Goal: Task Accomplishment & Management: Manage account settings

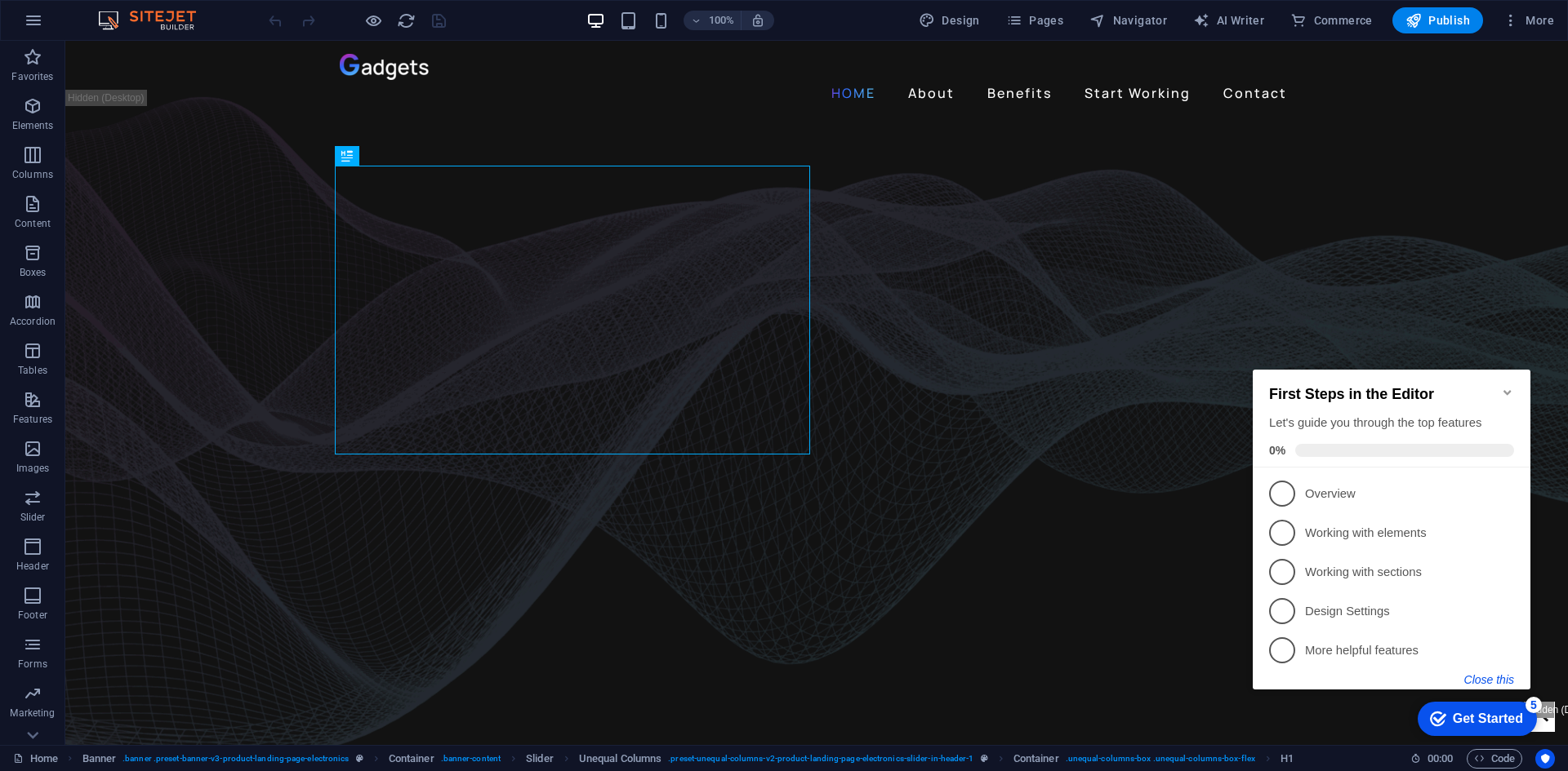
click at [1485, 678] on button "Close this" at bounding box center [1489, 680] width 49 height 13
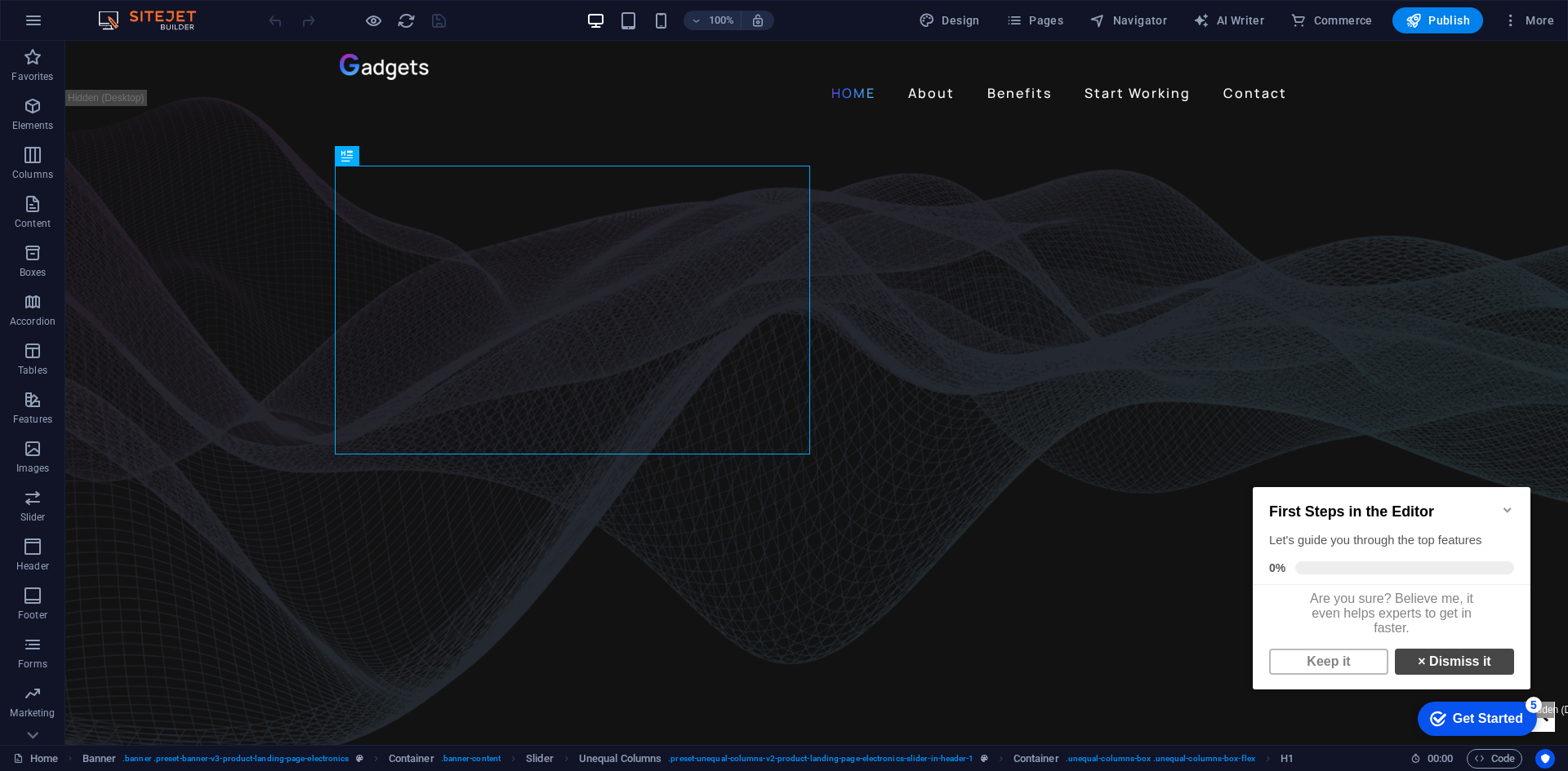
click at [1420, 671] on link "× Dismiss it" at bounding box center [1454, 662] width 119 height 26
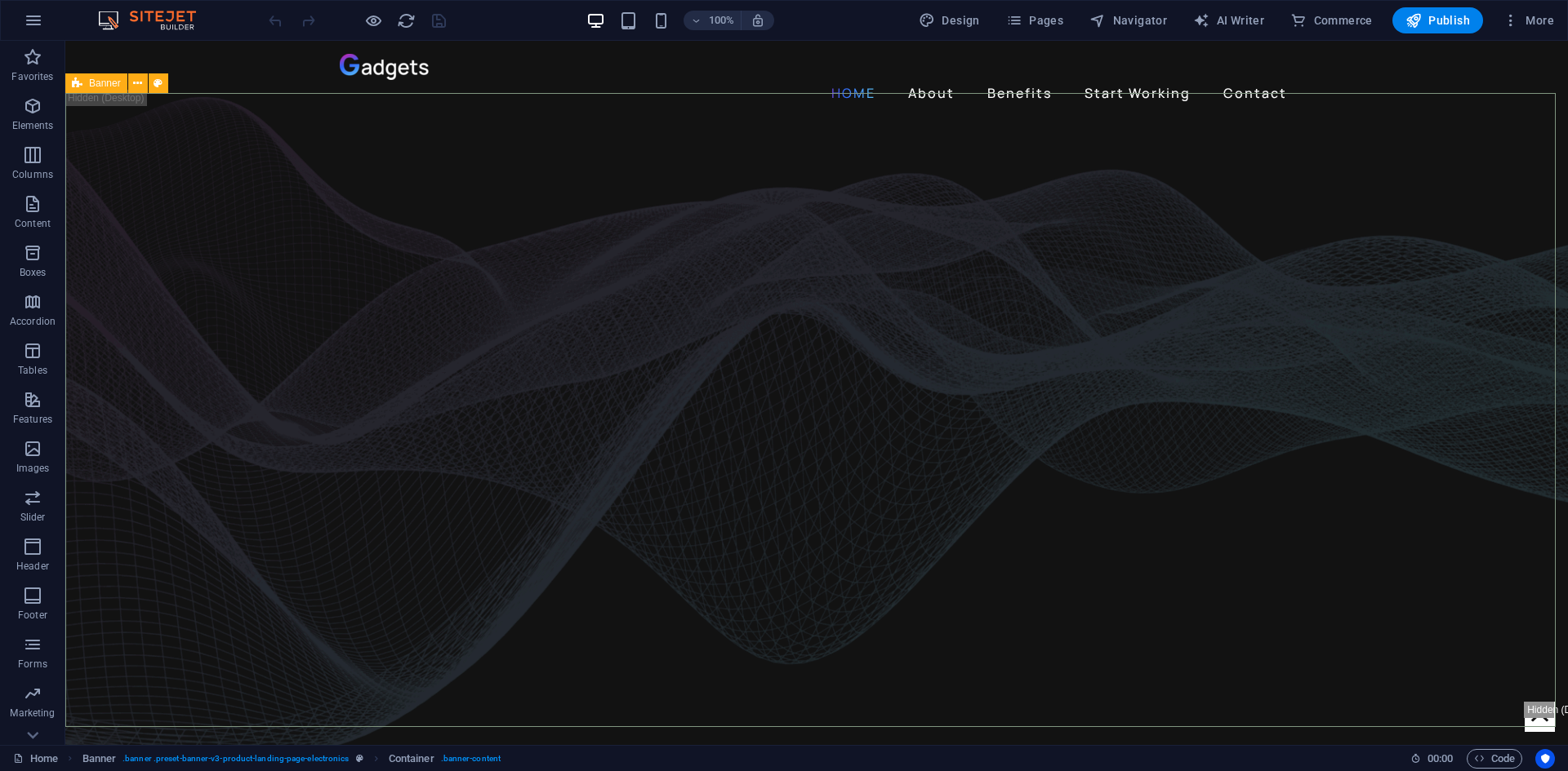
click at [84, 80] on div "Banner" at bounding box center [96, 83] width 62 height 20
select select "vh"
select select "banner"
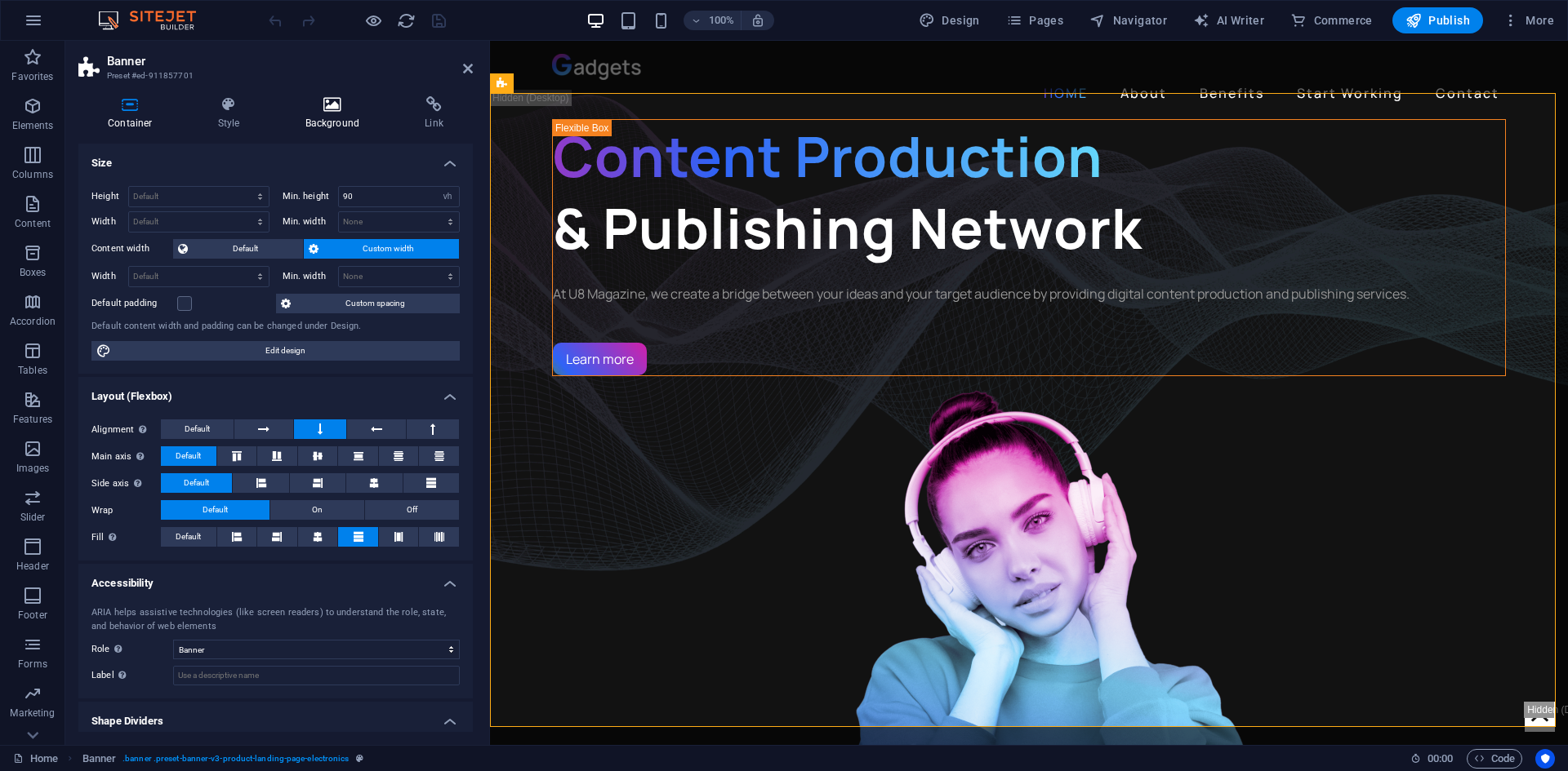
click at [314, 107] on icon at bounding box center [333, 104] width 114 height 17
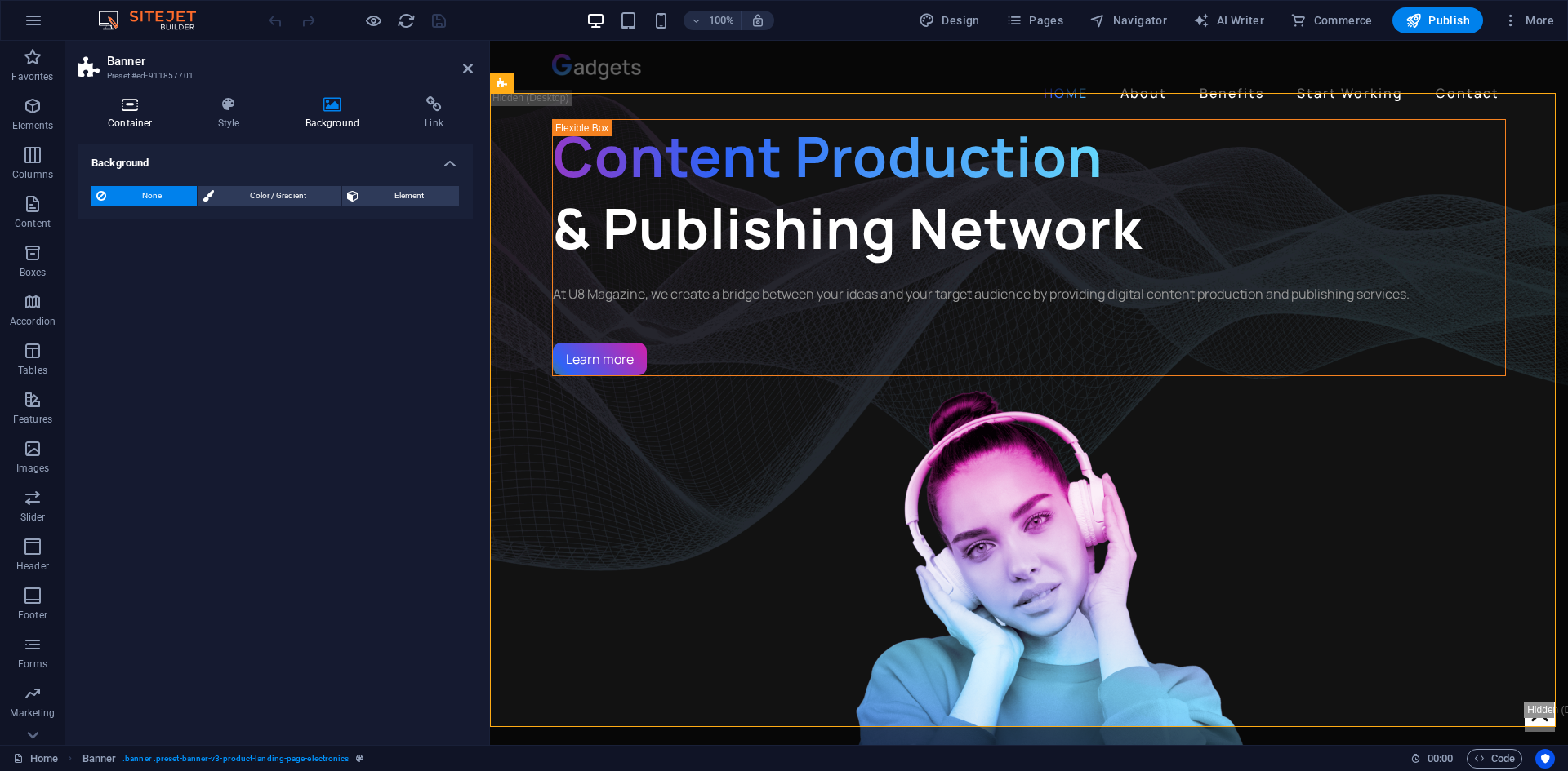
click at [138, 105] on icon at bounding box center [130, 104] width 103 height 17
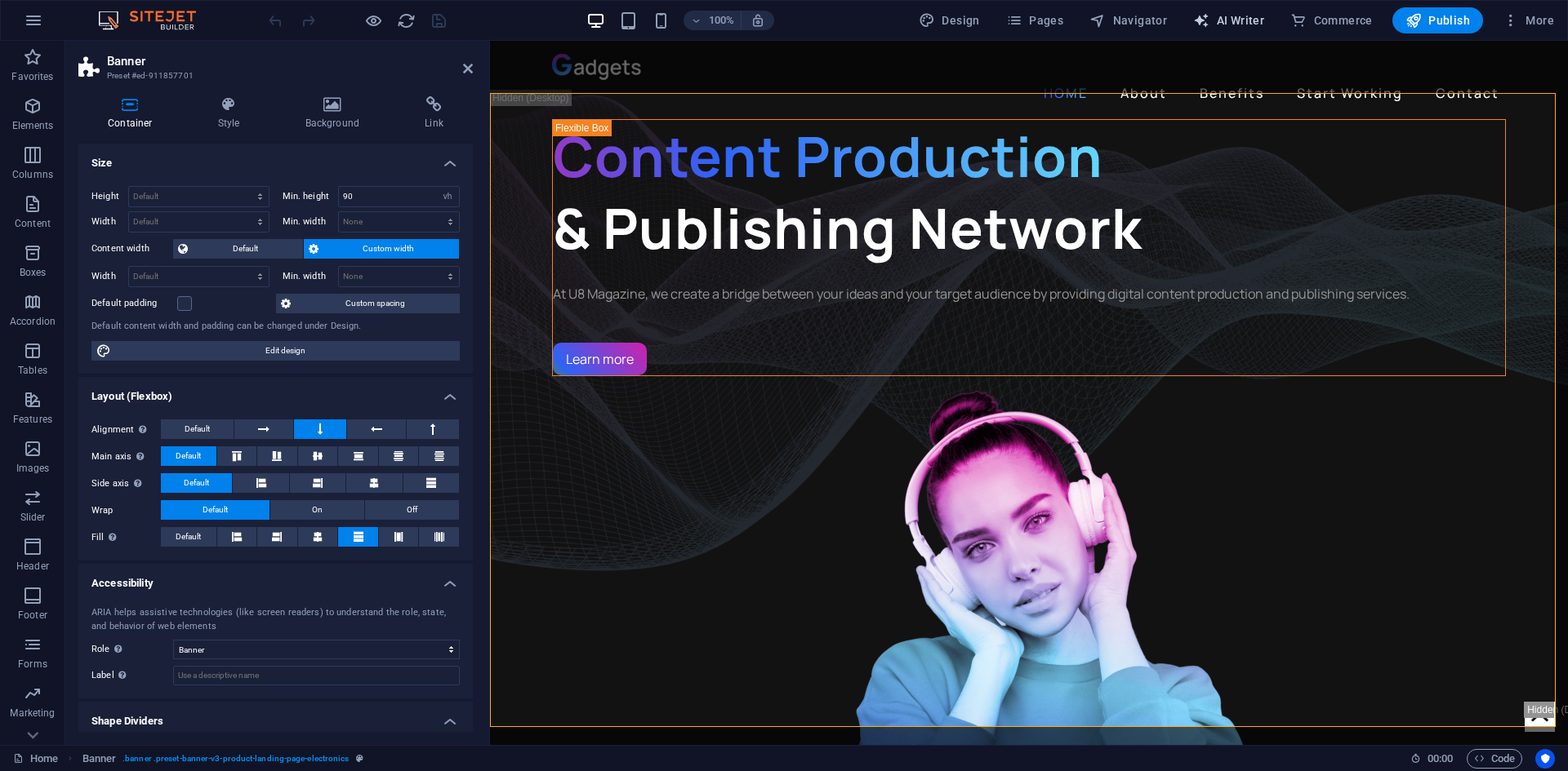
click at [1232, 21] on span "AI Writer" at bounding box center [1229, 20] width 71 height 17
select select "English"
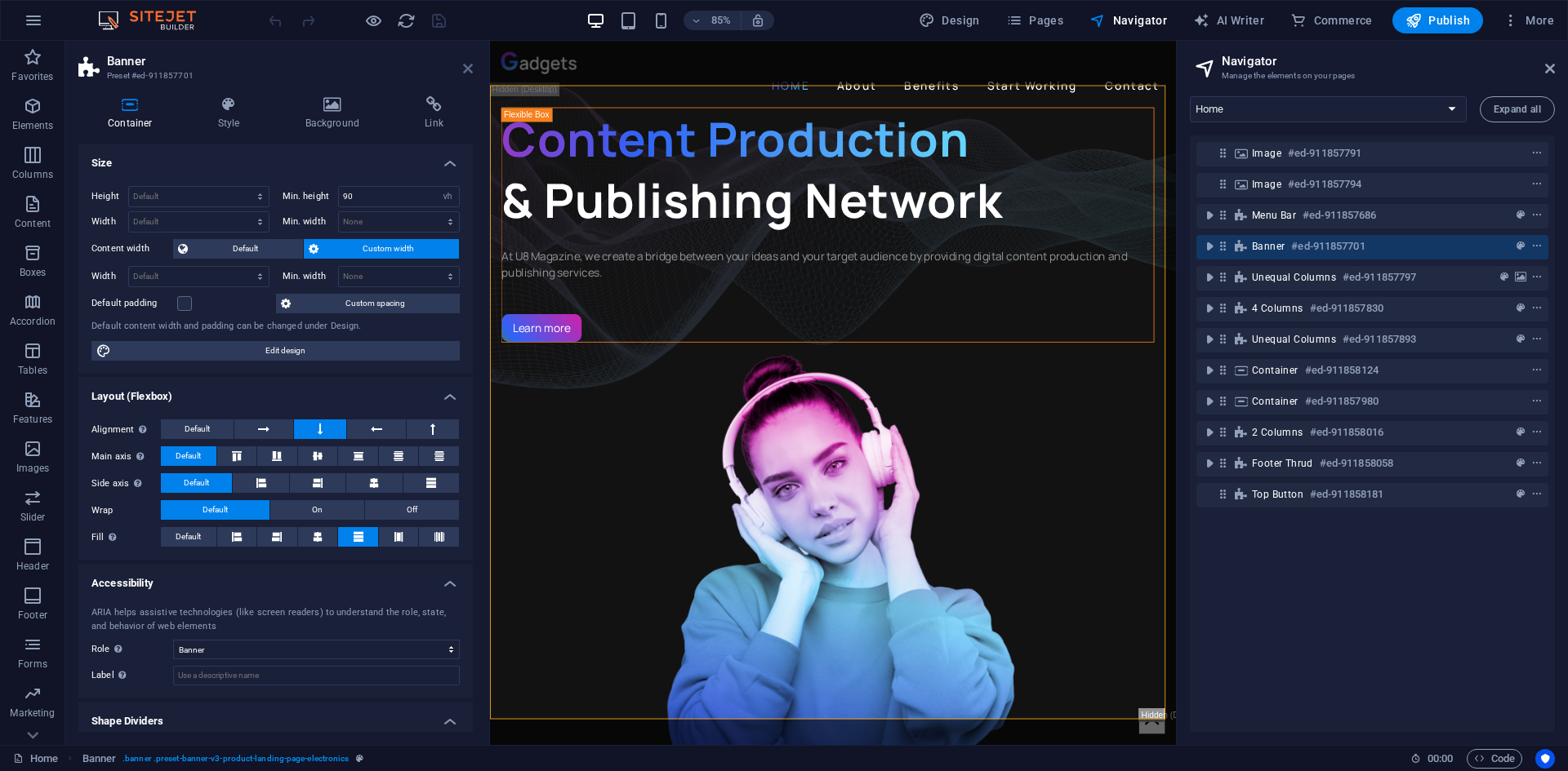
click at [467, 65] on icon at bounding box center [468, 69] width 10 height 13
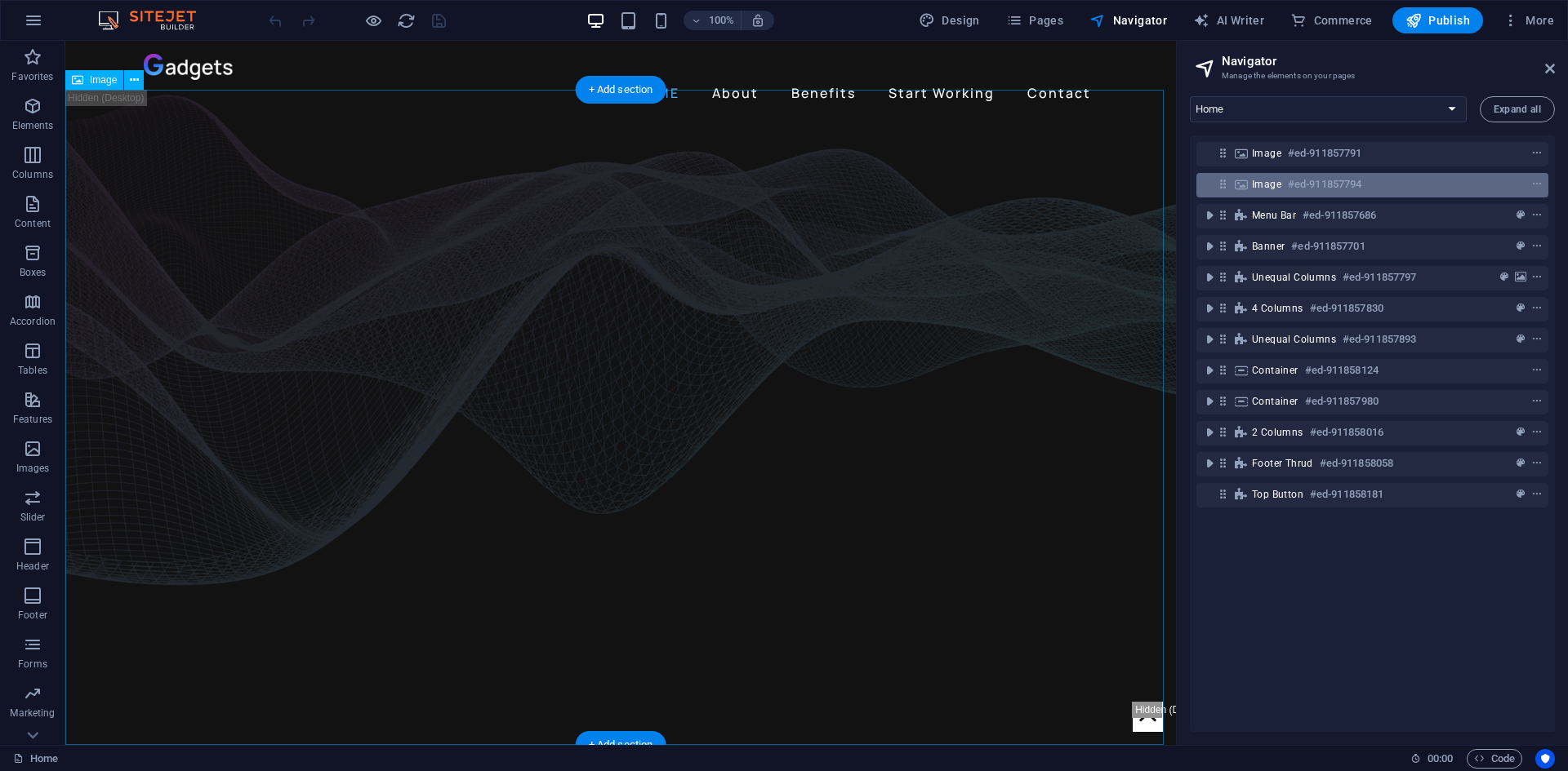
click at [1254, 177] on div "Image #ed-911857794" at bounding box center [1359, 184] width 215 height 20
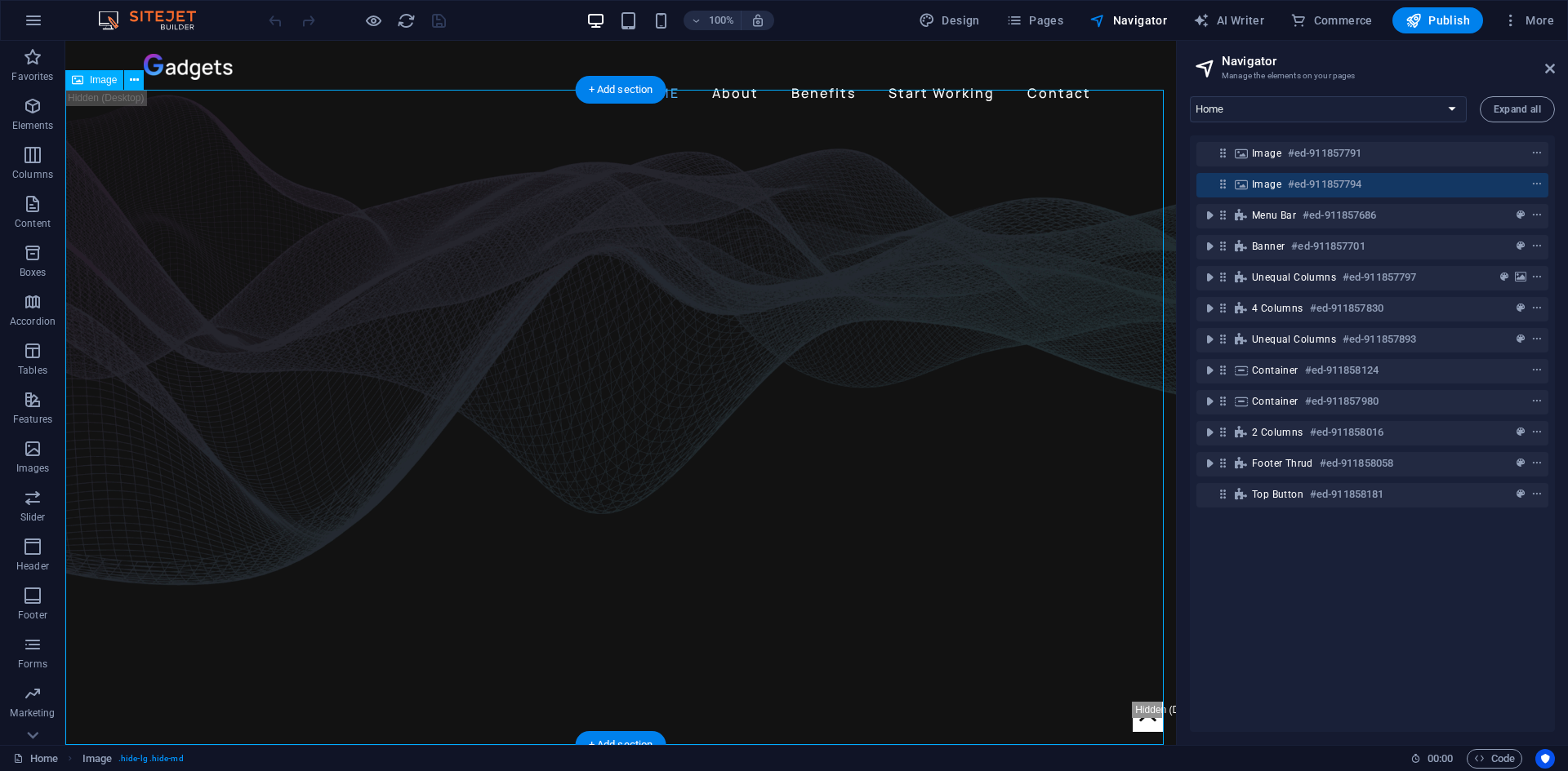
click at [1254, 177] on div "Image #ed-911857794" at bounding box center [1359, 184] width 215 height 20
select select "%"
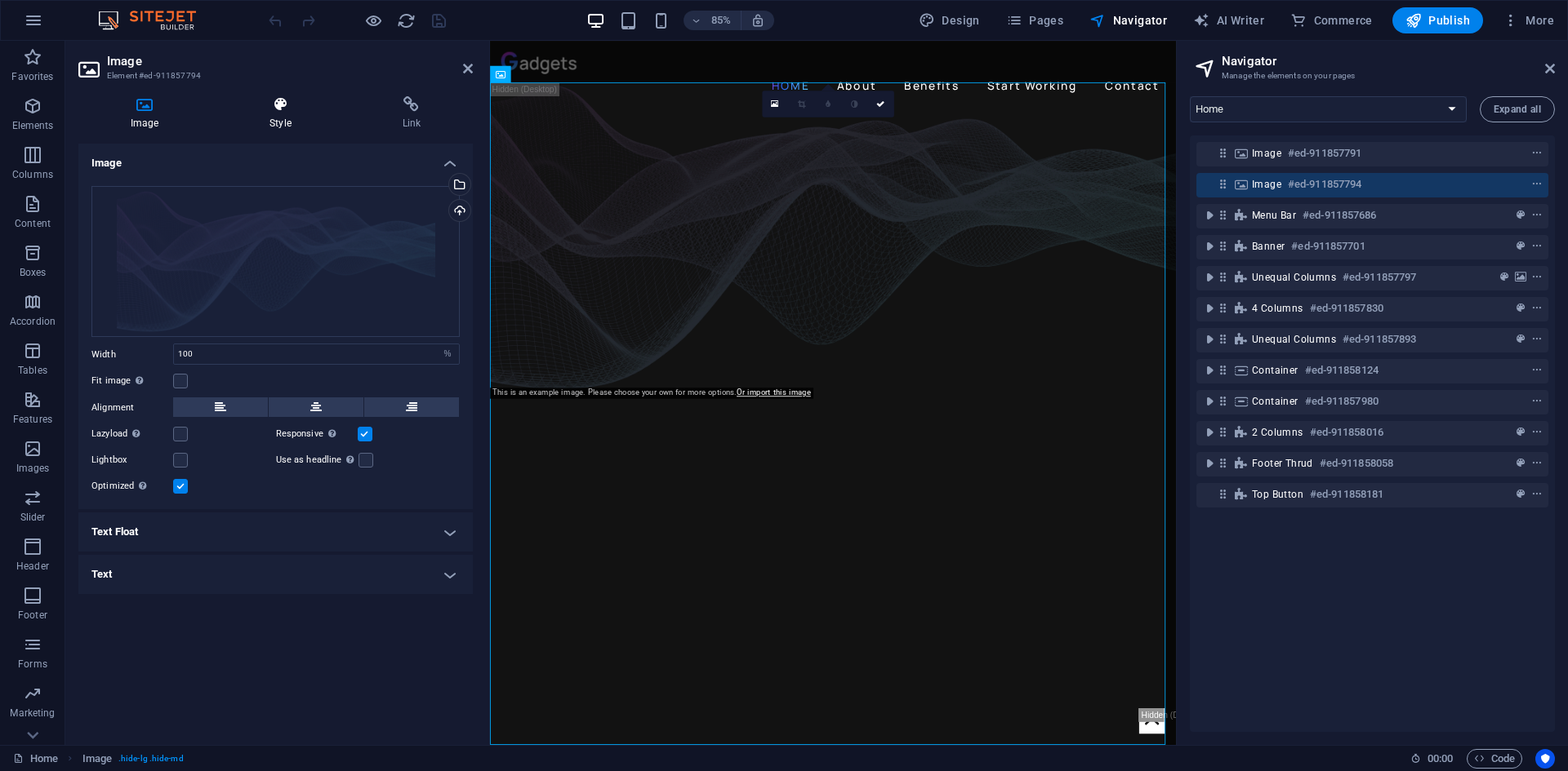
click at [282, 102] on icon at bounding box center [280, 104] width 126 height 17
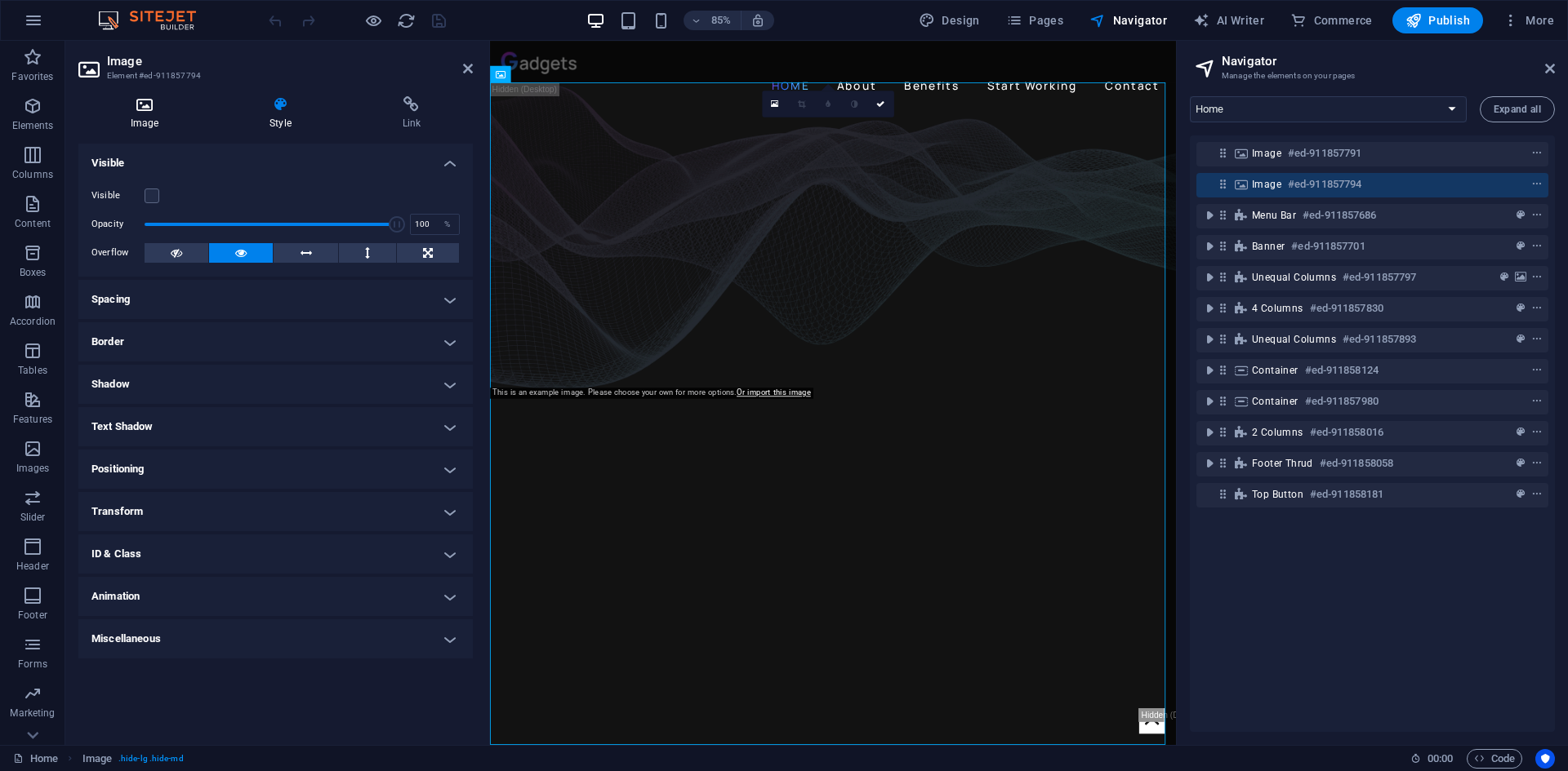
click at [147, 101] on icon at bounding box center [144, 104] width 132 height 17
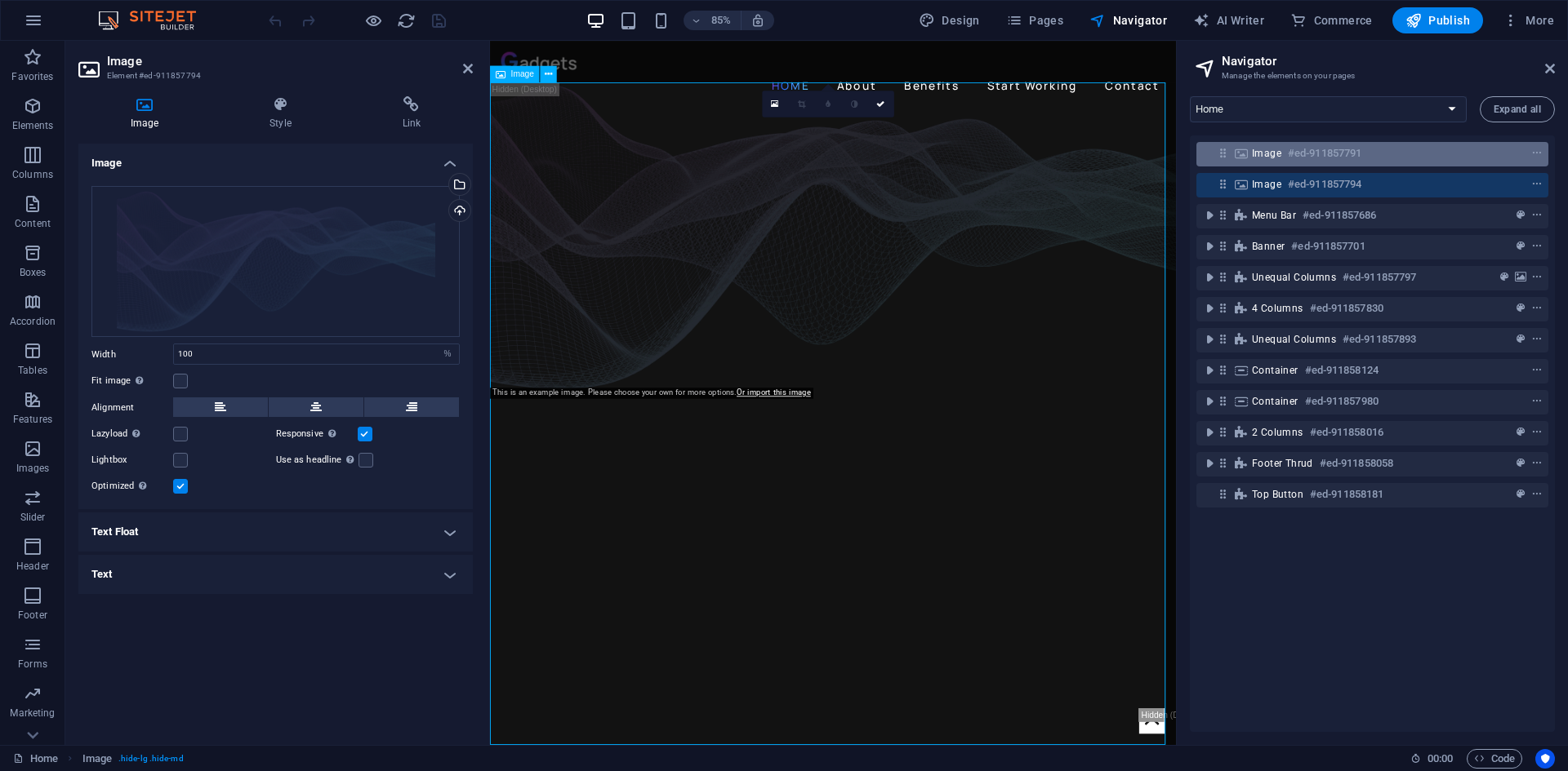
click at [1299, 154] on h6 "#ed-911857791" at bounding box center [1324, 153] width 74 height 20
select select "%"
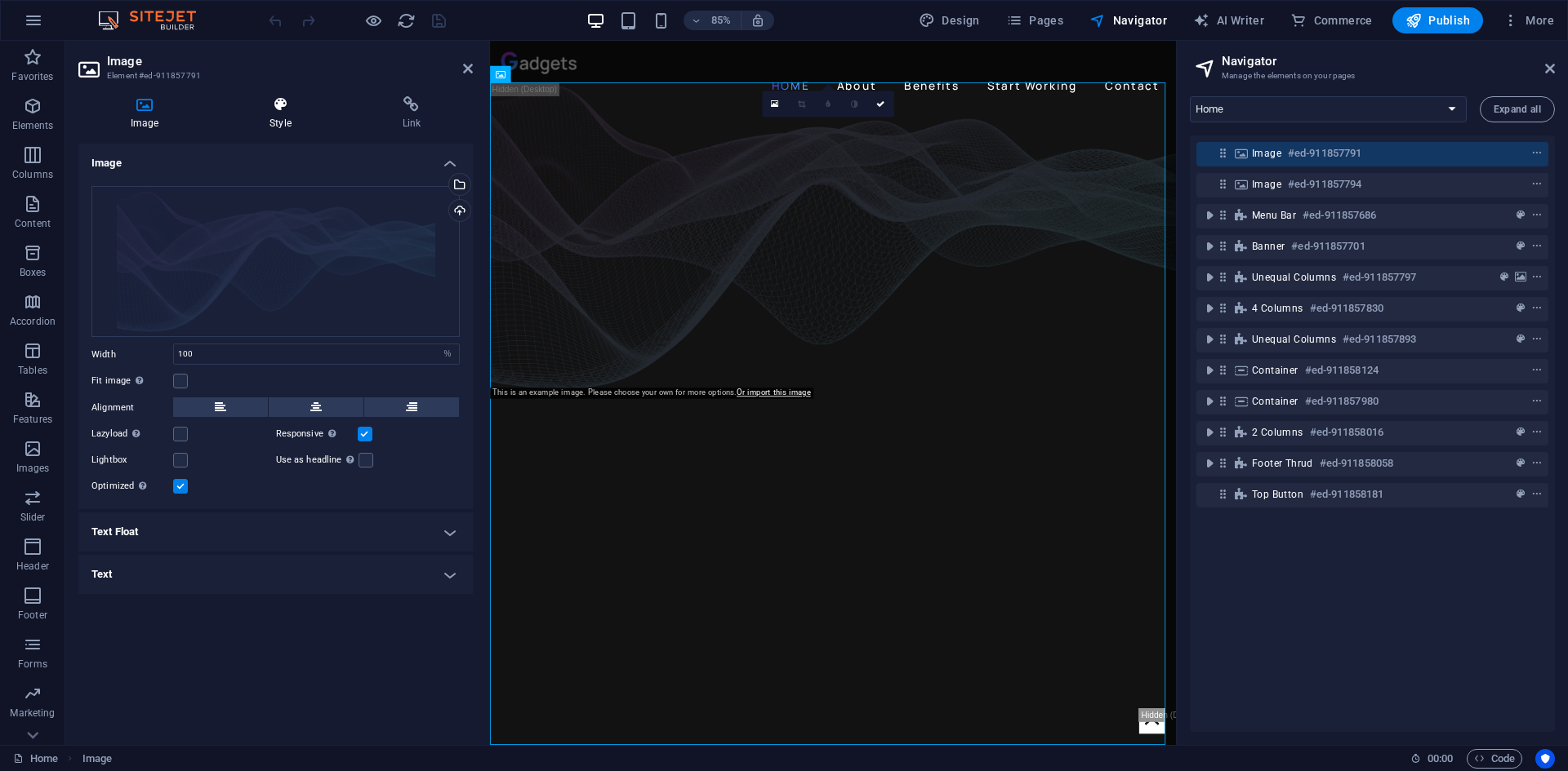
click at [272, 114] on h4 "Style" at bounding box center [283, 113] width 132 height 34
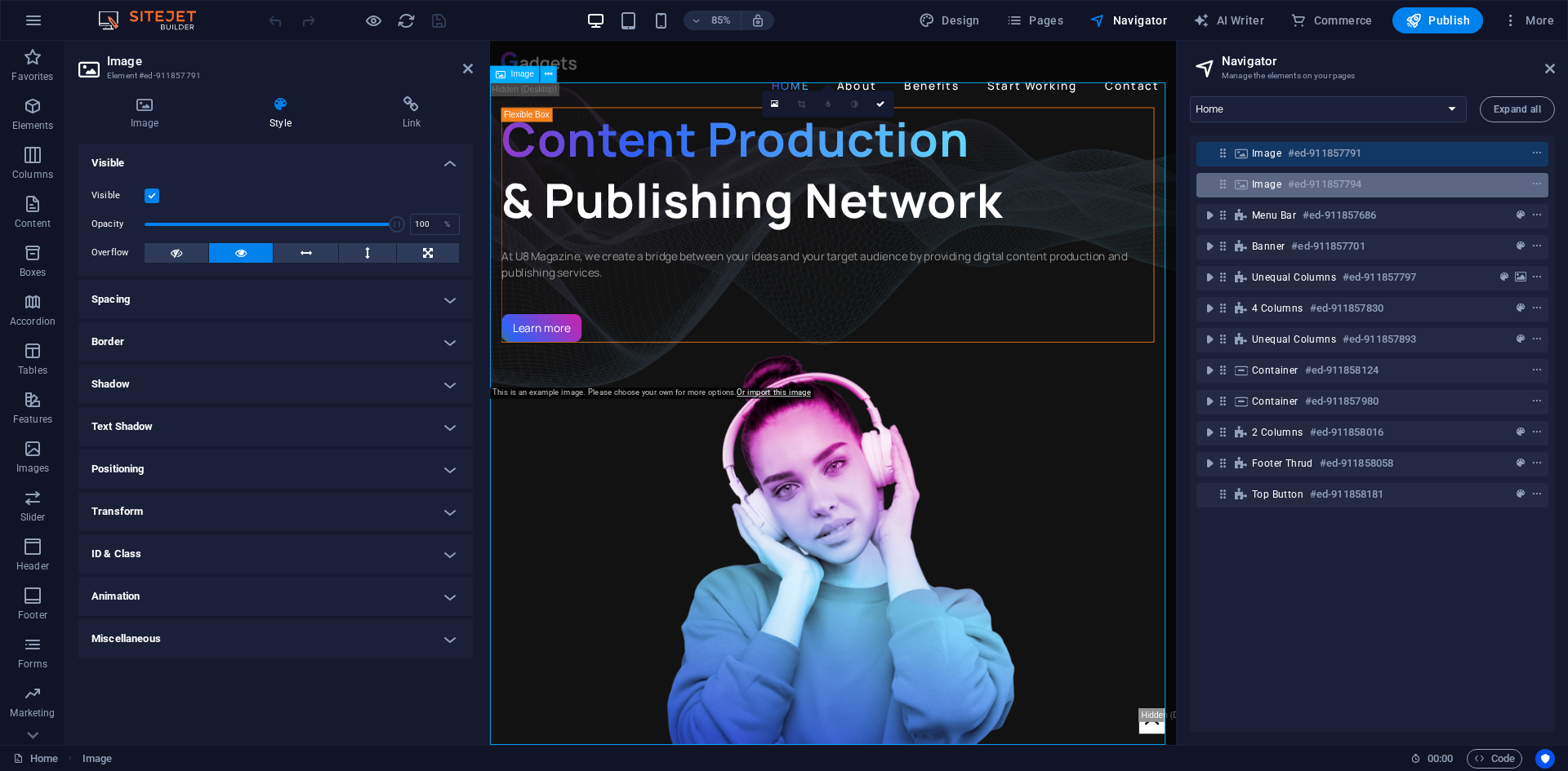
click at [1298, 182] on h6 "#ed-911857794" at bounding box center [1324, 184] width 74 height 20
select select "%"
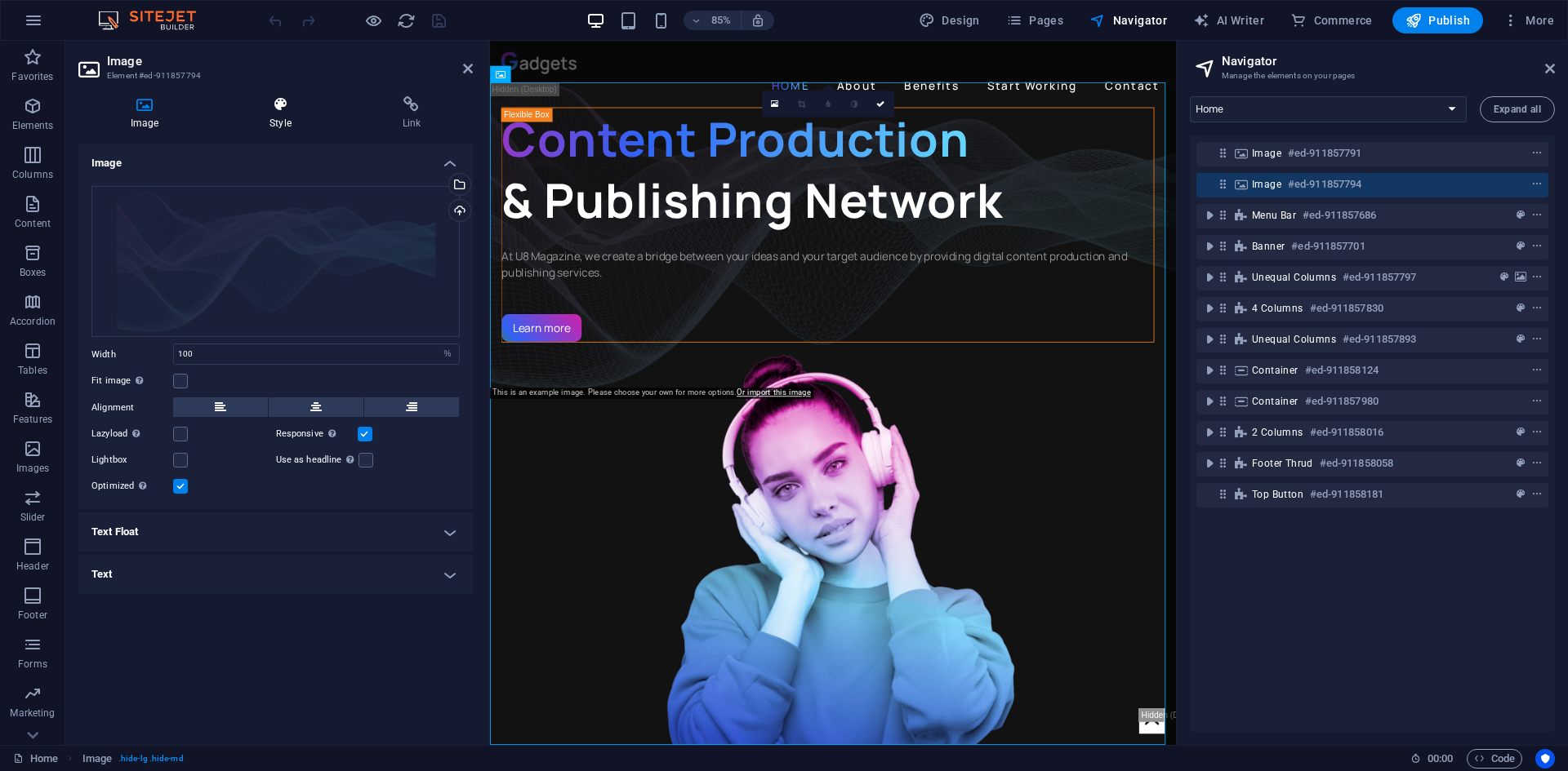
click at [274, 119] on h4 "Style" at bounding box center [283, 113] width 132 height 34
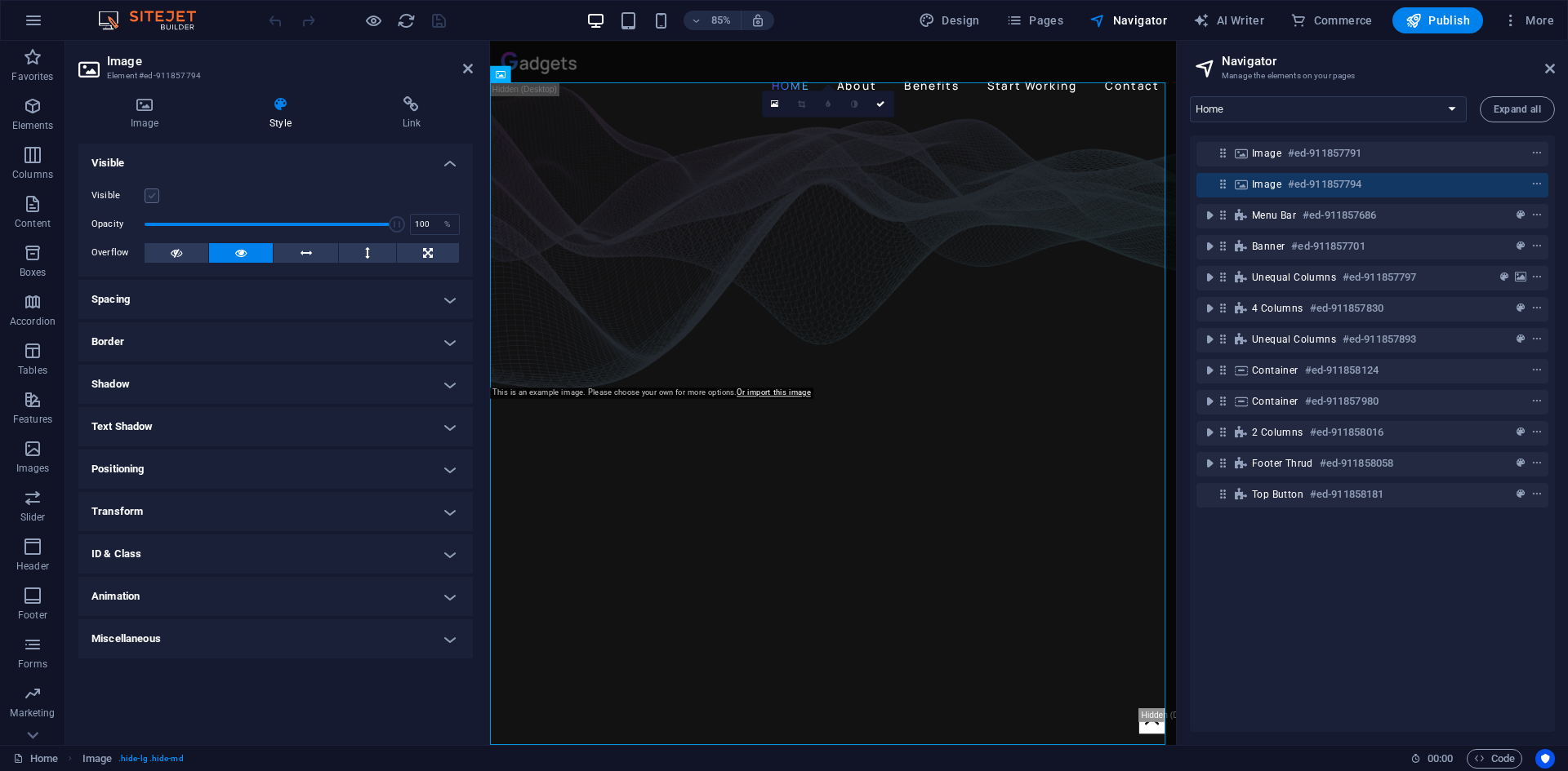
click at [146, 193] on label at bounding box center [152, 196] width 15 height 15
click at [0, 0] on input "Visible" at bounding box center [0, 0] width 0 height 0
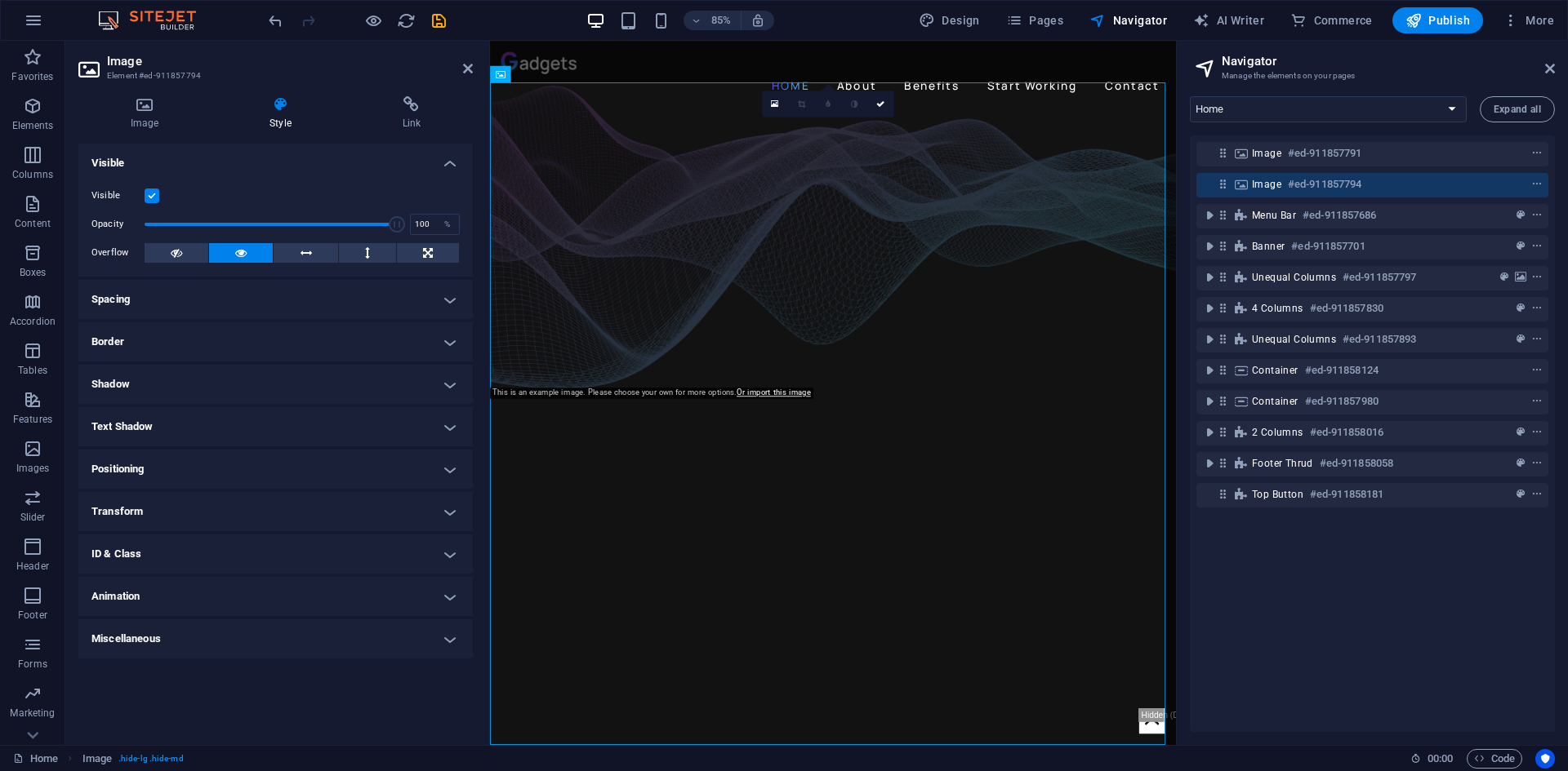
click at [146, 193] on label at bounding box center [152, 196] width 15 height 15
click at [0, 0] on input "Visible" at bounding box center [0, 0] width 0 height 0
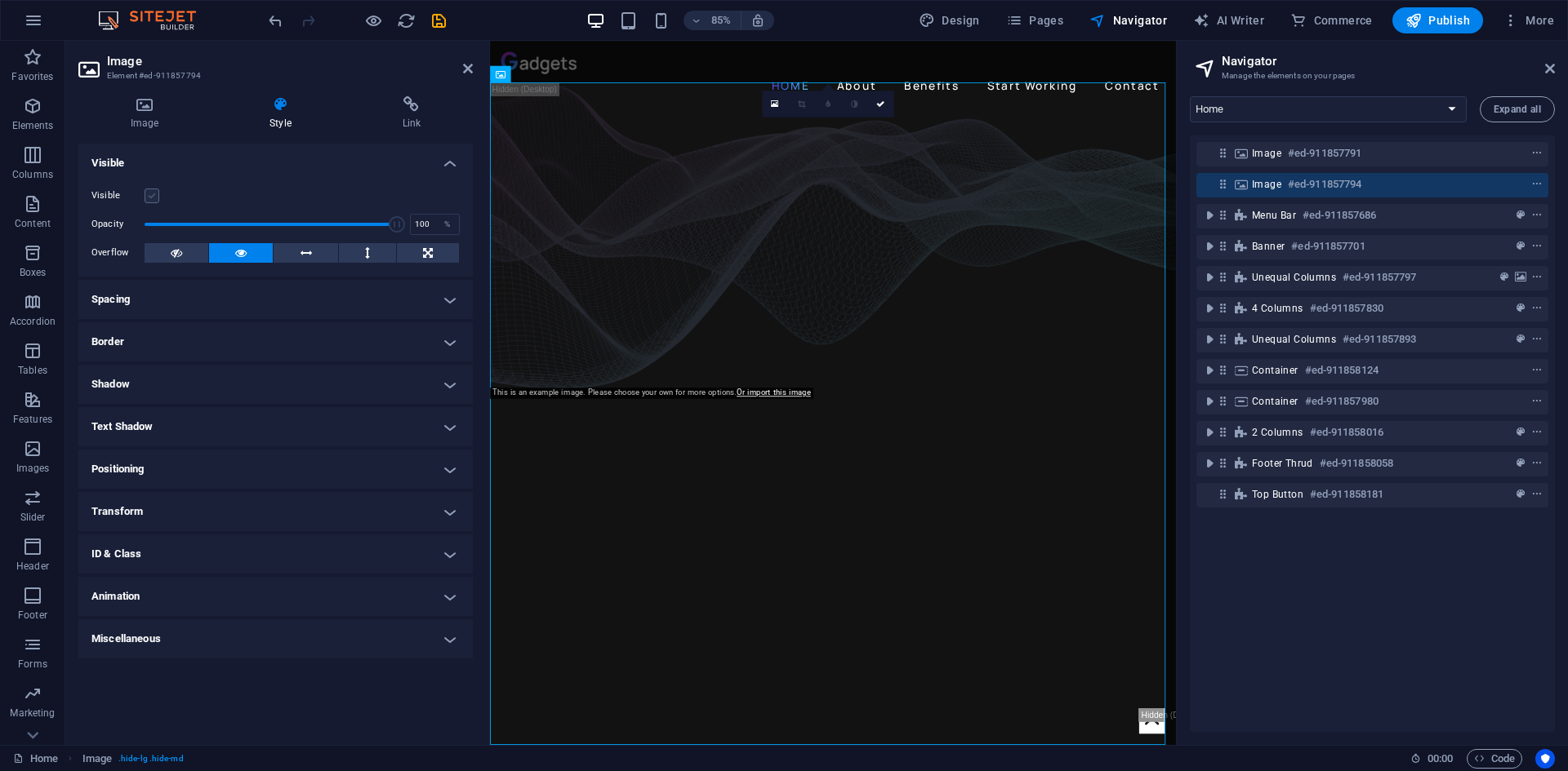
click at [146, 193] on label at bounding box center [152, 196] width 15 height 15
click at [0, 0] on input "Visible" at bounding box center [0, 0] width 0 height 0
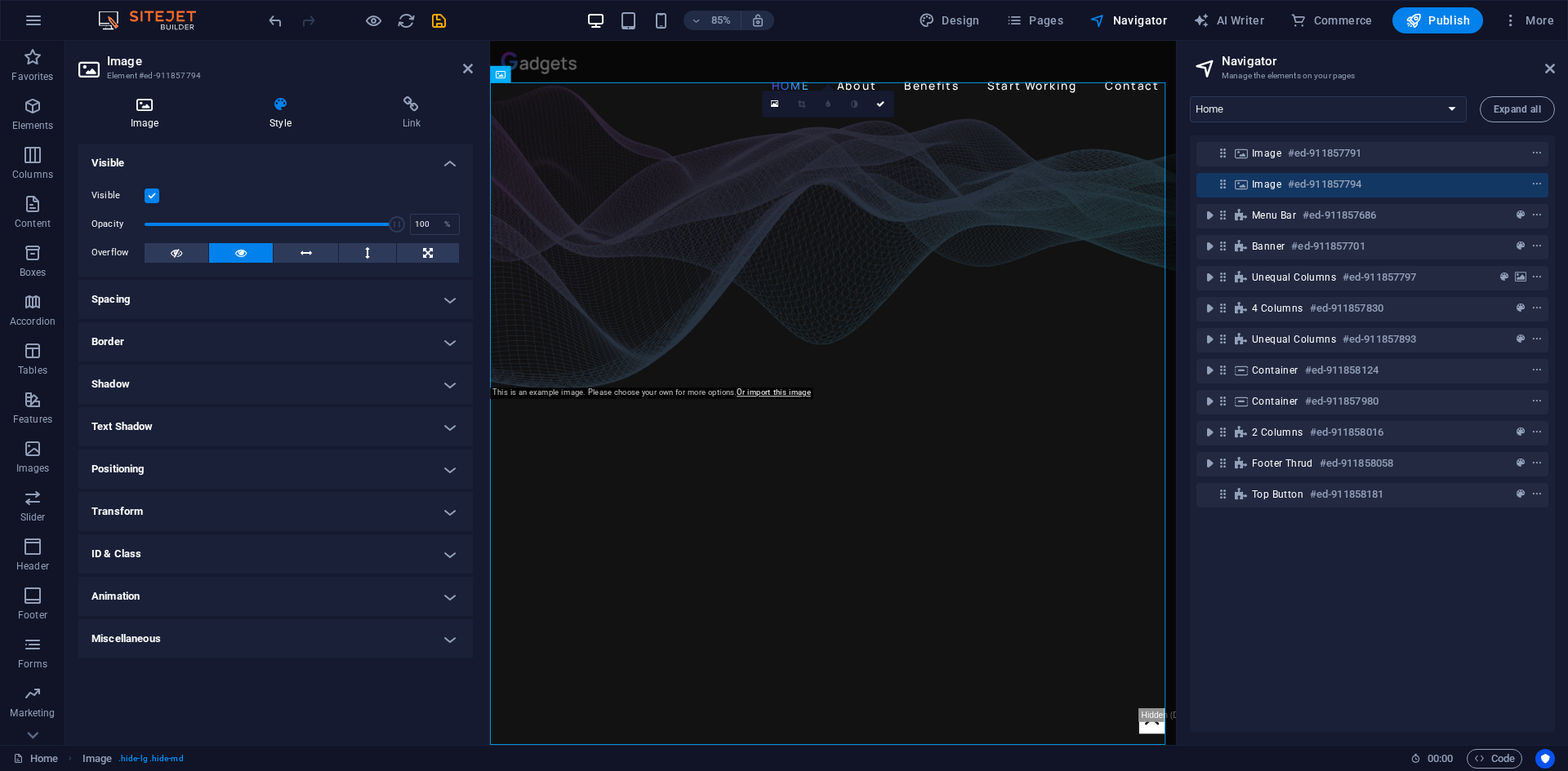
click at [148, 102] on icon at bounding box center [144, 104] width 132 height 17
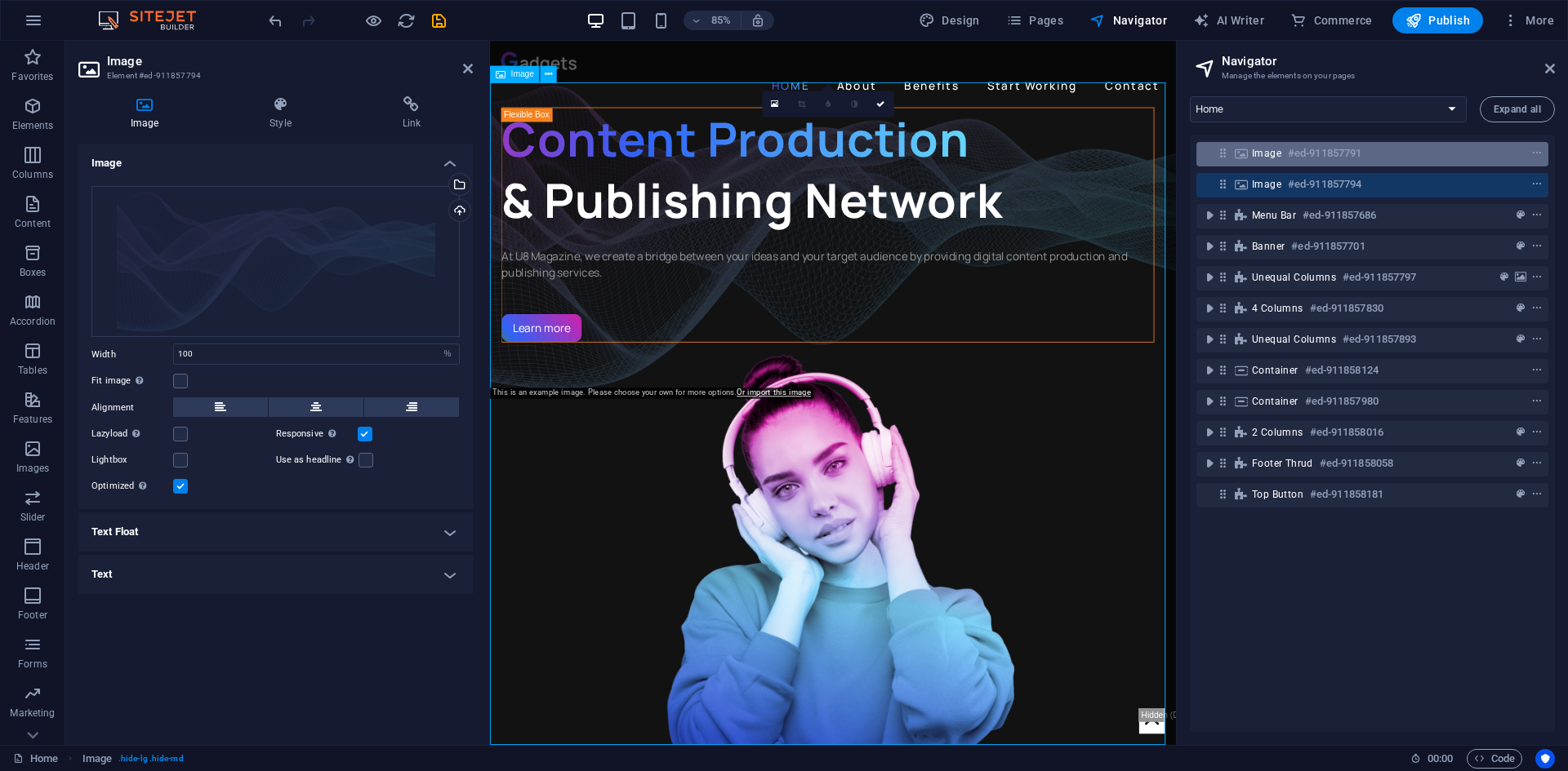
click at [1352, 148] on h6 "#ed-911857791" at bounding box center [1324, 153] width 74 height 20
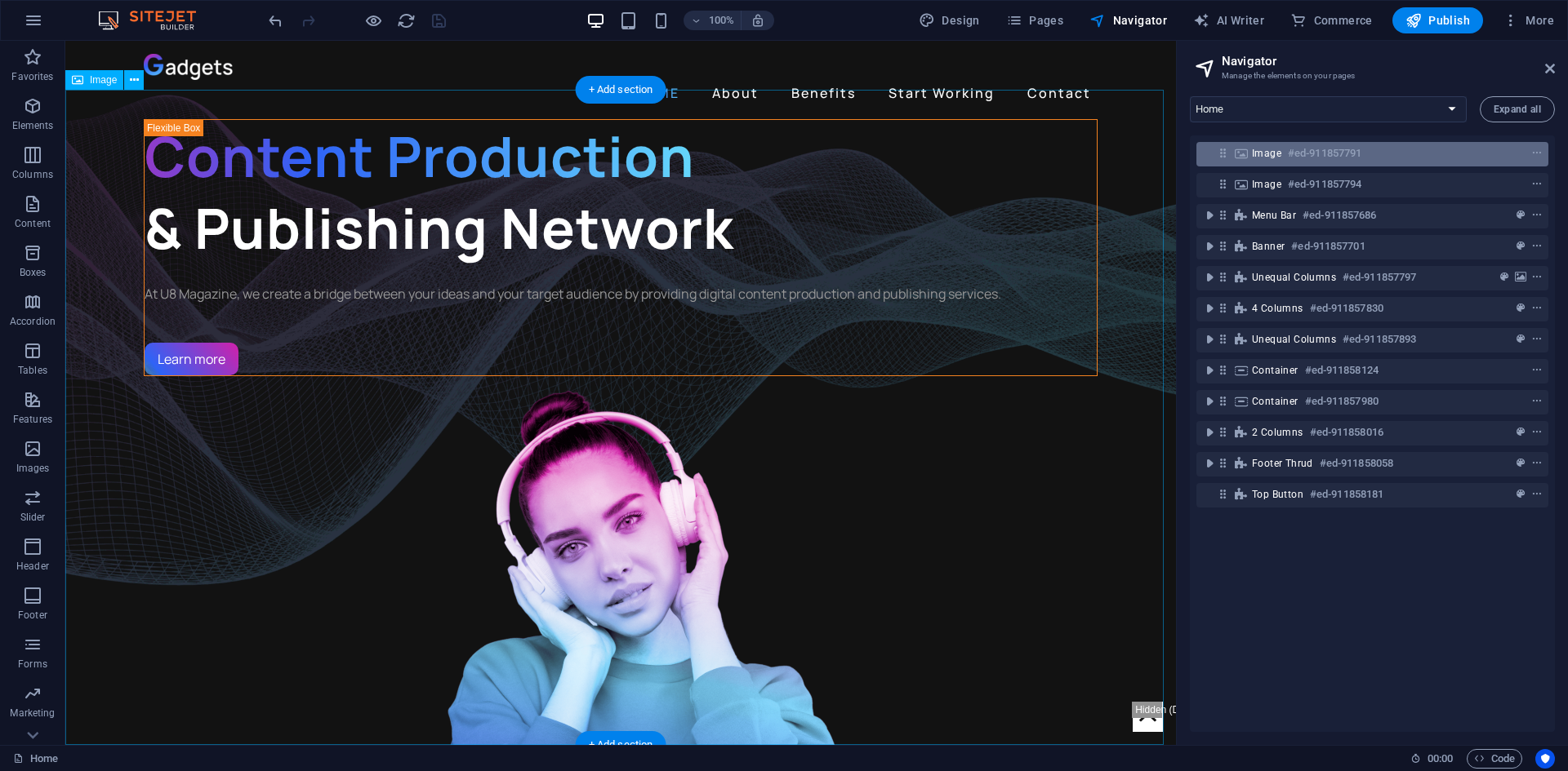
click at [1293, 152] on h6 "#ed-911857791" at bounding box center [1324, 153] width 74 height 20
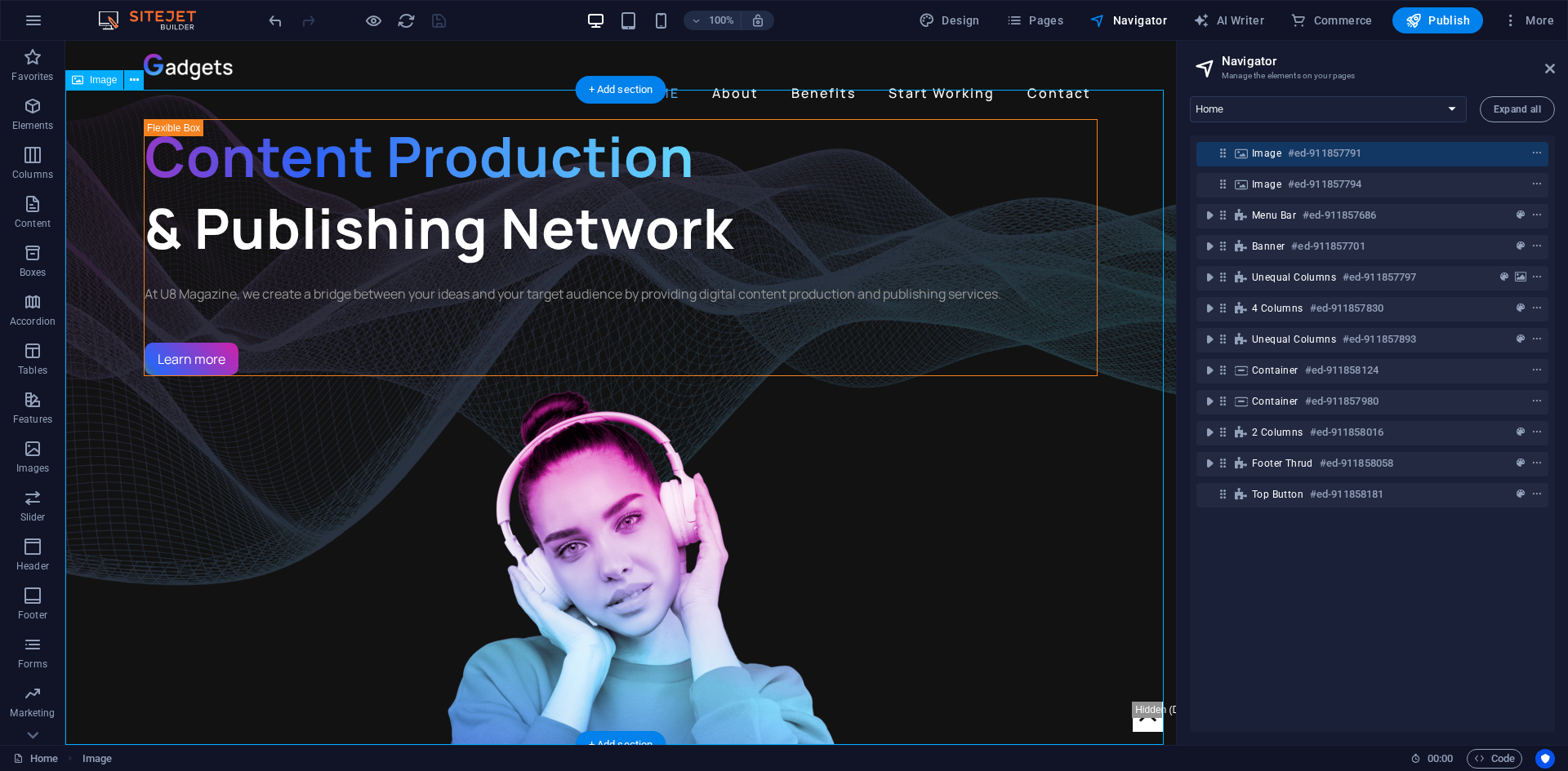
click at [1293, 152] on h6 "#ed-911857791" at bounding box center [1324, 153] width 74 height 20
select select "%"
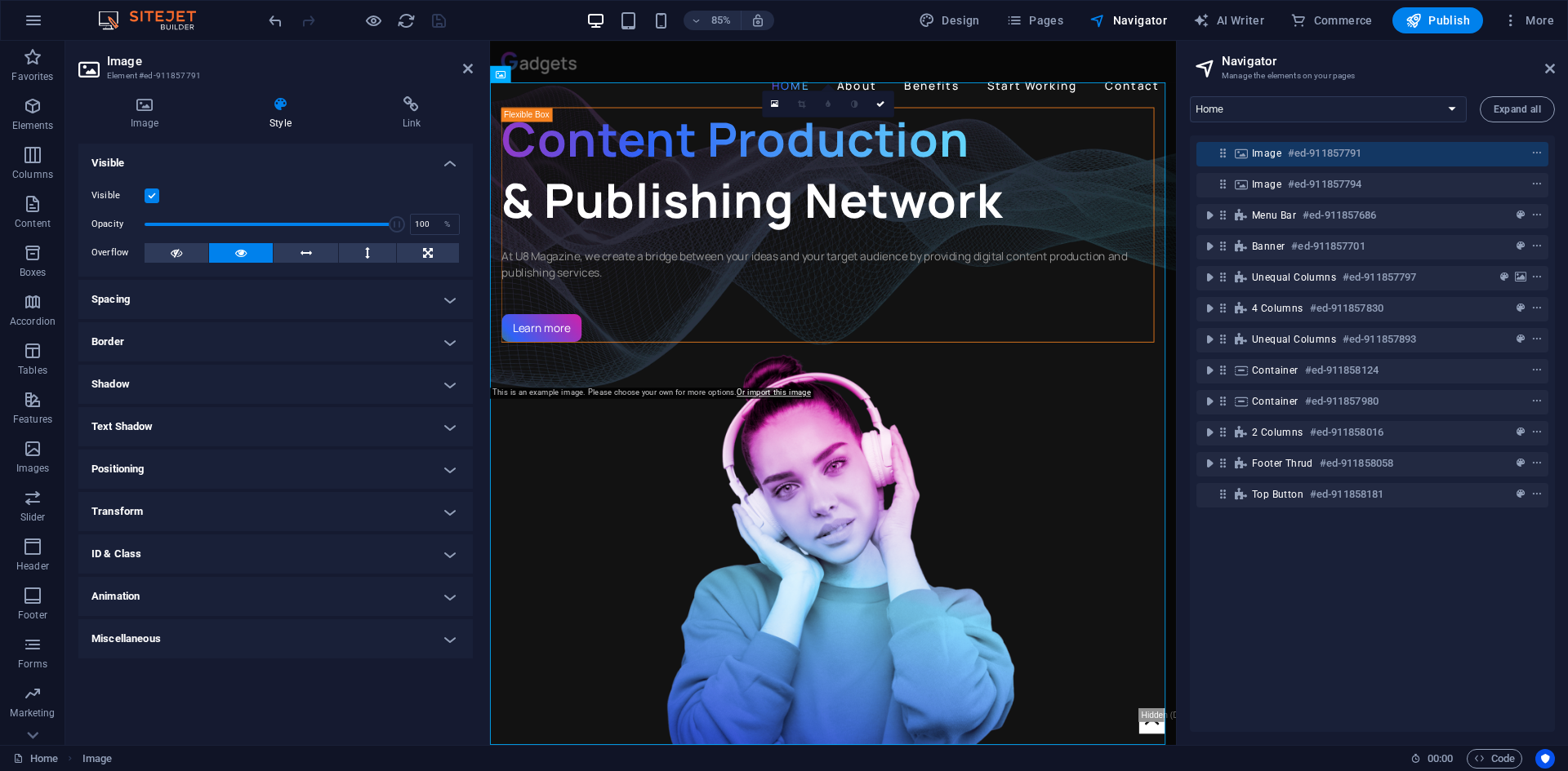
click at [126, 95] on div "Image Style Link Image Drag files here, click to choose files or select files f…" at bounding box center [275, 413] width 420 height 662
click at [140, 102] on icon at bounding box center [144, 104] width 132 height 17
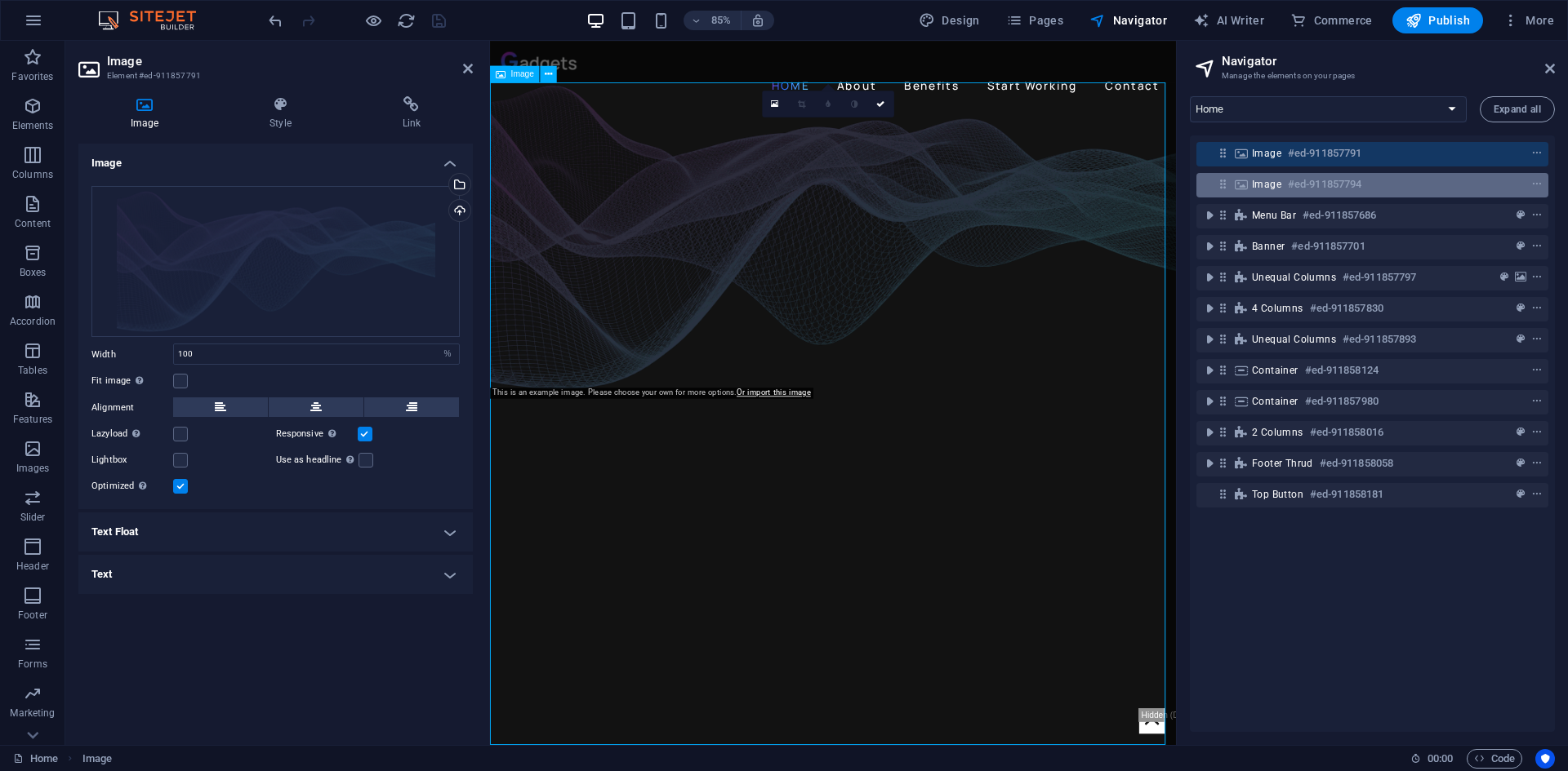
click at [1275, 180] on span "Image" at bounding box center [1267, 184] width 30 height 13
select select "%"
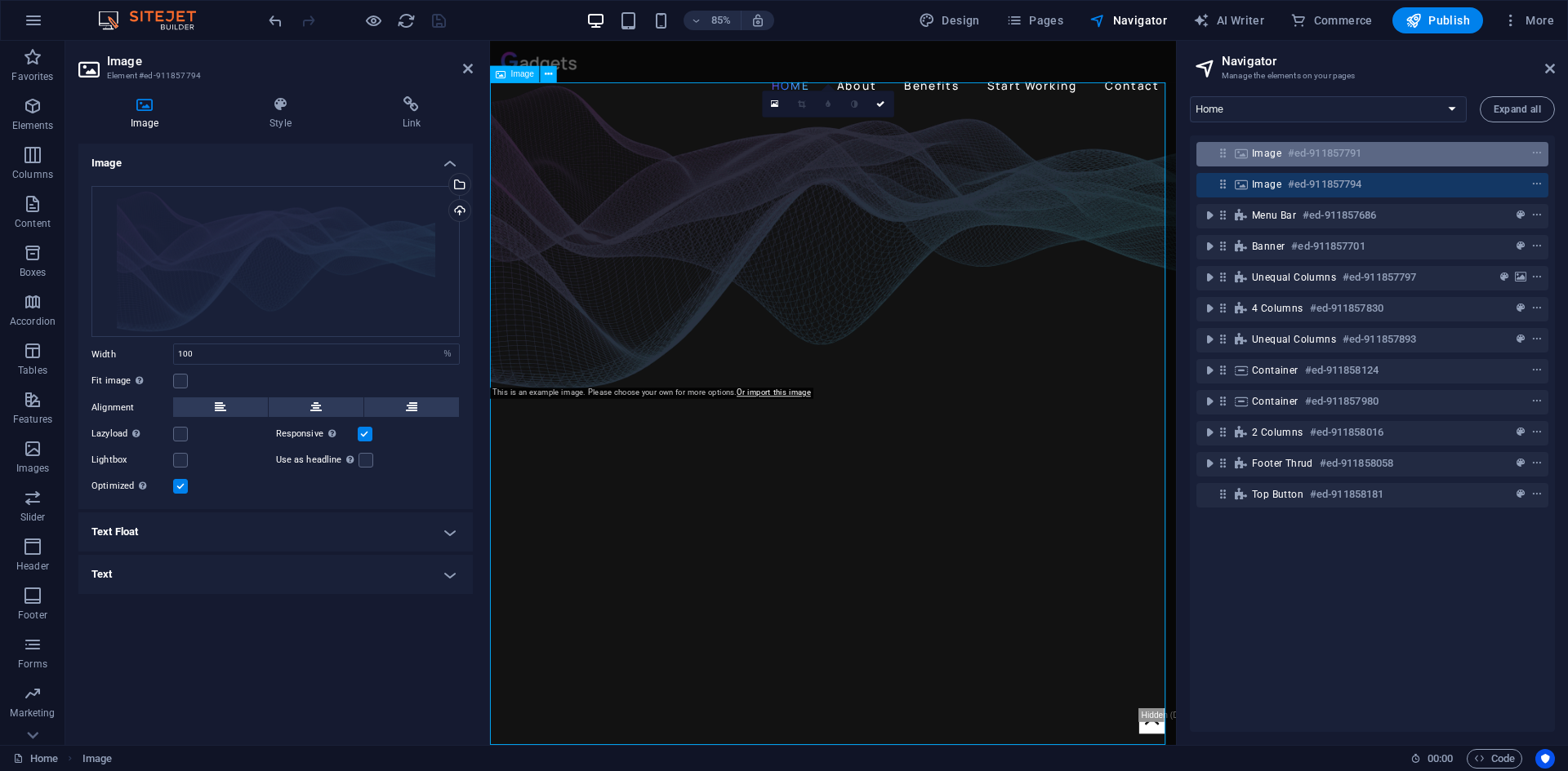
click at [1383, 153] on div "Image #ed-911857791" at bounding box center [1359, 153] width 215 height 20
select select "%"
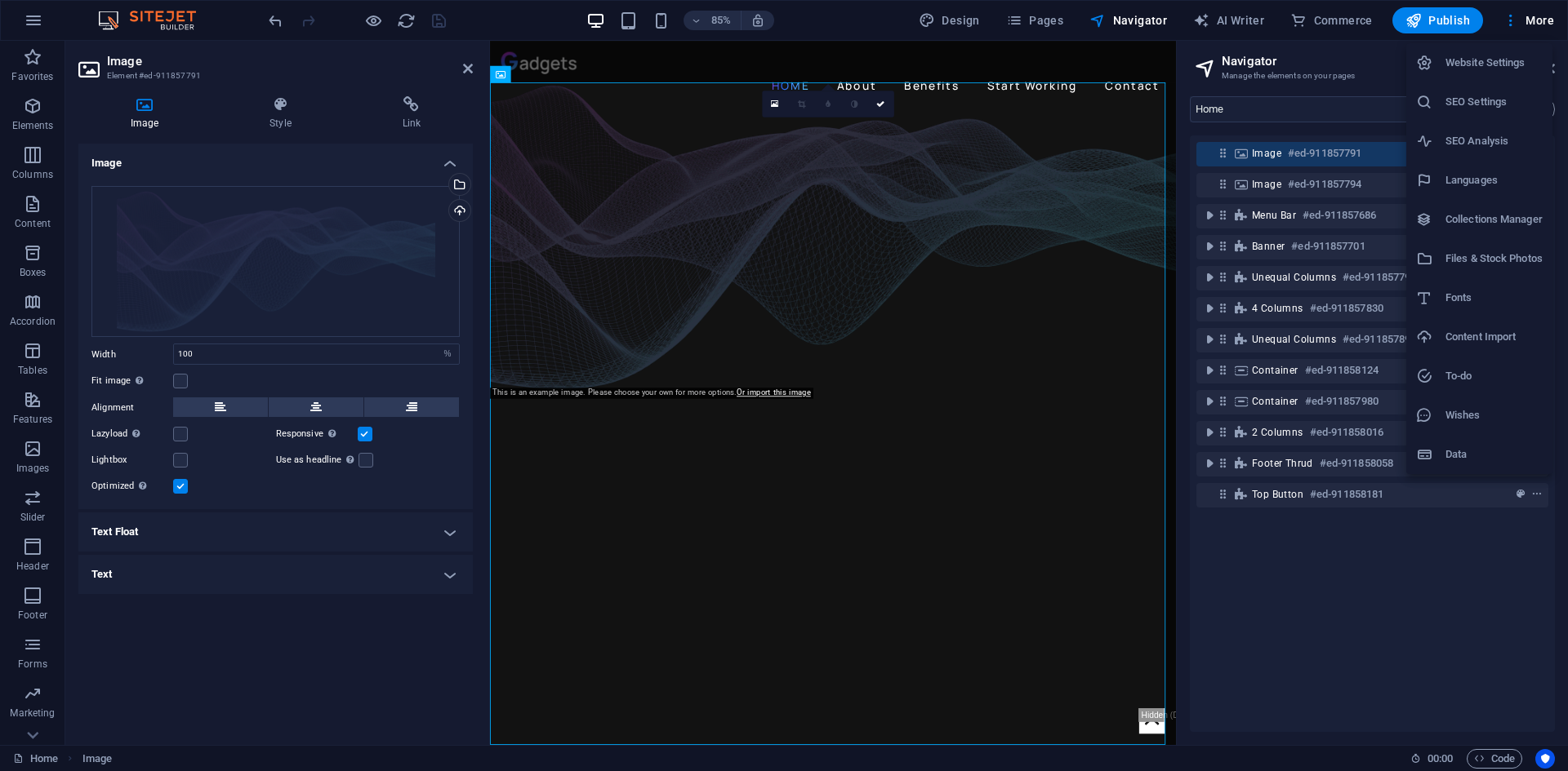
click at [1507, 260] on h6 "Files & Stock Photos" at bounding box center [1494, 258] width 97 height 20
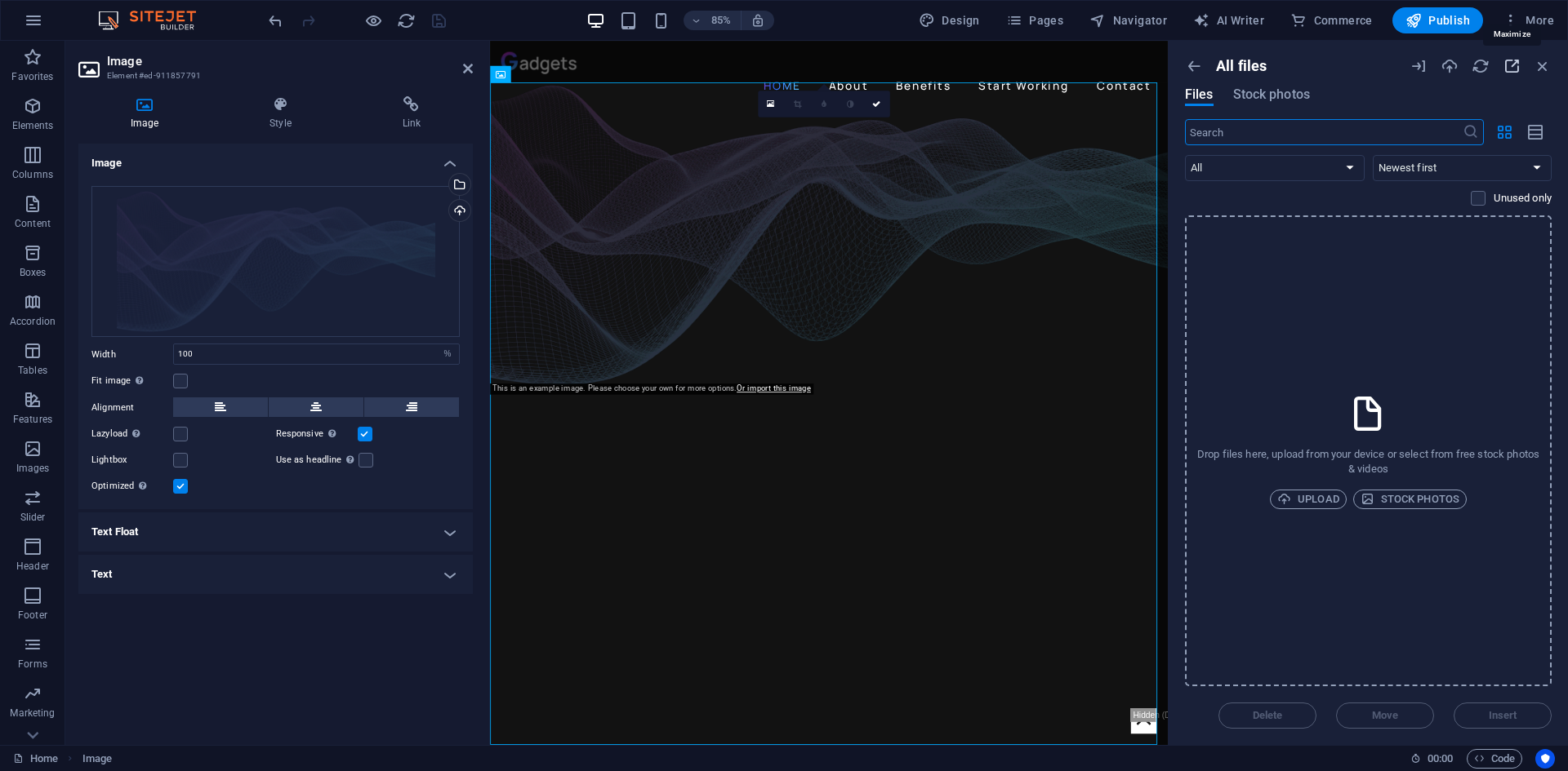
click at [1509, 62] on icon "button" at bounding box center [1511, 65] width 18 height 18
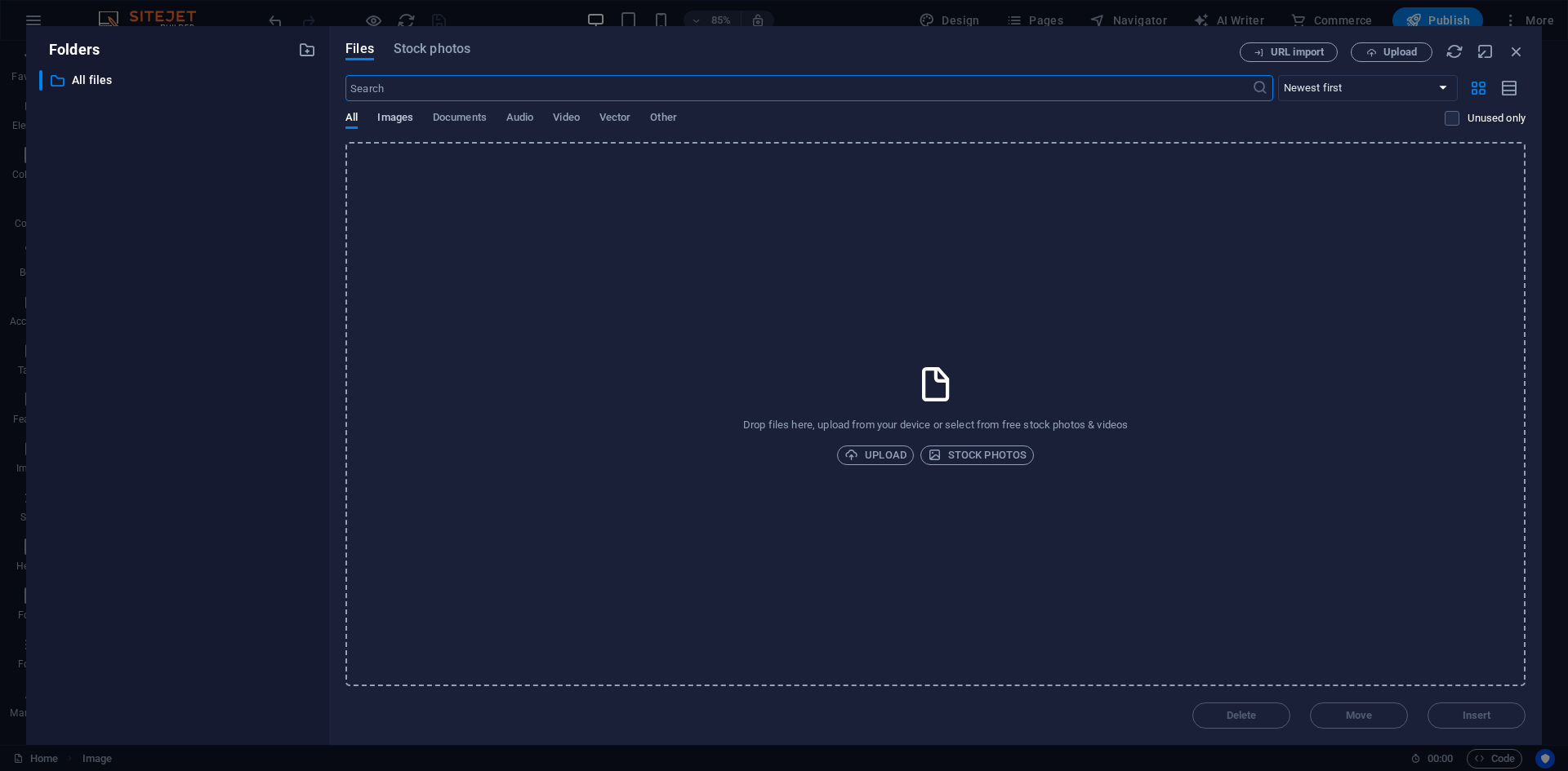
click at [408, 115] on span "Images" at bounding box center [395, 119] width 36 height 23
click at [1512, 47] on icon "button" at bounding box center [1516, 51] width 18 height 18
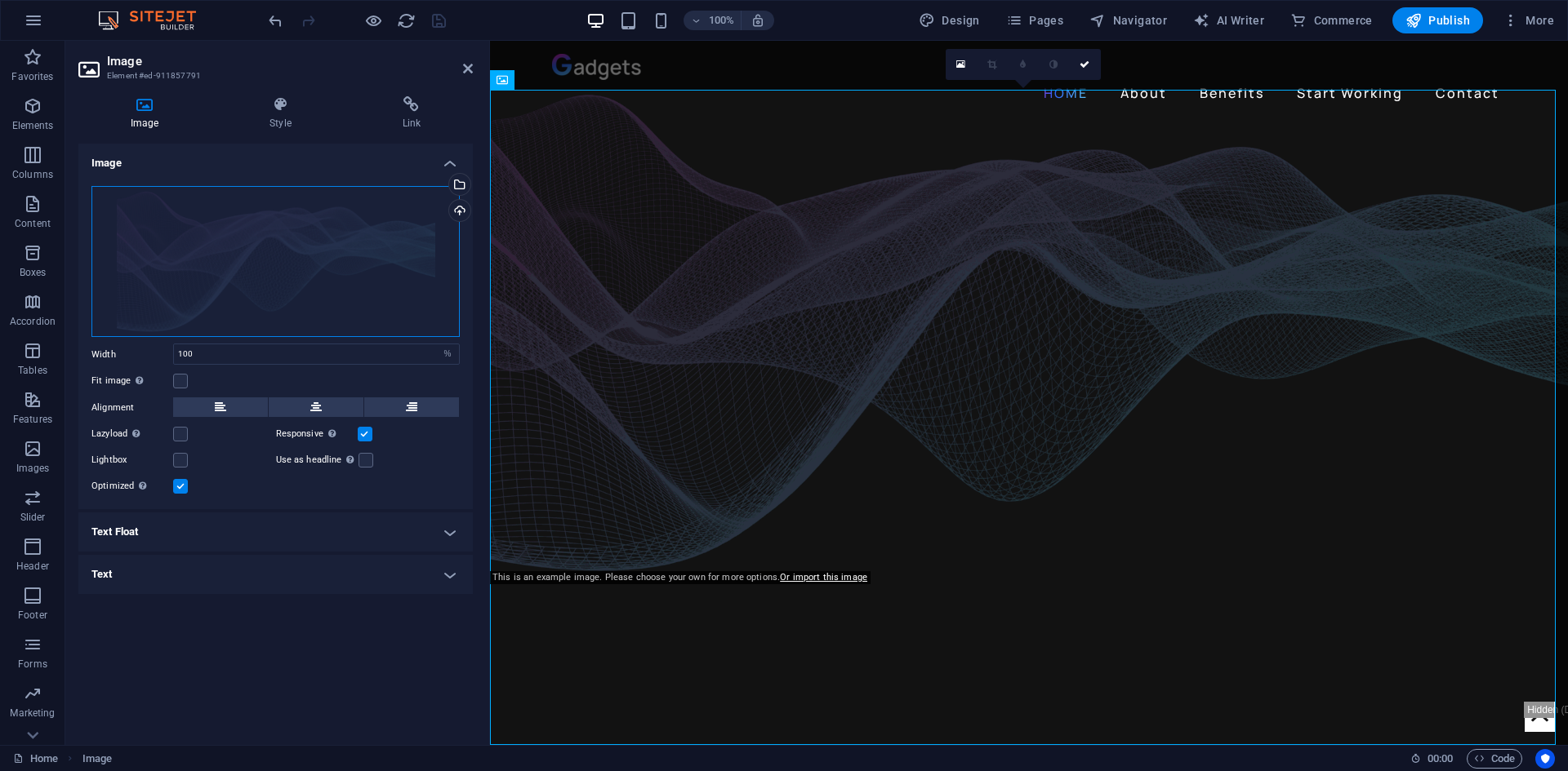
drag, startPoint x: 248, startPoint y: 268, endPoint x: 147, endPoint y: 261, distance: 101.2
click at [147, 261] on div "Drag files here, click to choose files or select files from Files or our free s…" at bounding box center [275, 262] width 368 height 152
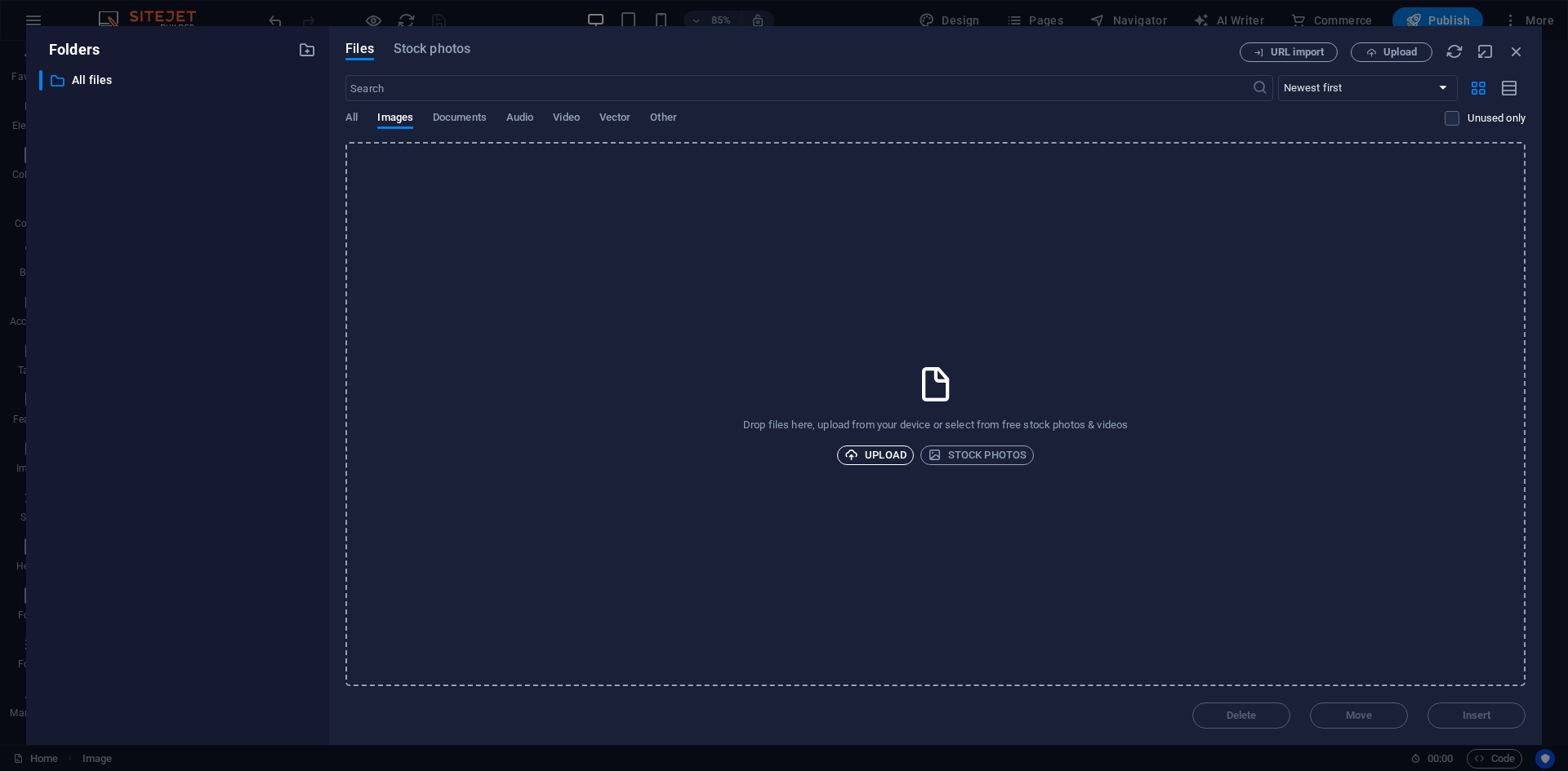
click at [880, 453] on span "Upload" at bounding box center [875, 455] width 62 height 20
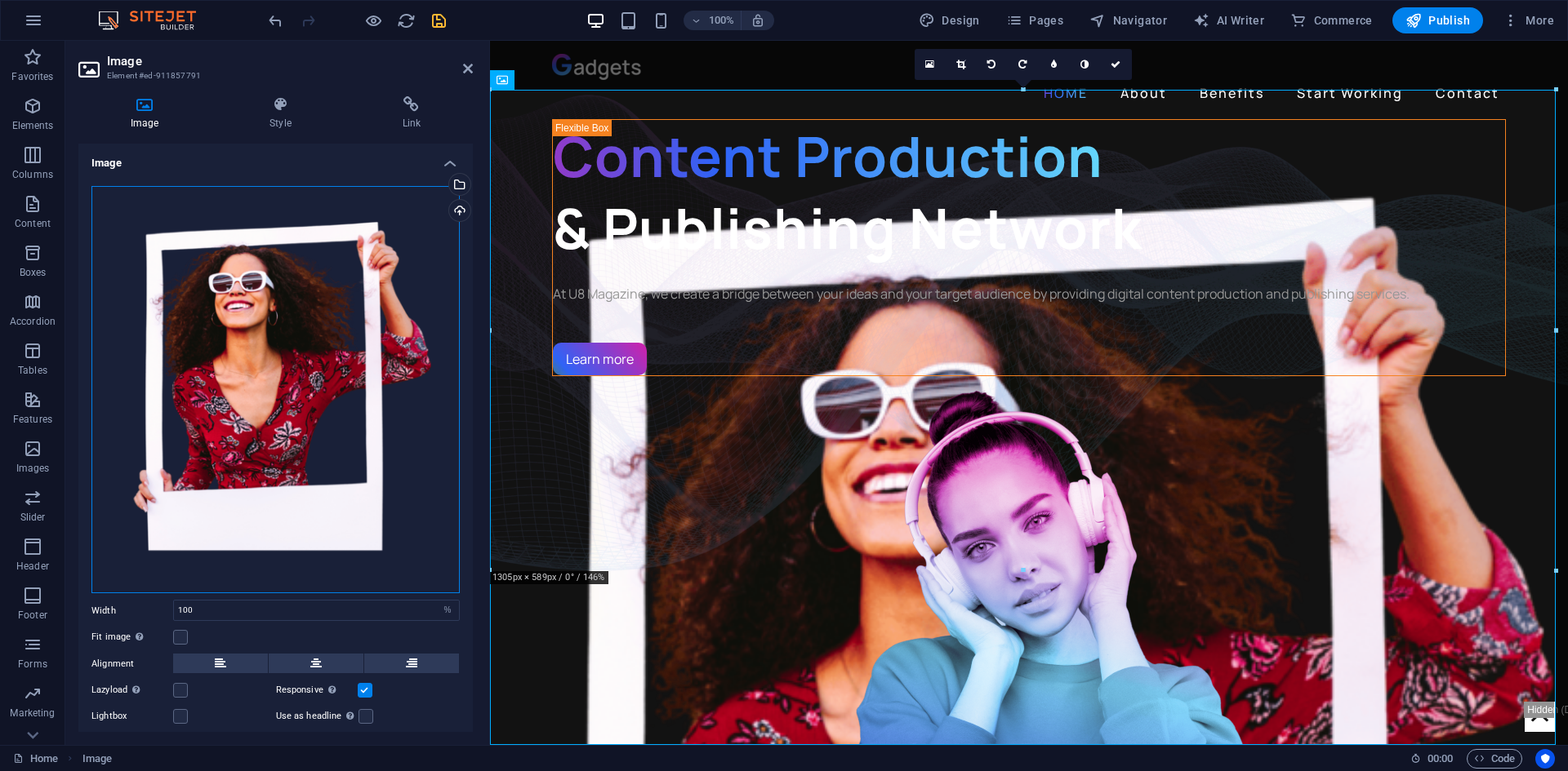
click at [274, 258] on div "Drag files here, click to choose files or select files from Files or our free s…" at bounding box center [275, 389] width 368 height 407
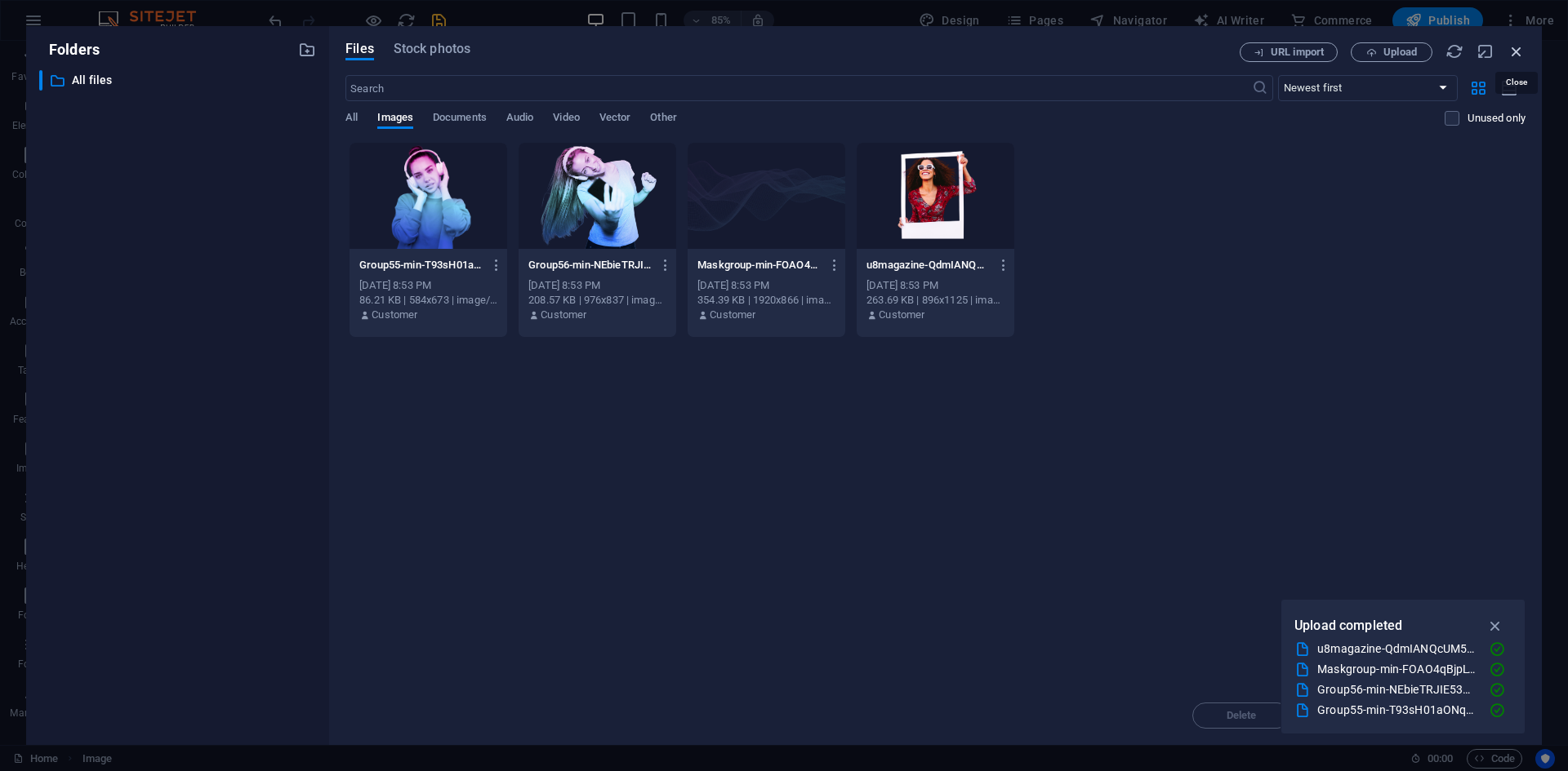
click at [1513, 51] on icon "button" at bounding box center [1516, 51] width 18 height 18
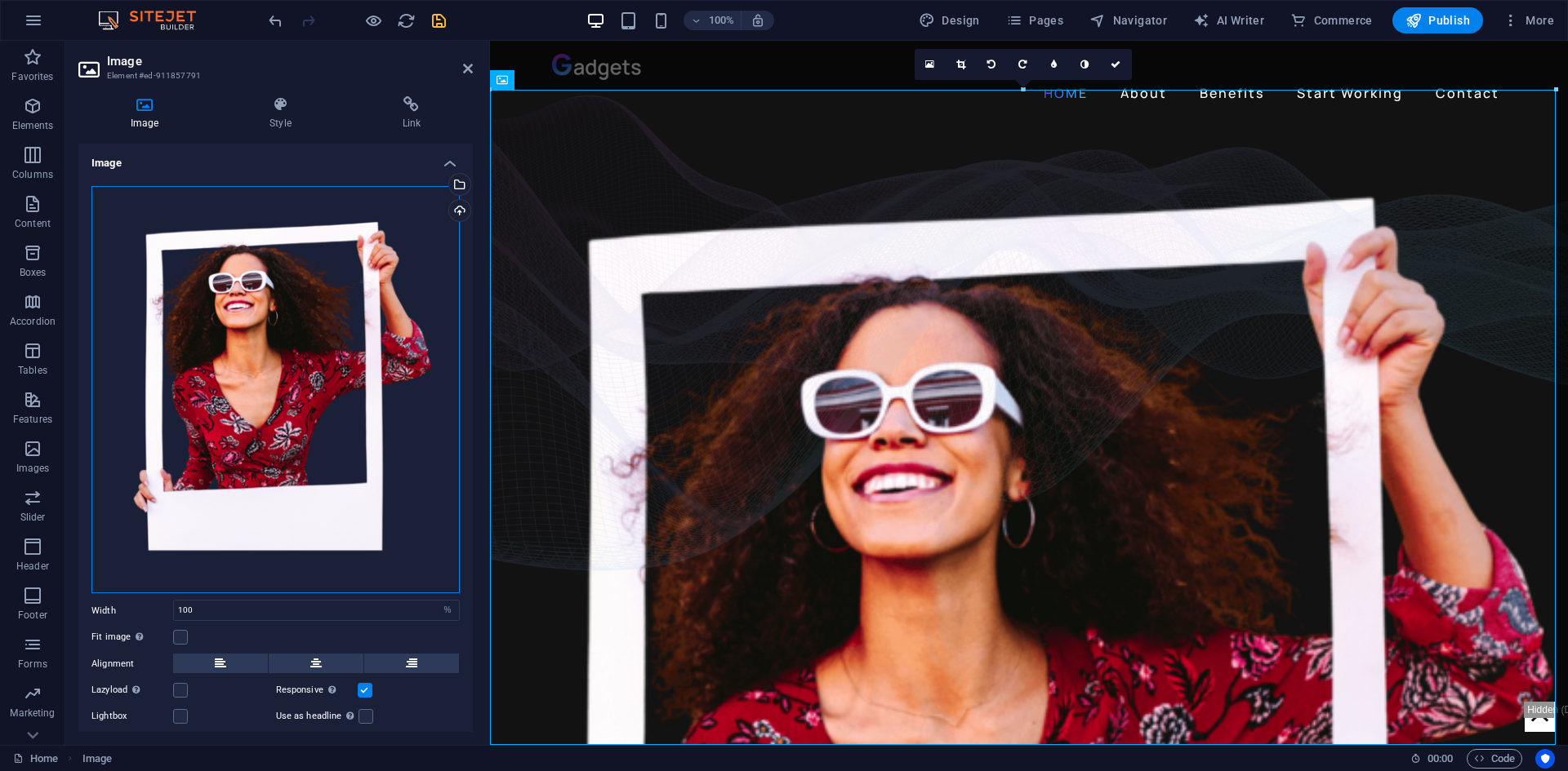
click at [275, 355] on div "Drag files here, click to choose files or select files from Files or our free s…" at bounding box center [275, 389] width 368 height 407
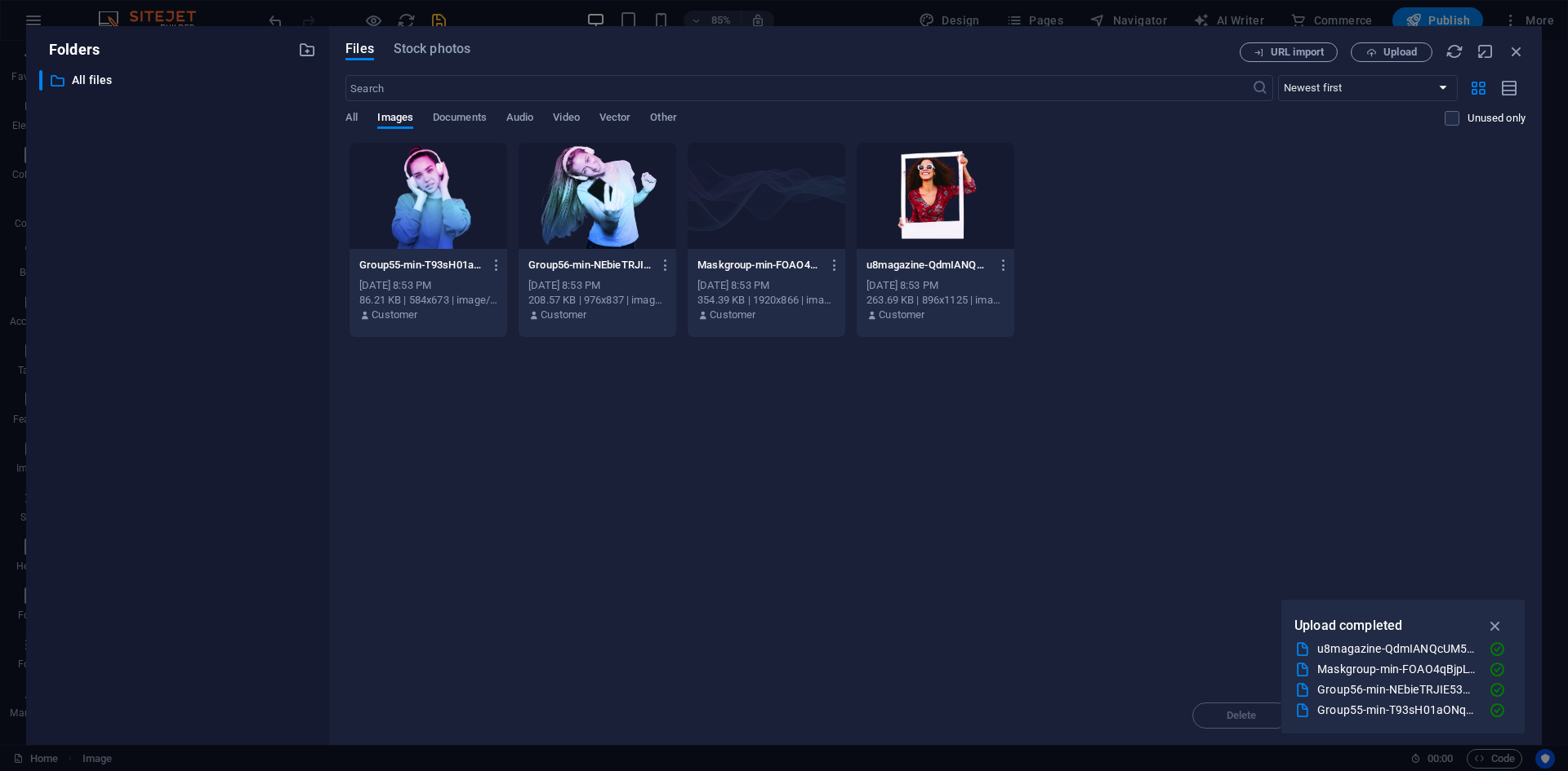
click at [742, 184] on div at bounding box center [766, 196] width 157 height 106
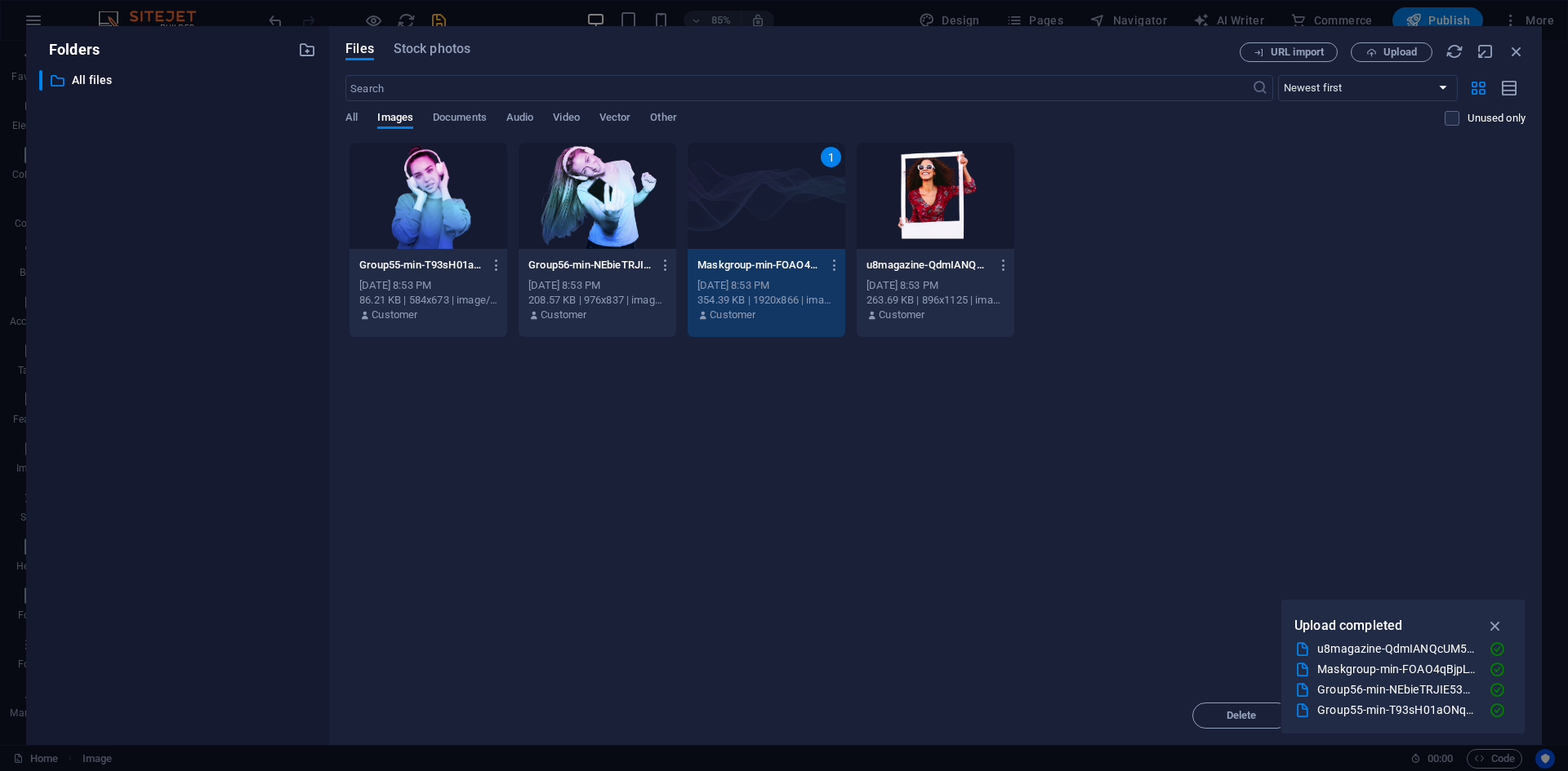
click at [742, 184] on div "1" at bounding box center [766, 196] width 157 height 106
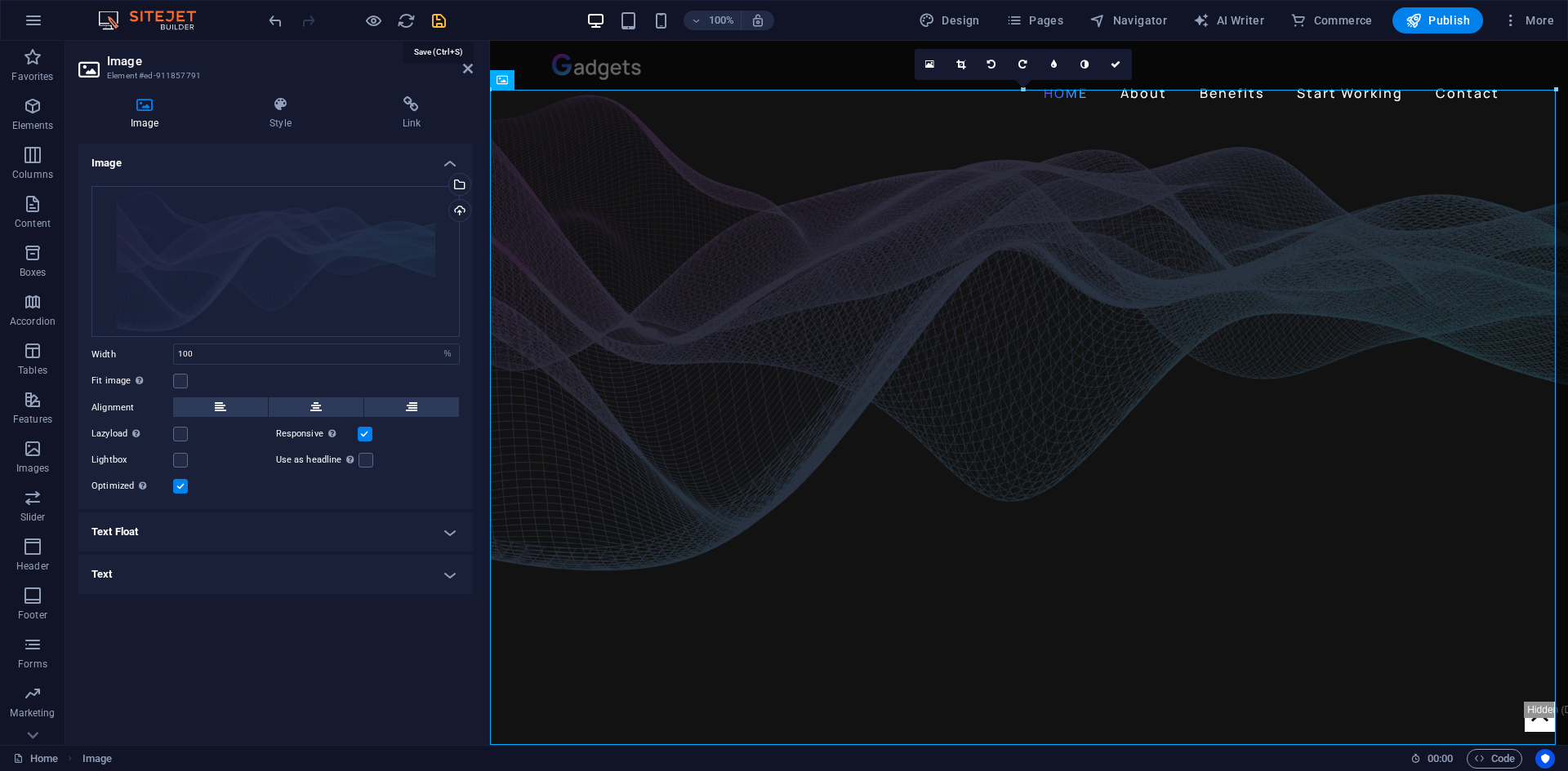
click at [439, 20] on icon "save" at bounding box center [439, 20] width 19 height 19
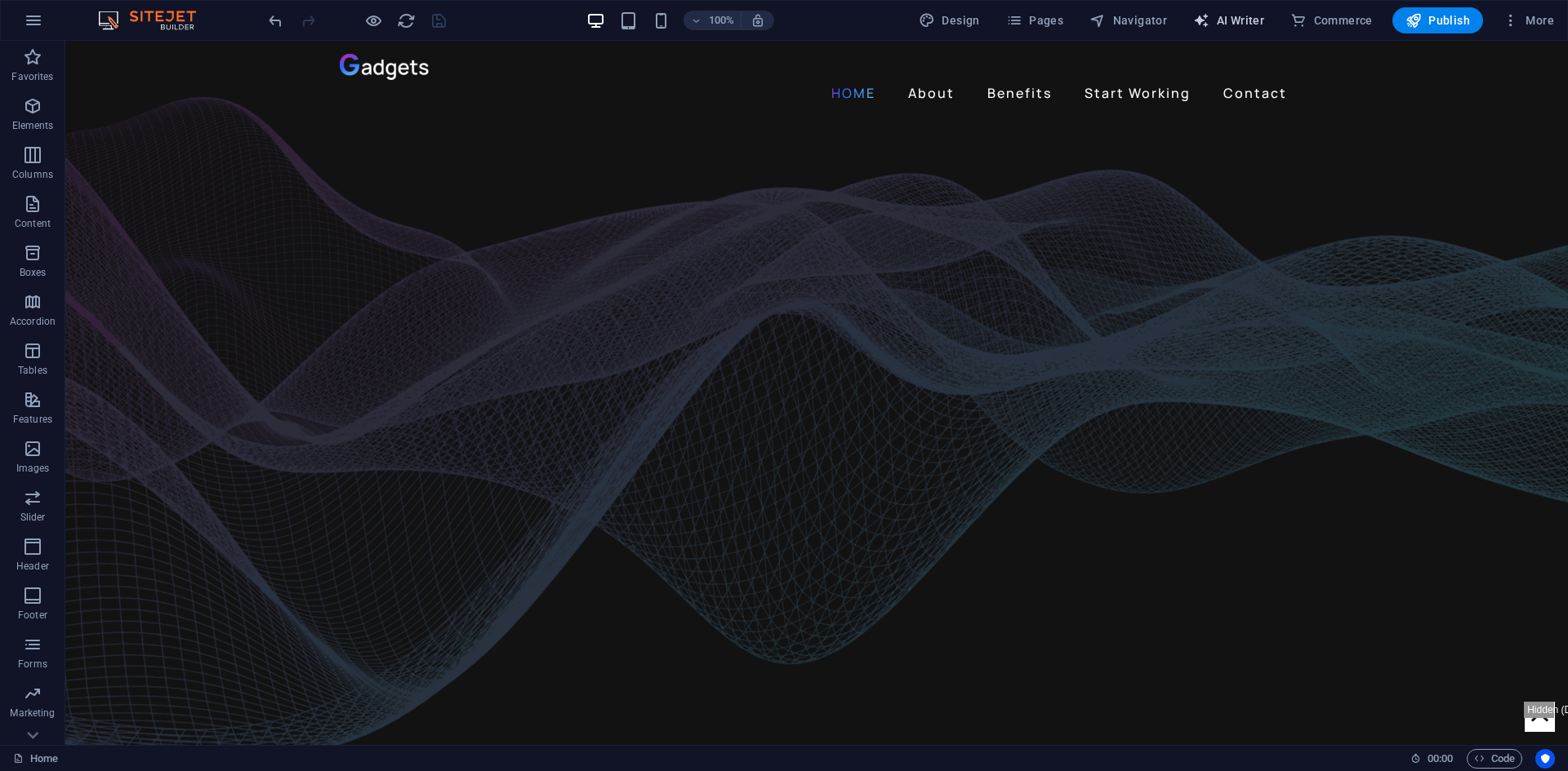
click at [1228, 15] on span "AI Writer" at bounding box center [1229, 20] width 71 height 17
select select "English"
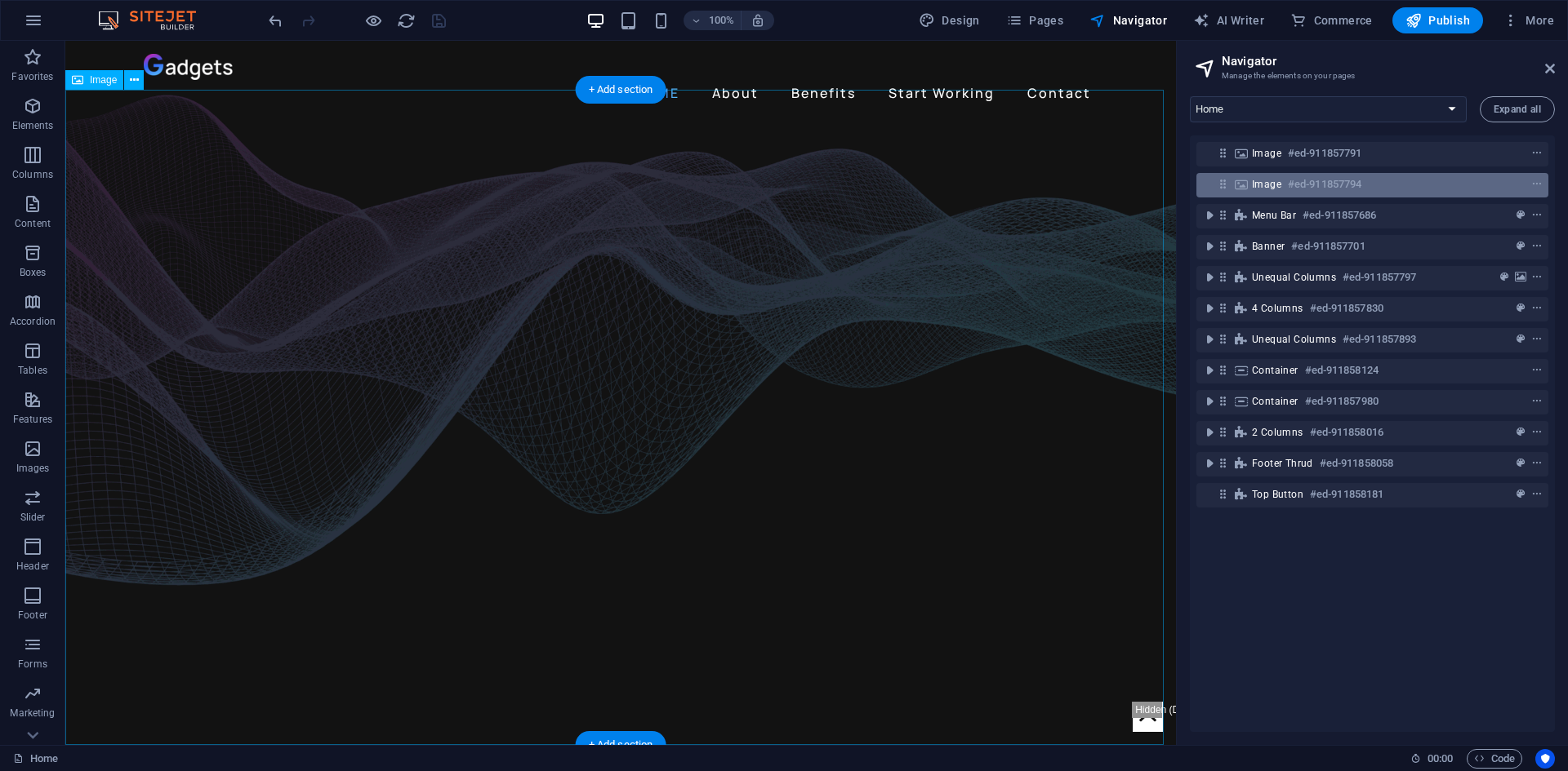
click at [1283, 183] on div "Image #ed-911857794" at bounding box center [1359, 184] width 215 height 20
select select "%"
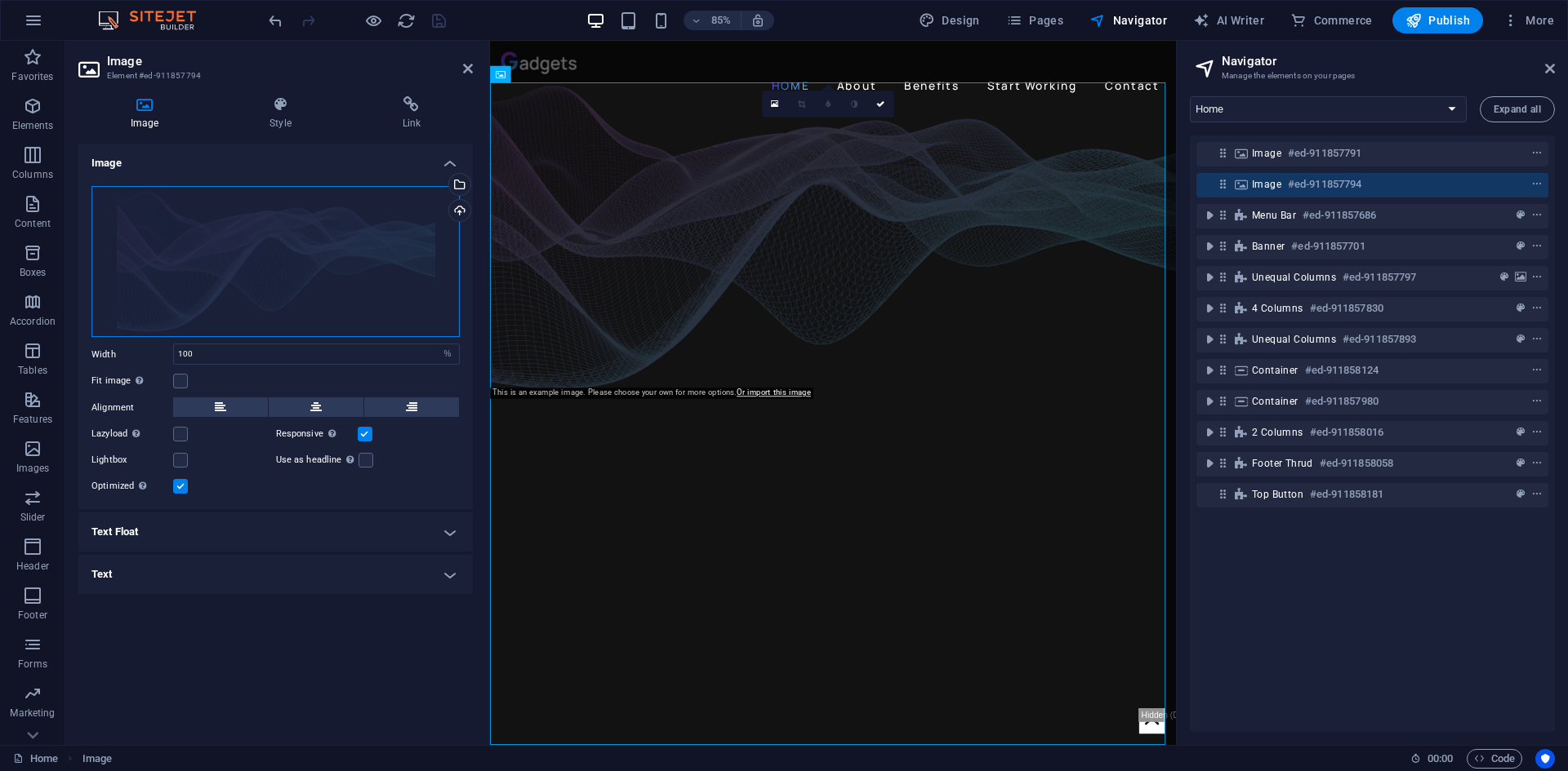
click at [350, 279] on div "Drag files here, click to choose files or select files from Files or our free s…" at bounding box center [275, 262] width 368 height 152
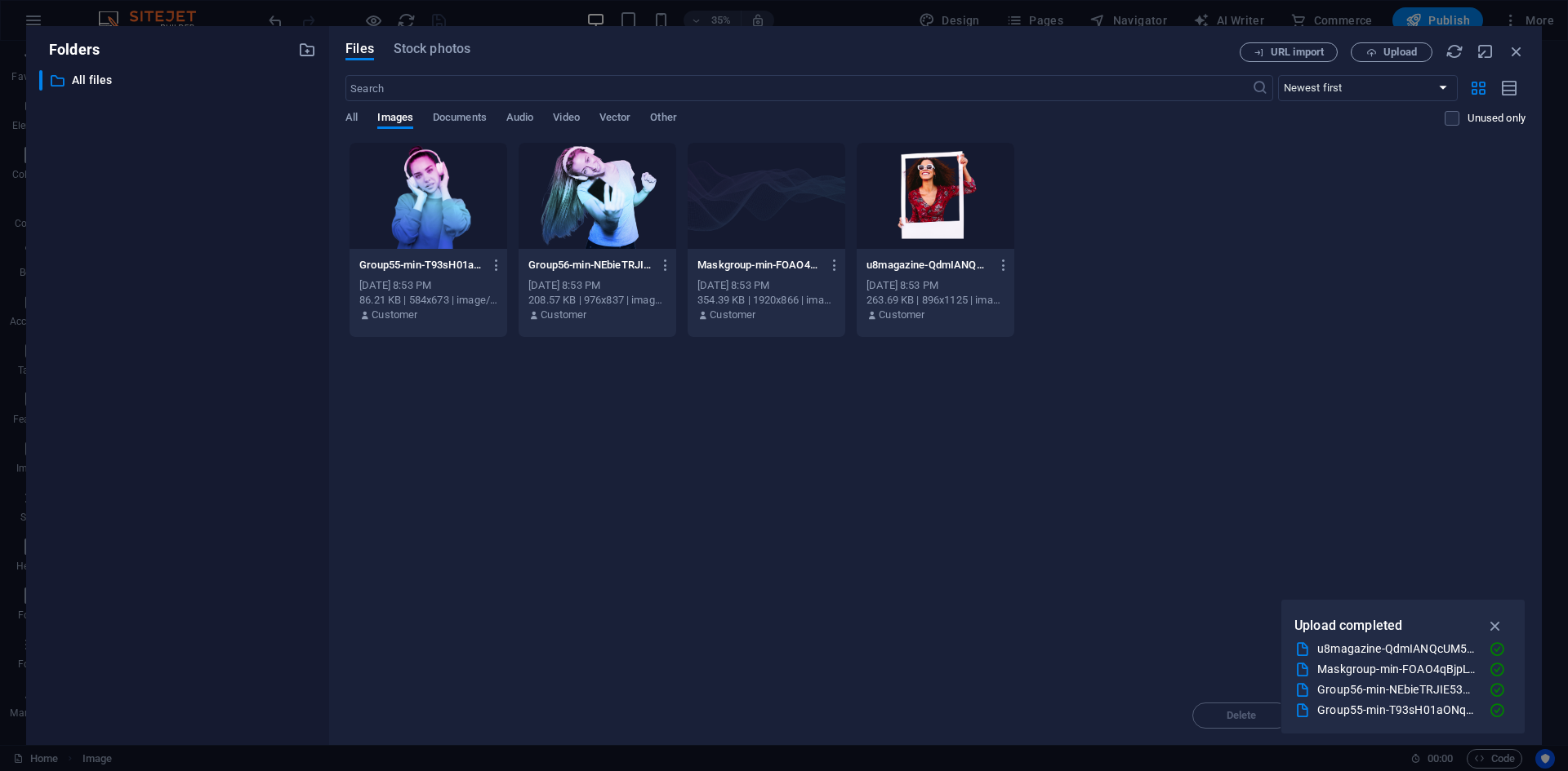
click at [757, 202] on div at bounding box center [766, 196] width 157 height 106
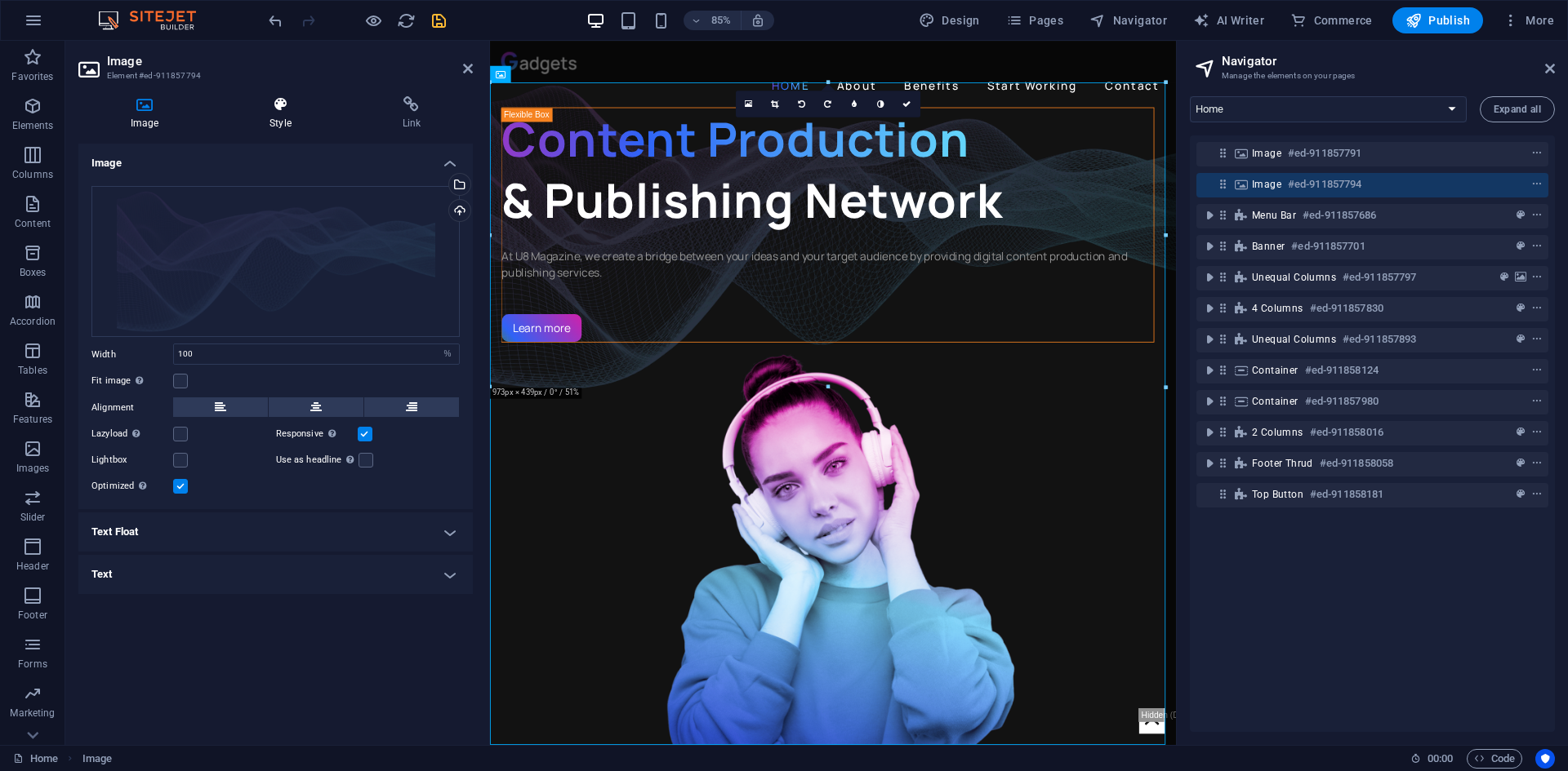
click at [276, 109] on icon at bounding box center [280, 104] width 126 height 17
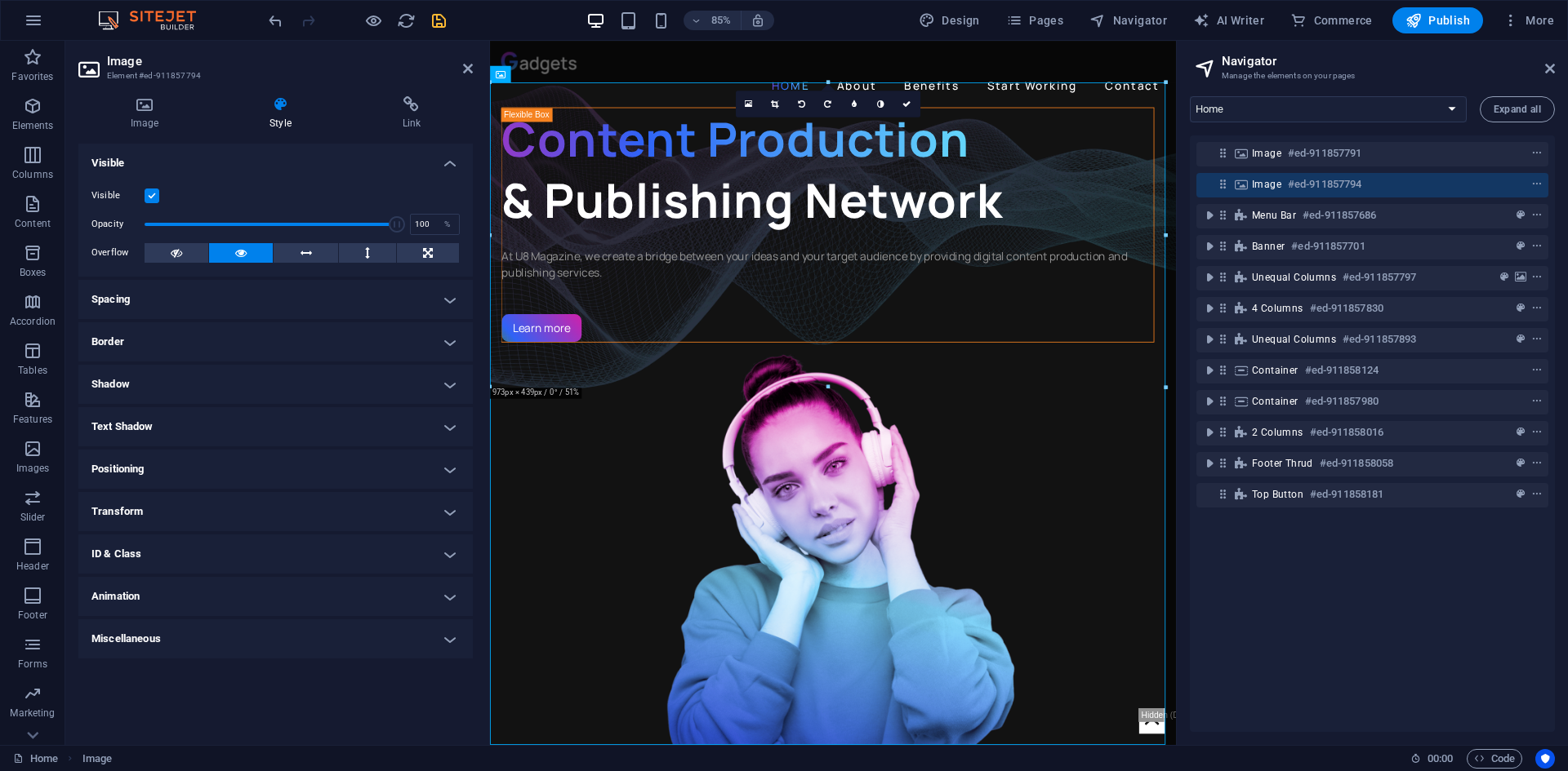
click at [157, 195] on label at bounding box center [152, 196] width 15 height 15
click at [0, 0] on input "Visible" at bounding box center [0, 0] width 0 height 0
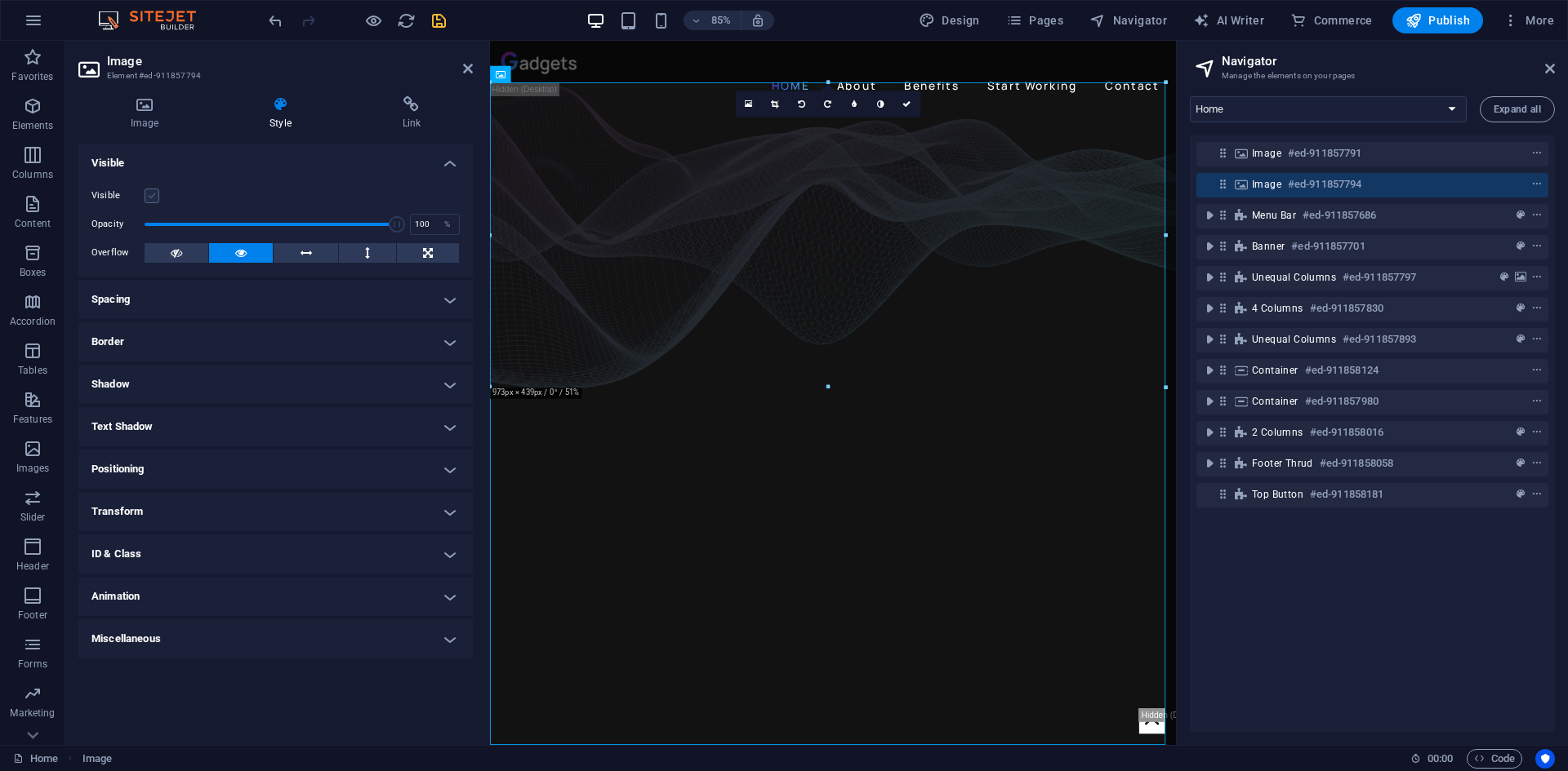
click at [157, 195] on label at bounding box center [152, 196] width 15 height 15
click at [0, 0] on input "Visible" at bounding box center [0, 0] width 0 height 0
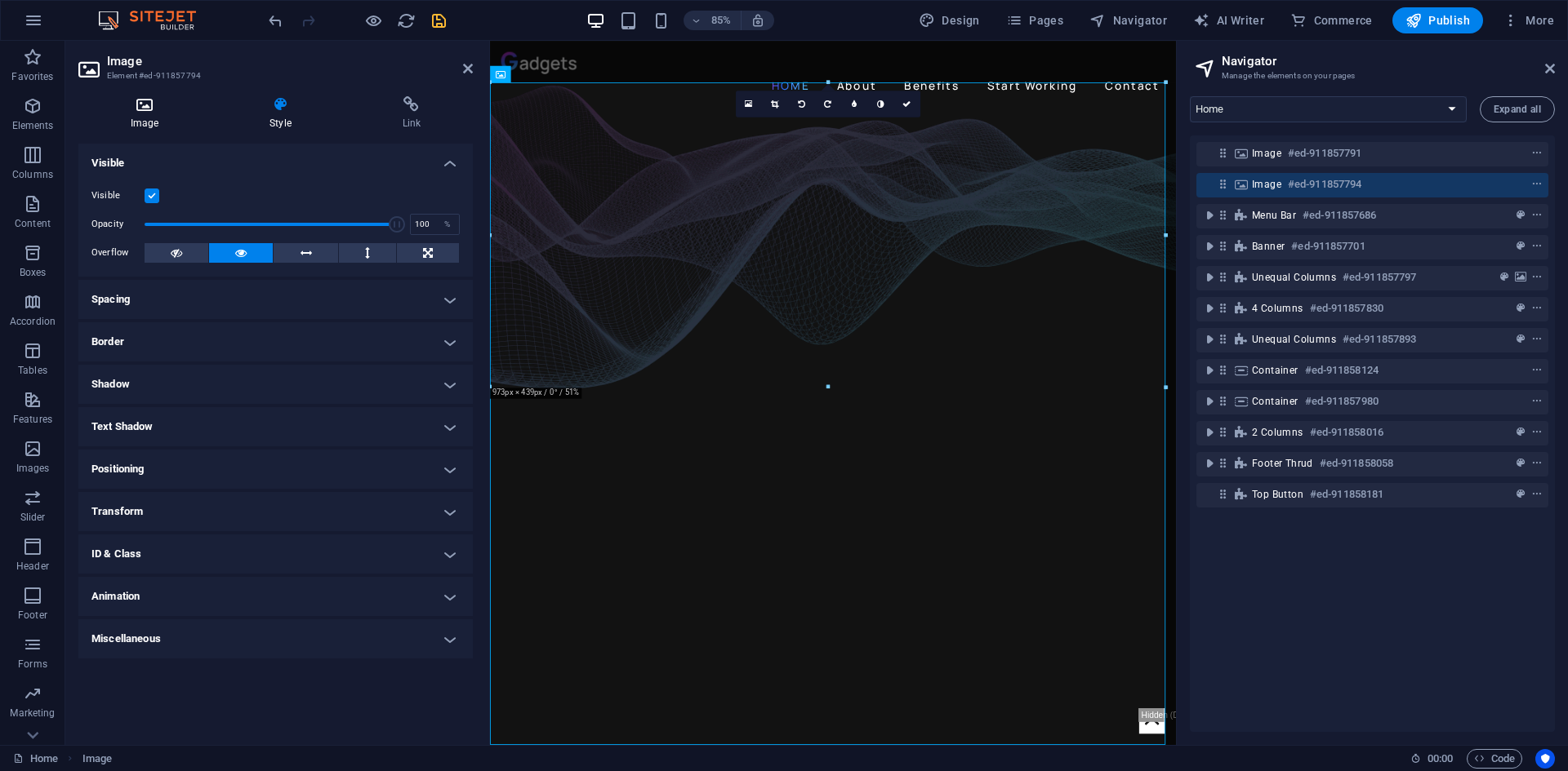
click at [155, 104] on icon at bounding box center [144, 104] width 132 height 17
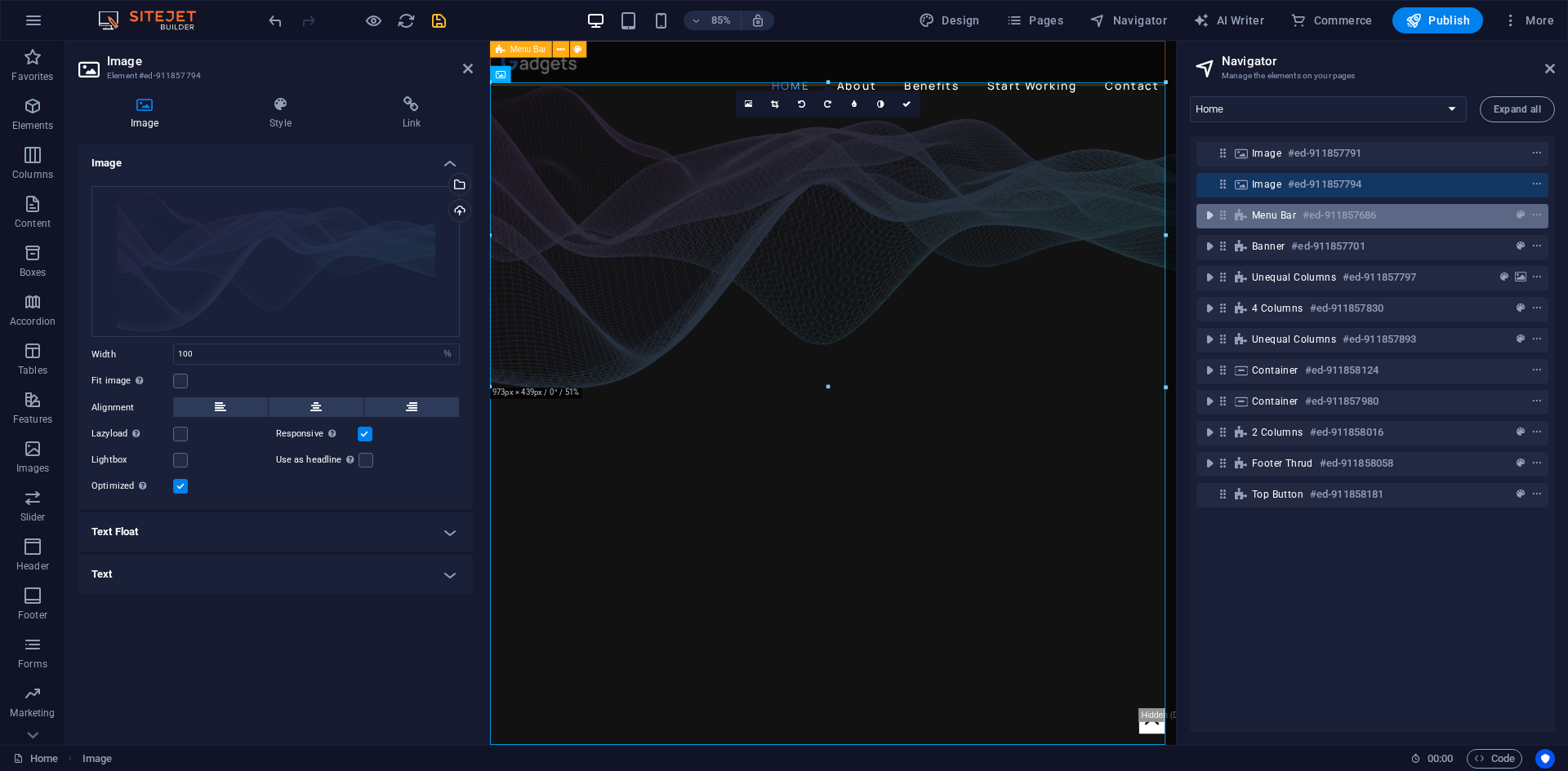
click at [1213, 213] on icon "toggle-expand" at bounding box center [1210, 216] width 17 height 17
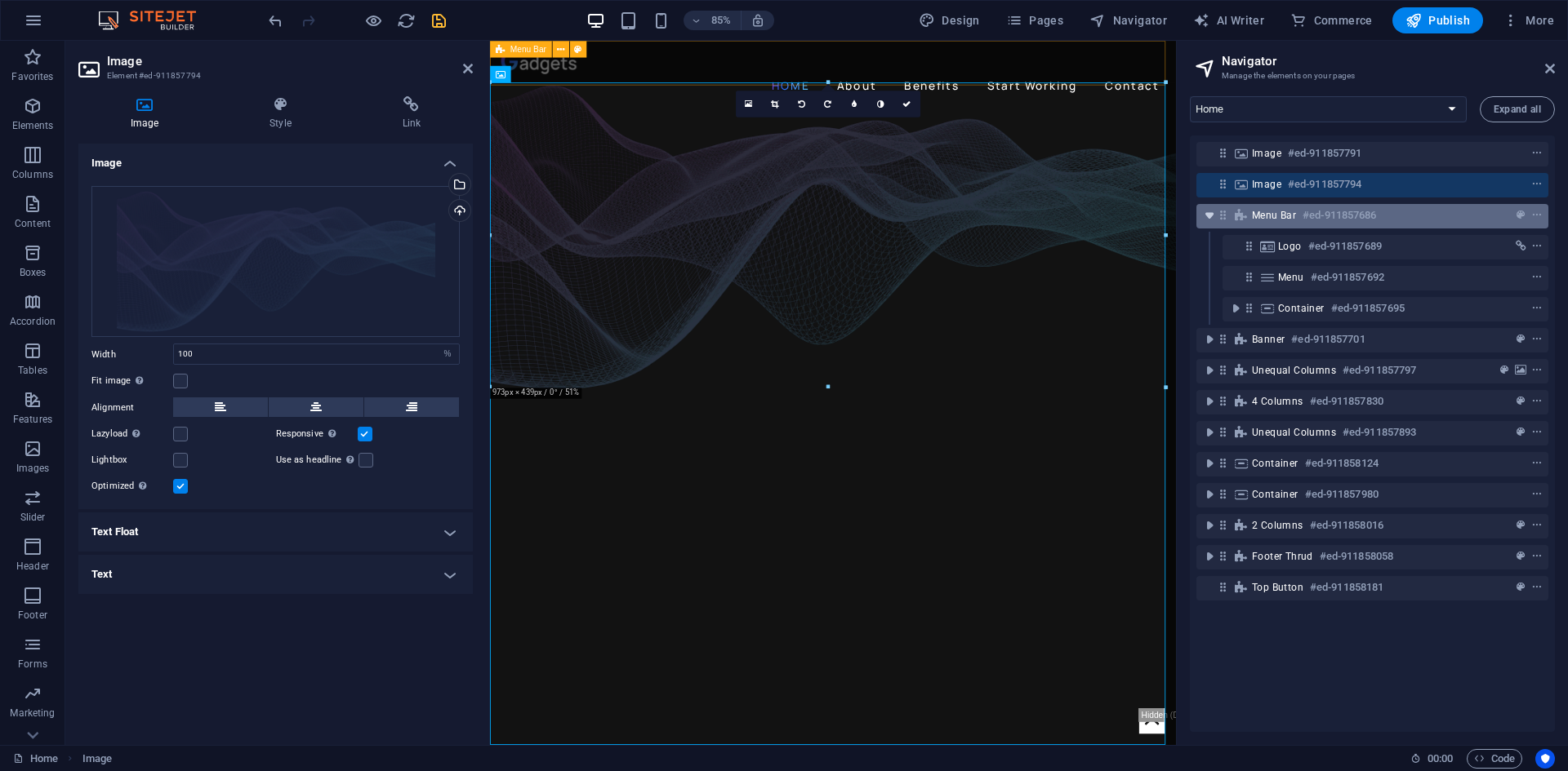
click at [1213, 213] on icon "toggle-expand" at bounding box center [1210, 216] width 17 height 17
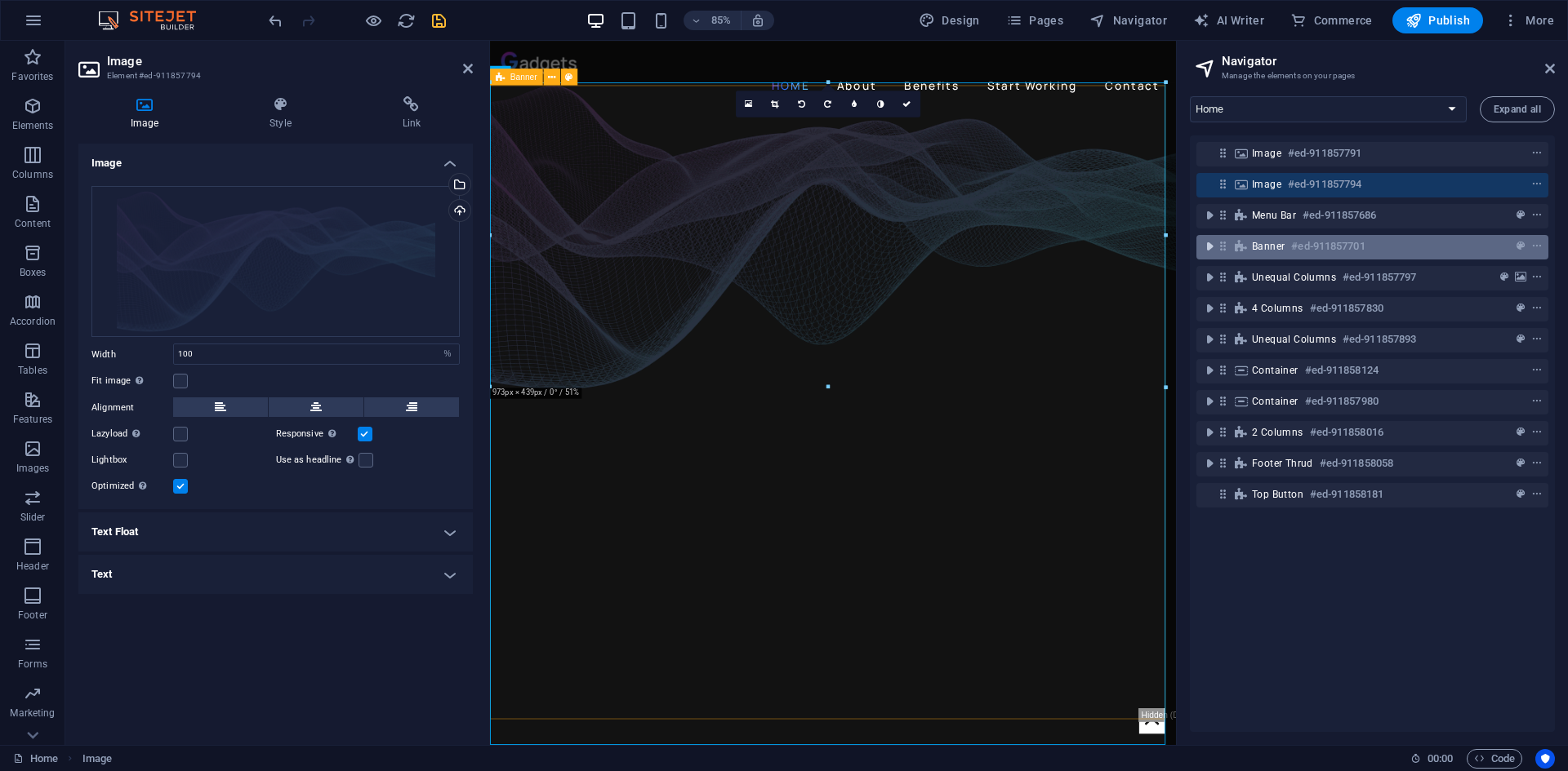
click at [1202, 246] on icon "toggle-expand" at bounding box center [1210, 247] width 17 height 17
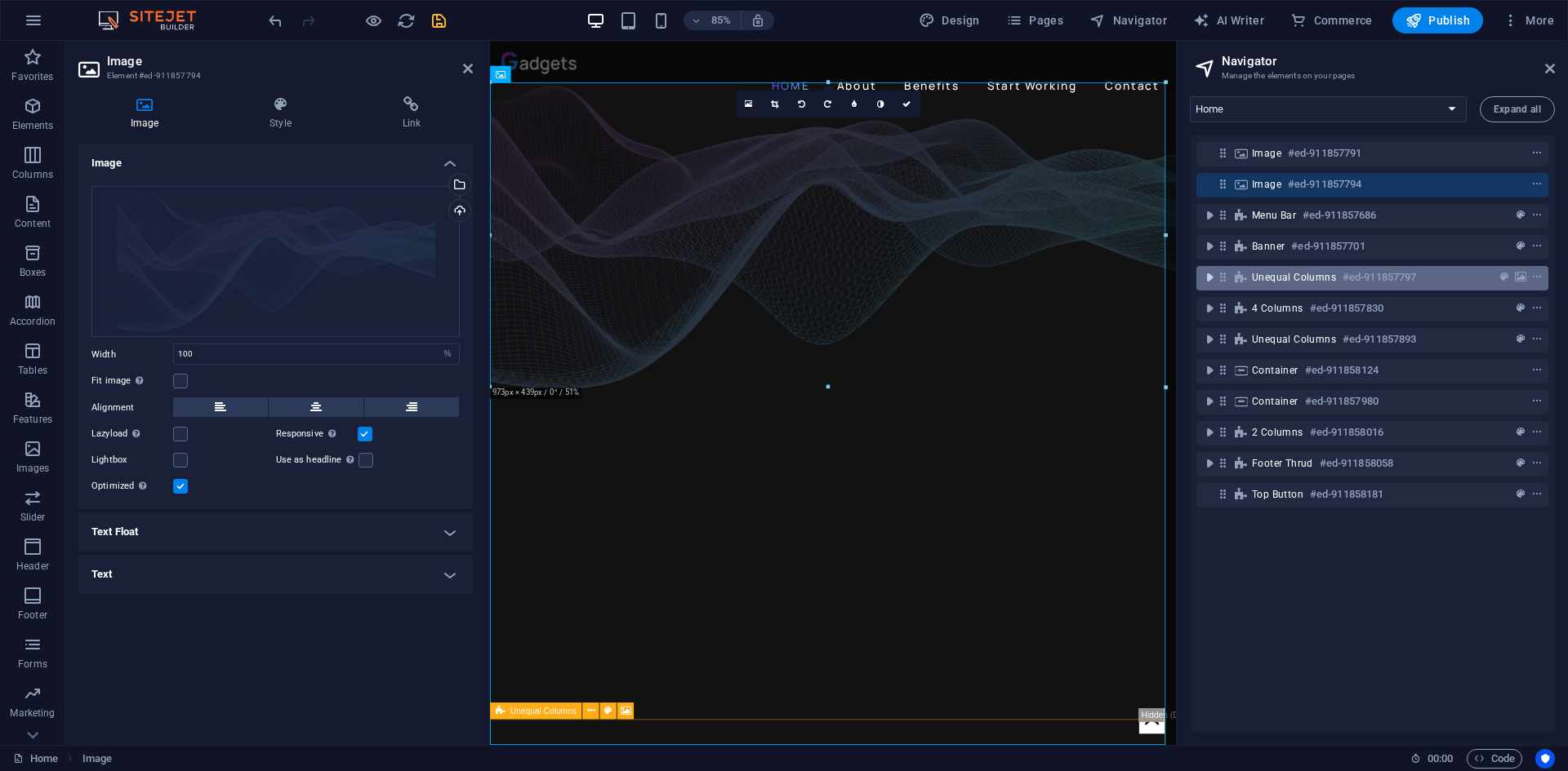
click at [1207, 276] on icon "toggle-expand" at bounding box center [1210, 277] width 17 height 17
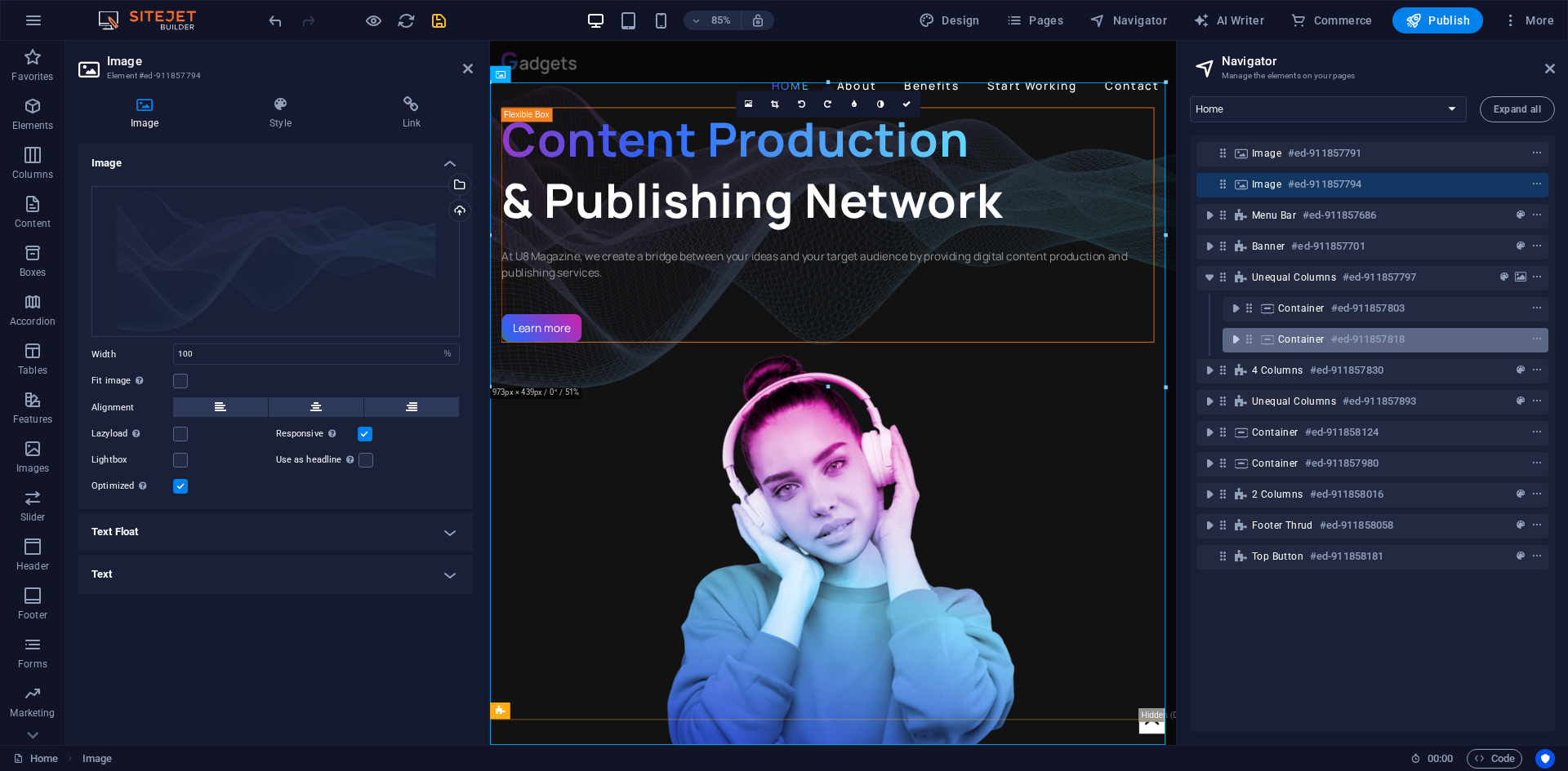
click at [1228, 334] on icon "toggle-expand" at bounding box center [1236, 340] width 17 height 17
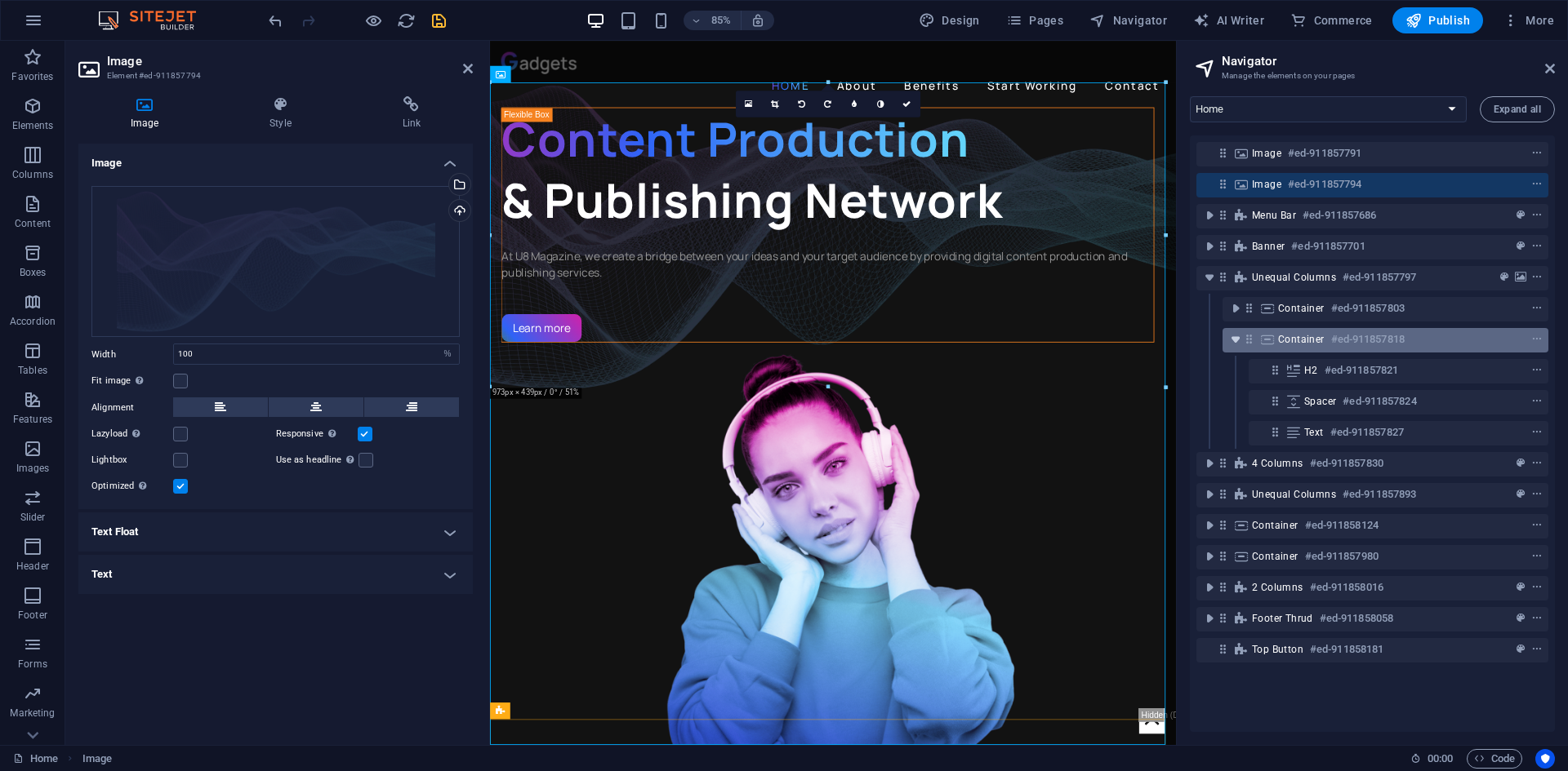
click at [1229, 334] on icon "toggle-expand" at bounding box center [1236, 340] width 17 height 17
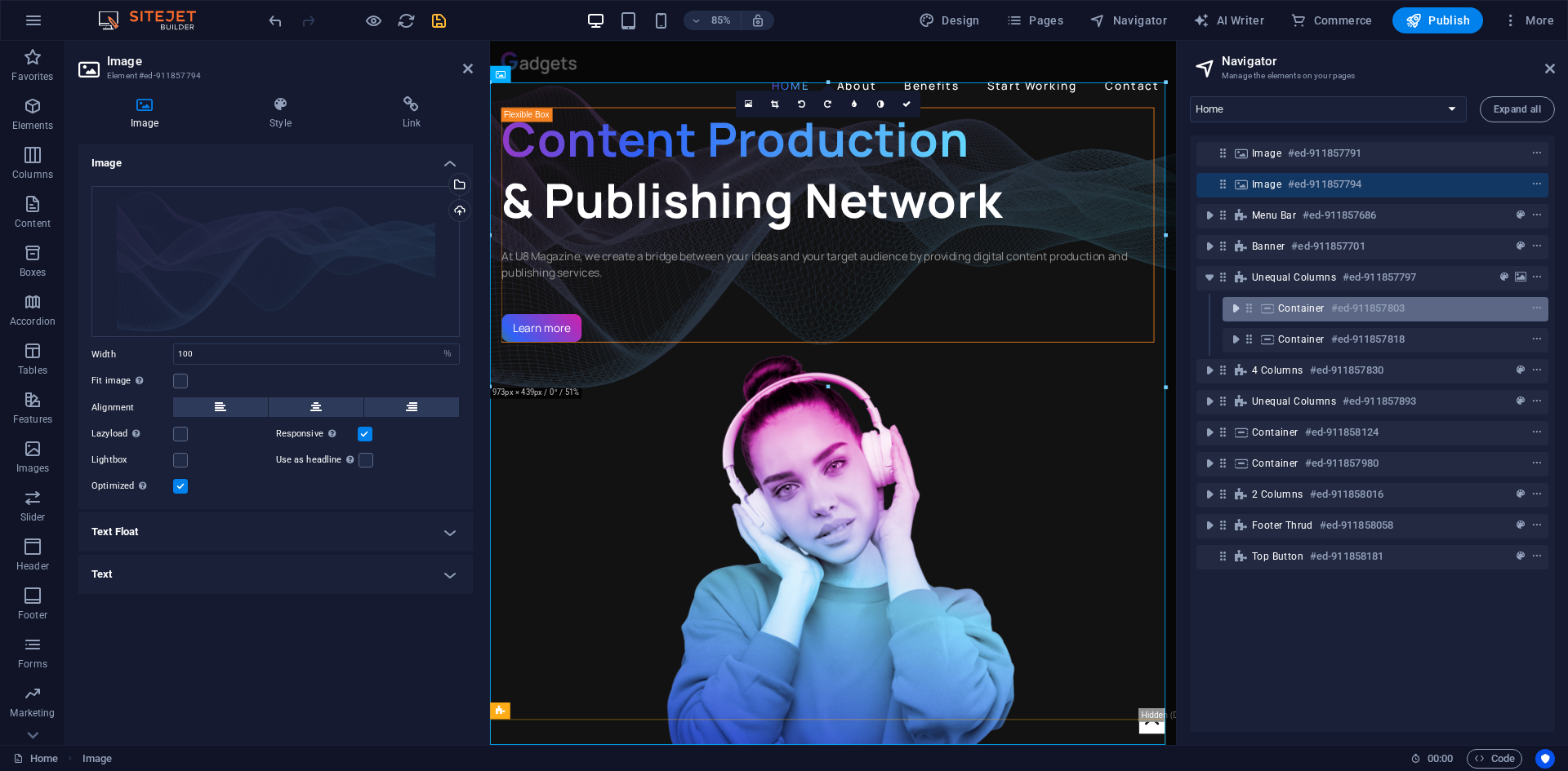
click at [1236, 299] on button "toggle-expand" at bounding box center [1235, 308] width 20 height 20
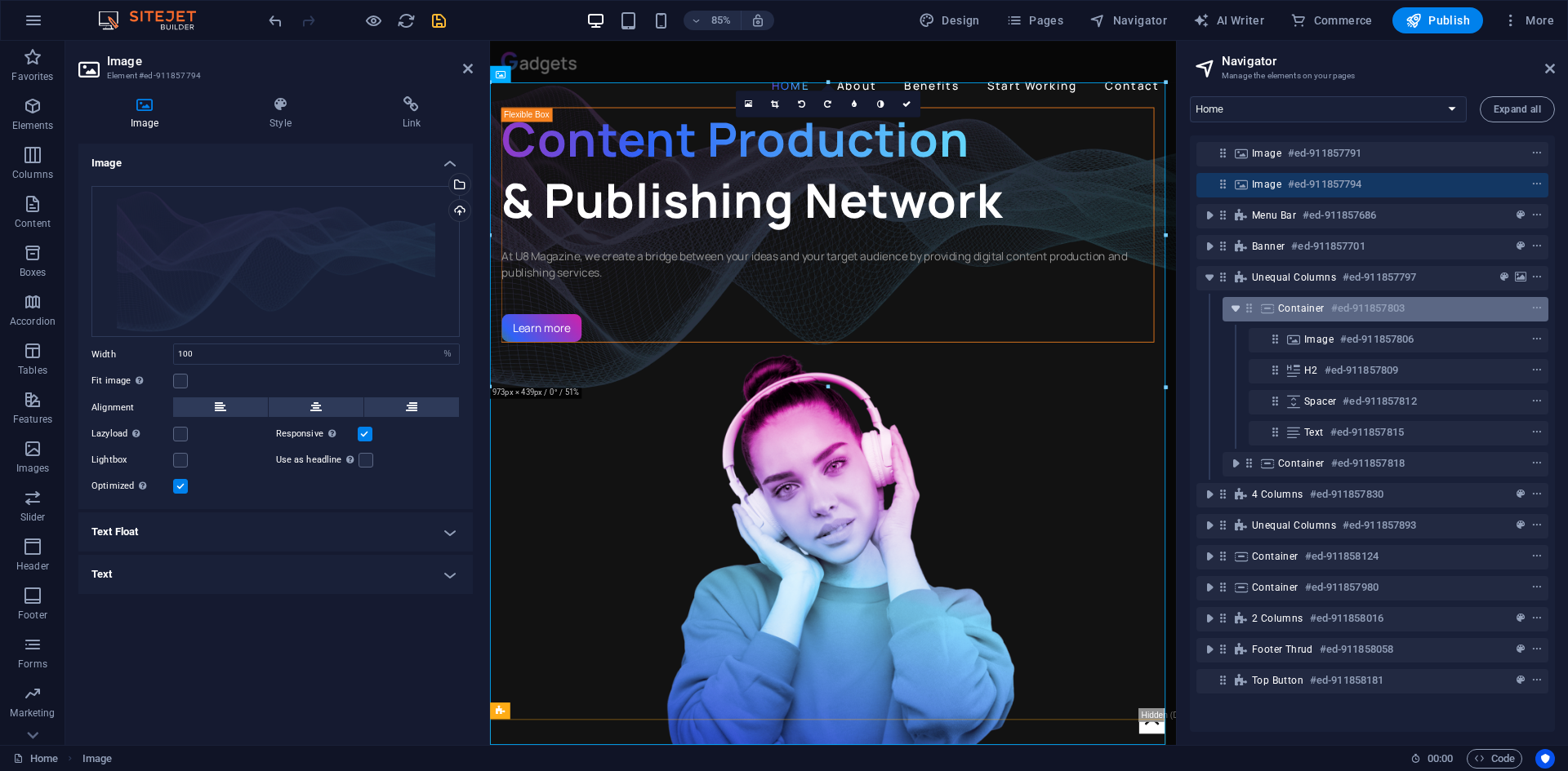
click at [1234, 307] on icon "toggle-expand" at bounding box center [1236, 309] width 17 height 17
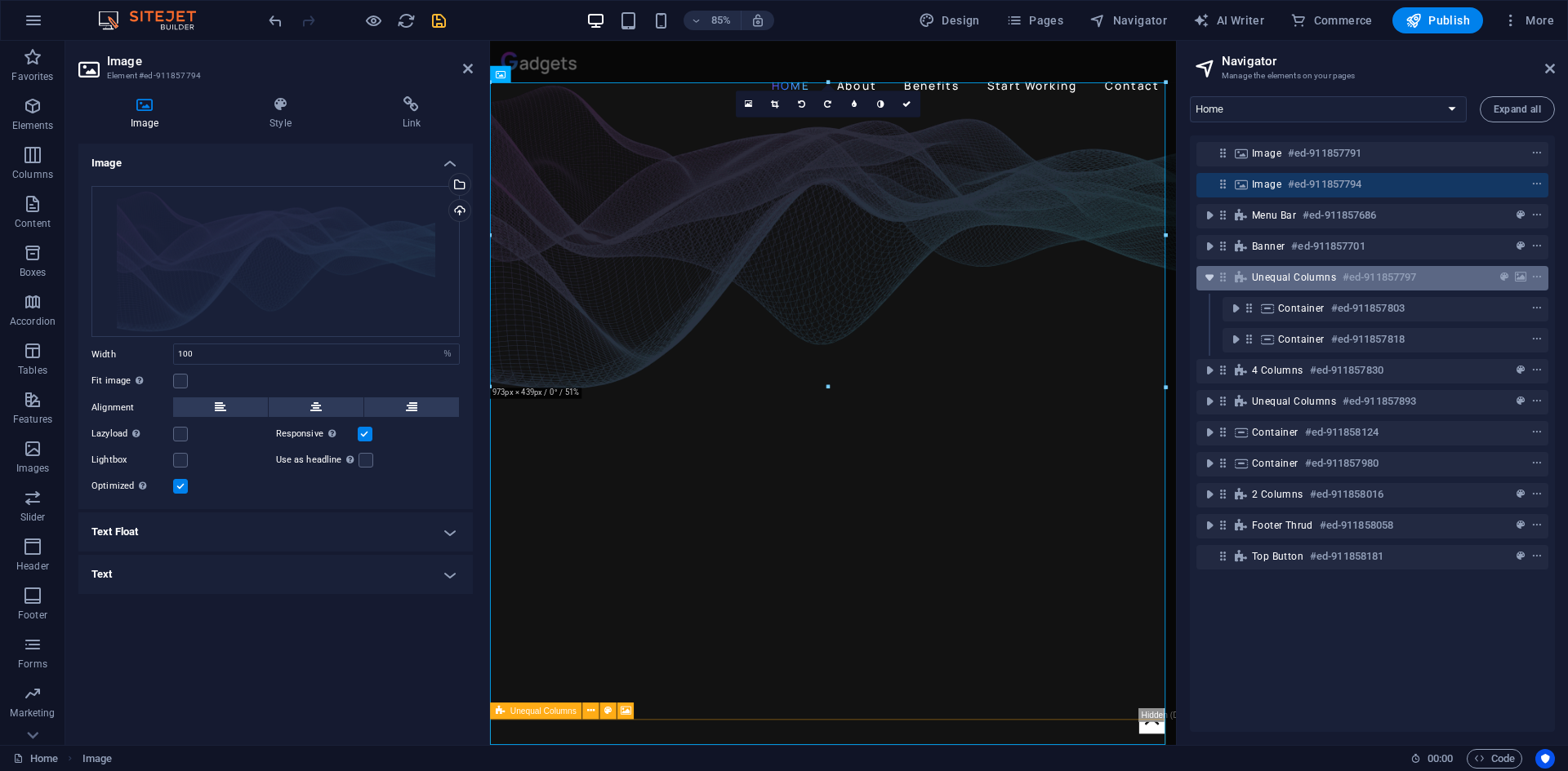
click at [1215, 277] on icon "toggle-expand" at bounding box center [1210, 277] width 17 height 17
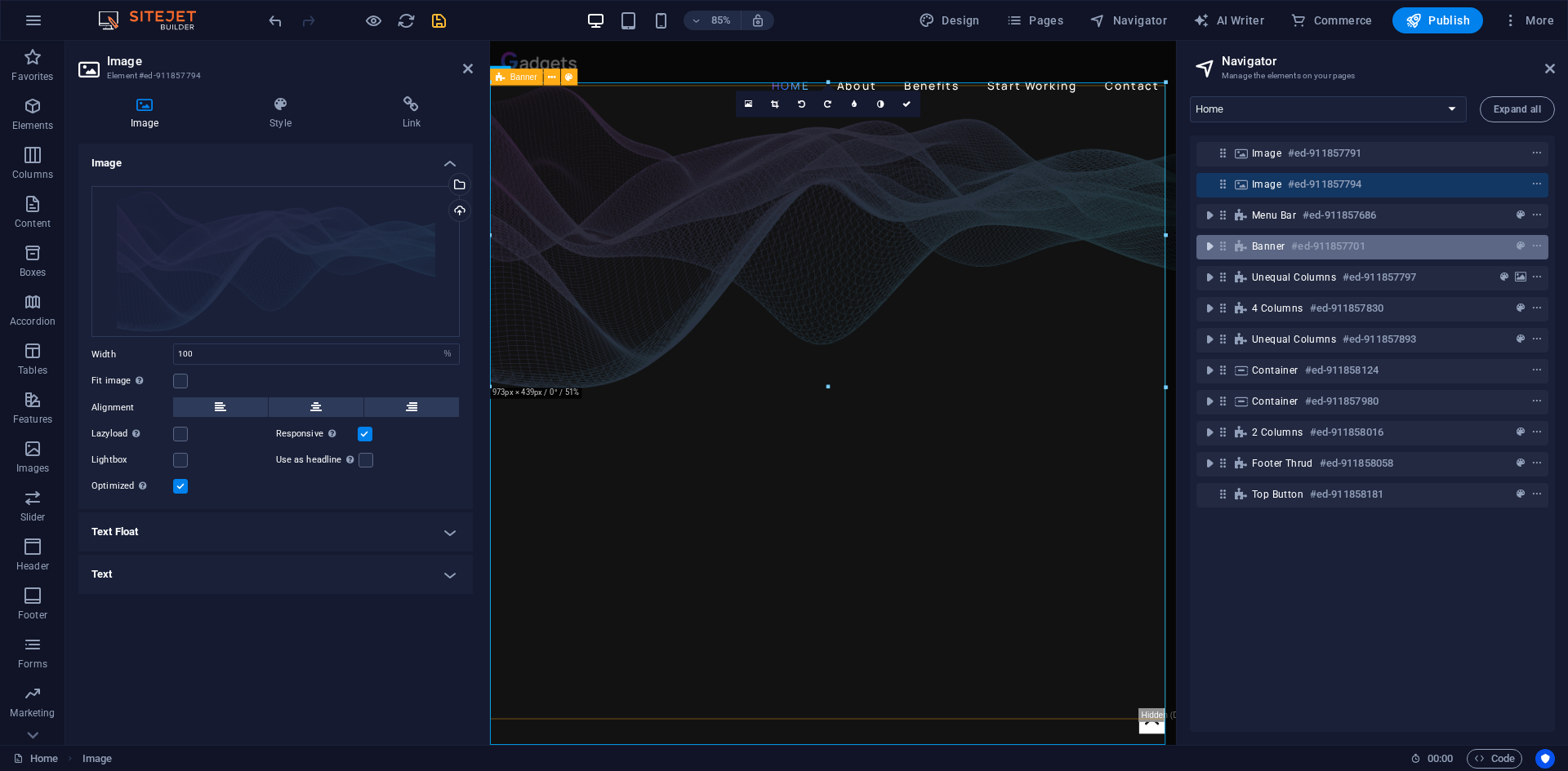
click at [1215, 247] on icon "toggle-expand" at bounding box center [1210, 247] width 17 height 17
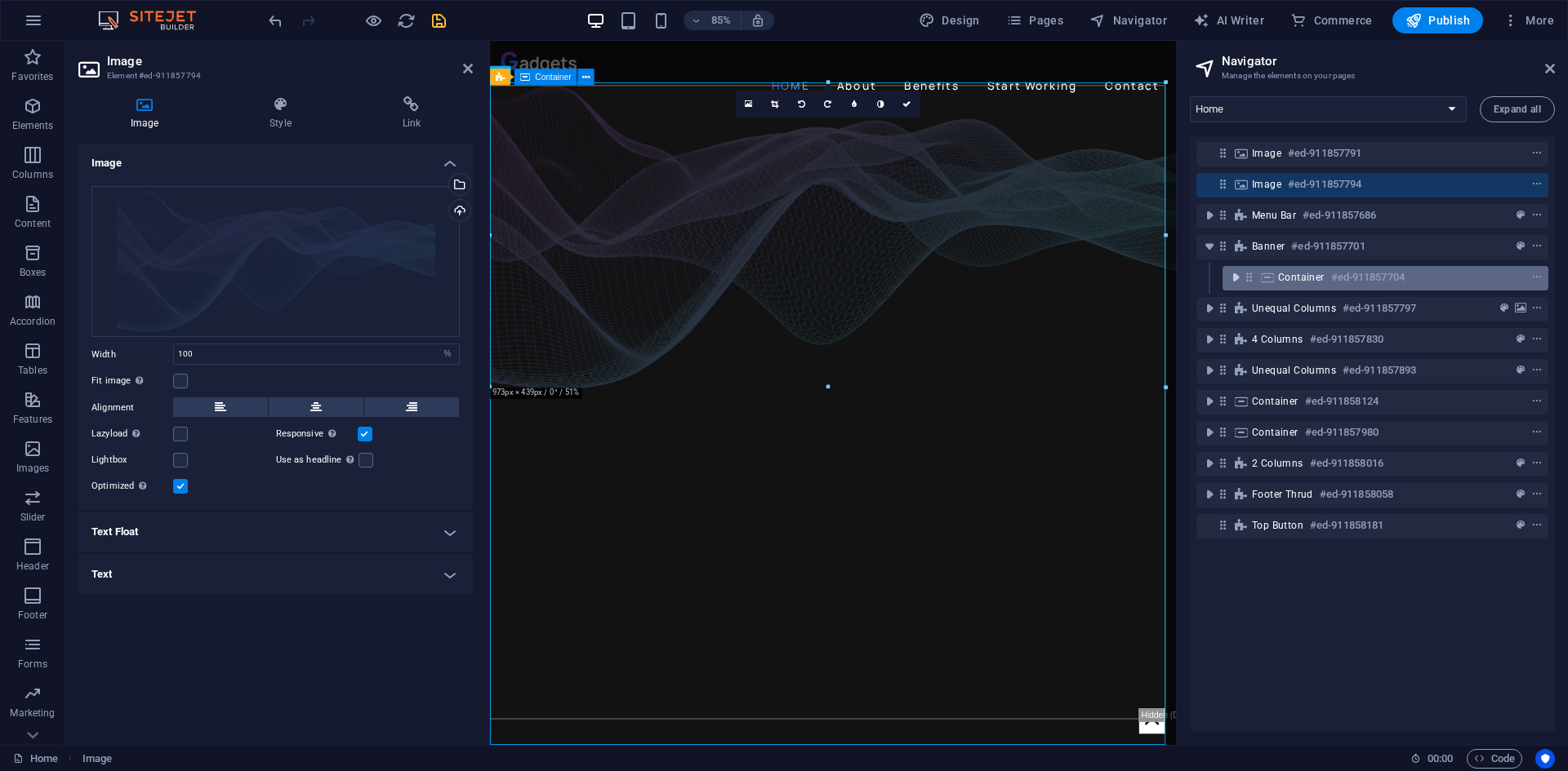
click at [1230, 277] on icon "toggle-expand" at bounding box center [1236, 277] width 17 height 17
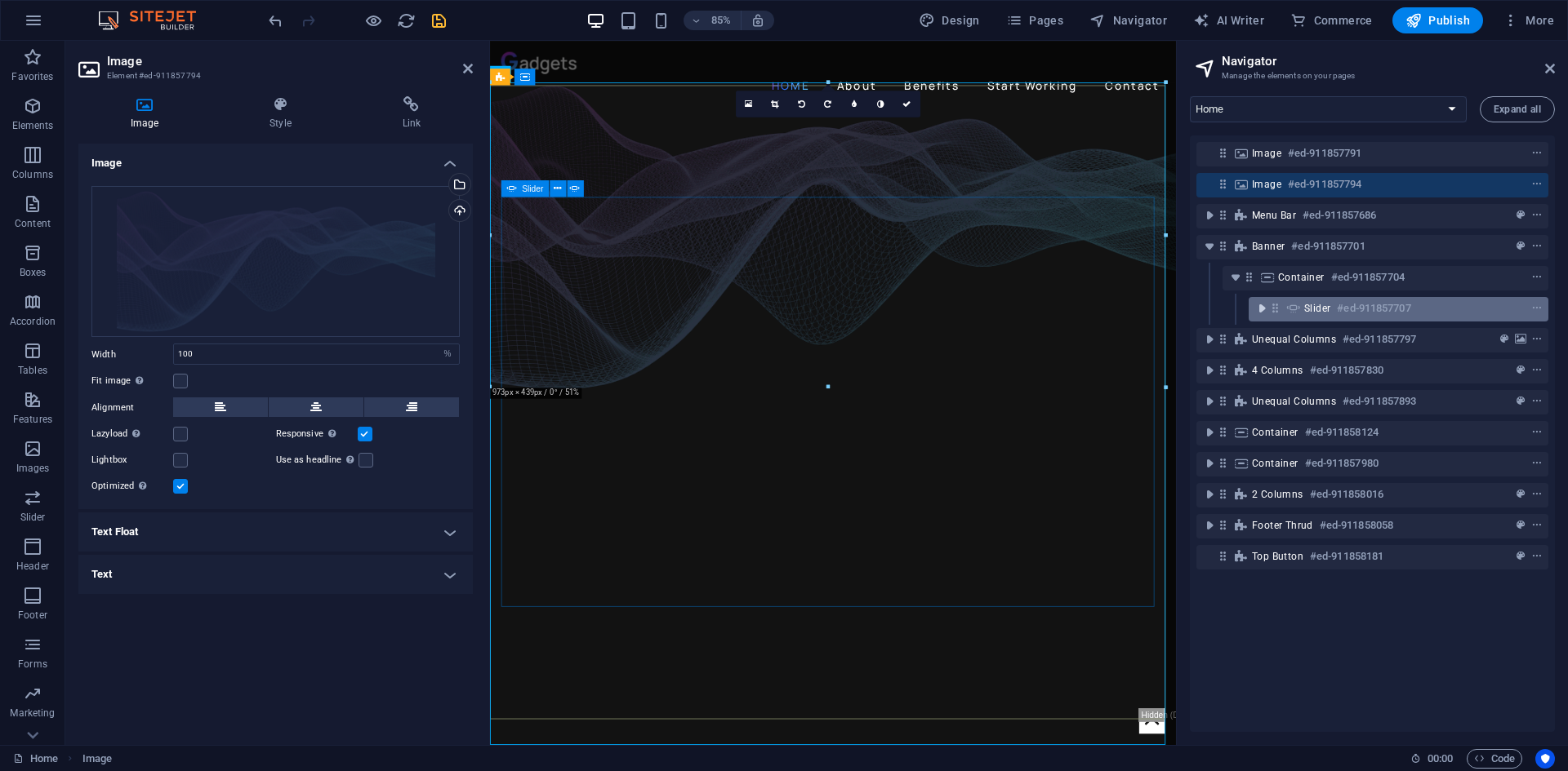
click at [1261, 307] on icon "toggle-expand" at bounding box center [1262, 309] width 17 height 17
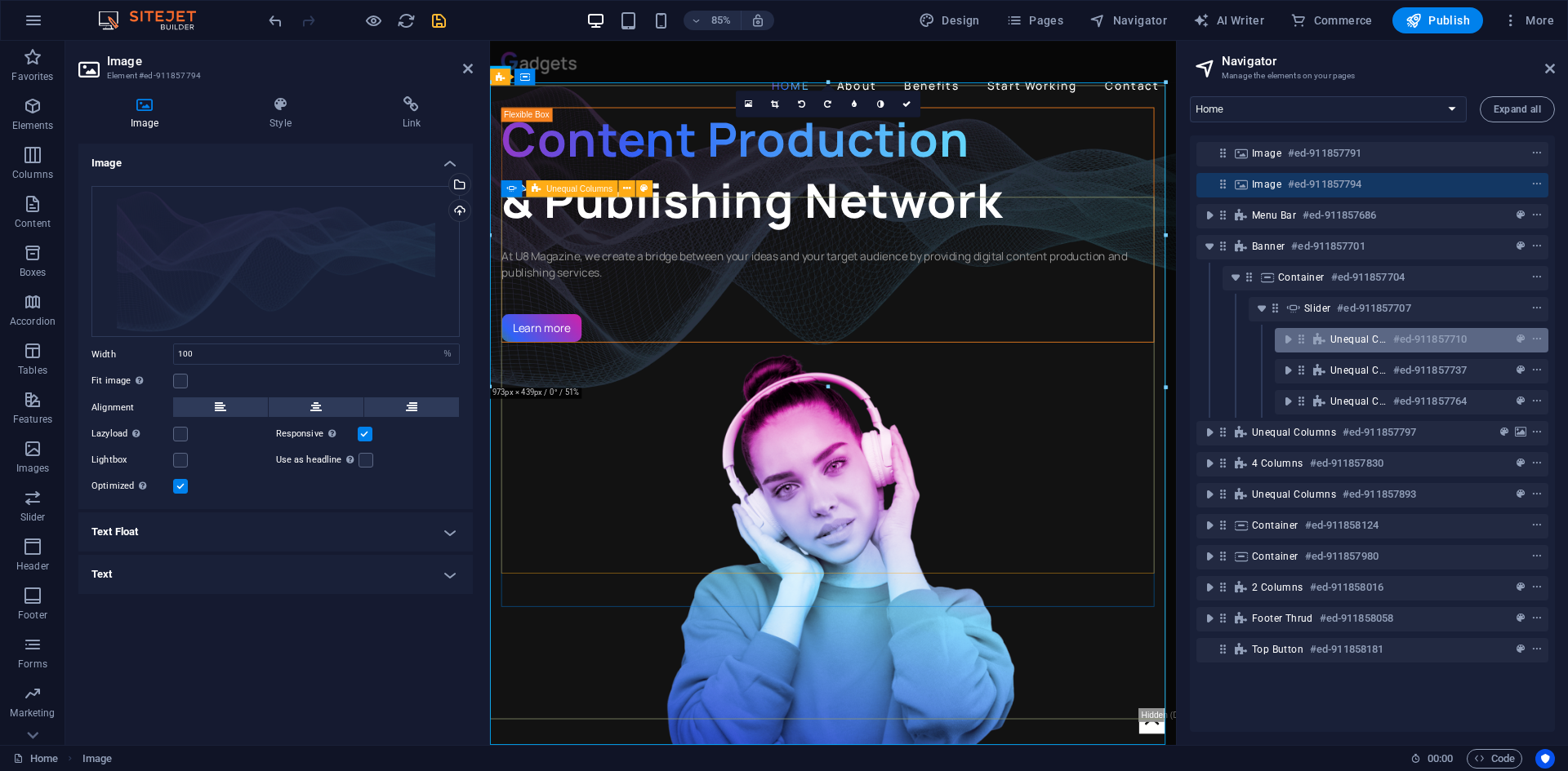
click at [1382, 337] on div "Unequal Columns #ed-911857710" at bounding box center [1398, 339] width 136 height 20
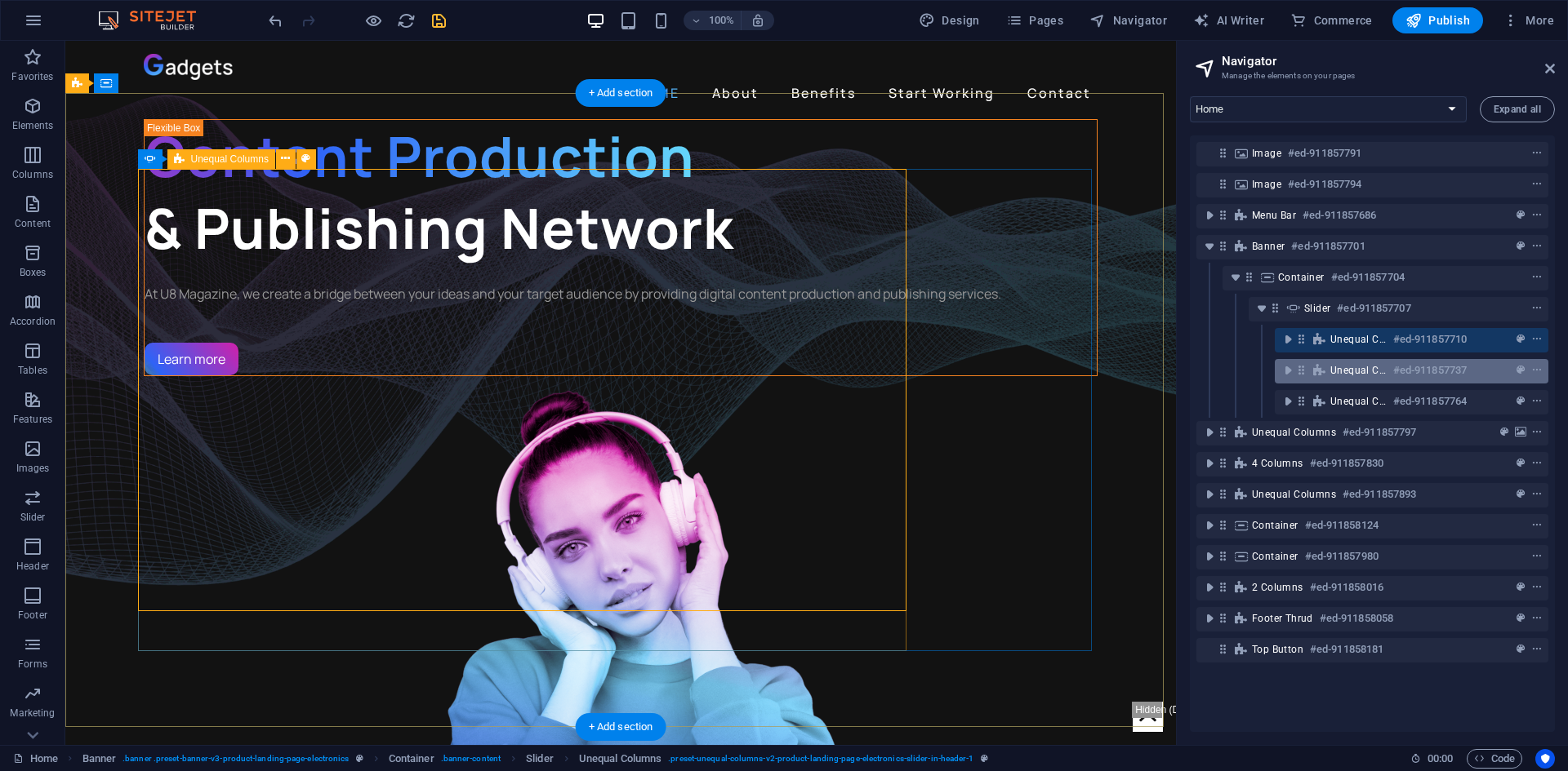
click at [1348, 363] on div "Unequal Columns #ed-911857737" at bounding box center [1398, 370] width 136 height 20
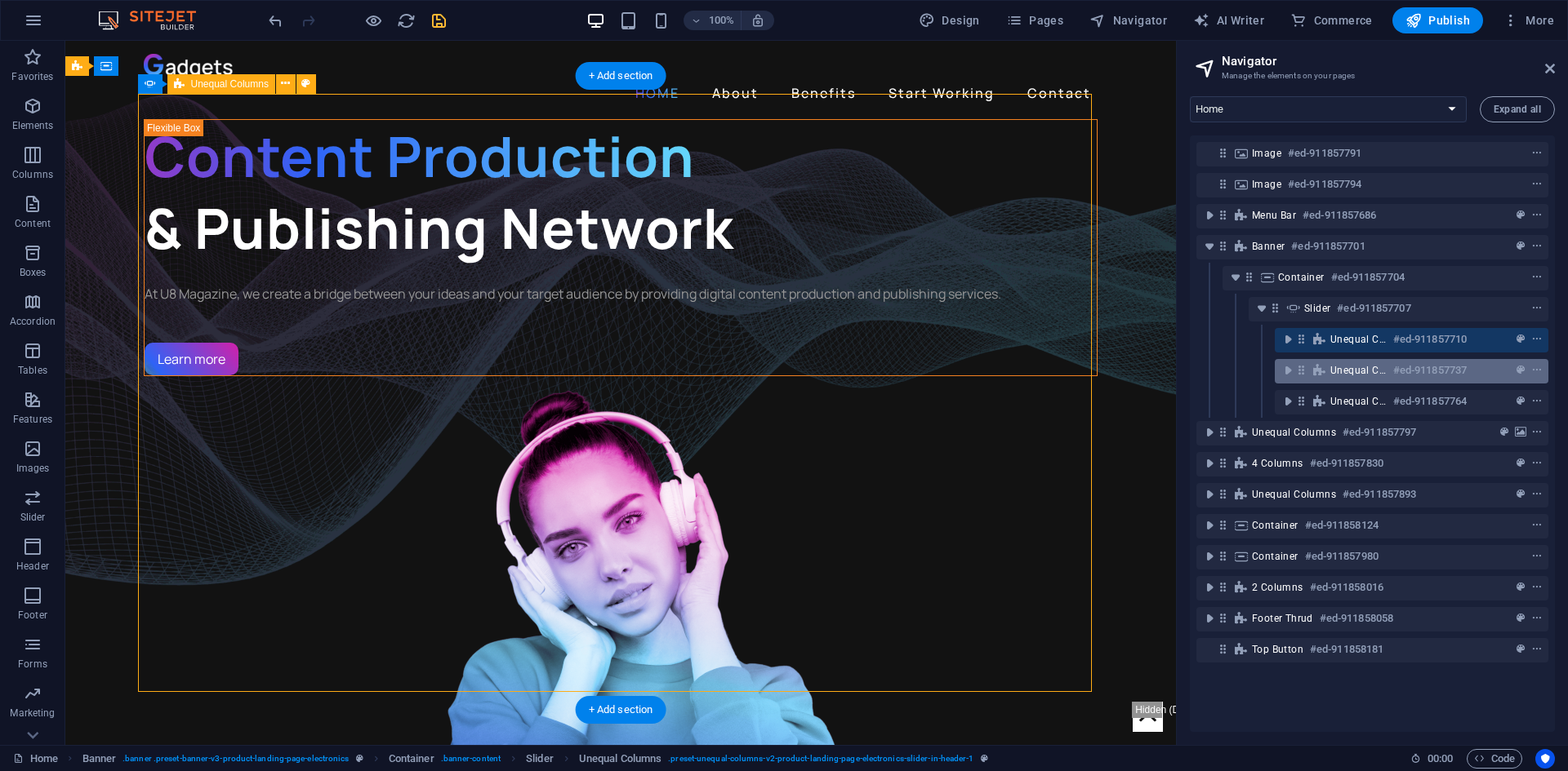
scroll to position [17, 0]
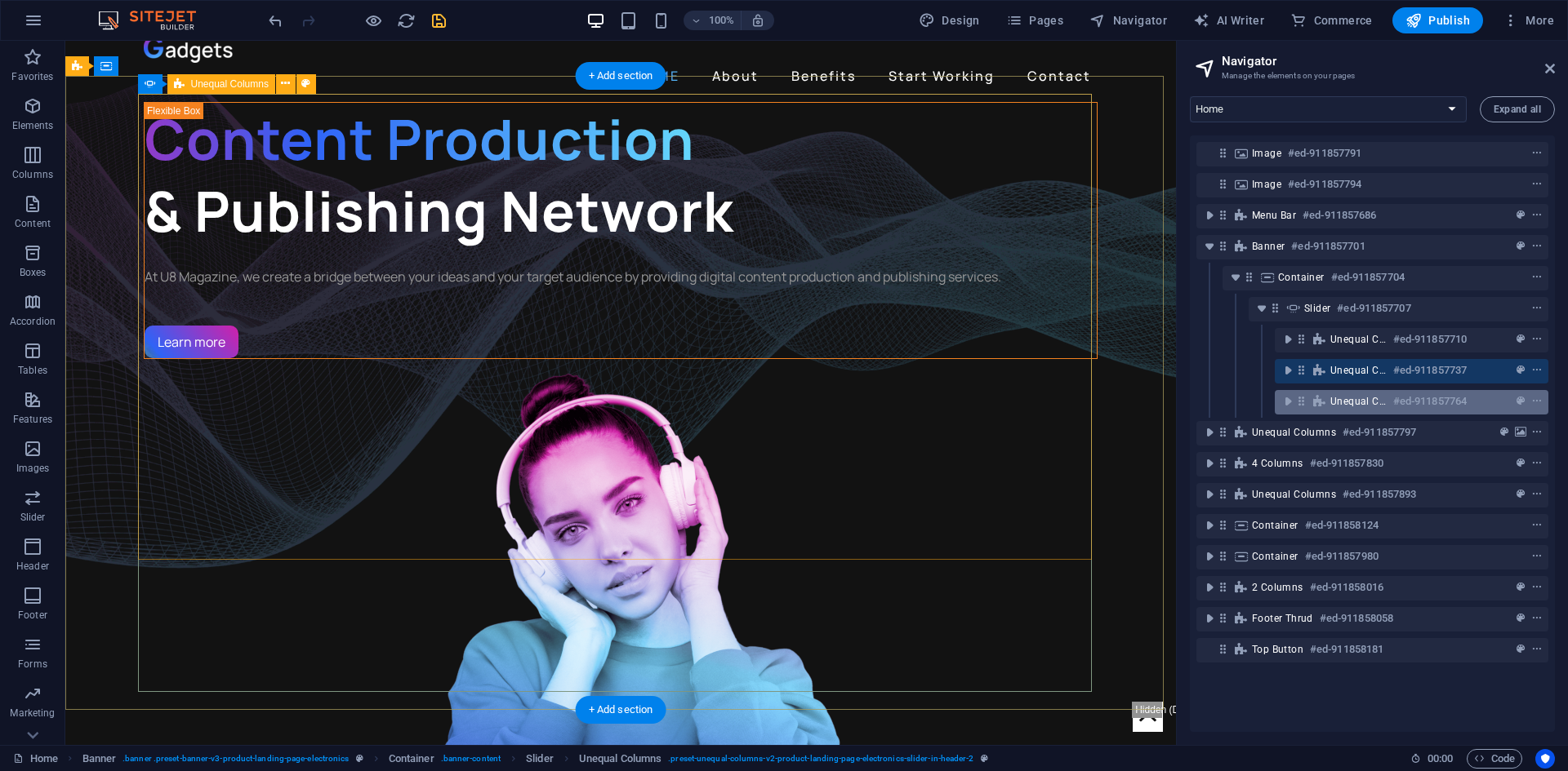
click at [1363, 402] on span "Unequal Columns" at bounding box center [1358, 401] width 56 height 13
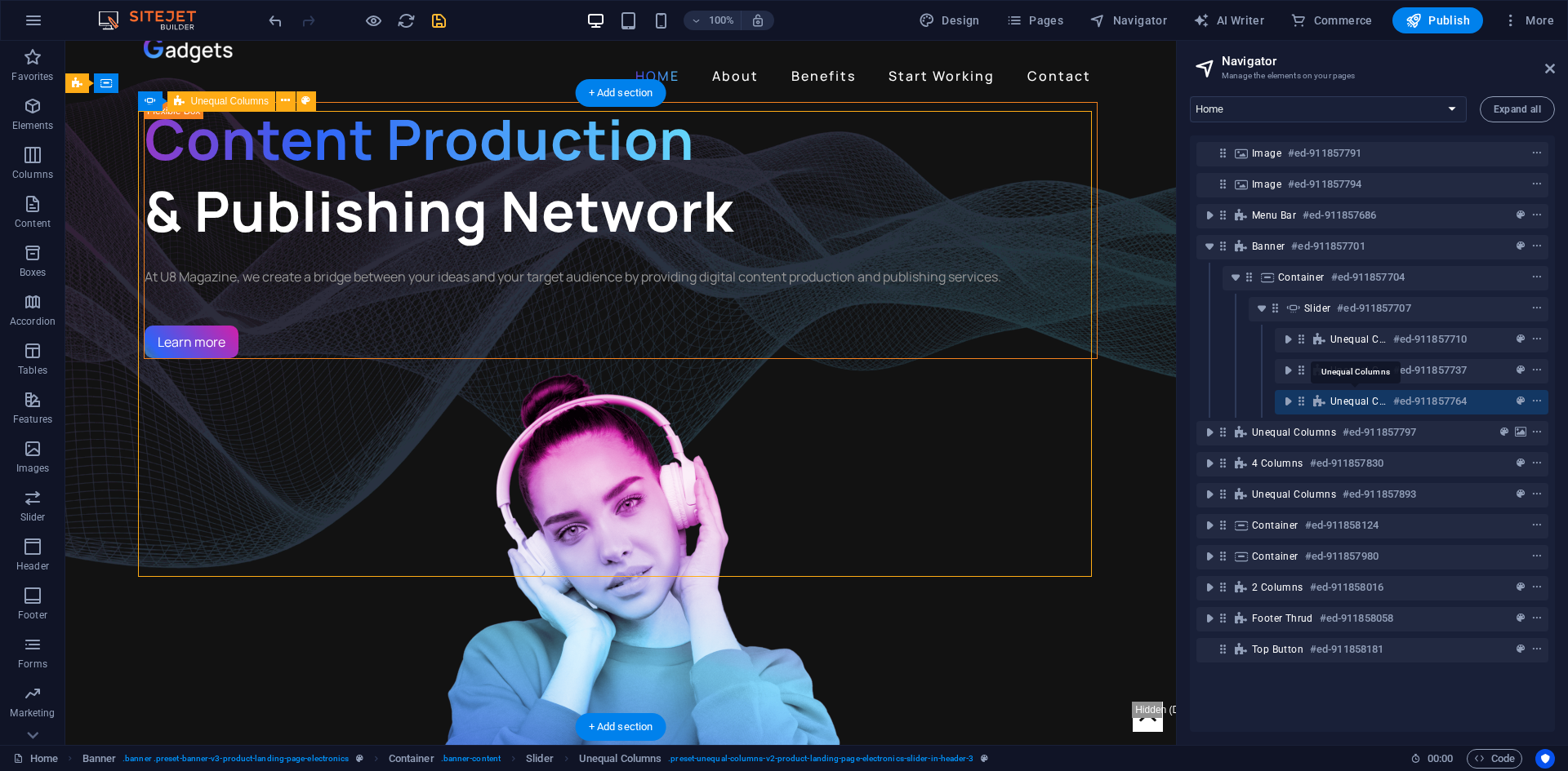
scroll to position [0, 0]
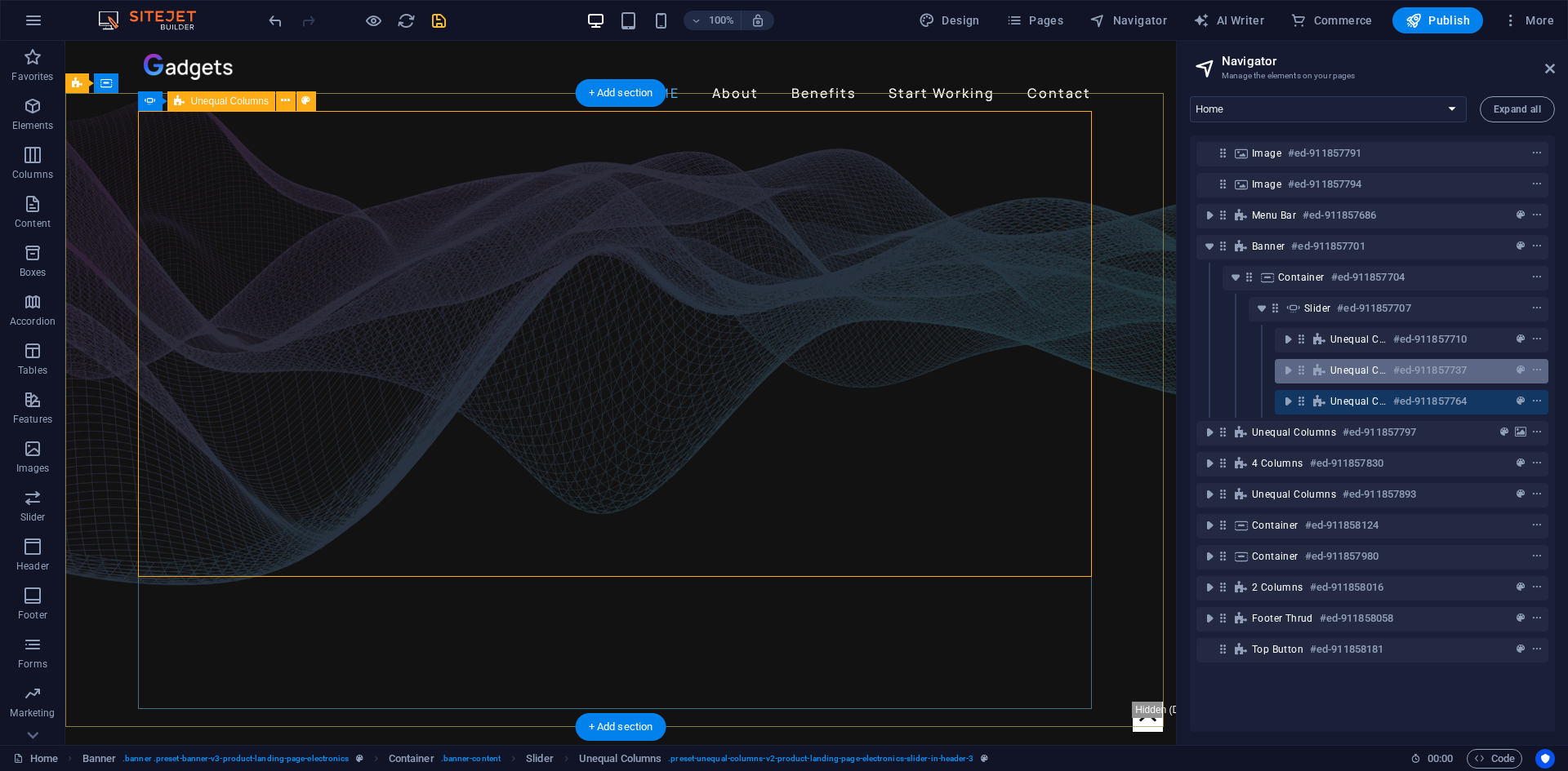
click at [1361, 378] on div "Unequal Columns #ed-911857737" at bounding box center [1398, 370] width 136 height 20
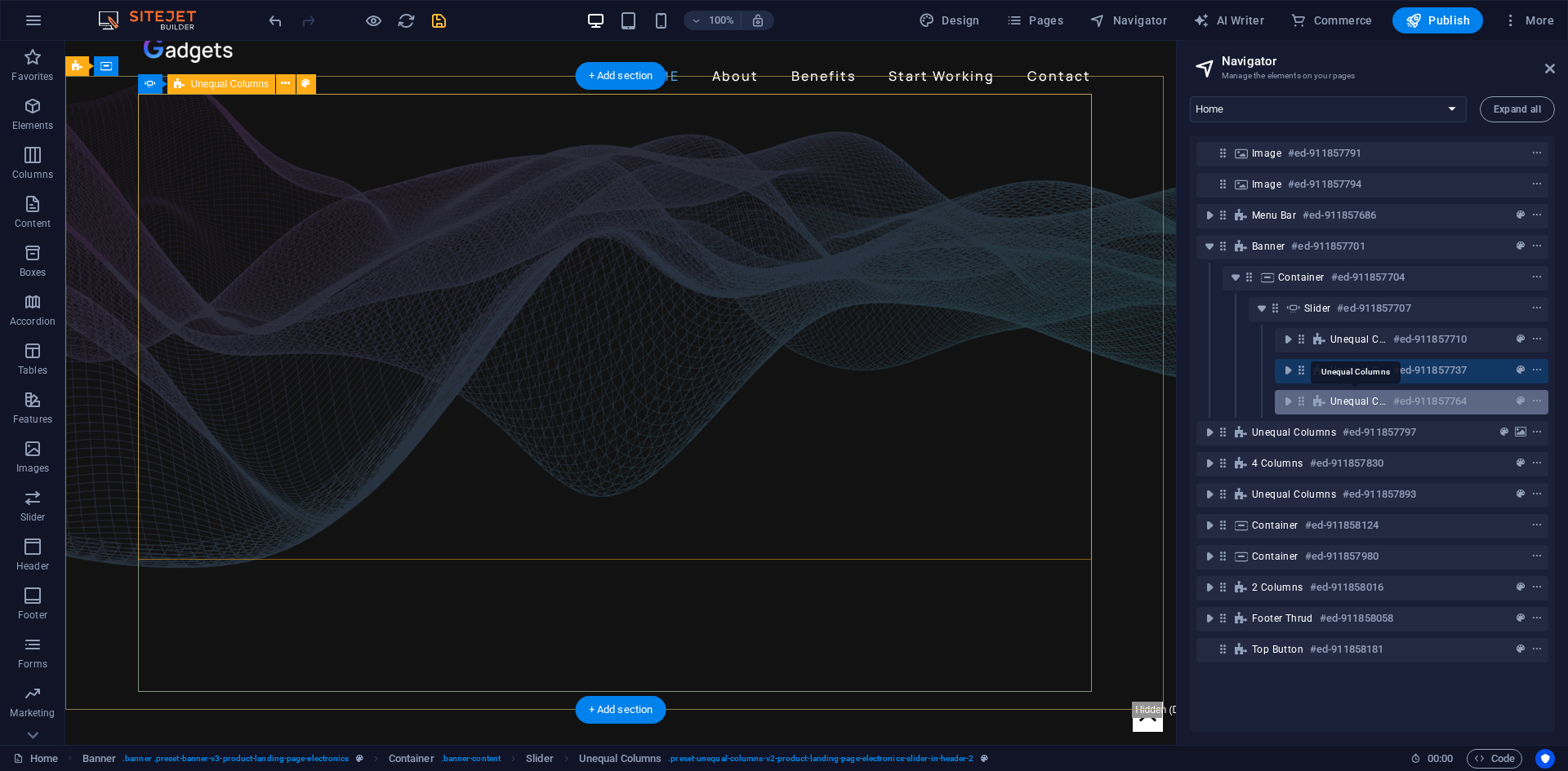
click at [1349, 399] on span "Unequal Columns" at bounding box center [1358, 401] width 56 height 13
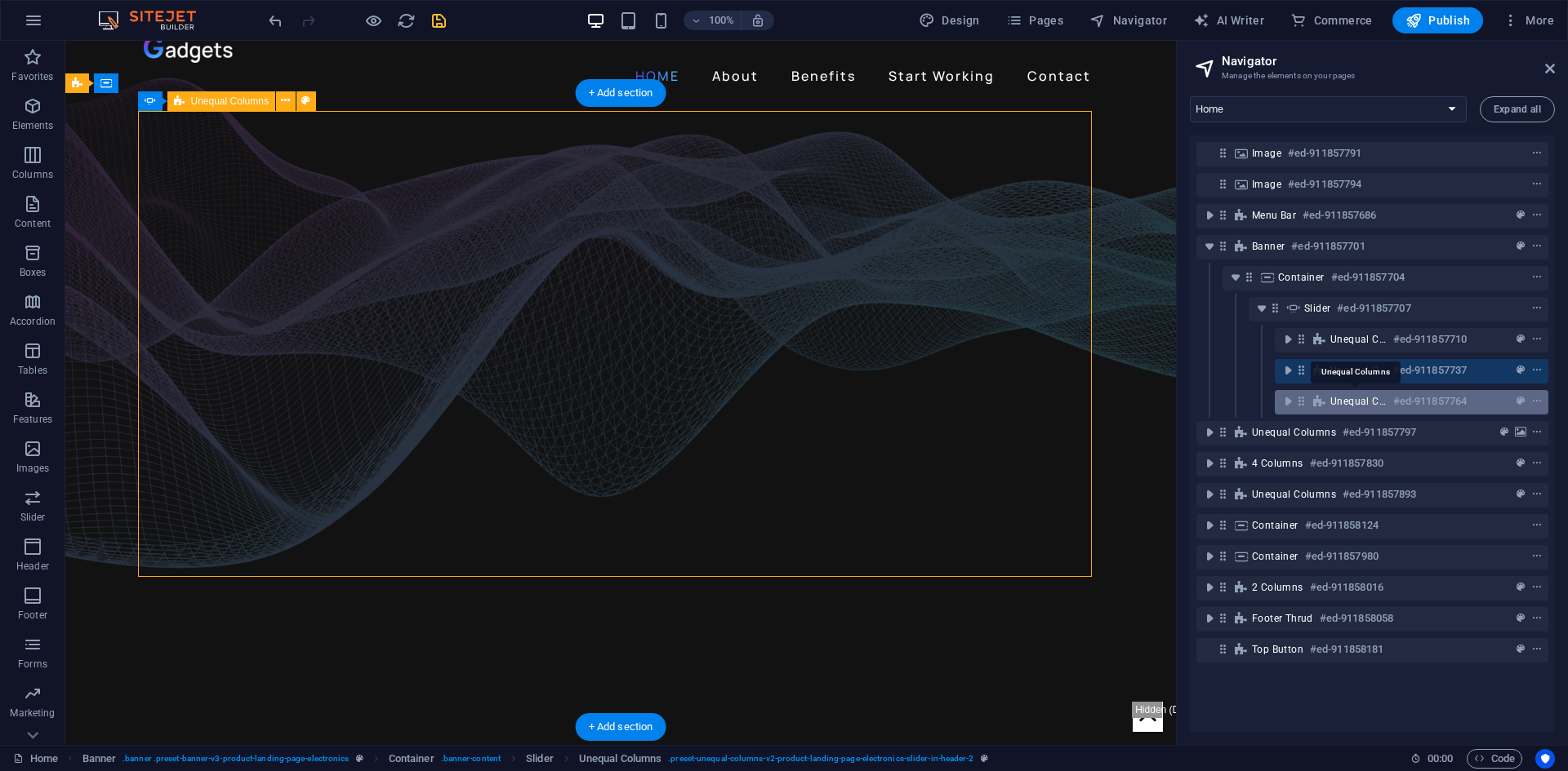
scroll to position [0, 0]
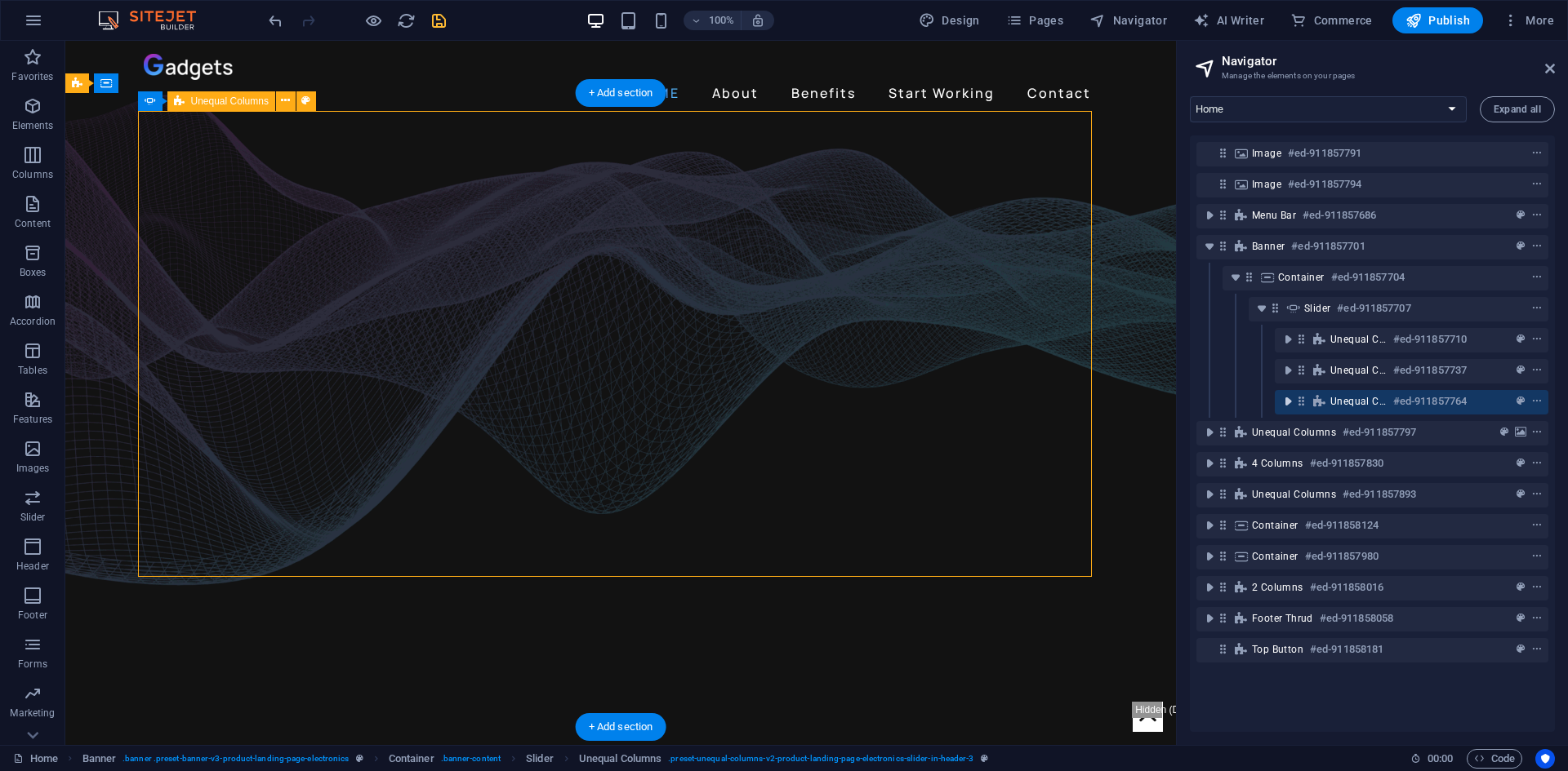
click at [1286, 397] on icon "toggle-expand" at bounding box center [1288, 402] width 17 height 17
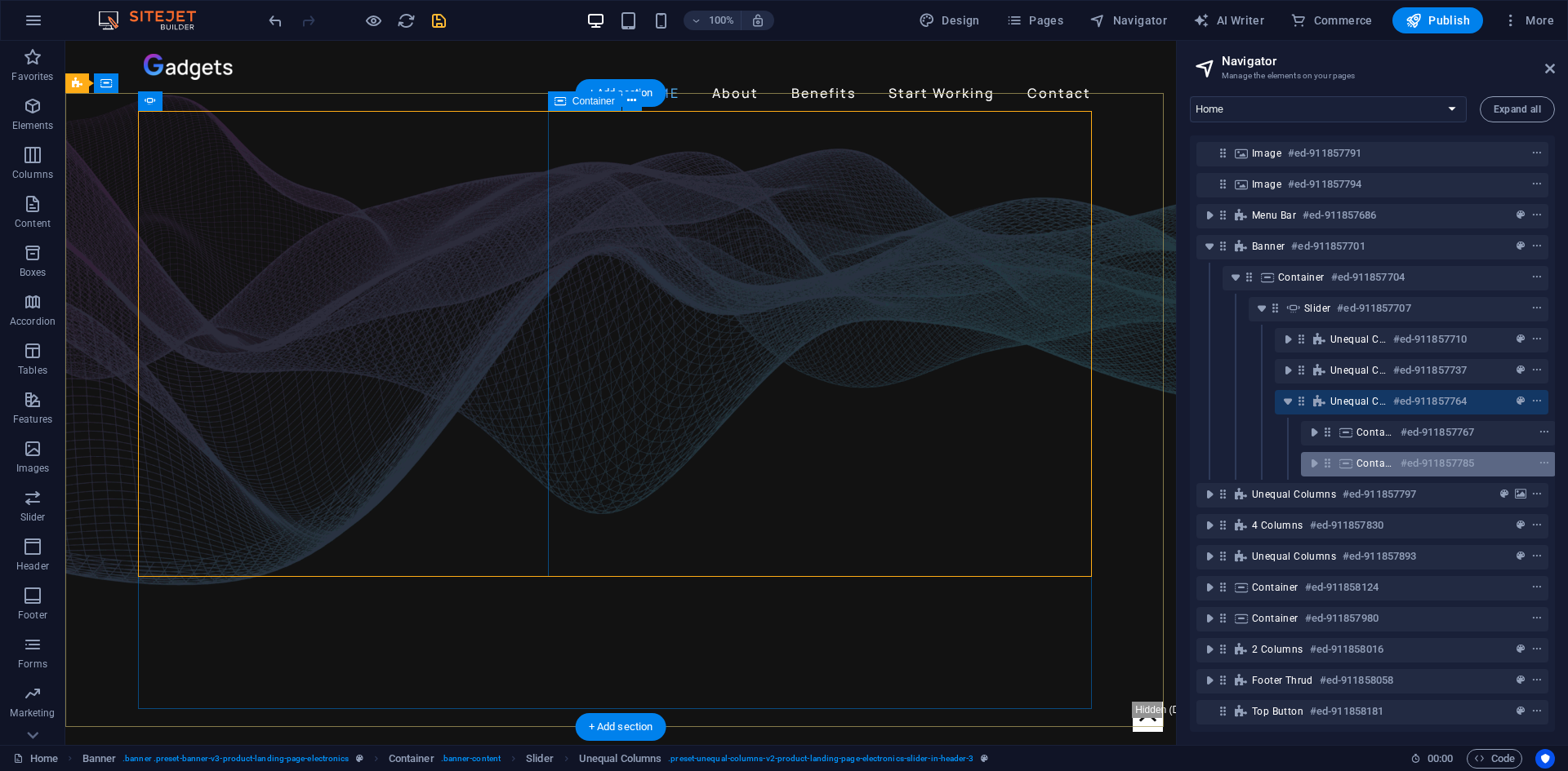
click at [1354, 463] on icon at bounding box center [1345, 464] width 18 height 13
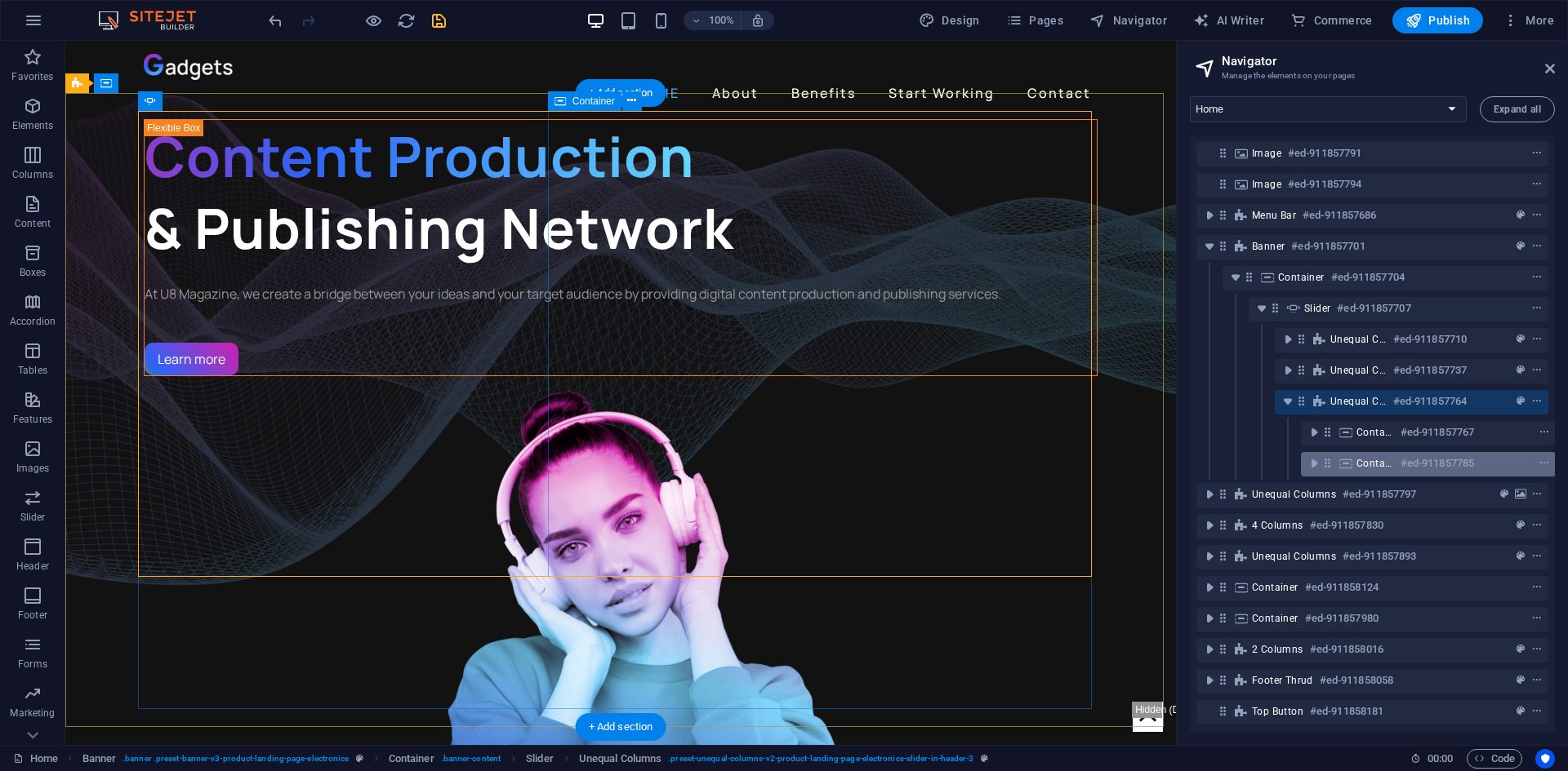
click at [1354, 463] on div "Container #ed-911857785" at bounding box center [1428, 465] width 255 height 24
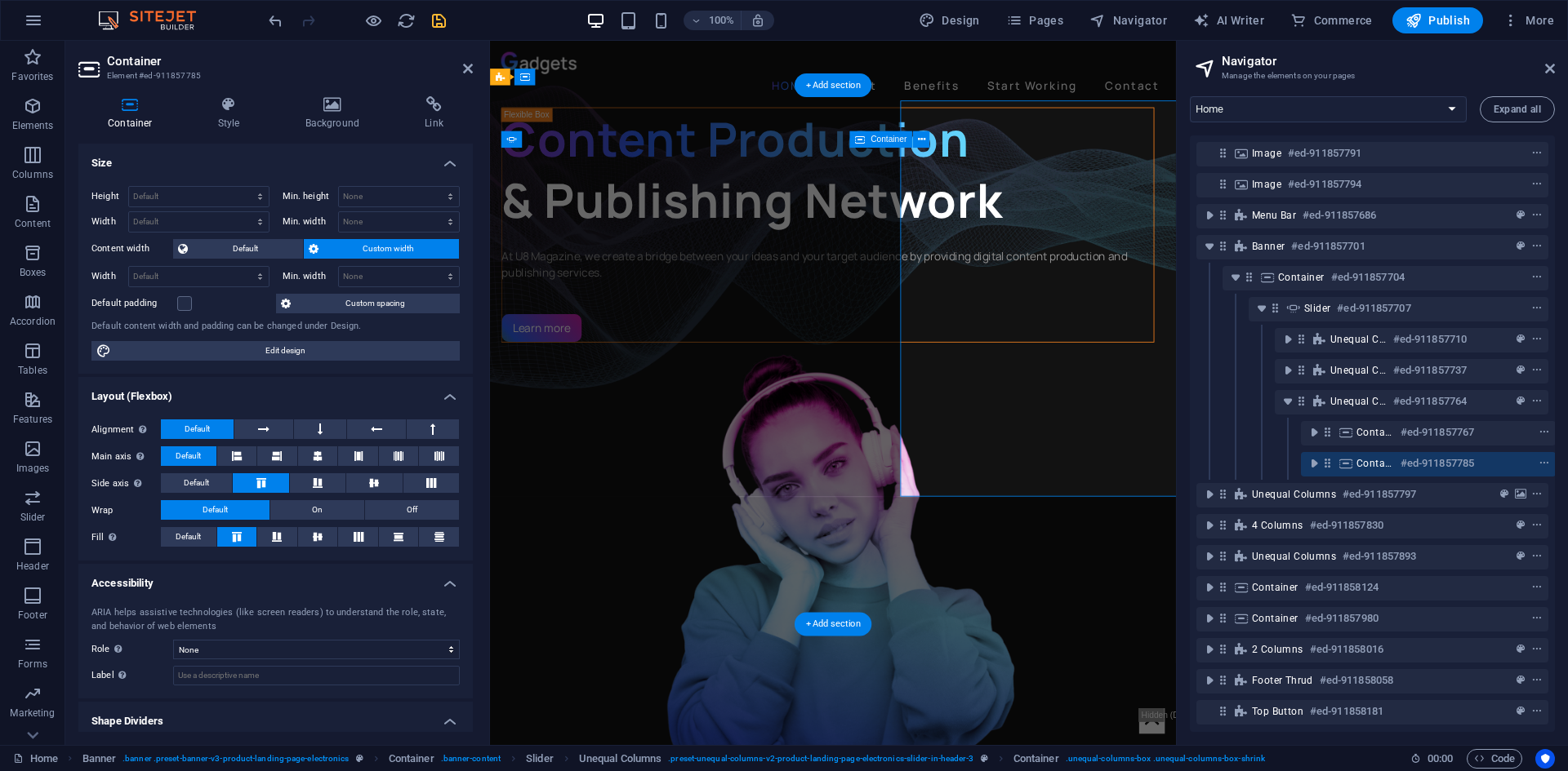
scroll to position [11, 4]
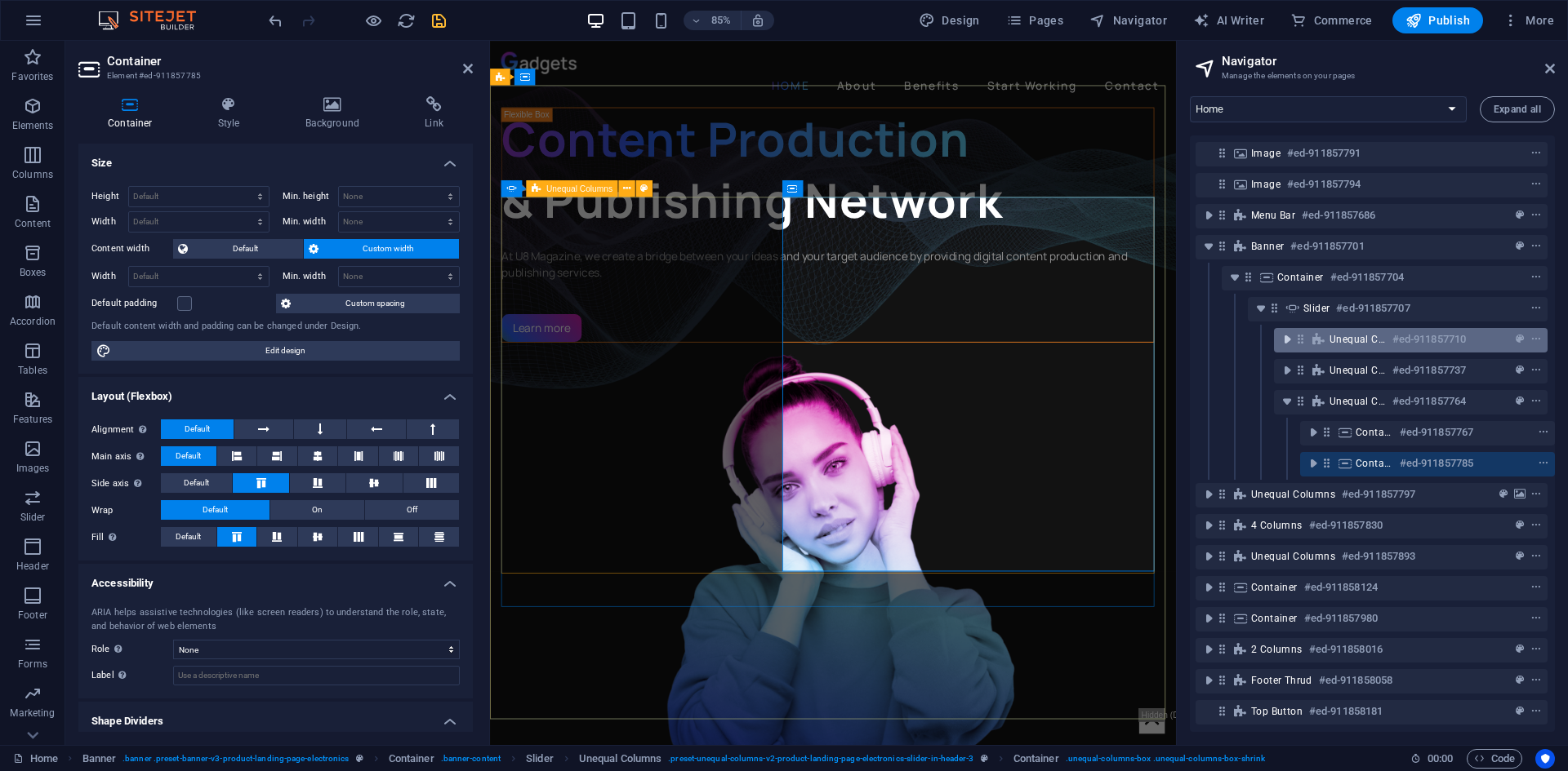
click at [1281, 332] on icon "toggle-expand" at bounding box center [1288, 340] width 17 height 17
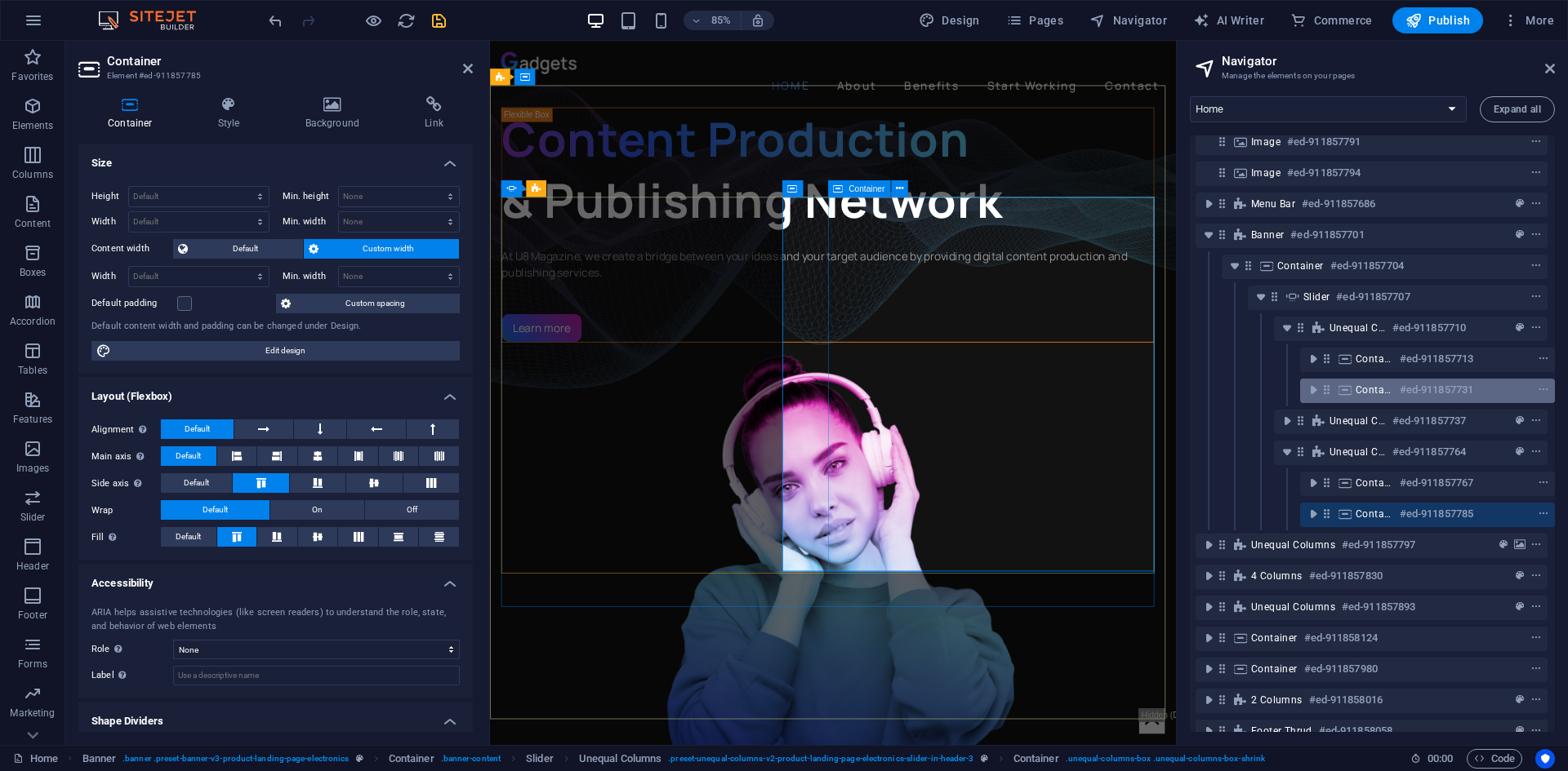
click at [1360, 391] on span "Container" at bounding box center [1374, 390] width 37 height 13
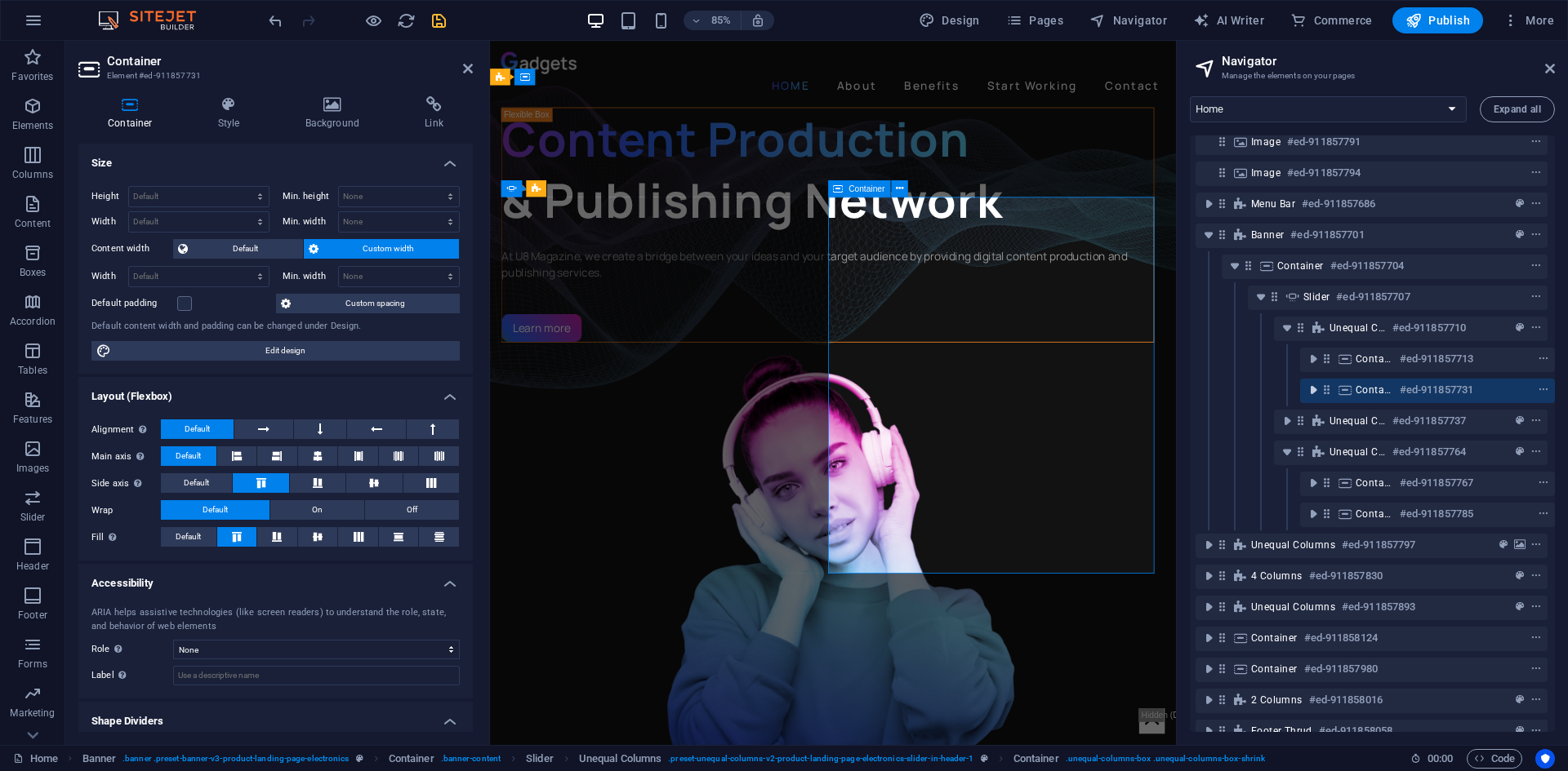
click at [1314, 391] on icon "toggle-expand" at bounding box center [1314, 390] width 17 height 17
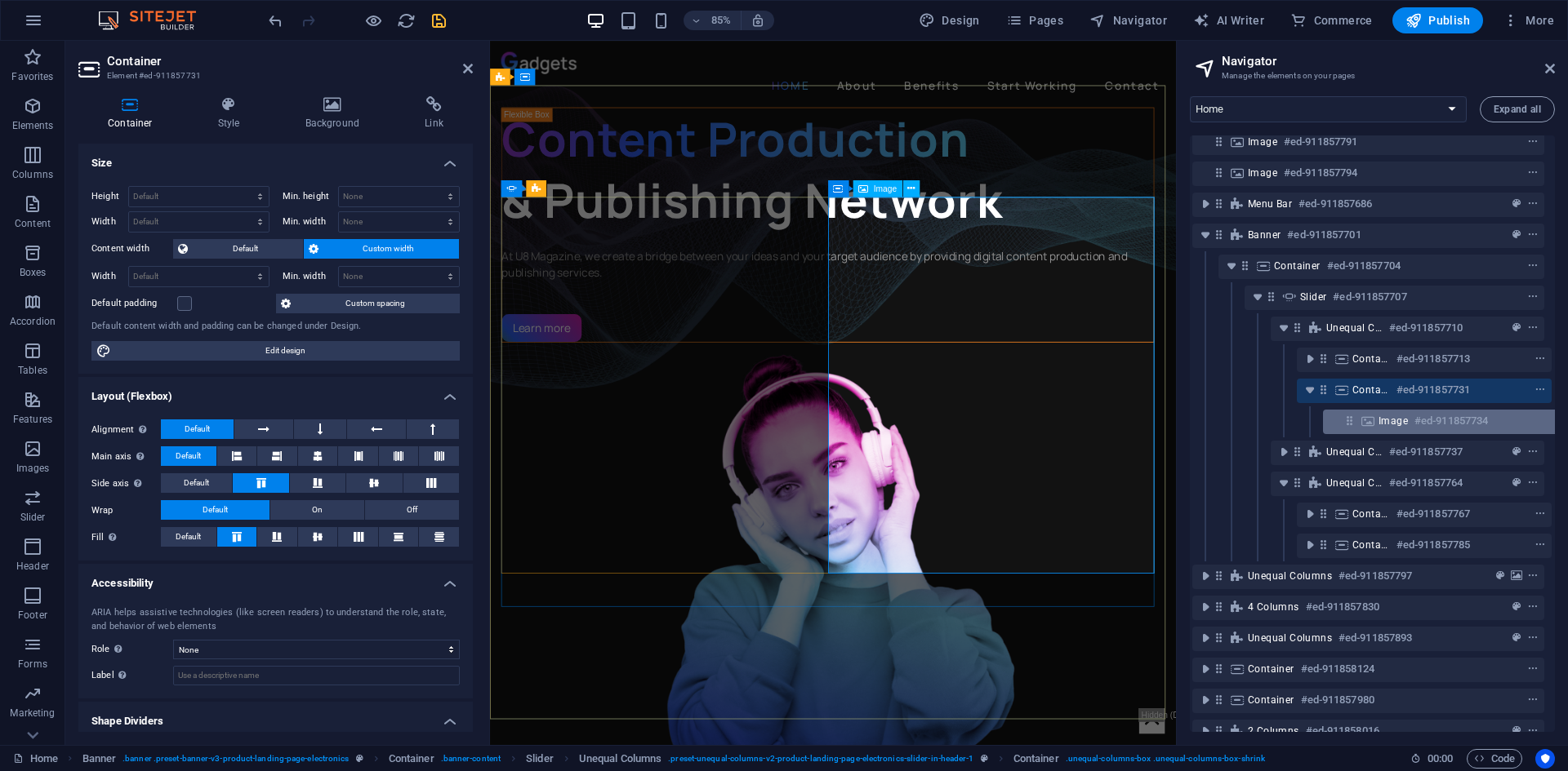
click at [1387, 419] on span "Image" at bounding box center [1394, 421] width 30 height 13
select select "px"
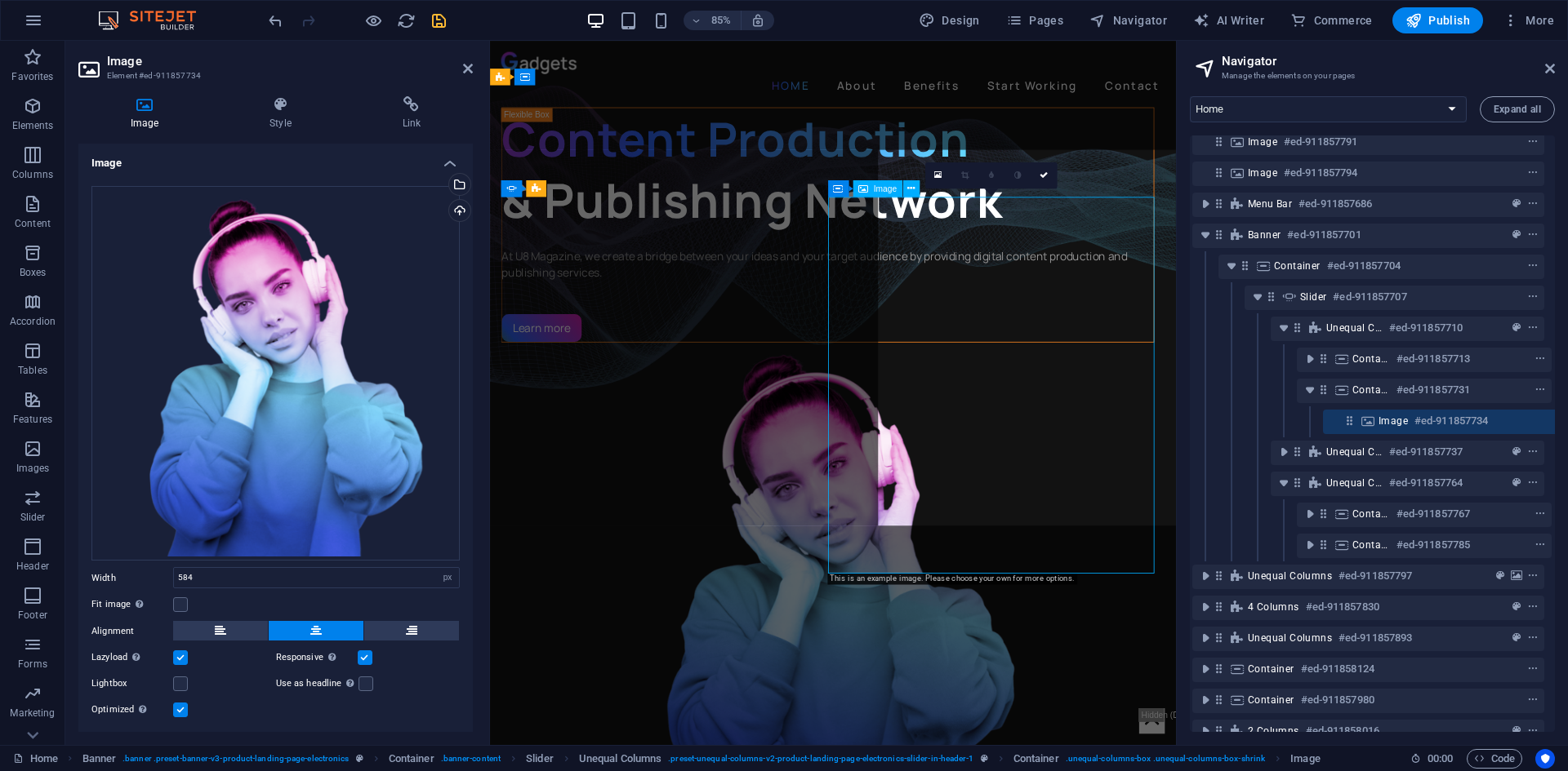
scroll to position [6, 30]
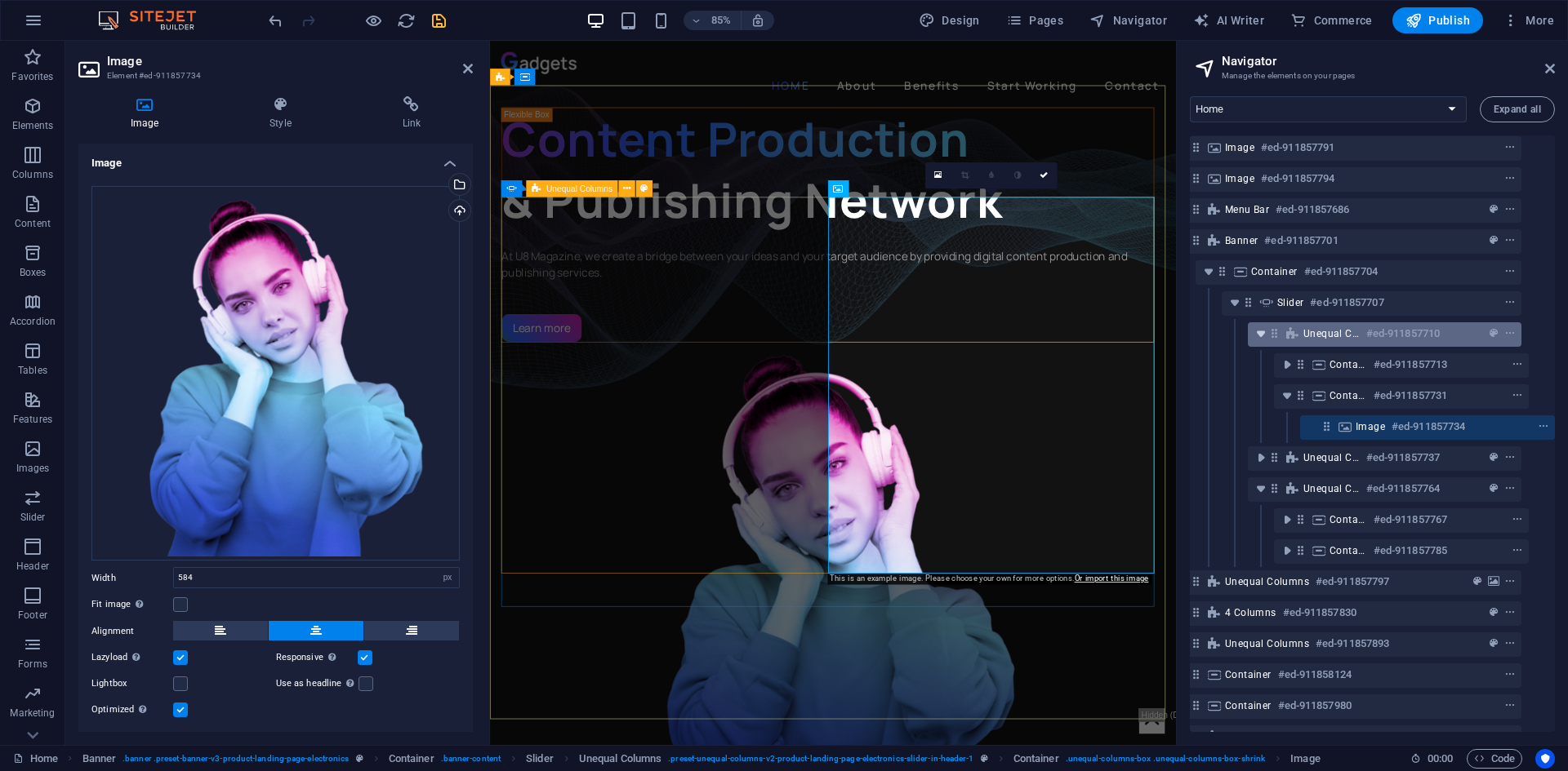
click at [1262, 338] on icon "toggle-expand" at bounding box center [1261, 334] width 17 height 17
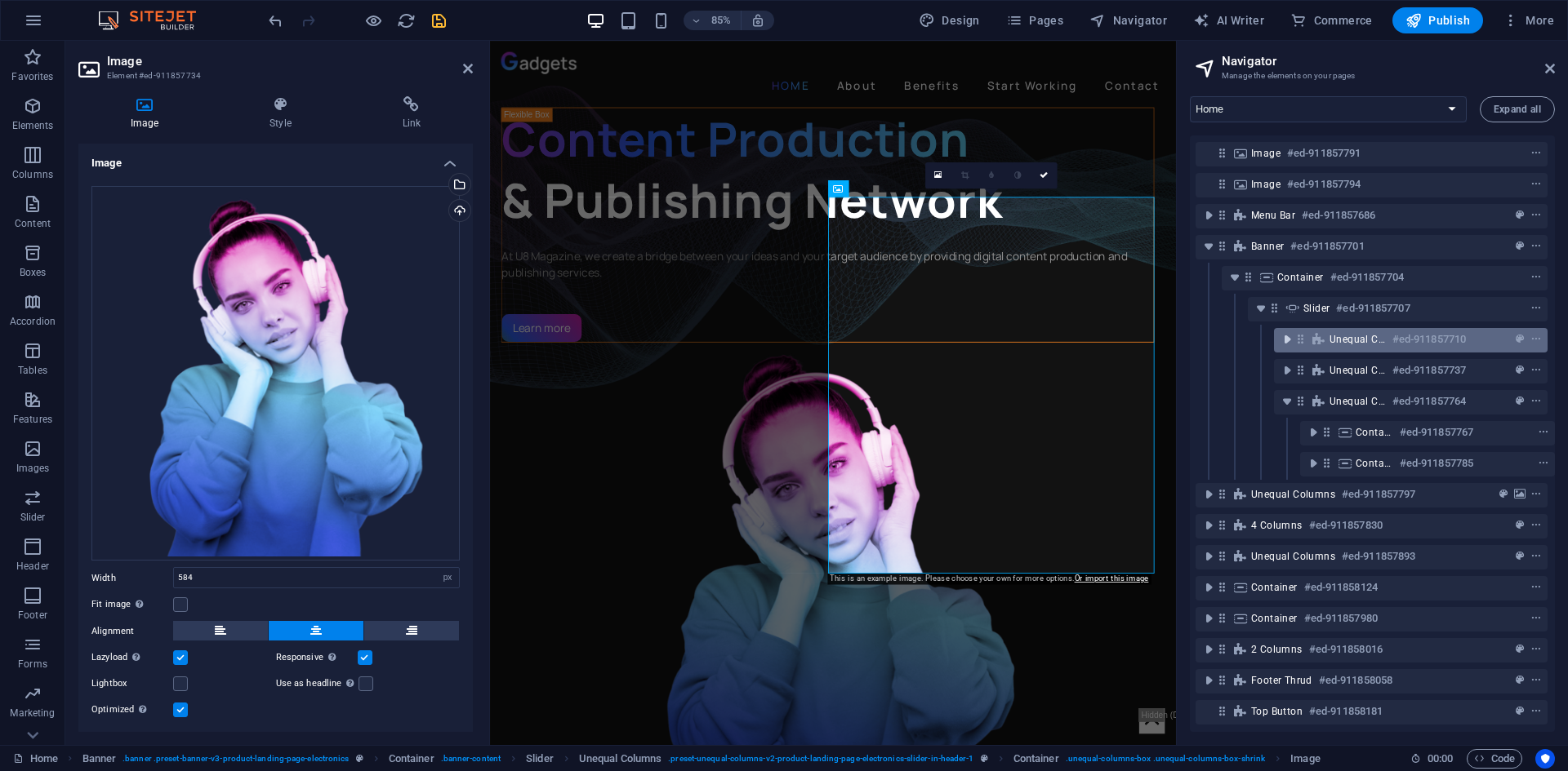
scroll to position [6, 4]
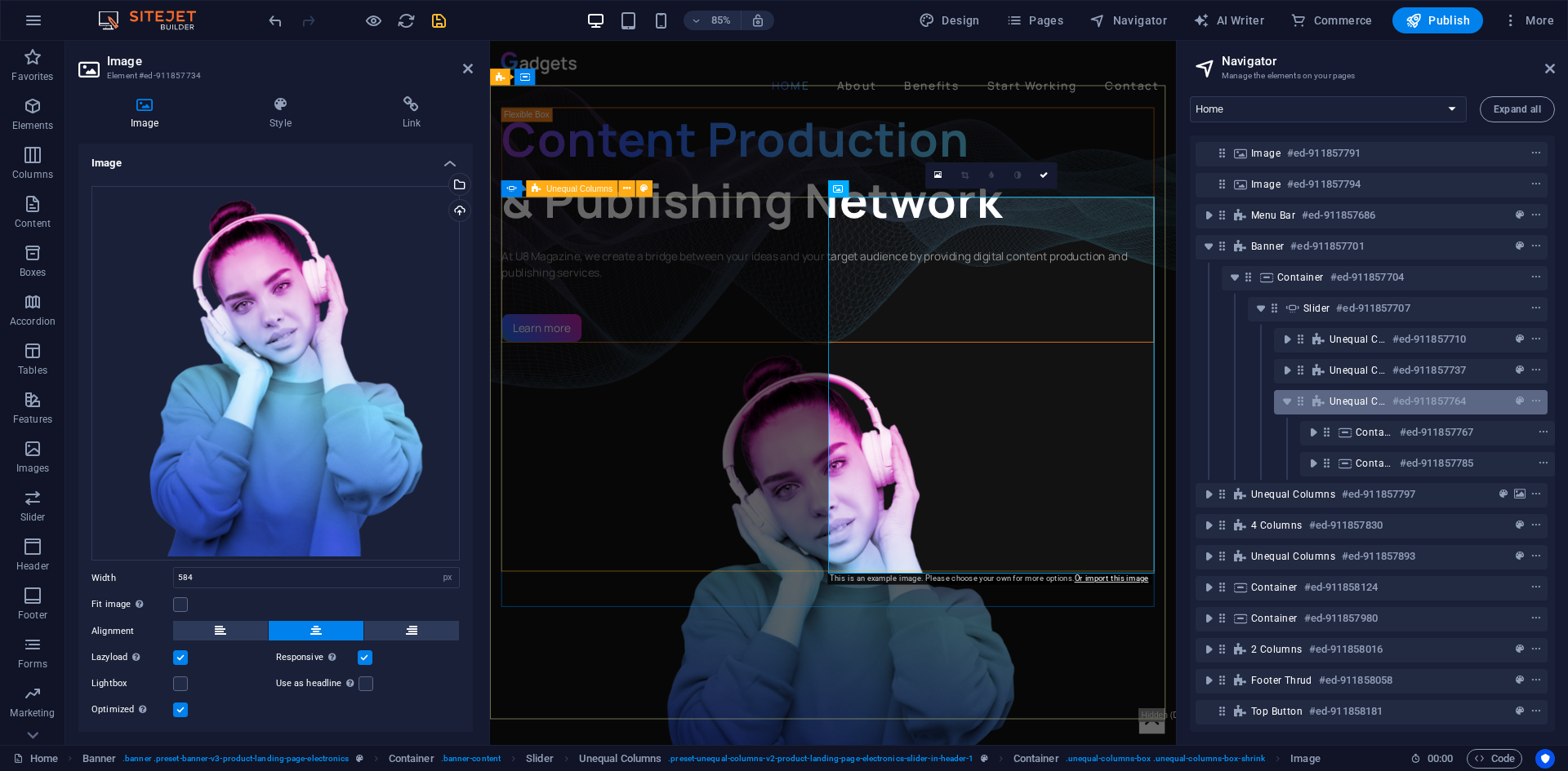
click at [1337, 399] on span "Unequal Columns" at bounding box center [1357, 401] width 56 height 13
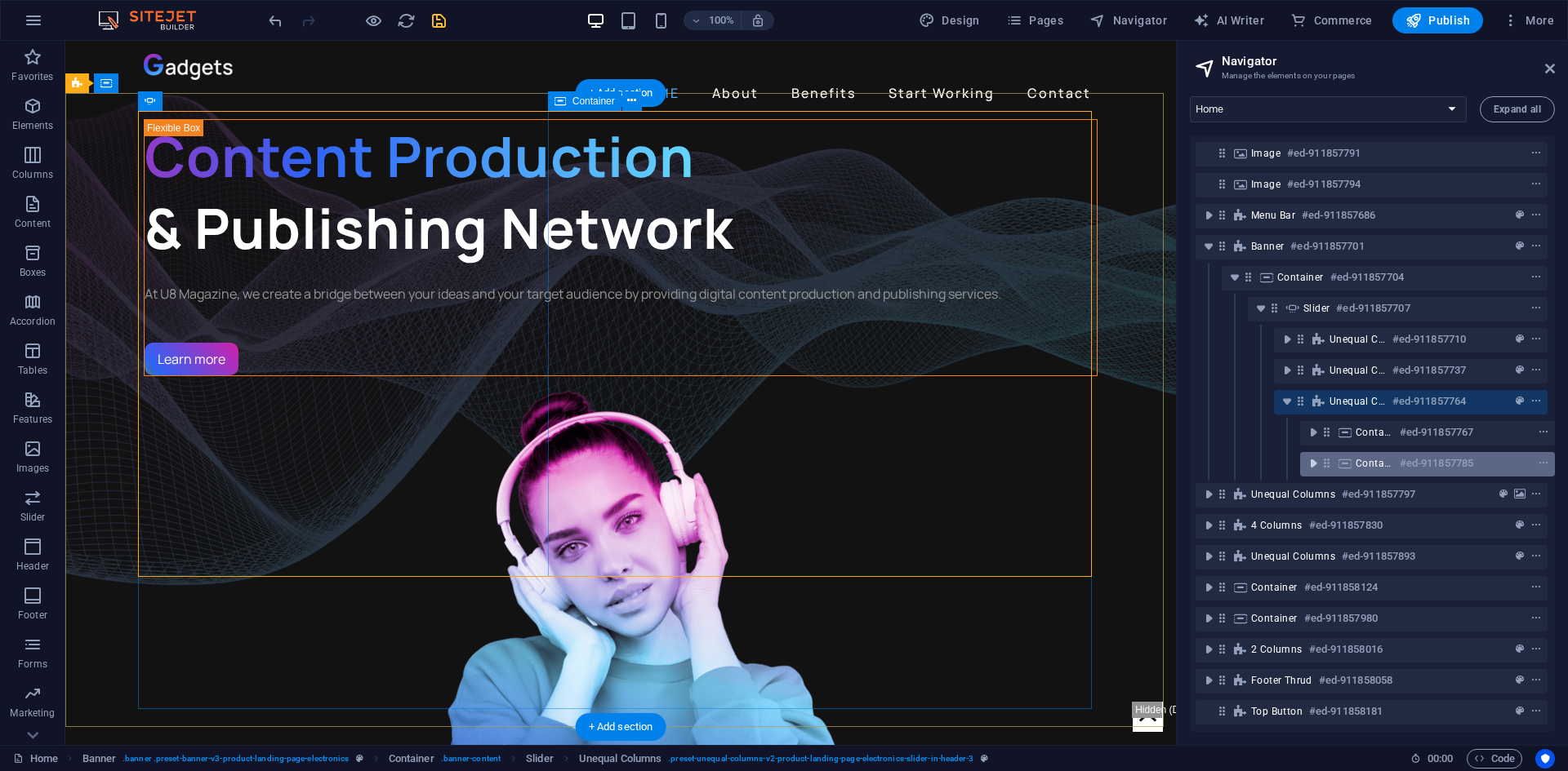
click at [1315, 457] on icon "toggle-expand" at bounding box center [1314, 464] width 17 height 17
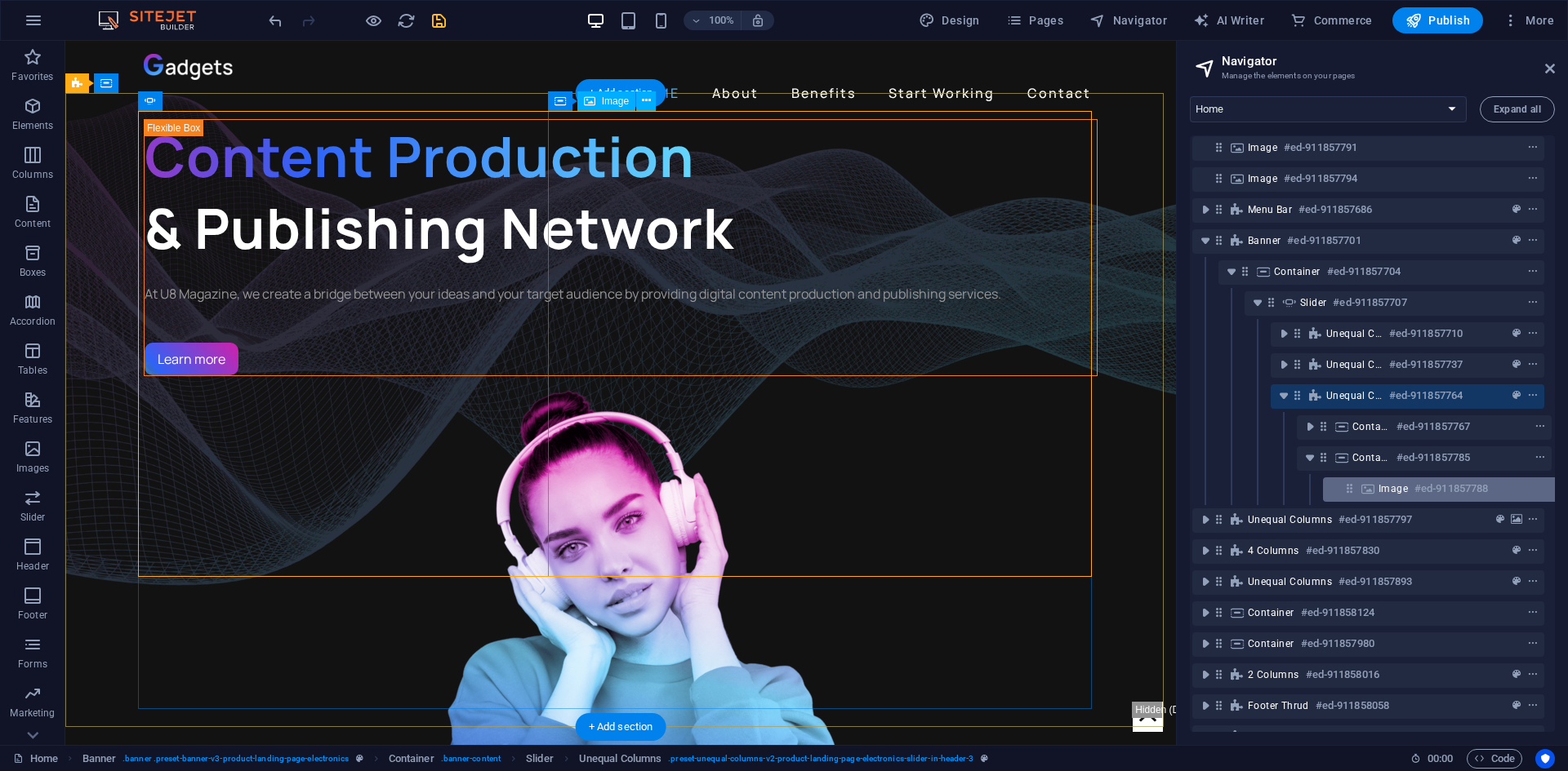
click at [1383, 488] on span "Image" at bounding box center [1394, 489] width 30 height 13
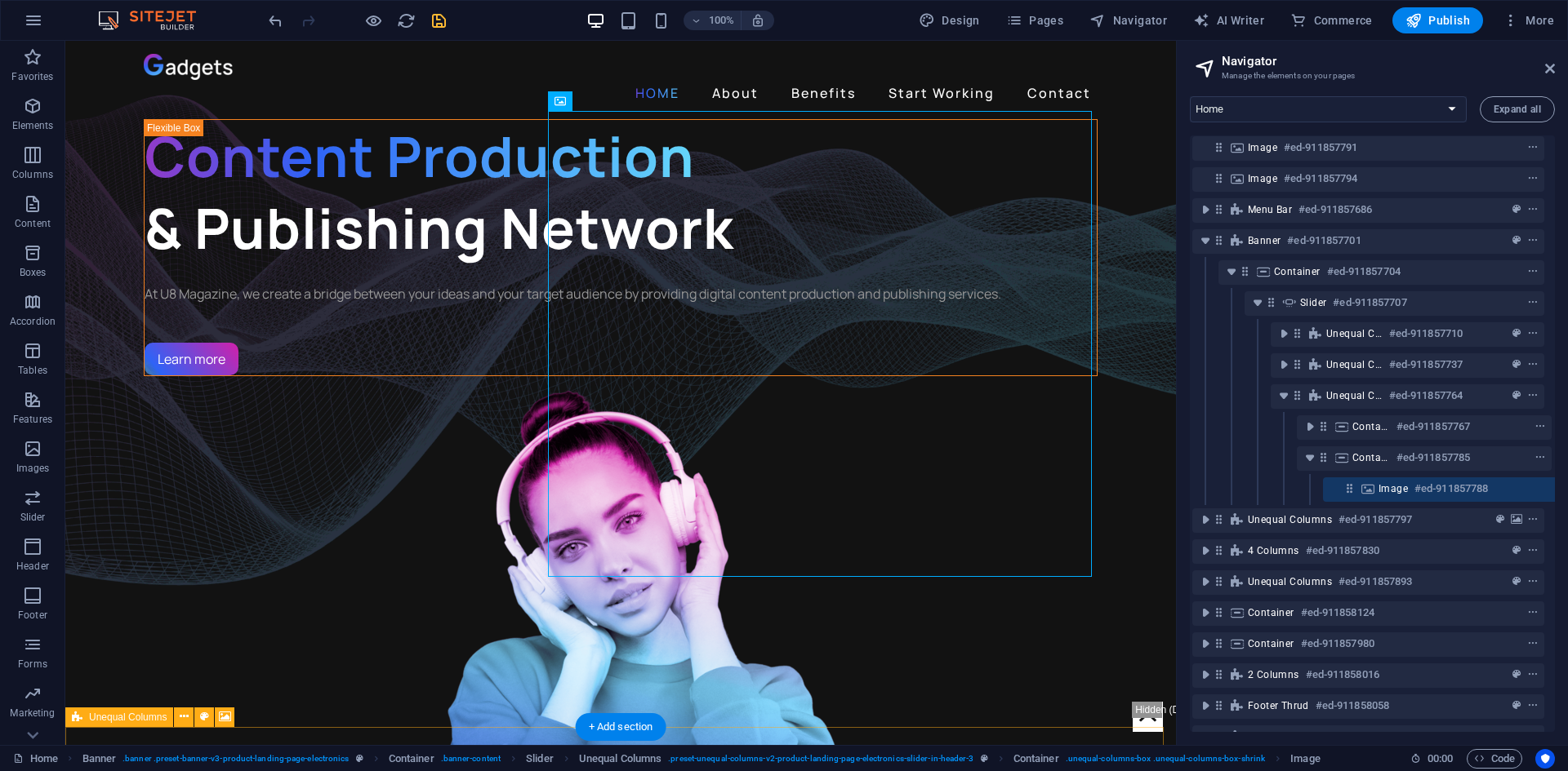
scroll to position [43, 30]
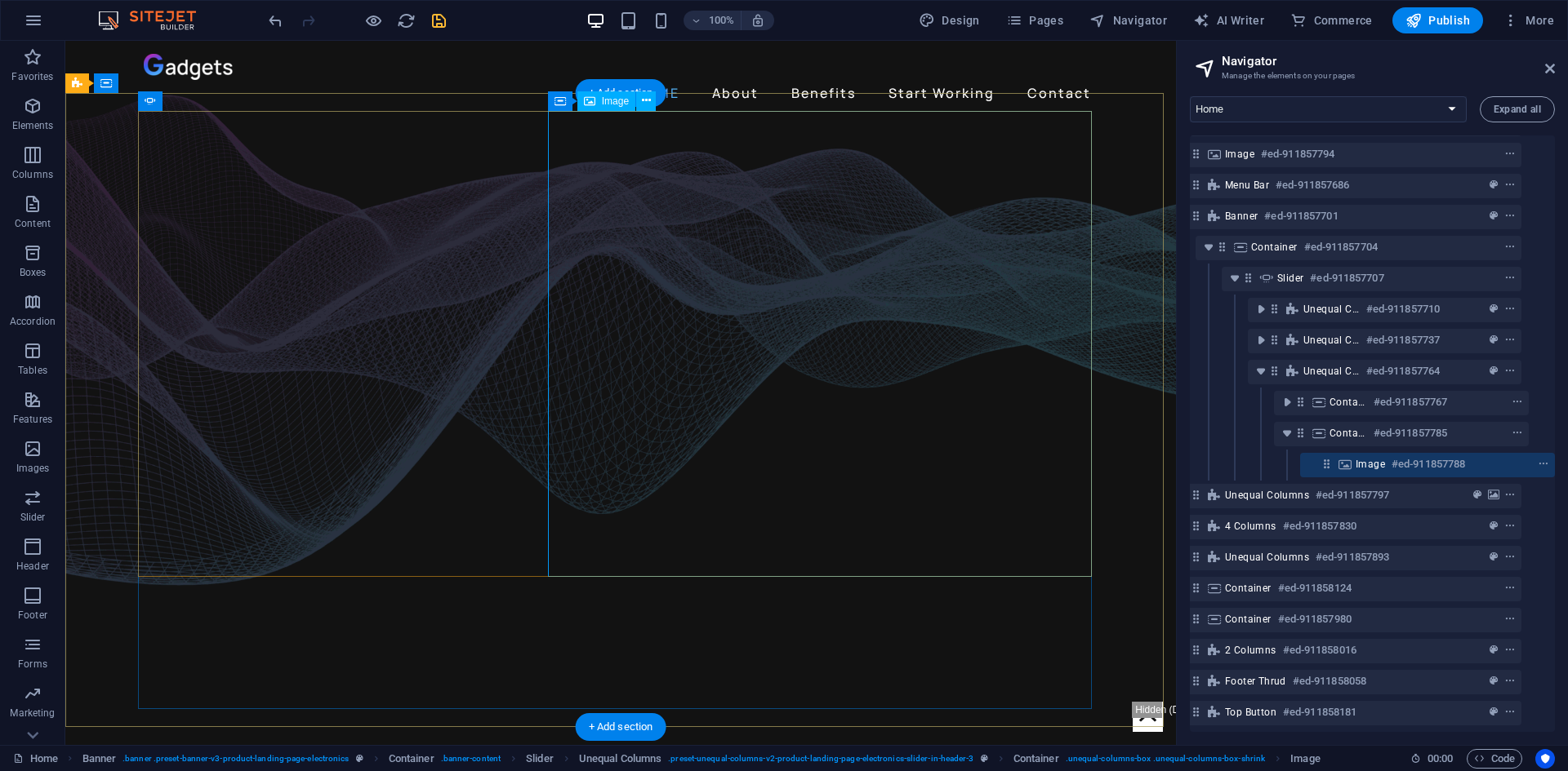
click at [1357, 458] on span "Image" at bounding box center [1370, 465] width 30 height 13
select select "%"
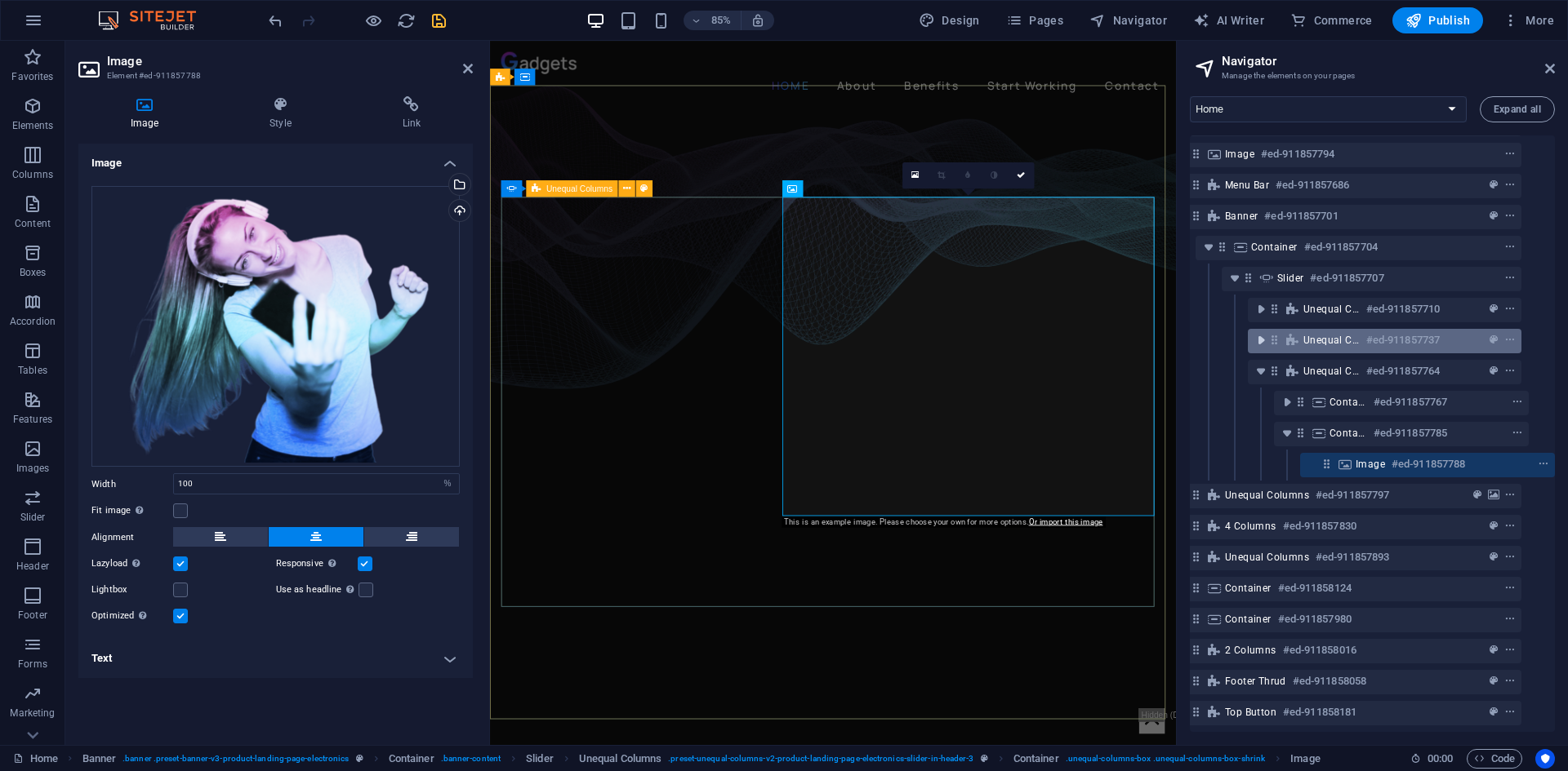
click at [1254, 332] on icon "toggle-expand" at bounding box center [1261, 341] width 17 height 17
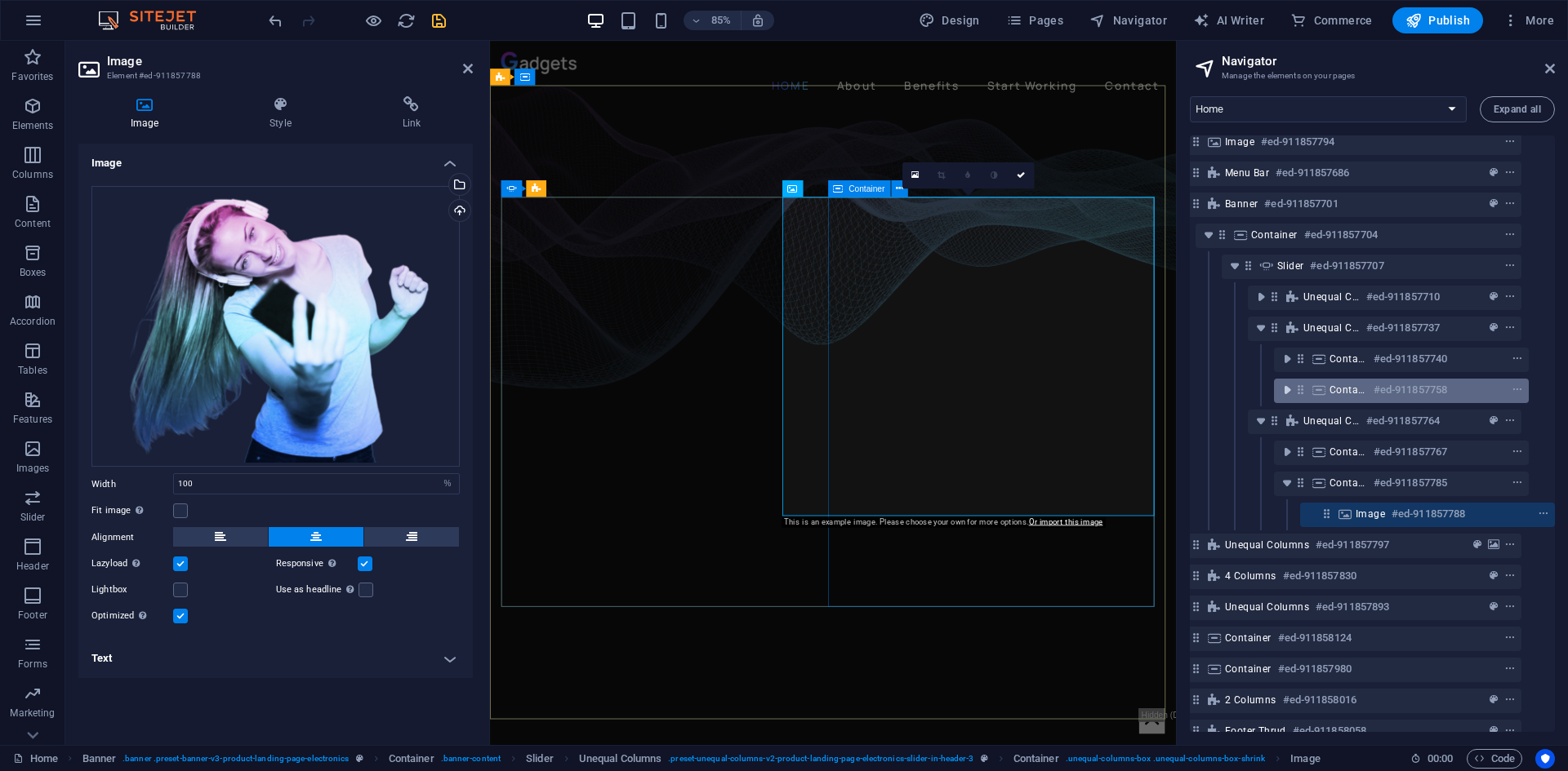
click at [1292, 388] on icon "toggle-expand" at bounding box center [1288, 390] width 17 height 17
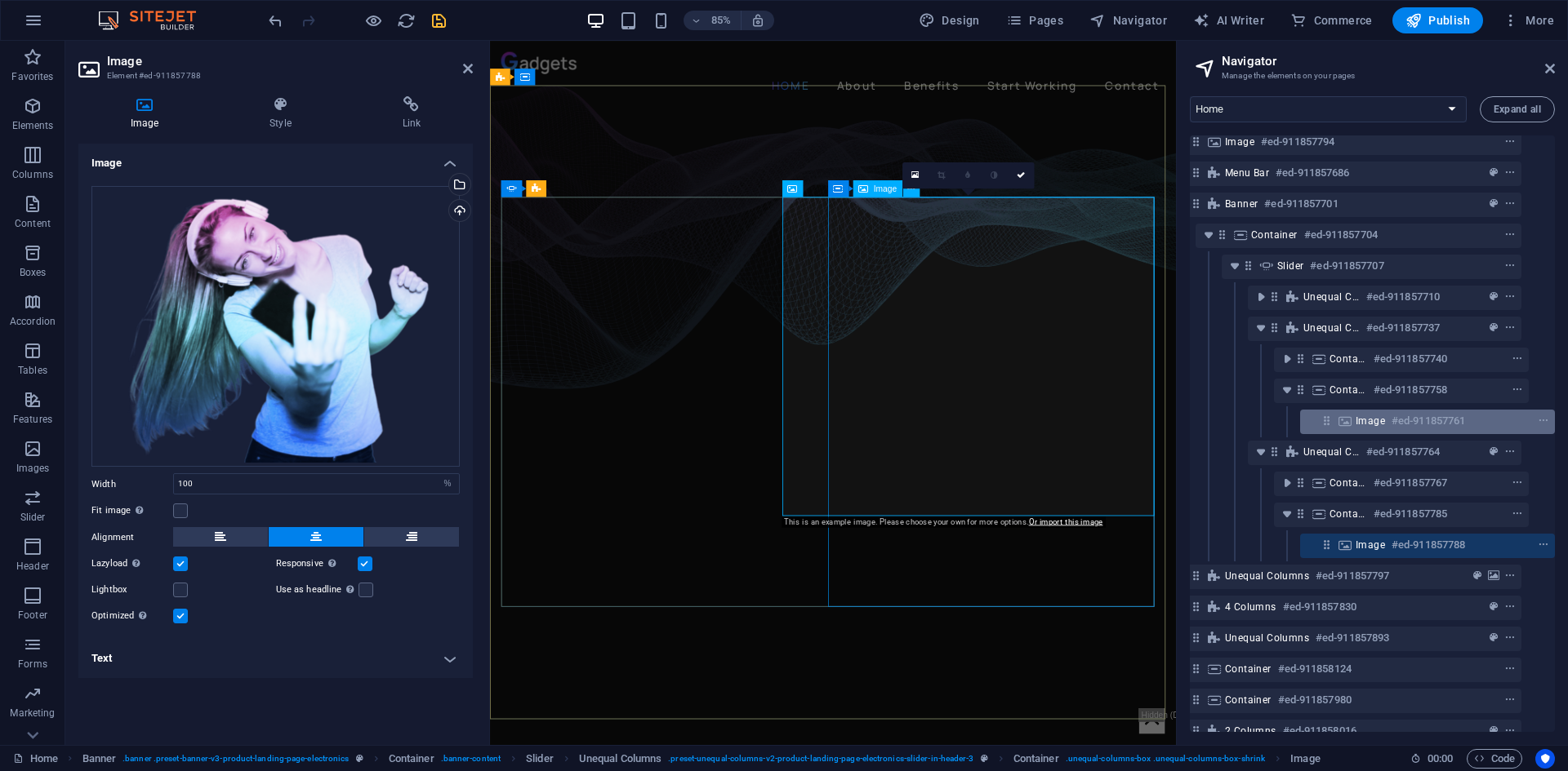
click at [1367, 421] on span "Image" at bounding box center [1370, 421] width 30 height 13
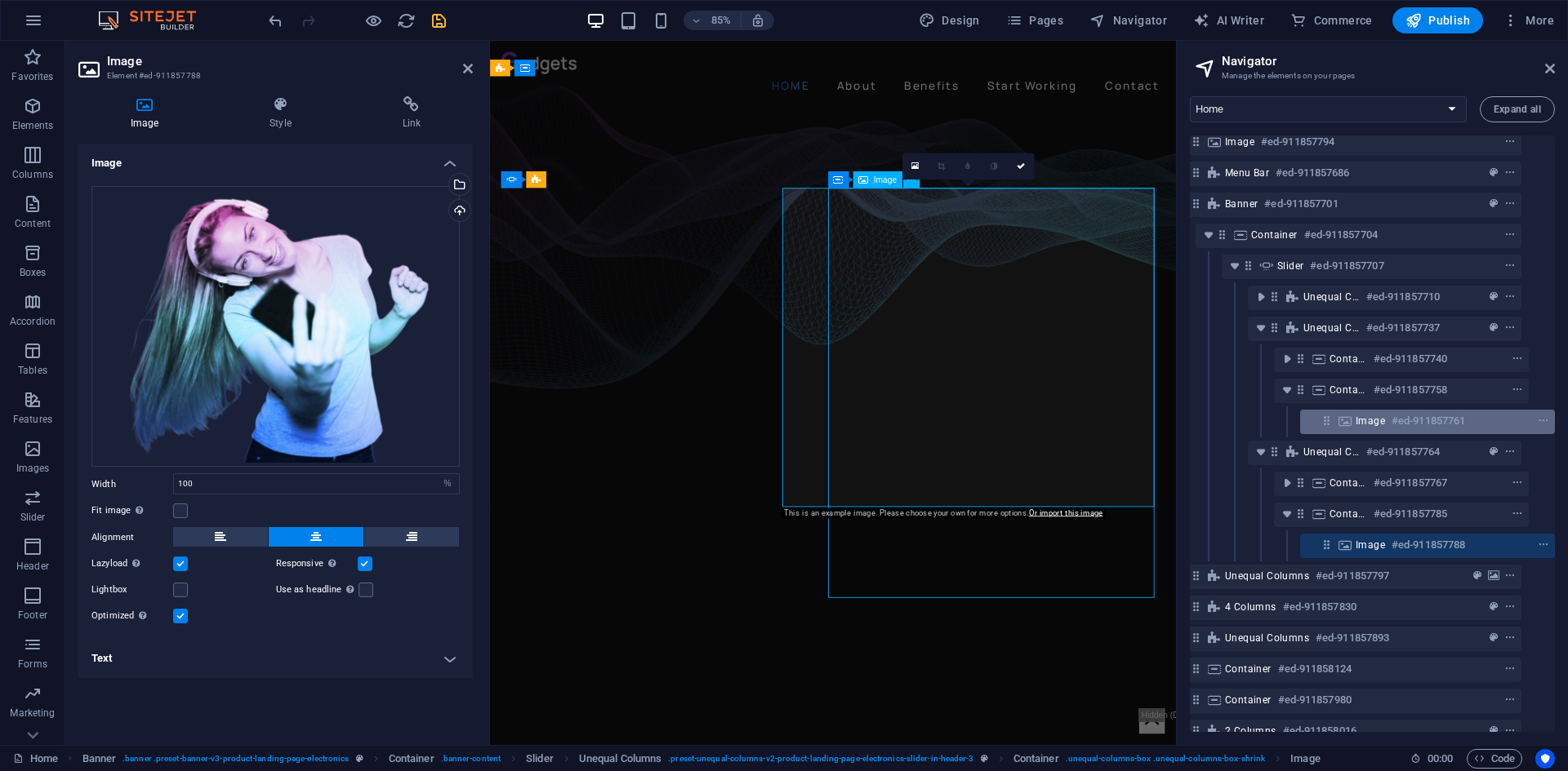
click at [1367, 421] on span "Image" at bounding box center [1370, 421] width 30 height 13
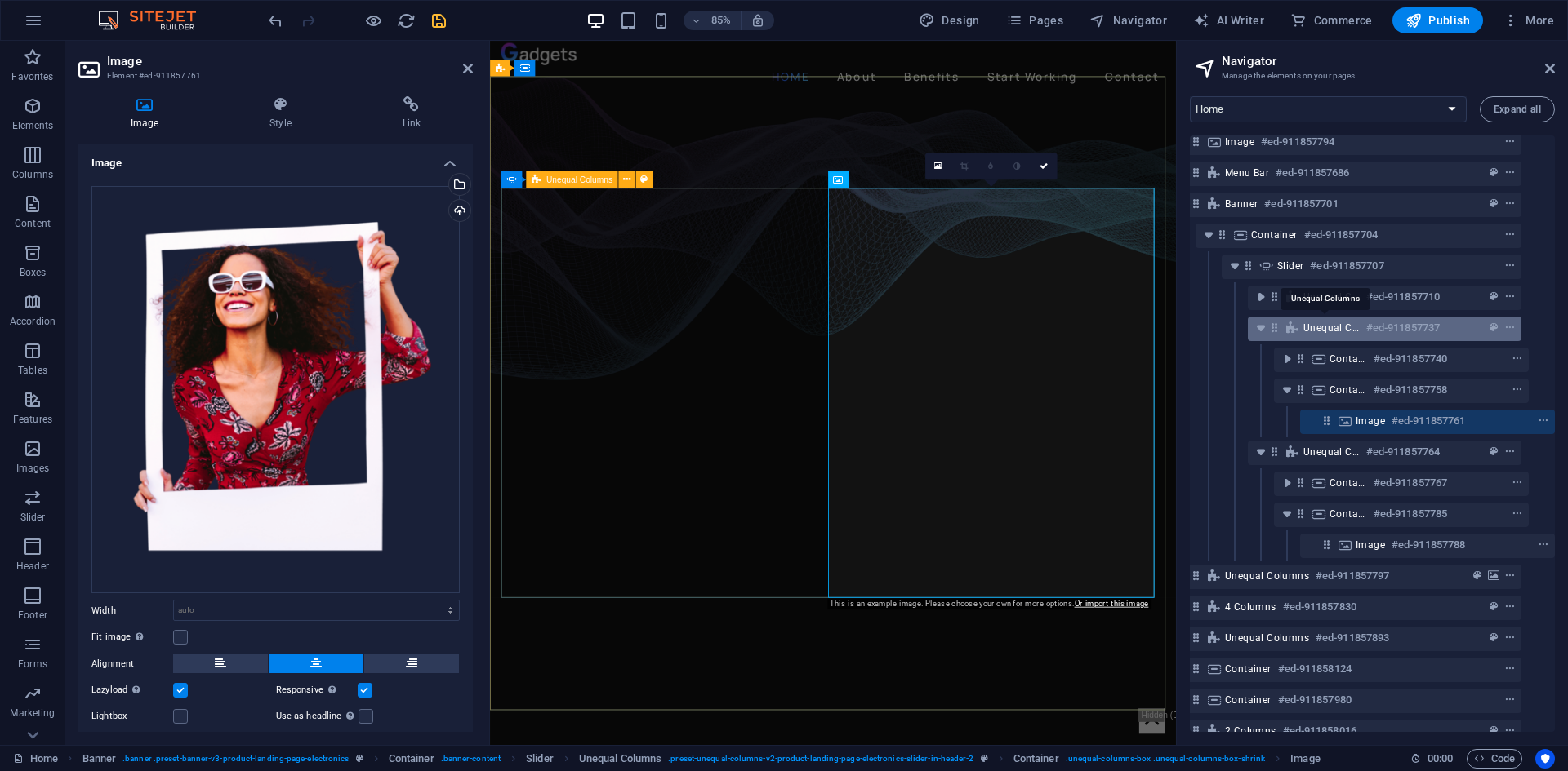
click at [1303, 330] on span "Unequal Columns" at bounding box center [1331, 328] width 56 height 13
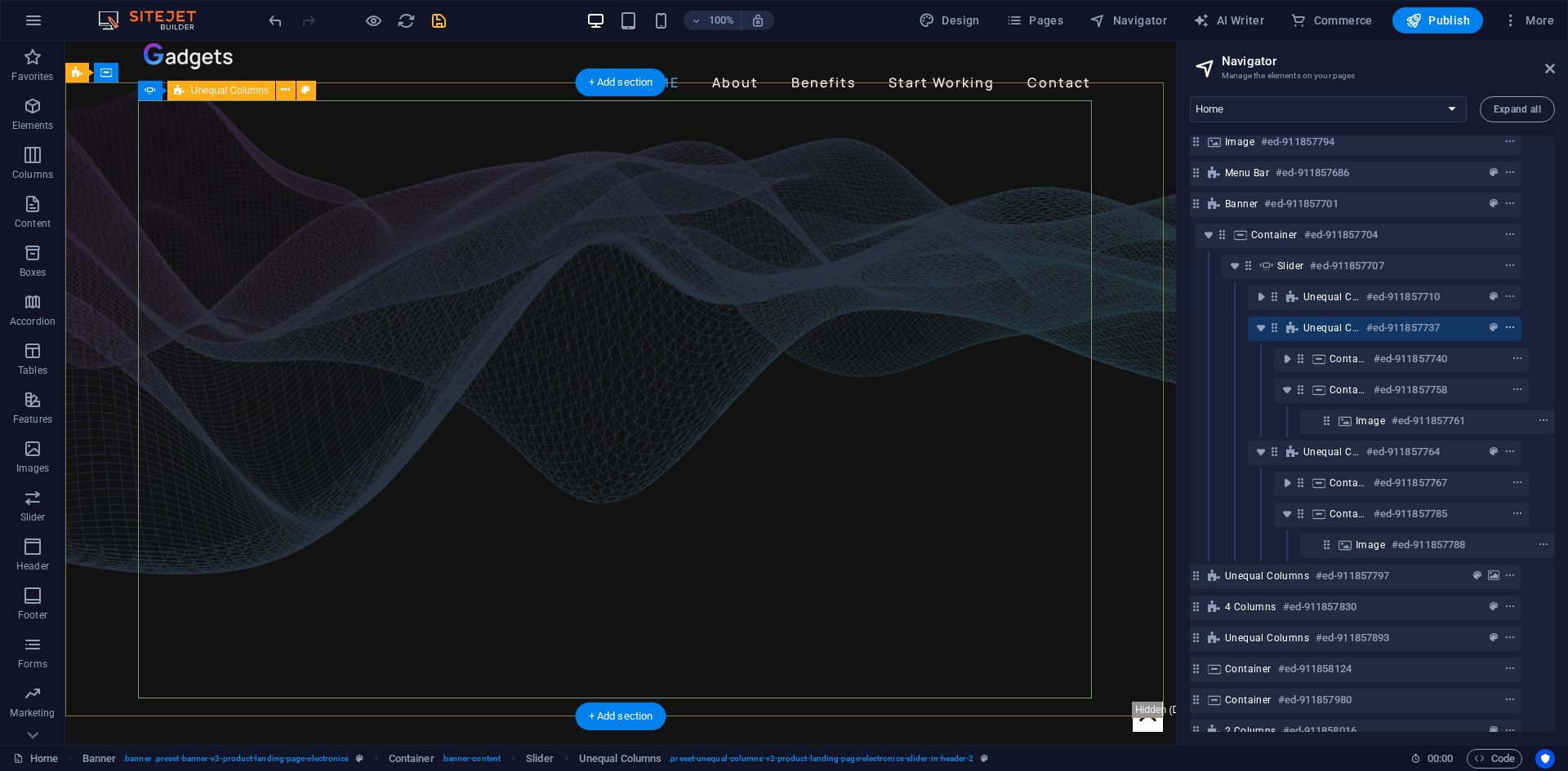
click at [1507, 325] on icon "context-menu" at bounding box center [1510, 328] width 11 height 11
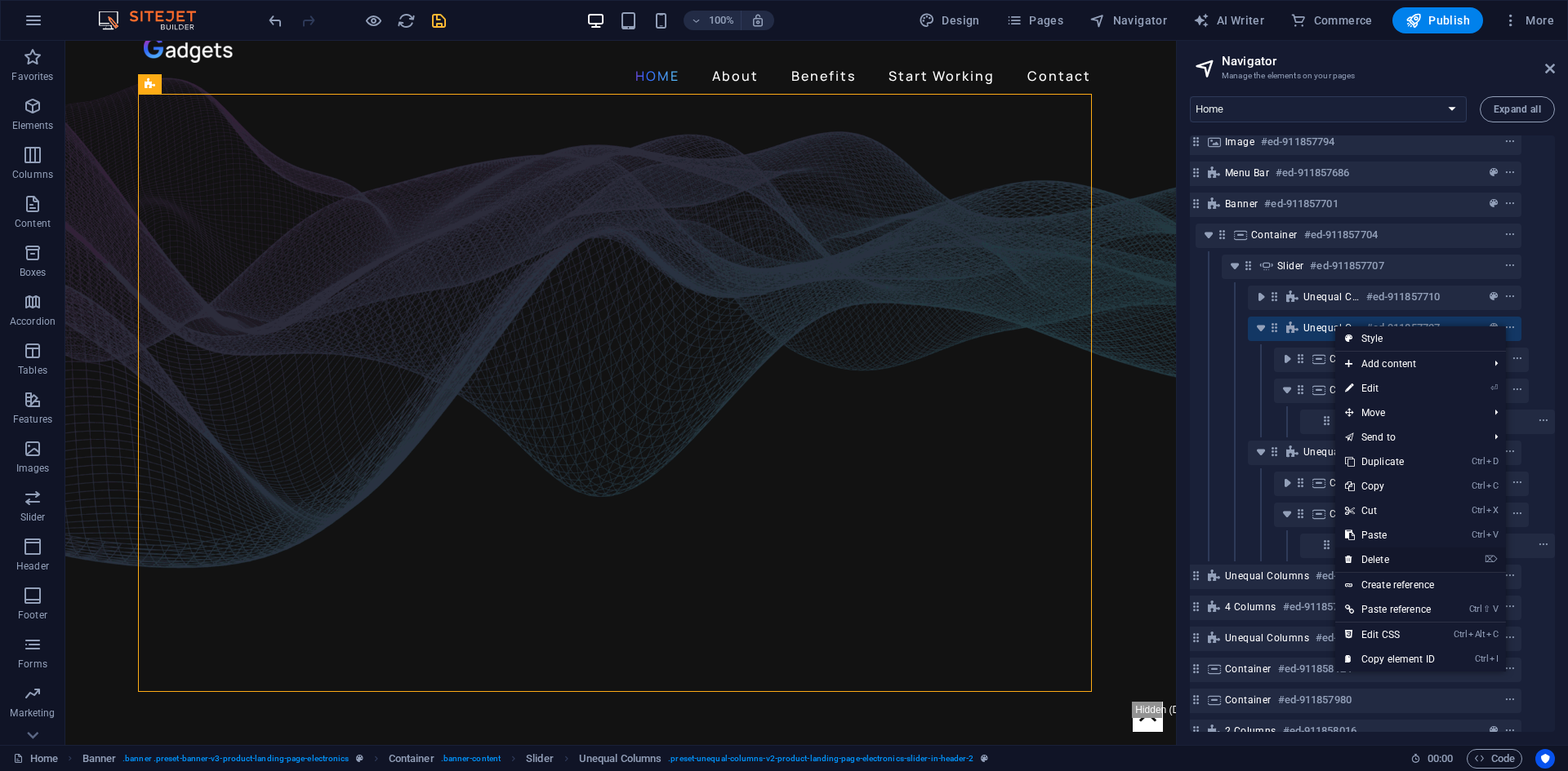
click at [1425, 559] on link "⌦ Delete" at bounding box center [1389, 560] width 109 height 24
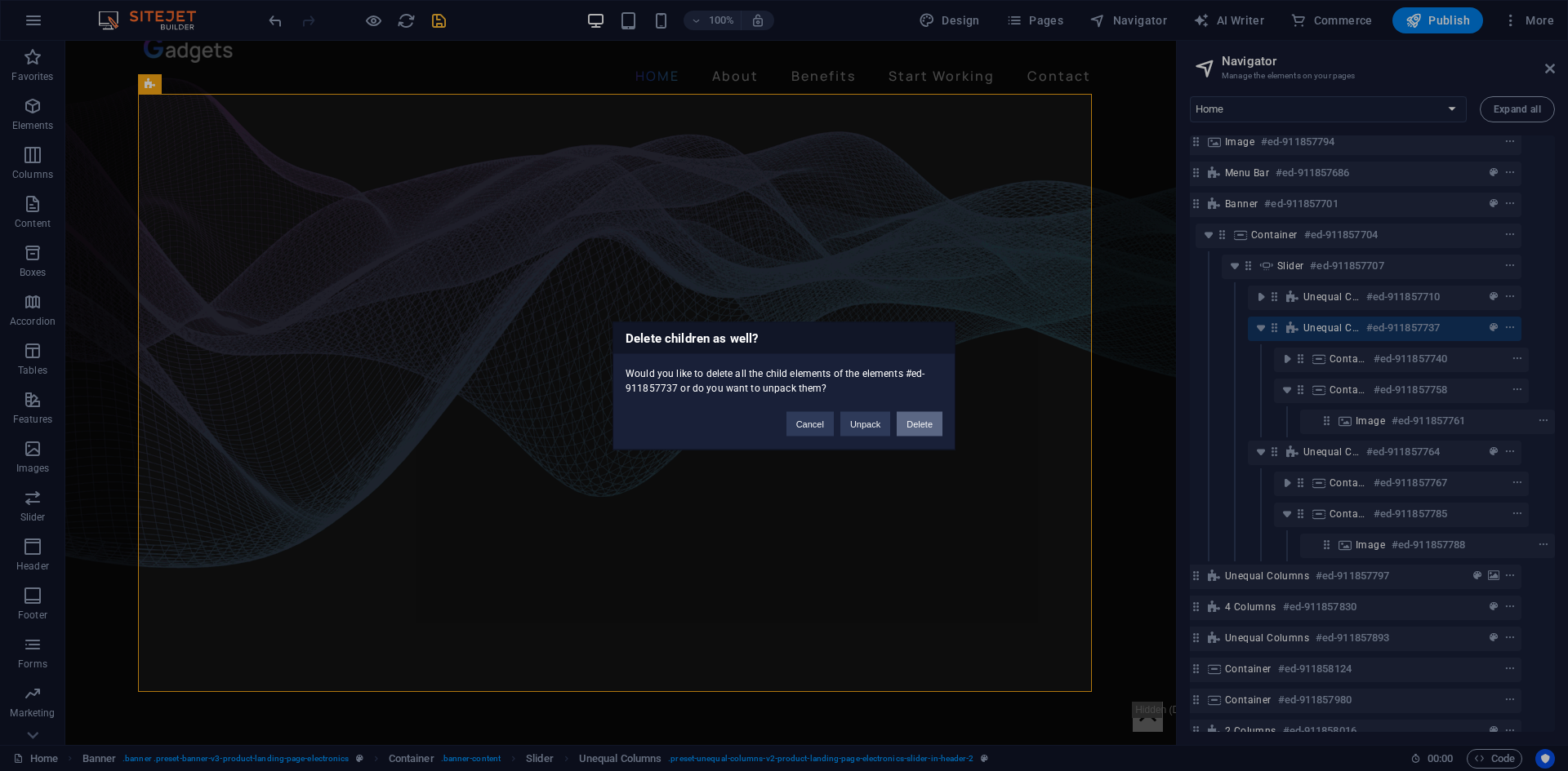
click at [922, 422] on button "Delete" at bounding box center [920, 424] width 46 height 24
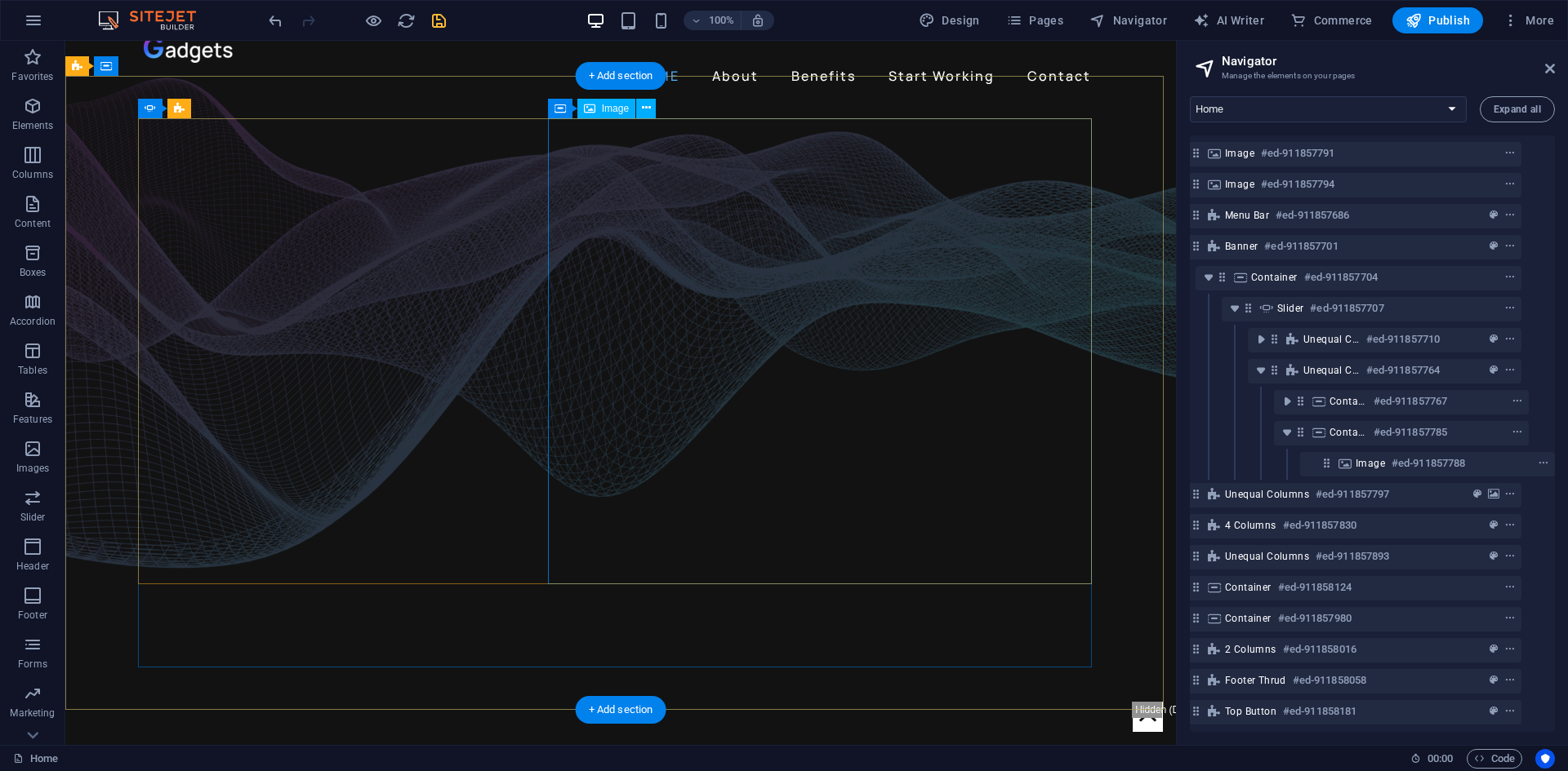
scroll to position [11, 30]
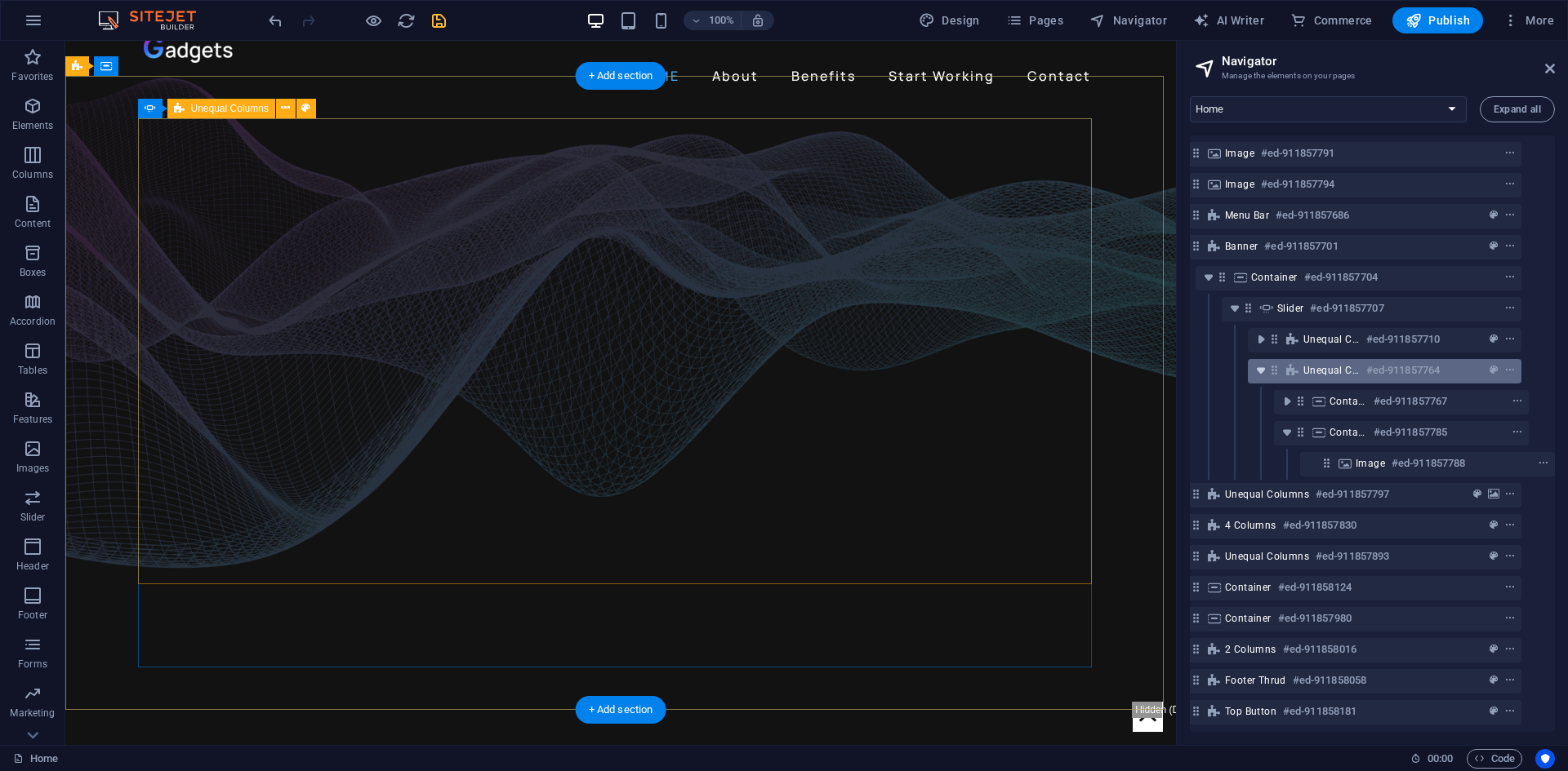
click at [1260, 362] on icon "toggle-expand" at bounding box center [1261, 371] width 17 height 17
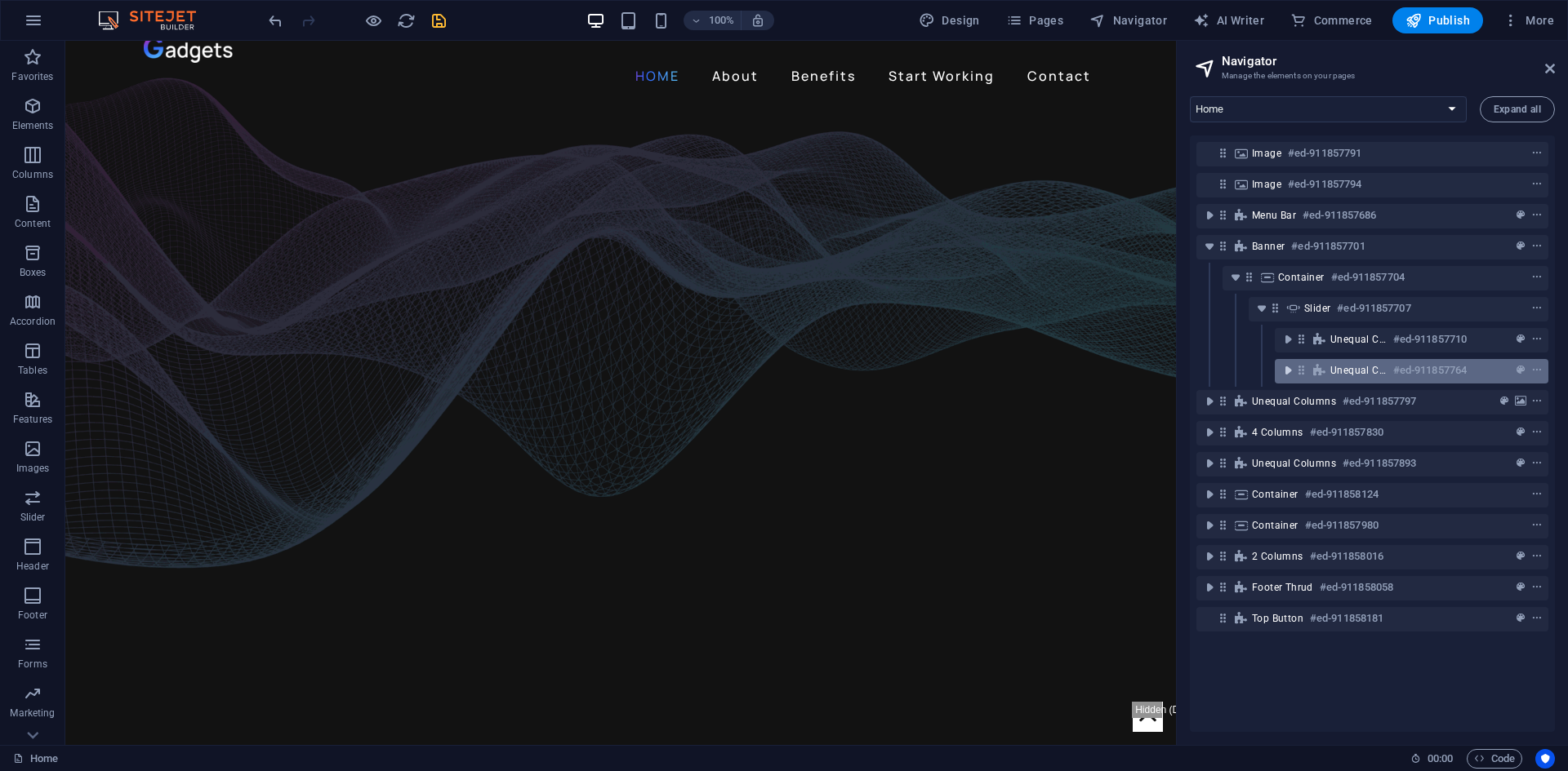
scroll to position [0, 0]
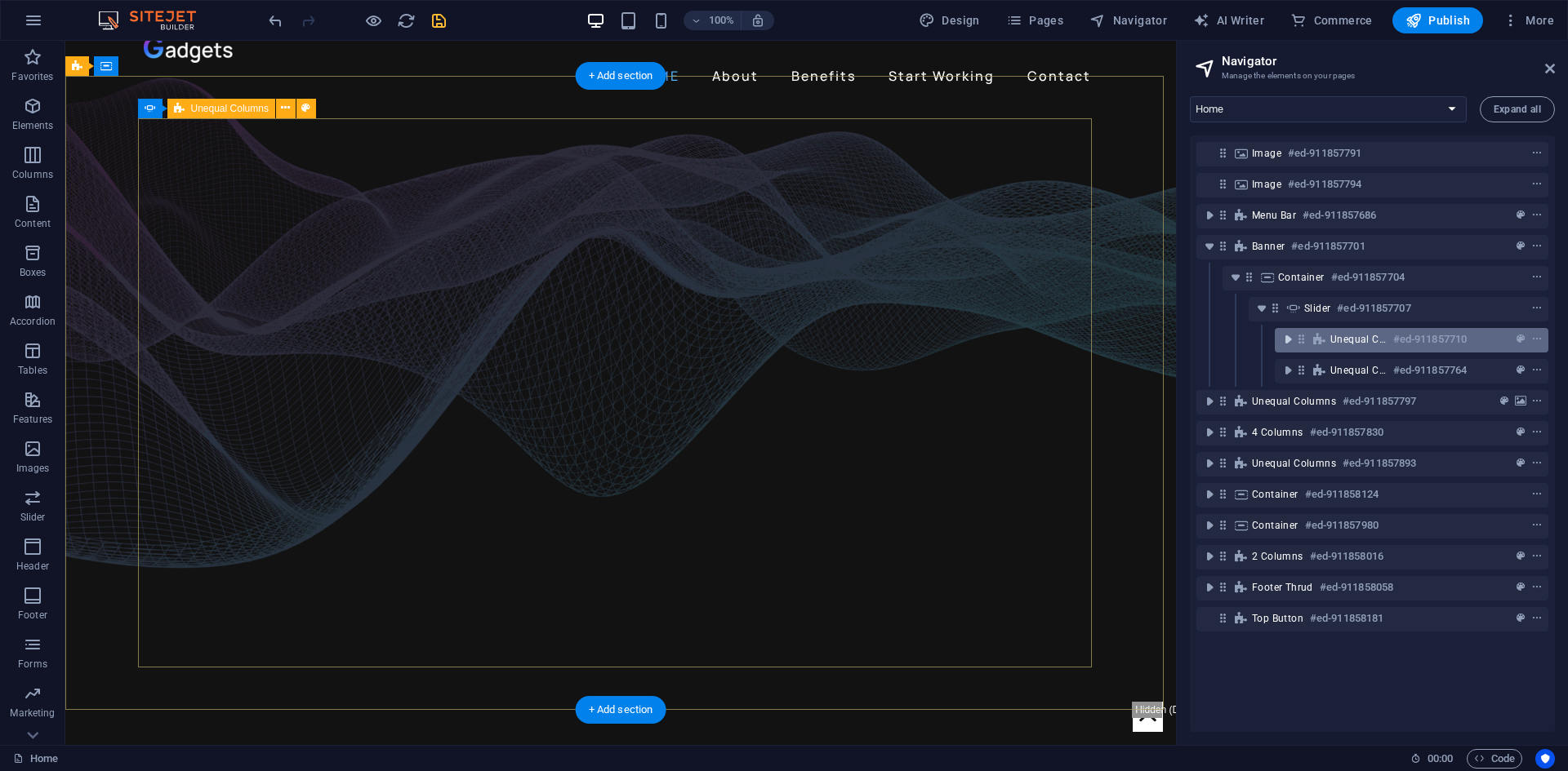
click at [1284, 337] on icon "toggle-expand" at bounding box center [1288, 340] width 17 height 17
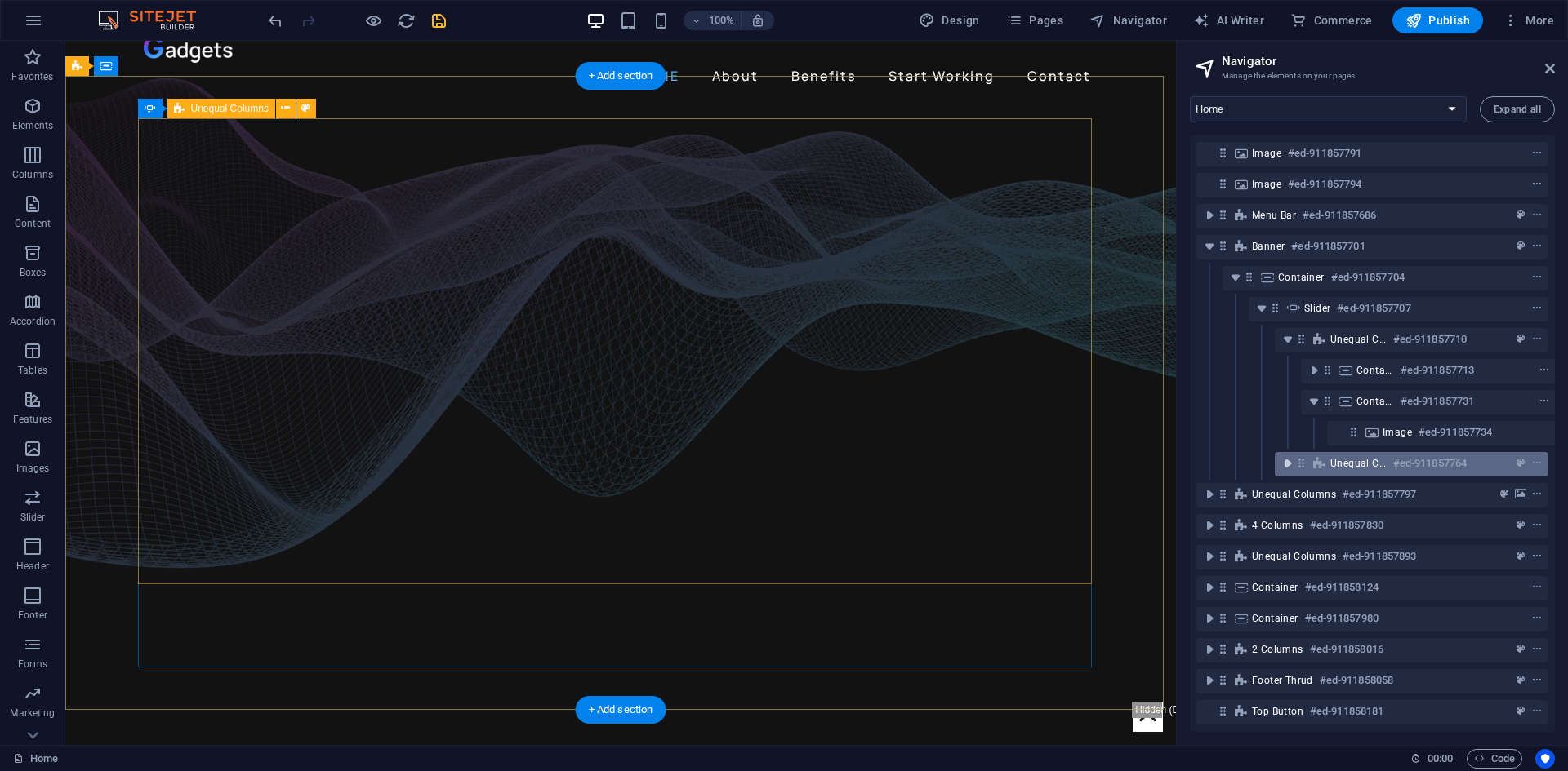
click at [1288, 467] on icon "toggle-expand" at bounding box center [1288, 464] width 17 height 17
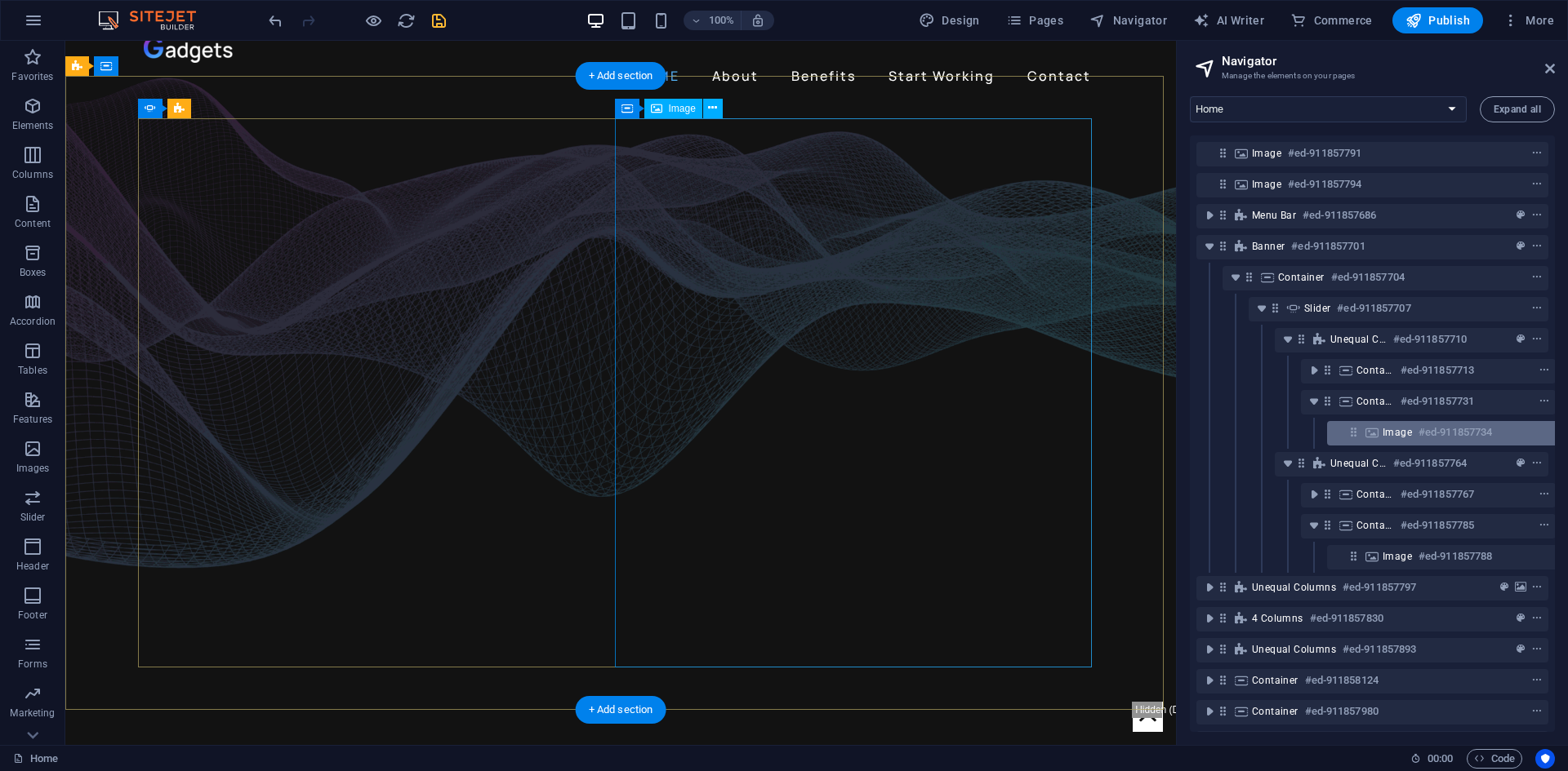
click at [1376, 436] on icon at bounding box center [1371, 433] width 18 height 13
click at [1376, 436] on div "Image #ed-911857734" at bounding box center [1455, 433] width 255 height 24
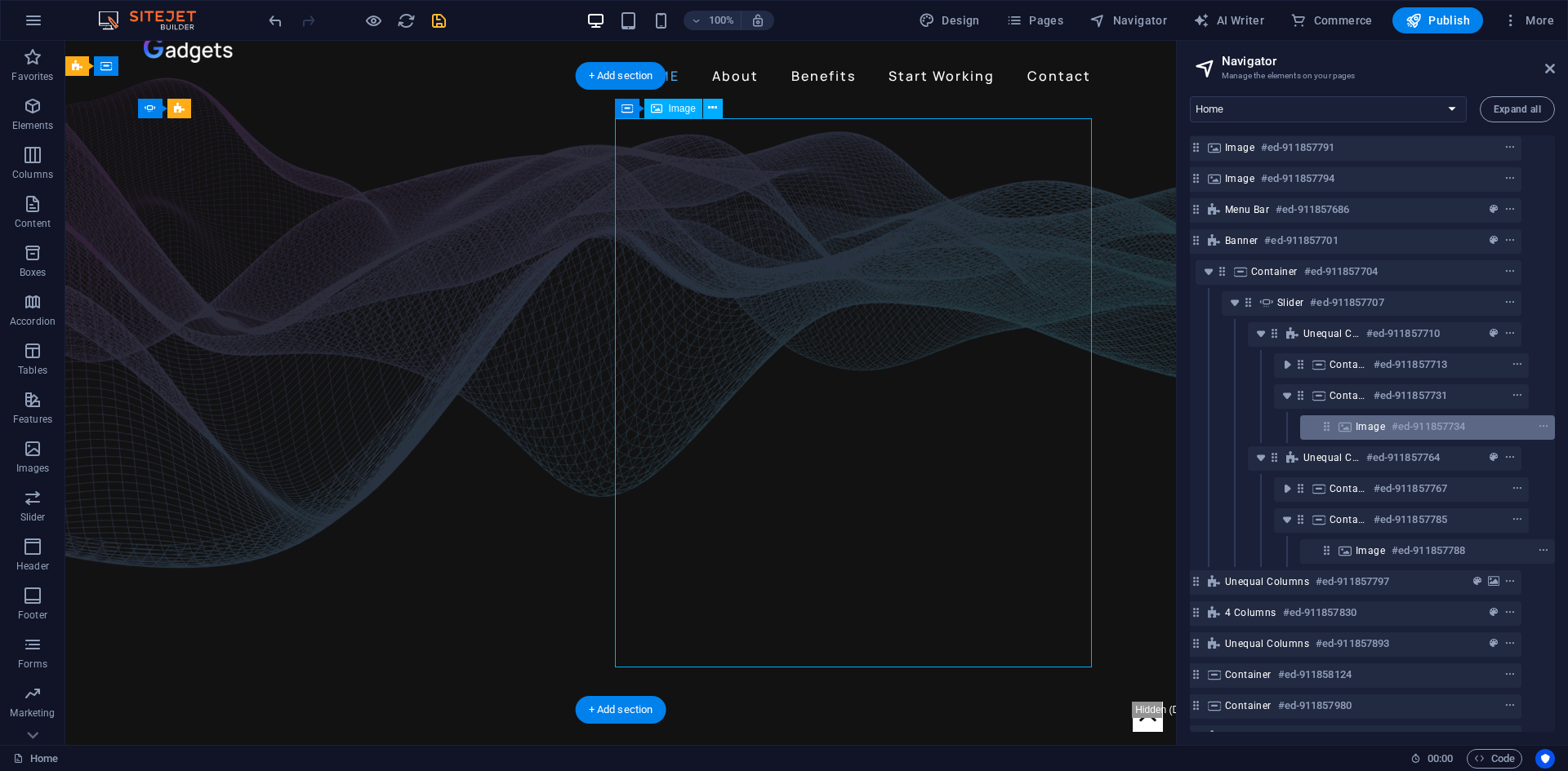
select select "px"
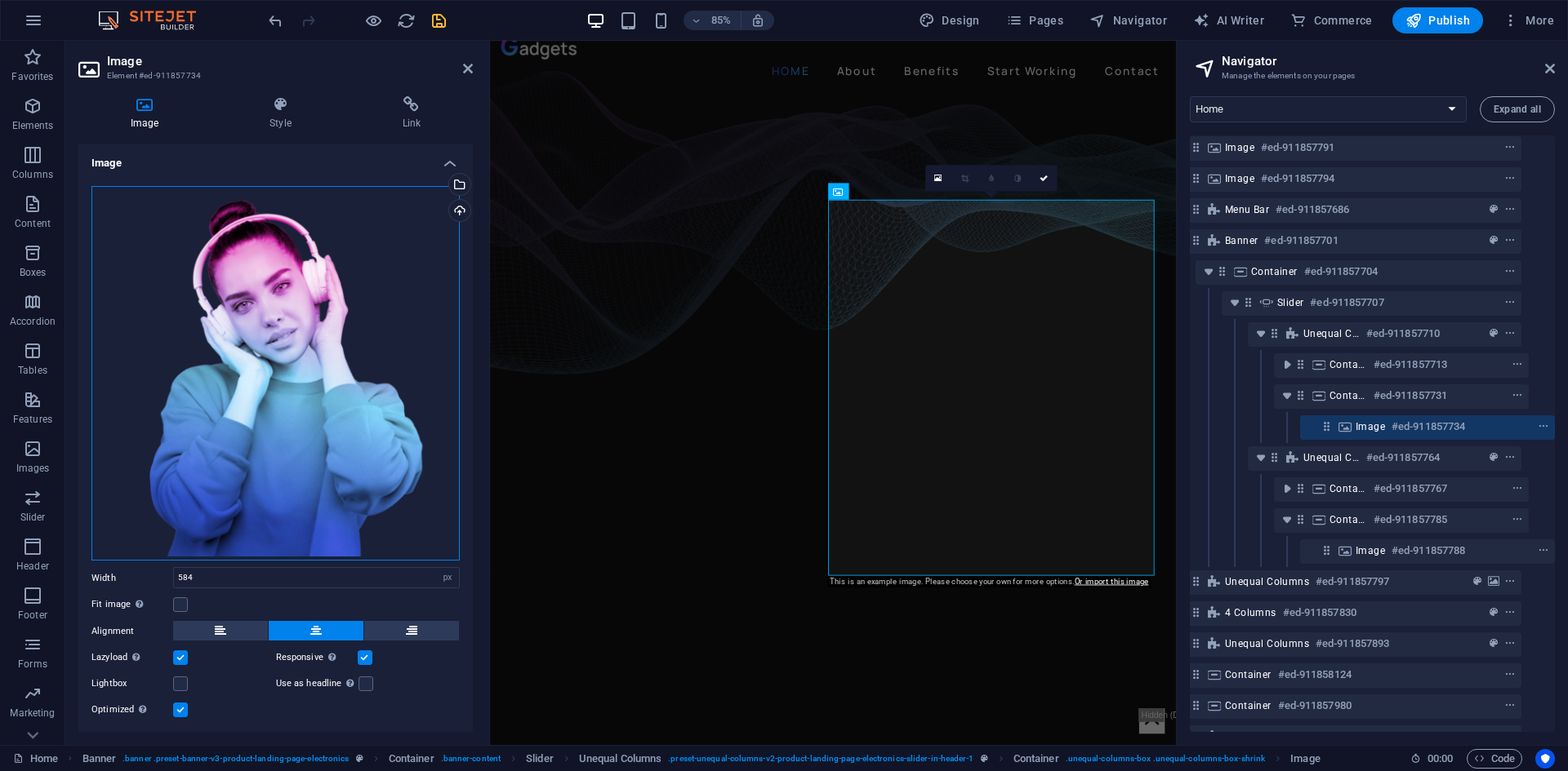
click at [242, 351] on div "Drag files here, click to choose files or select files from Files or our free s…" at bounding box center [275, 373] width 368 height 374
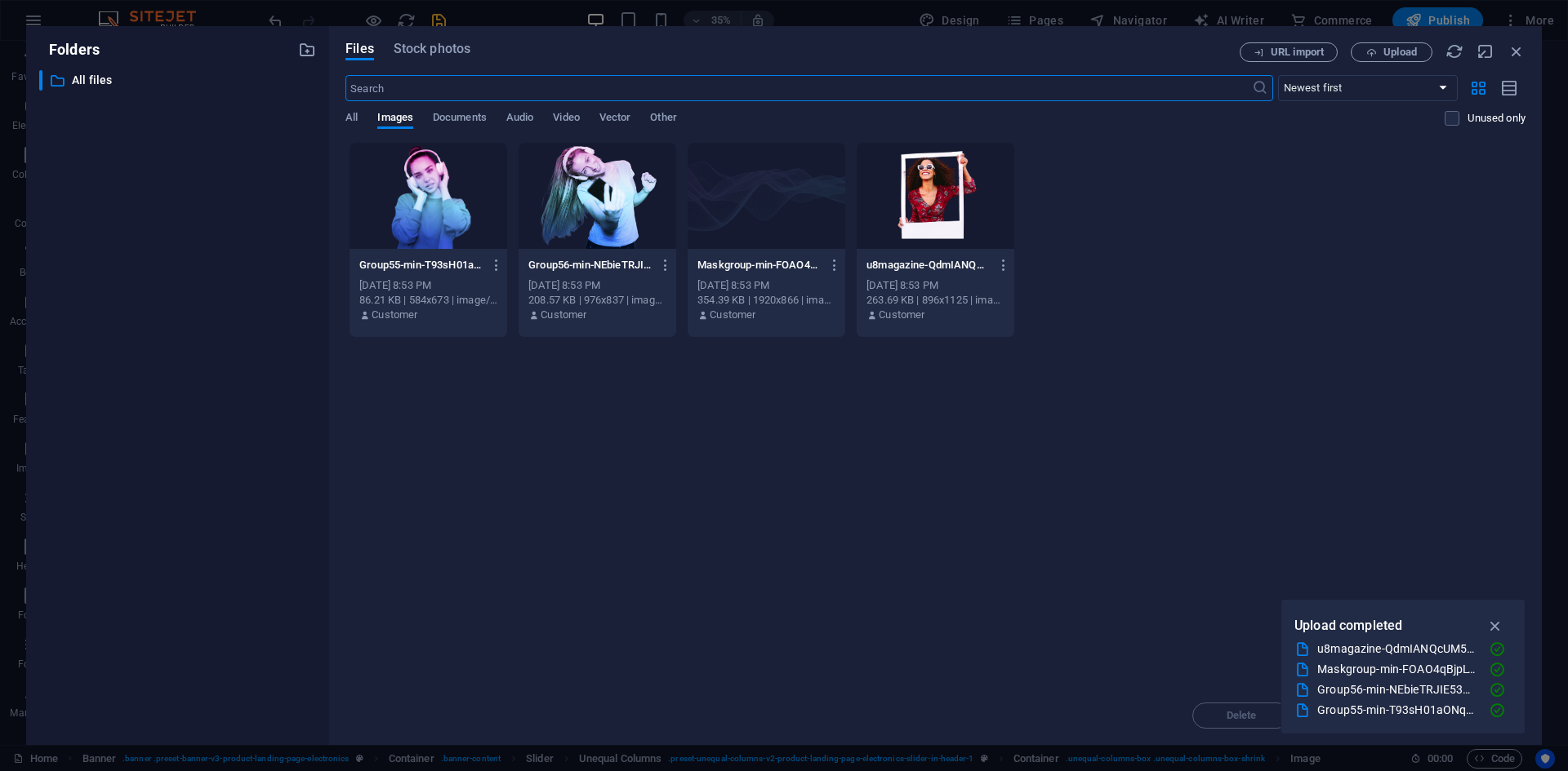
click at [432, 205] on div at bounding box center [428, 196] width 157 height 106
click at [1494, 624] on icon "button" at bounding box center [1495, 626] width 19 height 18
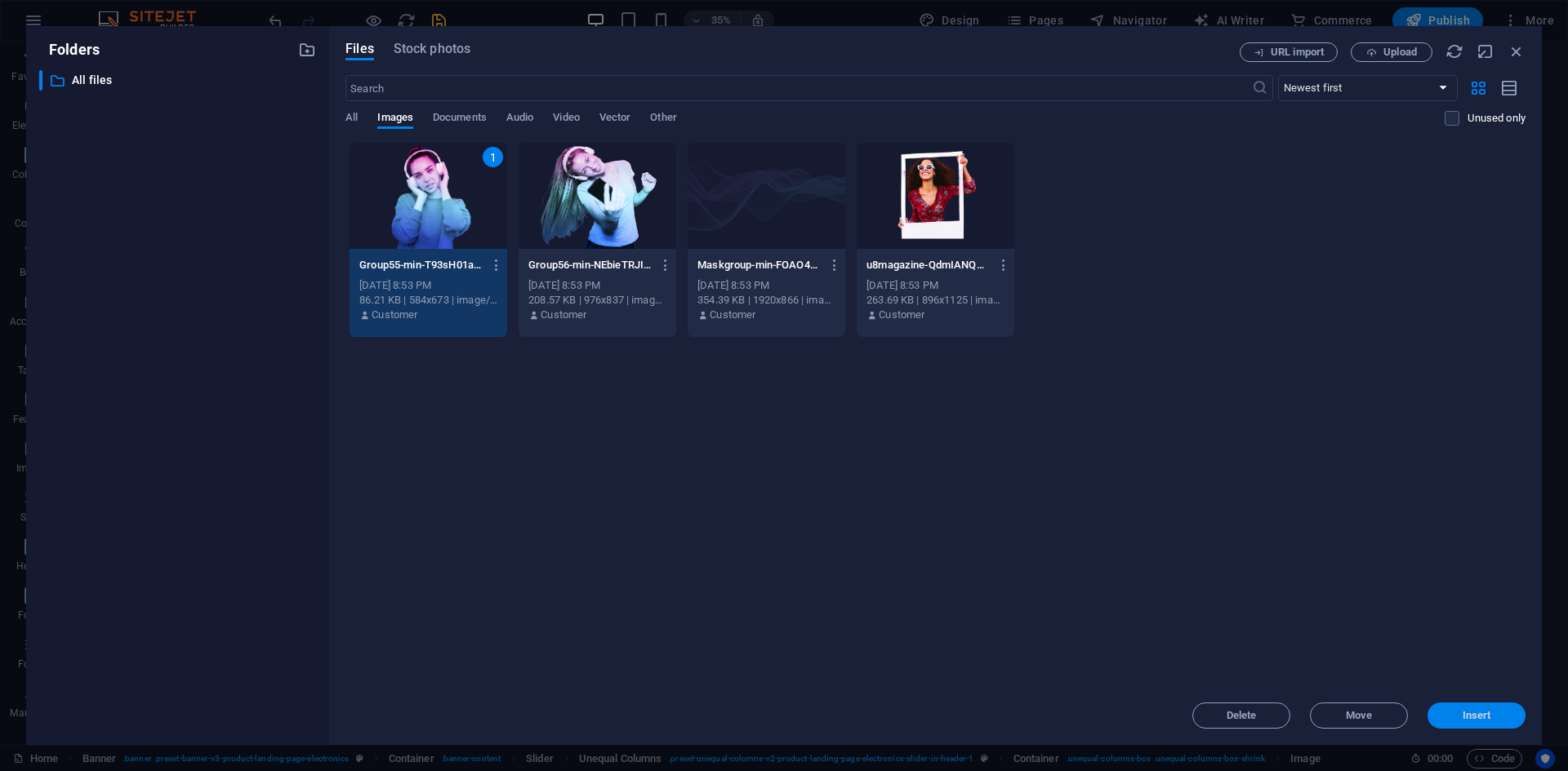
click at [1479, 712] on span "Insert" at bounding box center [1477, 716] width 29 height 10
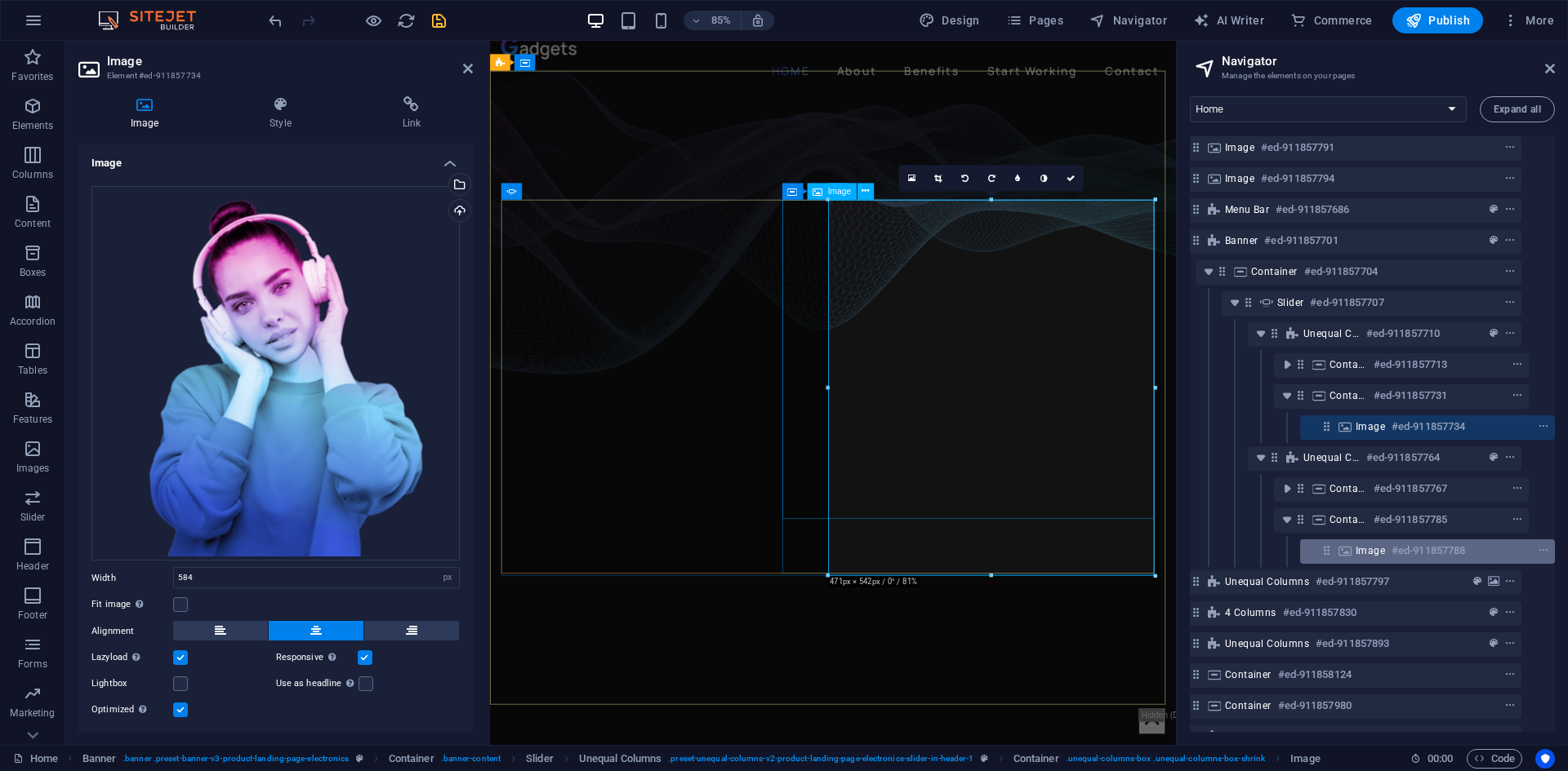
click at [1358, 548] on span "Image" at bounding box center [1370, 551] width 30 height 13
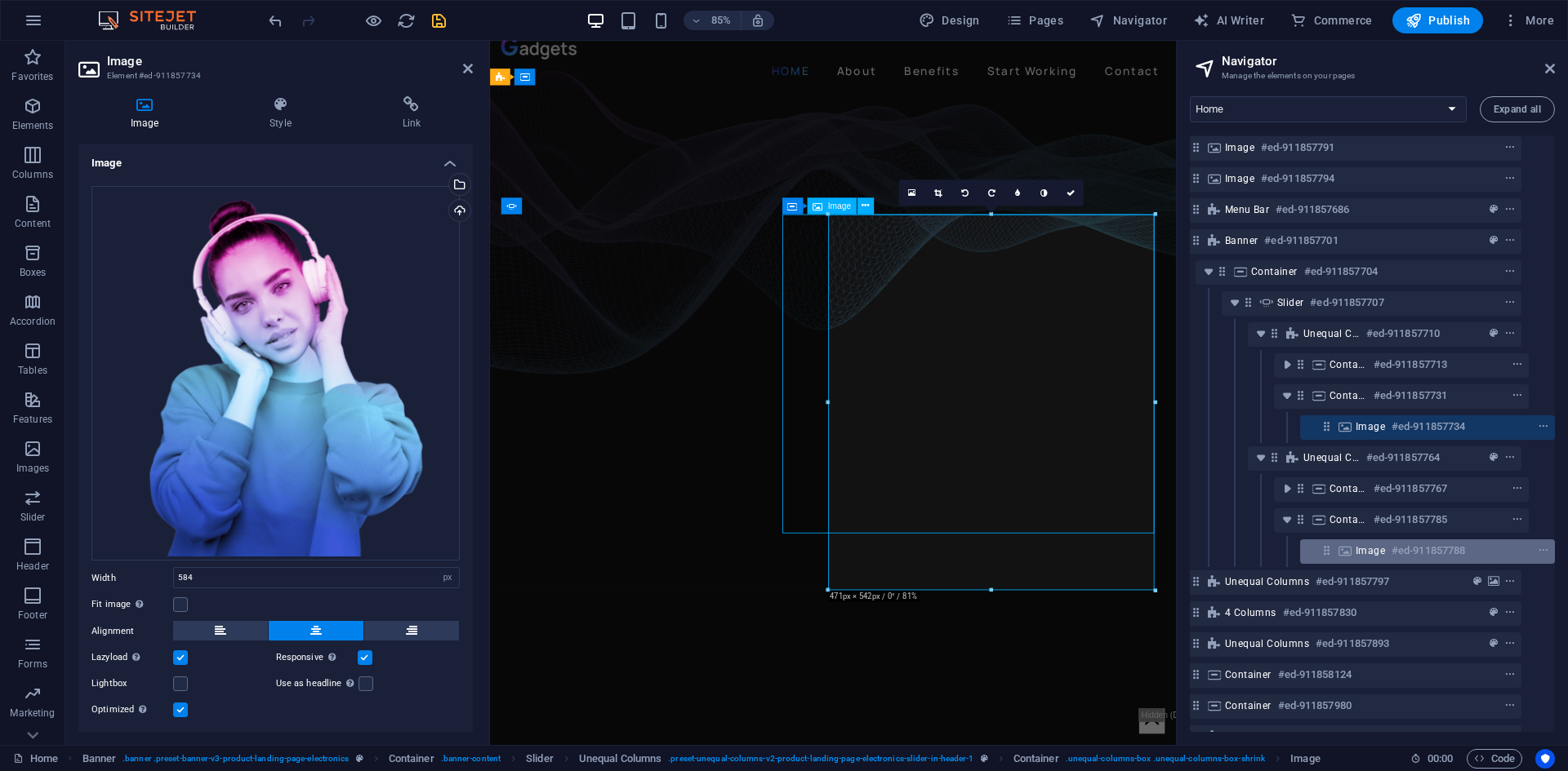
scroll to position [0, 0]
click at [1358, 548] on span "Image" at bounding box center [1370, 551] width 30 height 13
select select "%"
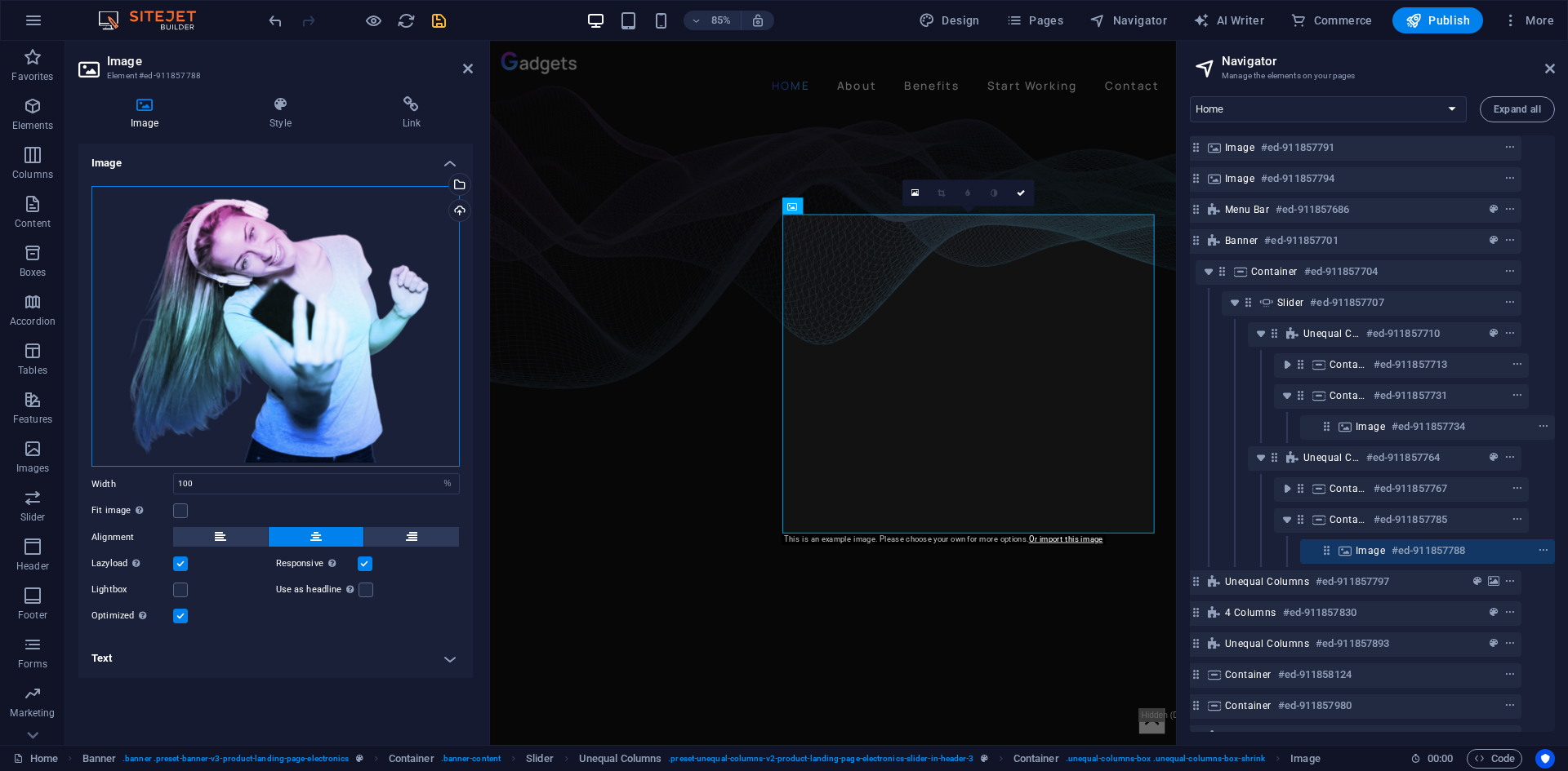
click at [335, 278] on div "Drag files here, click to choose files or select files from Files or our free s…" at bounding box center [275, 327] width 368 height 281
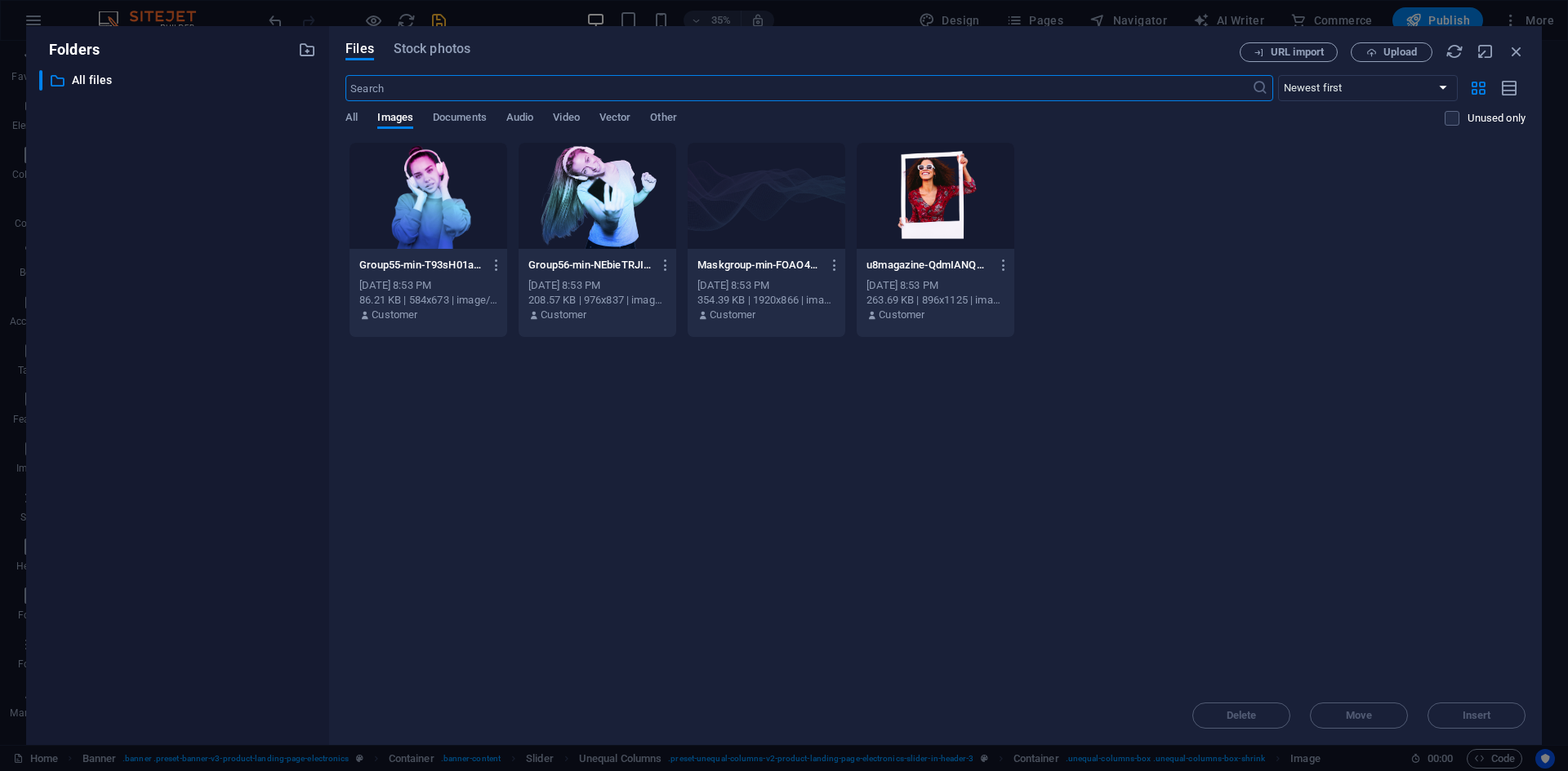
click at [590, 182] on div at bounding box center [597, 196] width 157 height 106
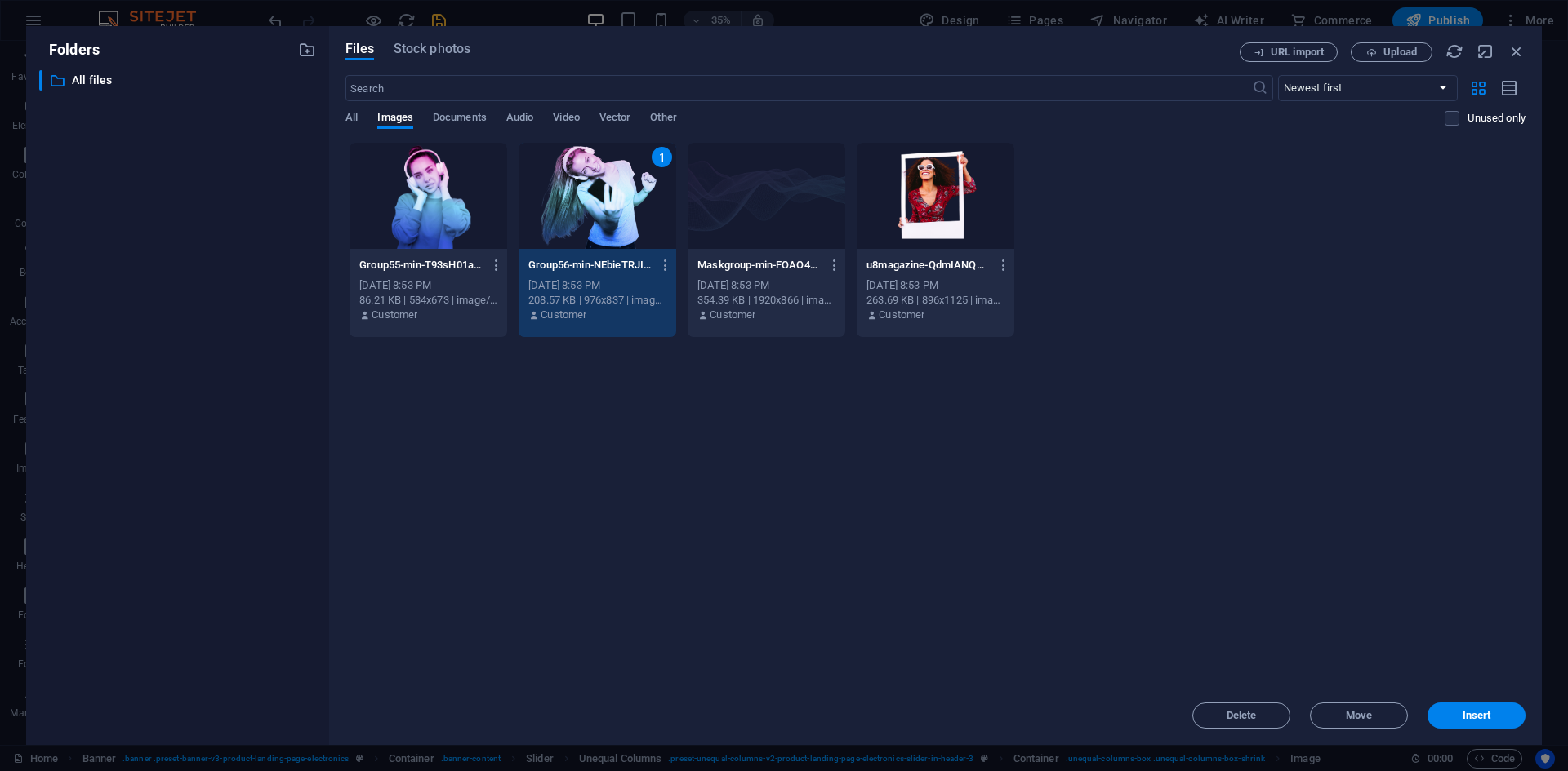
click at [590, 182] on div "1" at bounding box center [597, 196] width 157 height 106
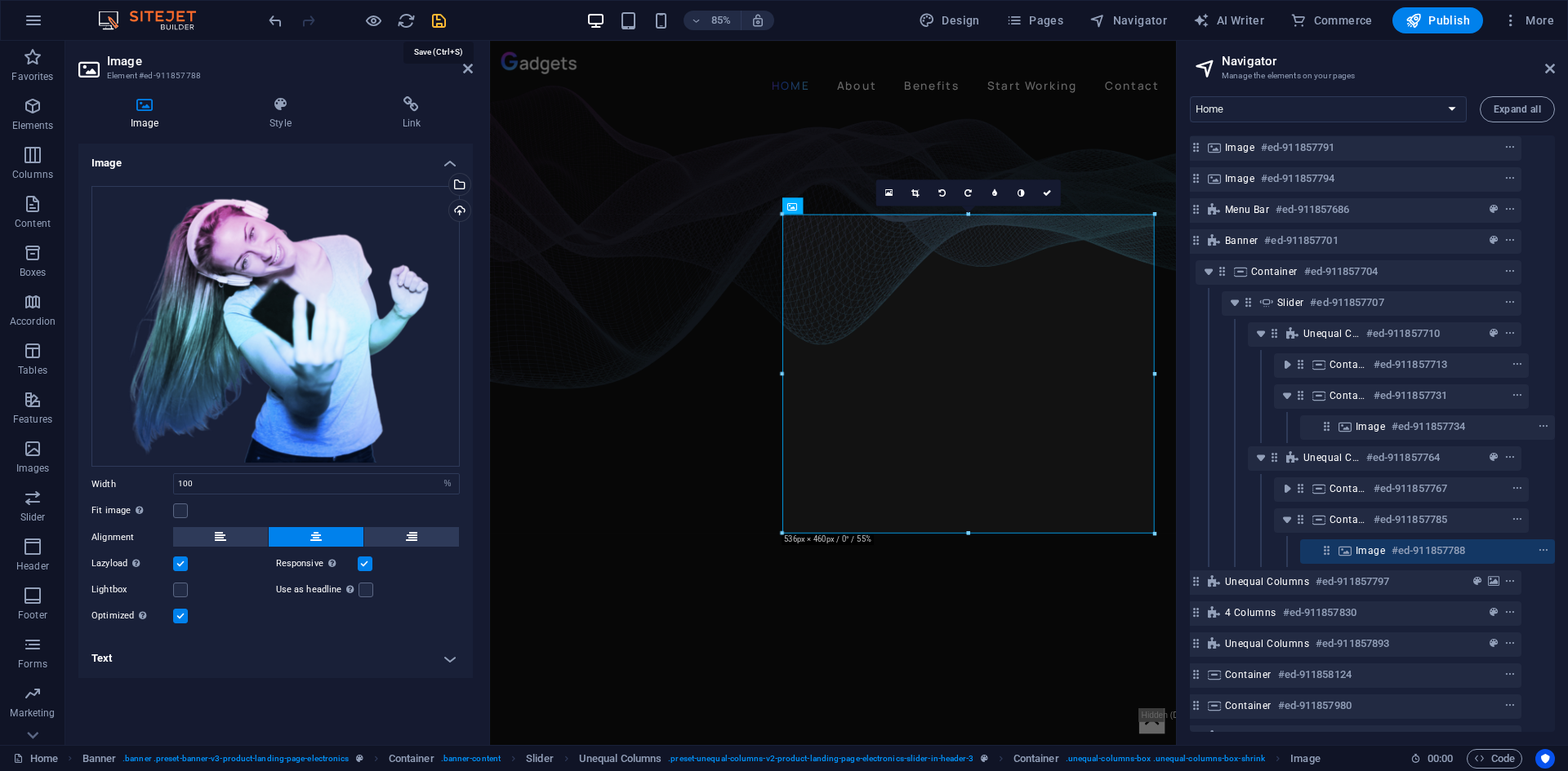
click at [434, 19] on icon "save" at bounding box center [439, 20] width 19 height 19
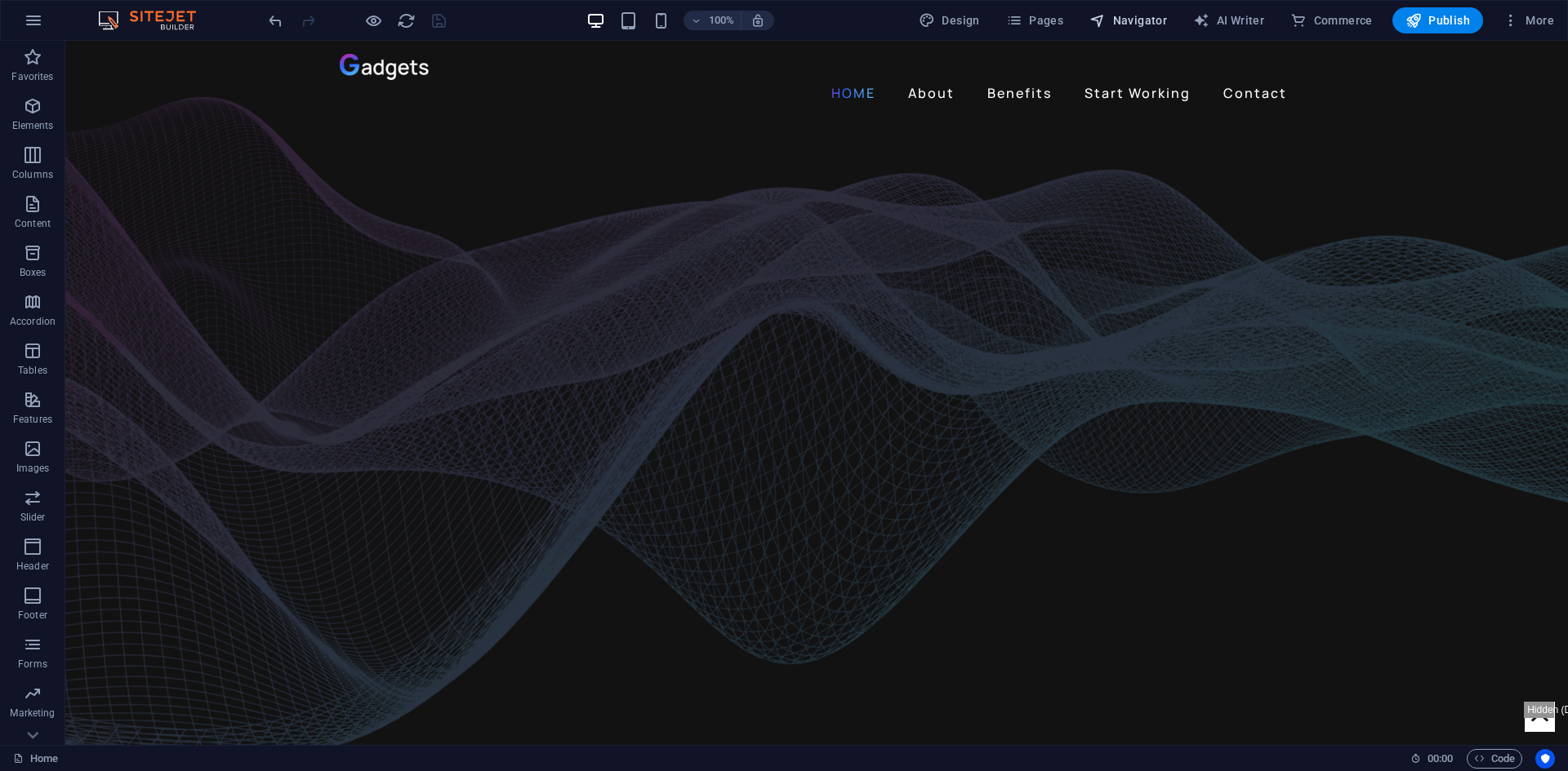
click at [1106, 18] on icon "button" at bounding box center [1098, 20] width 17 height 17
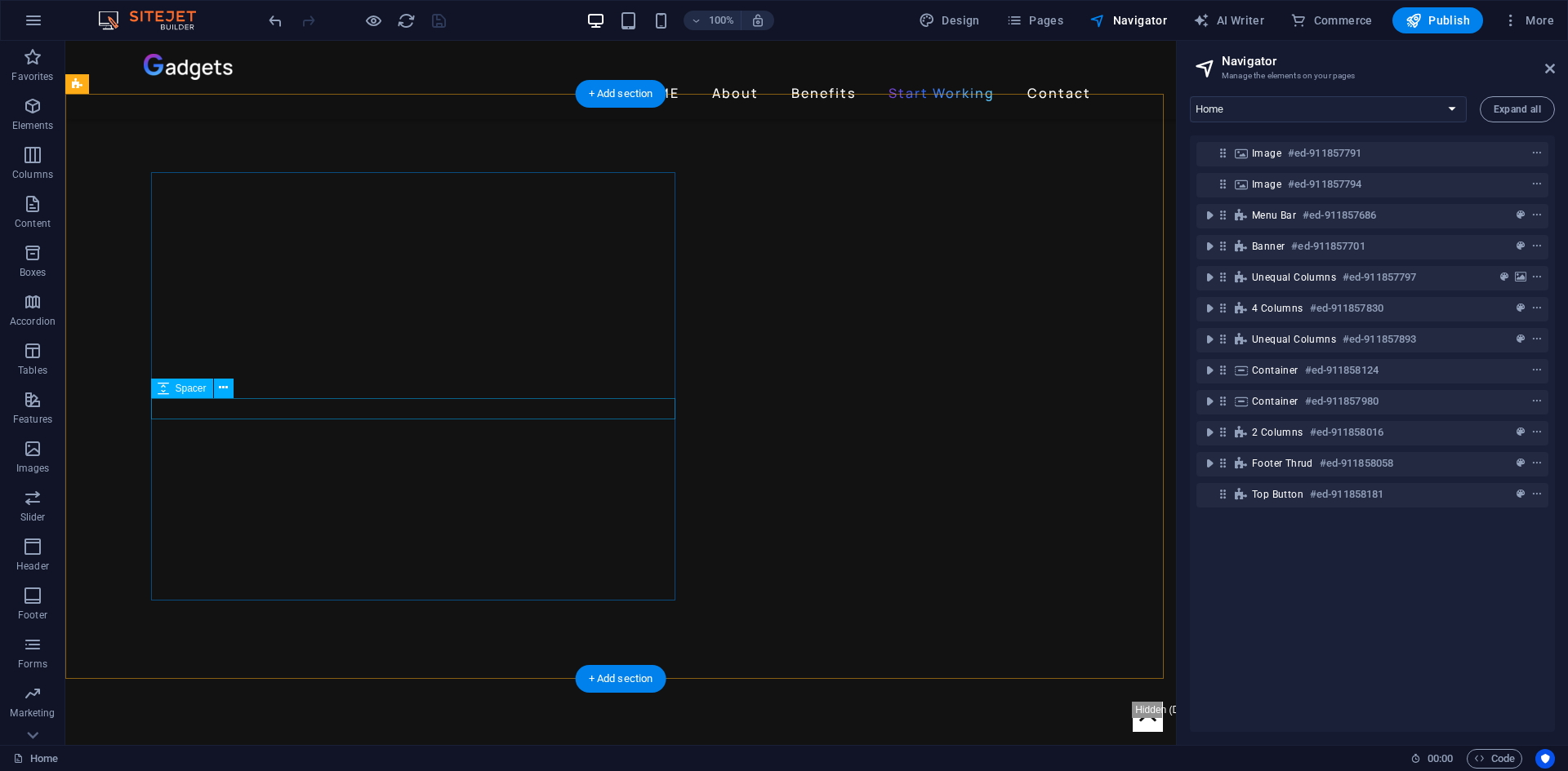
scroll to position [1469, 0]
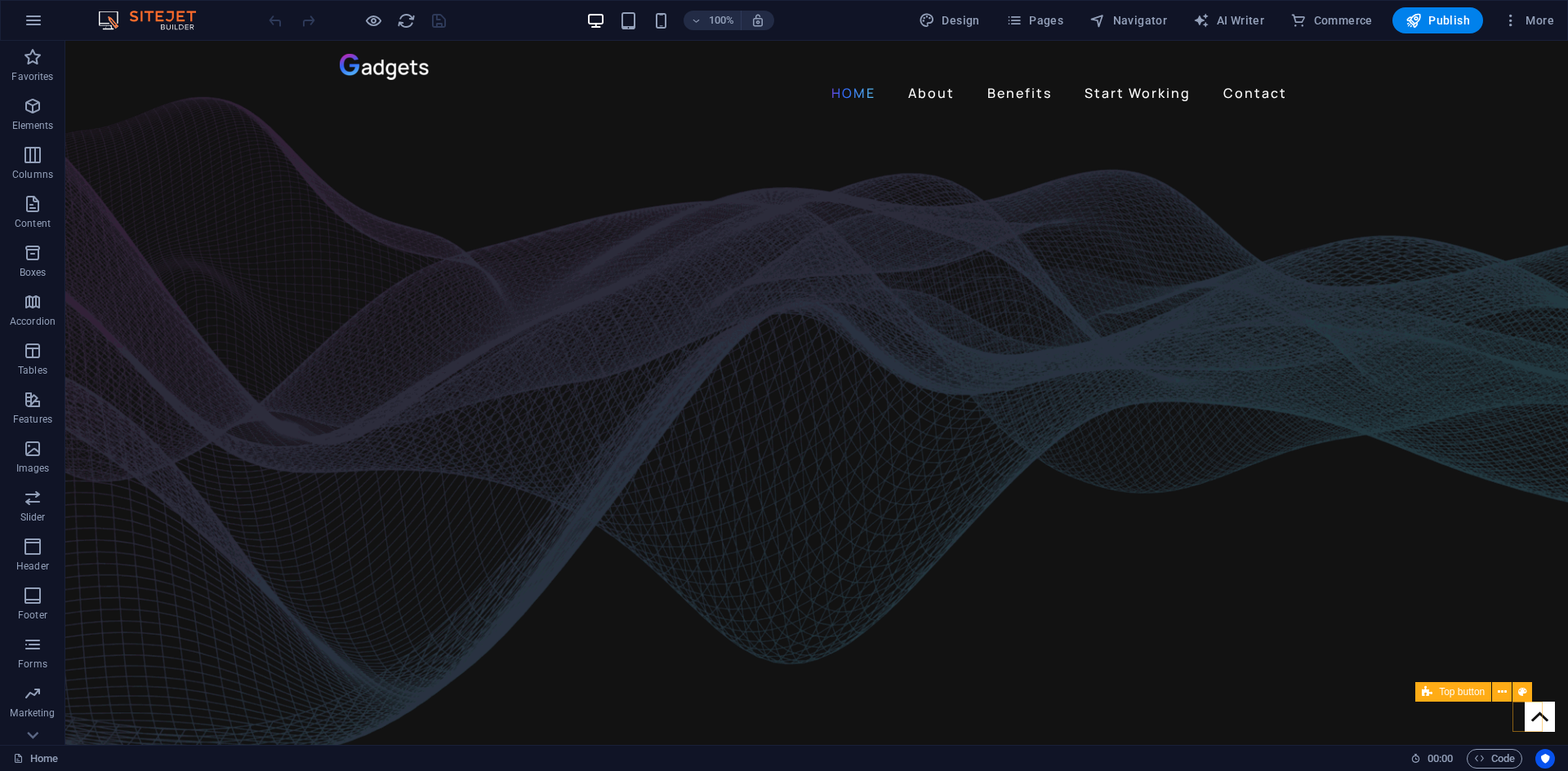
click at [1531, 720] on figure at bounding box center [1540, 717] width 30 height 30
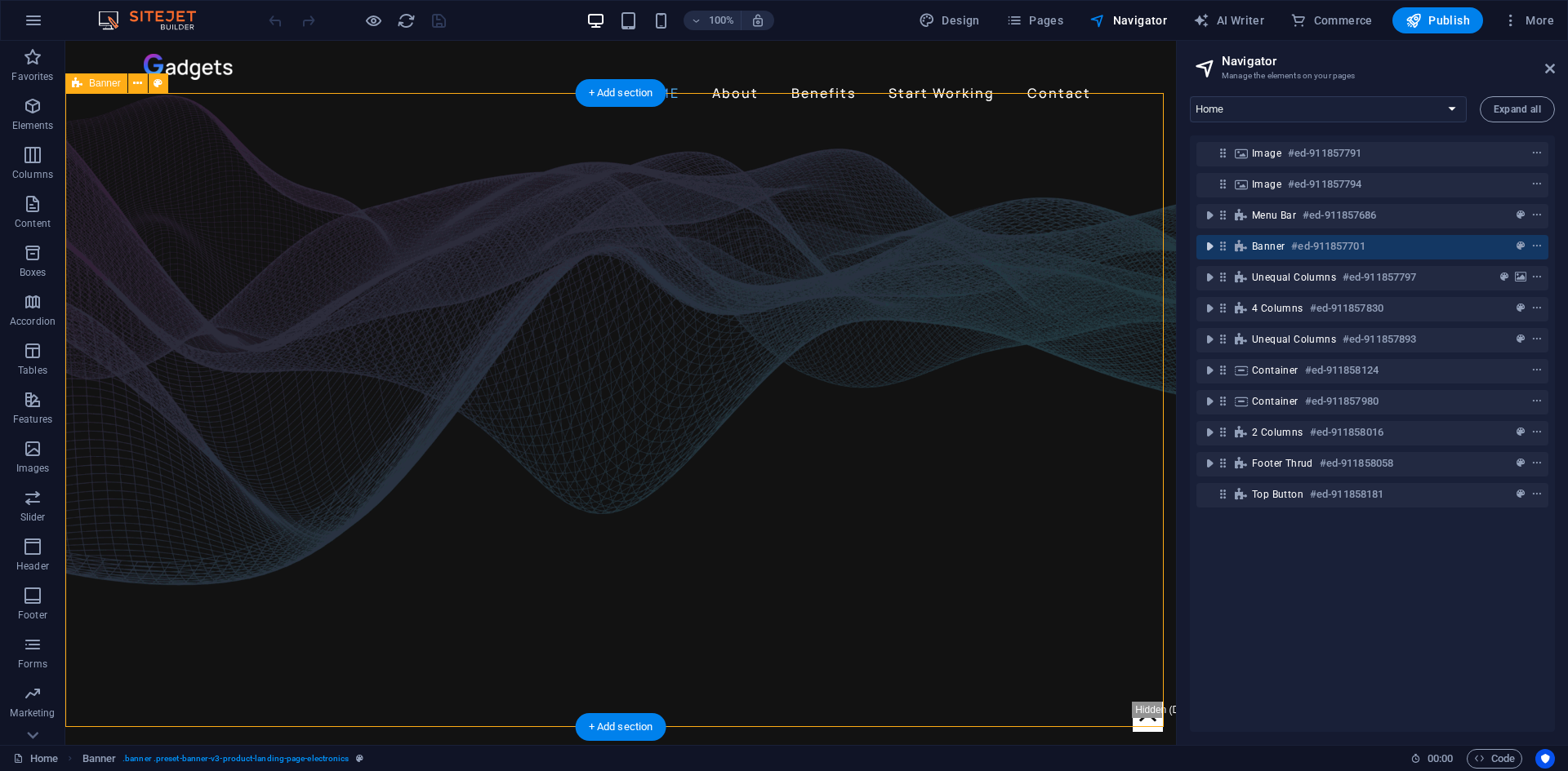
click at [1207, 251] on icon "toggle-expand" at bounding box center [1210, 247] width 17 height 17
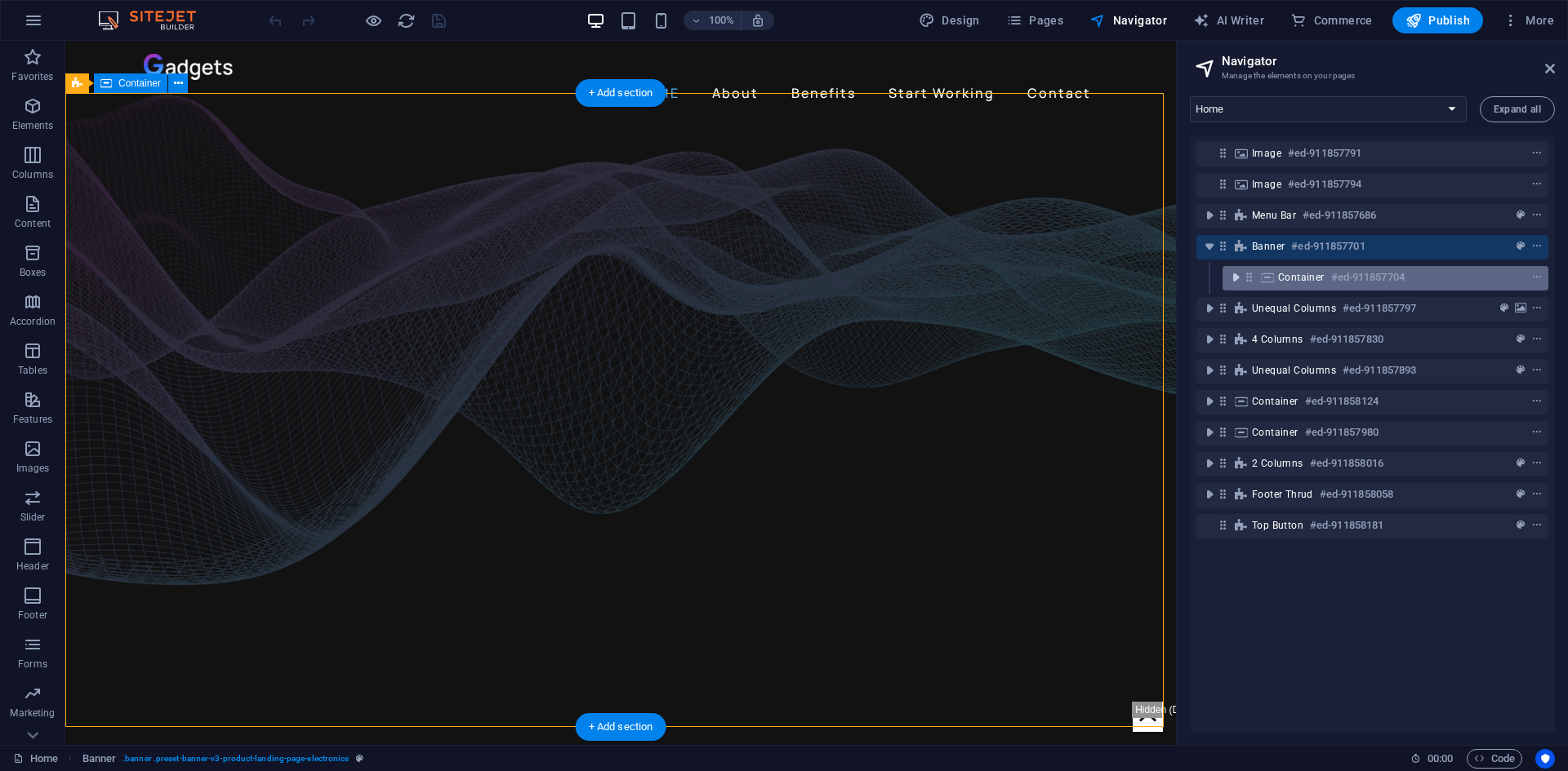
click at [1238, 277] on icon "toggle-expand" at bounding box center [1236, 277] width 17 height 17
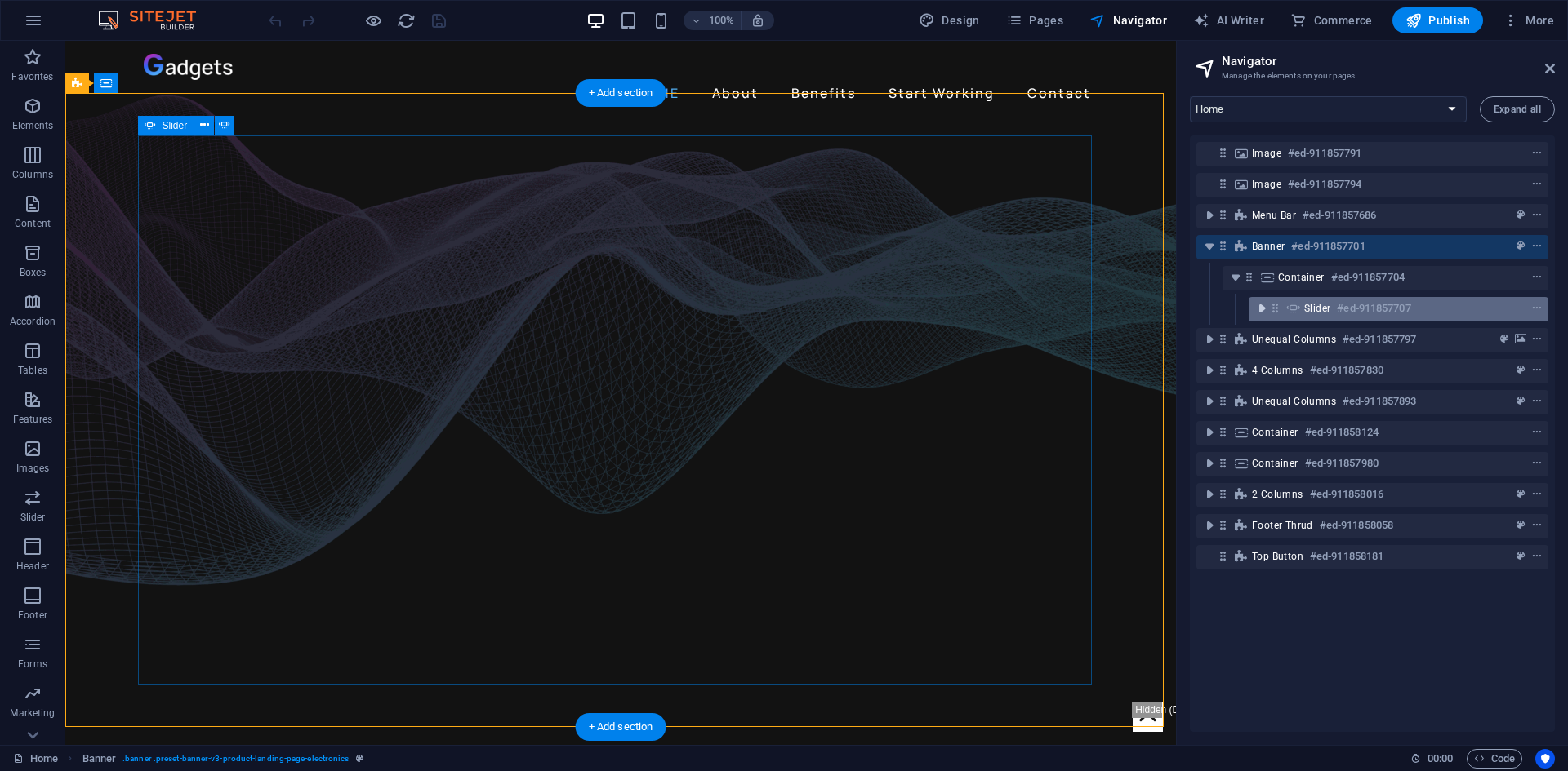
click at [1254, 310] on icon "toggle-expand" at bounding box center [1262, 309] width 17 height 17
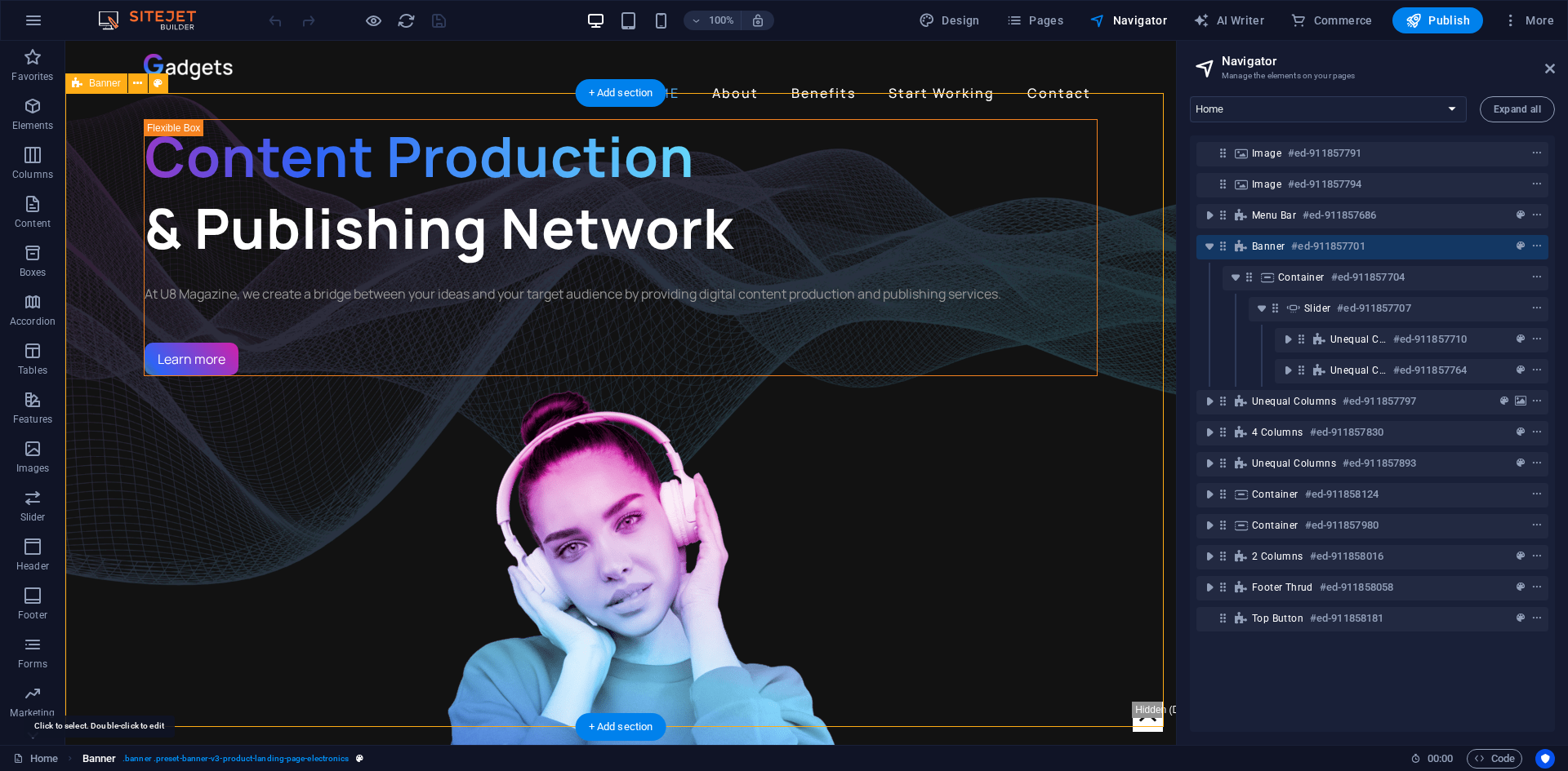
click at [0, 0] on span "Banner" at bounding box center [0, 0] width 0 height 0
select select "vh"
select select "banner"
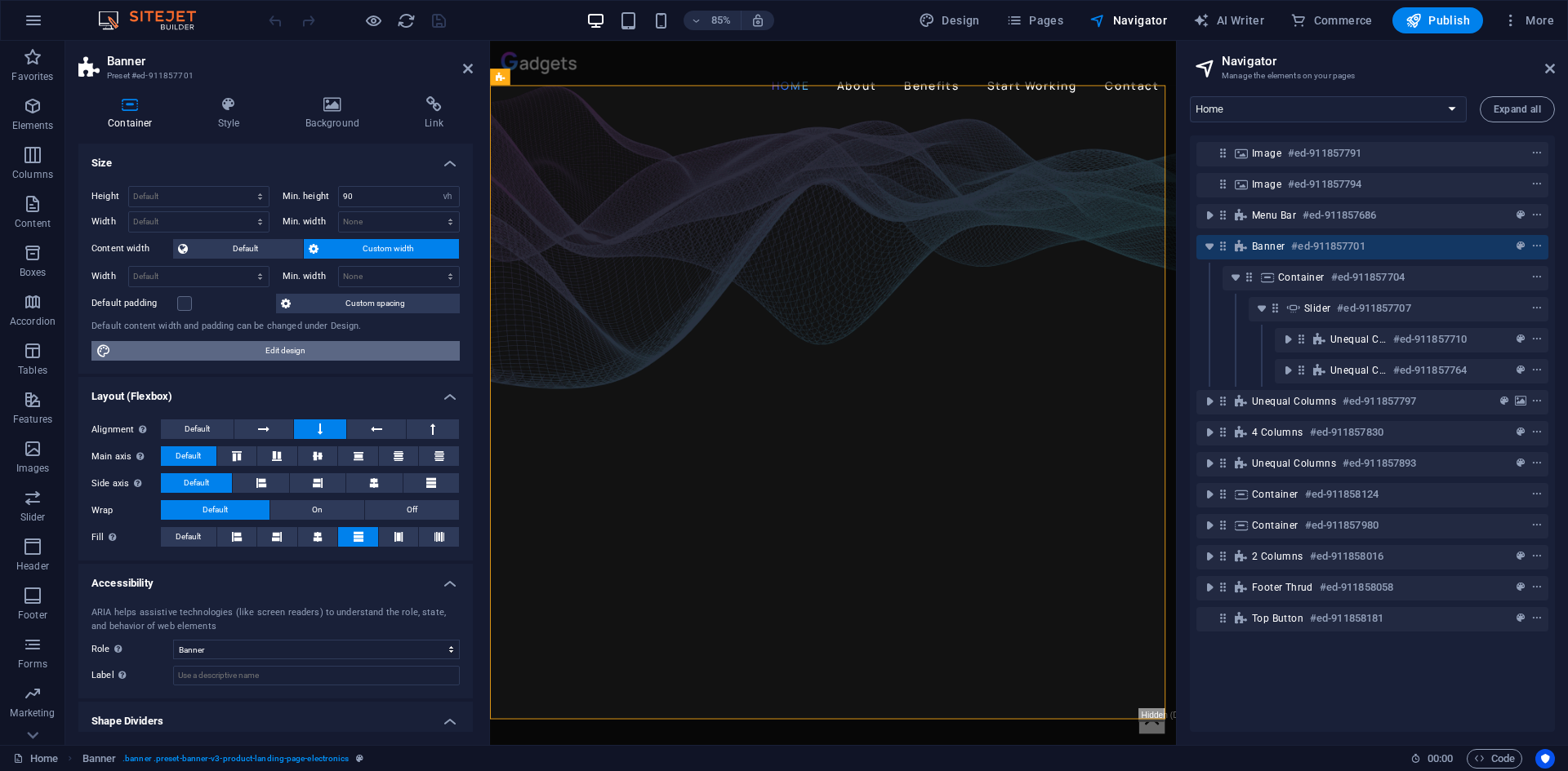
scroll to position [45, 0]
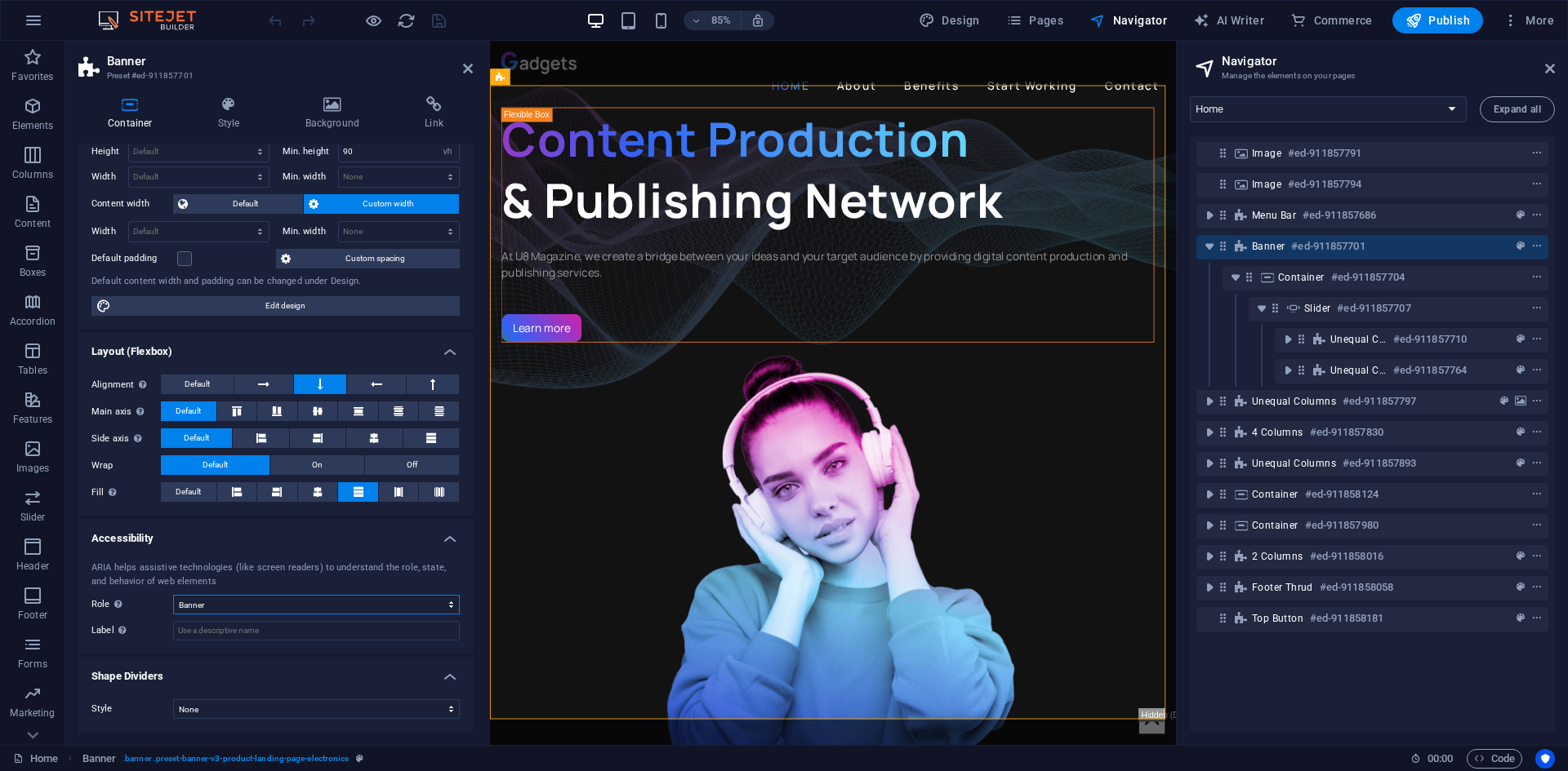
click at [201, 602] on select "None Alert Article Banner Comment Complementary Dialog Footer Header Marquee Pr…" at bounding box center [317, 604] width 287 height 20
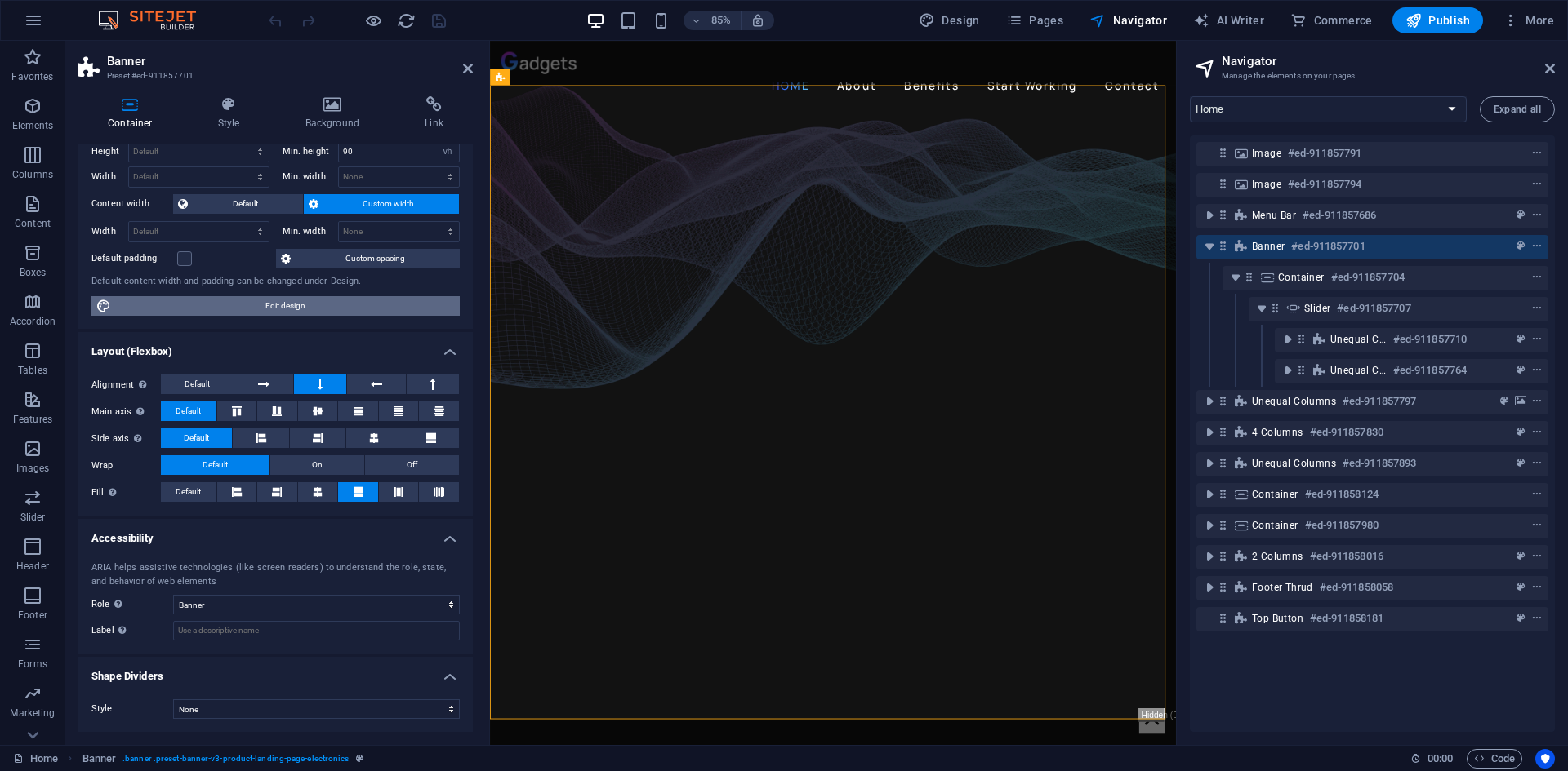
click at [255, 306] on span "Edit design" at bounding box center [285, 305] width 339 height 20
select select "px"
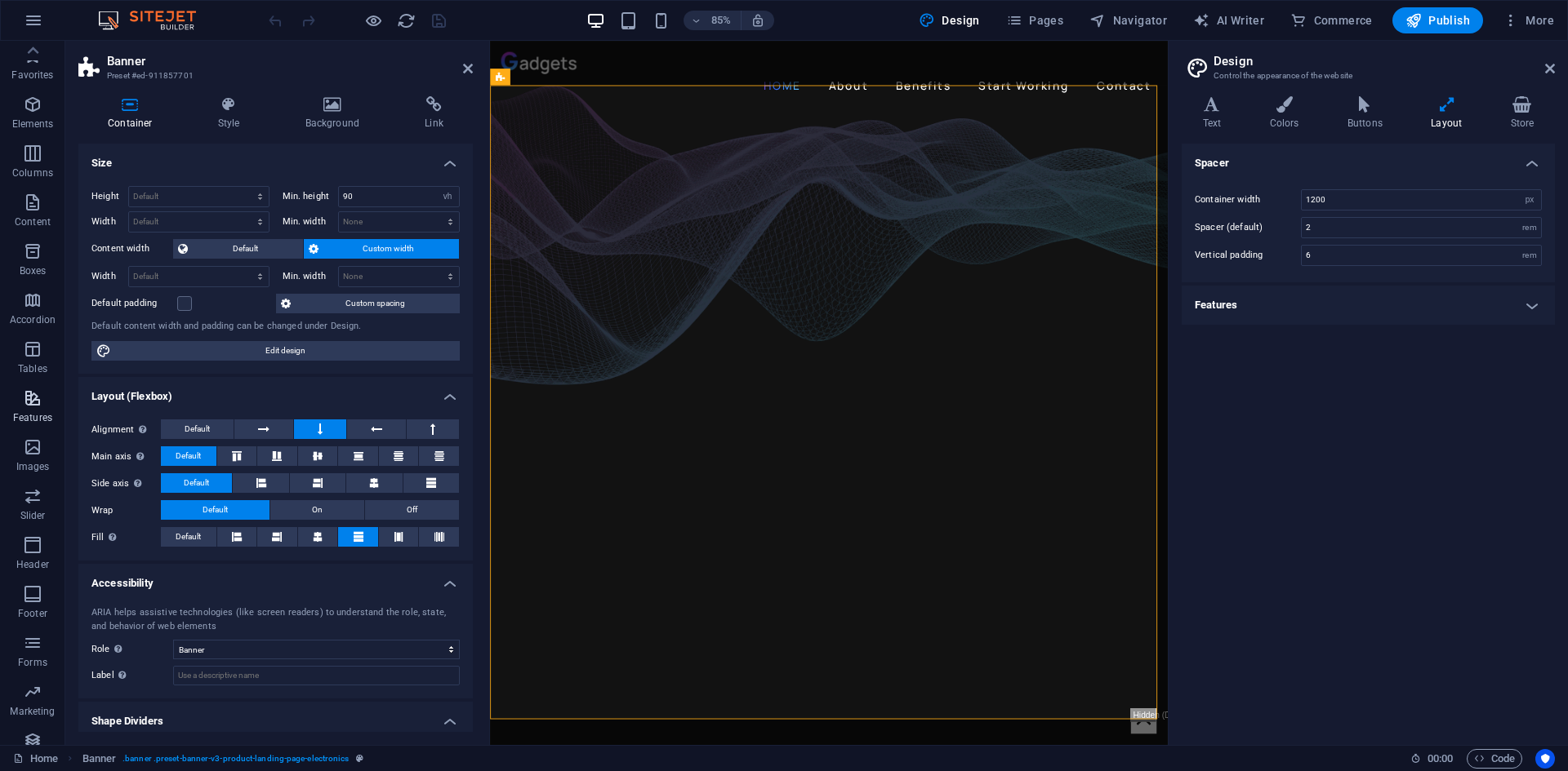
scroll to position [0, 0]
click at [233, 110] on icon at bounding box center [228, 104] width 81 height 17
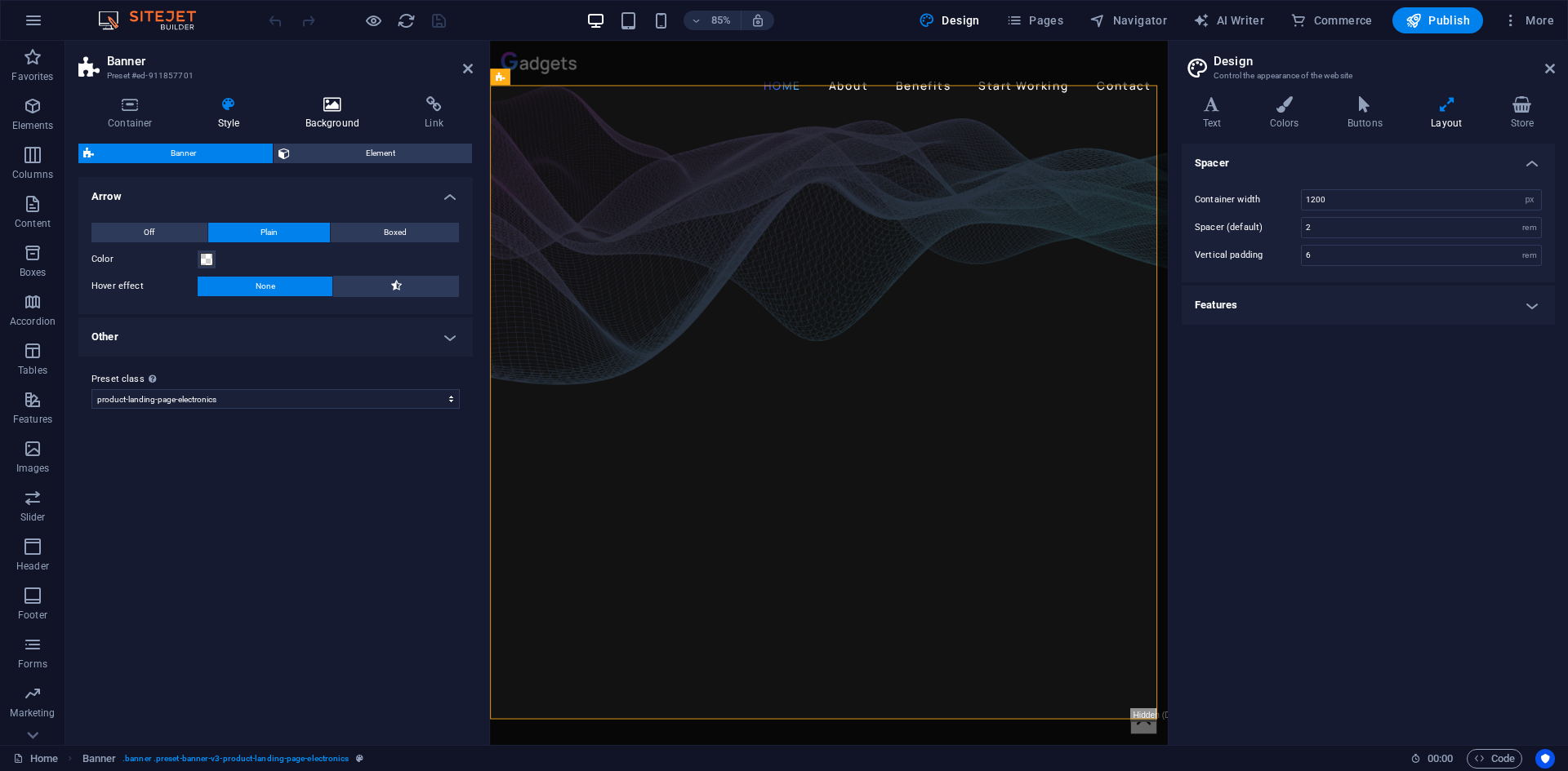
click at [311, 104] on icon at bounding box center [333, 104] width 114 height 17
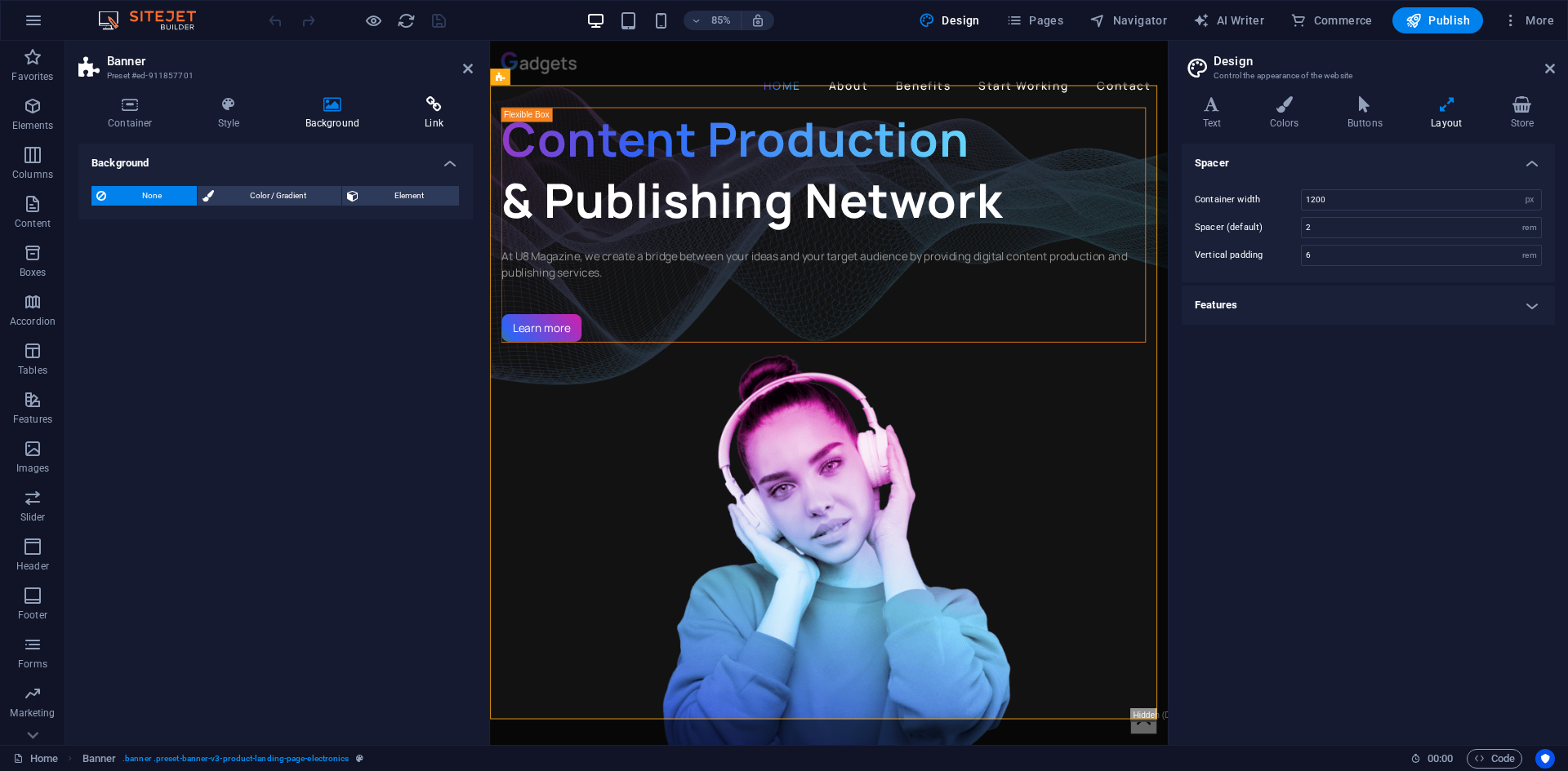
click at [415, 102] on icon at bounding box center [433, 104] width 77 height 17
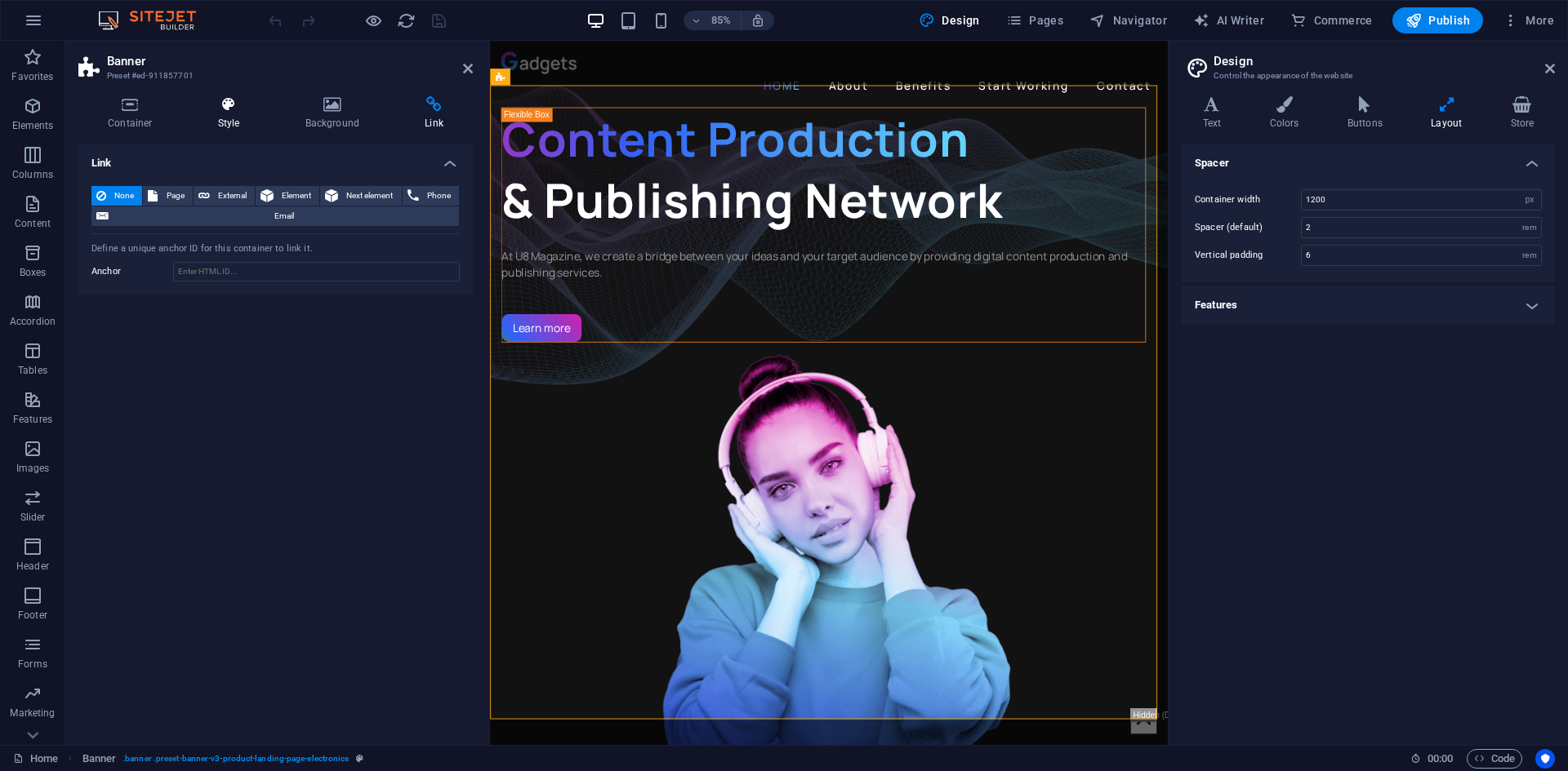
click at [225, 103] on icon at bounding box center [228, 104] width 81 height 17
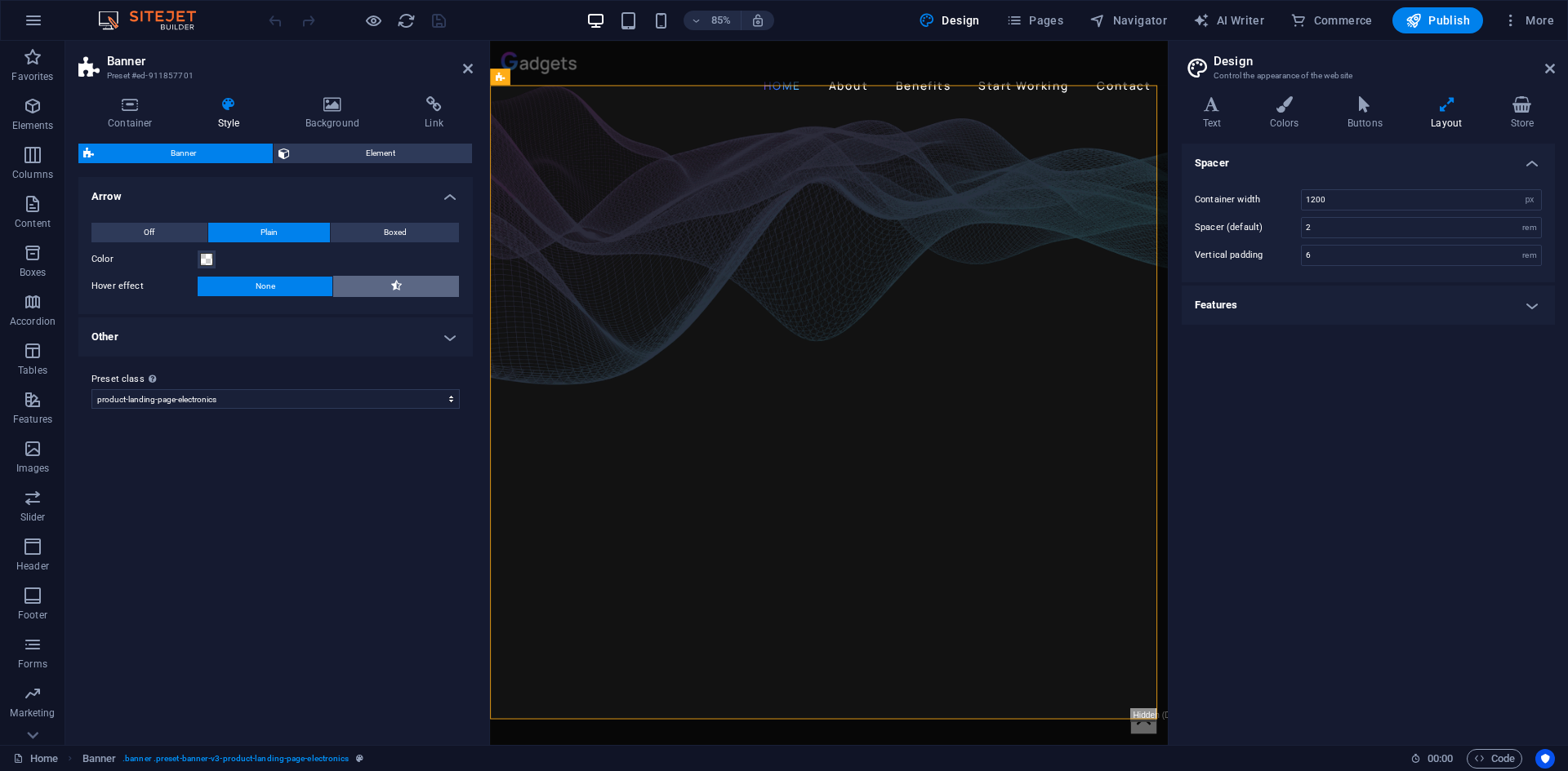
click at [391, 286] on icon at bounding box center [396, 285] width 10 height 20
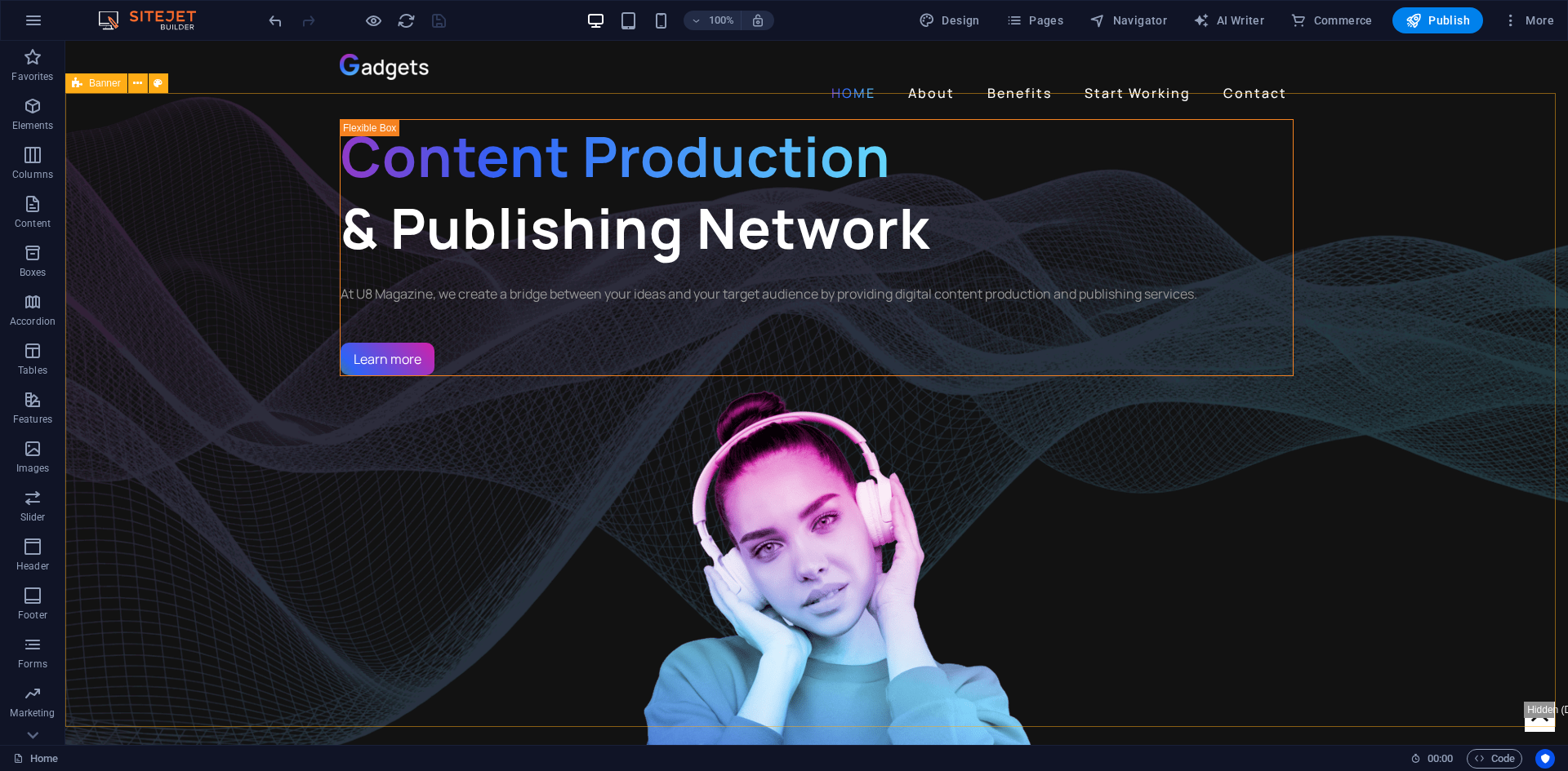
click at [88, 83] on div "Banner" at bounding box center [96, 83] width 62 height 20
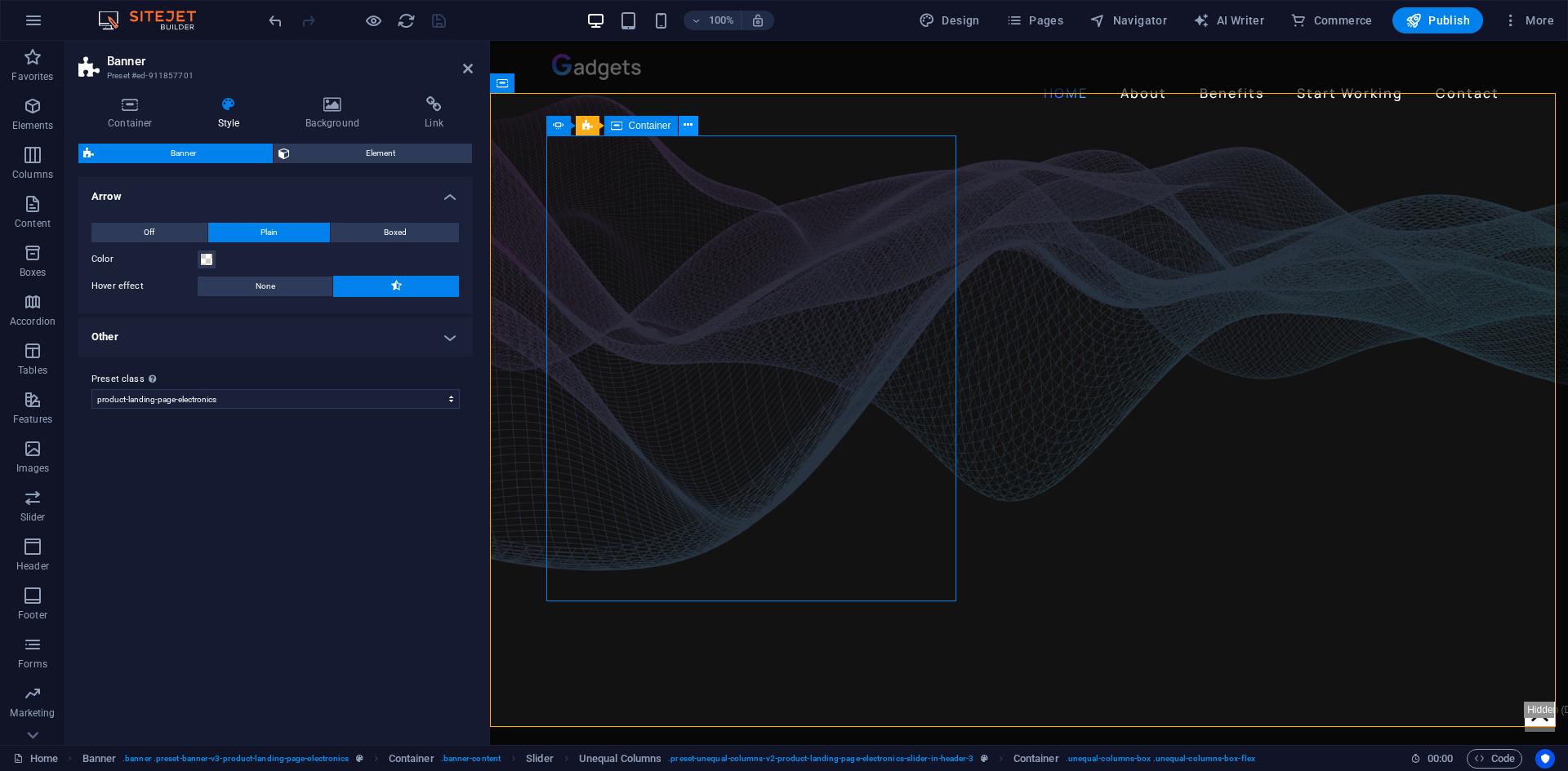
click at [684, 128] on icon at bounding box center [689, 125] width 9 height 17
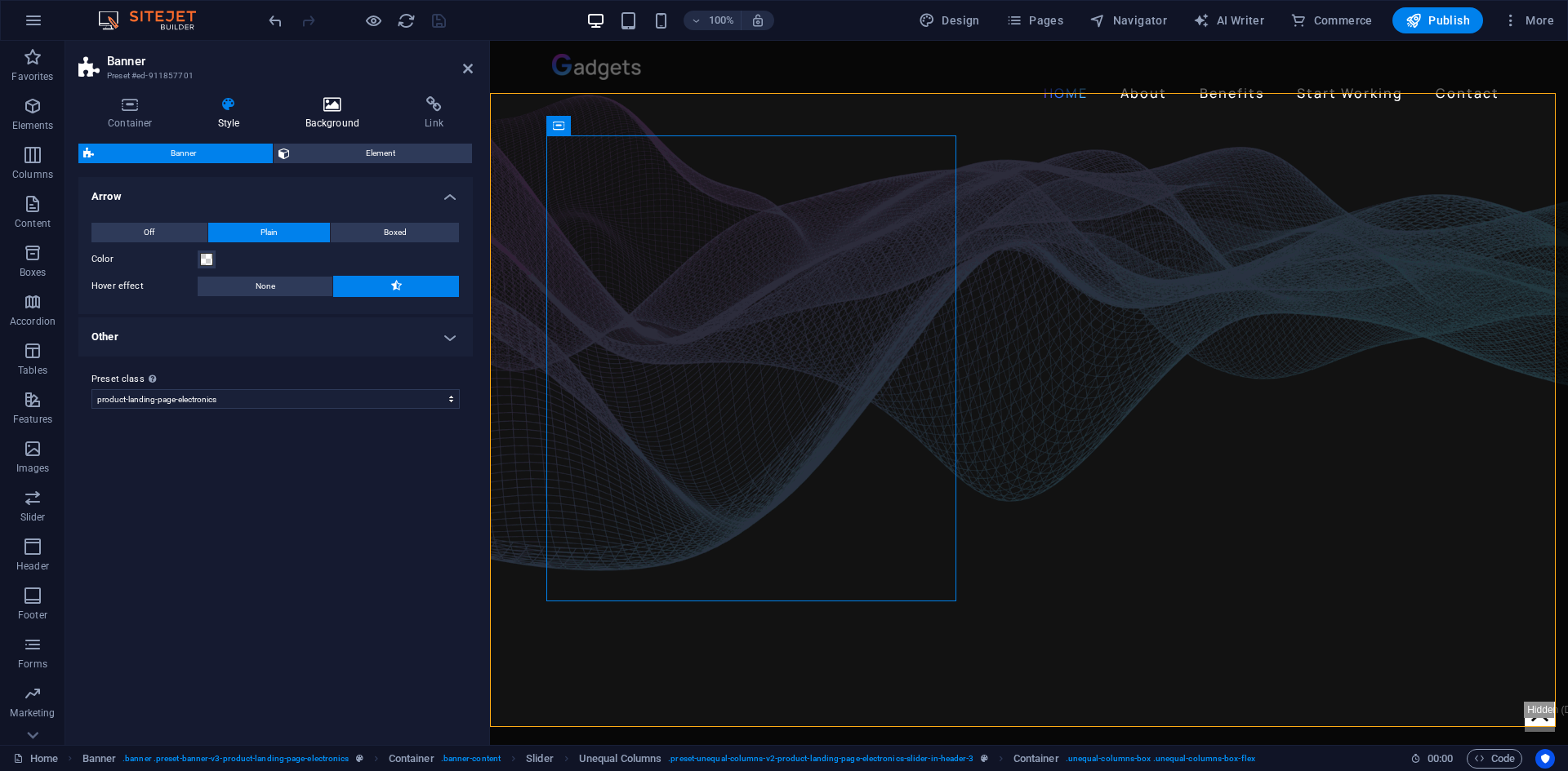
click at [323, 102] on icon at bounding box center [333, 104] width 114 height 17
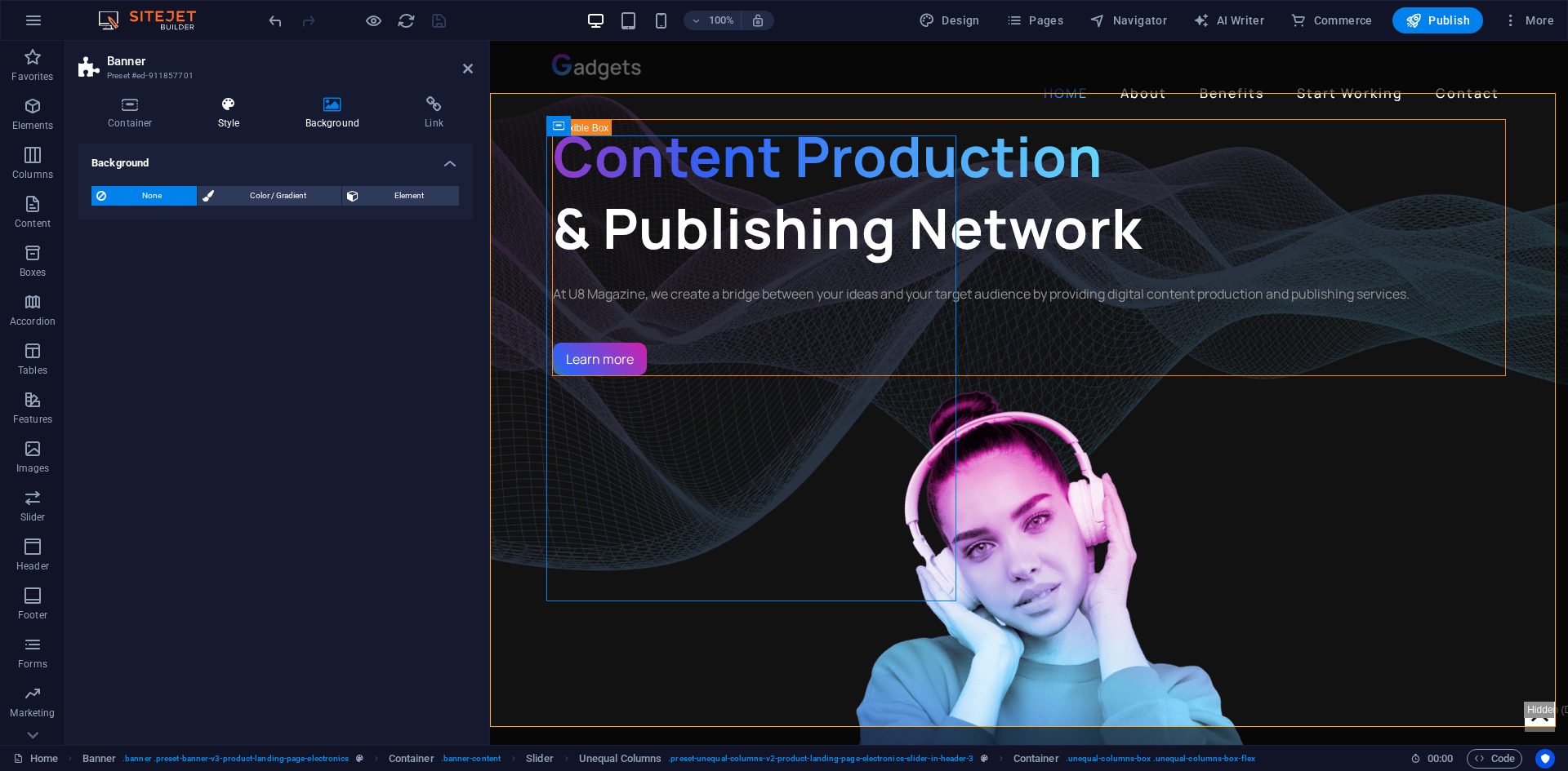
click at [244, 102] on icon at bounding box center [228, 104] width 81 height 17
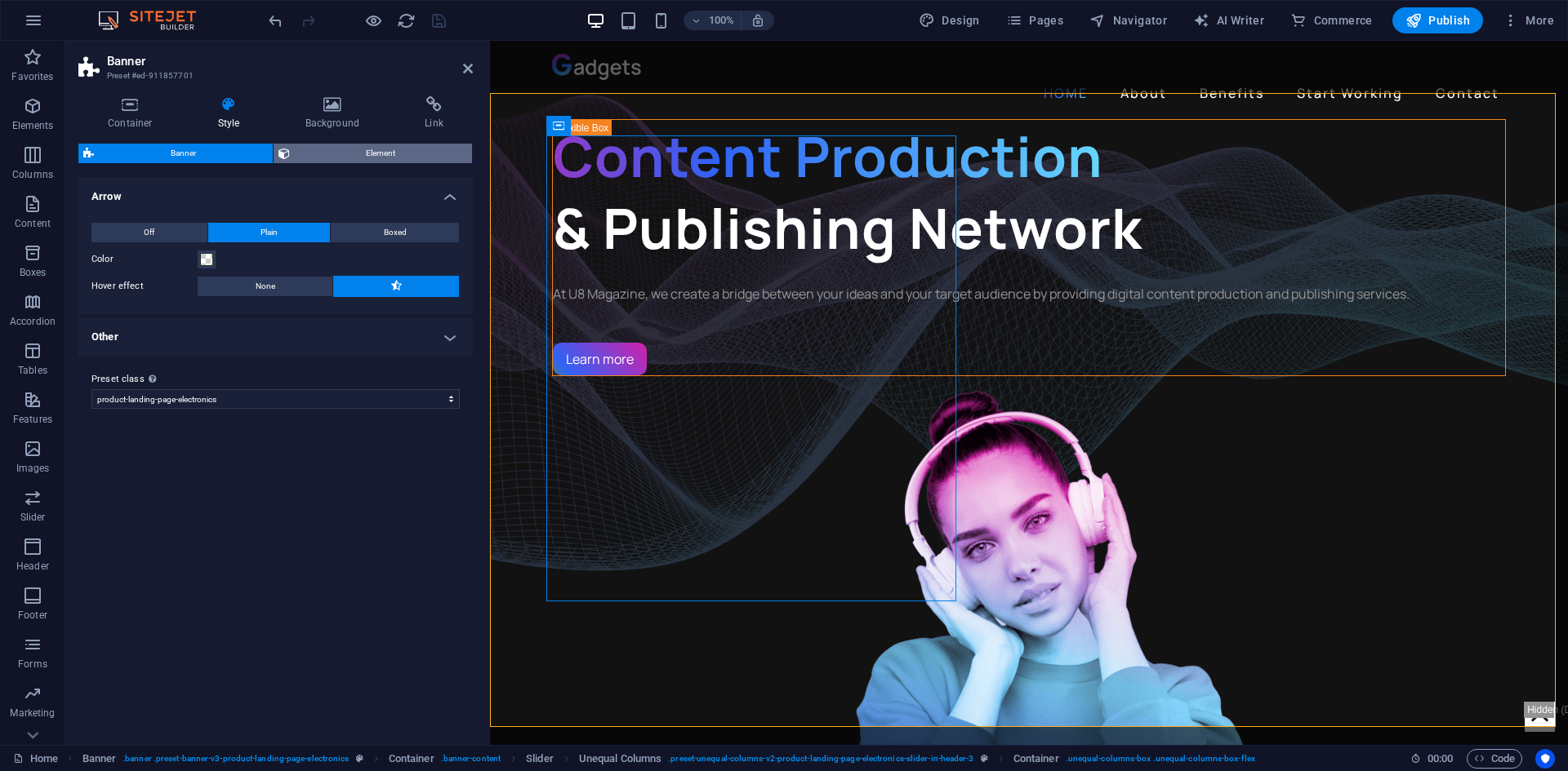
click at [307, 147] on span "Element" at bounding box center [381, 153] width 173 height 20
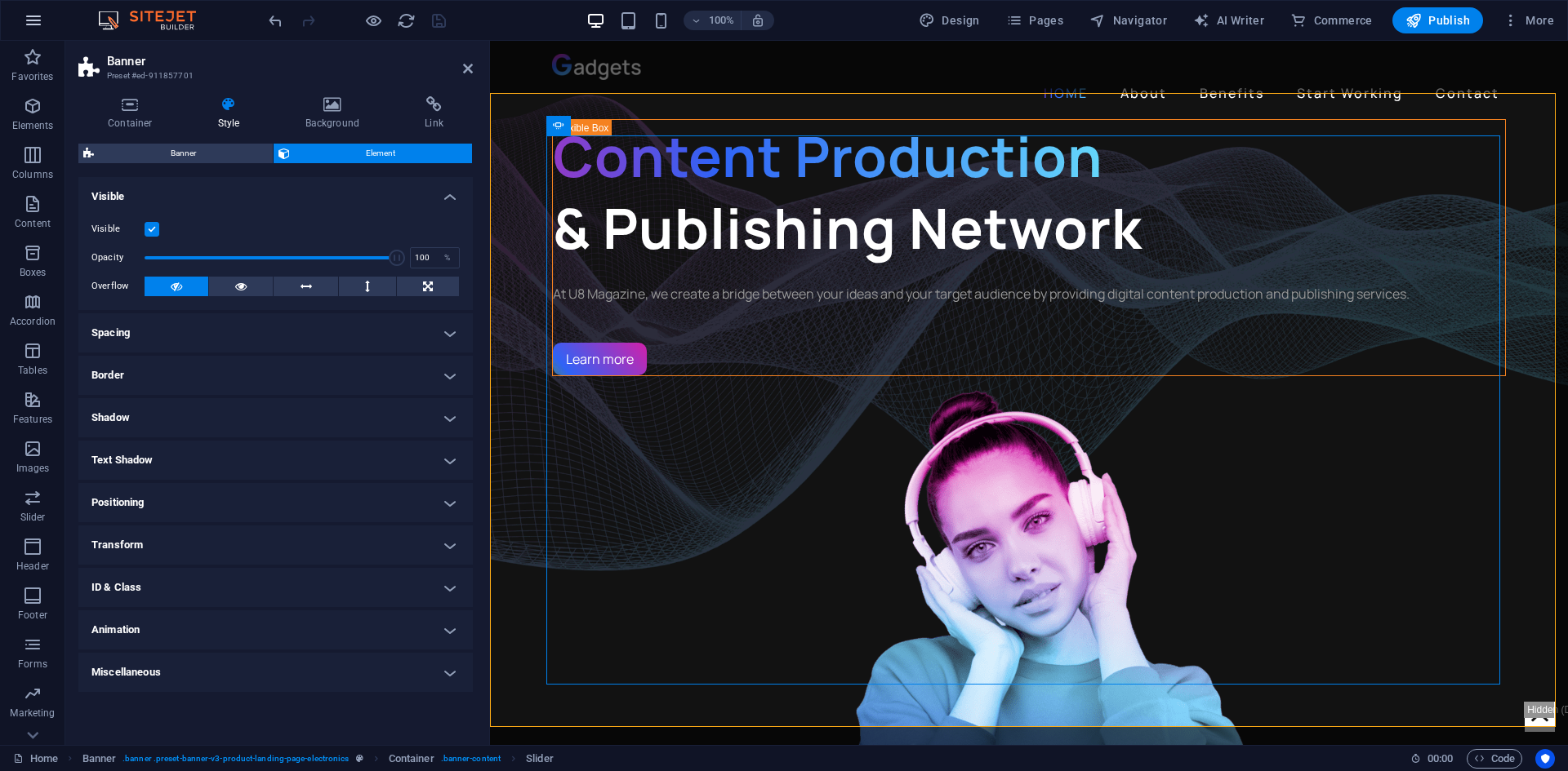
click at [23, 23] on icon "button" at bounding box center [33, 20] width 20 height 20
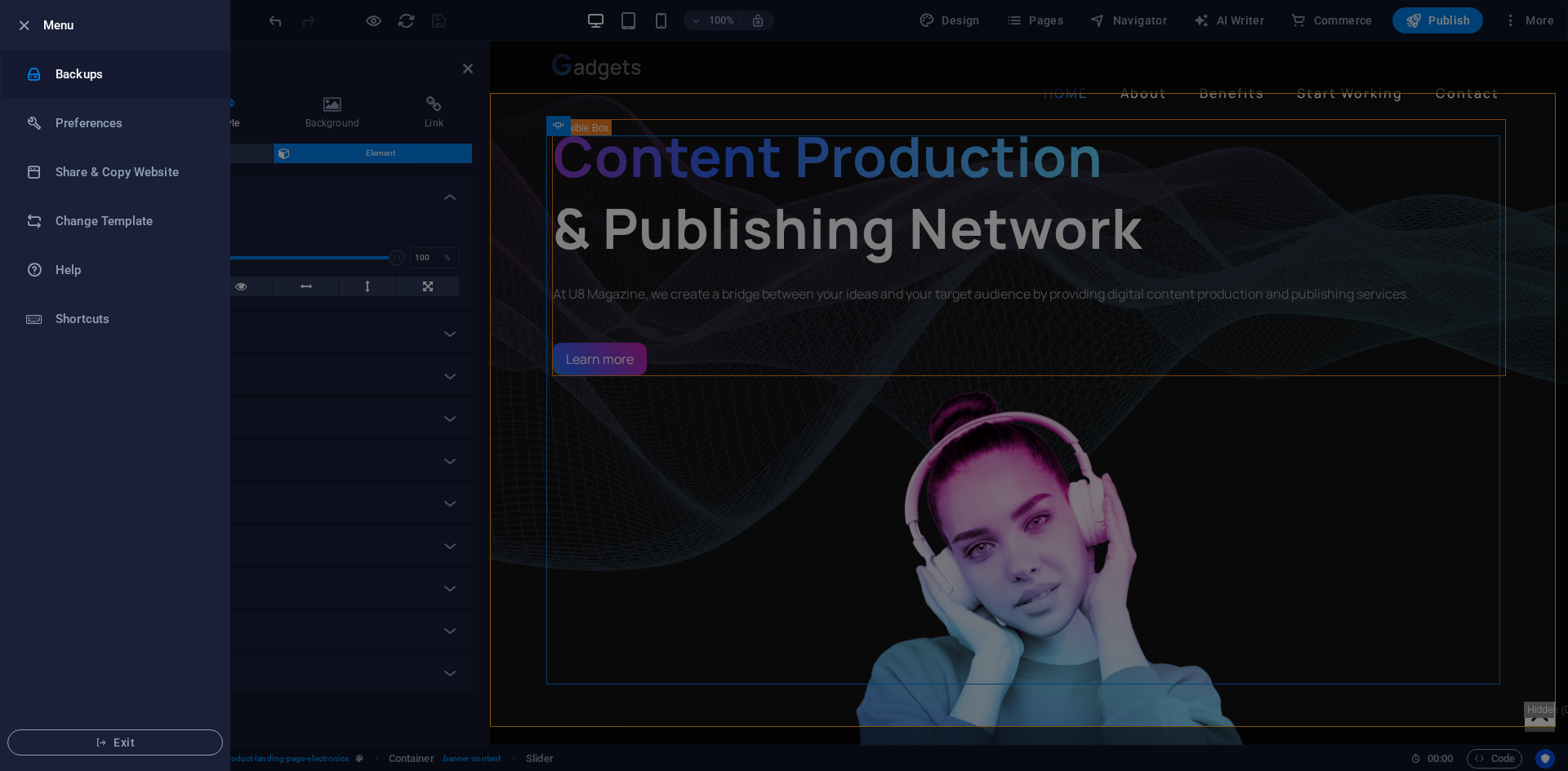
click at [71, 82] on h6 "Backups" at bounding box center [131, 74] width 151 height 20
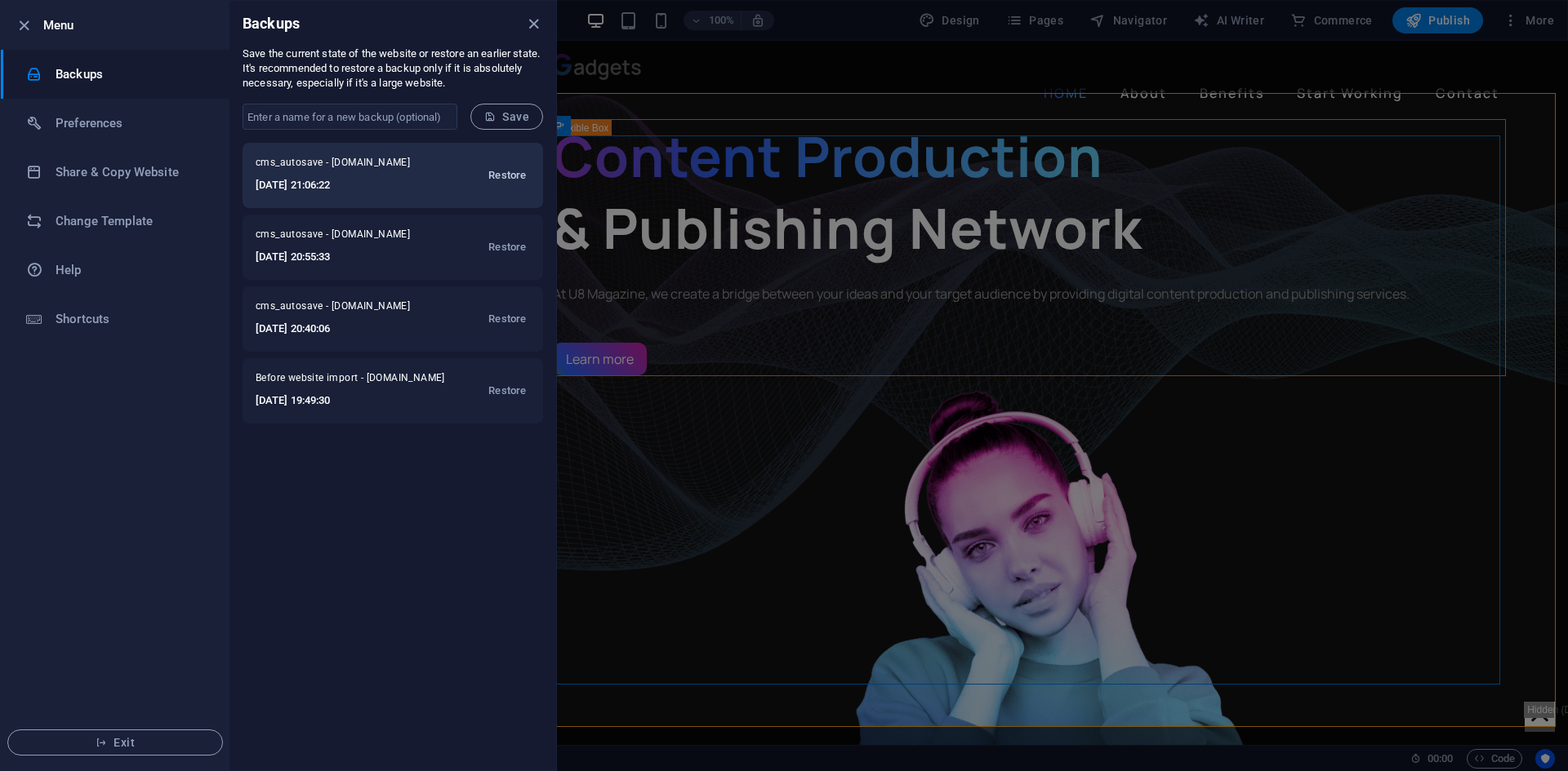
click at [506, 172] on span "Restore" at bounding box center [507, 175] width 37 height 20
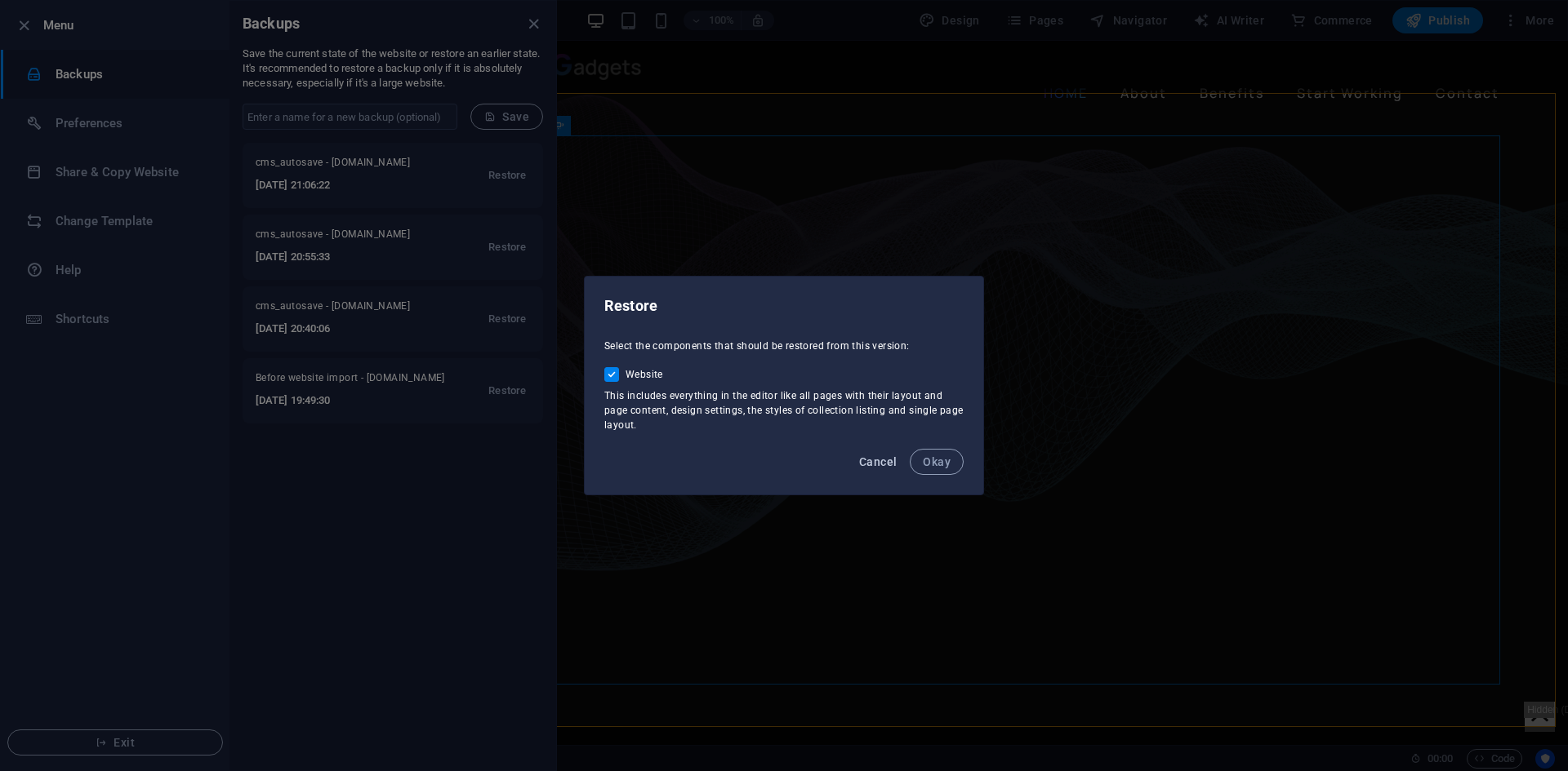
click at [877, 457] on span "Cancel" at bounding box center [878, 462] width 37 height 13
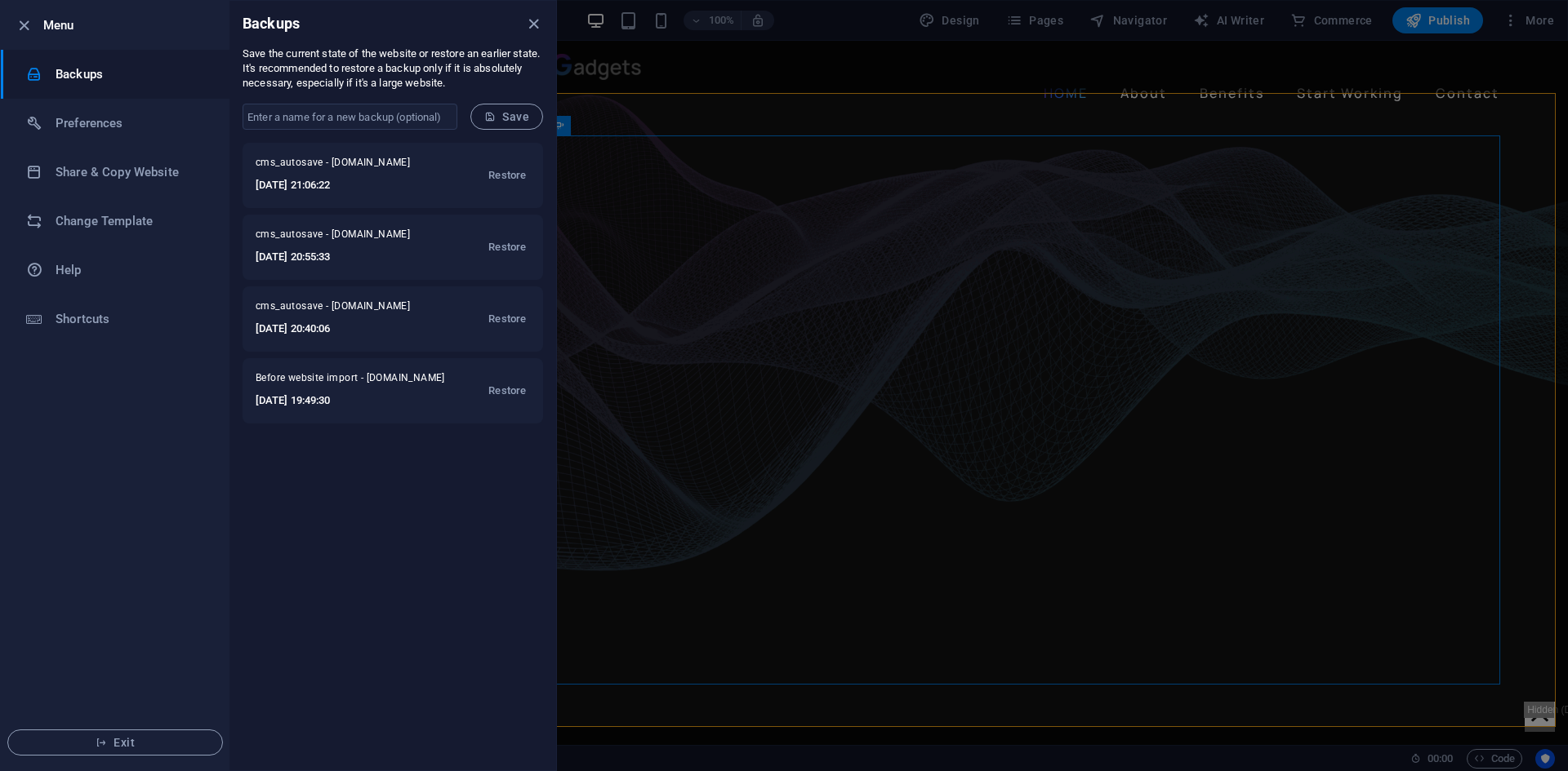
click at [380, 87] on p "Save the current state of the website or restore an earlier state. It's recomme…" at bounding box center [392, 68] width 301 height 44
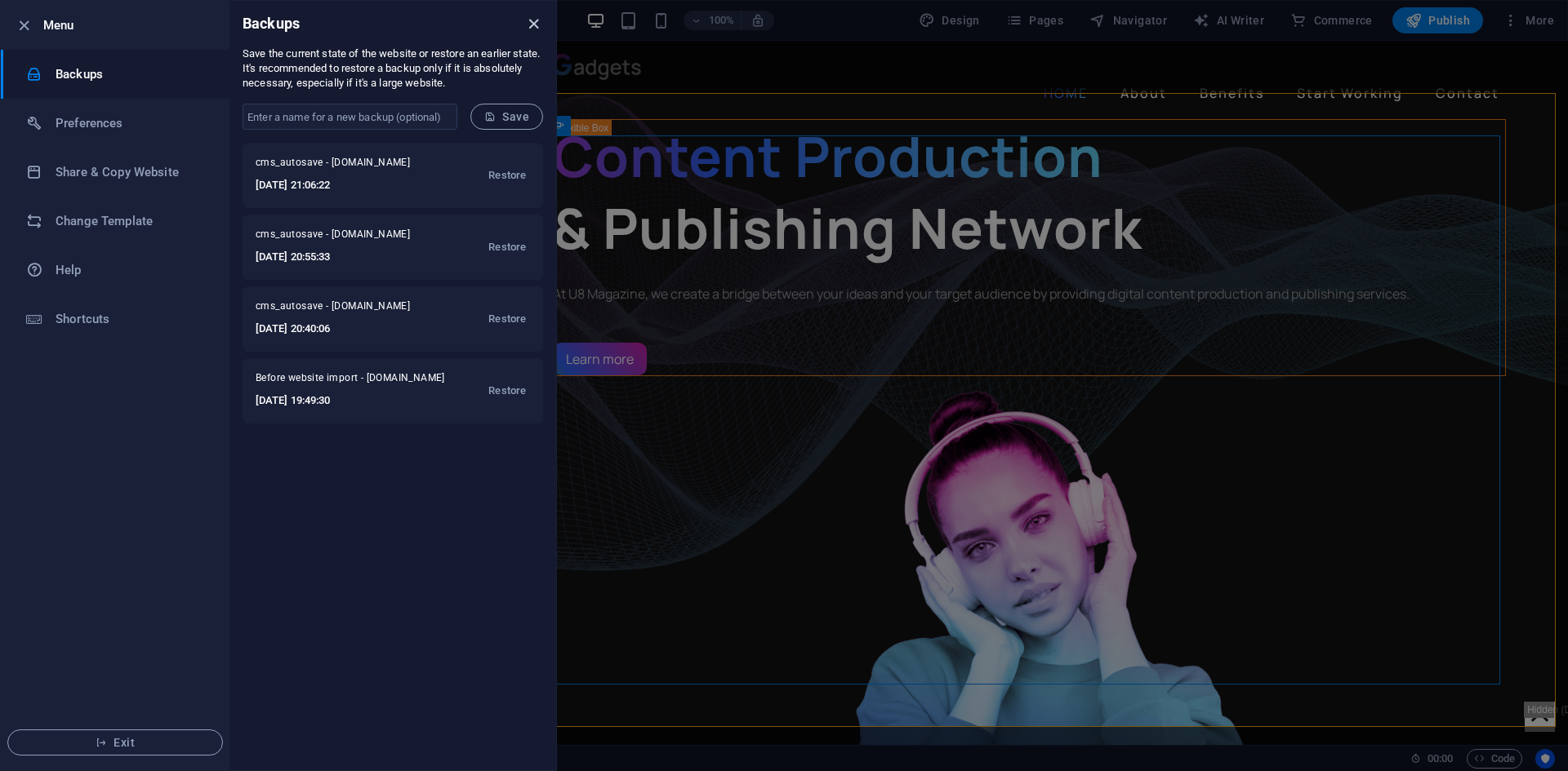
click at [531, 32] on icon "close" at bounding box center [534, 24] width 19 height 19
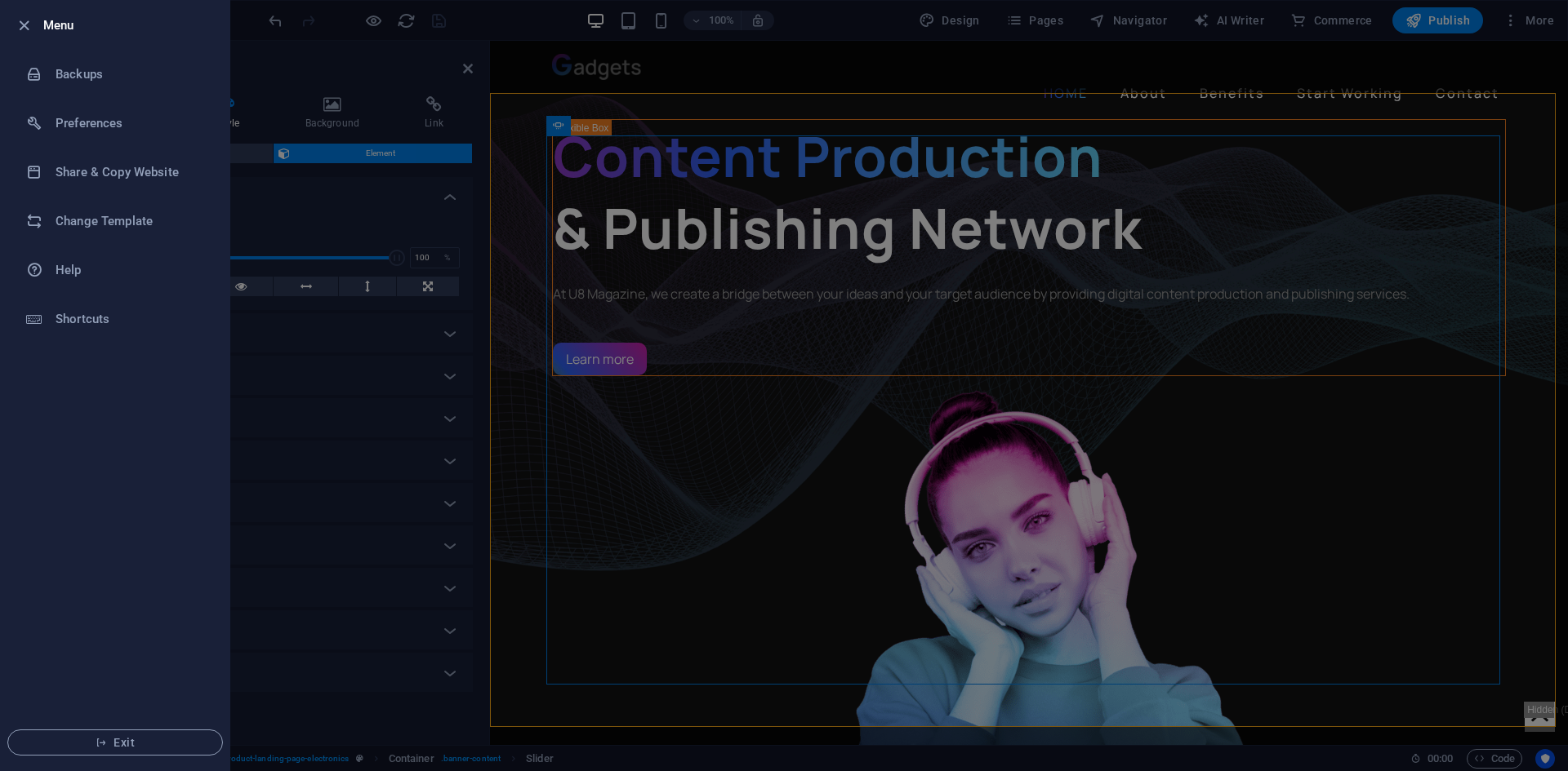
click at [306, 83] on div at bounding box center [784, 386] width 1568 height 771
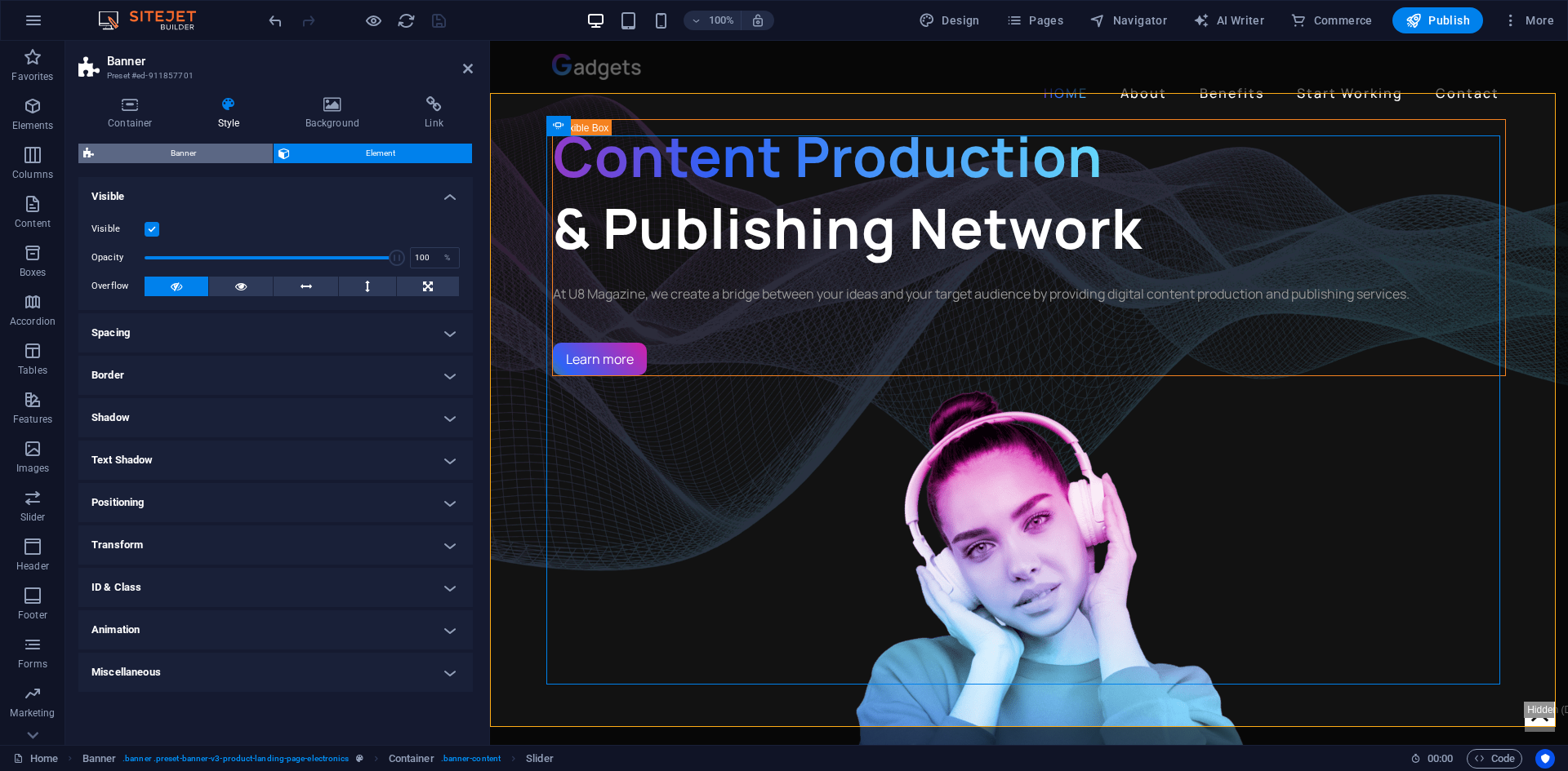
click at [205, 146] on span "Banner" at bounding box center [183, 153] width 169 height 20
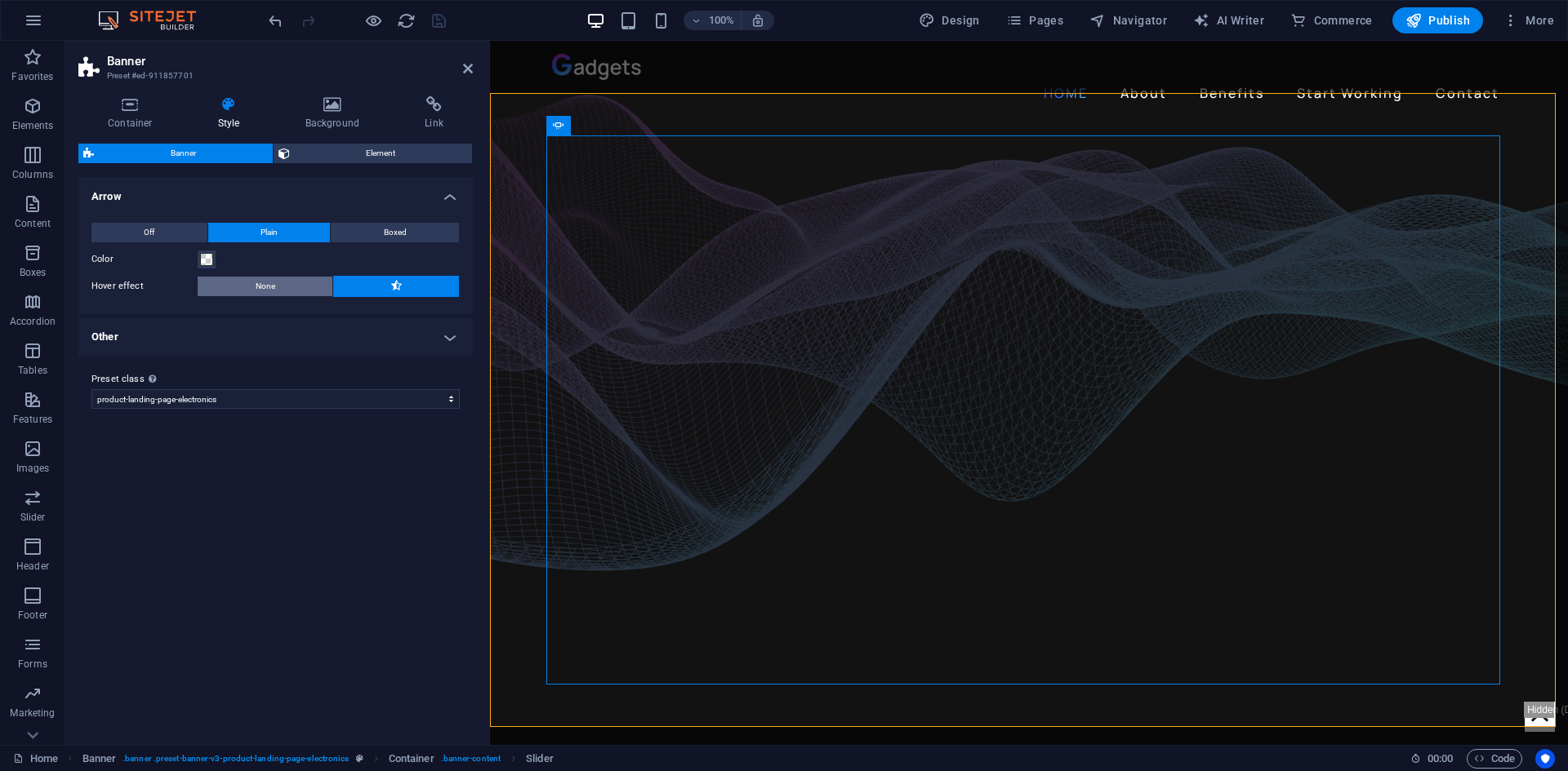
click at [281, 283] on button "None" at bounding box center [265, 286] width 135 height 20
click at [228, 405] on select "product-landing-page-electronics Add preset class" at bounding box center [275, 399] width 368 height 20
click at [234, 394] on select "product-landing-page-electronics Add preset class" at bounding box center [275, 399] width 368 height 20
click at [430, 18] on icon "save" at bounding box center [439, 20] width 19 height 19
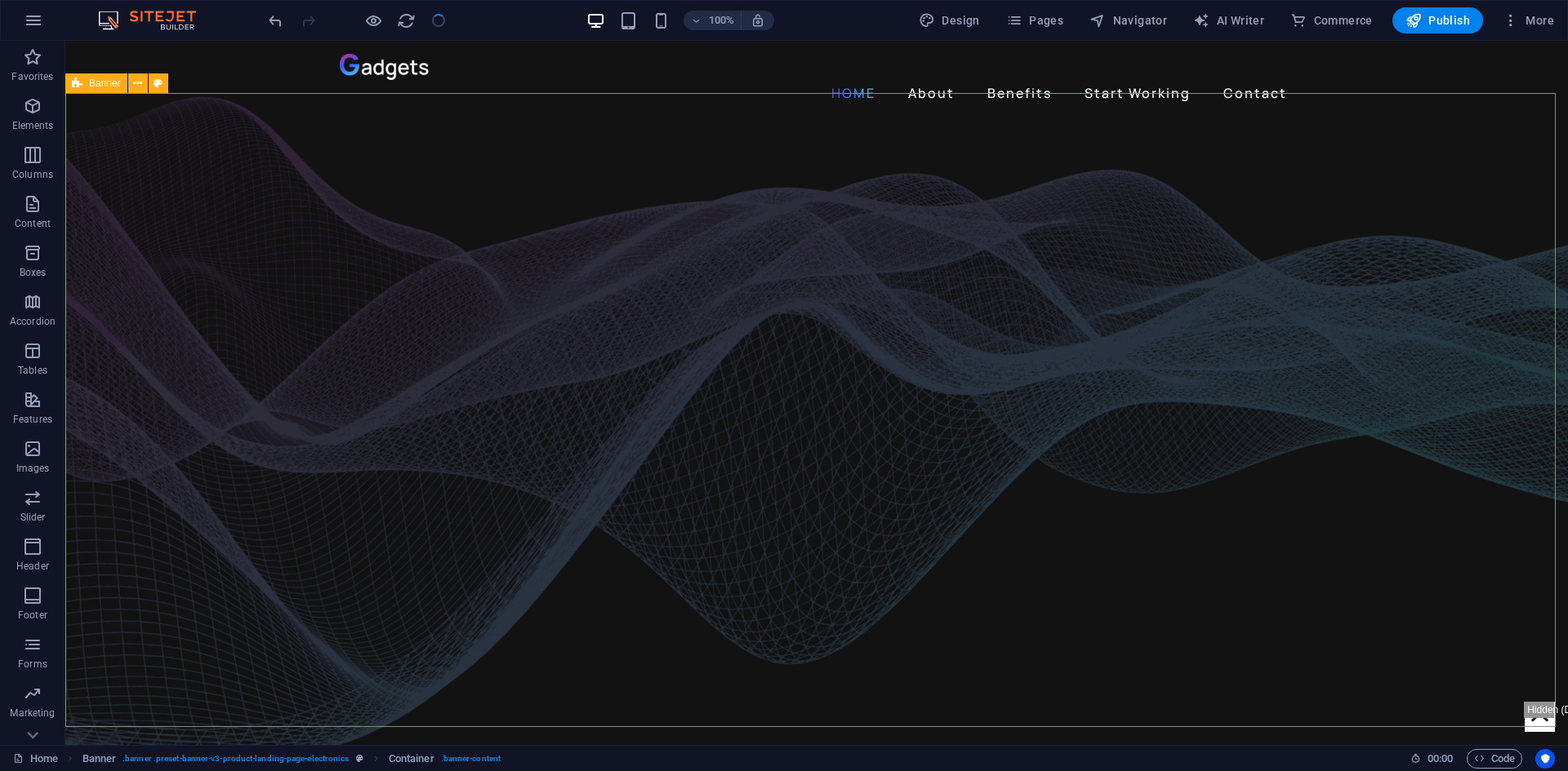
click at [84, 84] on div "Banner" at bounding box center [96, 83] width 62 height 20
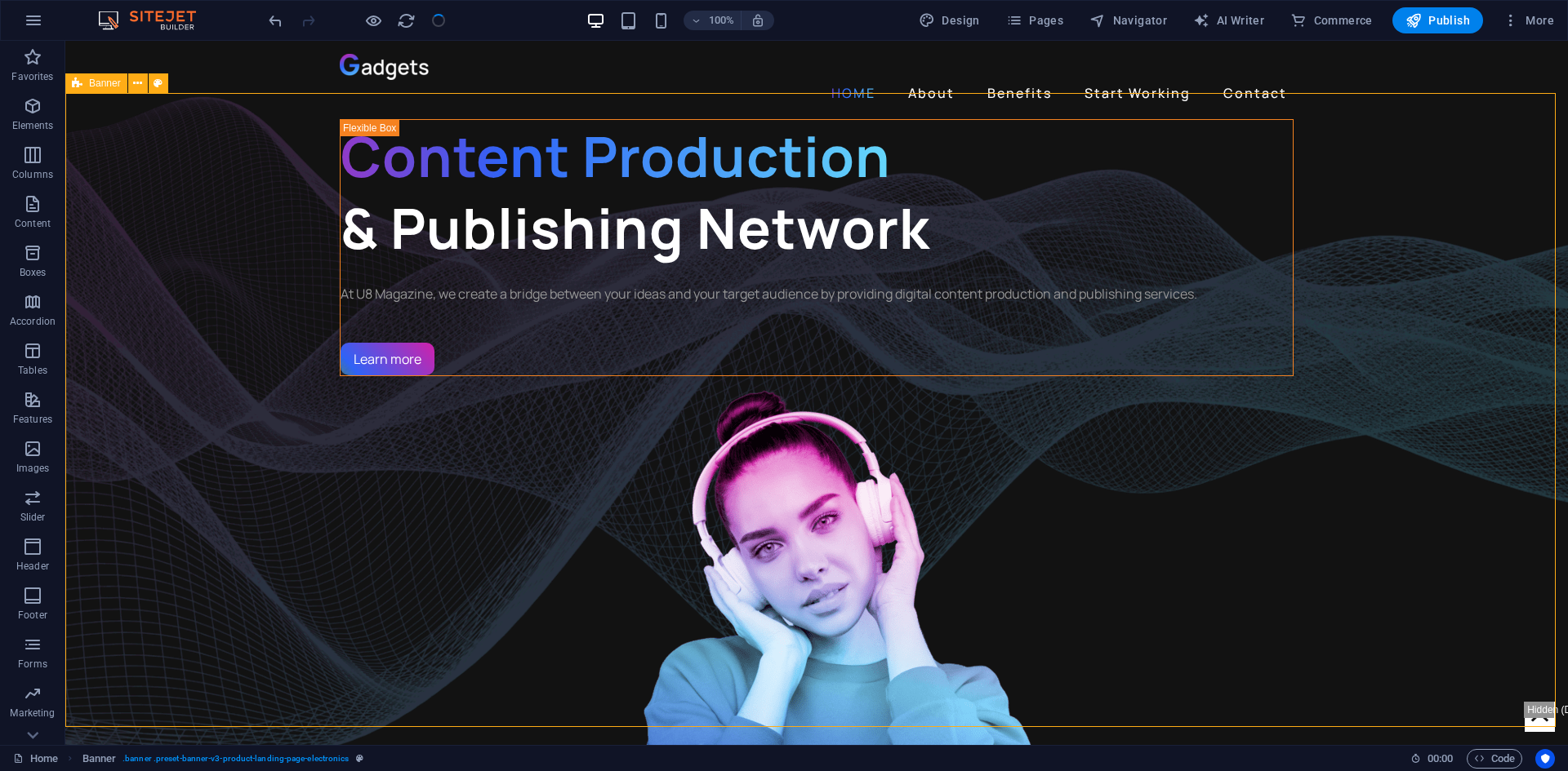
click at [84, 84] on div "Banner" at bounding box center [96, 83] width 62 height 20
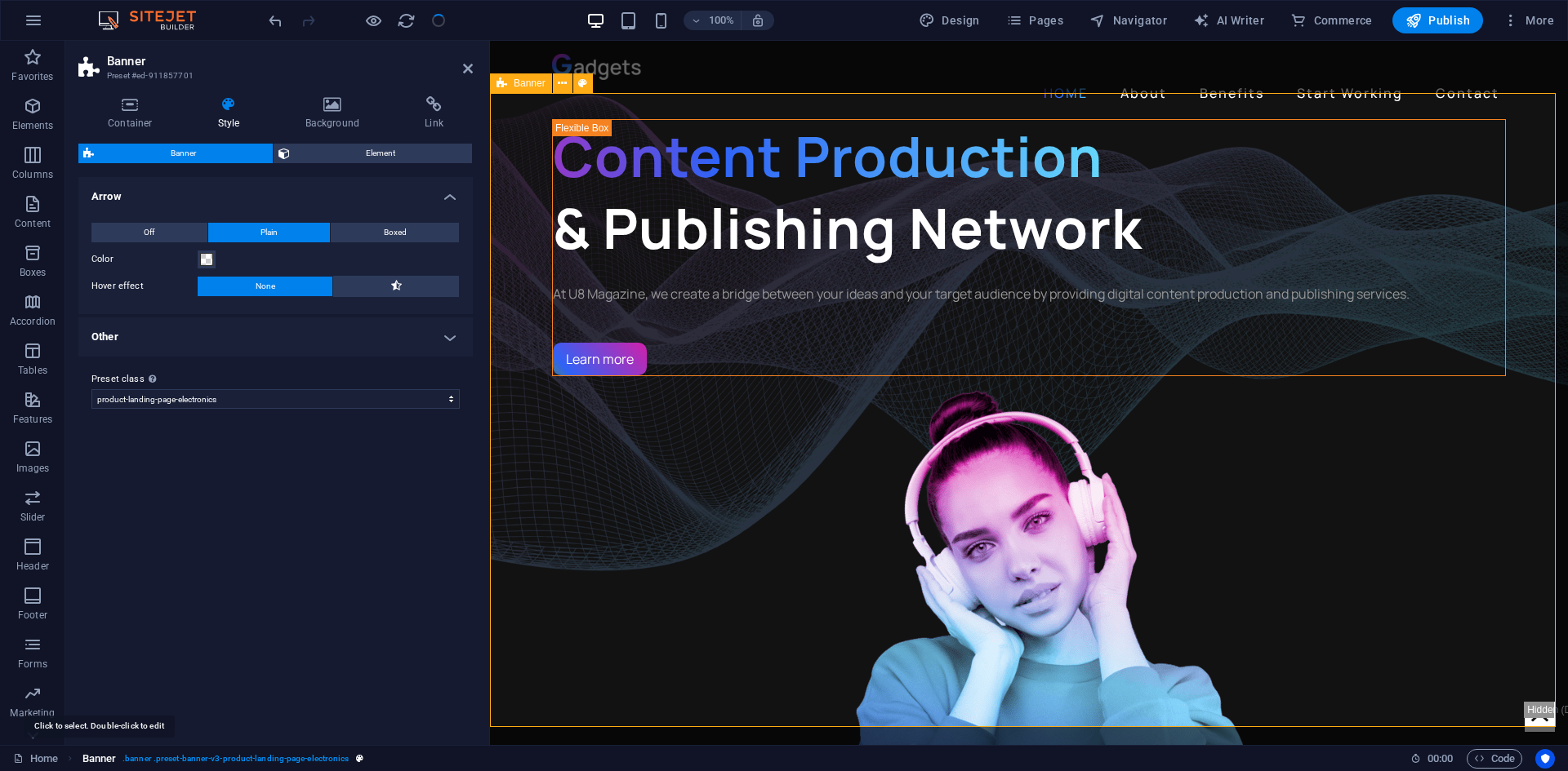
click at [107, 760] on span "Banner" at bounding box center [100, 759] width 34 height 20
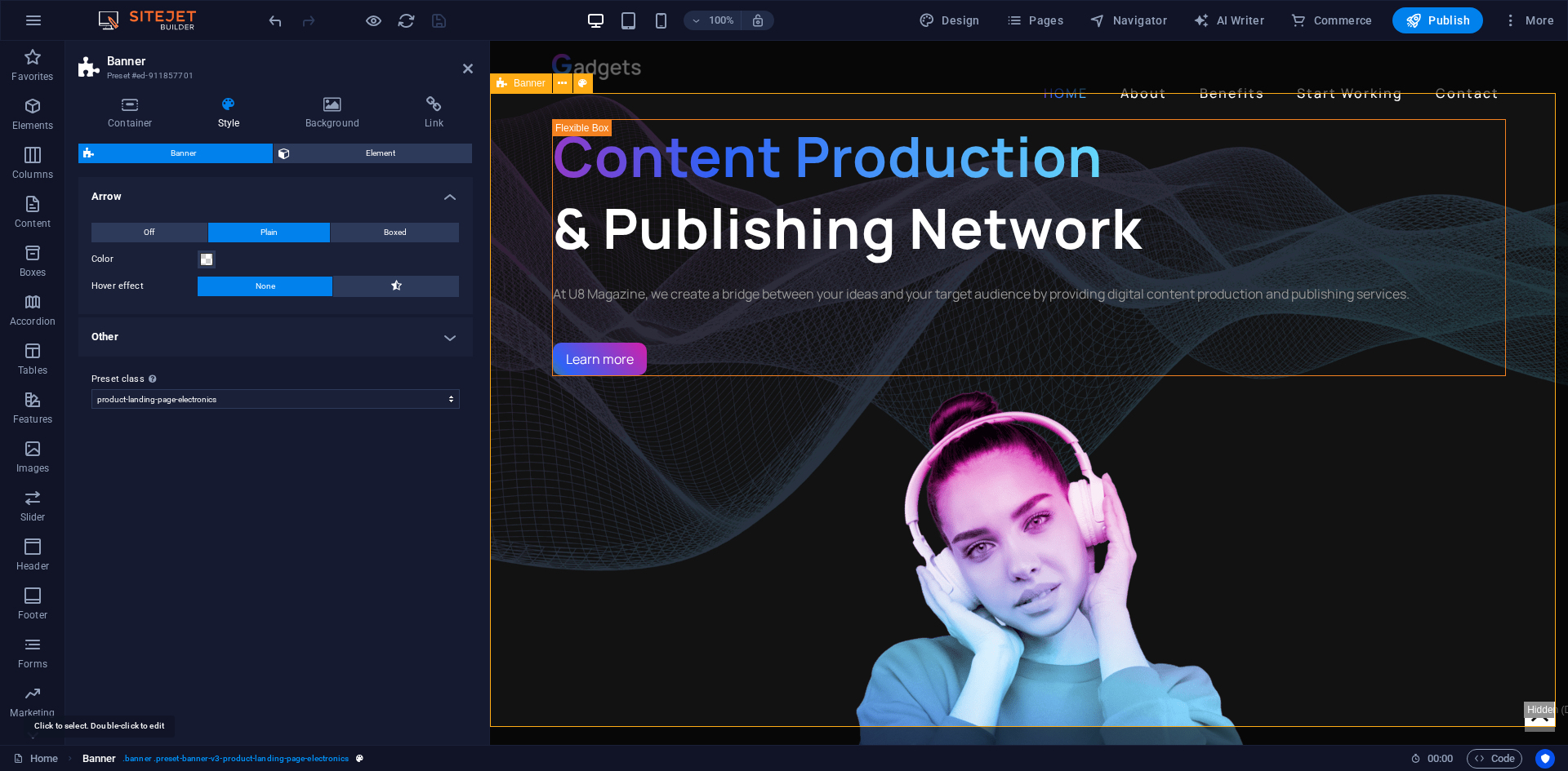
click at [107, 760] on span "Banner" at bounding box center [100, 759] width 34 height 20
click at [434, 329] on h4 "Other" at bounding box center [275, 337] width 394 height 39
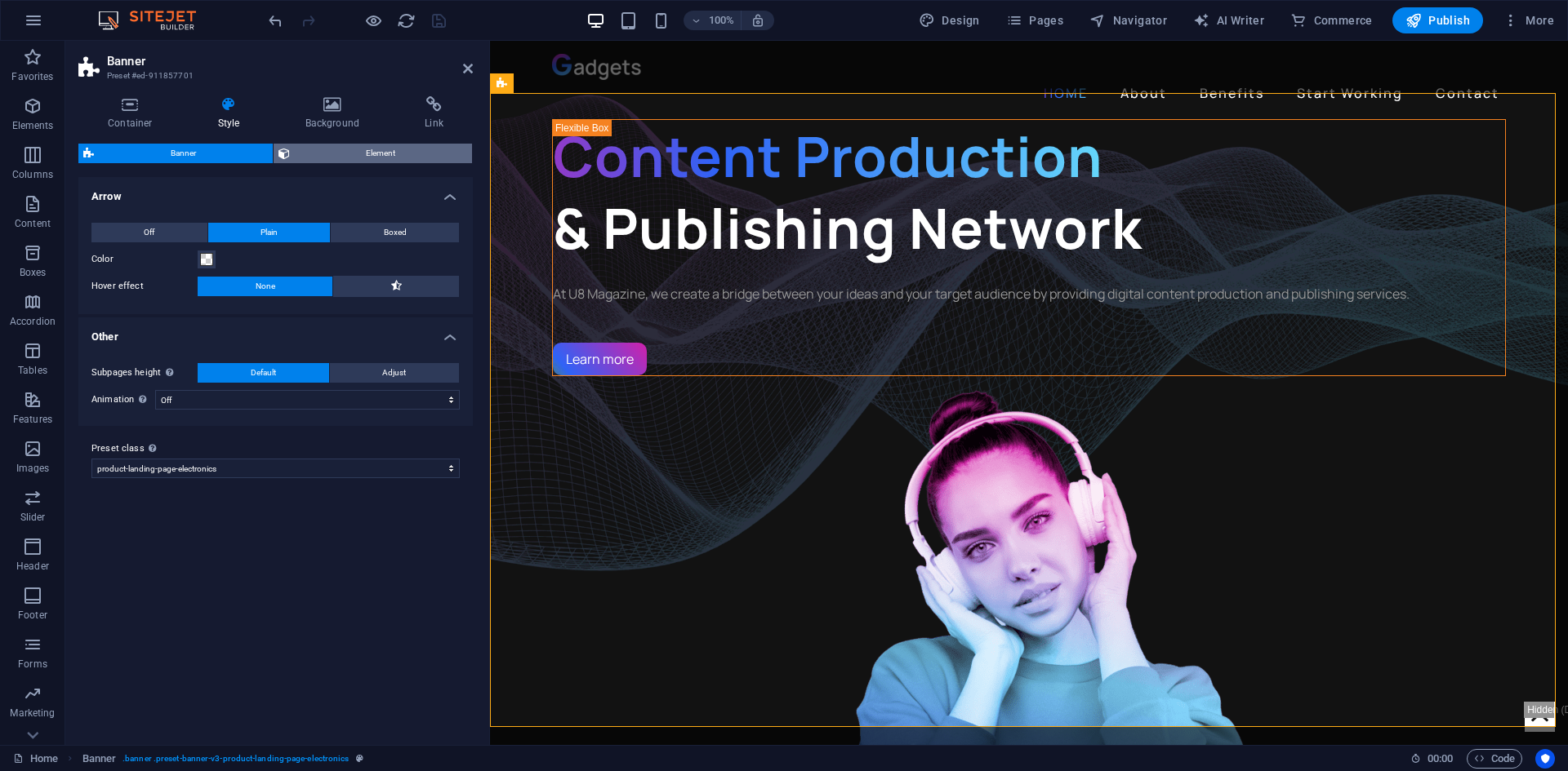
click at [356, 149] on span "Element" at bounding box center [381, 153] width 173 height 20
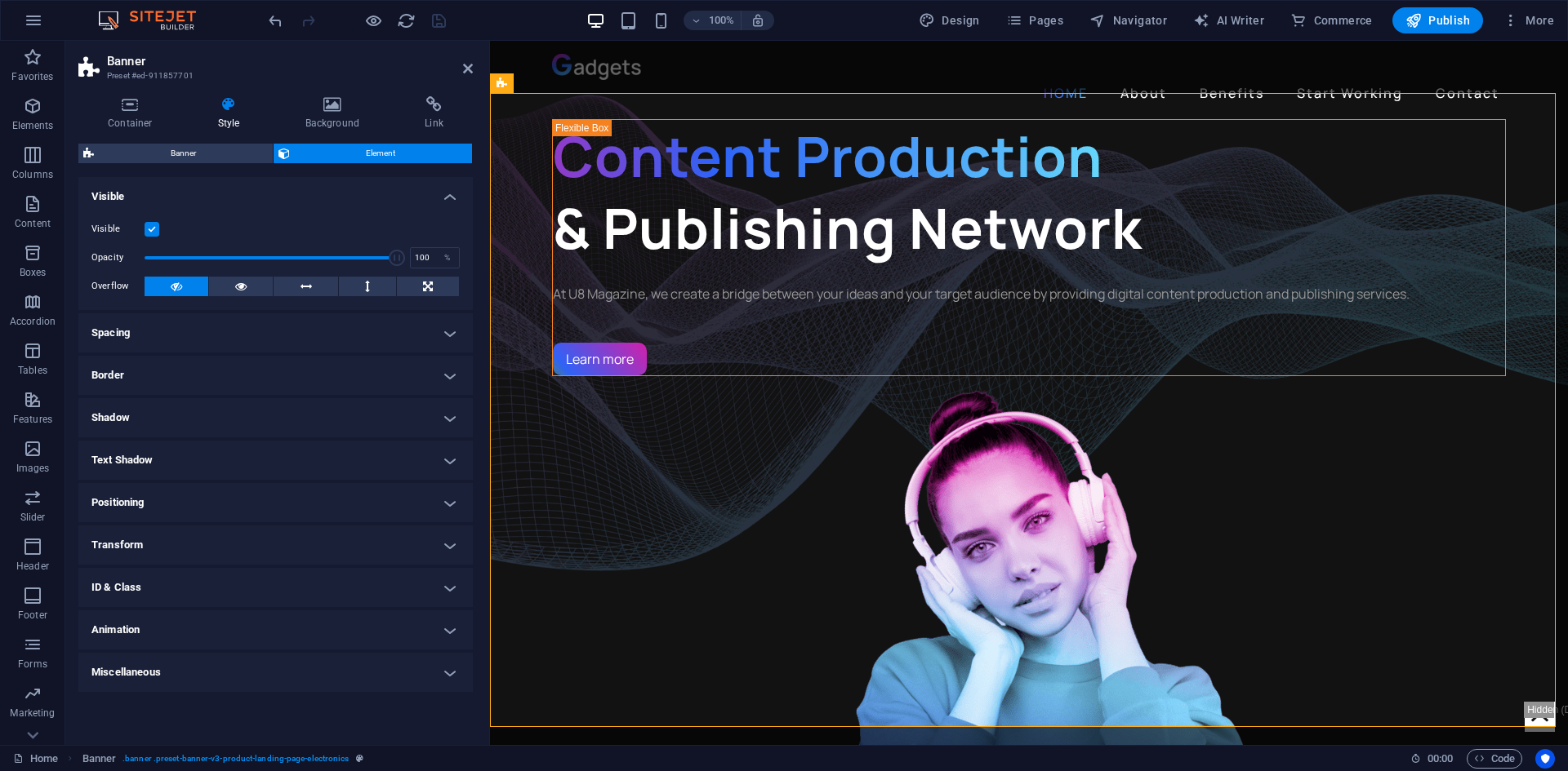
click at [350, 188] on h4 "Visible" at bounding box center [275, 192] width 394 height 30
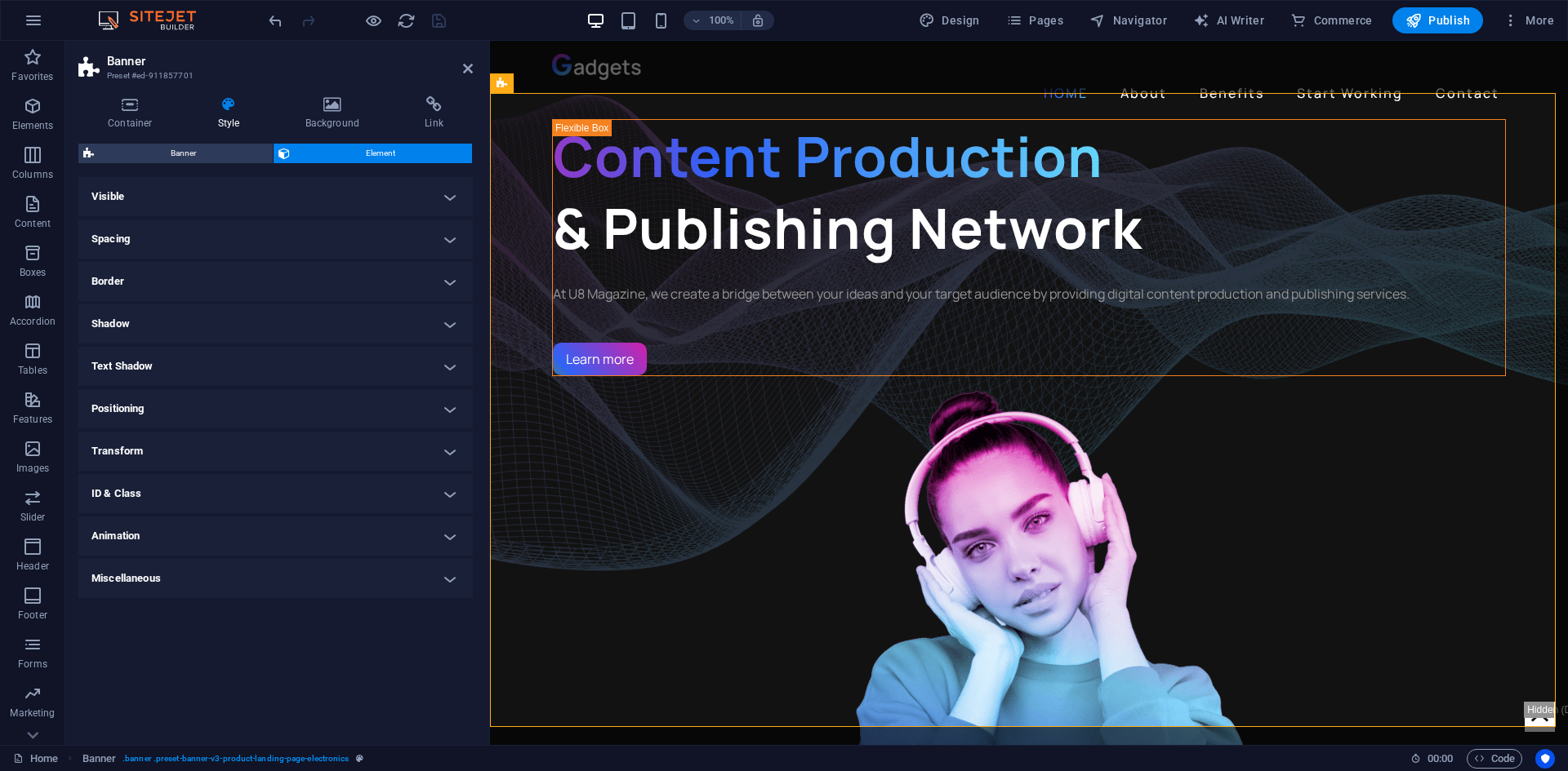
click at [303, 247] on h4 "Spacing" at bounding box center [275, 239] width 394 height 39
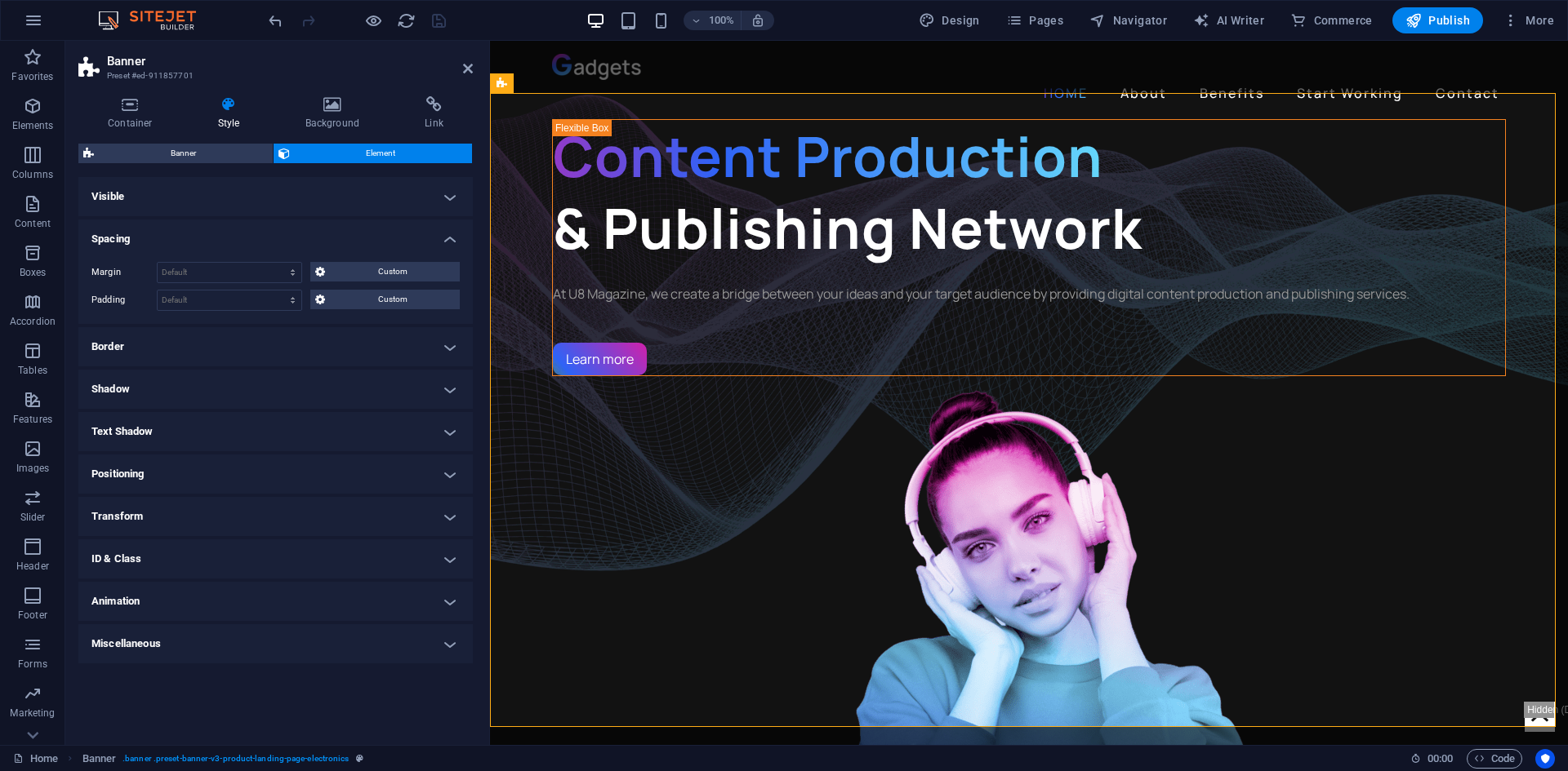
click at [303, 247] on h4 "Spacing" at bounding box center [275, 235] width 394 height 30
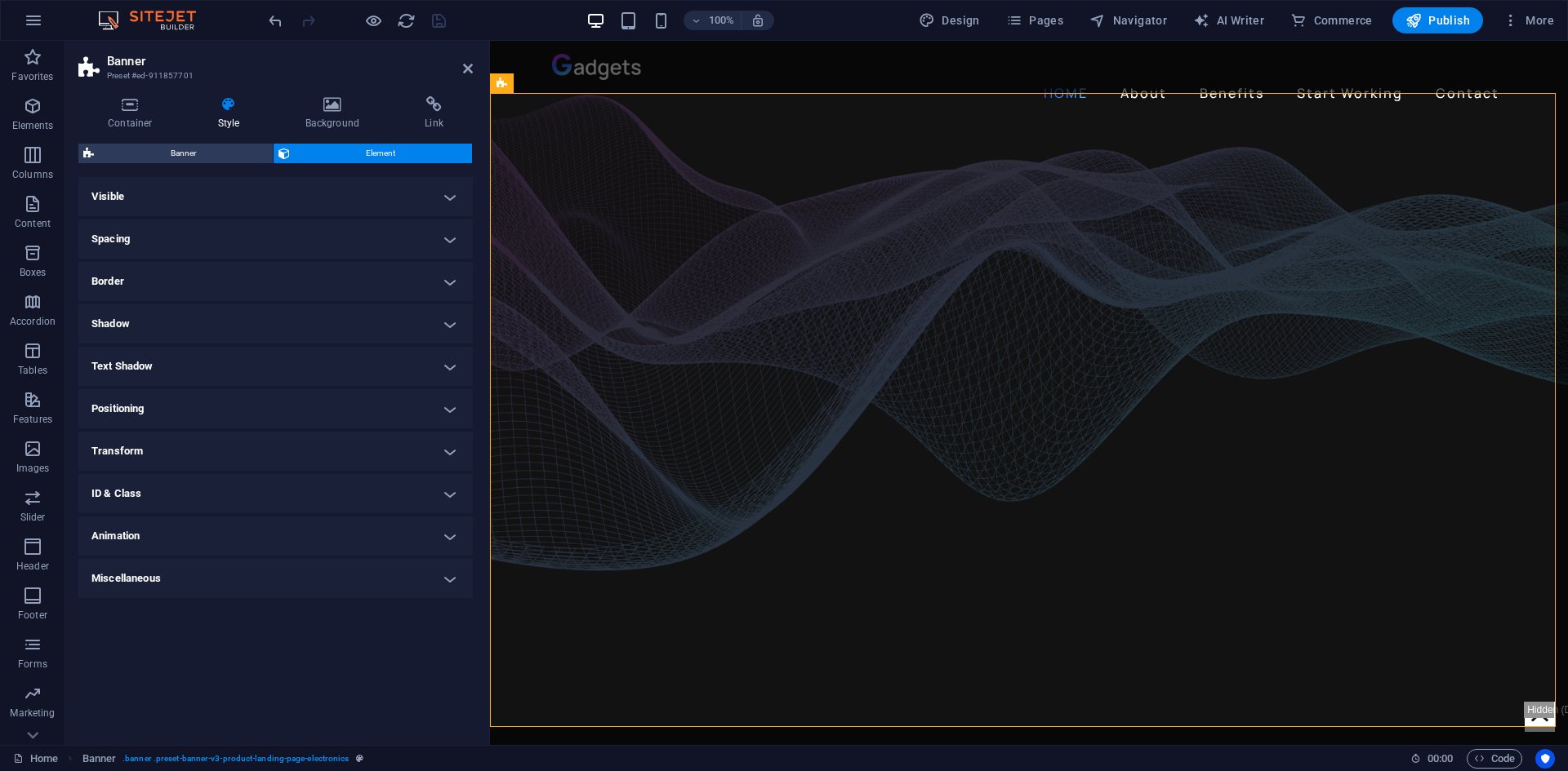
click at [257, 331] on h4 "Shadow" at bounding box center [275, 324] width 394 height 39
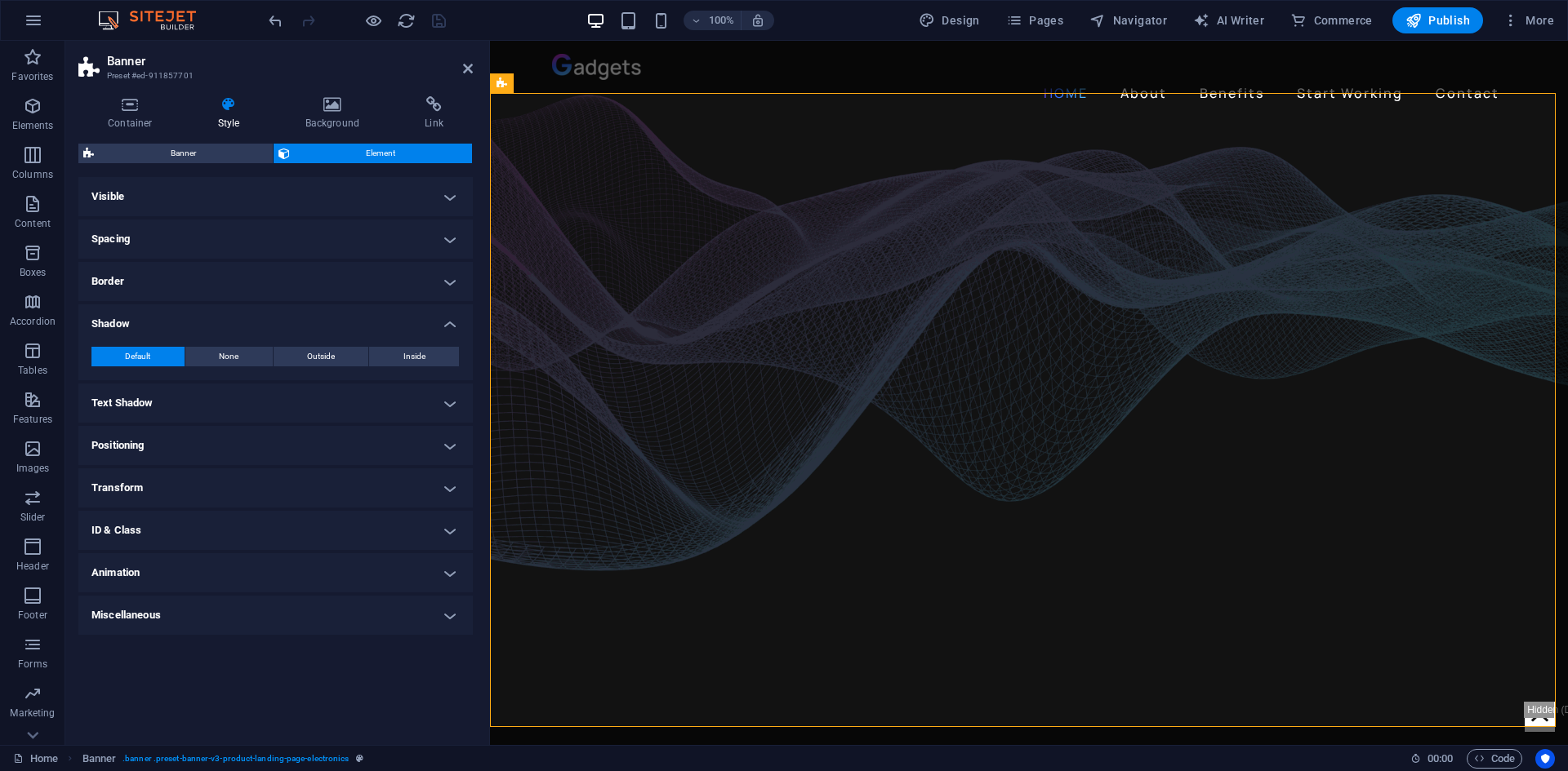
click at [257, 331] on h4 "Shadow" at bounding box center [275, 319] width 394 height 30
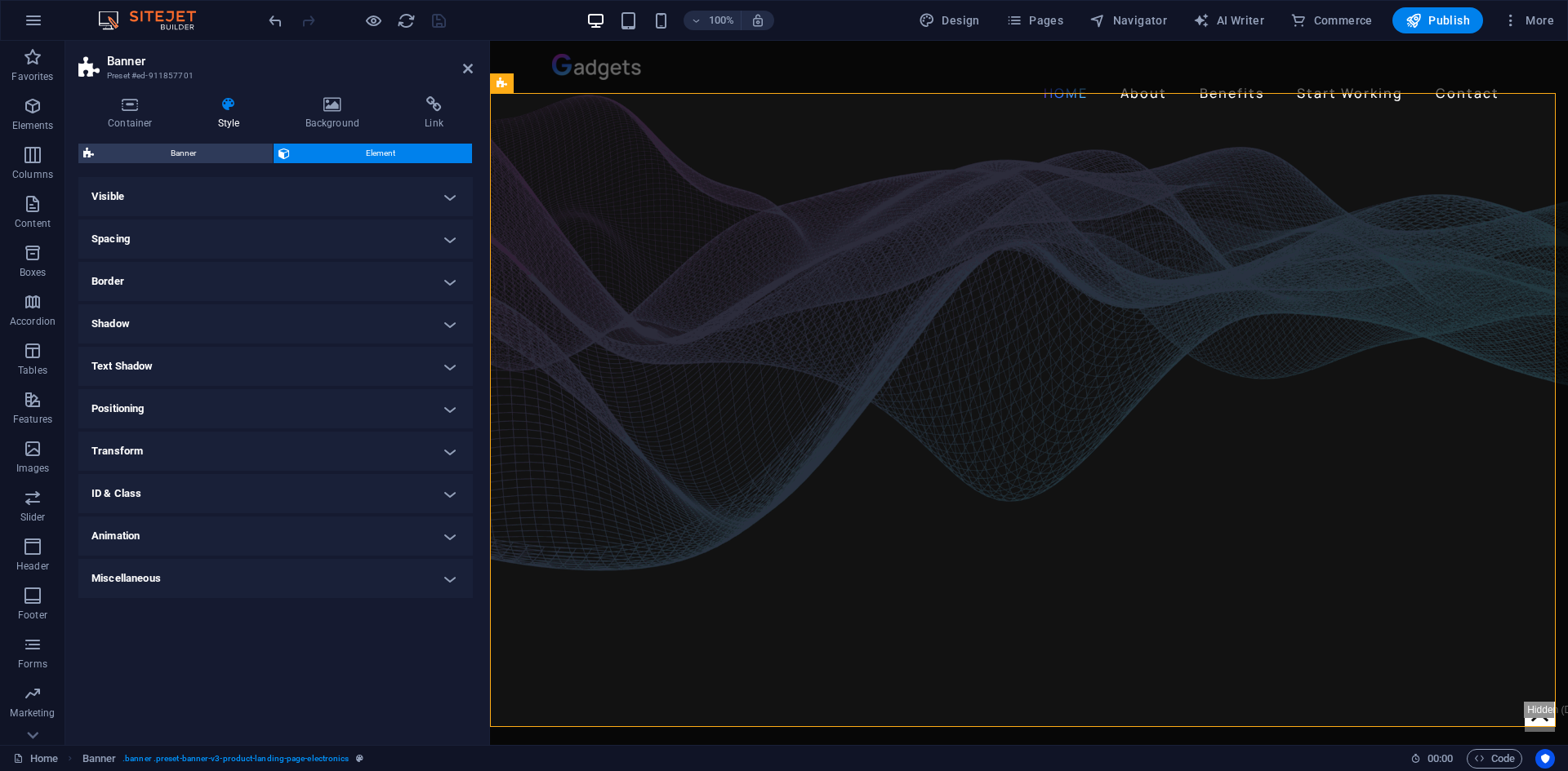
click at [191, 583] on h4 "Miscellaneous" at bounding box center [275, 578] width 394 height 39
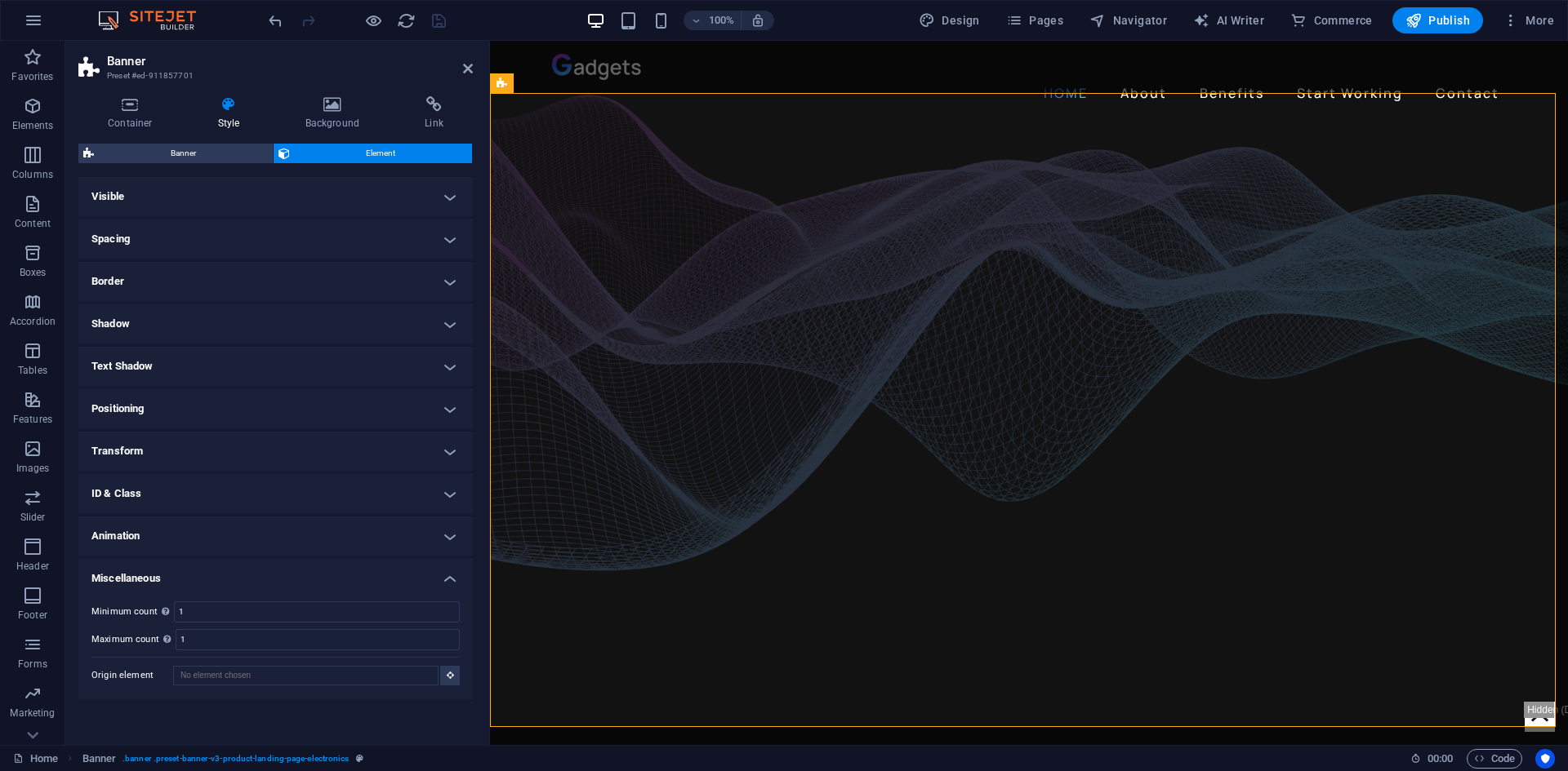
click at [202, 572] on h4 "Miscellaneous" at bounding box center [275, 574] width 394 height 30
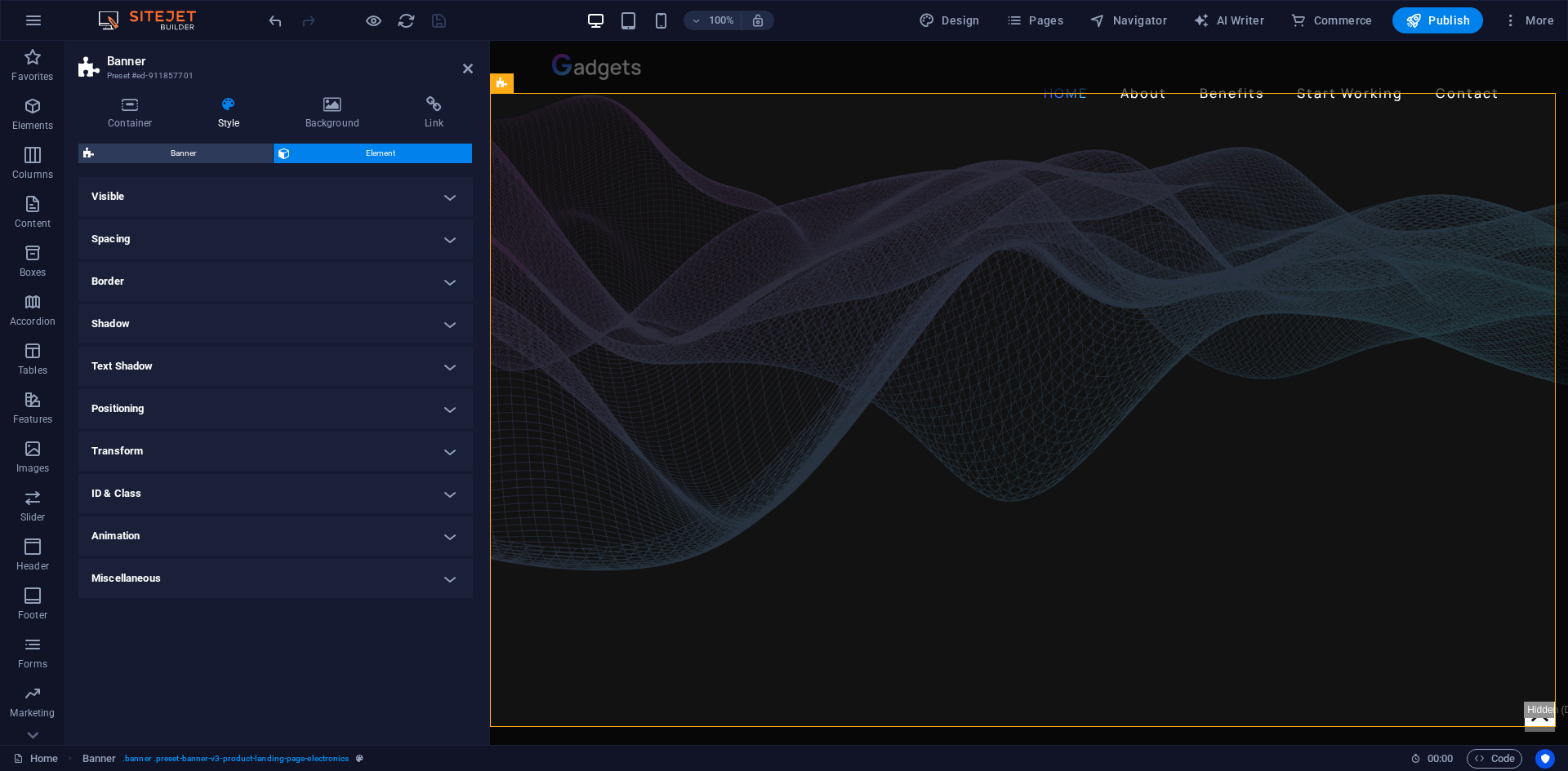
click at [211, 529] on h4 "Animation" at bounding box center [275, 536] width 394 height 39
click at [211, 529] on h4 "Animation" at bounding box center [275, 532] width 394 height 30
click at [209, 482] on h4 "ID & Class" at bounding box center [275, 494] width 394 height 39
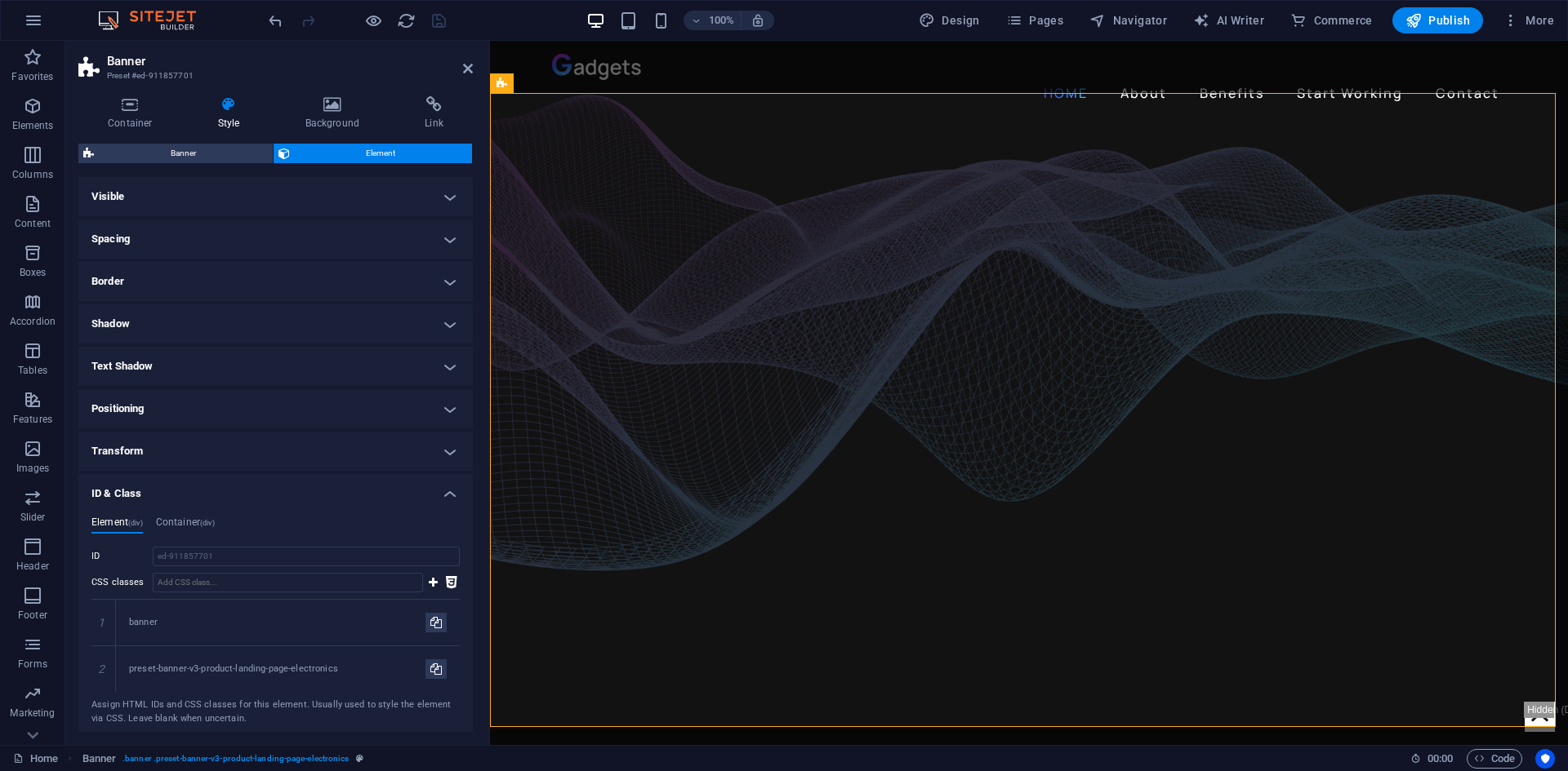
click at [209, 482] on h4 "ID & Class" at bounding box center [275, 489] width 394 height 30
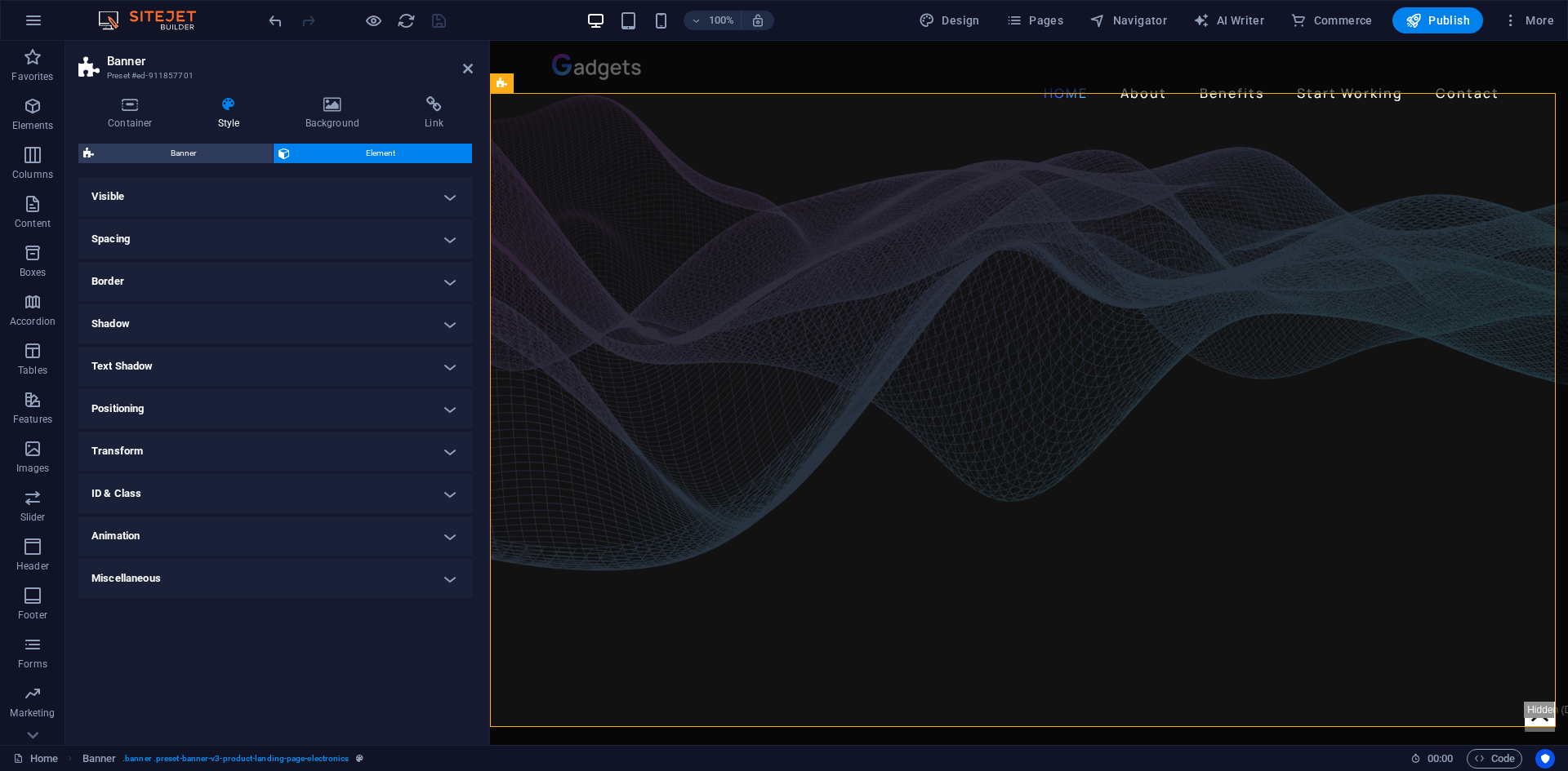
click at [209, 482] on h4 "ID & Class" at bounding box center [275, 494] width 394 height 39
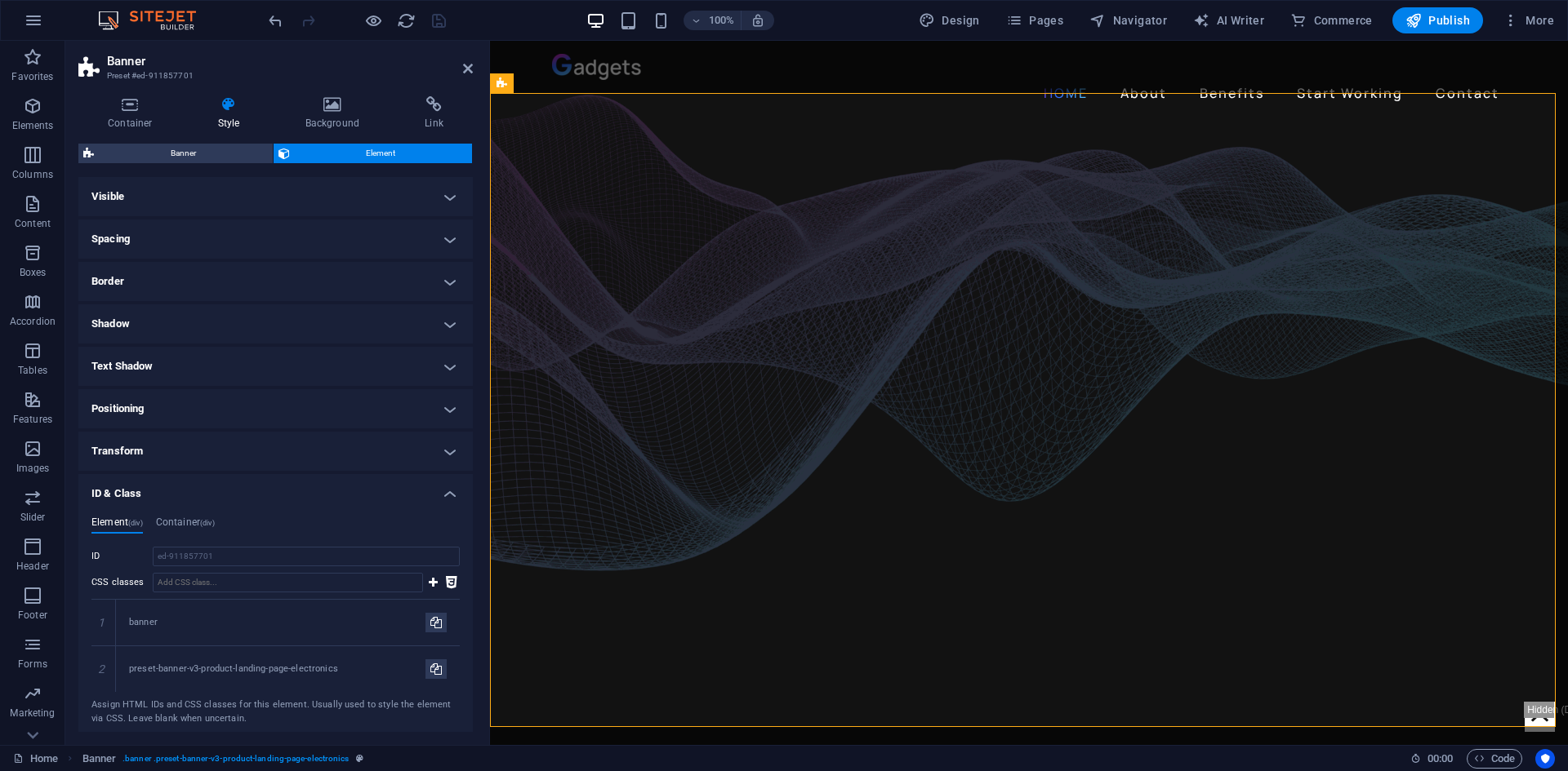
click at [262, 492] on h4 "ID & Class" at bounding box center [275, 489] width 394 height 30
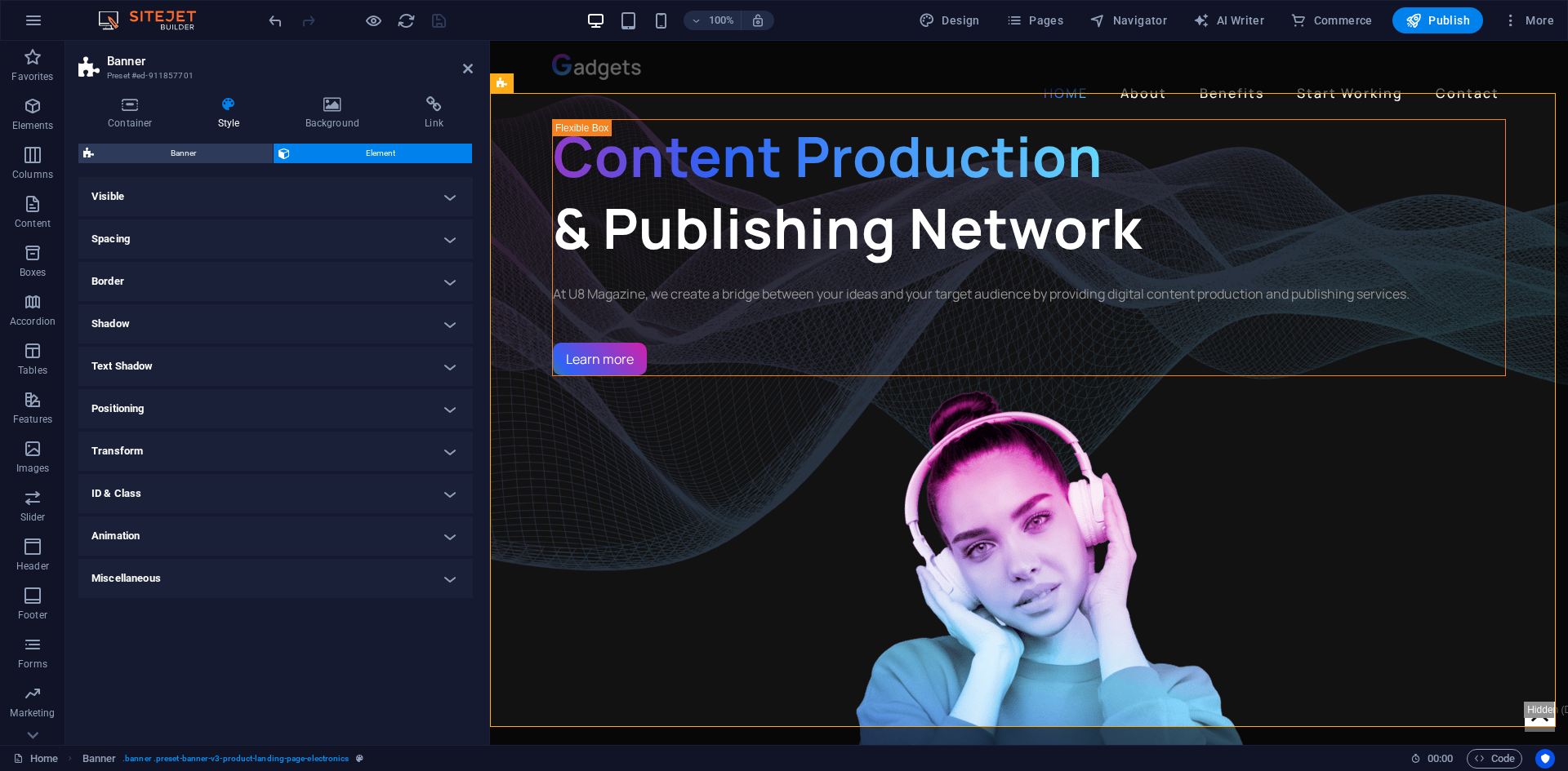
click at [254, 453] on h4 "Transform" at bounding box center [275, 452] width 394 height 39
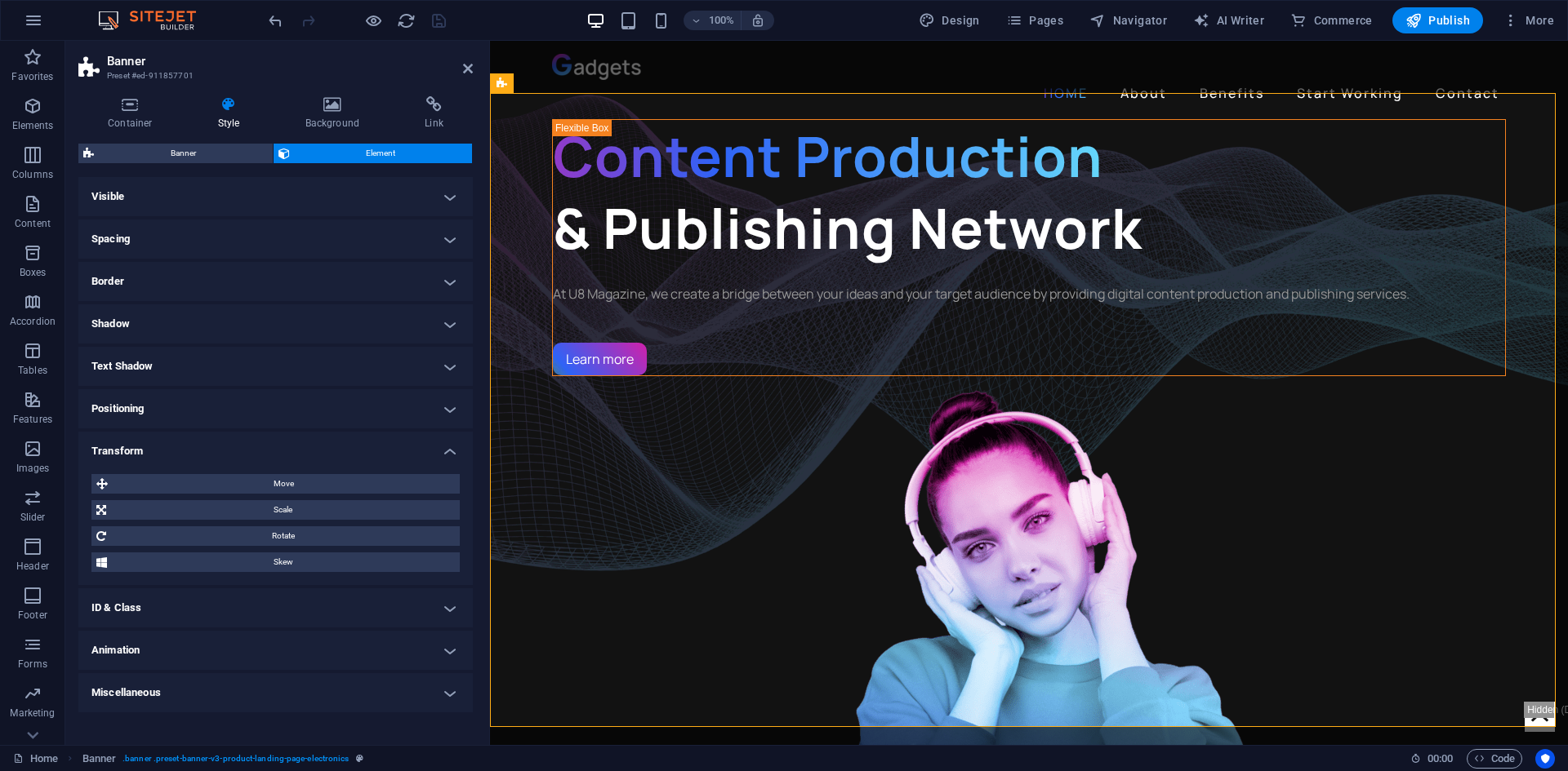
click at [254, 445] on h4 "Transform" at bounding box center [275, 447] width 394 height 30
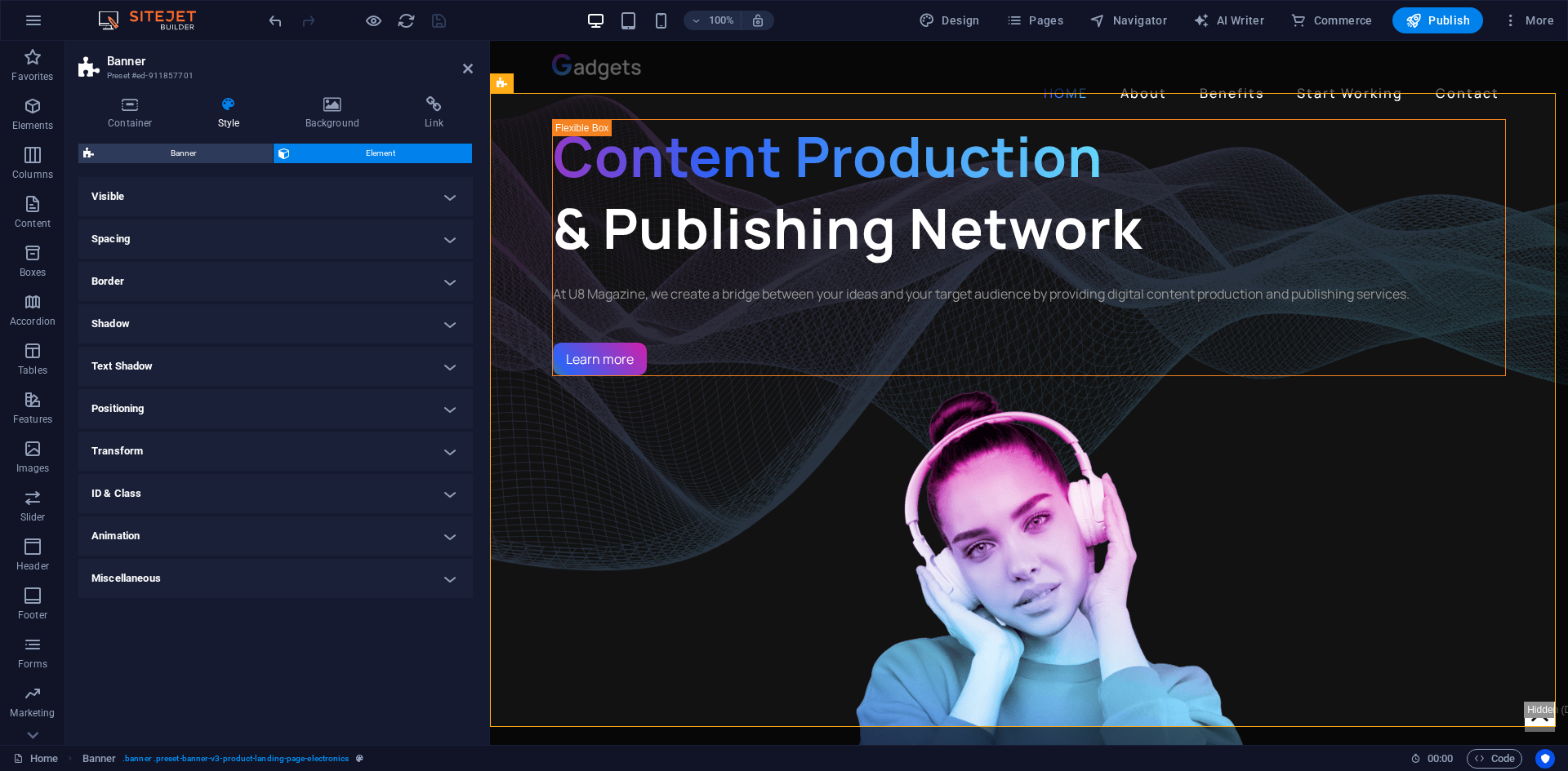
click at [222, 482] on h4 "ID & Class" at bounding box center [275, 494] width 394 height 39
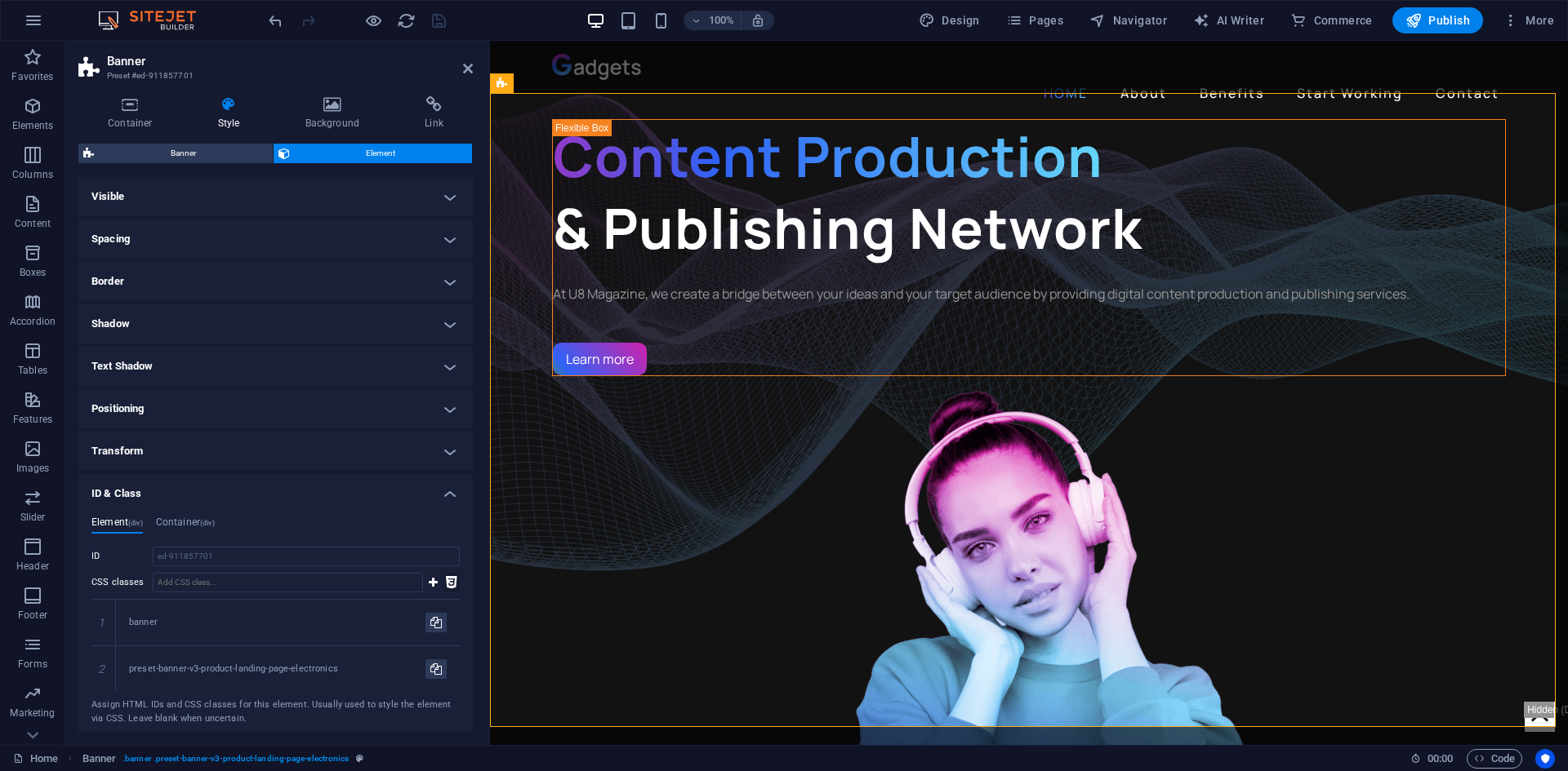
click at [452, 585] on icon at bounding box center [452, 582] width 11 height 20
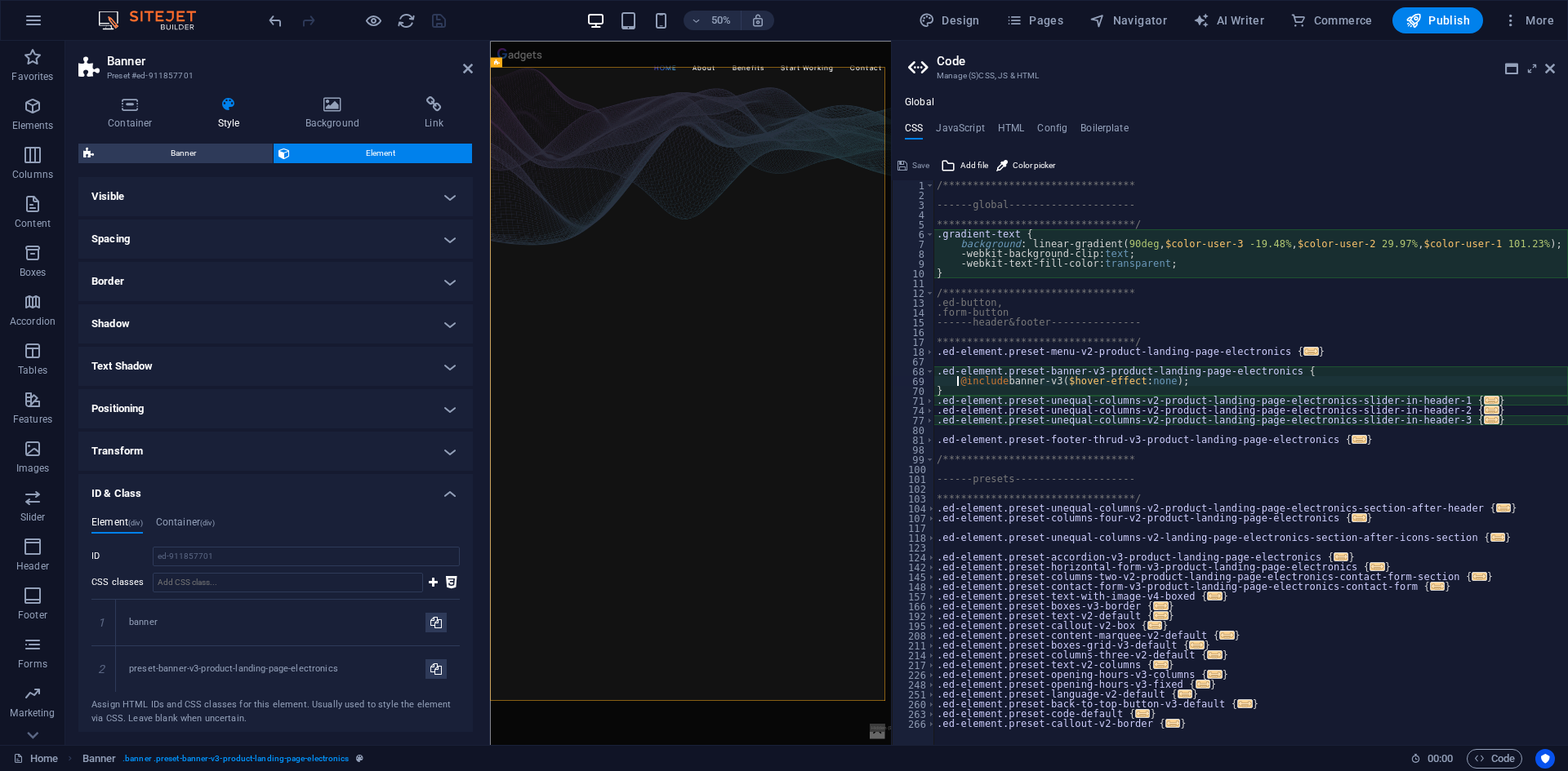
drag, startPoint x: 1177, startPoint y: 444, endPoint x: 800, endPoint y: 791, distance: 512.4
click at [888, 436] on div "Home Favorites Elements Columns Content Boxes Accordion Tables Features Images …" at bounding box center [784, 393] width 1568 height 705
click at [1209, 342] on div "**********" at bounding box center [1250, 467] width 634 height 573
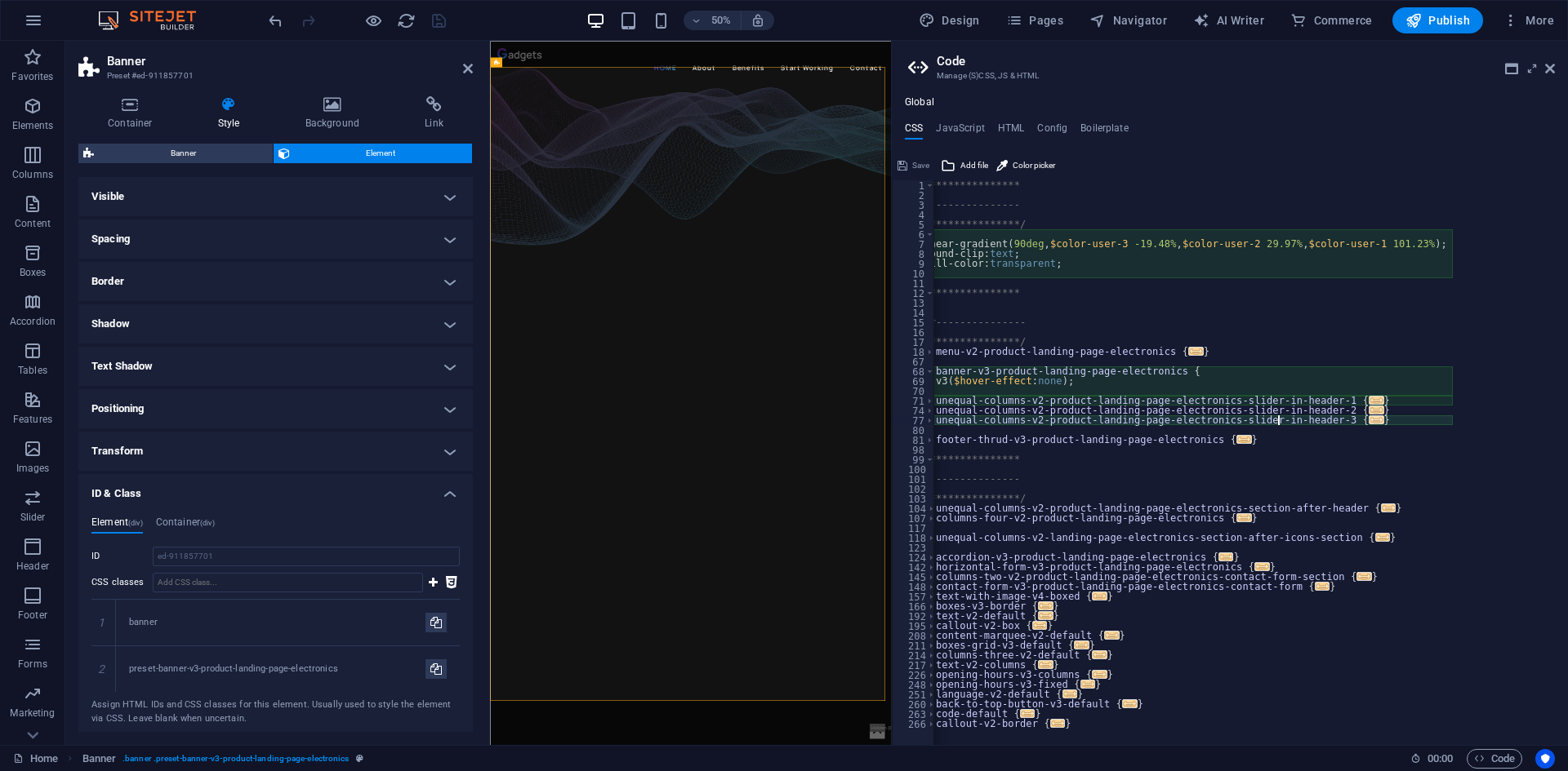
click at [1397, 419] on div "**********" at bounding box center [1135, 467] width 634 height 573
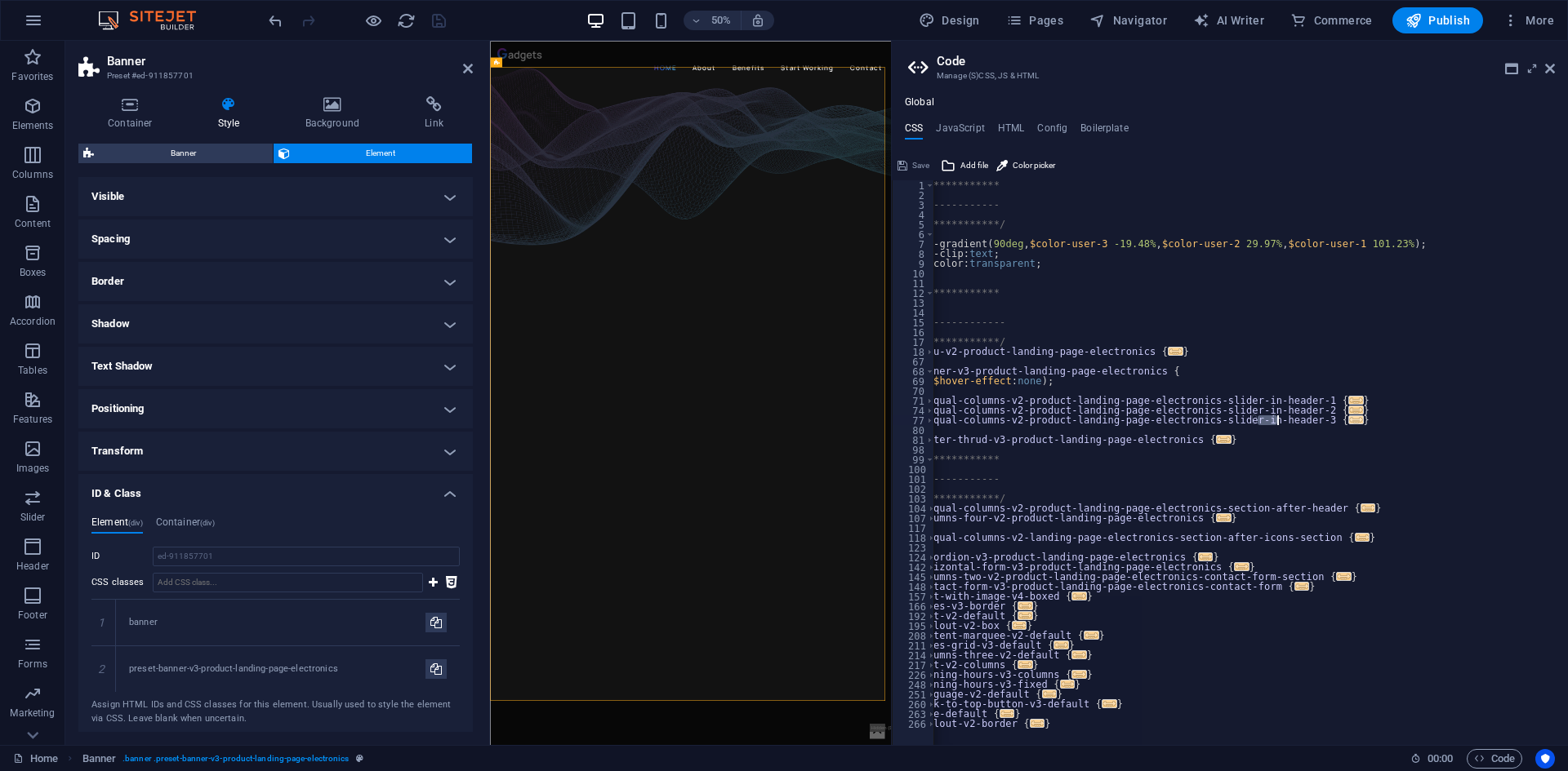
click at [1265, 423] on div "**********" at bounding box center [1250, 463] width 634 height 565
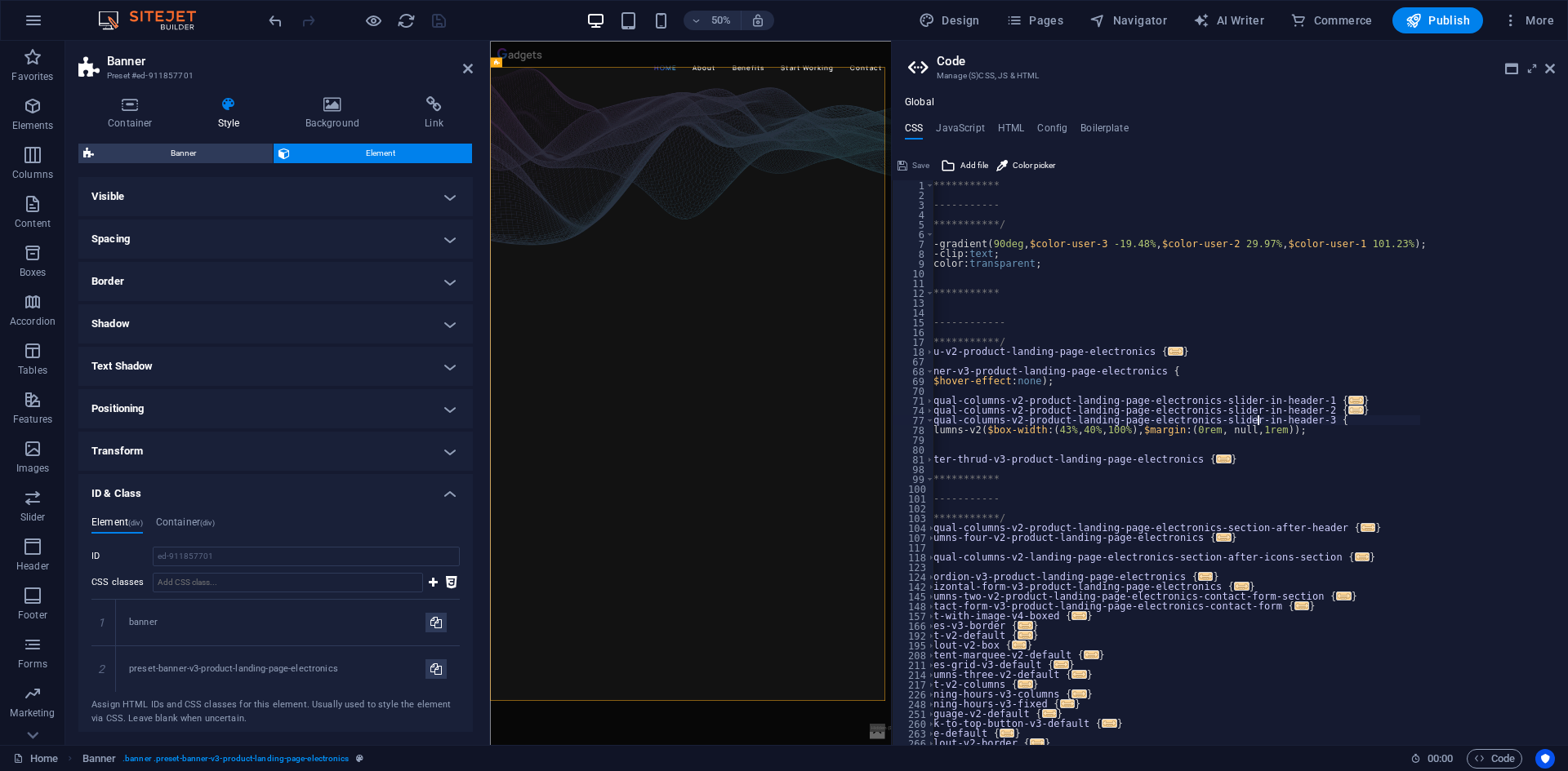
click at [1349, 411] on span "..." at bounding box center [1357, 411] width 15 height 9
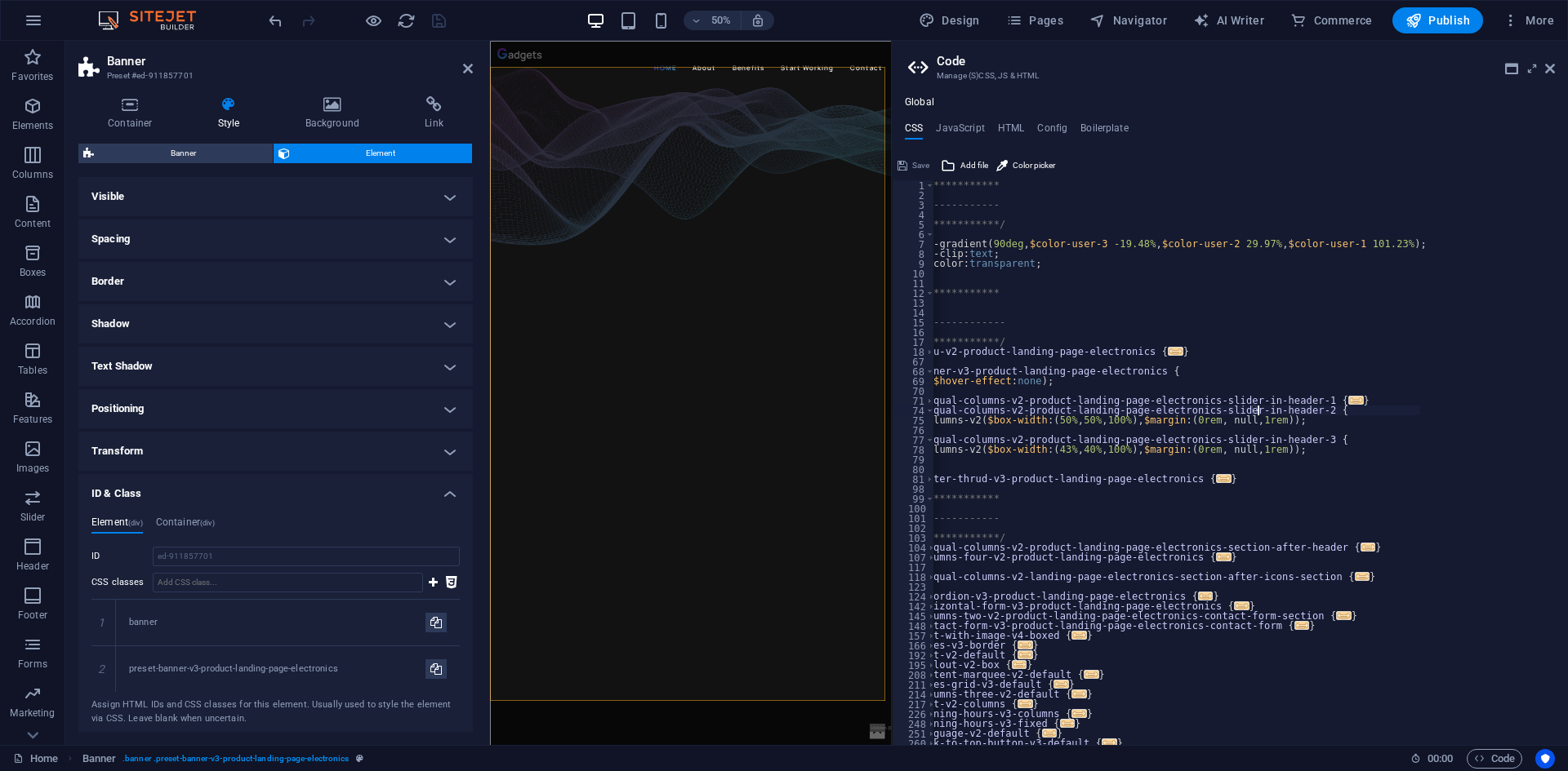
click at [1215, 409] on div "**********" at bounding box center [1109, 467] width 622 height 573
click at [1349, 400] on span "..." at bounding box center [1357, 400] width 15 height 9
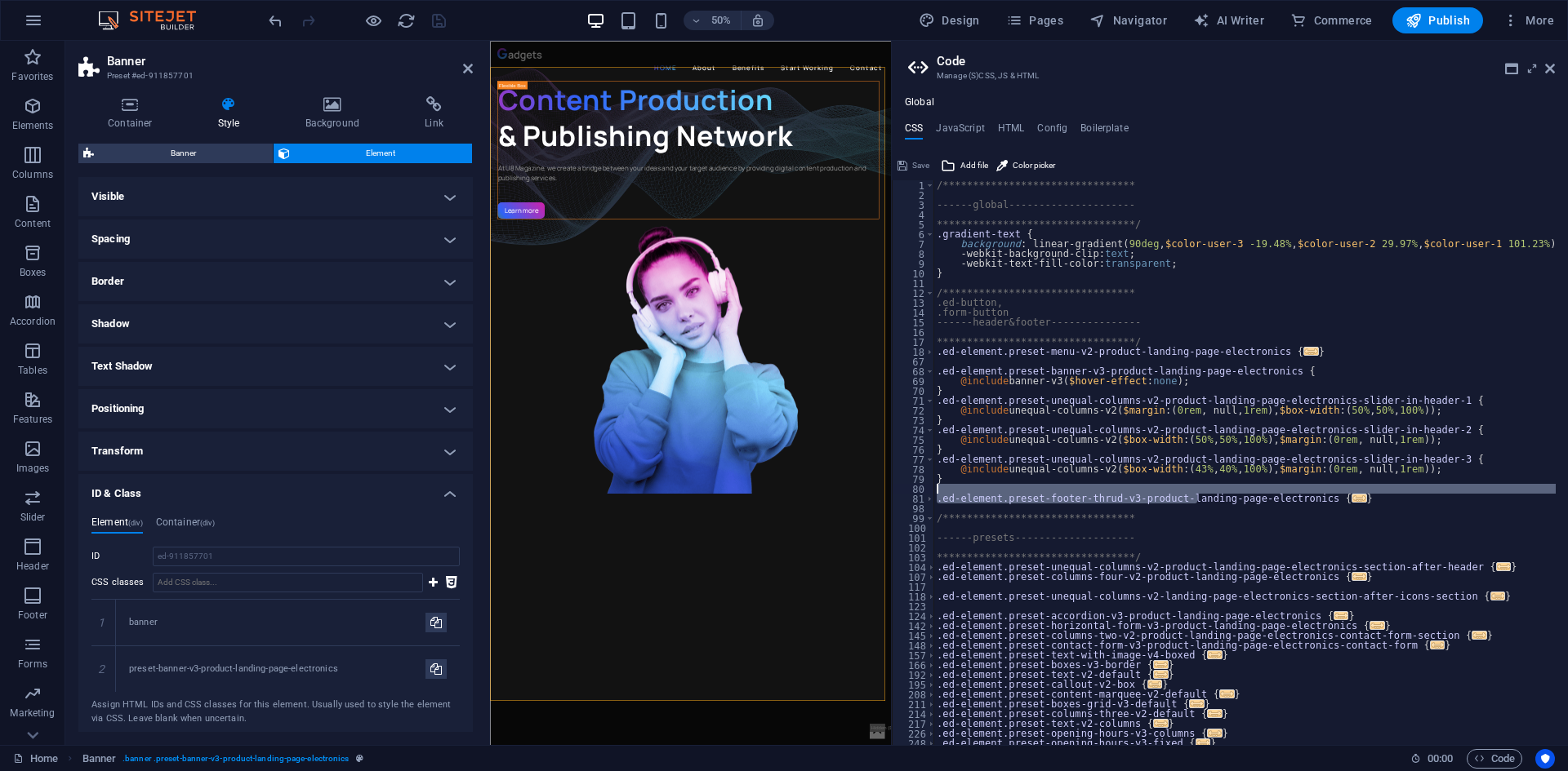
drag, startPoint x: 1063, startPoint y: 494, endPoint x: 957, endPoint y: 490, distance: 106.1
click at [957, 490] on div "**********" at bounding box center [1245, 467] width 622 height 573
click at [1111, 453] on div "**********" at bounding box center [1245, 467] width 622 height 573
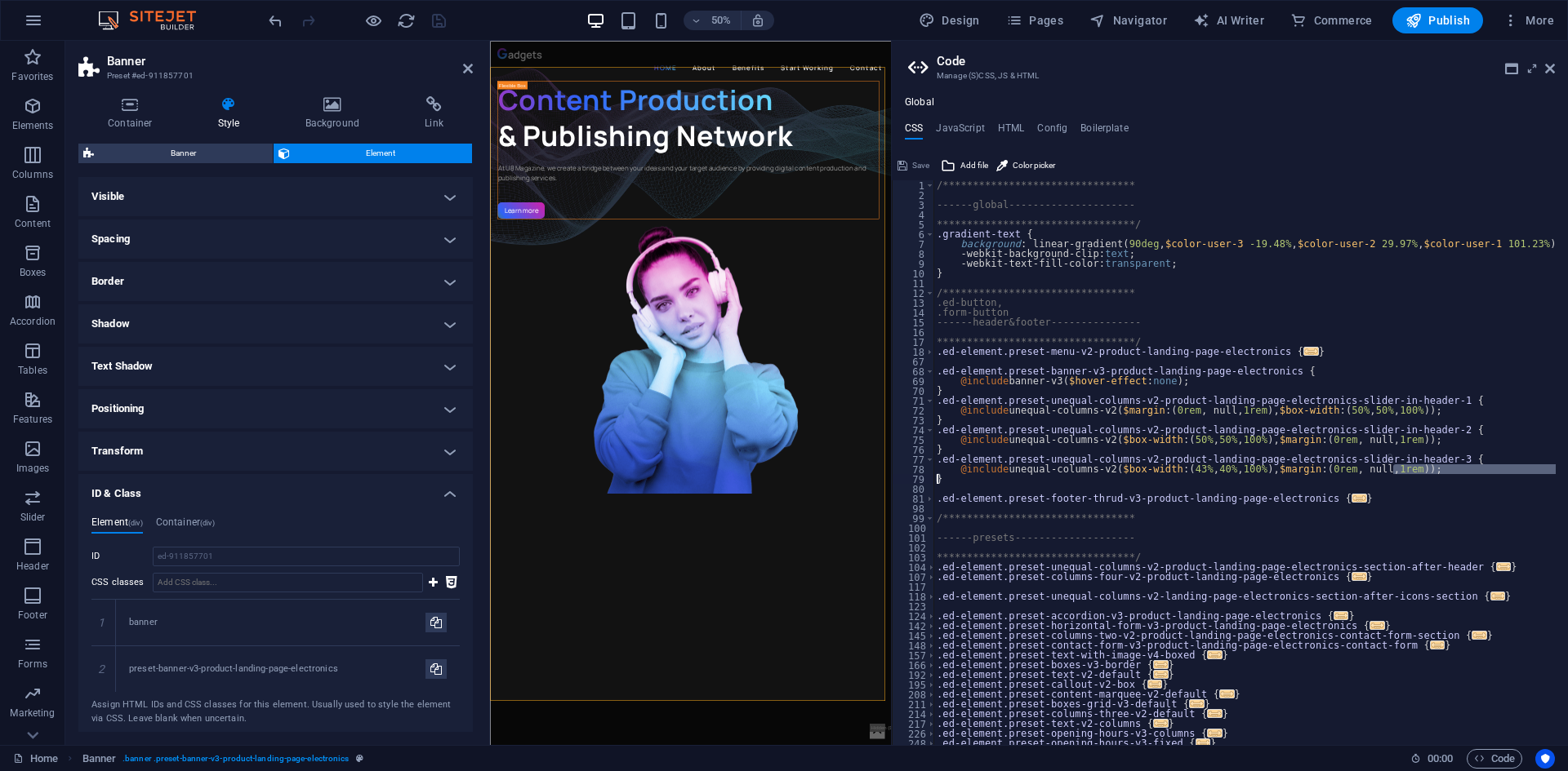
drag, startPoint x: 1398, startPoint y: 470, endPoint x: 919, endPoint y: 481, distance: 479.1
click at [919, 481] on div "**********" at bounding box center [1230, 463] width 676 height 565
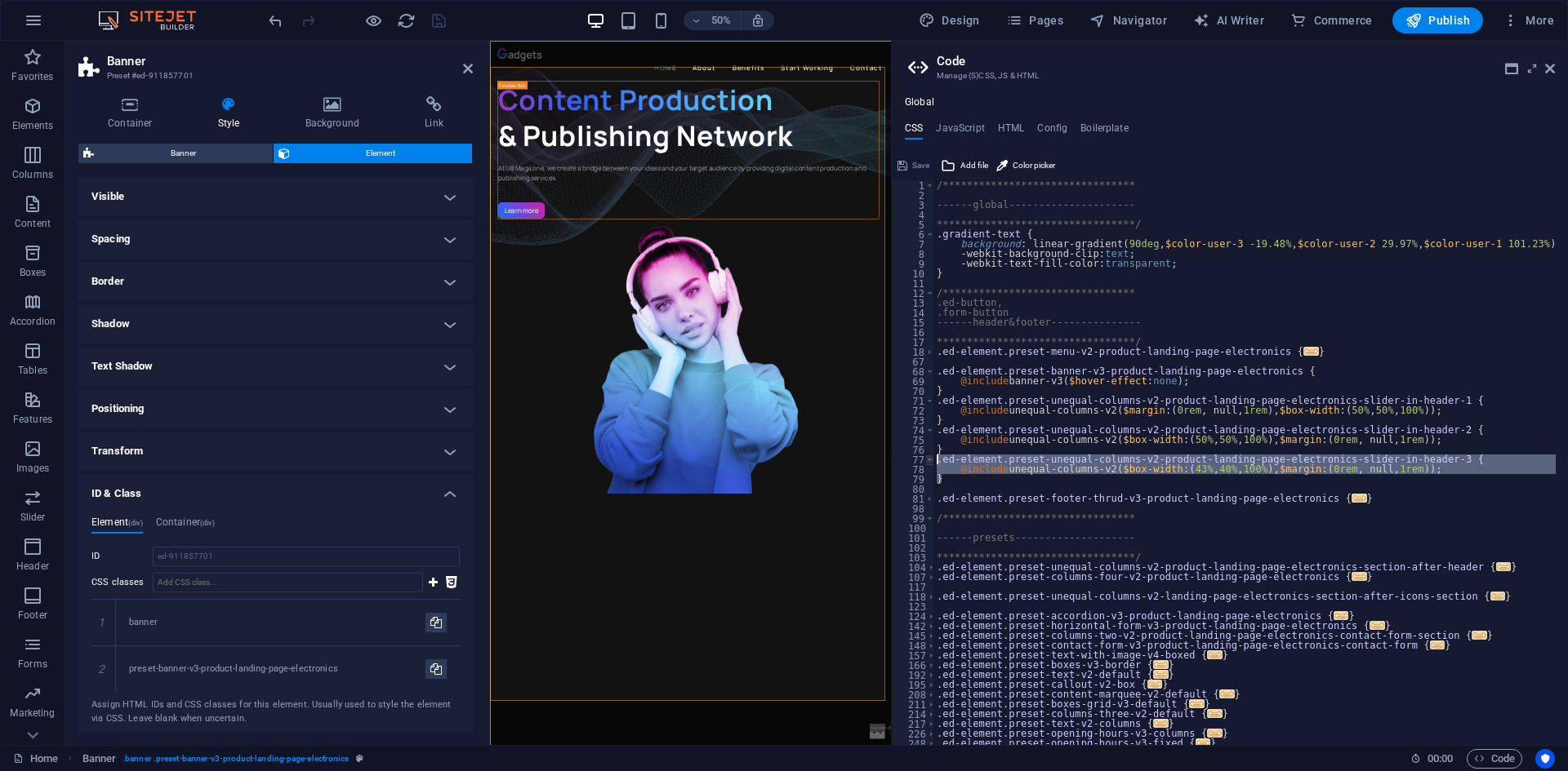
drag, startPoint x: 940, startPoint y: 475, endPoint x: 930, endPoint y: 460, distance: 18.0
click at [930, 460] on div "**********" at bounding box center [1230, 463] width 676 height 565
type textarea ".ed-element.preset-unequal-columns-v2-product-landing-page-electronics-slider-i…"
click at [130, 112] on icon at bounding box center [130, 104] width 103 height 17
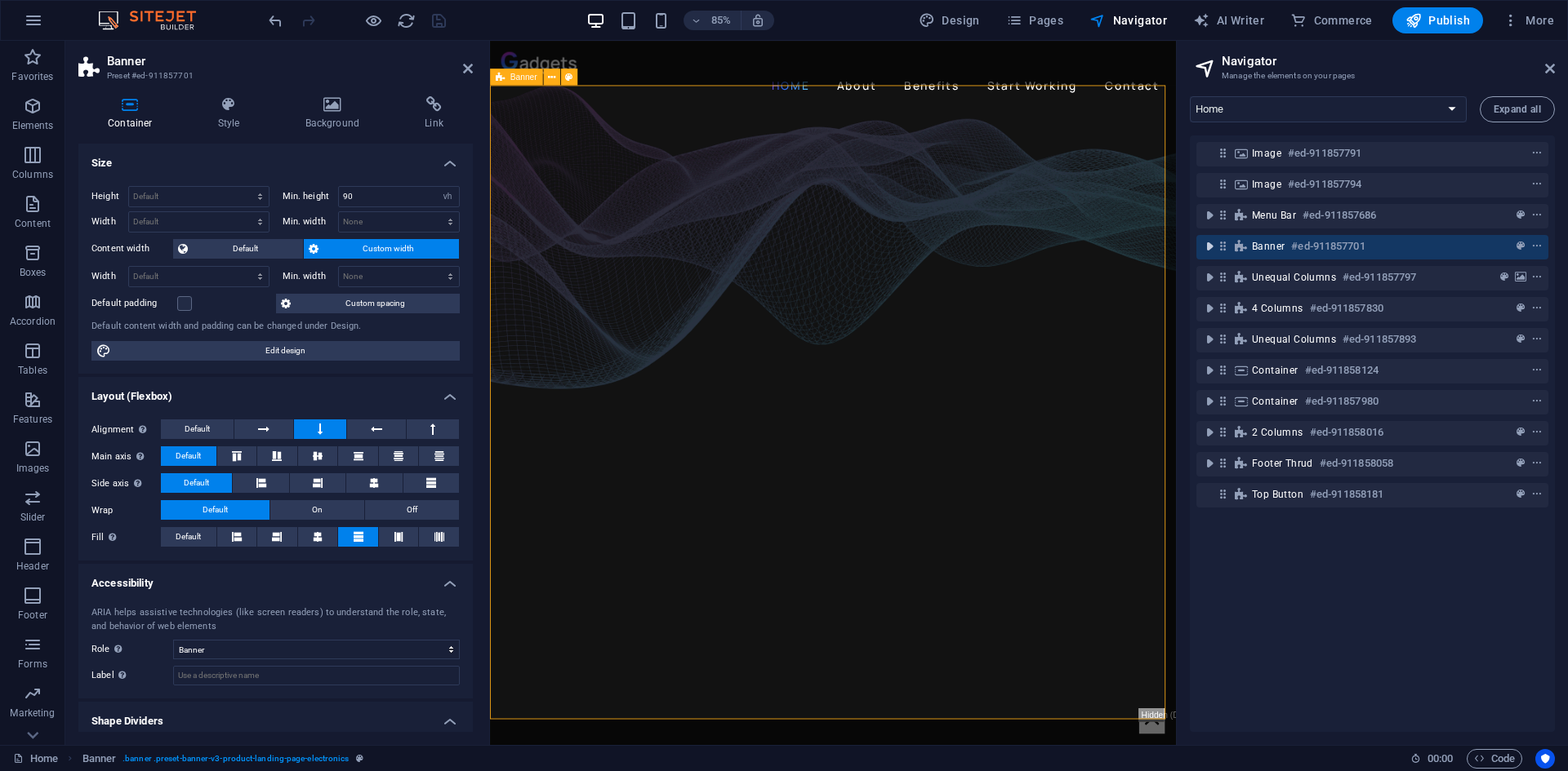
click at [1207, 248] on icon "toggle-expand" at bounding box center [1210, 247] width 17 height 17
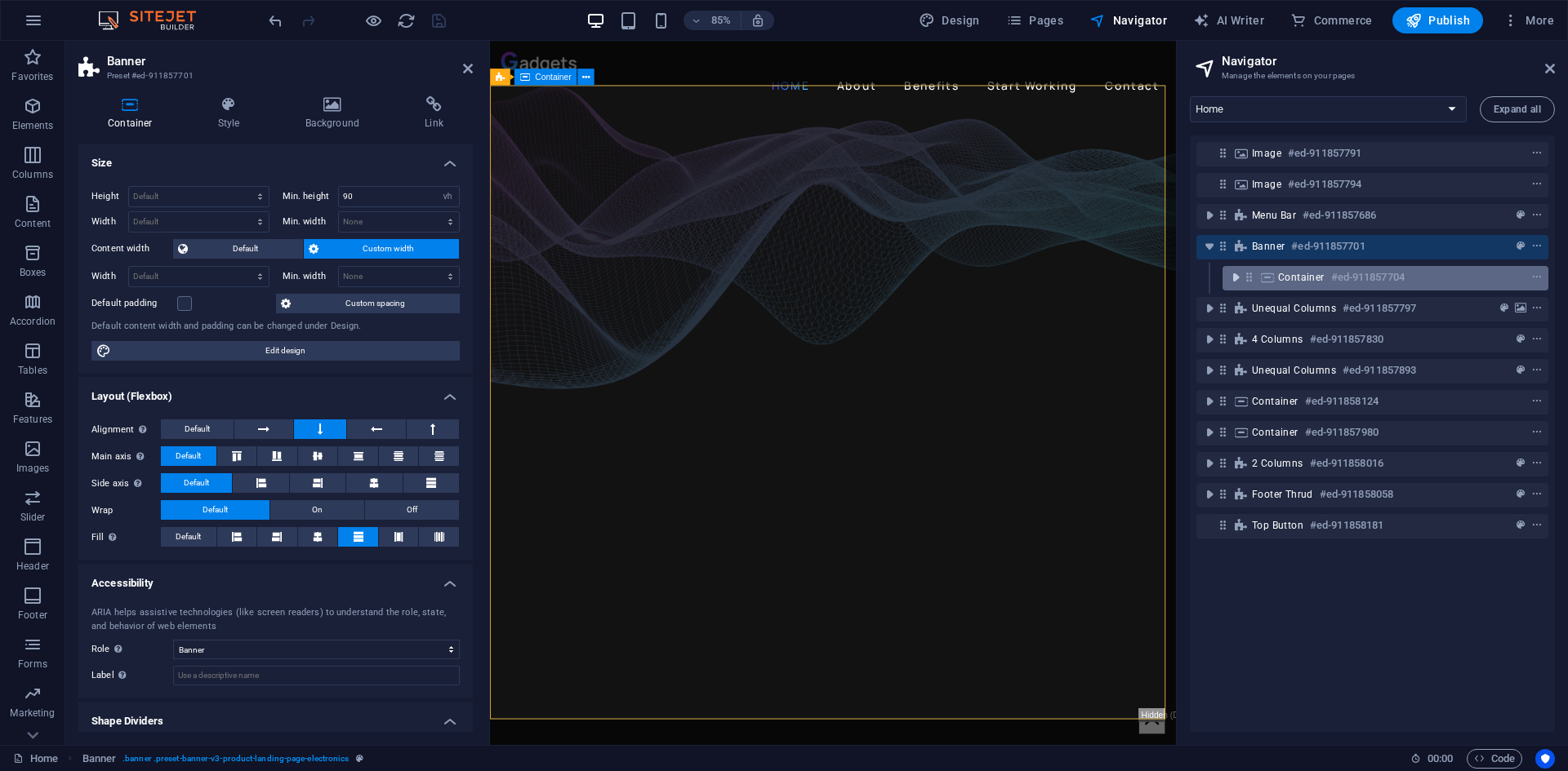
click at [1236, 277] on icon "toggle-expand" at bounding box center [1236, 277] width 17 height 17
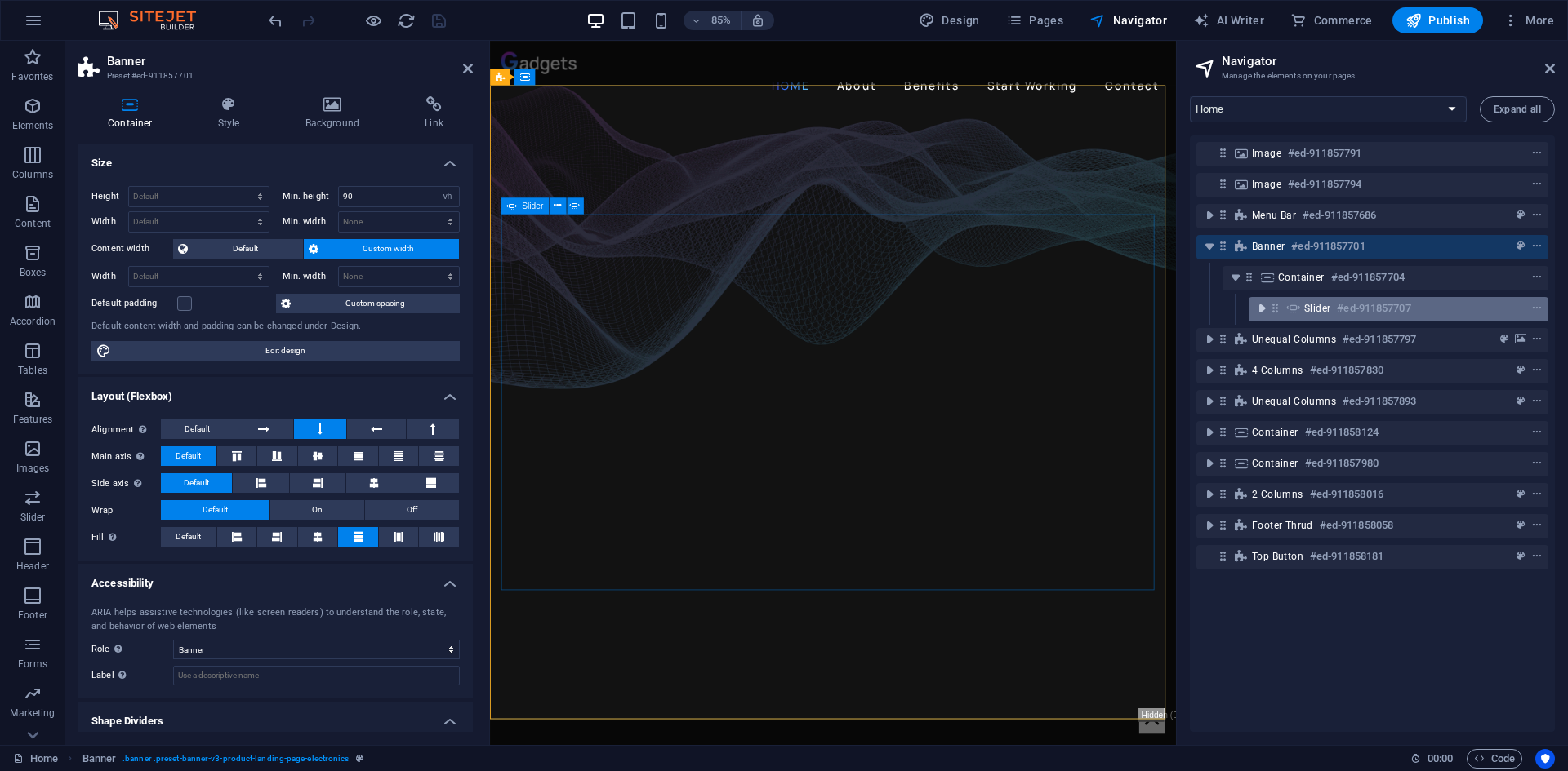
click at [1255, 301] on icon "toggle-expand" at bounding box center [1262, 309] width 17 height 17
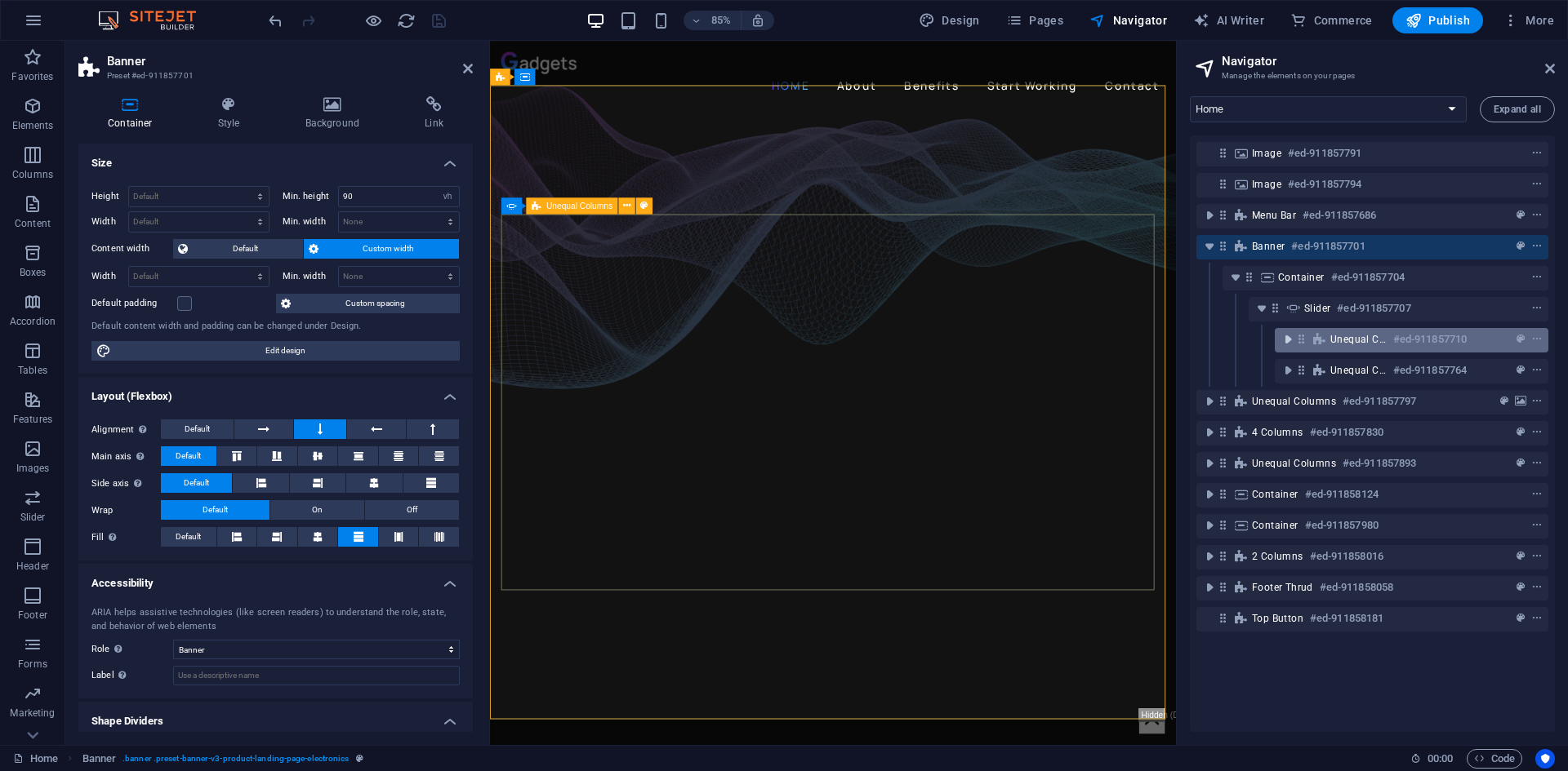
click at [1280, 339] on icon "toggle-expand" at bounding box center [1288, 340] width 17 height 17
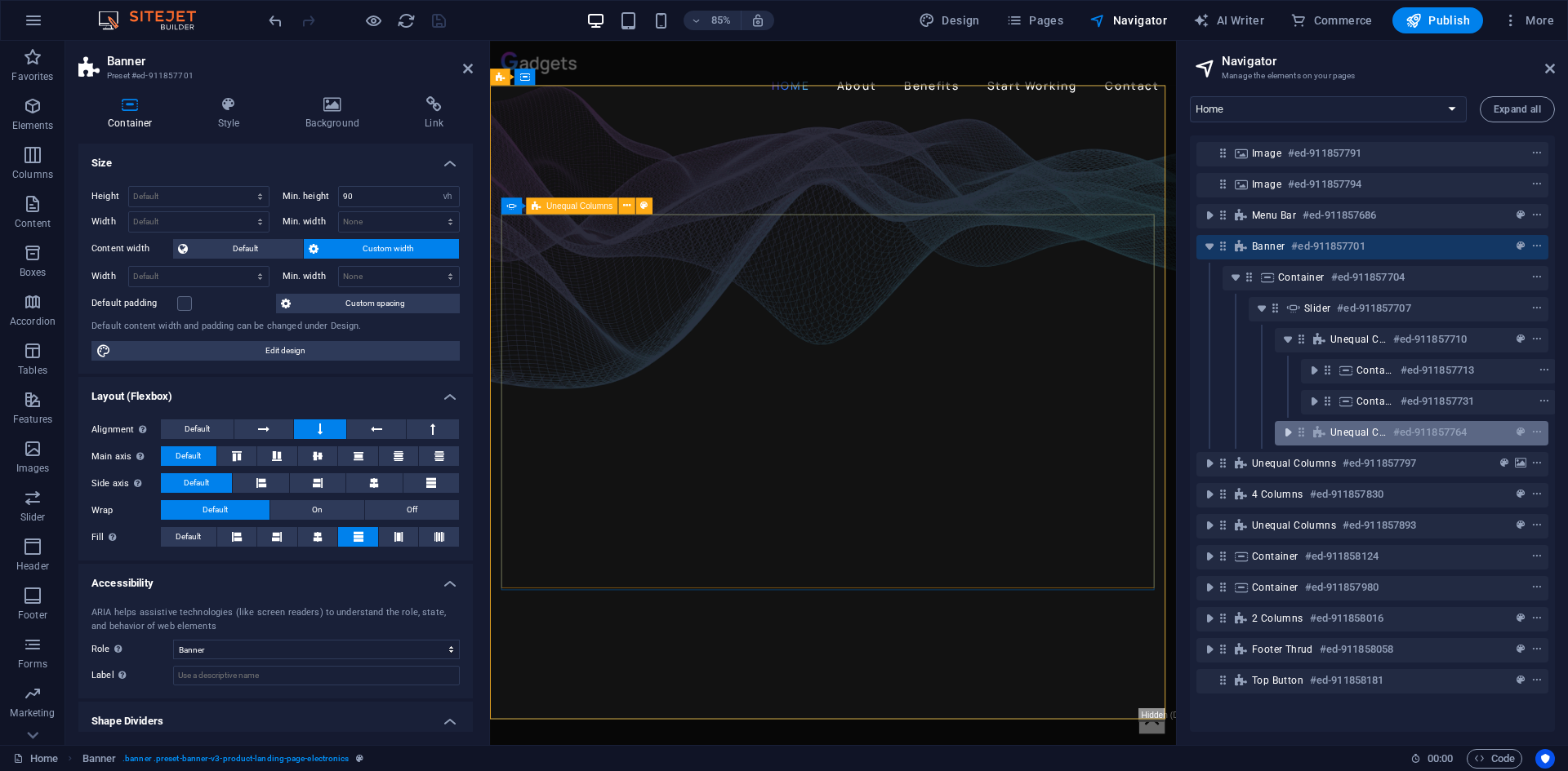
click at [1284, 433] on icon "toggle-expand" at bounding box center [1288, 433] width 17 height 17
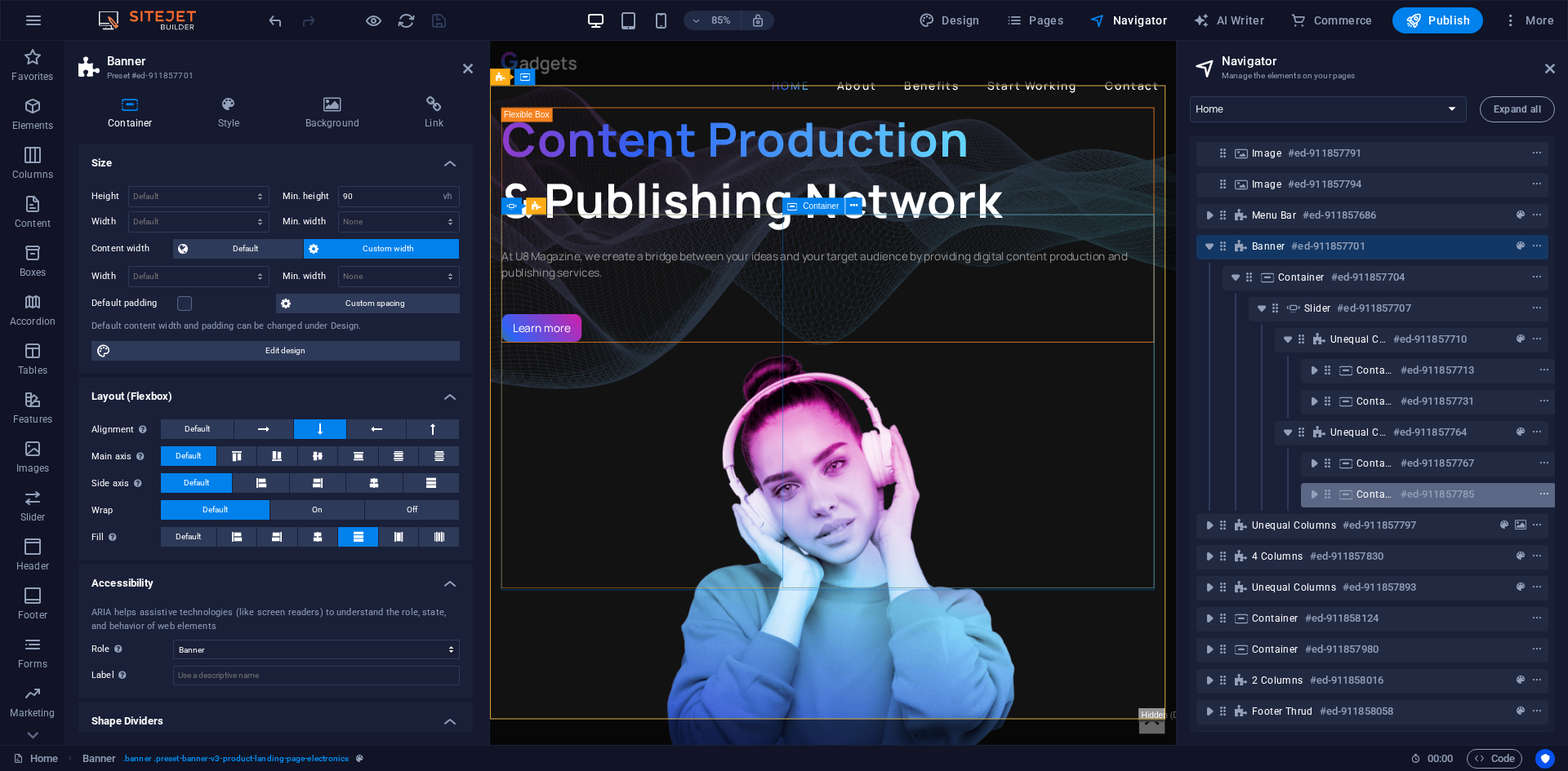
click at [1547, 493] on icon "context-menu" at bounding box center [1545, 494] width 11 height 11
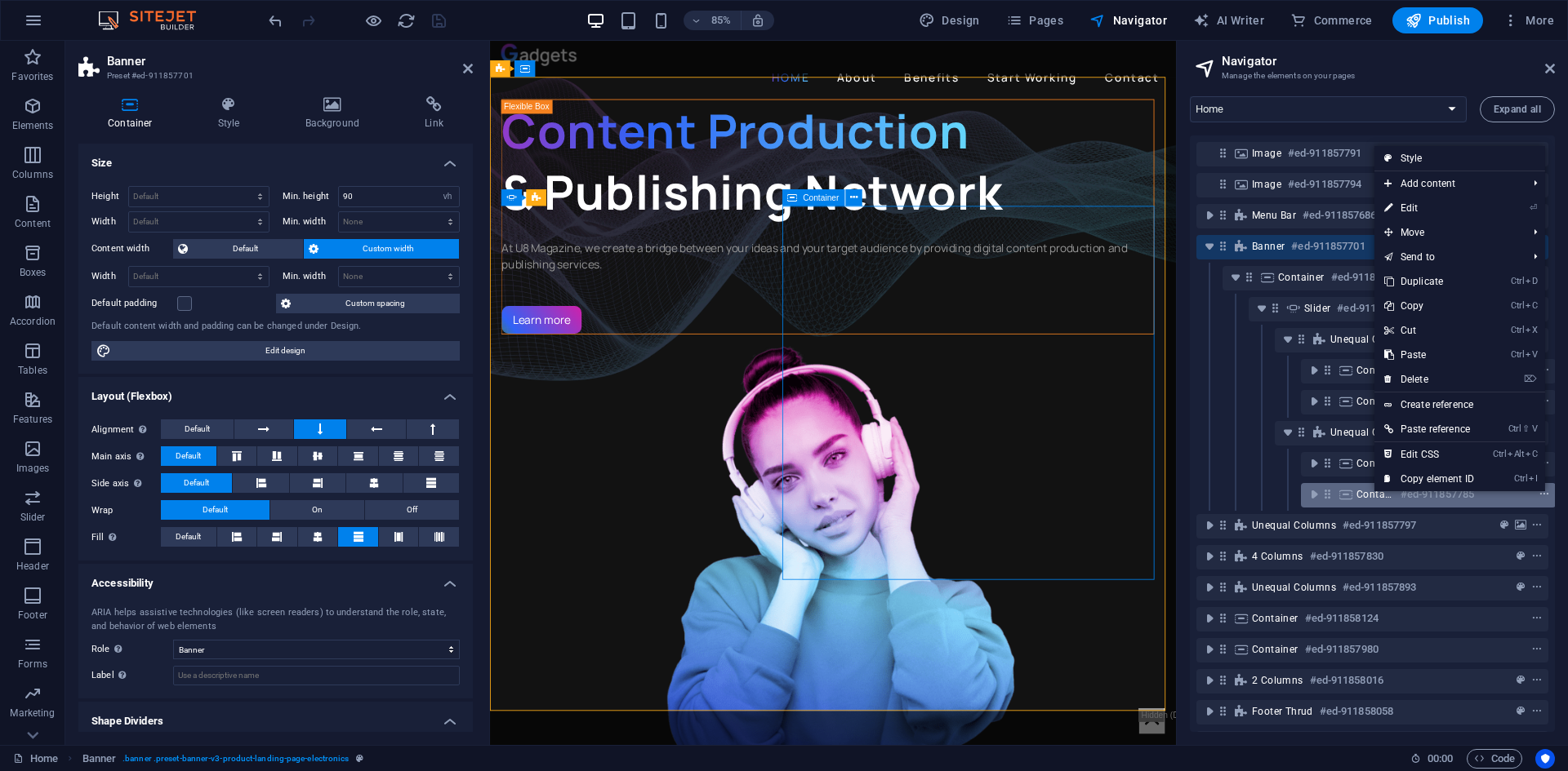
scroll to position [43, 4]
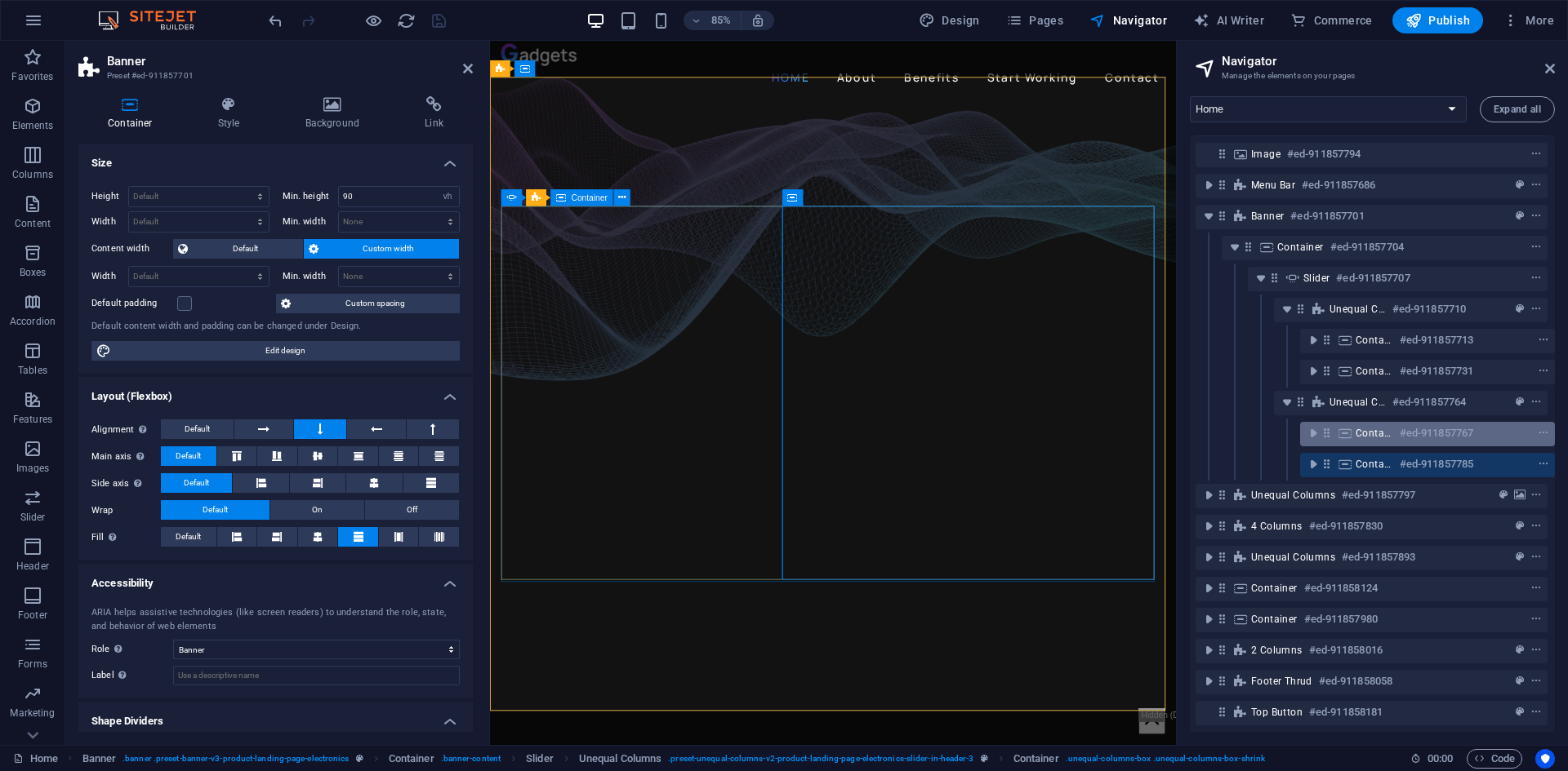
click at [1328, 426] on icon at bounding box center [1327, 433] width 14 height 14
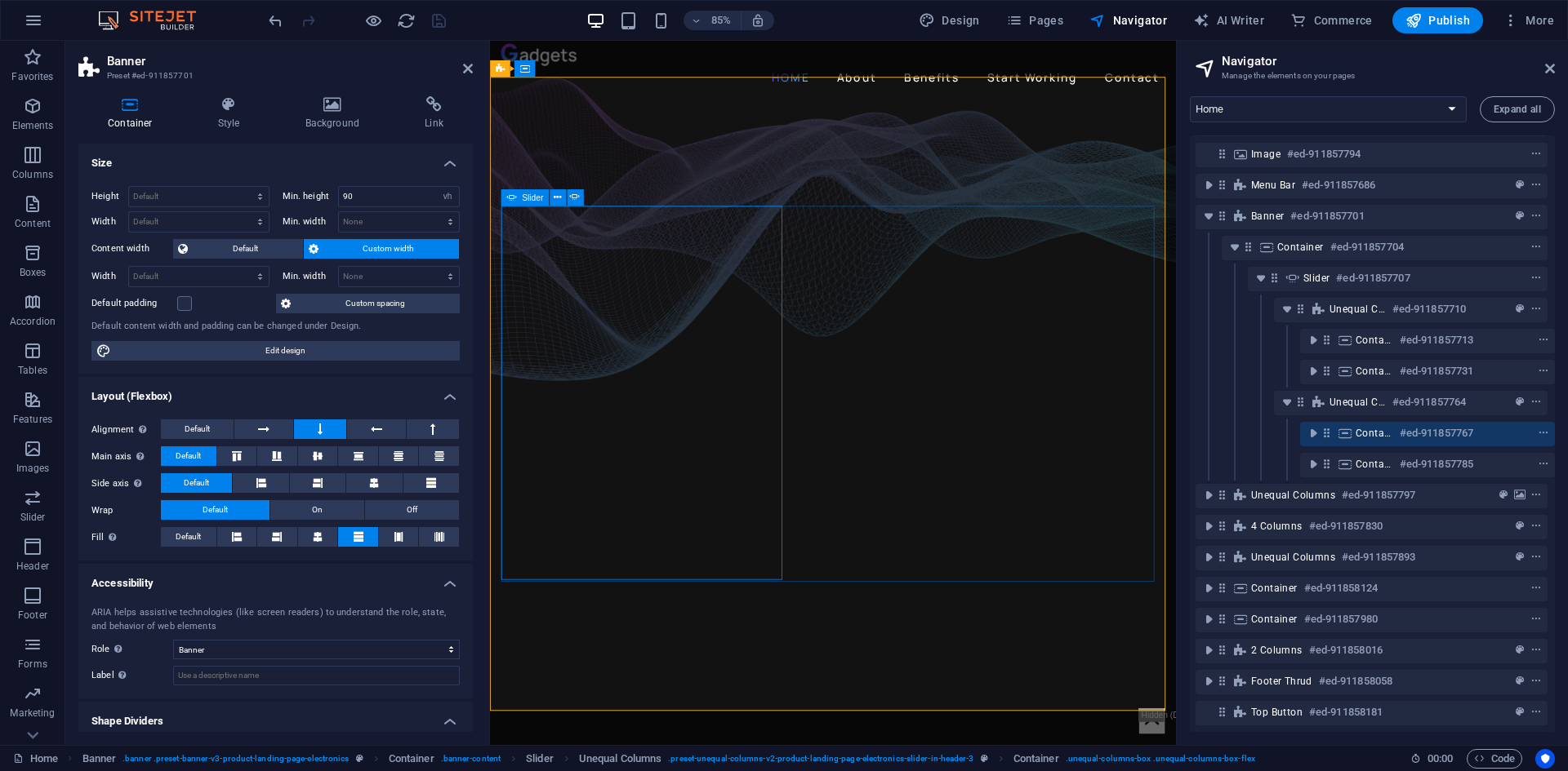
click at [515, 197] on icon at bounding box center [511, 197] width 10 height 17
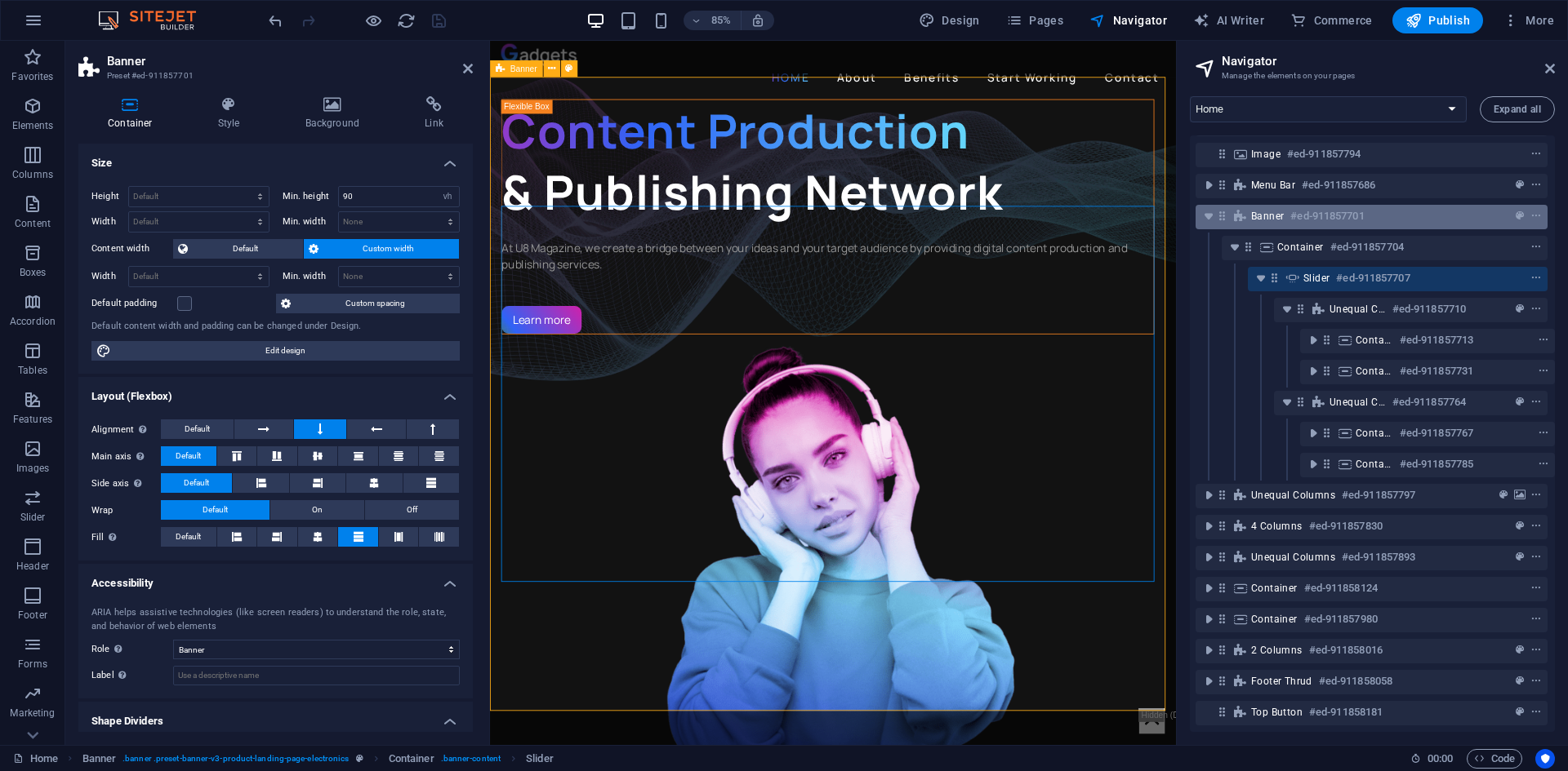
click at [1270, 210] on span "Banner" at bounding box center [1267, 216] width 33 height 13
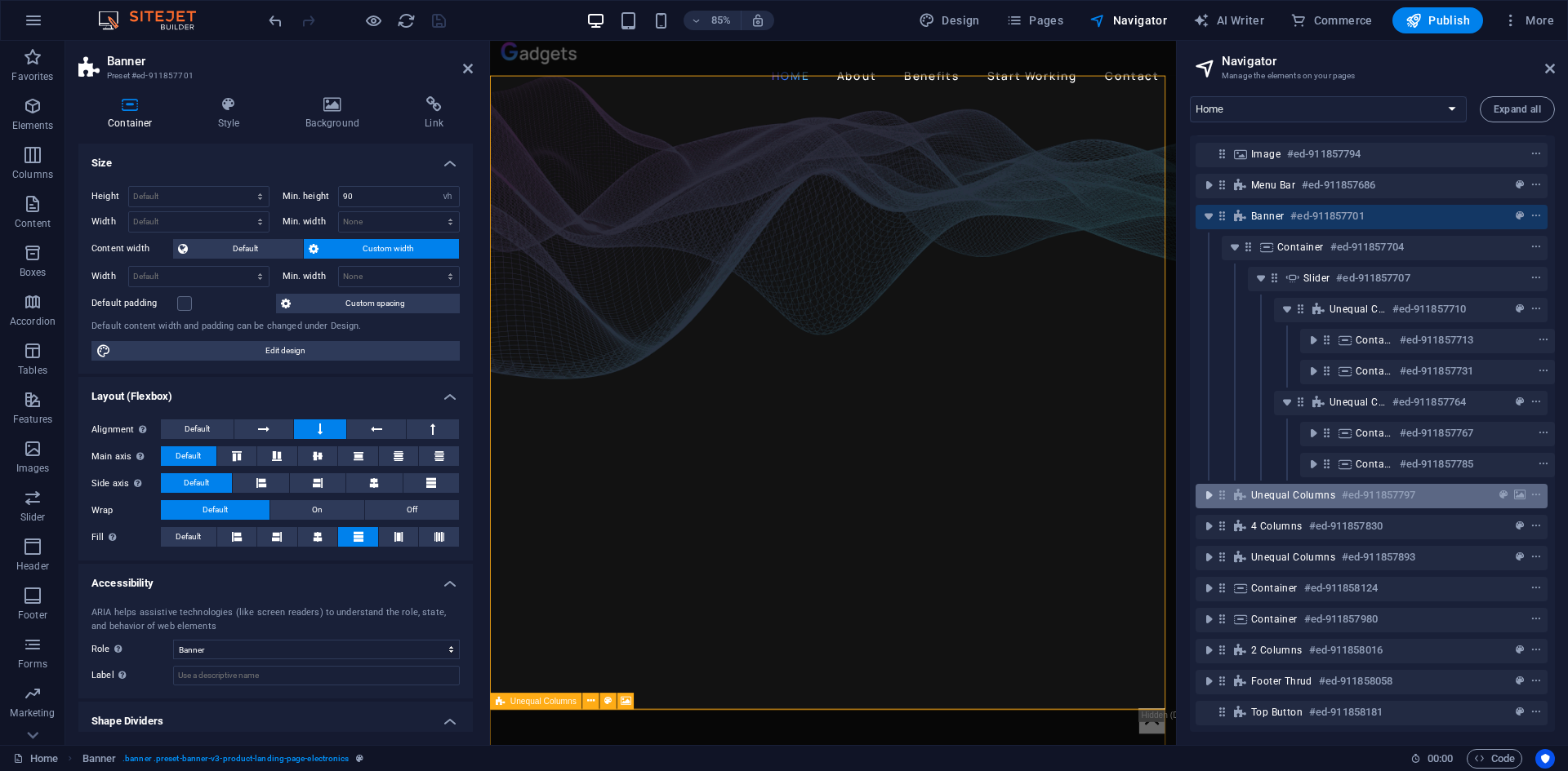
click at [1209, 487] on icon "toggle-expand" at bounding box center [1209, 495] width 17 height 17
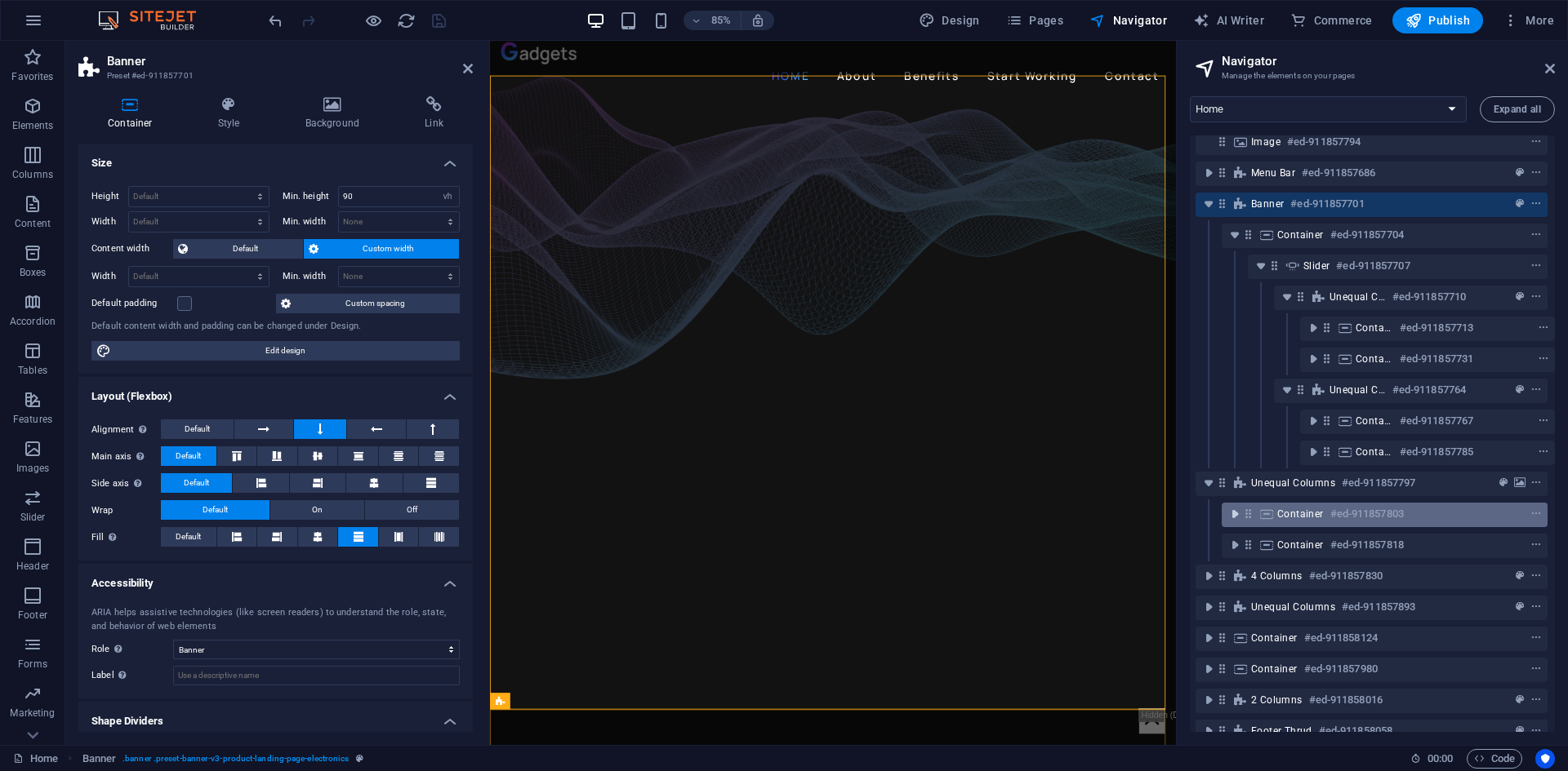
click at [1230, 513] on icon "toggle-expand" at bounding box center [1235, 515] width 17 height 17
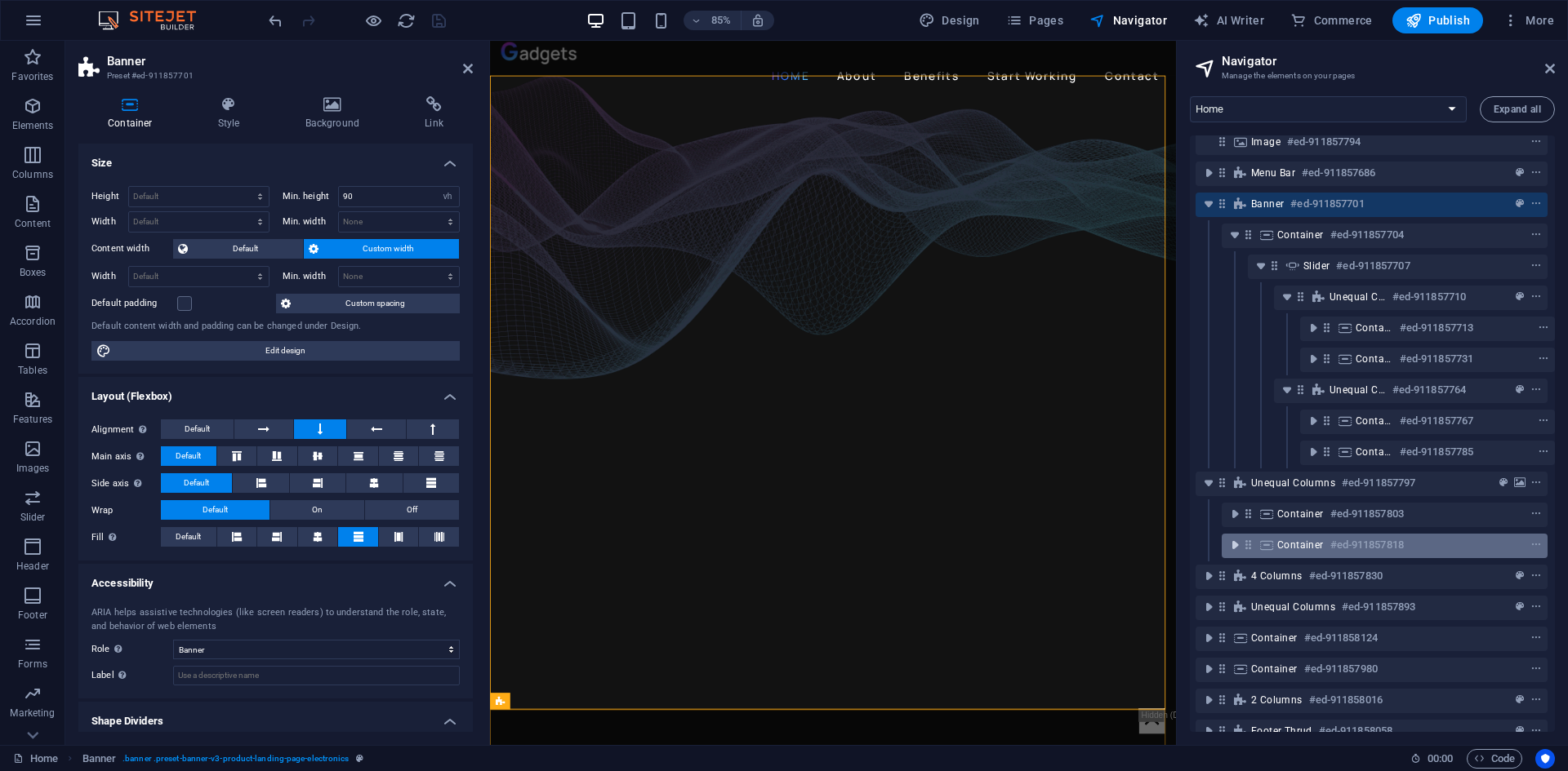
click at [1232, 545] on icon "toggle-expand" at bounding box center [1235, 546] width 17 height 17
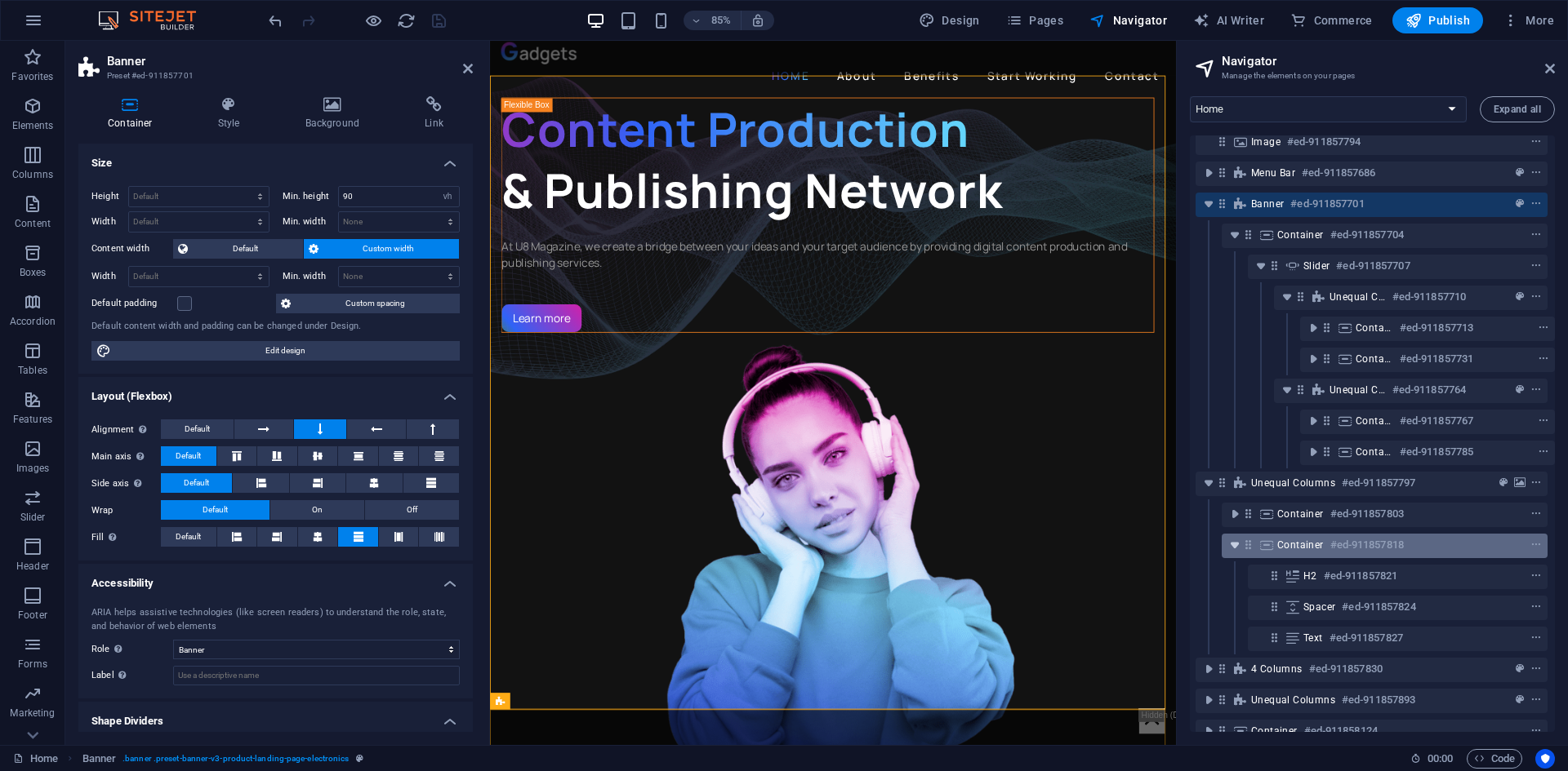
click at [1232, 545] on icon "toggle-expand" at bounding box center [1235, 546] width 17 height 17
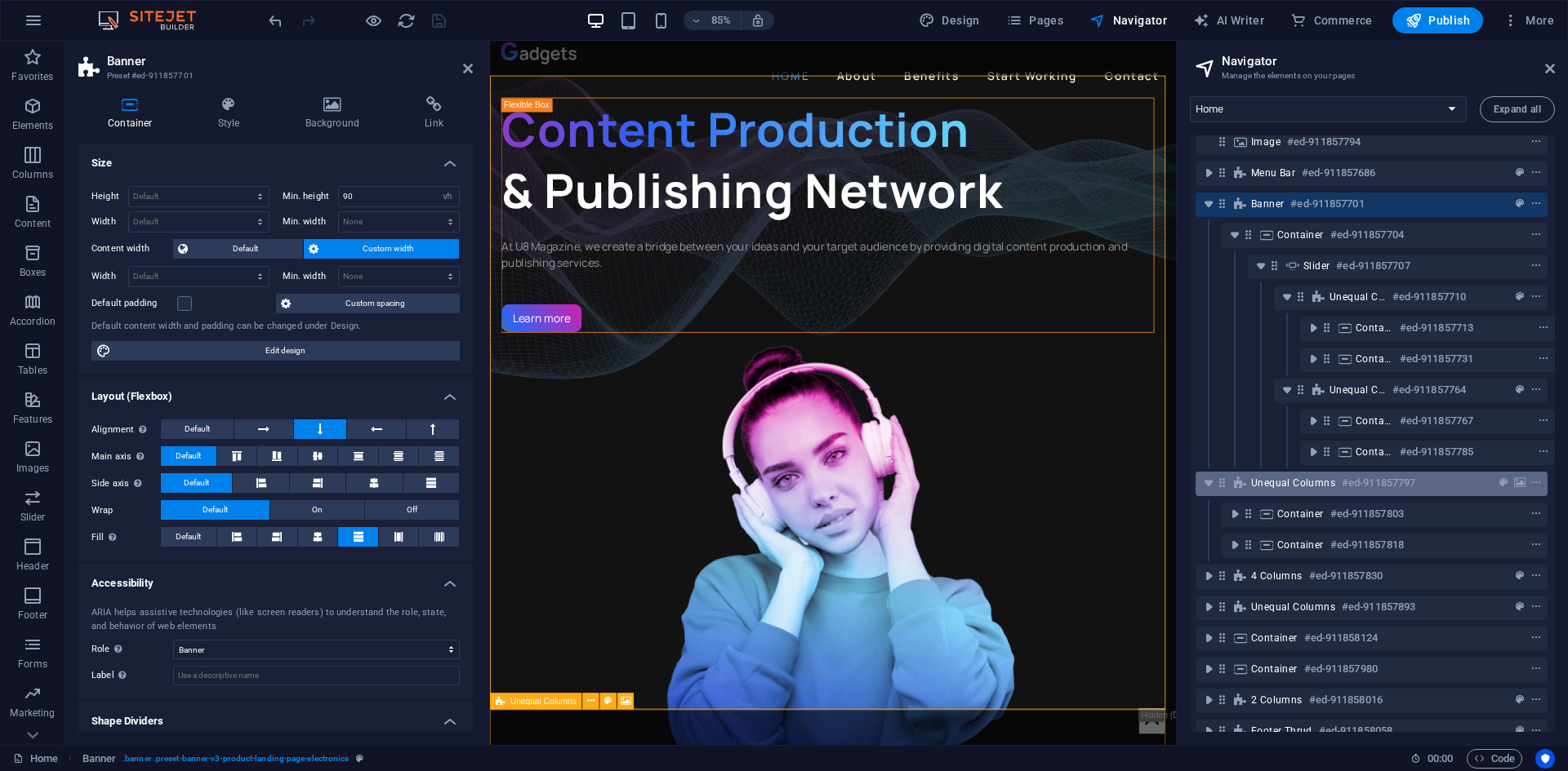
click at [1247, 483] on div "Unequal Columns #ed-911857797" at bounding box center [1371, 484] width 352 height 24
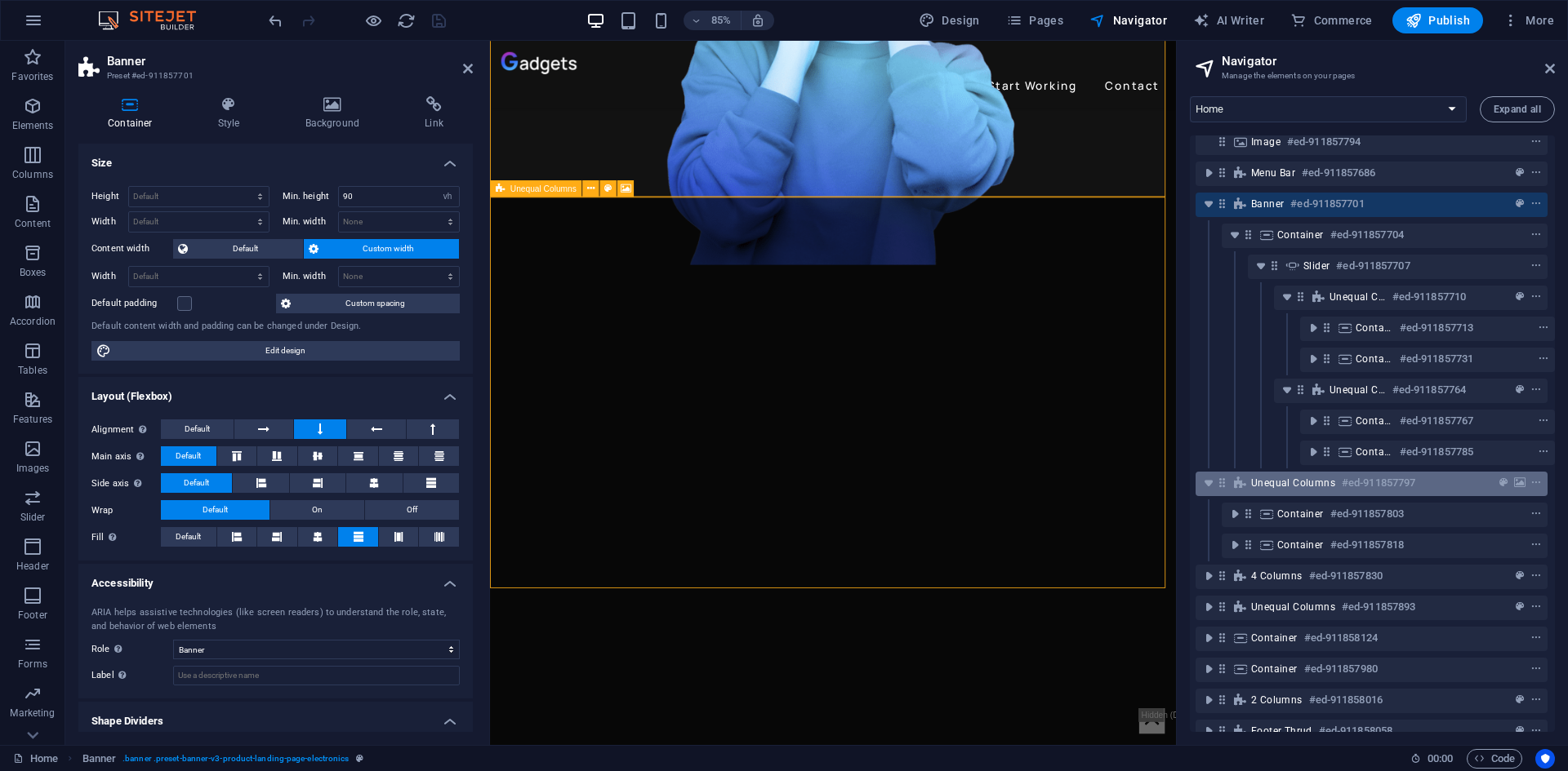
click at [1247, 483] on div "Unequal Columns #ed-911857797" at bounding box center [1371, 484] width 352 height 24
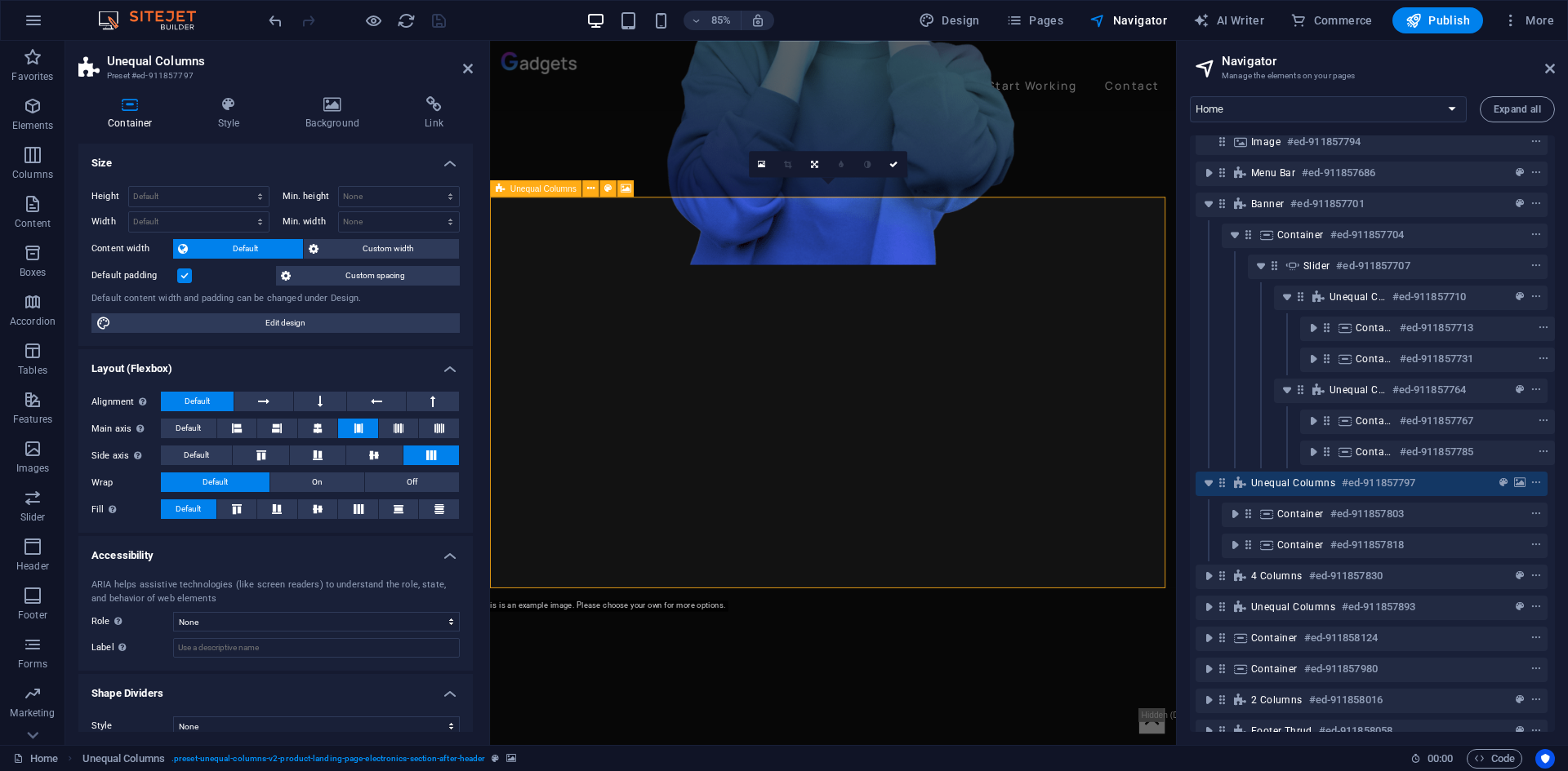
scroll to position [562, 0]
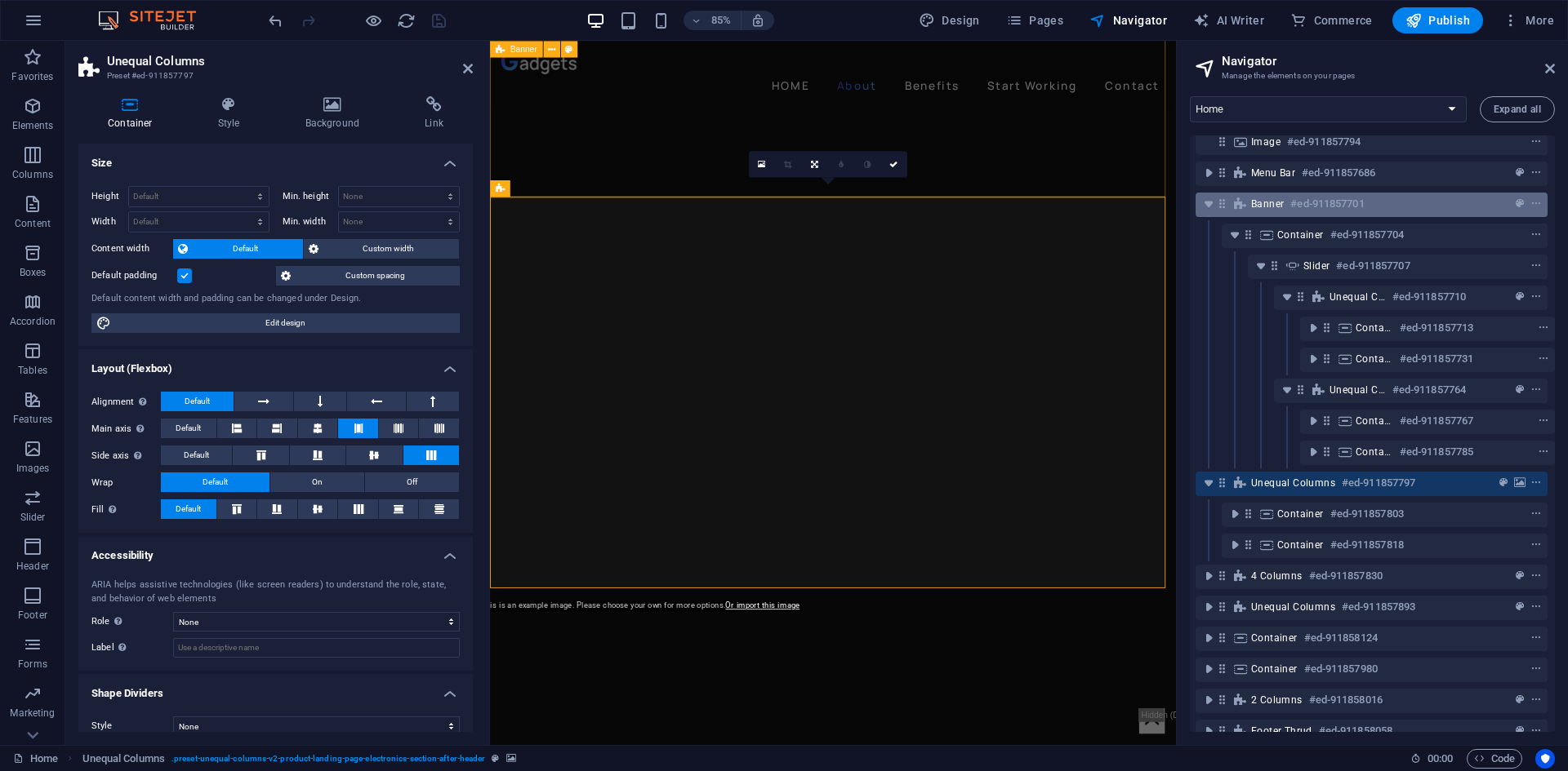
click at [1227, 207] on div "Banner #ed-911857701" at bounding box center [1371, 205] width 352 height 24
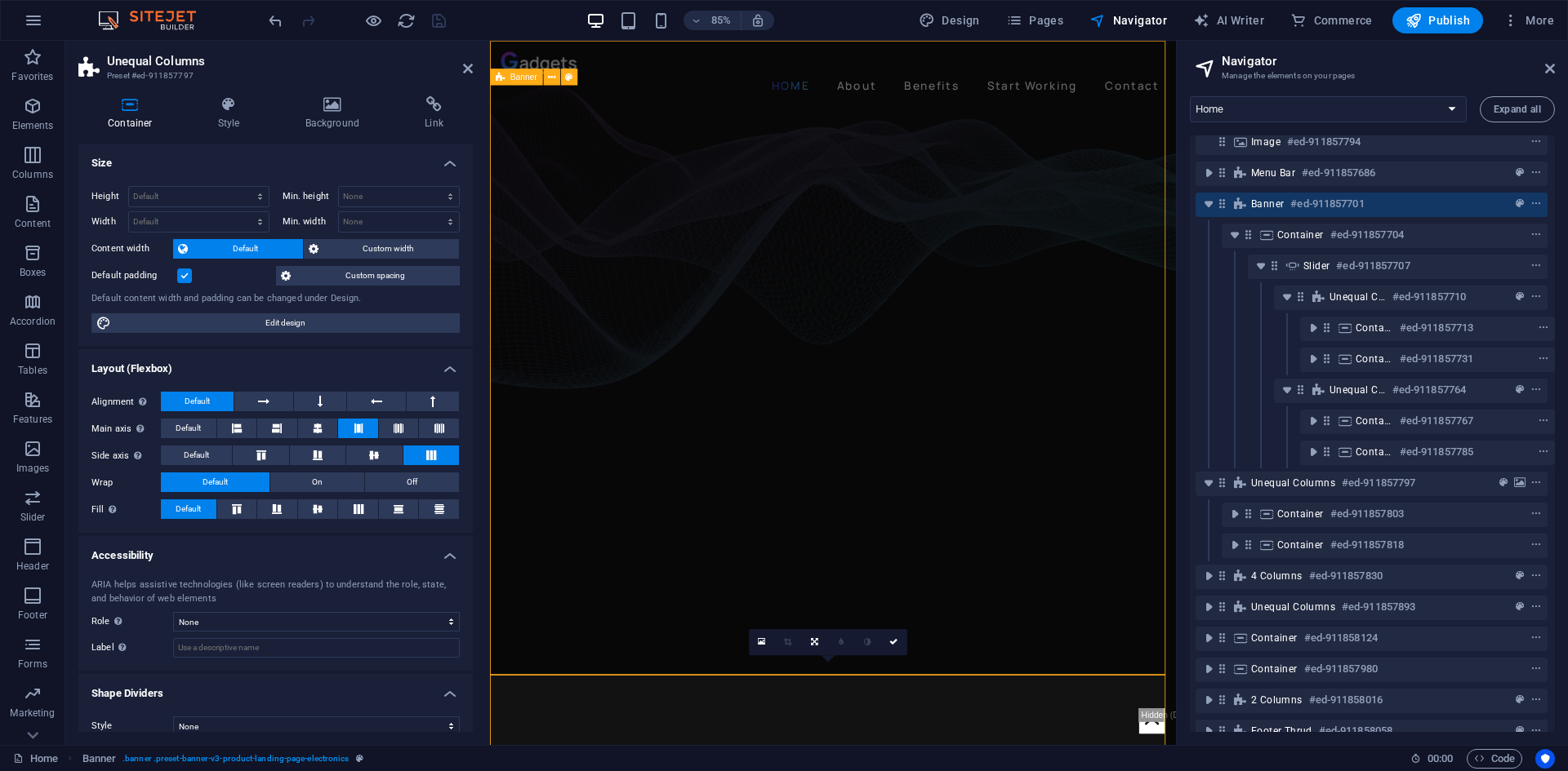
click at [1227, 207] on div "Banner #ed-911857701" at bounding box center [1371, 205] width 352 height 24
select select "vh"
select select "banner"
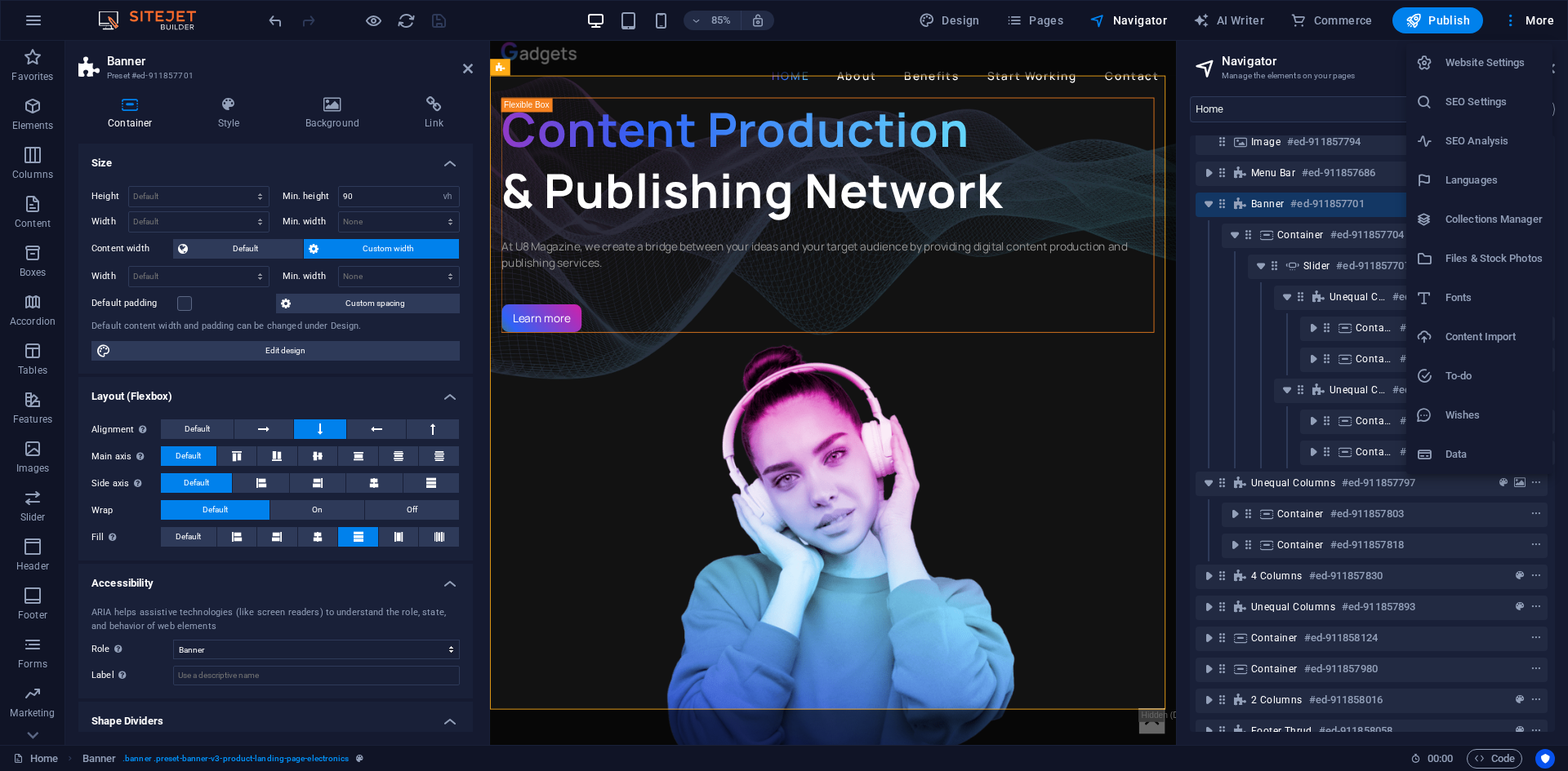
click at [23, 24] on div at bounding box center [784, 386] width 1568 height 771
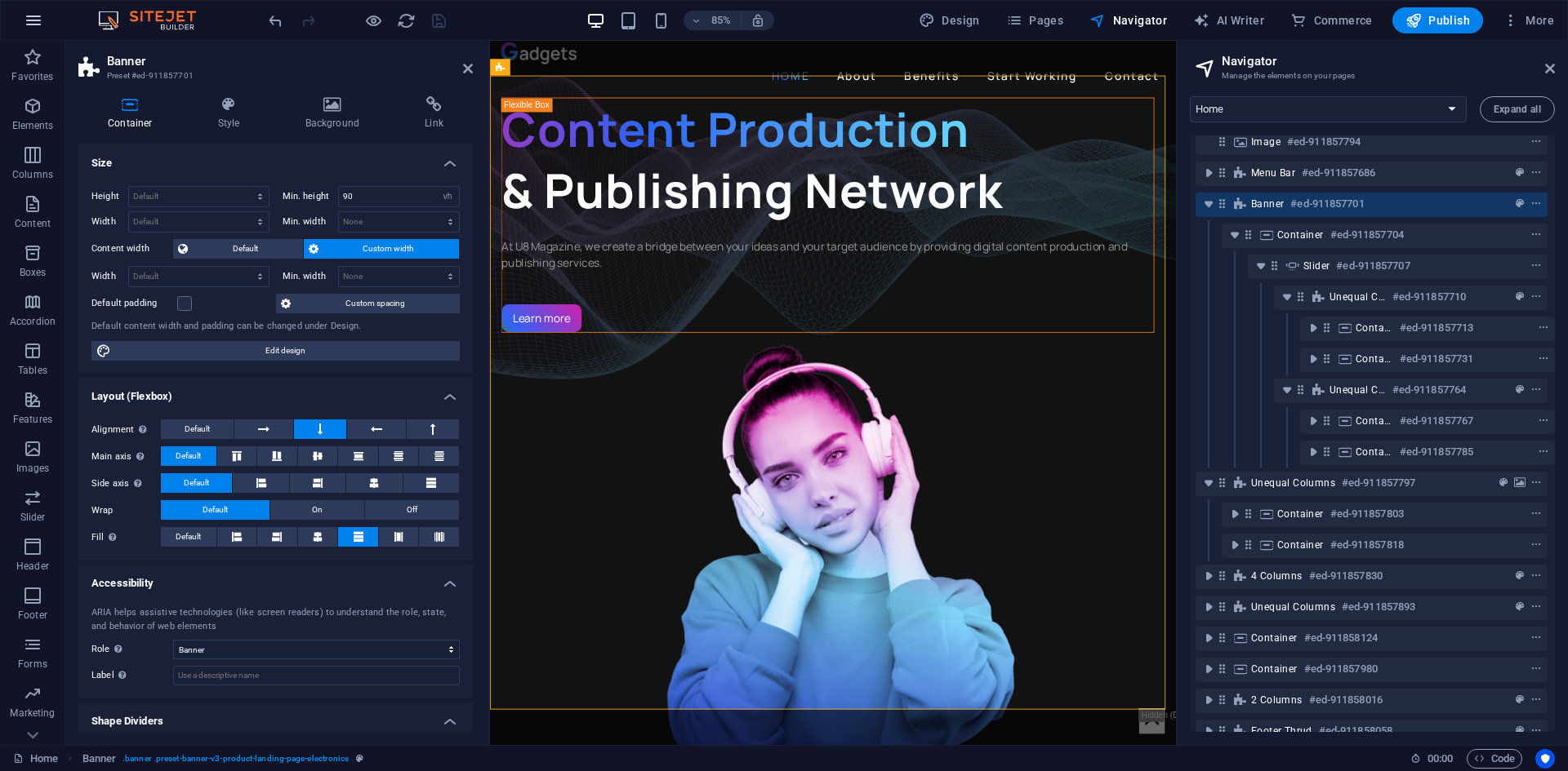
click at [34, 20] on icon "button" at bounding box center [33, 20] width 20 height 20
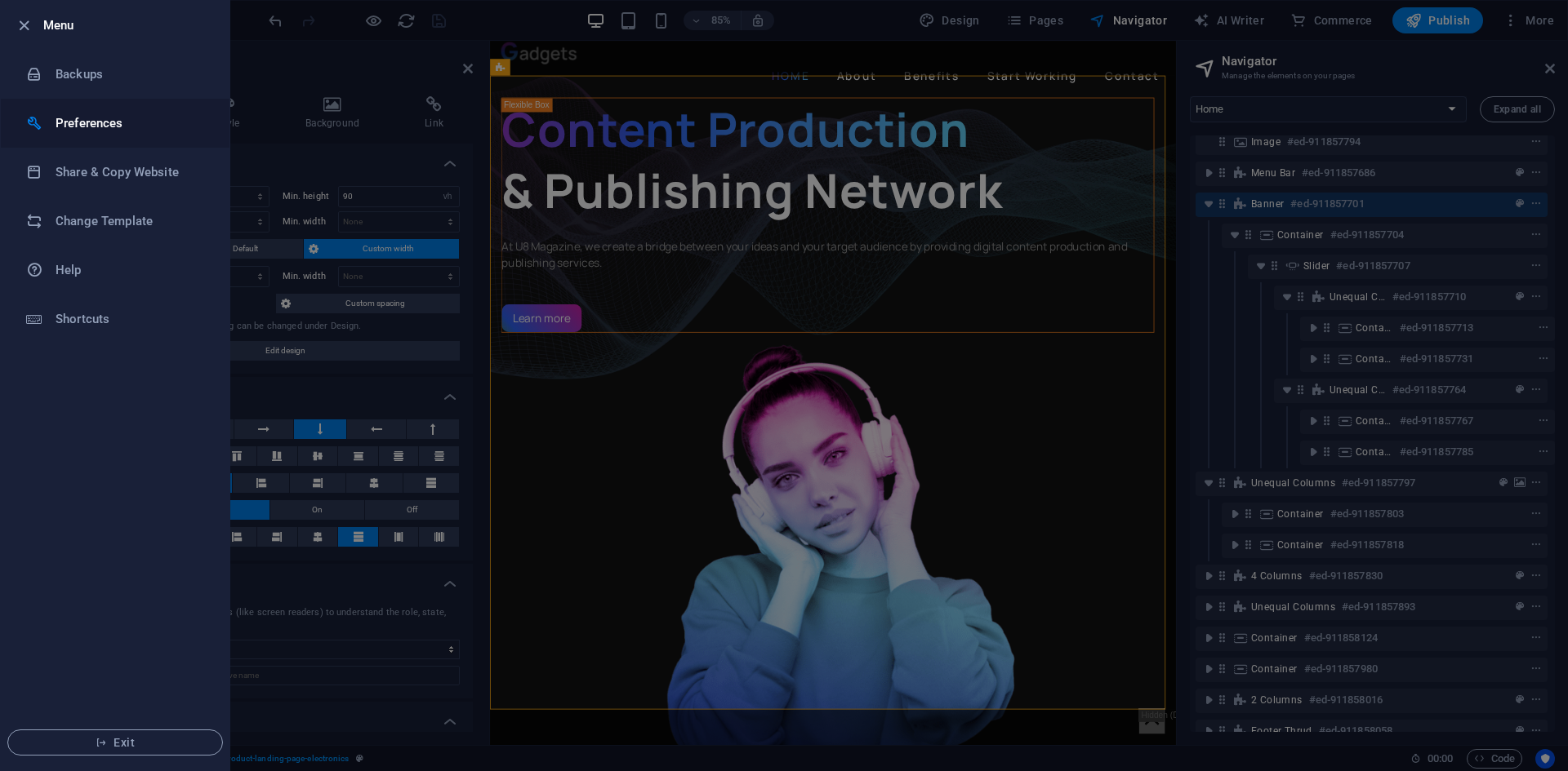
click at [112, 122] on h6 "Preferences" at bounding box center [131, 123] width 151 height 20
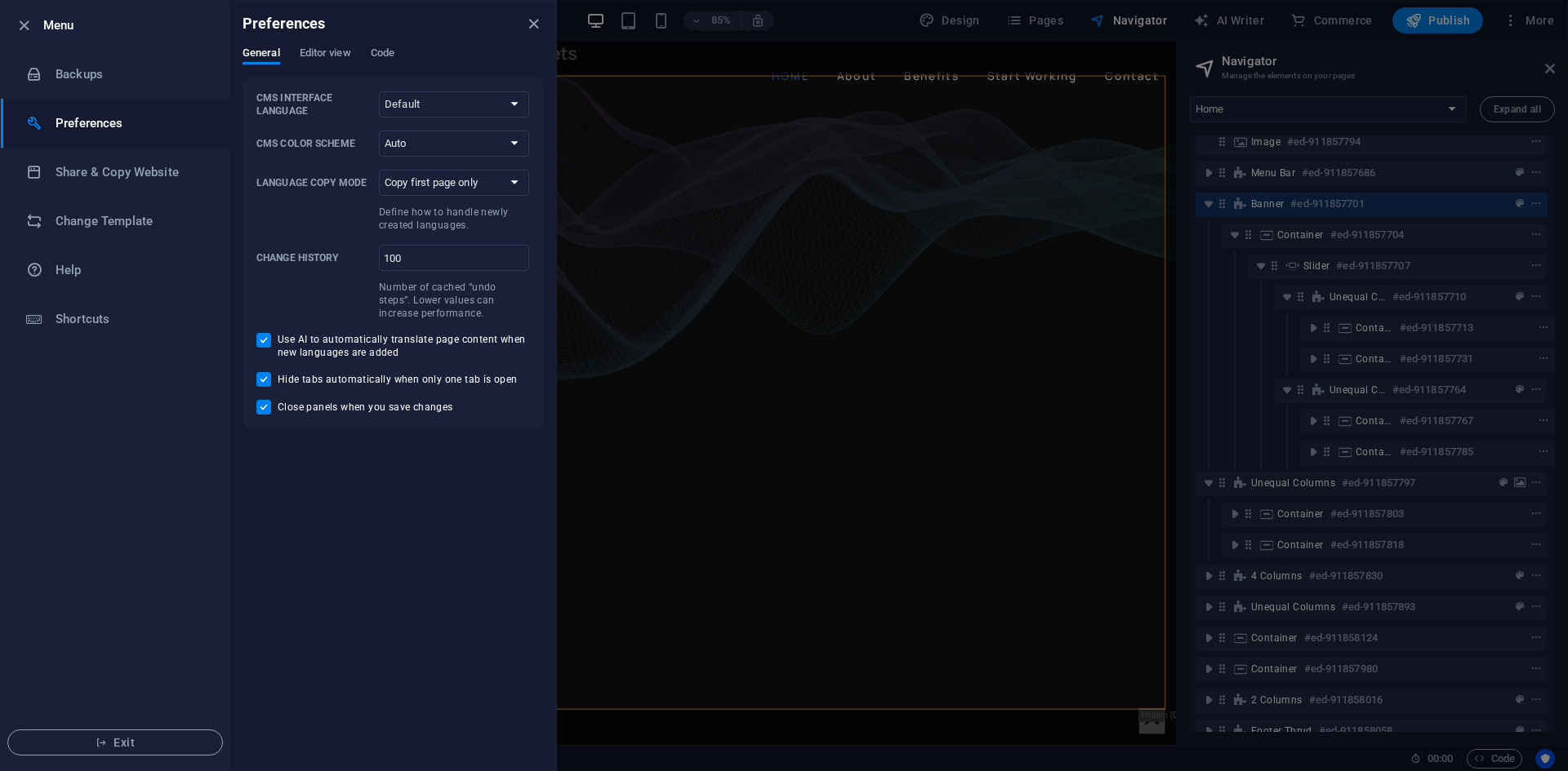
click at [1536, 14] on div at bounding box center [784, 386] width 1568 height 771
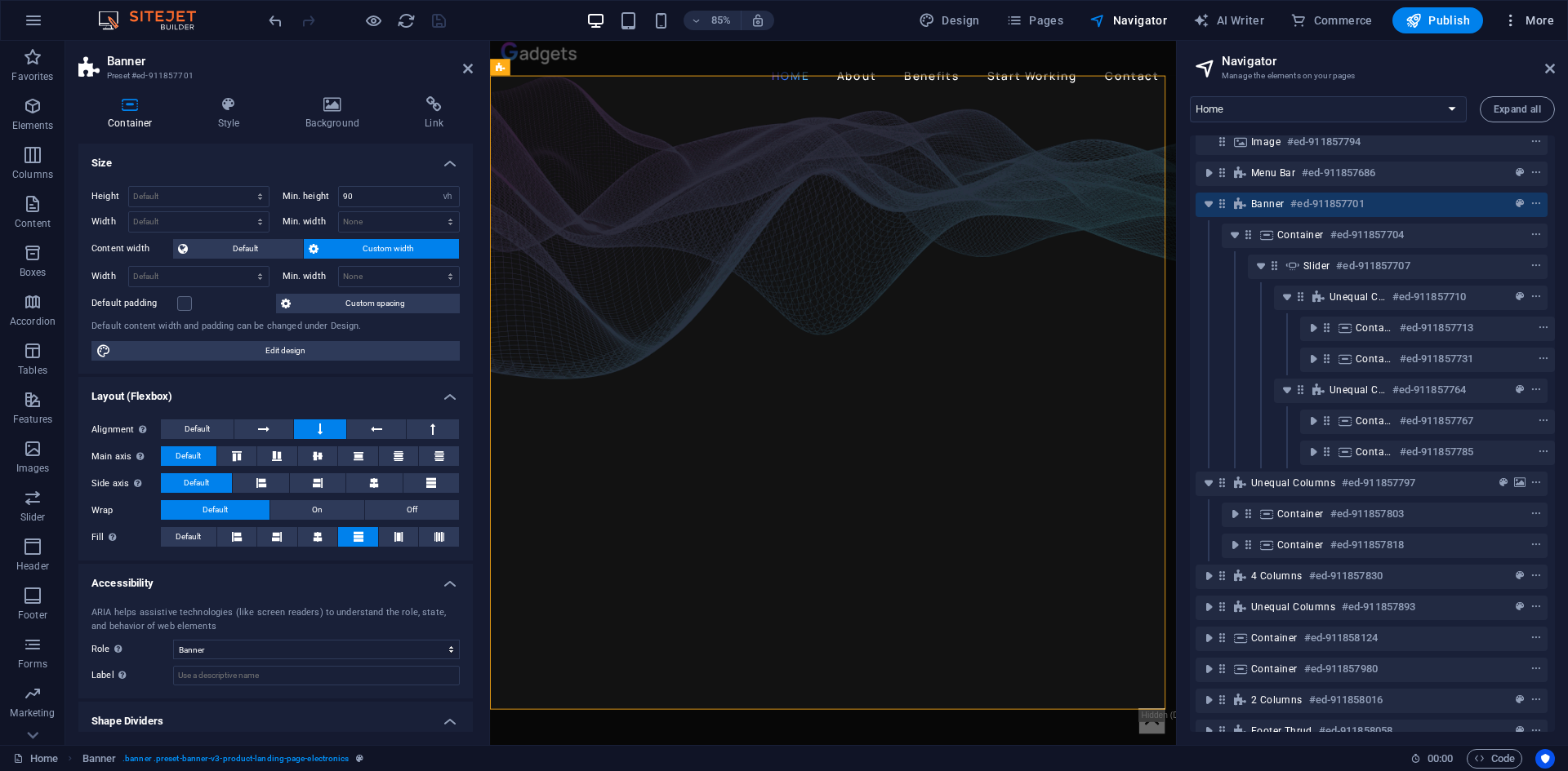
click at [1525, 20] on span "More" at bounding box center [1528, 20] width 51 height 17
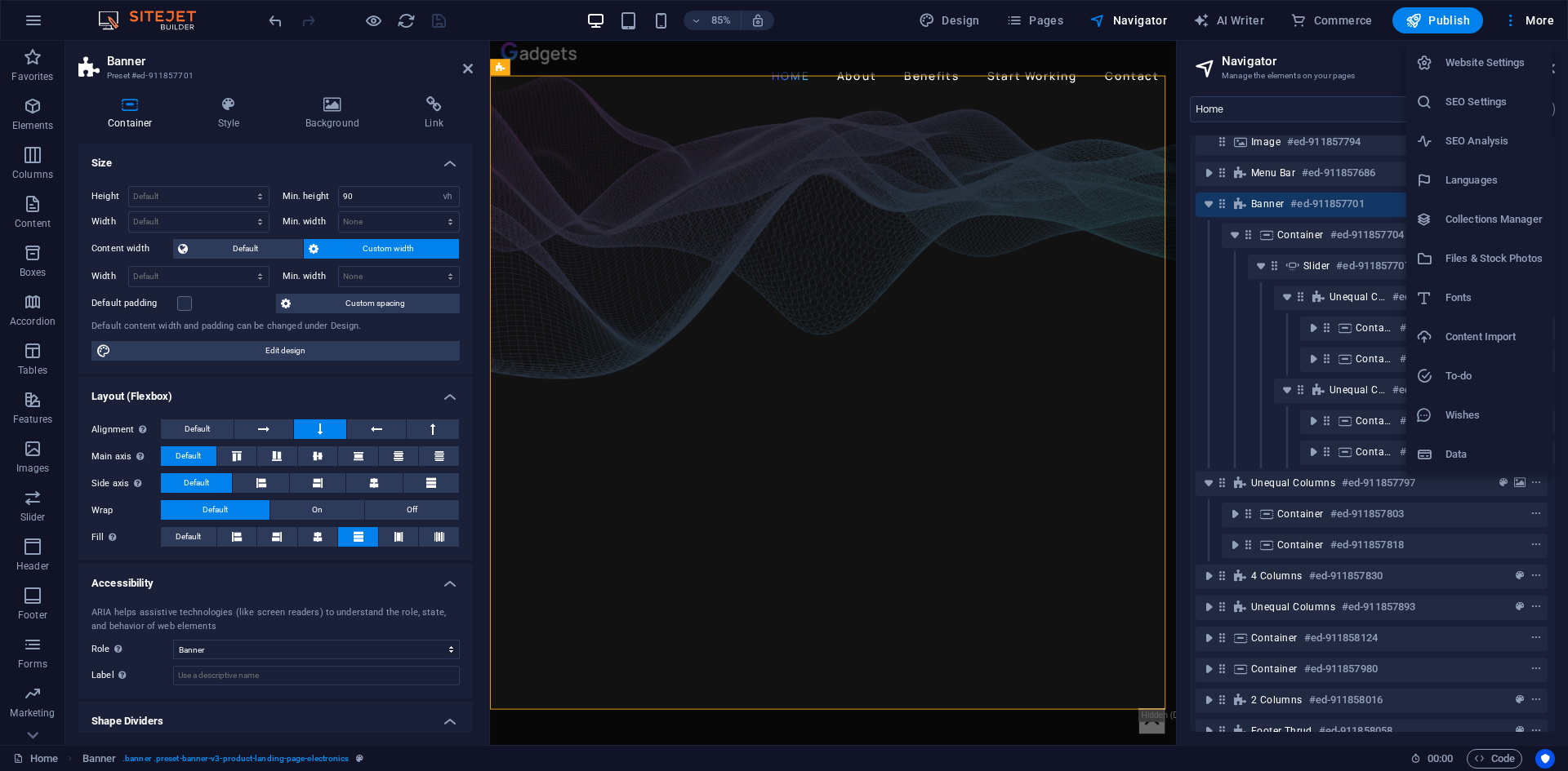
click at [1487, 60] on h6 "Website Settings" at bounding box center [1494, 62] width 97 height 20
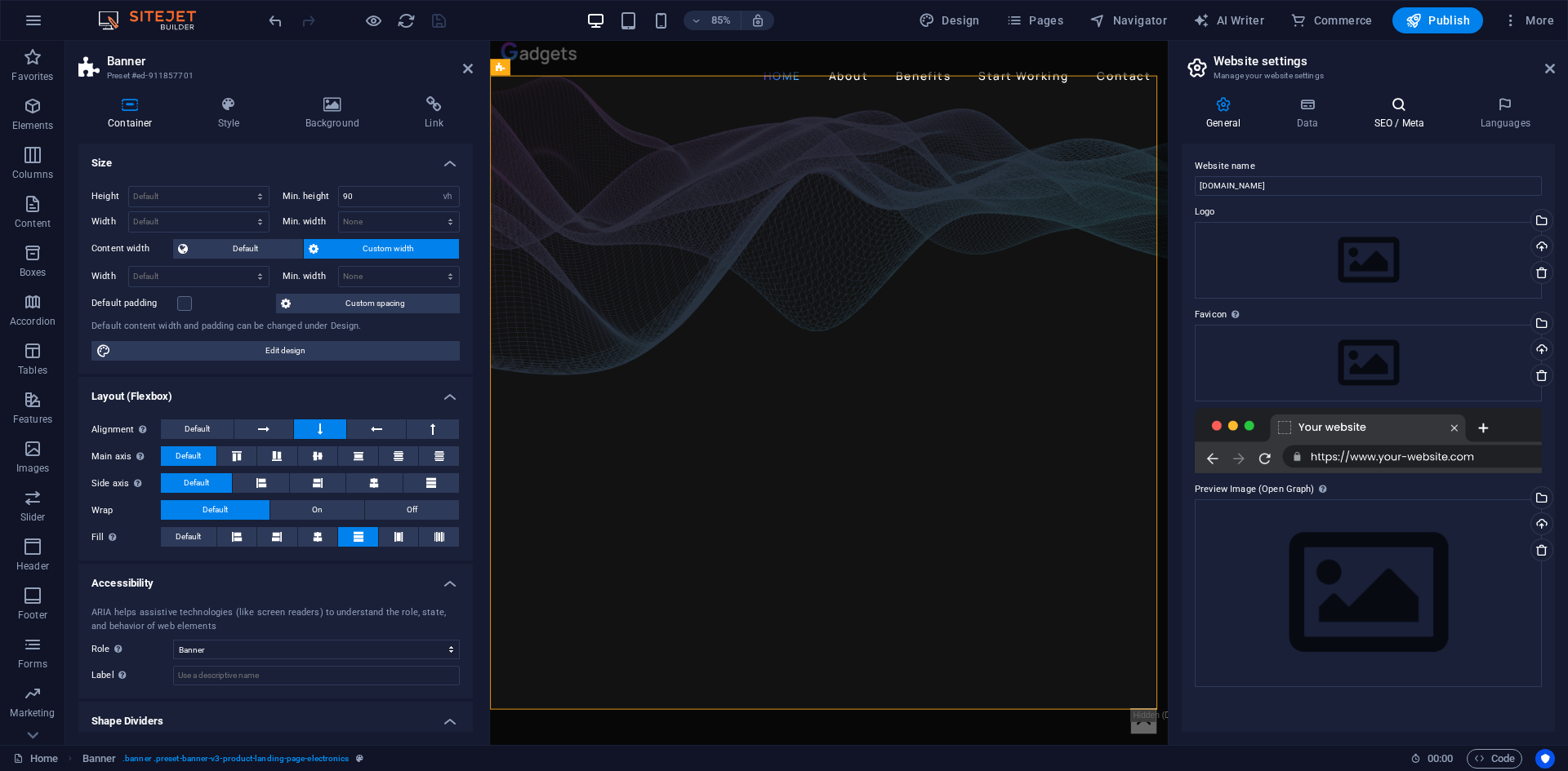
click at [1400, 103] on icon at bounding box center [1398, 104] width 100 height 17
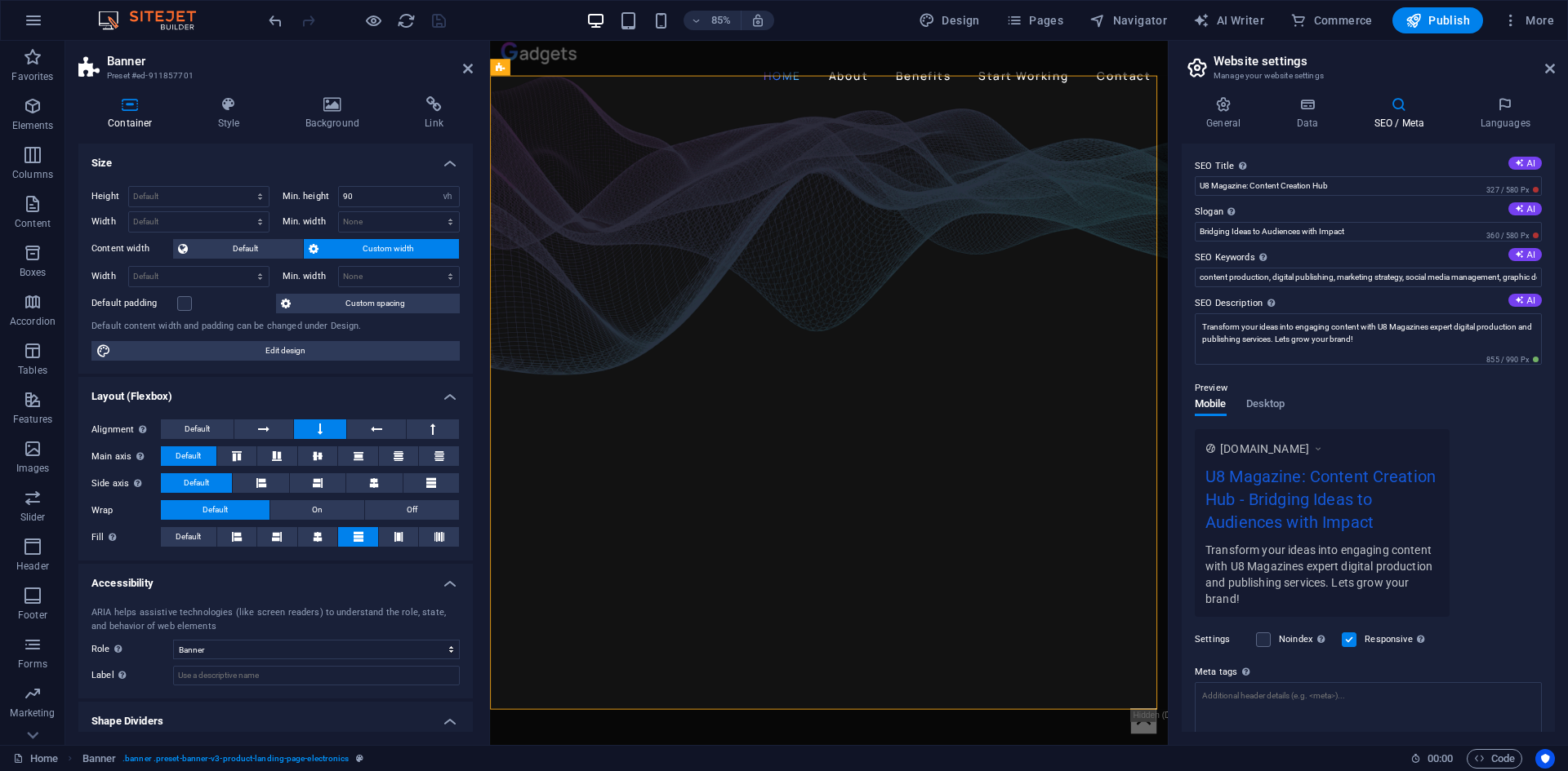
scroll to position [107, 0]
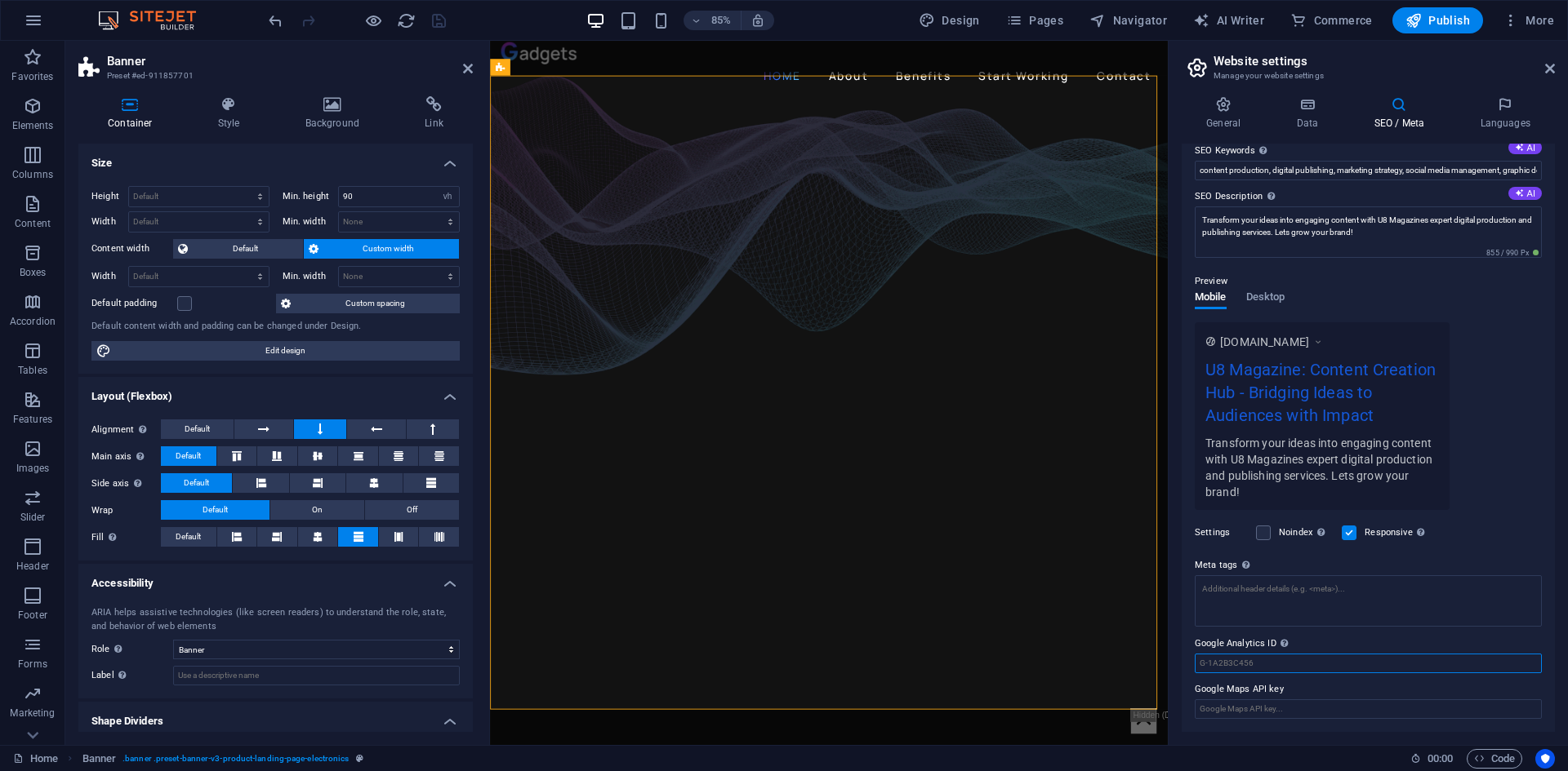
click at [1296, 660] on input "Google Analytics ID Please only add the Google Analytics ID. We automatically i…" at bounding box center [1368, 663] width 348 height 20
paste input "G-SG8PZF1G5K"
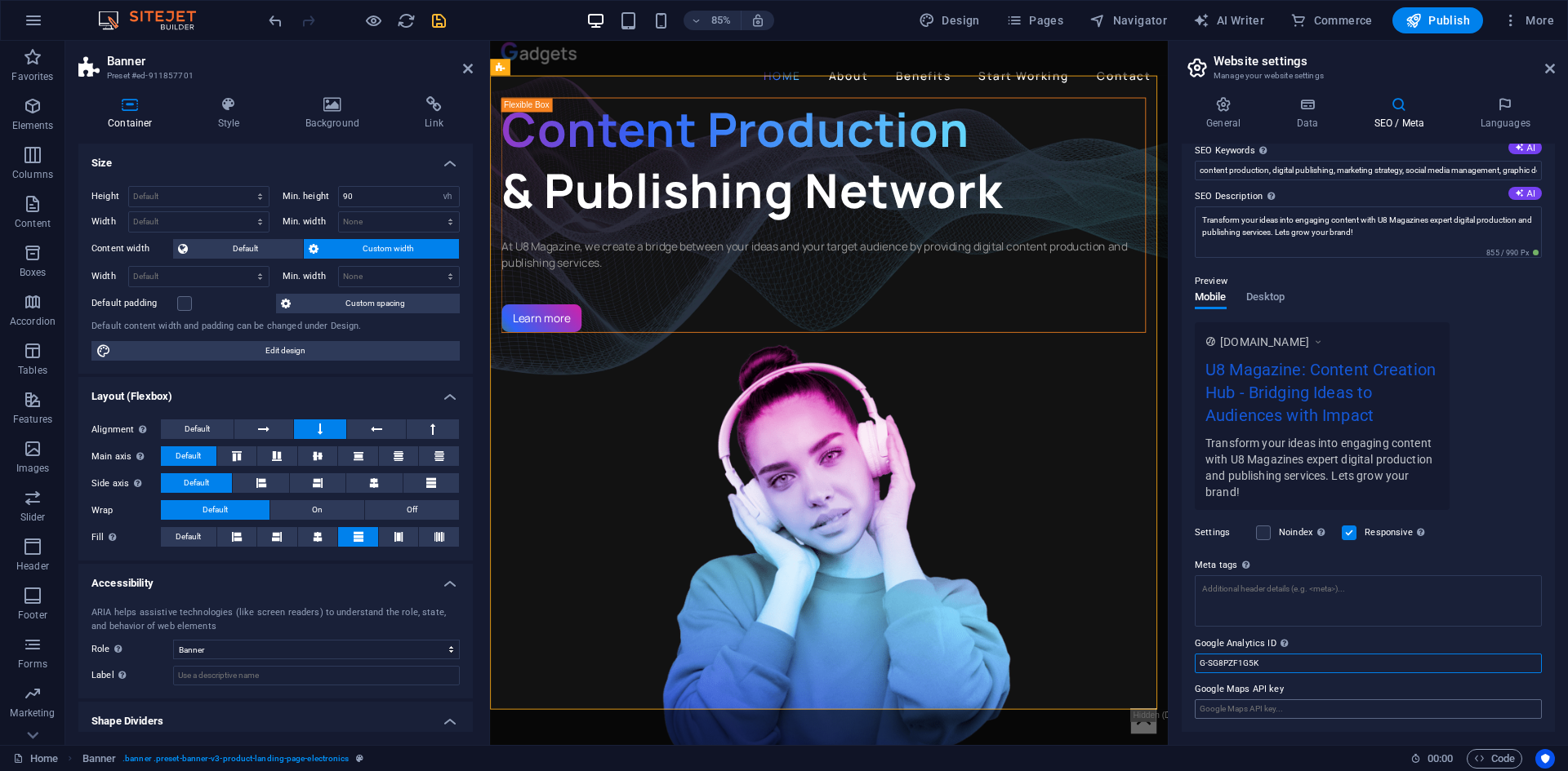
type input "G-SG8PZF1G5K"
click at [1293, 712] on input "Google Maps API key" at bounding box center [1368, 709] width 348 height 20
click at [432, 20] on icon "save" at bounding box center [439, 20] width 19 height 19
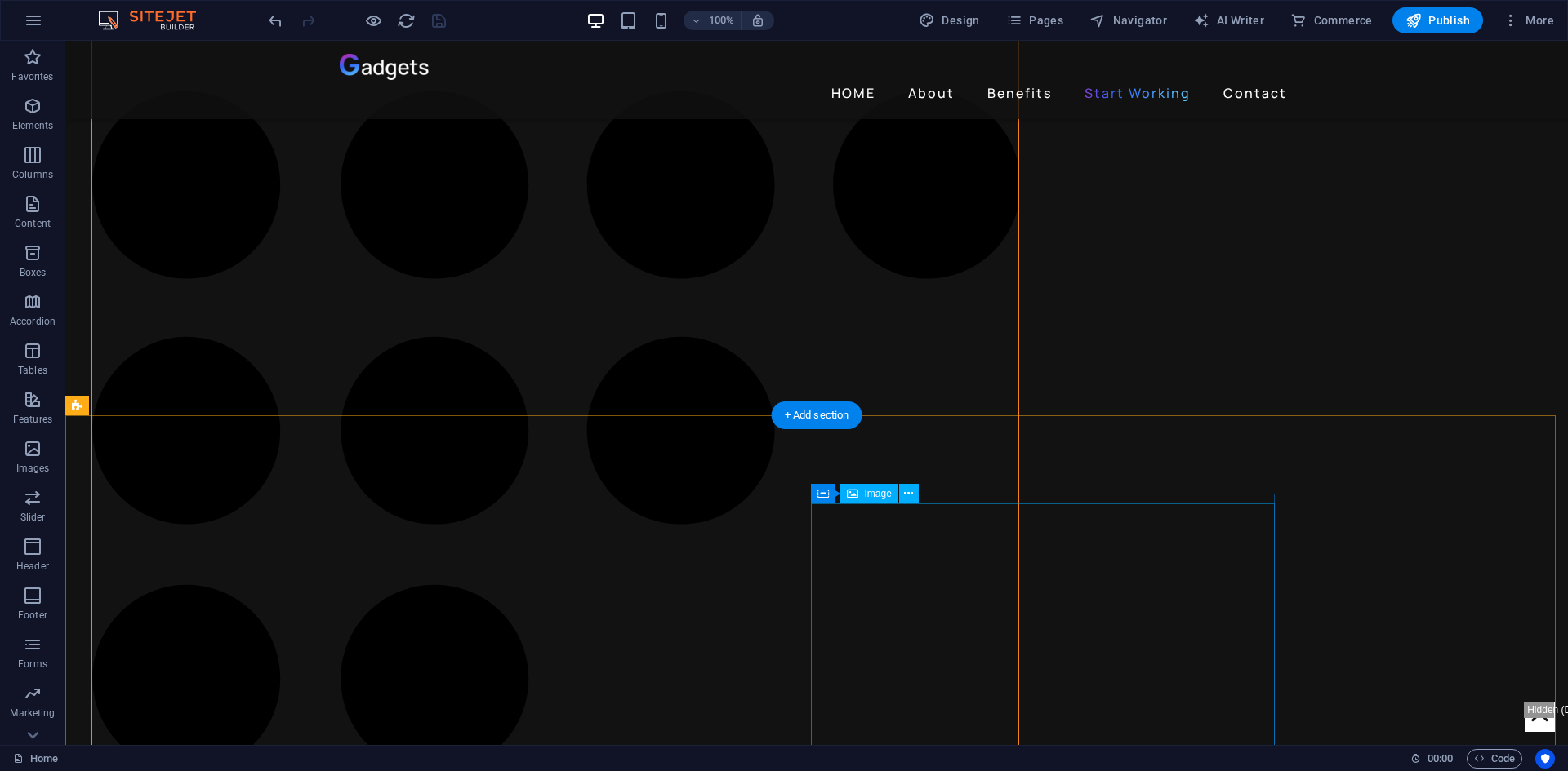
scroll to position [3754, 0]
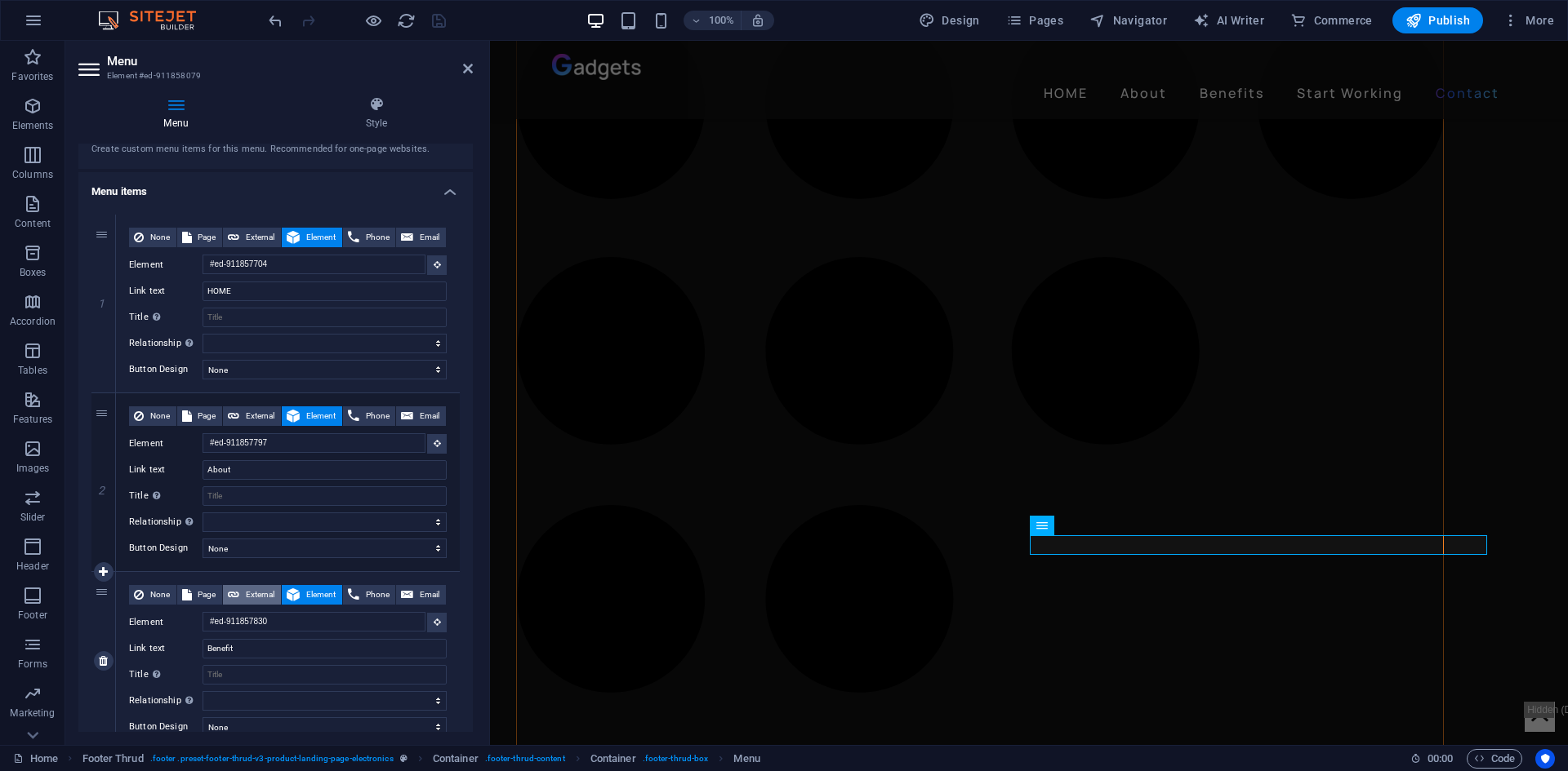
scroll to position [163, 0]
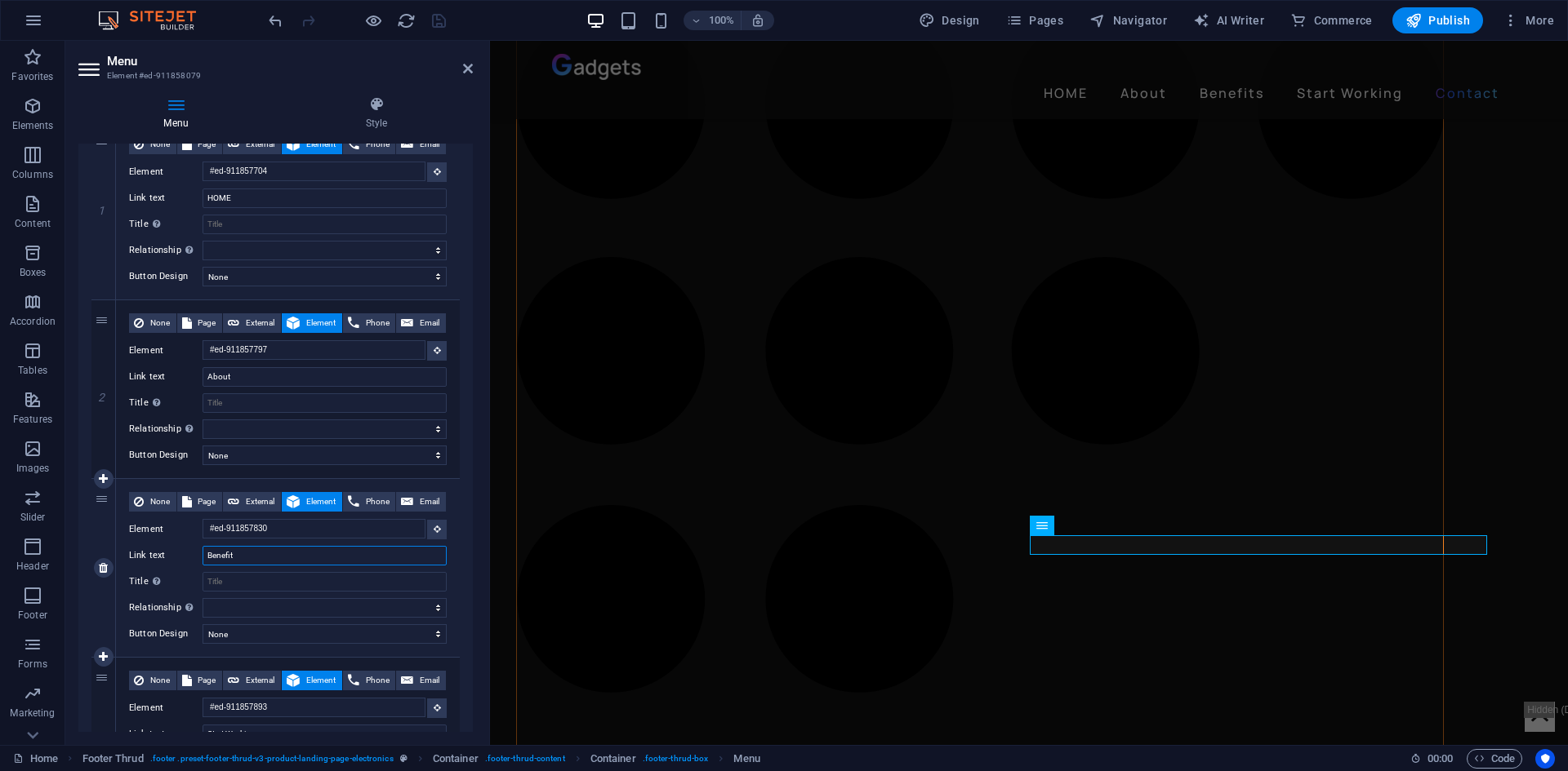
click at [264, 550] on input "Benefit" at bounding box center [324, 555] width 244 height 20
type input "Benefits"
select select
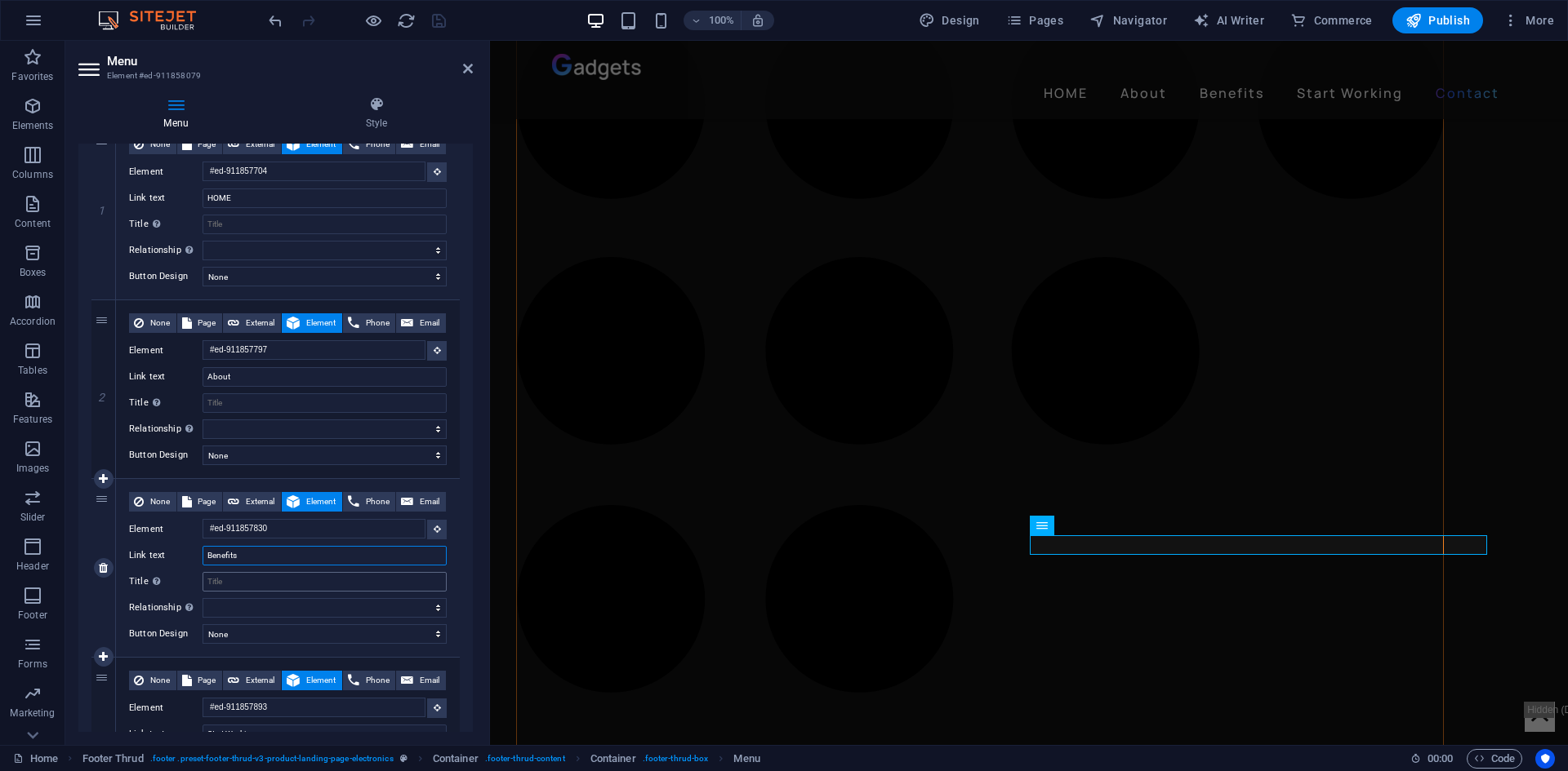
select select
type input "Benefits"
click at [440, 18] on icon "save" at bounding box center [439, 20] width 19 height 19
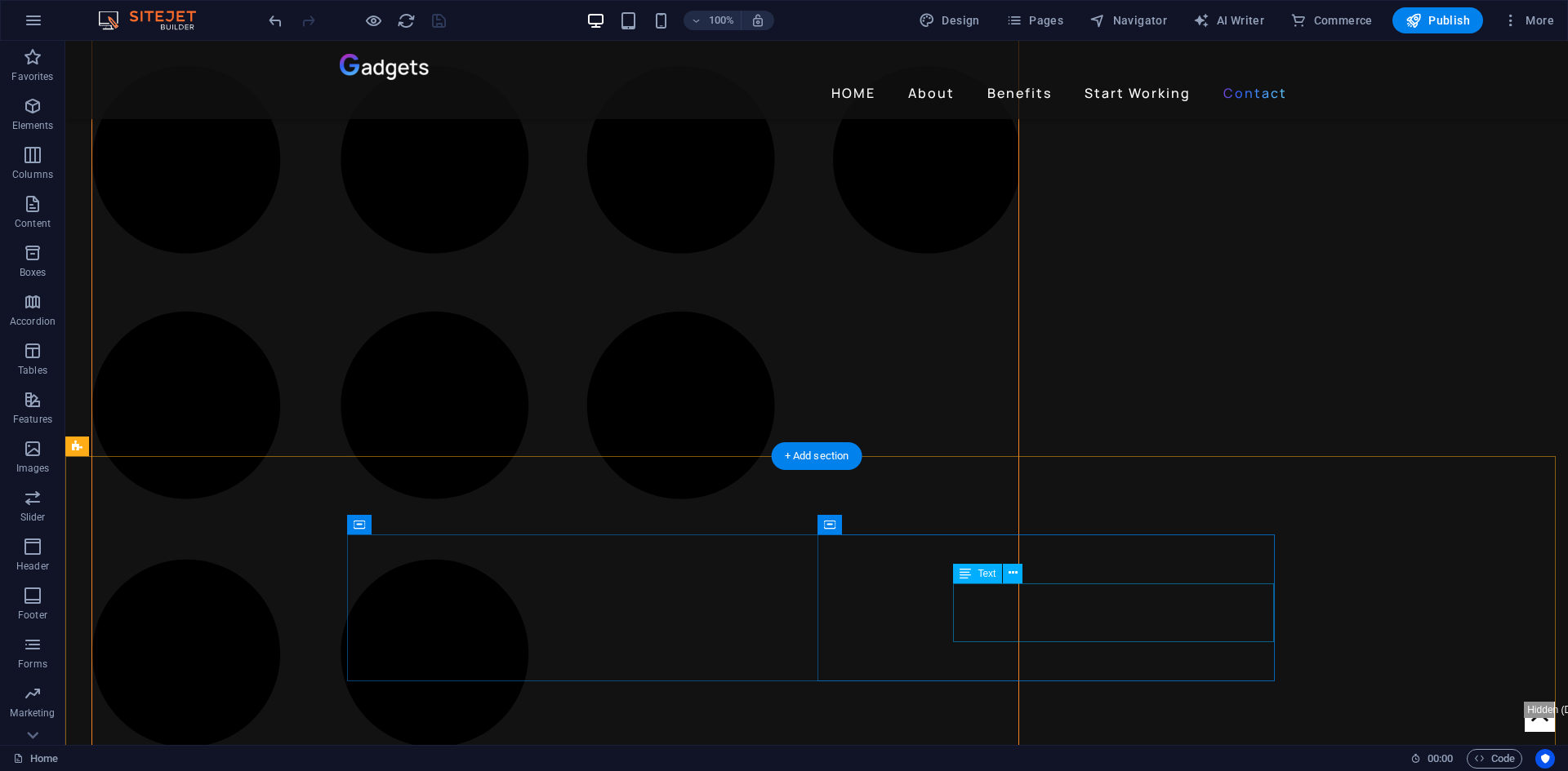
scroll to position [3754, 0]
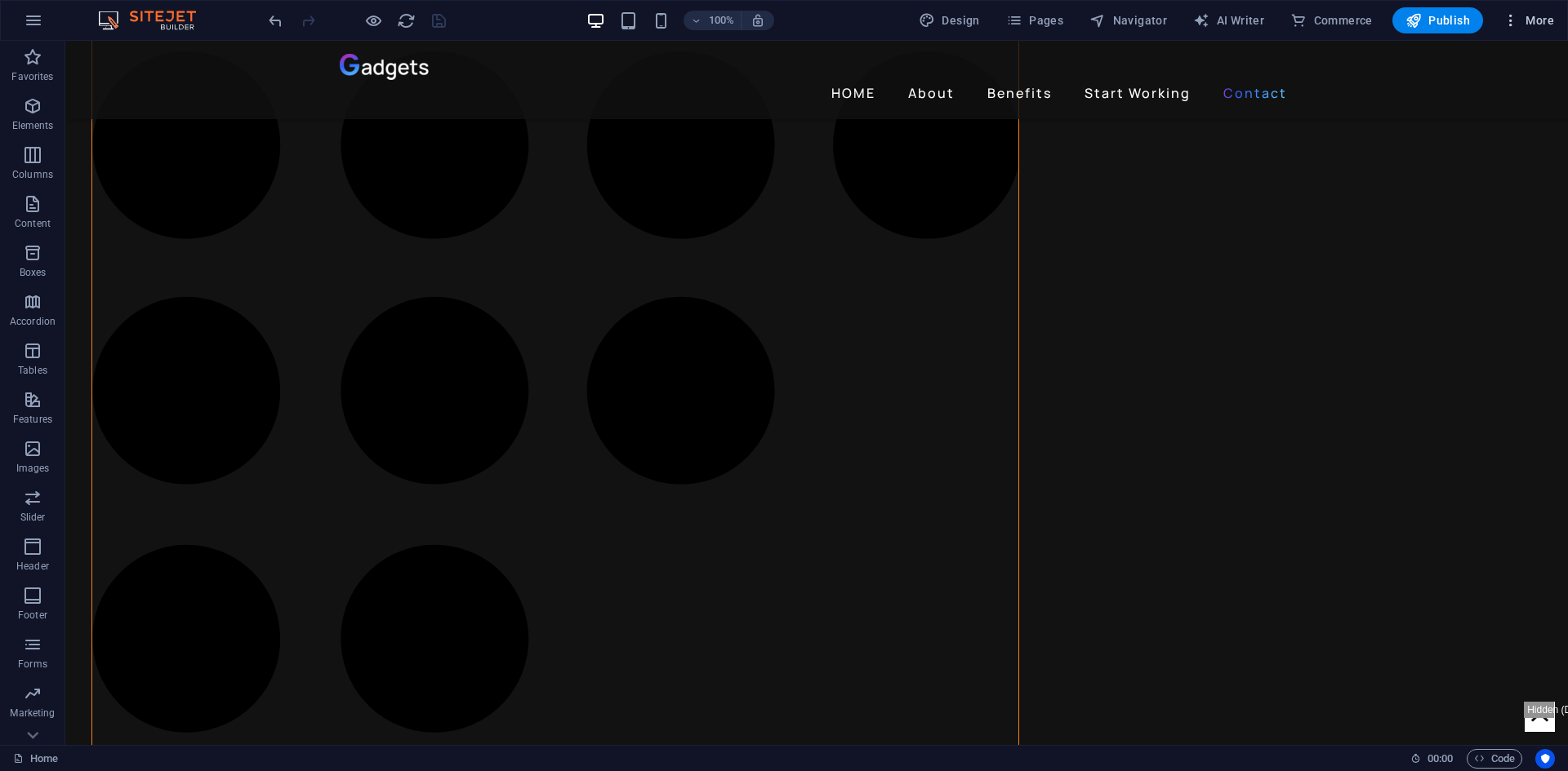
click at [0, 0] on button "More" at bounding box center [0, 0] width 0 height 0
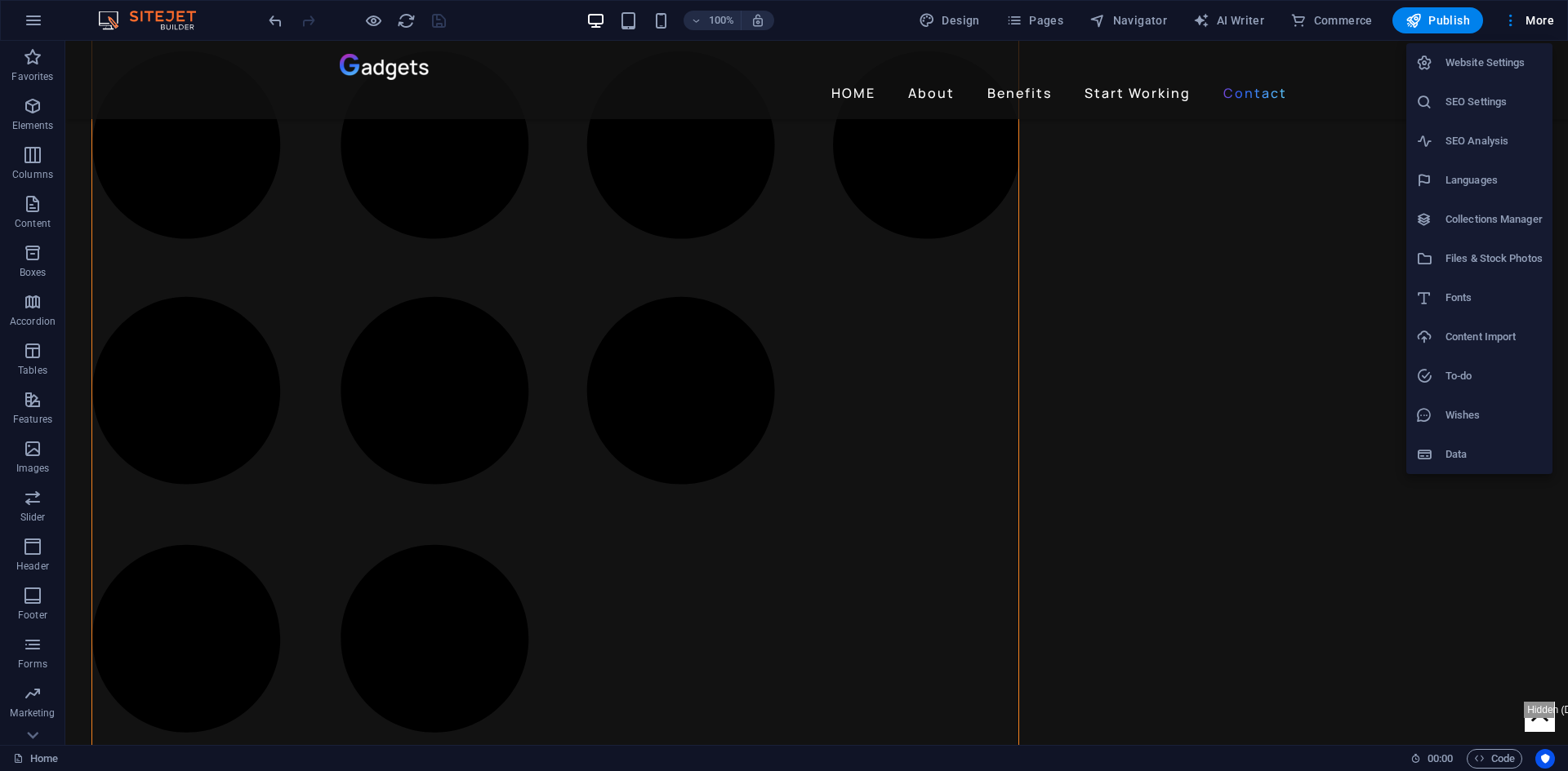
click at [1477, 94] on h6 "SEO Settings" at bounding box center [1494, 101] width 97 height 20
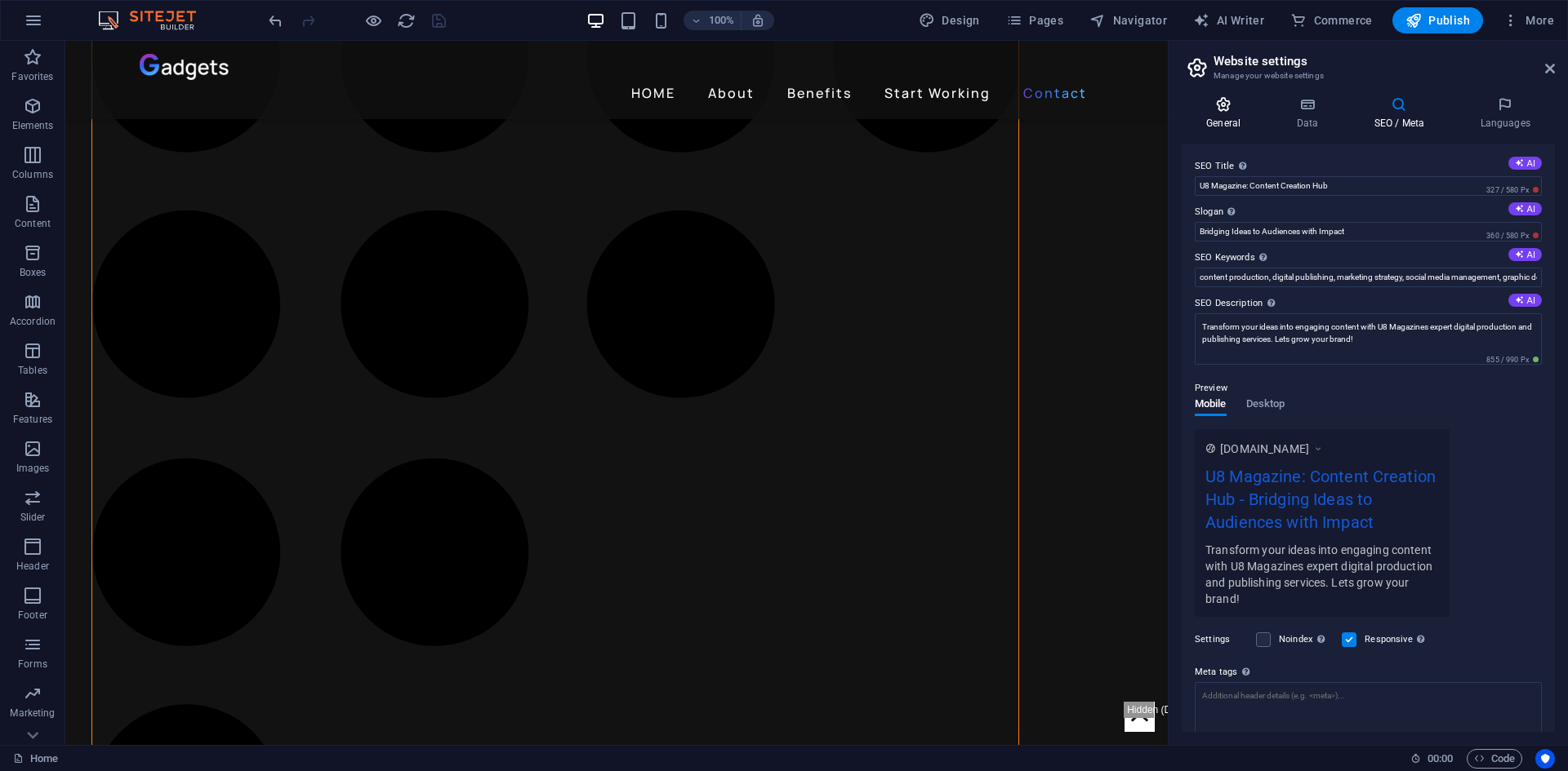
click at [1237, 115] on h4 "General" at bounding box center [1226, 113] width 89 height 34
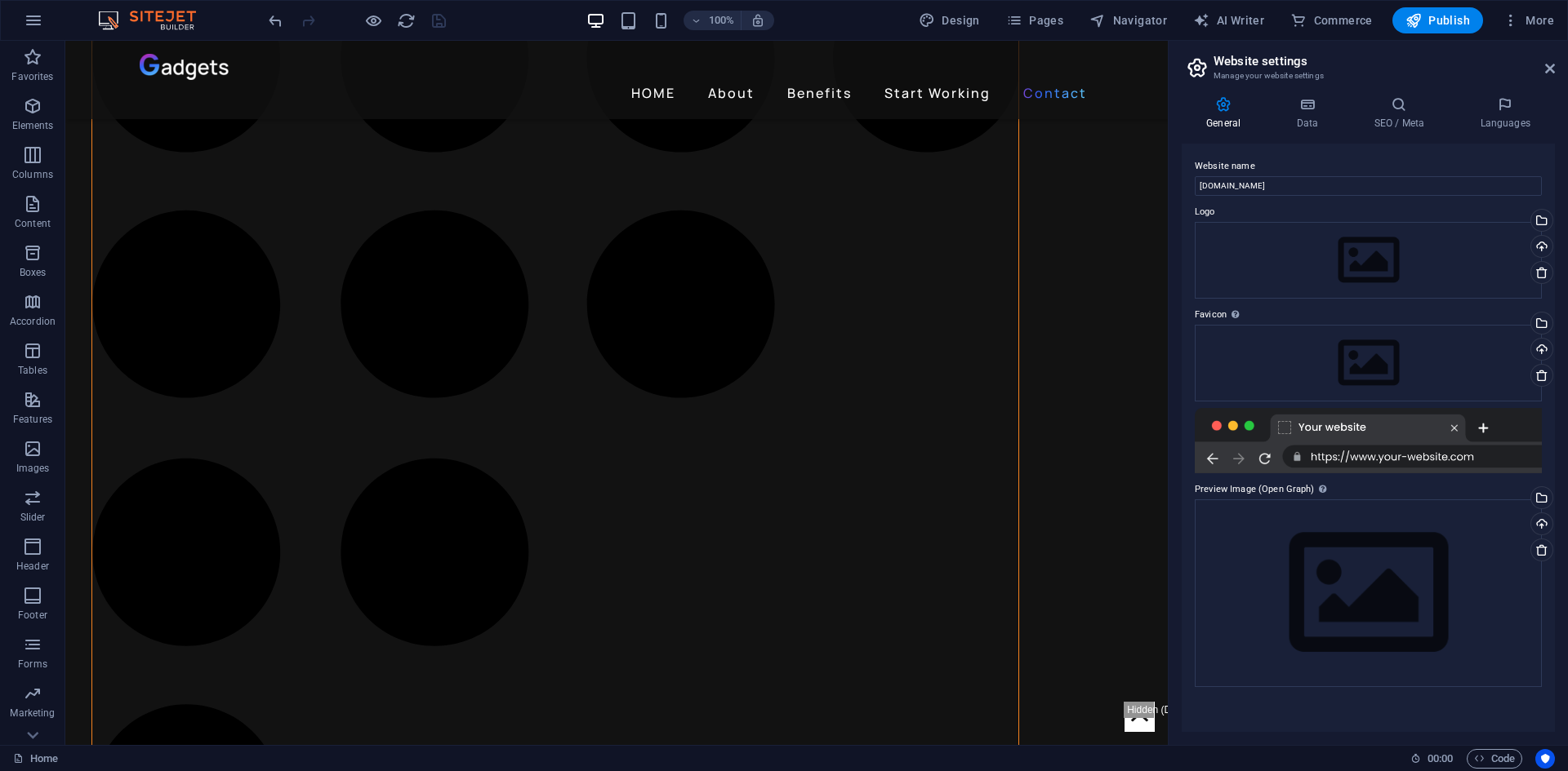
click at [1289, 96] on div "General Data SEO / Meta Languages Website name u8magazine.com Logo Drag files h…" at bounding box center [1368, 413] width 400 height 662
click at [1301, 122] on h4 "Data" at bounding box center [1310, 113] width 77 height 34
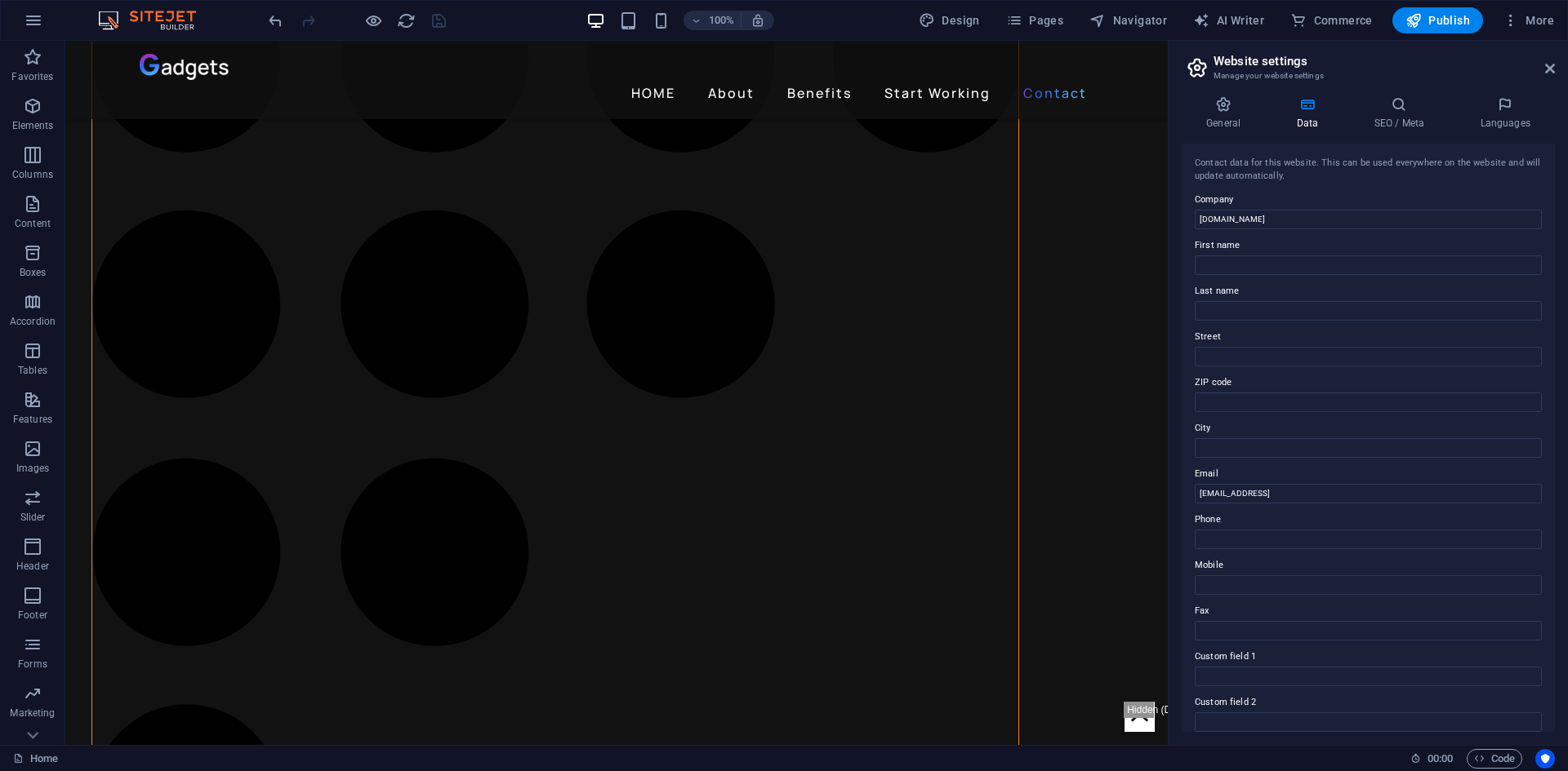
scroll to position [82, 0]
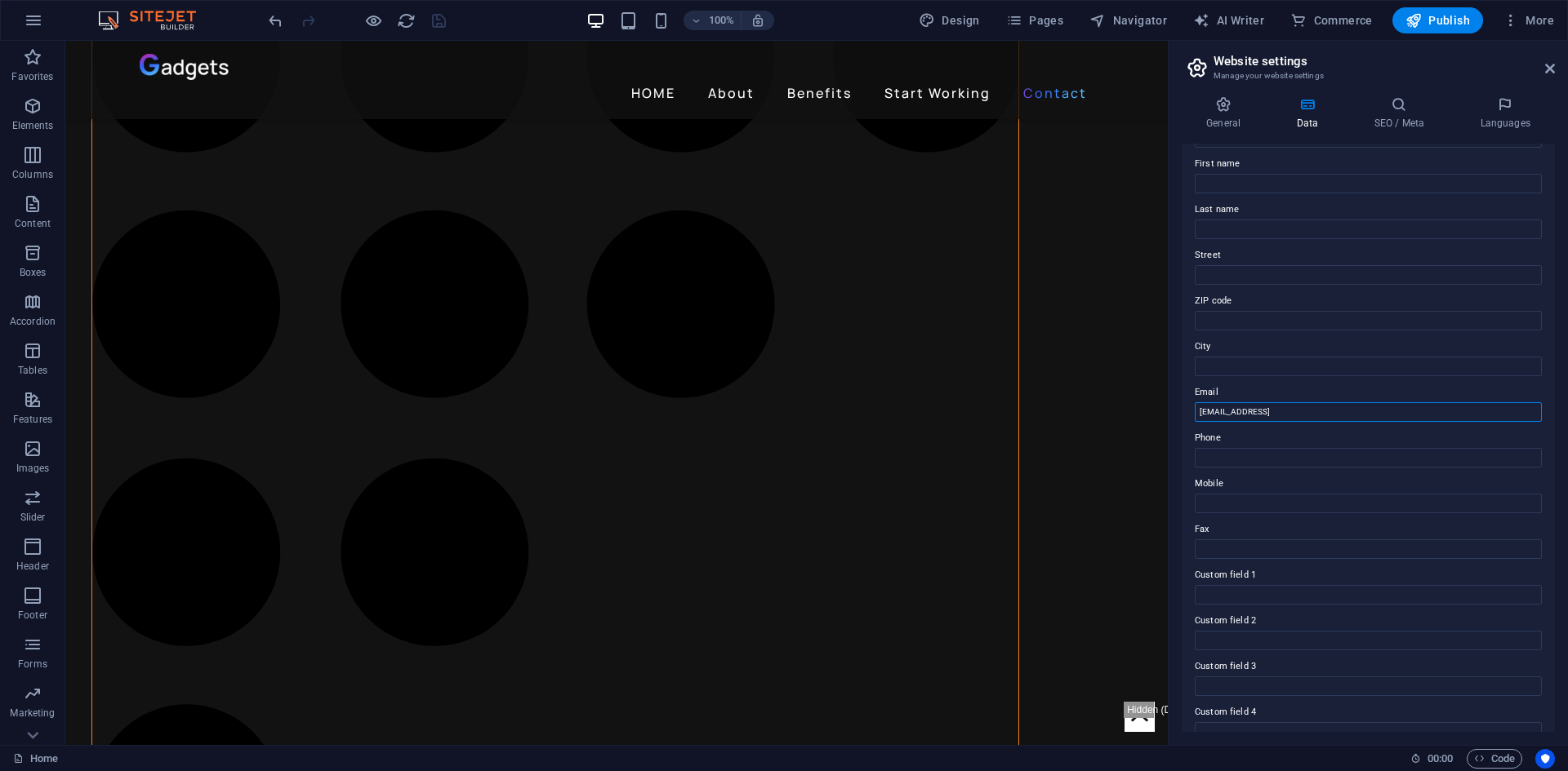
click at [1267, 412] on input "0e4efcac524452fe387b27e2def43b@cpanel.local" at bounding box center [1368, 412] width 348 height 20
click at [1268, 412] on input "0e4efcac524452fe387b27e2def43b@cpanel.local" at bounding box center [1368, 412] width 348 height 20
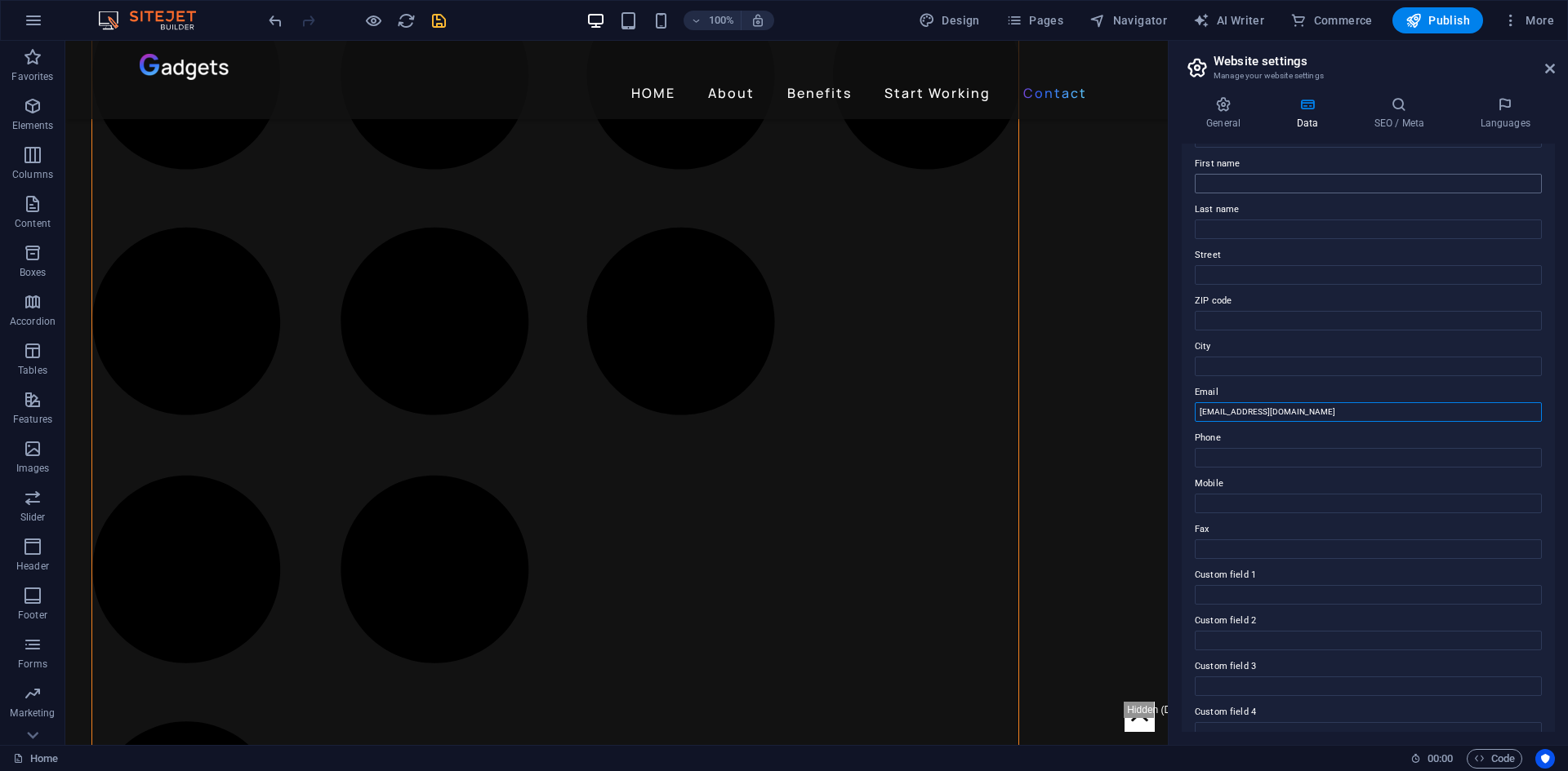
type input "[EMAIL_ADDRESS][DOMAIN_NAME]"
click at [1234, 182] on input "First name" at bounding box center [1368, 183] width 348 height 20
click at [1226, 457] on input "Phone" at bounding box center [1368, 457] width 348 height 20
click at [1241, 453] on input "+4" at bounding box center [1368, 457] width 348 height 20
paste input "4 74 9461 8148"
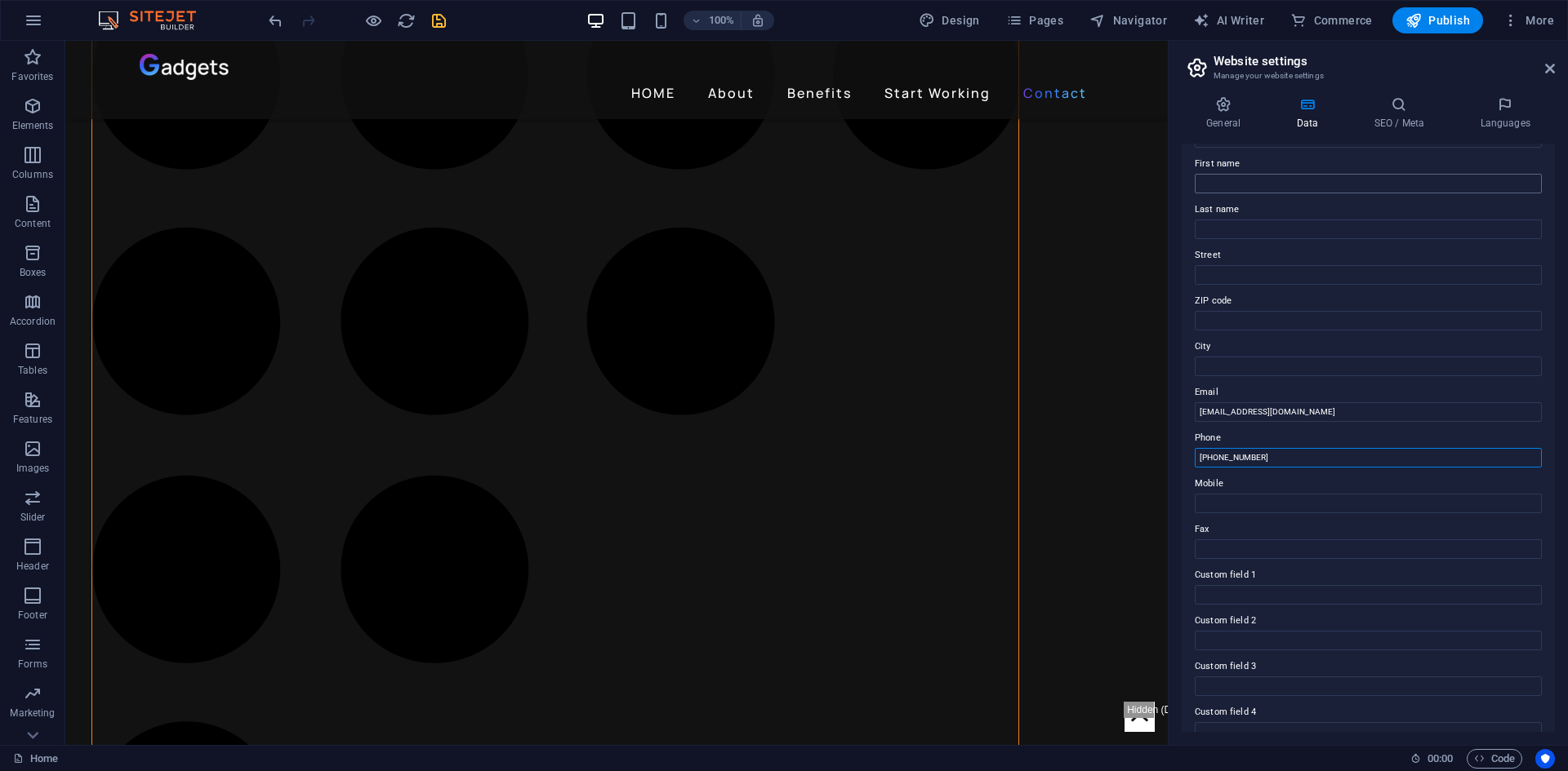
type input "[PHONE_NUMBER]"
click at [1254, 178] on input "First name" at bounding box center [1368, 183] width 348 height 20
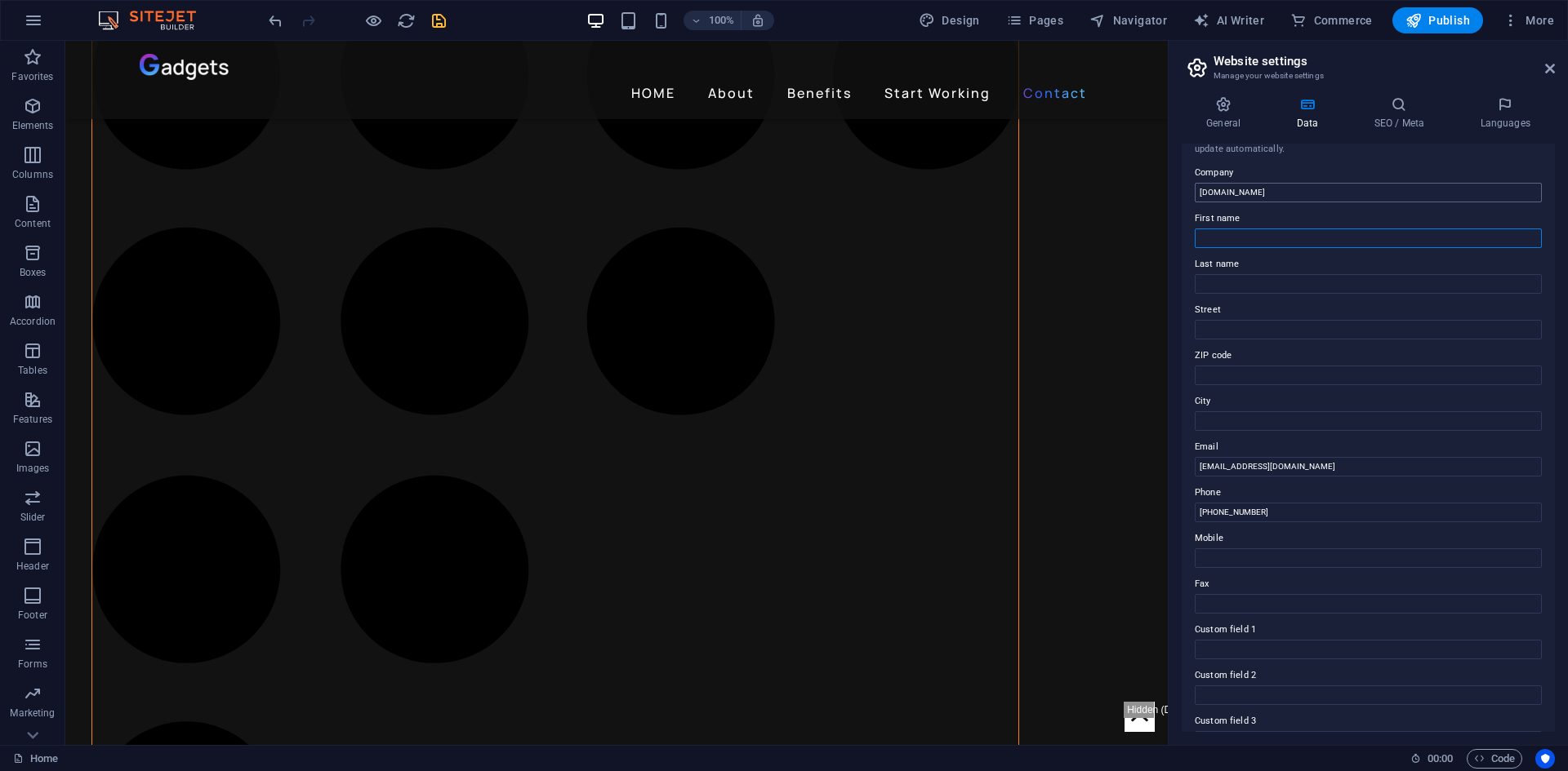
scroll to position [0, 0]
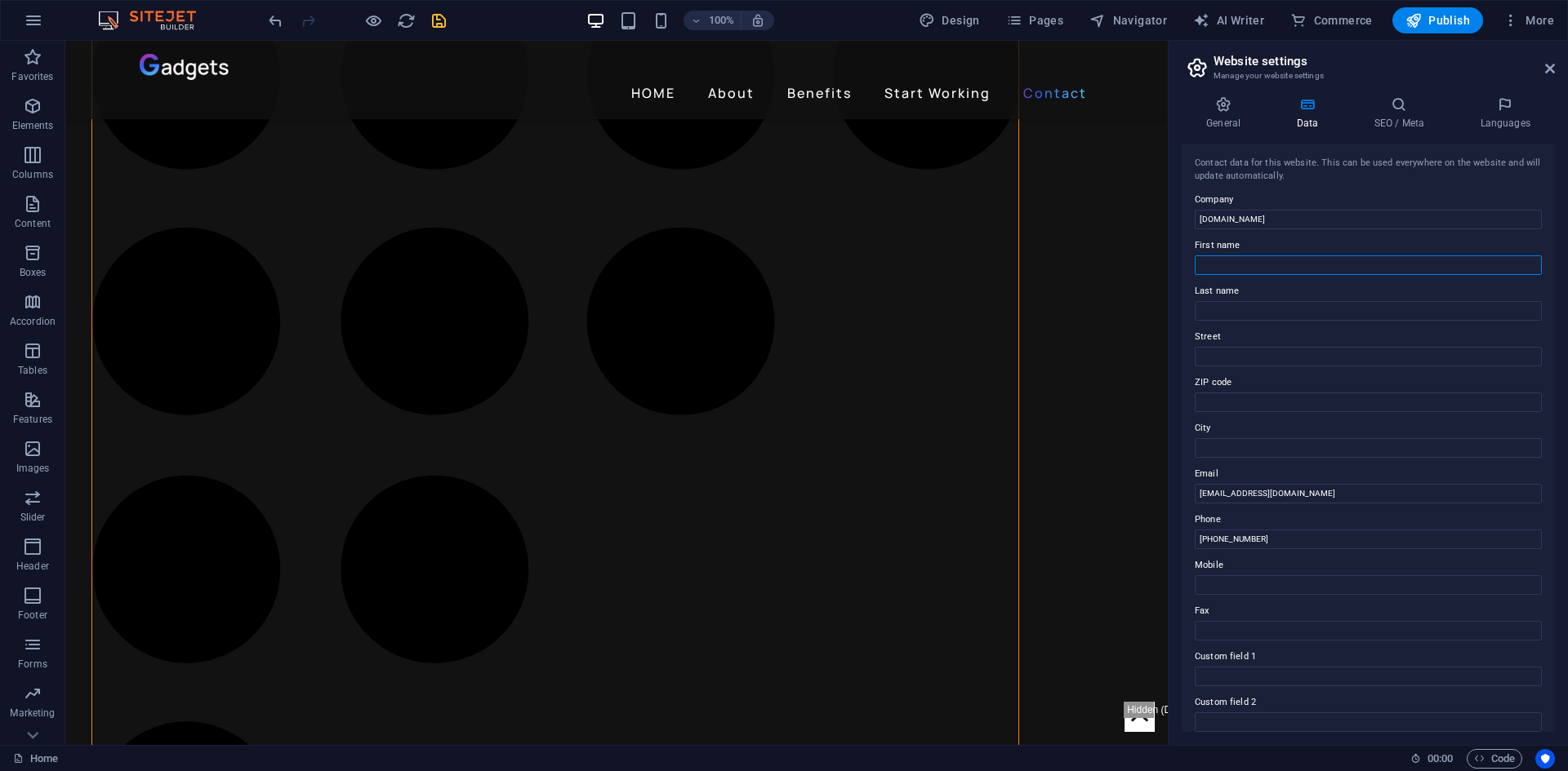
click at [1234, 263] on input "First name" at bounding box center [1368, 264] width 348 height 20
type input "U8"
click at [1235, 301] on label "Last name" at bounding box center [1368, 291] width 348 height 20
click at [1235, 301] on input "Last name" at bounding box center [1368, 310] width 348 height 20
type input "Magazine"
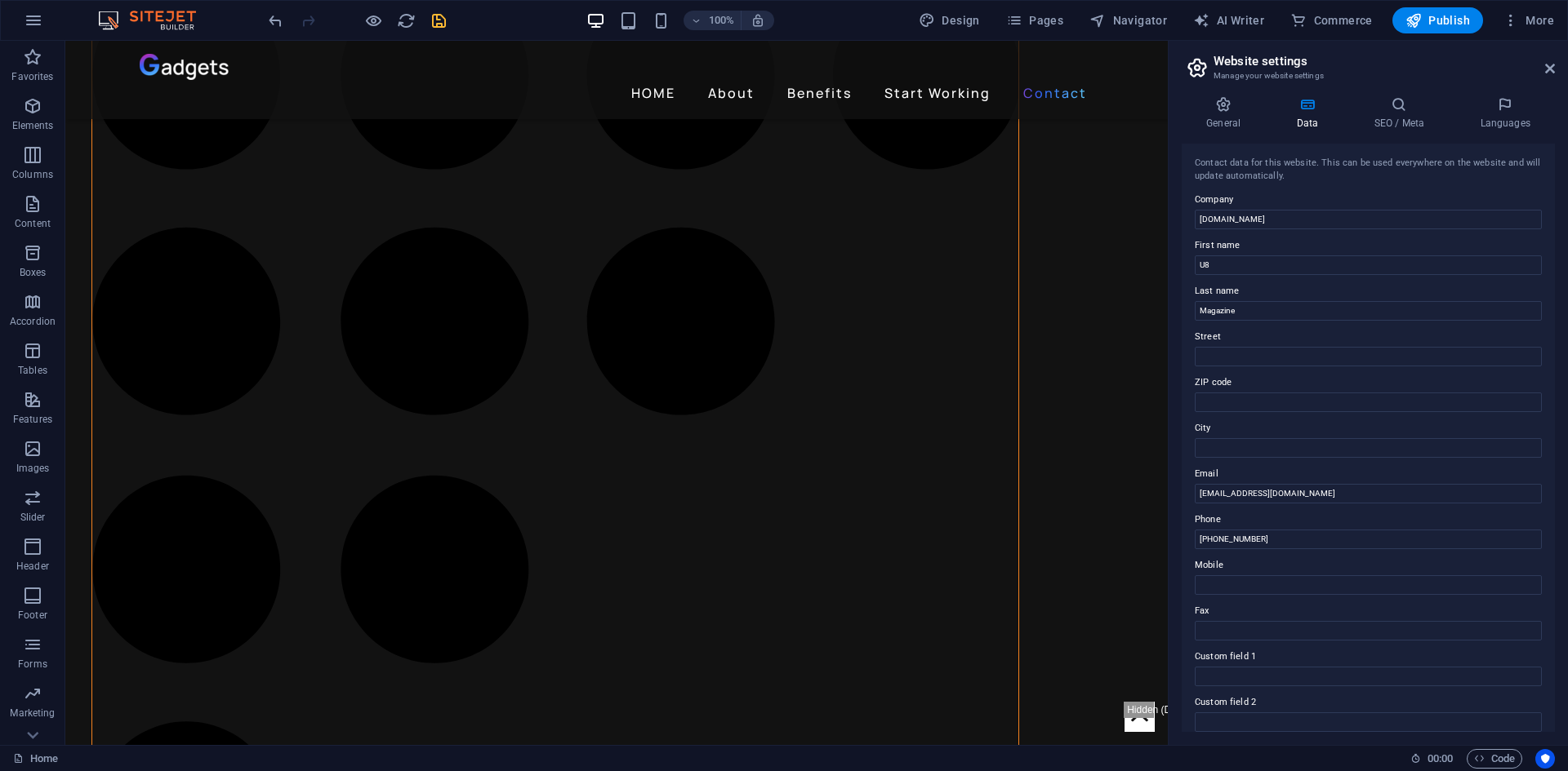
click at [1240, 437] on label "City" at bounding box center [1368, 428] width 348 height 20
click at [1240, 439] on input "City" at bounding box center [1368, 448] width 348 height 20
type input "[GEOGRAPHIC_DATA]"
click at [1234, 347] on input "Street" at bounding box center [1368, 357] width 348 height 20
type input "U"
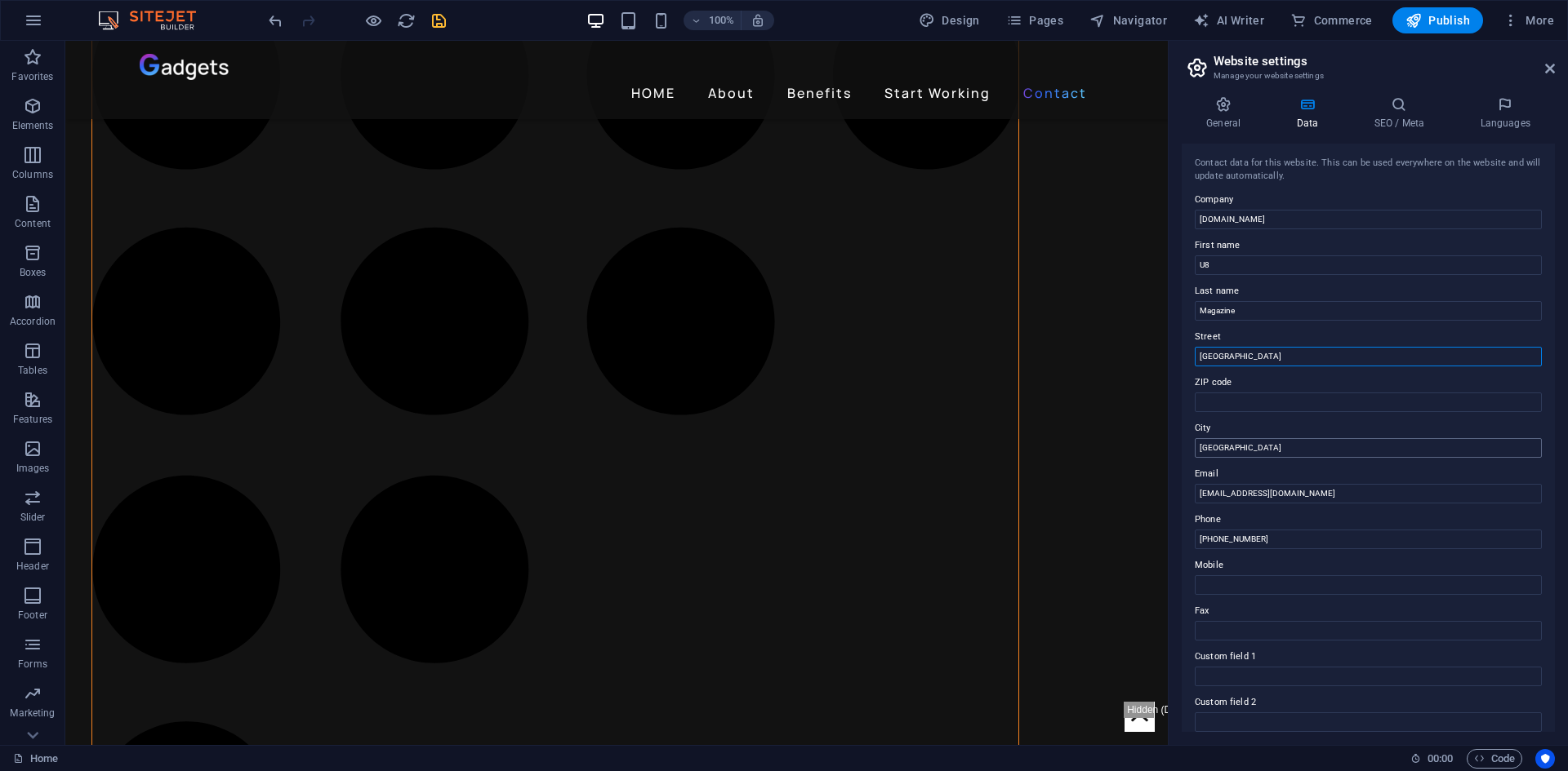
type input "[GEOGRAPHIC_DATA]"
click at [1261, 442] on input "[GEOGRAPHIC_DATA]" at bounding box center [1368, 448] width 348 height 20
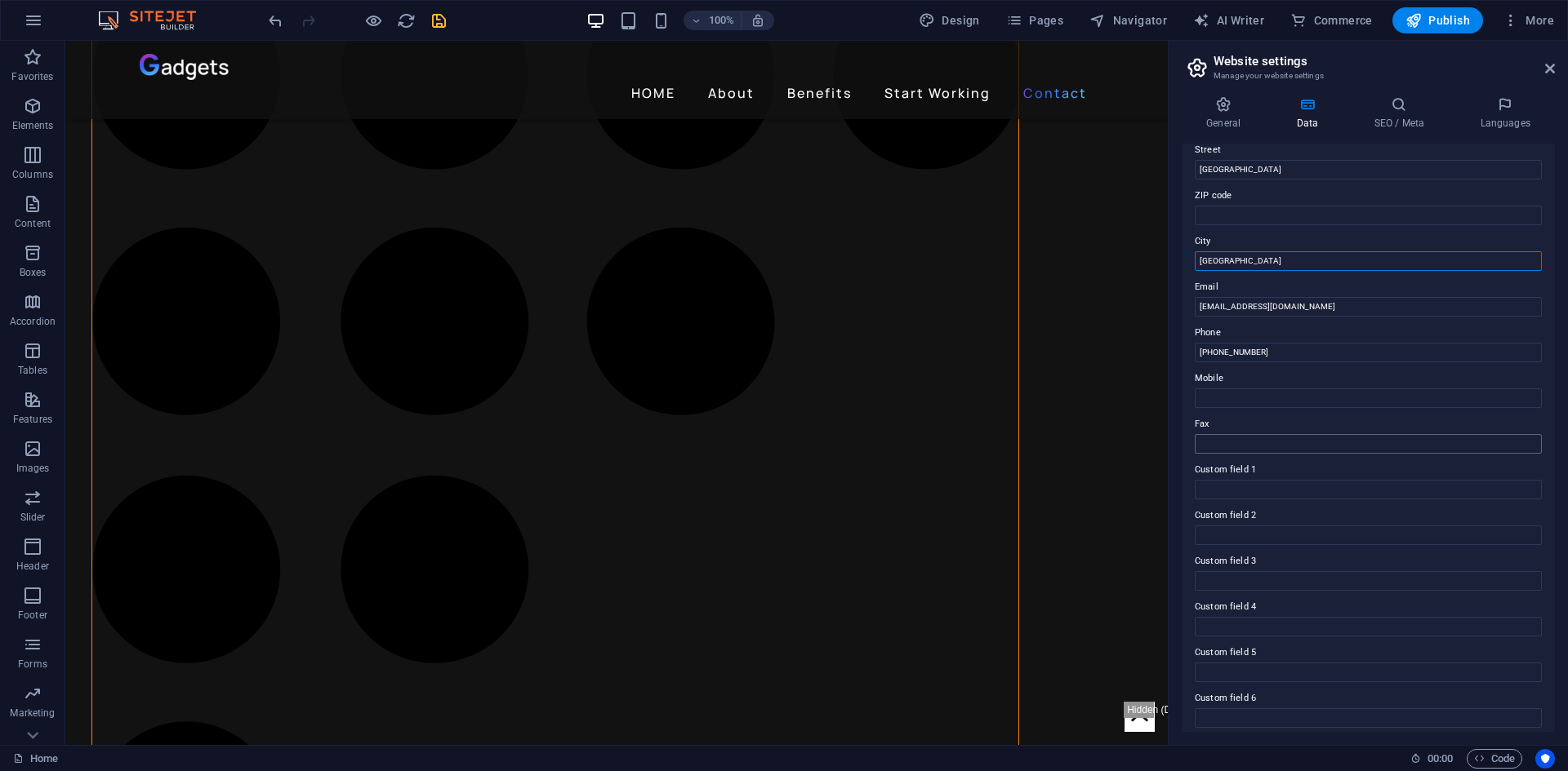
scroll to position [196, 0]
click at [1282, 482] on input "Custom field 1" at bounding box center [1368, 480] width 348 height 20
type input "sa"
click at [1264, 534] on input "Custom field 2" at bounding box center [1368, 526] width 348 height 20
click at [1245, 473] on input "sa" at bounding box center [1368, 480] width 348 height 20
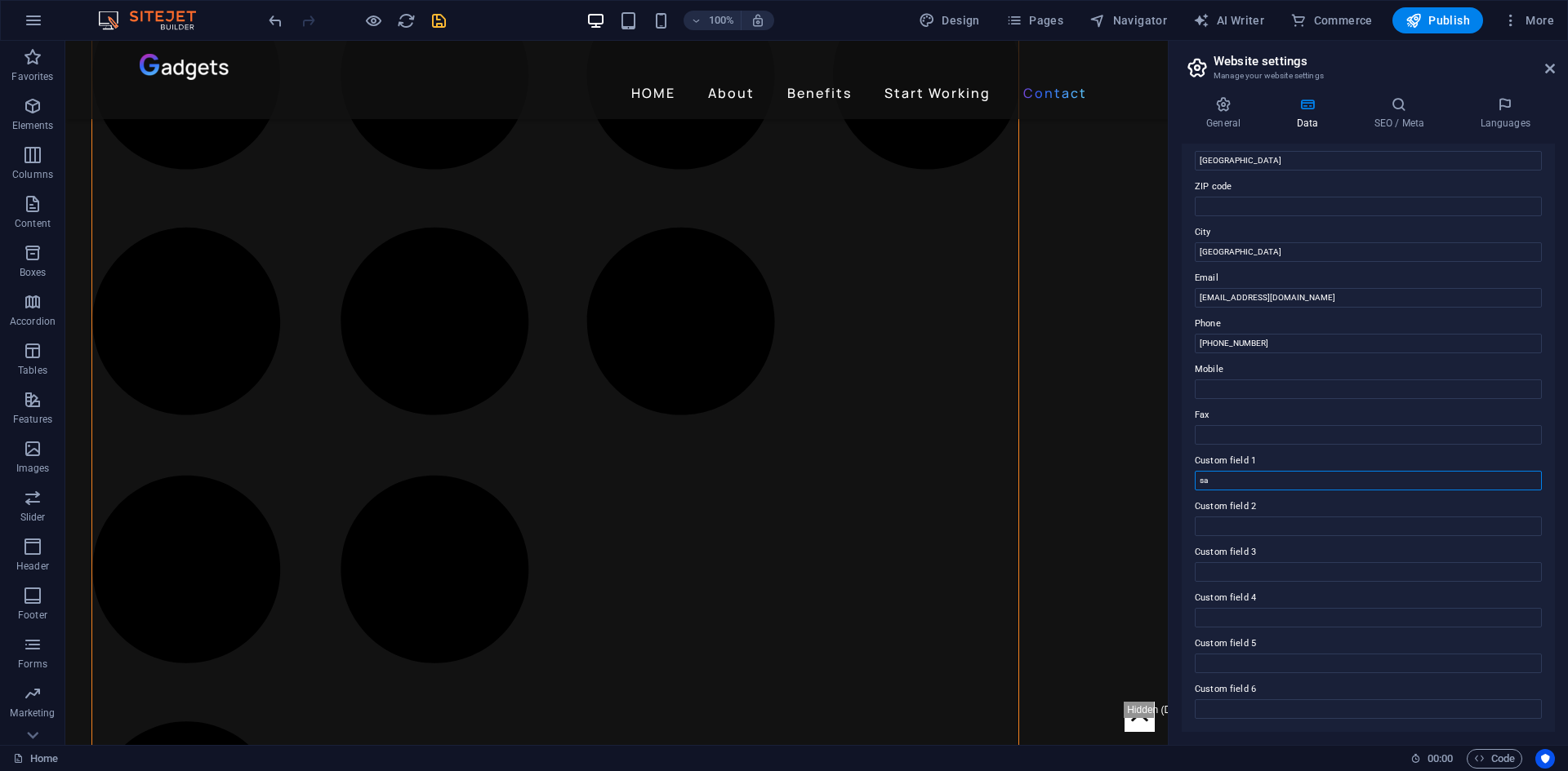
click at [1245, 473] on input "sa" at bounding box center [1368, 480] width 348 height 20
type input "IRAN"
type input "T"
click at [1272, 480] on input "IRAN" at bounding box center [1368, 480] width 348 height 20
type input "[GEOGRAPHIC_DATA], [GEOGRAPHIC_DATA]"
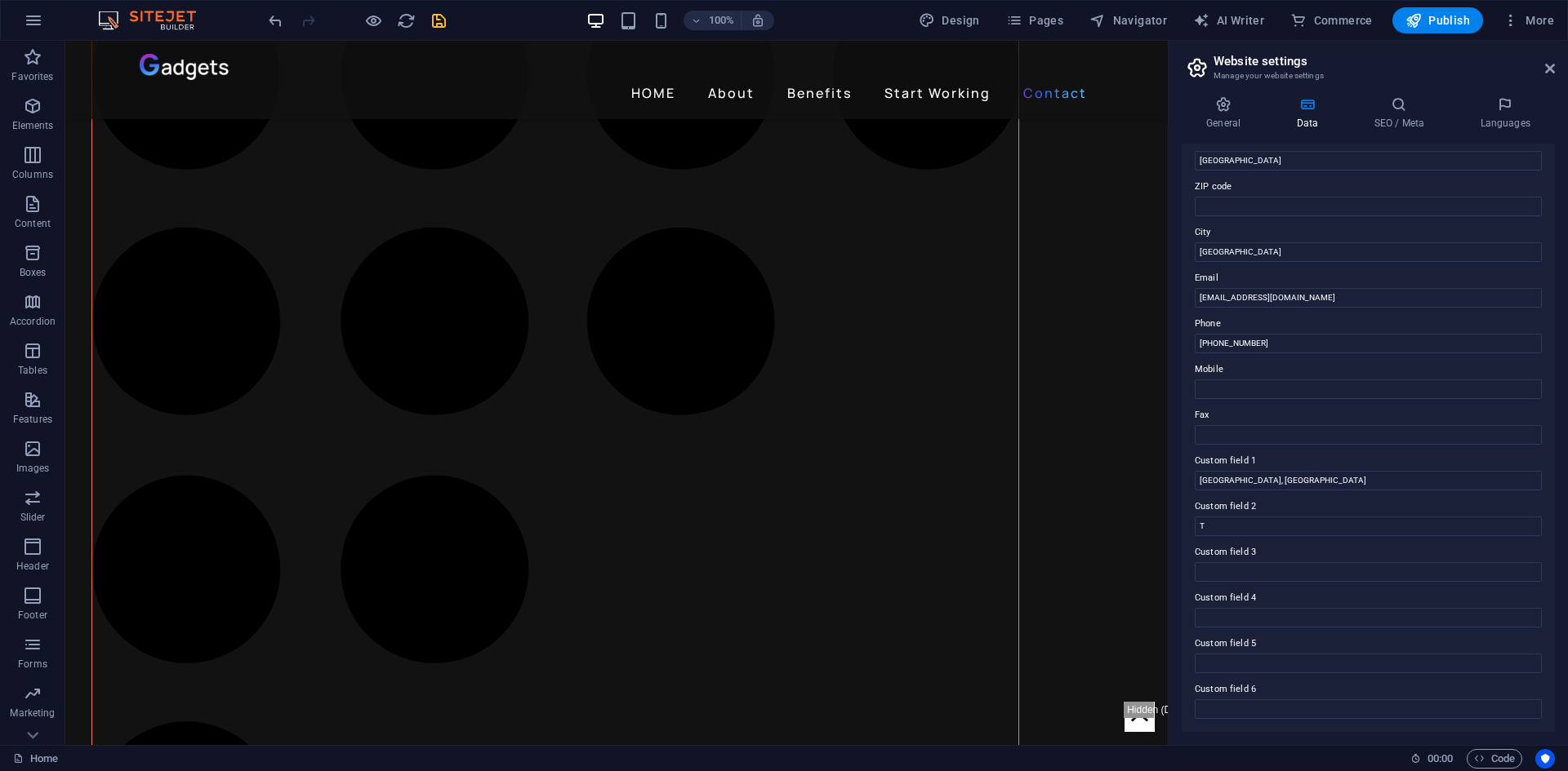
click at [1232, 514] on label "Custom field 2" at bounding box center [1368, 507] width 348 height 20
click at [1232, 517] on input "T" at bounding box center [1368, 526] width 348 height 20
click at [1232, 514] on label "Custom field 2" at bounding box center [1368, 507] width 348 height 20
click at [1232, 517] on input "T" at bounding box center [1368, 526] width 348 height 20
click at [1224, 520] on input "T" at bounding box center [1368, 526] width 348 height 20
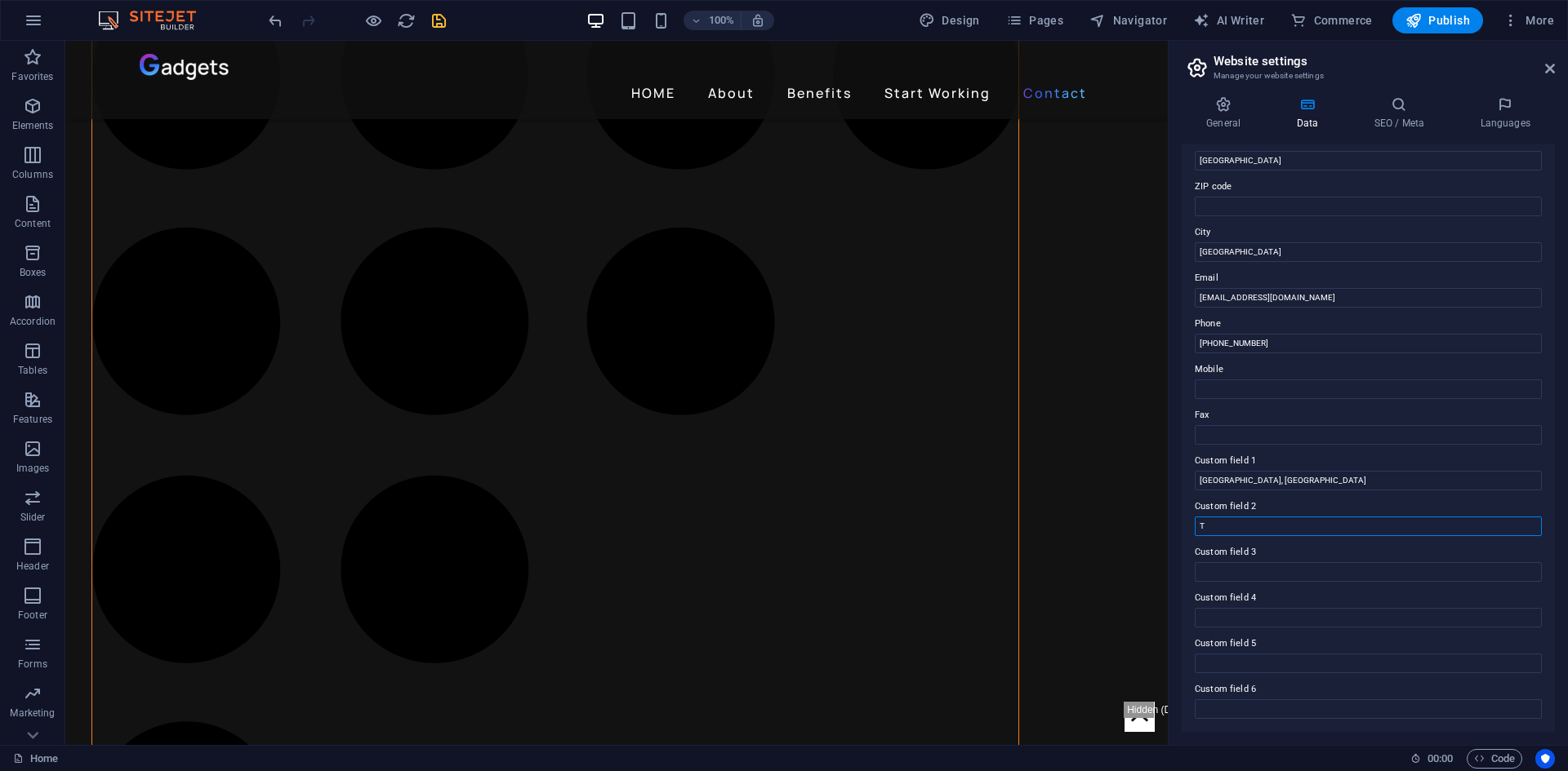
click at [1224, 520] on input "T" at bounding box center [1368, 526] width 348 height 20
click at [1242, 101] on icon at bounding box center [1222, 104] width 83 height 17
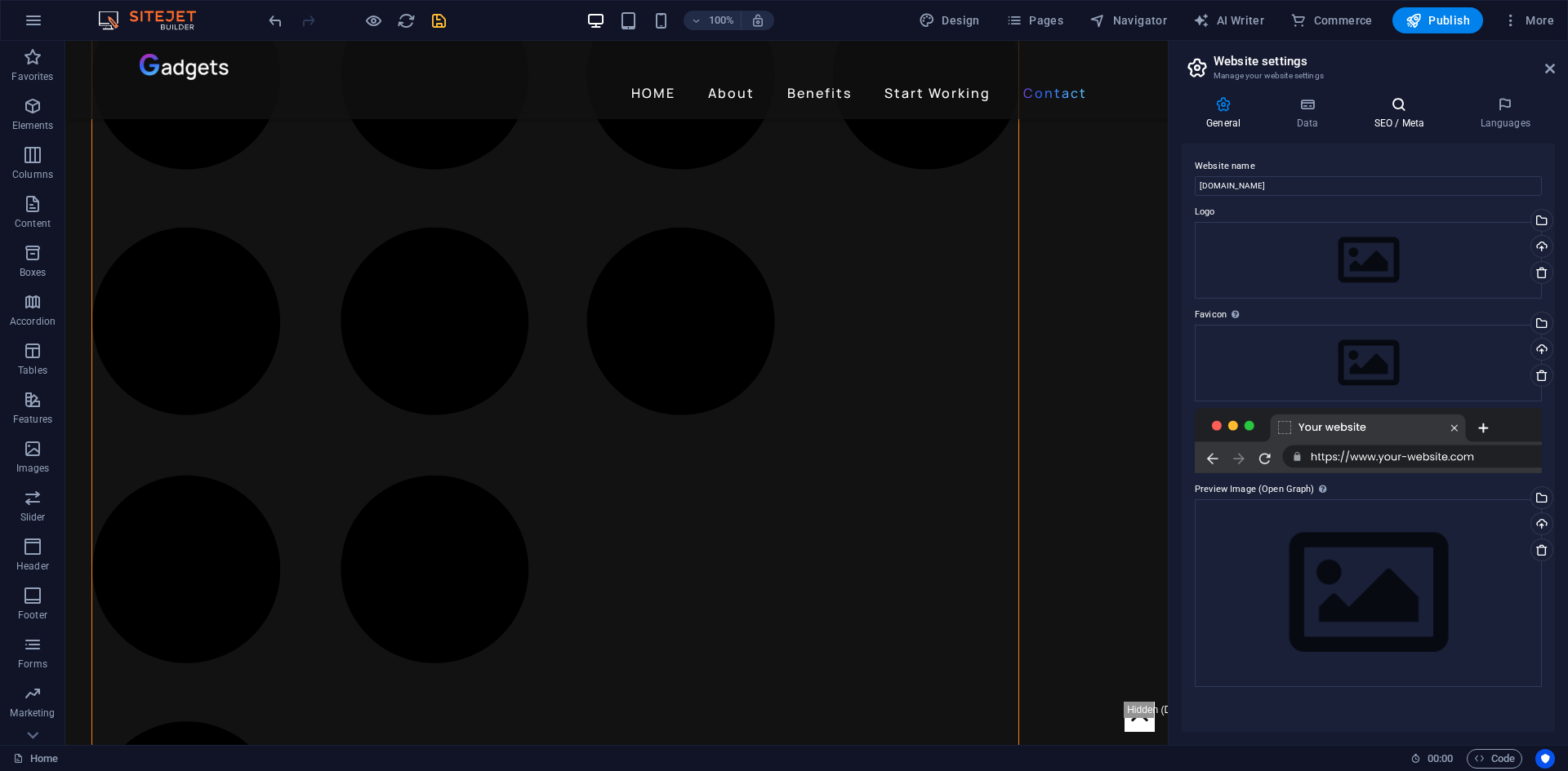
click at [1394, 102] on icon at bounding box center [1398, 104] width 100 height 17
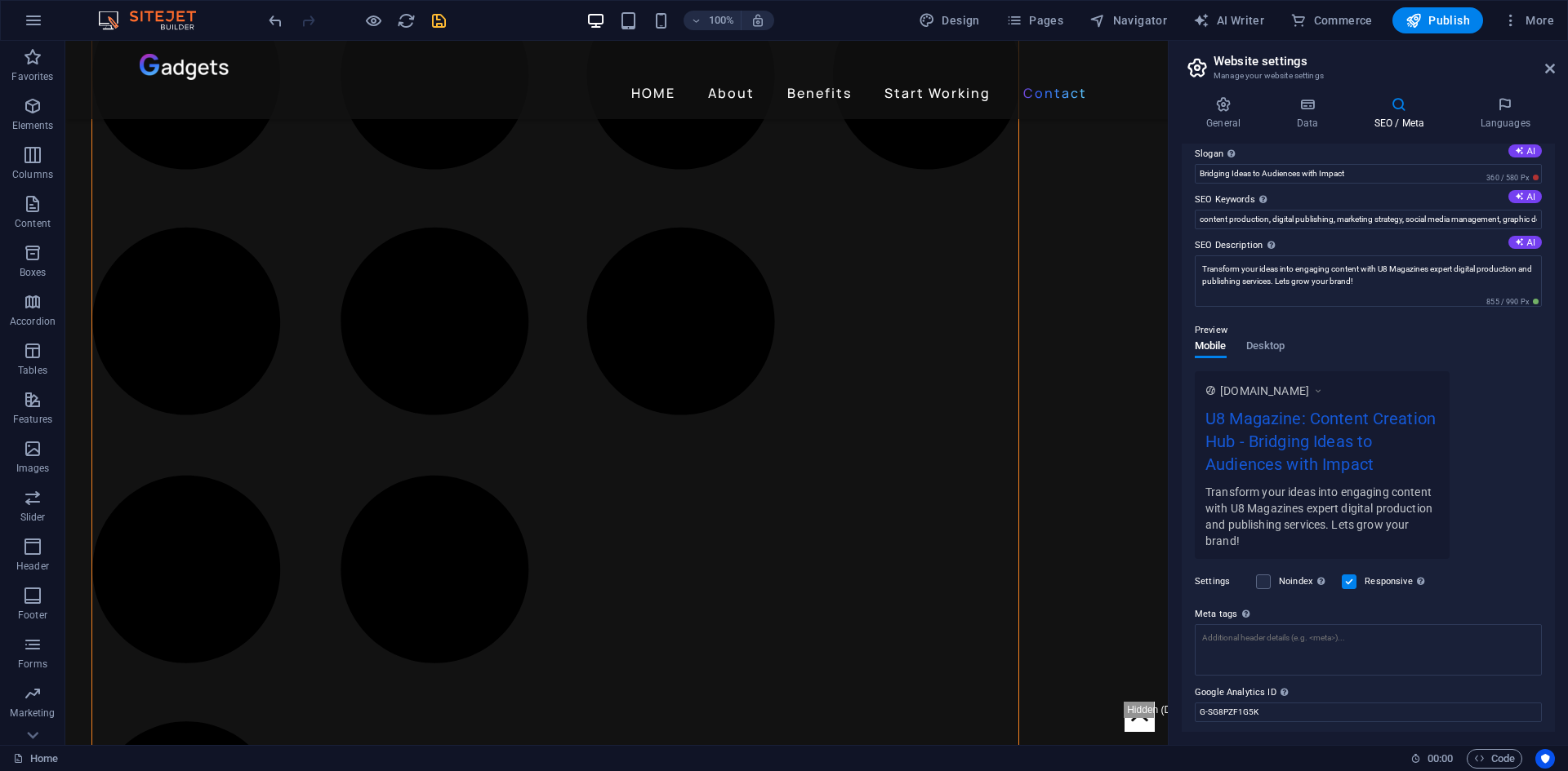
scroll to position [107, 0]
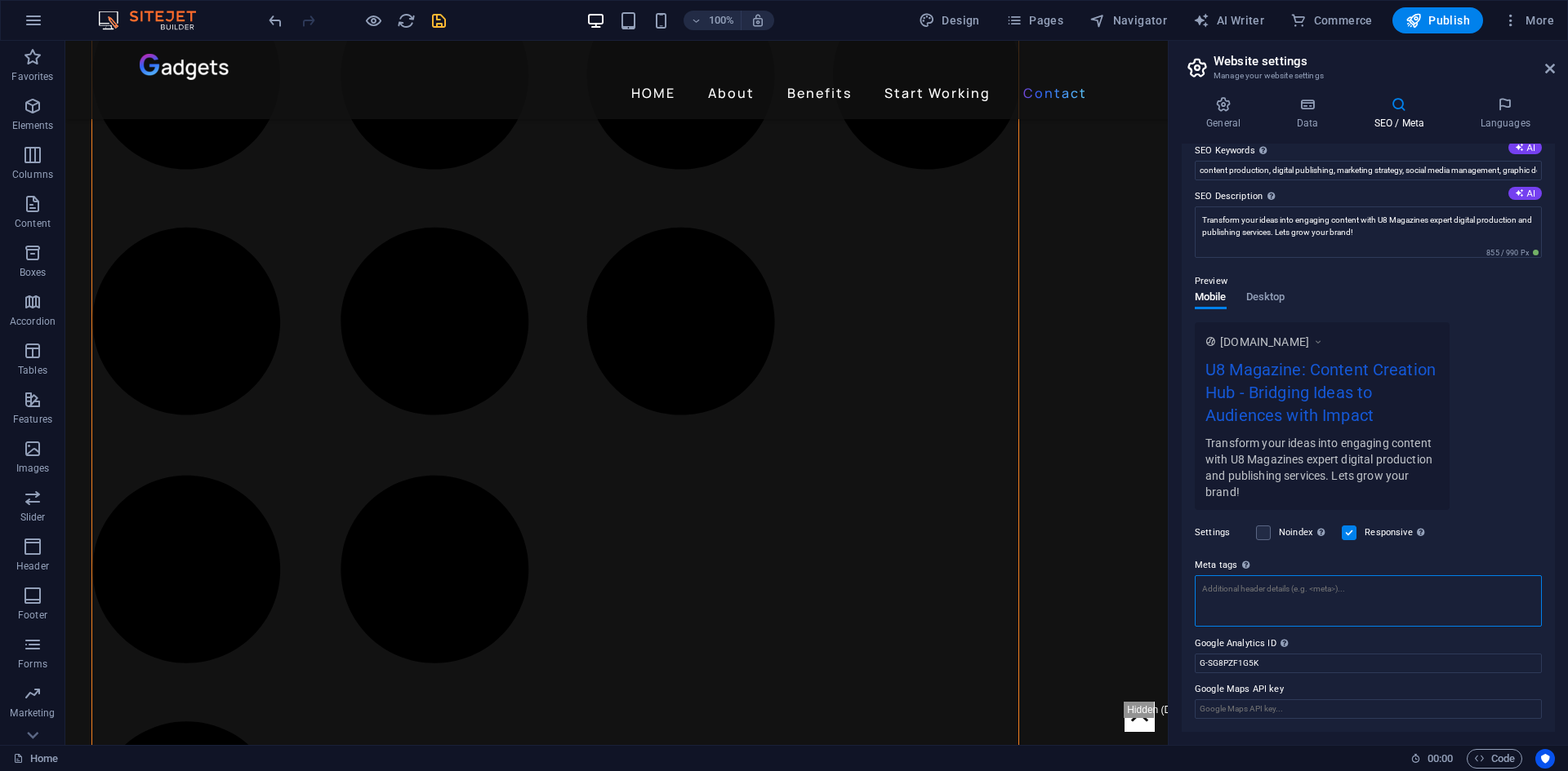
click at [1322, 599] on textarea "Meta tags Enter HTML code here that will be placed inside the tags of your webs…" at bounding box center [1368, 601] width 348 height 51
click at [0, 0] on sider-quick-compose-btn at bounding box center [0, 0] width 0 height 0
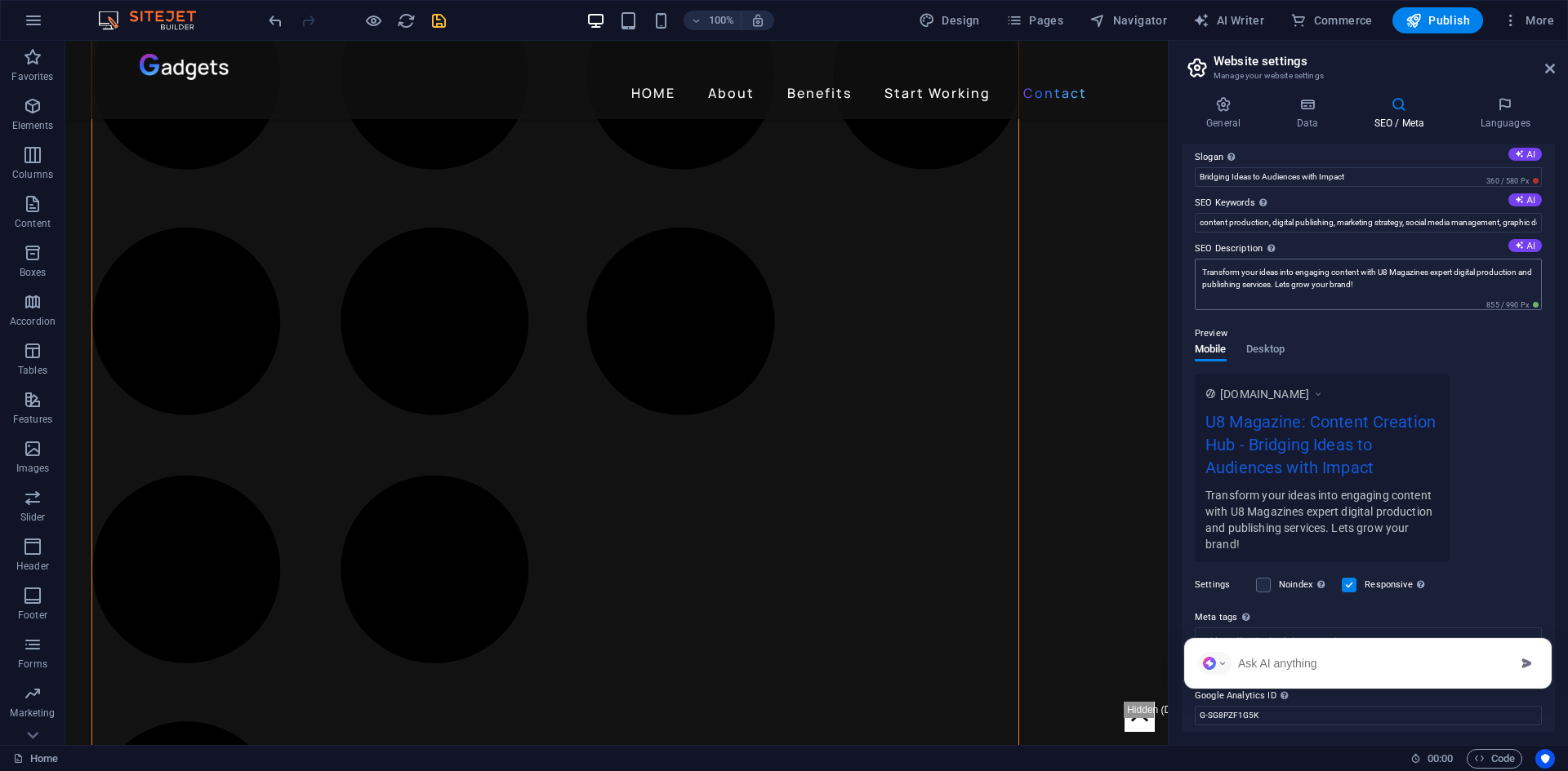
scroll to position [0, 0]
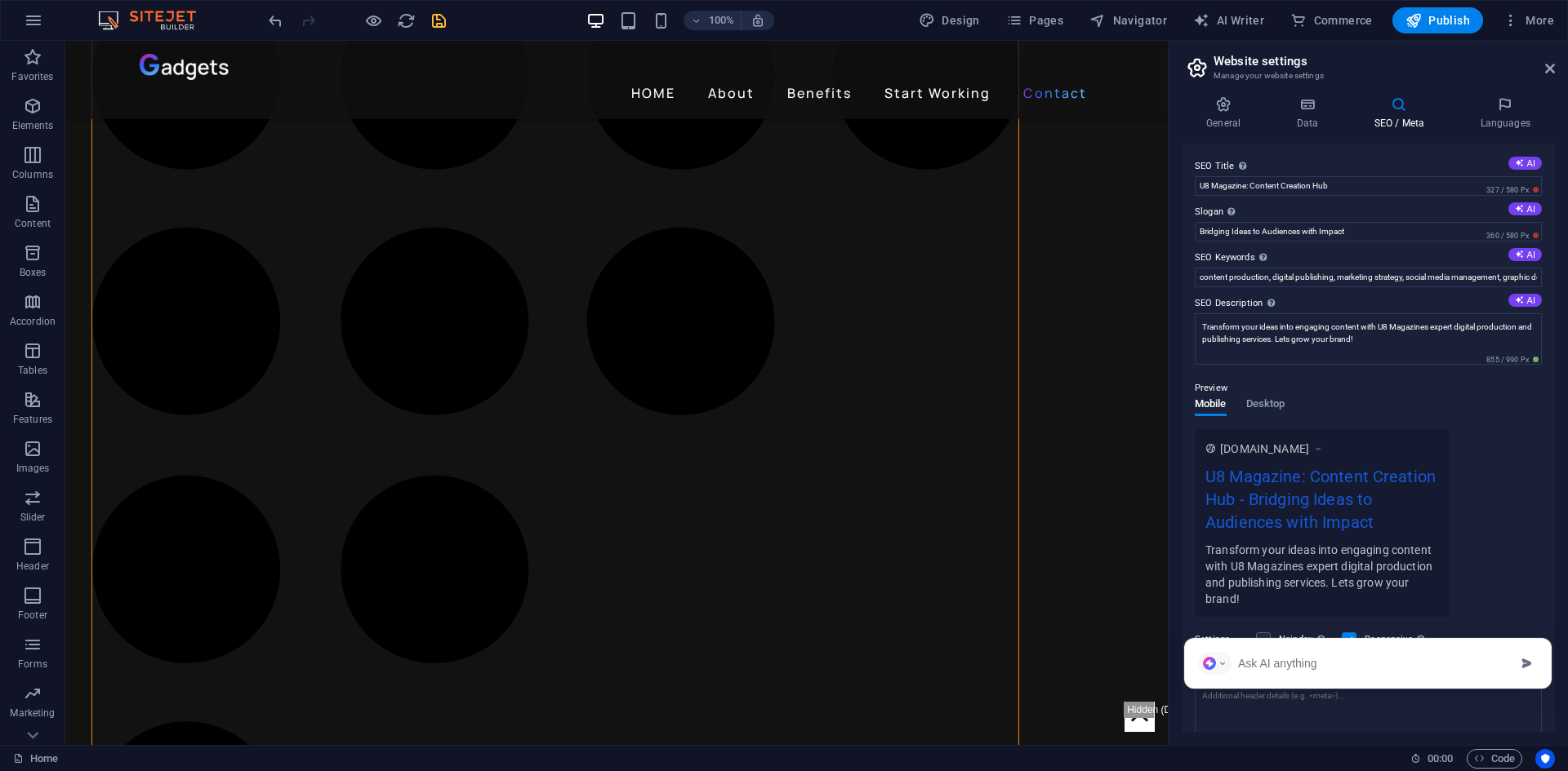
click at [1504, 90] on div "General Data SEO / Meta Languages Website name u8magazine.com Logo Drag files h…" at bounding box center [1368, 413] width 400 height 662
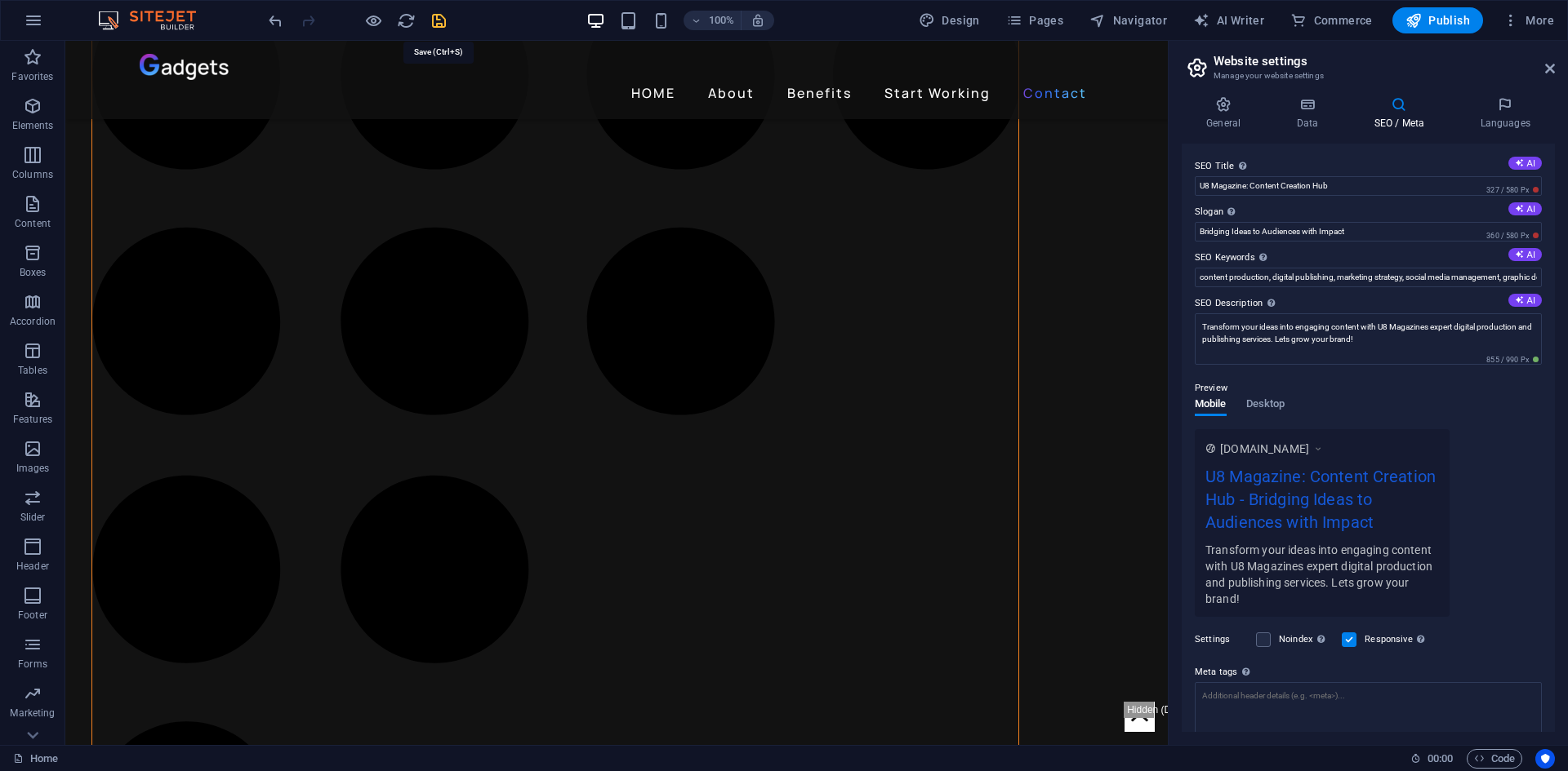
click at [440, 19] on icon "save" at bounding box center [439, 20] width 19 height 19
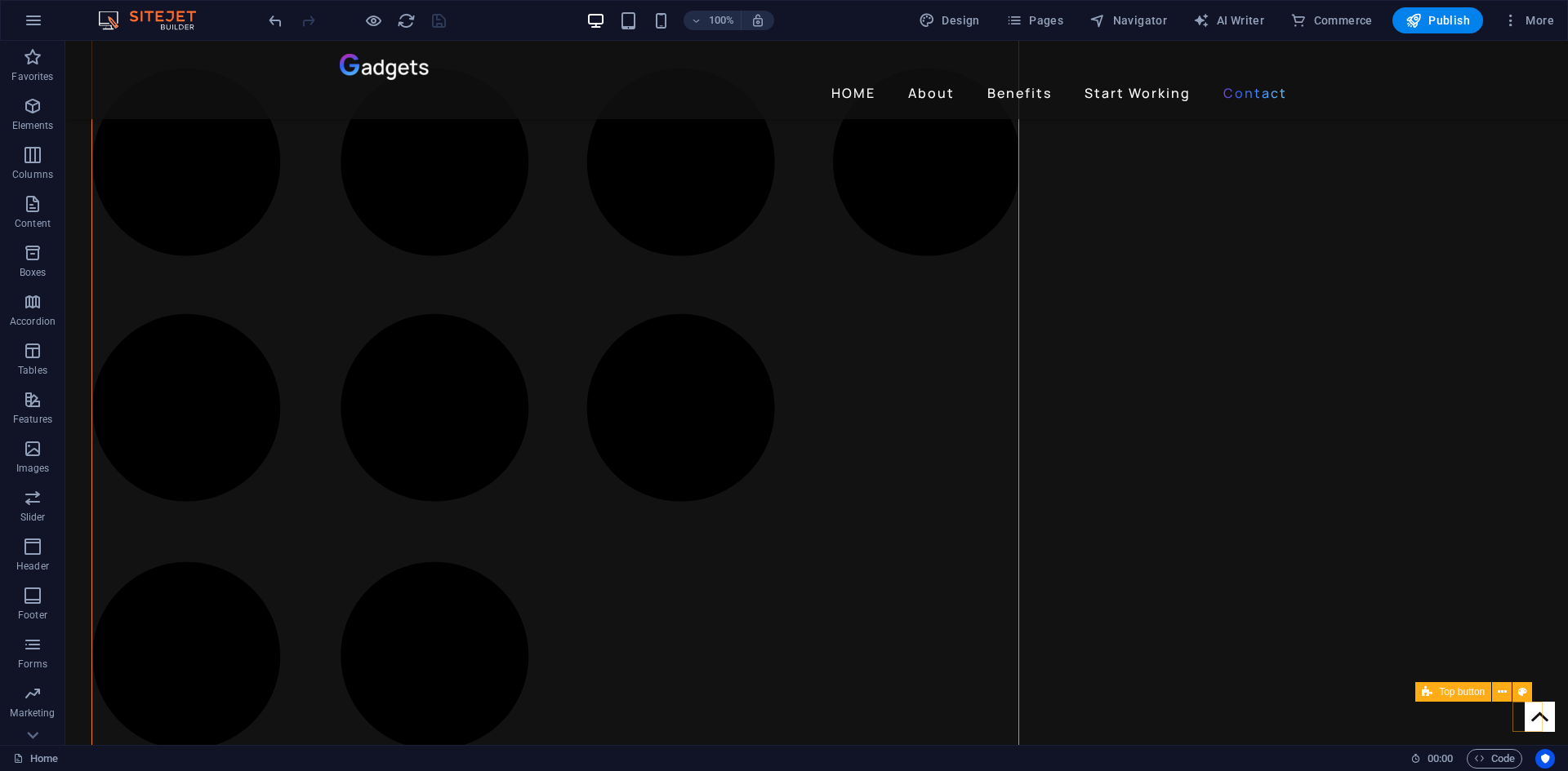
click at [1525, 716] on figure at bounding box center [1540, 717] width 30 height 30
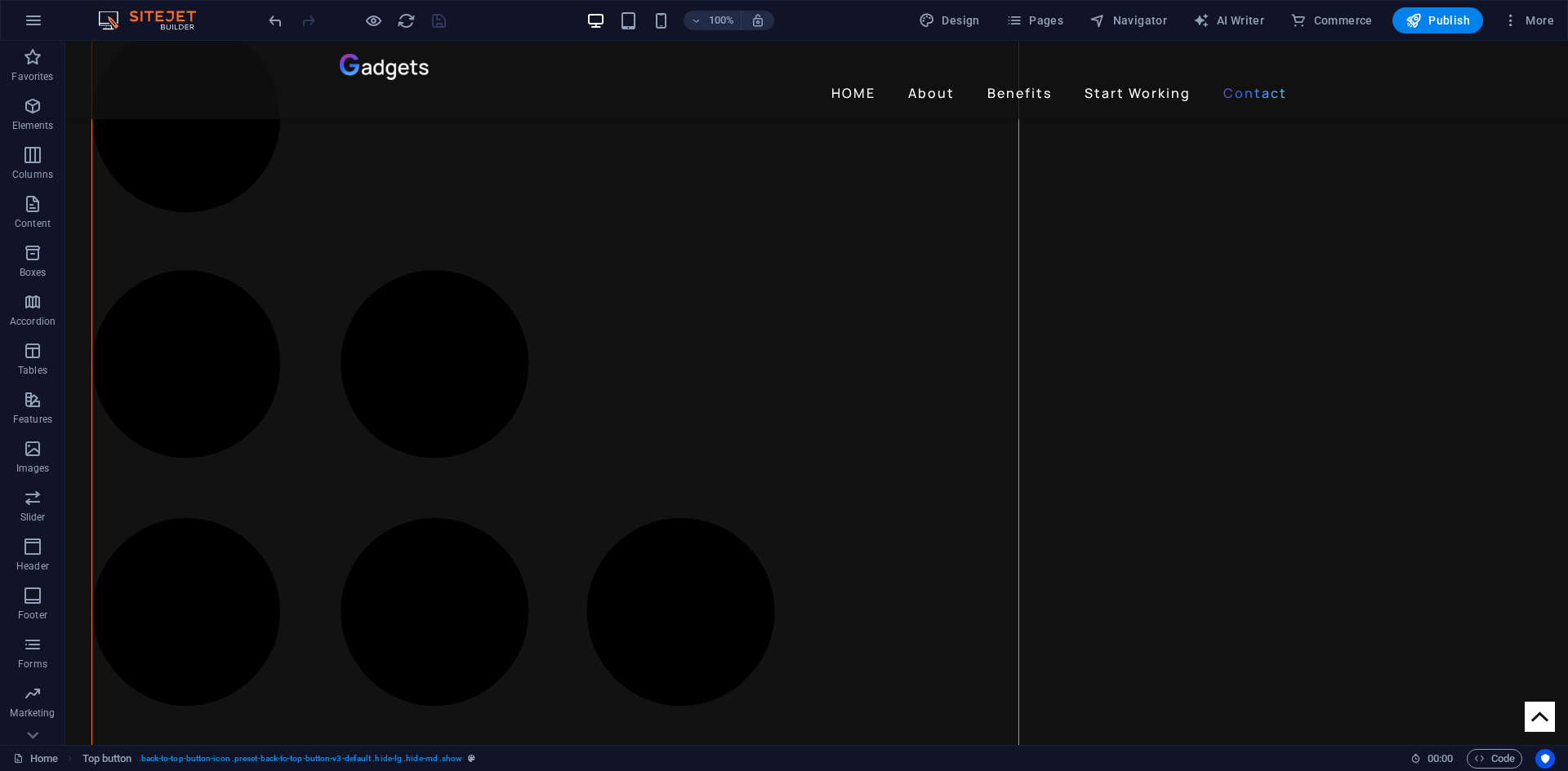
click at [1525, 716] on figure at bounding box center [1540, 717] width 30 height 30
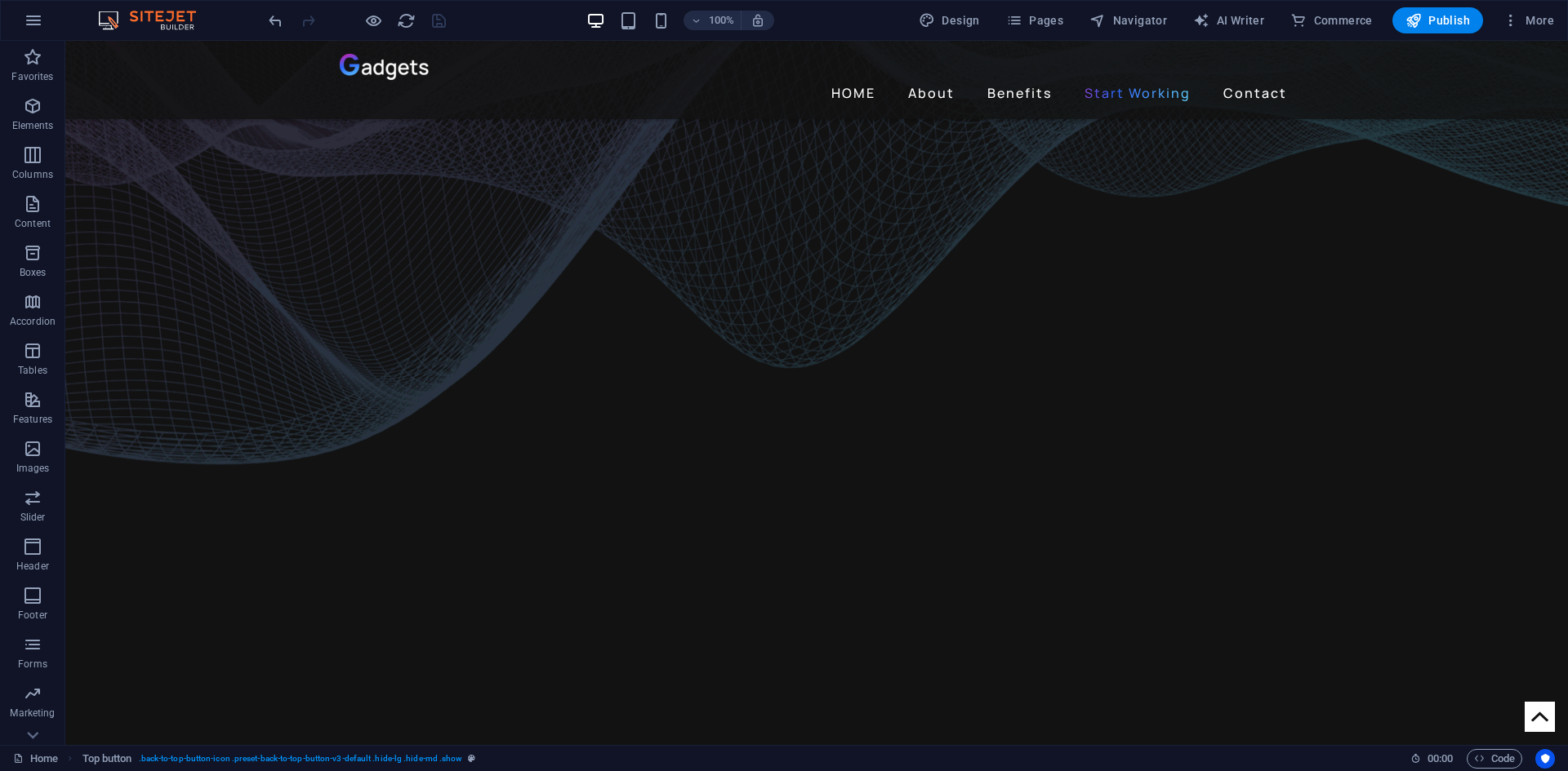
select select "xMidYMid"
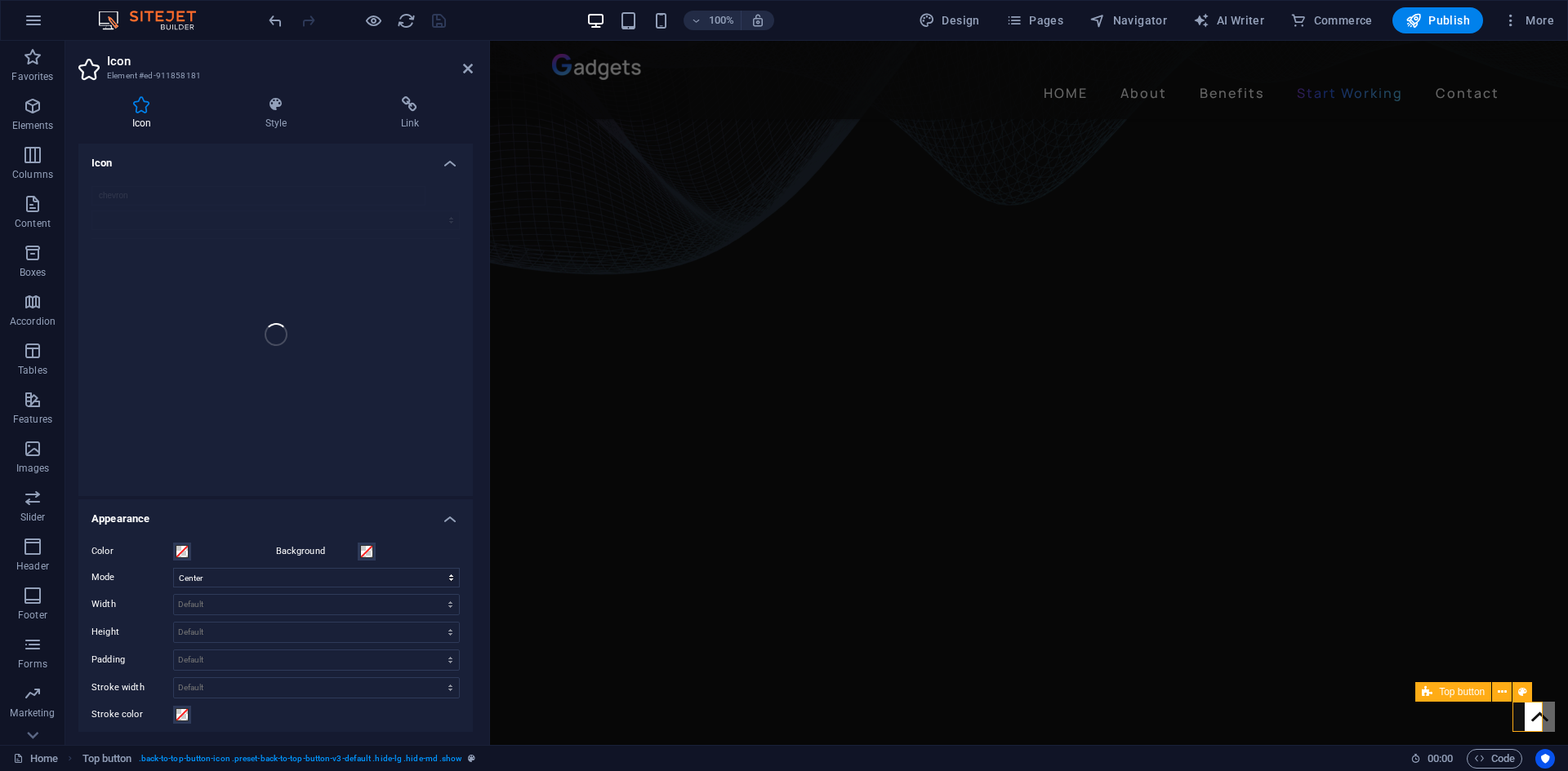
scroll to position [0, 0]
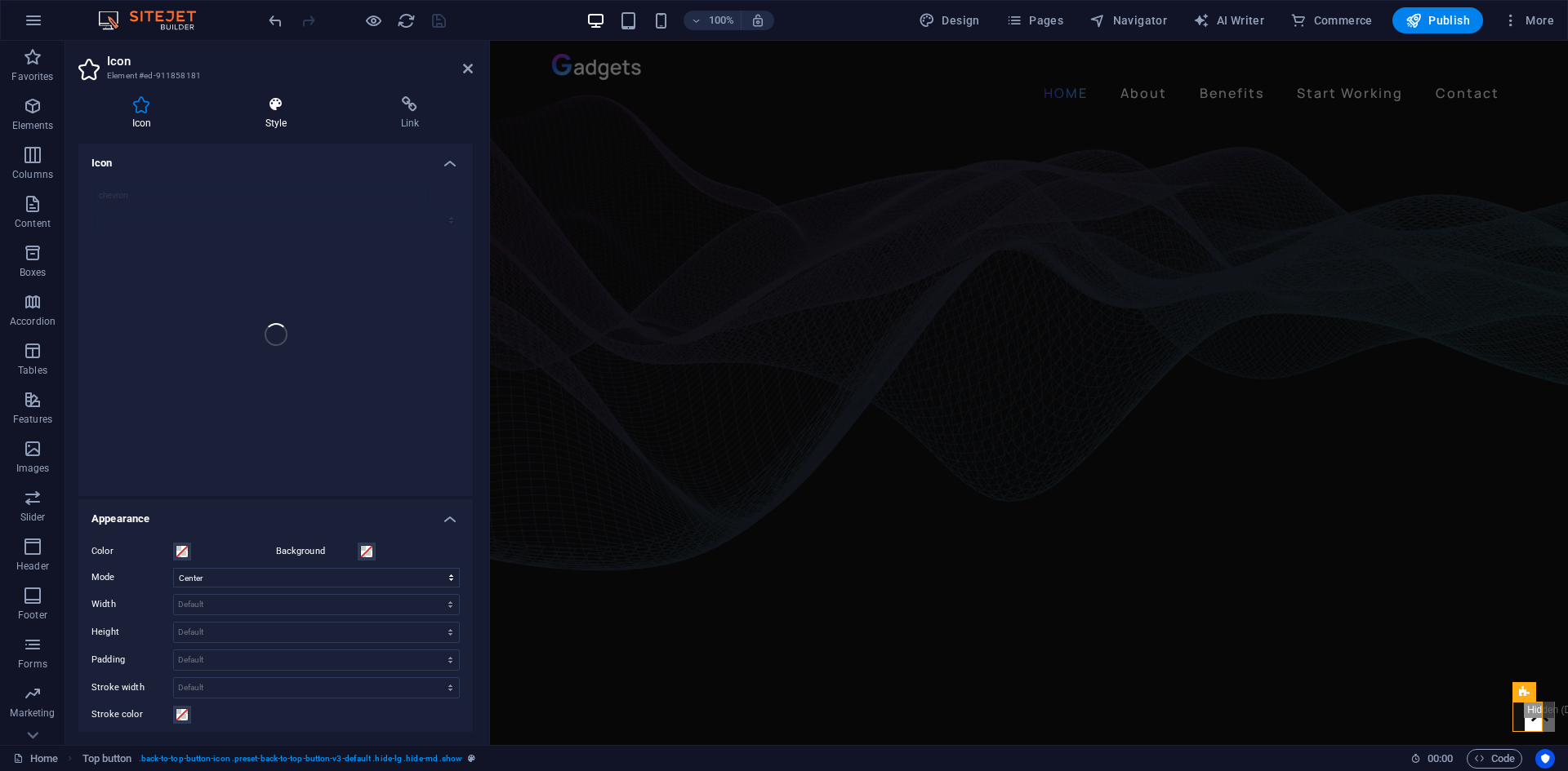
click at [284, 102] on icon at bounding box center [276, 104] width 130 height 17
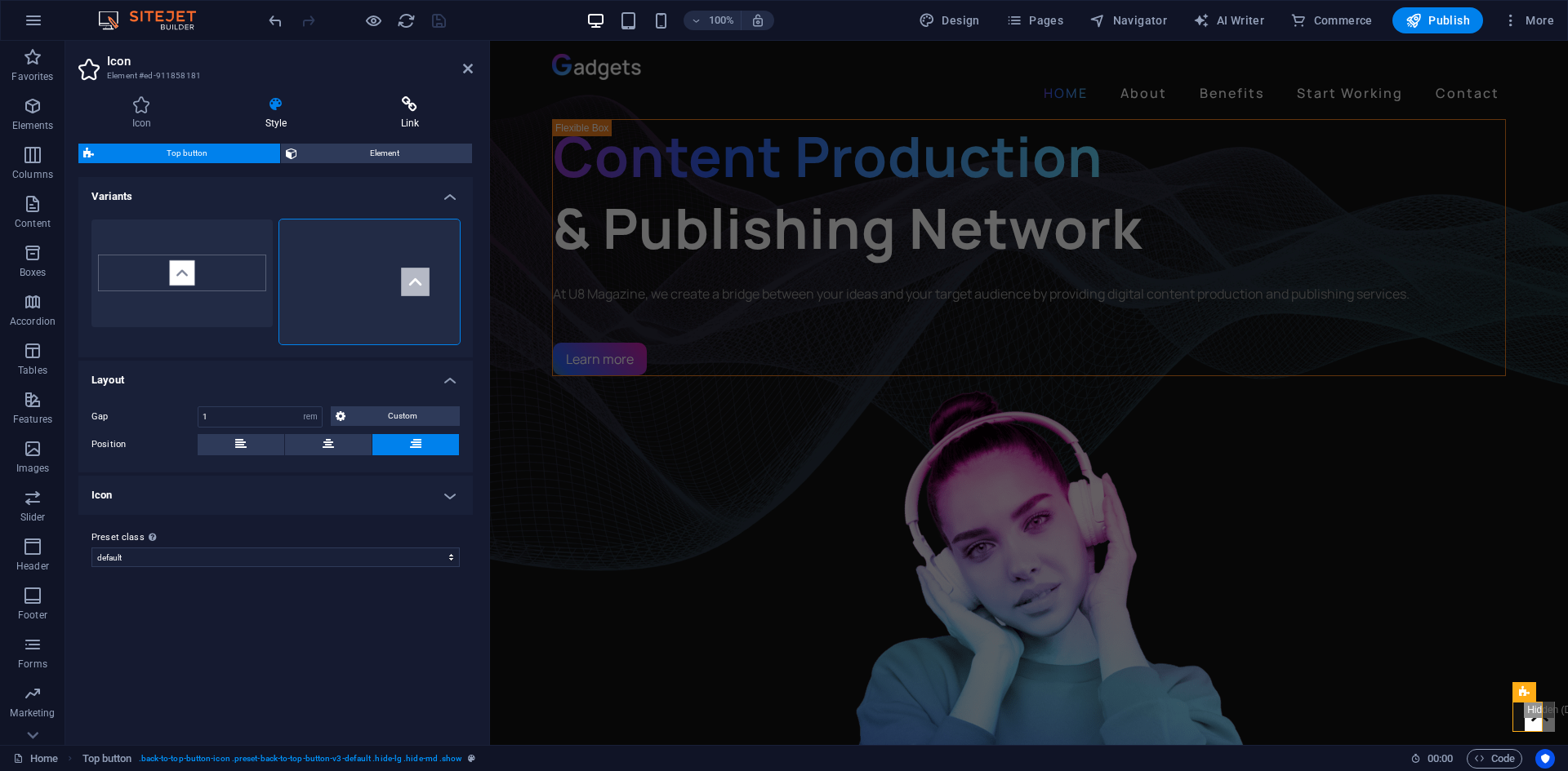
click at [381, 105] on icon at bounding box center [410, 104] width 126 height 17
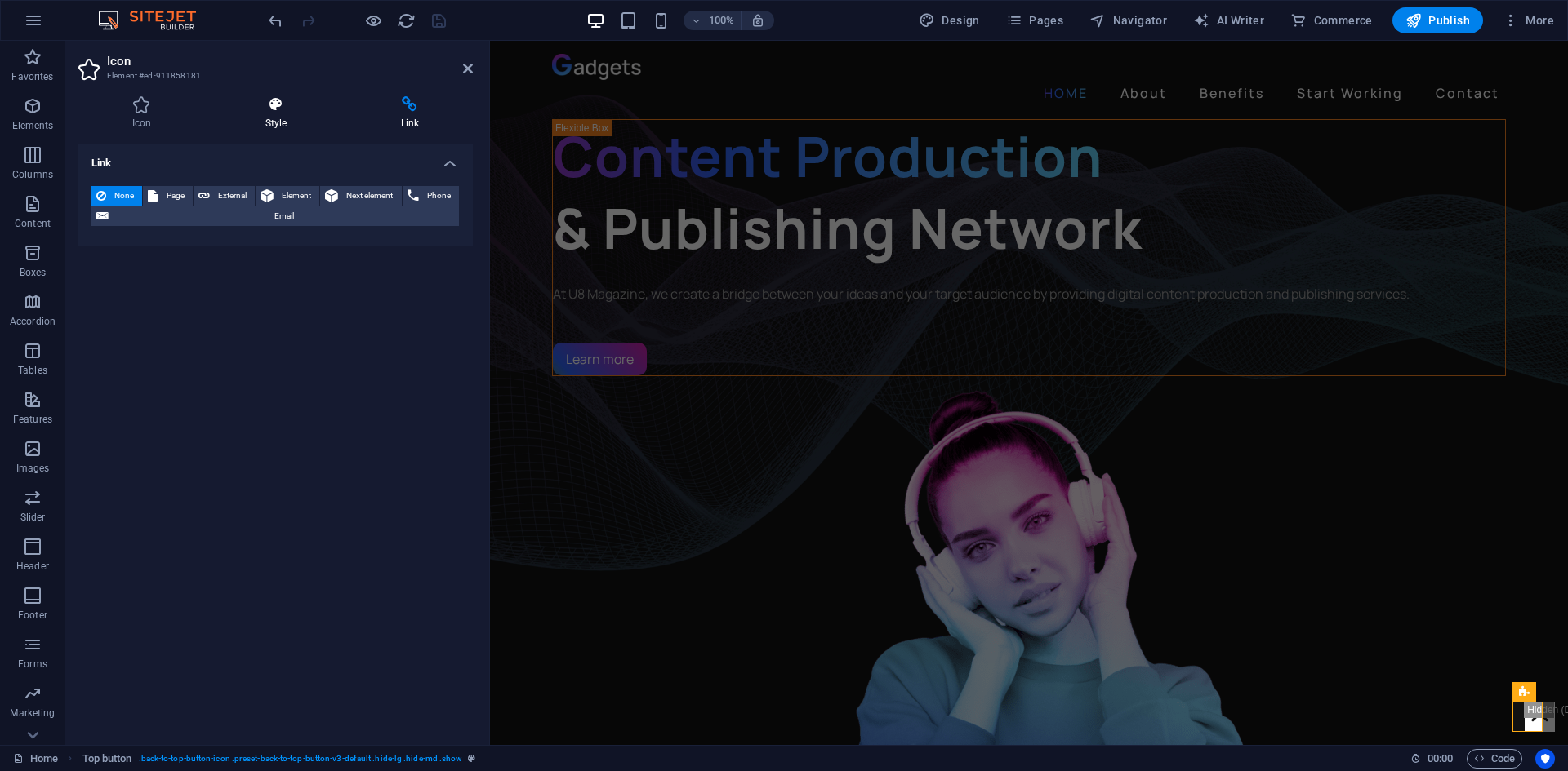
click at [285, 101] on icon at bounding box center [276, 104] width 130 height 17
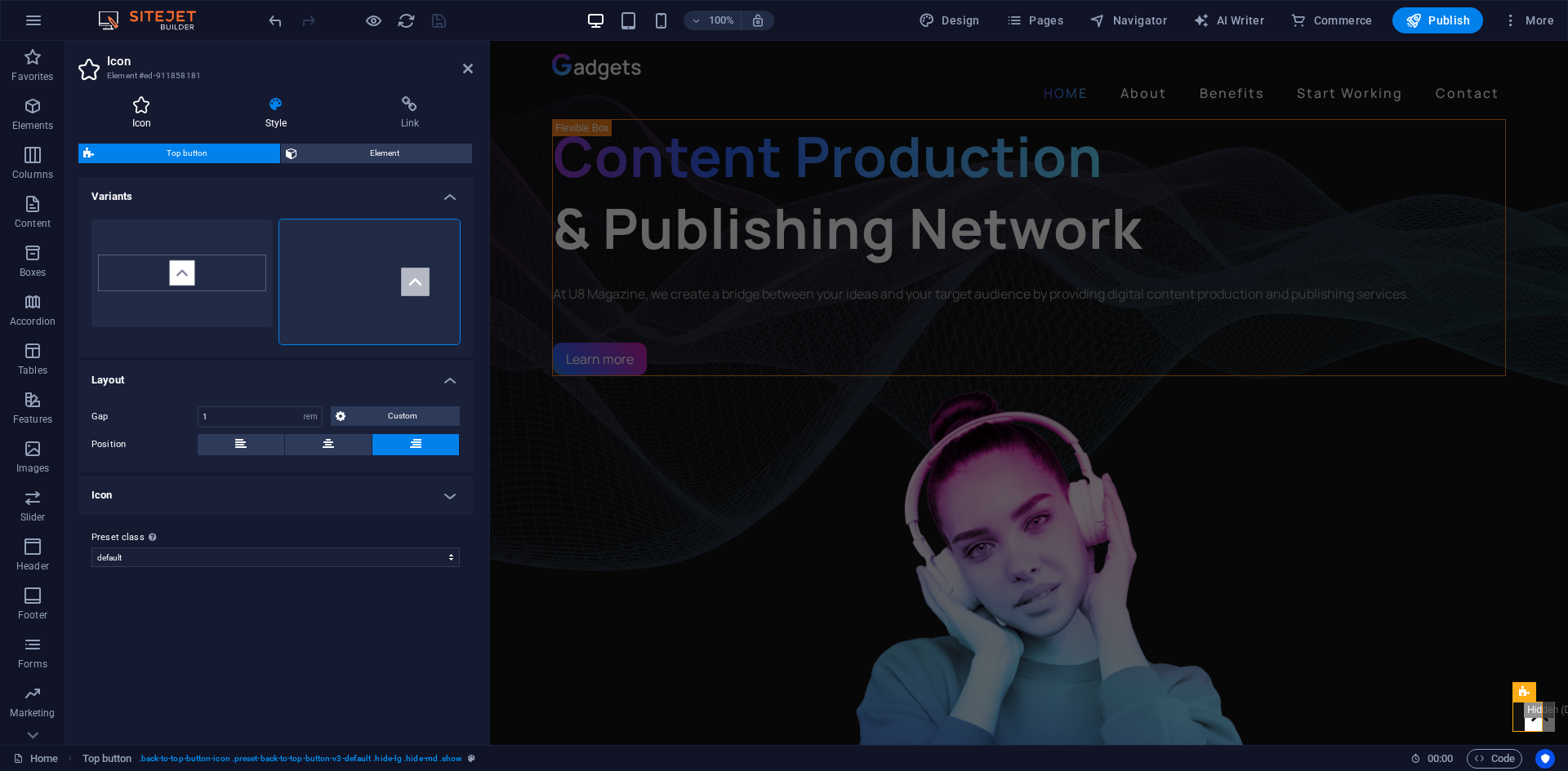
click at [164, 99] on icon at bounding box center [142, 104] width 127 height 17
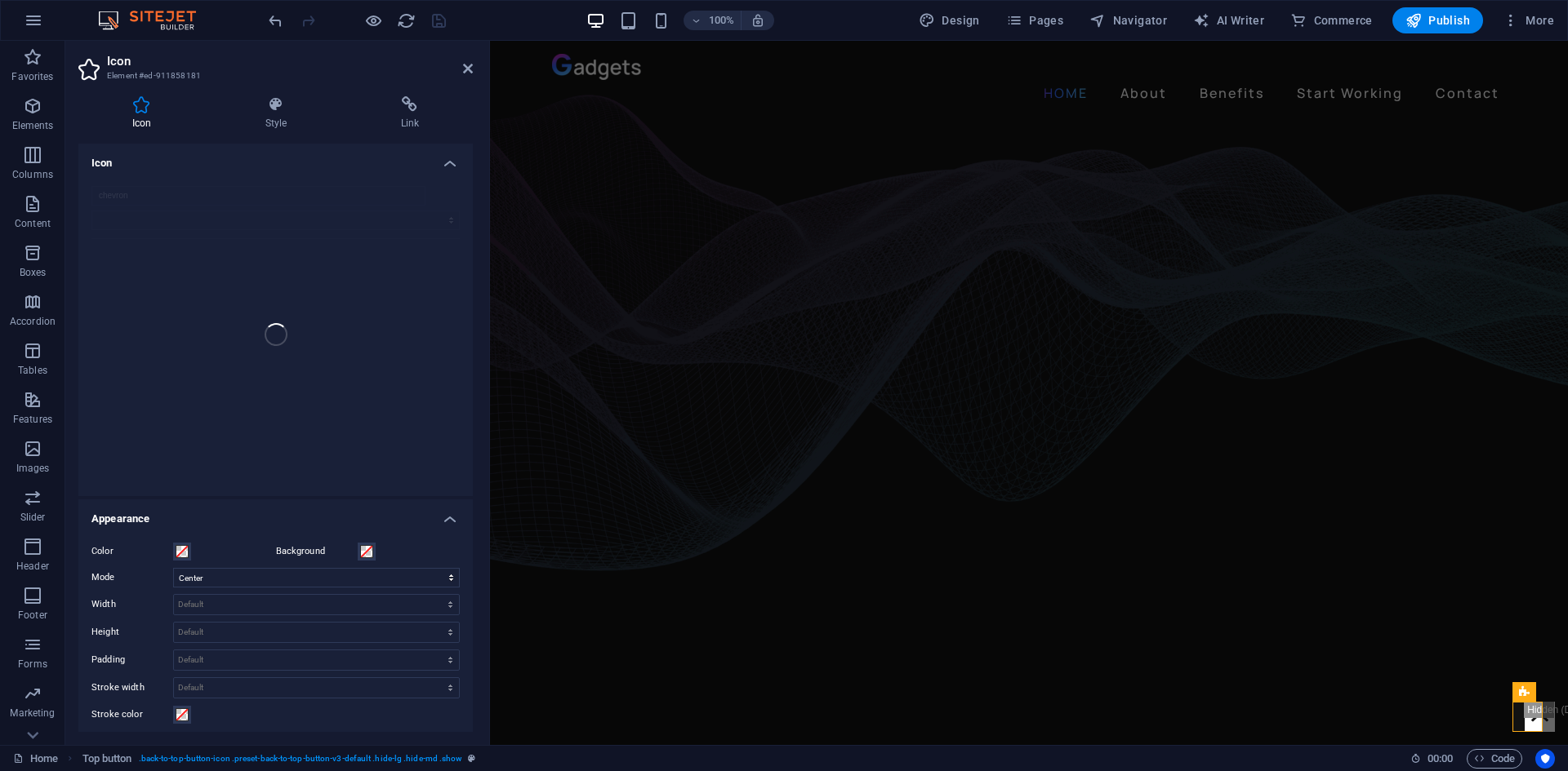
click at [434, 167] on h4 "Icon" at bounding box center [275, 158] width 394 height 30
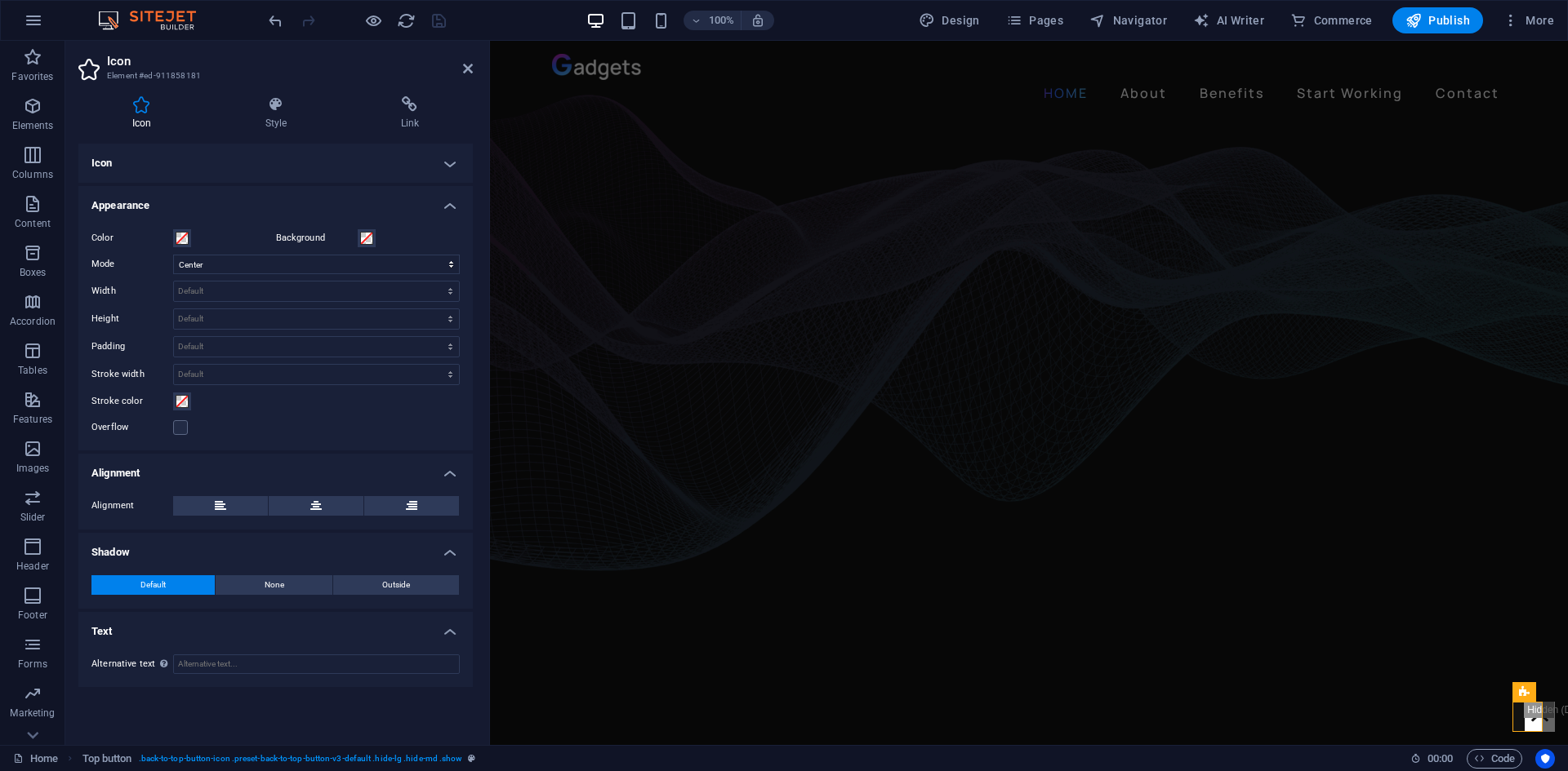
click at [274, 201] on h4 "Appearance" at bounding box center [275, 201] width 394 height 30
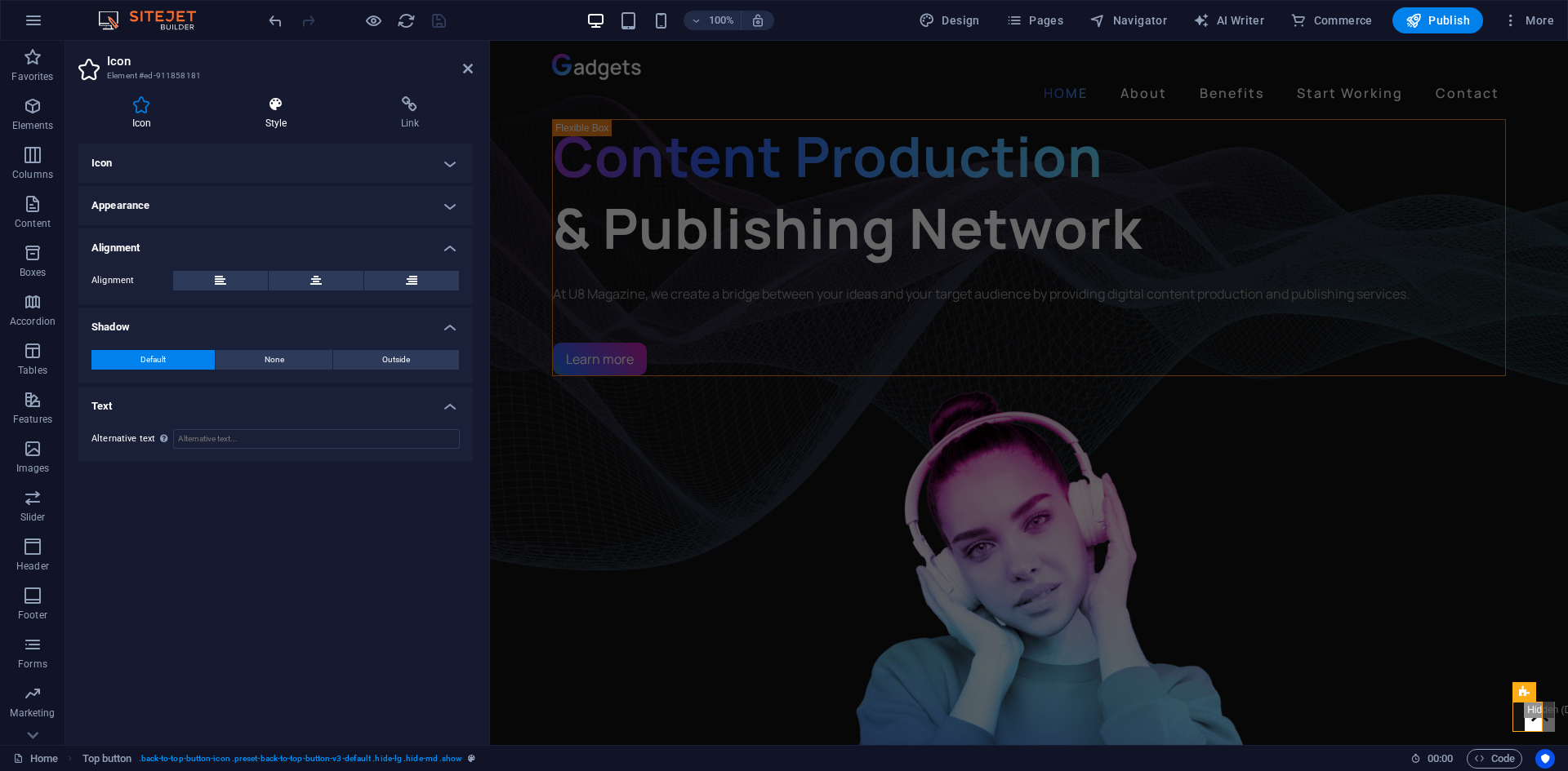
click at [253, 104] on icon at bounding box center [276, 104] width 130 height 17
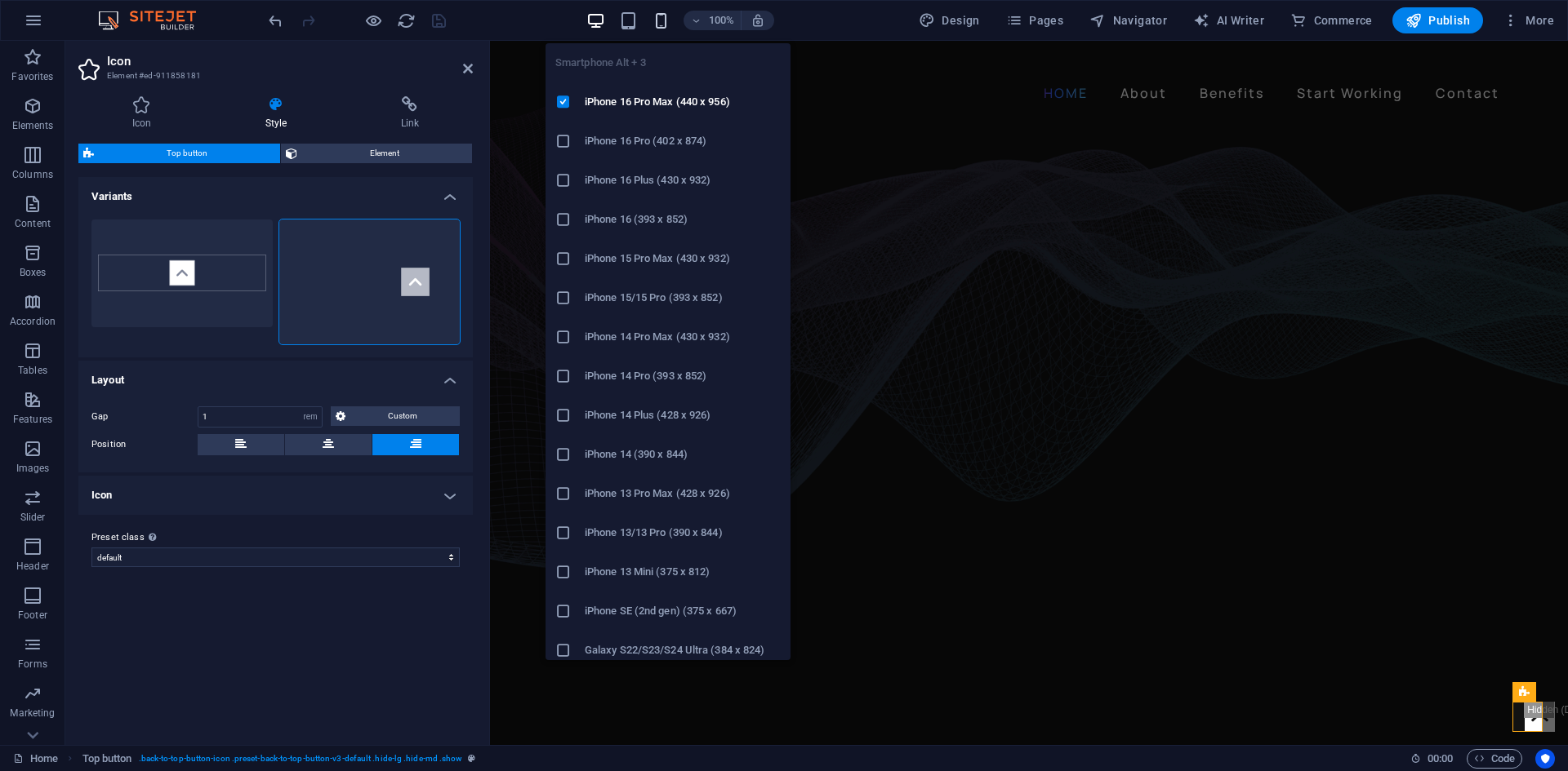
click at [663, 19] on icon "button" at bounding box center [661, 20] width 19 height 19
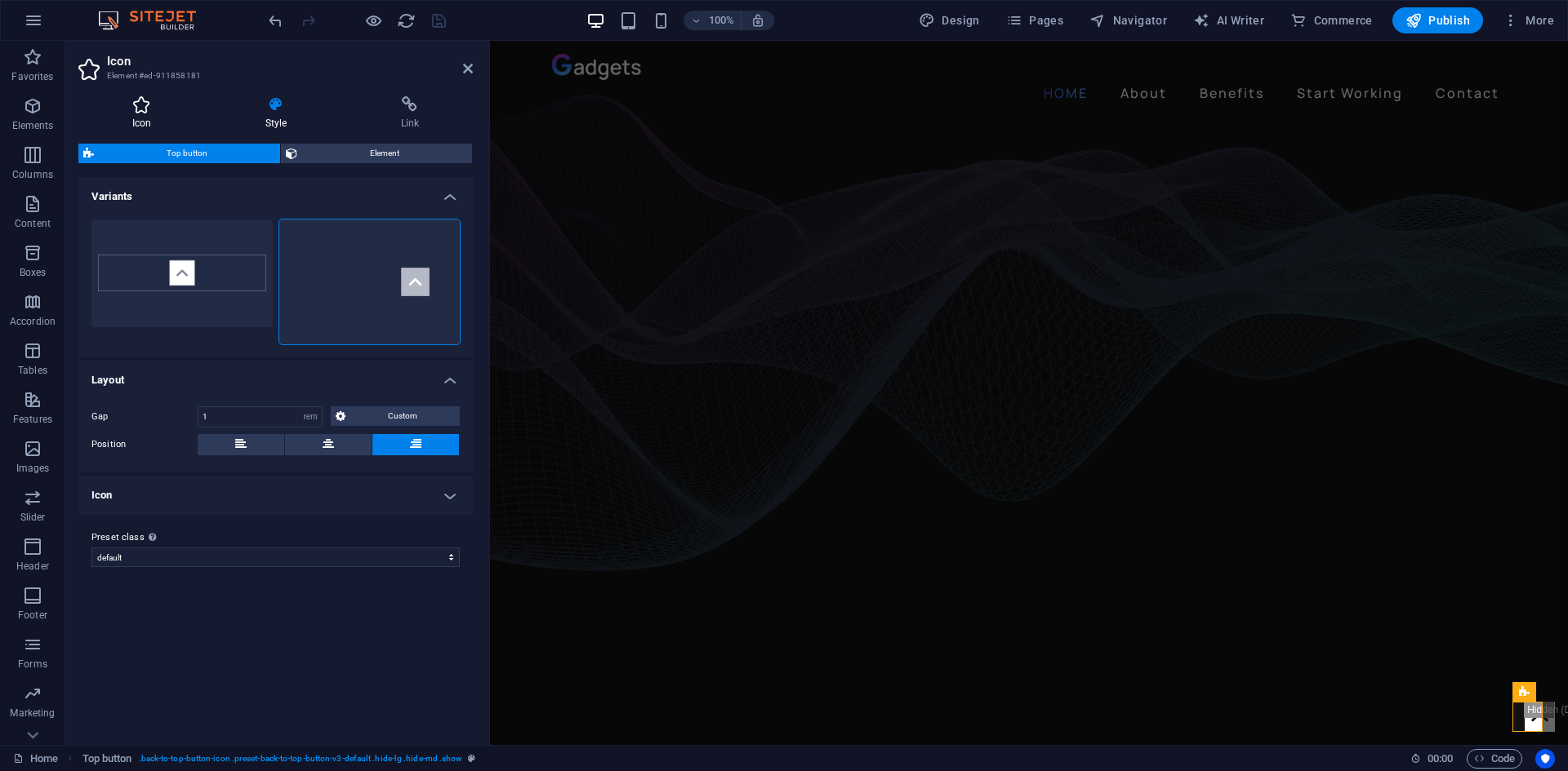
click at [169, 115] on h4 "Icon" at bounding box center [144, 113] width 133 height 34
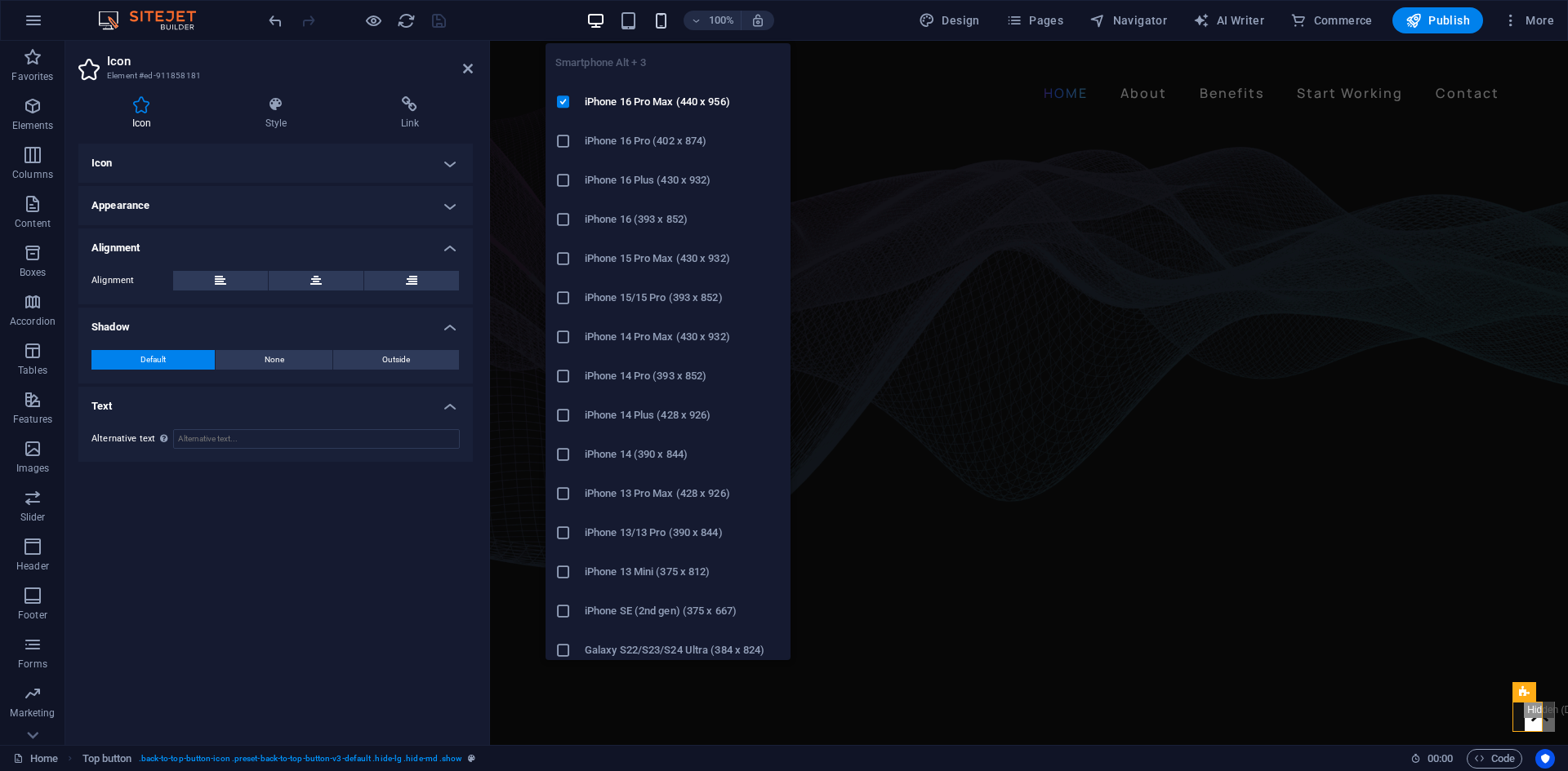
click at [661, 14] on icon "button" at bounding box center [661, 20] width 19 height 19
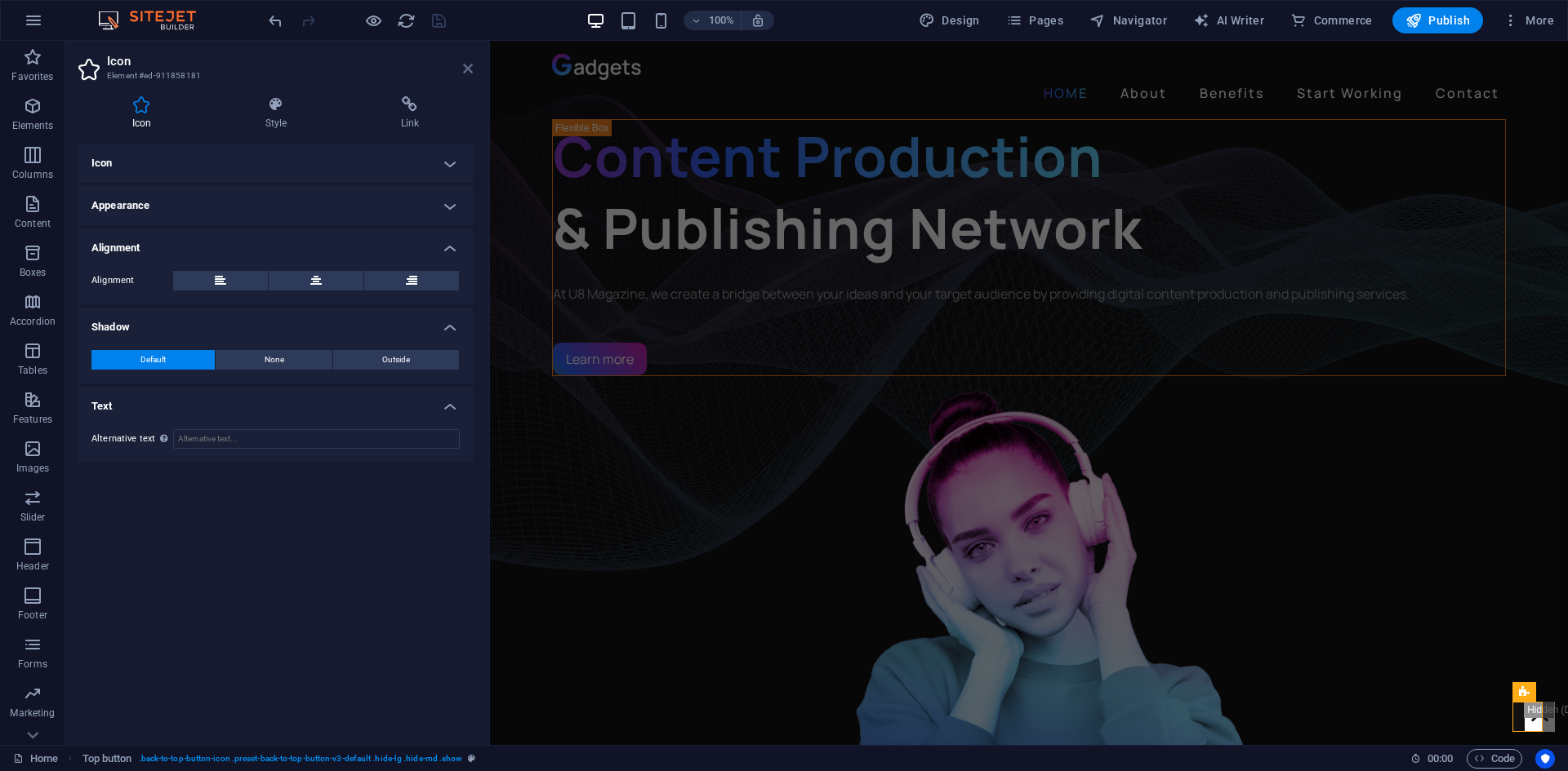
click at [469, 69] on icon at bounding box center [468, 69] width 10 height 13
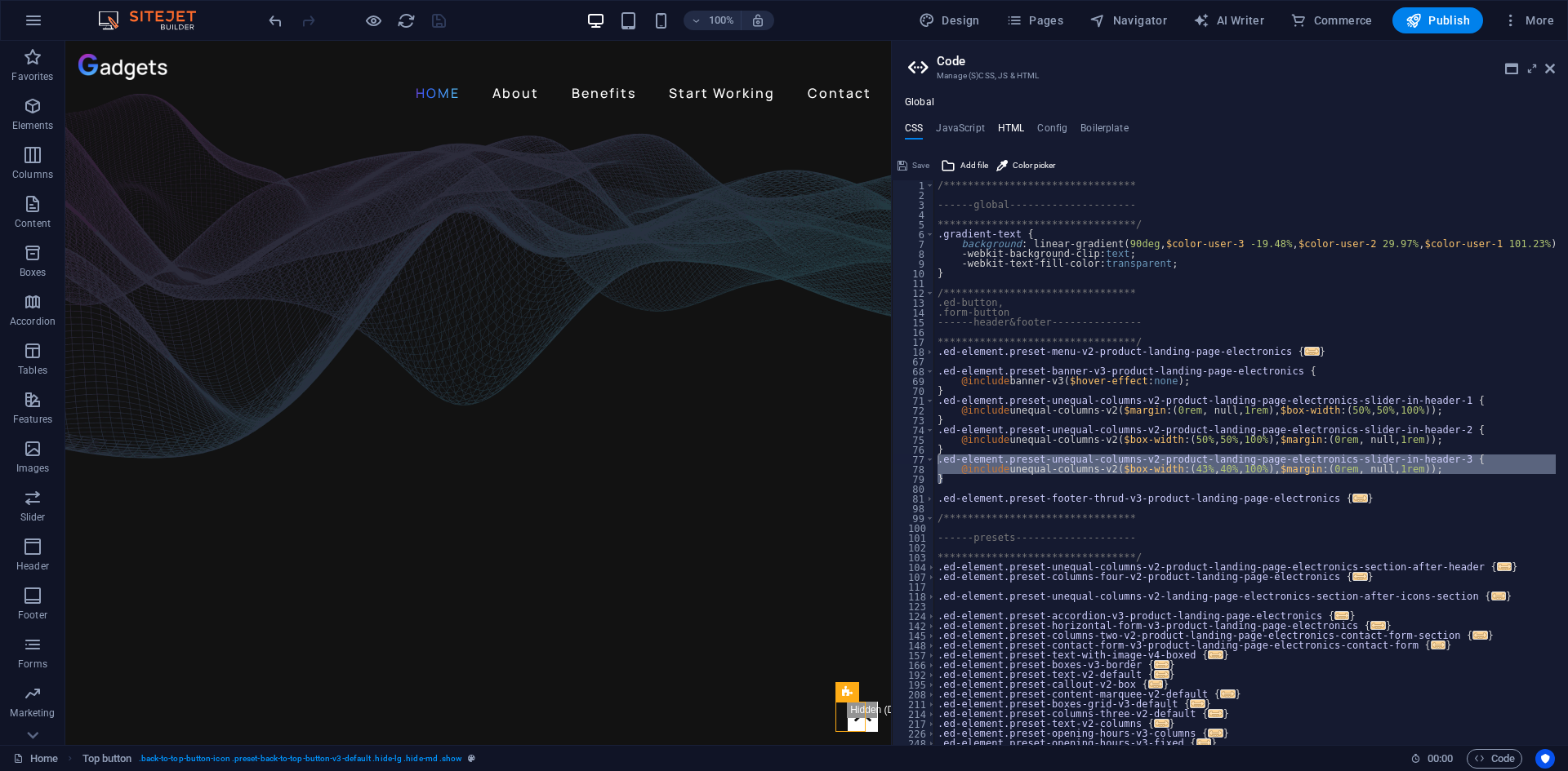
click at [1009, 126] on h4 "HTML" at bounding box center [1011, 130] width 27 height 18
type textarea "<a href="#main-content" class="wv-link-content button">Skip to main content</a>"
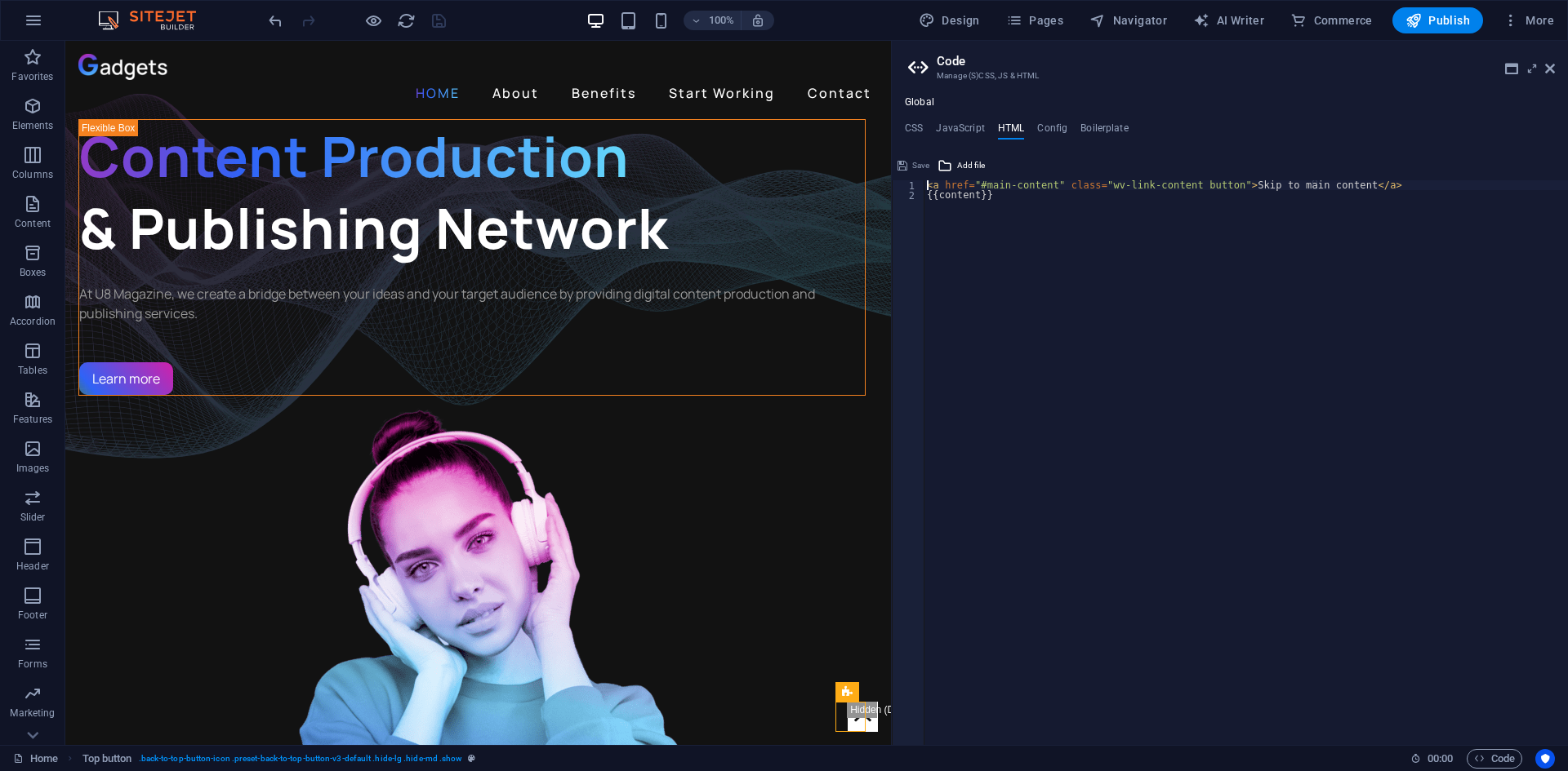
click at [975, 119] on div "**********" at bounding box center [1230, 420] width 676 height 649
click at [966, 124] on h4 "JavaScript" at bounding box center [961, 130] width 48 height 18
type textarea "/* JS for preset "Menu V2" */"
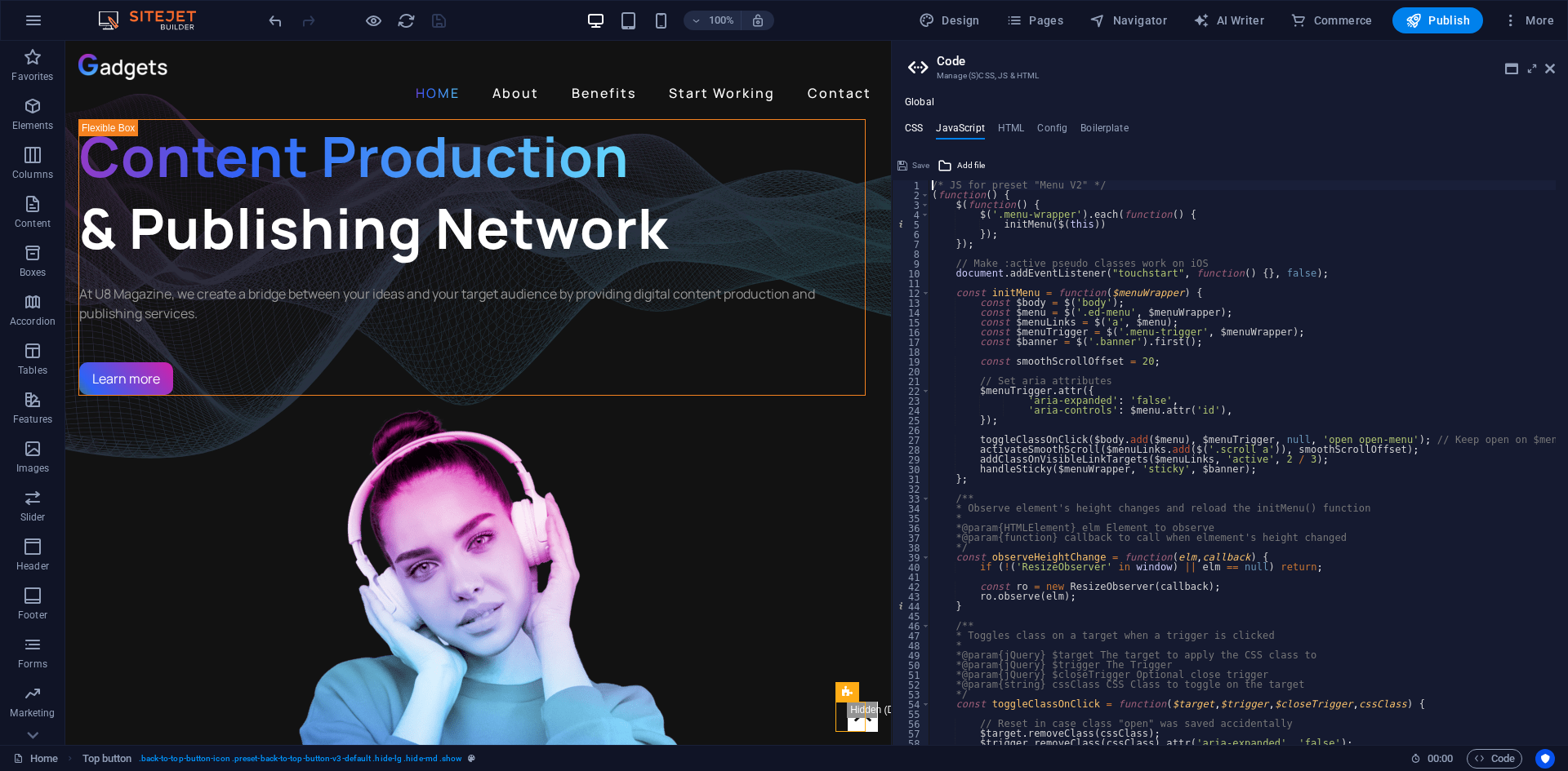
click at [920, 124] on h4 "CSS" at bounding box center [913, 130] width 18 height 18
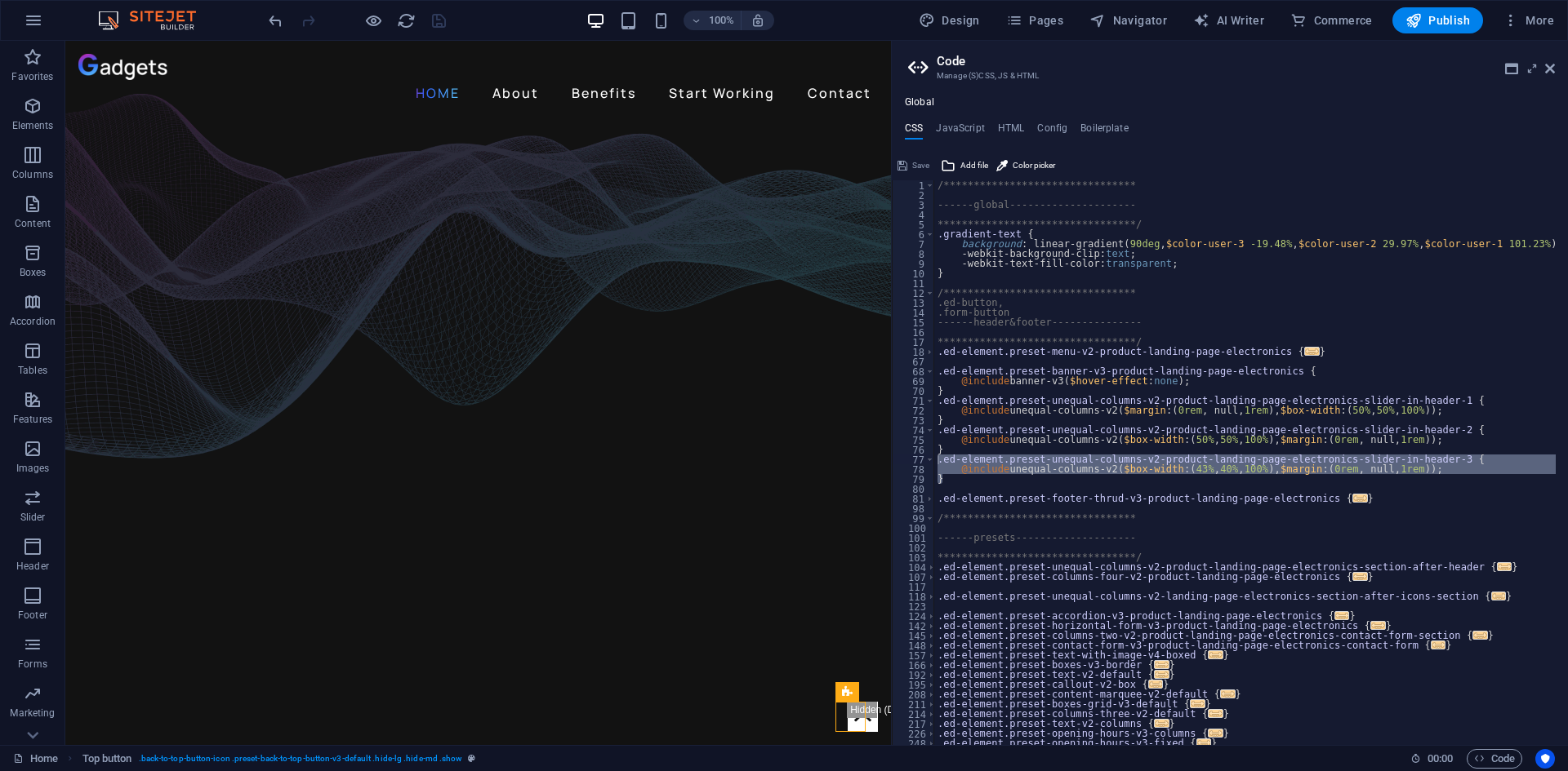
click at [1061, 115] on div "**********" at bounding box center [1230, 420] width 676 height 649
click at [1051, 126] on h4 "Config" at bounding box center [1052, 130] width 30 height 18
type textarea "$color-background: #121212;"
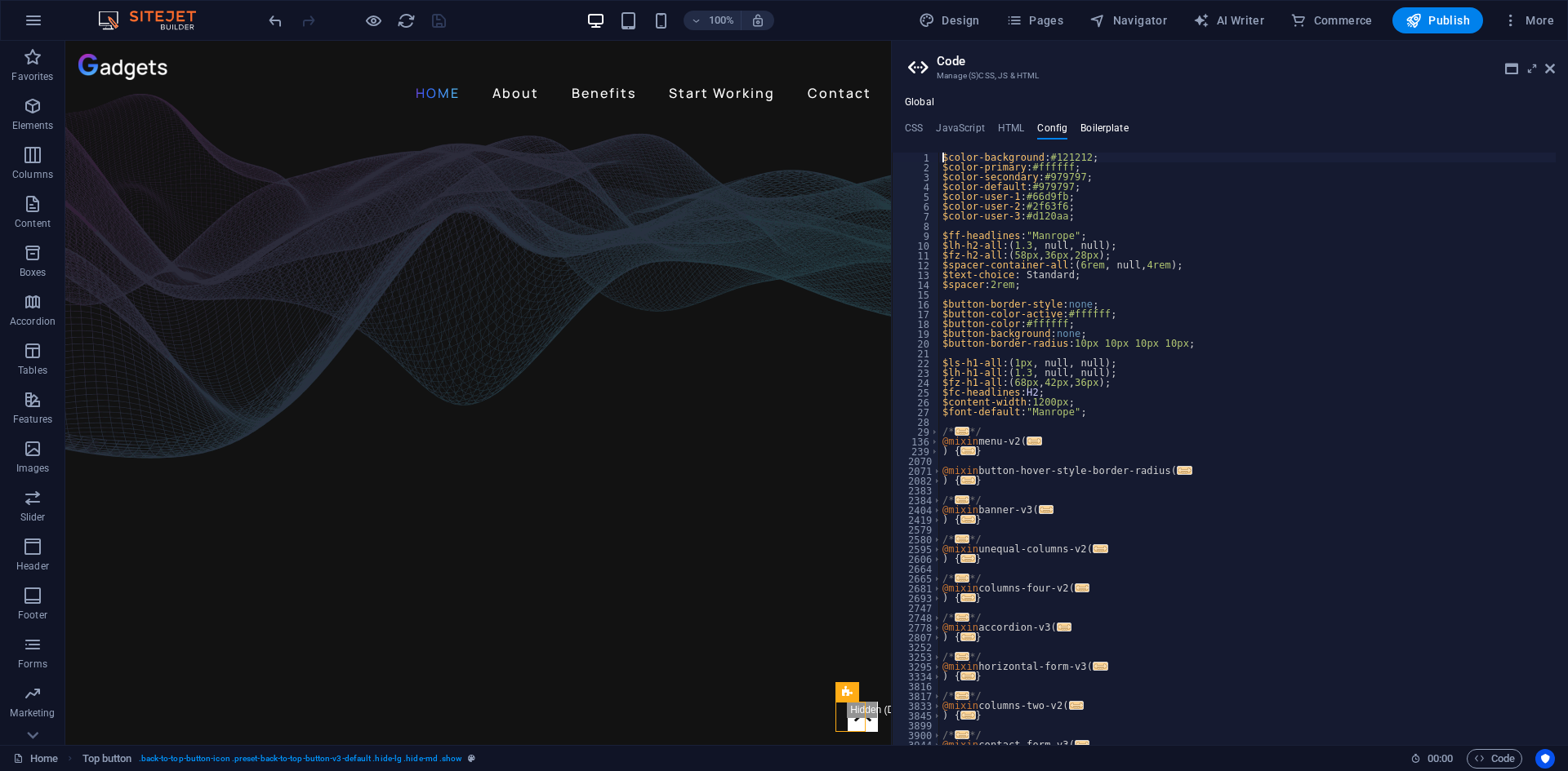
click at [1102, 128] on h4 "Boilerplate" at bounding box center [1105, 130] width 48 height 18
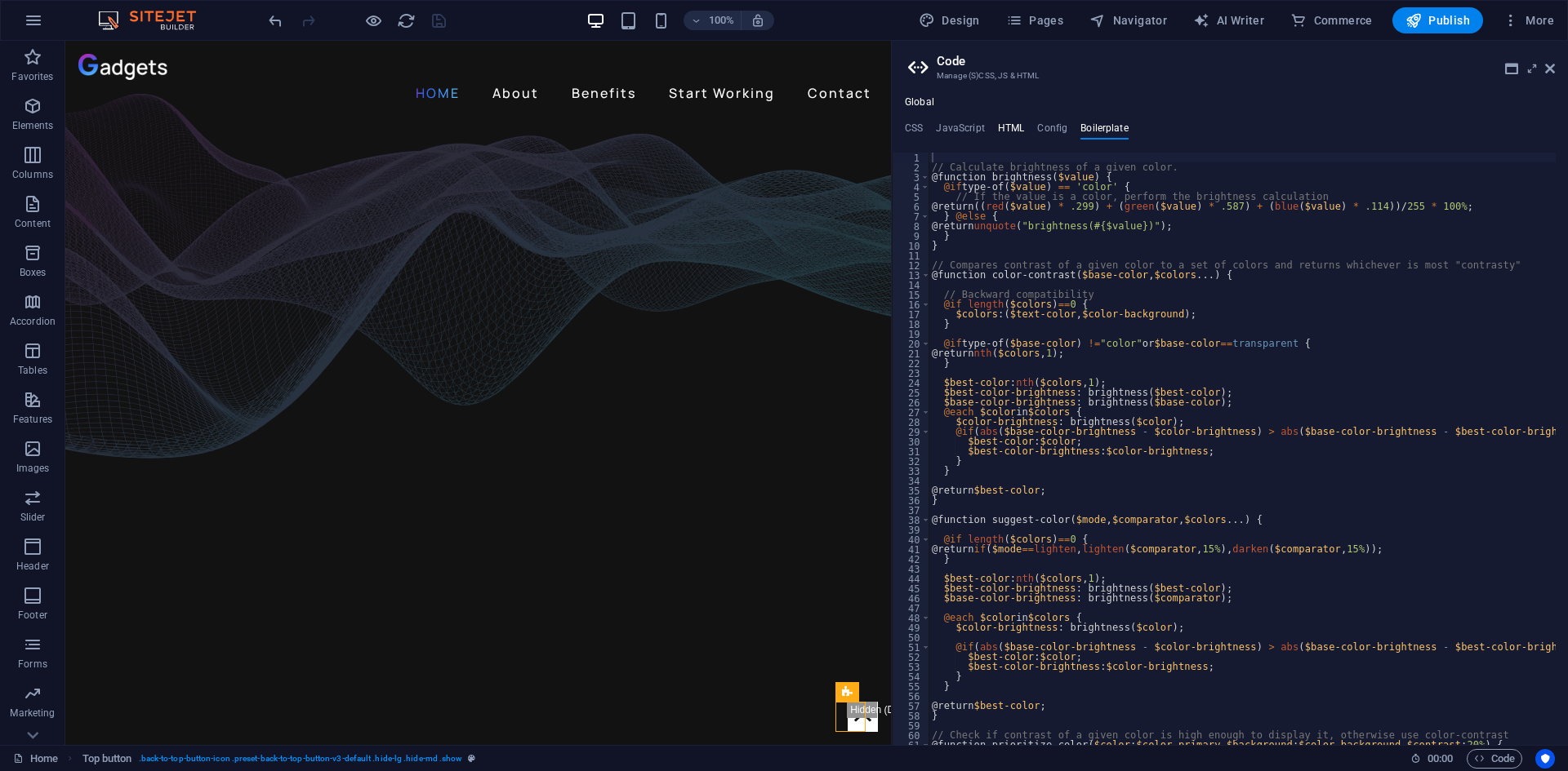
click at [1018, 126] on h4 "HTML" at bounding box center [1011, 130] width 27 height 18
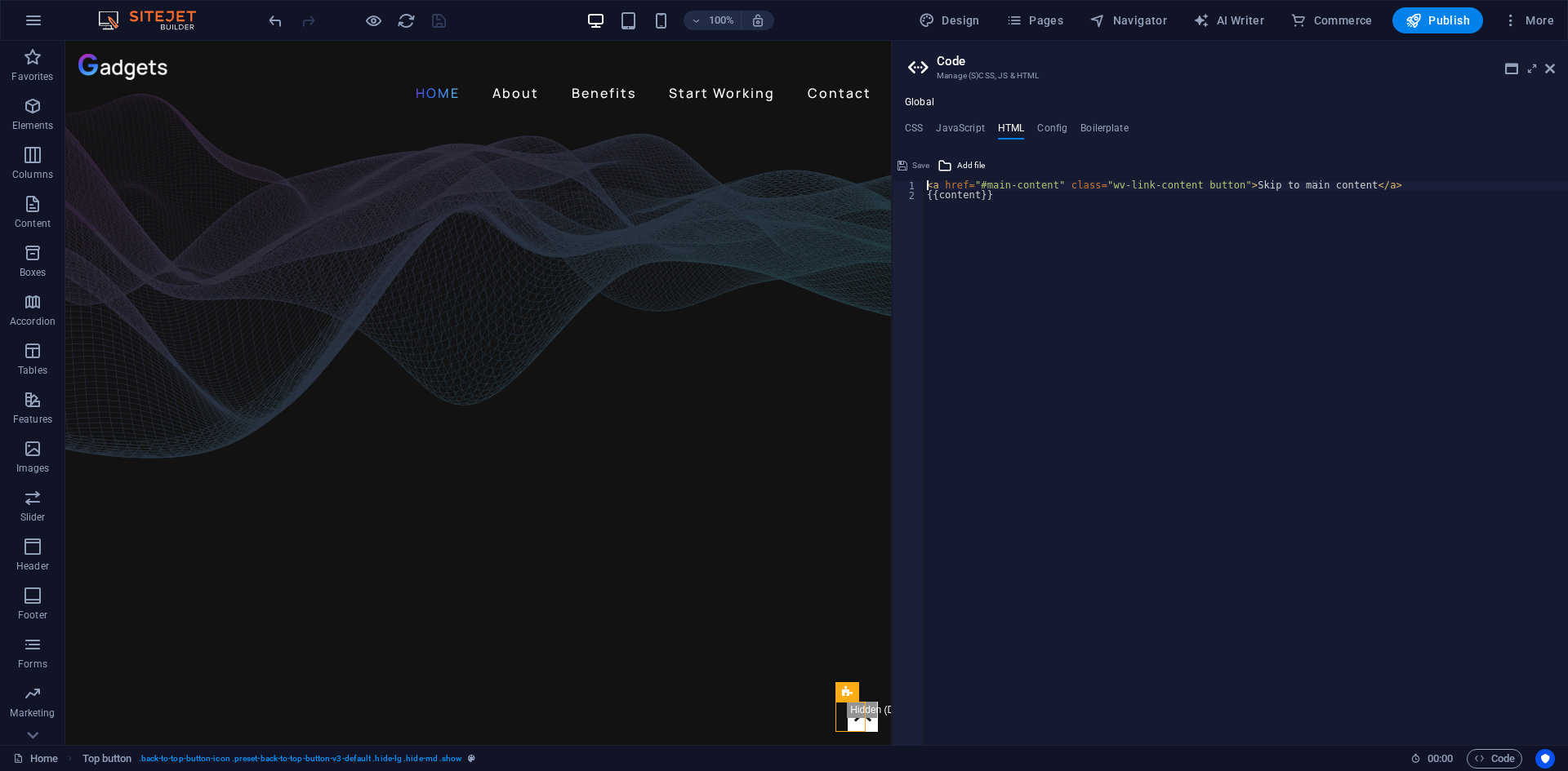
click at [1002, 205] on div "< a href = "#main-content" class = "wv-link-content button" > Skip to main cont…" at bounding box center [1246, 473] width 645 height 585
type textarea "{{content}}"
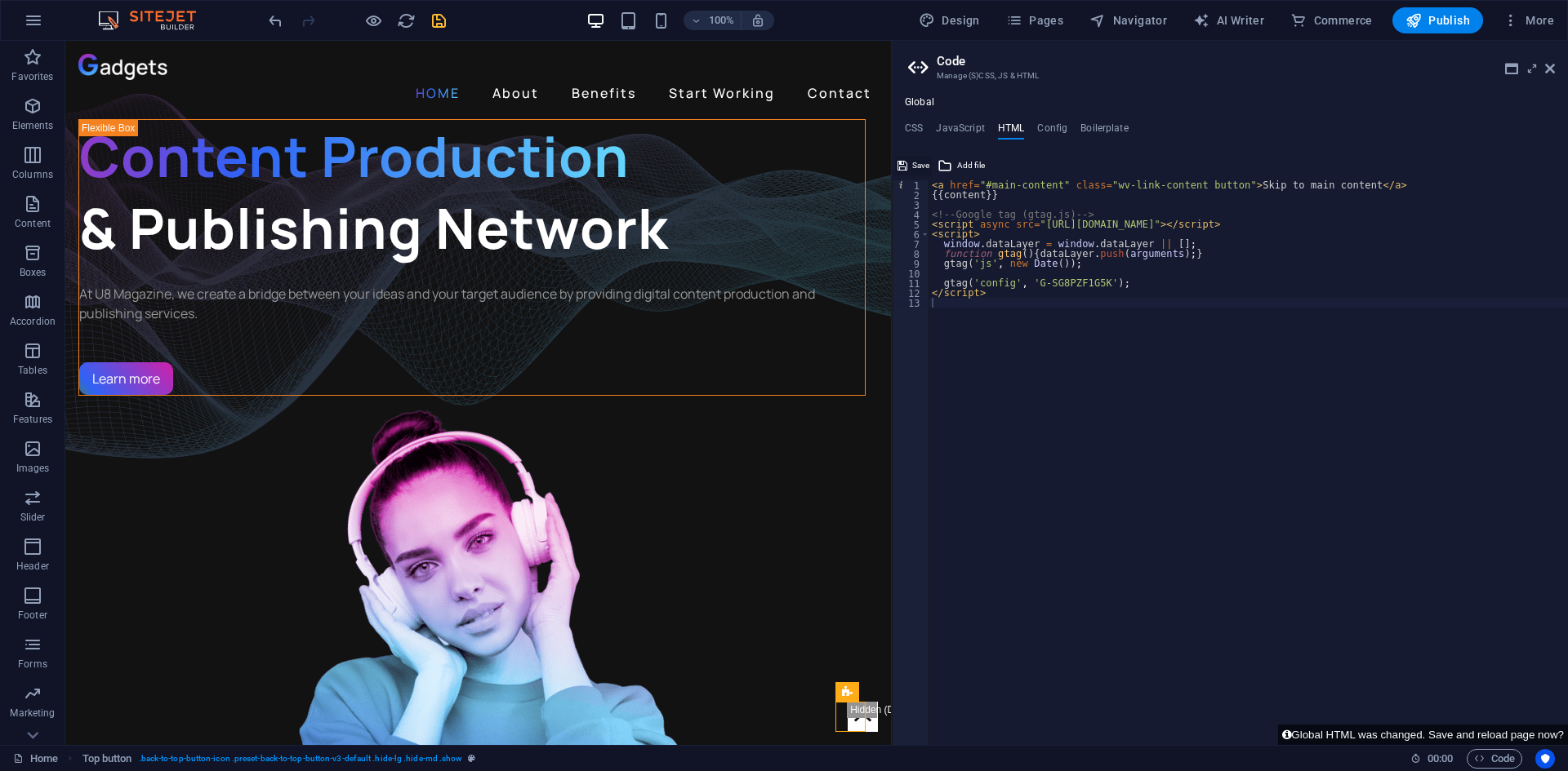
click at [910, 164] on button "Save" at bounding box center [913, 165] width 36 height 20
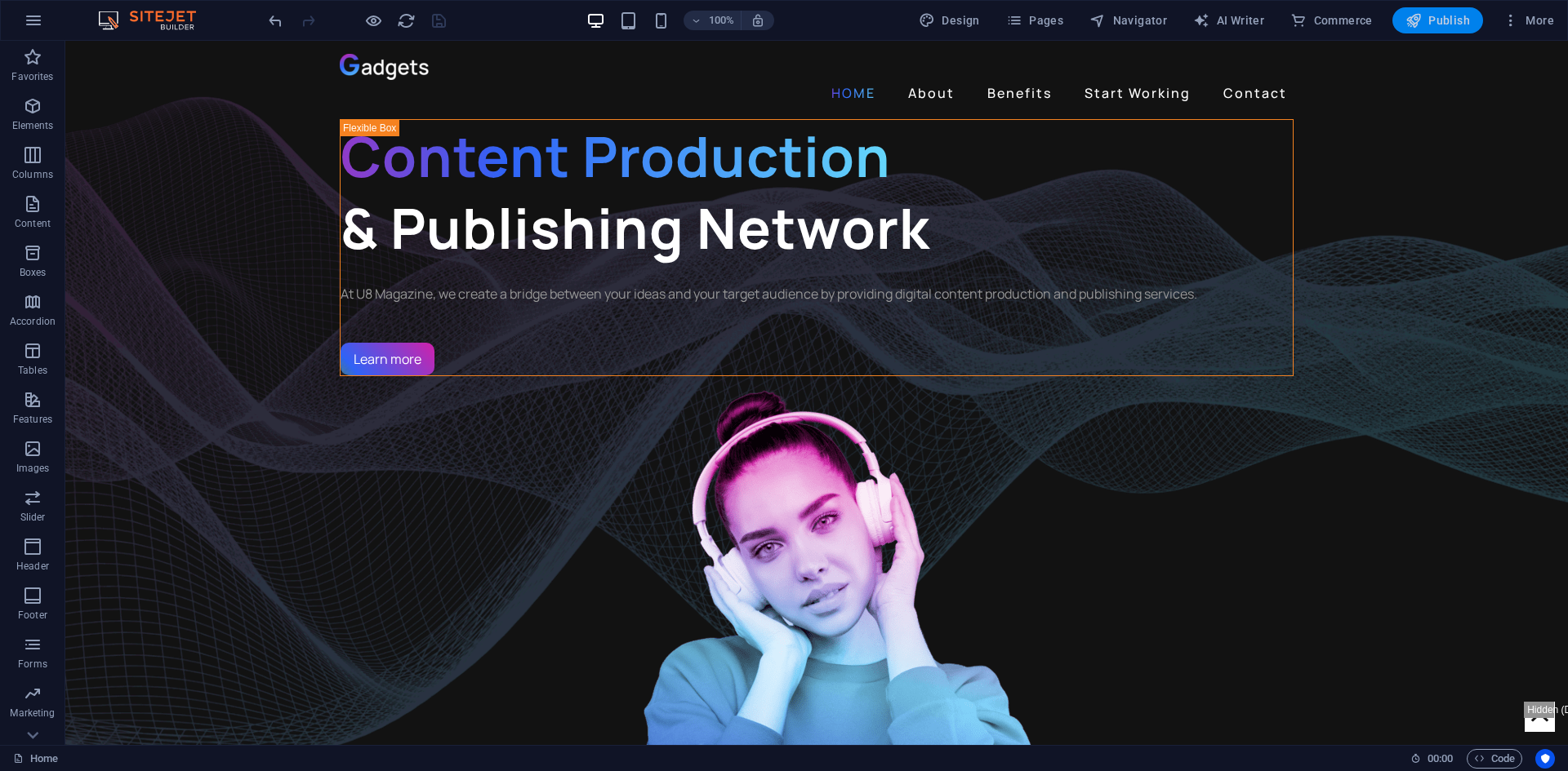
click at [0, 0] on span "Publish" at bounding box center [0, 0] width 0 height 0
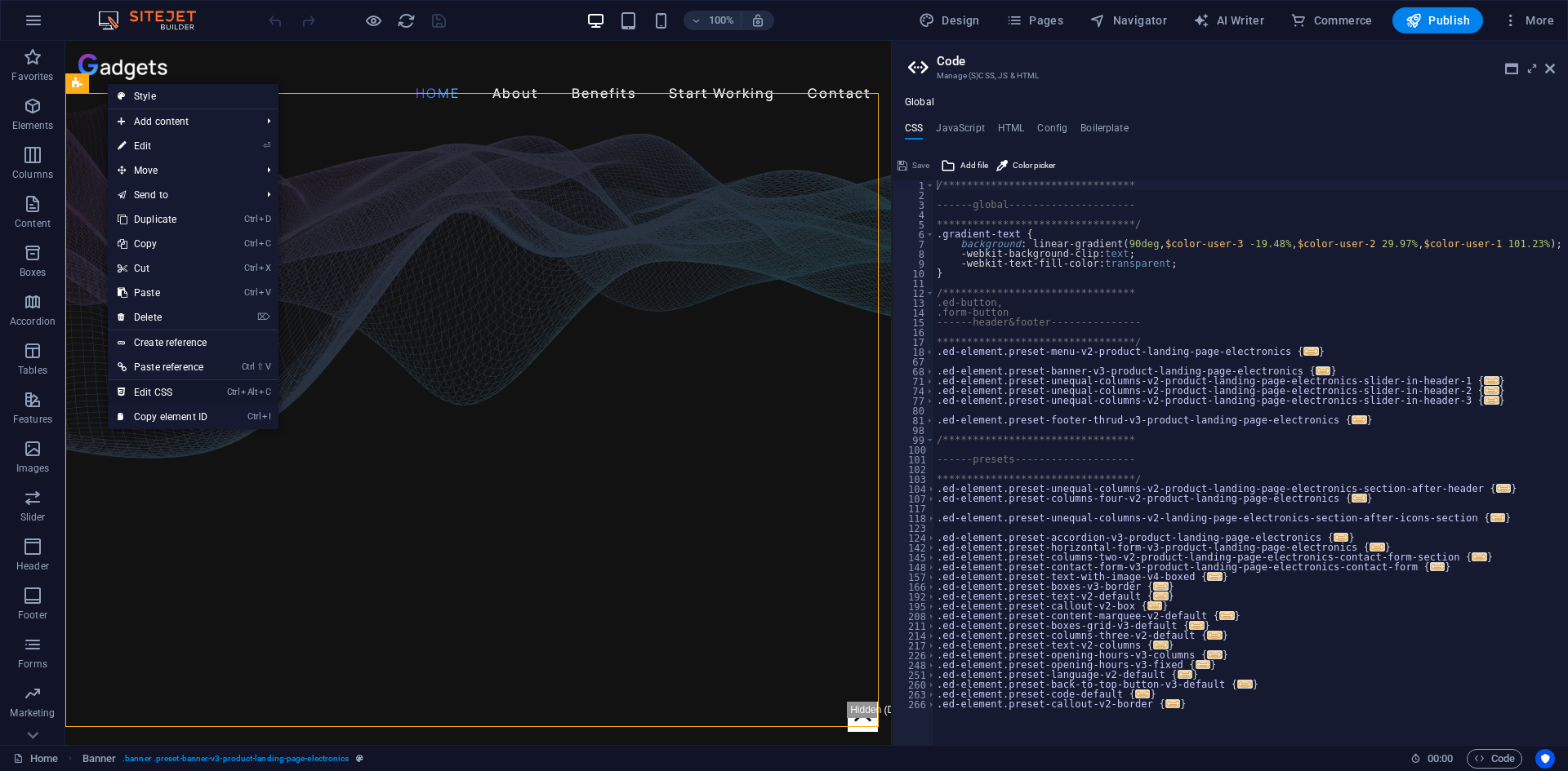
click at [227, 382] on li "Ctrl Alt C Edit CSS" at bounding box center [193, 393] width 170 height 24
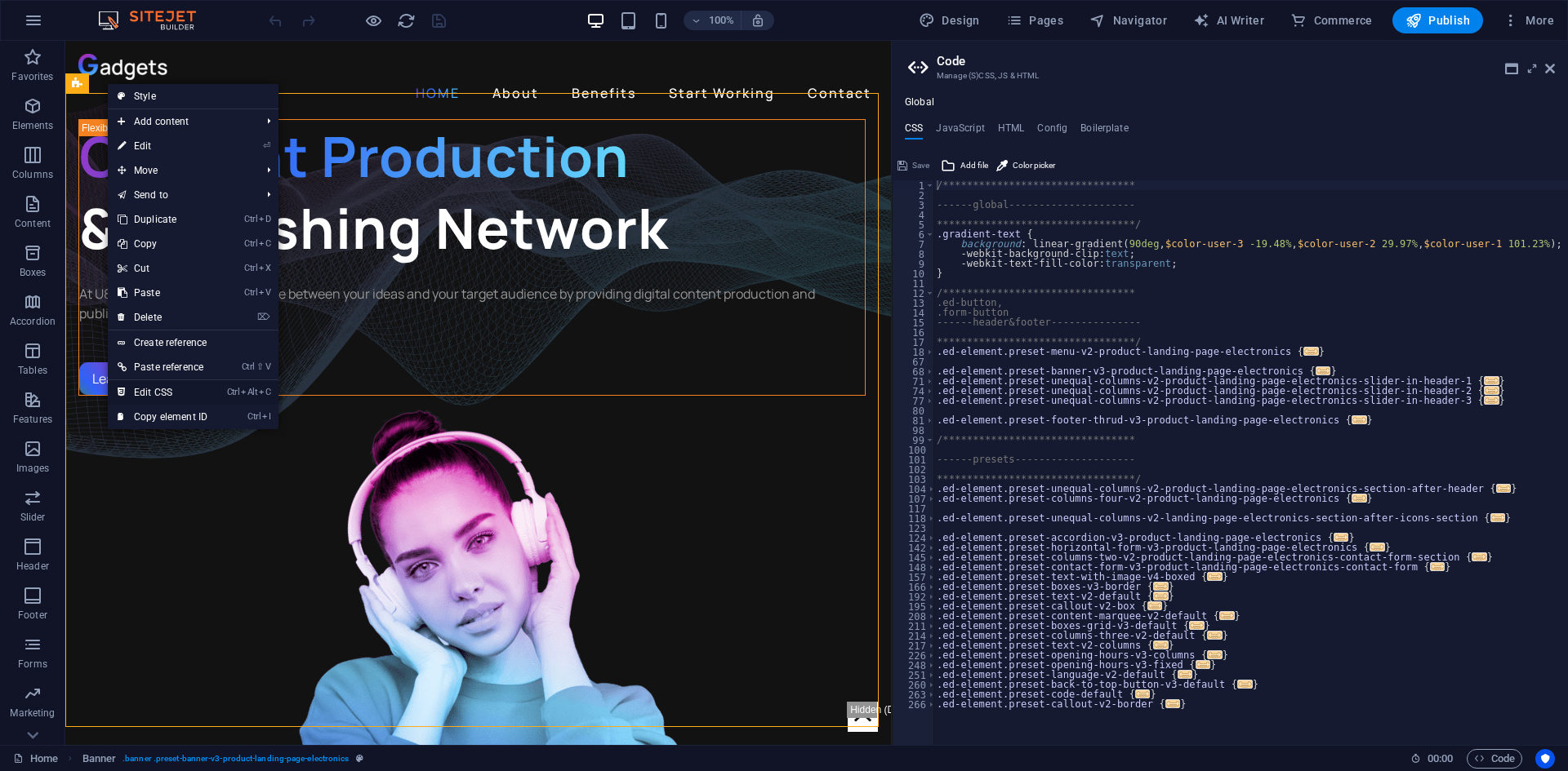
click at [212, 387] on link "Ctrl Alt C Edit CSS" at bounding box center [162, 393] width 109 height 24
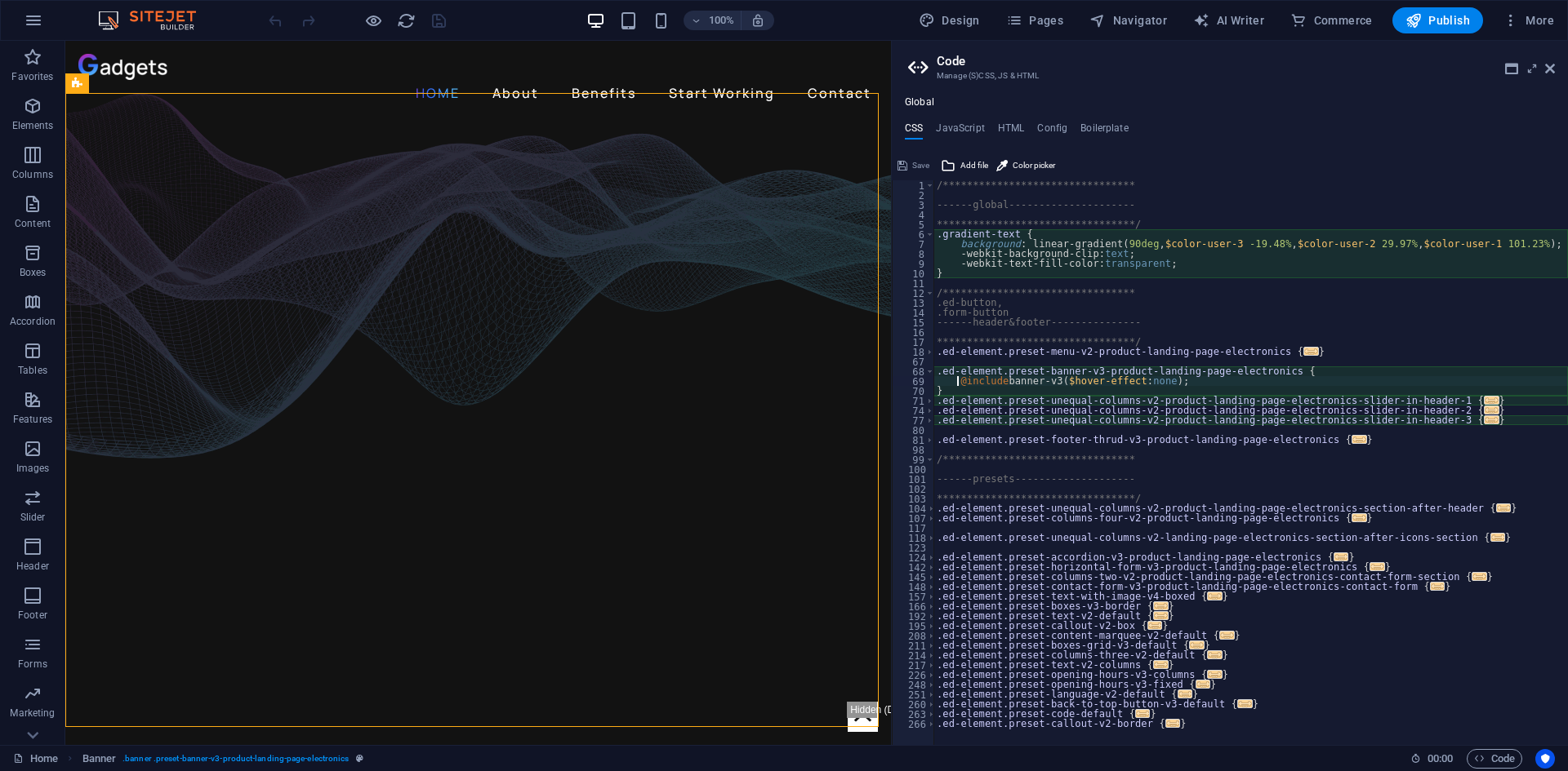
click at [1432, 422] on div "**********" at bounding box center [1250, 473] width 634 height 585
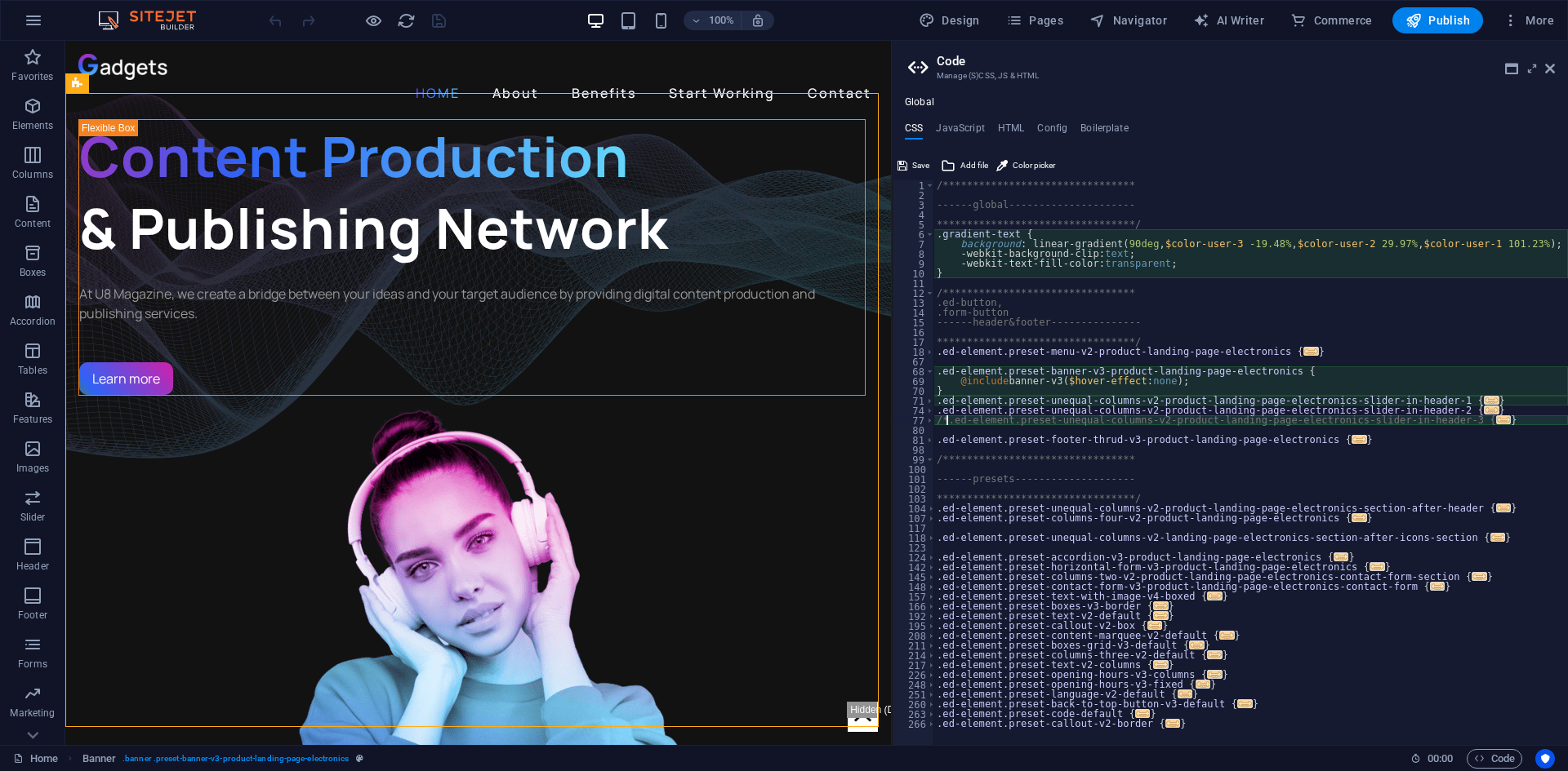
scroll to position [0, 1]
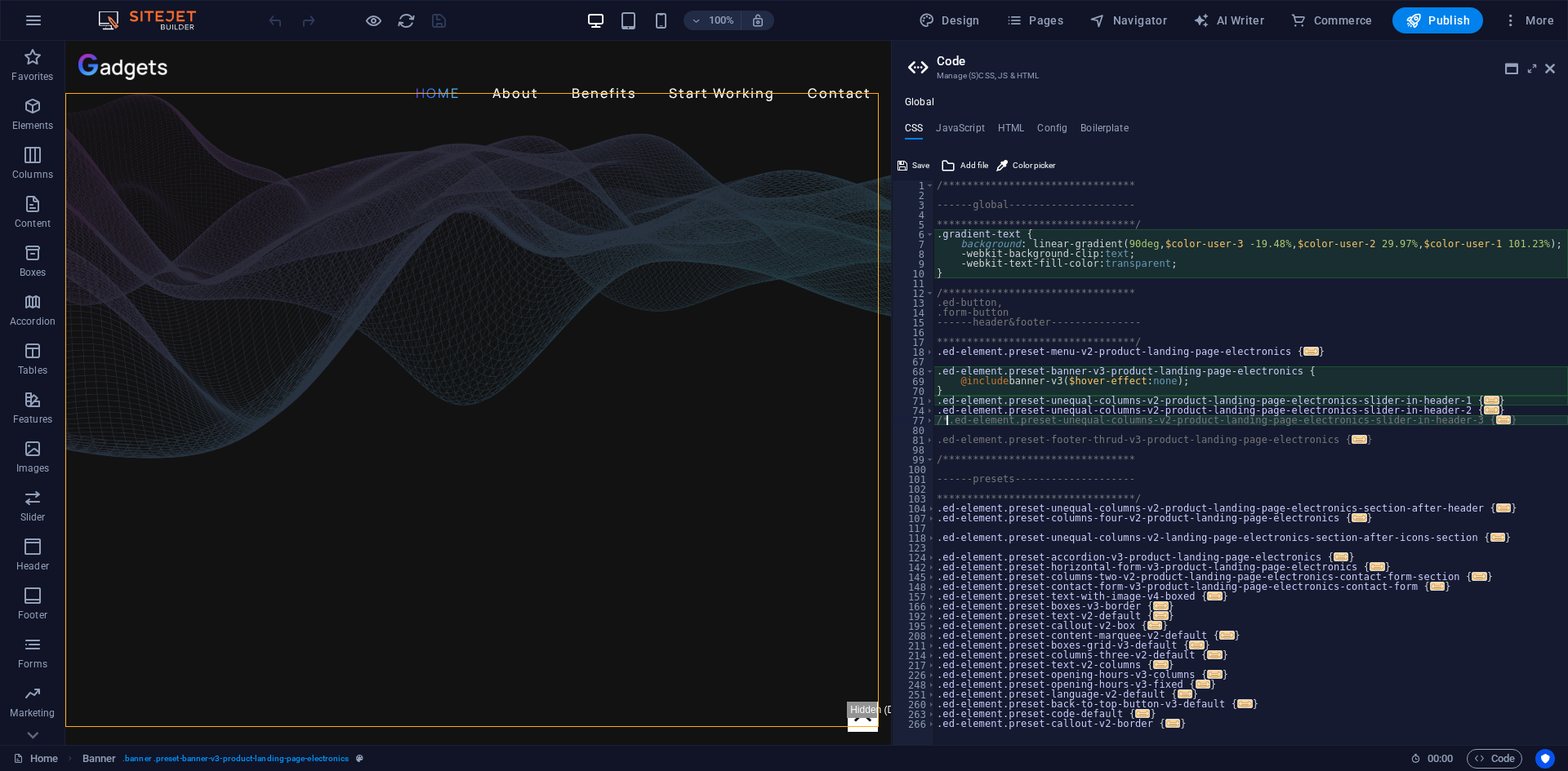
type textarea "/*.ed-element.preset-unequal-columns-v2-product-landing-page-electronics-slider…"
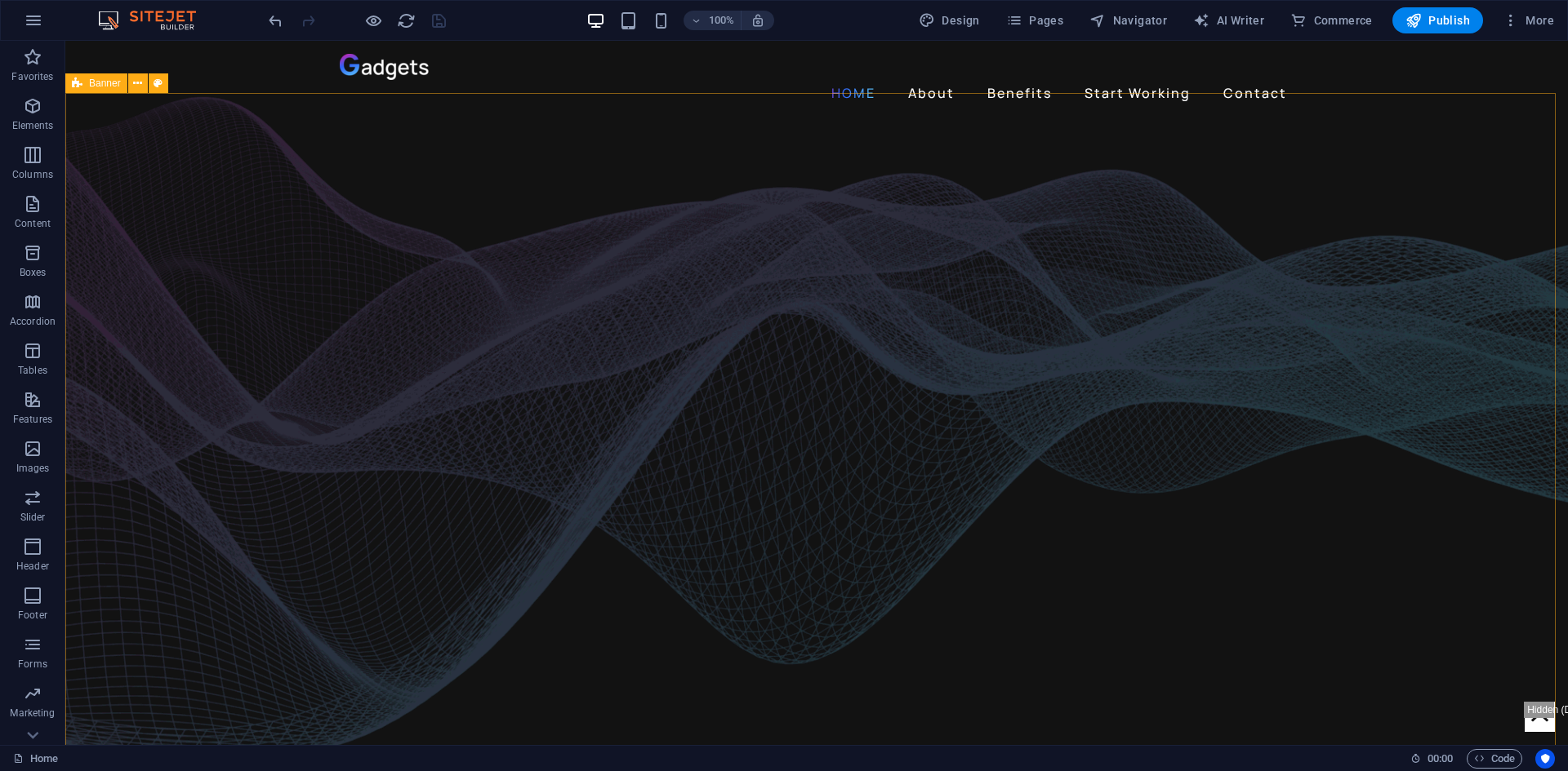
select select "vh"
select select "banner"
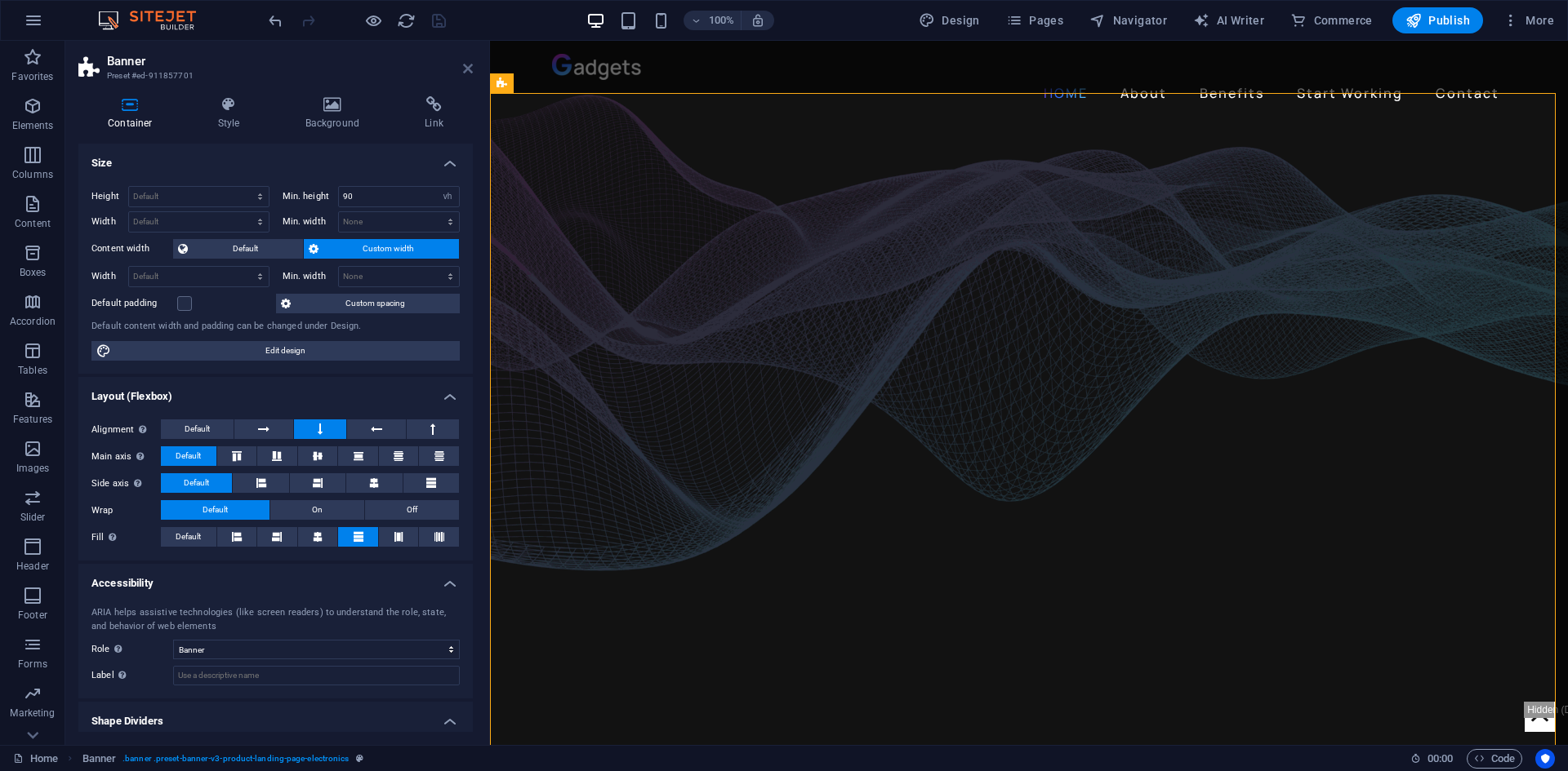
click at [463, 70] on icon at bounding box center [468, 69] width 10 height 13
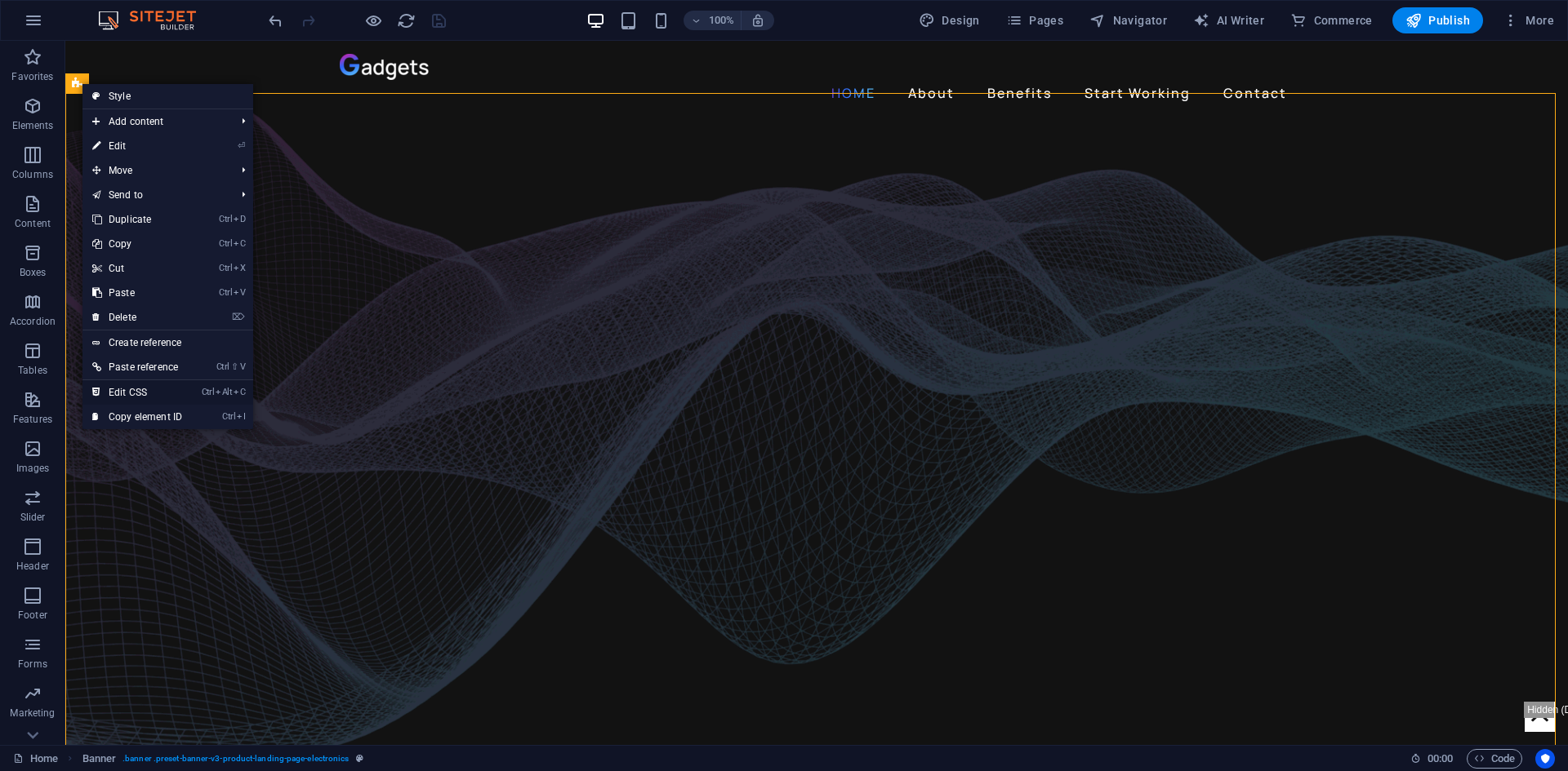
click at [157, 392] on link "Ctrl Alt C Edit CSS" at bounding box center [137, 393] width 109 height 24
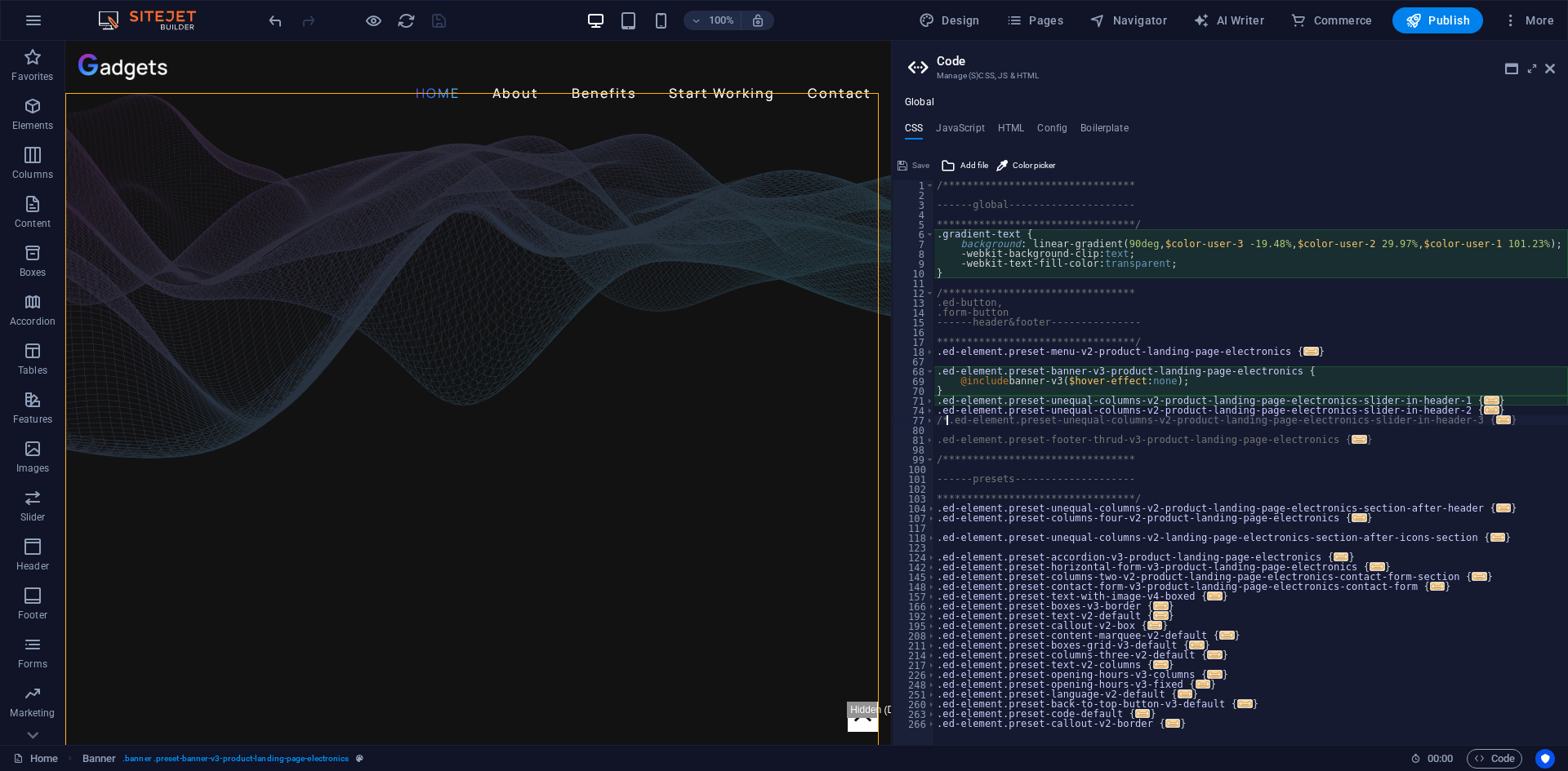
click at [945, 418] on div "**********" at bounding box center [1250, 473] width 634 height 585
type textarea ".ed-element.preset-unequal-columns-v2-product-landing-page-electronics-slider-i…"
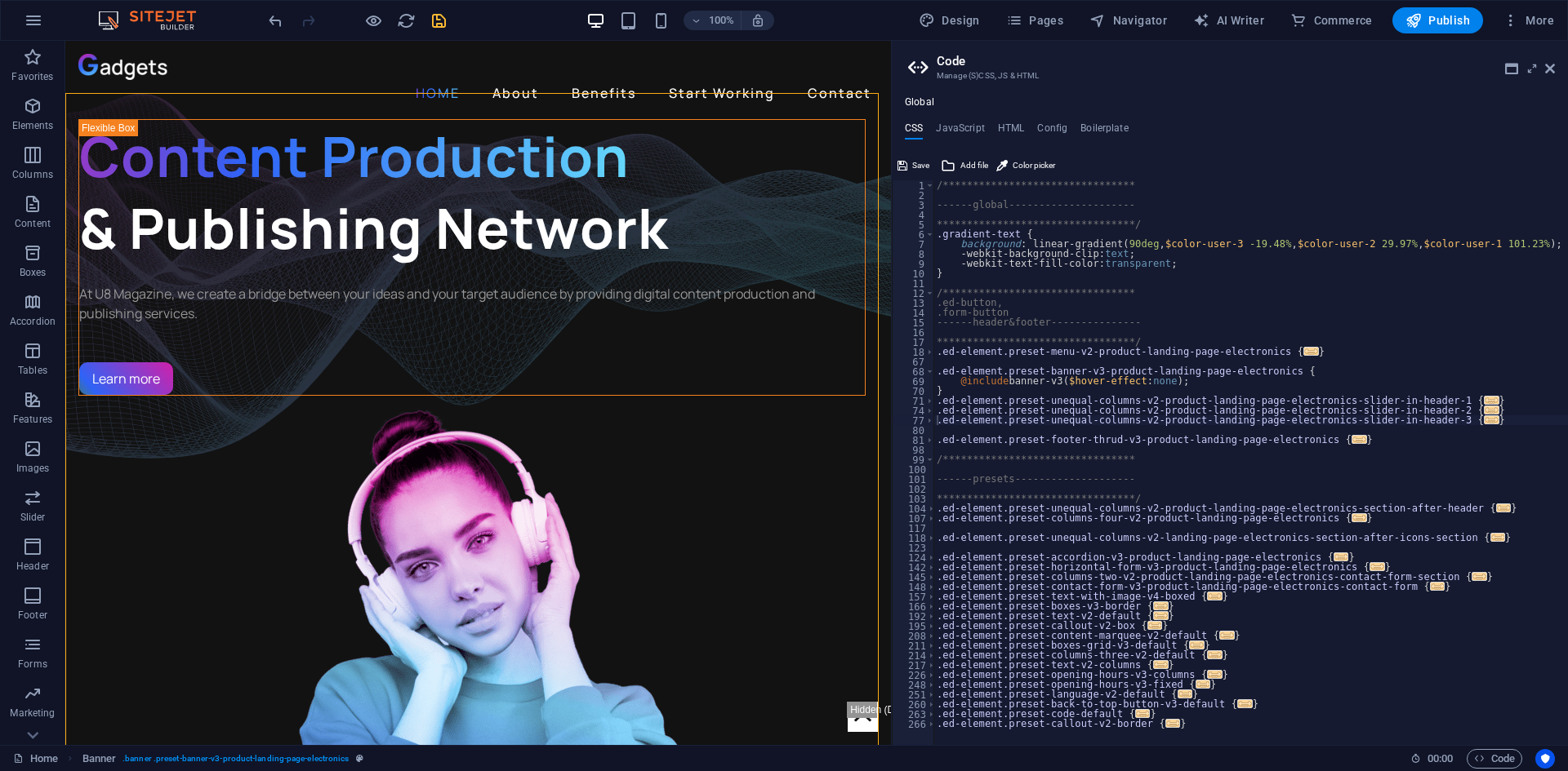
click at [1380, 162] on div "Save Add file Color picker" at bounding box center [1230, 163] width 676 height 23
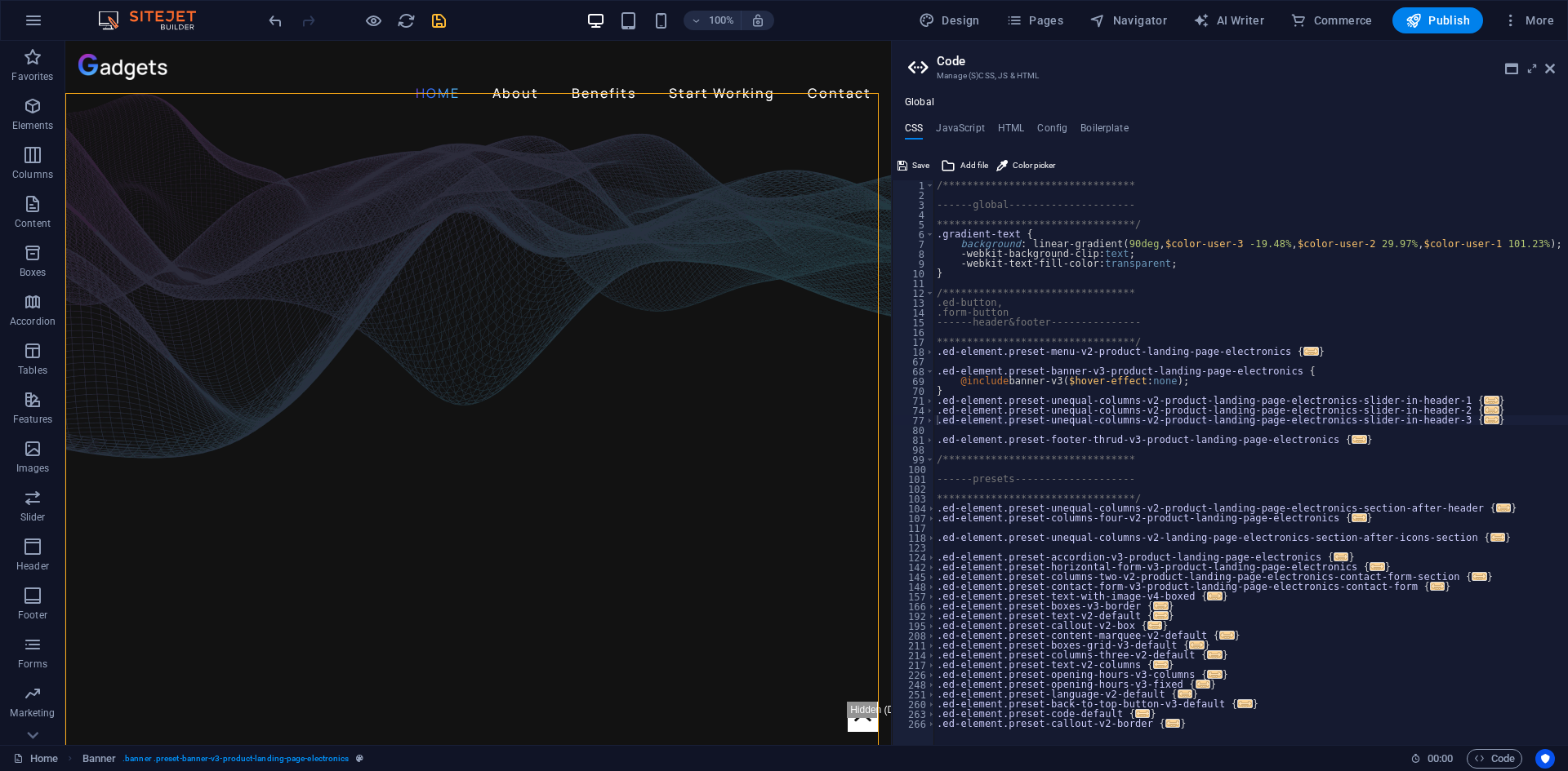
click at [1556, 65] on aside "**********" at bounding box center [1229, 393] width 677 height 705
click at [1548, 67] on icon at bounding box center [1550, 69] width 10 height 13
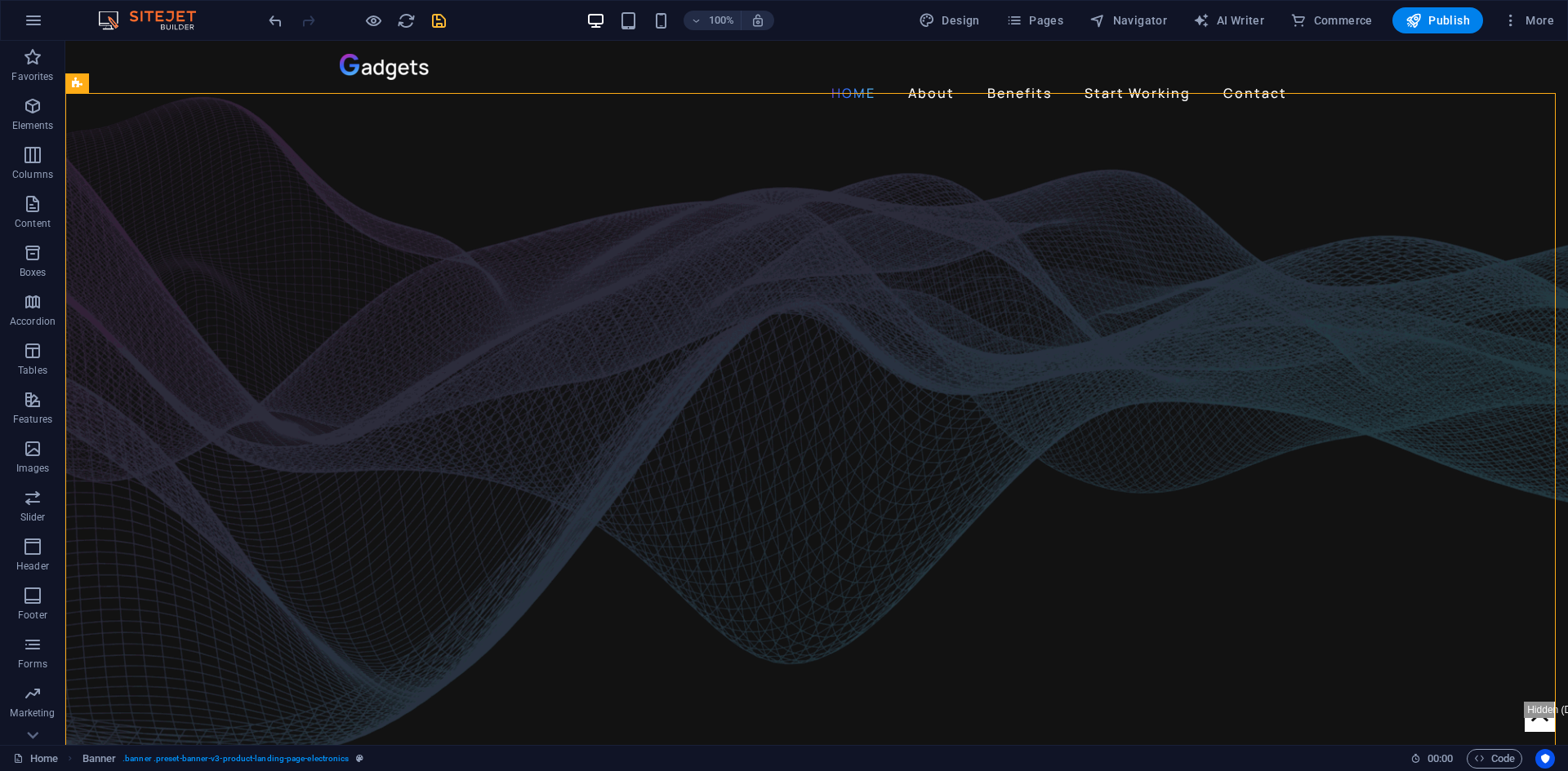
click at [440, 29] on icon "save" at bounding box center [439, 20] width 19 height 19
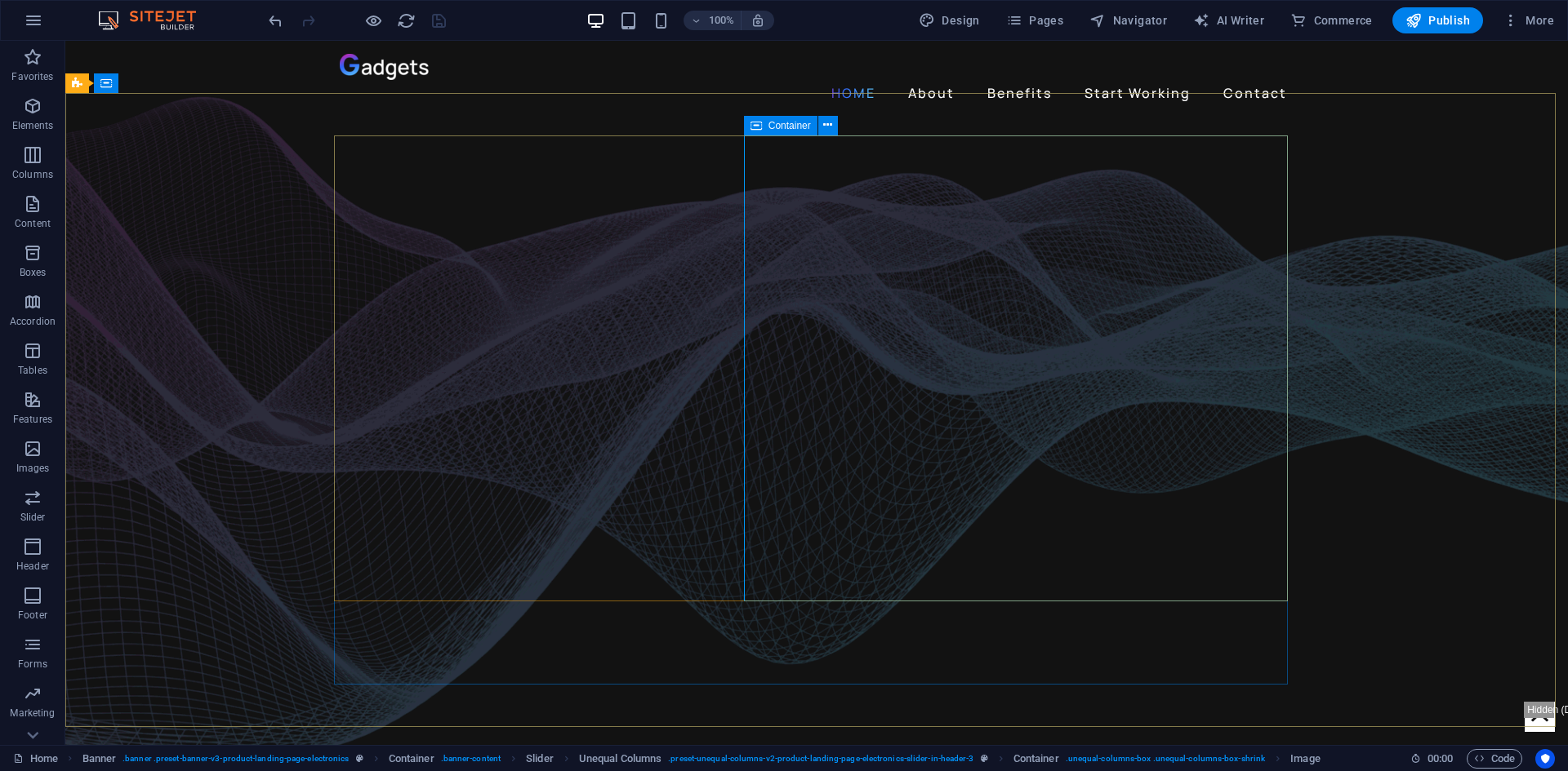
click at [754, 126] on icon at bounding box center [757, 125] width 11 height 20
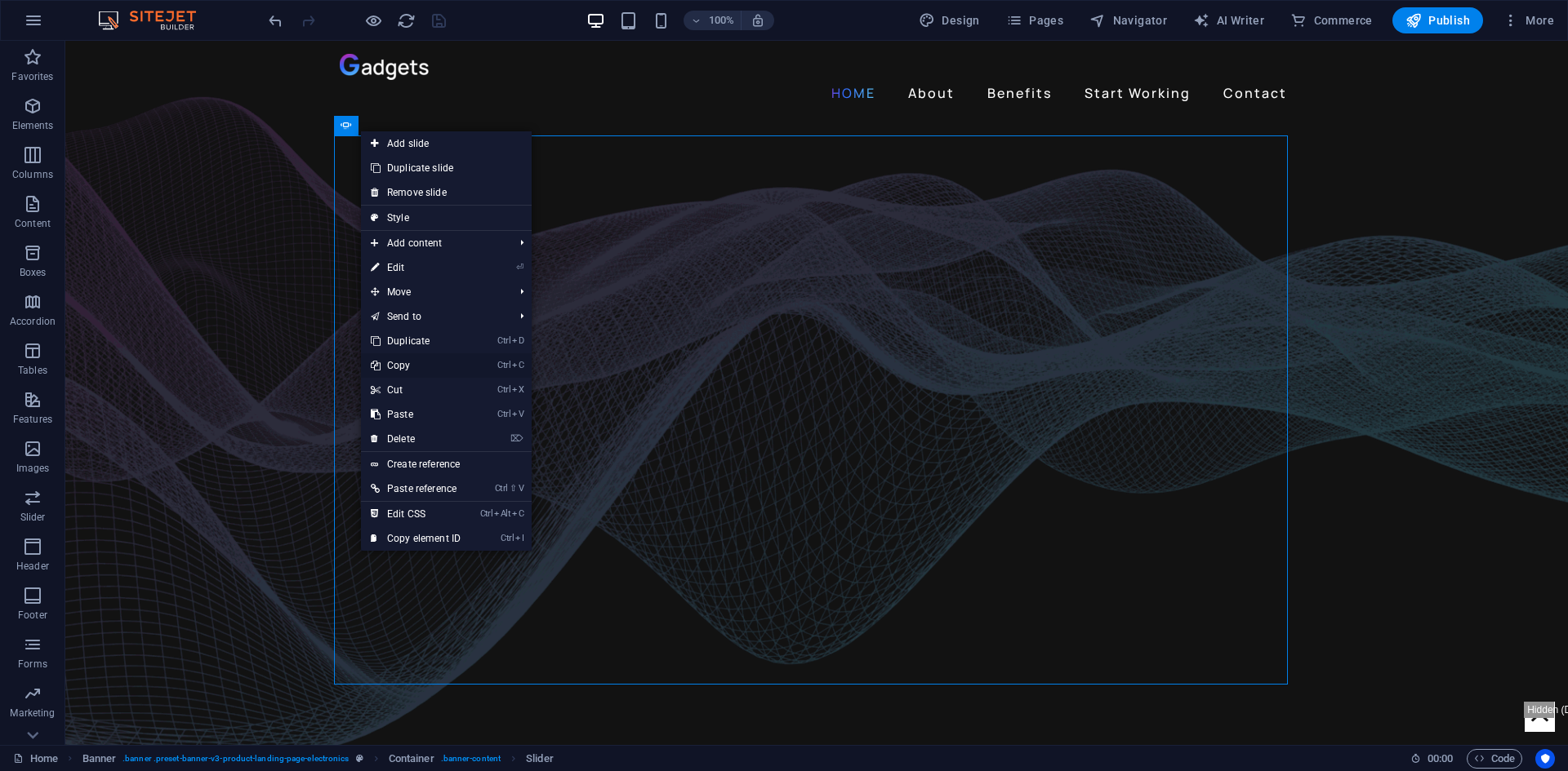
click at [422, 365] on link "Ctrl C Copy" at bounding box center [415, 366] width 109 height 24
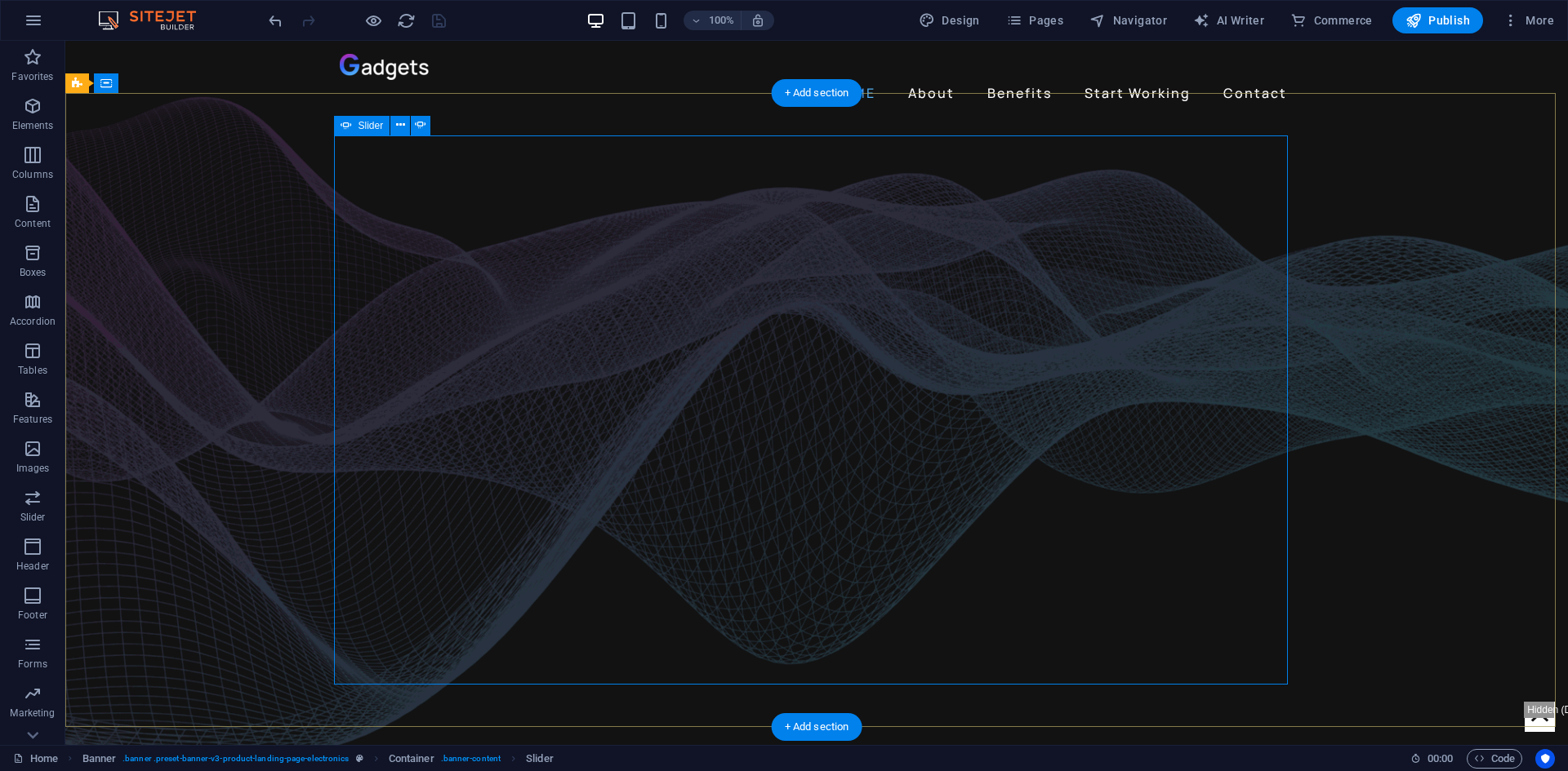
select select "fade"
select select "ms"
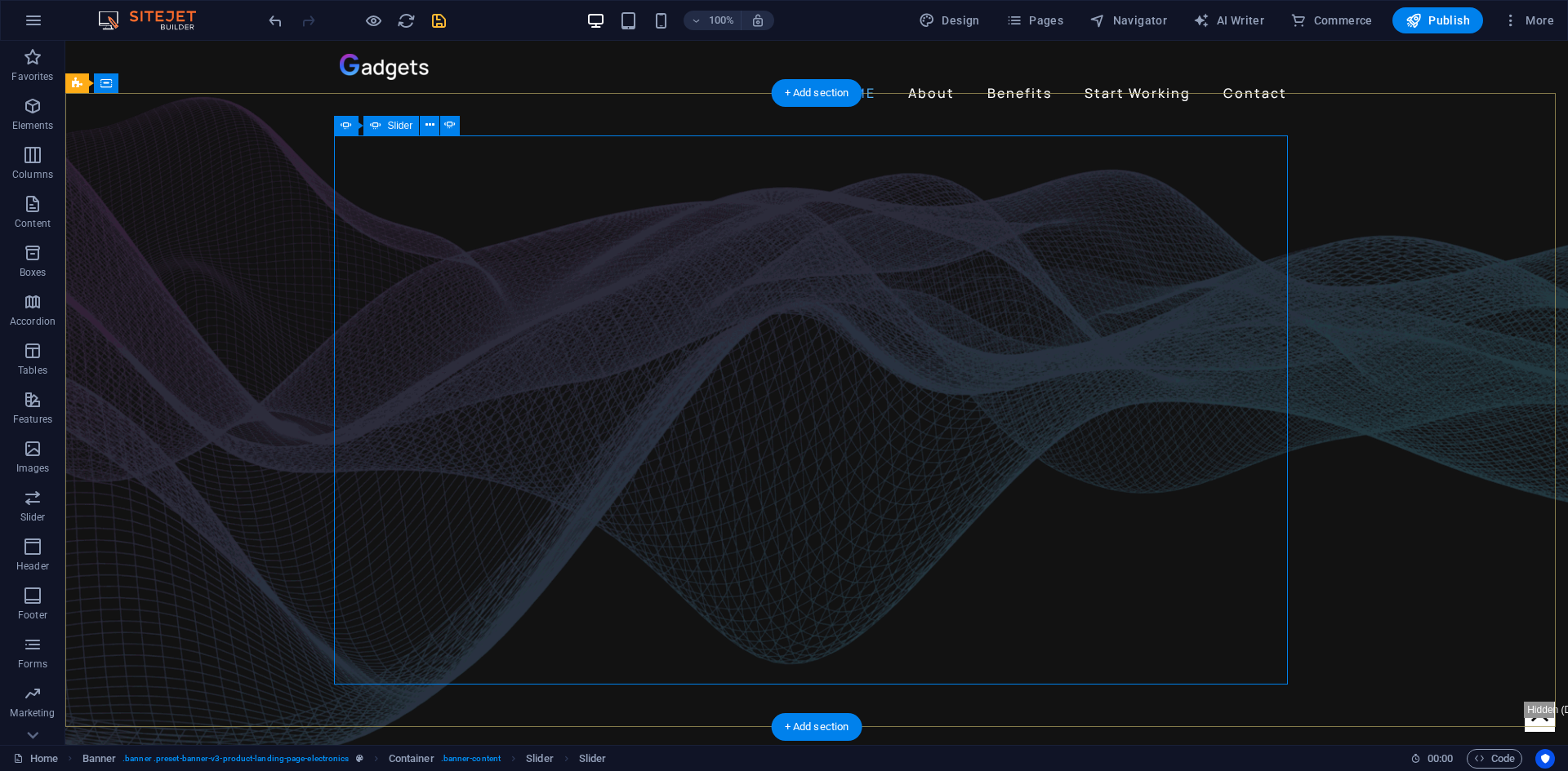
select select "s"
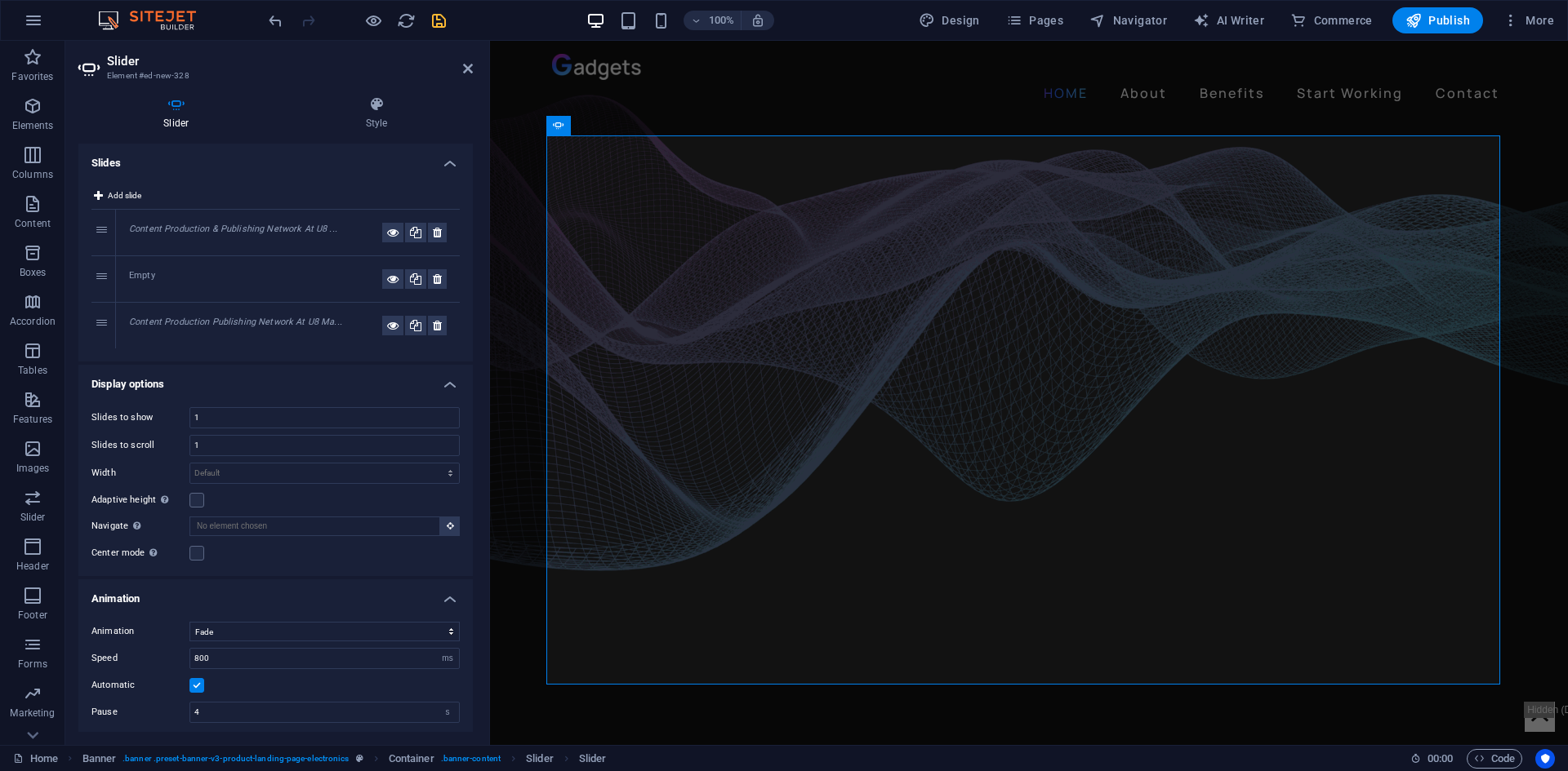
click at [151, 273] on div "Empty" at bounding box center [256, 278] width 253 height 20
click at [433, 277] on icon at bounding box center [438, 278] width 9 height 20
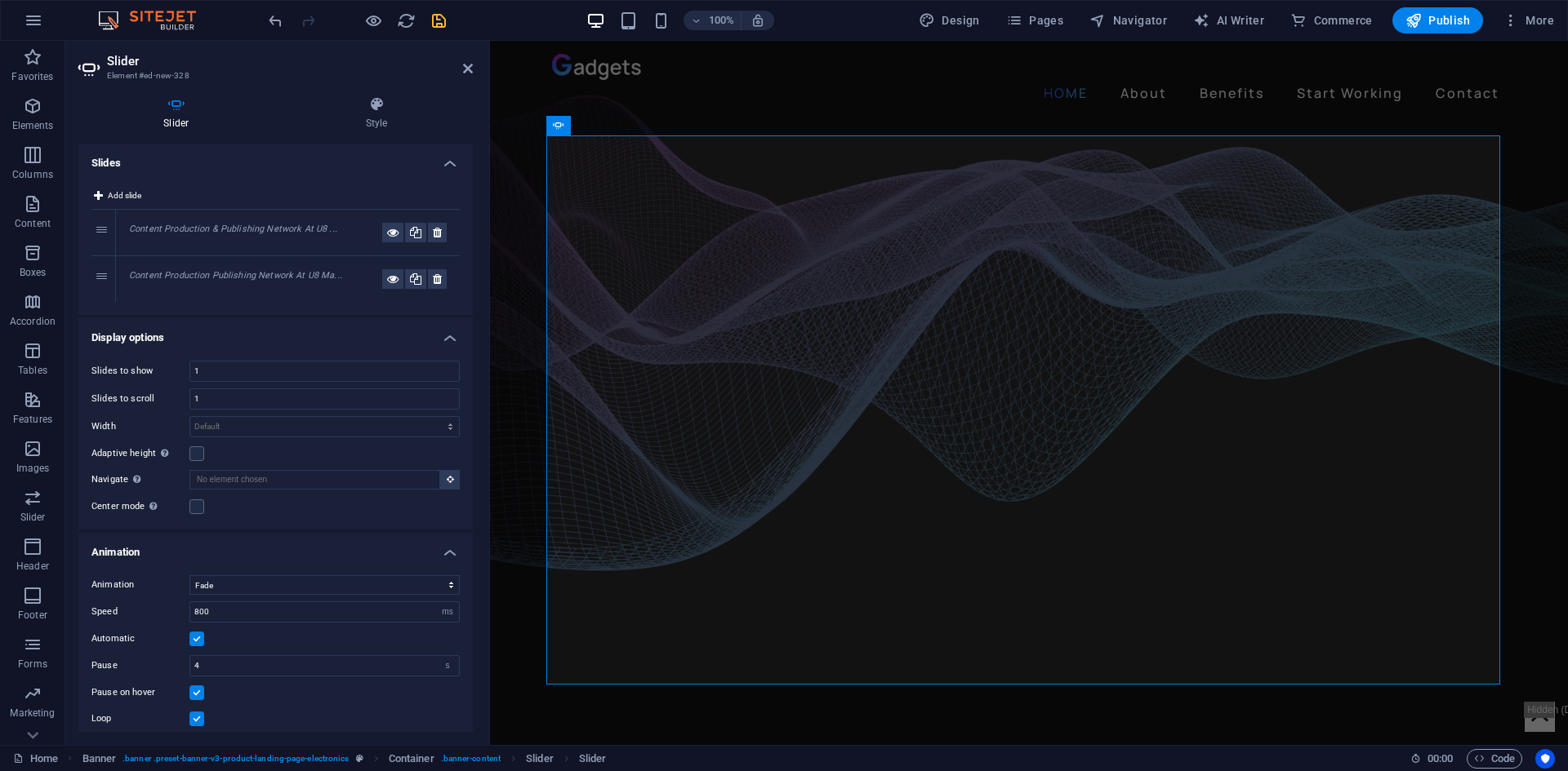
click at [255, 275] on em "Content Production Publishing Network At U8 Ma..." at bounding box center [236, 275] width 213 height 10
click at [263, 223] on div "Content Production & Publishing Network At U8 ..." at bounding box center [256, 232] width 253 height 20
click at [330, 268] on div "Content Production Publishing Network At U8 Ma..." at bounding box center [287, 278] width 344 height 46
click at [96, 271] on div "2" at bounding box center [103, 278] width 24 height 46
click at [110, 225] on div "1" at bounding box center [103, 232] width 24 height 46
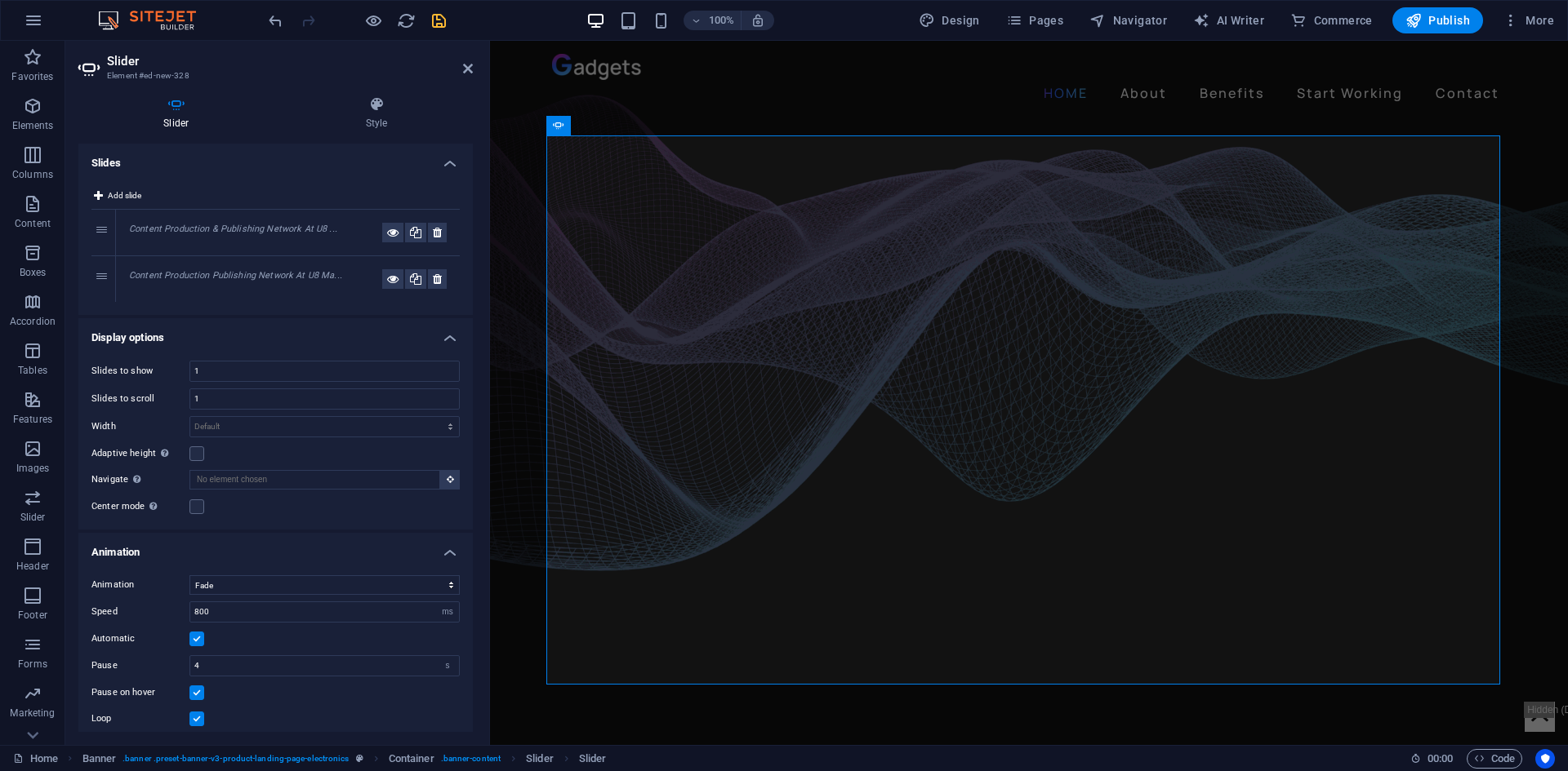
click at [235, 169] on h4 "Slides" at bounding box center [275, 158] width 394 height 30
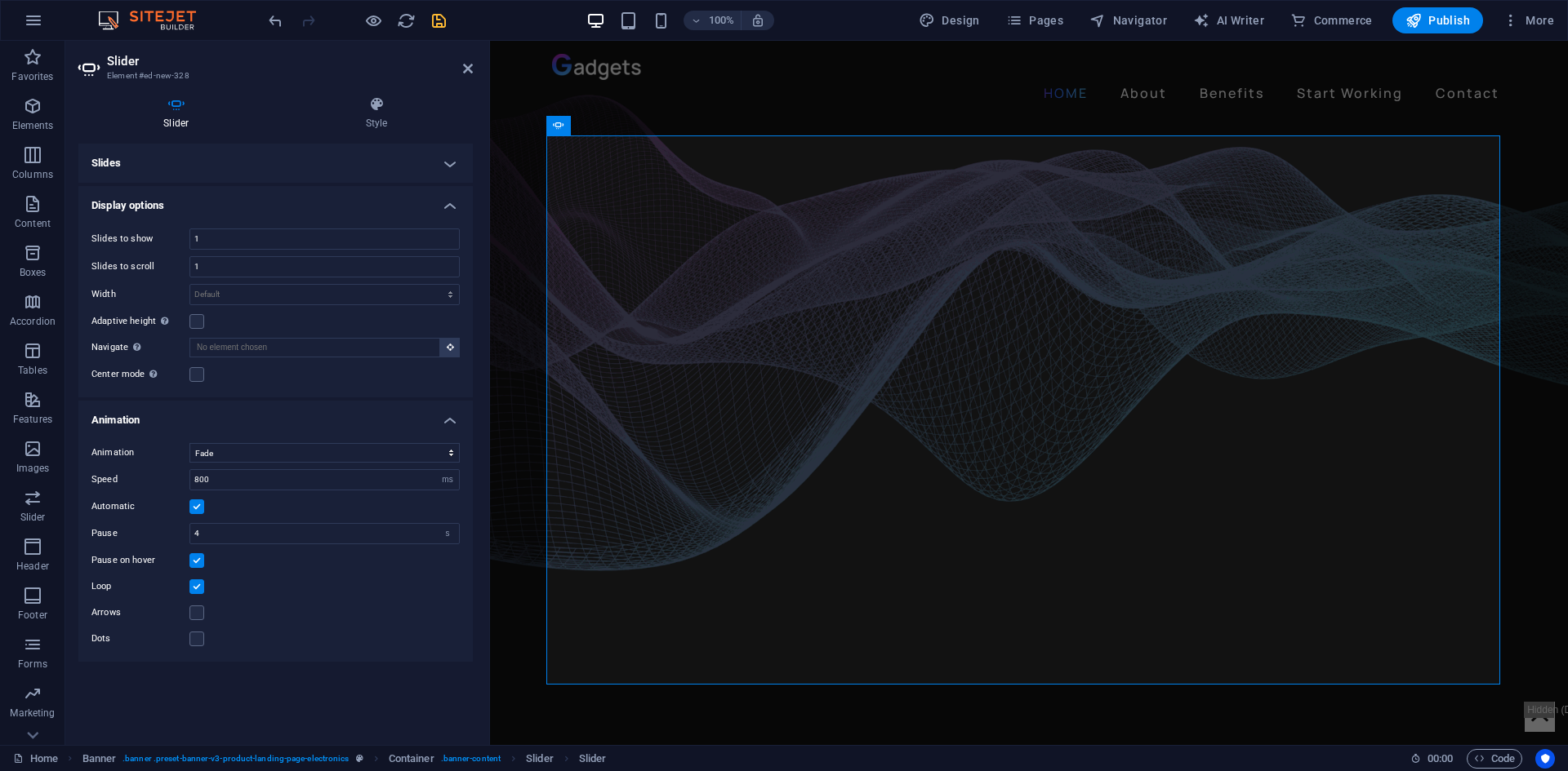
click at [235, 169] on h4 "Slides" at bounding box center [275, 163] width 394 height 39
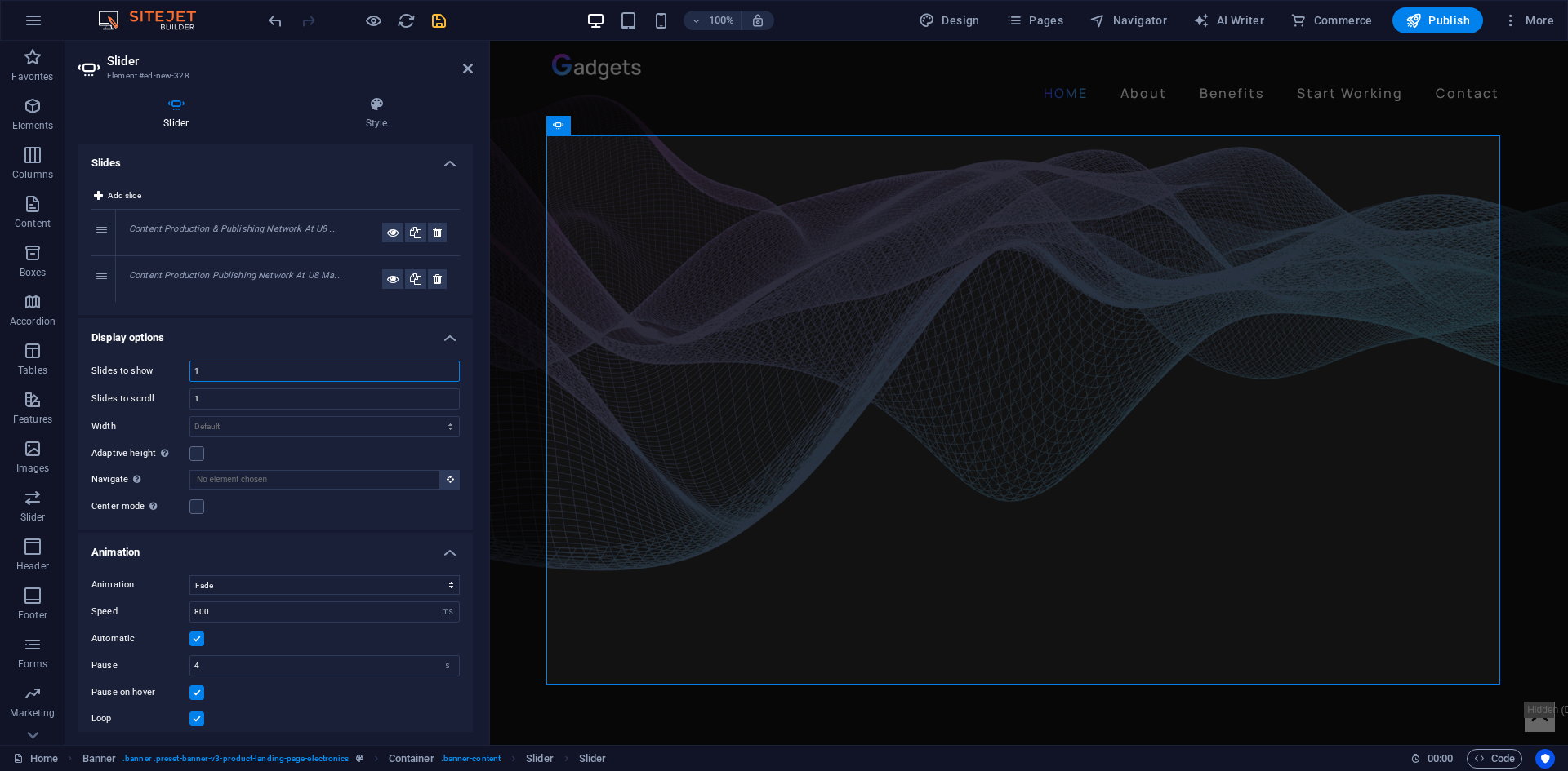
click at [234, 372] on input "1" at bounding box center [324, 371] width 268 height 20
click at [382, 276] on button at bounding box center [392, 278] width 21 height 20
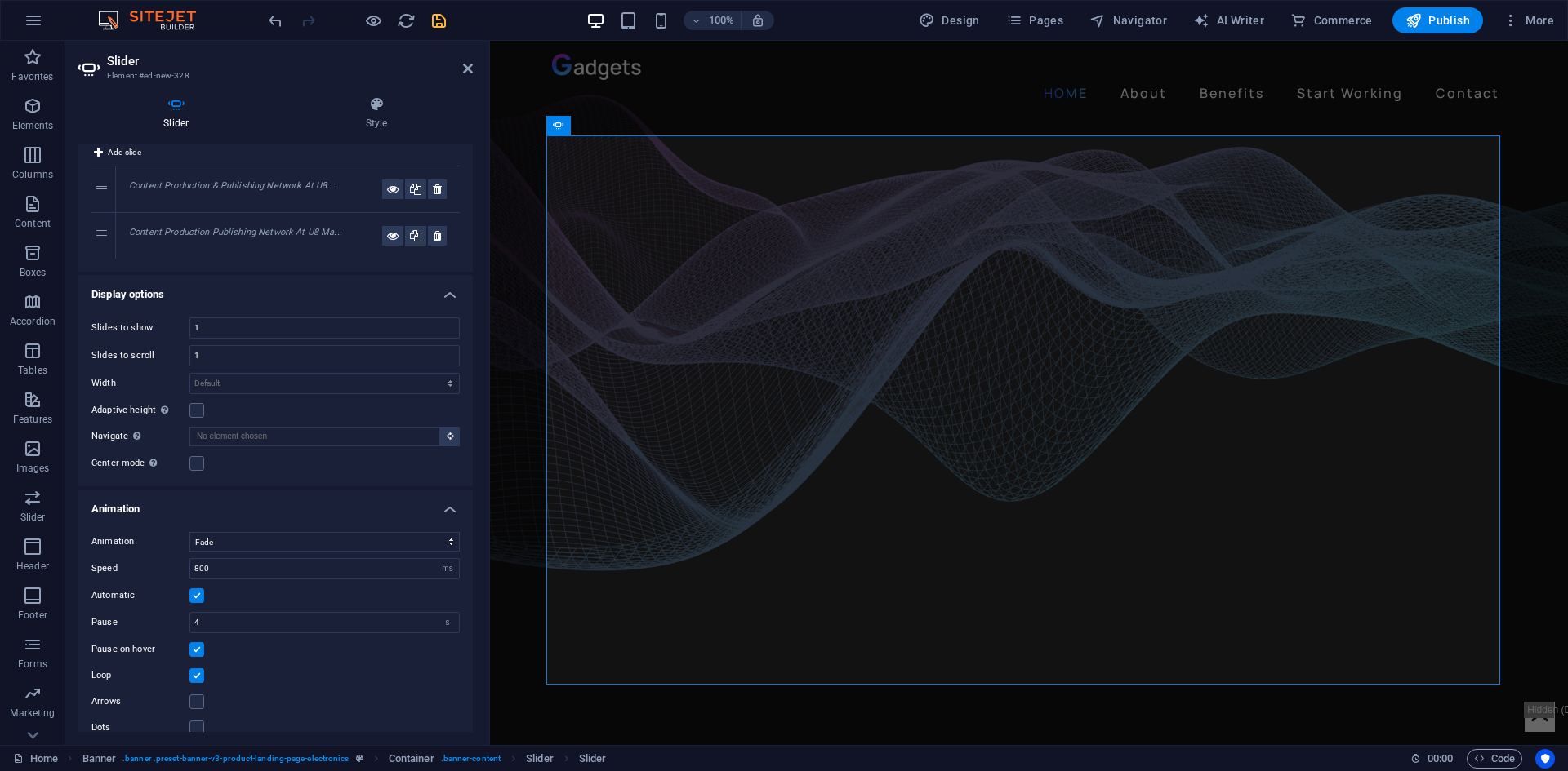
scroll to position [62, 0]
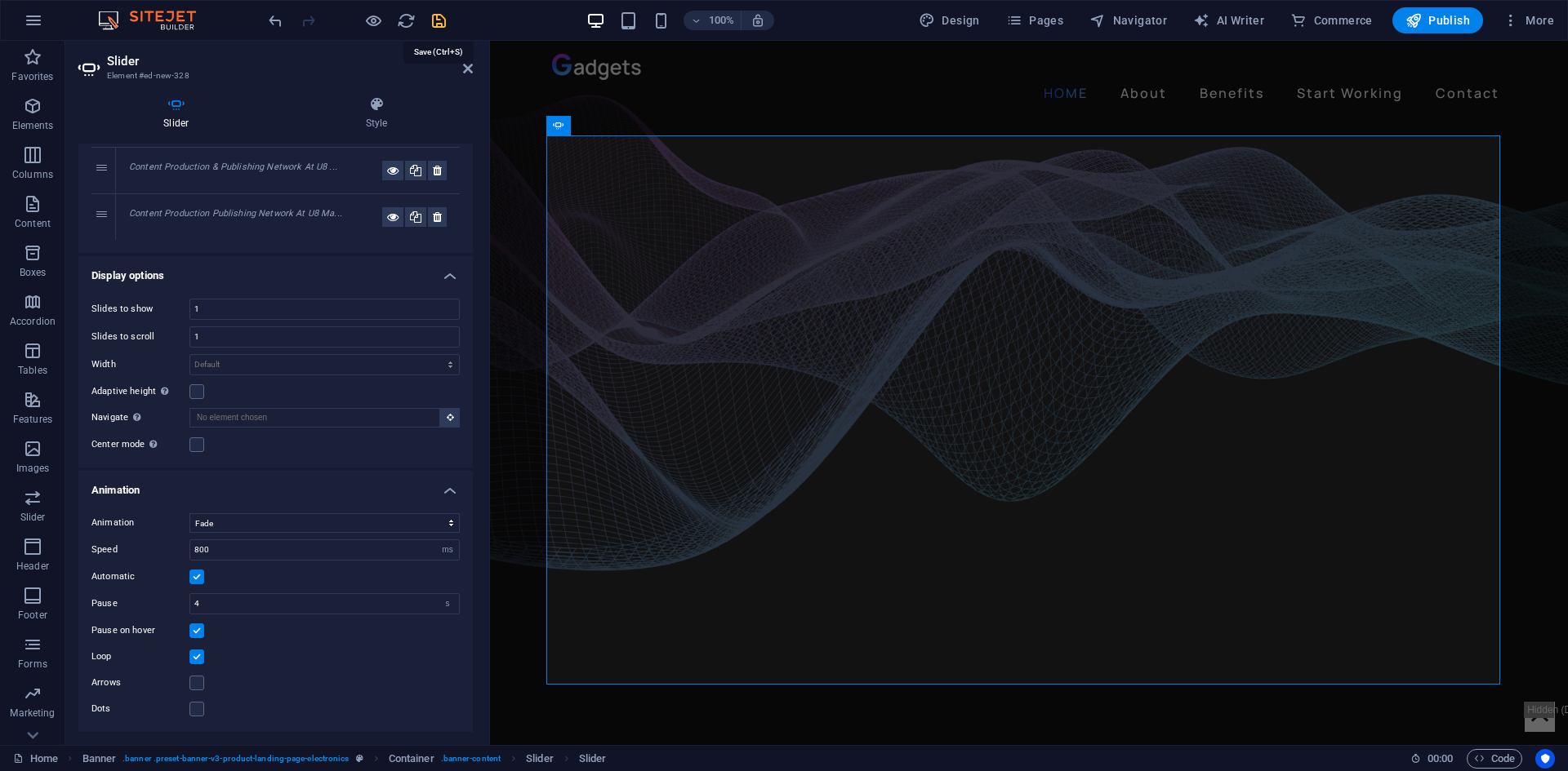
click at [440, 17] on icon "save" at bounding box center [439, 20] width 19 height 19
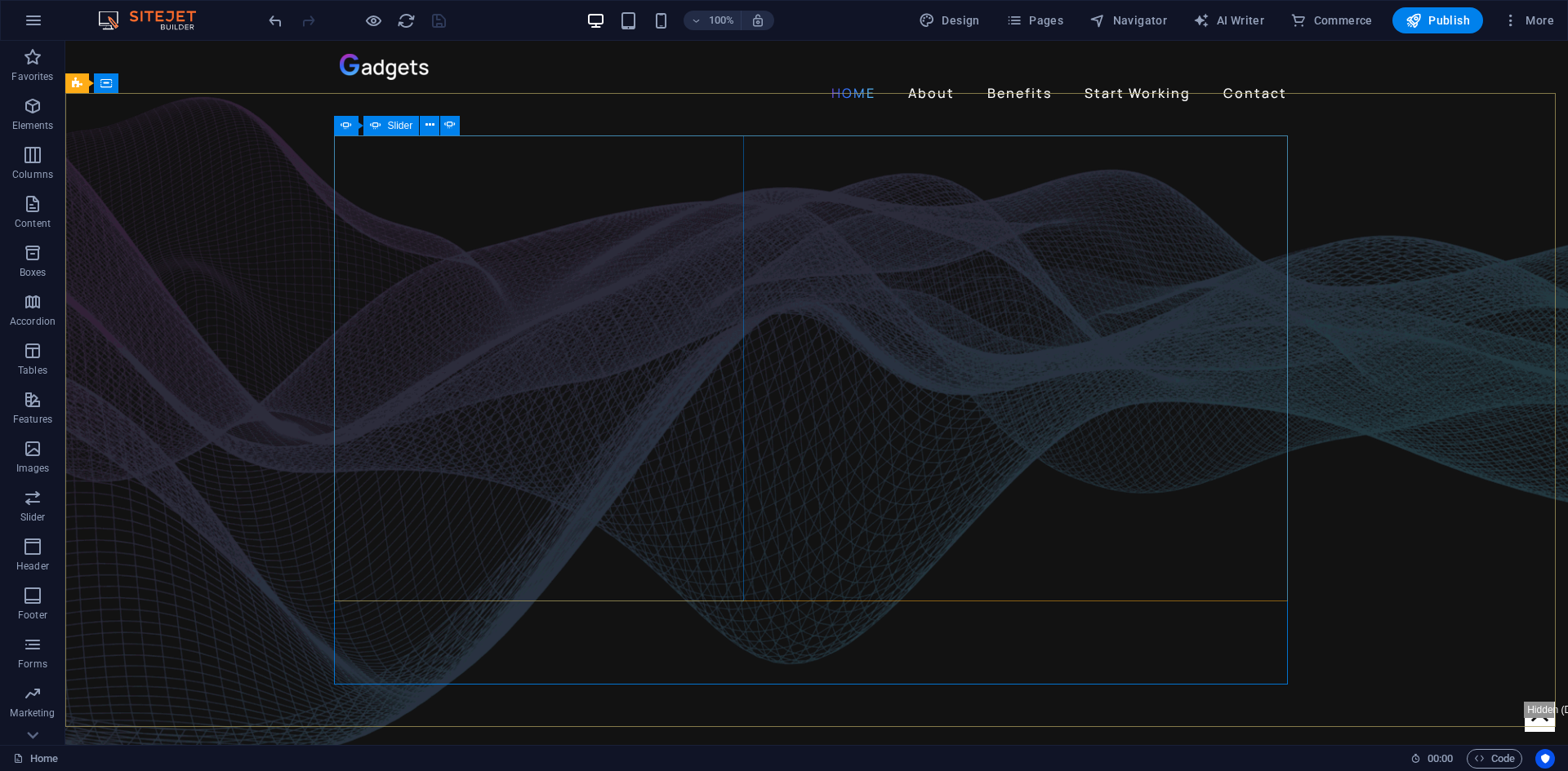
click at [375, 124] on icon at bounding box center [375, 125] width 11 height 20
click at [389, 128] on span "Slider" at bounding box center [400, 126] width 25 height 10
select select "fade"
select select "ms"
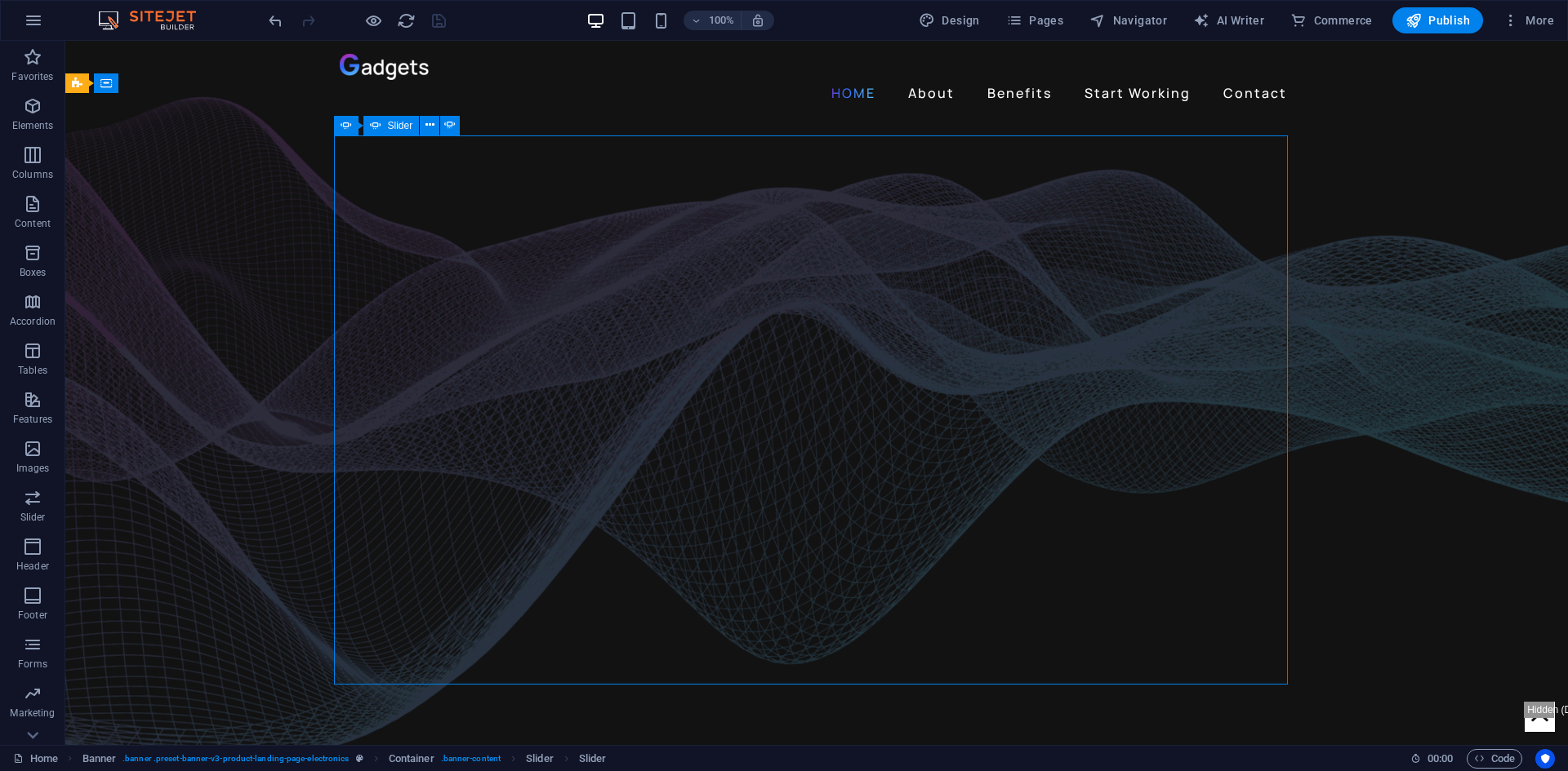
select select "s"
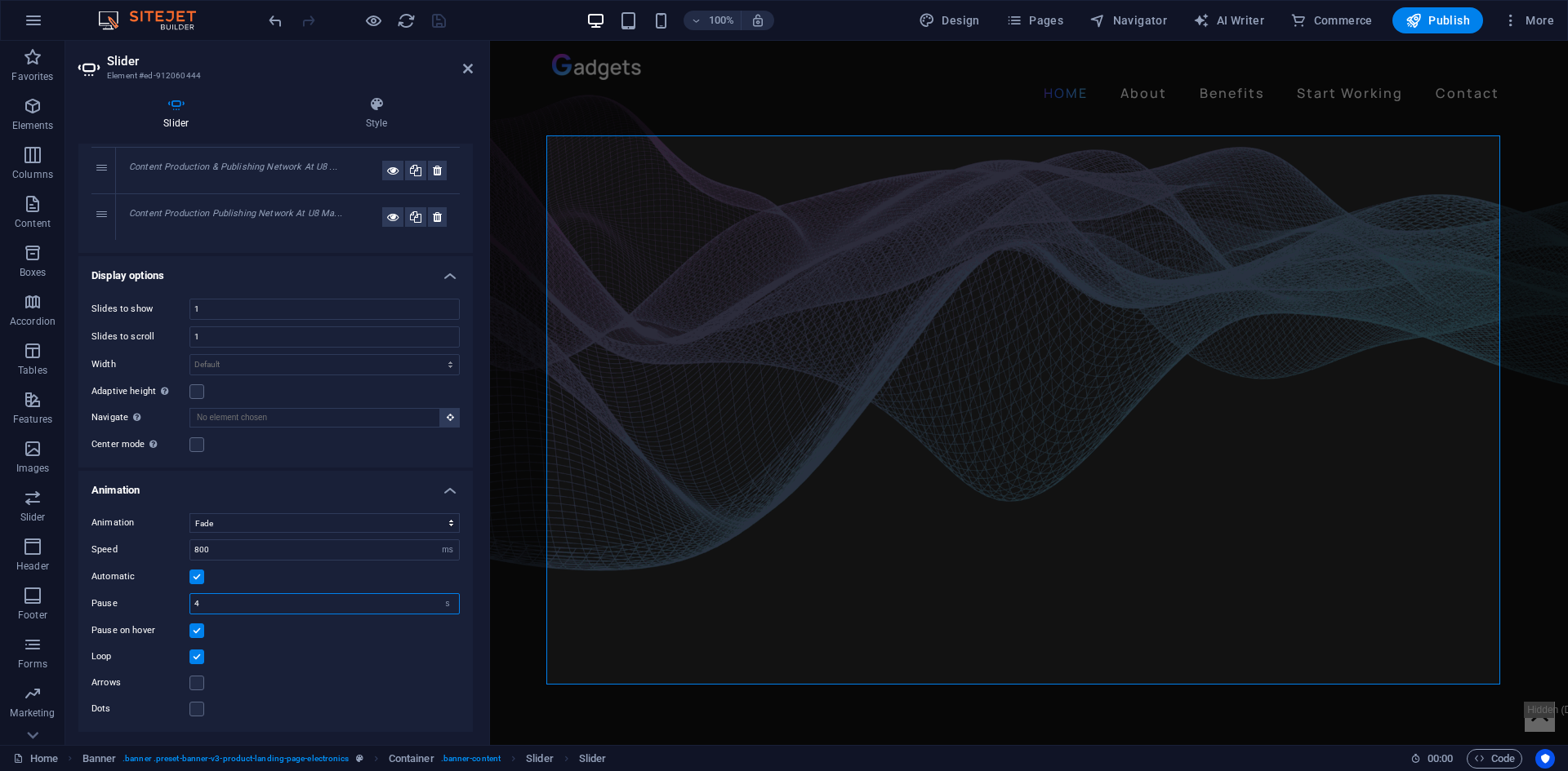
click at [400, 600] on input "4" at bounding box center [324, 603] width 268 height 20
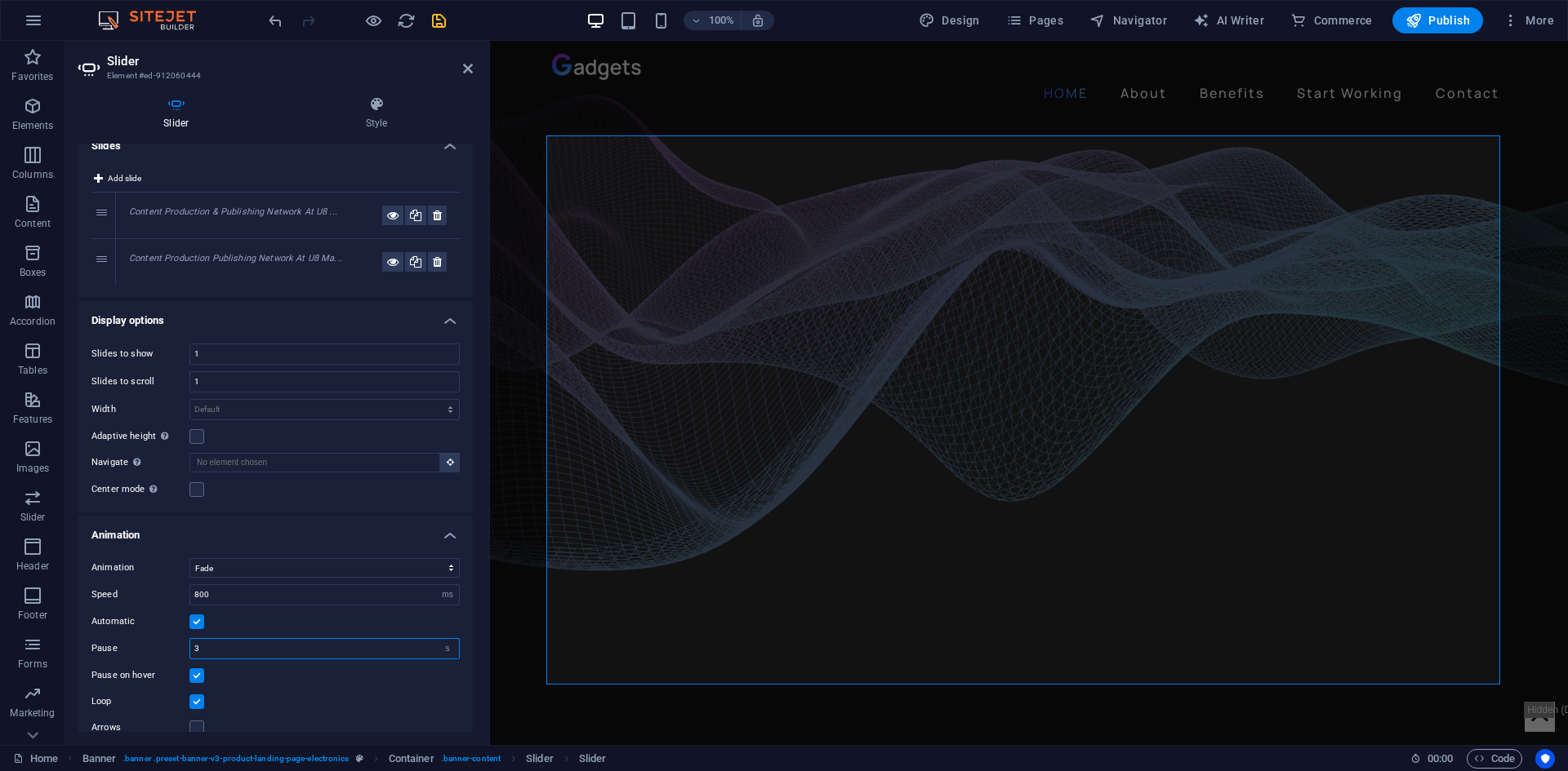
scroll to position [0, 0]
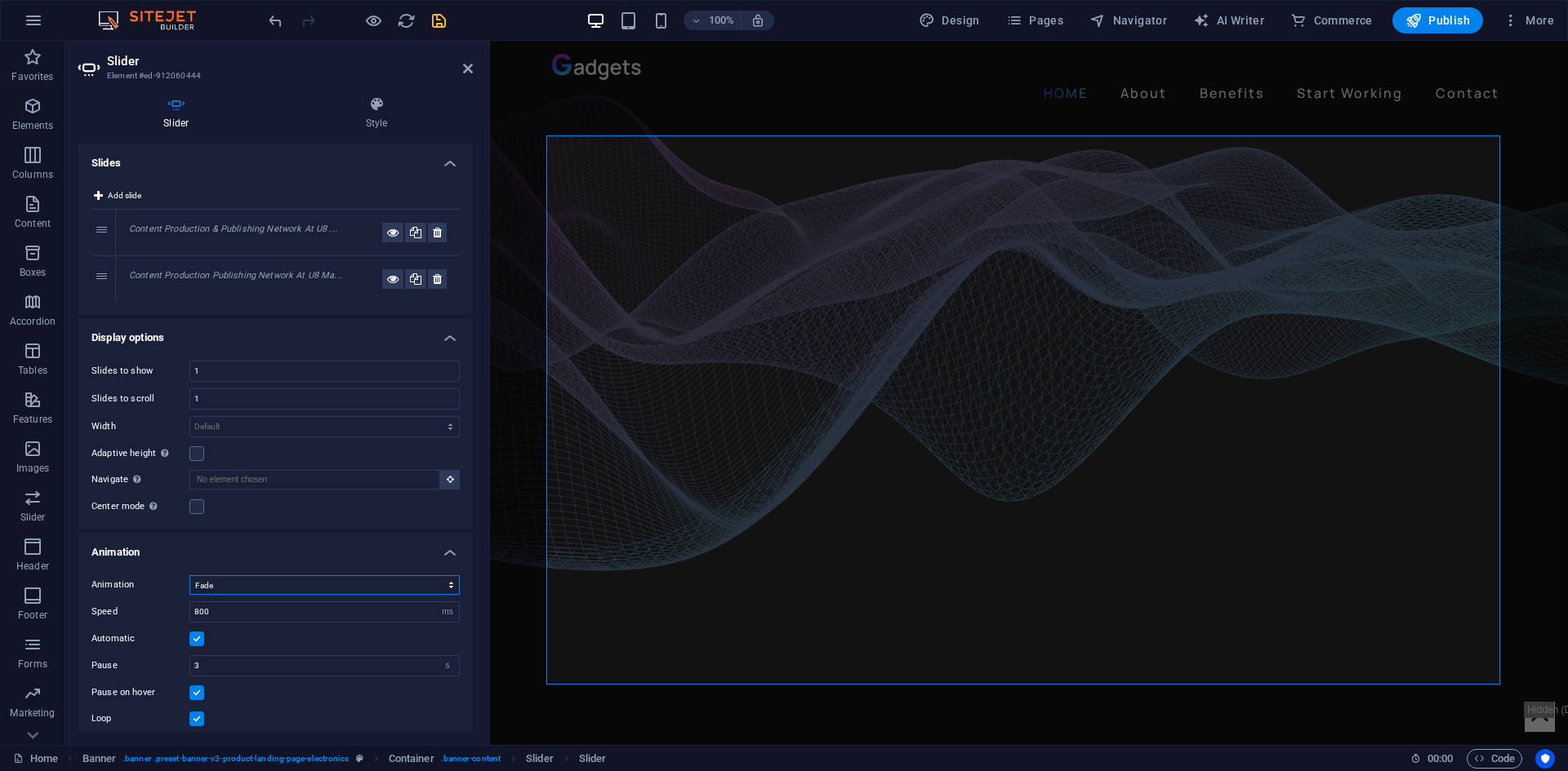
click at [216, 582] on select "Slide Fade" at bounding box center [324, 585] width 270 height 20
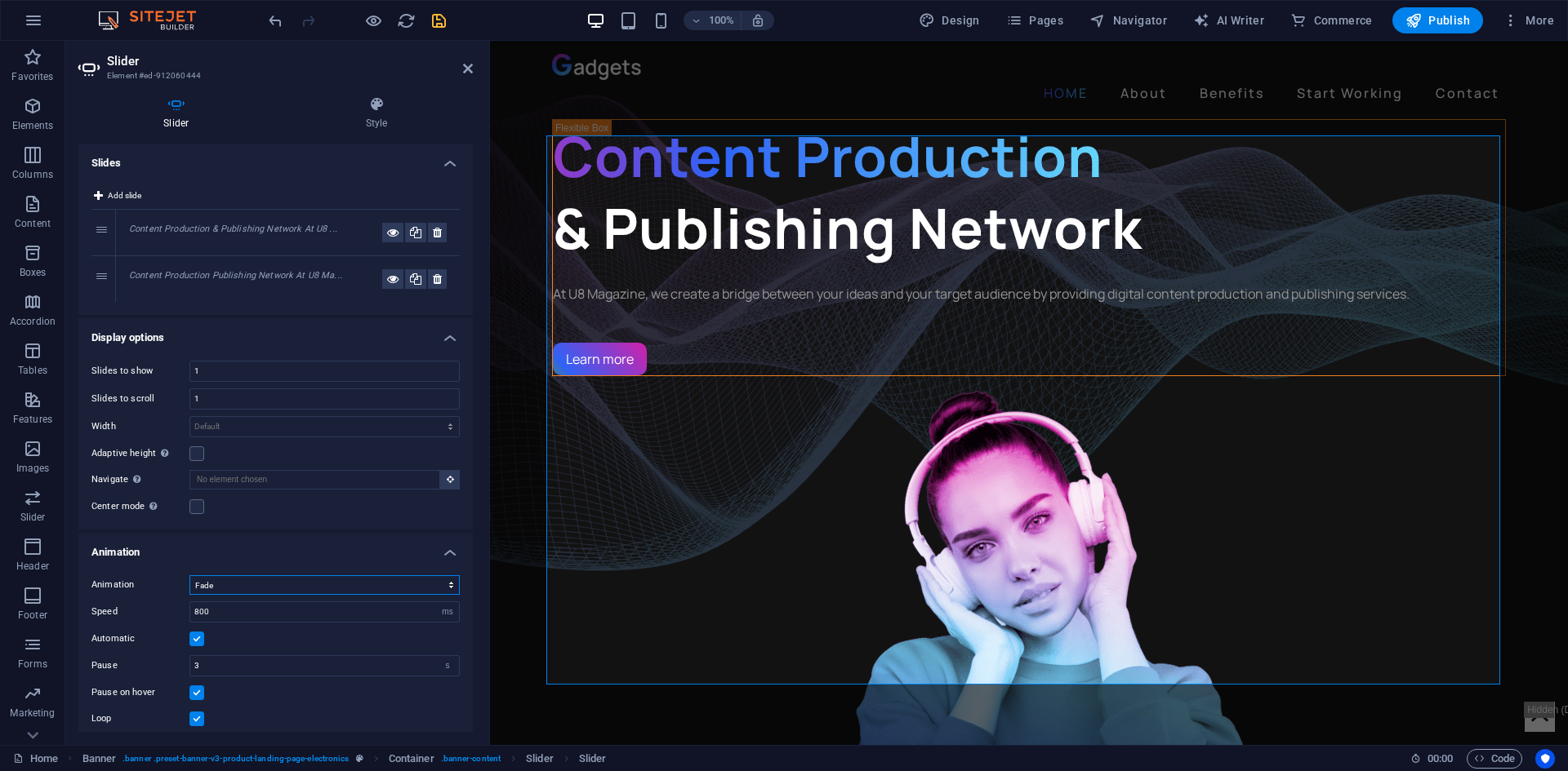
click at [206, 584] on select "Slide Fade" at bounding box center [324, 585] width 270 height 20
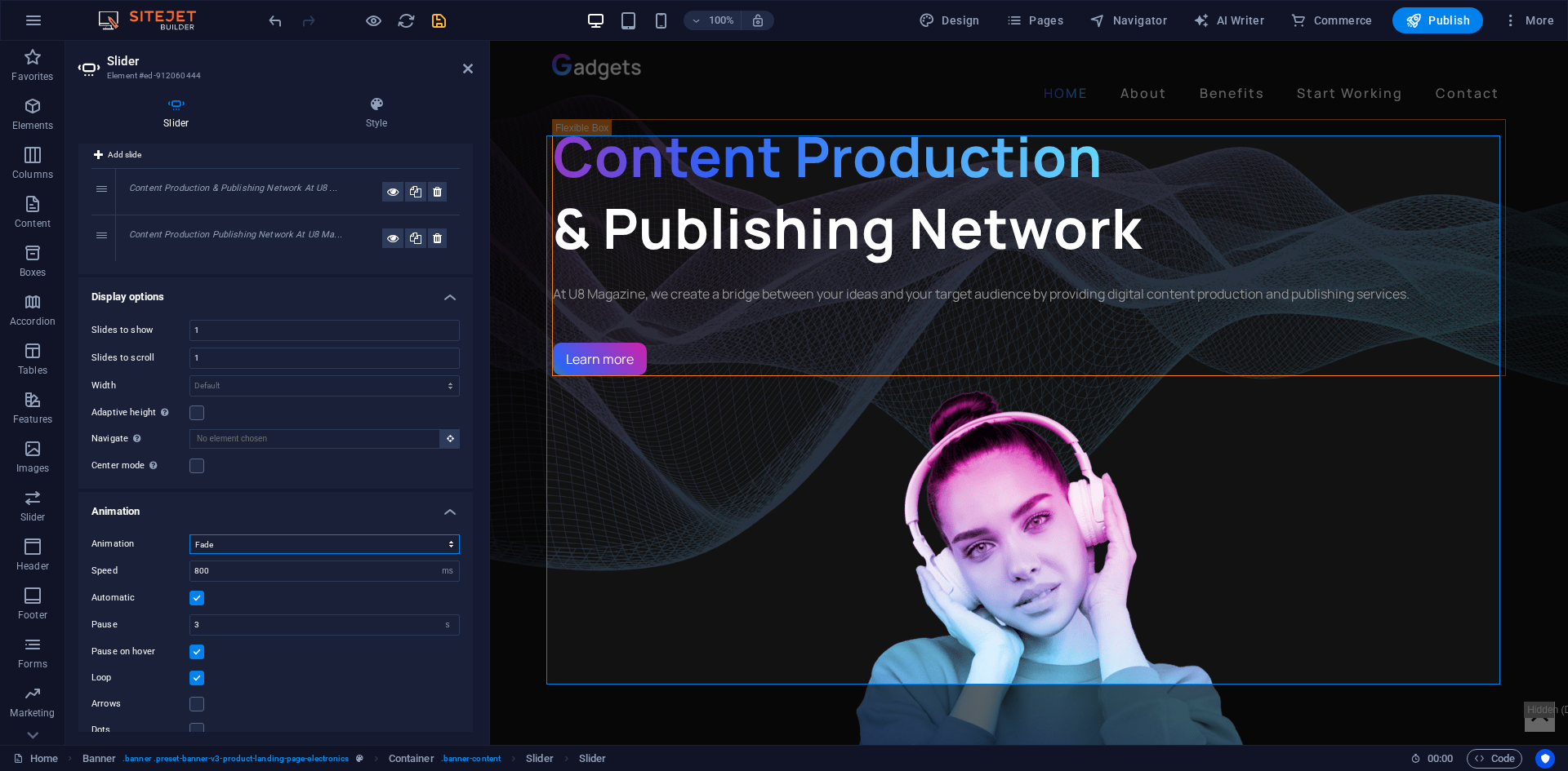
scroll to position [62, 0]
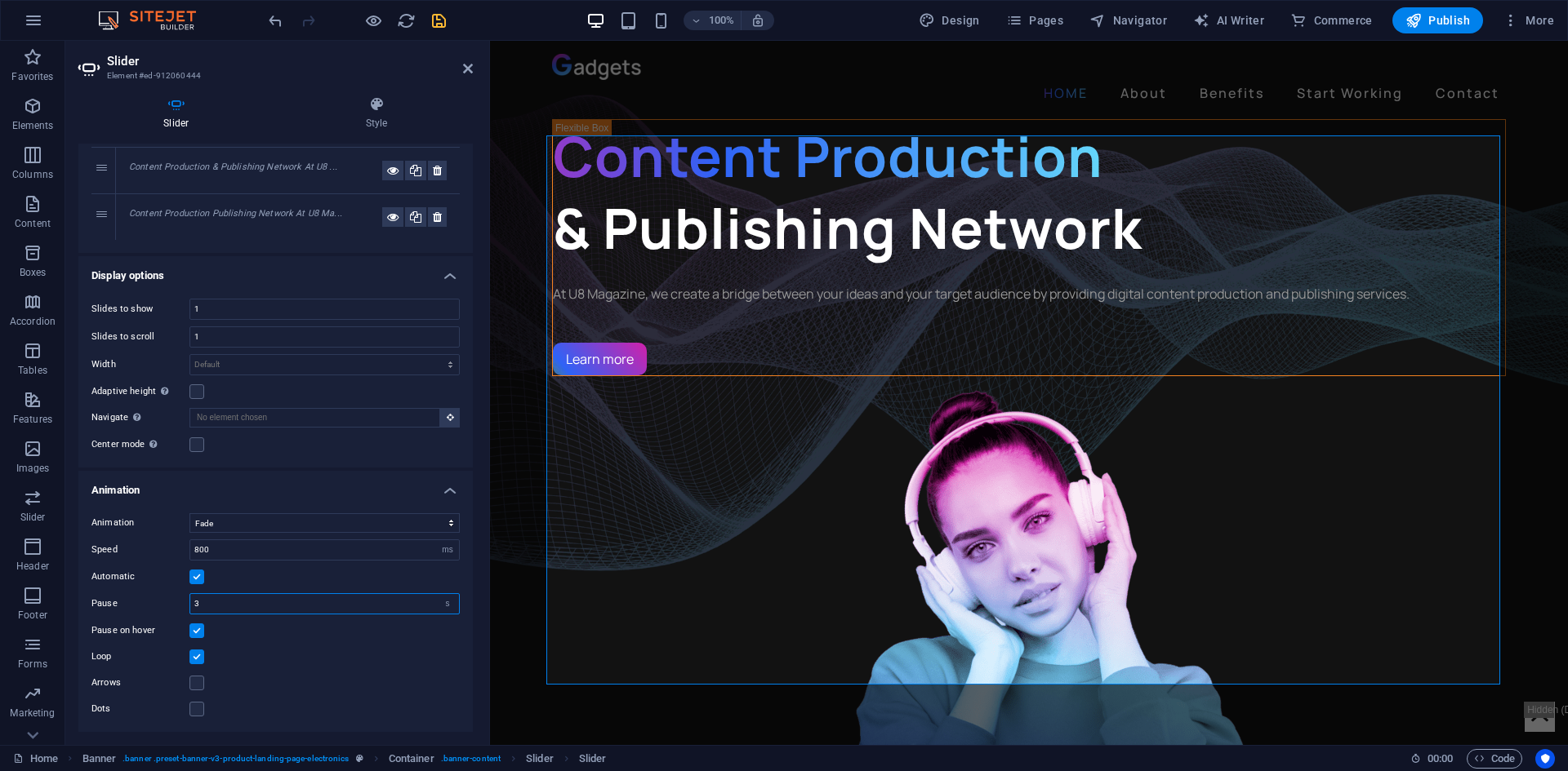
click at [211, 604] on input "3" at bounding box center [324, 603] width 268 height 20
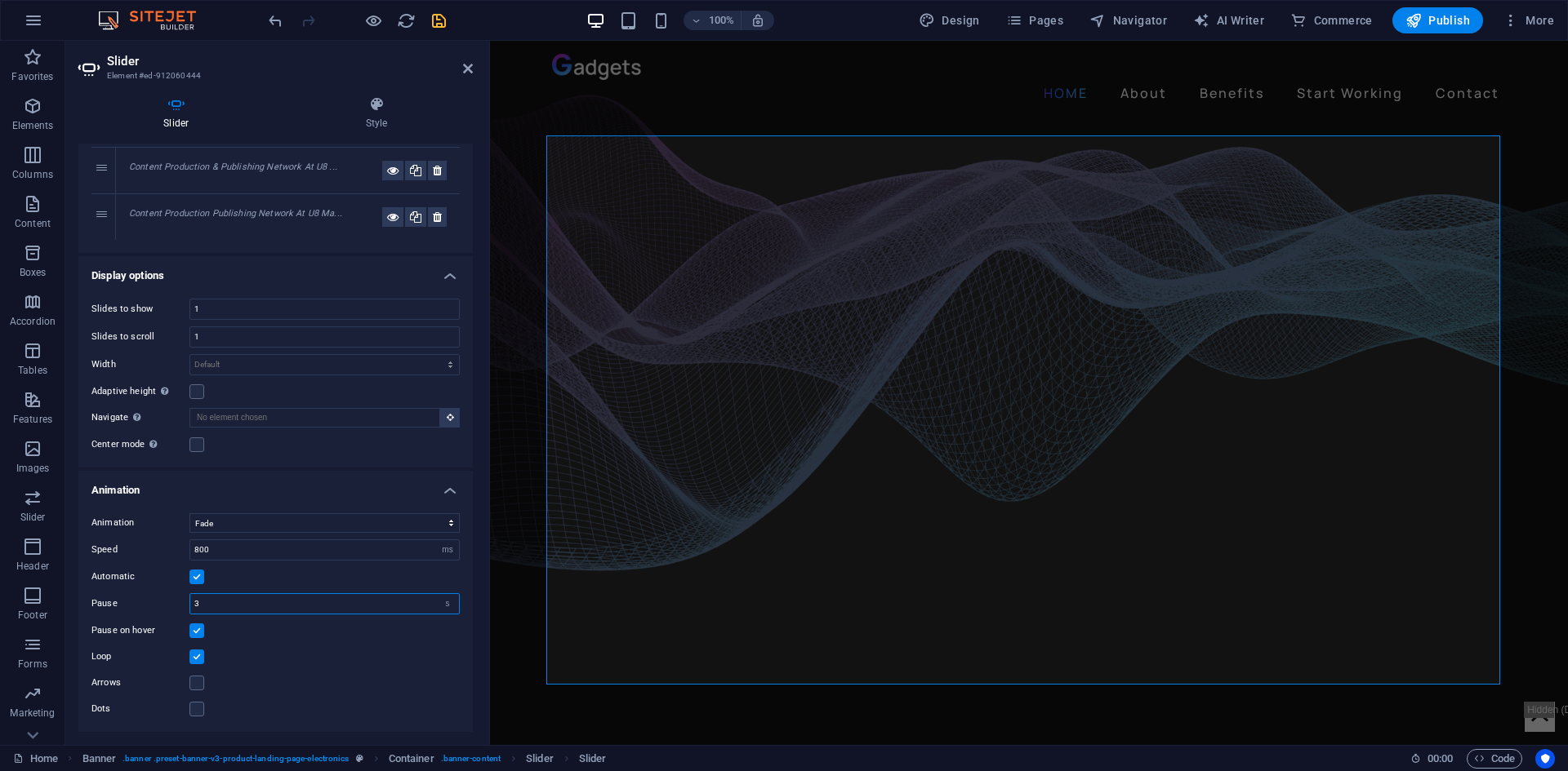
click at [211, 604] on input "3" at bounding box center [324, 603] width 268 height 20
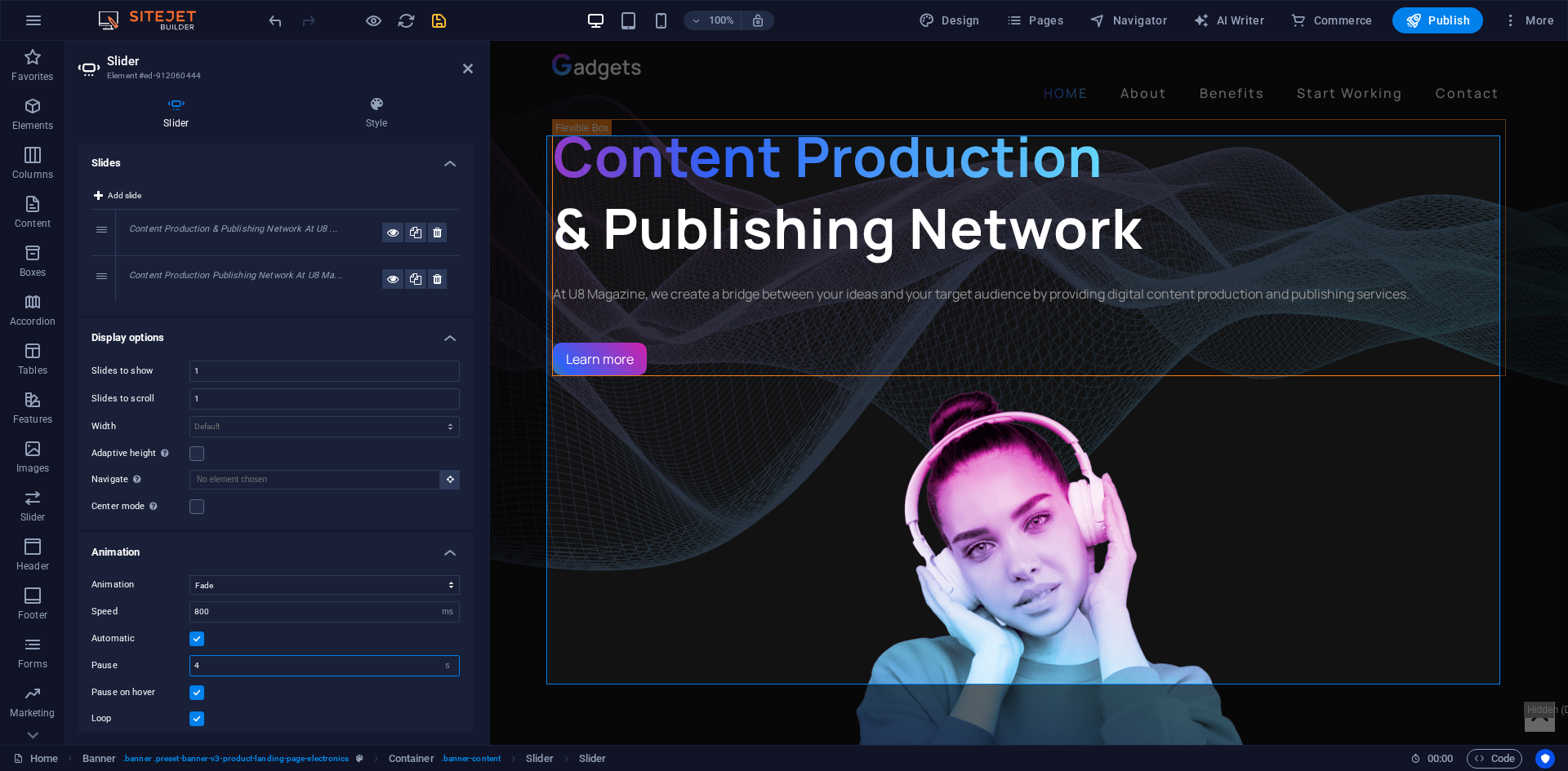
type input "4"
click at [124, 456] on label "Adaptive height Automatically adjust the height for single slide horizontal sli…" at bounding box center [140, 453] width 98 height 20
click at [0, 0] on input "Adaptive height Automatically adjust the height for single slide horizontal sli…" at bounding box center [0, 0] width 0 height 0
click at [124, 456] on label "Adaptive height Automatically adjust the height for single slide horizontal sli…" at bounding box center [140, 453] width 98 height 20
click at [0, 0] on input "Adaptive height Automatically adjust the height for single slide horizontal sli…" at bounding box center [0, 0] width 0 height 0
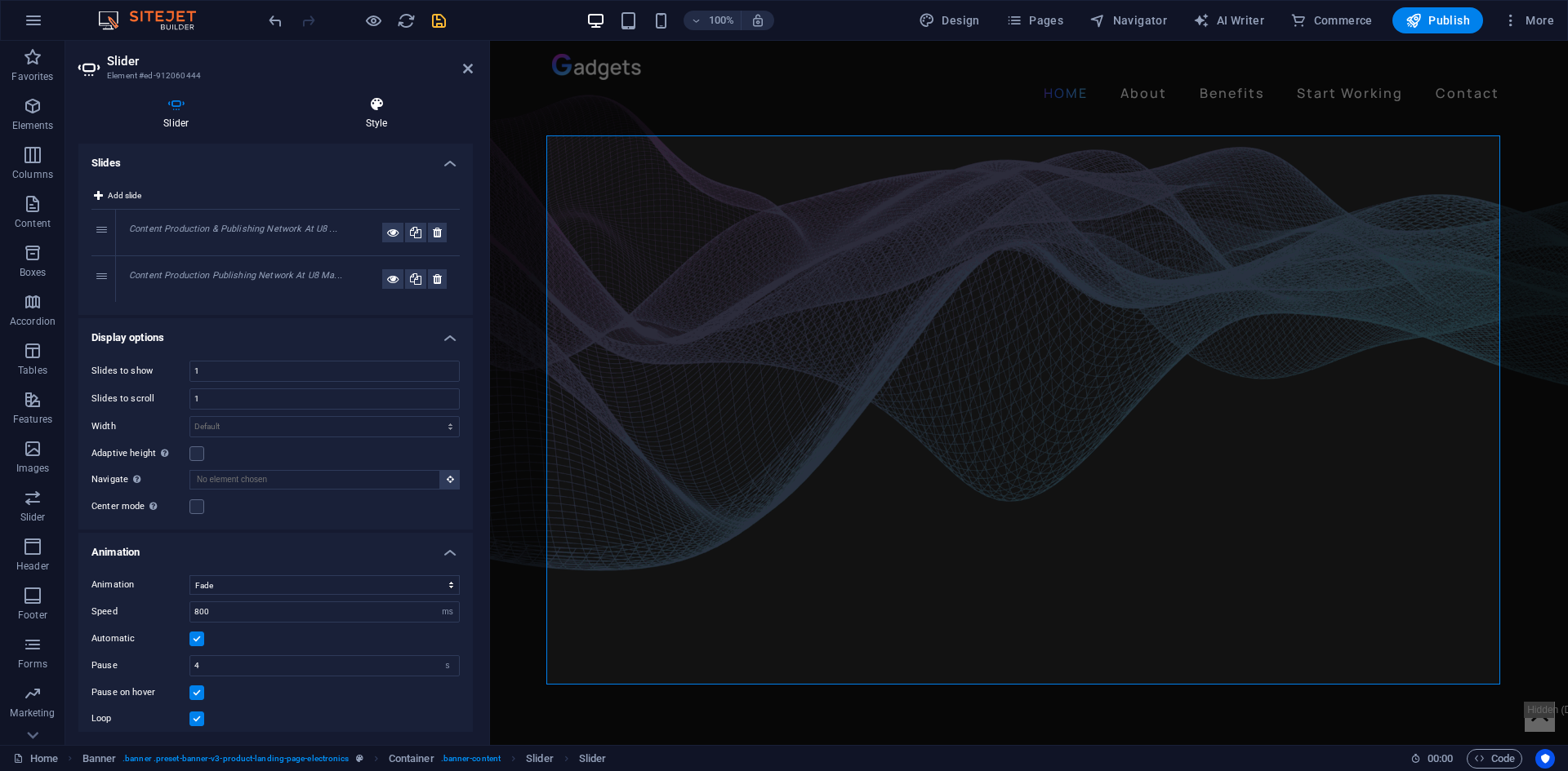
click at [359, 111] on icon at bounding box center [377, 104] width 192 height 17
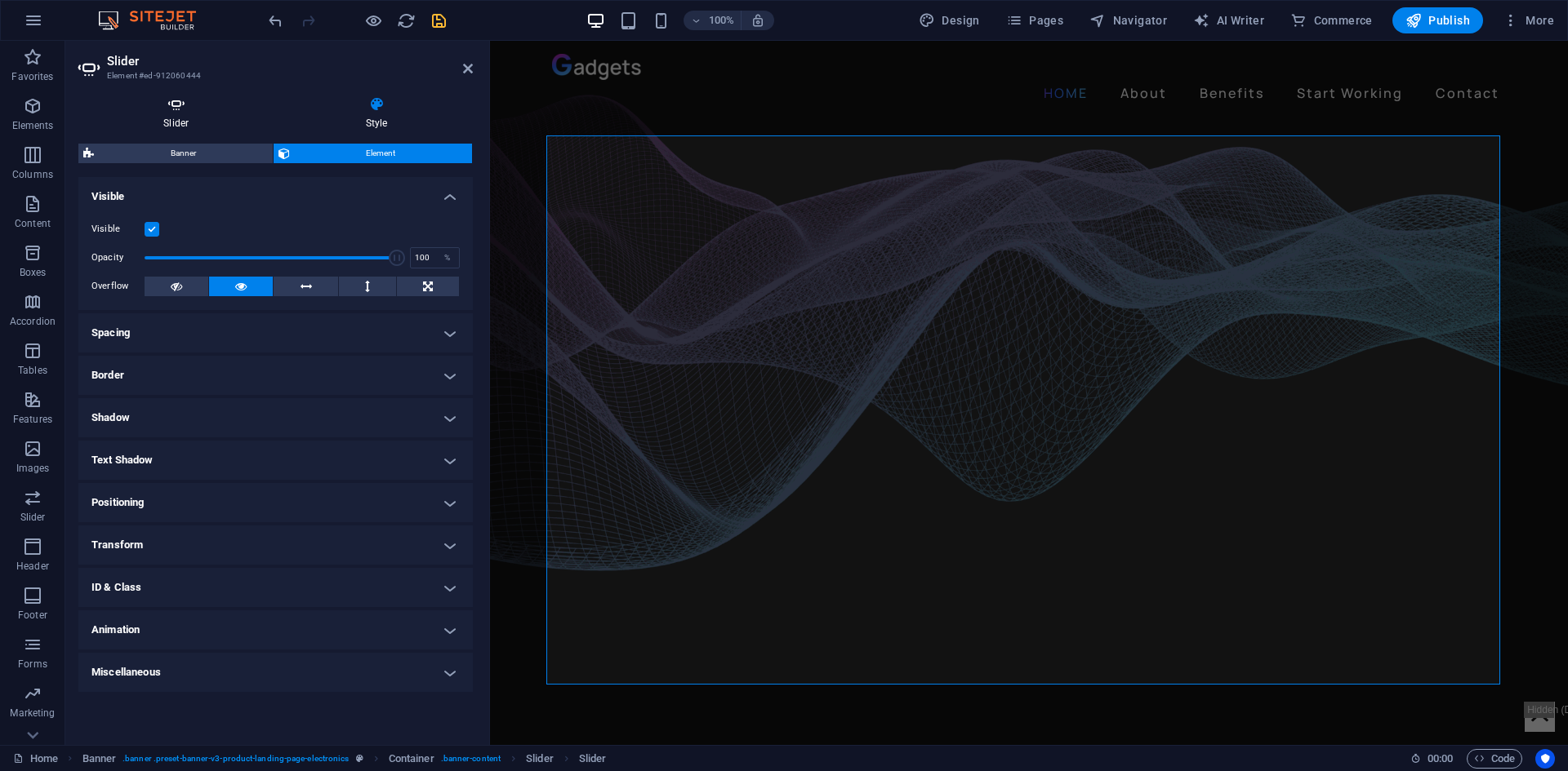
click at [195, 109] on icon at bounding box center [176, 104] width 196 height 17
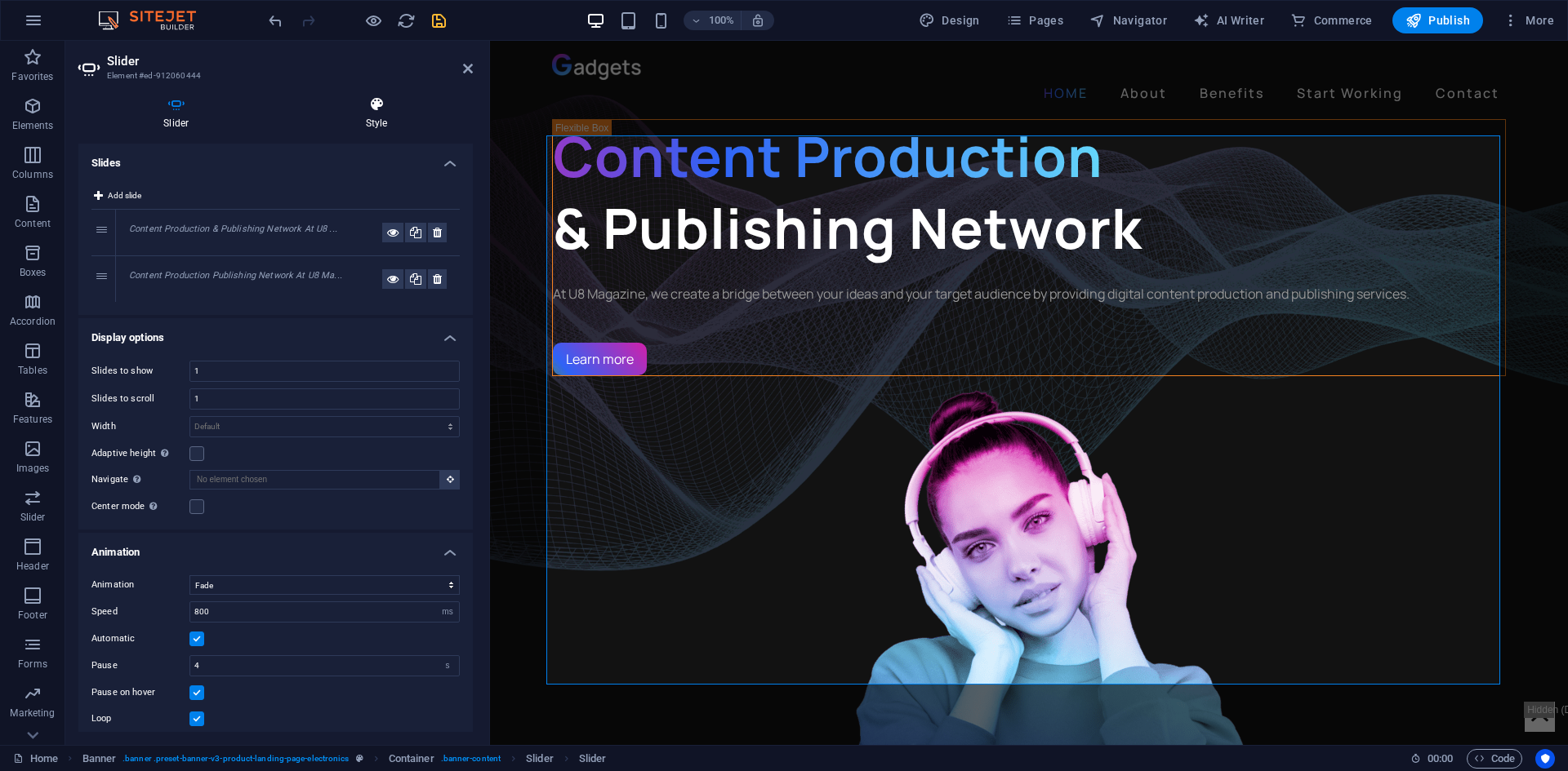
click at [359, 103] on icon at bounding box center [377, 104] width 192 height 17
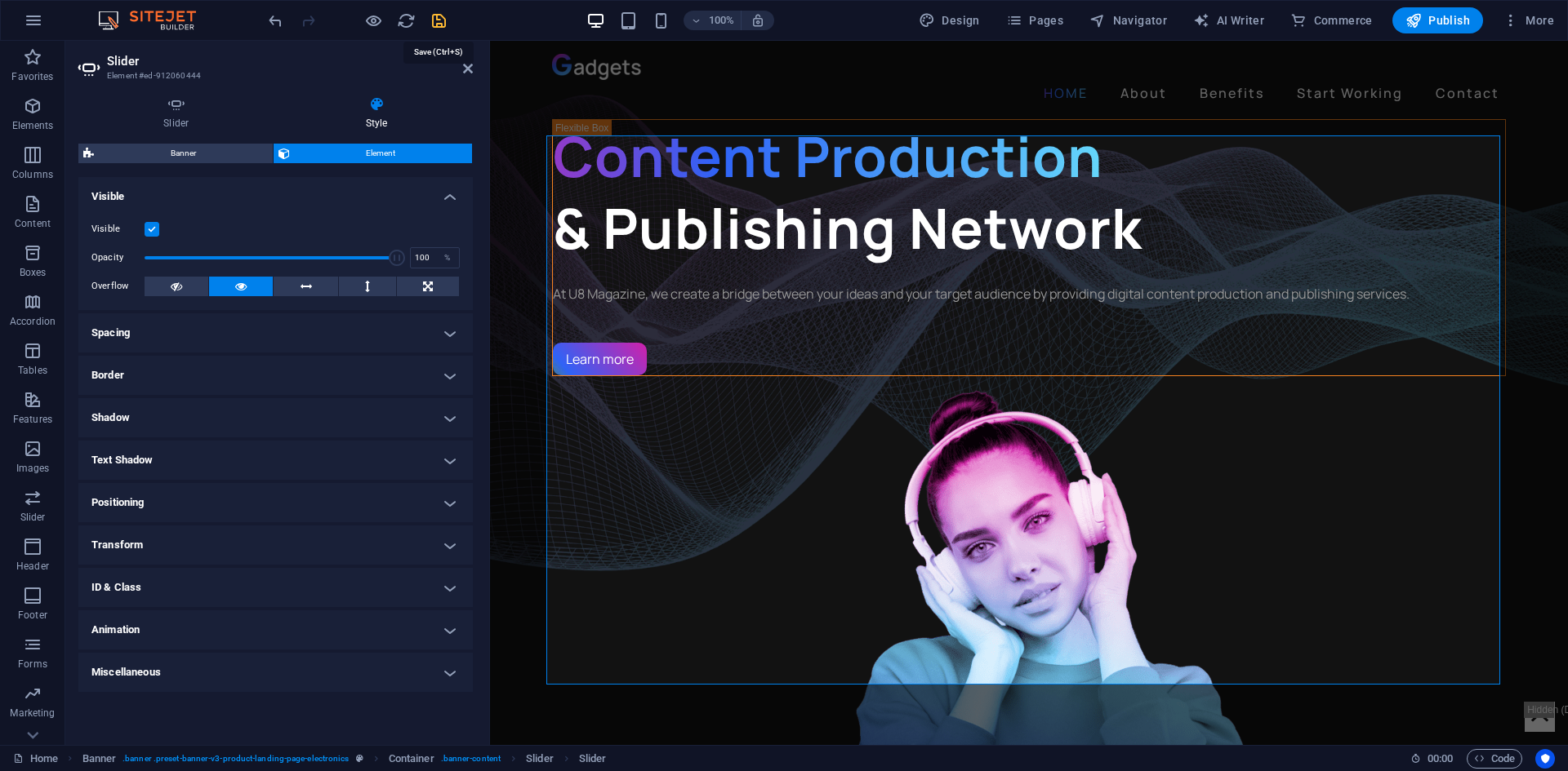
click at [444, 22] on icon "save" at bounding box center [439, 20] width 19 height 19
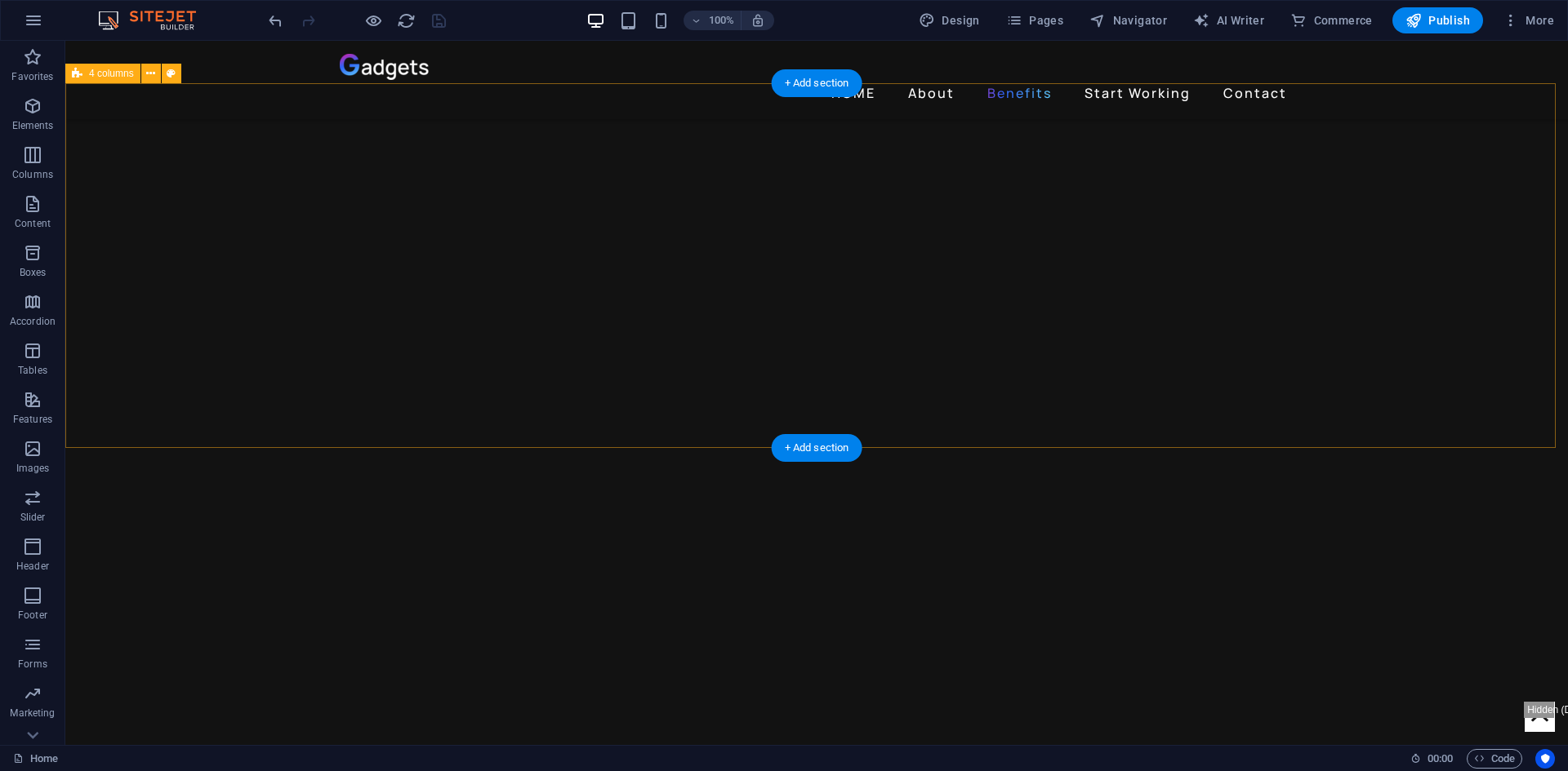
scroll to position [1143, 0]
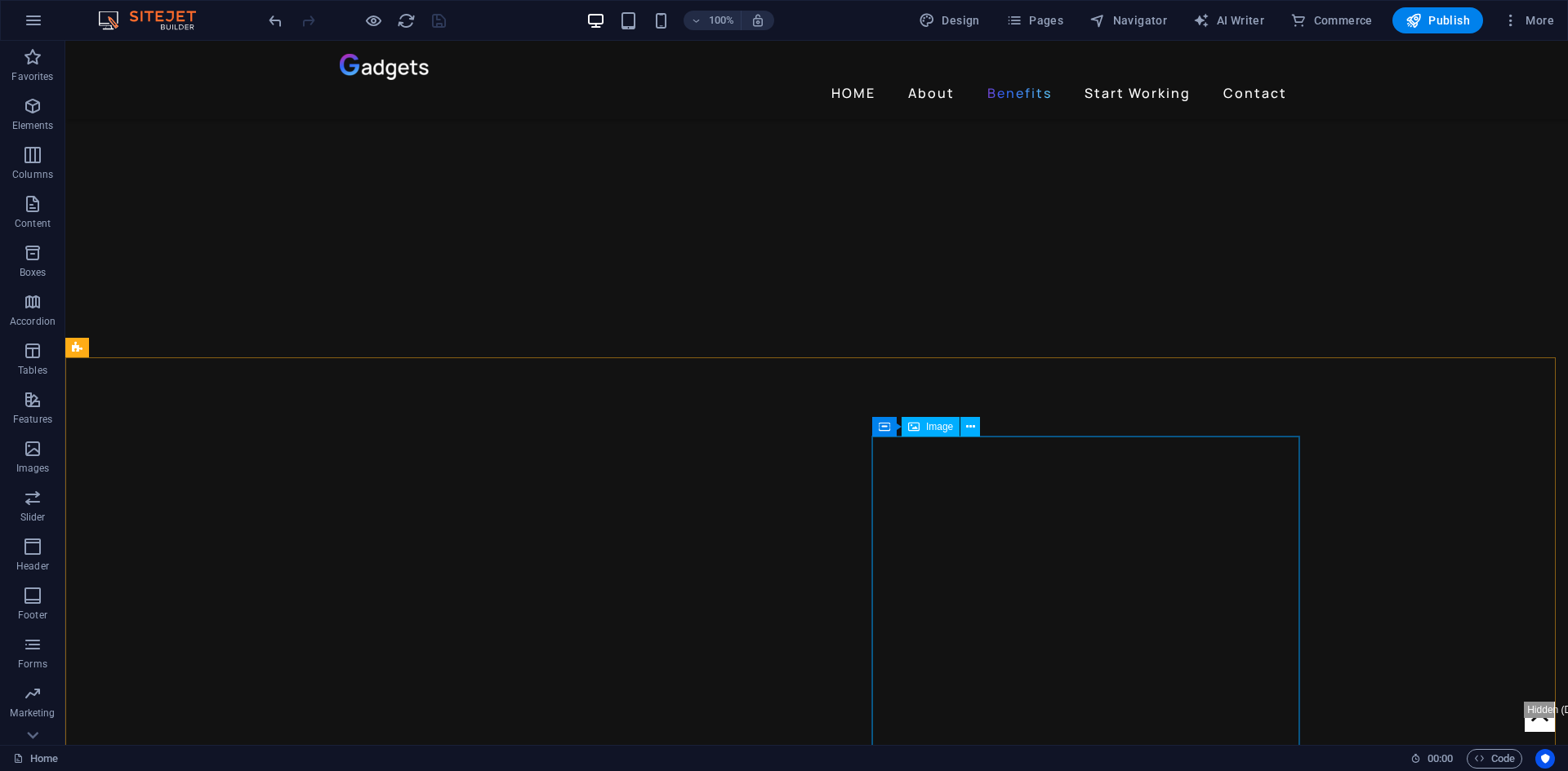
click at [921, 426] on div "Image" at bounding box center [931, 426] width 58 height 20
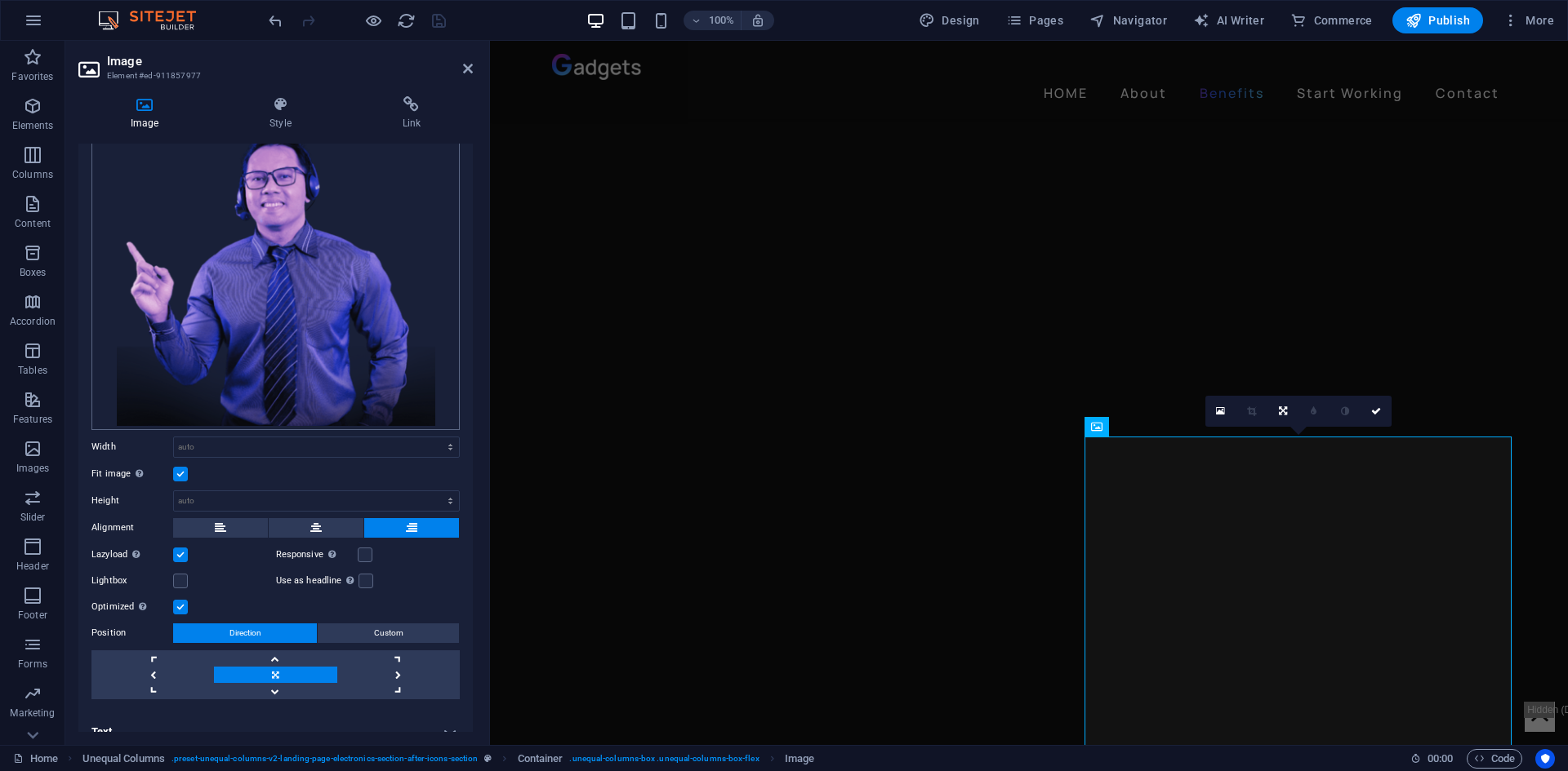
scroll to position [0, 0]
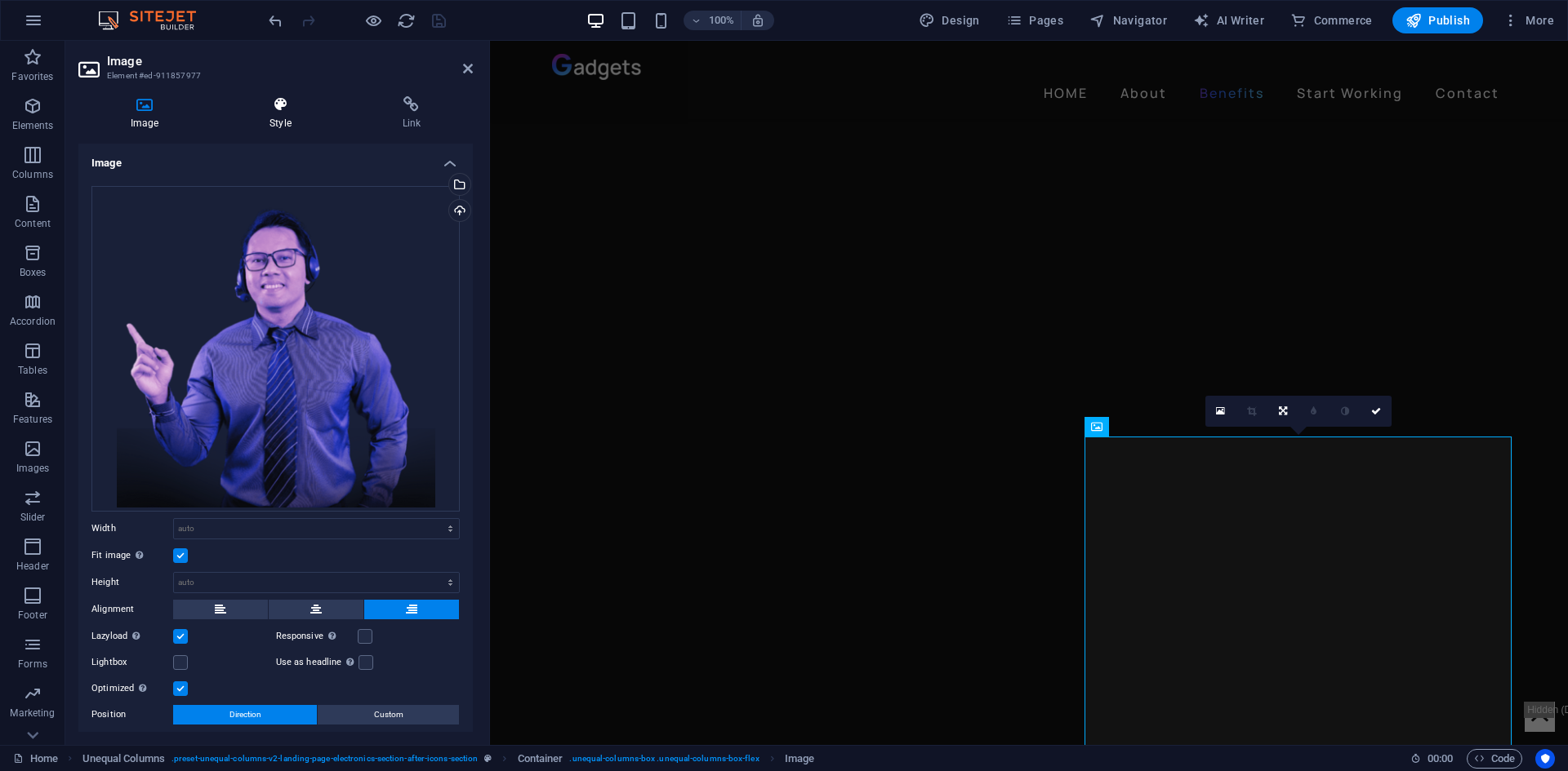
click at [307, 105] on icon at bounding box center [280, 104] width 126 height 17
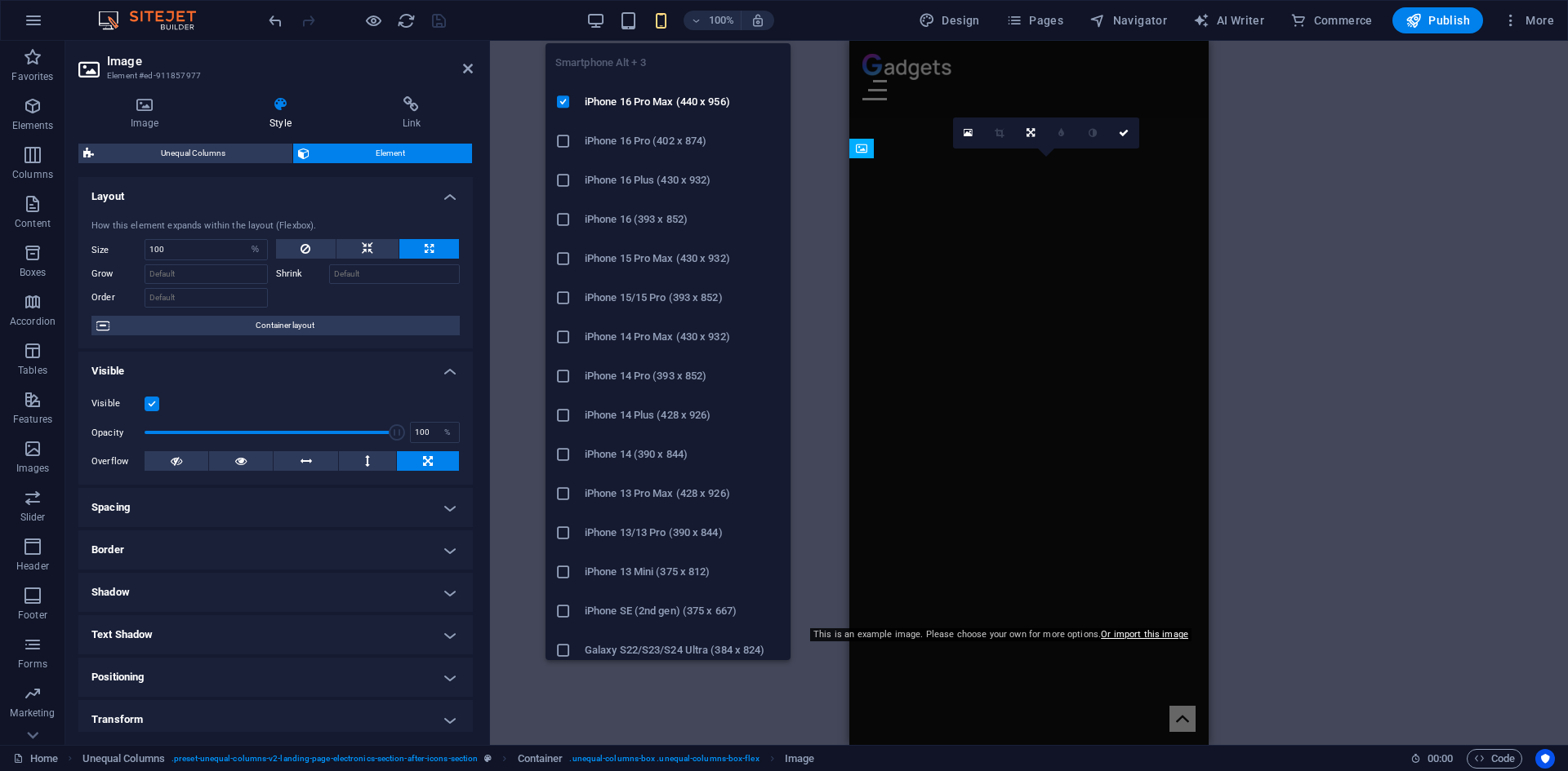
scroll to position [2954, 0]
select select "DISABLED_OPTION_VALUE"
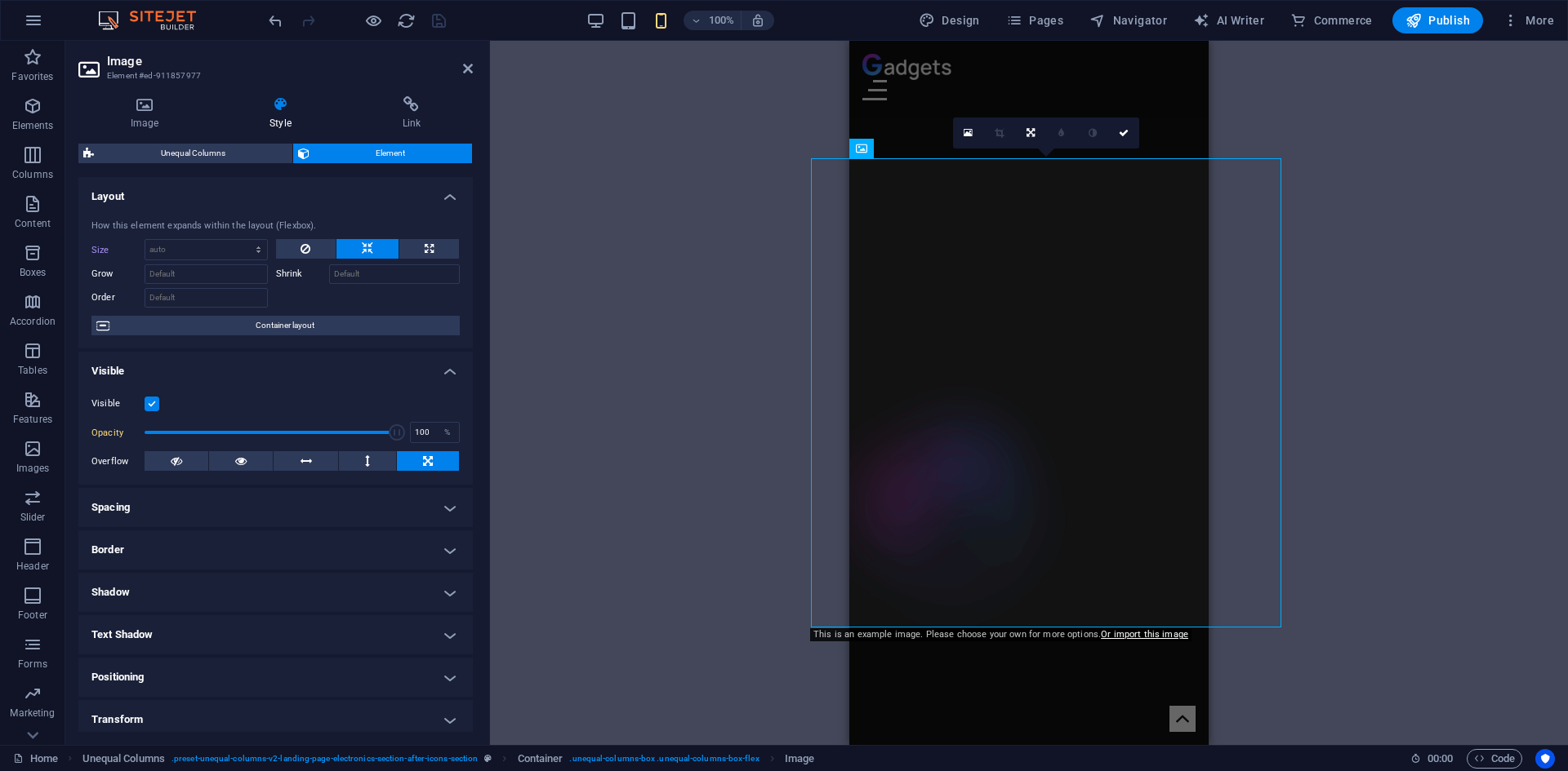
click at [154, 404] on label at bounding box center [152, 404] width 15 height 15
click at [0, 0] on input "Visible" at bounding box center [0, 0] width 0 height 0
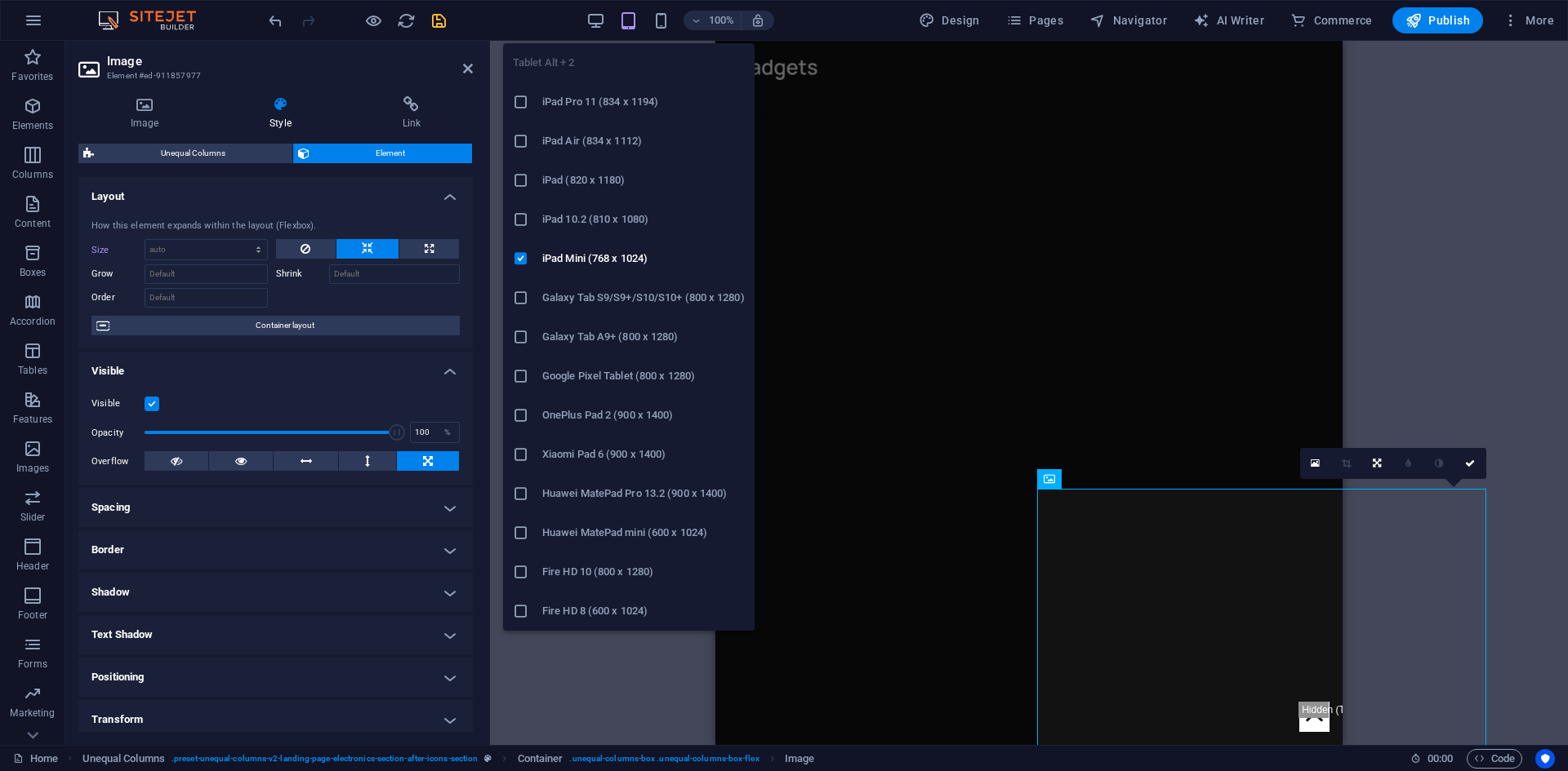
scroll to position [1426, 0]
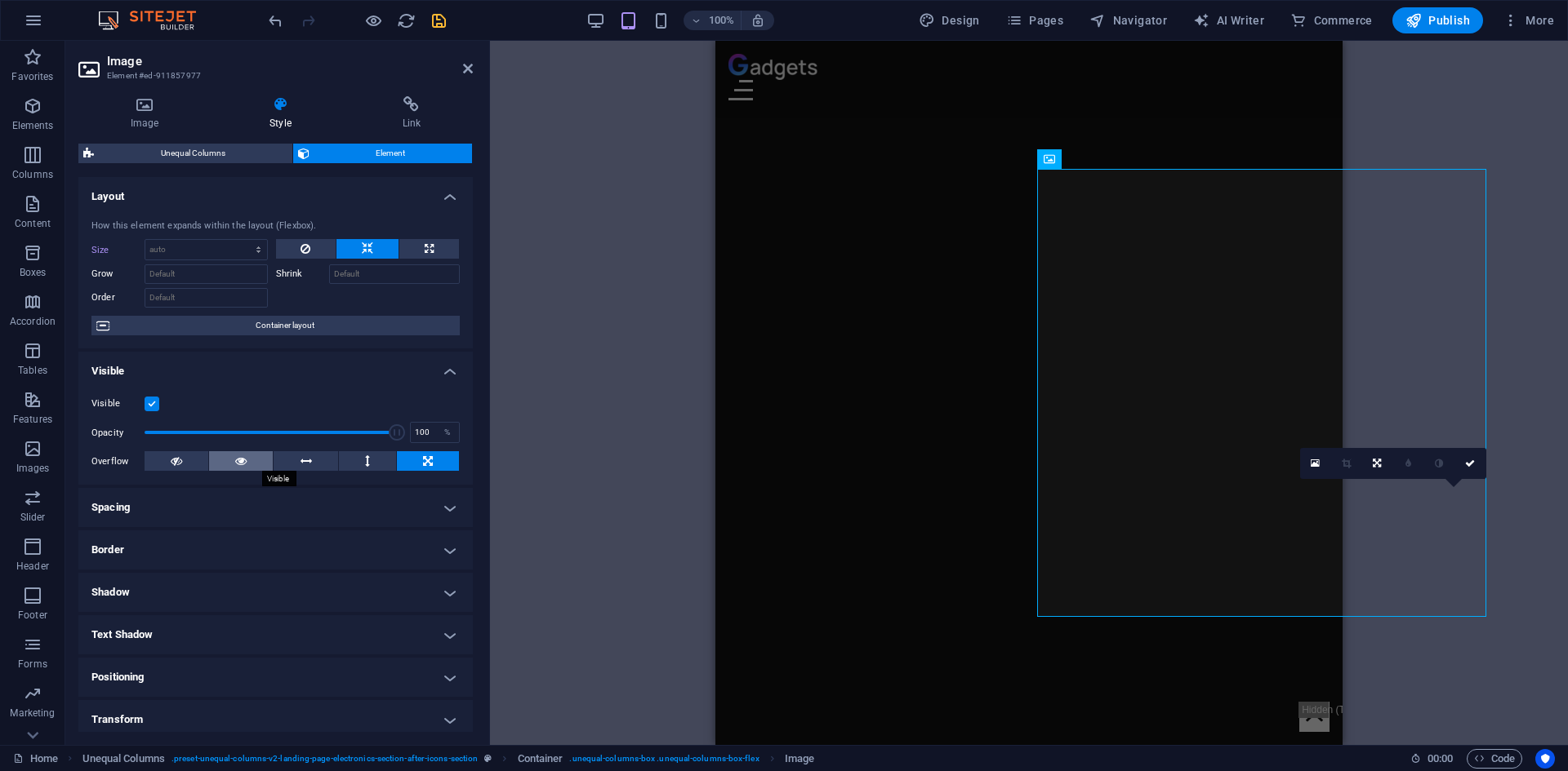
click at [244, 460] on icon at bounding box center [240, 461] width 11 height 20
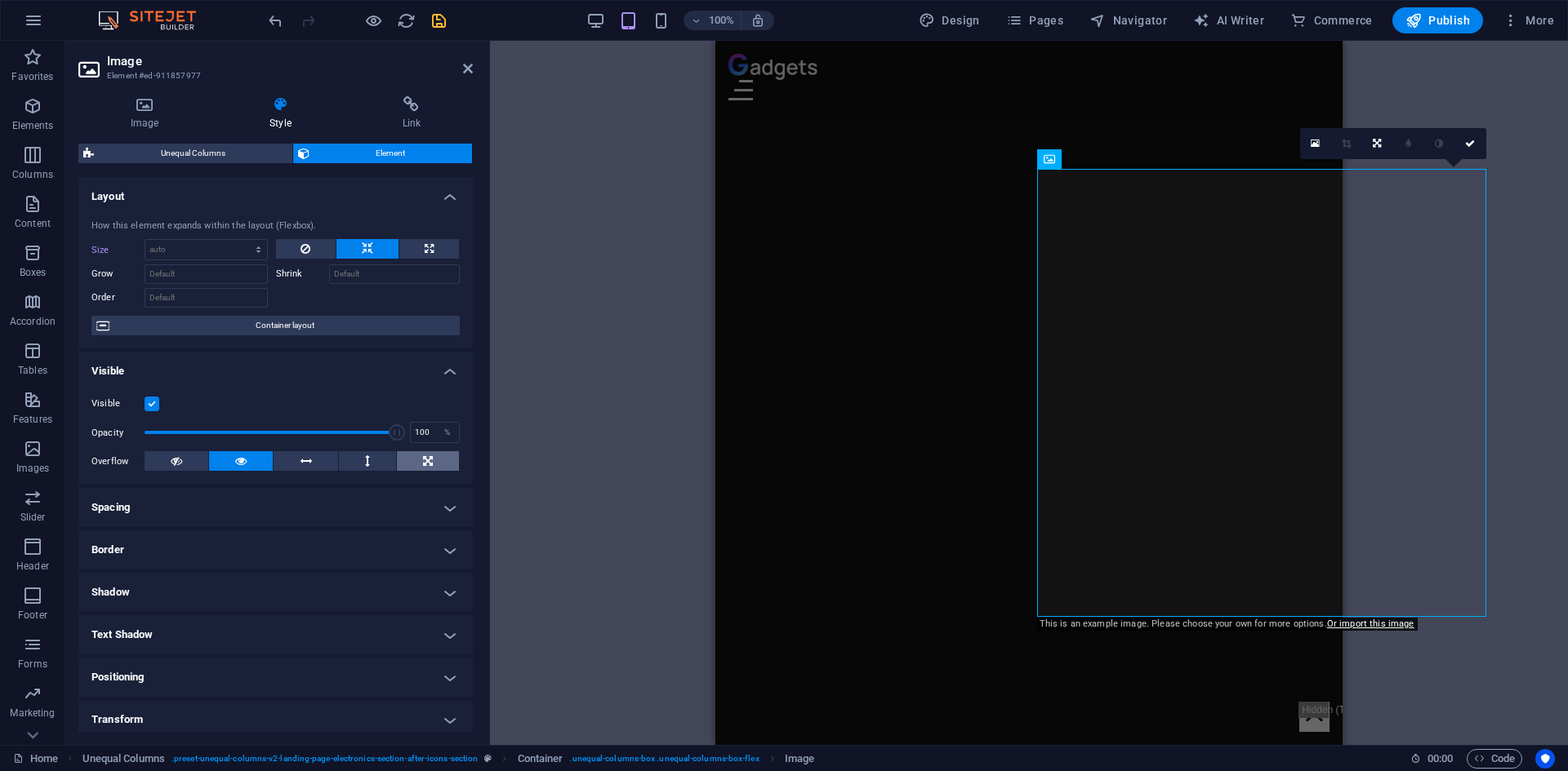
click at [417, 461] on button at bounding box center [428, 461] width 62 height 20
click at [182, 463] on icon at bounding box center [176, 461] width 11 height 20
click at [410, 457] on button at bounding box center [428, 461] width 62 height 20
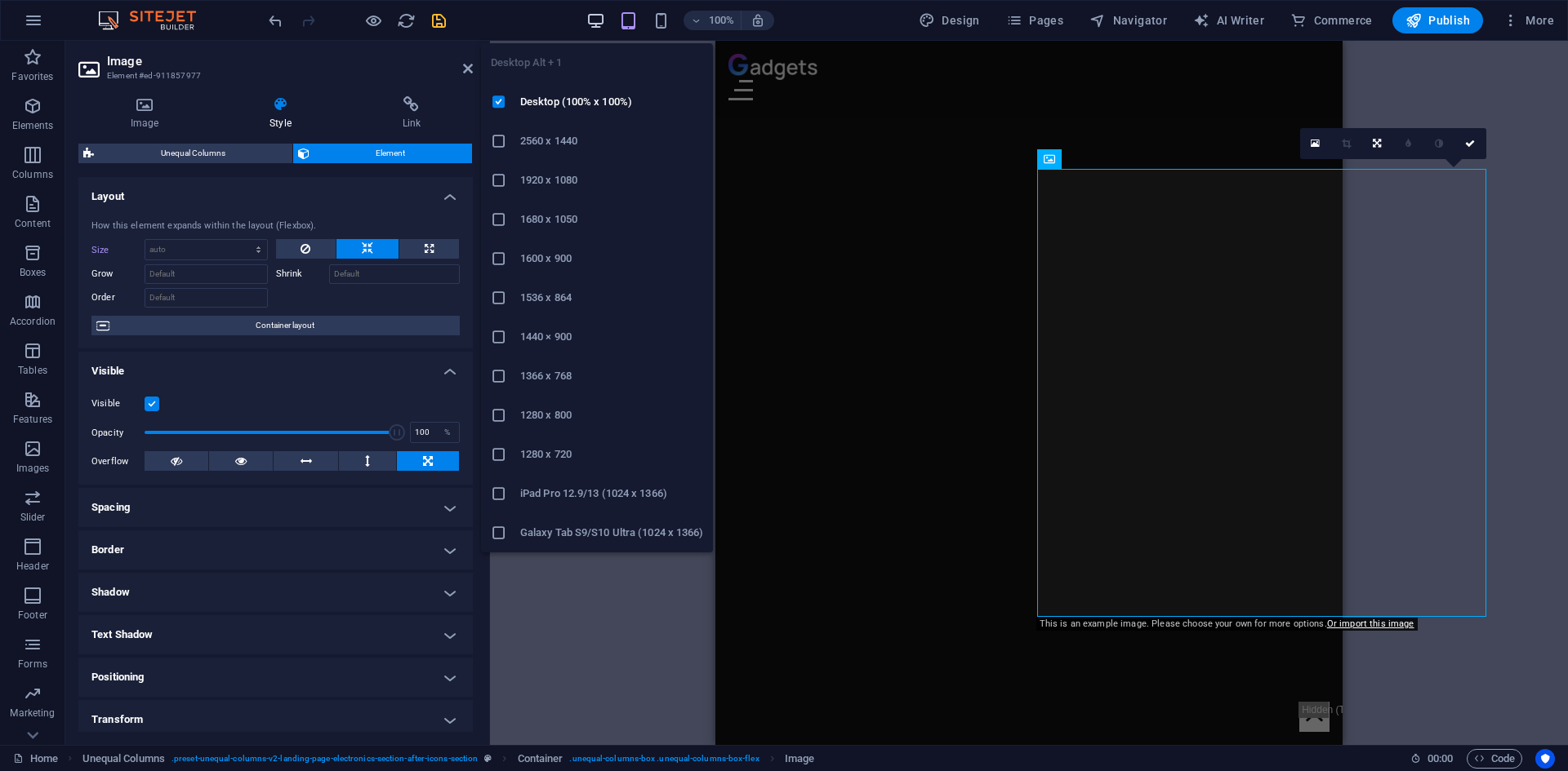
type input "100"
select select "%"
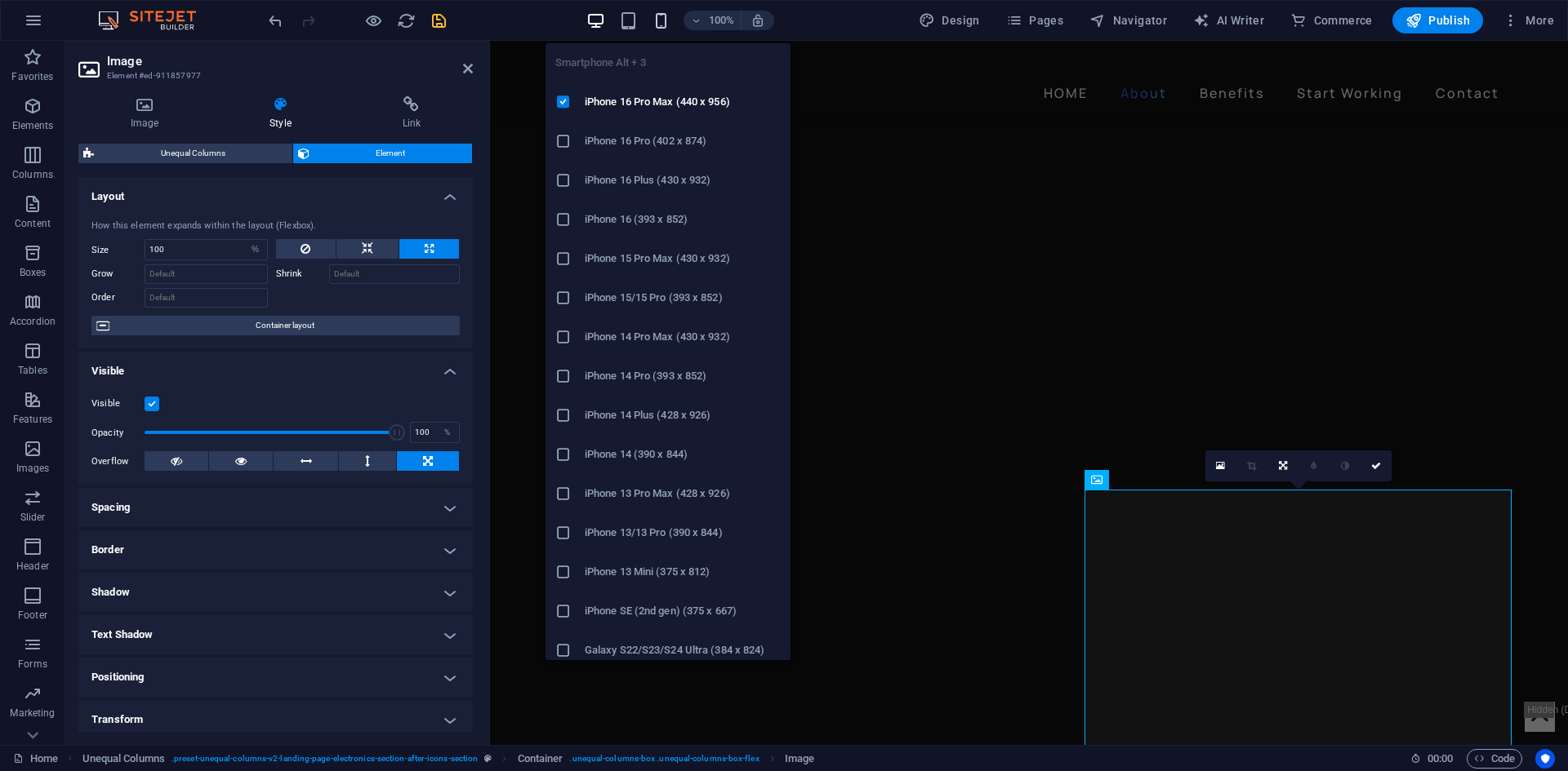
scroll to position [1090, 0]
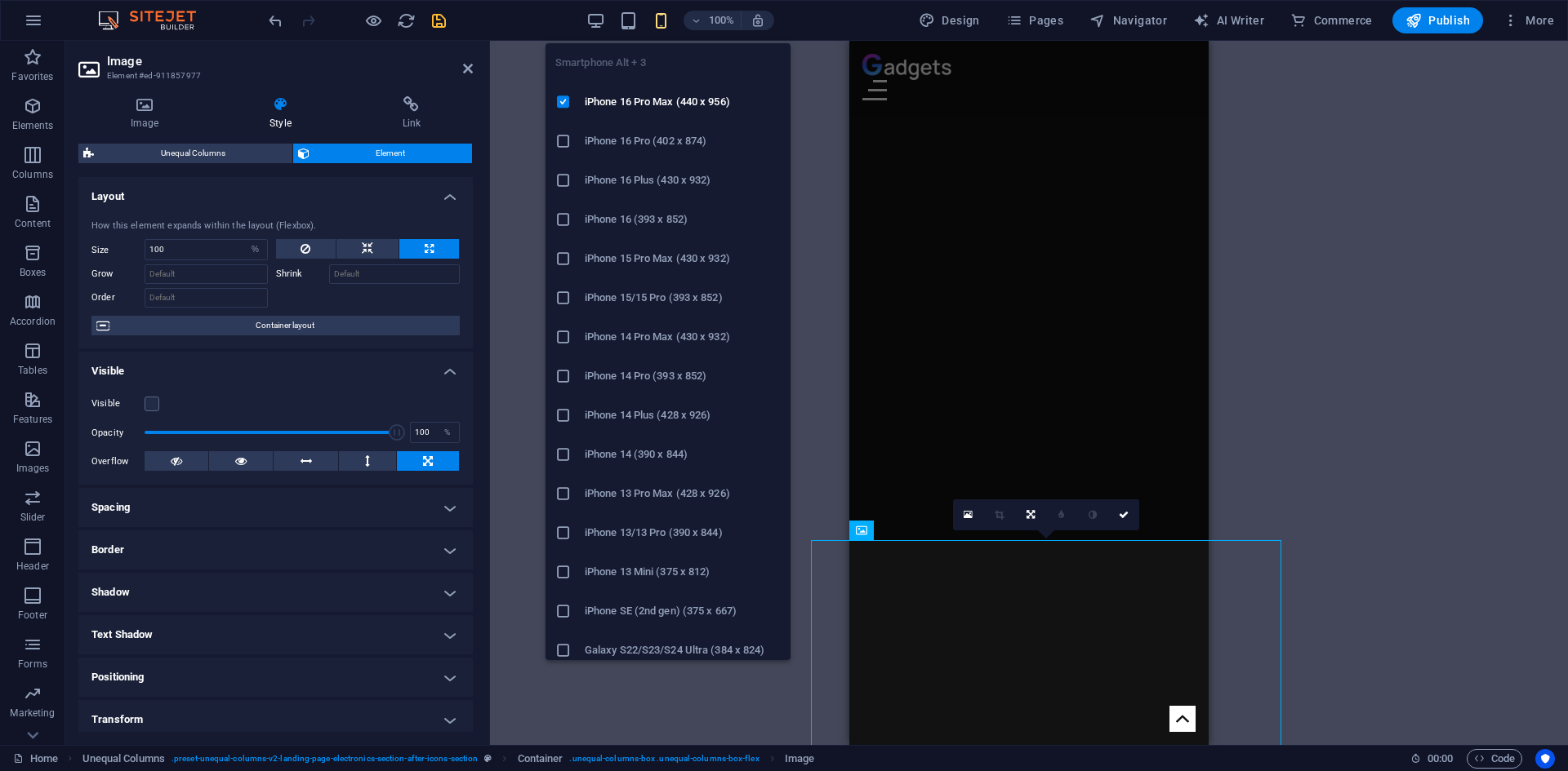
select select "DISABLED_OPTION_VALUE"
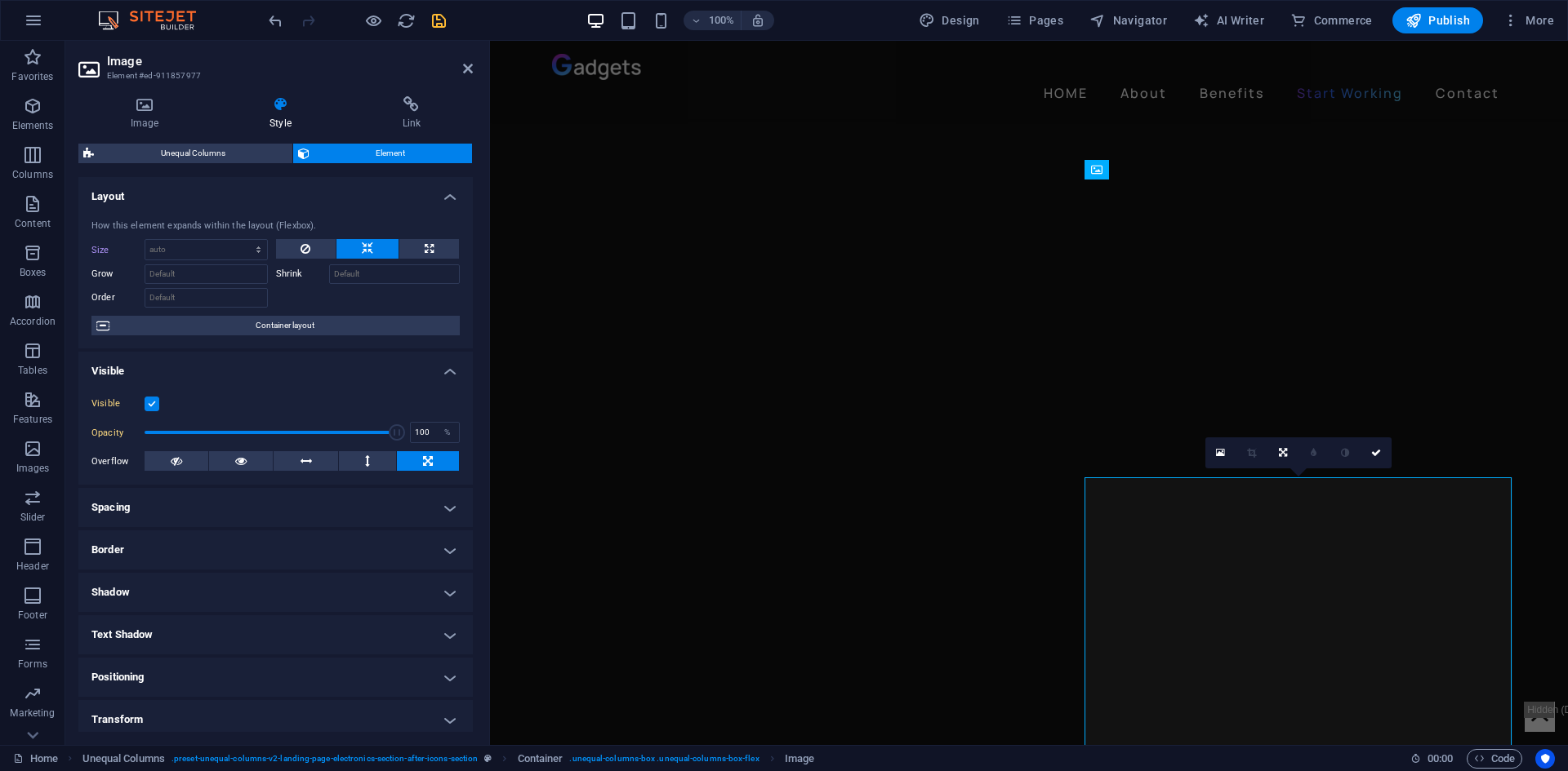
type input "100"
select select "%"
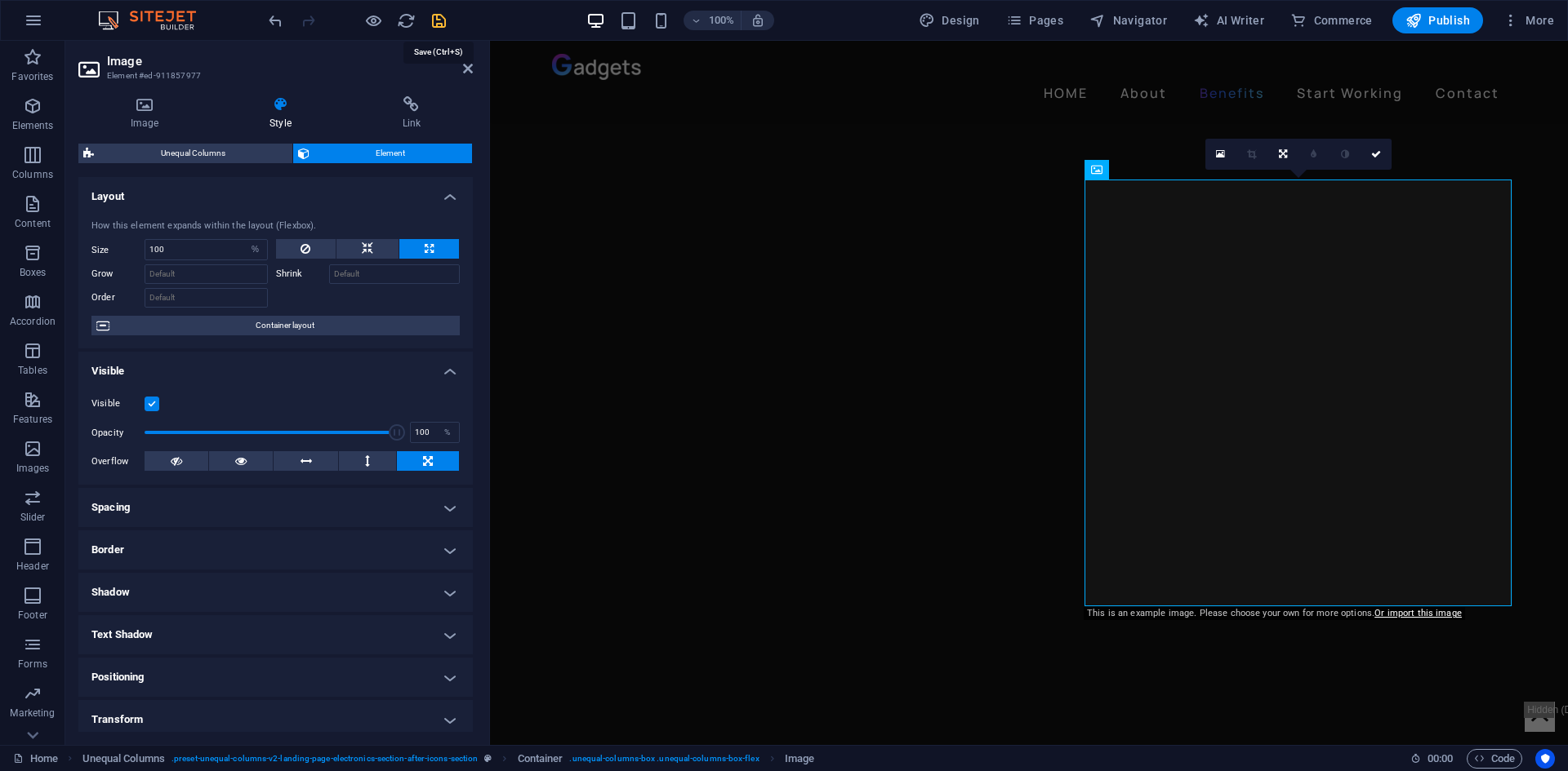
click at [443, 20] on icon "save" at bounding box center [439, 20] width 19 height 19
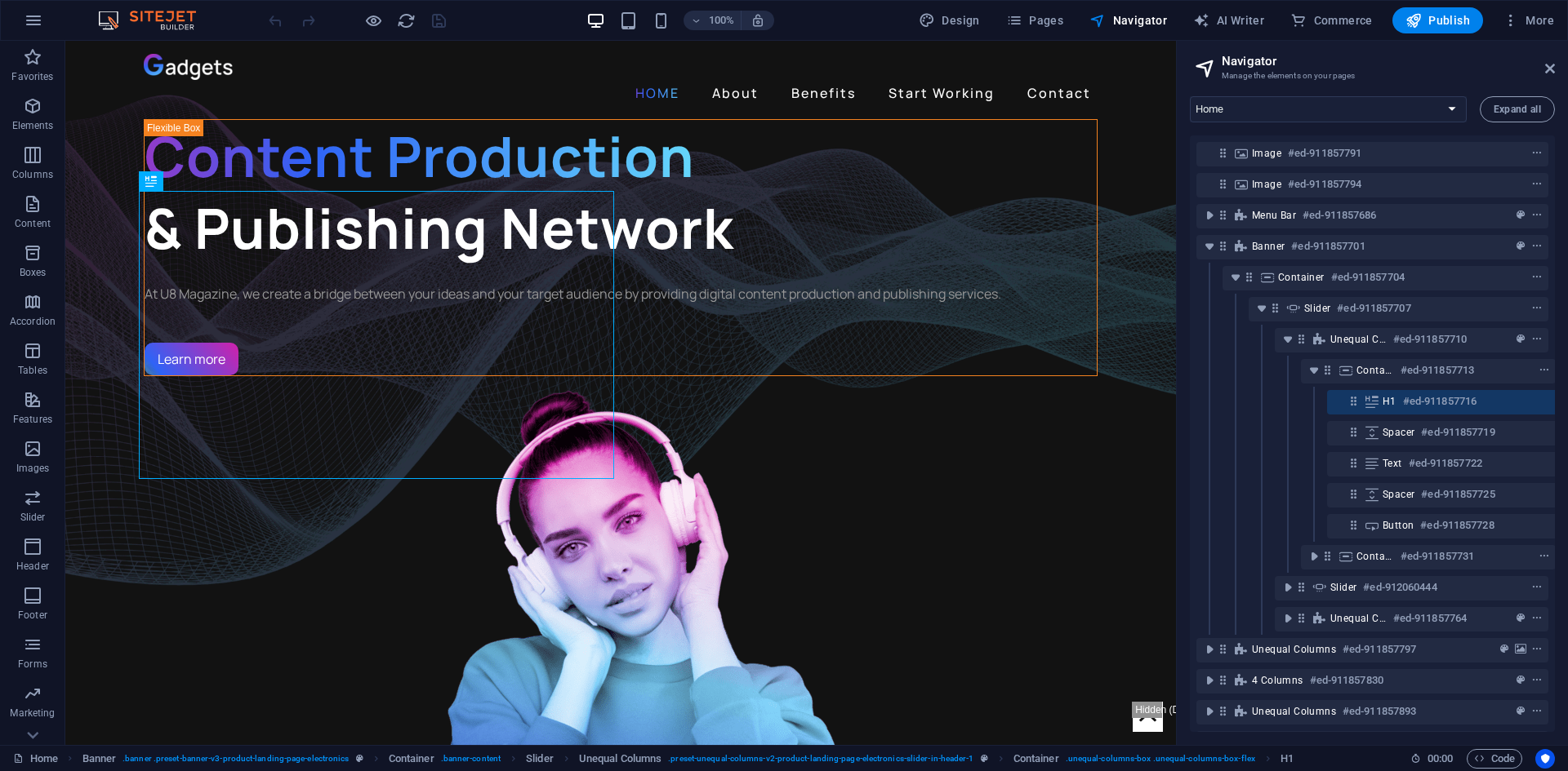
scroll to position [0, 30]
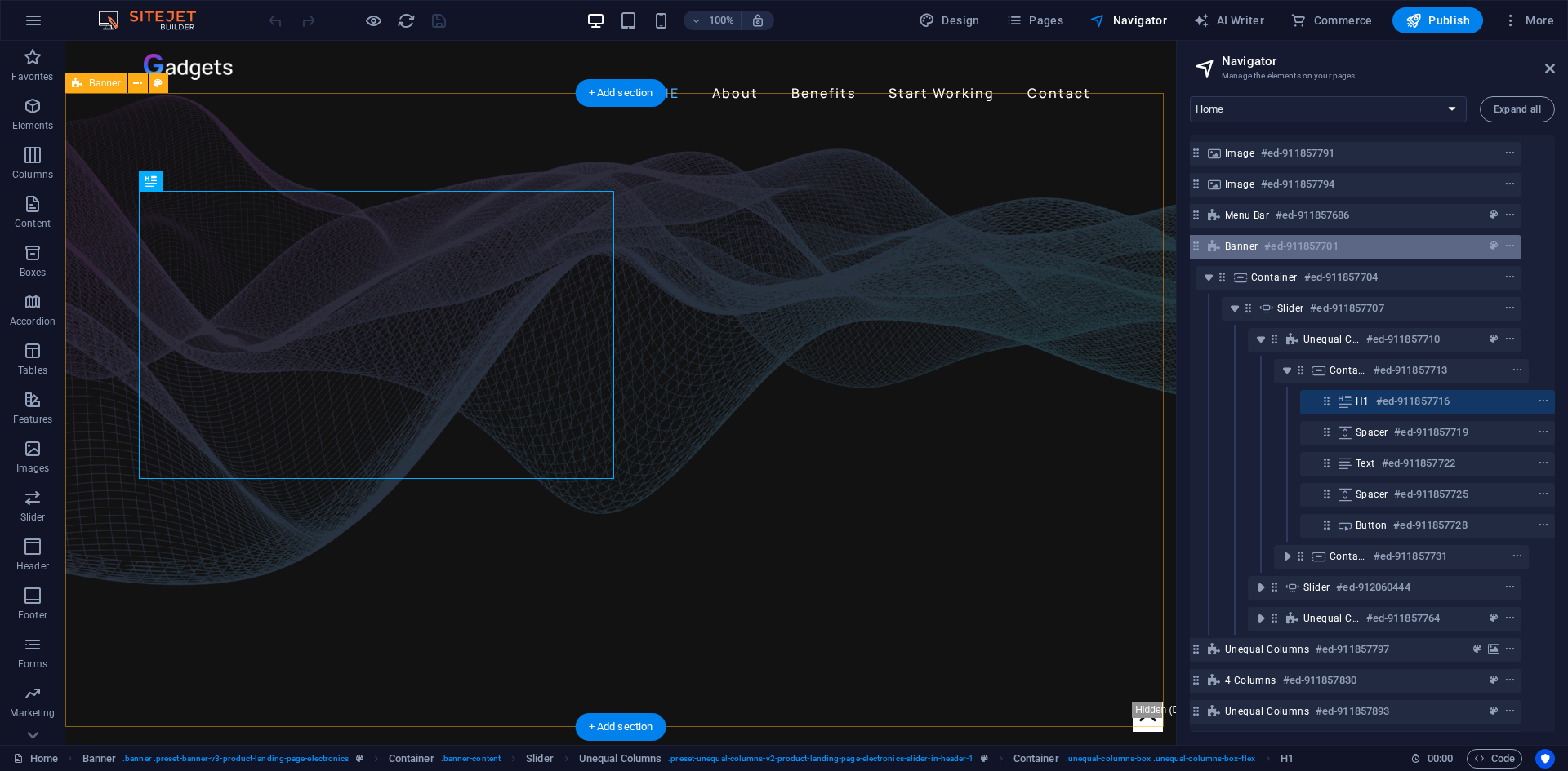
click at [1198, 249] on div "Banner #ed-911857701" at bounding box center [1345, 247] width 352 height 24
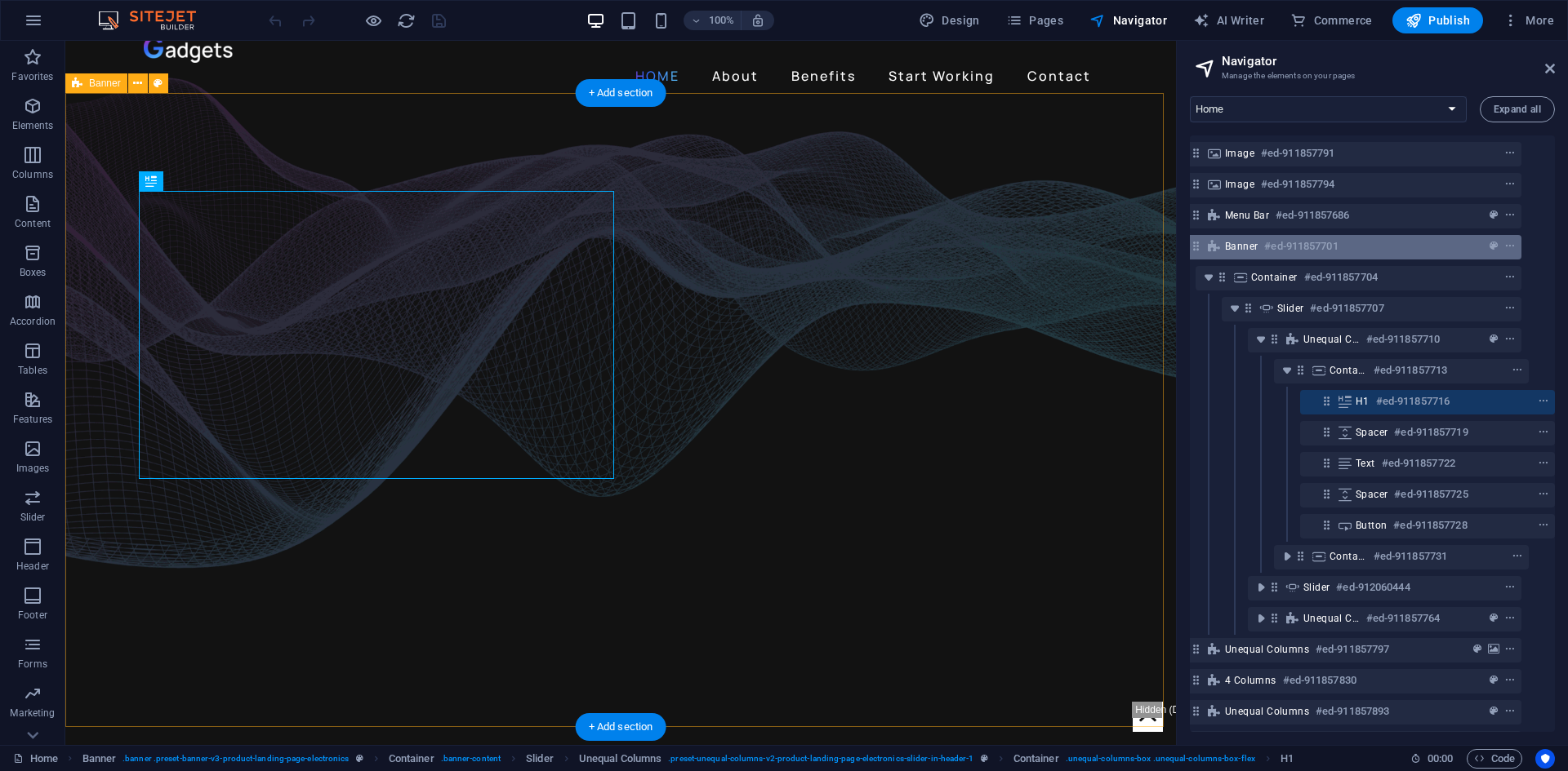
scroll to position [0, 0]
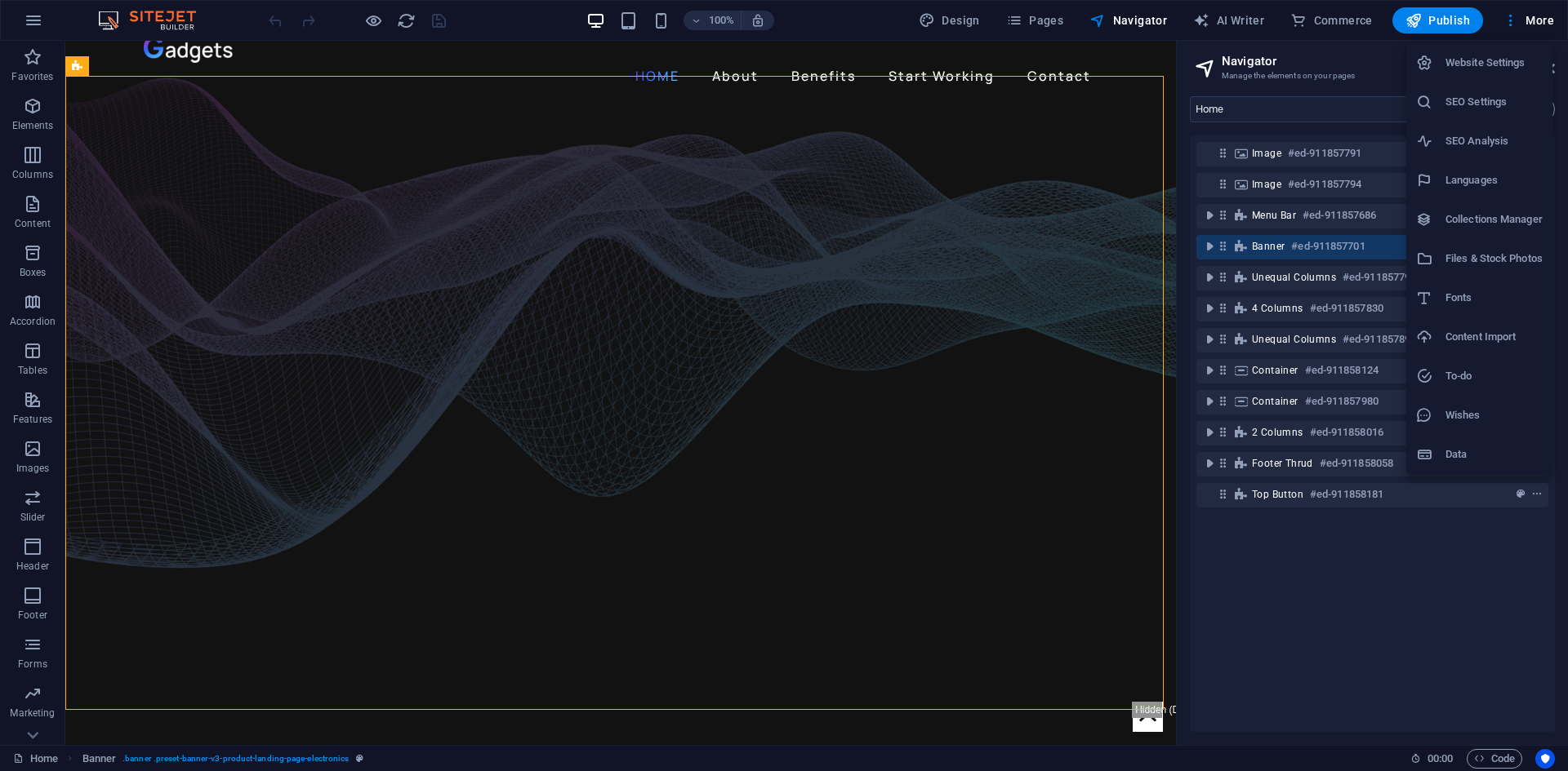
click at [1473, 262] on h6 "Files & Stock Photos" at bounding box center [1494, 258] width 97 height 20
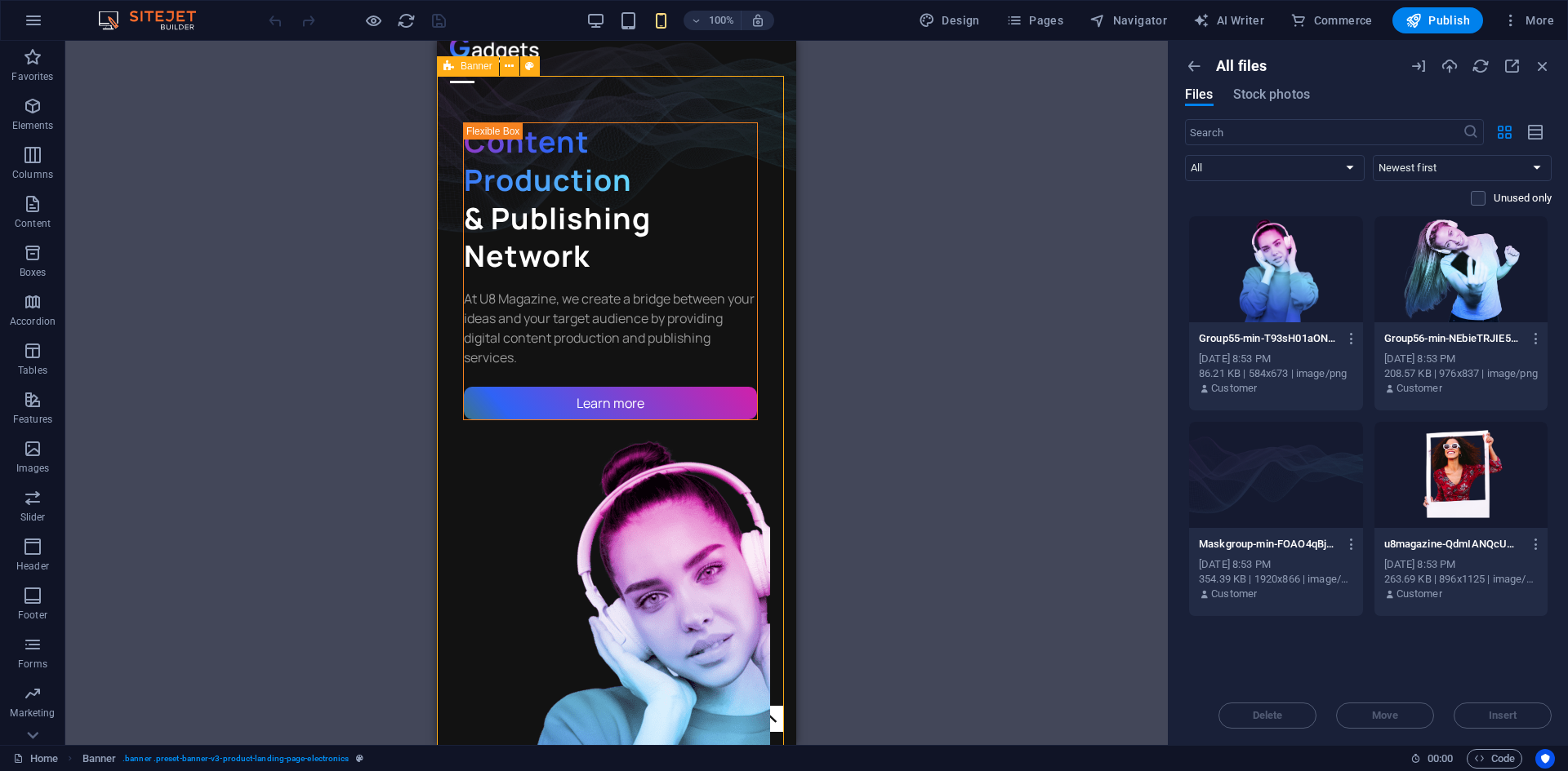
select select "px"
select select "banner"
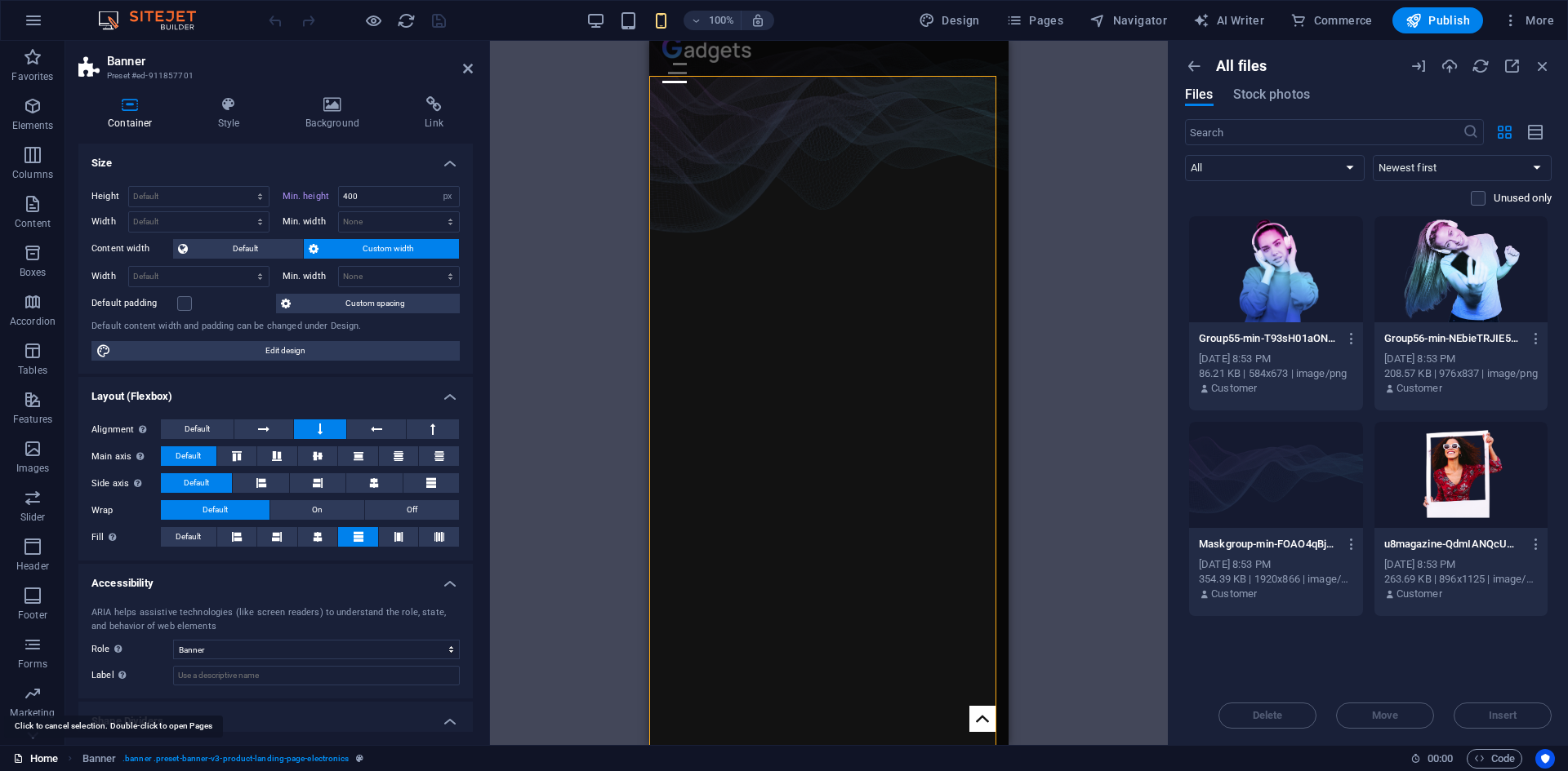
click at [47, 758] on link "Home" at bounding box center [35, 759] width 45 height 20
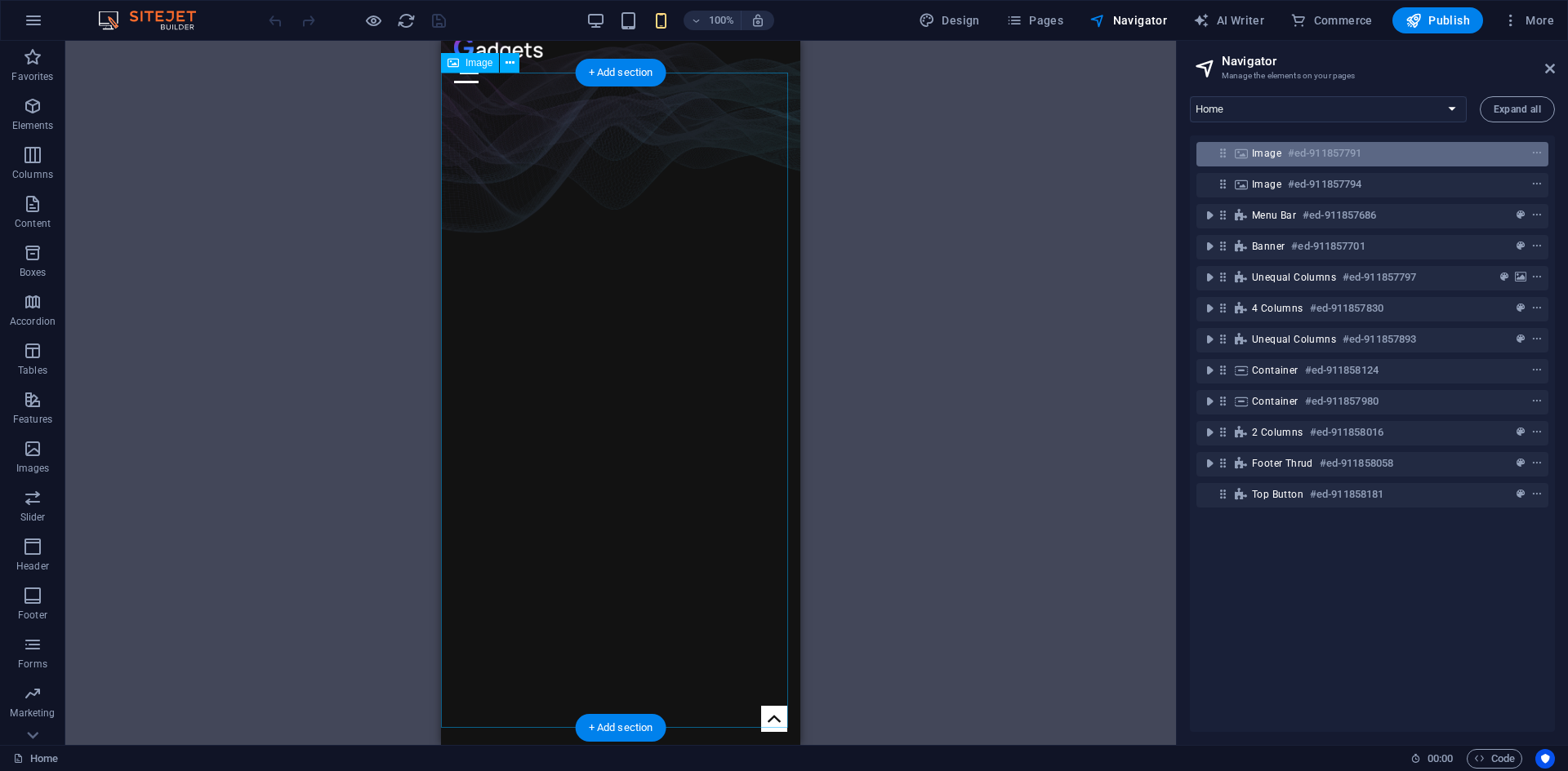
click at [1238, 155] on icon at bounding box center [1241, 154] width 18 height 13
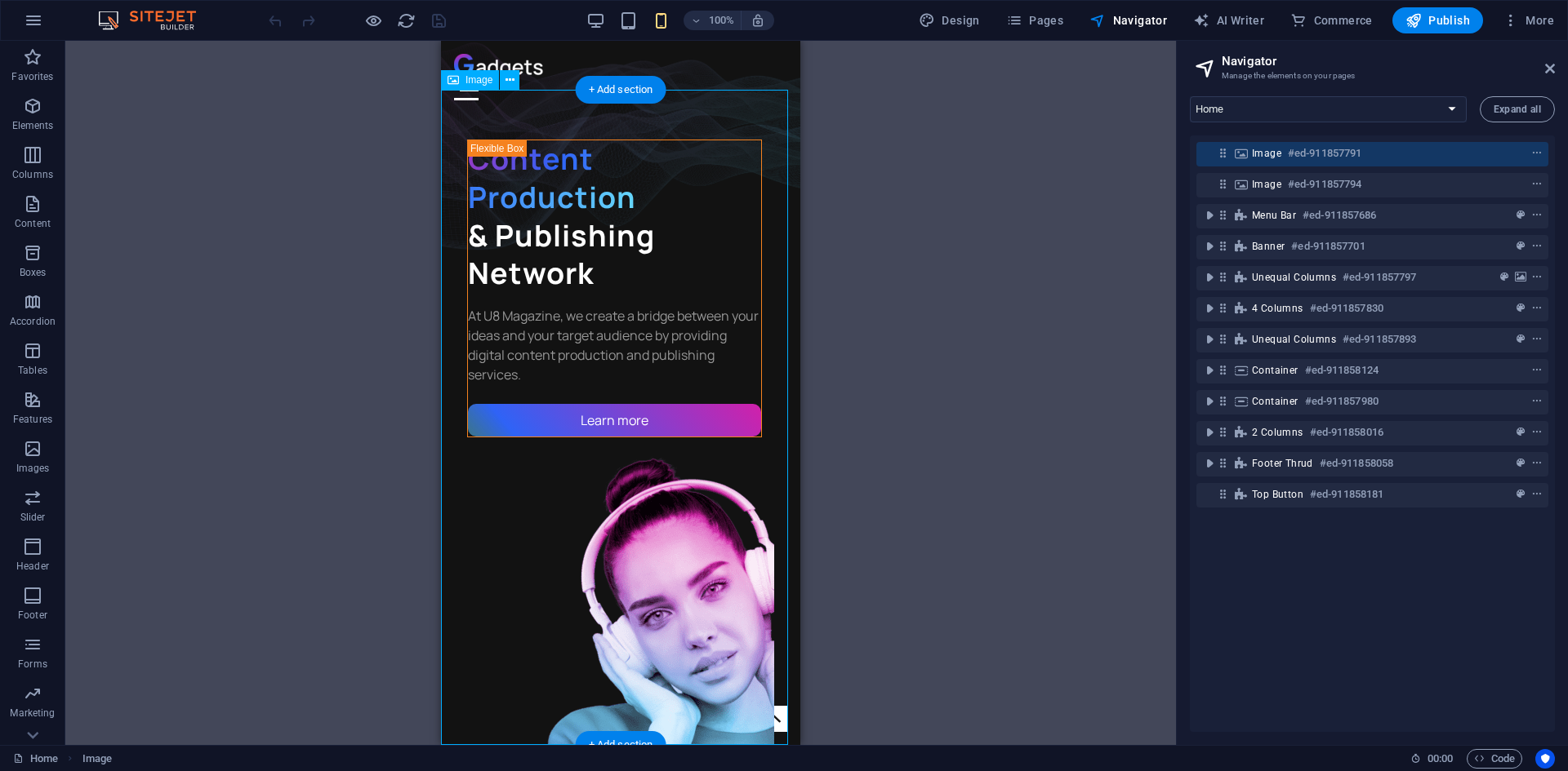
click at [1239, 155] on icon at bounding box center [1241, 154] width 18 height 13
select select "%"
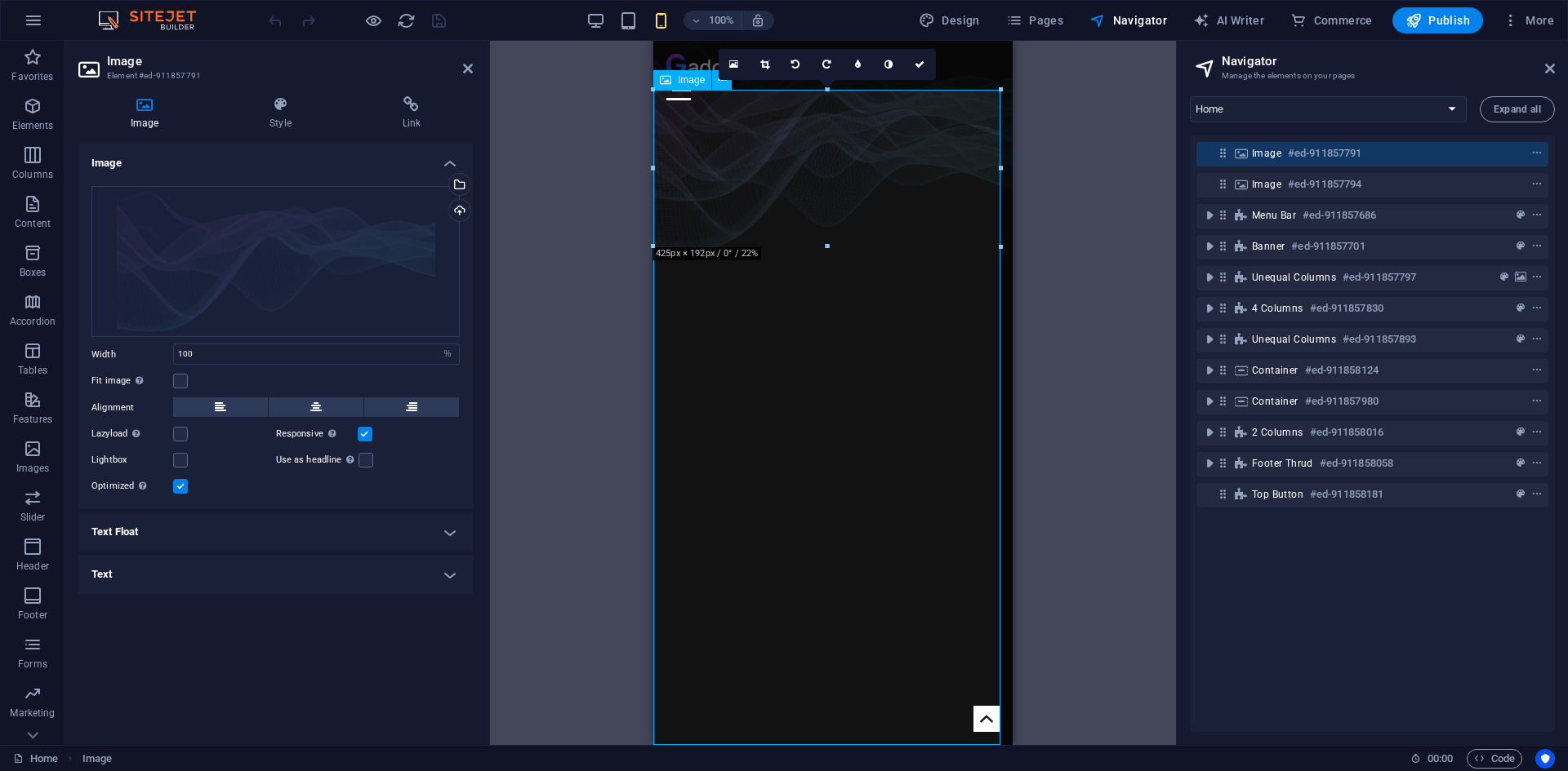
click at [665, 80] on icon at bounding box center [665, 79] width 11 height 20
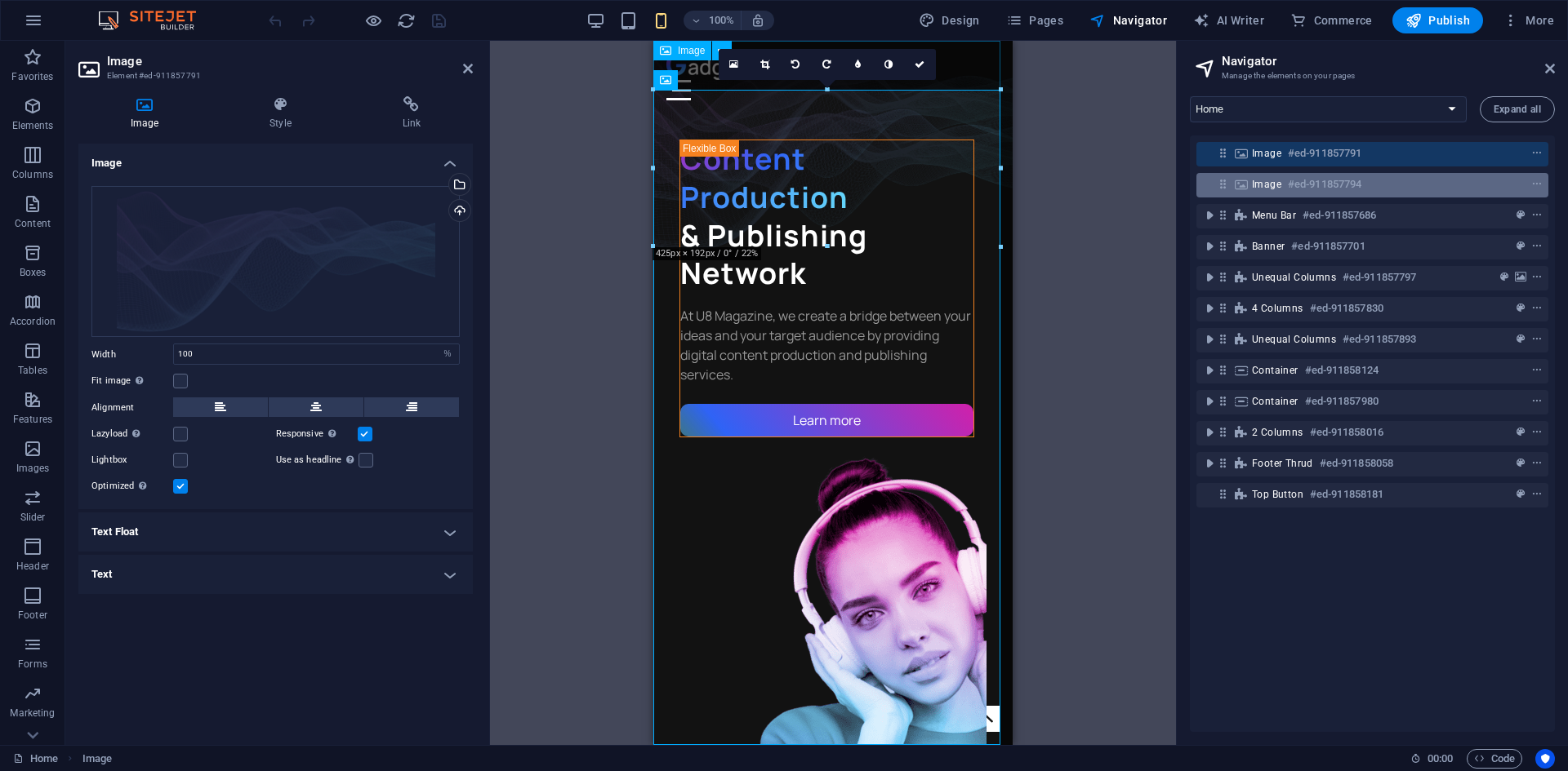
click at [1315, 182] on h6 "#ed-911857794" at bounding box center [1324, 184] width 74 height 20
select select "%"
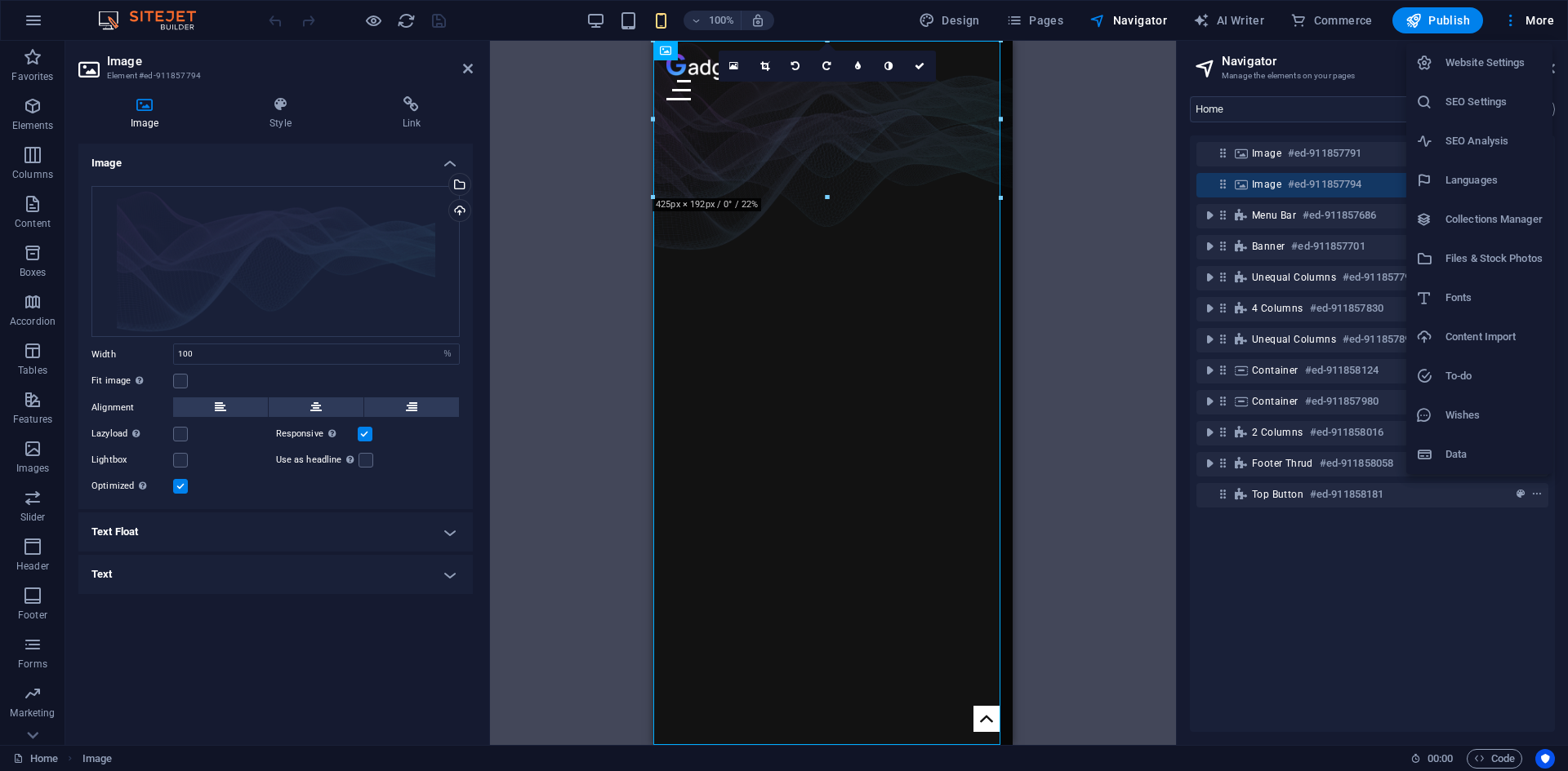
click at [249, 237] on div at bounding box center [784, 386] width 1568 height 771
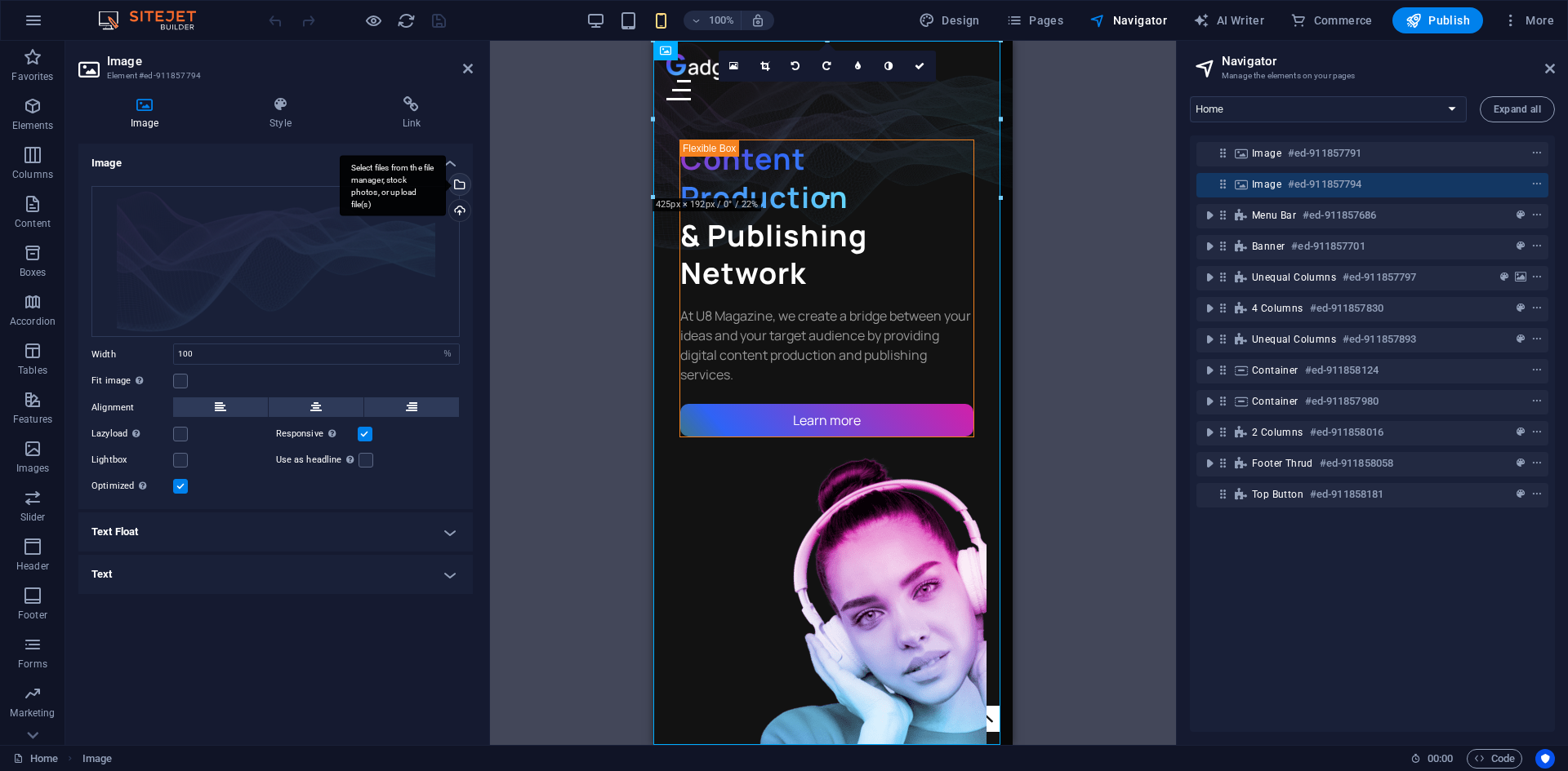
click at [461, 183] on div "Select files from the file manager, stock photos, or upload file(s)" at bounding box center [458, 186] width 24 height 24
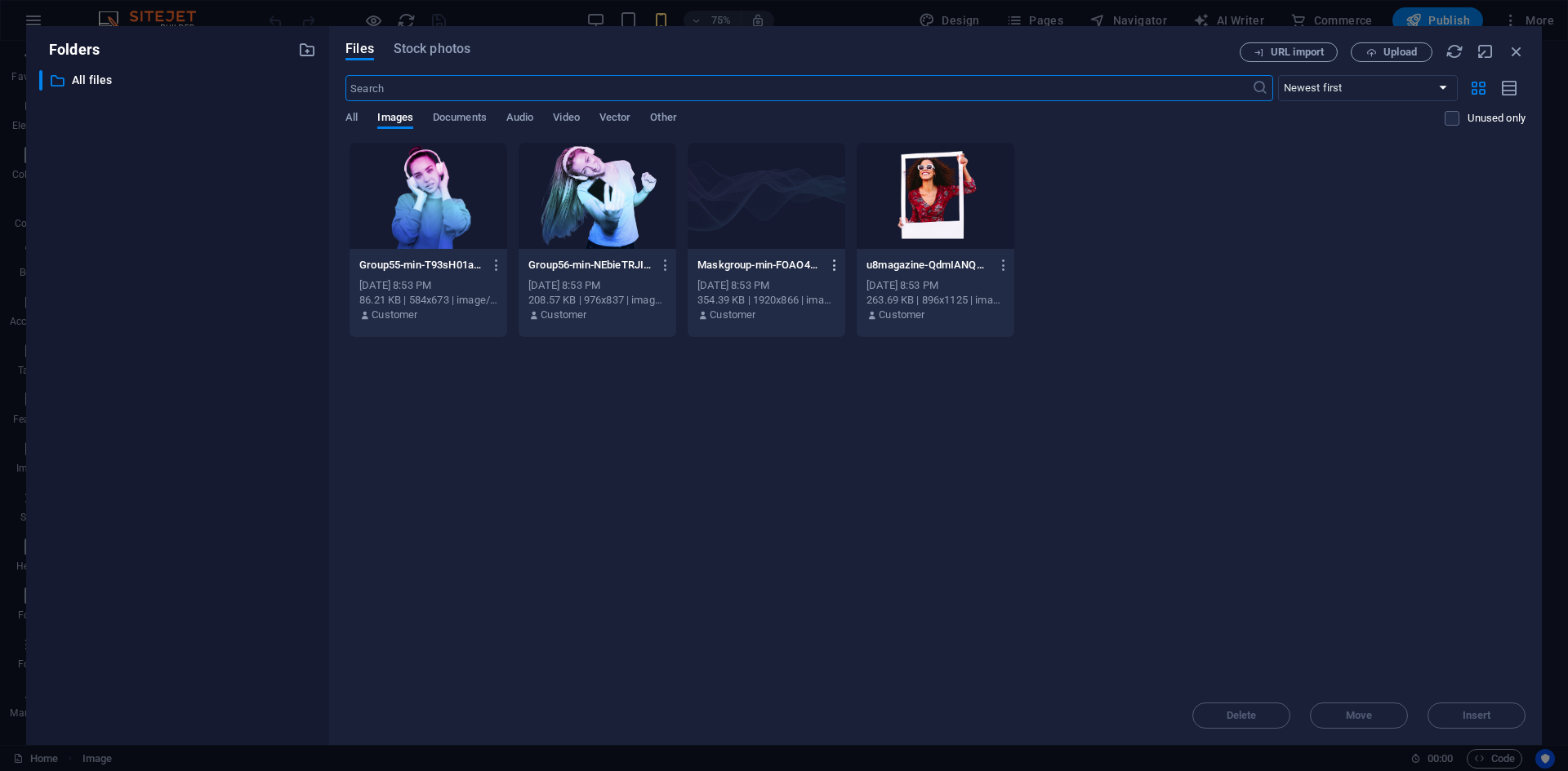
click at [833, 264] on icon "button" at bounding box center [835, 265] width 16 height 15
click at [834, 584] on h6 "Delete" at bounding box center [844, 582] width 70 height 20
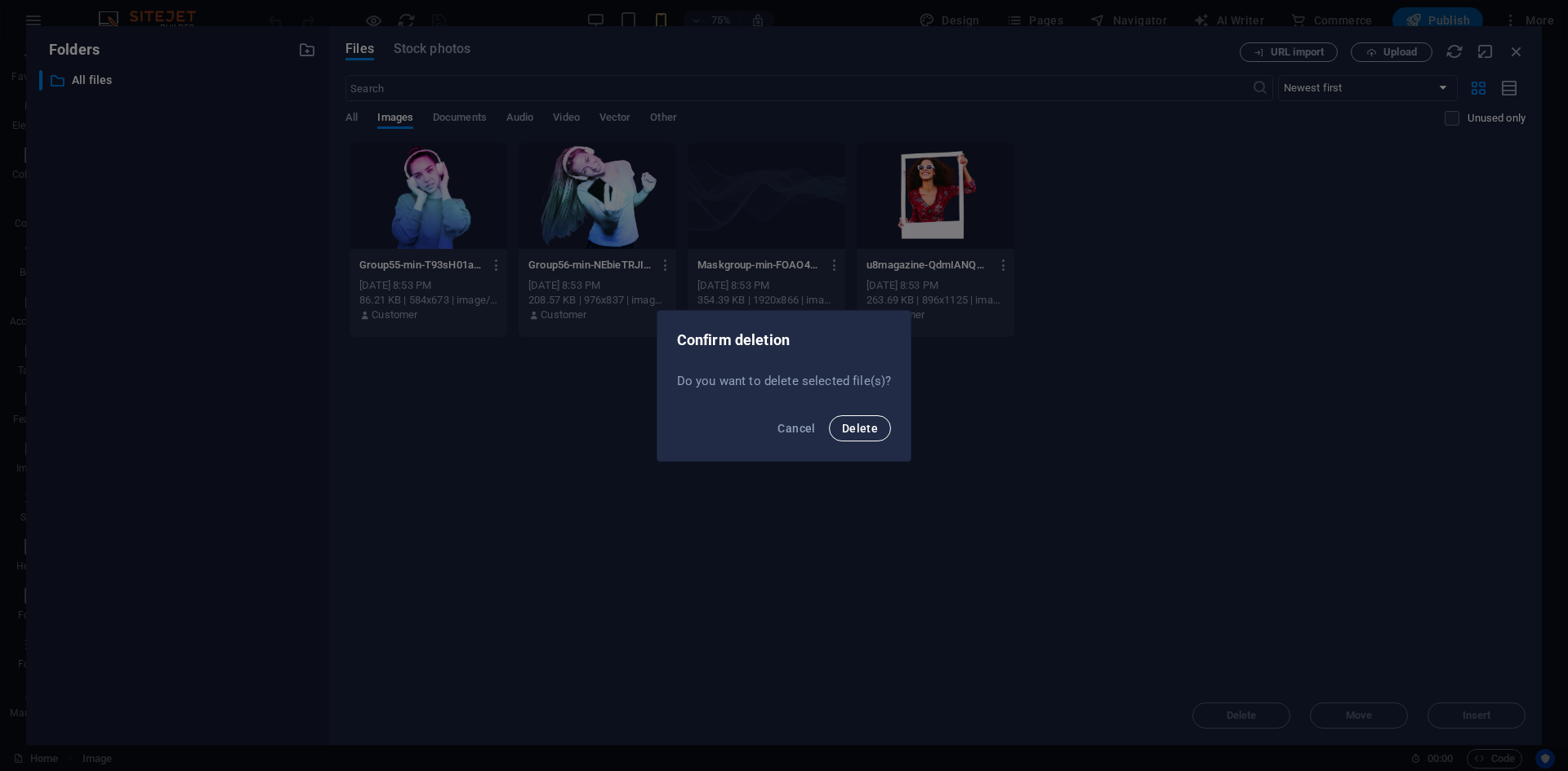
click at [868, 422] on span "Delete" at bounding box center [860, 428] width 36 height 13
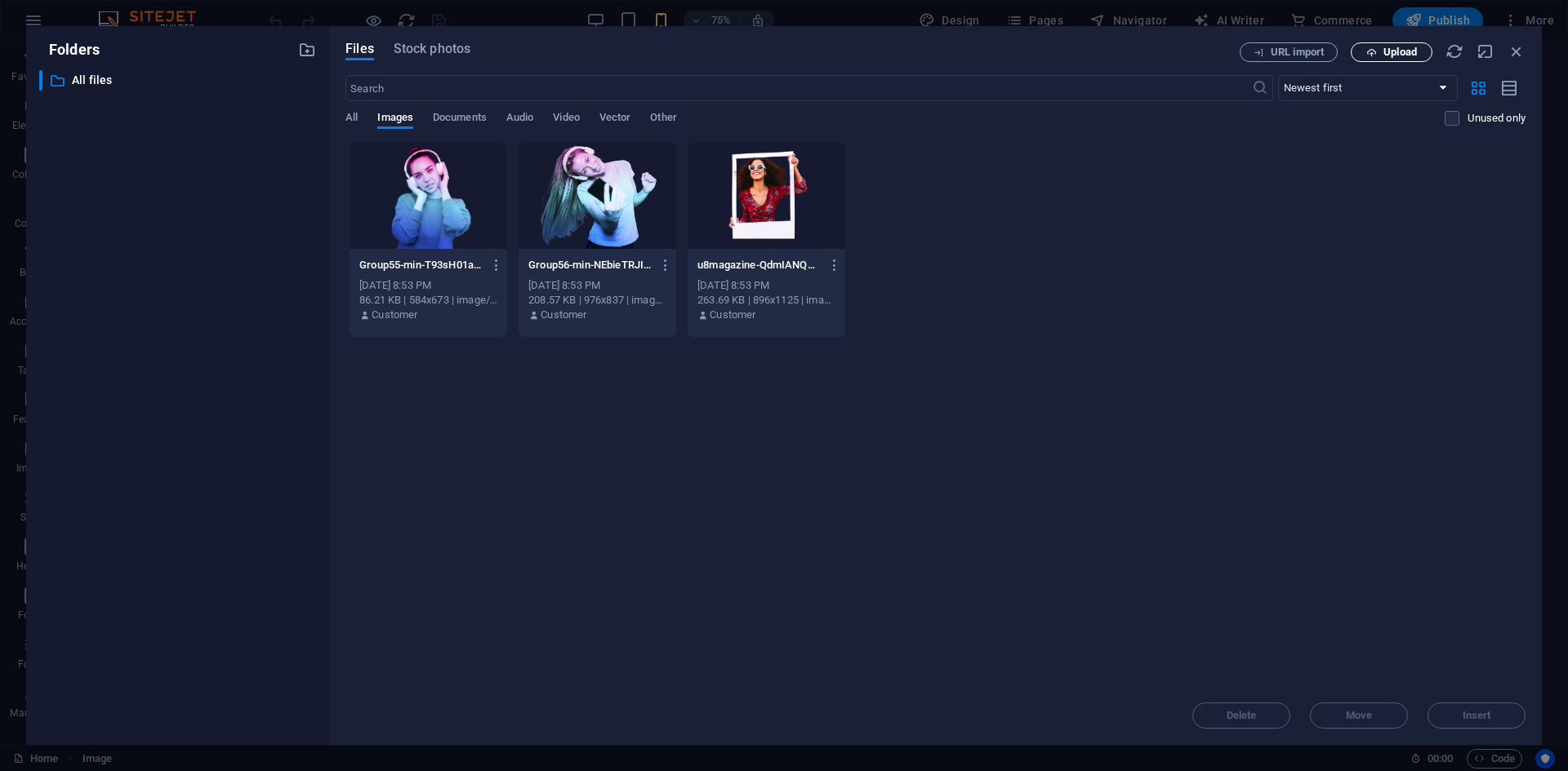
click at [1396, 53] on span "Upload" at bounding box center [1400, 52] width 34 height 10
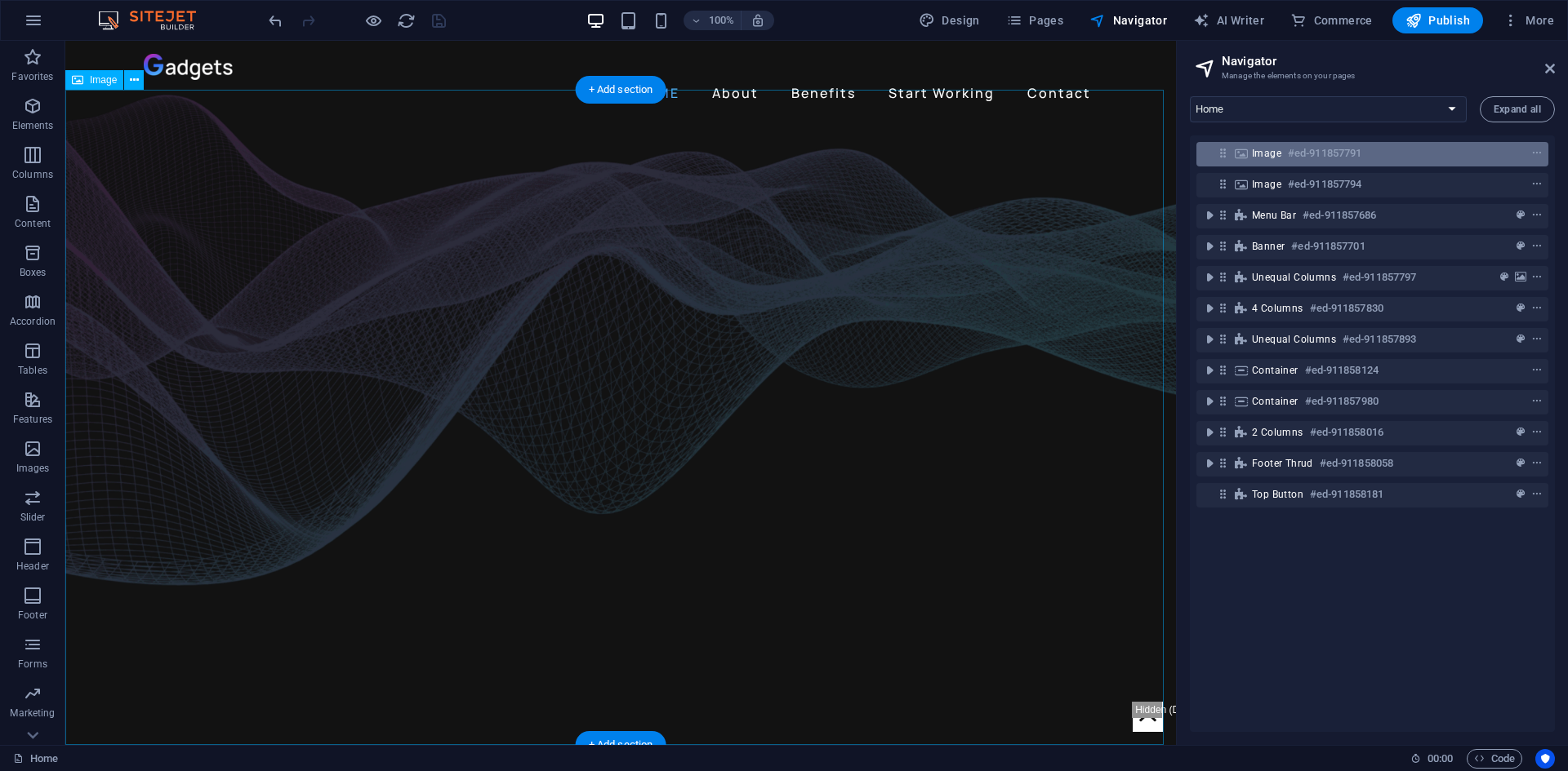
click at [1263, 156] on span "Image" at bounding box center [1267, 154] width 30 height 13
select select "%"
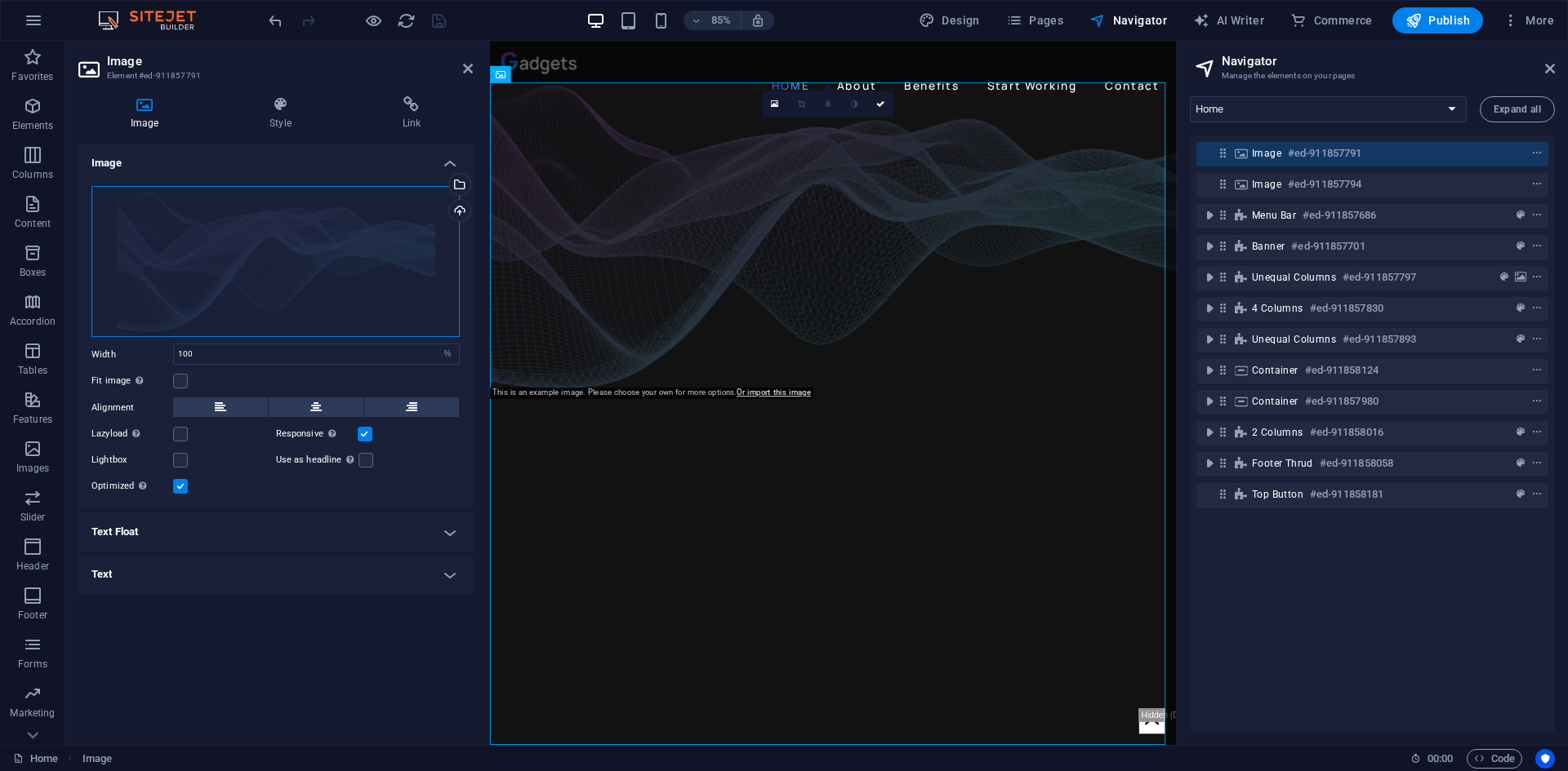
click at [309, 252] on div "Drag files here, click to choose files or select files from Files or our free s…" at bounding box center [275, 262] width 368 height 152
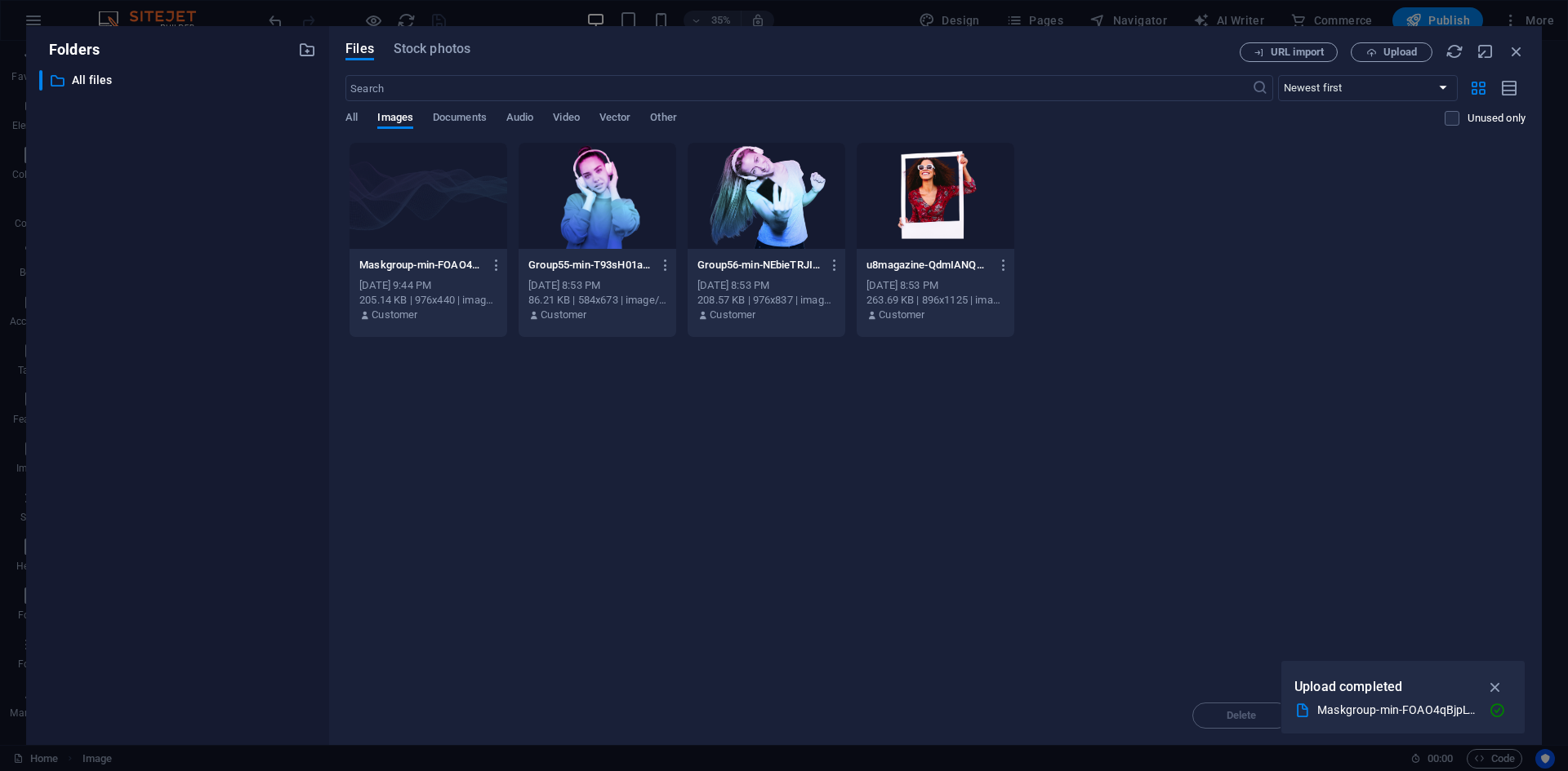
click at [422, 196] on div at bounding box center [428, 196] width 157 height 106
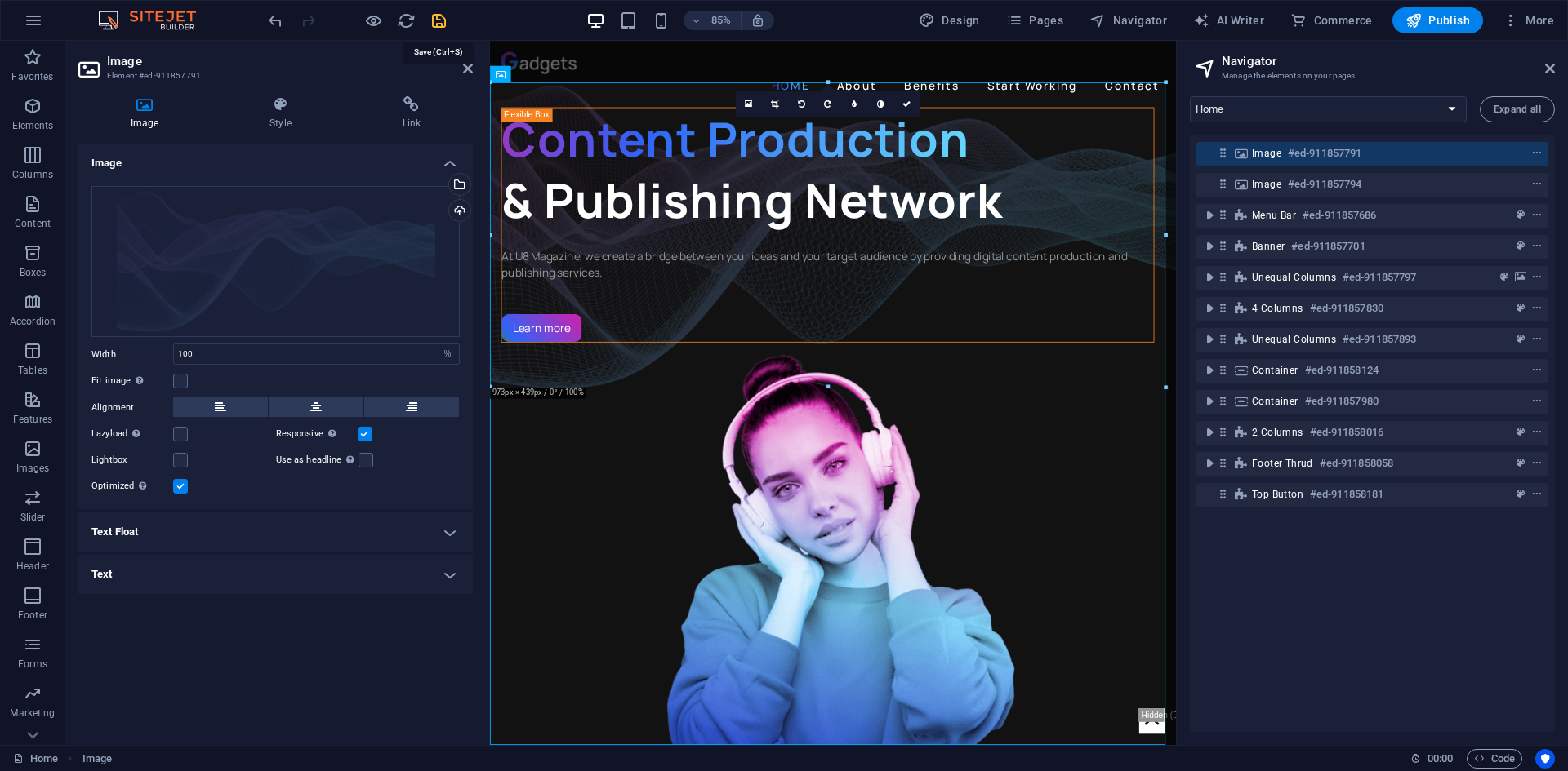
click at [443, 19] on icon "save" at bounding box center [439, 20] width 19 height 19
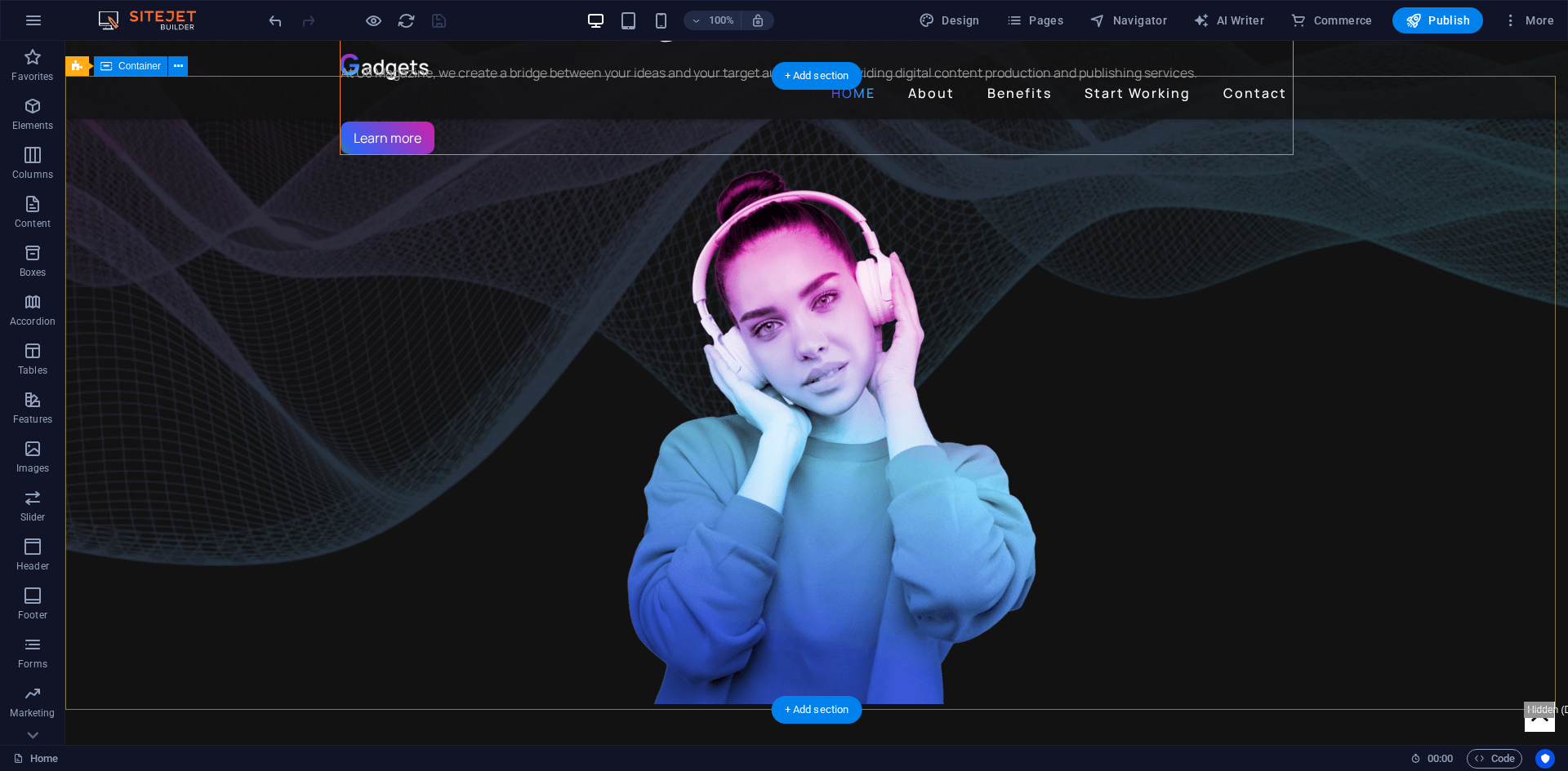
scroll to position [572, 0]
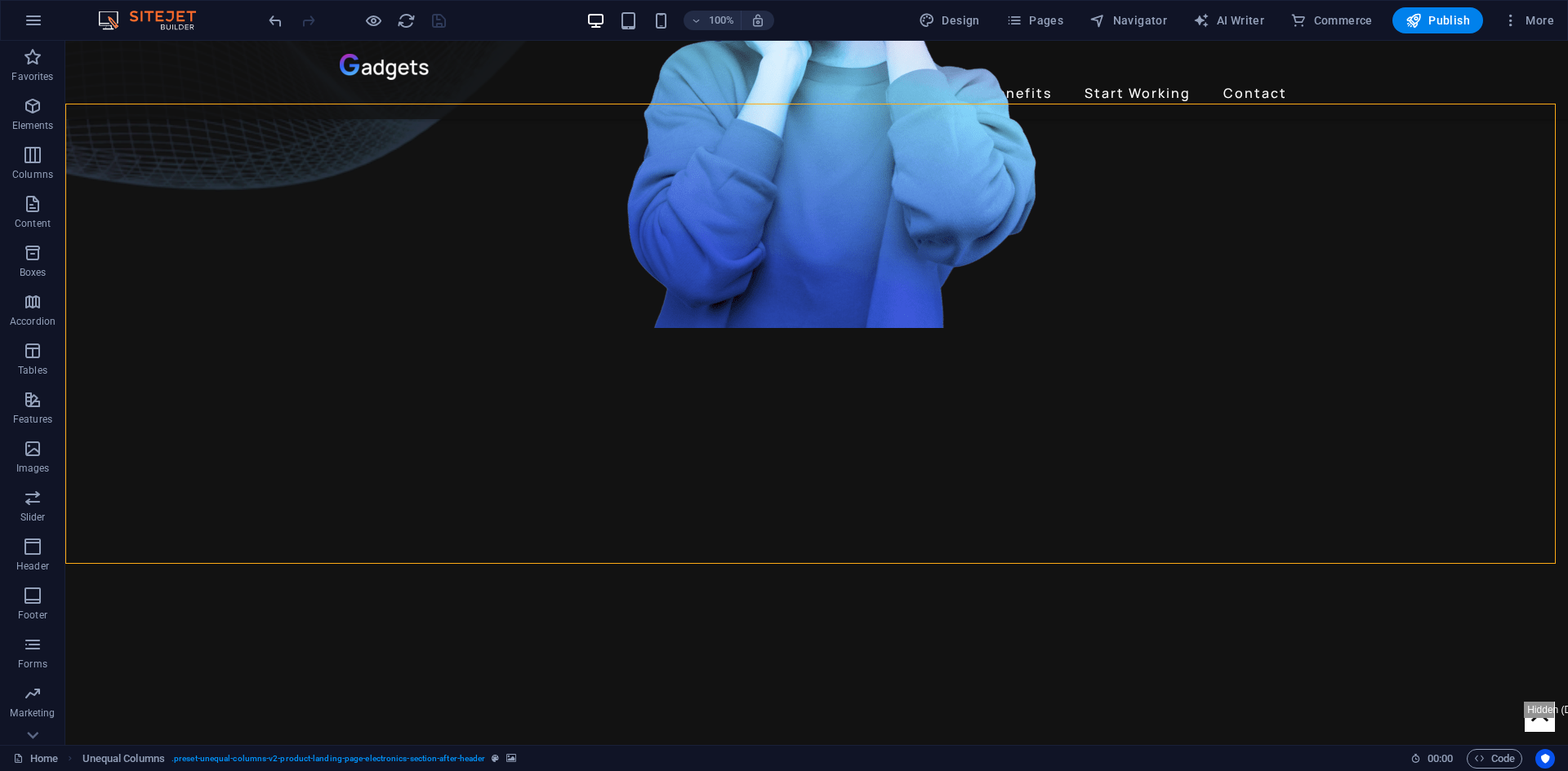
drag, startPoint x: 147, startPoint y: 288, endPoint x: 212, endPoint y: 328, distance: 76.3
select select "%"
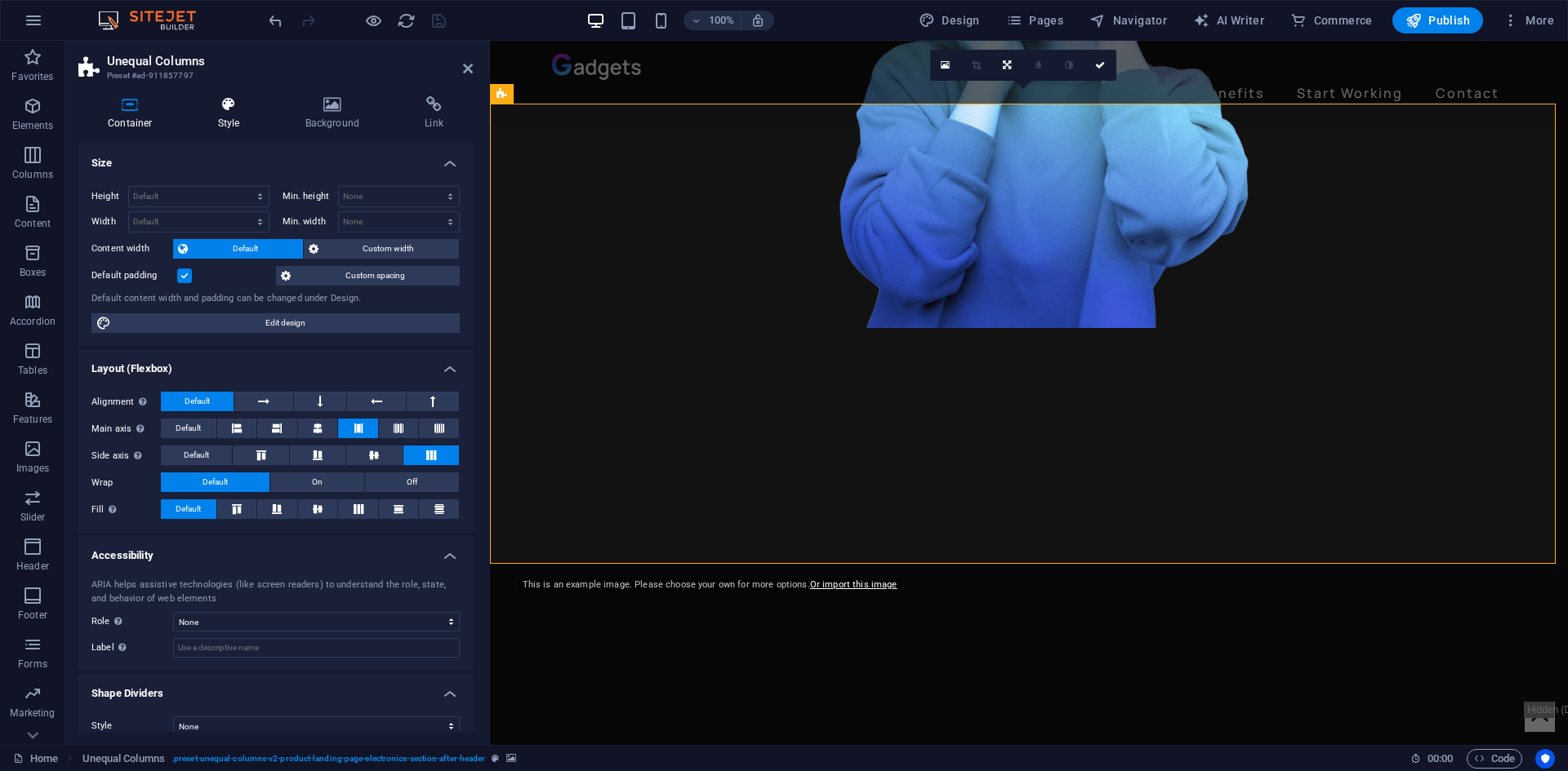
click at [232, 118] on h4 "Style" at bounding box center [232, 113] width 88 height 34
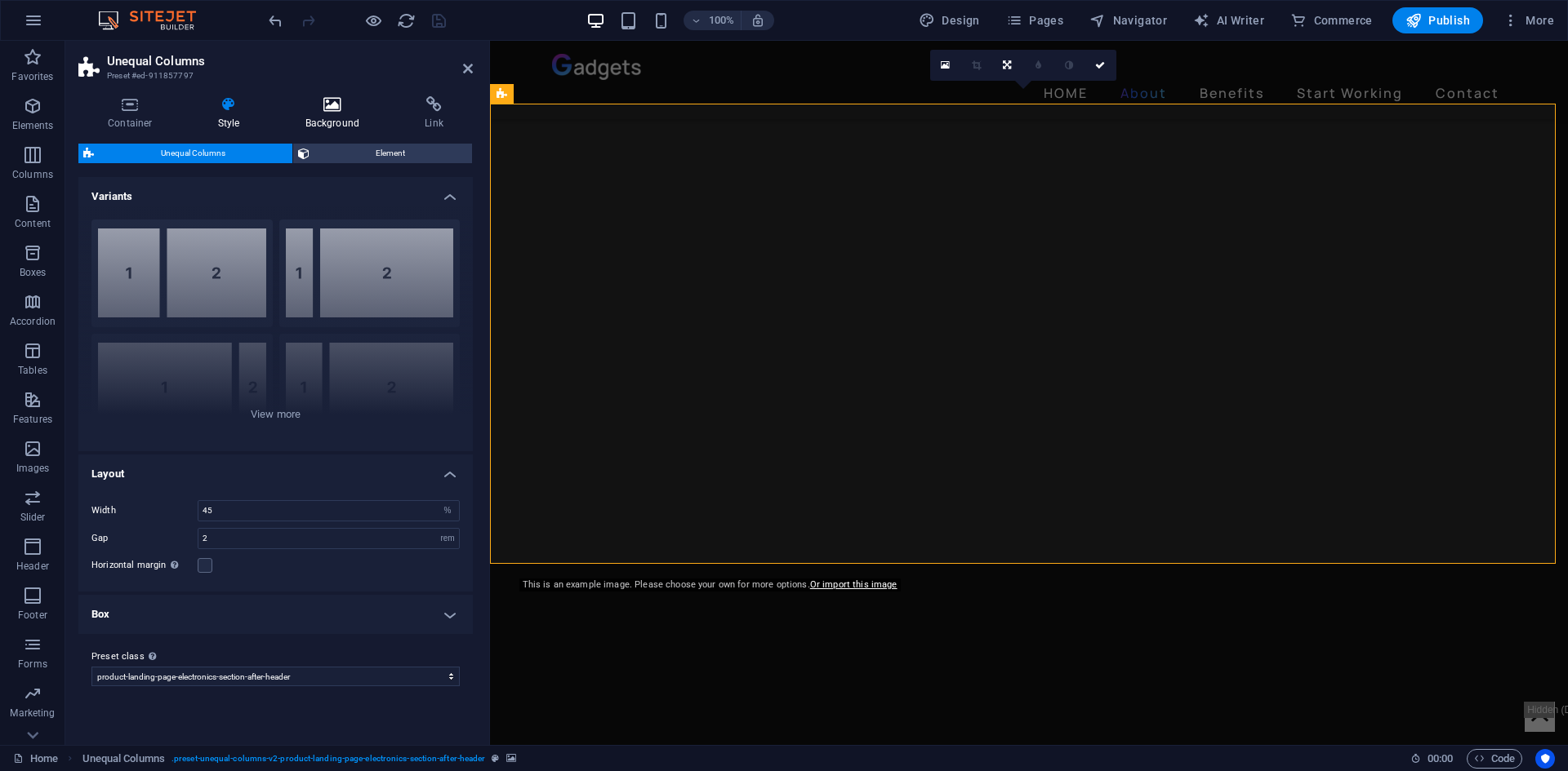
click at [329, 118] on h4 "Background" at bounding box center [335, 113] width 120 height 34
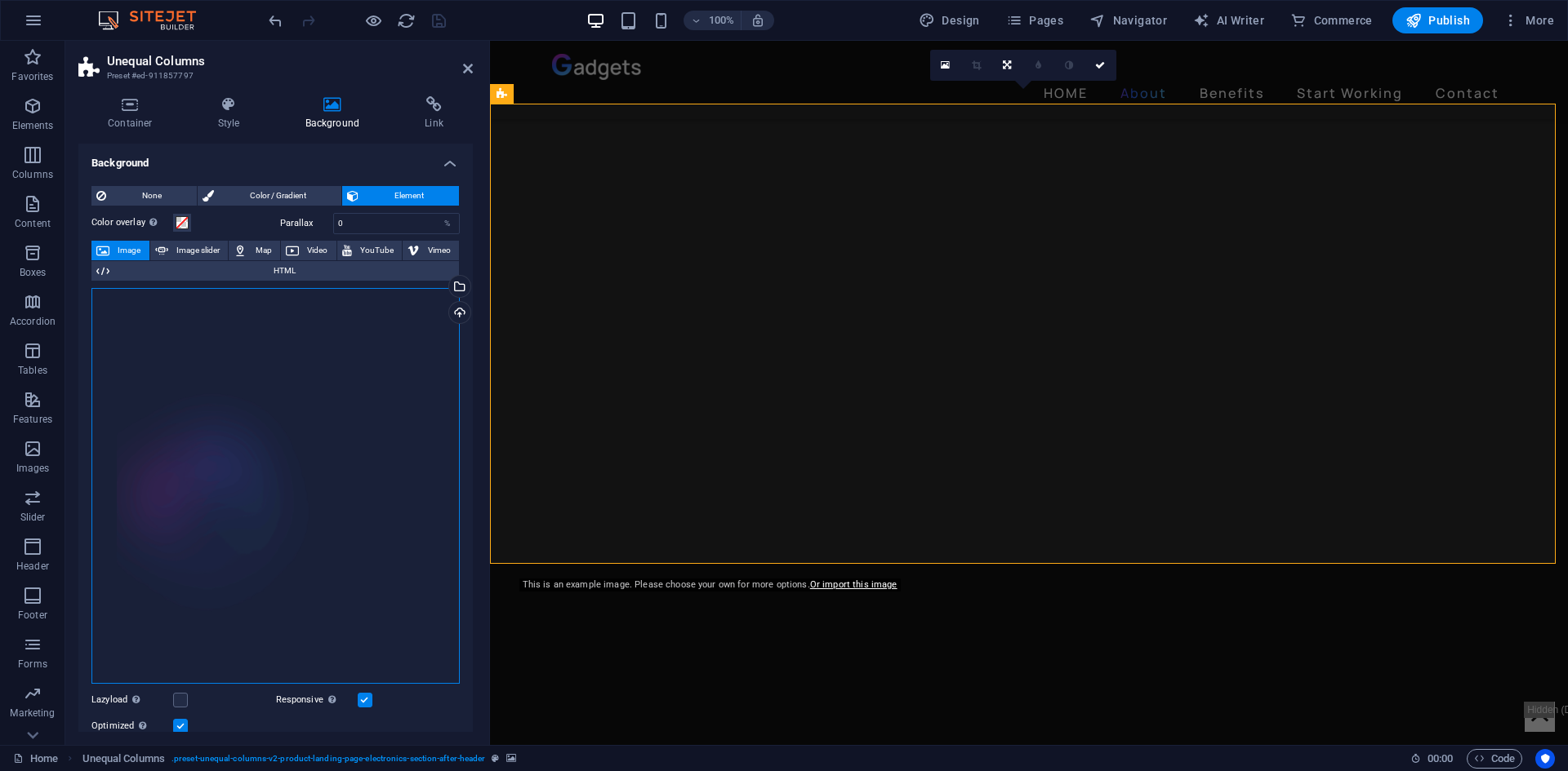
click at [170, 427] on div "Drag files here, click to choose files or select files from Files or our free s…" at bounding box center [275, 486] width 368 height 397
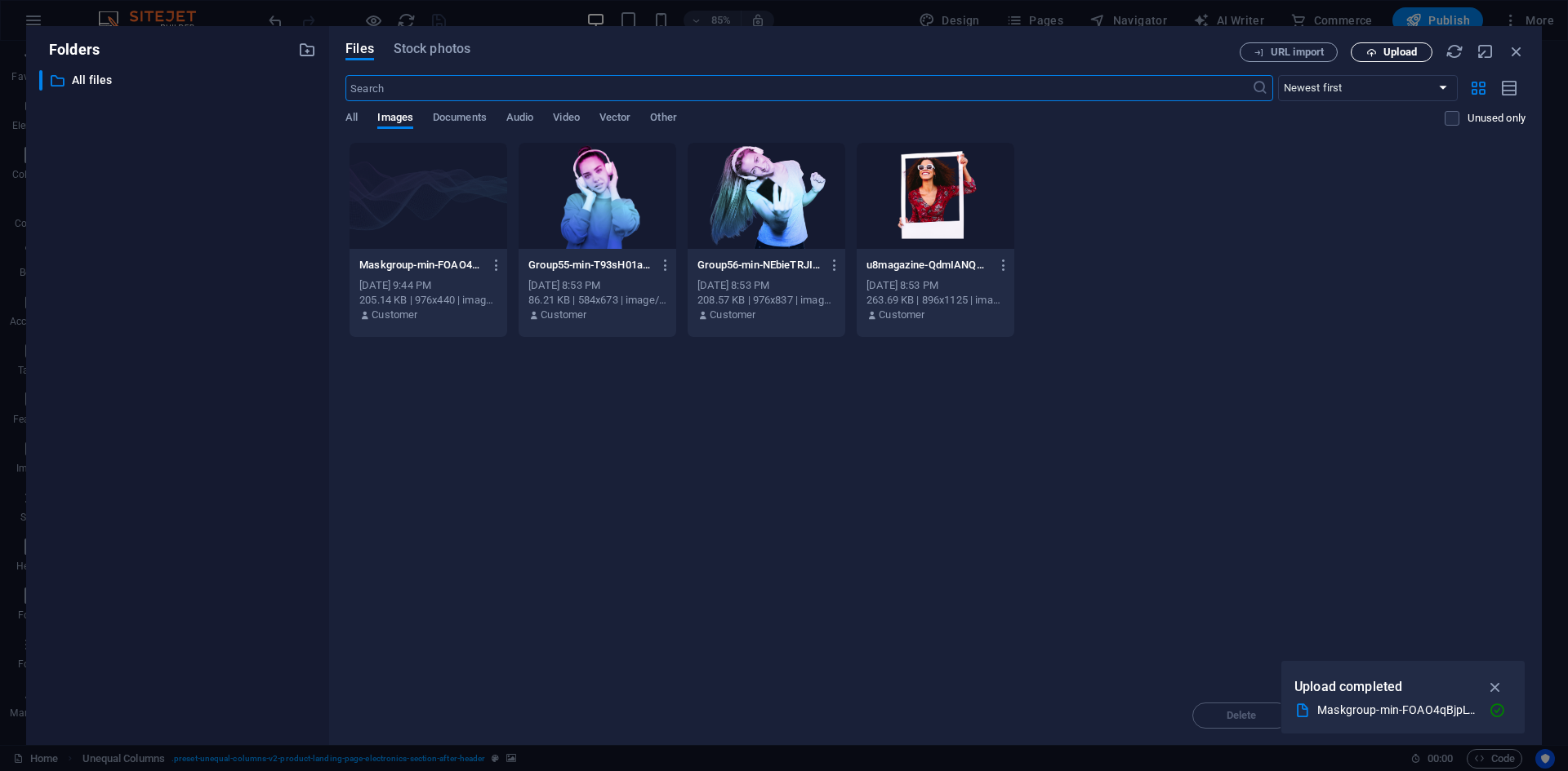
click at [1405, 52] on span "Upload" at bounding box center [1400, 52] width 34 height 10
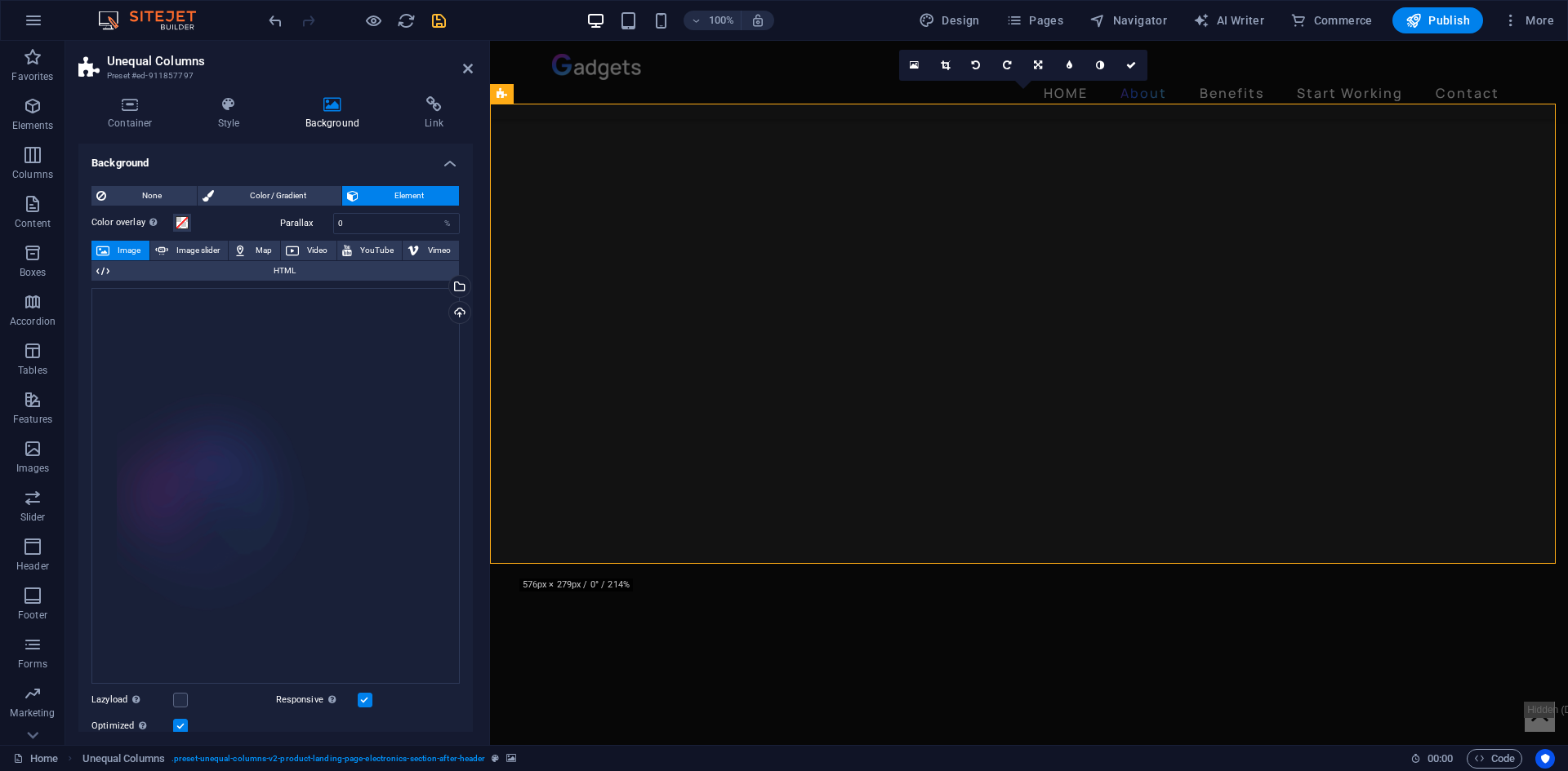
click at [443, 20] on icon "save" at bounding box center [439, 20] width 19 height 19
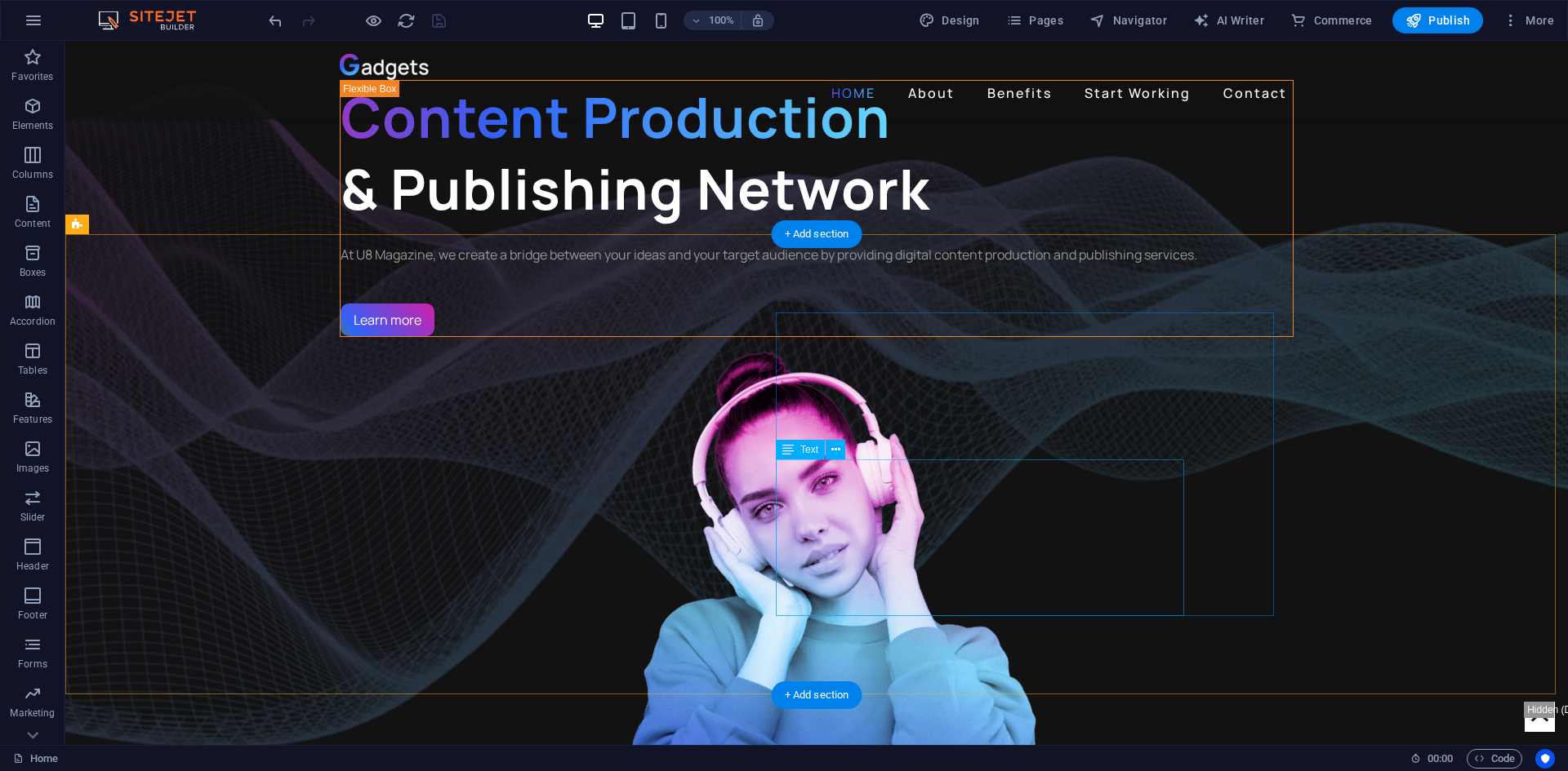
scroll to position [0, 0]
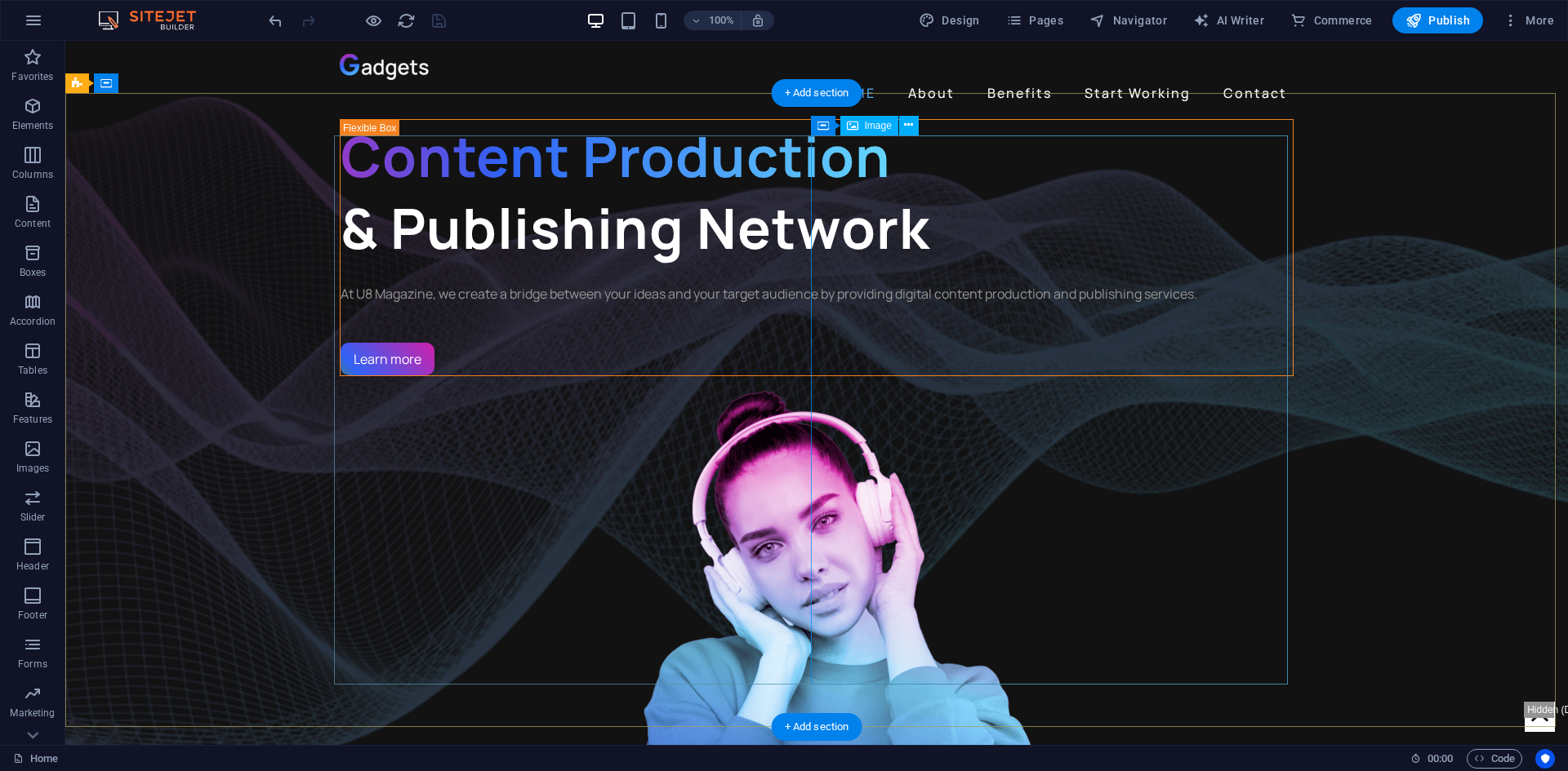
click at [1002, 376] on figure "1/3" at bounding box center [817, 651] width 954 height 549
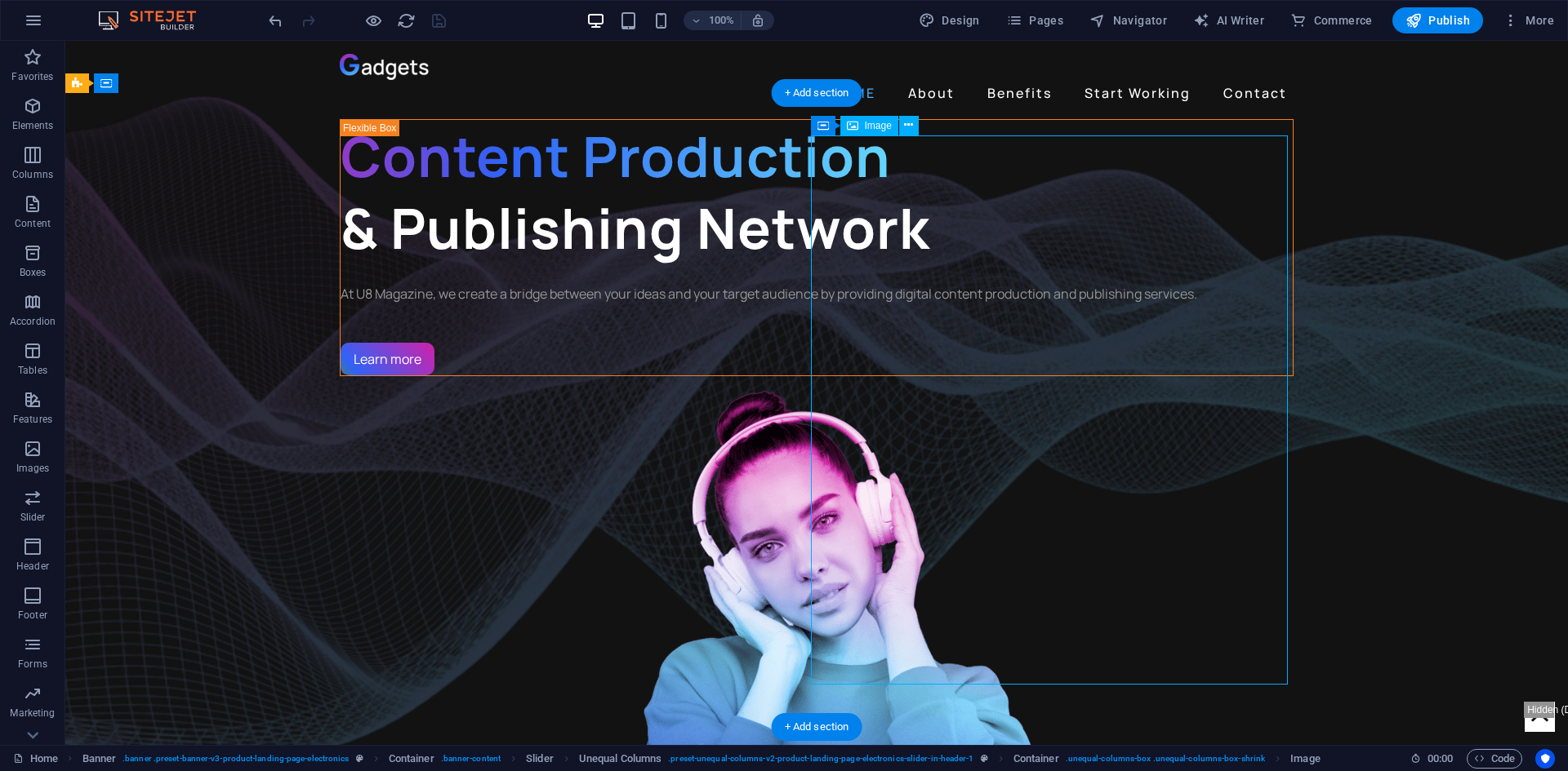
click at [1002, 376] on figure "1/3" at bounding box center [817, 651] width 954 height 549
select select "px"
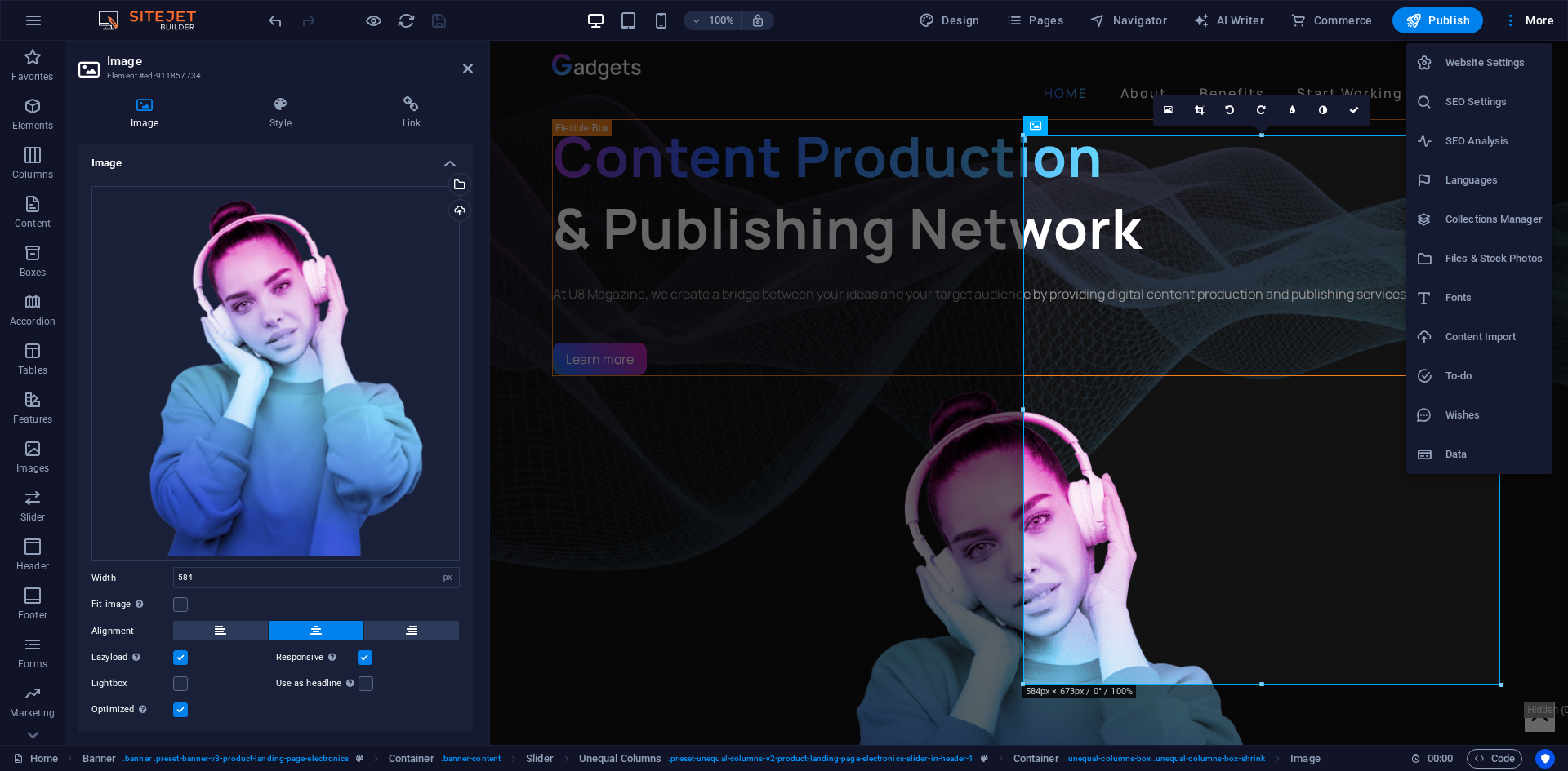
click at [277, 274] on div at bounding box center [784, 386] width 1568 height 771
click at [277, 274] on div "Website Settings SEO Settings SEO Analysis Languages Collections Manager Files …" at bounding box center [784, 391] width 1568 height 762
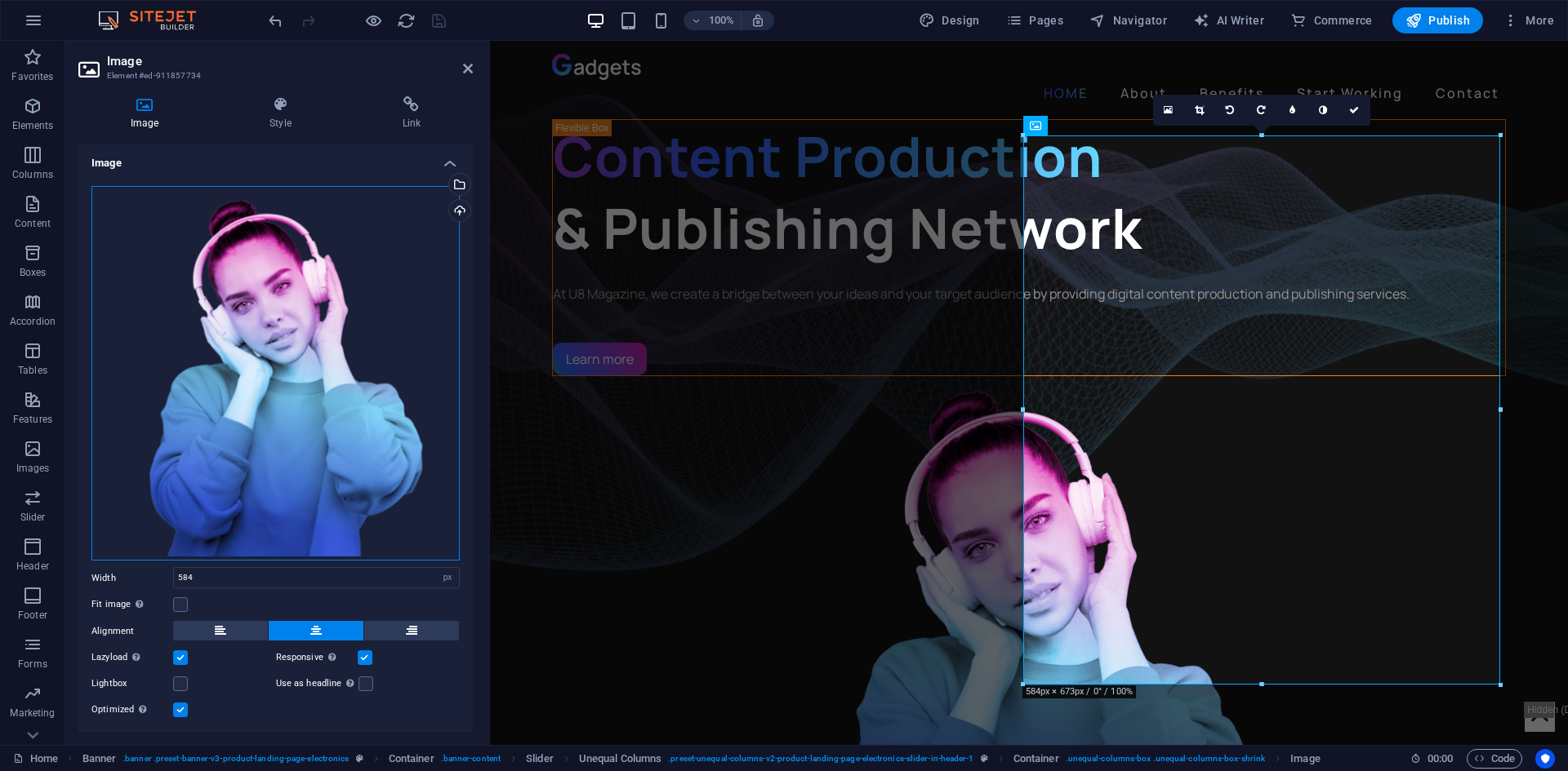
click at [277, 274] on div "Drag files here, click to choose files or select files from Files or our free s…" at bounding box center [275, 373] width 368 height 374
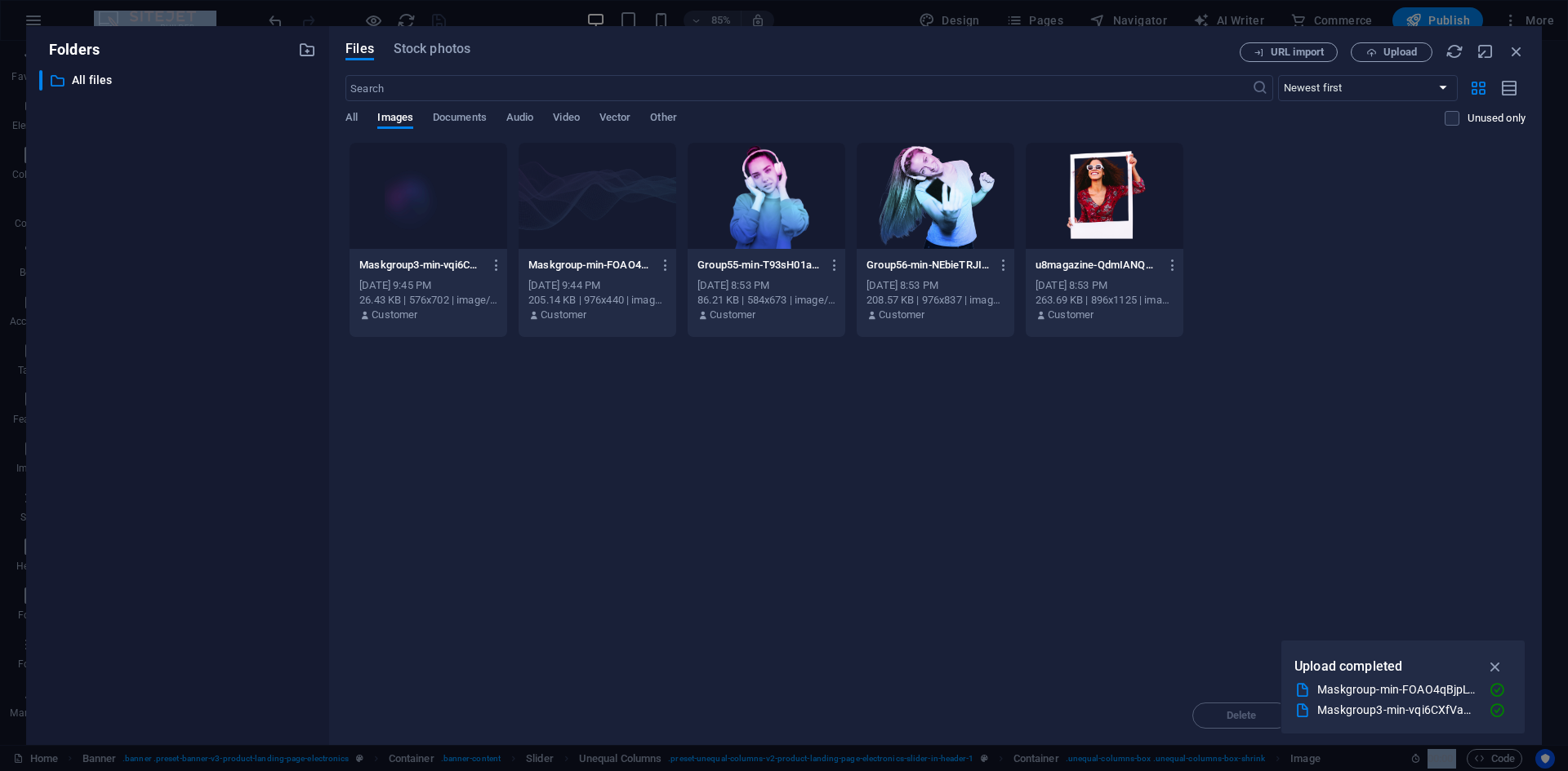
click at [1518, 42] on div "Files Stock photos URL import Upload ​ Newest first Oldest first Name (A-Z) Nam…" at bounding box center [935, 386] width 1213 height 719
click at [1512, 56] on icon "button" at bounding box center [1516, 51] width 18 height 18
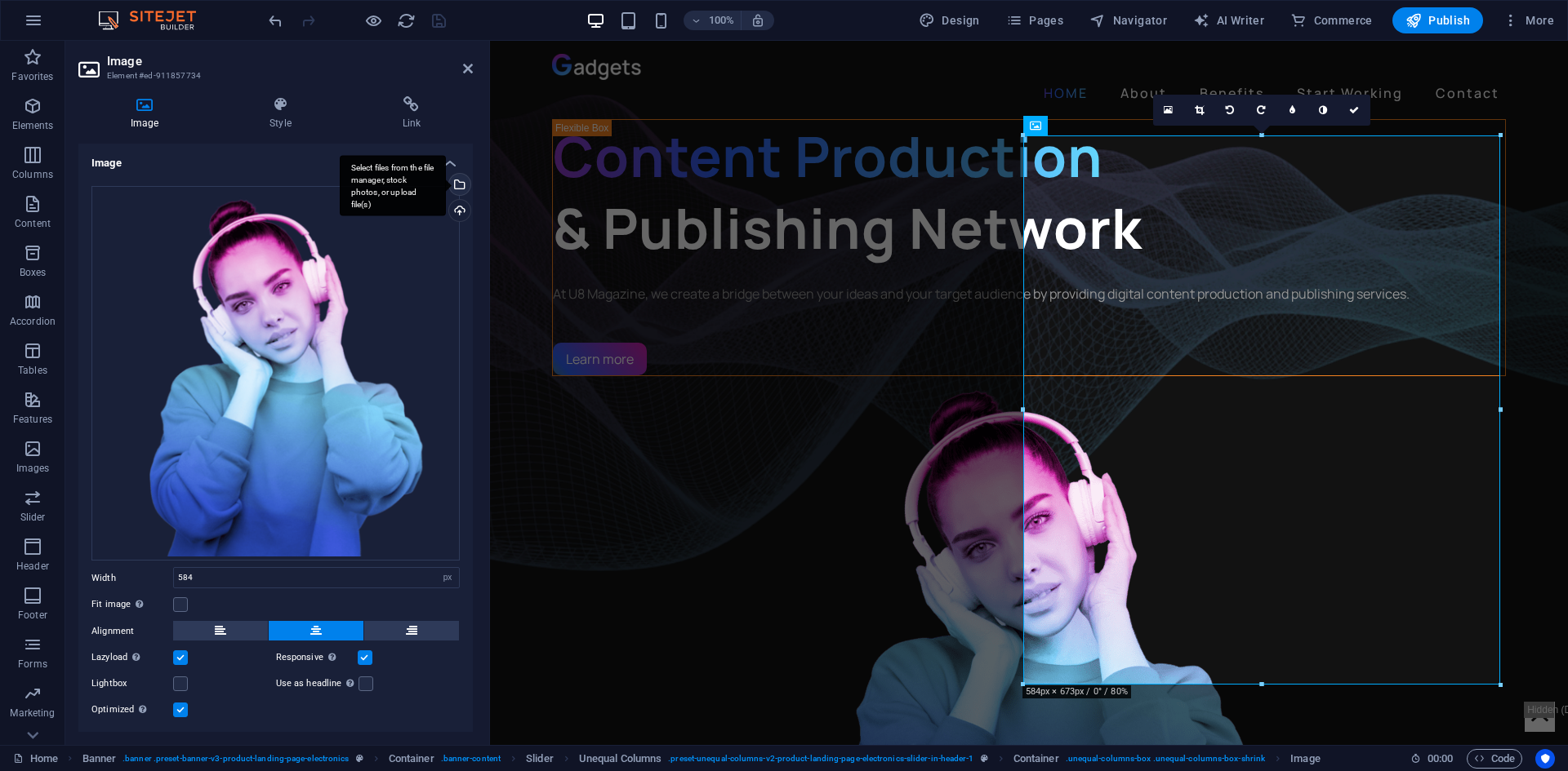
click at [446, 183] on div "Select files from the file manager, stock photos, or upload file(s)" at bounding box center [393, 186] width 106 height 61
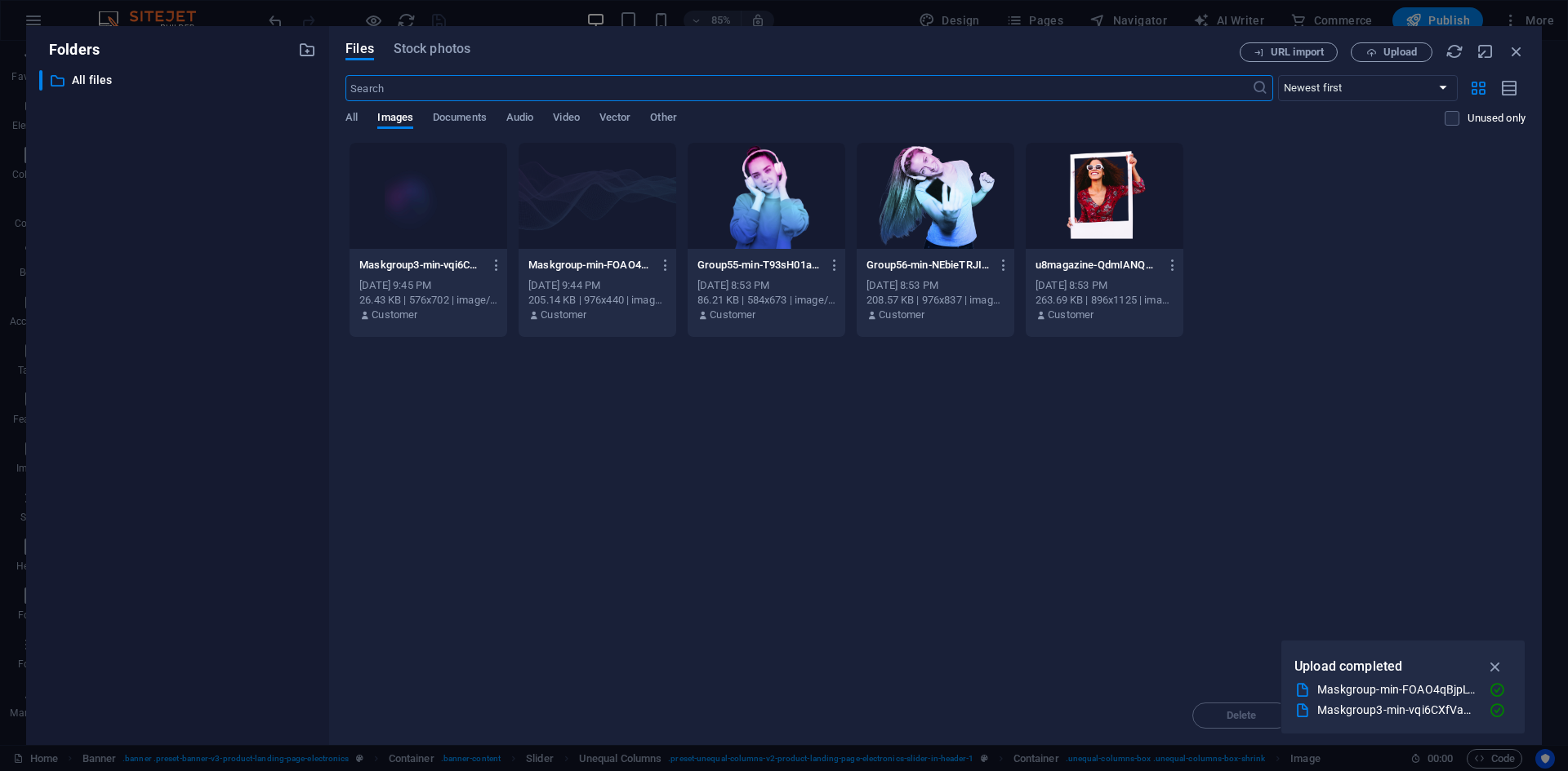
click at [747, 195] on div at bounding box center [766, 196] width 157 height 106
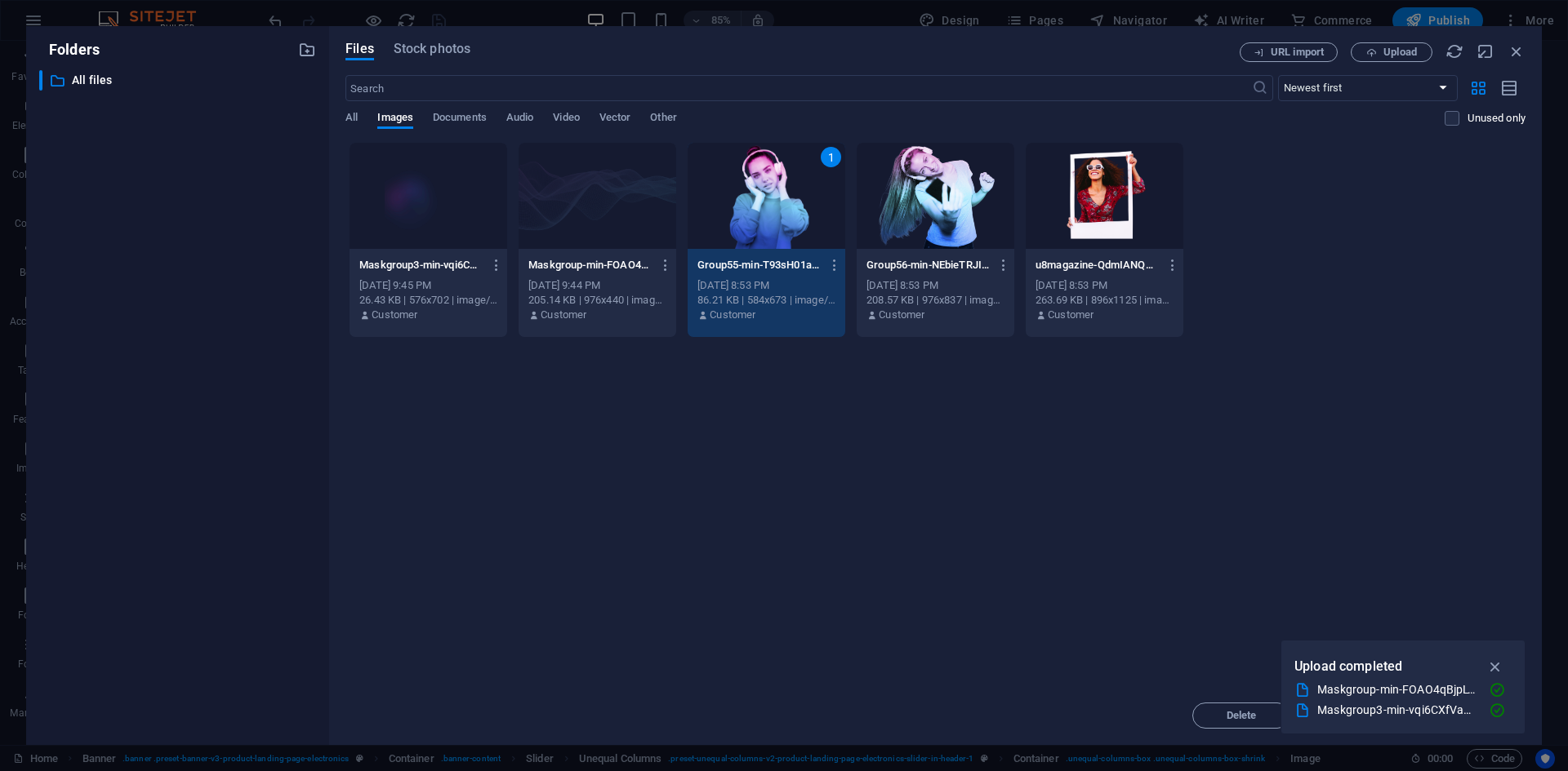
click at [747, 195] on div "1" at bounding box center [766, 196] width 157 height 106
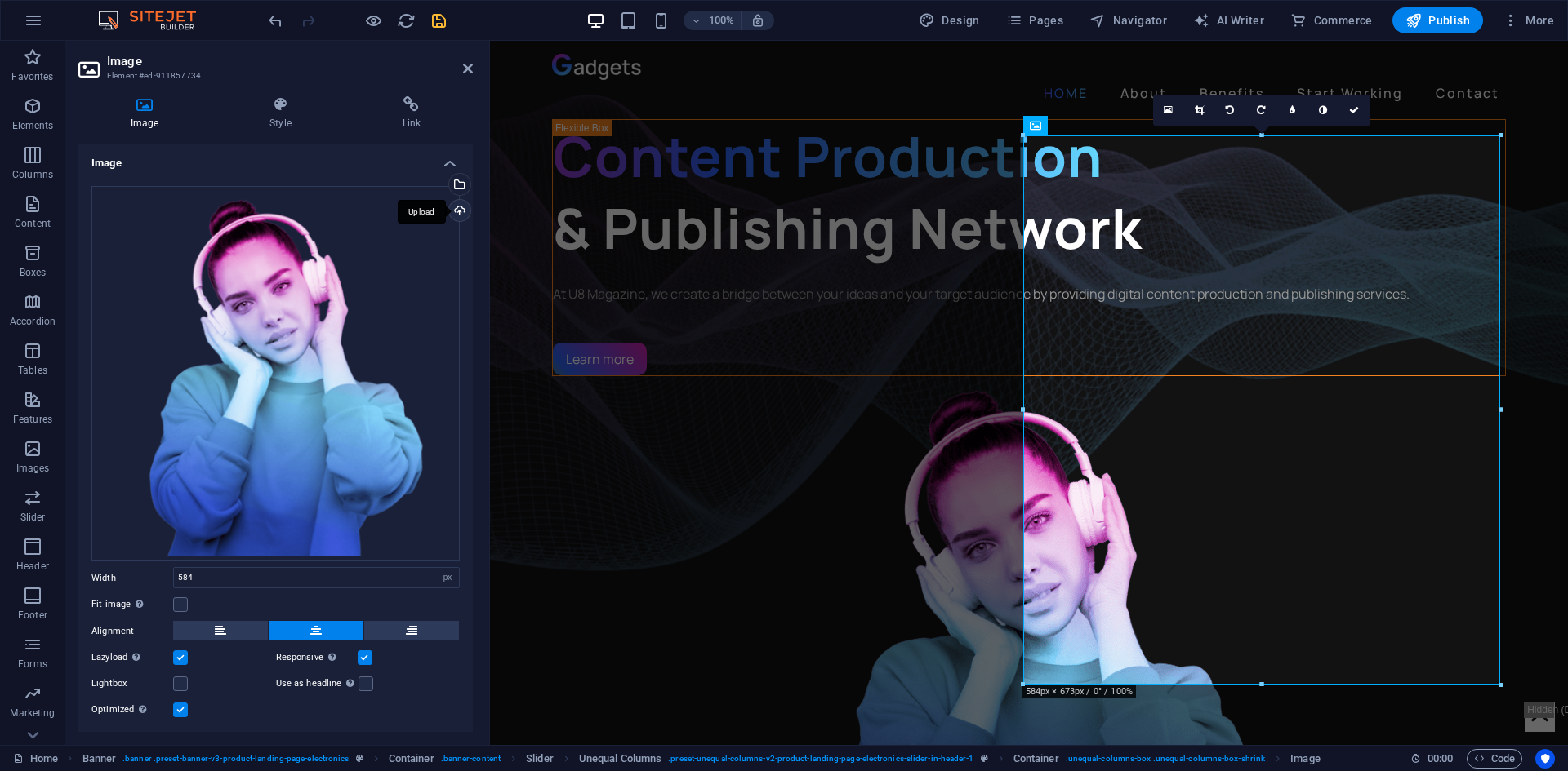
click at [454, 209] on div "Upload" at bounding box center [458, 212] width 24 height 24
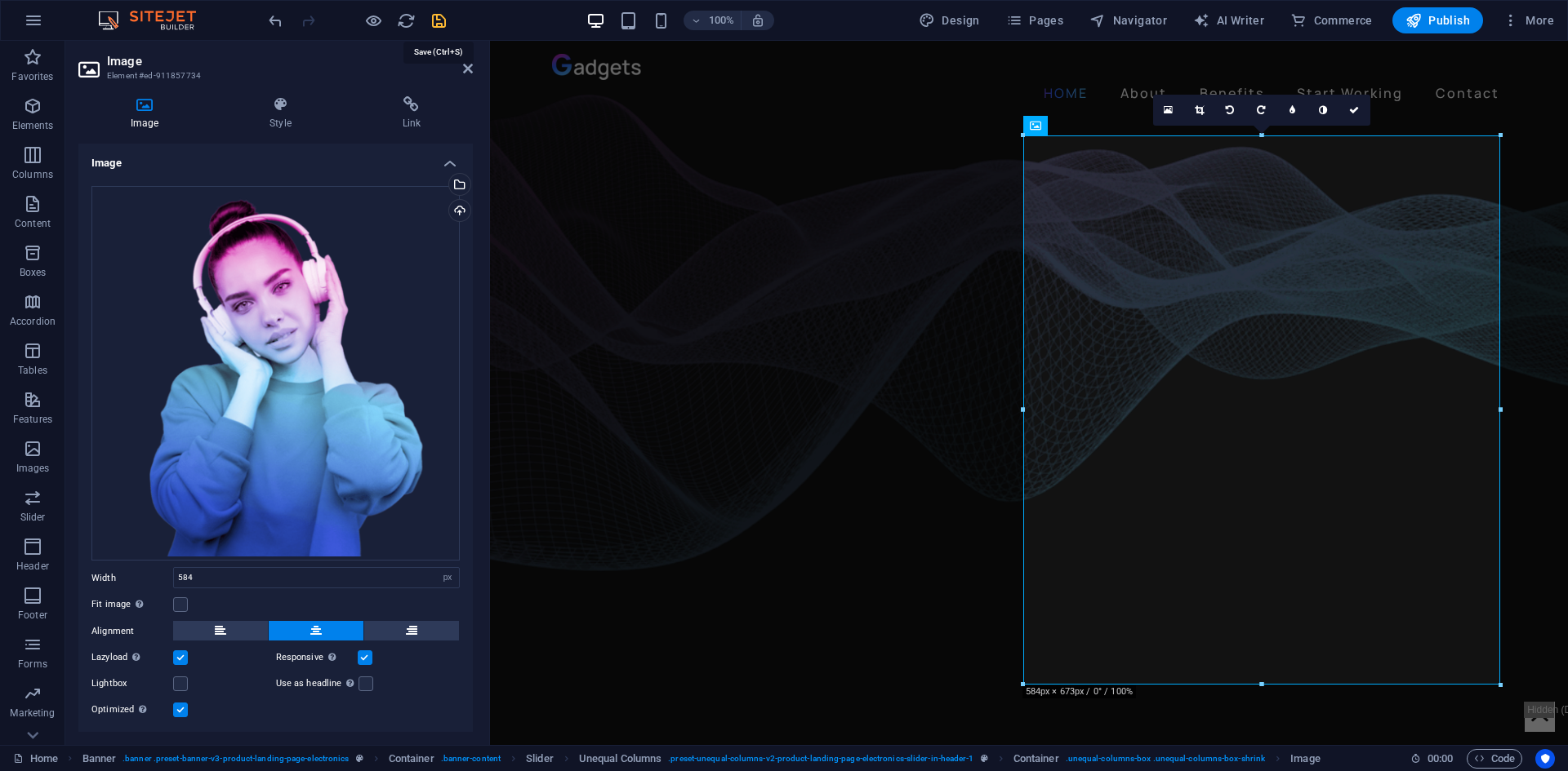
click at [443, 20] on icon "save" at bounding box center [439, 20] width 19 height 19
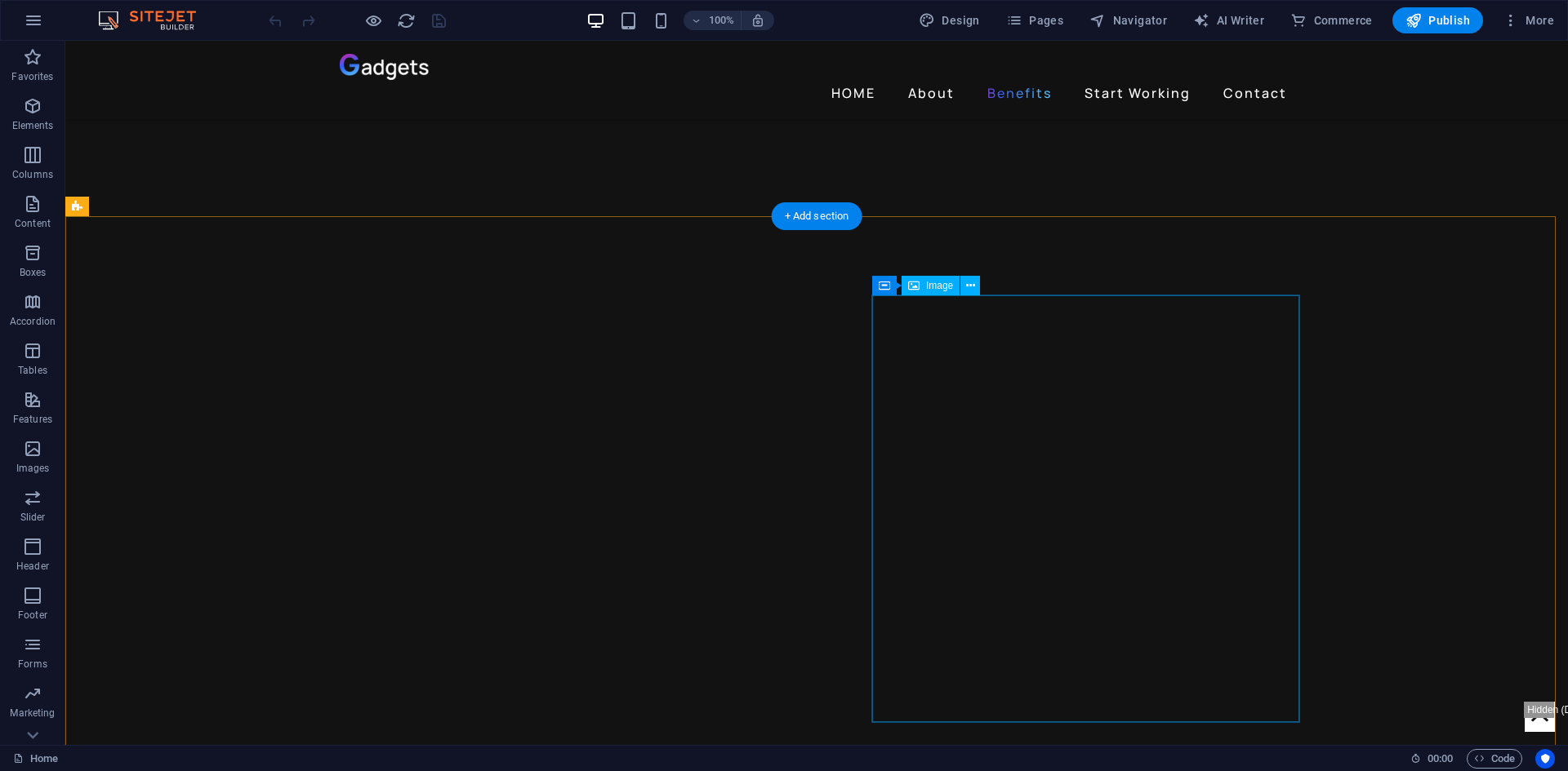
scroll to position [1306, 0]
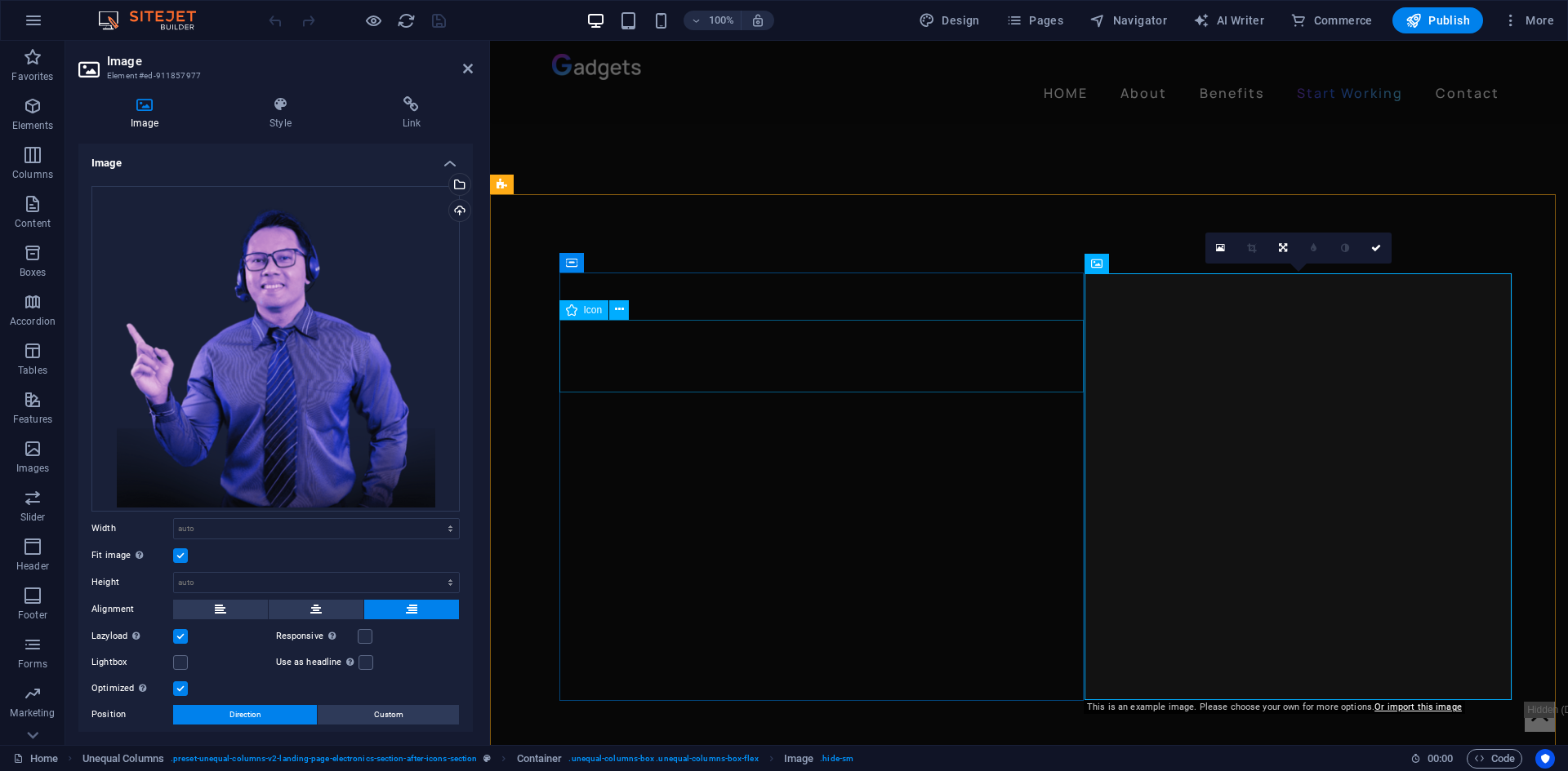
scroll to position [1877, 0]
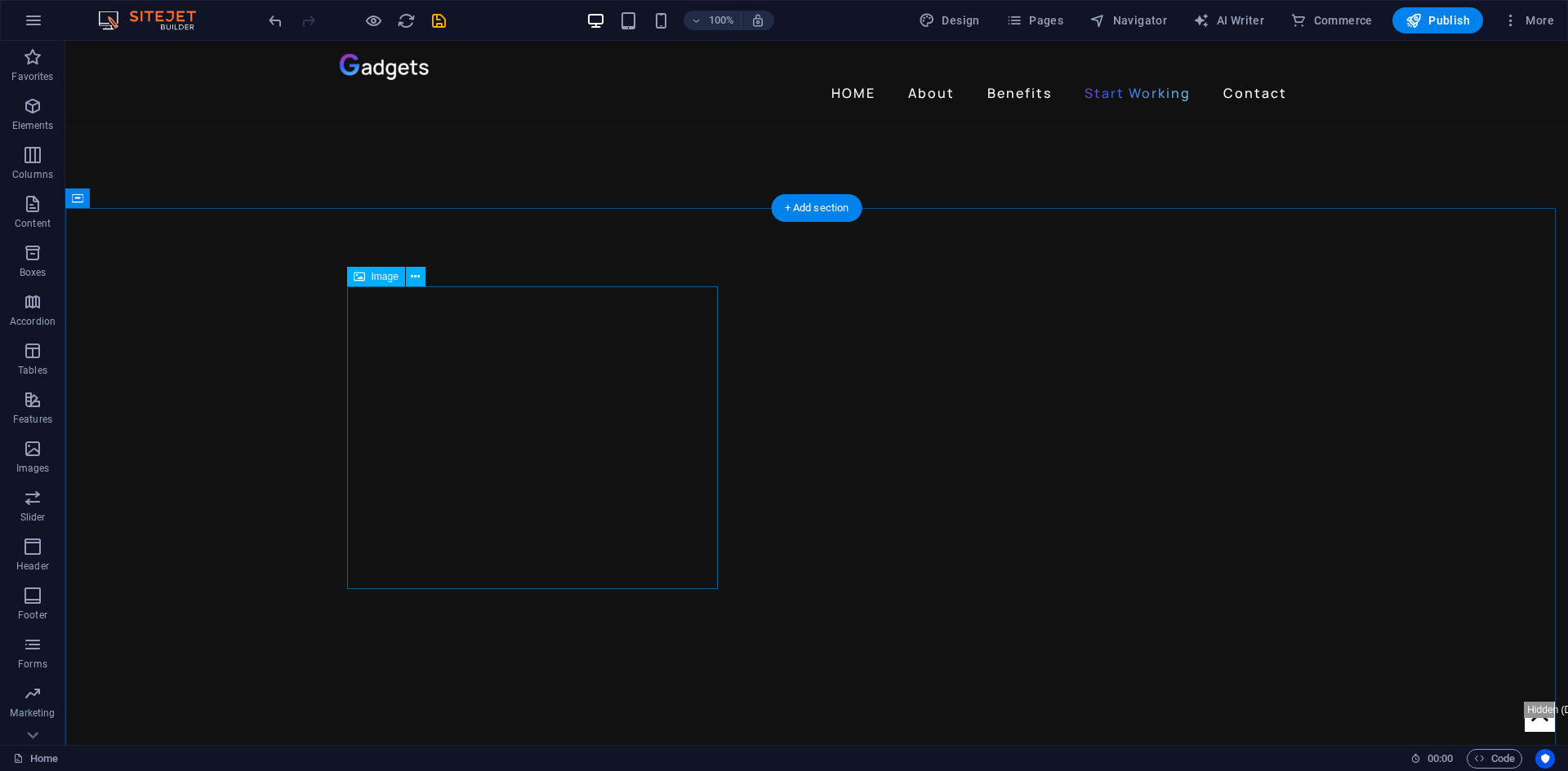
select select "%"
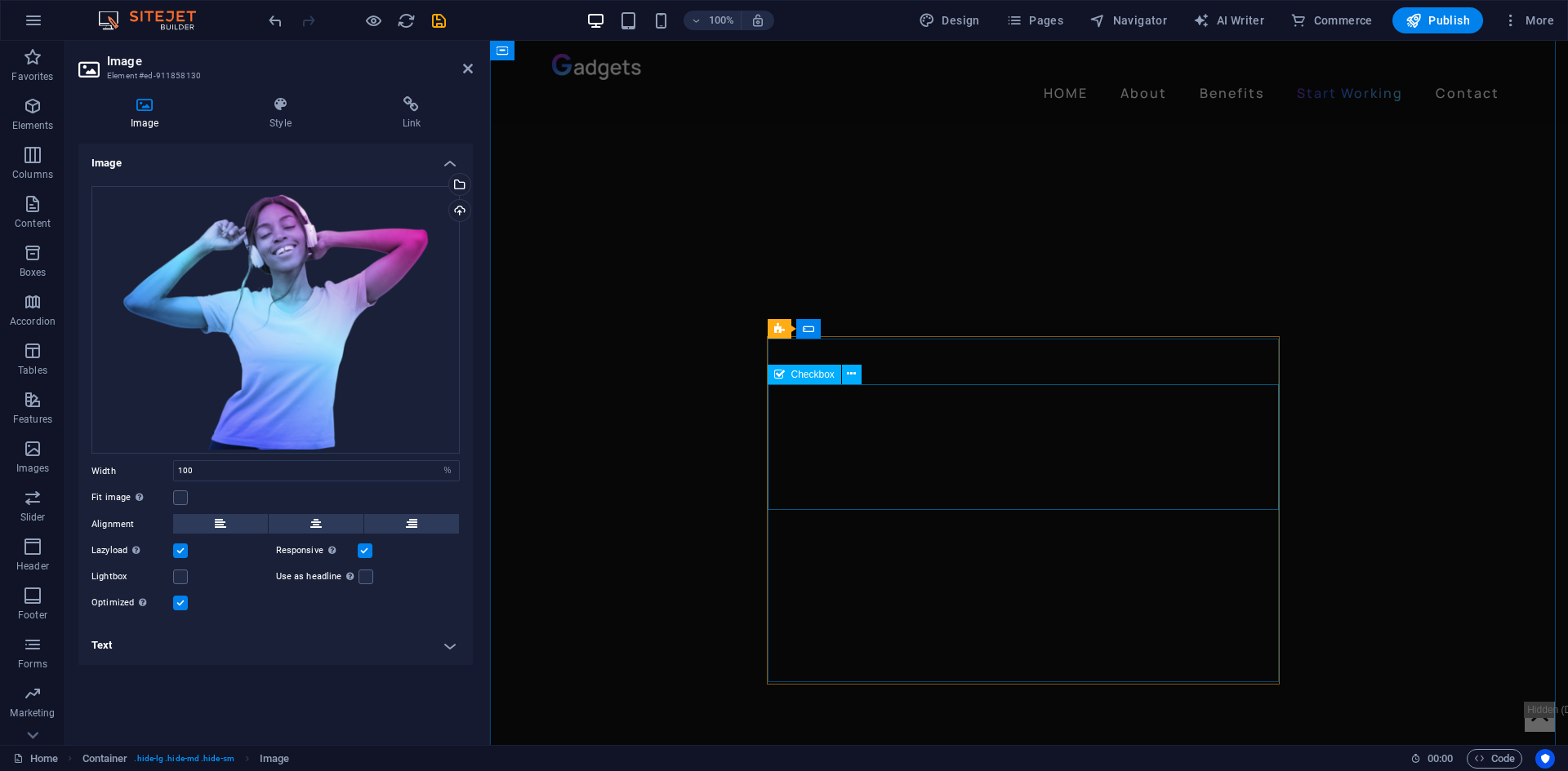
scroll to position [2612, 0]
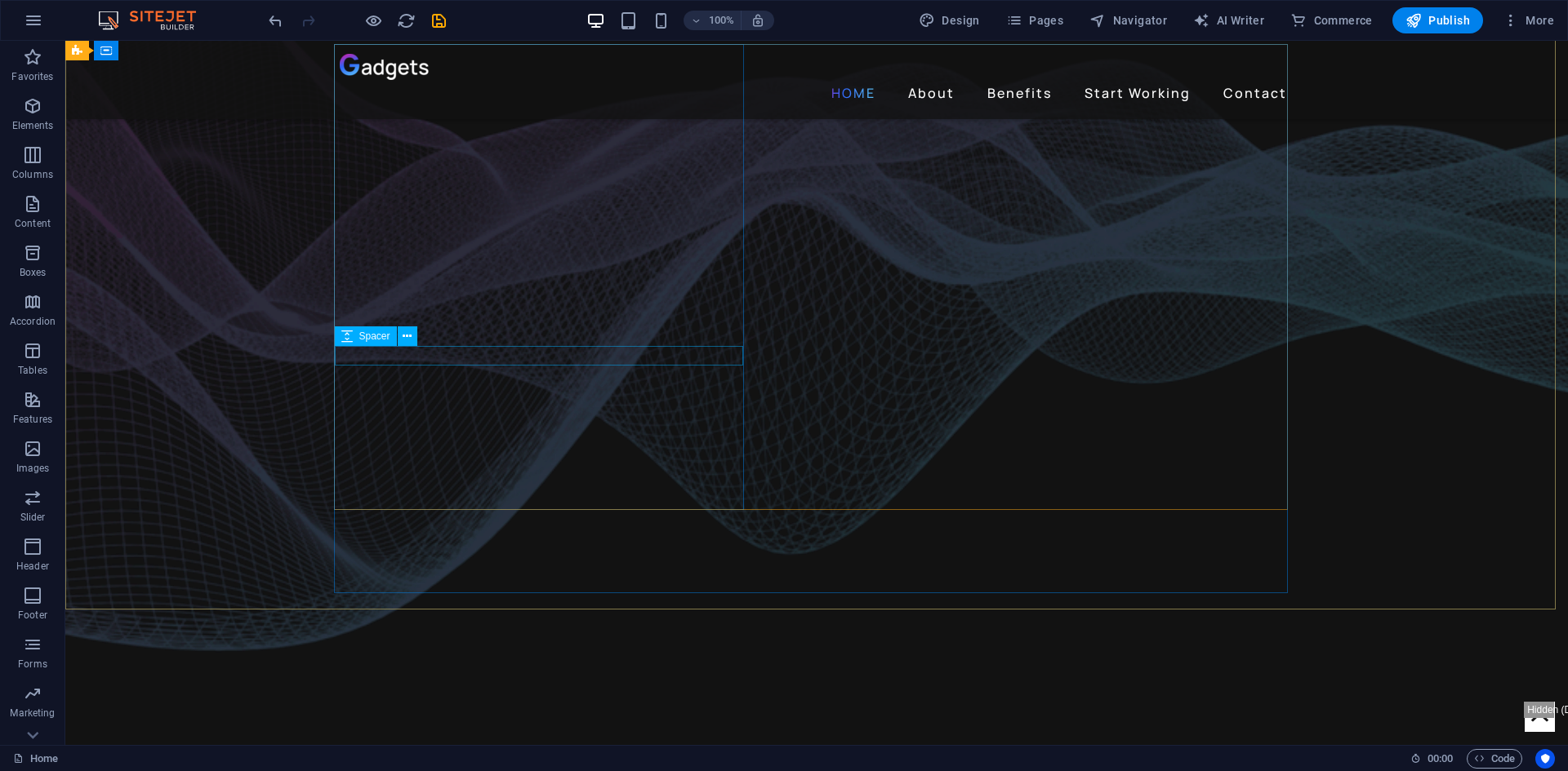
scroll to position [0, 0]
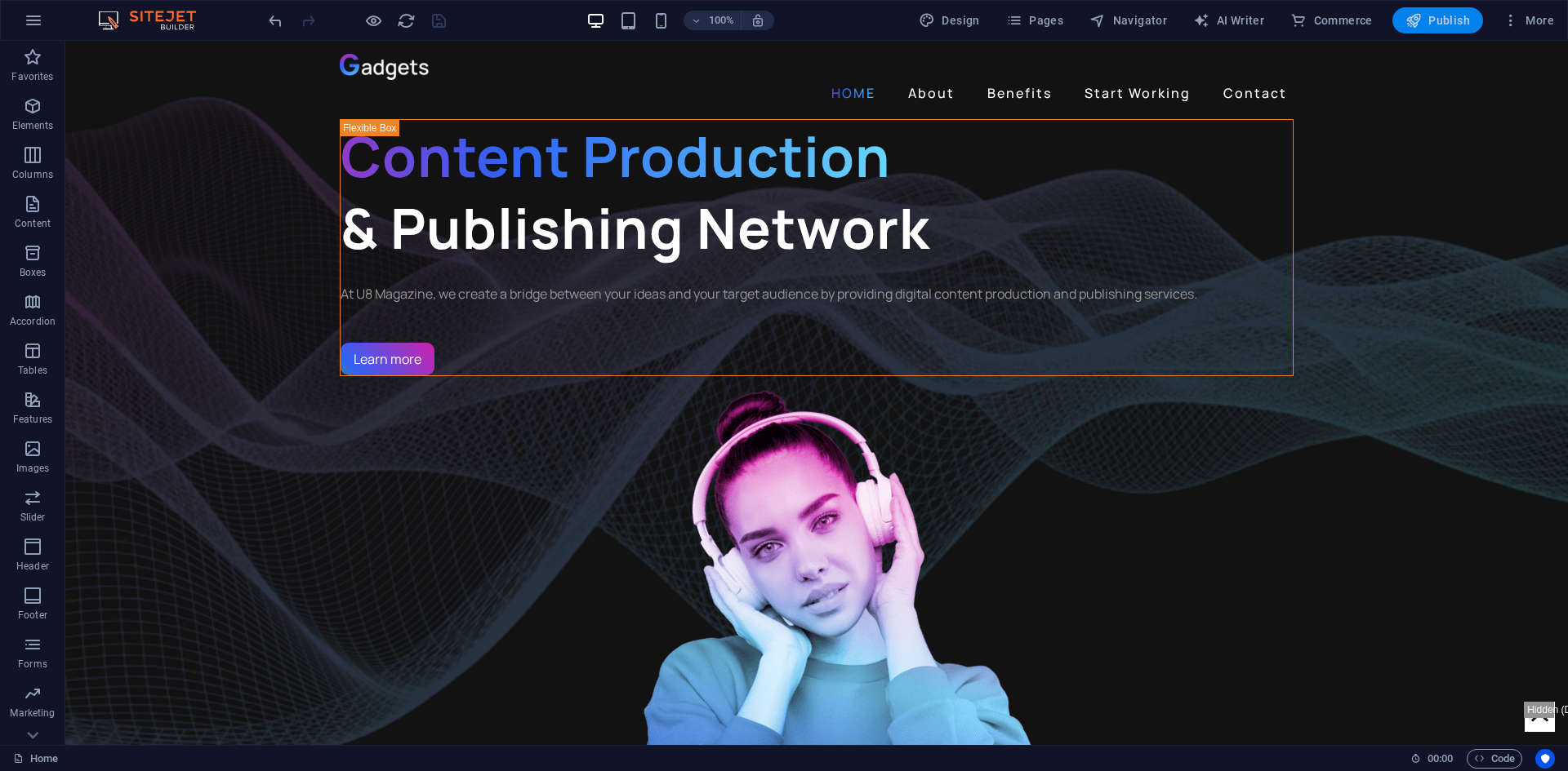
click at [1438, 23] on span "Publish" at bounding box center [1438, 20] width 64 height 17
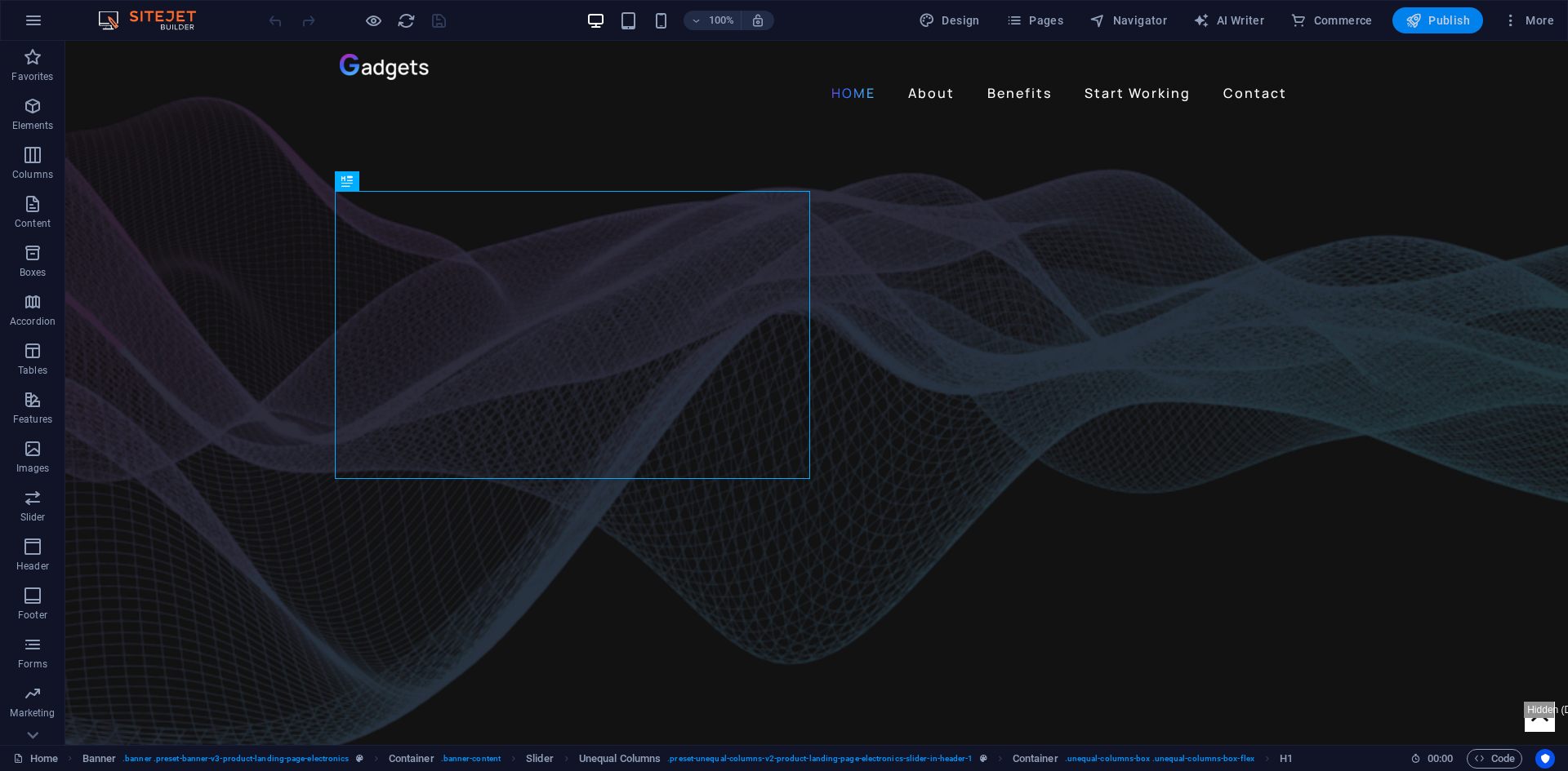
click at [0, 0] on span "Publish" at bounding box center [0, 0] width 0 height 0
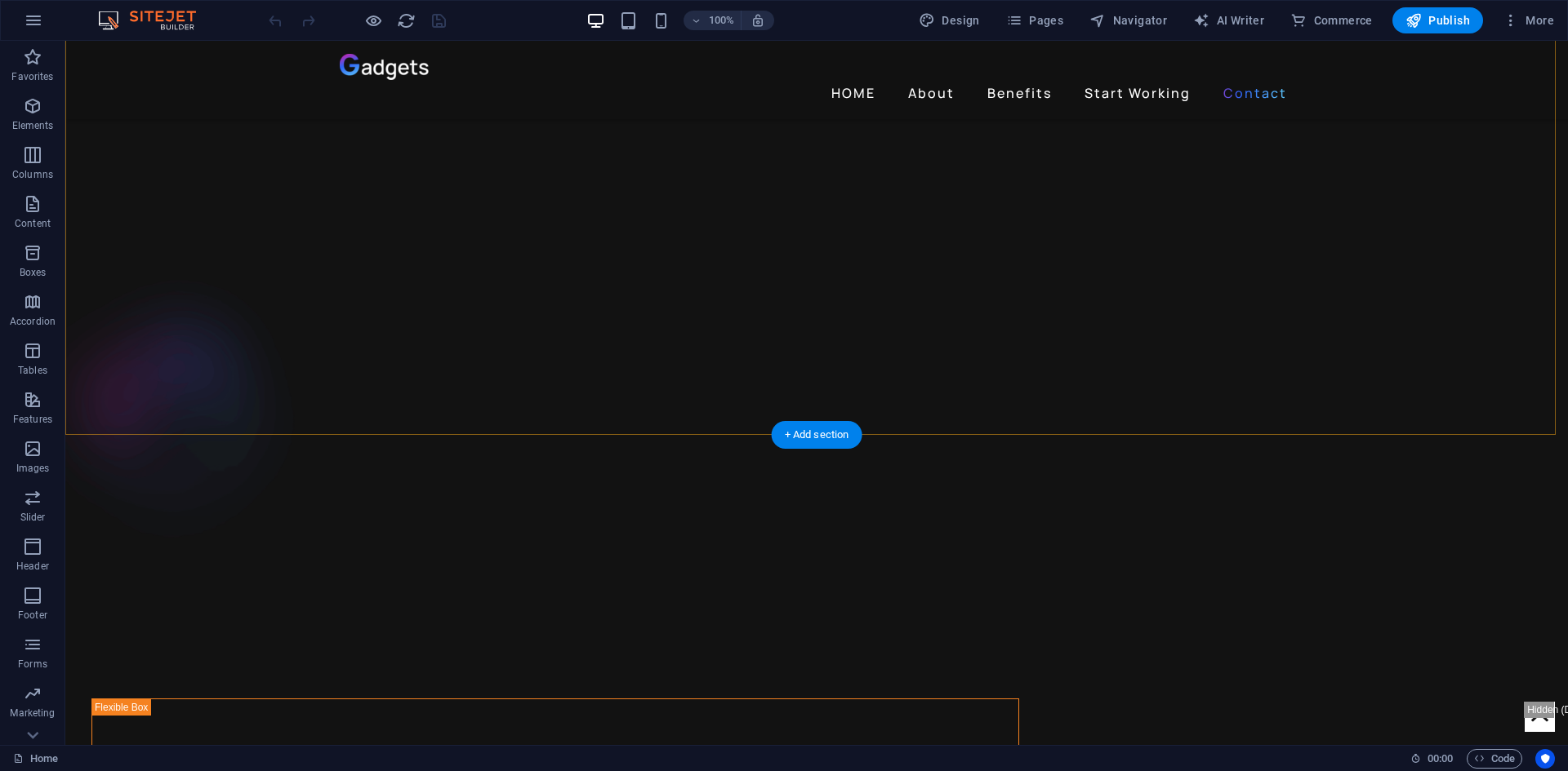
scroll to position [3699, 0]
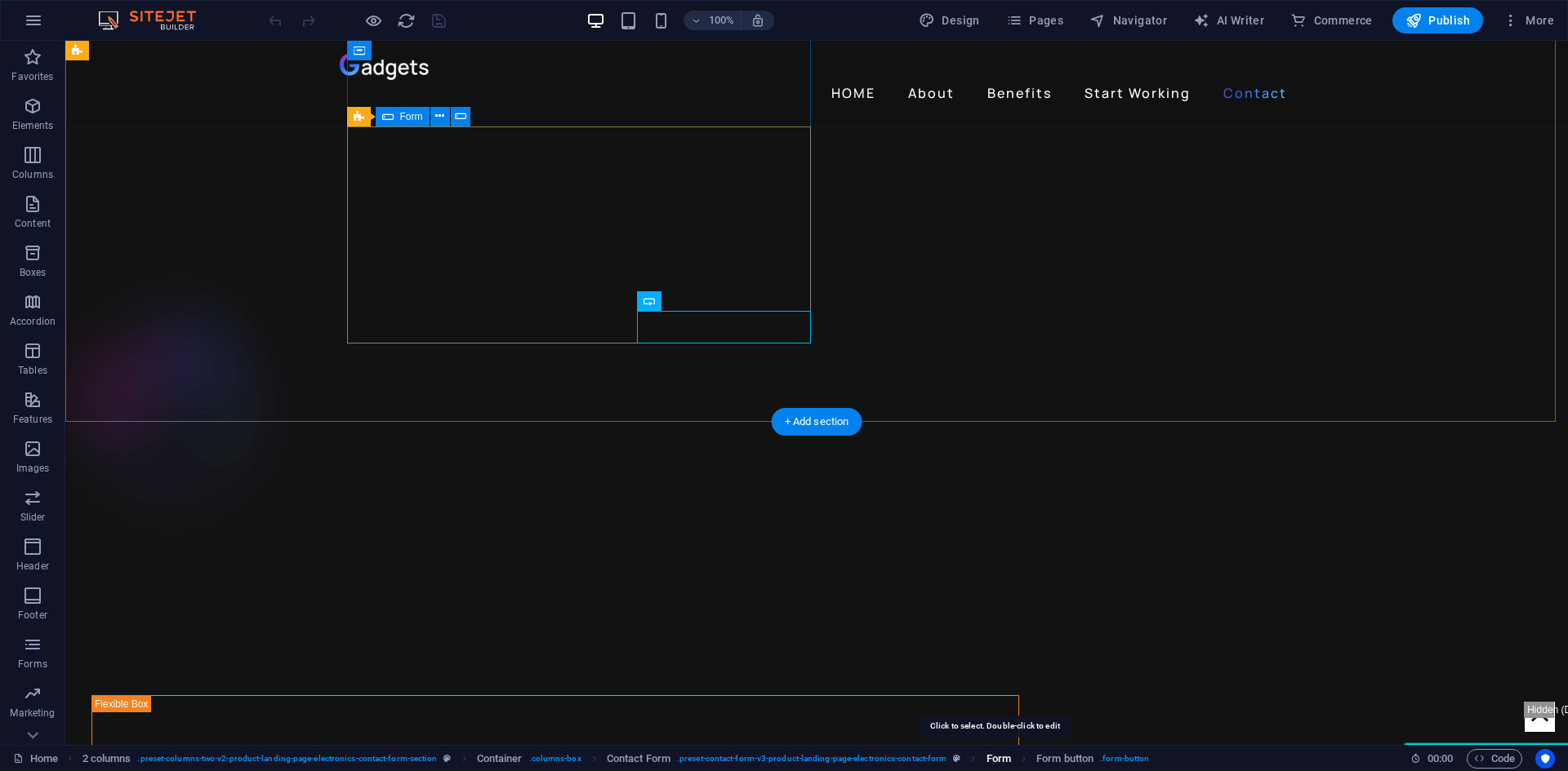
click at [1002, 756] on span "Form" at bounding box center [999, 759] width 24 height 20
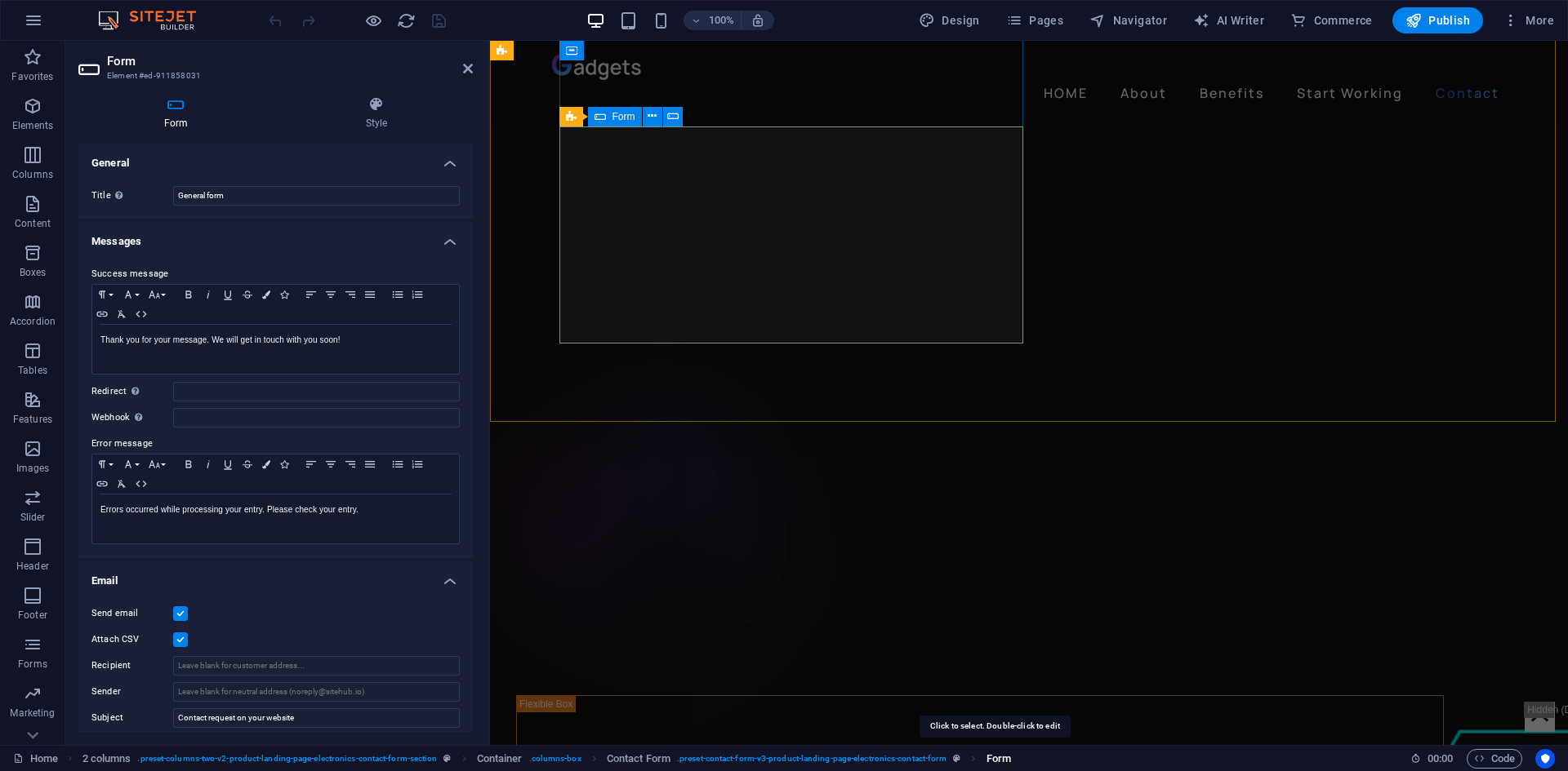
click at [1001, 752] on span "Form" at bounding box center [999, 759] width 24 height 20
click at [904, 753] on span ". preset-contact-form-v3-product-landing-page-electronics-contact-form" at bounding box center [811, 759] width 269 height 20
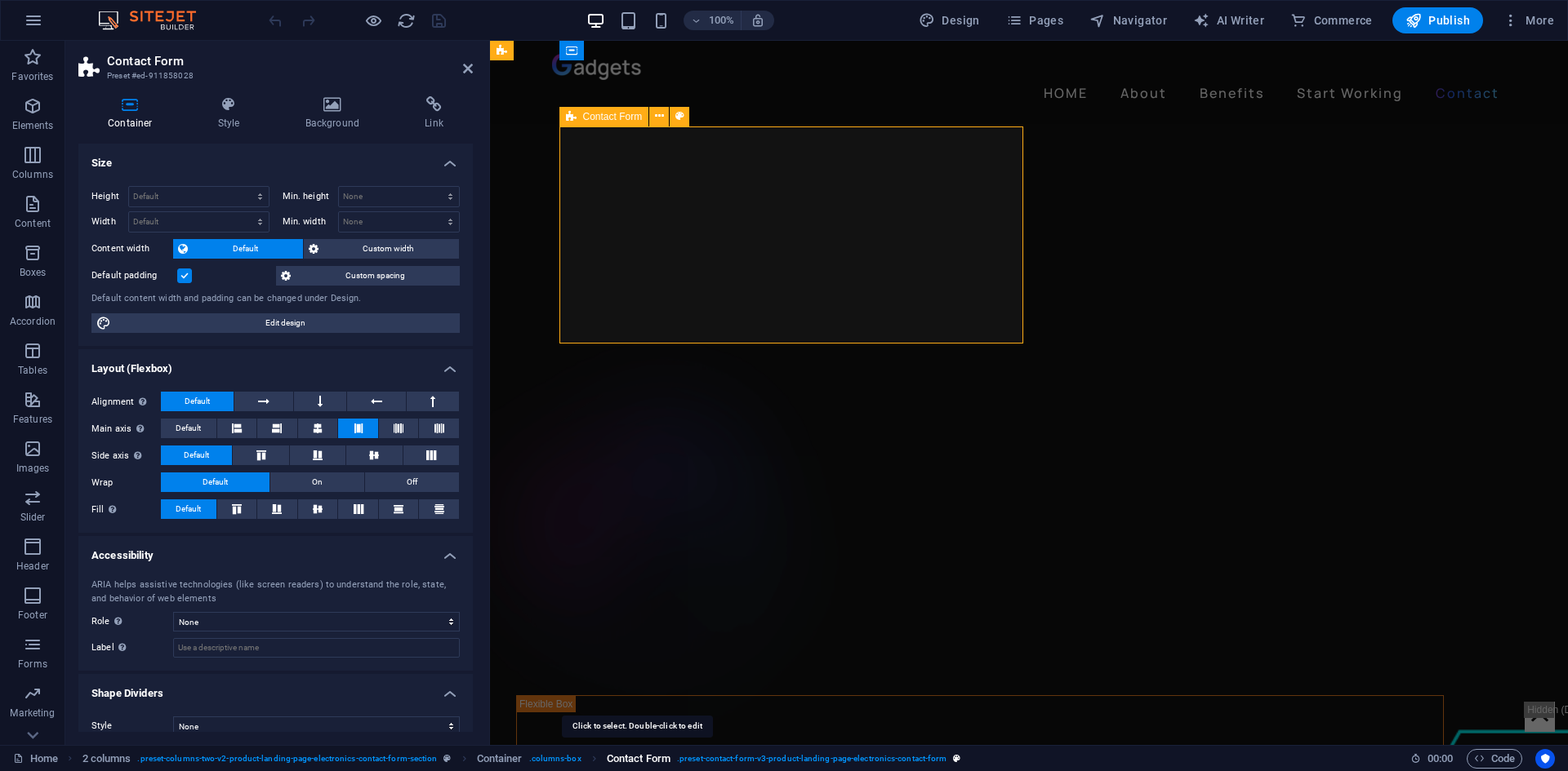
click at [655, 761] on span "Contact Form" at bounding box center [638, 759] width 63 height 20
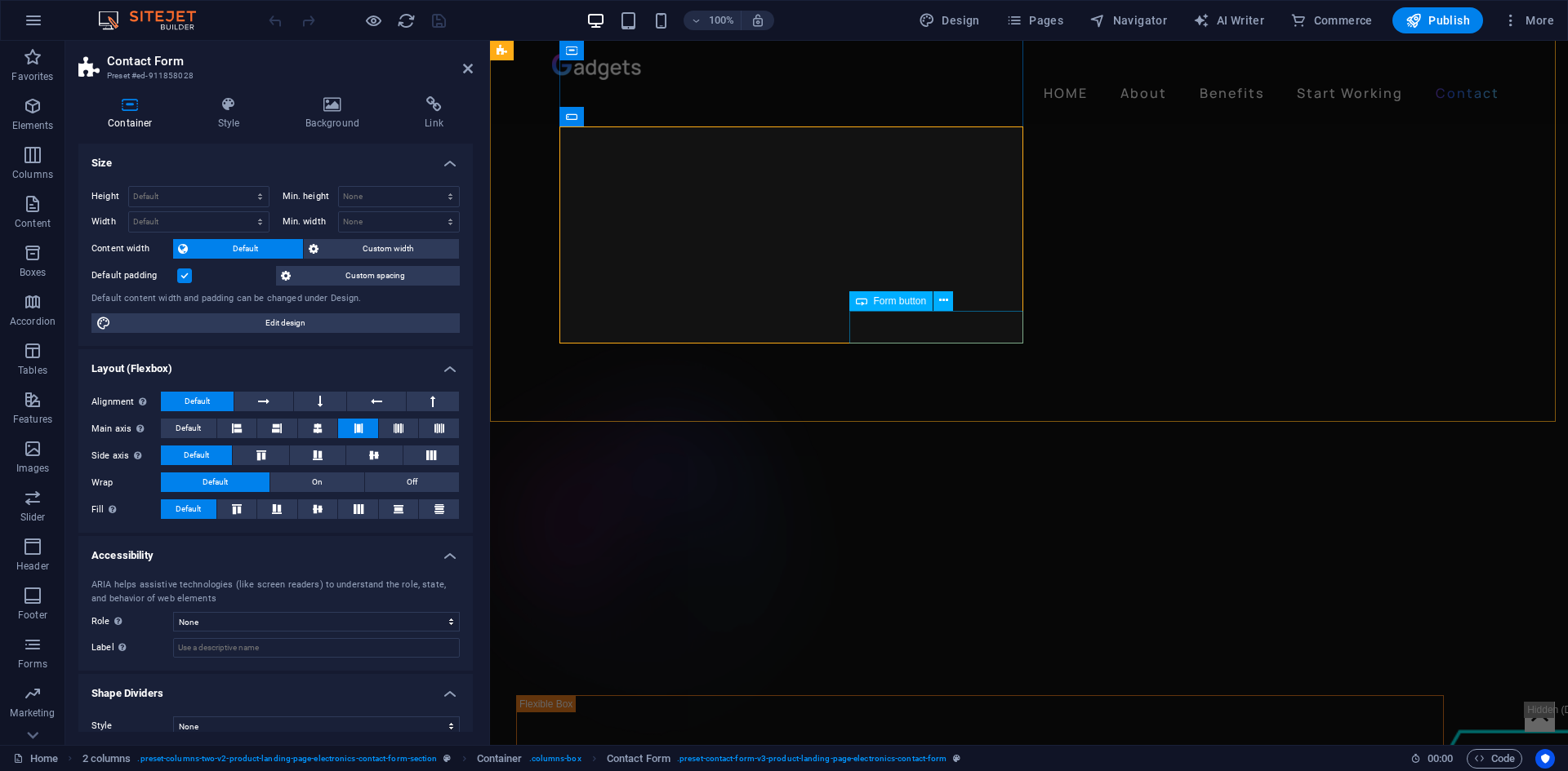
click at [917, 296] on span "Form button" at bounding box center [900, 301] width 53 height 10
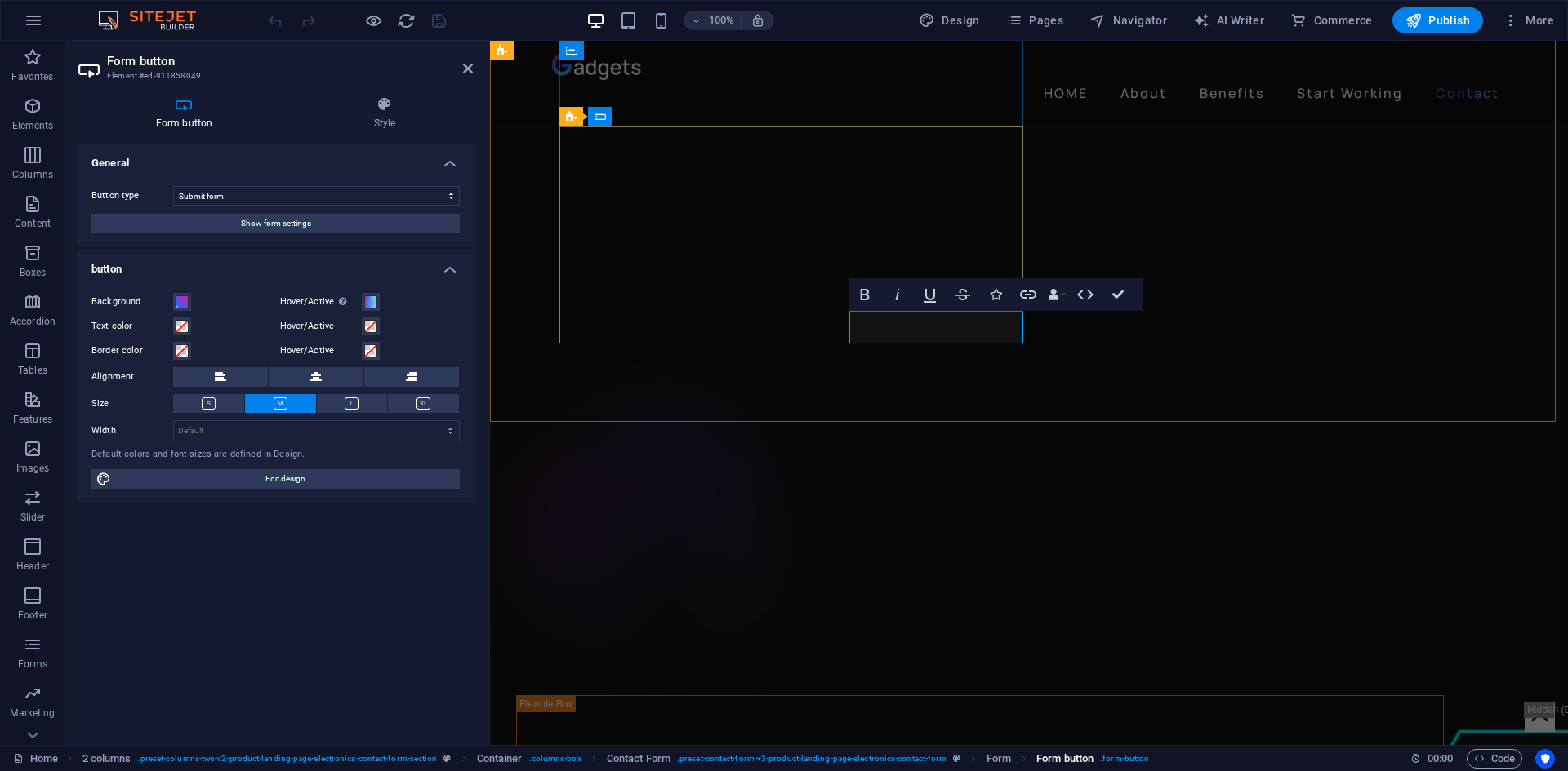
click at [1128, 760] on span ". form-button" at bounding box center [1125, 759] width 49 height 20
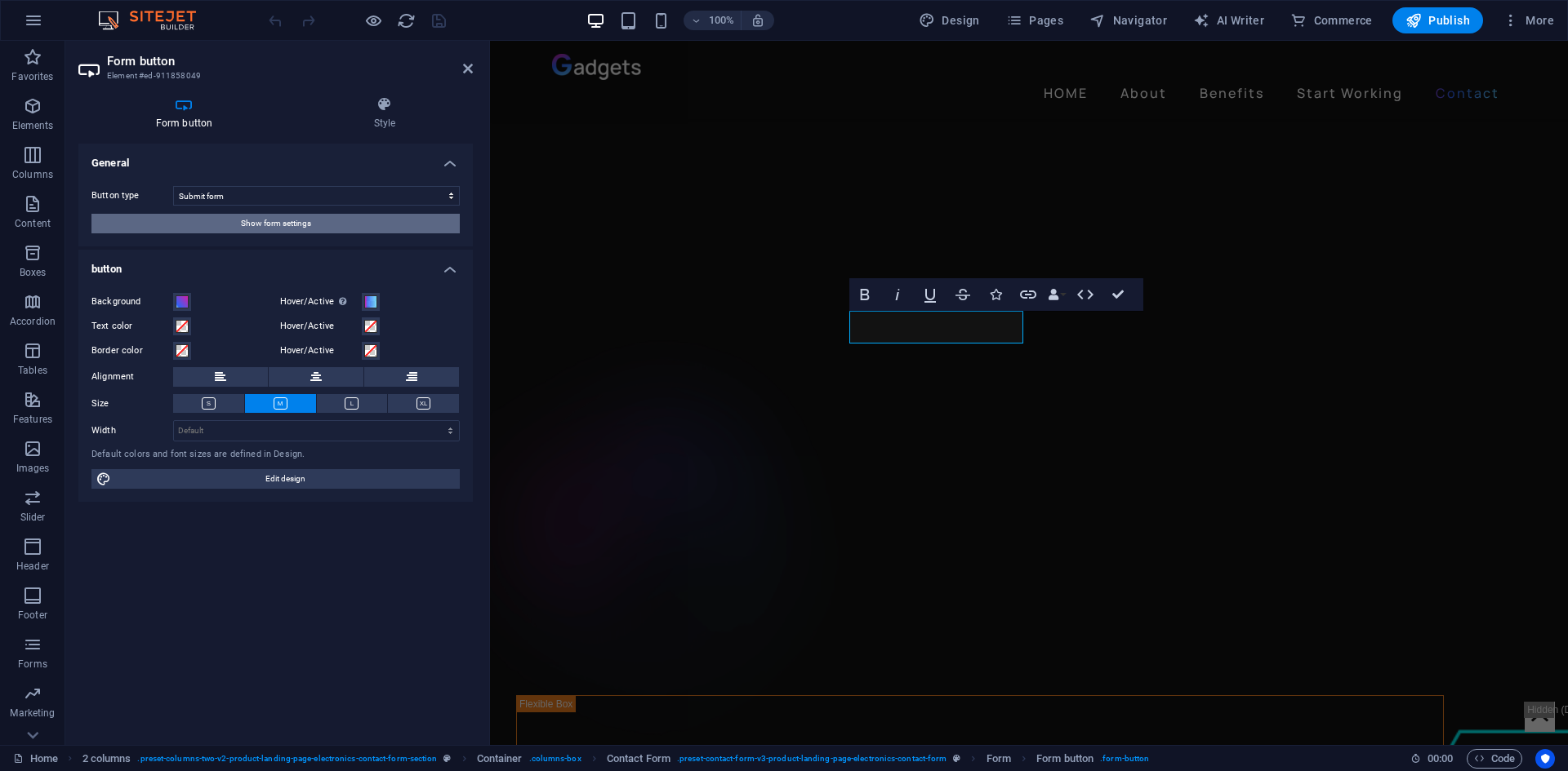
click at [332, 219] on button "Show form settings" at bounding box center [275, 223] width 368 height 20
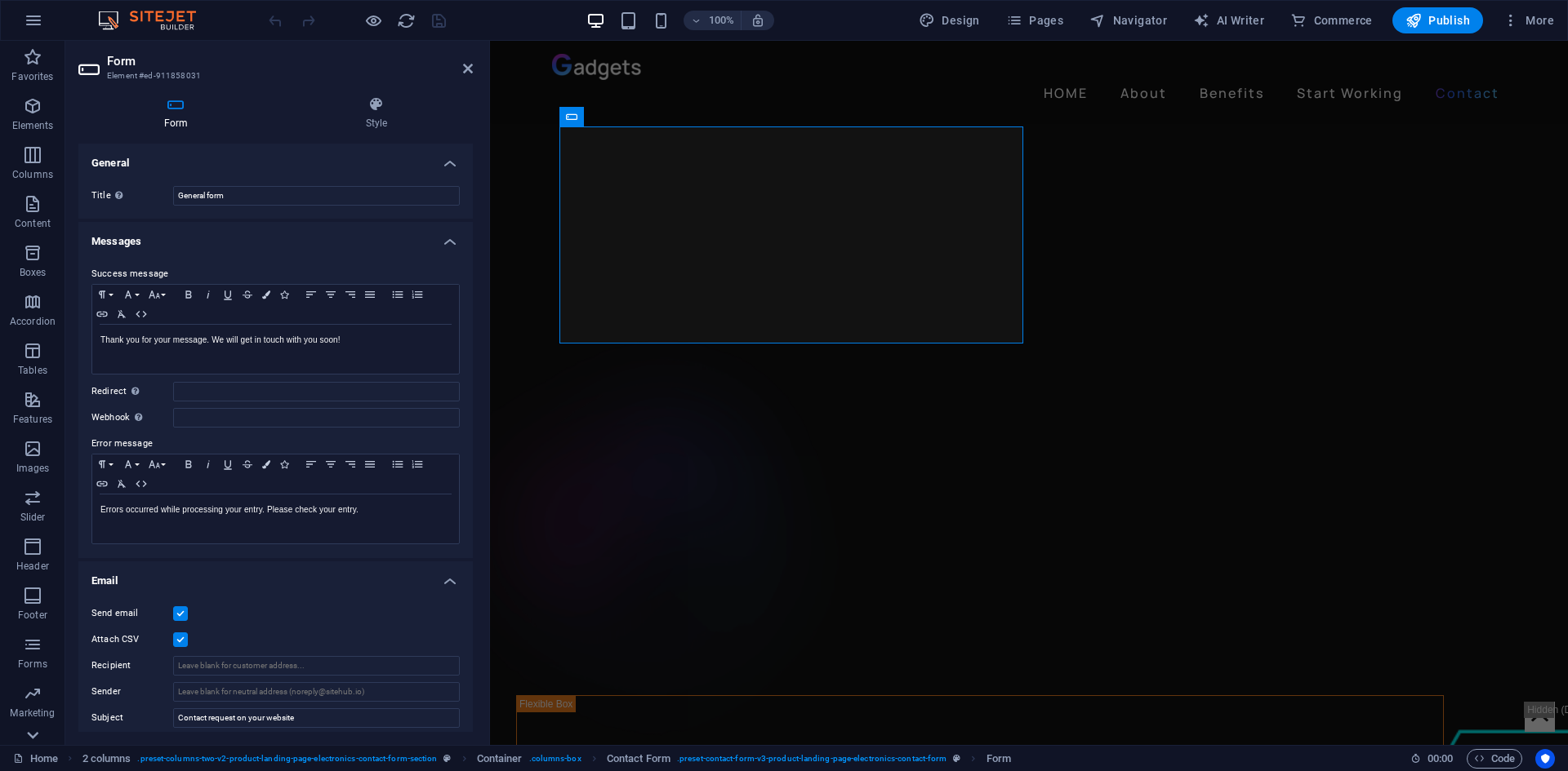
click at [36, 734] on icon at bounding box center [33, 736] width 11 height 7
click at [36, 734] on p "Commerce" at bounding box center [33, 732] width 49 height 13
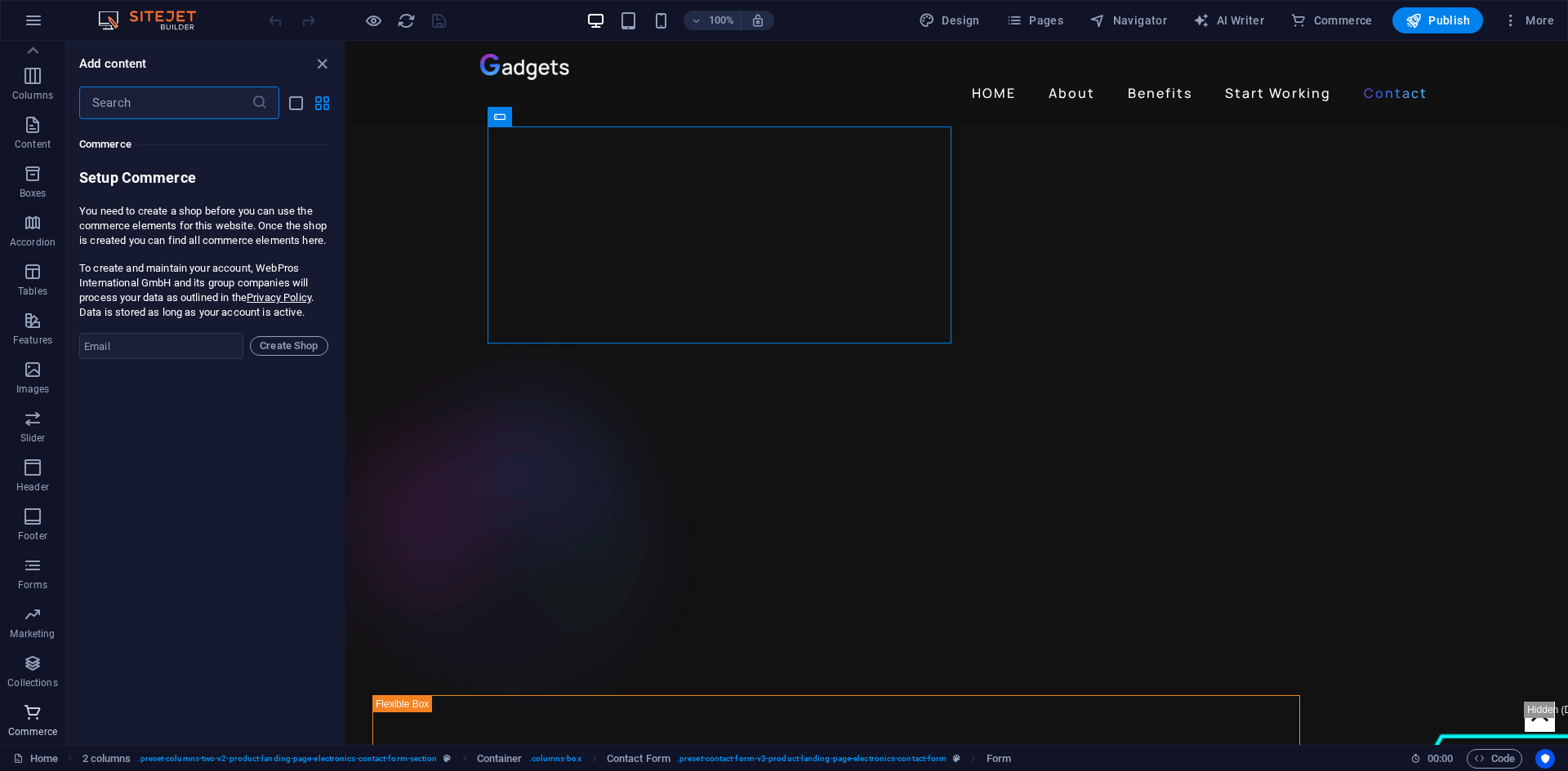
scroll to position [15730, 0]
click at [29, 426] on icon "button" at bounding box center [33, 418] width 20 height 20
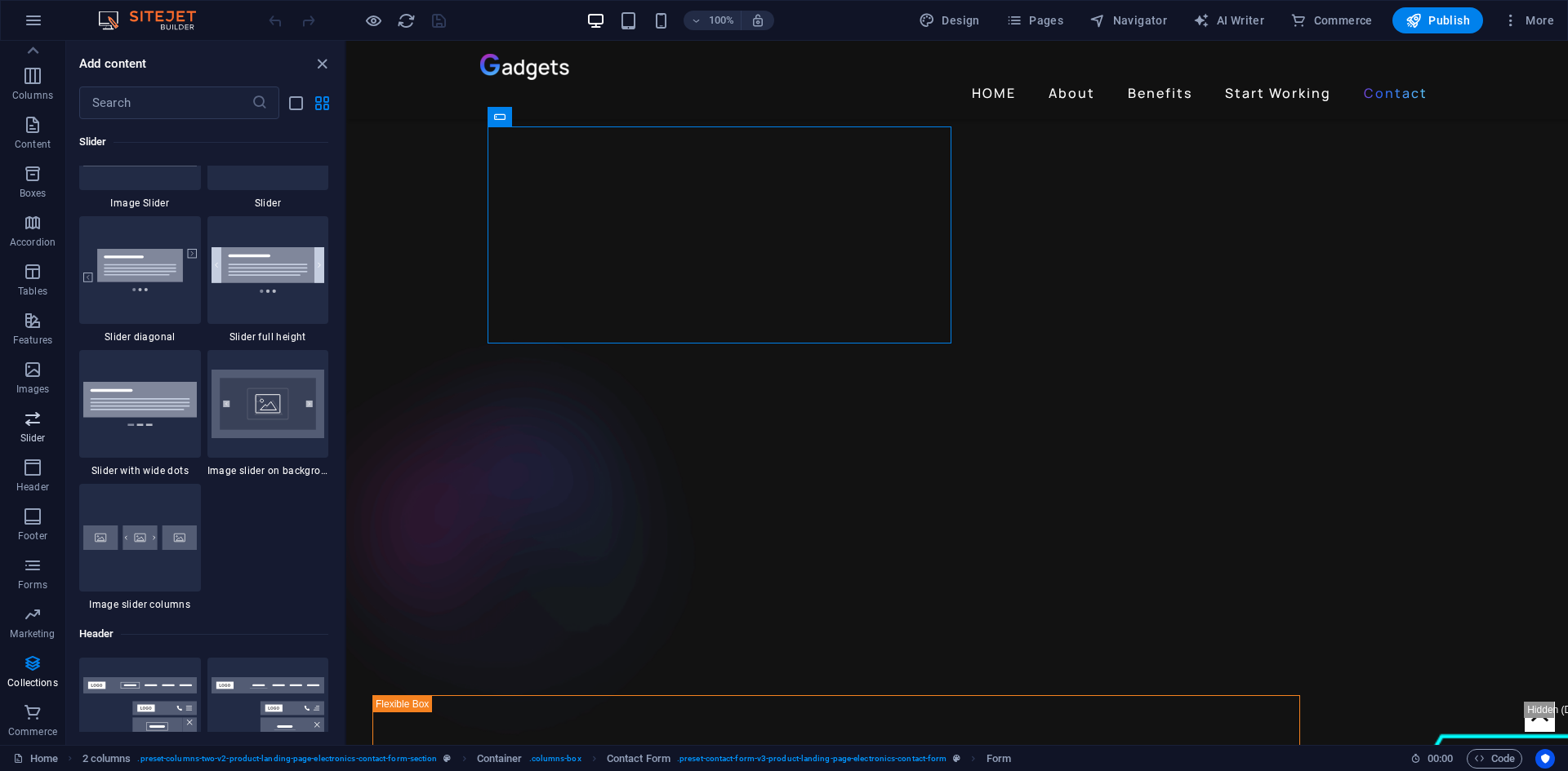
scroll to position [9254, 0]
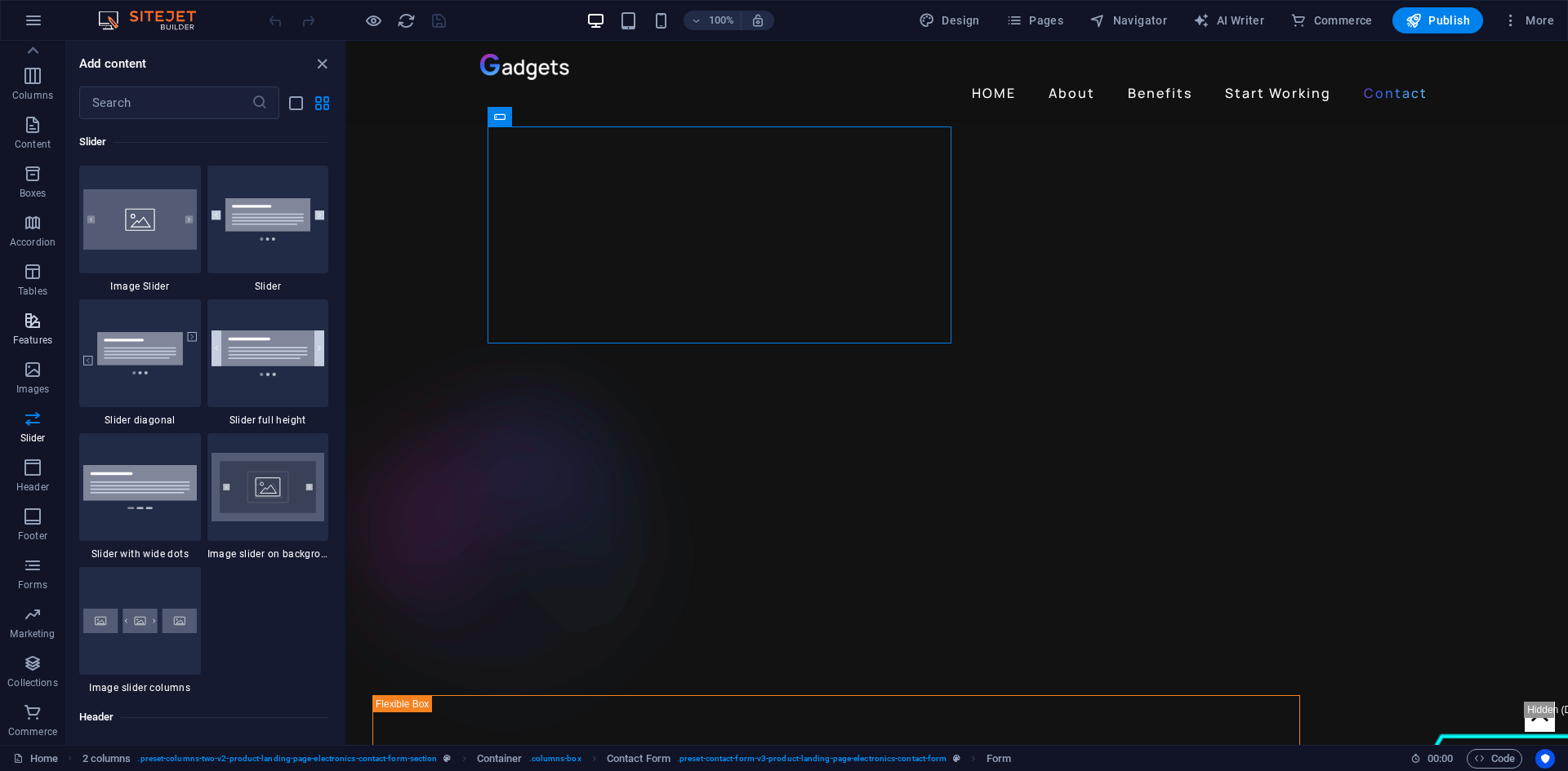
click at [33, 321] on icon "button" at bounding box center [33, 320] width 20 height 20
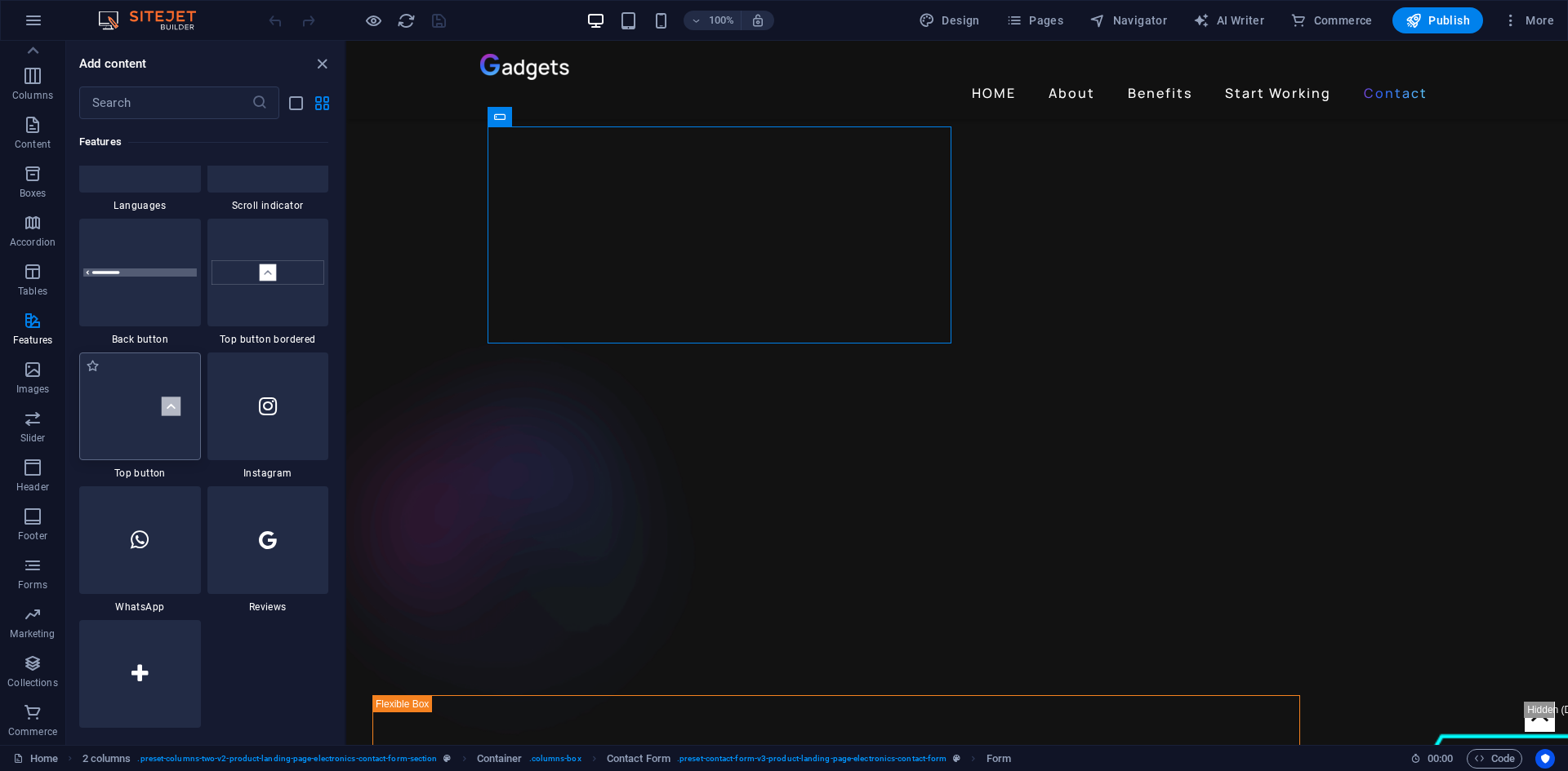
scroll to position [7669, 0]
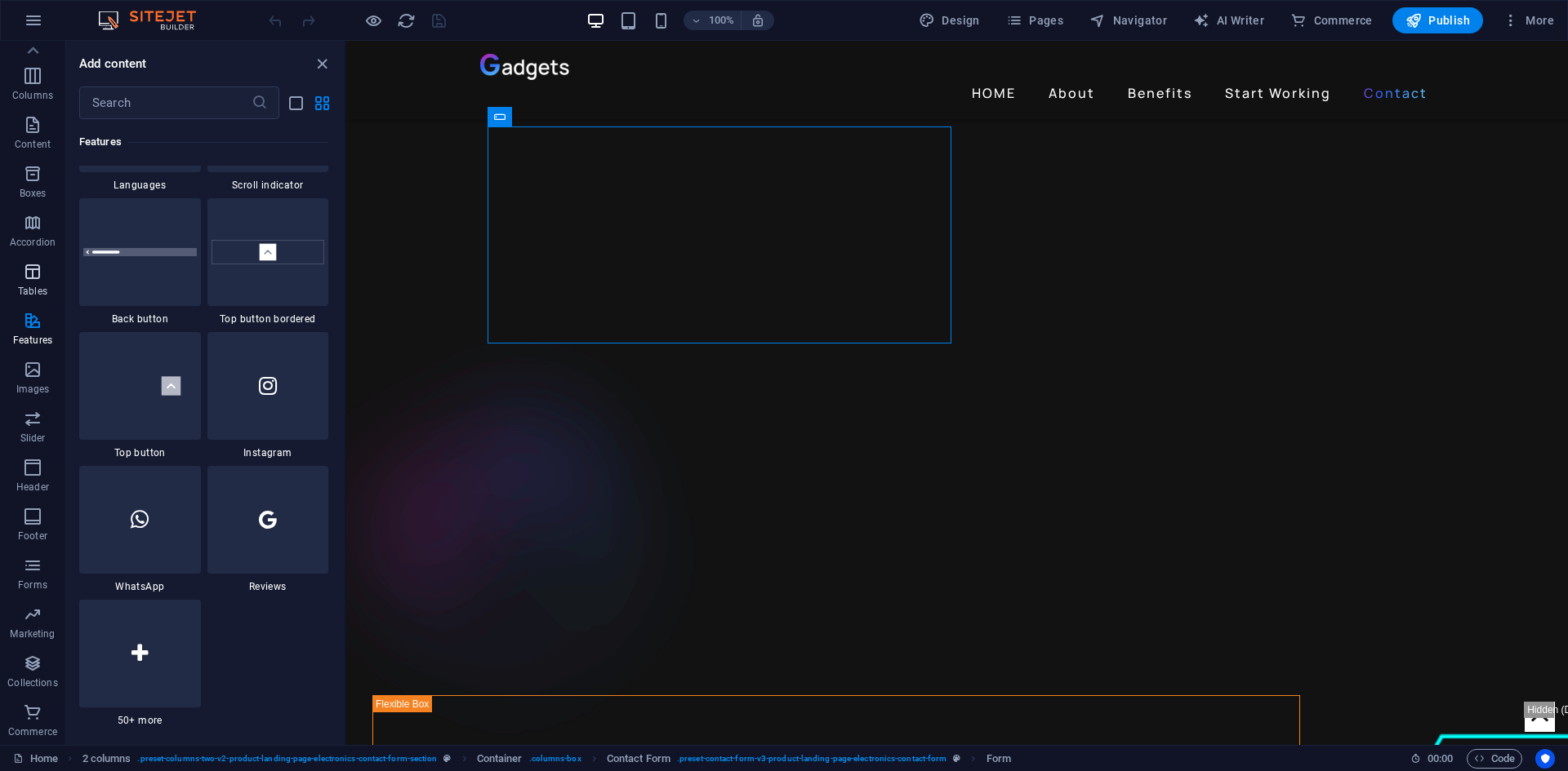
click at [37, 281] on icon "button" at bounding box center [33, 271] width 20 height 20
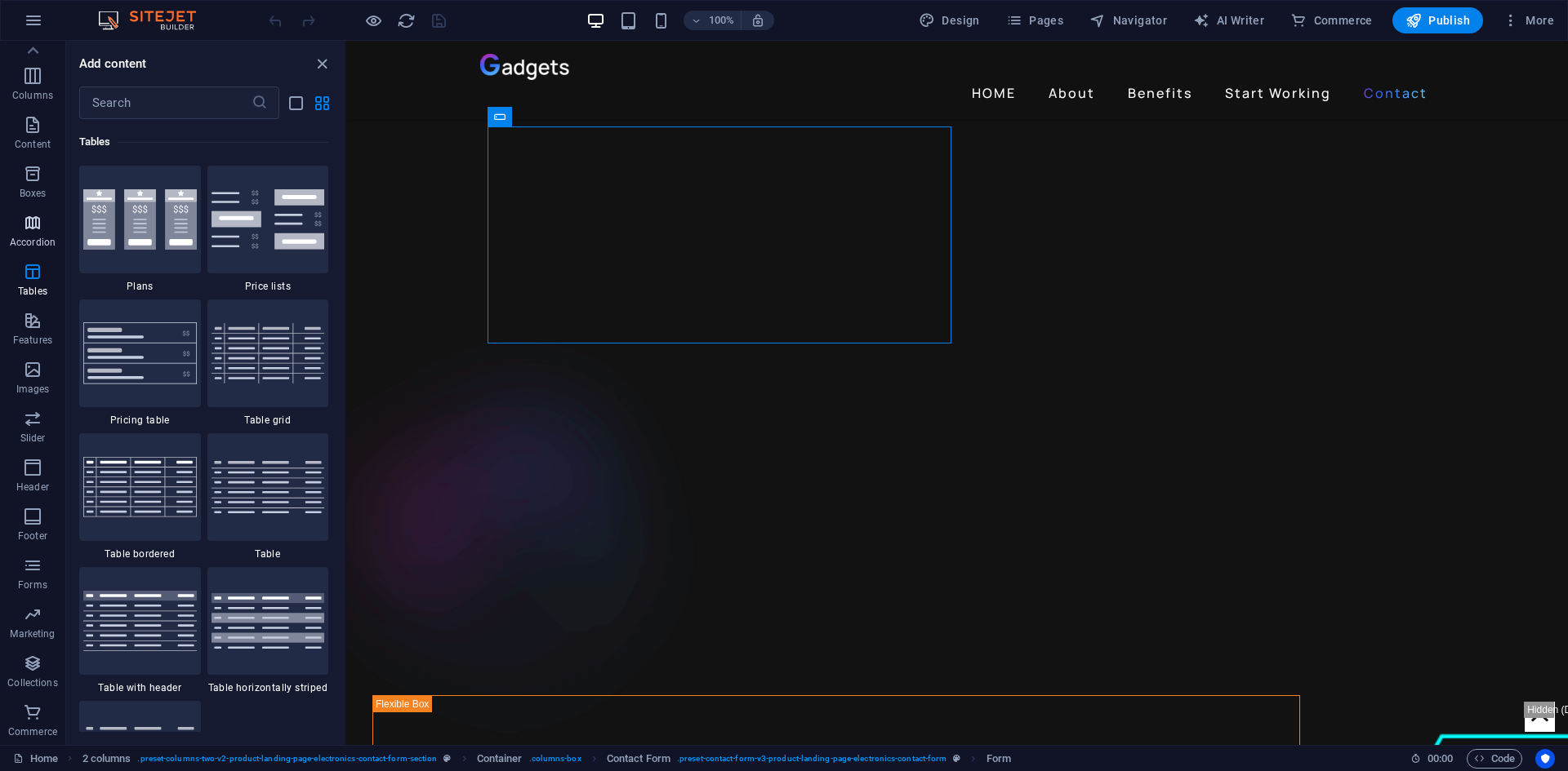
click at [32, 225] on icon "button" at bounding box center [33, 223] width 20 height 20
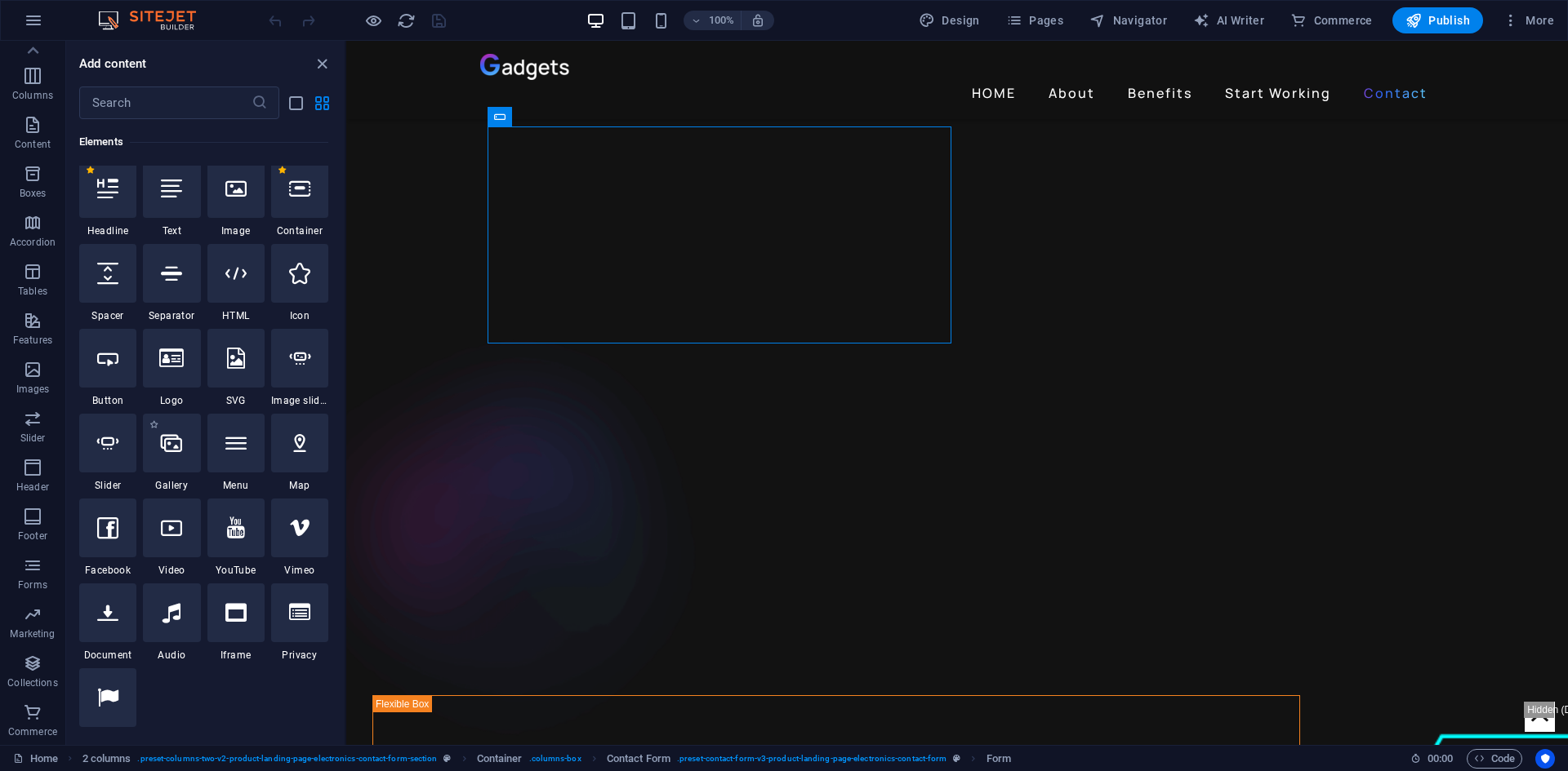
scroll to position [151, 0]
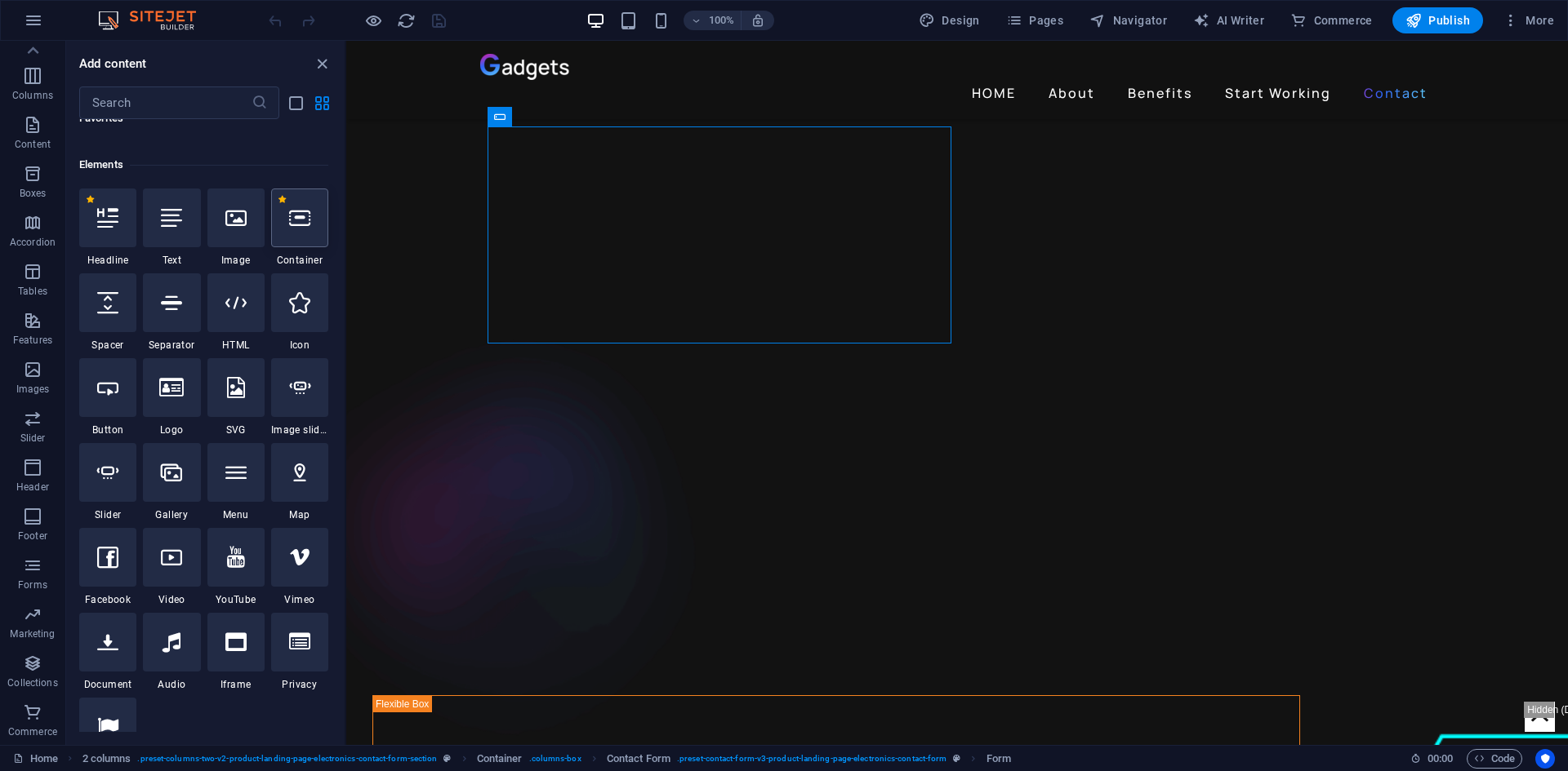
click at [298, 234] on div at bounding box center [299, 217] width 57 height 59
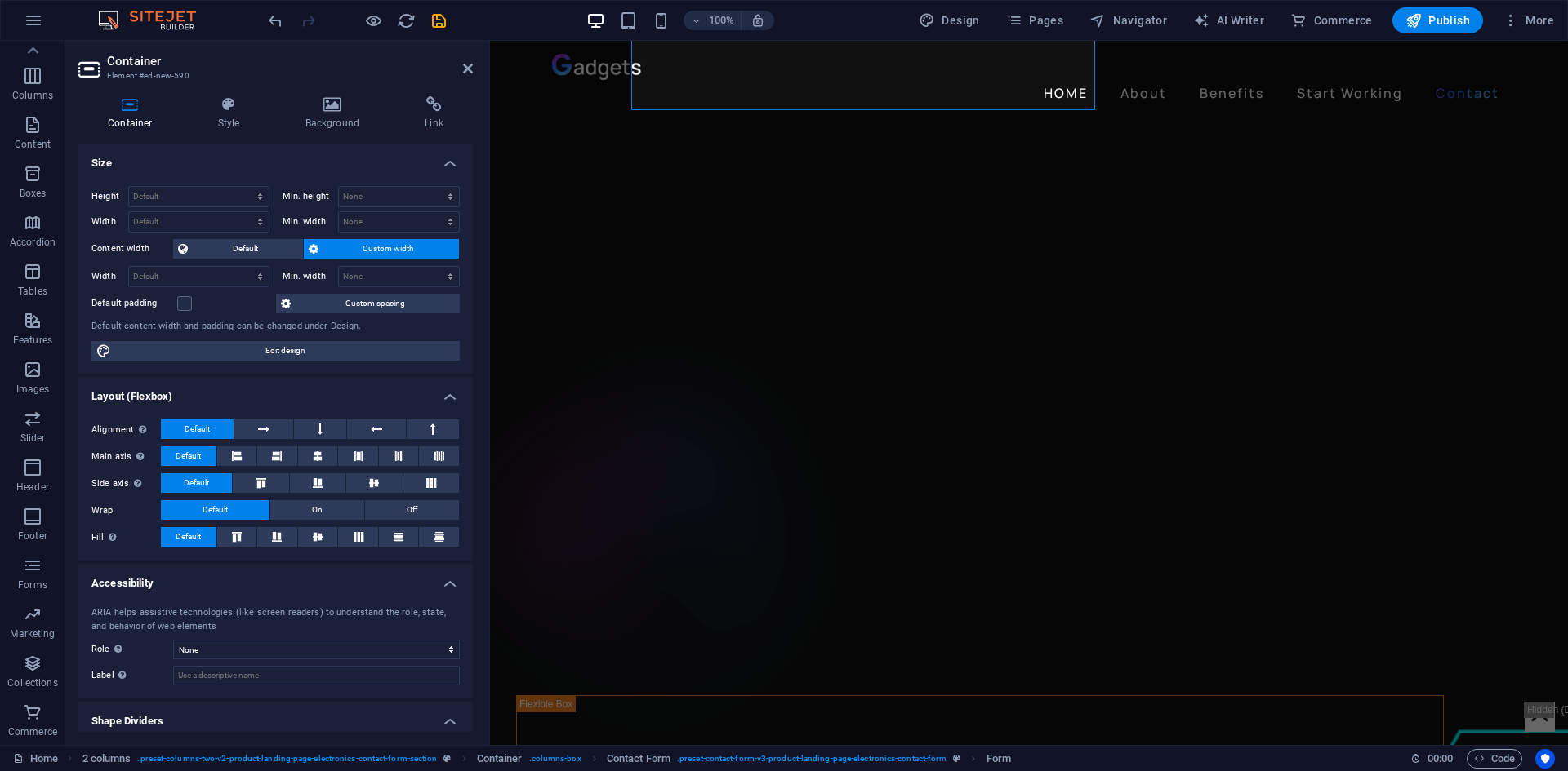
scroll to position [3318, 0]
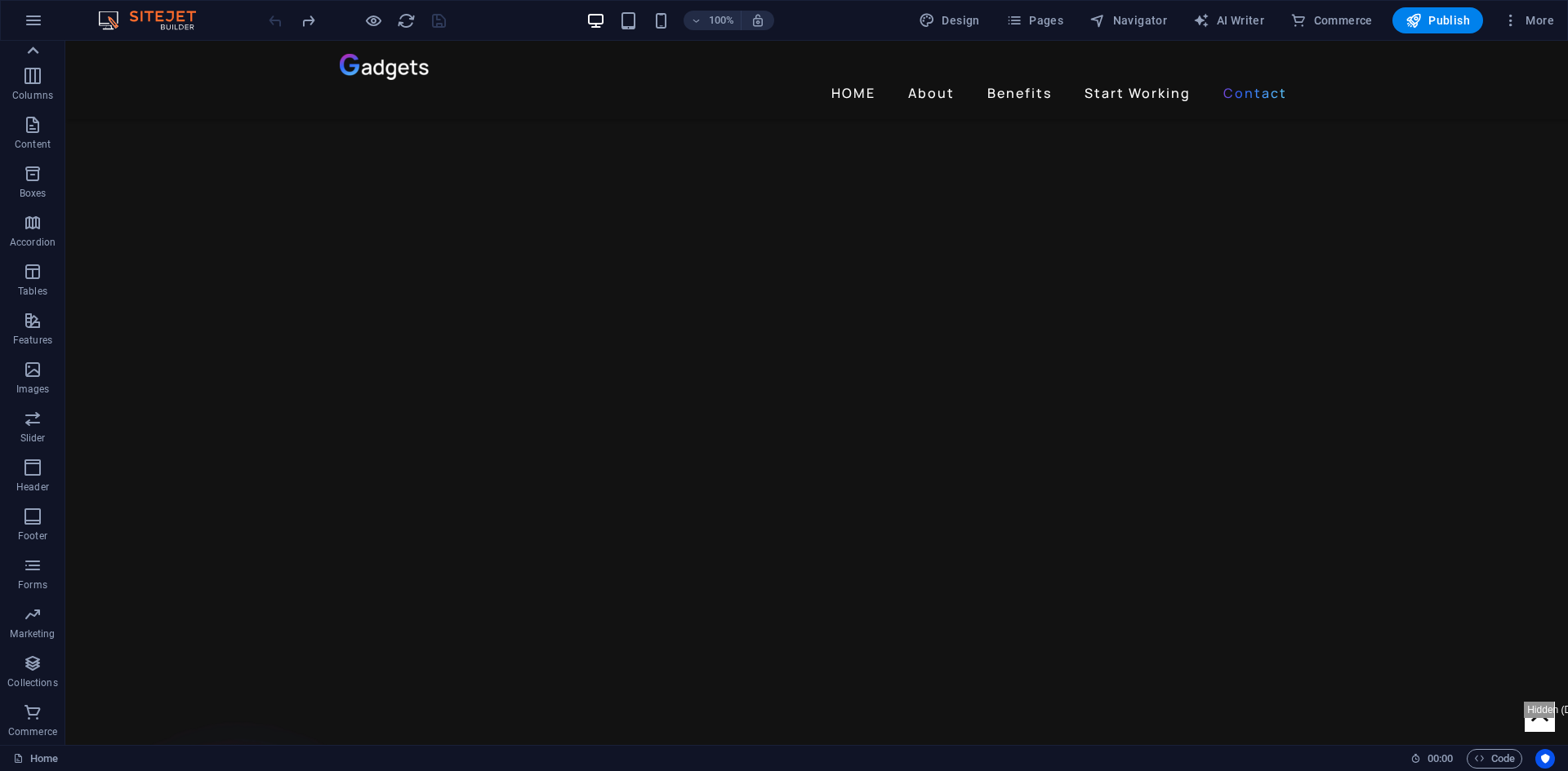
click at [30, 49] on icon at bounding box center [33, 50] width 23 height 23
click at [30, 49] on icon "button" at bounding box center [33, 57] width 20 height 20
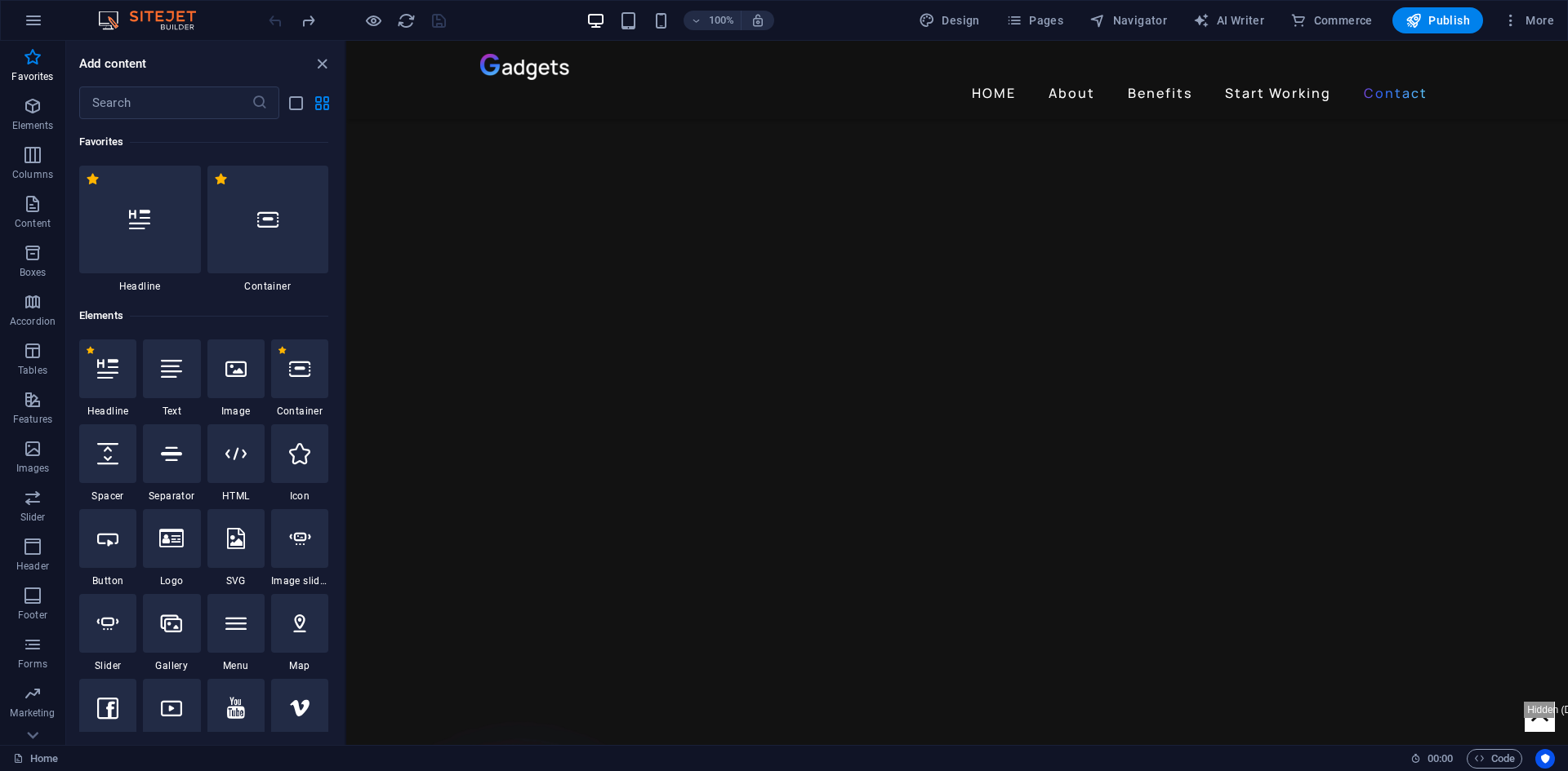
click at [30, 49] on icon "button" at bounding box center [33, 57] width 20 height 20
click at [25, 262] on icon "button" at bounding box center [33, 252] width 20 height 20
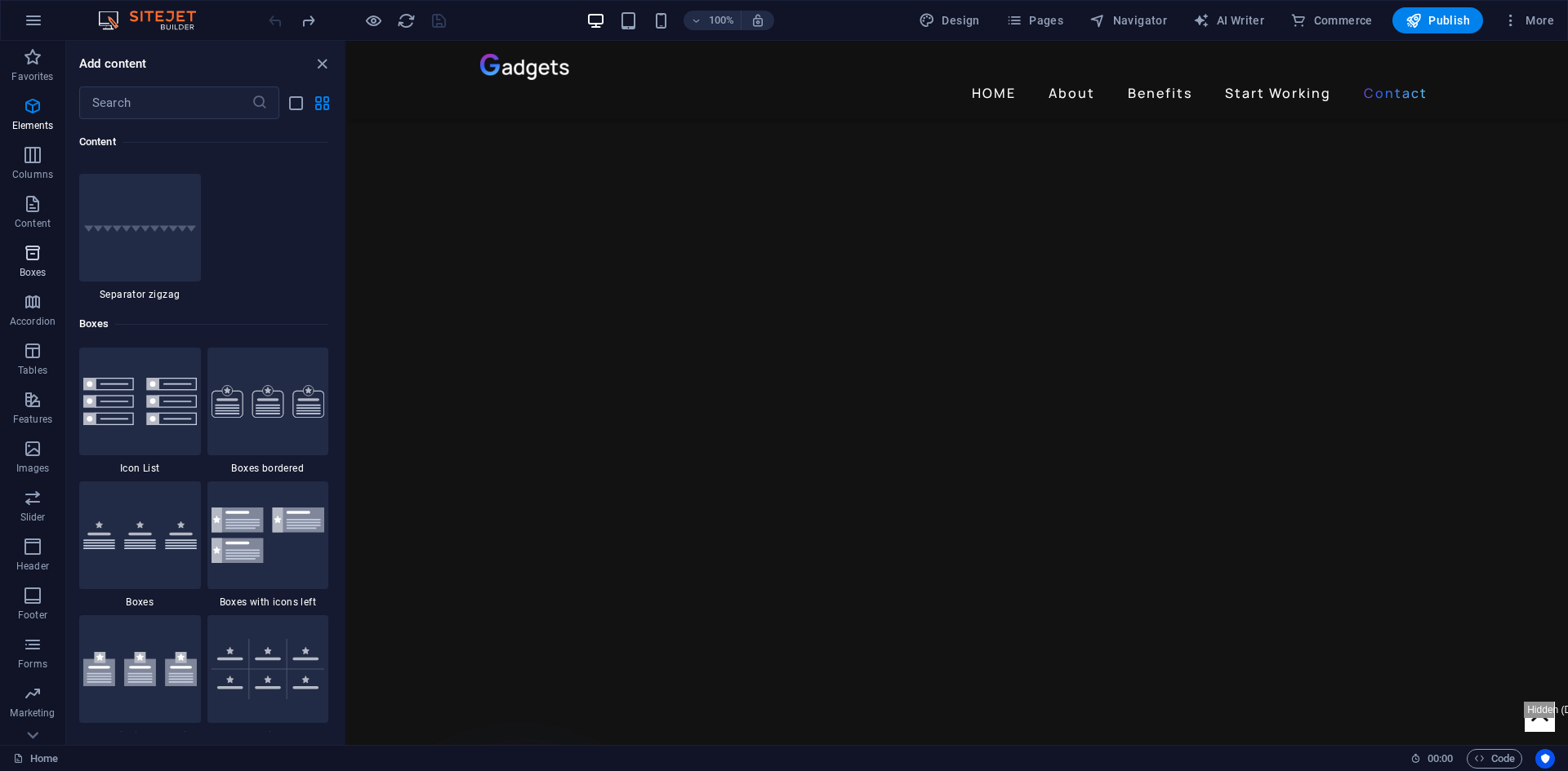
scroll to position [4502, 0]
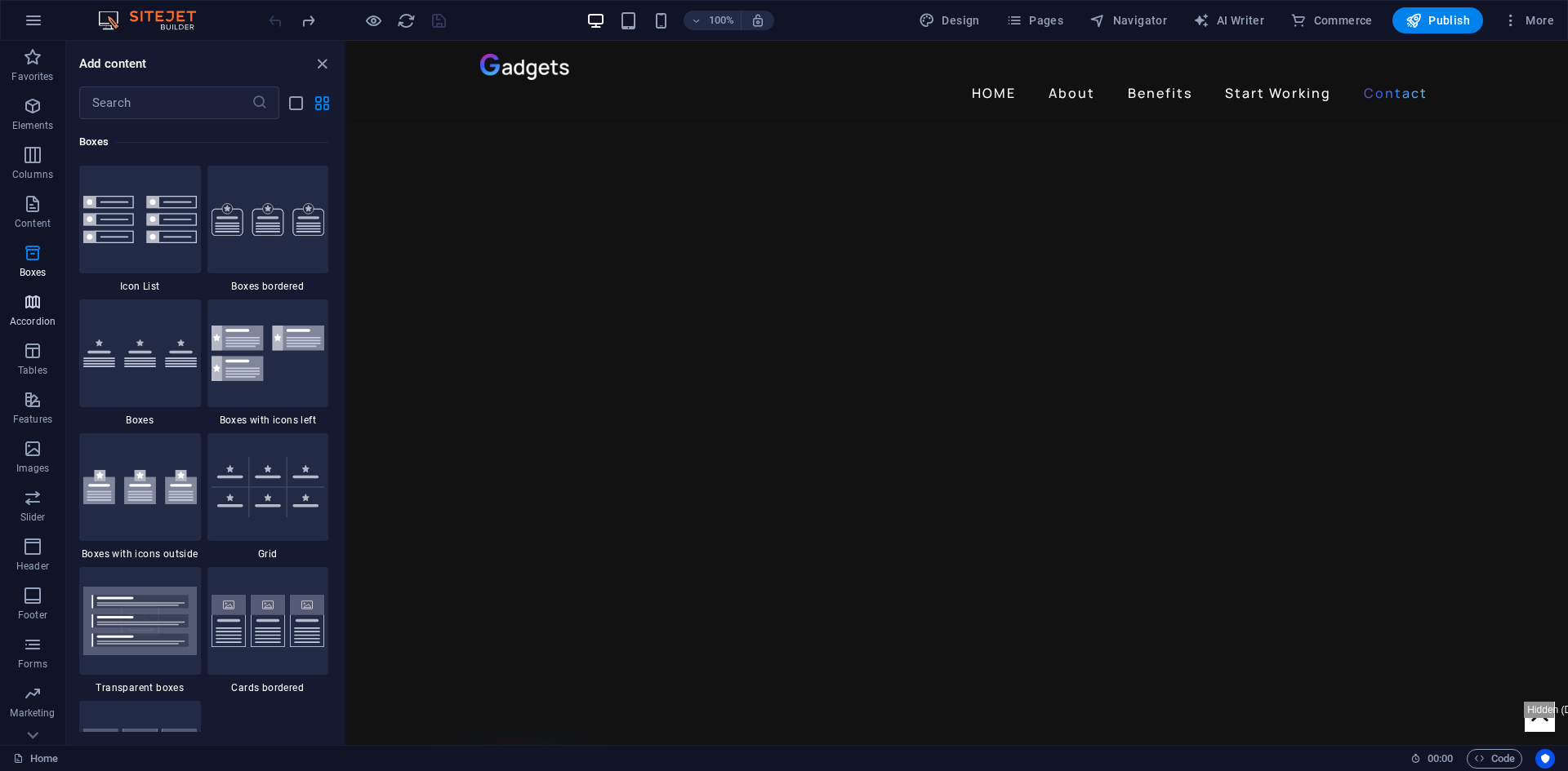
click at [39, 313] on span "Accordion" at bounding box center [33, 312] width 65 height 39
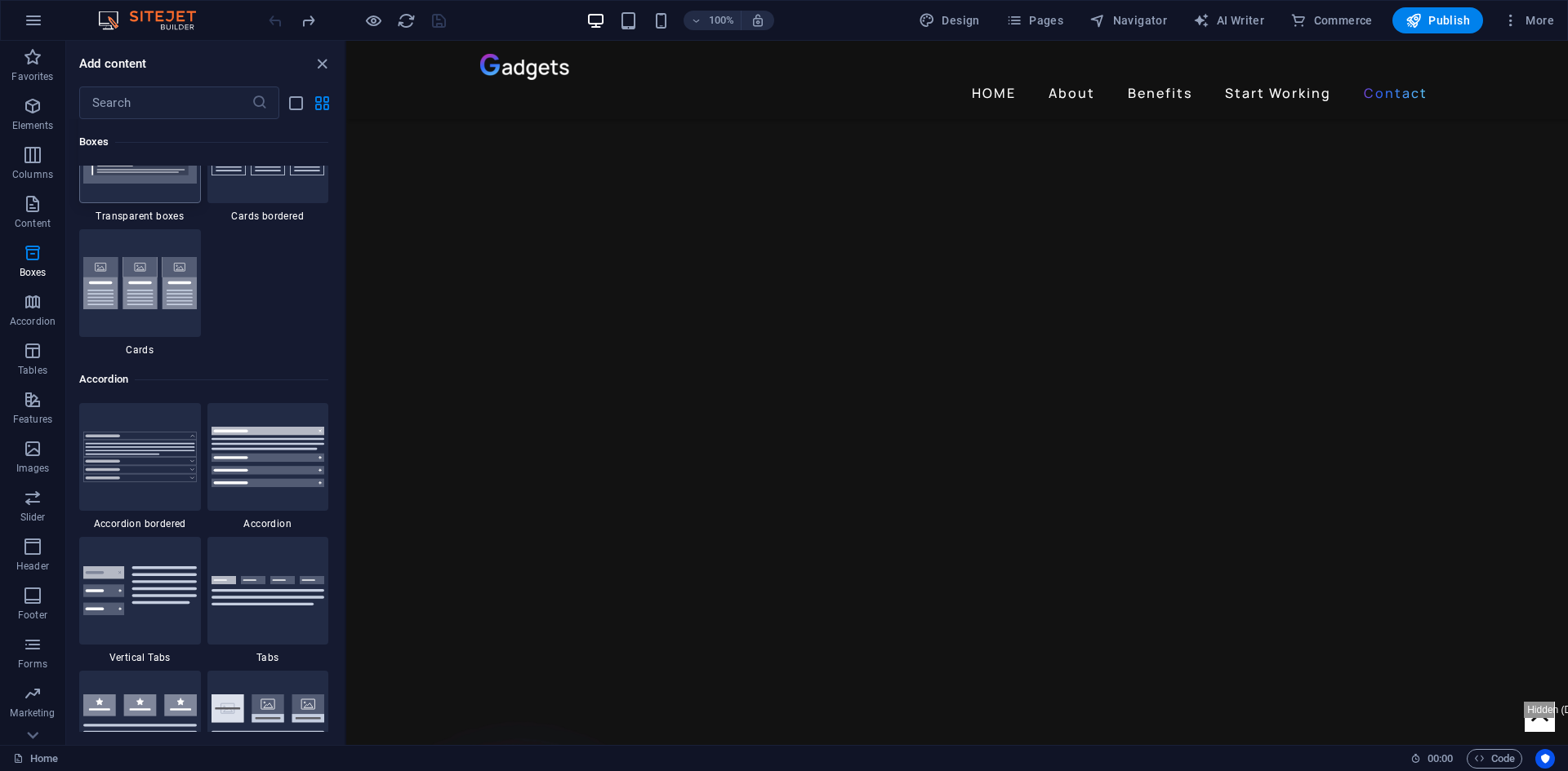
scroll to position [4804, 0]
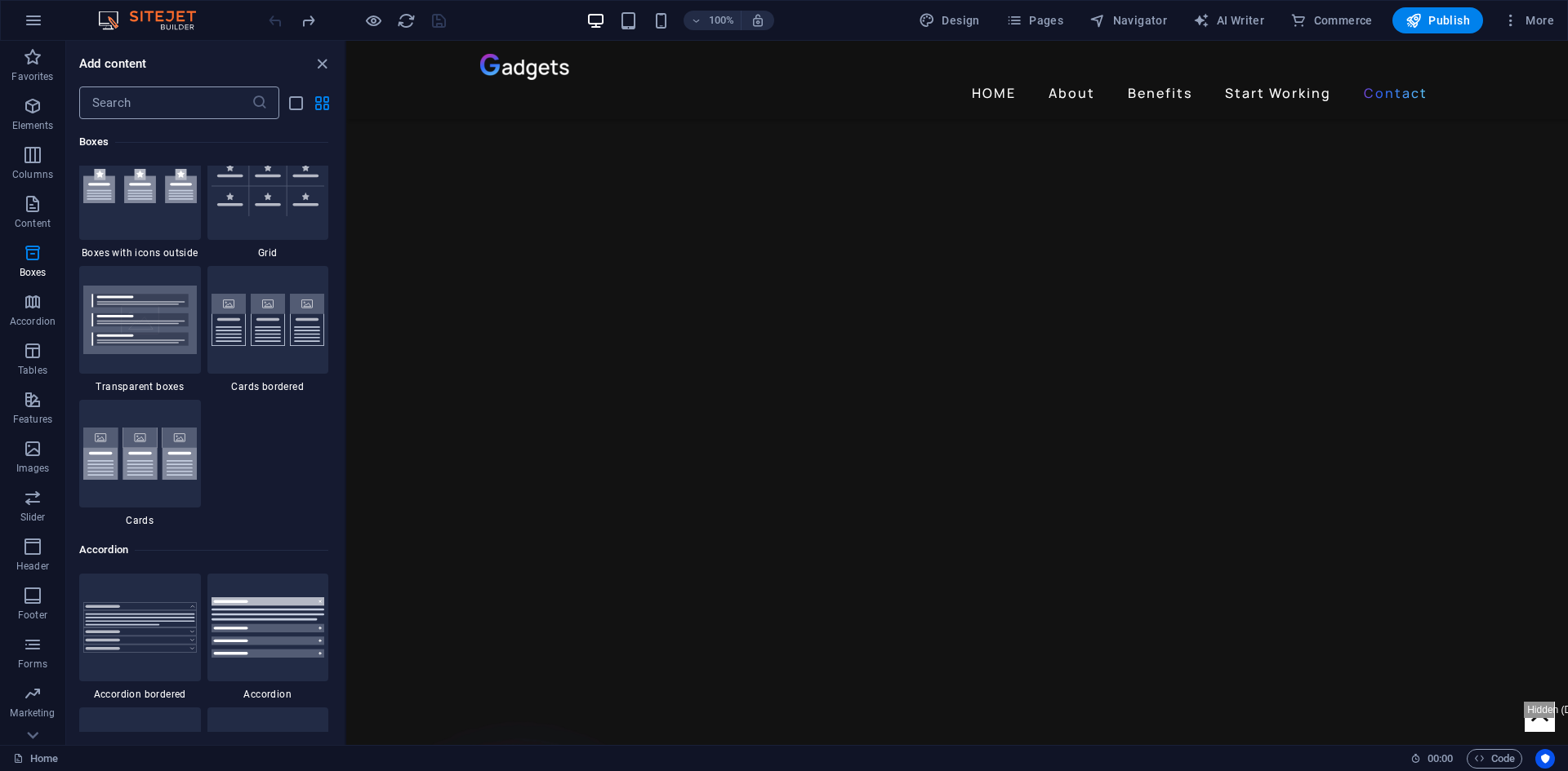
click at [146, 109] on input "text" at bounding box center [165, 102] width 172 height 33
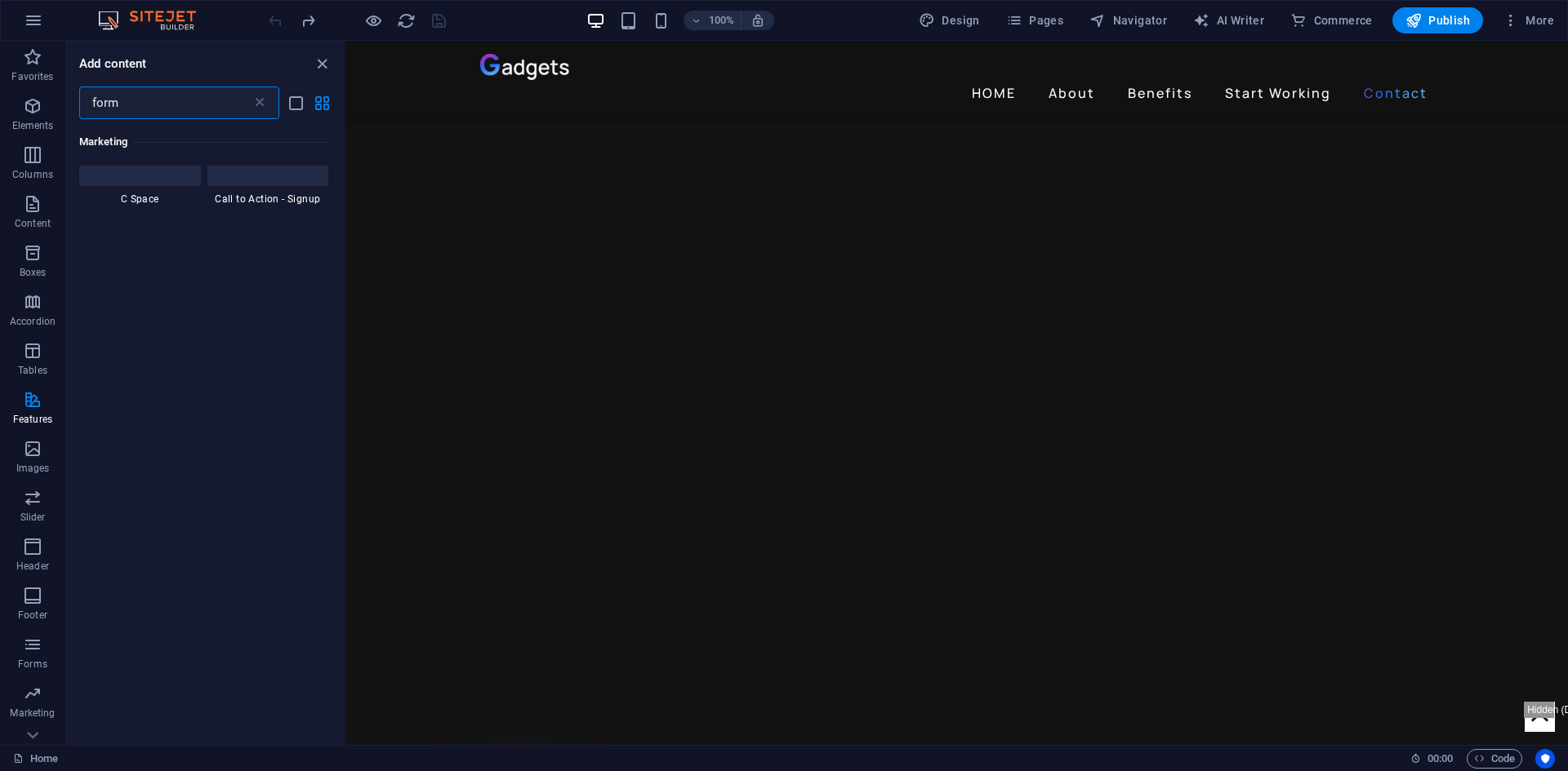
scroll to position [0, 0]
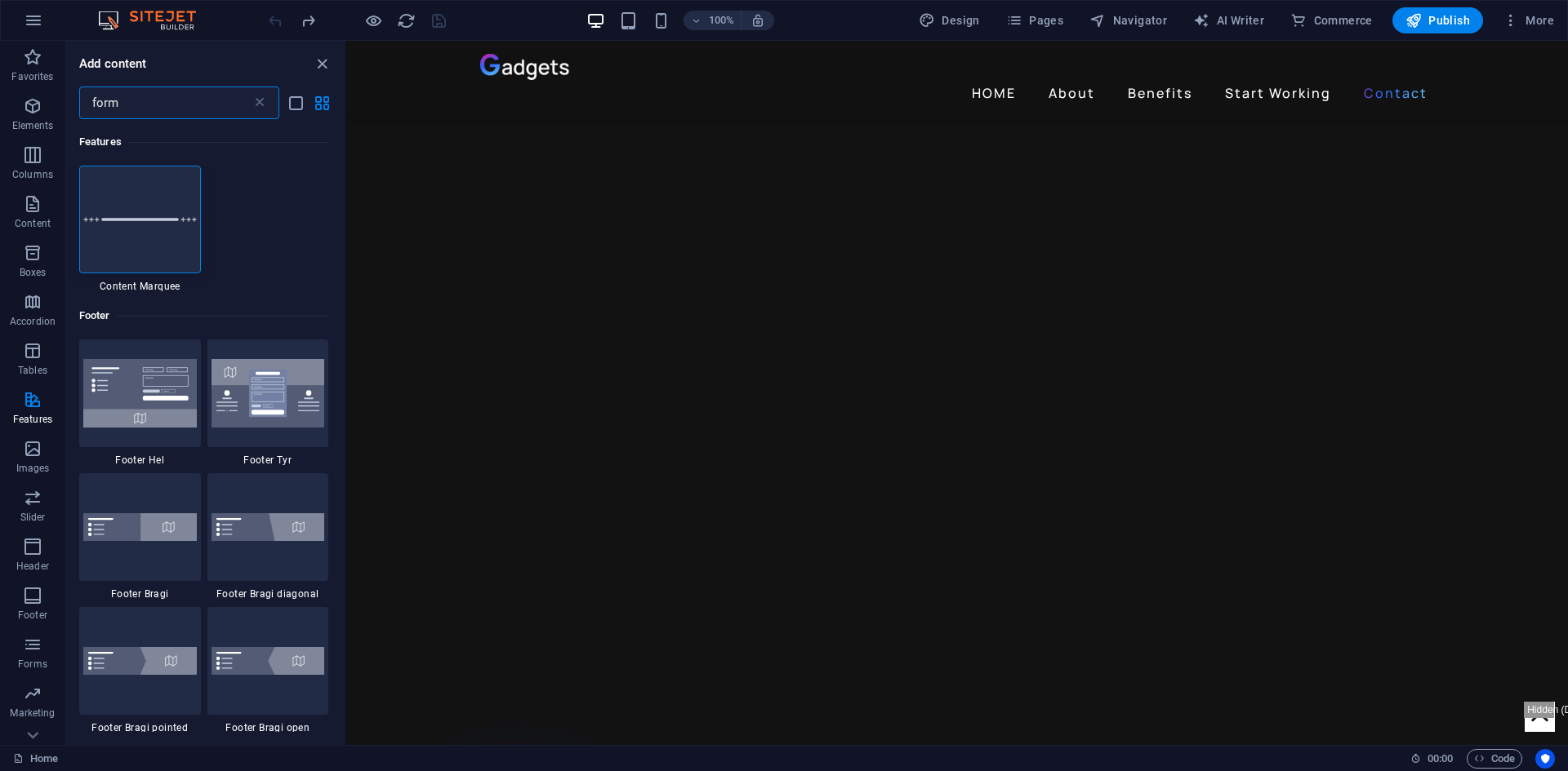
click at [146, 108] on input "form" at bounding box center [165, 102] width 172 height 33
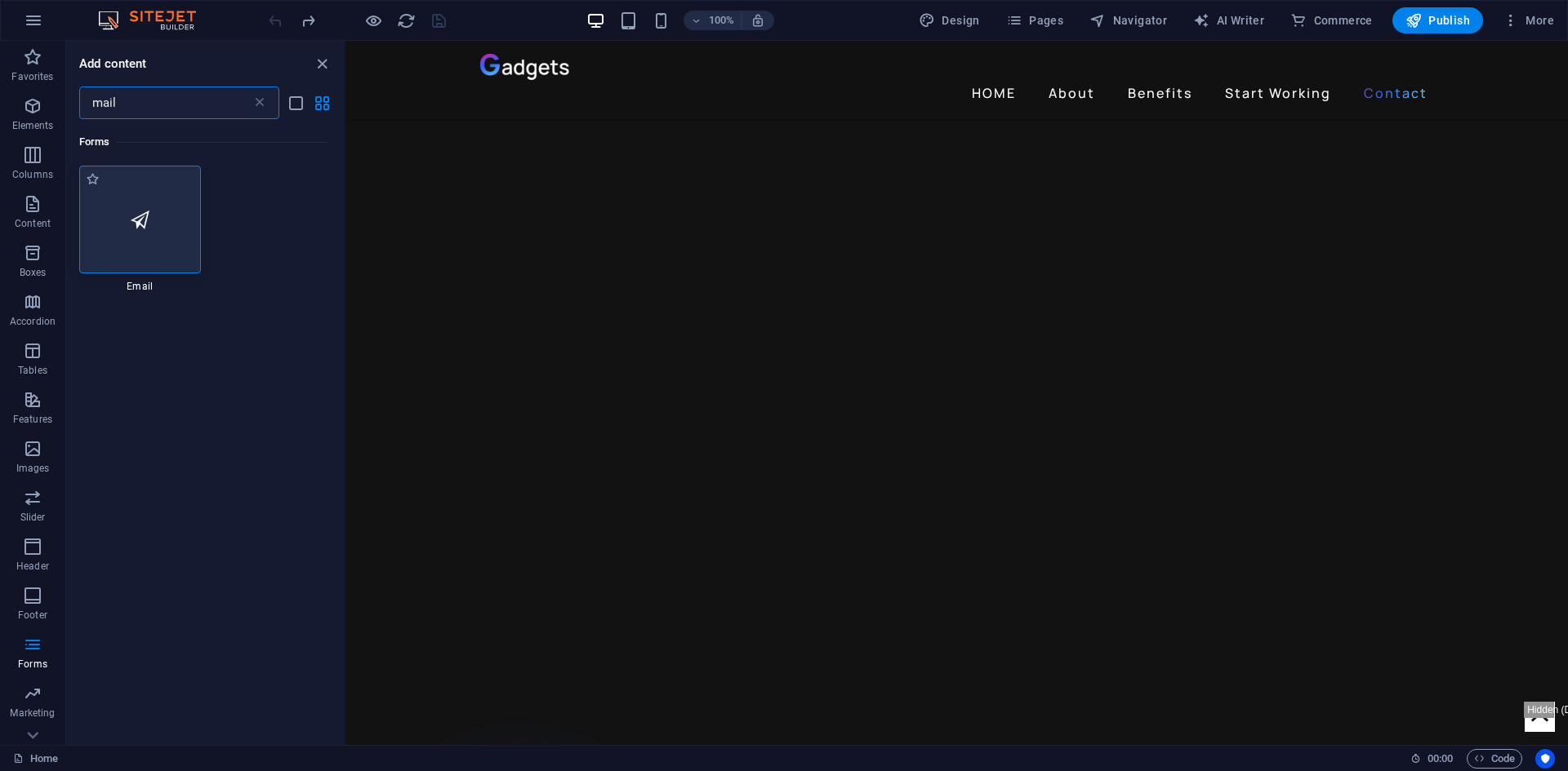
type input "mail"
click at [142, 219] on icon at bounding box center [140, 219] width 19 height 21
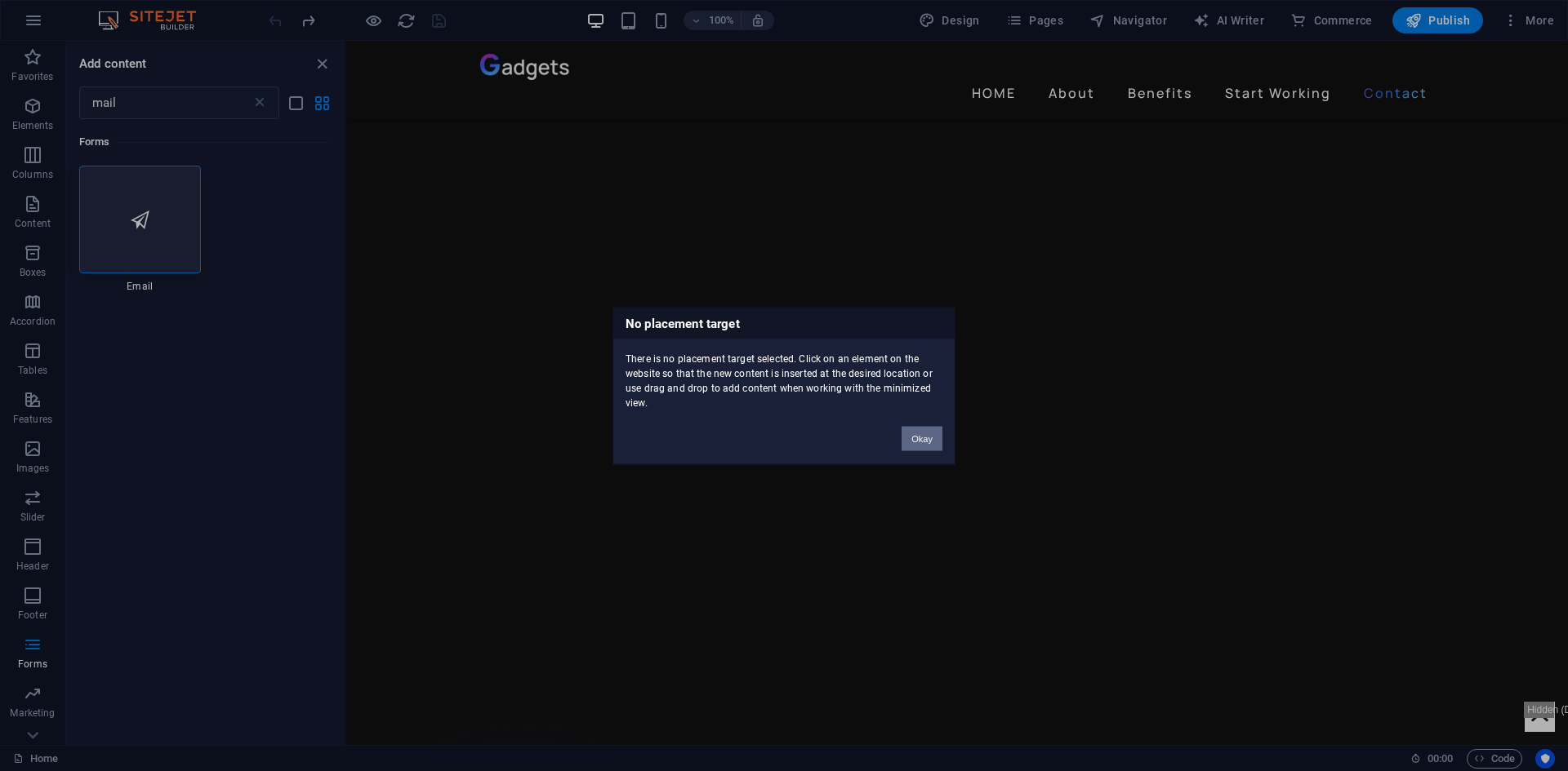
click at [930, 433] on button "Okay" at bounding box center [922, 439] width 41 height 24
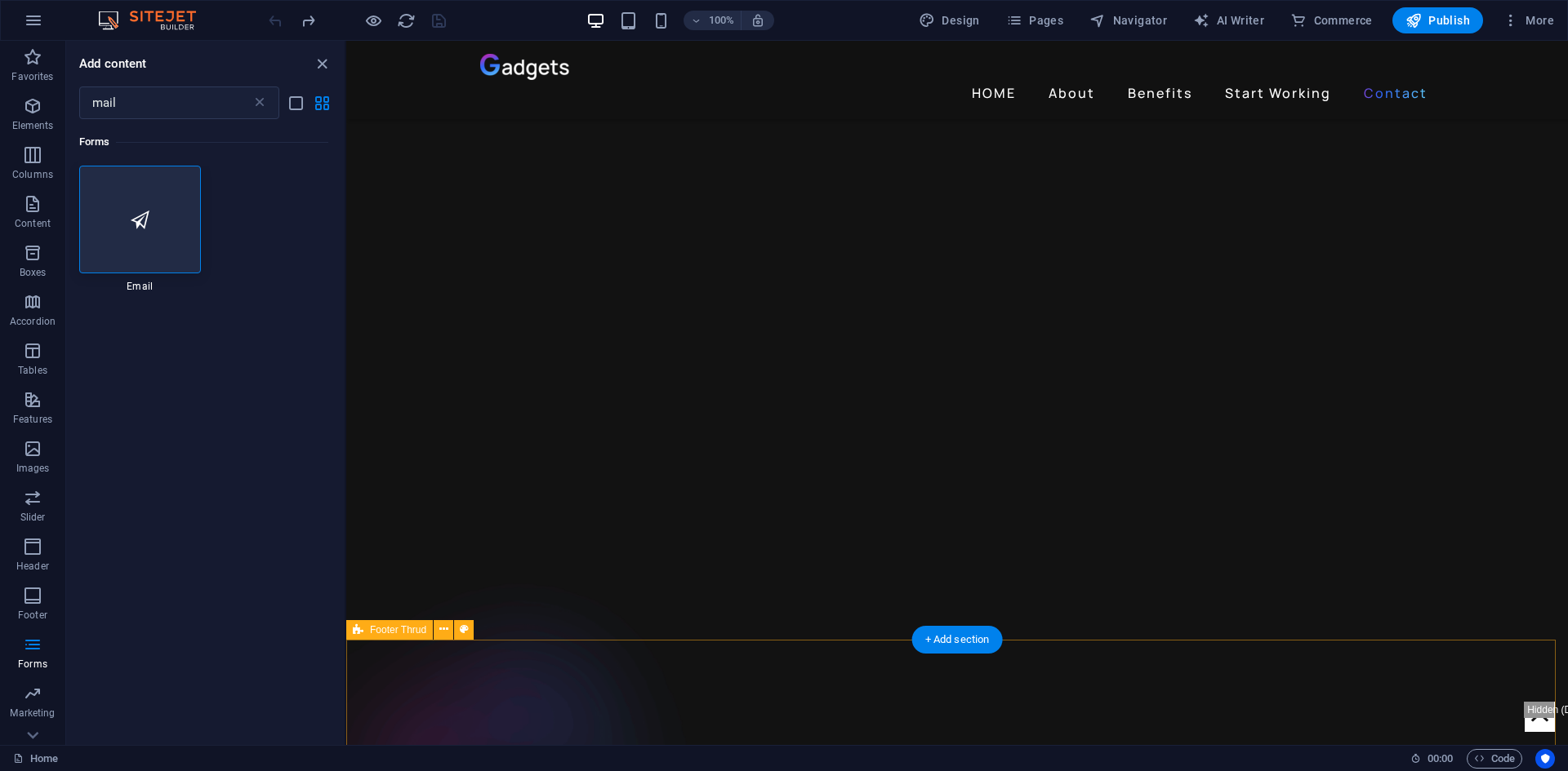
scroll to position [3481, 0]
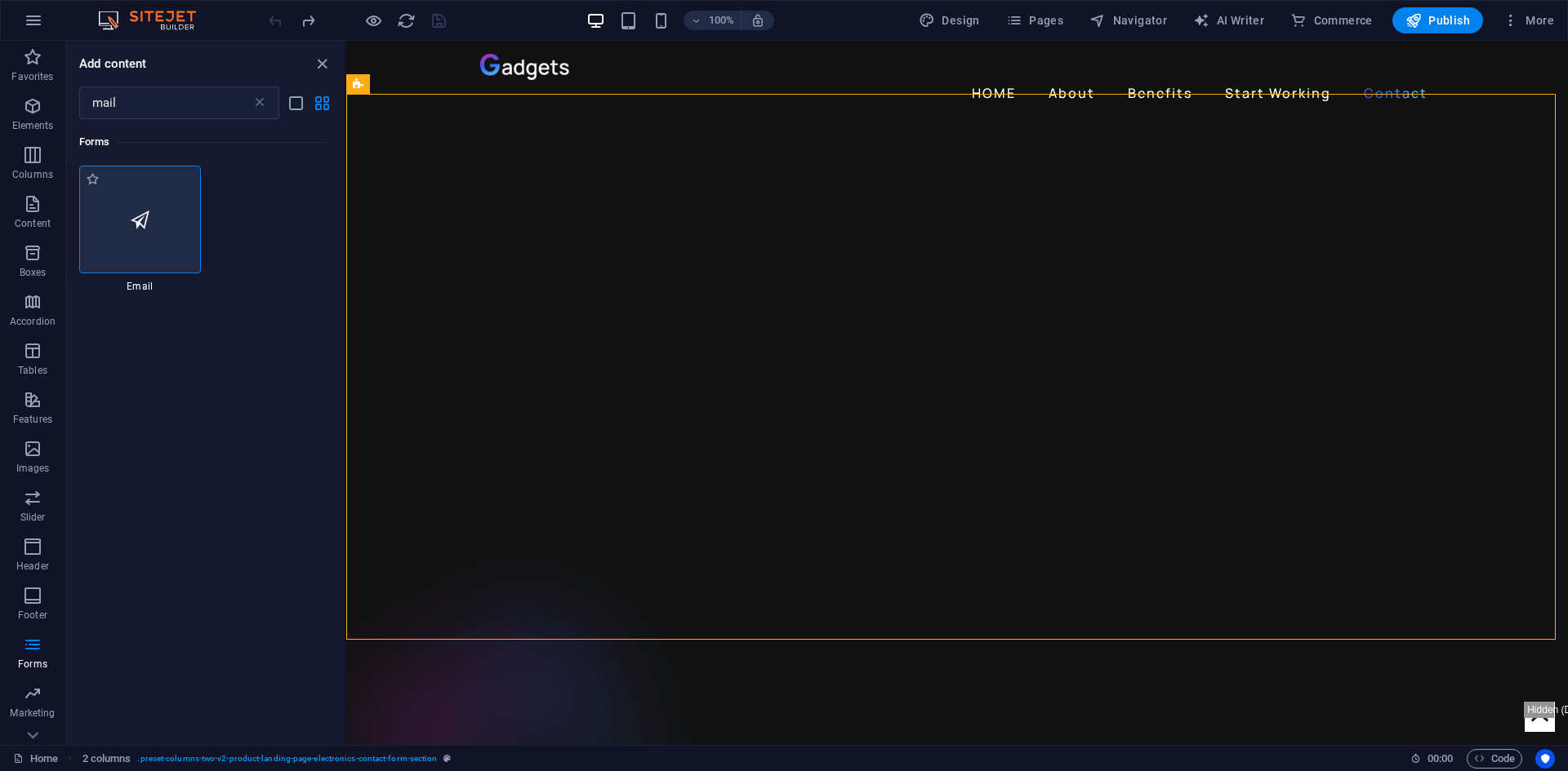
click at [131, 196] on div at bounding box center [140, 220] width 122 height 108
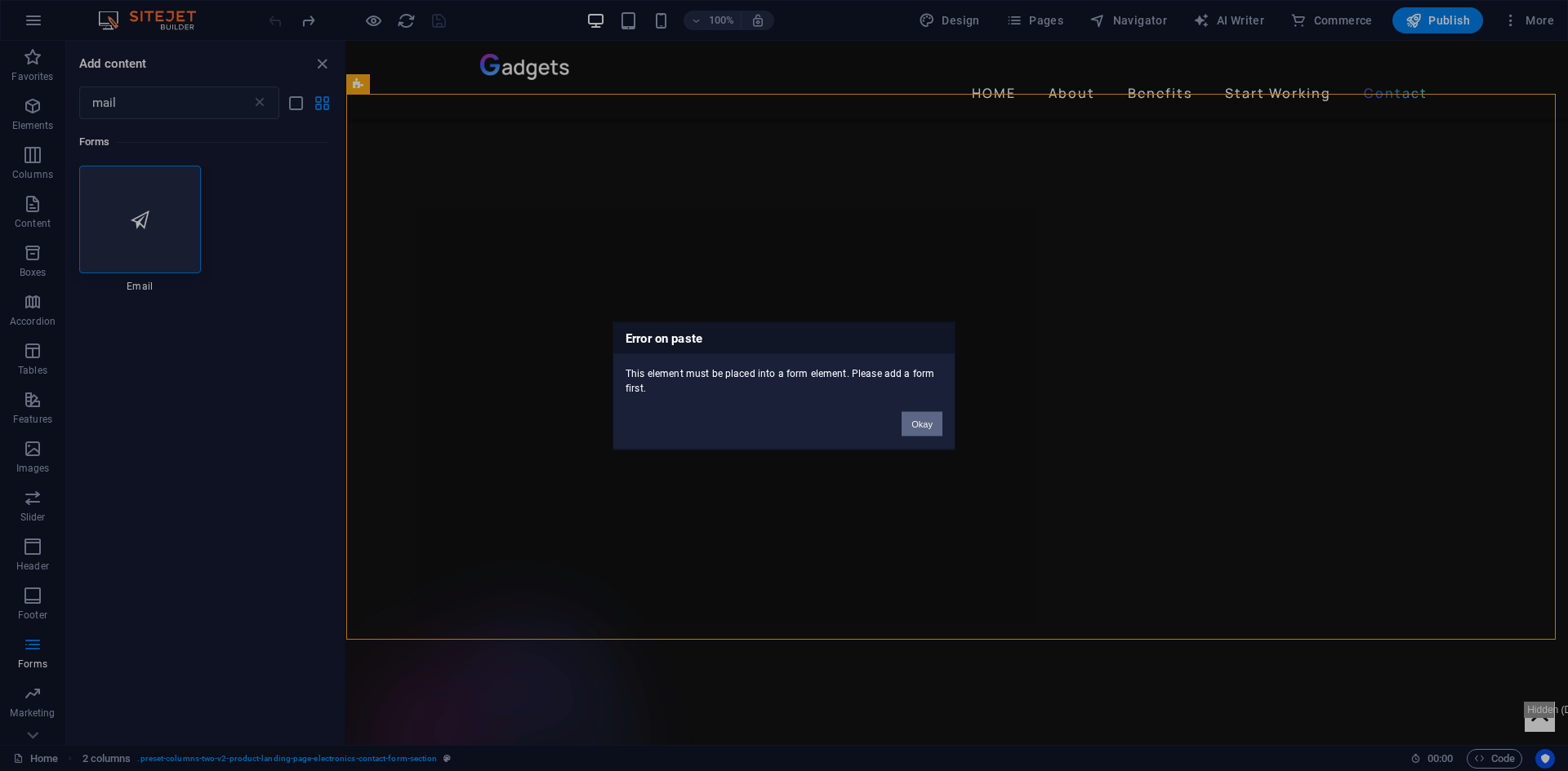
click at [917, 423] on button "Okay" at bounding box center [922, 424] width 41 height 24
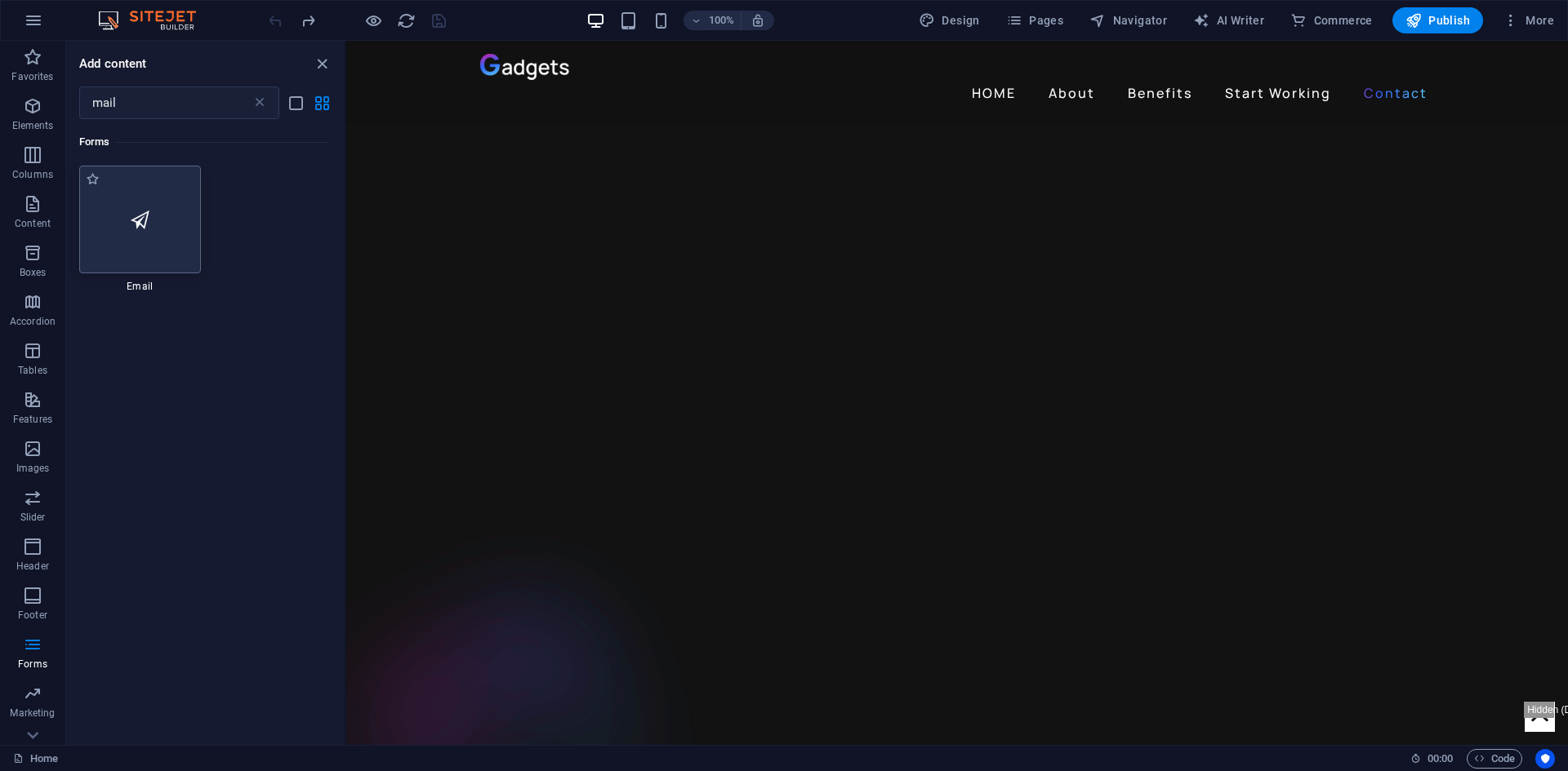
scroll to position [3514, 0]
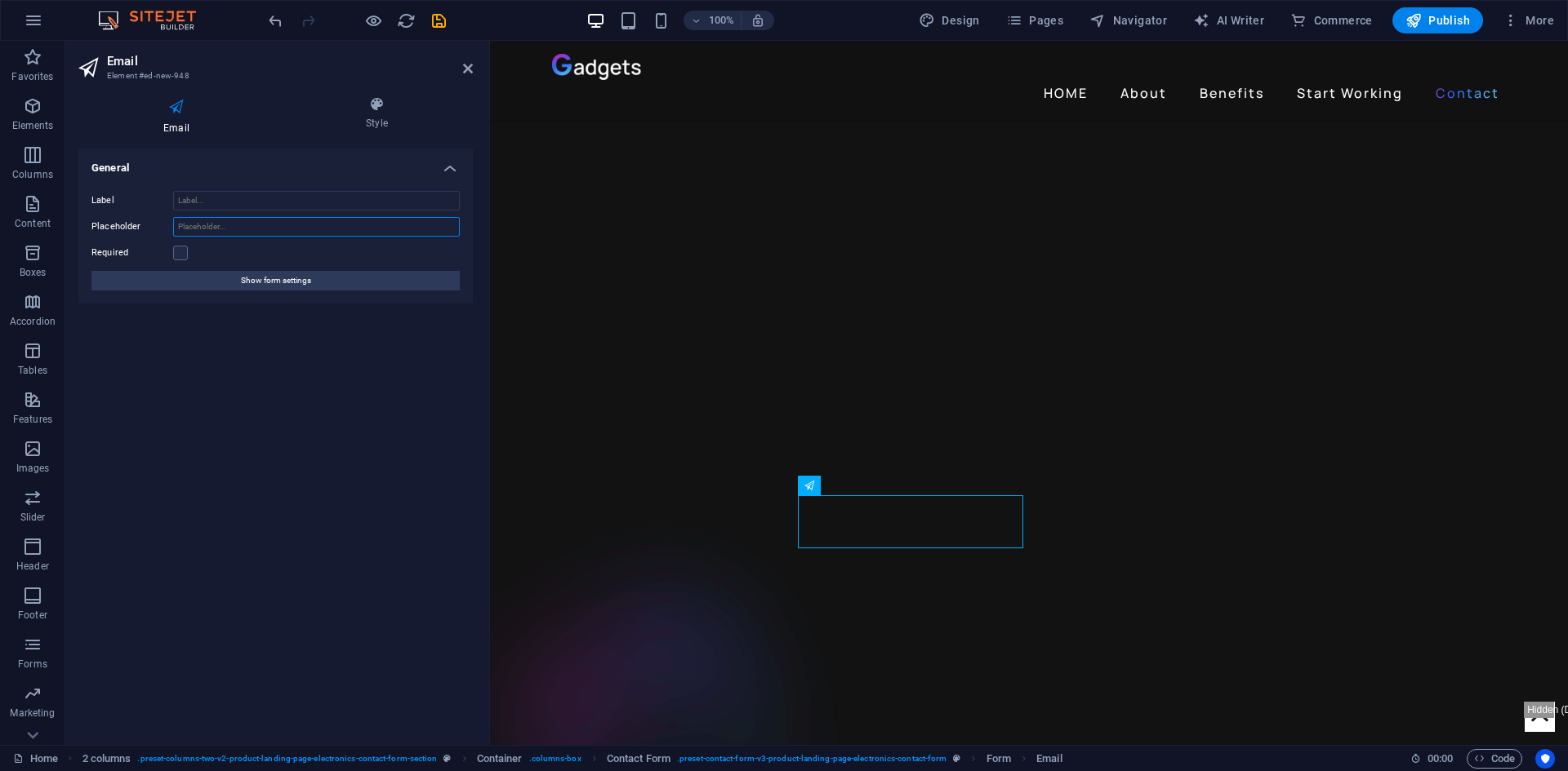
click at [294, 225] on input "Placeholder" at bounding box center [317, 226] width 287 height 20
click at [293, 205] on input "Label" at bounding box center [317, 200] width 287 height 20
click at [365, 114] on h4 "Style" at bounding box center [377, 113] width 192 height 34
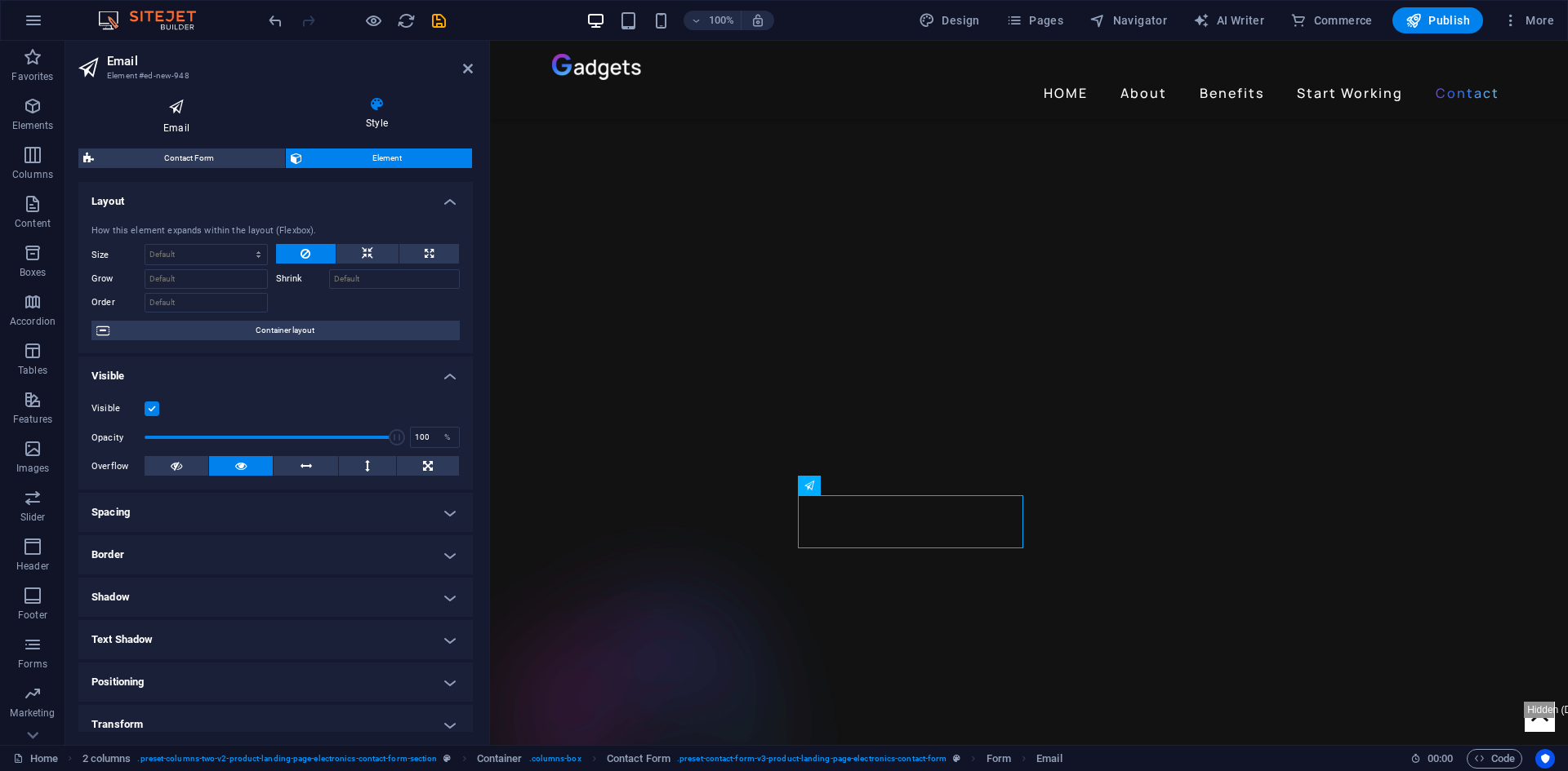
click at [188, 106] on icon at bounding box center [176, 106] width 196 height 21
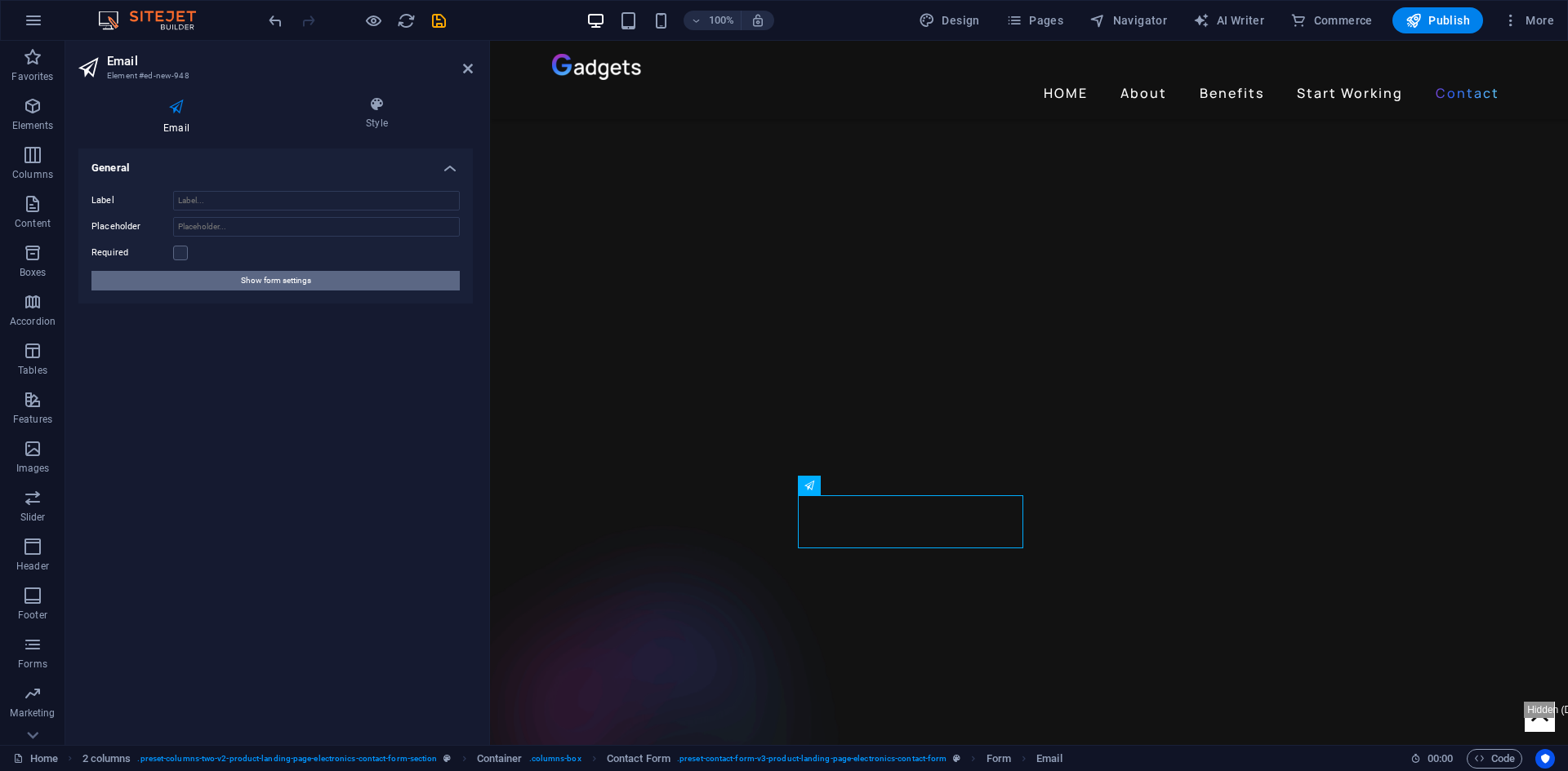
click at [241, 280] on span "Show form settings" at bounding box center [276, 280] width 70 height 20
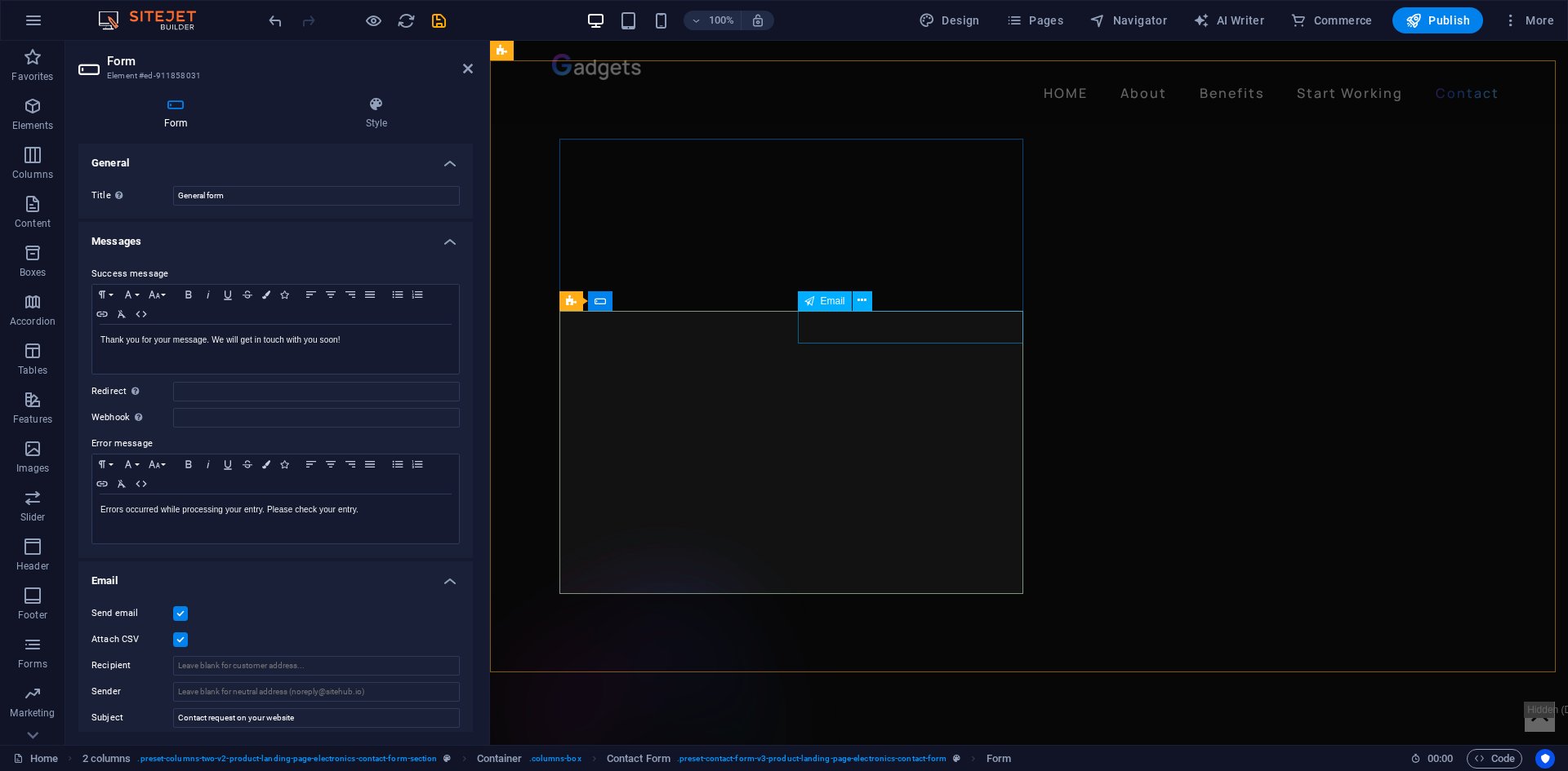
click at [858, 485] on icon at bounding box center [862, 485] width 9 height 17
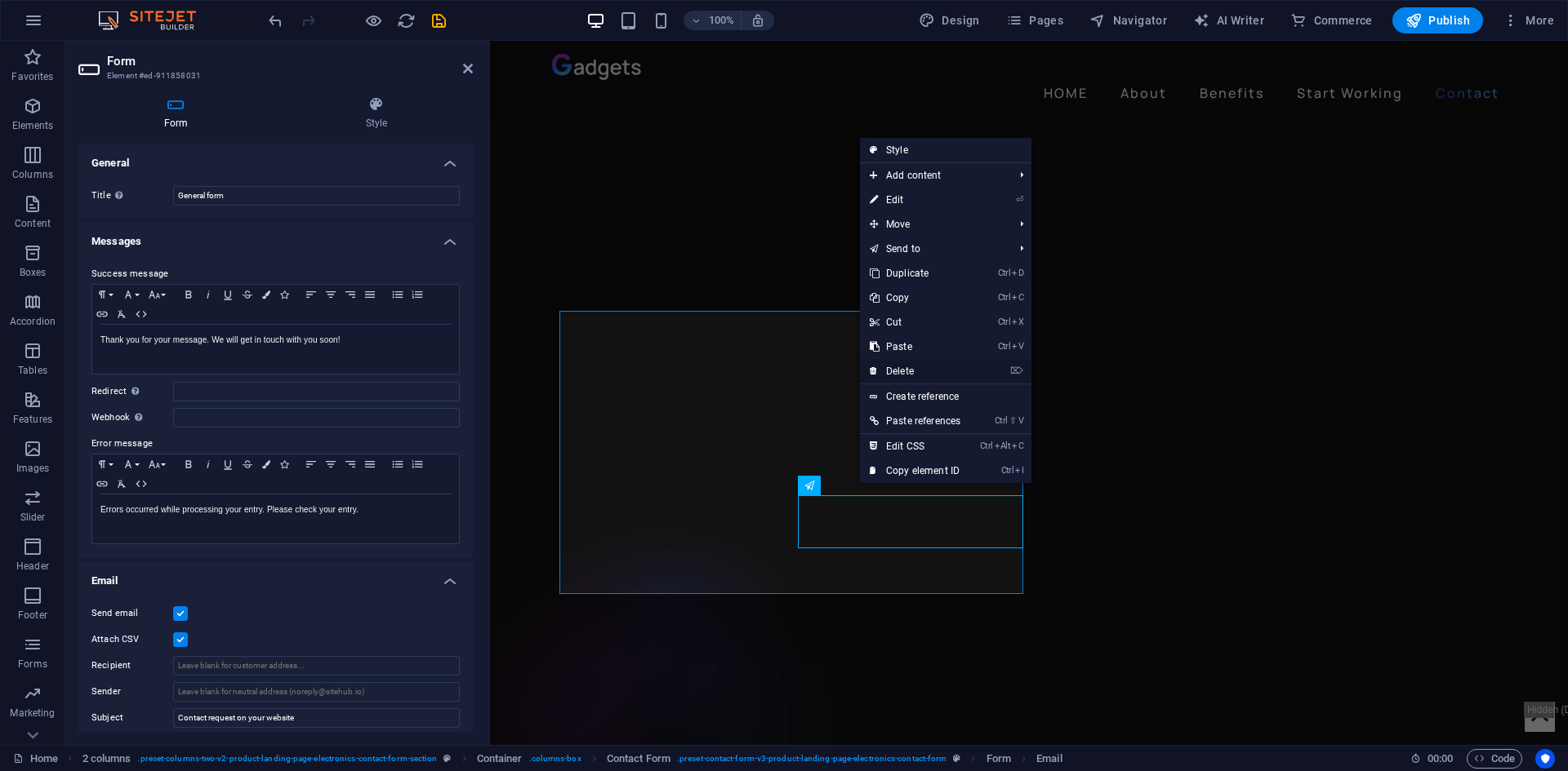
drag, startPoint x: 896, startPoint y: 368, endPoint x: 406, endPoint y: 328, distance: 491.6
click at [896, 368] on link "⌦ Delete" at bounding box center [915, 372] width 110 height 24
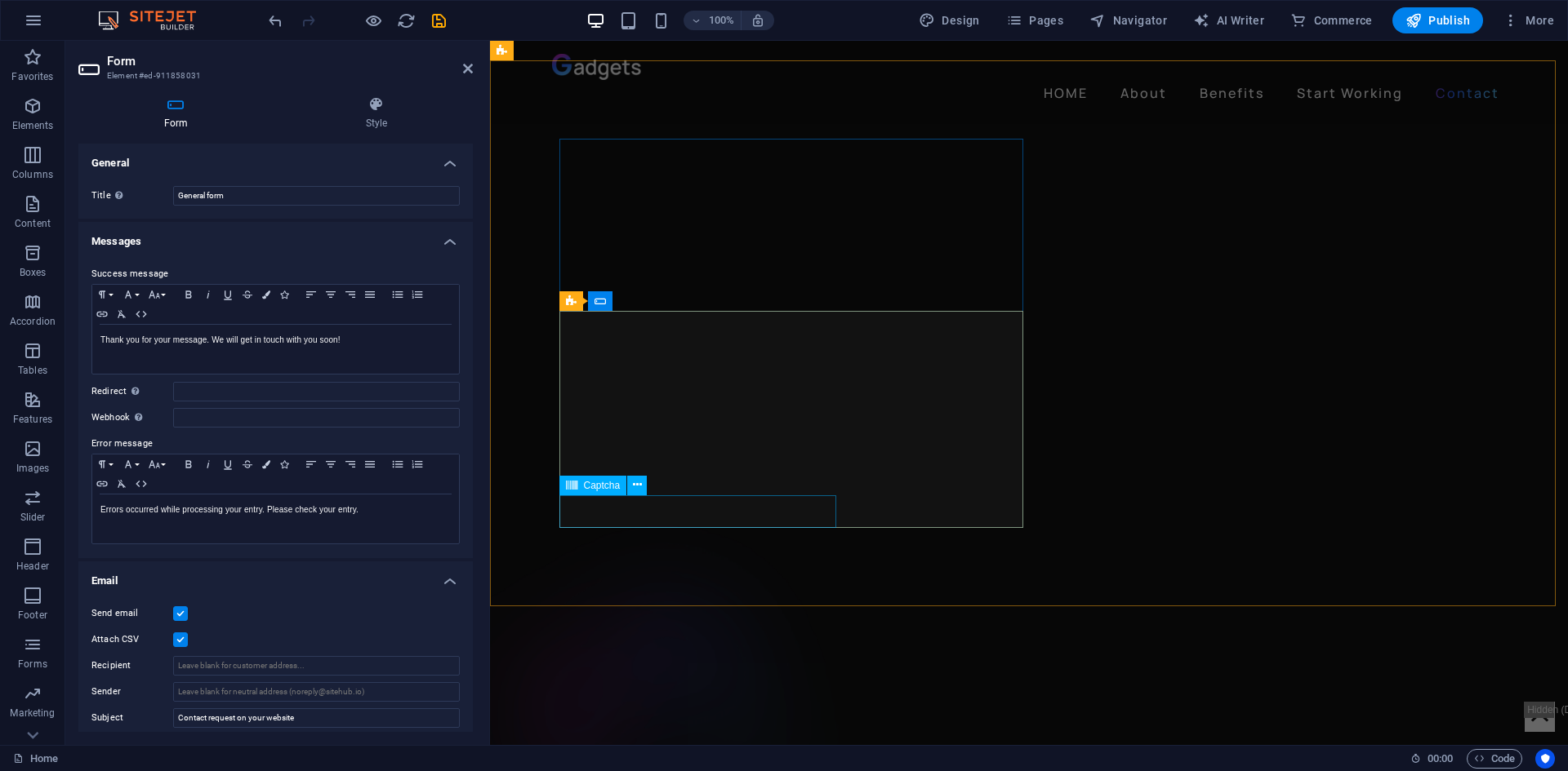
click at [603, 478] on div "Captcha" at bounding box center [593, 485] width 68 height 20
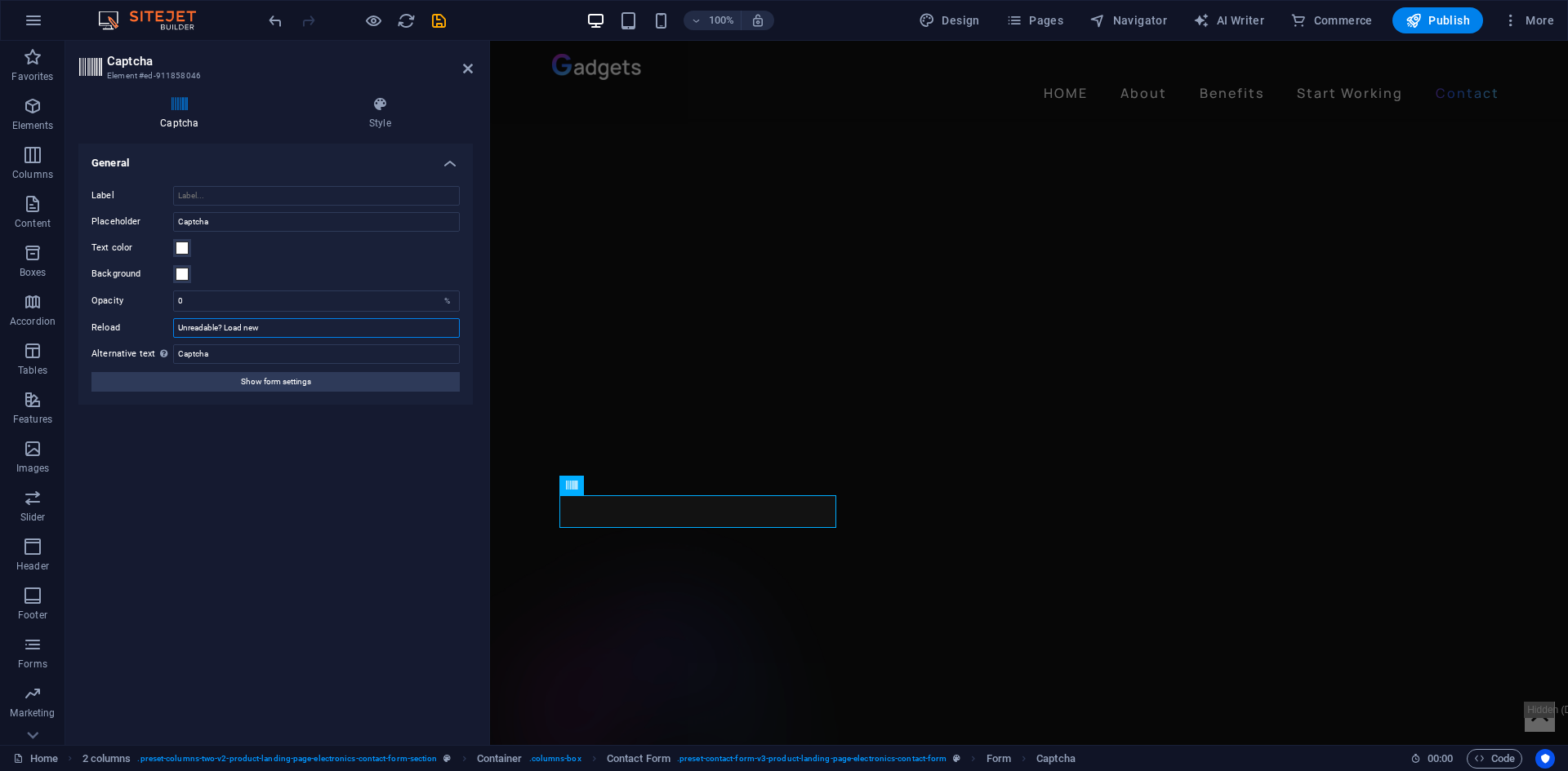
click at [279, 331] on input "Unreadable? Load new" at bounding box center [317, 328] width 287 height 20
click at [420, 295] on input "0" at bounding box center [317, 301] width 285 height 20
type input "1"
type input "0"
click at [178, 273] on button "Background" at bounding box center [182, 274] width 18 height 18
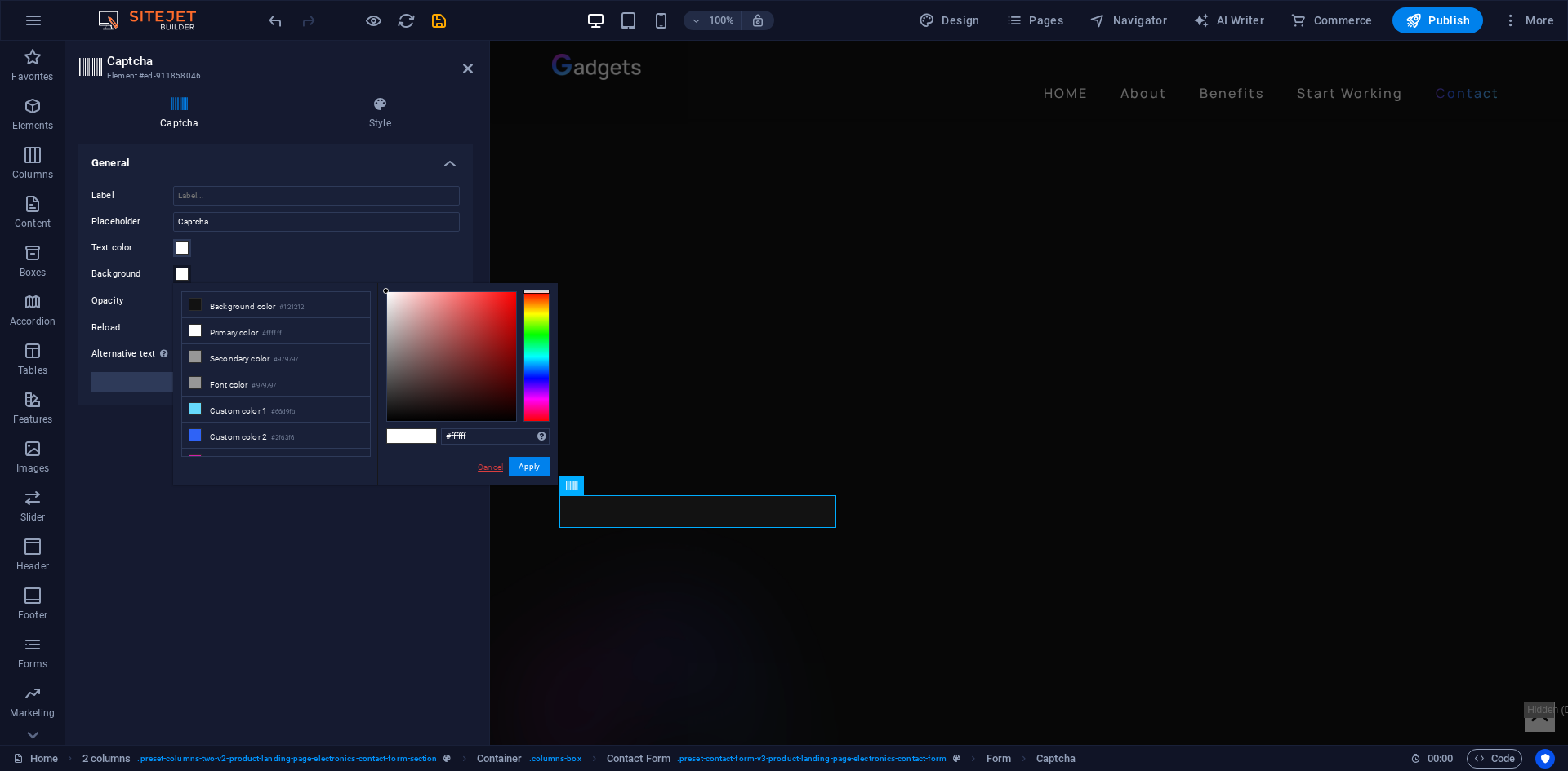
click at [490, 470] on link "Cancel" at bounding box center [490, 467] width 29 height 12
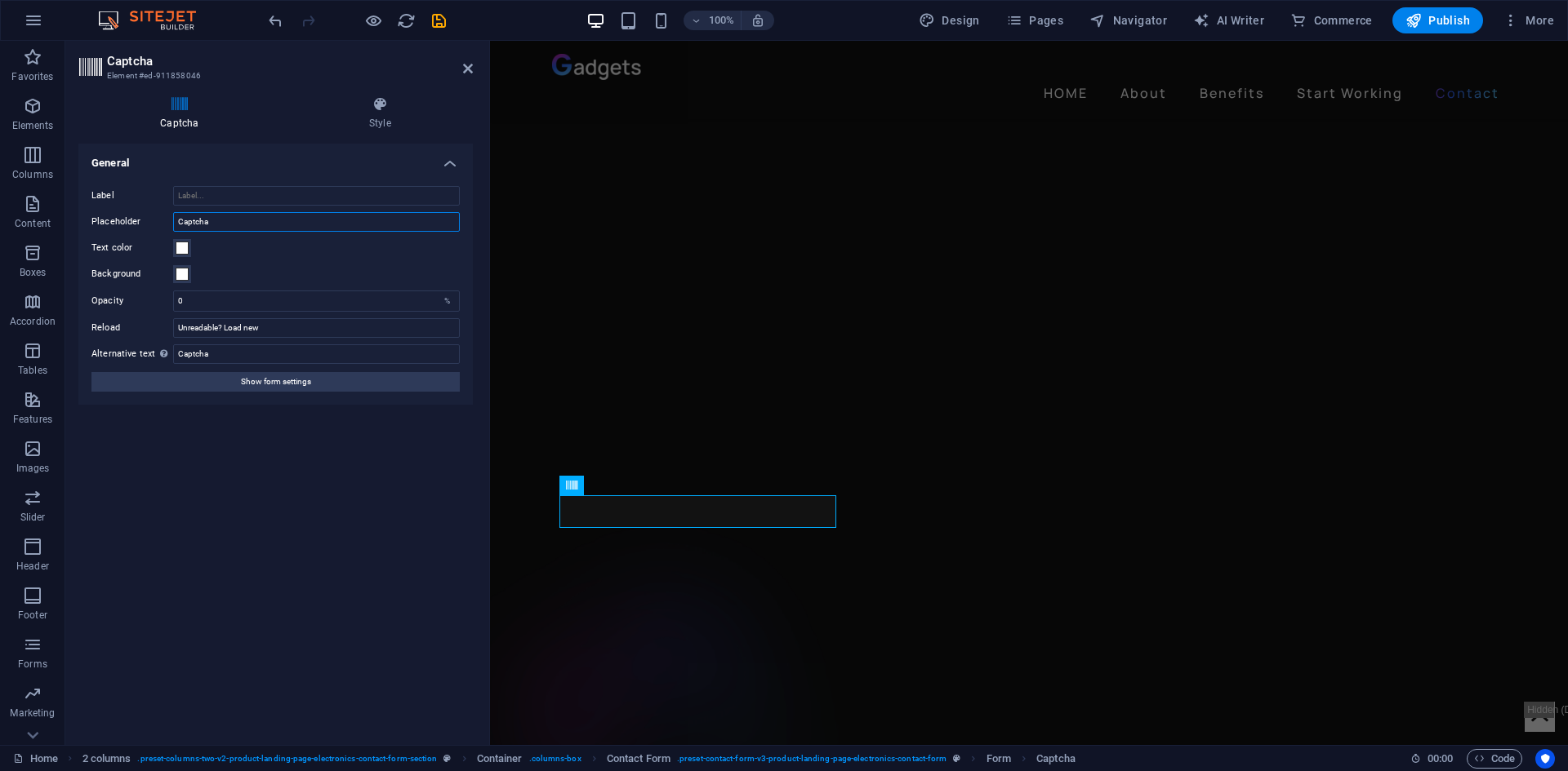
click at [220, 222] on input "Captcha" at bounding box center [317, 222] width 287 height 20
click at [239, 200] on input "Label" at bounding box center [317, 196] width 287 height 20
click at [1058, 762] on span "Captcha" at bounding box center [1056, 759] width 39 height 20
click at [407, 109] on icon at bounding box center [380, 104] width 185 height 17
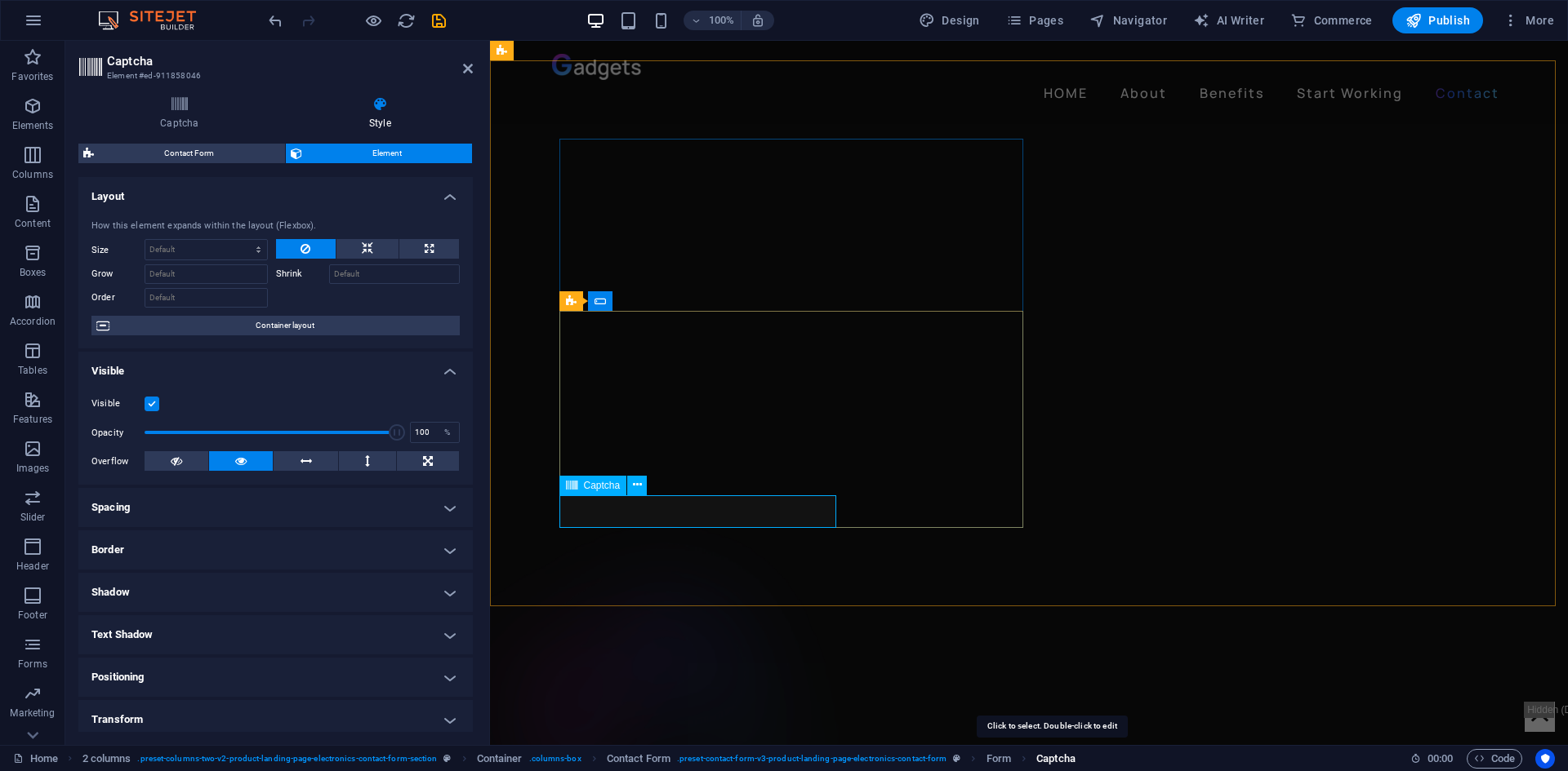
click at [1042, 761] on span "Captcha" at bounding box center [1056, 759] width 39 height 20
click at [997, 752] on span "Form" at bounding box center [999, 759] width 24 height 20
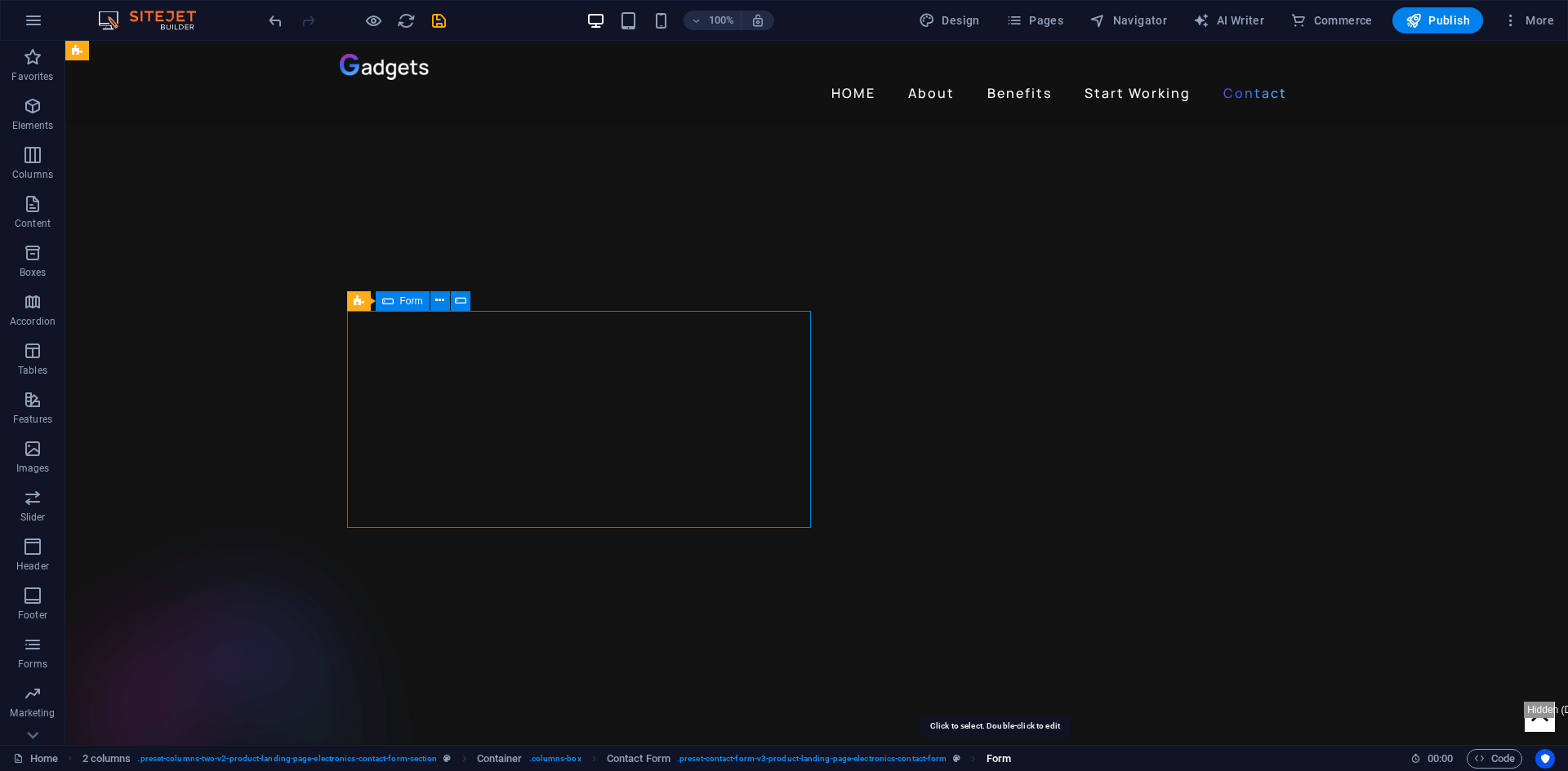
click at [997, 752] on span "Form" at bounding box center [999, 759] width 24 height 20
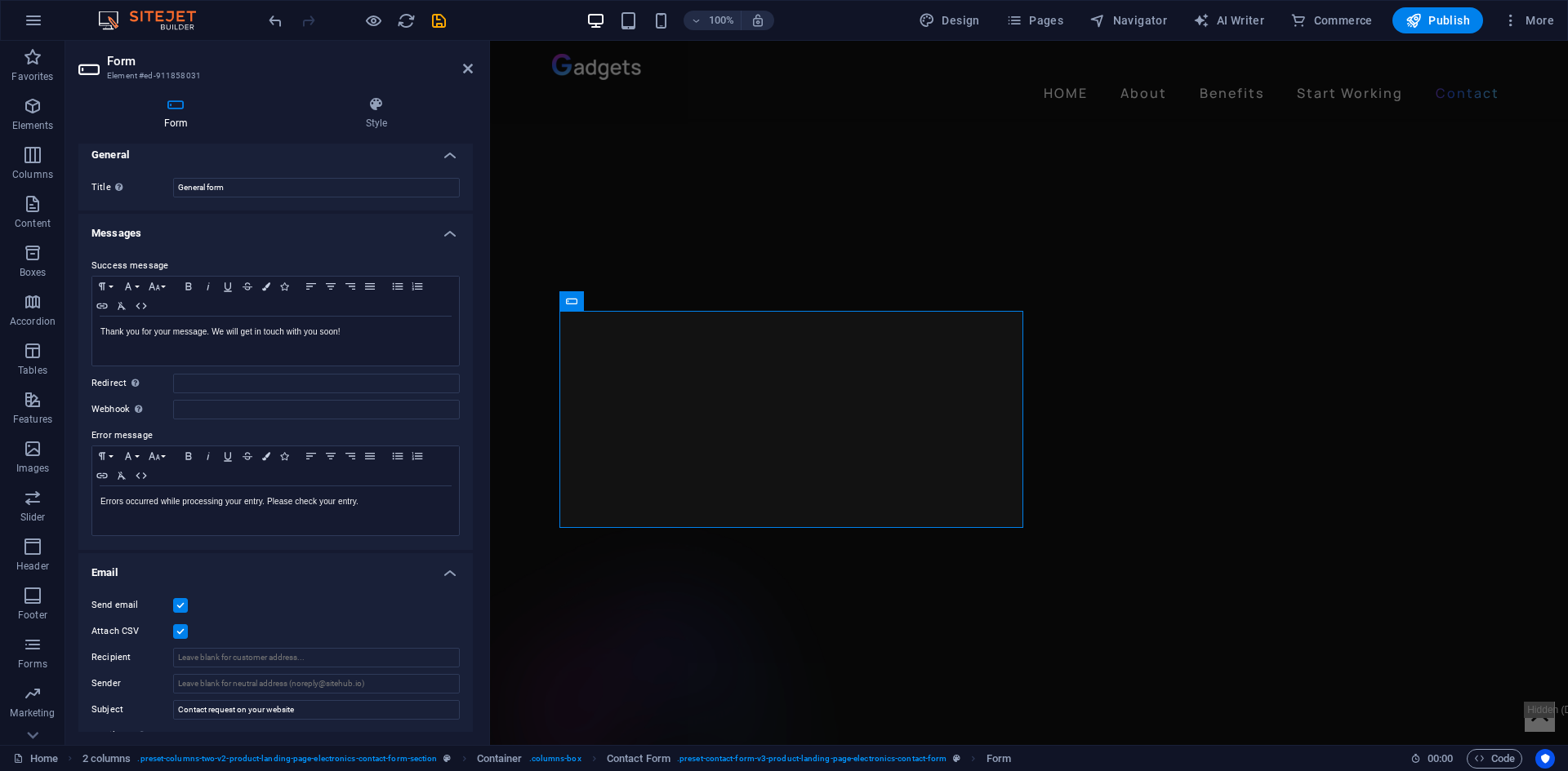
scroll to position [0, 0]
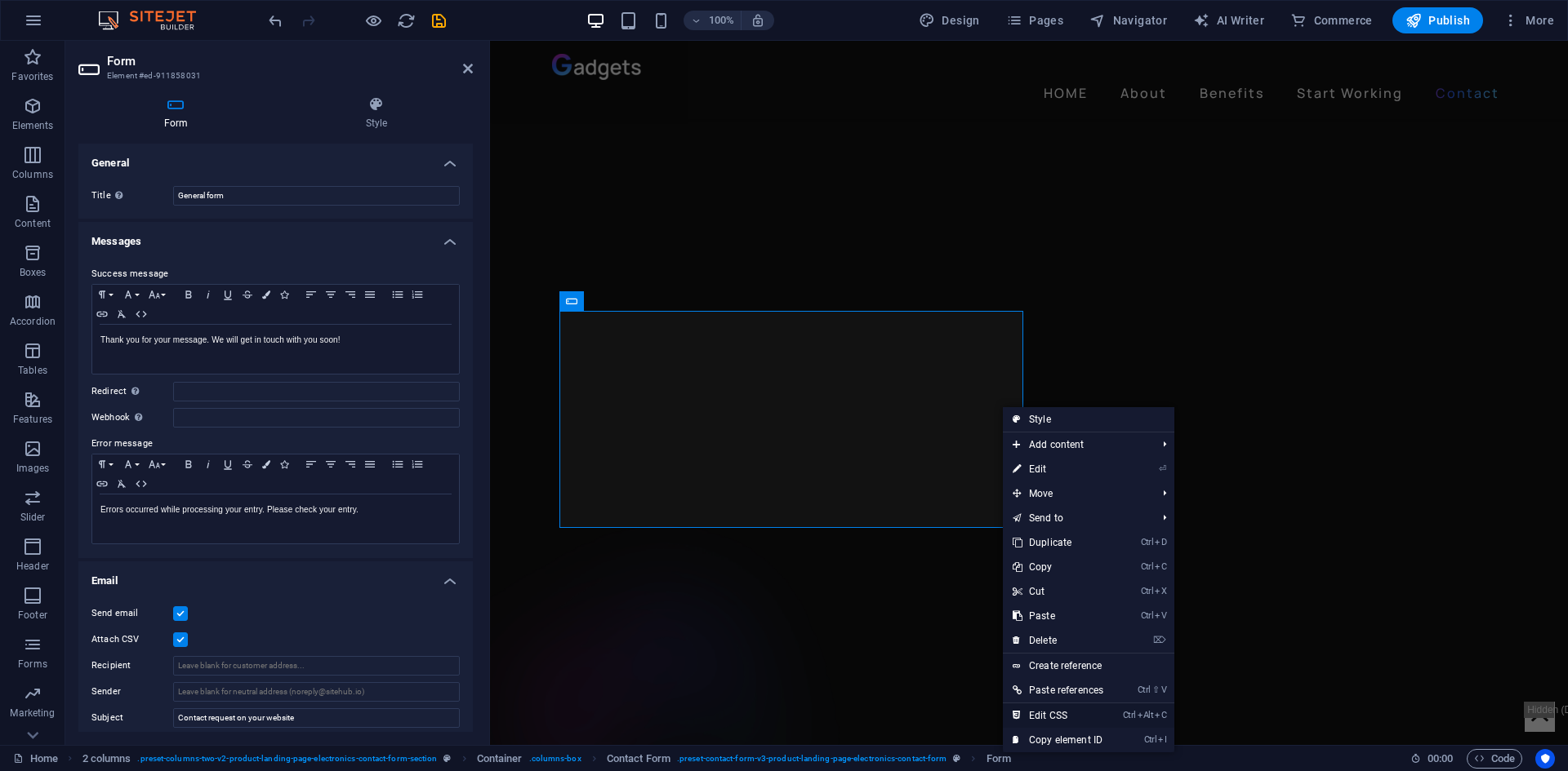
click at [1056, 712] on link "Ctrl Alt C Edit CSS" at bounding box center [1057, 716] width 110 height 24
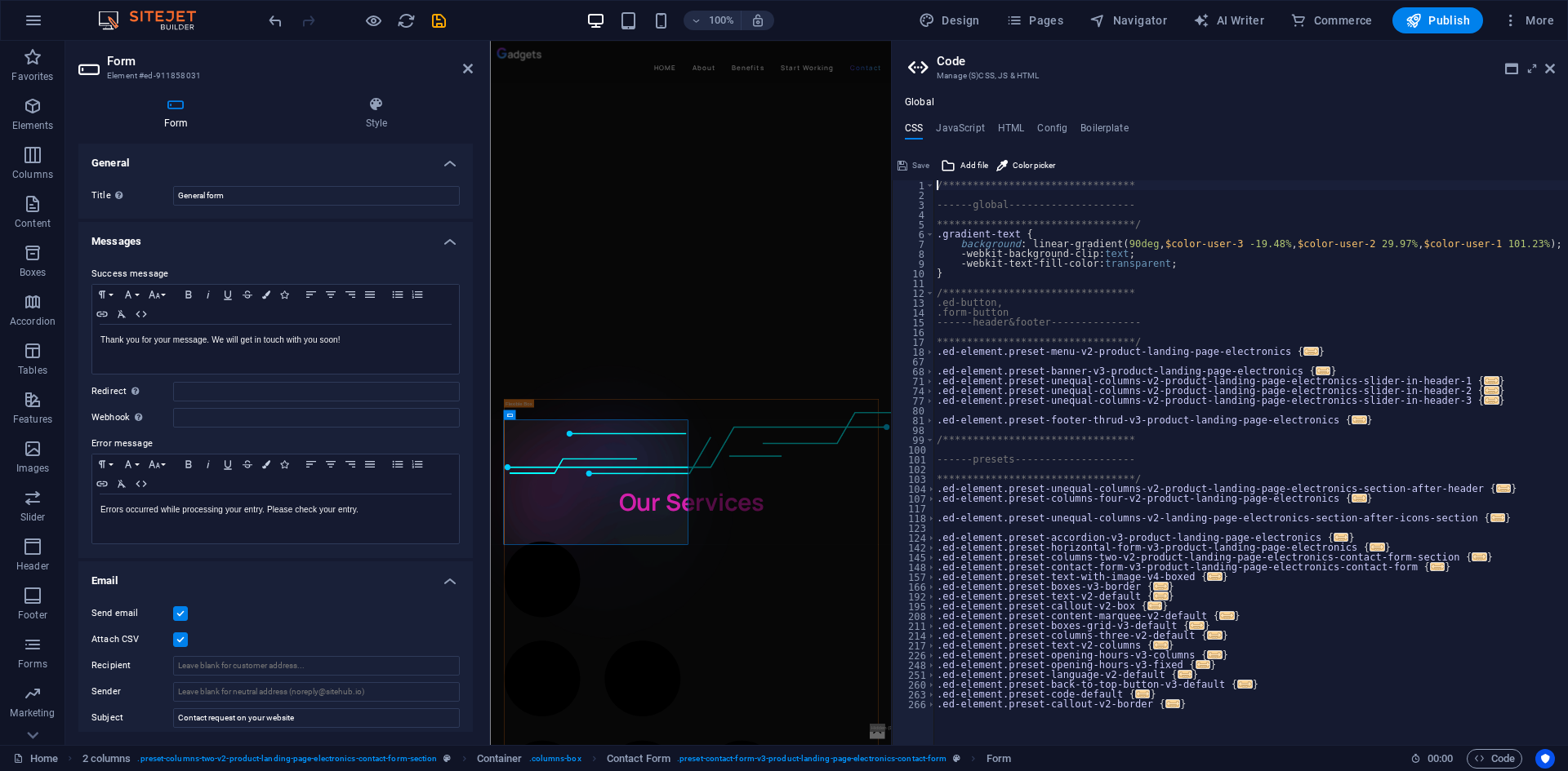
scroll to position [3909, 0]
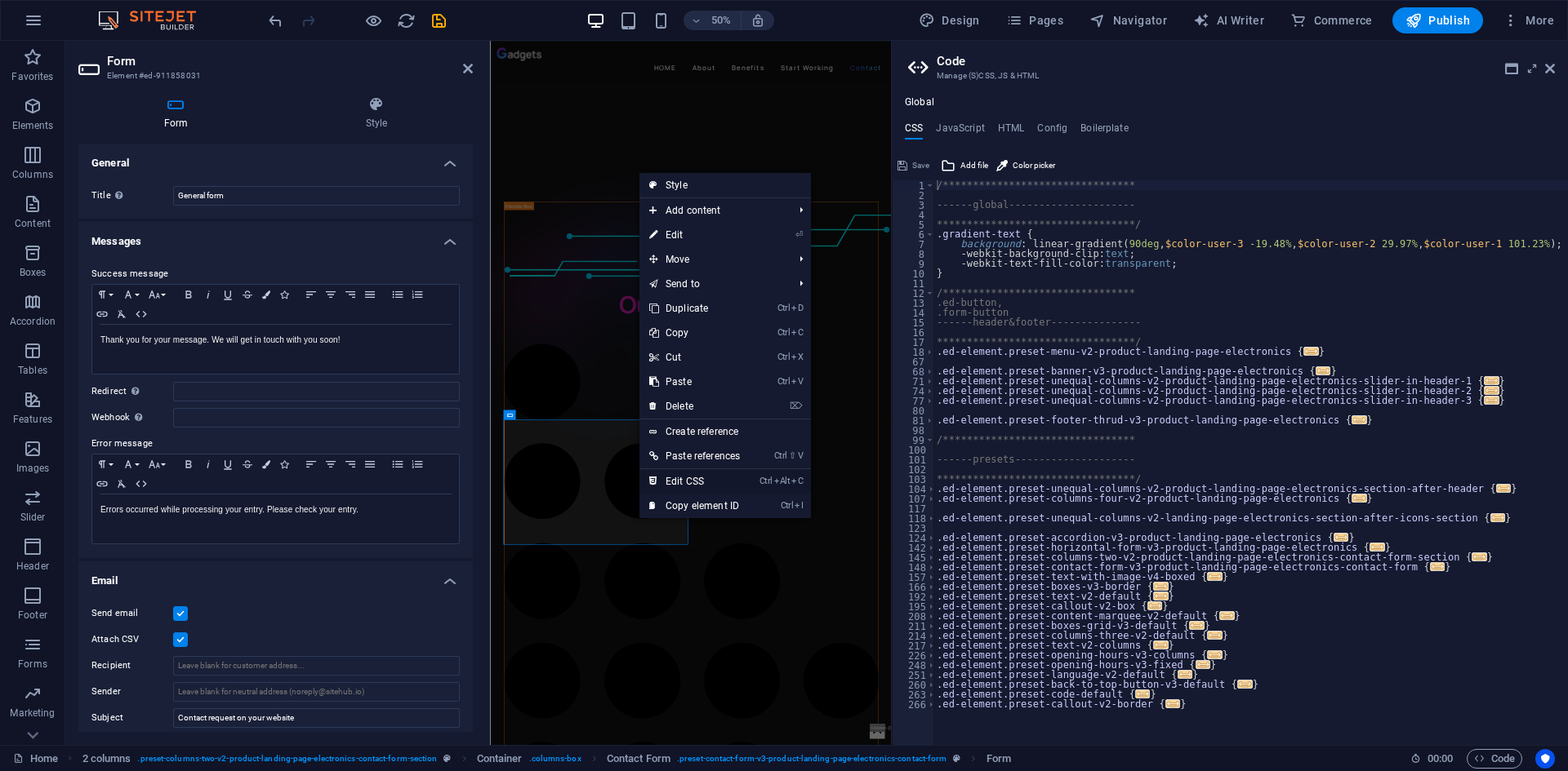
click at [669, 481] on link "Ctrl Alt C Edit CSS" at bounding box center [694, 481] width 110 height 24
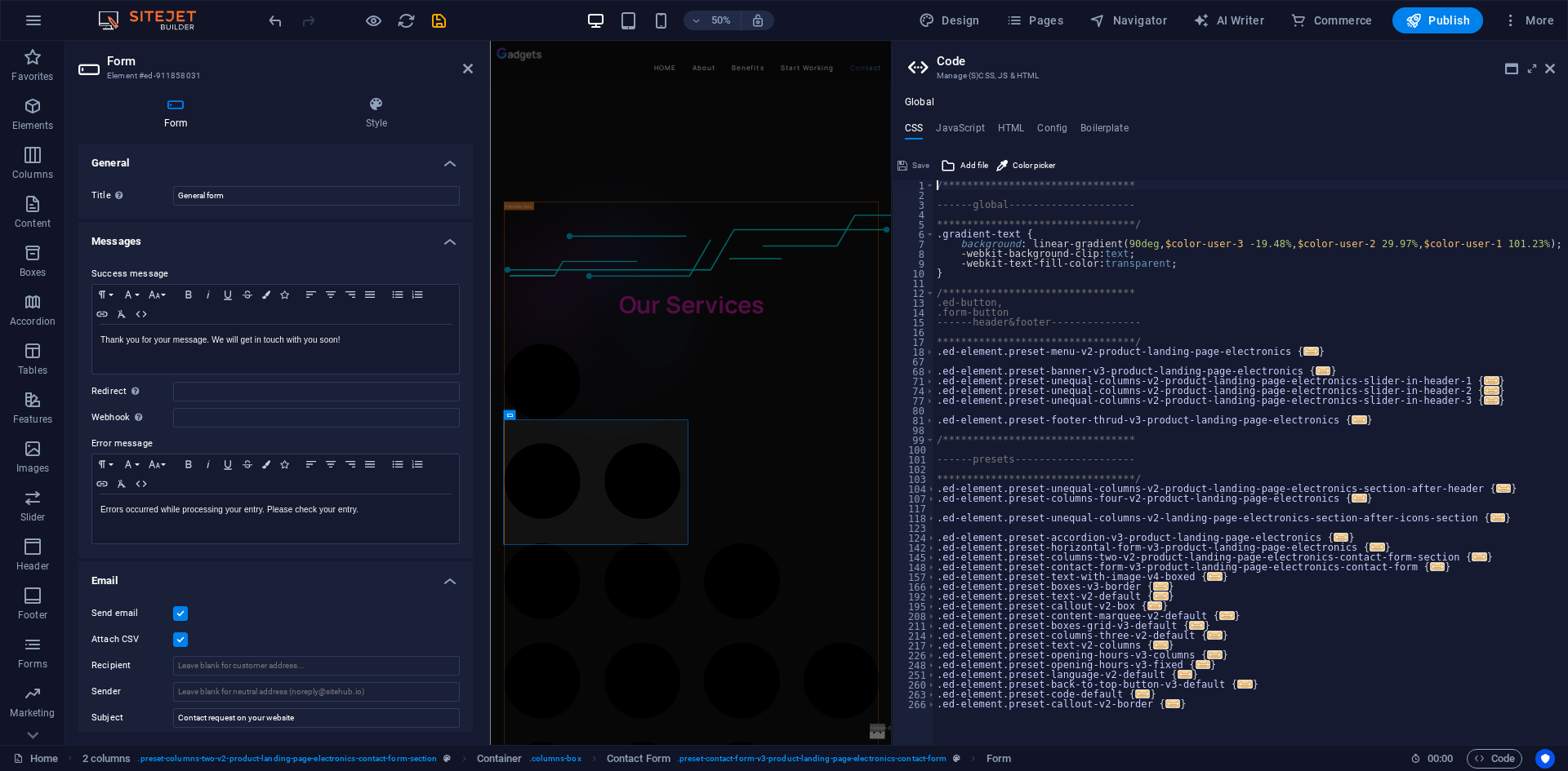
click at [220, 242] on h4 "Messages" at bounding box center [275, 237] width 394 height 30
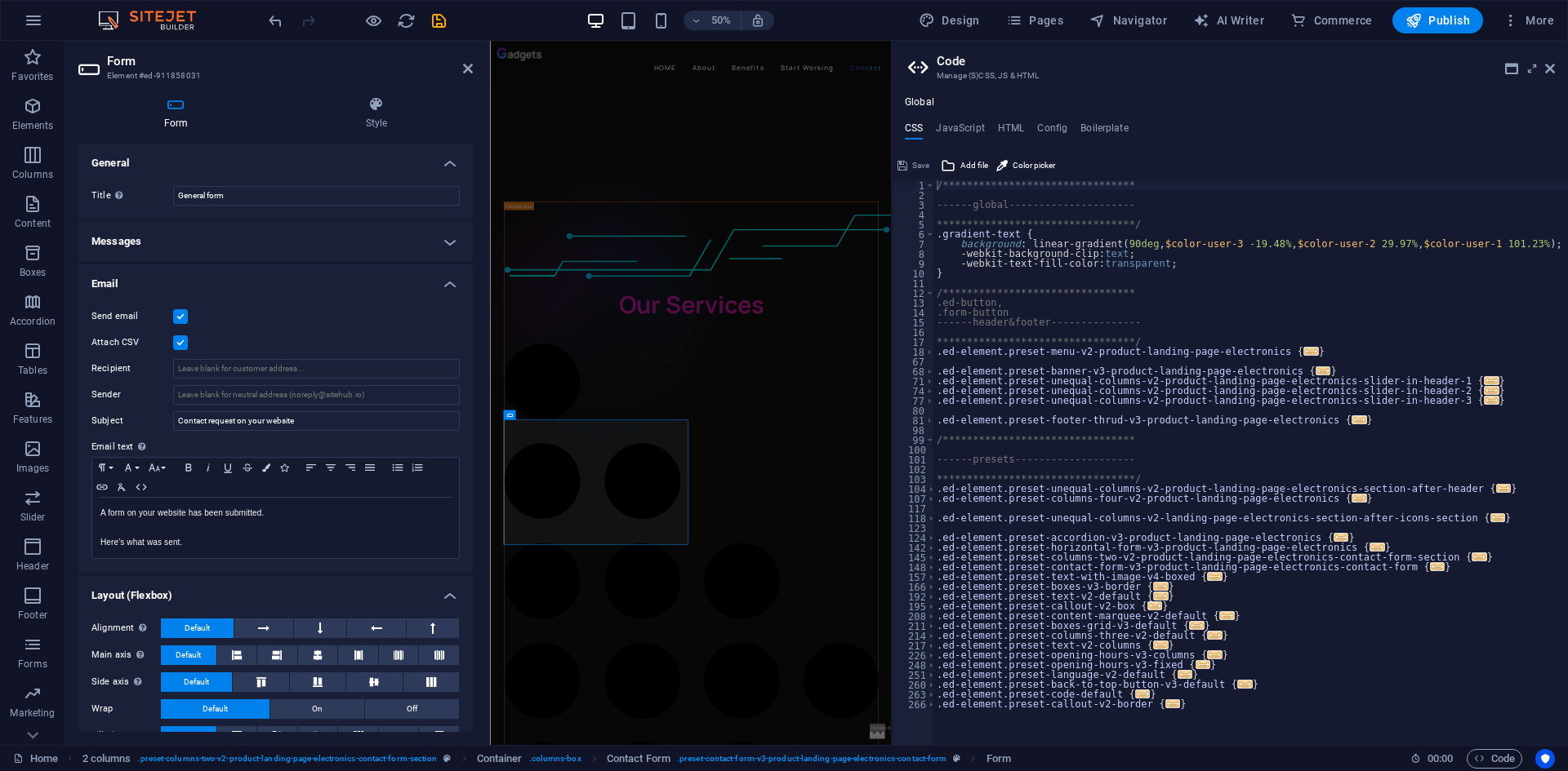
click at [240, 278] on h4 "Email" at bounding box center [275, 279] width 394 height 30
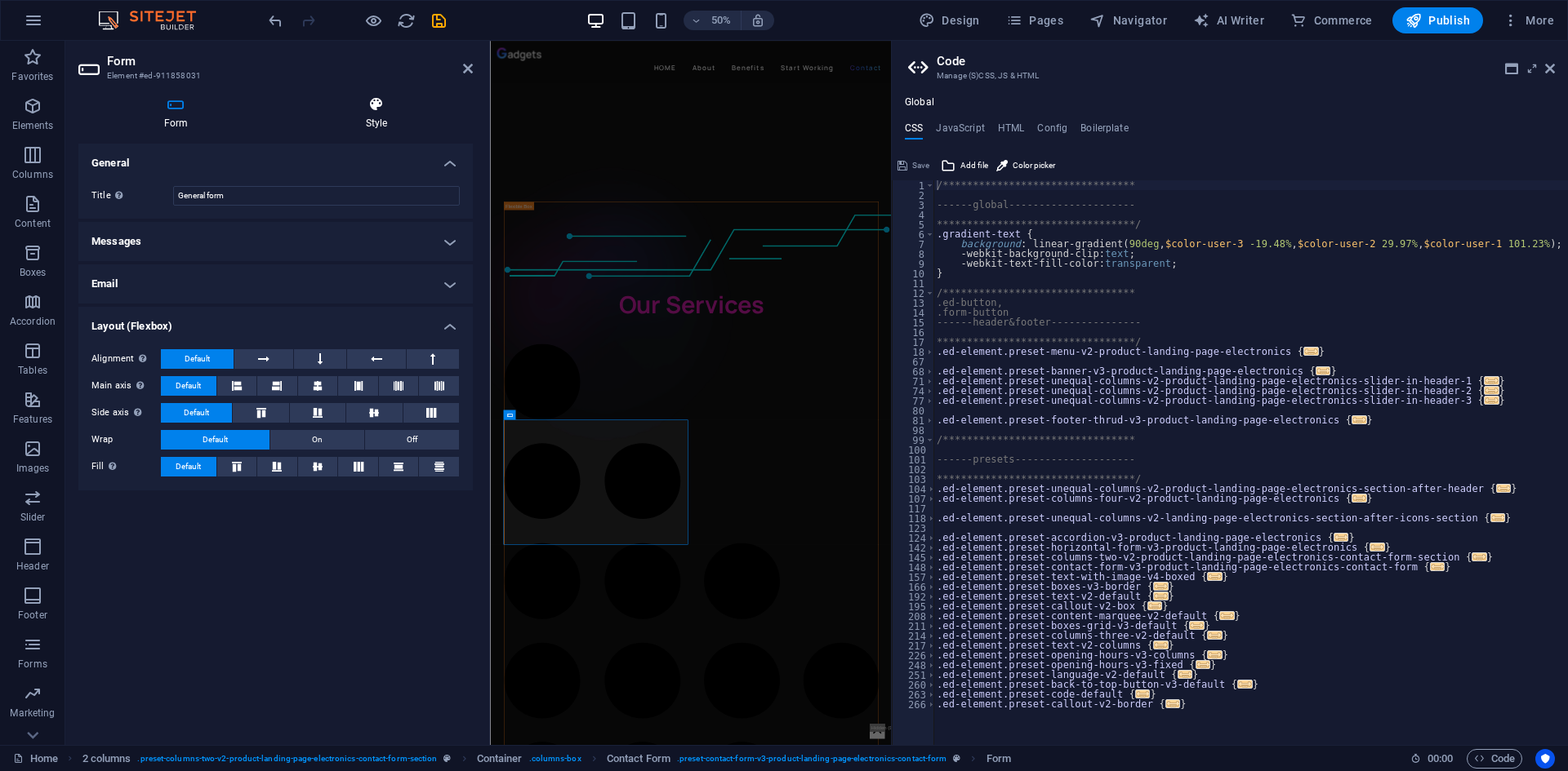
click at [361, 113] on h4 "Style" at bounding box center [376, 113] width 193 height 34
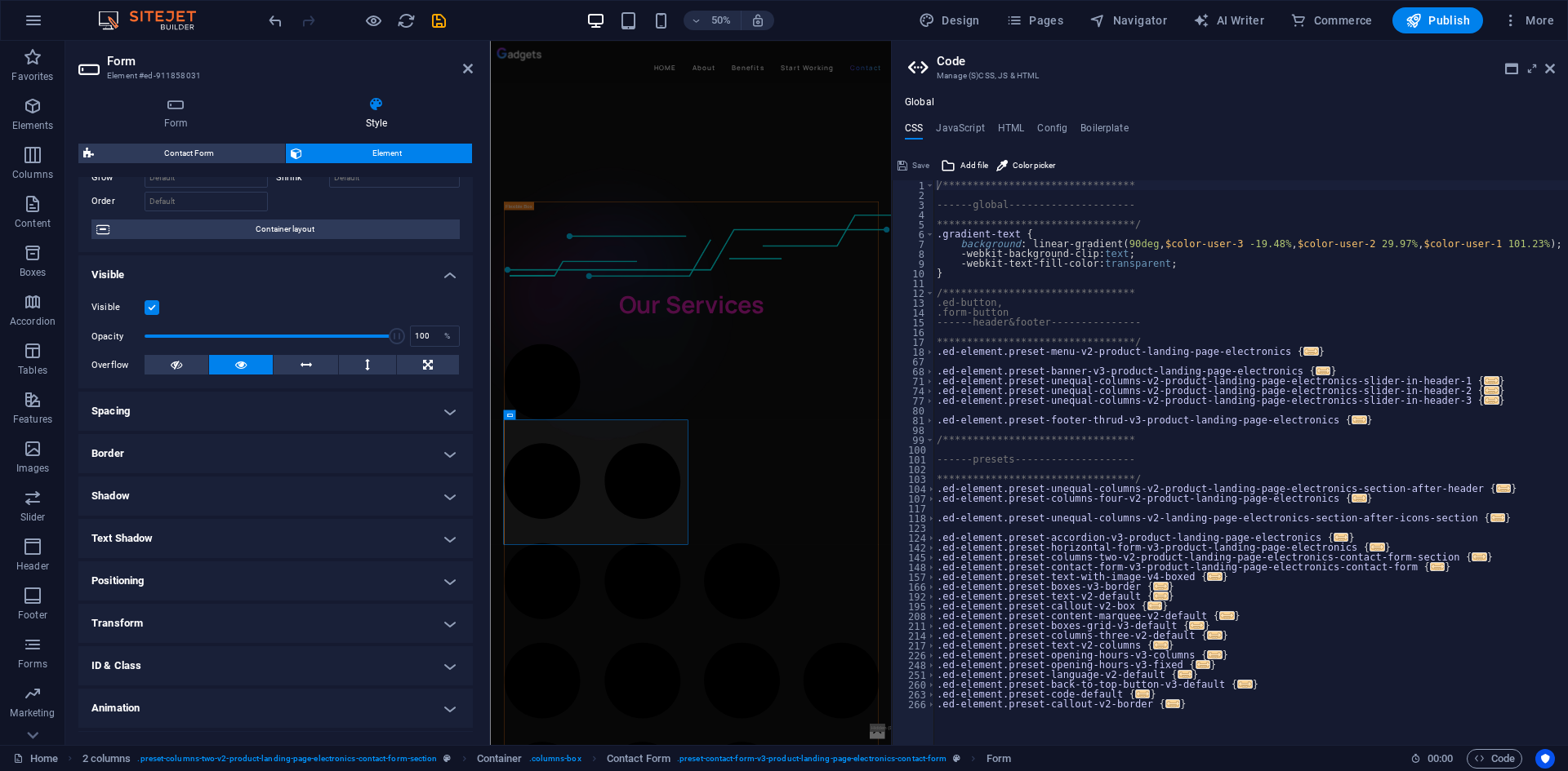
scroll to position [135, 0]
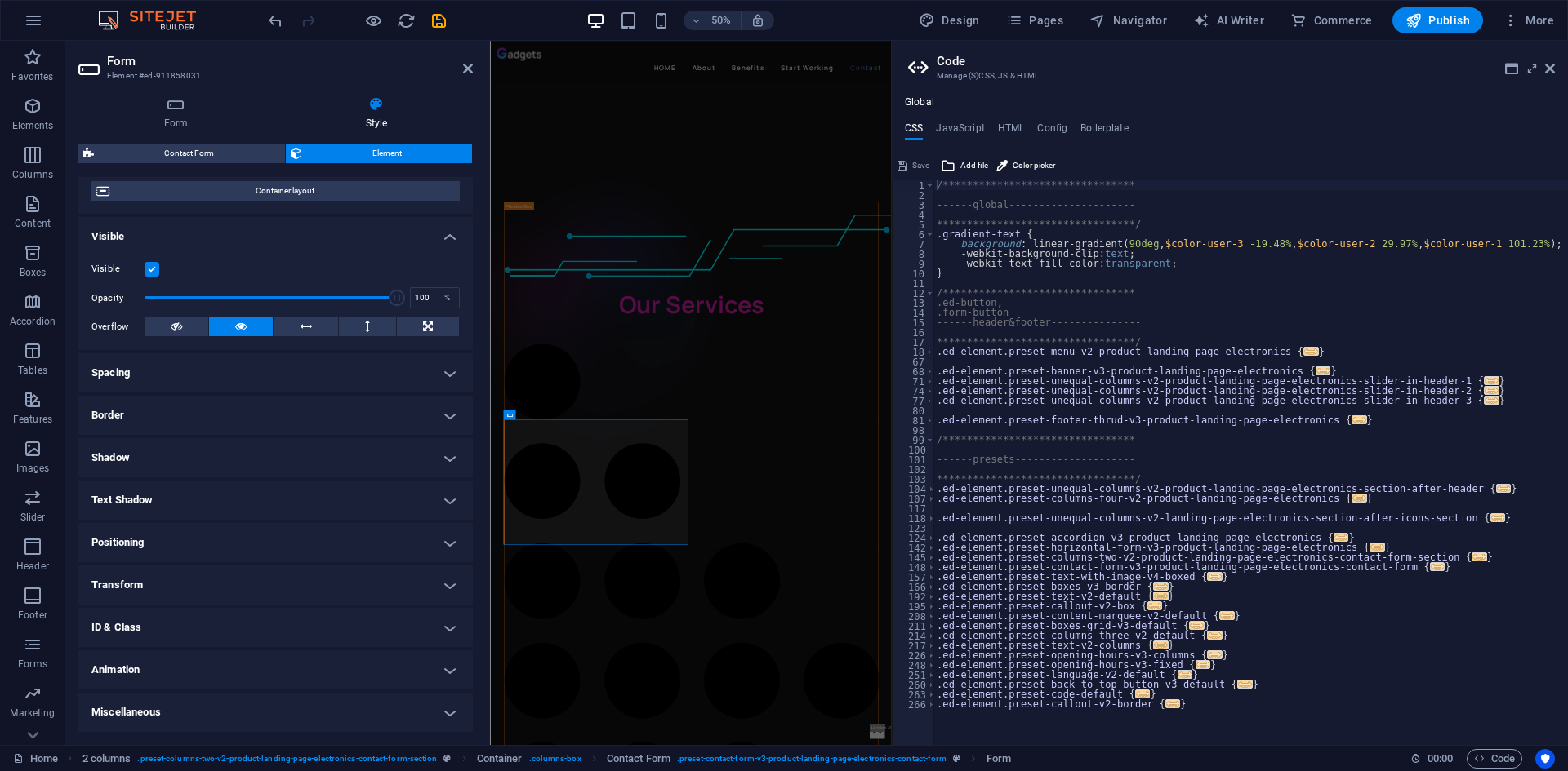
click at [324, 707] on h4 "Miscellaneous" at bounding box center [275, 712] width 394 height 39
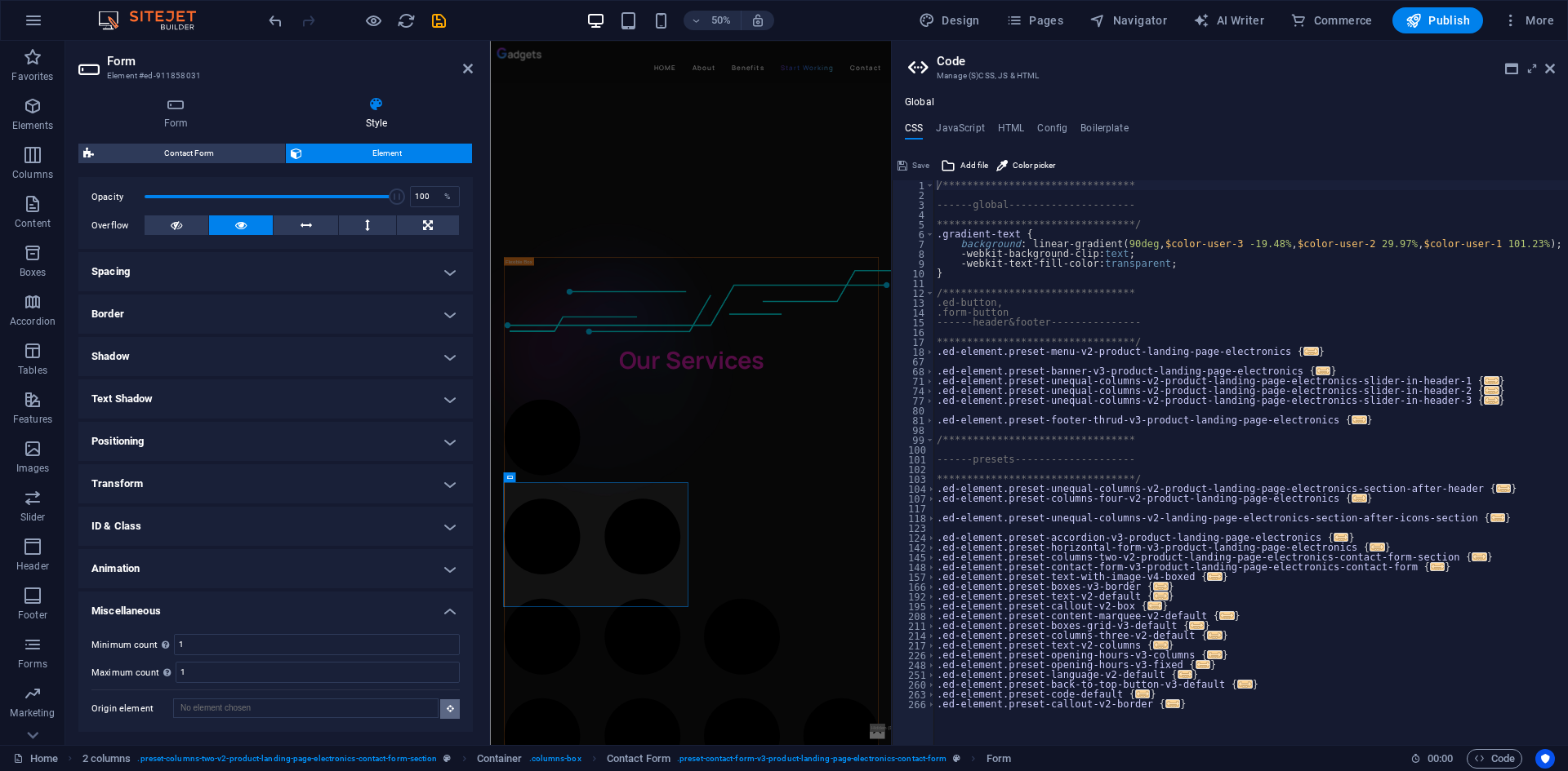
scroll to position [3779, 0]
click at [375, 605] on h4 "Miscellaneous" at bounding box center [275, 607] width 394 height 30
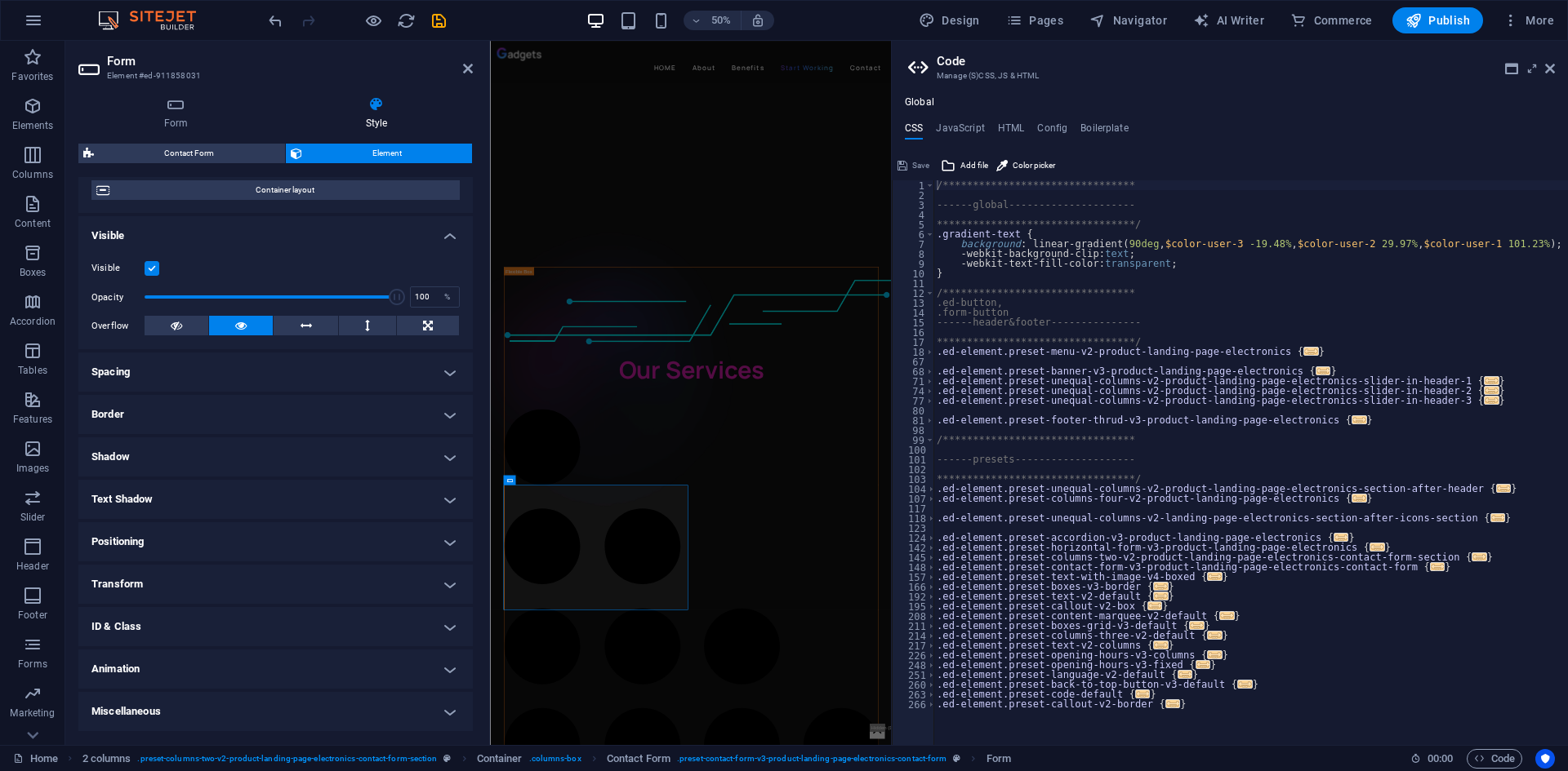
scroll to position [136, 0]
click at [352, 627] on h4 "ID & Class" at bounding box center [275, 627] width 394 height 39
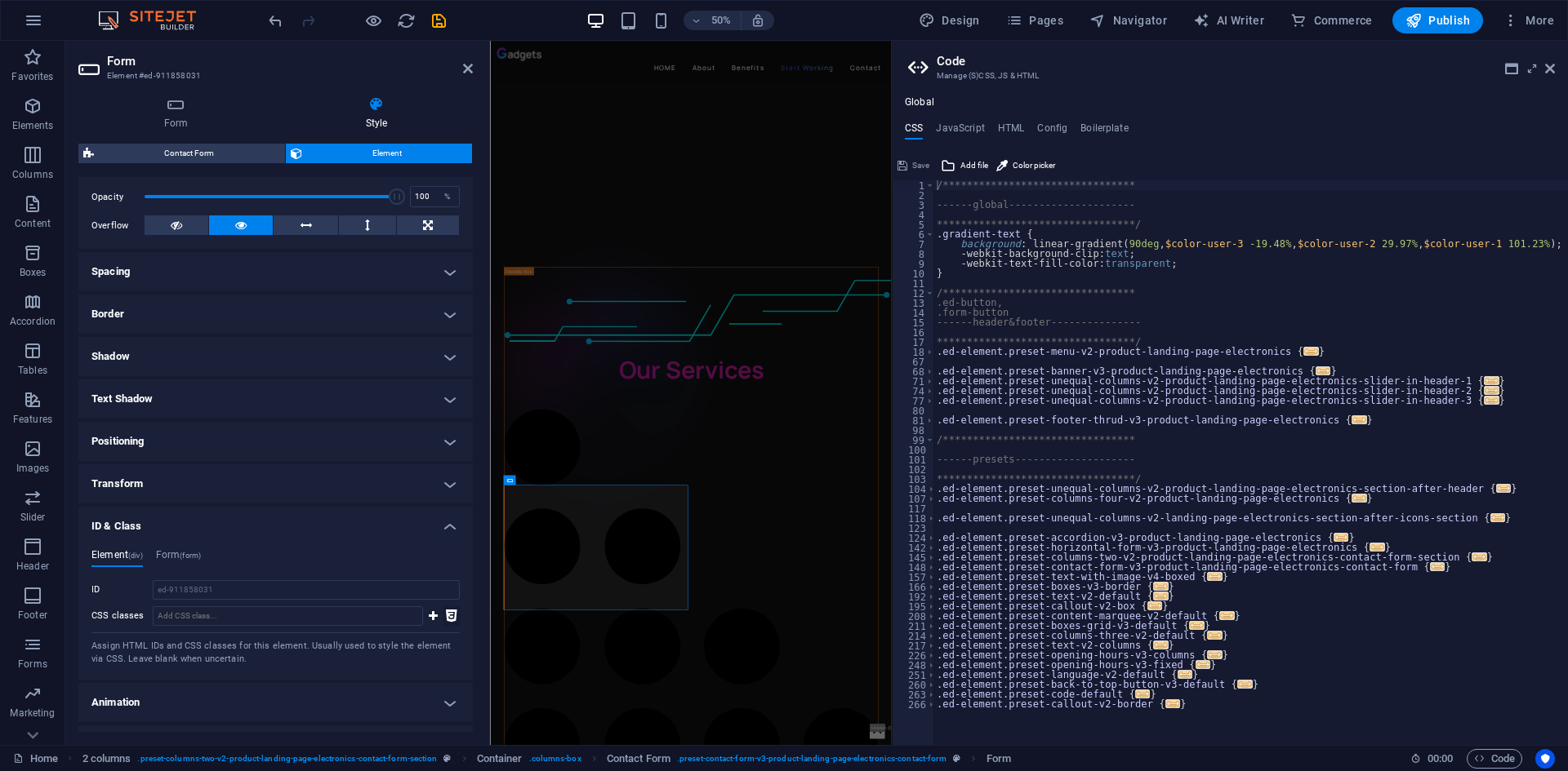
click at [452, 614] on icon at bounding box center [452, 615] width 11 height 20
click at [1219, 378] on div "**********" at bounding box center [1250, 473] width 634 height 585
click at [1370, 548] on span "..." at bounding box center [1378, 548] width 15 height 9
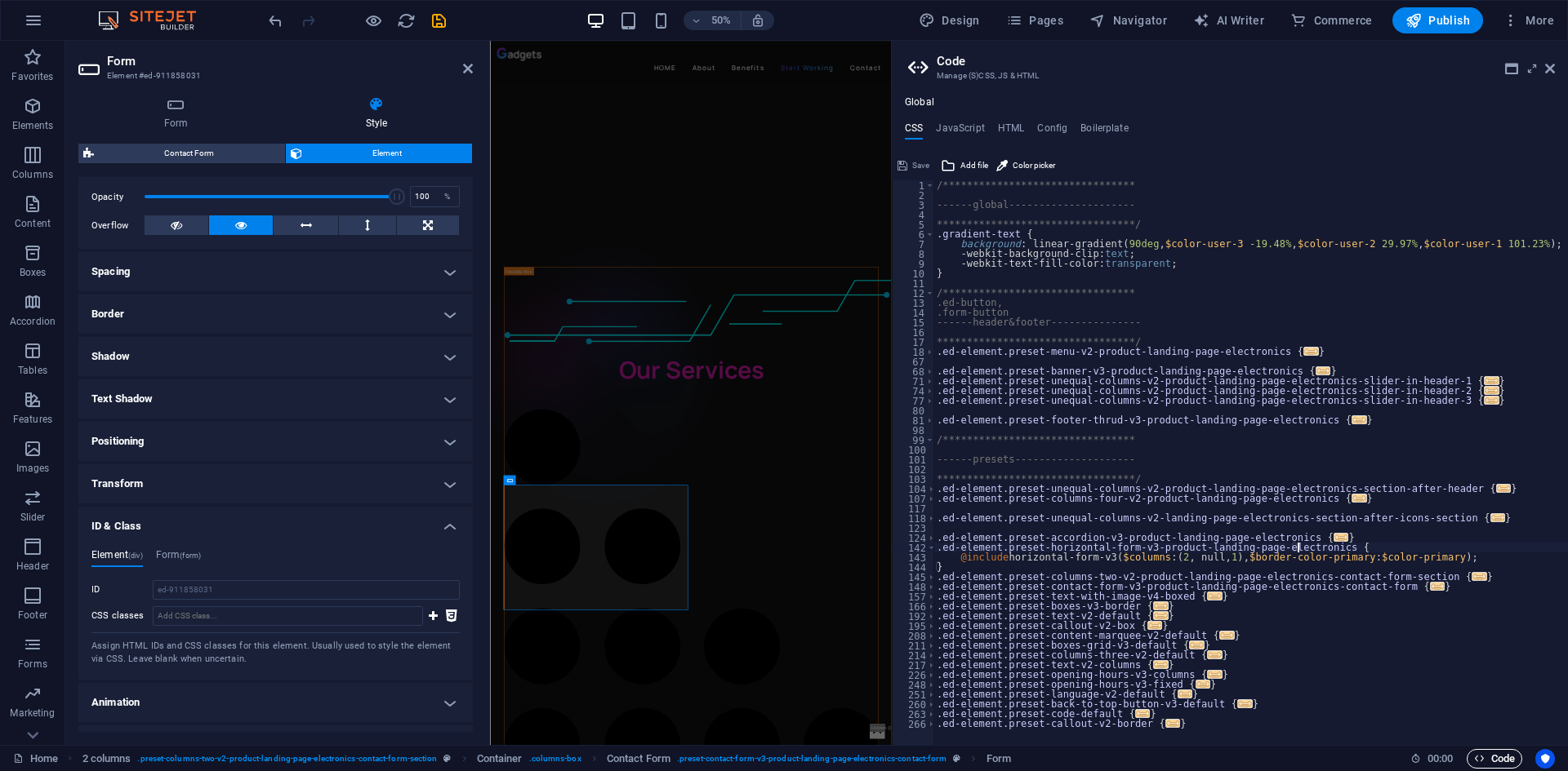
click at [0, 0] on icon "button" at bounding box center [0, 0] width 0 height 0
click at [1316, 372] on span "..." at bounding box center [1323, 372] width 15 height 9
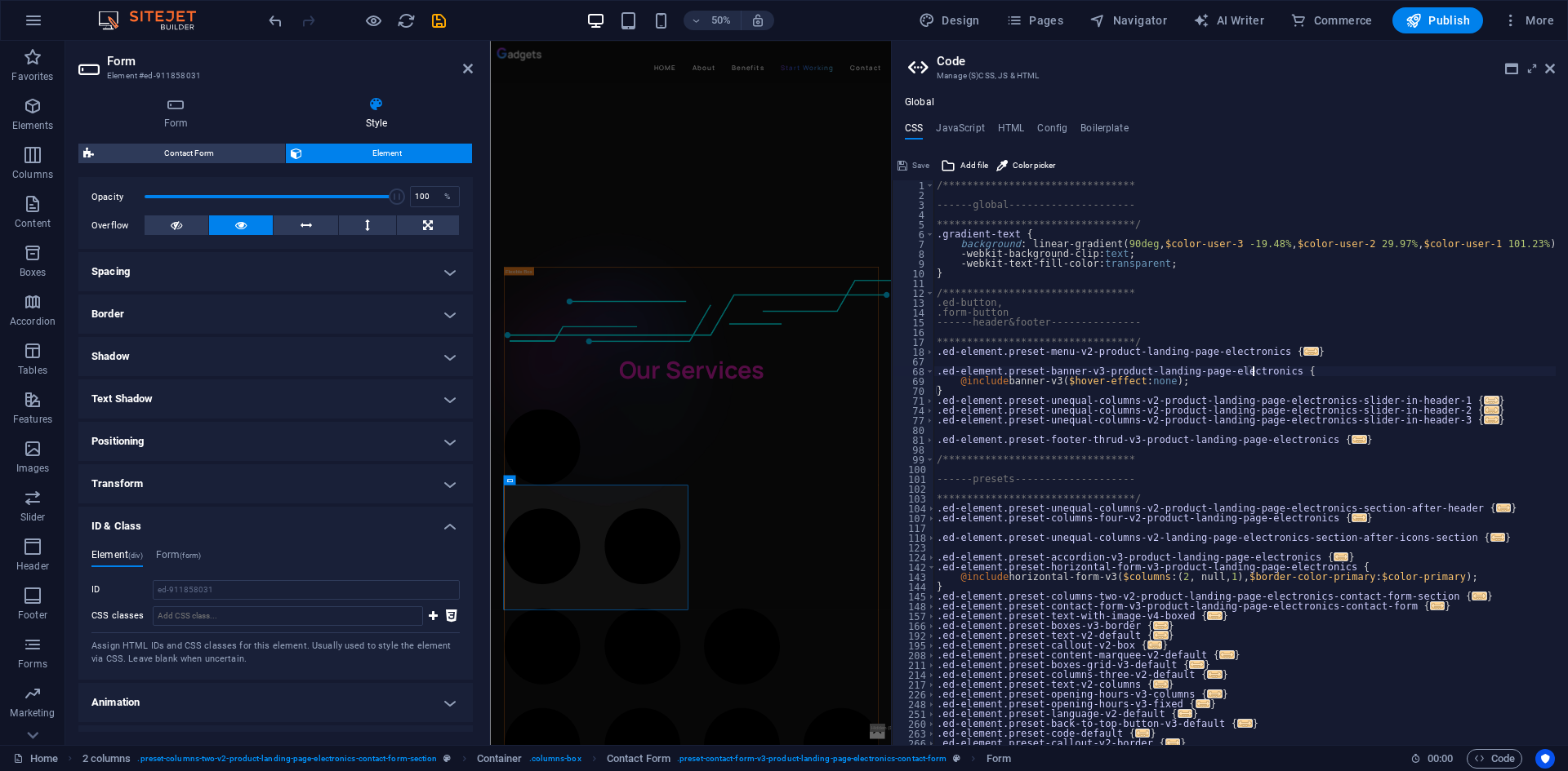
click at [1485, 398] on span "..." at bounding box center [1493, 400] width 15 height 9
type textarea ".ed-element.preset-unequal-columns-v2-product-landing-page-electronics-slider-i…"
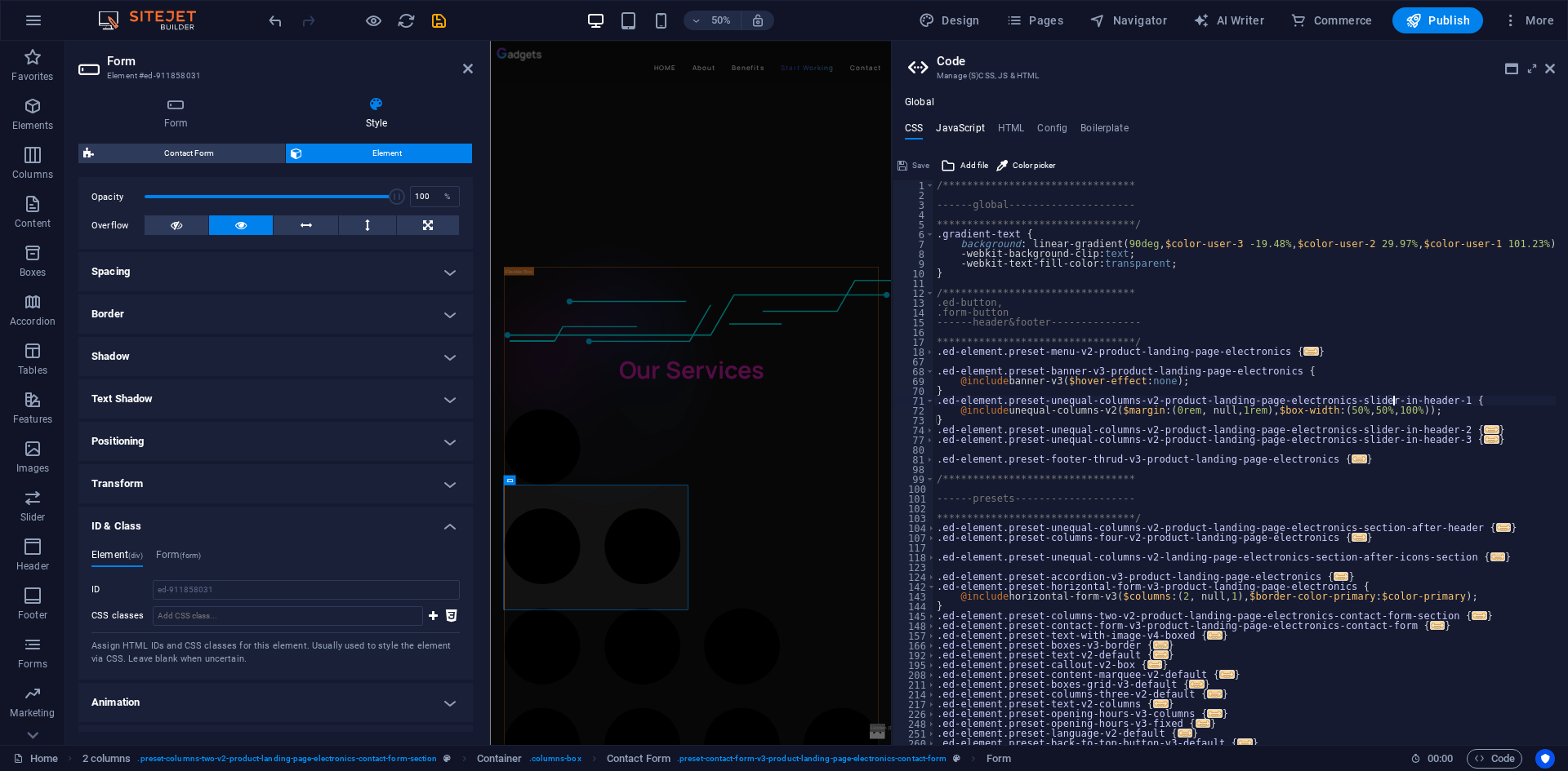
click at [960, 128] on h4 "JavaScript" at bounding box center [961, 130] width 48 height 18
type textarea "/* JS for preset "Menu V2" */"
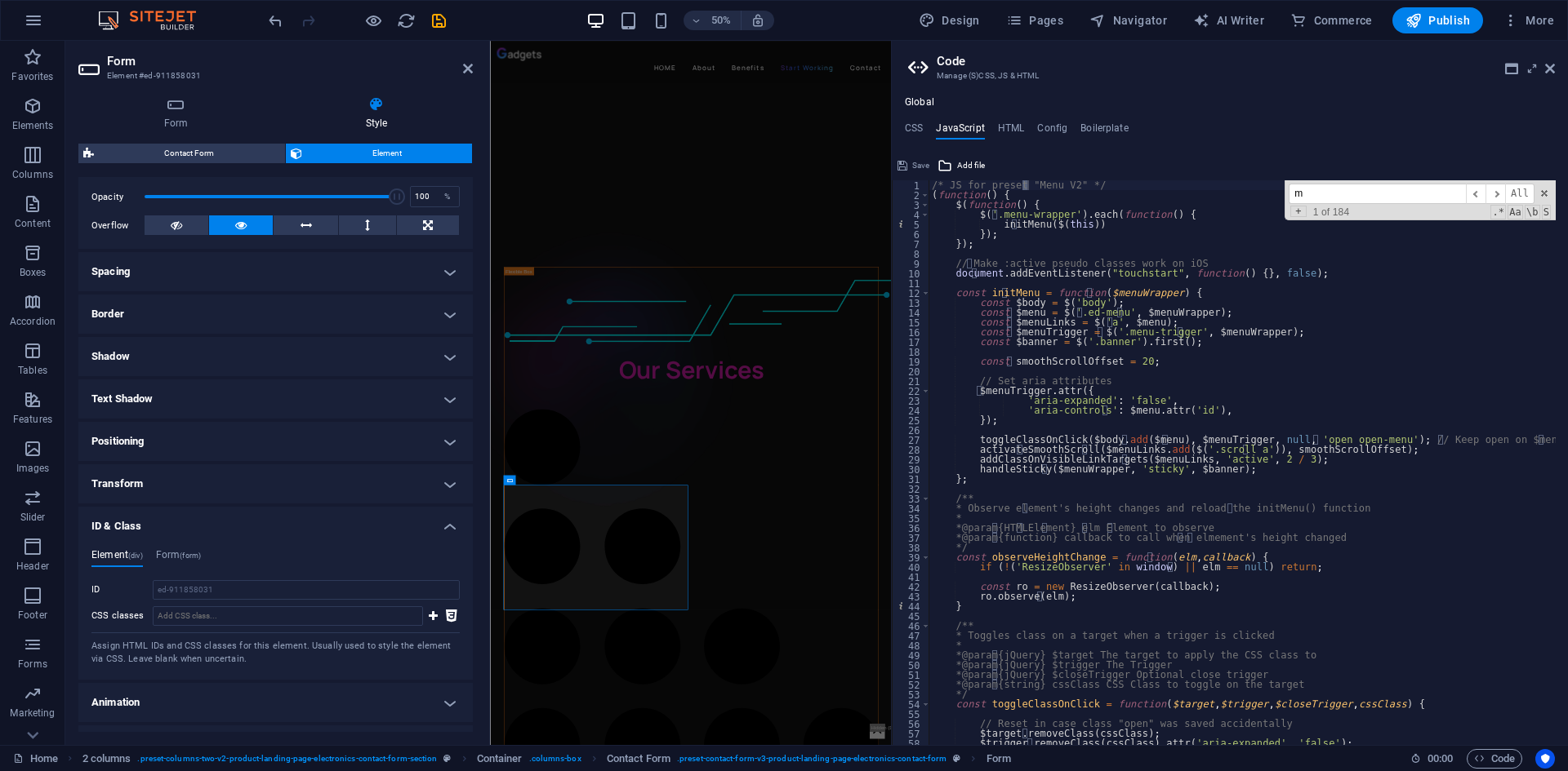
scroll to position [0, 0]
type input "mail"
click at [1049, 128] on h4 "Config" at bounding box center [1052, 130] width 30 height 18
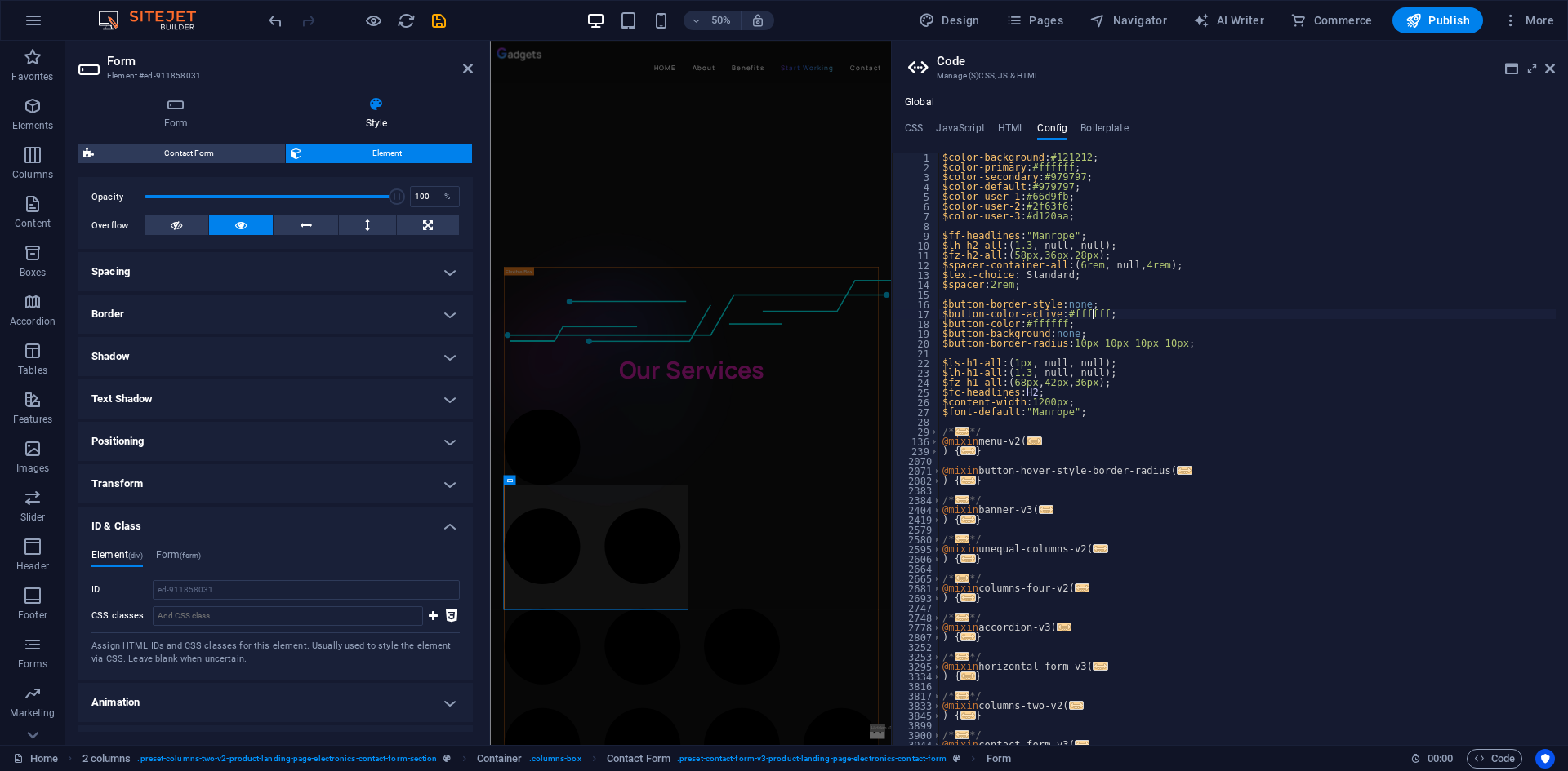
click at [1234, 312] on div "$color-background : #121212 ; $color-primary : #ffffff ; $color-secondary : #97…" at bounding box center [1248, 458] width 617 height 612
type textarea "$button-color-active: #ffffff;"
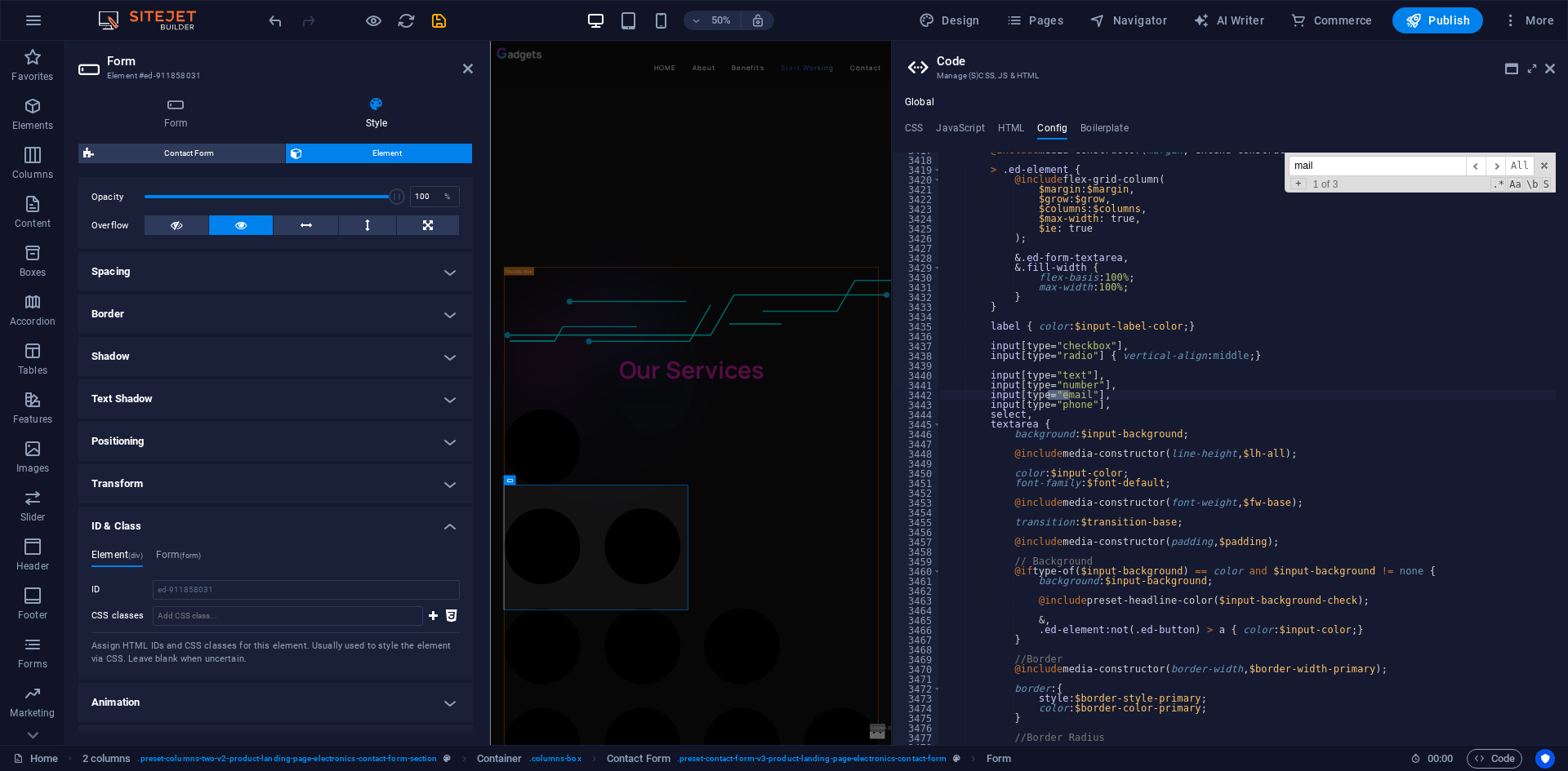
scroll to position [1340, 0]
type input "mail"
click at [1491, 170] on span "​" at bounding box center [1495, 166] width 20 height 20
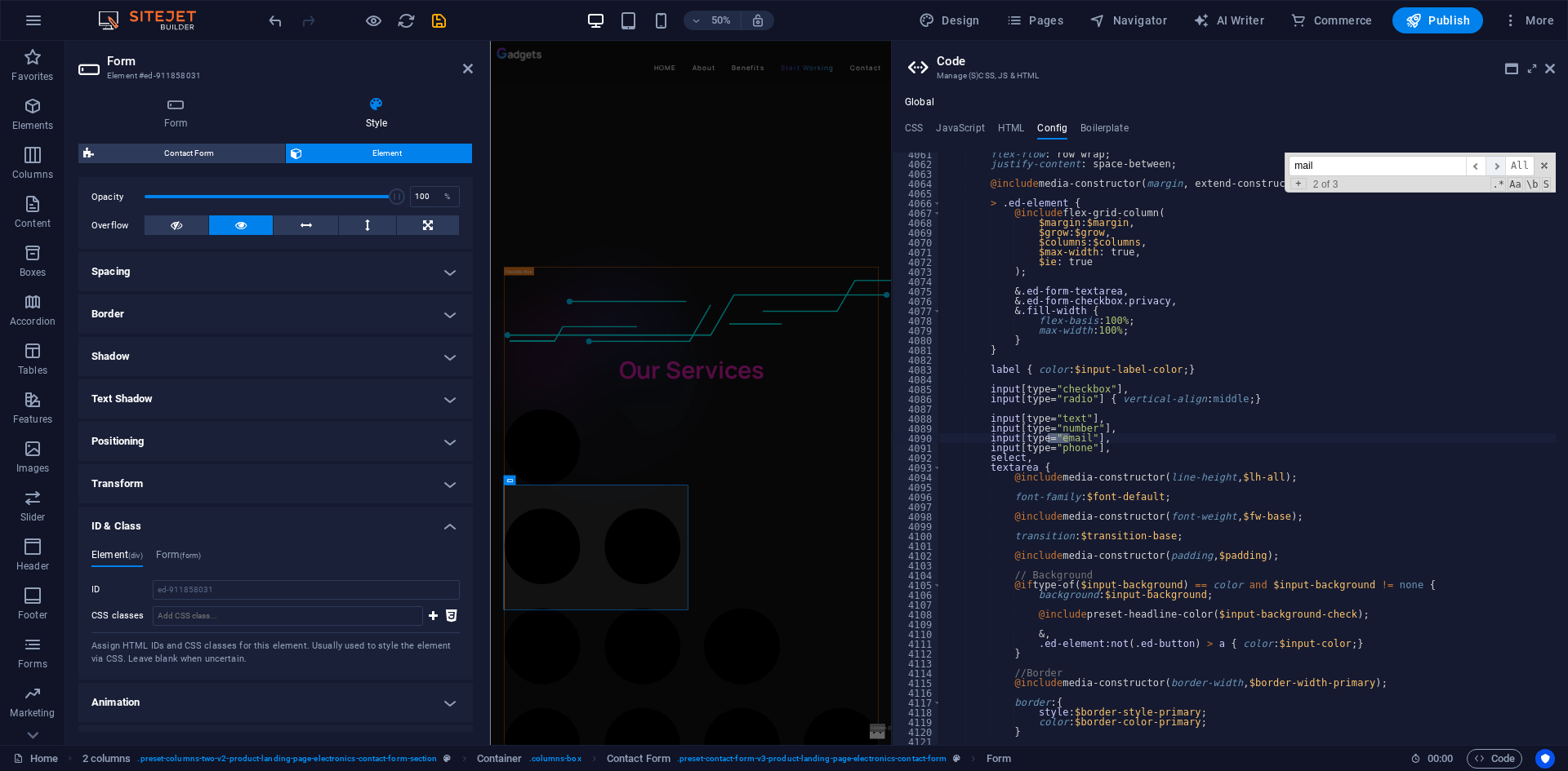
scroll to position [6077, 0]
click at [1491, 170] on span "​" at bounding box center [1495, 166] width 20 height 20
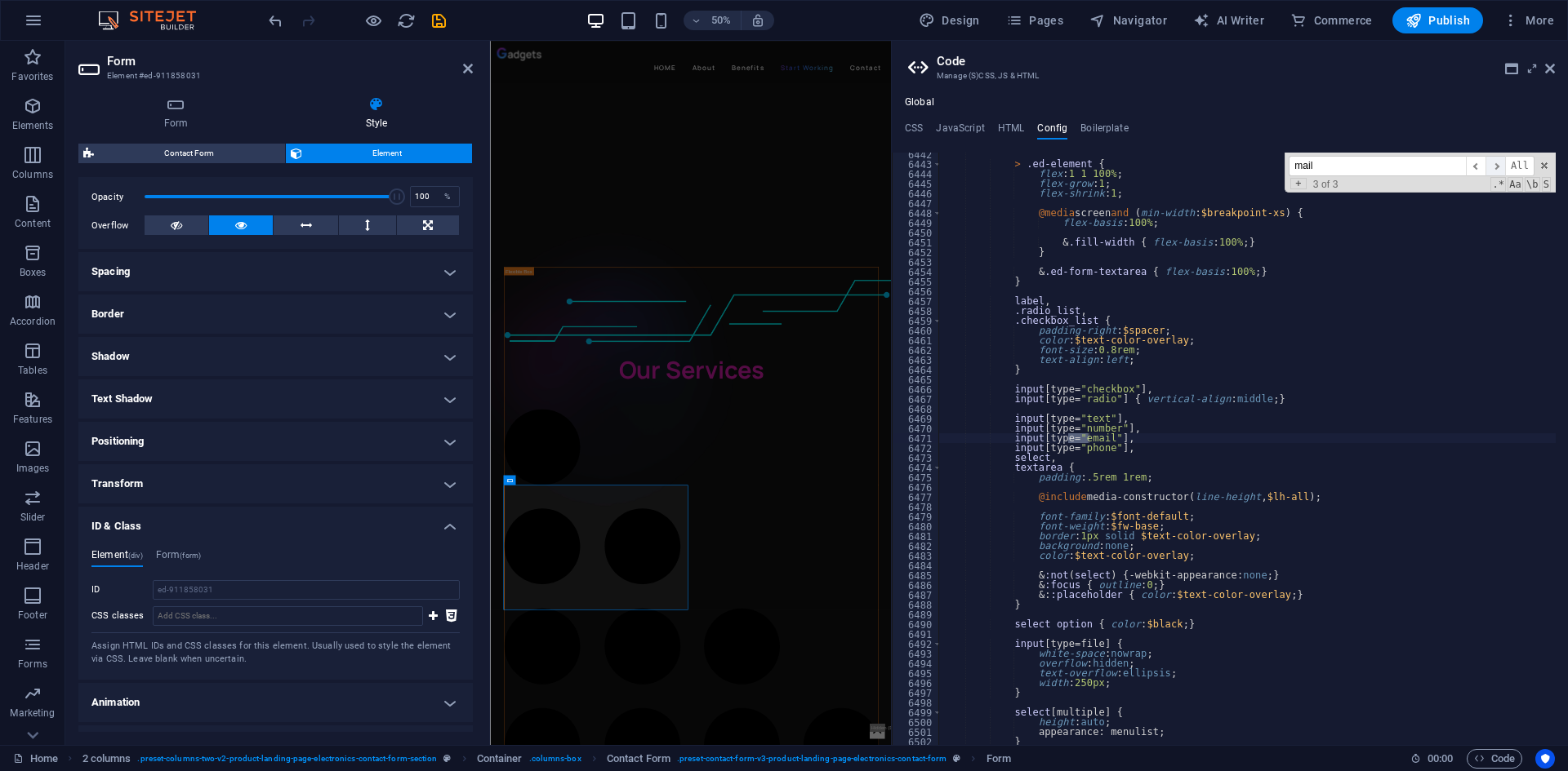
click at [1491, 170] on span "​" at bounding box center [1495, 166] width 20 height 20
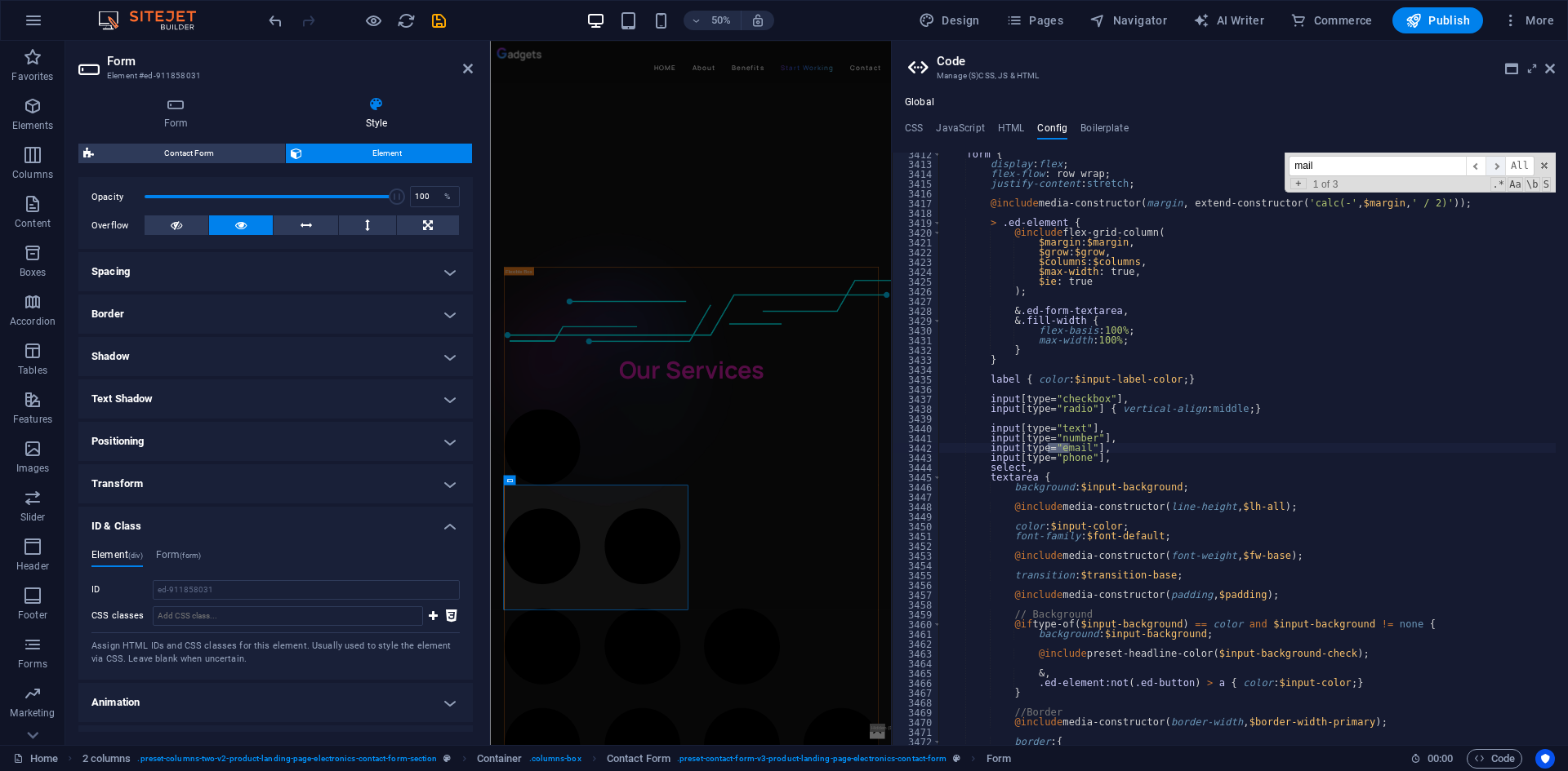
click at [1491, 170] on span "​" at bounding box center [1495, 166] width 20 height 20
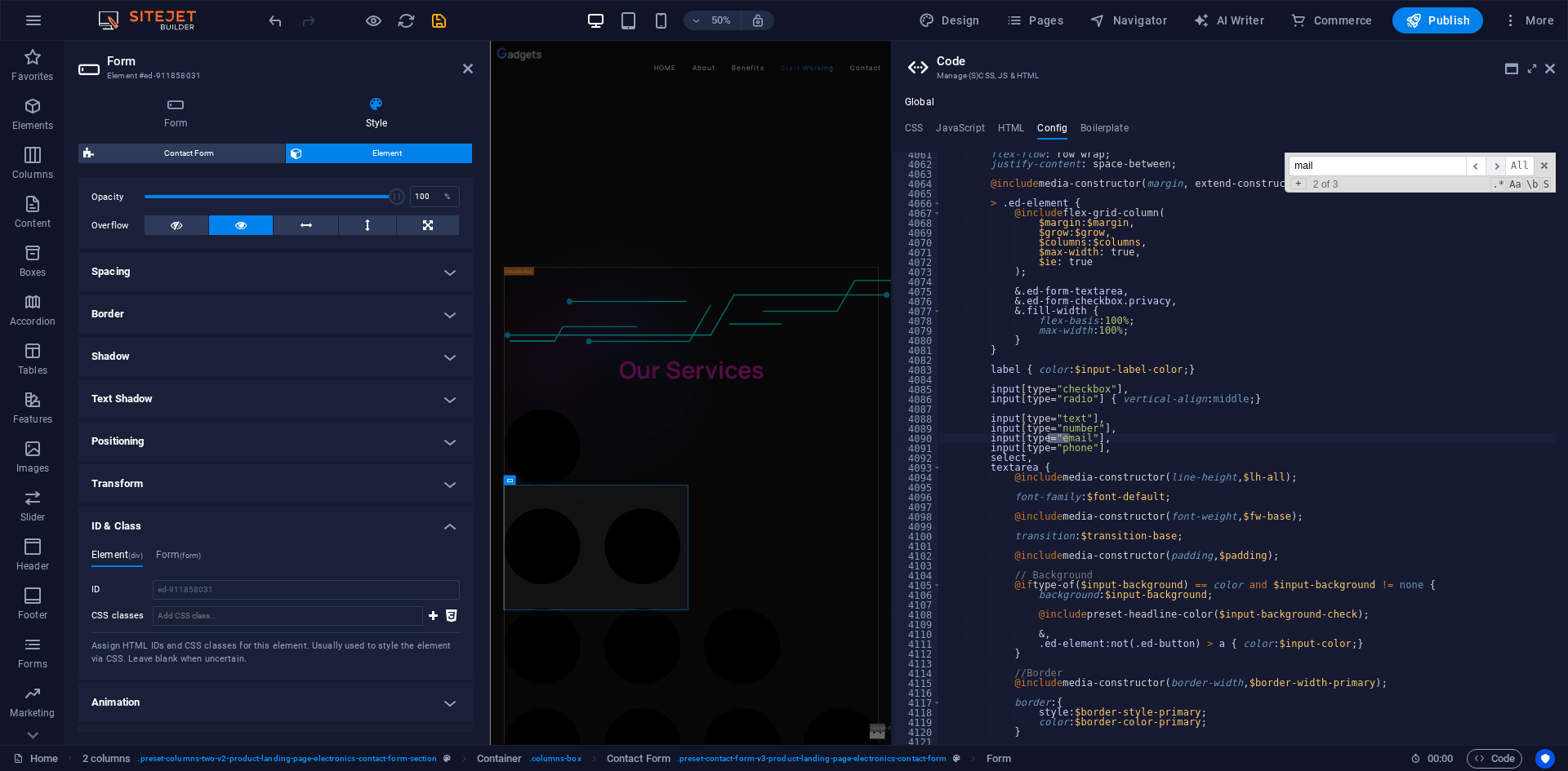
scroll to position [6077, 0]
click at [1491, 170] on span "​" at bounding box center [1495, 166] width 20 height 20
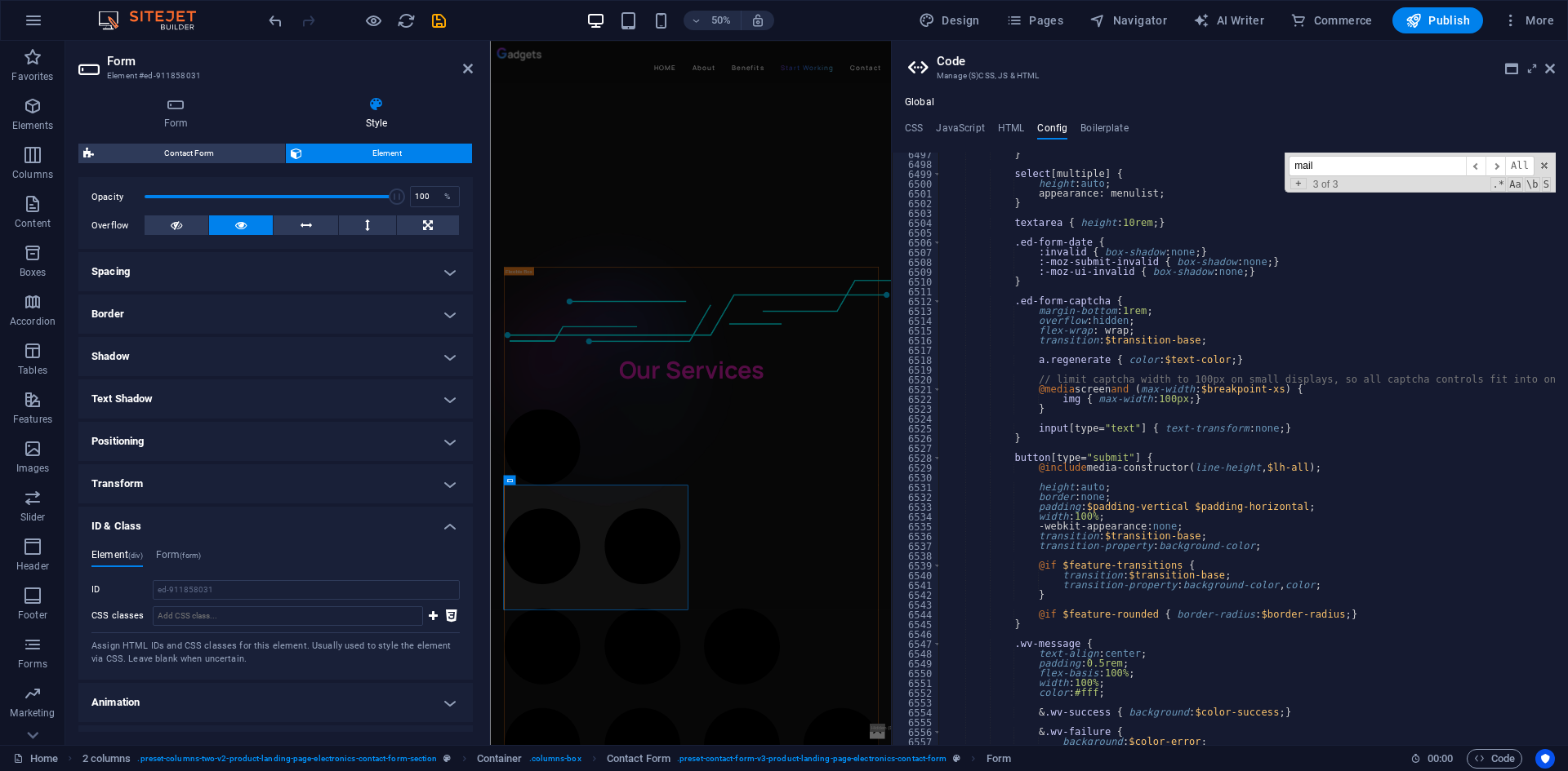
scroll to position [12738, 0]
click at [1103, 124] on h4 "Boilerplate" at bounding box center [1105, 130] width 48 height 18
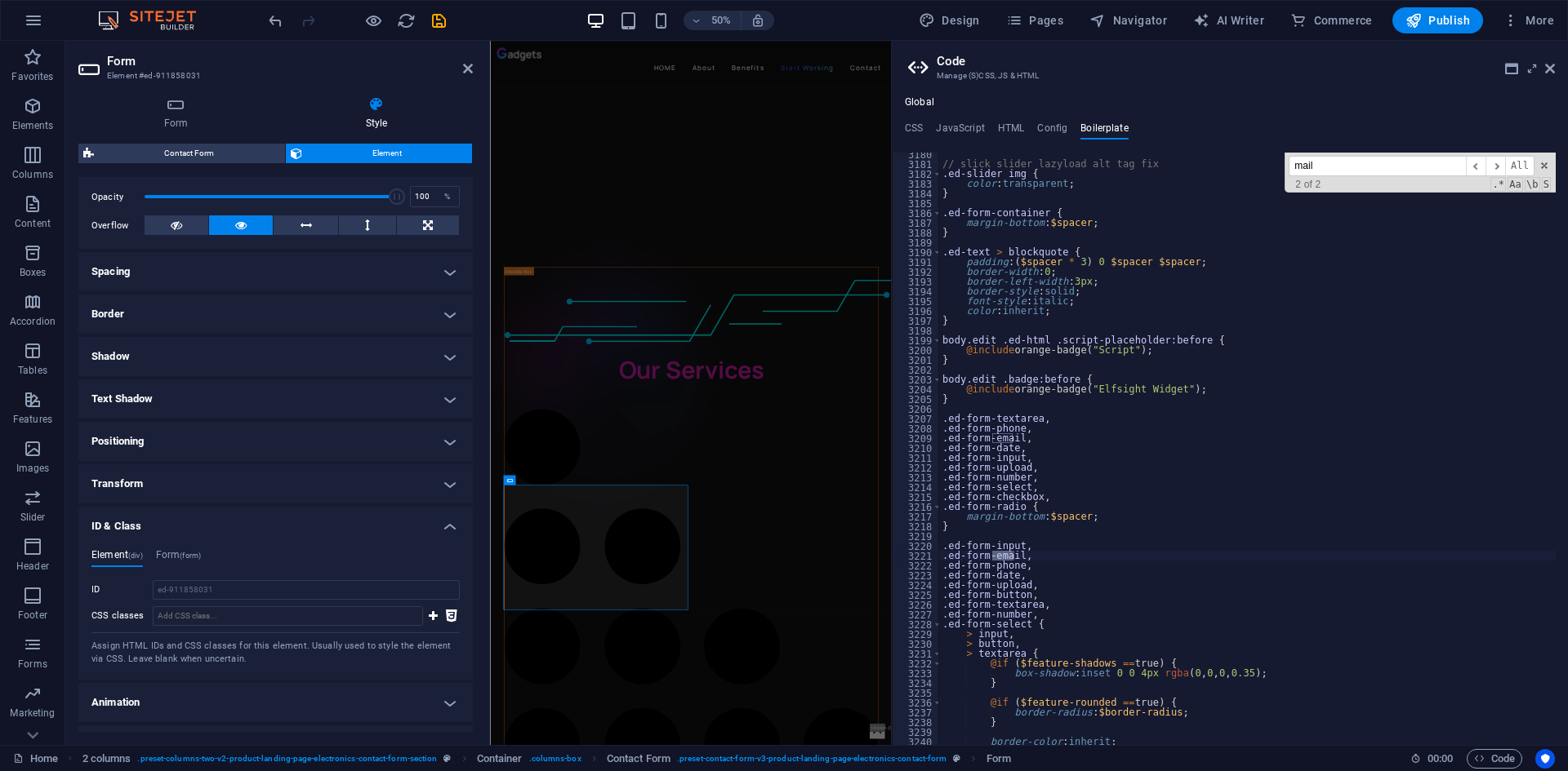
scroll to position [0, 0]
type input "mail"
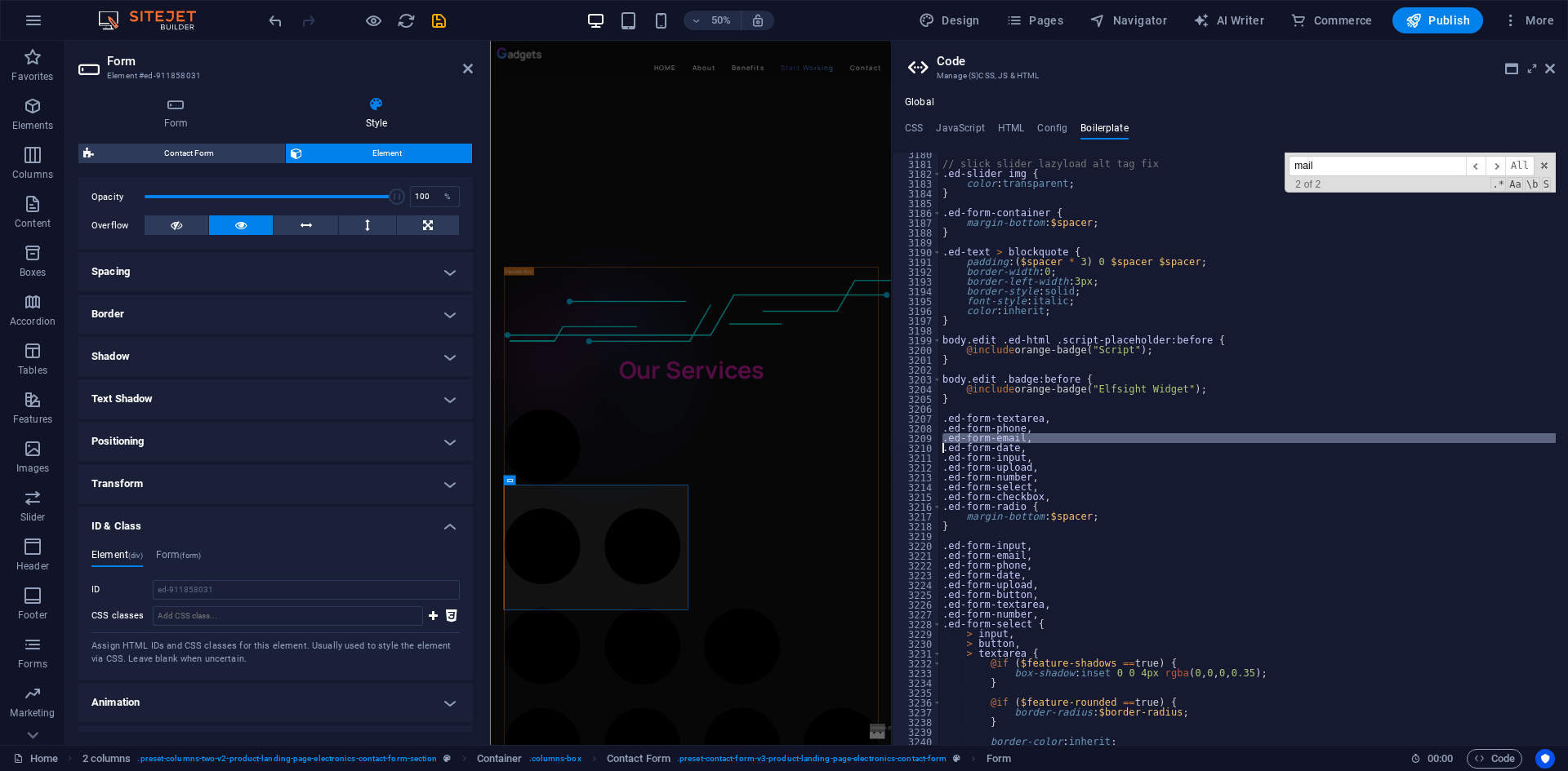
drag, startPoint x: 1005, startPoint y: 440, endPoint x: 991, endPoint y: 434, distance: 15.2
click at [992, 434] on div "// slick slider lazyload alt tag fix .ed-slider img { color : transparent ; } .…" at bounding box center [1248, 449] width 617 height 592
type textarea ".ed-form-email,"
drag, startPoint x: 1011, startPoint y: 440, endPoint x: 941, endPoint y: 437, distance: 70.1
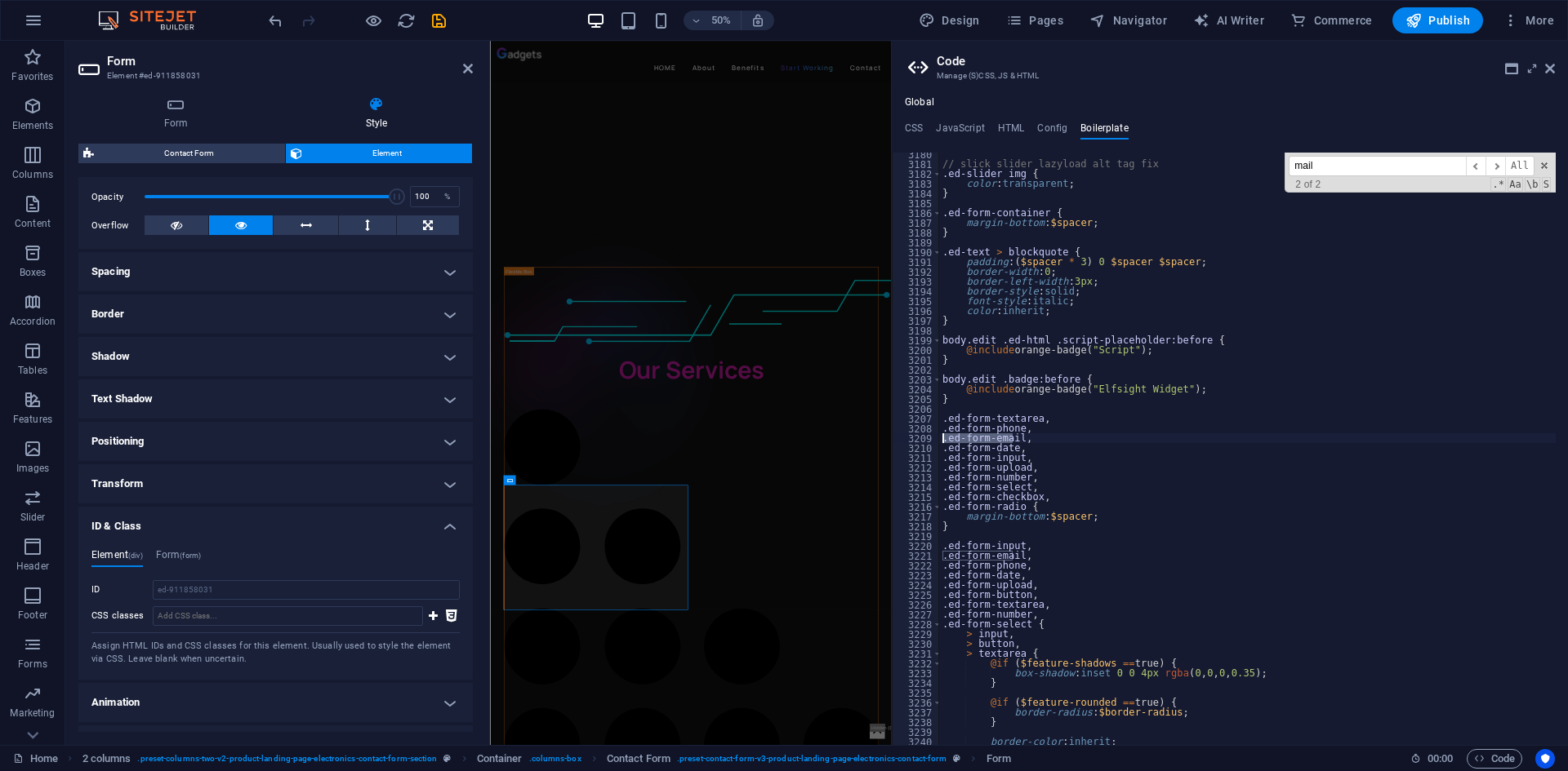
click at [1041, 127] on h4 "Config" at bounding box center [1052, 130] width 30 height 18
type textarea "input[type="email"],"
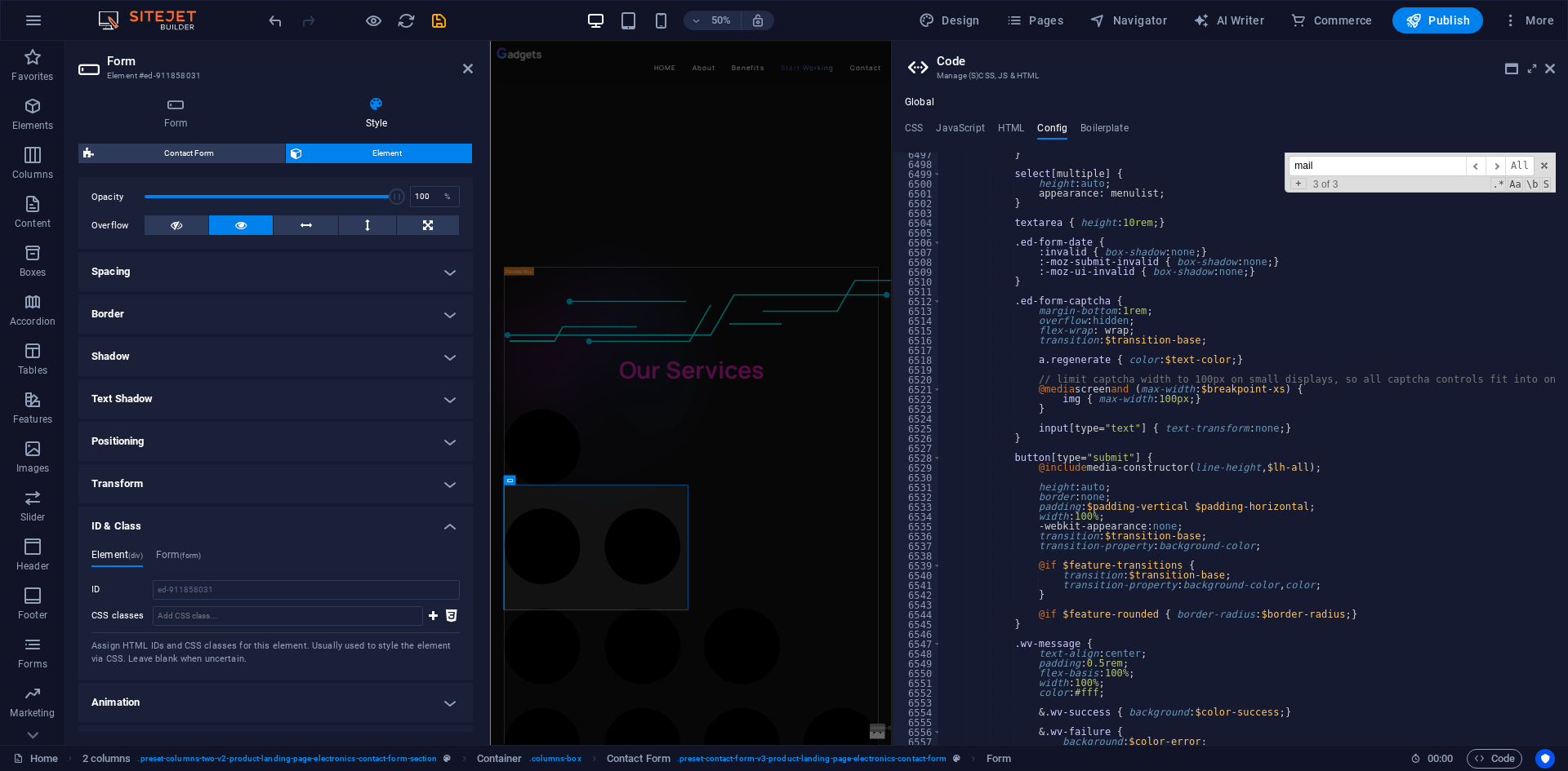
click at [1320, 163] on input "mail" at bounding box center [1377, 166] width 177 height 20
paste input ".ed-form-e"
type input ".ed-form-email"
click at [1007, 129] on h4 "HTML" at bounding box center [1011, 130] width 27 height 18
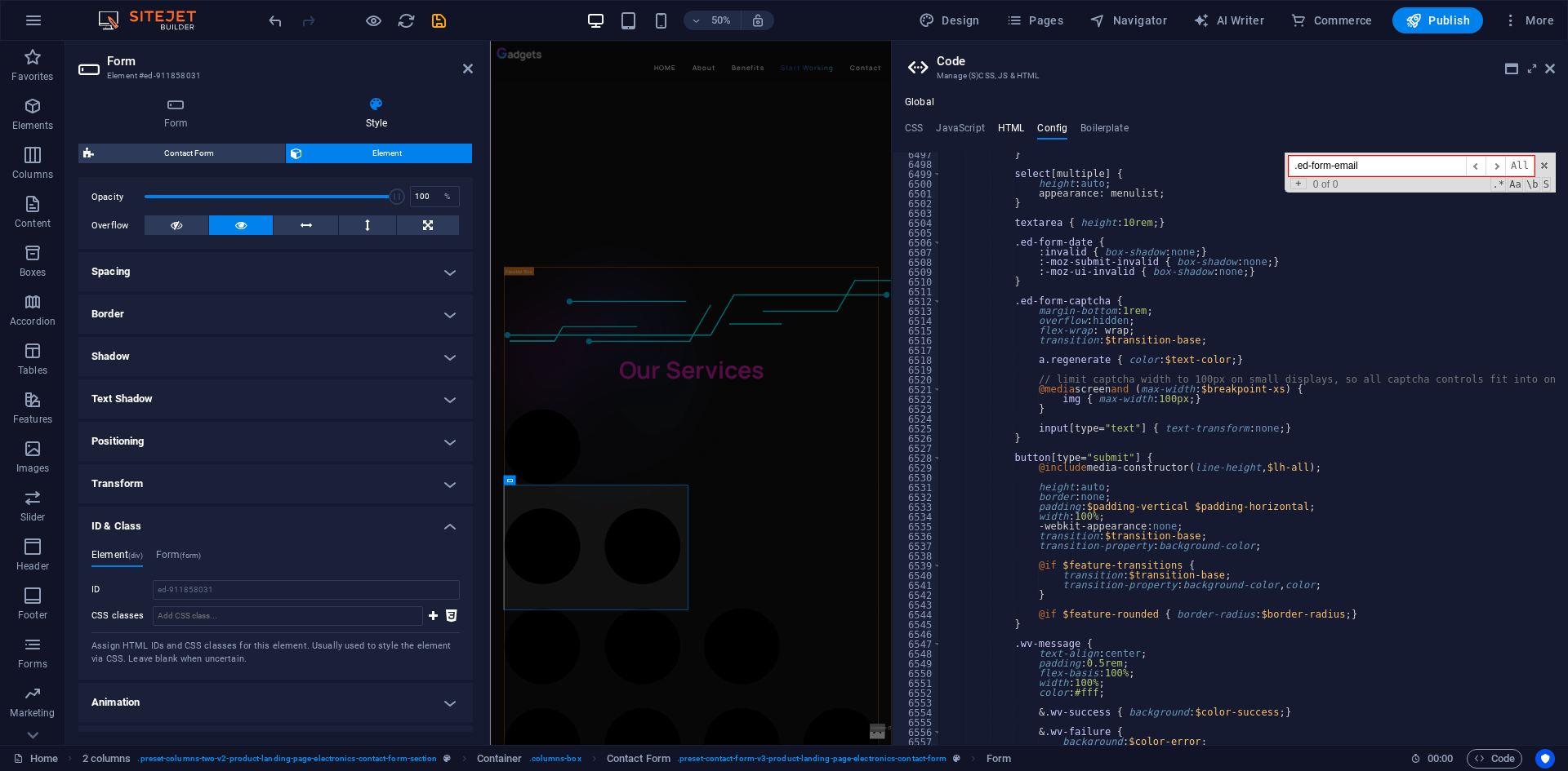
type textarea "<a href="#main-content" class="wv-link-content button">Skip to main content</a>"
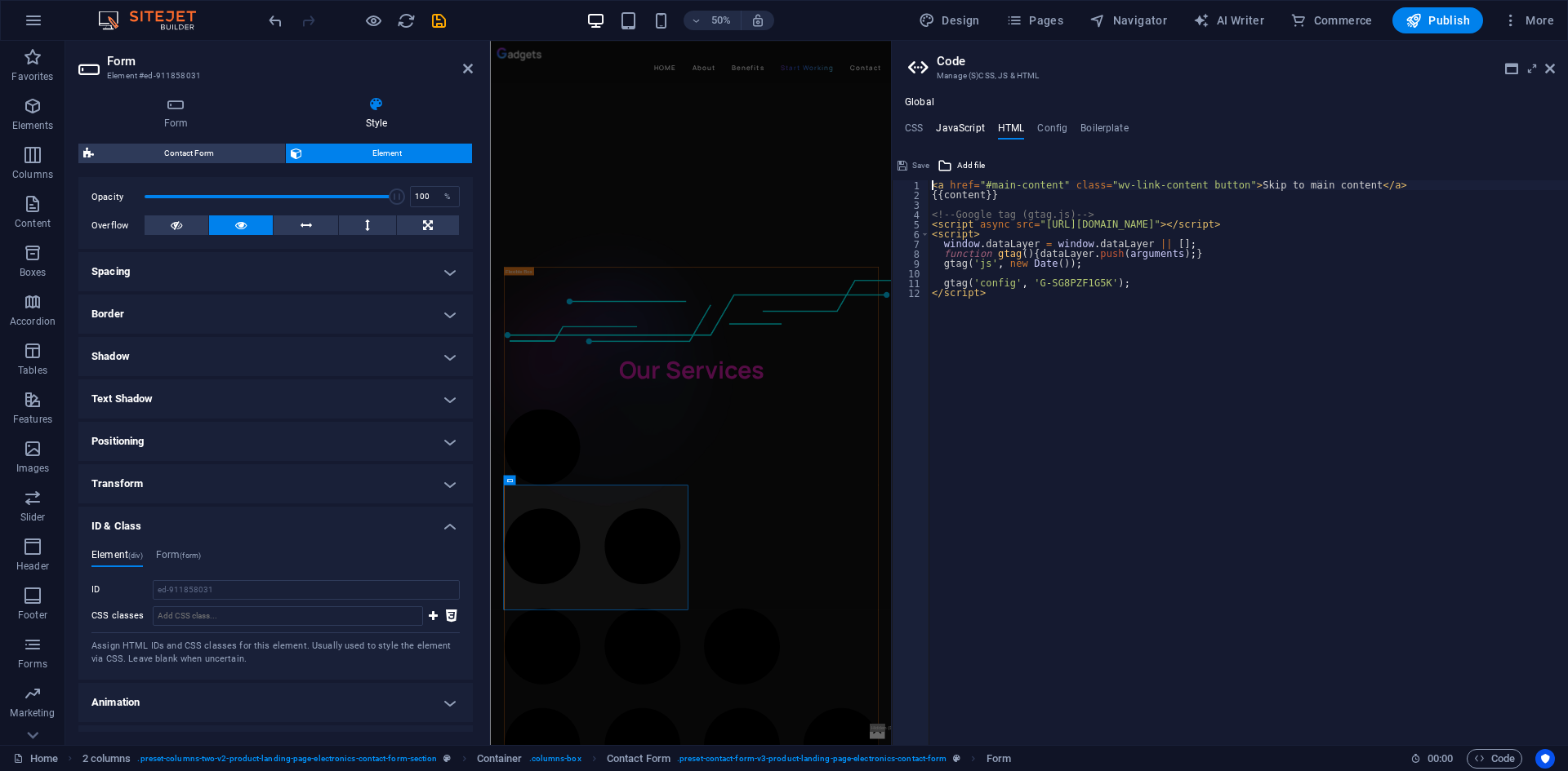
click at [967, 123] on h4 "JavaScript" at bounding box center [961, 130] width 48 height 18
type textarea "// Make :active pseudo classes work on iOS"
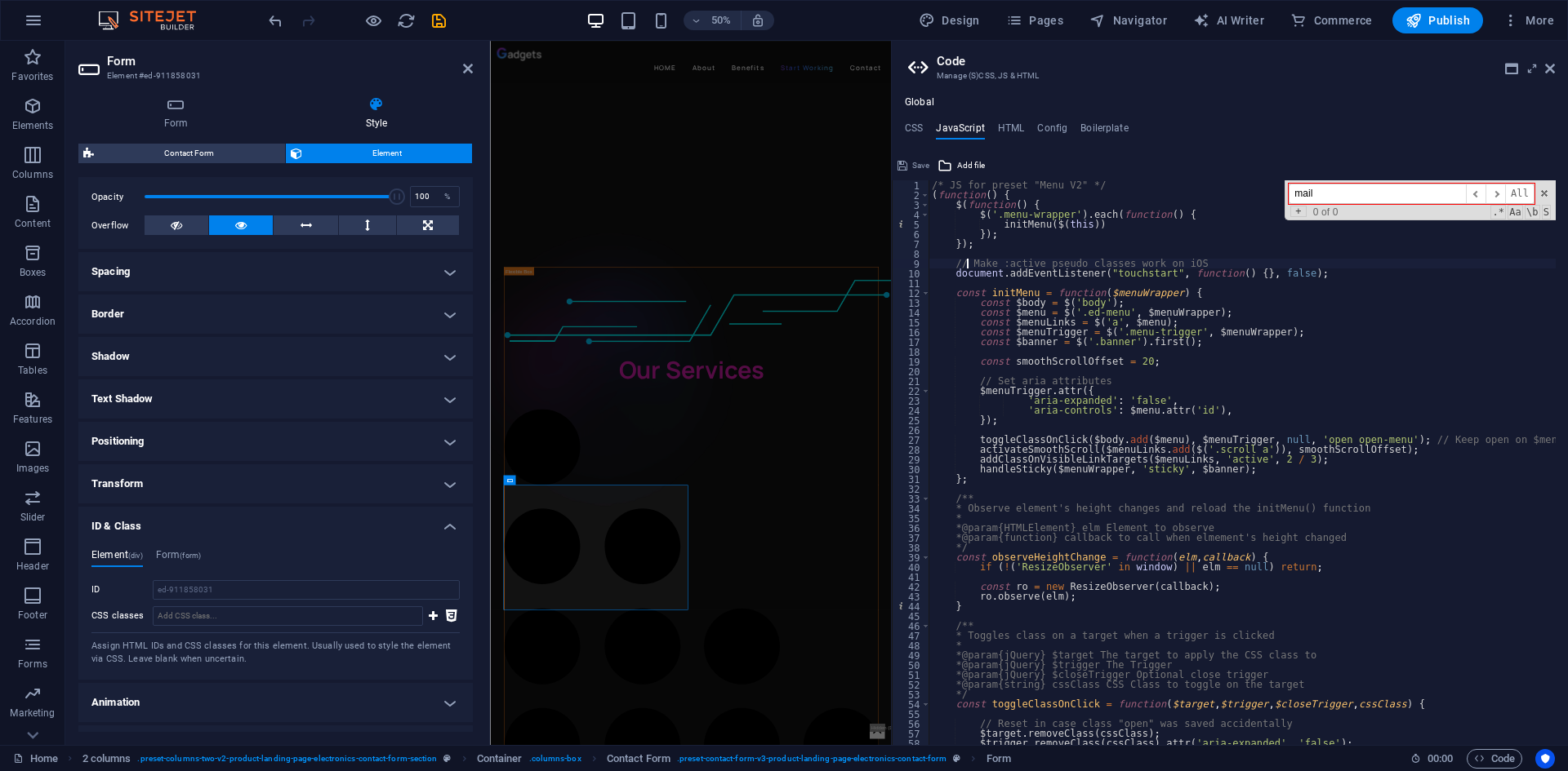
click at [1328, 196] on input "mail" at bounding box center [1377, 194] width 177 height 20
paste input ".ed-form-e"
type input ".ed-form-email"
drag, startPoint x: 920, startPoint y: 122, endPoint x: 1001, endPoint y: 153, distance: 86.7
click at [919, 122] on h4 "CSS" at bounding box center [913, 130] width 18 height 18
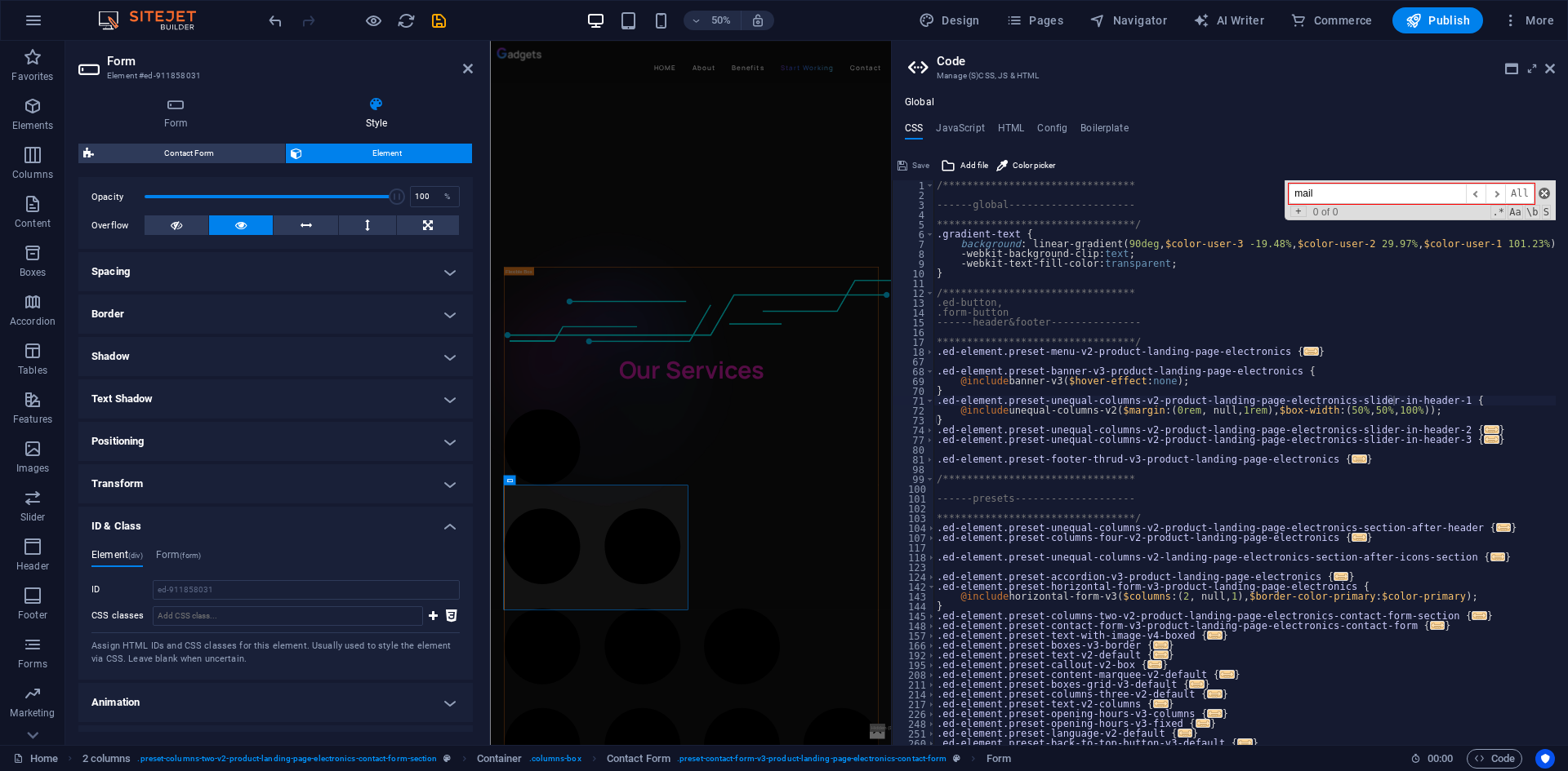
type input "mail"
click at [1543, 191] on span at bounding box center [1545, 194] width 11 height 11
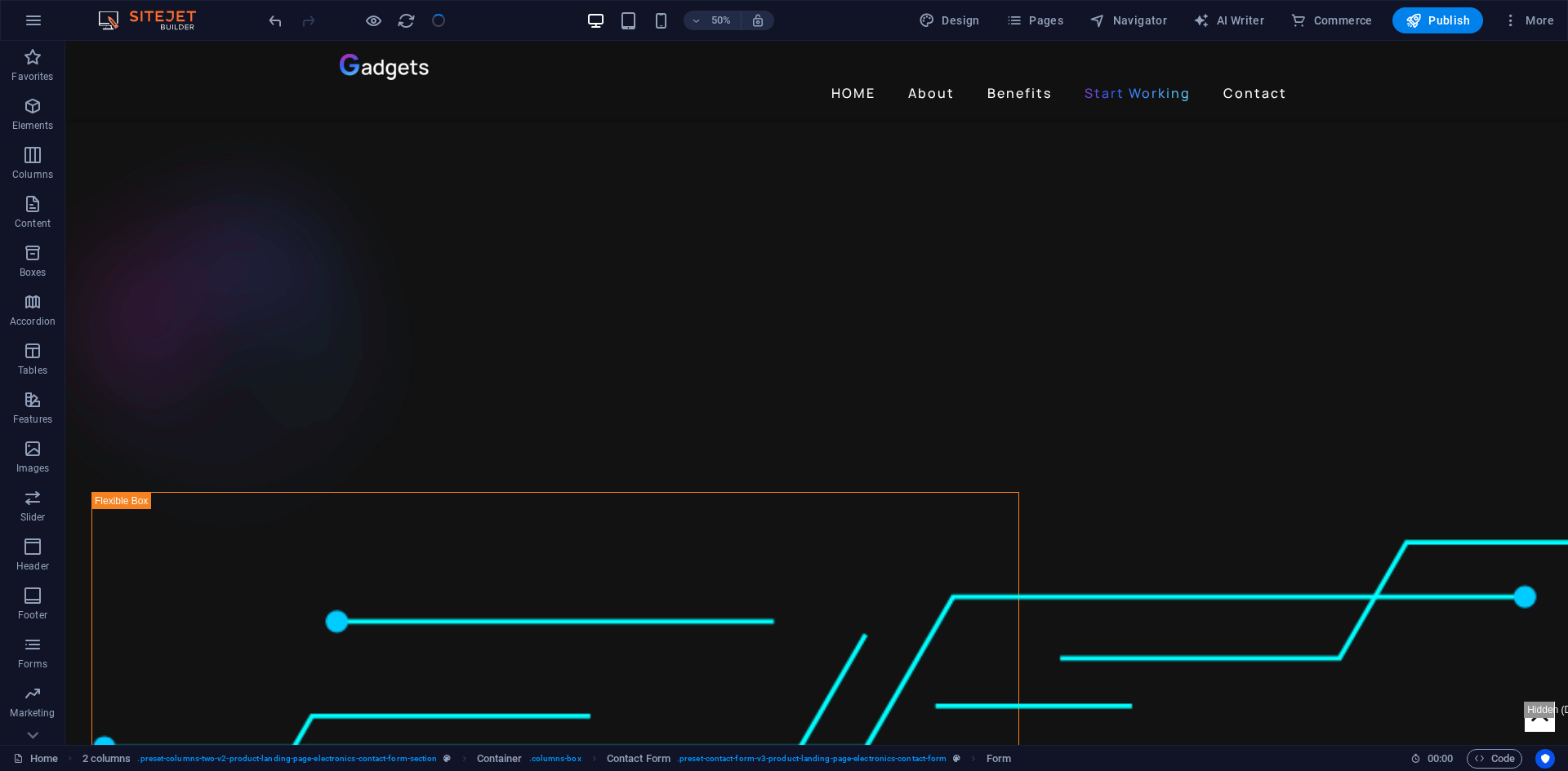
scroll to position [3674, 0]
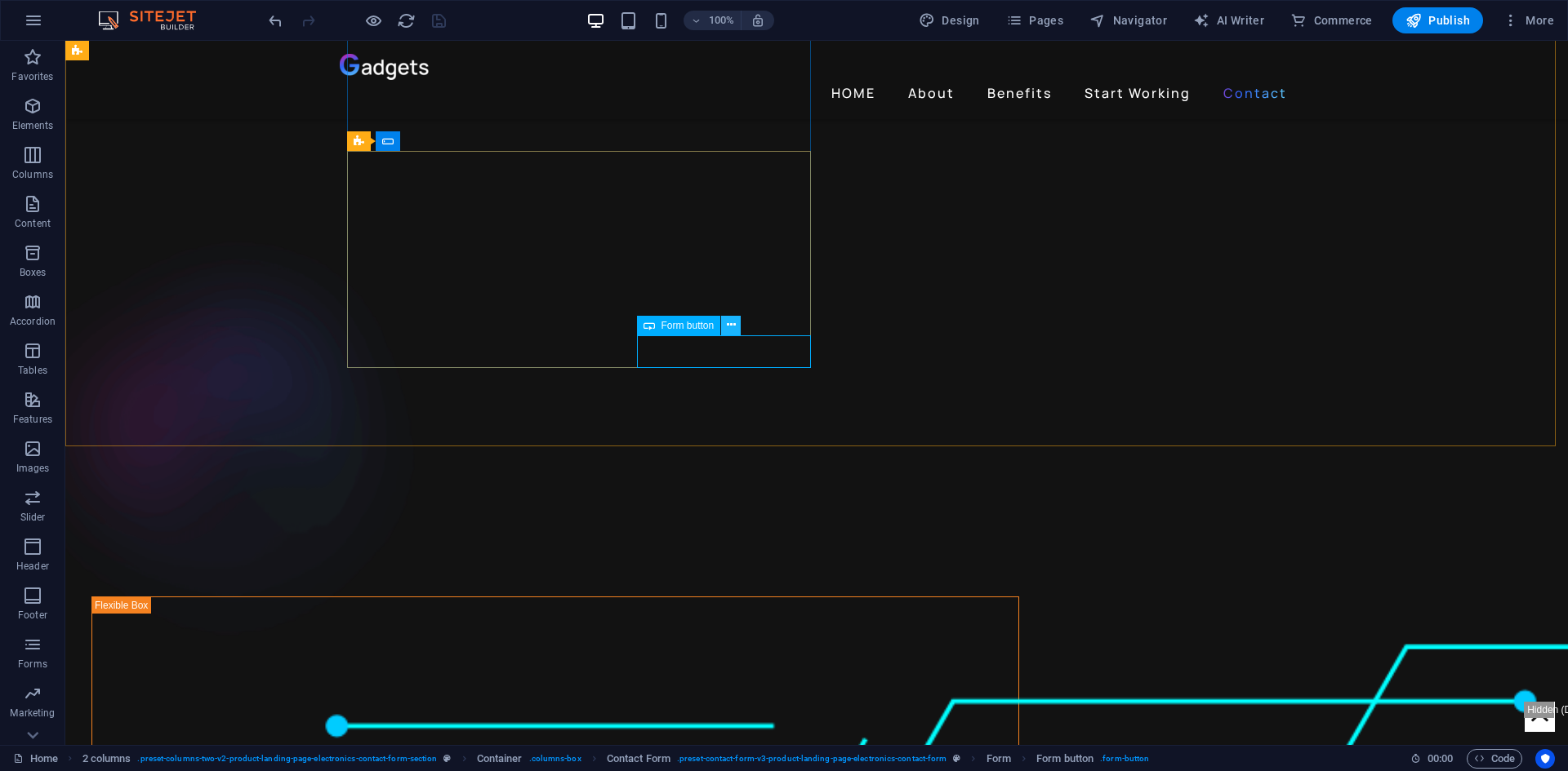
click at [732, 327] on icon at bounding box center [731, 325] width 9 height 17
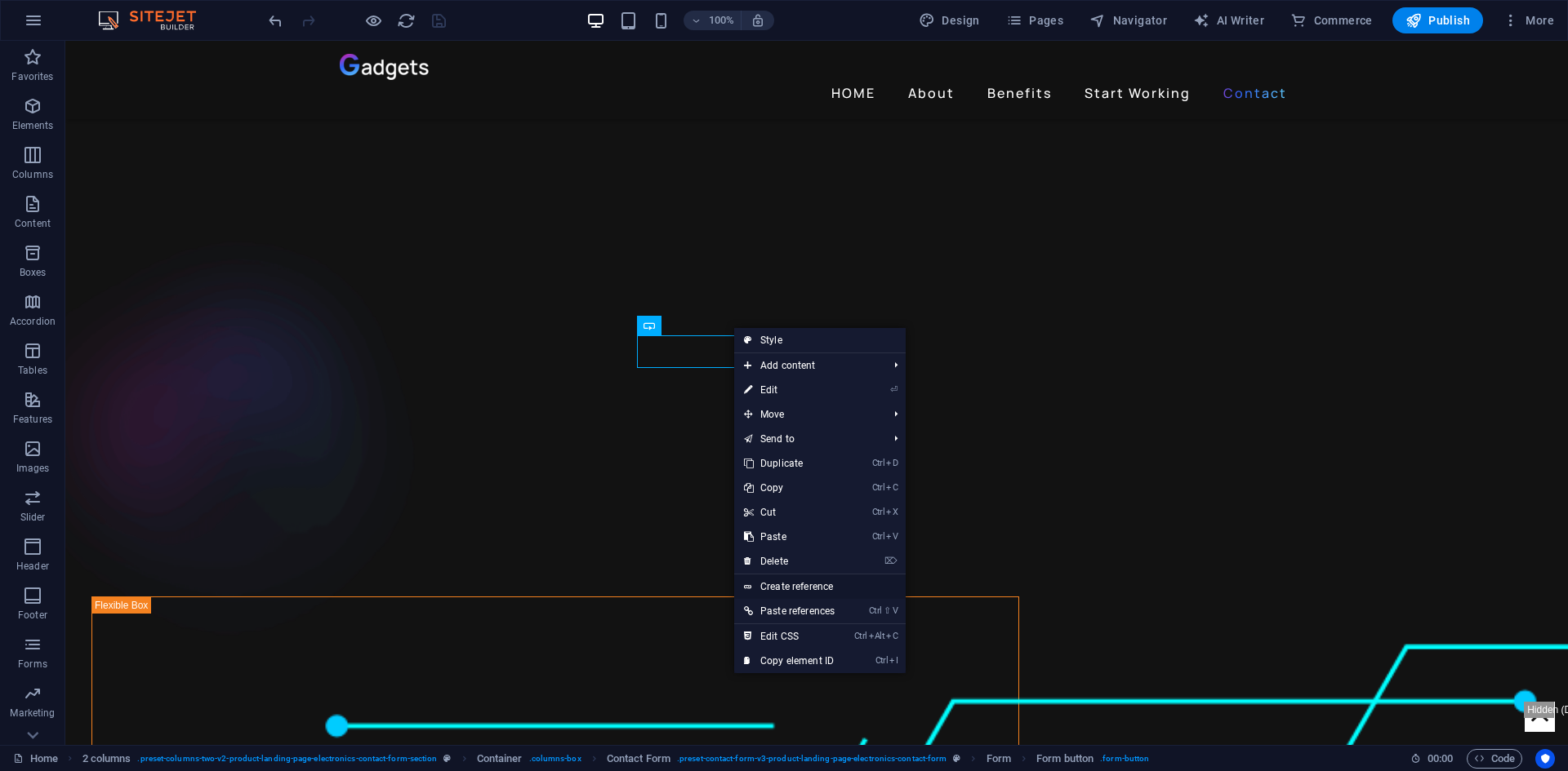
click at [838, 586] on link "Create reference" at bounding box center [820, 587] width 171 height 24
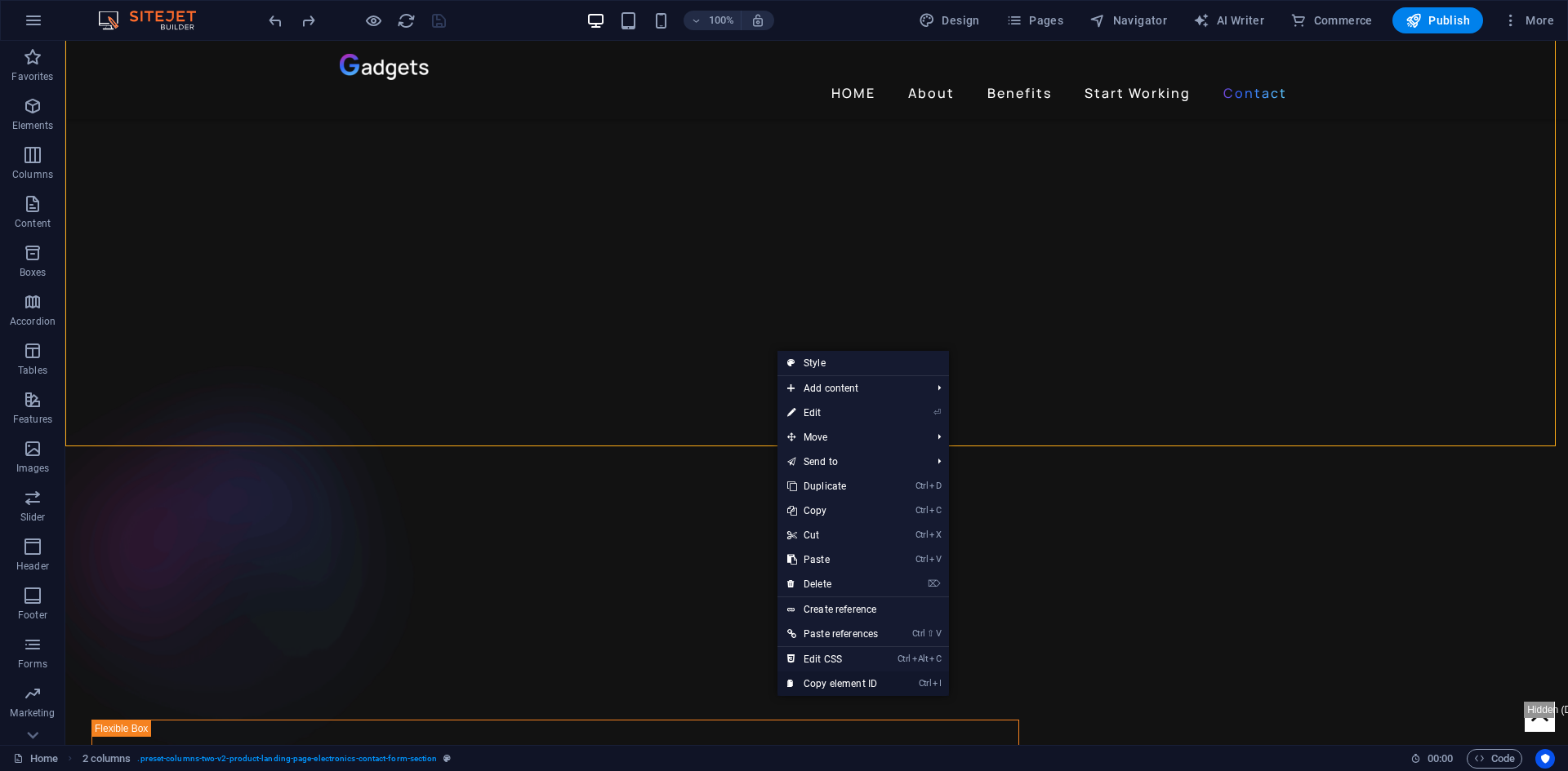
click at [883, 682] on link "Ctrl I Copy element ID" at bounding box center [833, 683] width 110 height 24
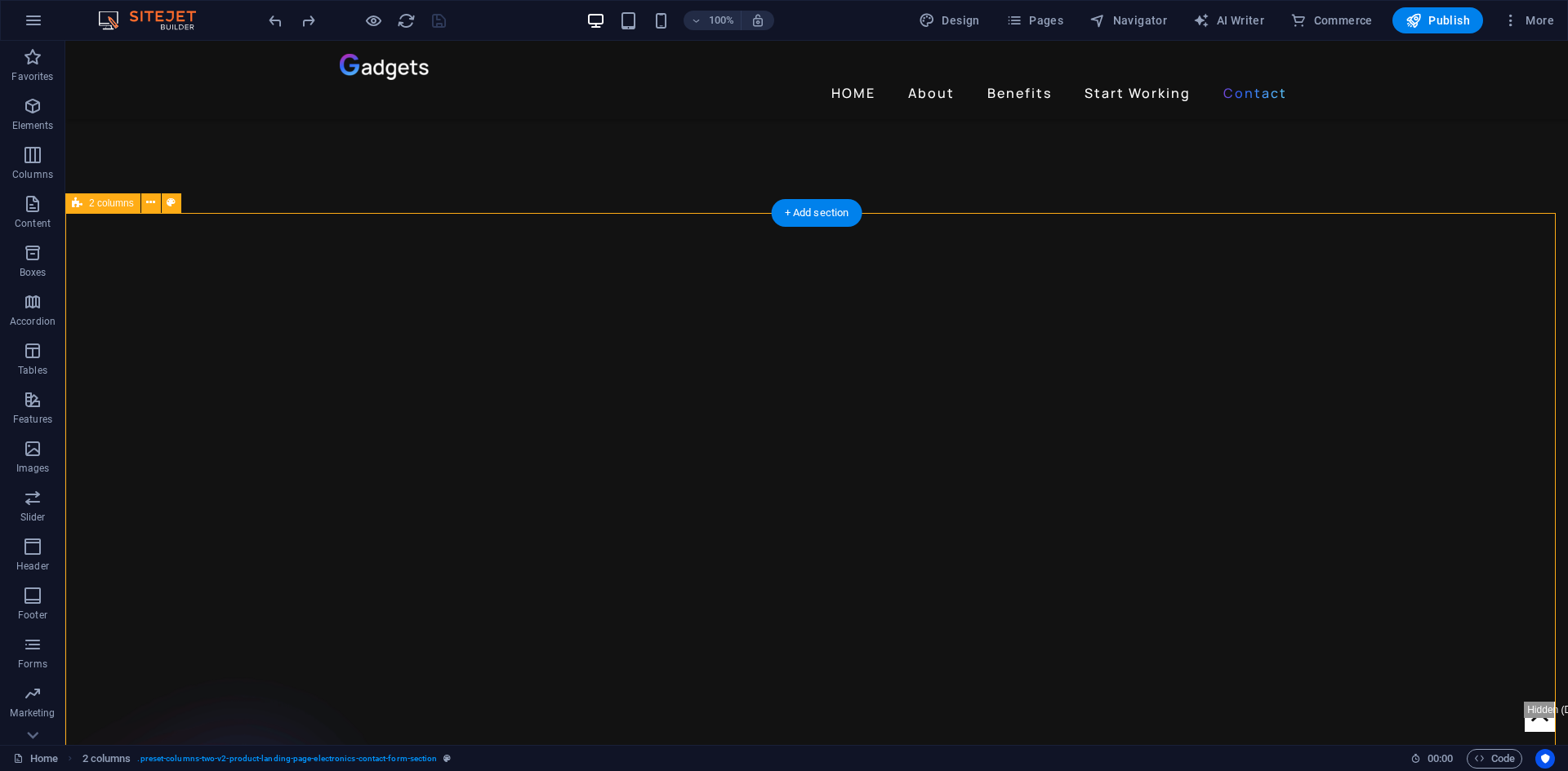
scroll to position [3291, 0]
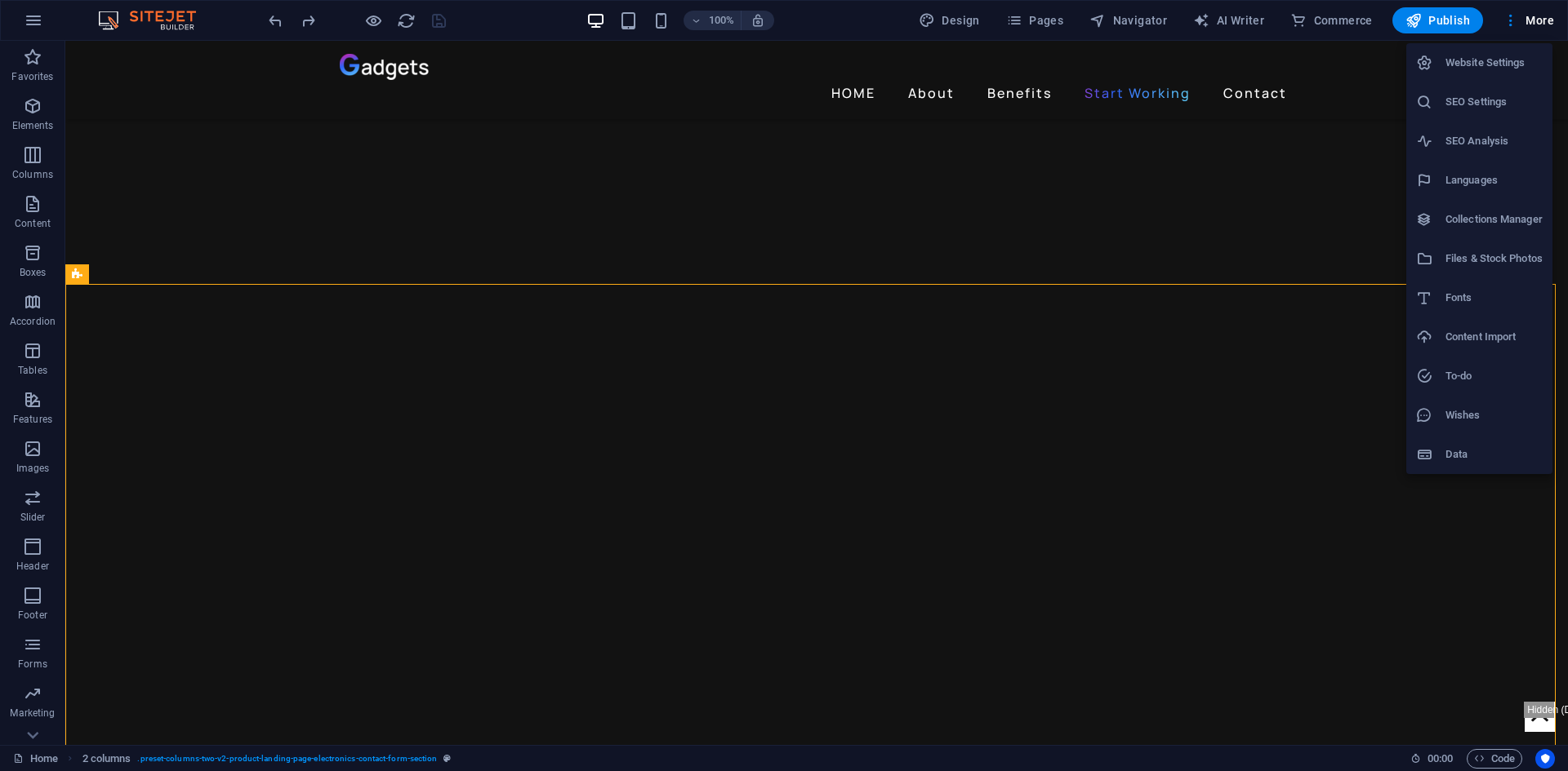
click at [1494, 291] on h6 "Fonts" at bounding box center [1494, 297] width 97 height 20
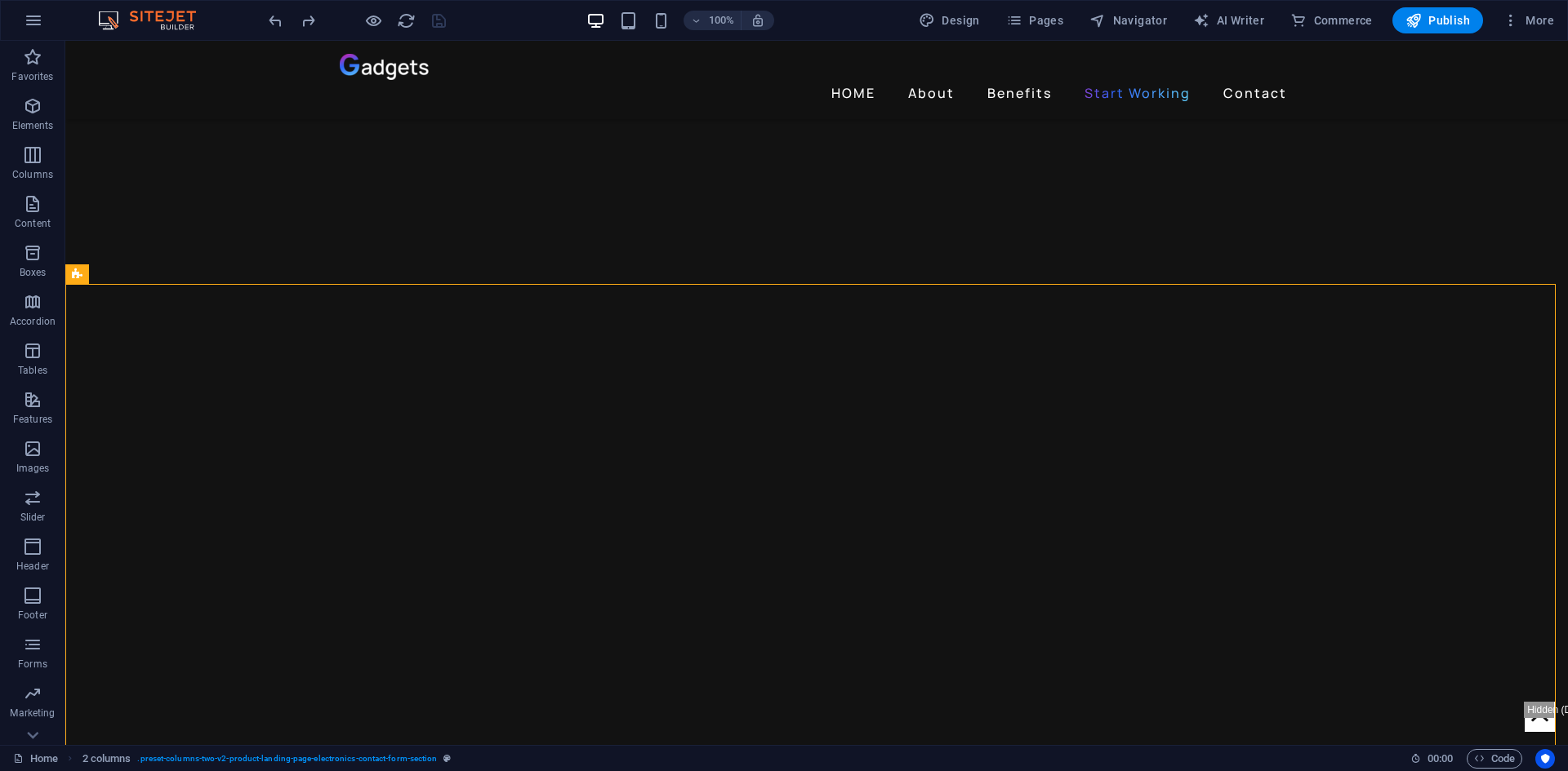
select select "popularity"
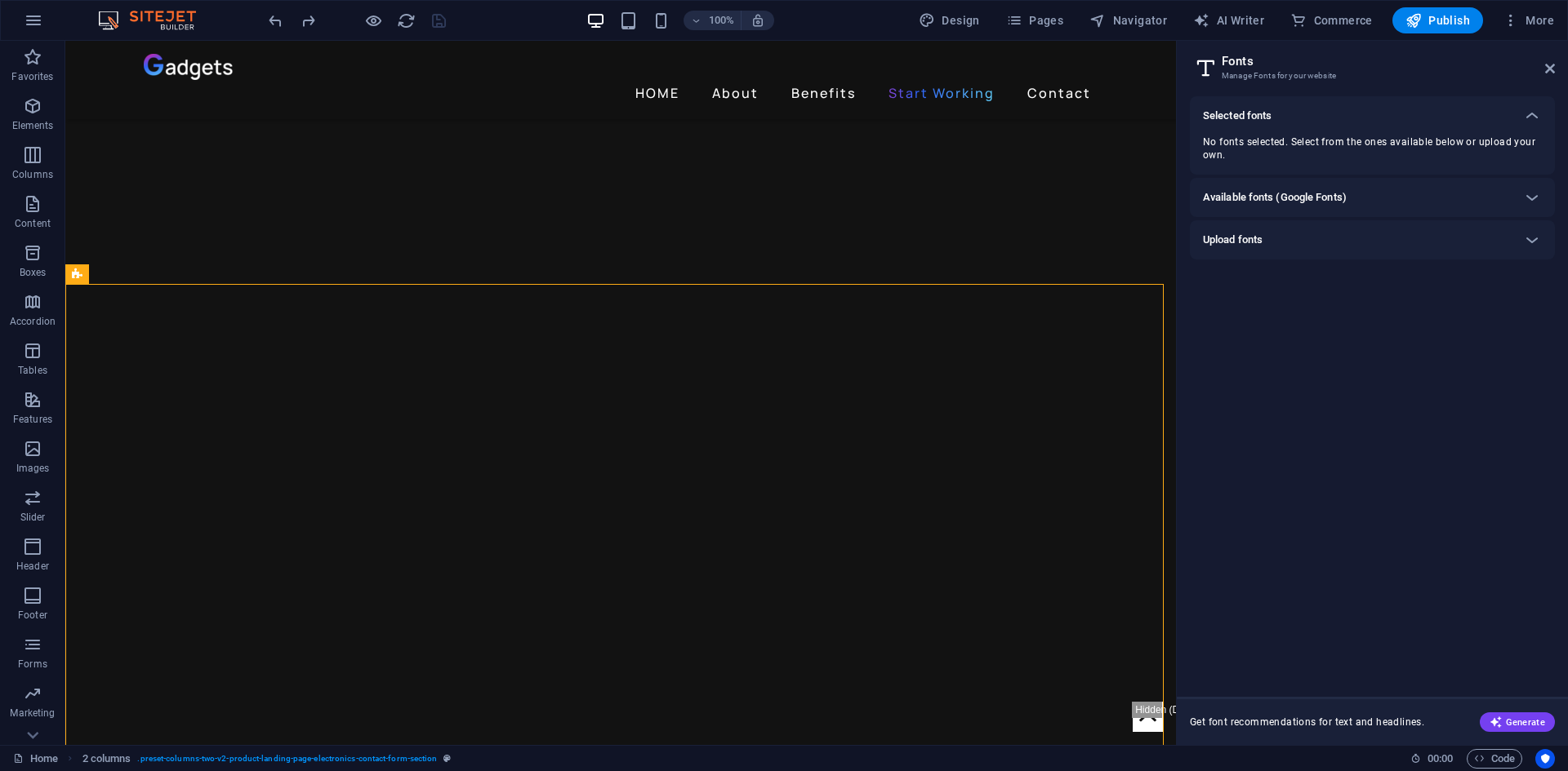
click at [1420, 195] on div "Available fonts (Google Fonts)" at bounding box center [1357, 197] width 309 height 20
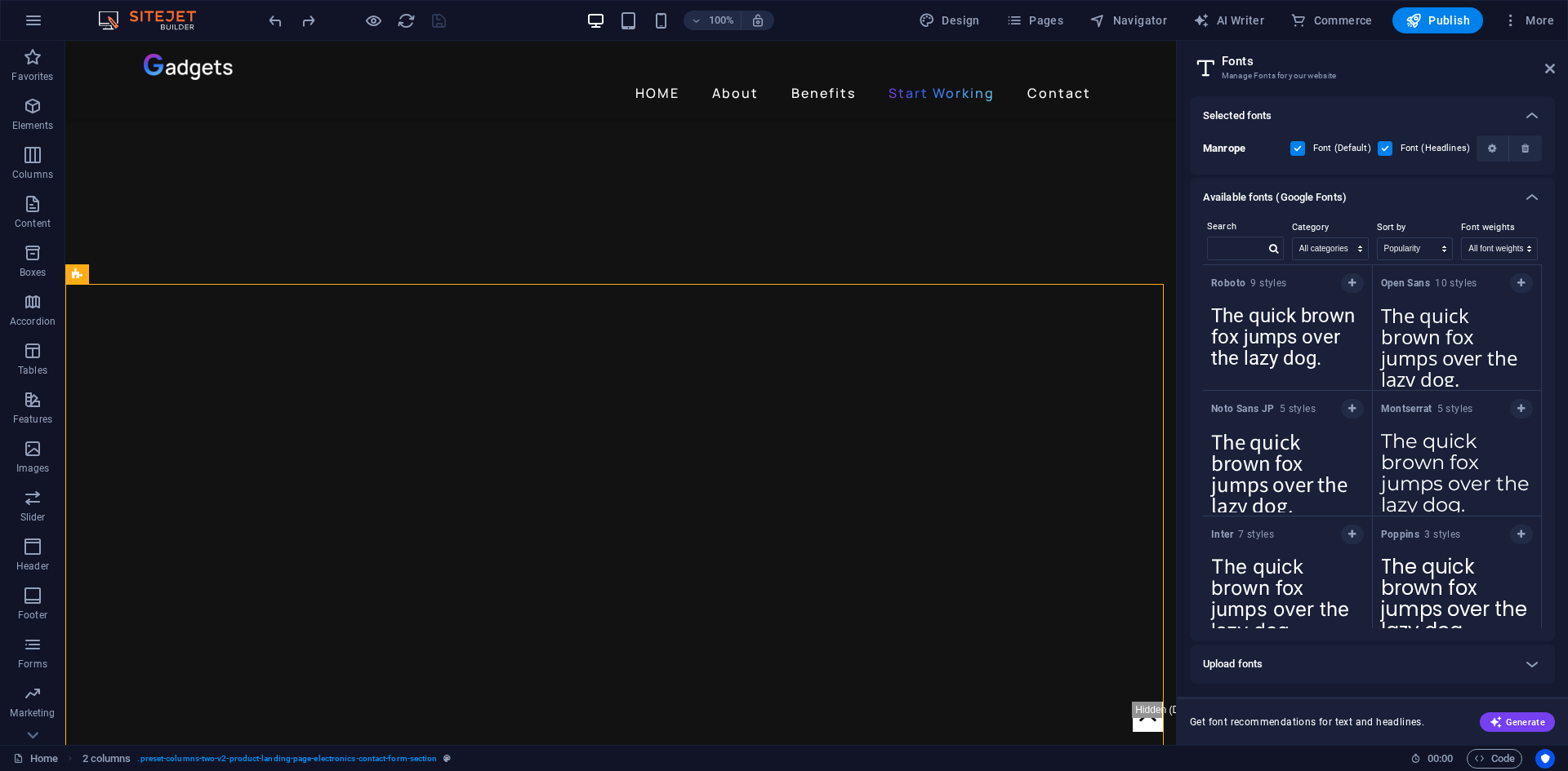
click at [1420, 195] on div "Available fonts (Google Fonts)" at bounding box center [1357, 197] width 309 height 20
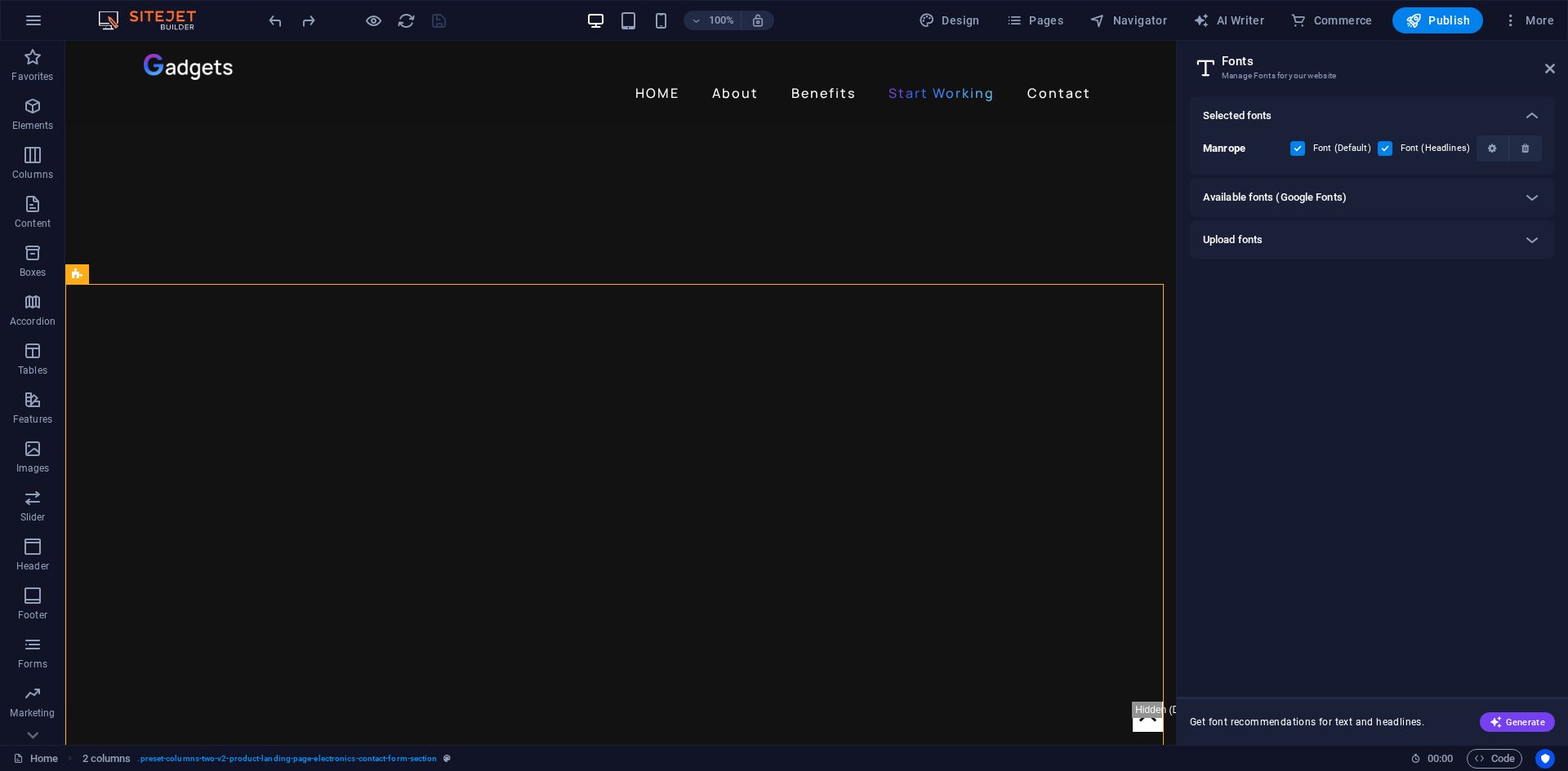
click at [1432, 242] on div "Upload fonts" at bounding box center [1357, 239] width 309 height 20
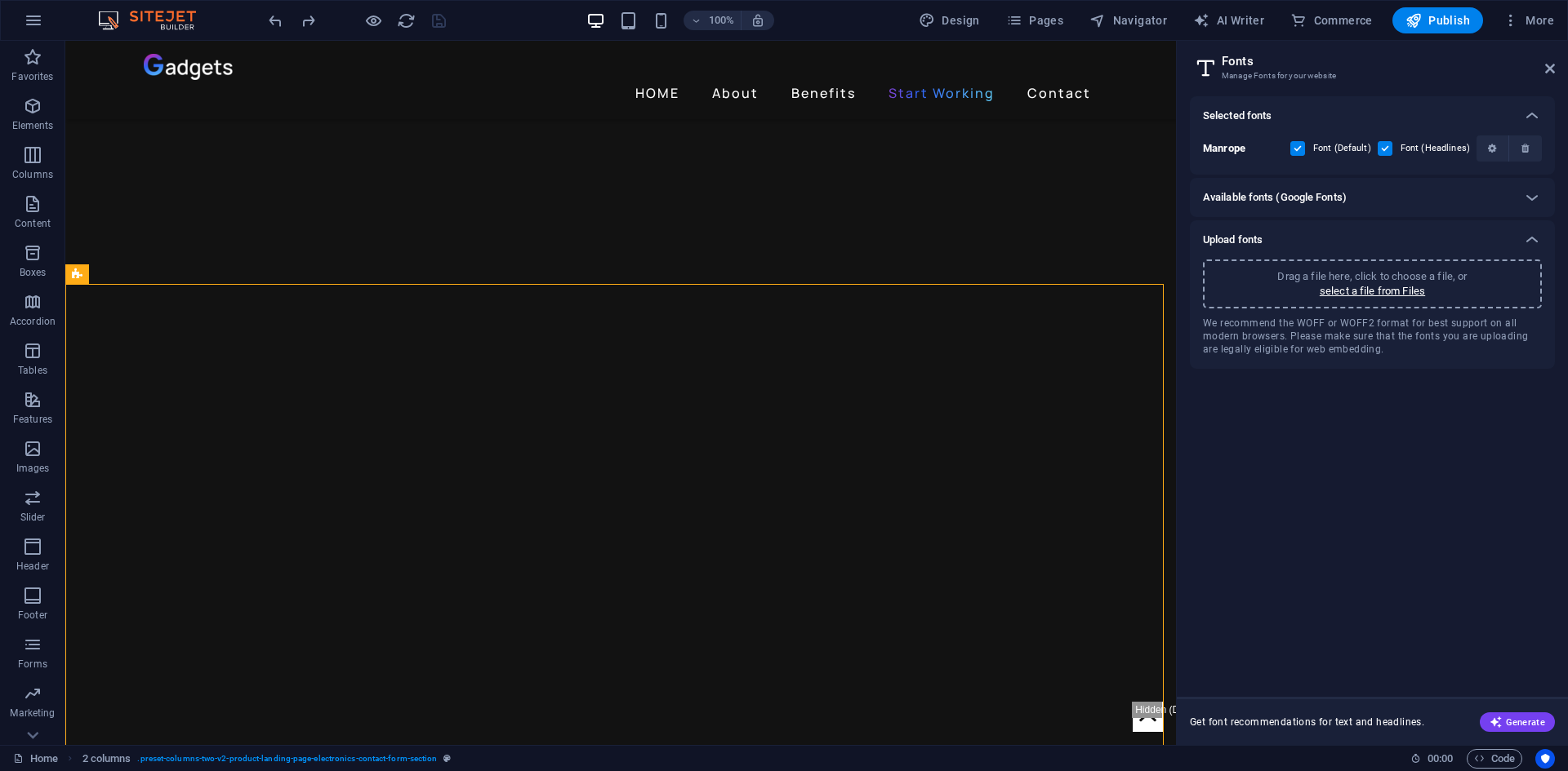
click at [1433, 242] on div "Upload fonts" at bounding box center [1357, 239] width 309 height 20
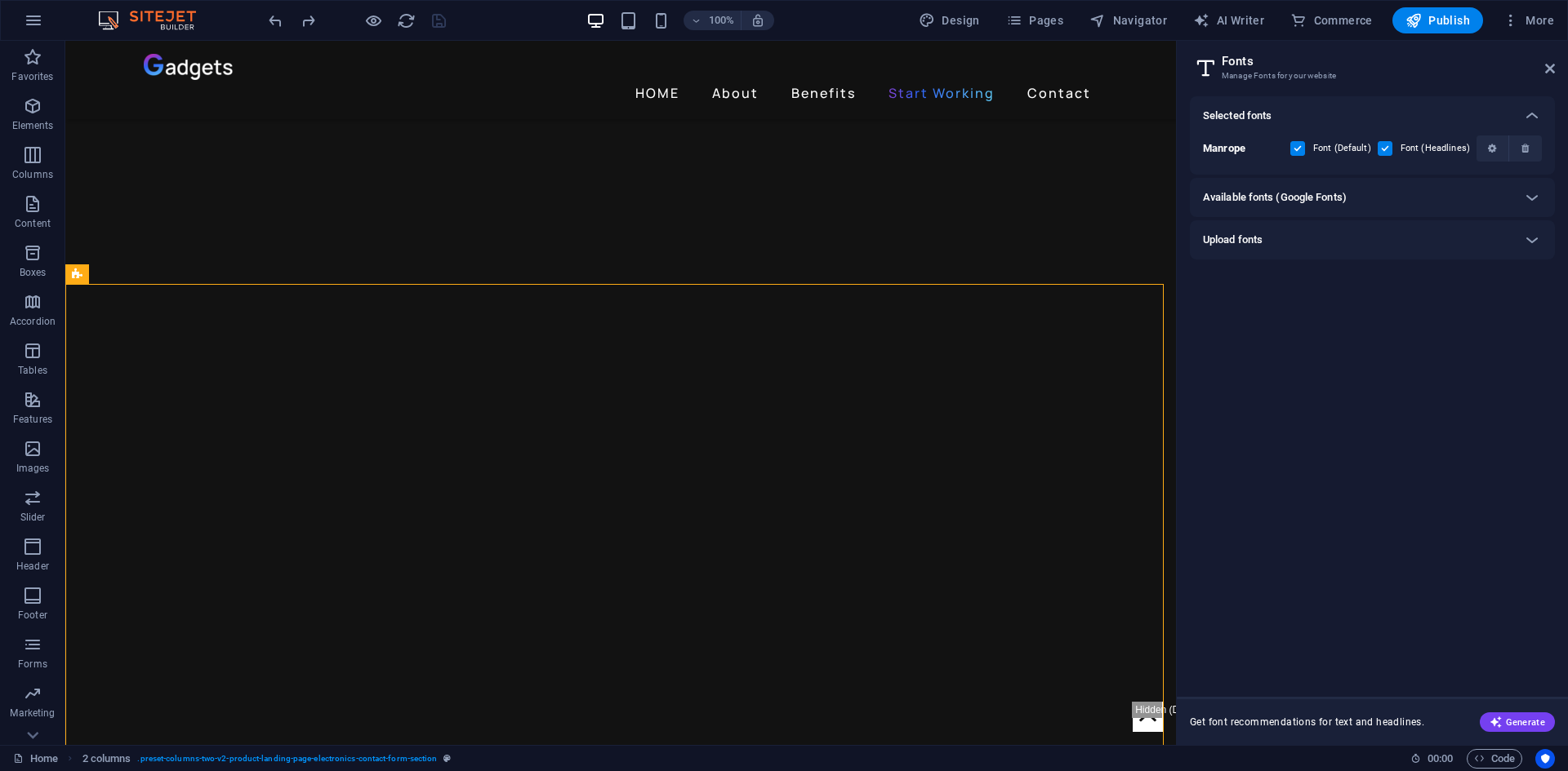
click at [1473, 202] on div "Available fonts (Google Fonts)" at bounding box center [1357, 197] width 309 height 20
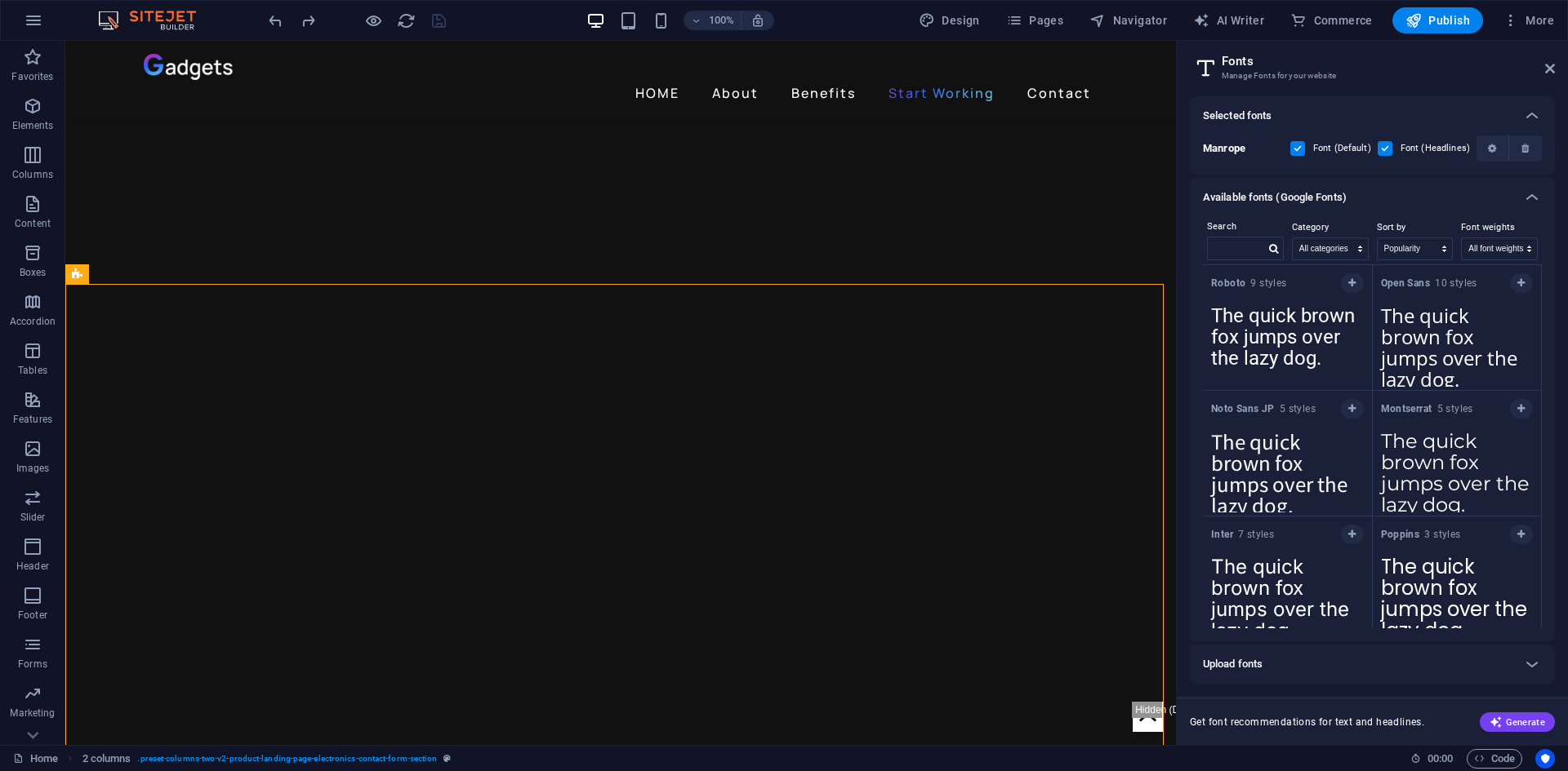
click at [1474, 196] on div "Available fonts (Google Fonts)" at bounding box center [1357, 197] width 309 height 20
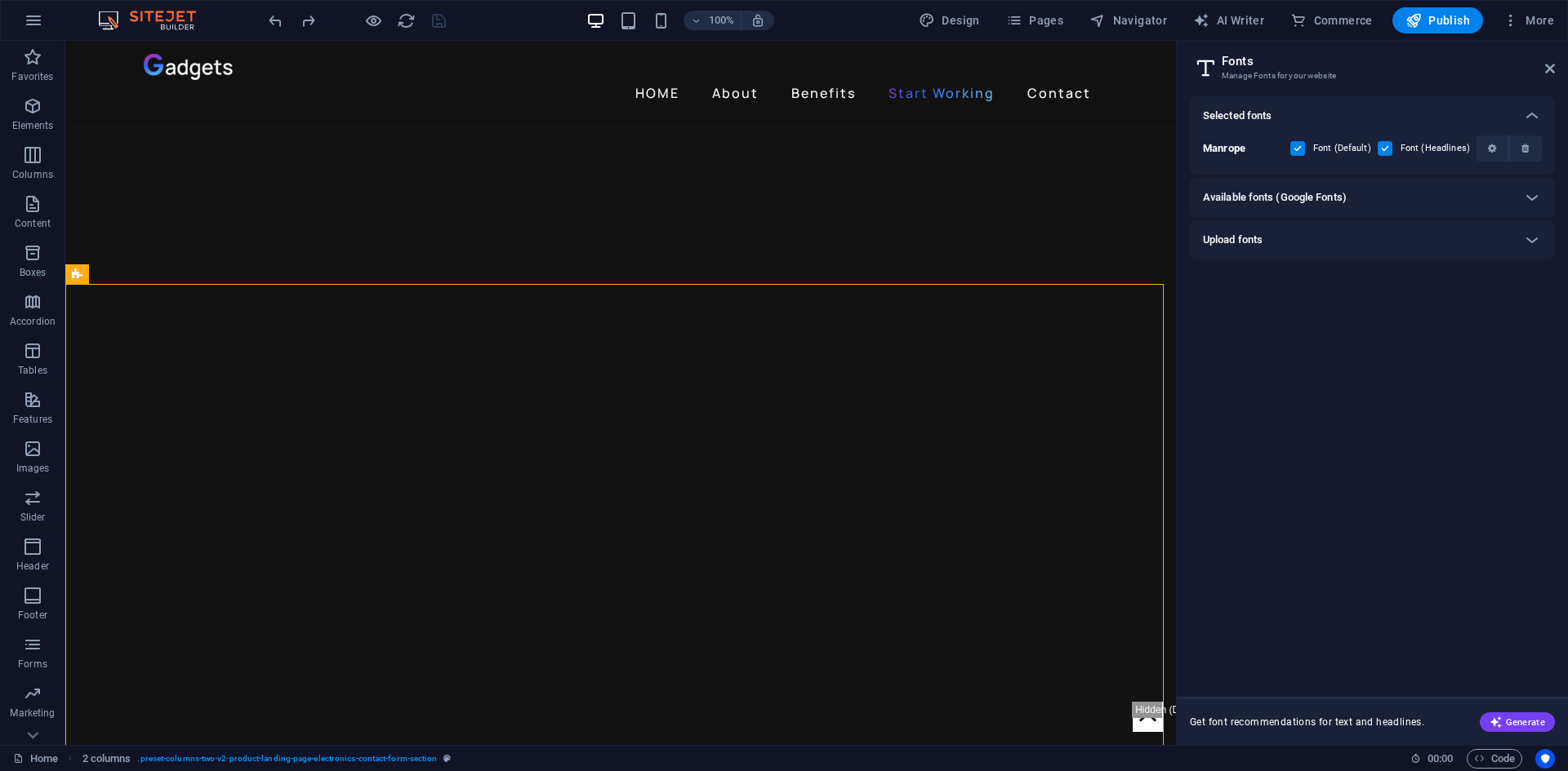
click at [1474, 196] on div "Available fonts (Google Fonts)" at bounding box center [1357, 197] width 309 height 20
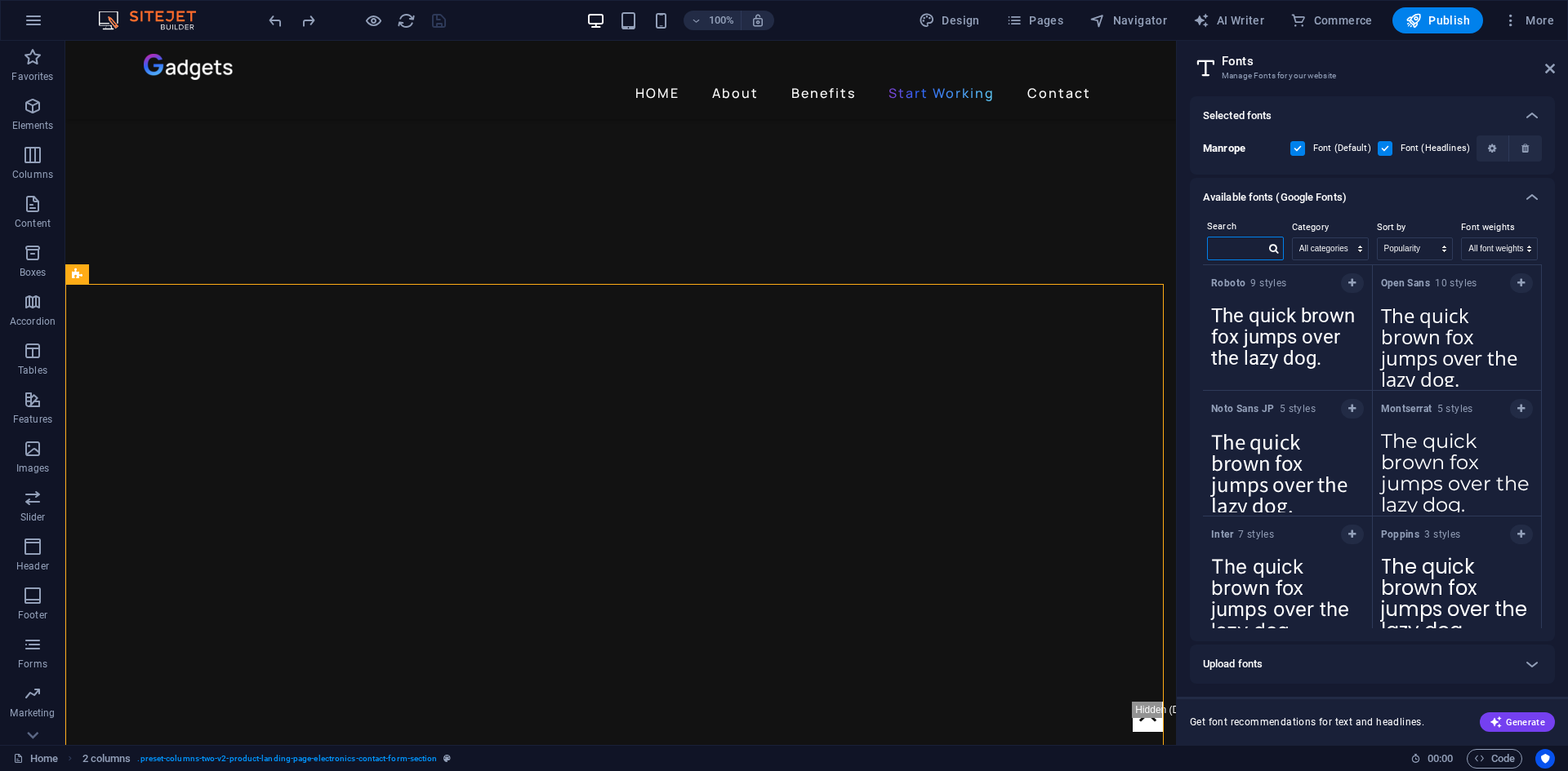
click at [1236, 248] on input "text" at bounding box center [1236, 248] width 57 height 21
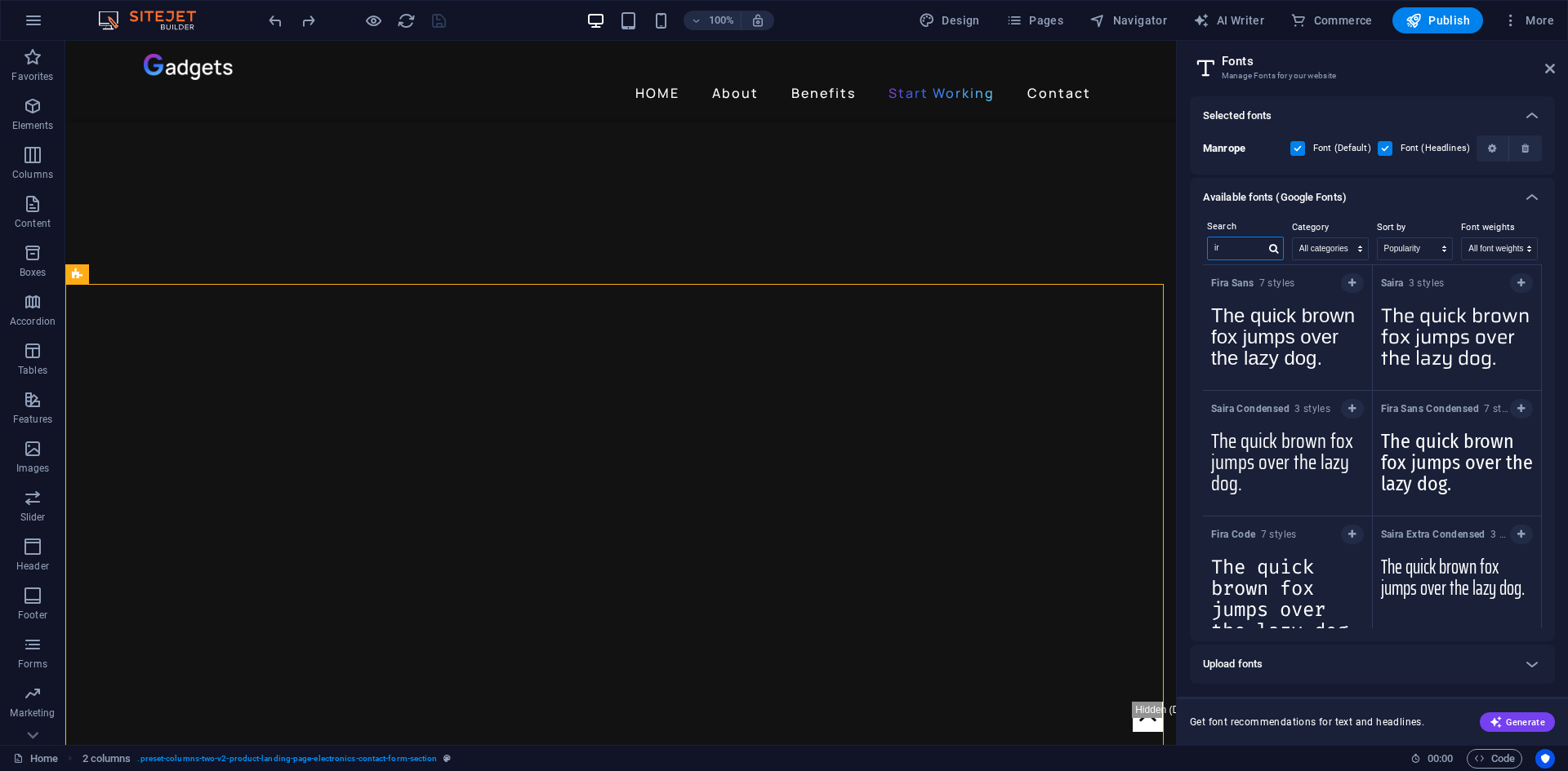
type input "i"
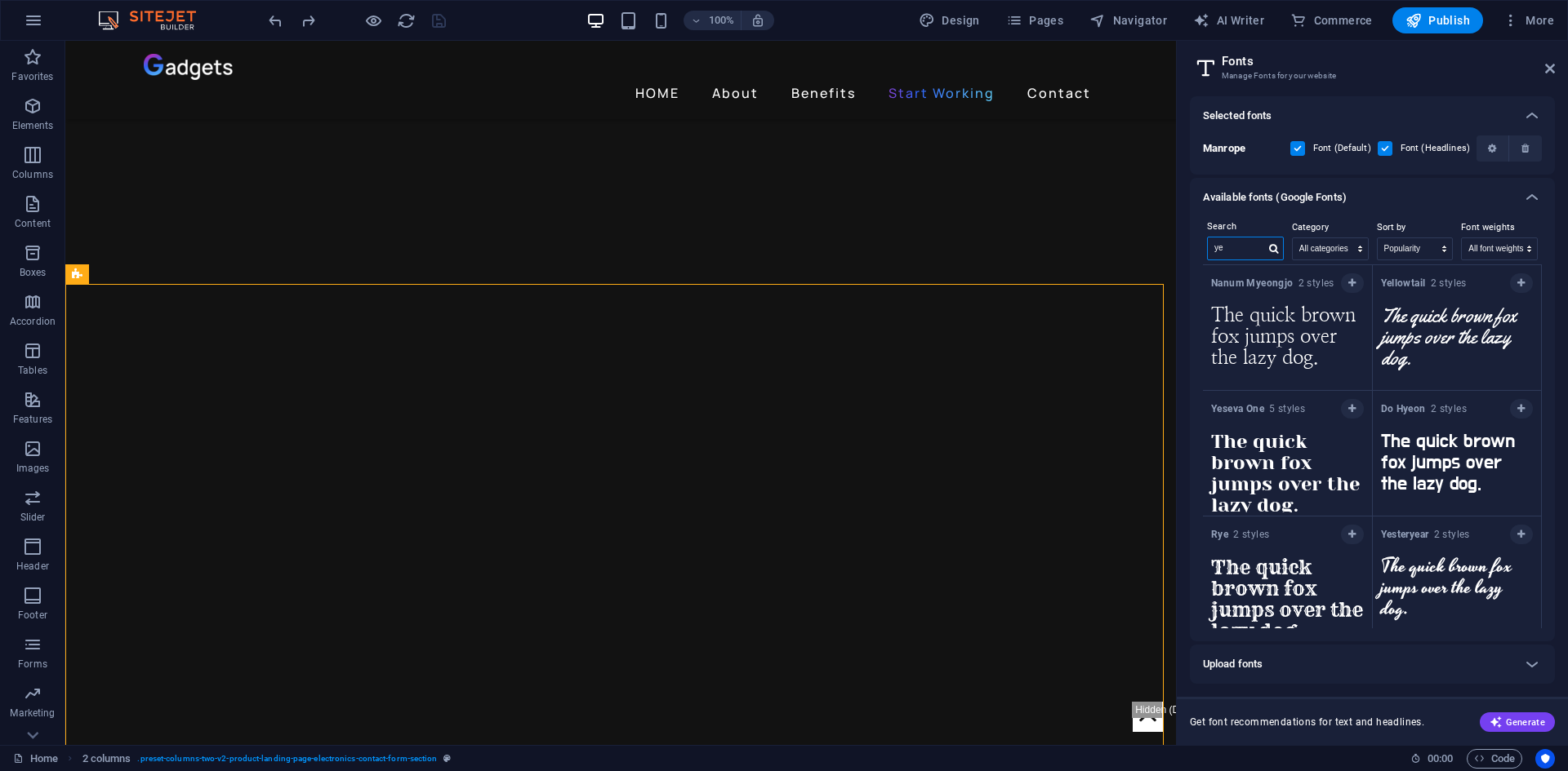
type input "yek"
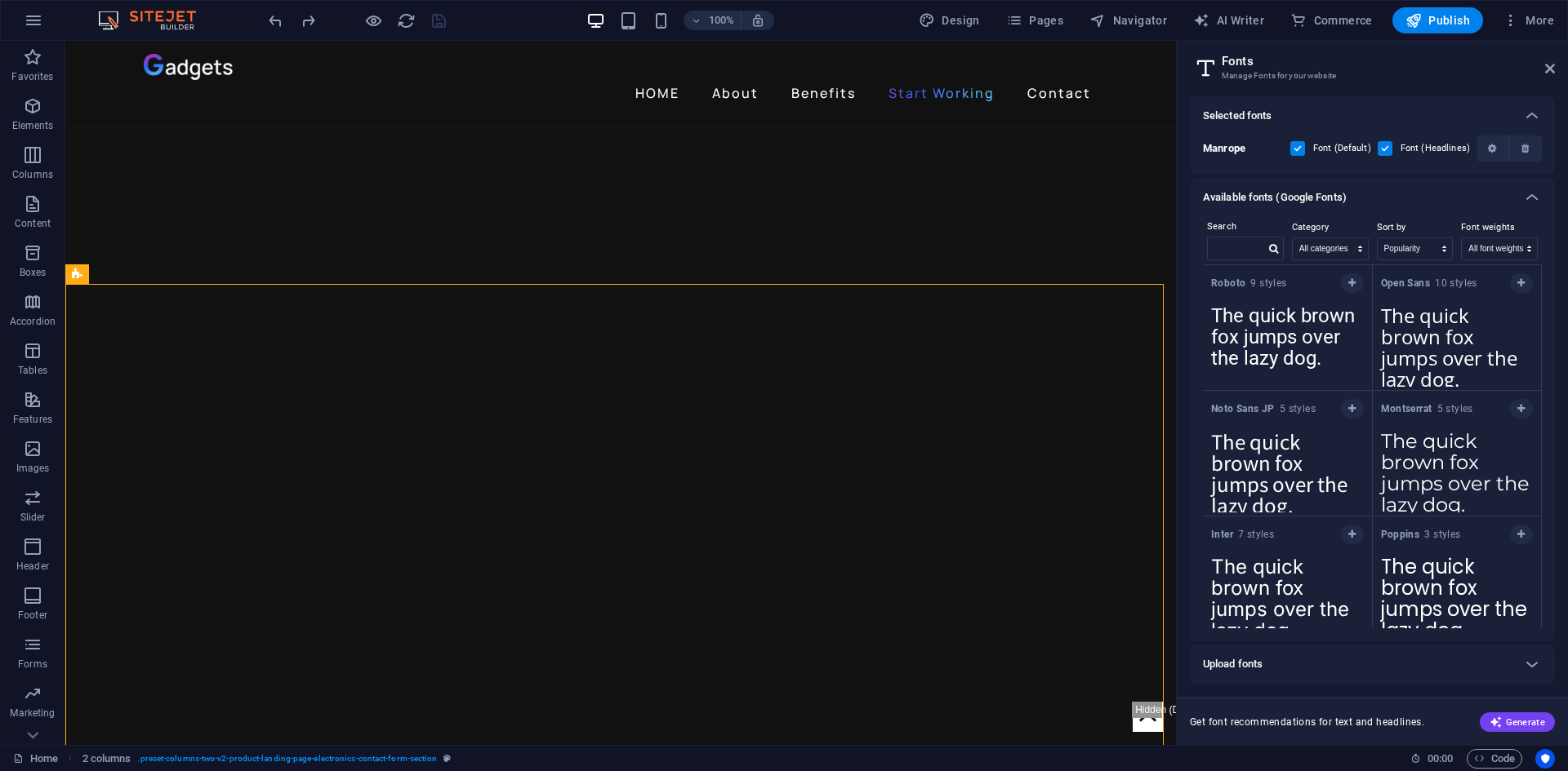
click at [1474, 187] on div "Available fonts (Google Fonts)" at bounding box center [1372, 197] width 365 height 39
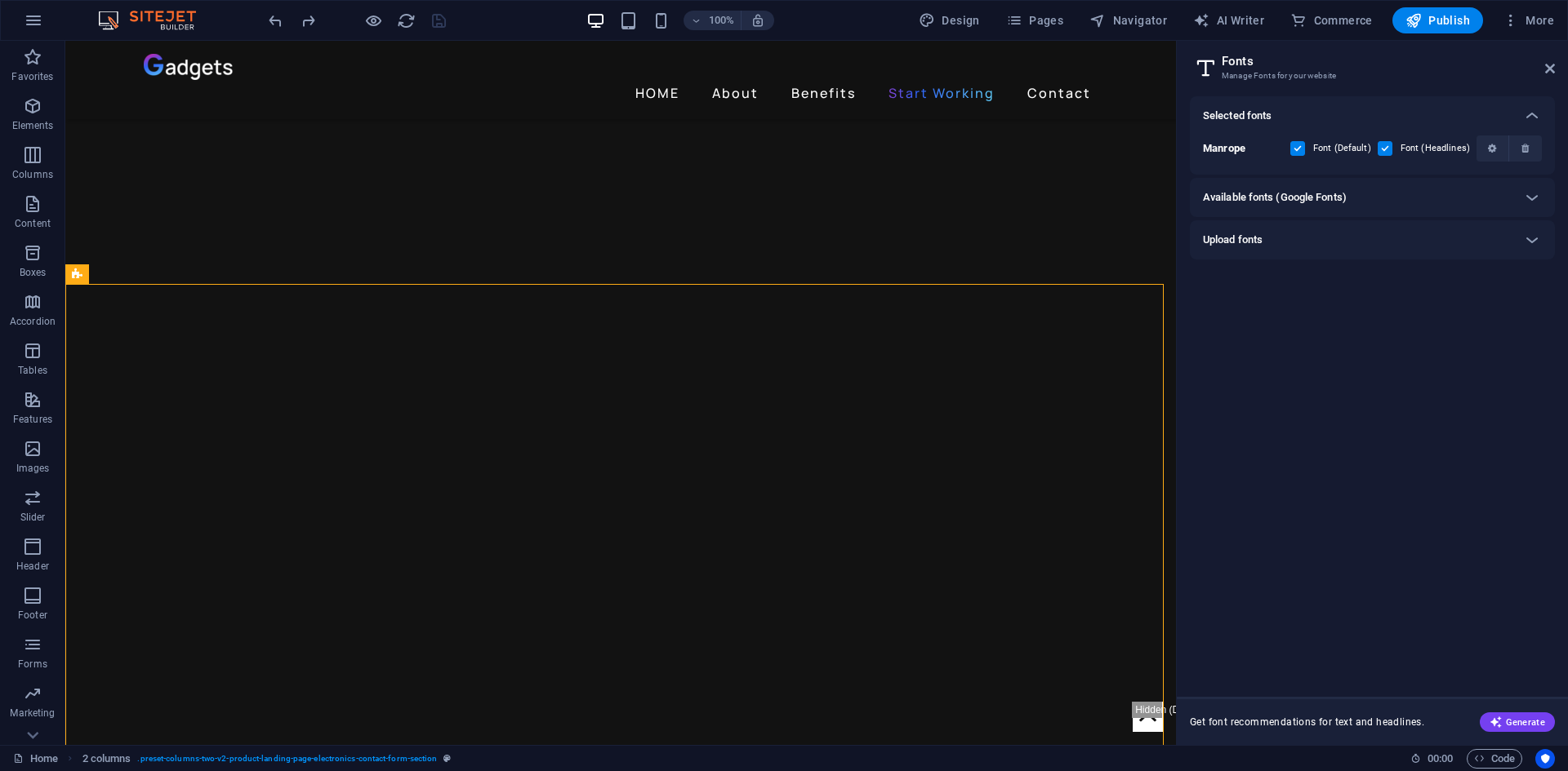
click at [1322, 253] on div "Upload fonts" at bounding box center [1372, 240] width 365 height 39
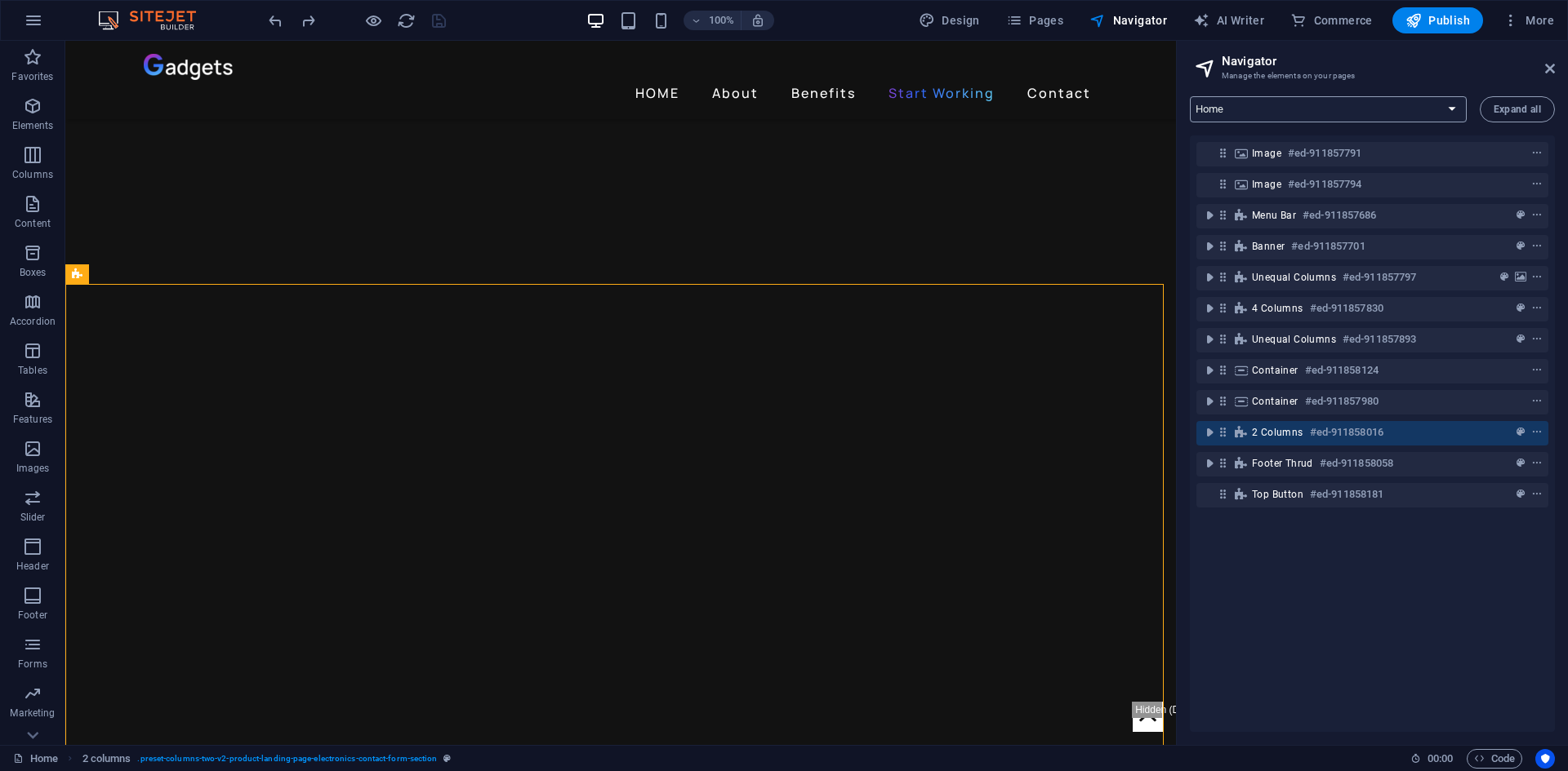
click at [1386, 104] on select "Home Subpage Legal Notice Privacy" at bounding box center [1328, 109] width 277 height 26
click at [1371, 104] on select "Home Subpage Legal Notice Privacy" at bounding box center [1328, 109] width 277 height 26
click at [1329, 573] on div "Image #ed-911857791 Image #ed-911857794 Menu Bar #ed-911857686 Banner #ed-91185…" at bounding box center [1372, 434] width 365 height 597
click at [1542, 763] on icon "Usercentrics" at bounding box center [1545, 759] width 11 height 11
click at [1539, 757] on icon "Usercentrics" at bounding box center [1545, 759] width 11 height 11
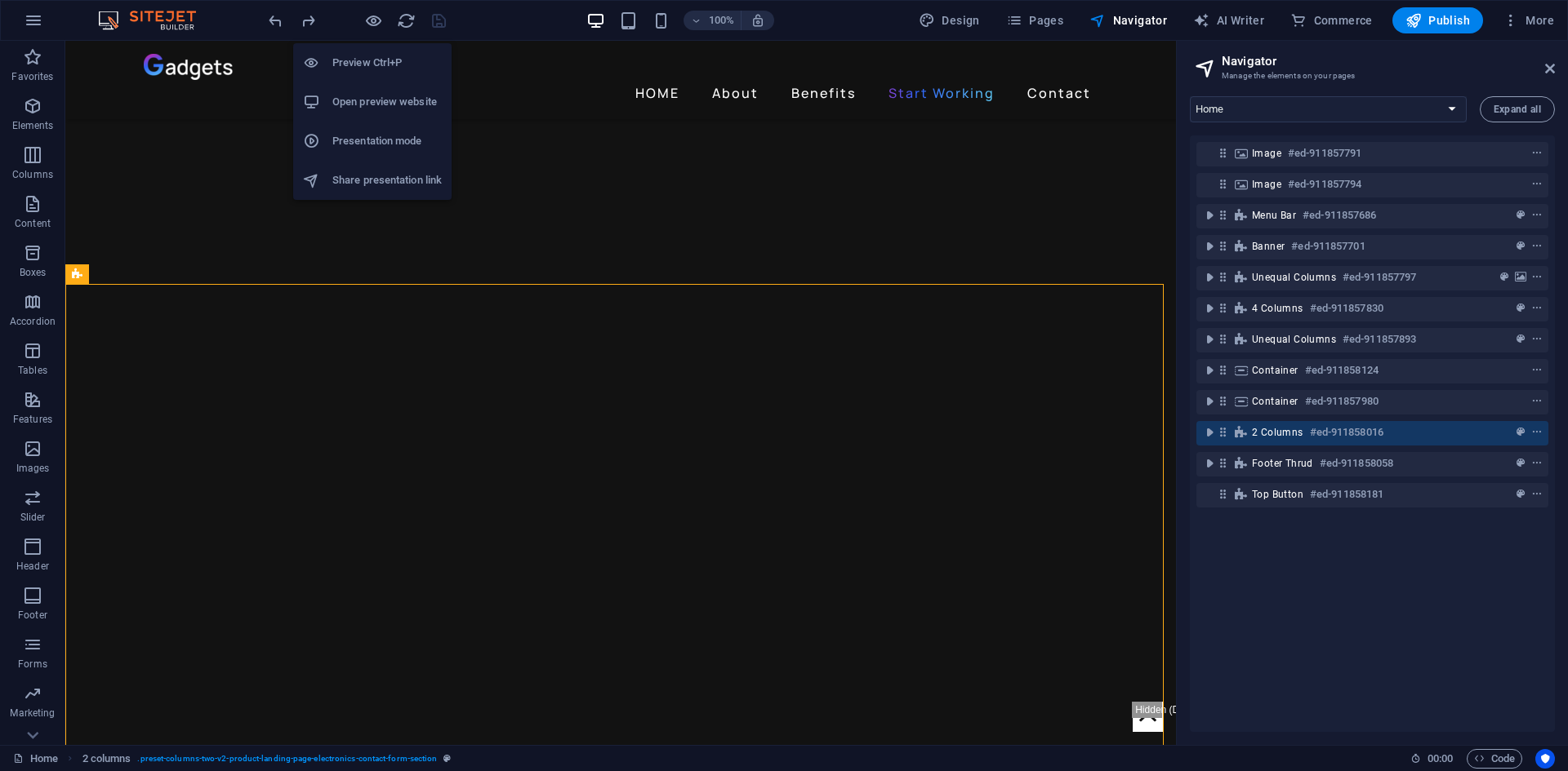
click at [380, 99] on h6 "Open preview website" at bounding box center [387, 101] width 109 height 20
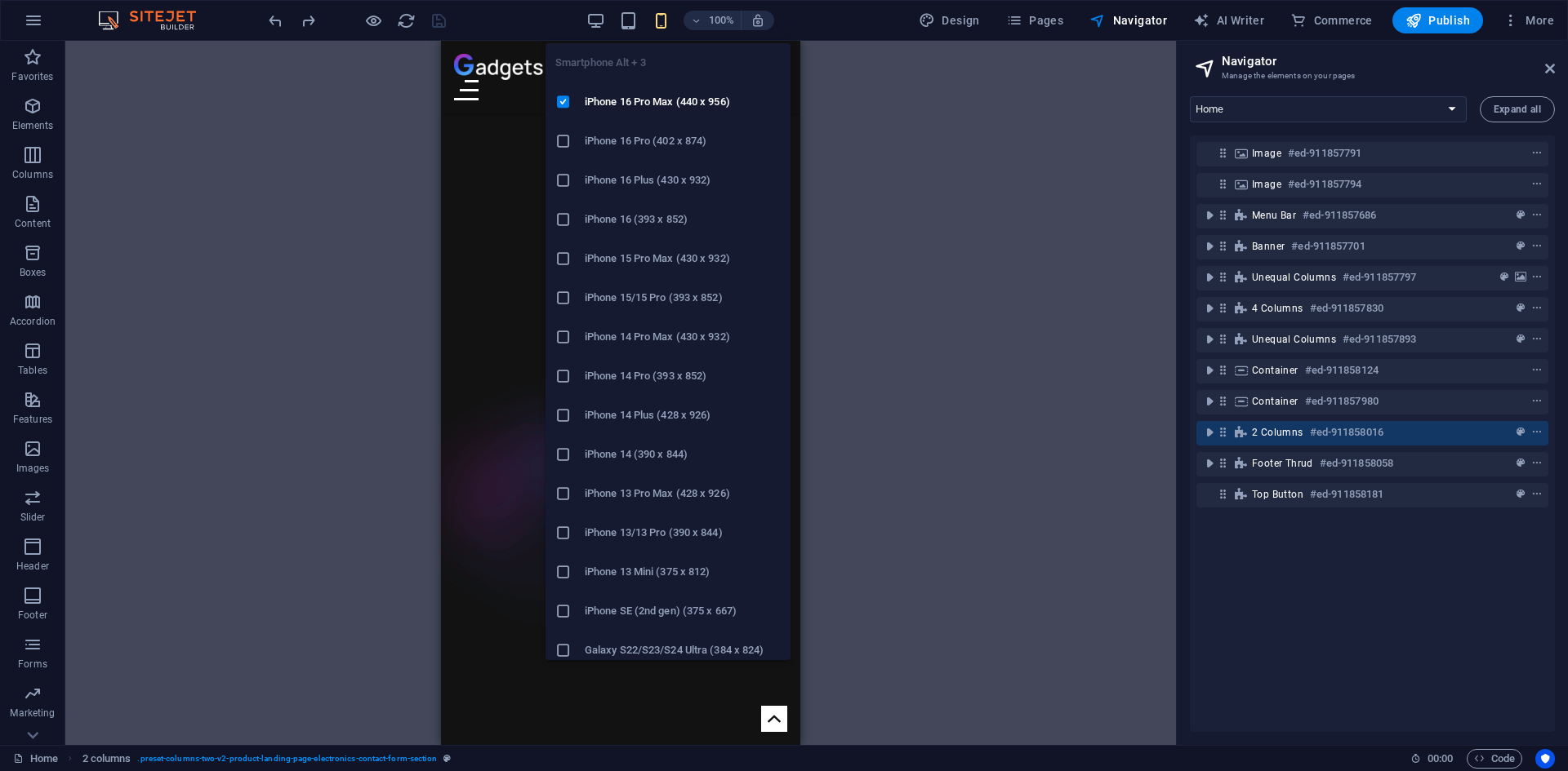
scroll to position [5432, 0]
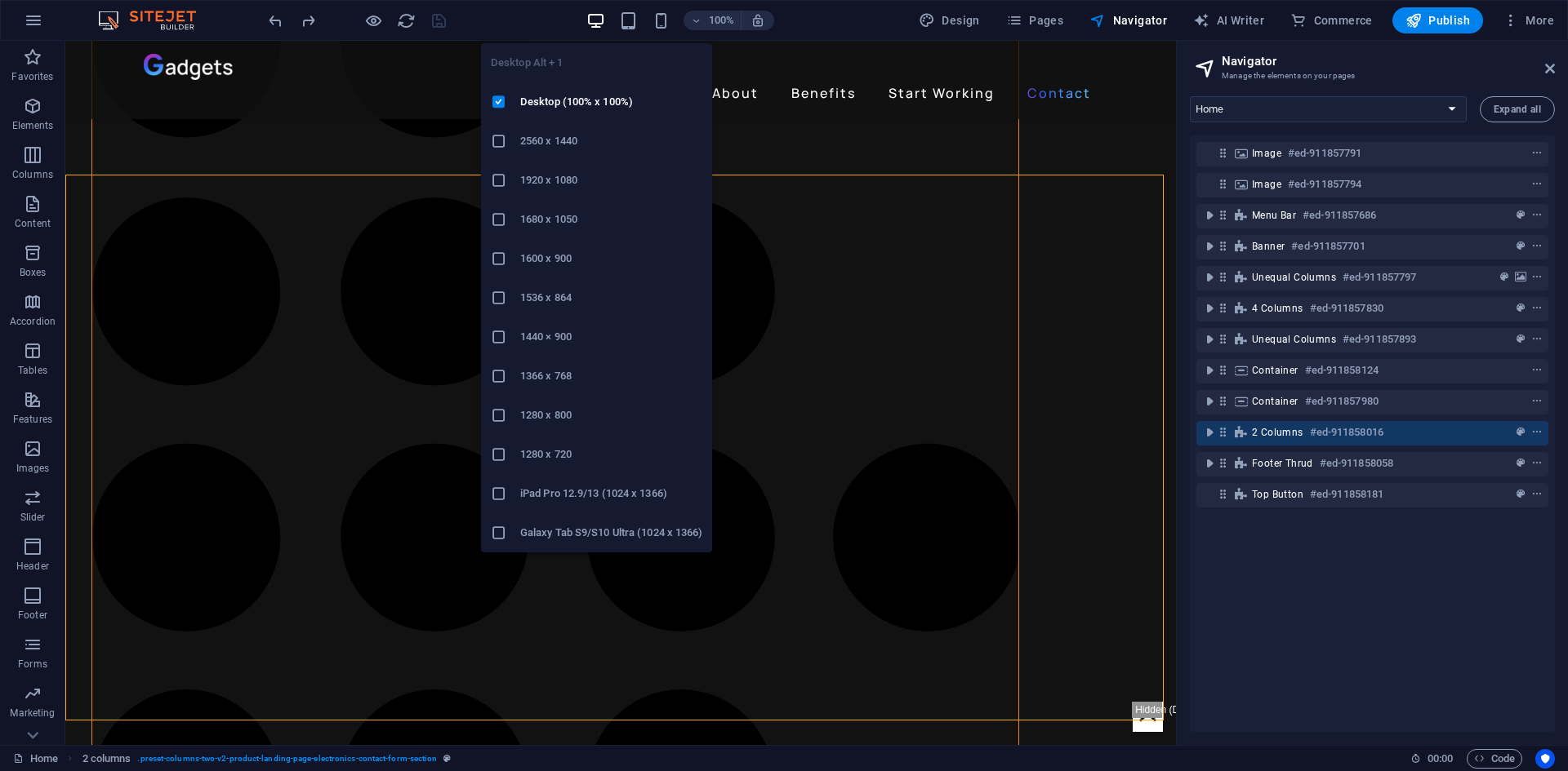
scroll to position [3698, 0]
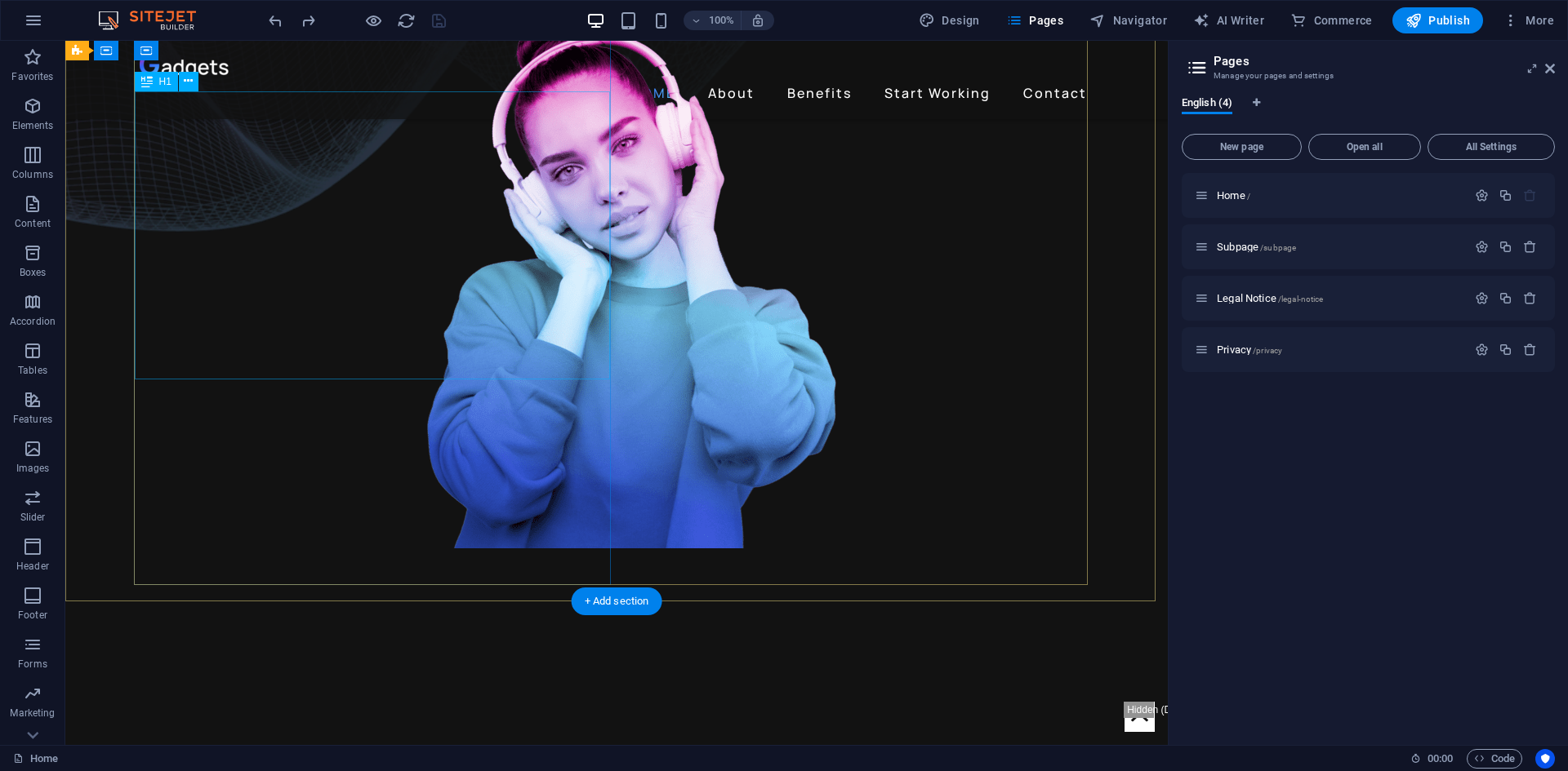
scroll to position [0, 0]
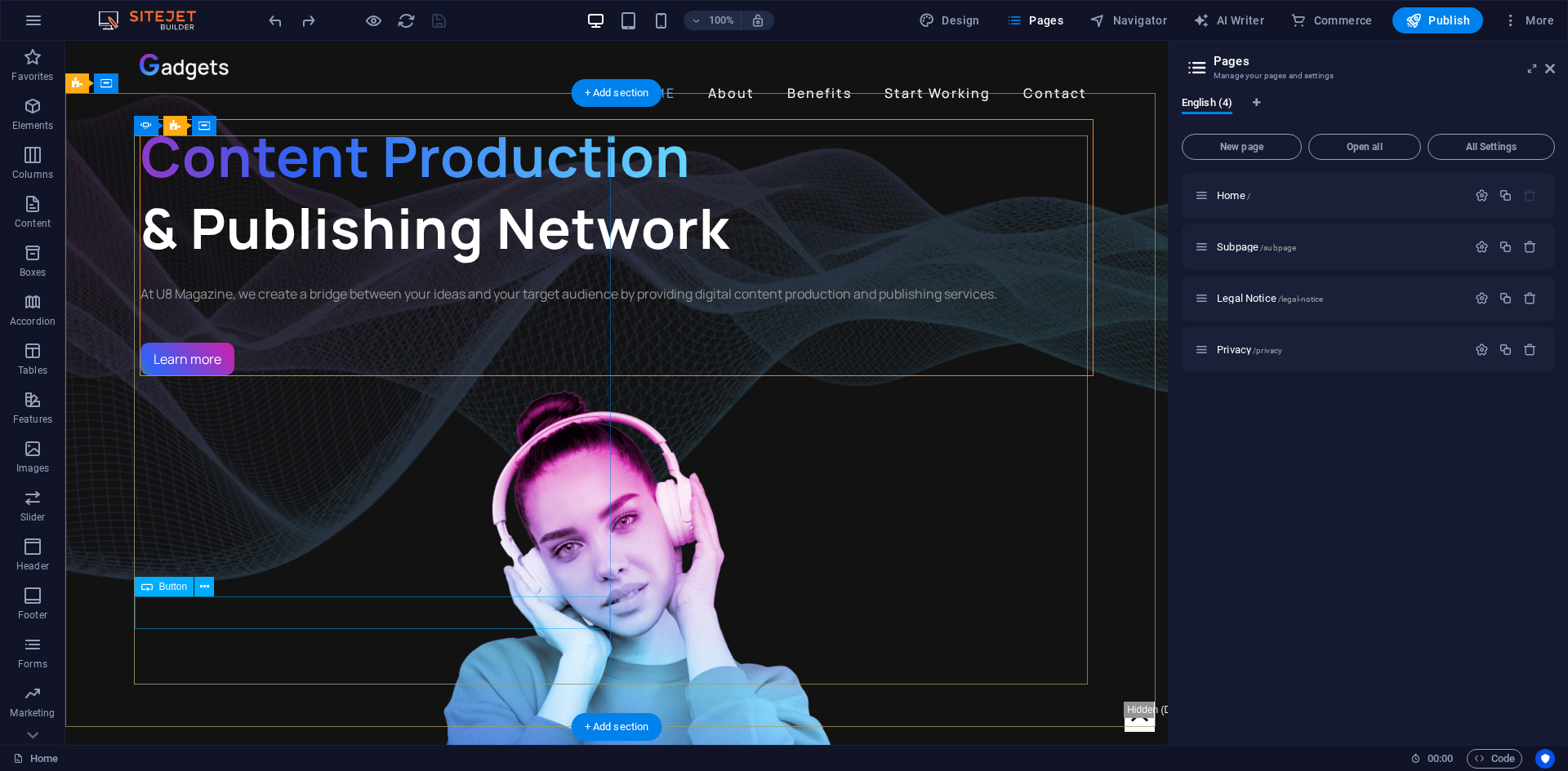
click at [189, 375] on div "Learn more" at bounding box center [617, 358] width 952 height 33
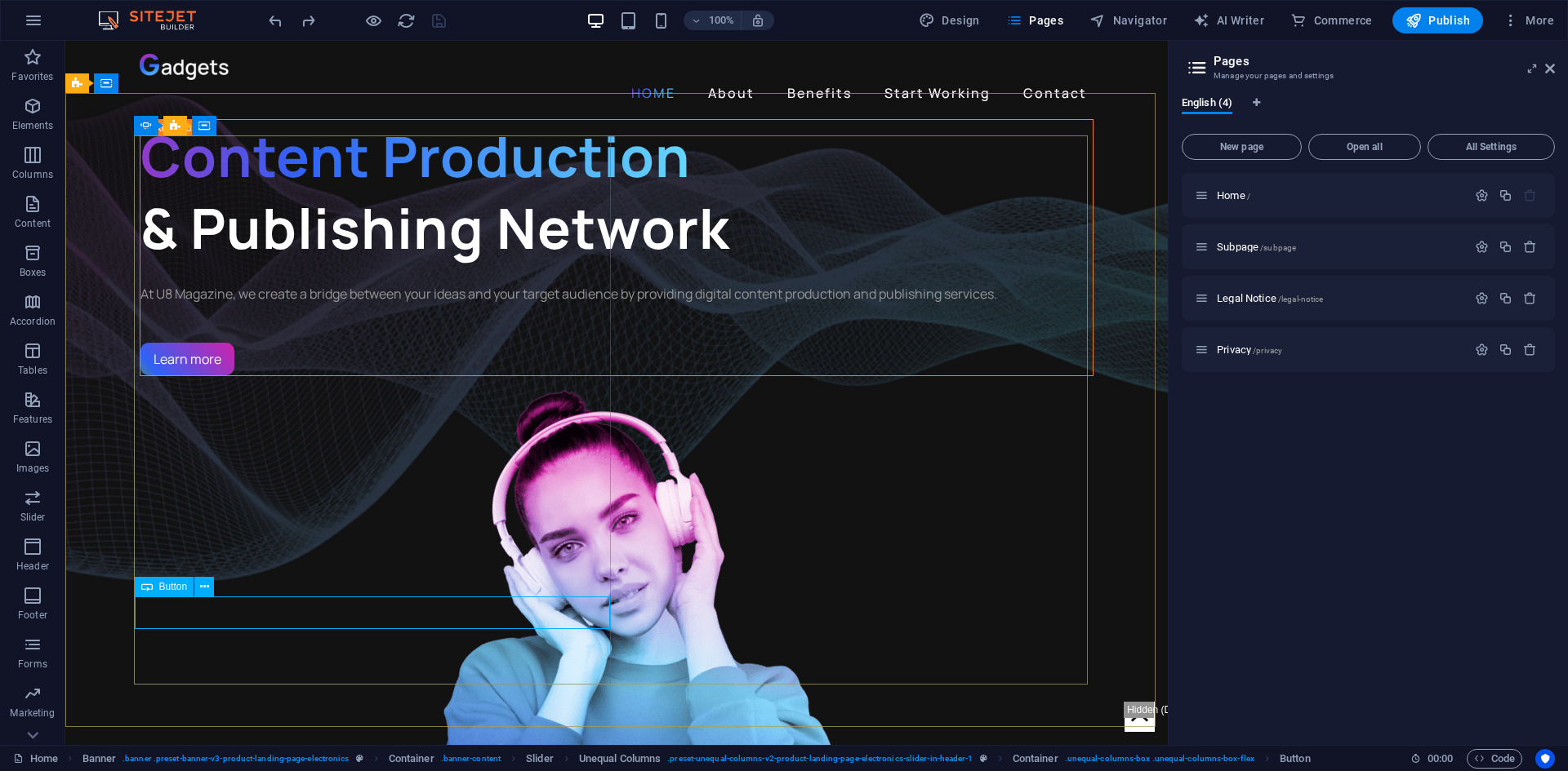
click at [175, 590] on span "Button" at bounding box center [173, 587] width 29 height 10
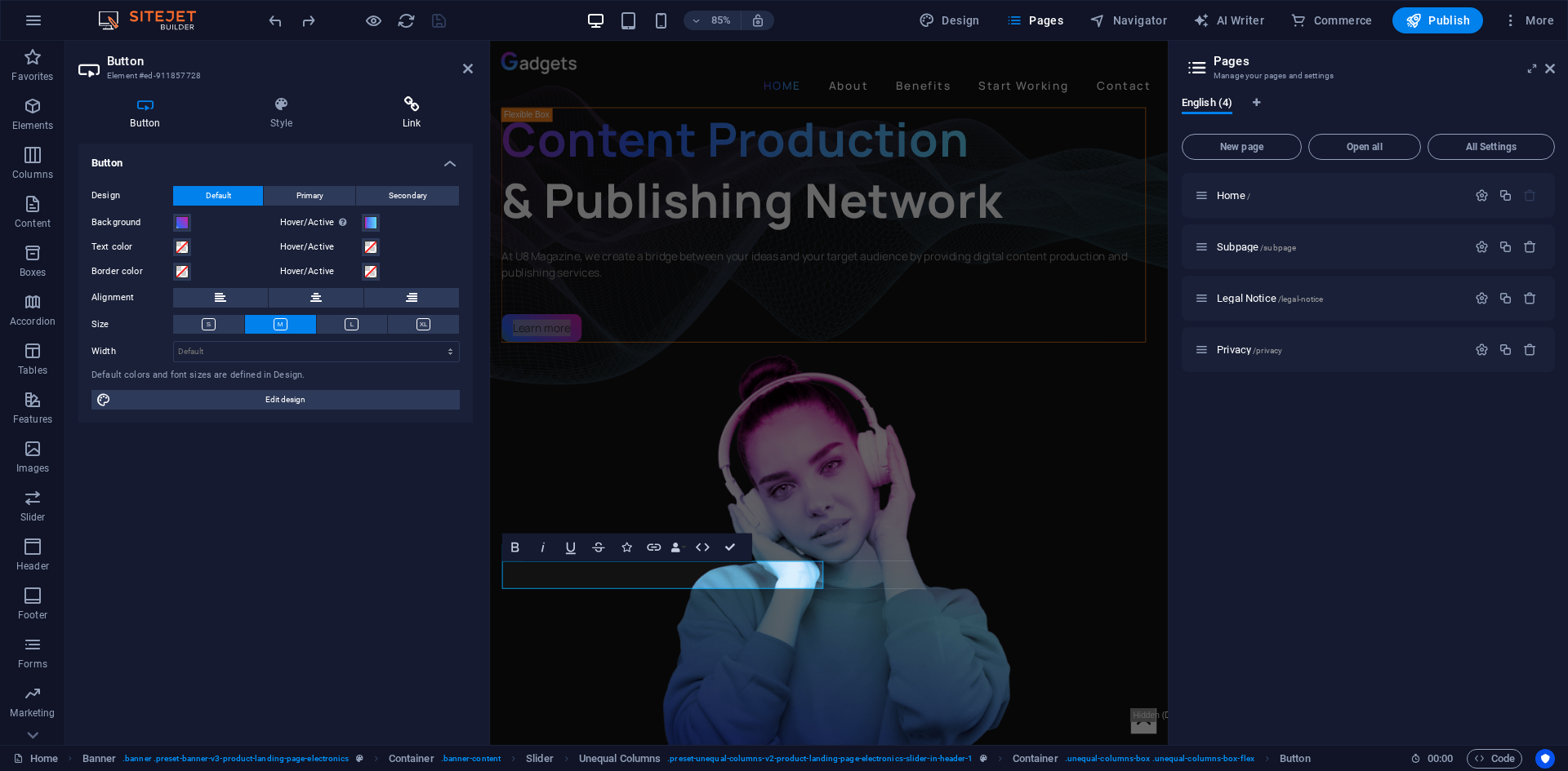
click at [403, 109] on icon at bounding box center [411, 104] width 122 height 17
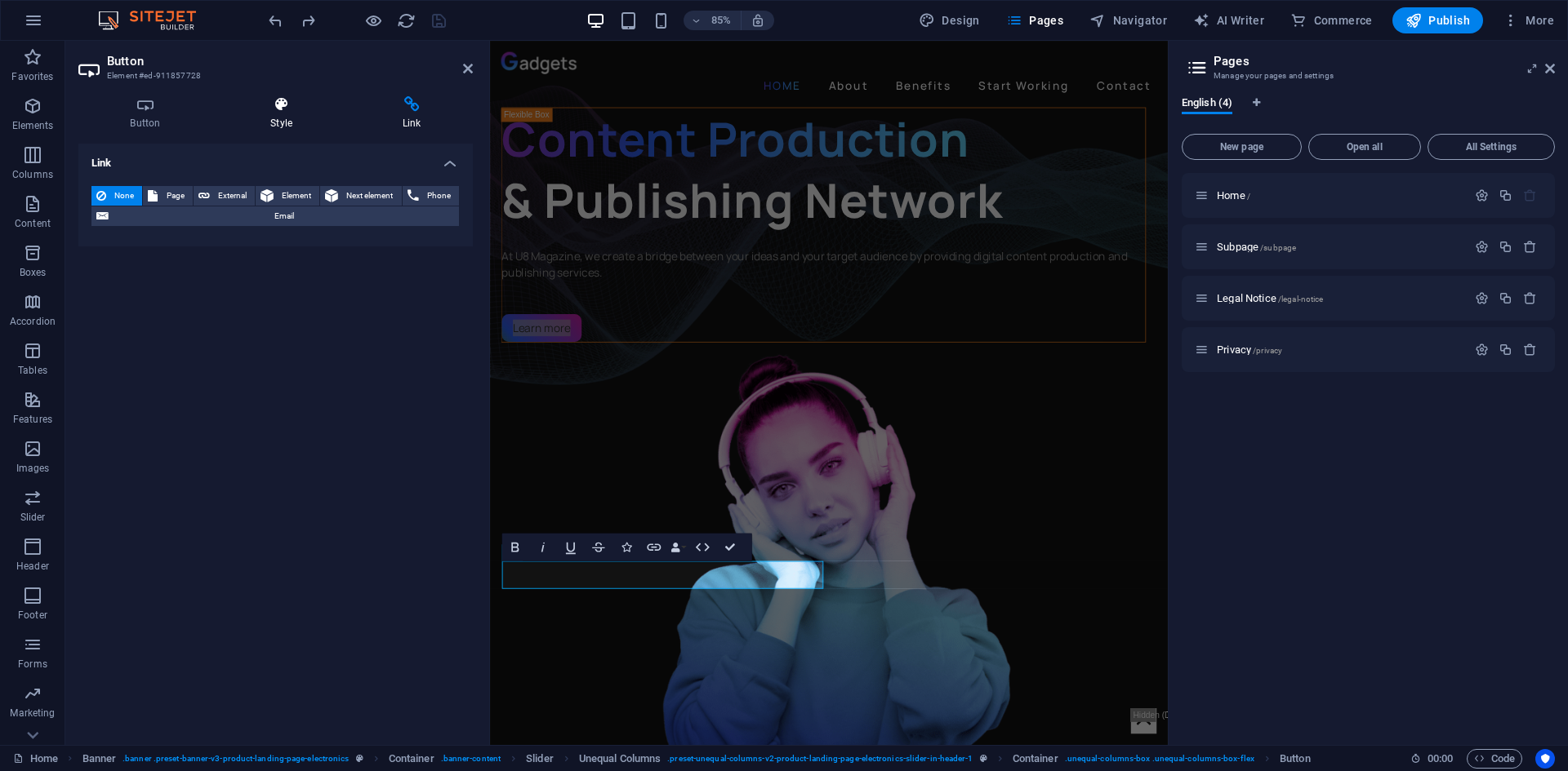
click at [281, 101] on icon at bounding box center [281, 104] width 126 height 17
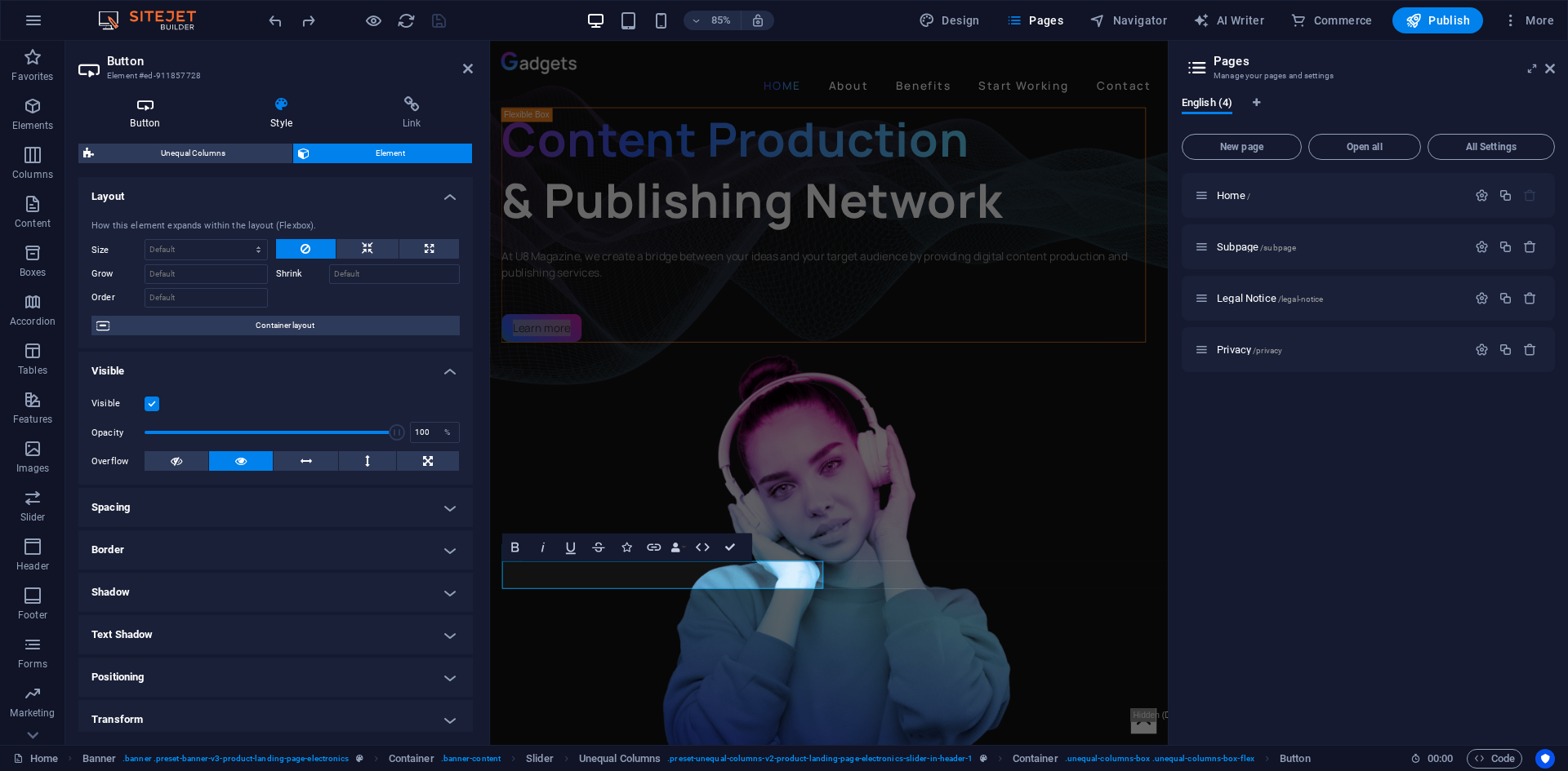
click at [144, 110] on icon at bounding box center [145, 104] width 134 height 17
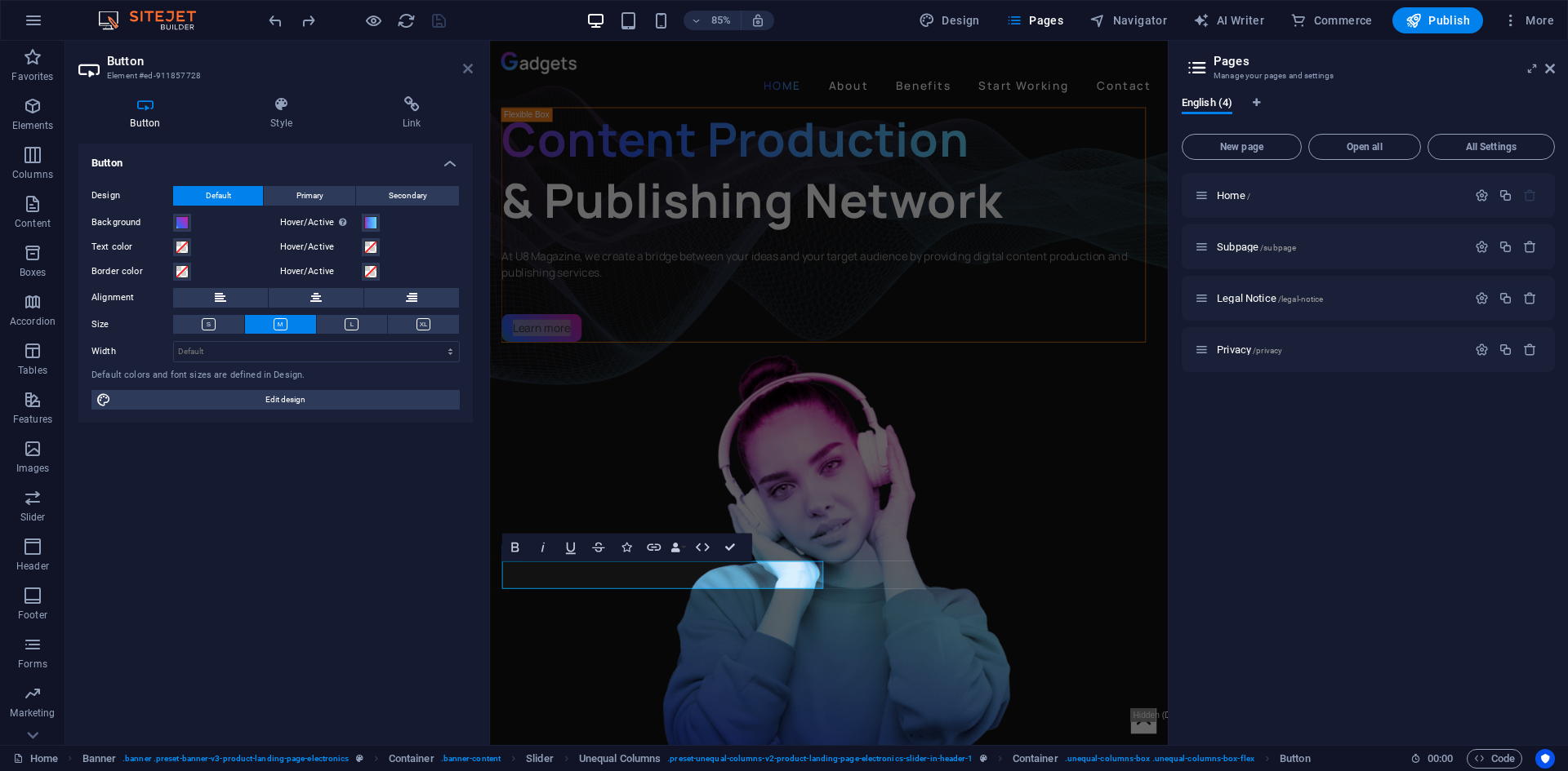
click at [465, 66] on icon at bounding box center [468, 69] width 10 height 13
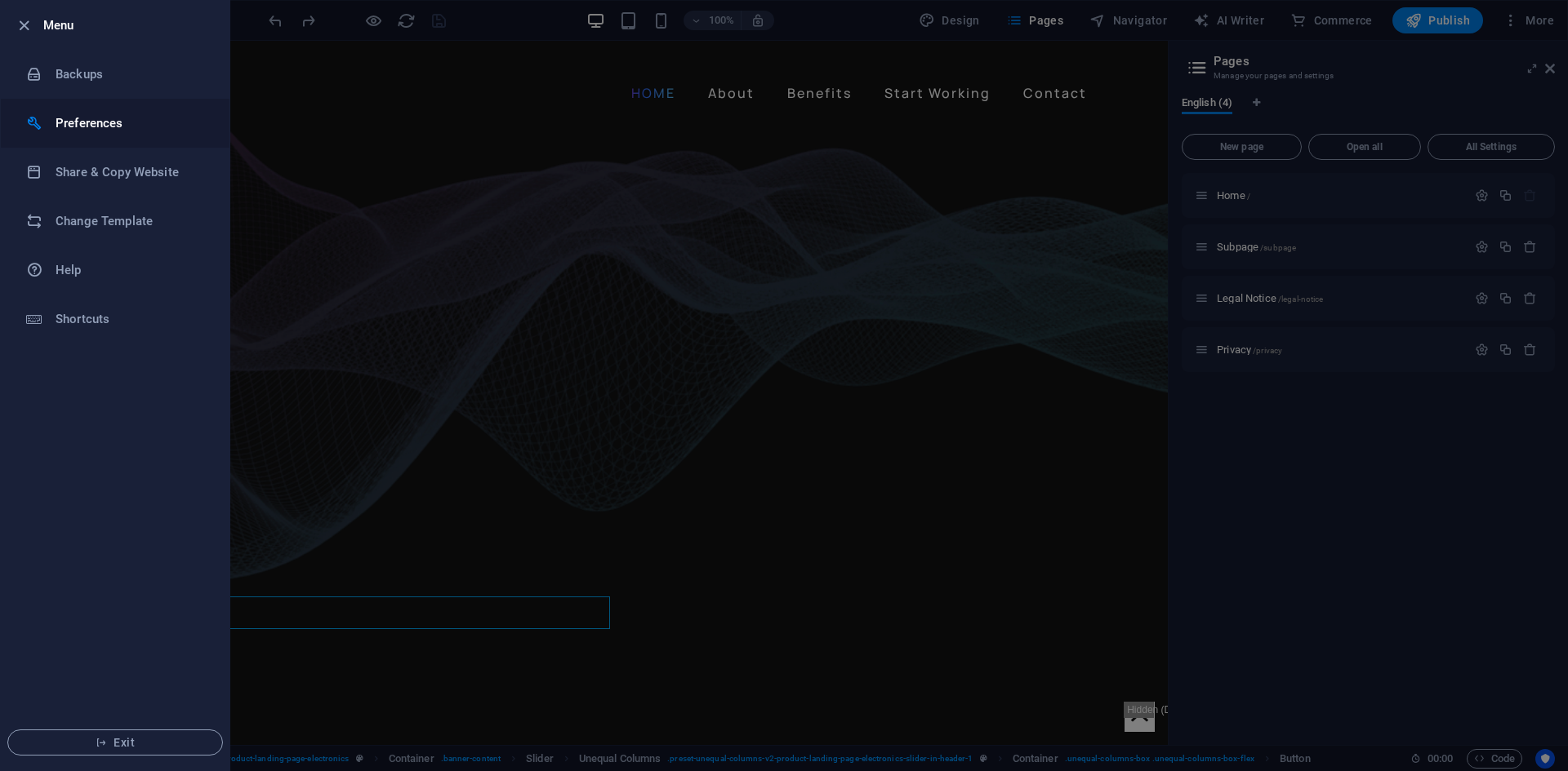
click at [96, 127] on h6 "Preferences" at bounding box center [131, 123] width 151 height 20
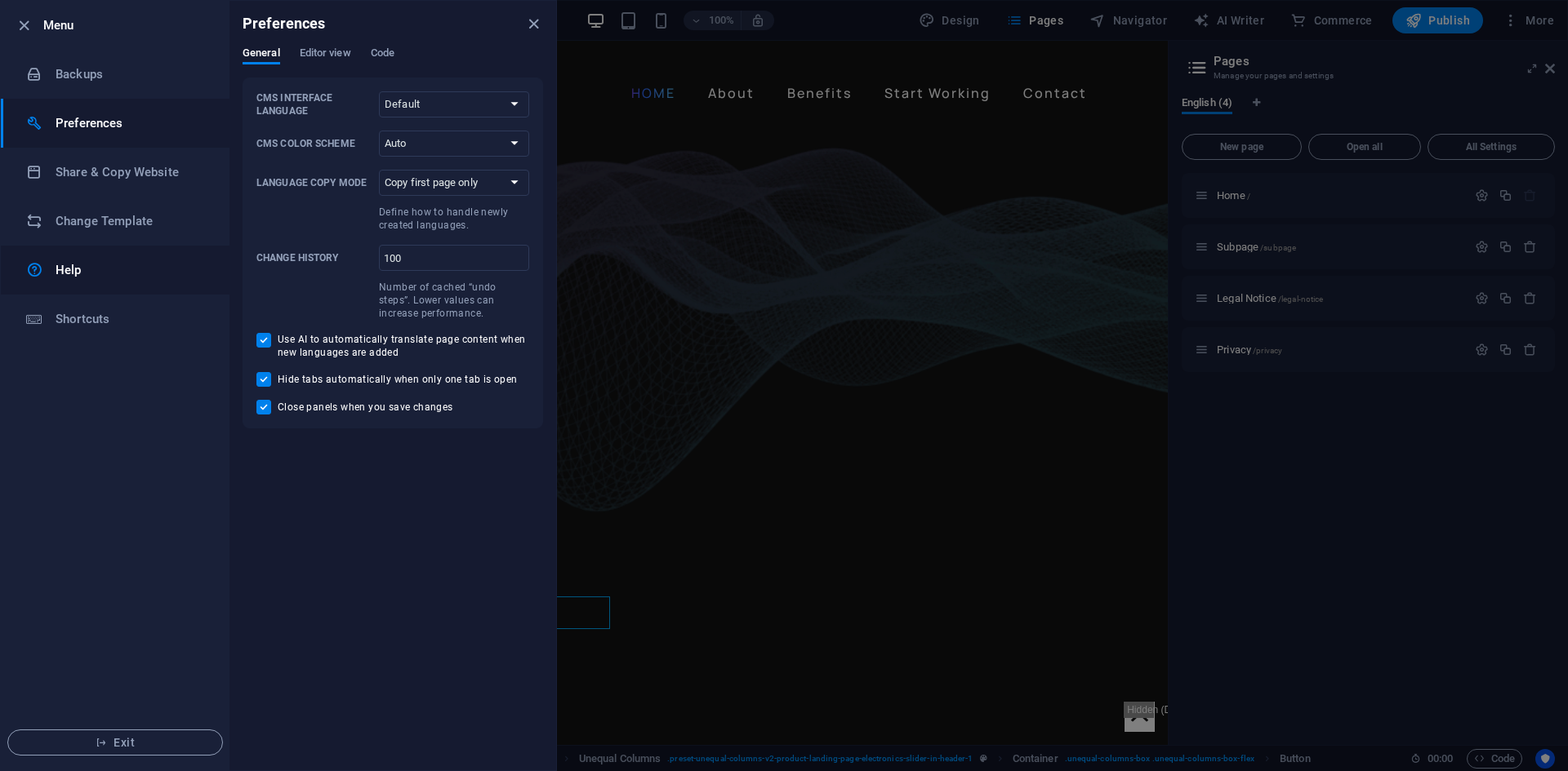
click at [86, 275] on h6 "Help" at bounding box center [131, 270] width 151 height 20
click at [320, 54] on span "Editor view" at bounding box center [325, 54] width 51 height 23
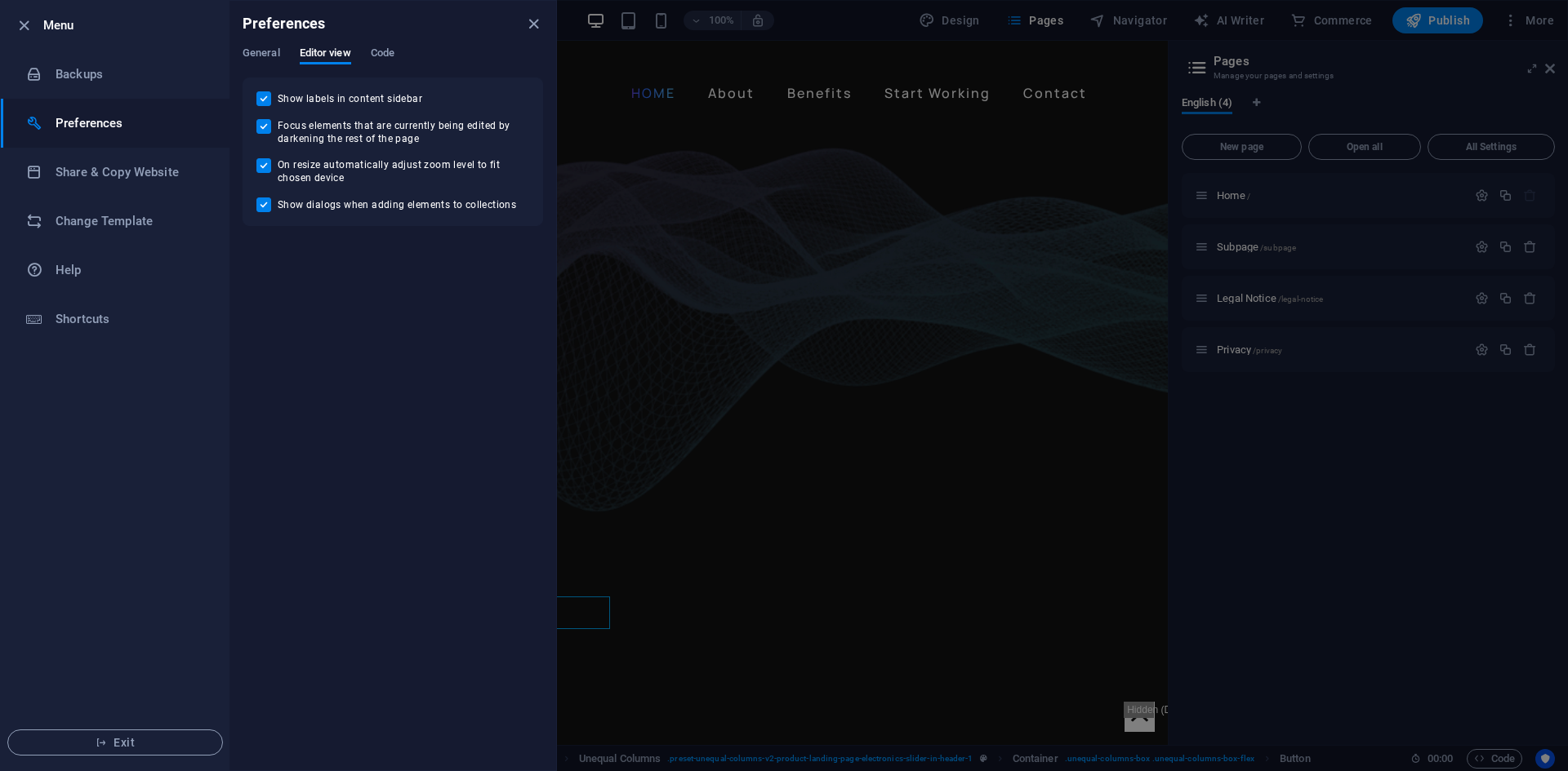
click at [407, 56] on div "General Editor view Code" at bounding box center [392, 61] width 301 height 31
click at [401, 54] on div "General Editor view Code" at bounding box center [392, 61] width 301 height 31
click at [391, 53] on span "Code" at bounding box center [382, 54] width 23 height 23
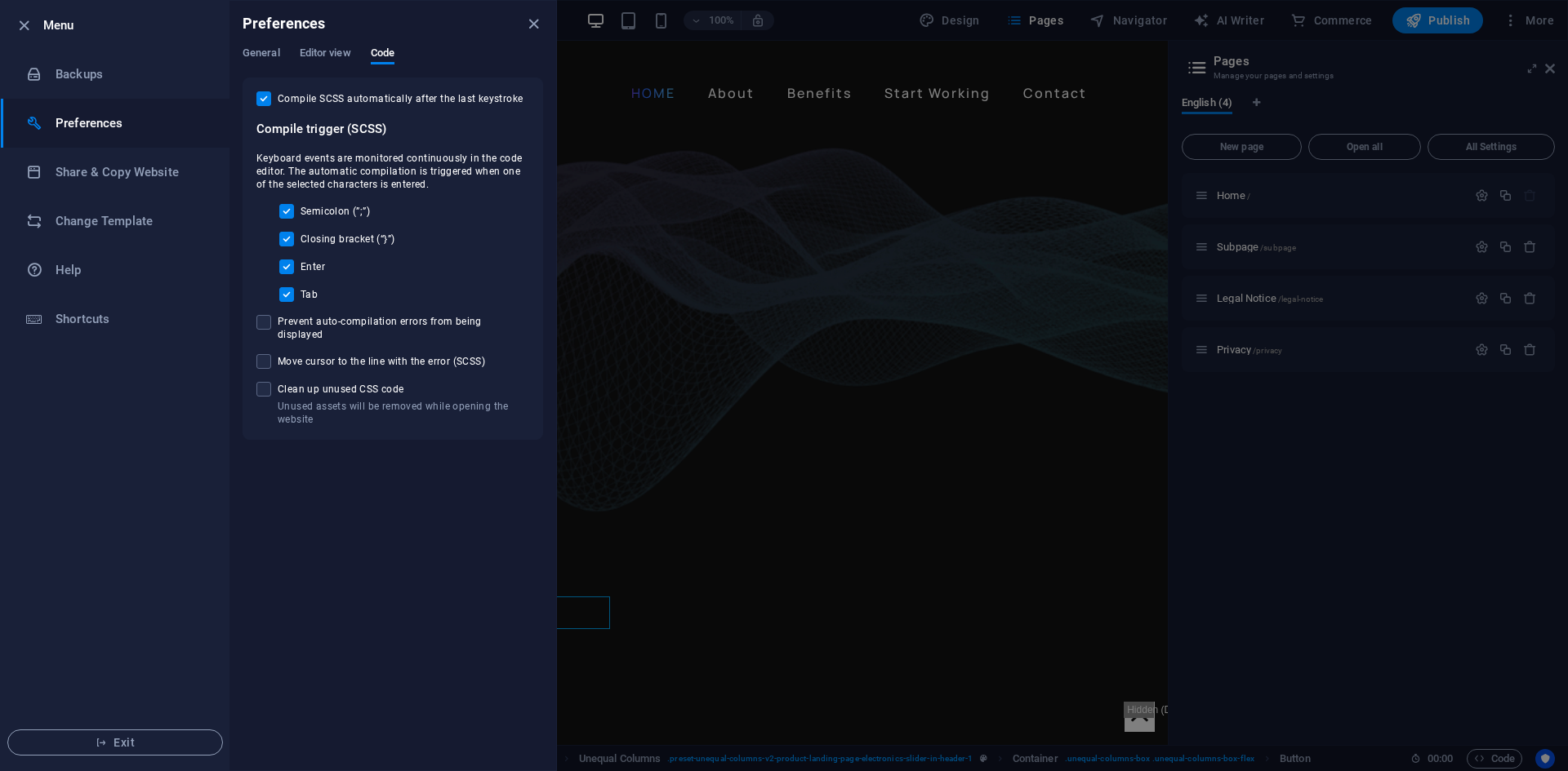
click at [355, 318] on span "Prevent auto-compilation errors from being displayed" at bounding box center [403, 328] width 252 height 26
click at [278, 318] on input "Prevent auto-compilation errors from being displayed" at bounding box center [266, 322] width 21 height 15
checkbox input "true"
click at [350, 355] on span "Move cursor to the line with the error (SCSS)" at bounding box center [381, 361] width 208 height 13
click at [278, 354] on input "Move cursor to the line with the error (SCSS)" at bounding box center [266, 361] width 21 height 15
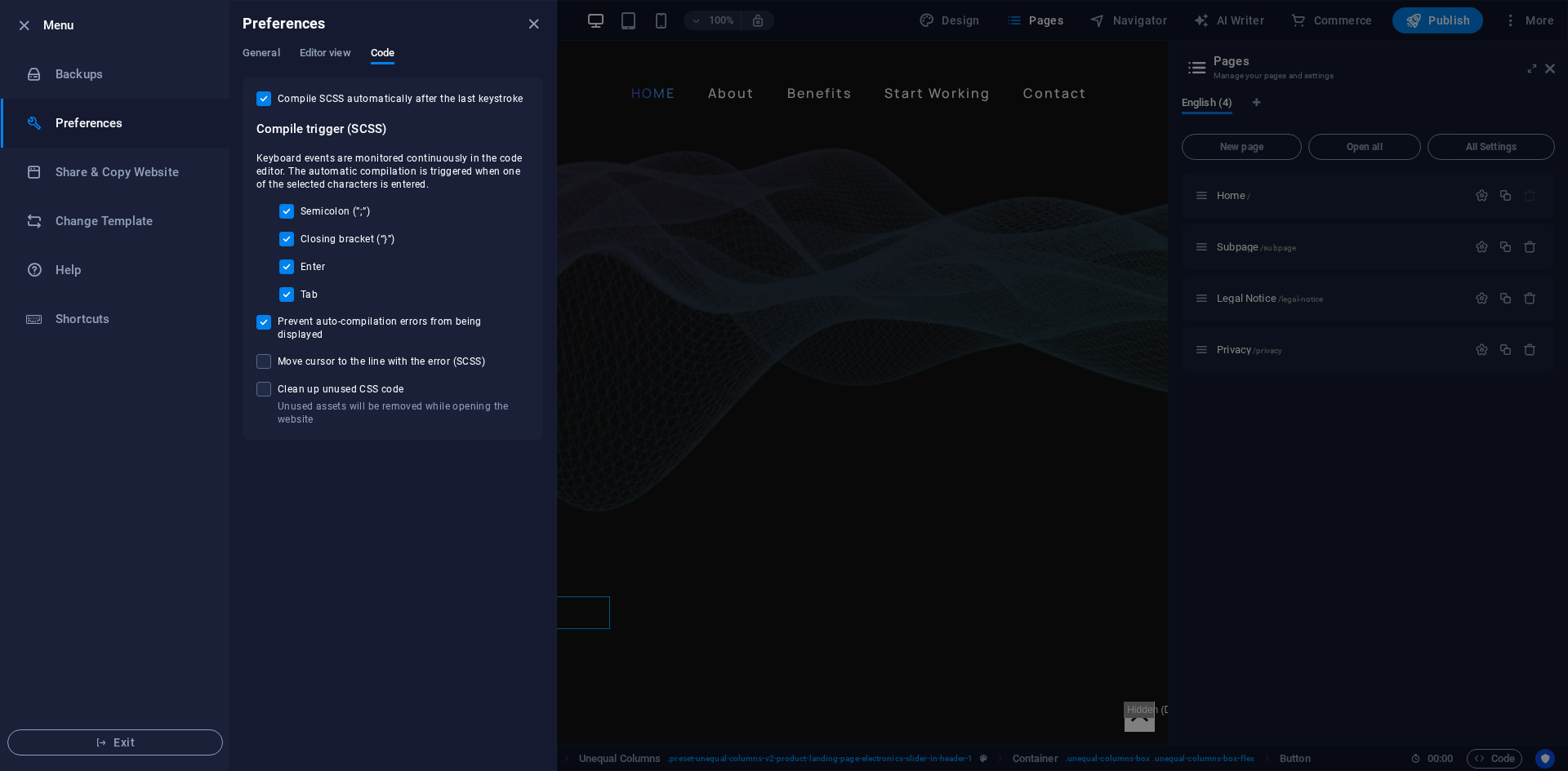
checkbox input "true"
click at [325, 383] on span "Clean up unused CSS code" at bounding box center [403, 389] width 252 height 13
click at [278, 382] on input "Unused assets will be removed while opening the website Clean up unused CSS code" at bounding box center [266, 389] width 21 height 15
checkbox input "true"
click at [162, 474] on ul "Menu Backups Preferences Share & Copy Website Change Template Help Shortcuts Ex…" at bounding box center [115, 386] width 228 height 770
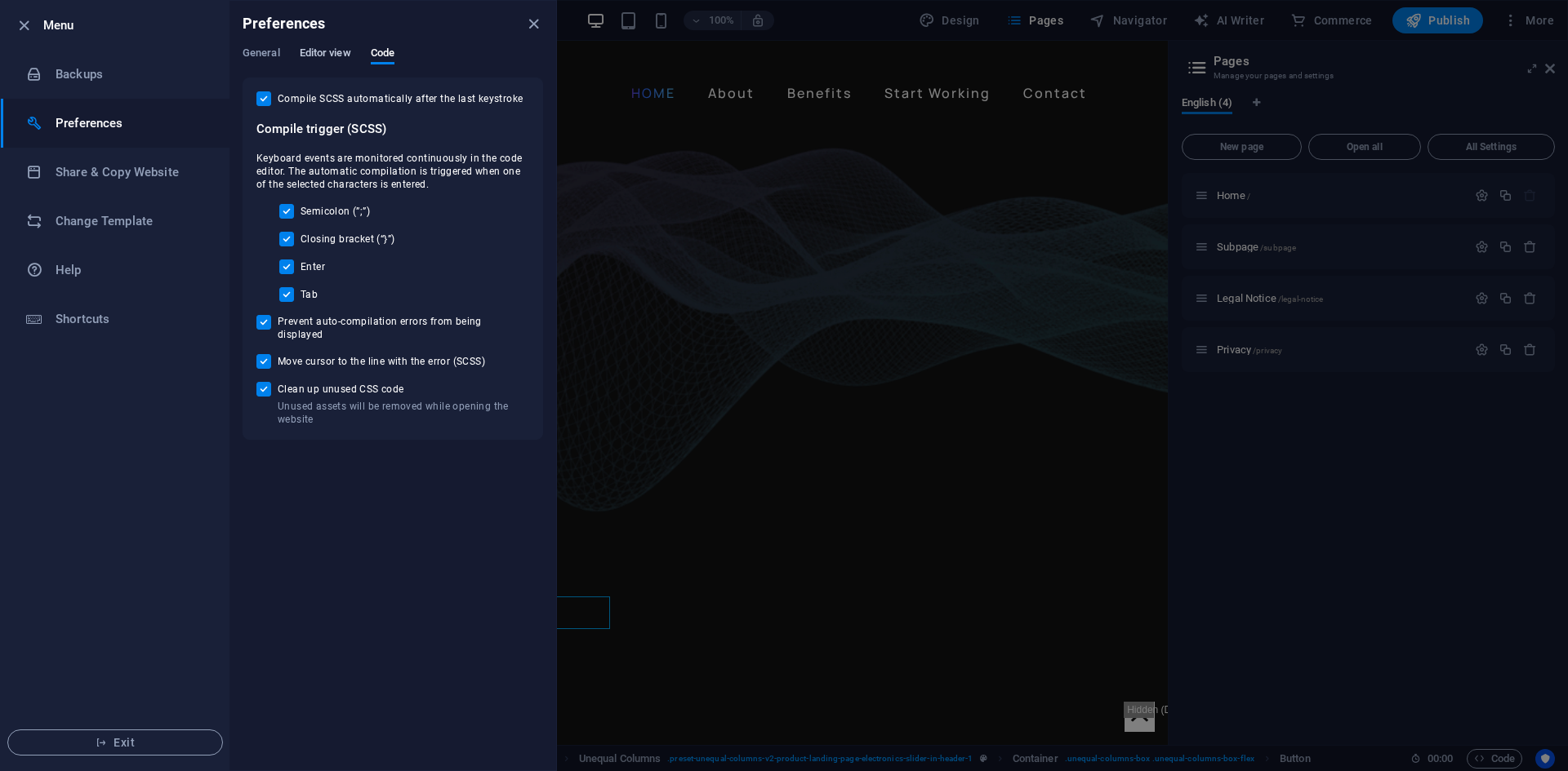
click at [327, 47] on span "Editor view" at bounding box center [325, 54] width 51 height 23
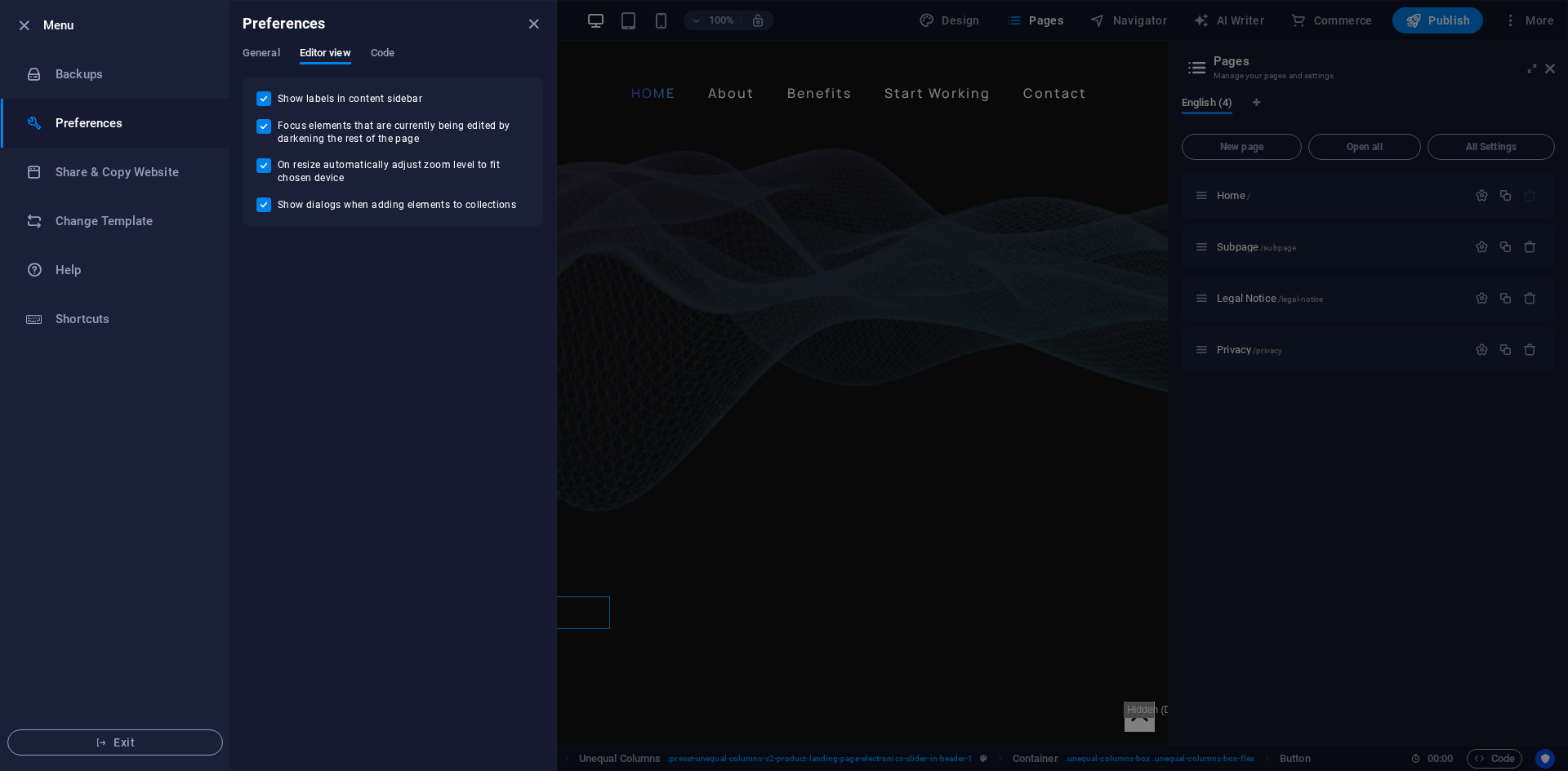
click at [267, 43] on div "Preferences" at bounding box center [392, 23] width 327 height 46
click at [266, 49] on span "General" at bounding box center [261, 54] width 37 height 23
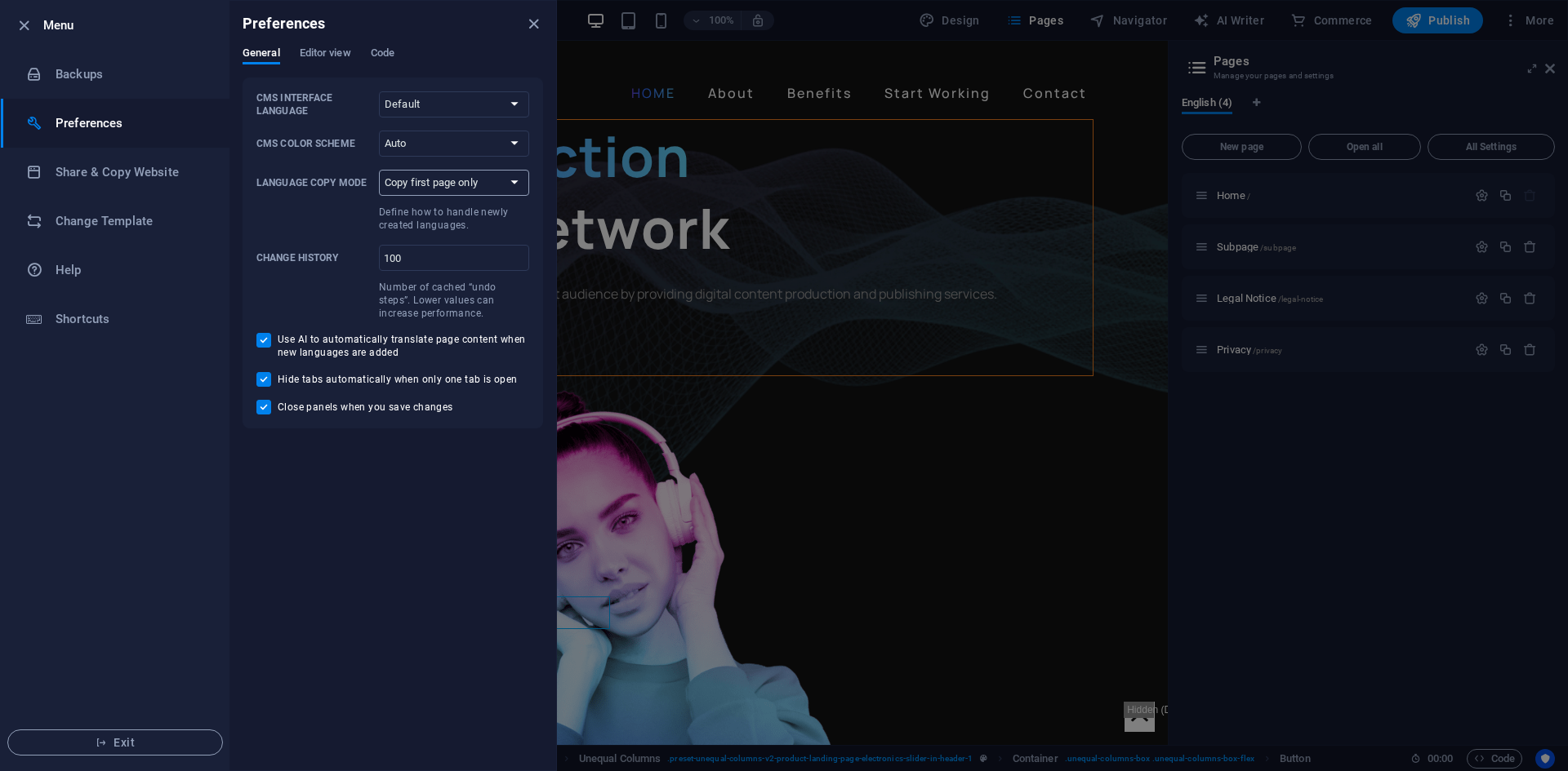
click at [470, 183] on select "Copy first page only Copy all pages" at bounding box center [454, 183] width 150 height 26
click at [471, 179] on select "Copy first page only Copy all pages" at bounding box center [454, 183] width 150 height 26
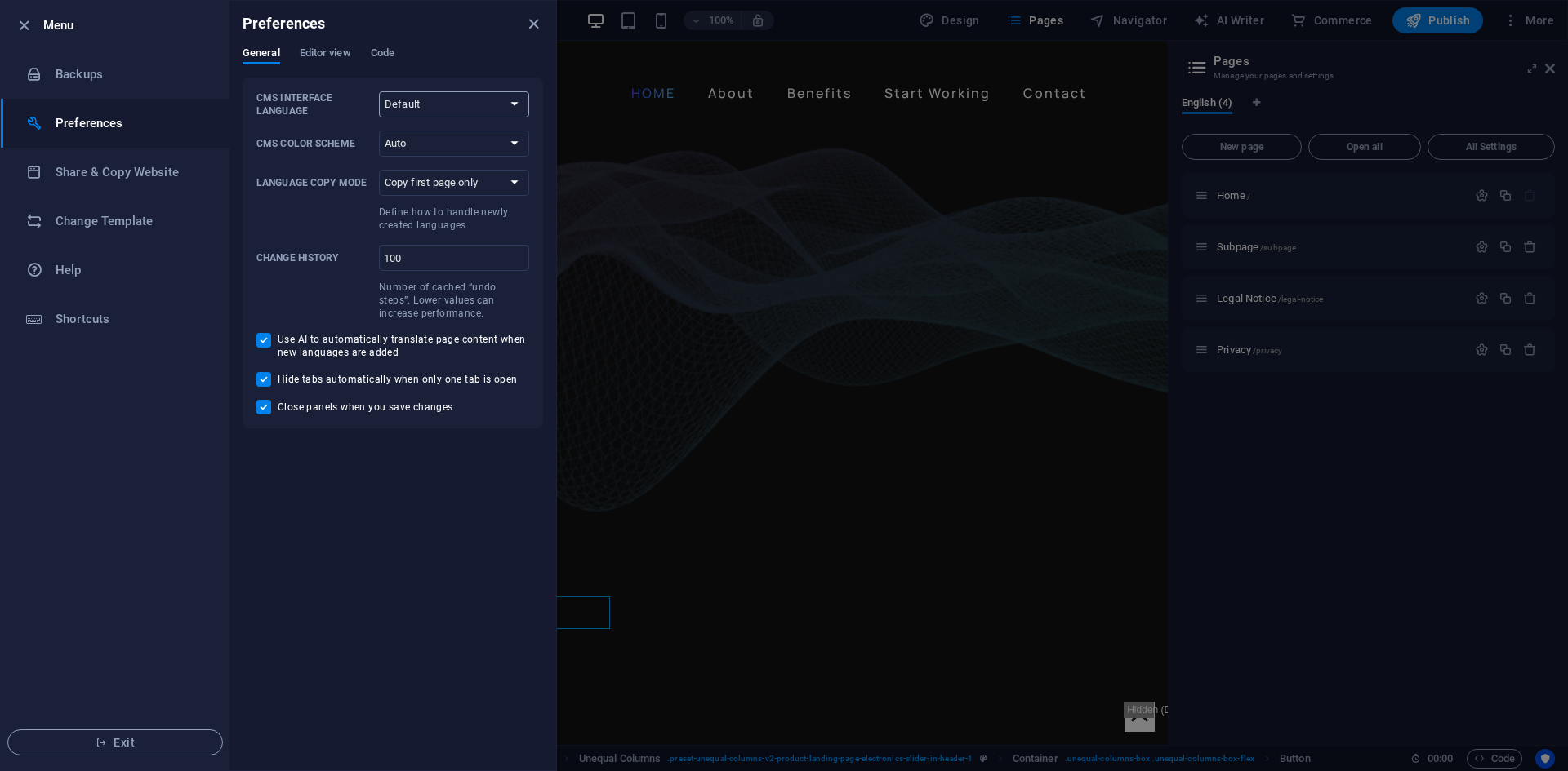
click at [427, 104] on select "Default Deutsch English Español Français Magyar Italiano Nederlands Polski Port…" at bounding box center [454, 104] width 150 height 26
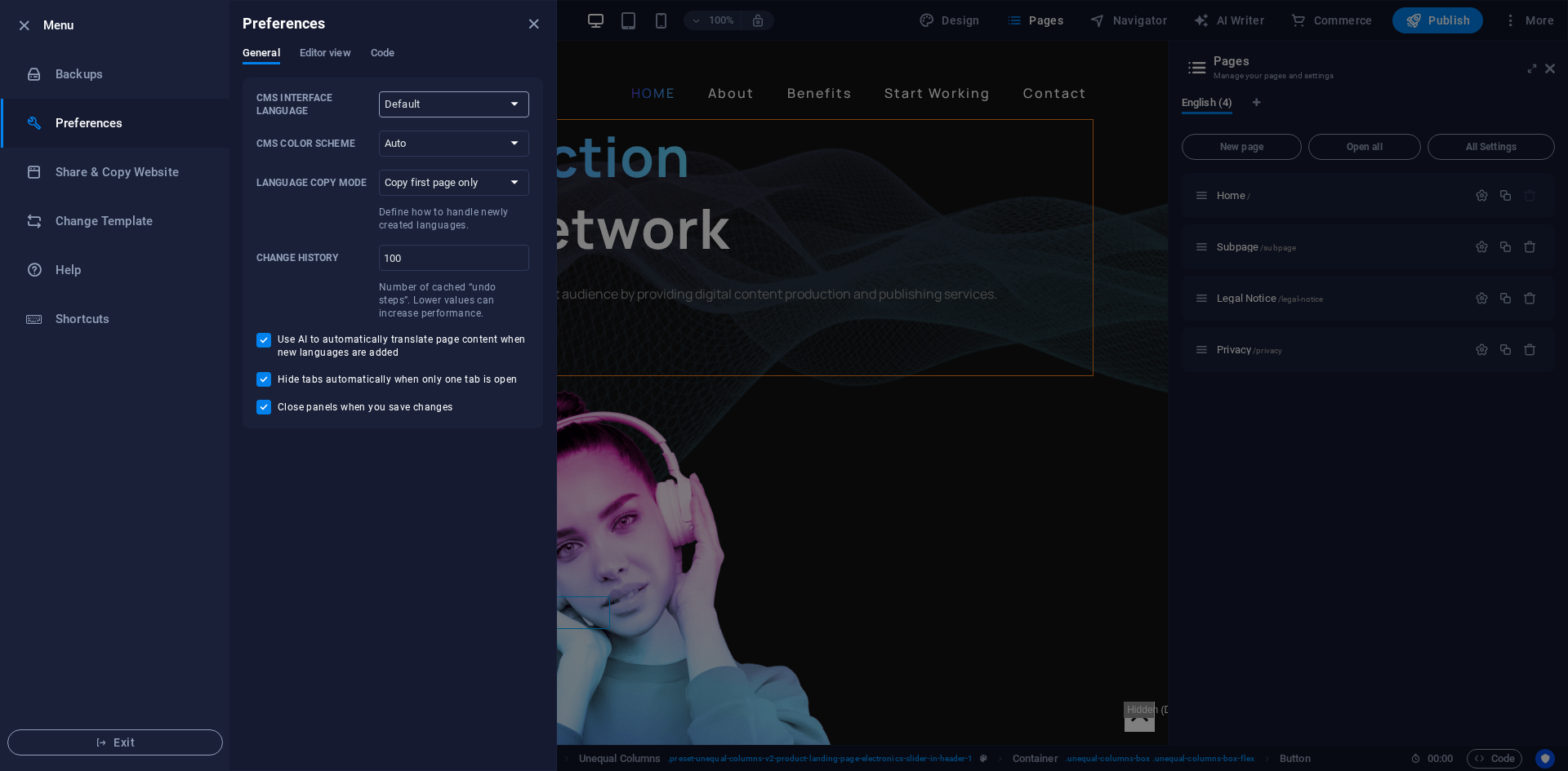
click at [436, 103] on select "Default Deutsch English Español Français Magyar Italiano Nederlands Polski Port…" at bounding box center [454, 104] width 150 height 26
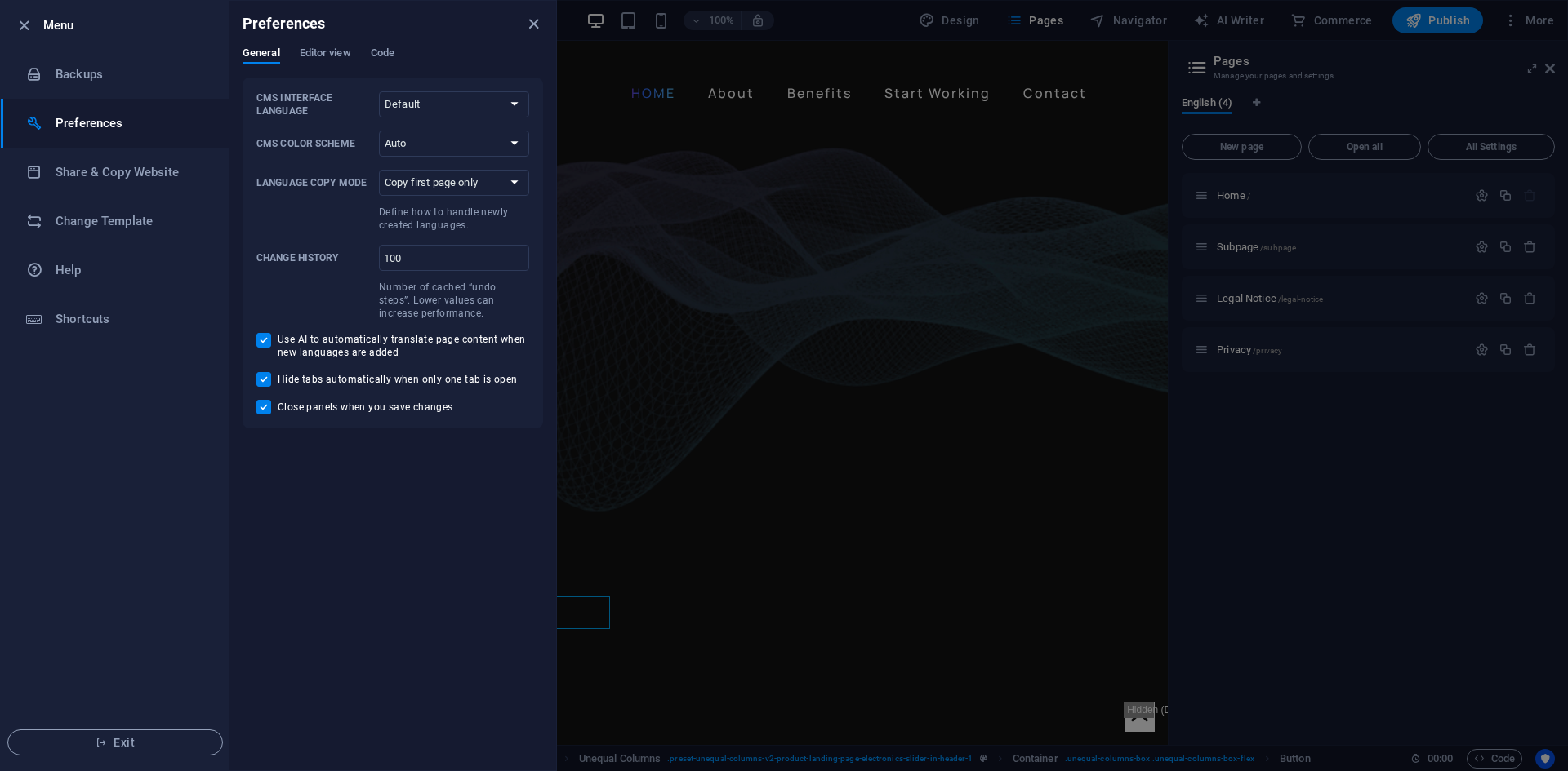
click at [65, 20] on h6 "Menu" at bounding box center [130, 25] width 173 height 20
click at [25, 27] on icon "button" at bounding box center [24, 26] width 19 height 19
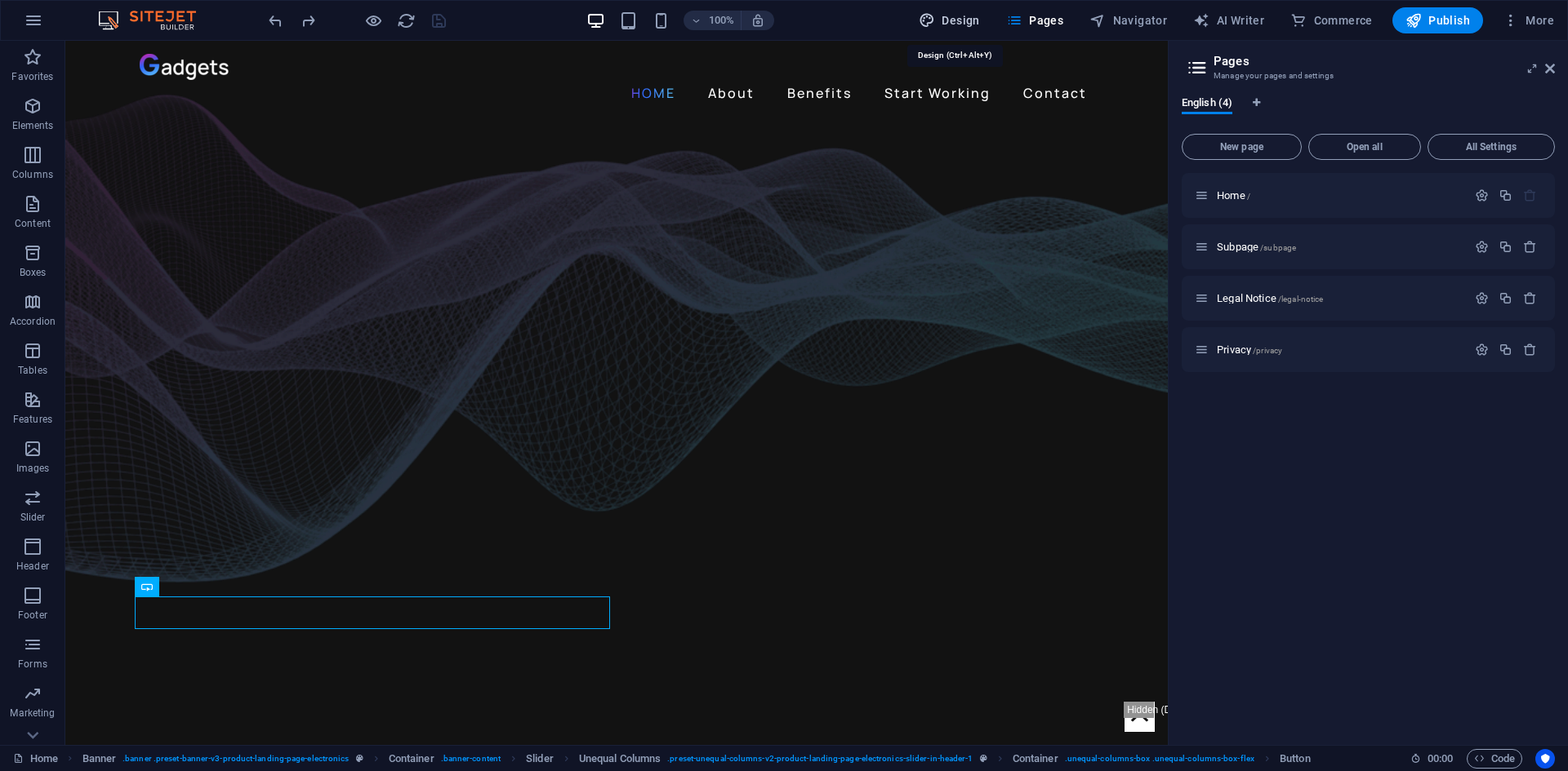
select select "px"
select select "400"
select select "px"
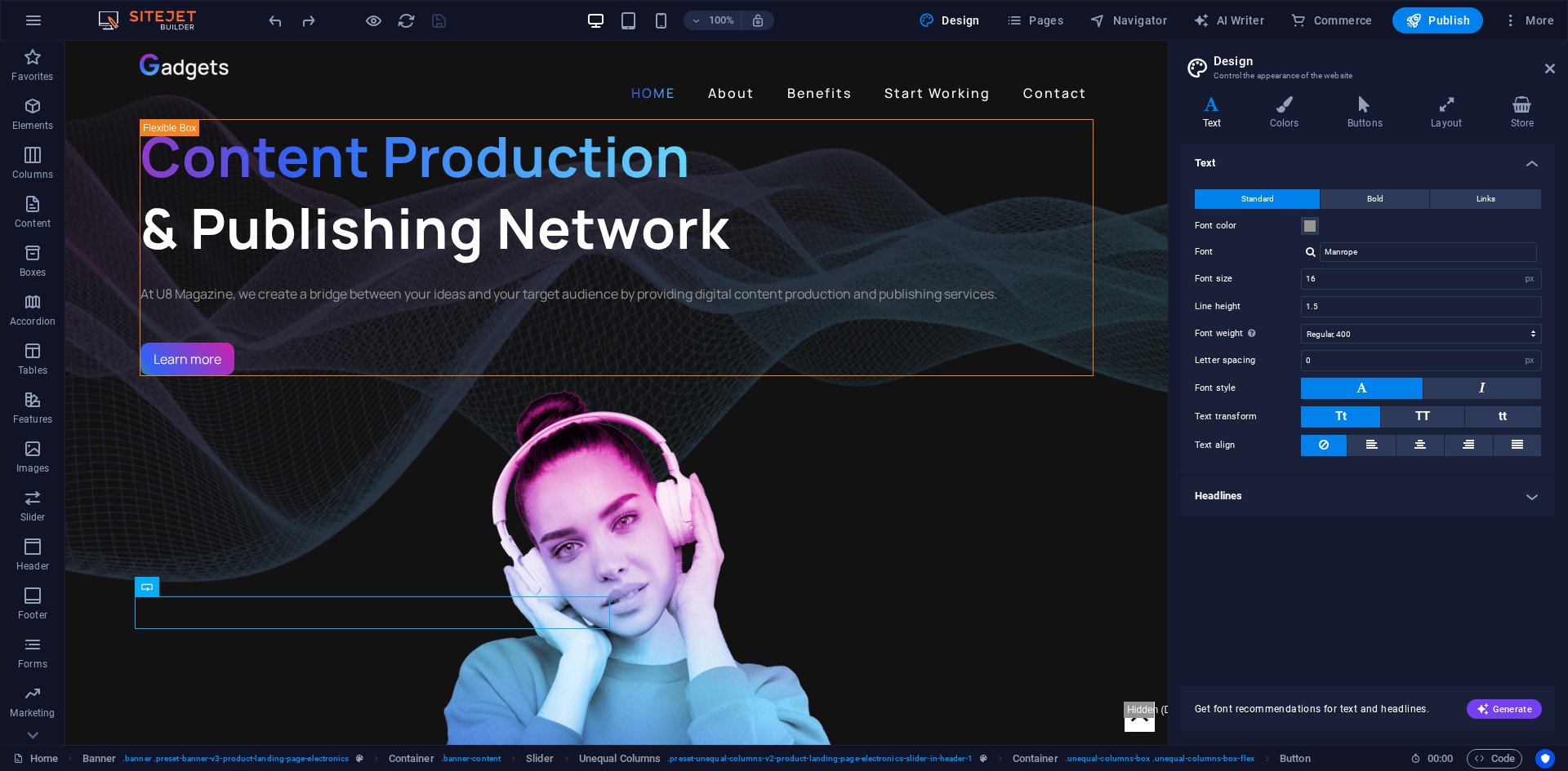
click at [1307, 506] on h4 "Headlines" at bounding box center [1368, 496] width 374 height 39
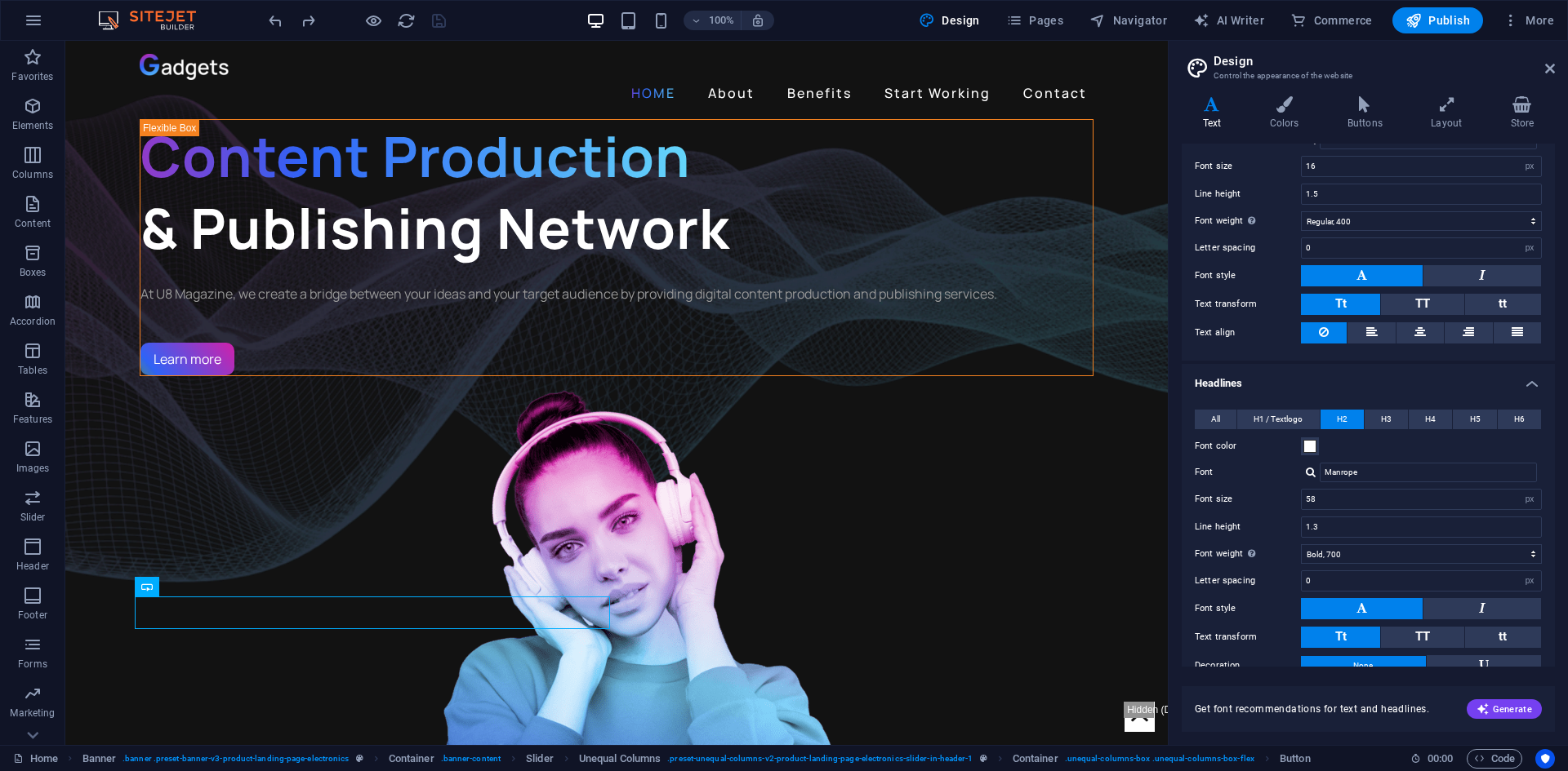
scroll to position [196, 0]
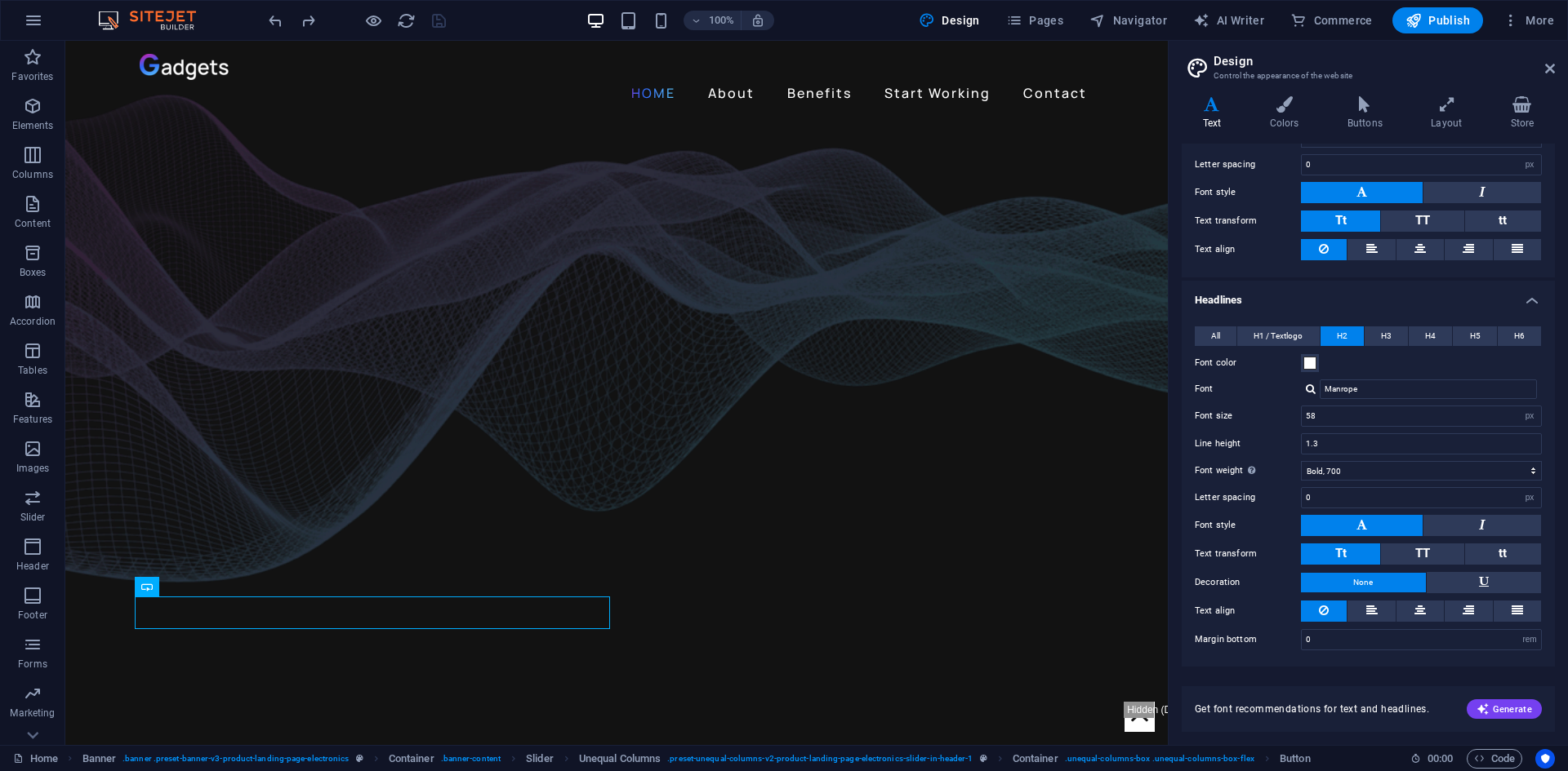
click at [1291, 301] on h4 "Headlines" at bounding box center [1368, 296] width 374 height 30
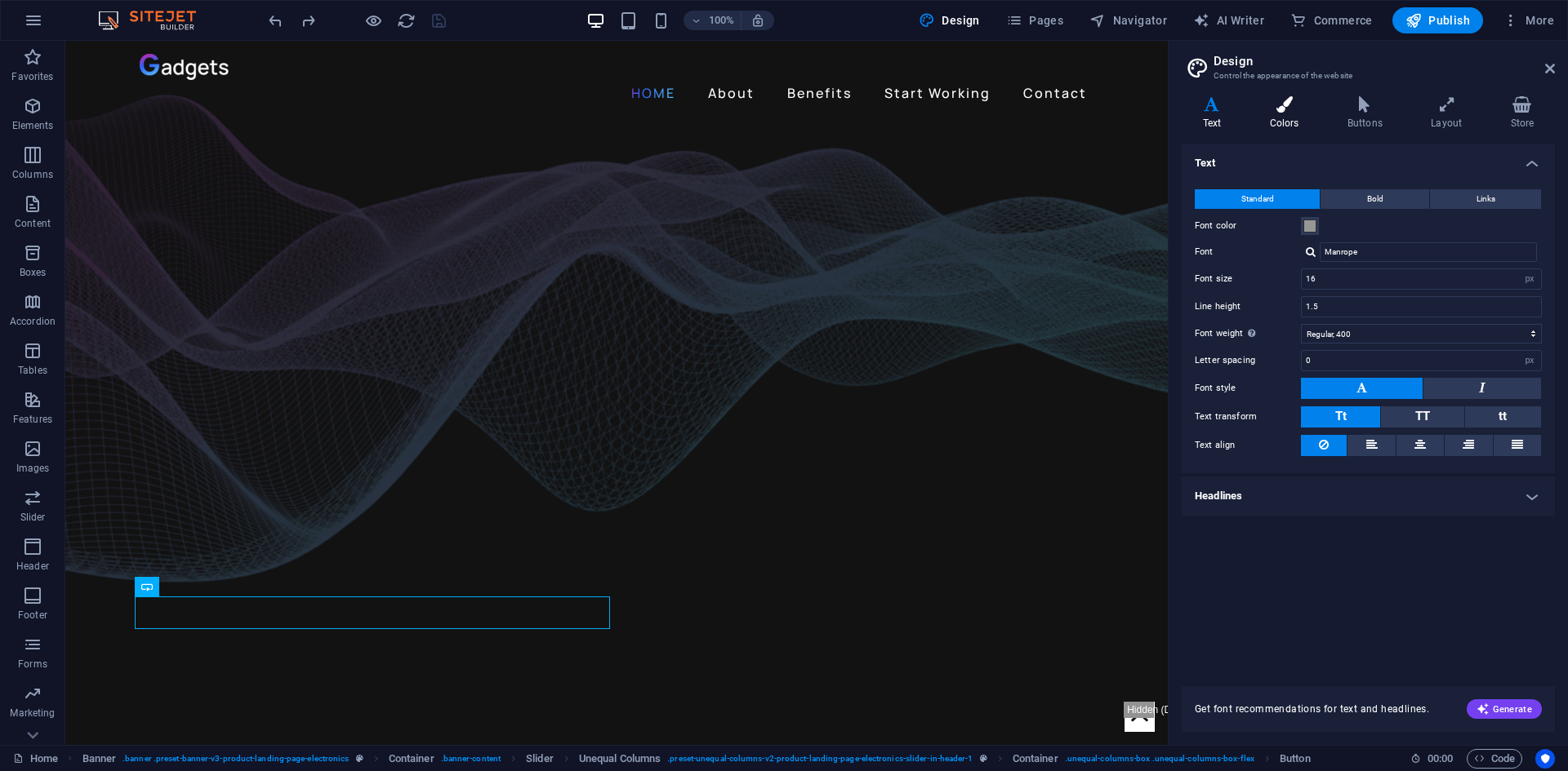
click at [1283, 116] on h4 "Colors" at bounding box center [1287, 113] width 77 height 34
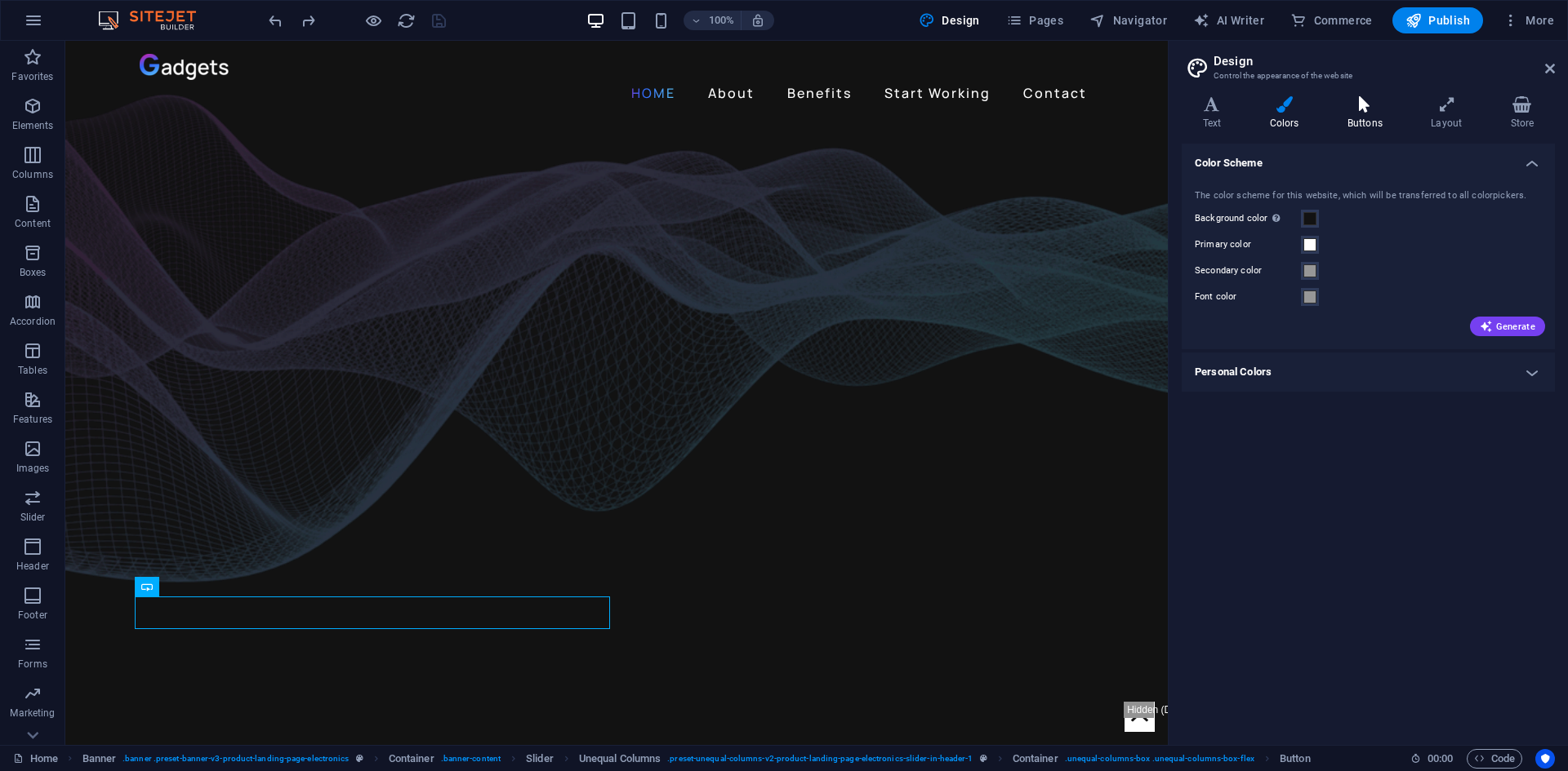
click at [1363, 115] on h4 "Buttons" at bounding box center [1368, 113] width 83 height 34
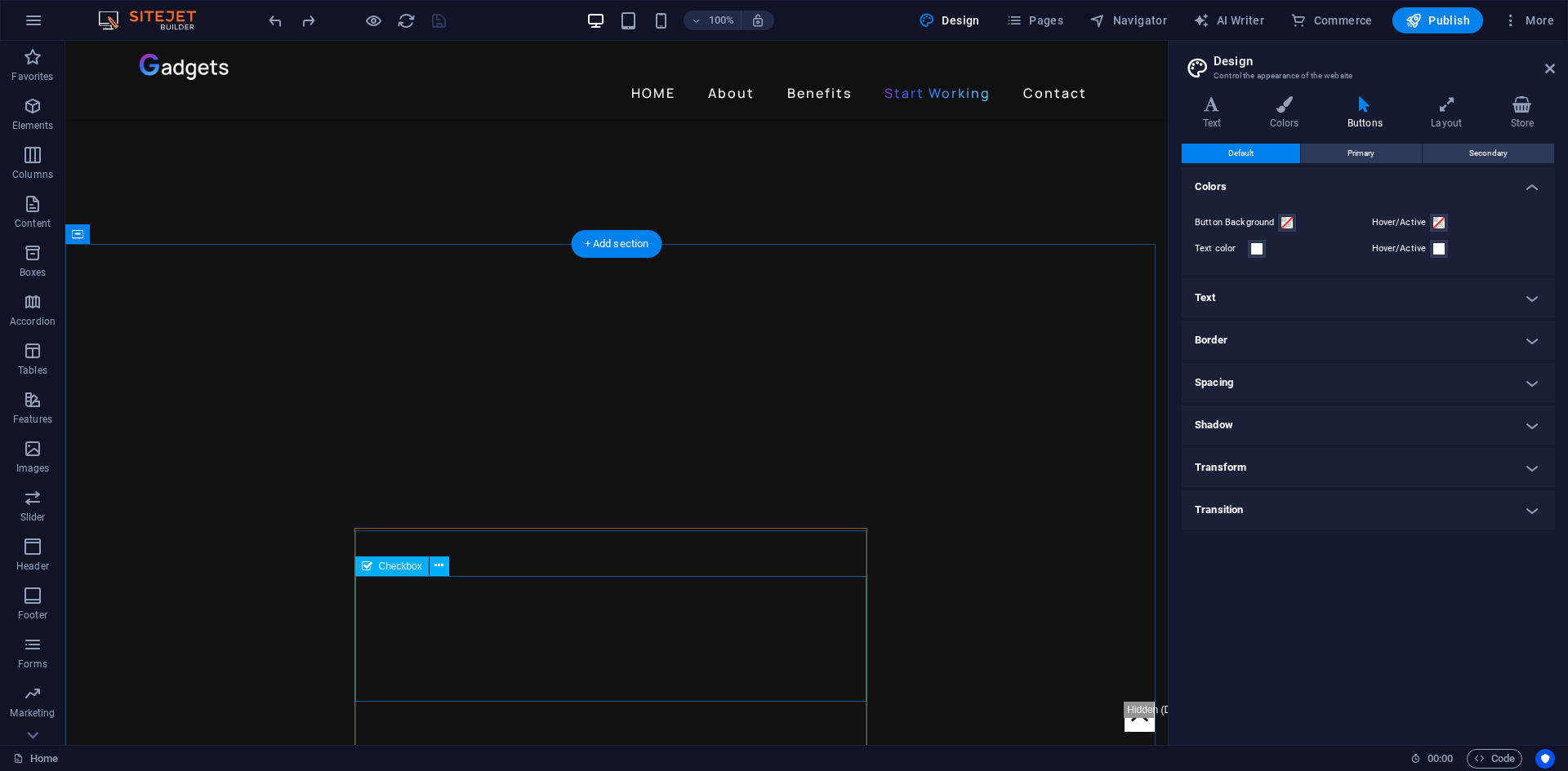
scroll to position [2857, 0]
click at [1444, 109] on icon at bounding box center [1447, 104] width 73 height 17
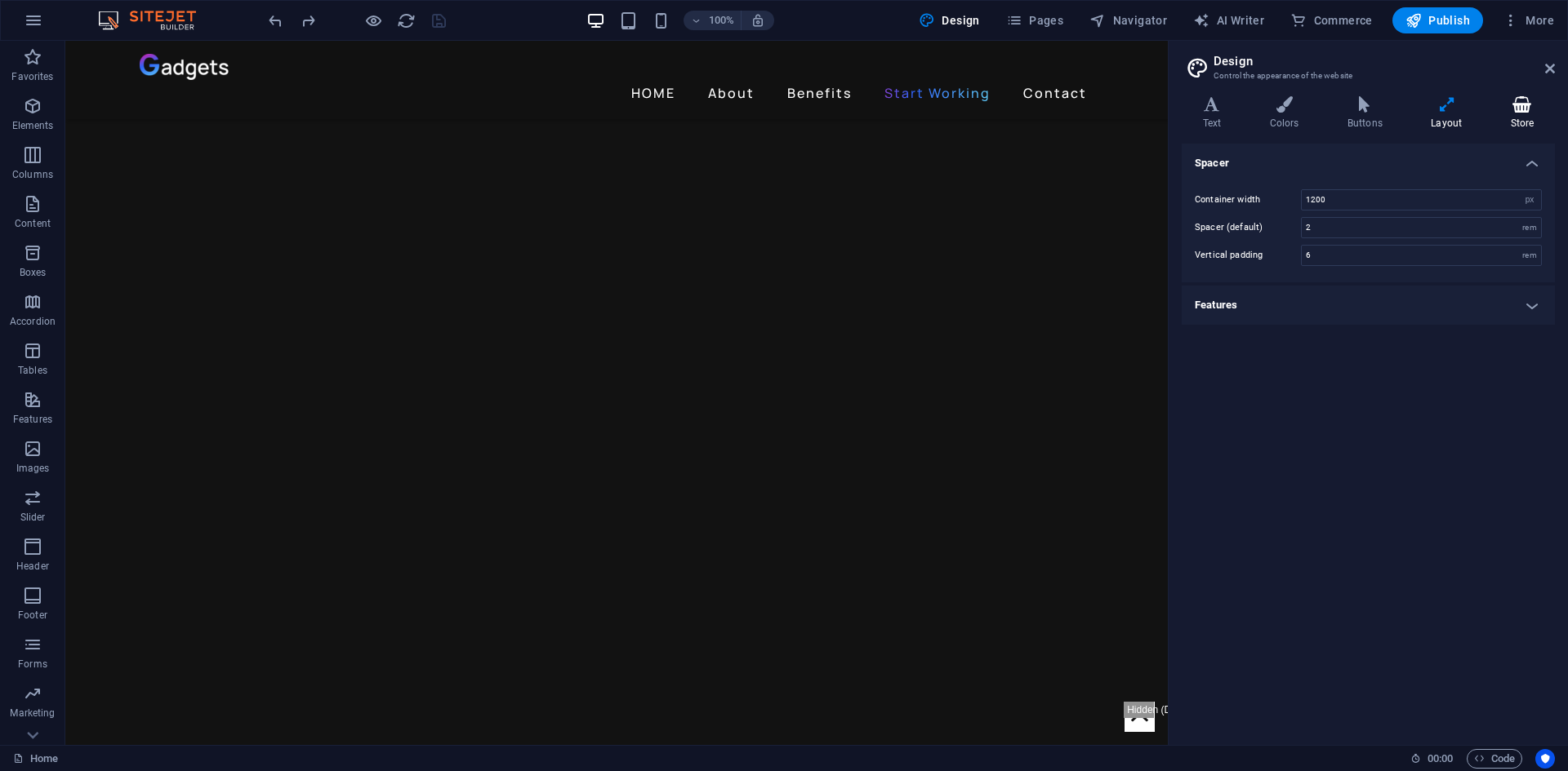
click at [1520, 115] on h4 "Store" at bounding box center [1522, 113] width 65 height 34
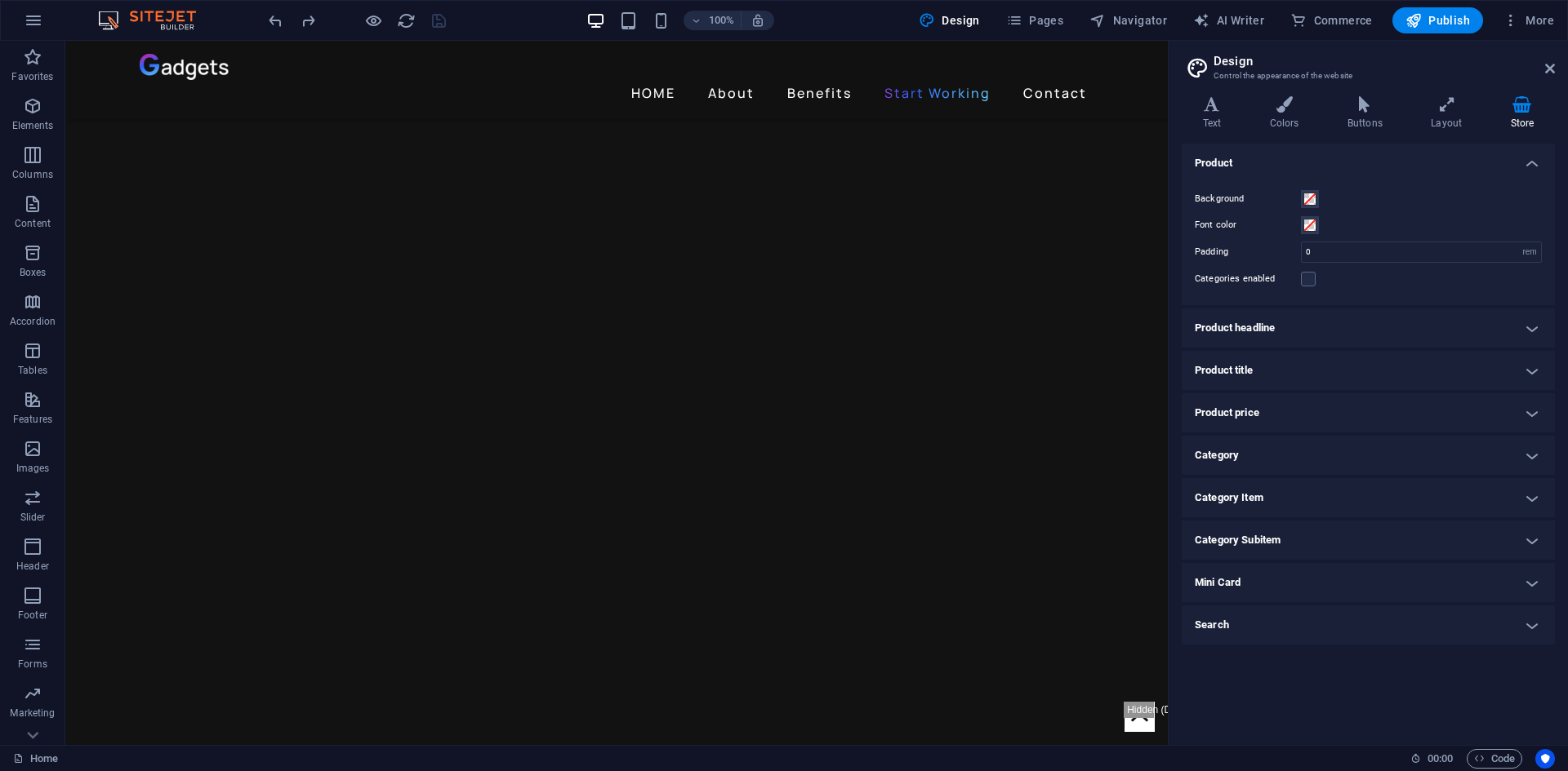
click at [1272, 575] on h4 "Mini Card" at bounding box center [1368, 583] width 374 height 39
click at [1272, 575] on h4 "Mini Card" at bounding box center [1368, 578] width 374 height 30
click at [1552, 60] on h2 "Design" at bounding box center [1384, 61] width 341 height 15
click at [1552, 62] on icon at bounding box center [1550, 69] width 10 height 13
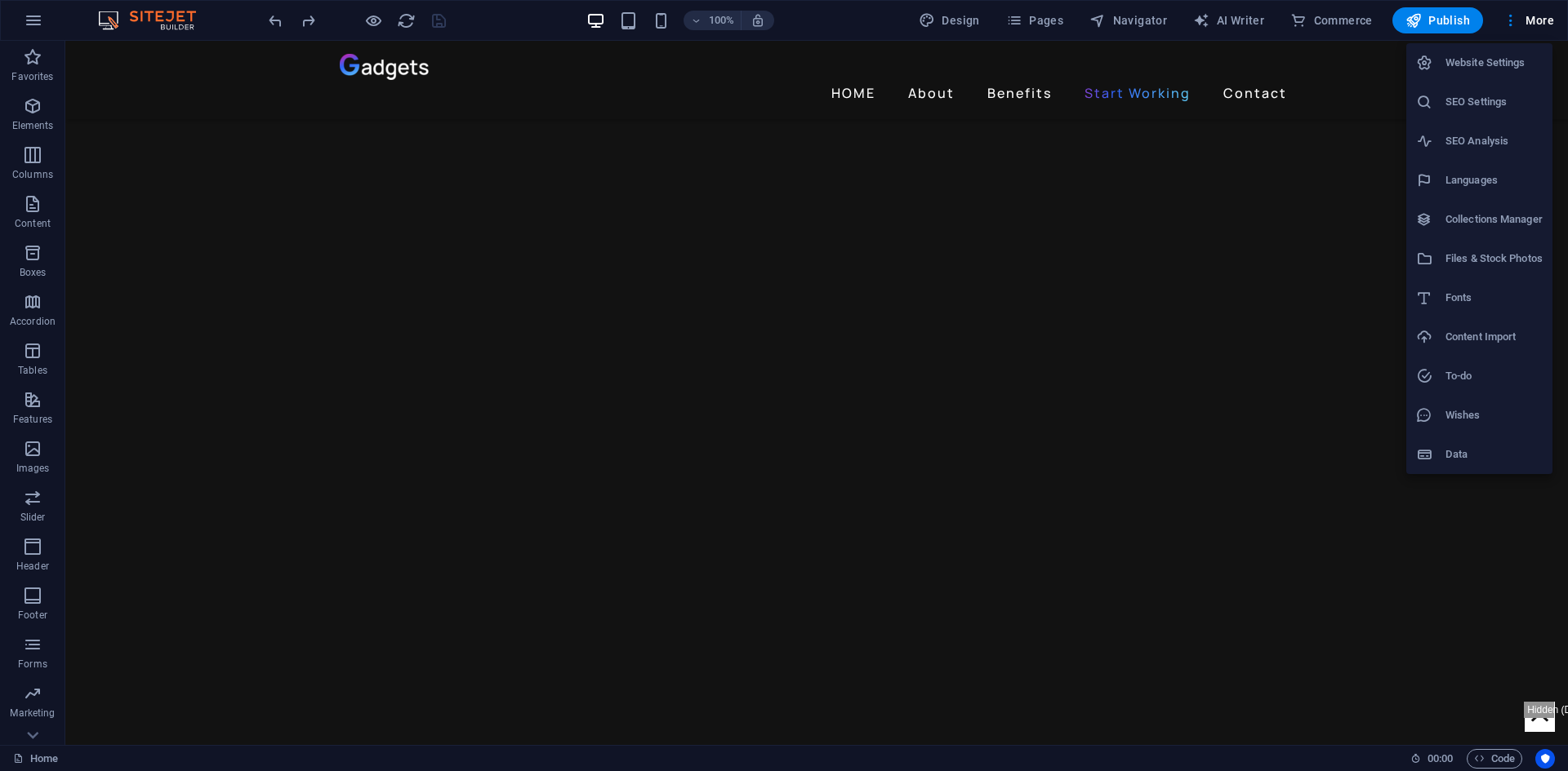
click at [1485, 222] on h6 "Collections Manager" at bounding box center [1494, 219] width 97 height 20
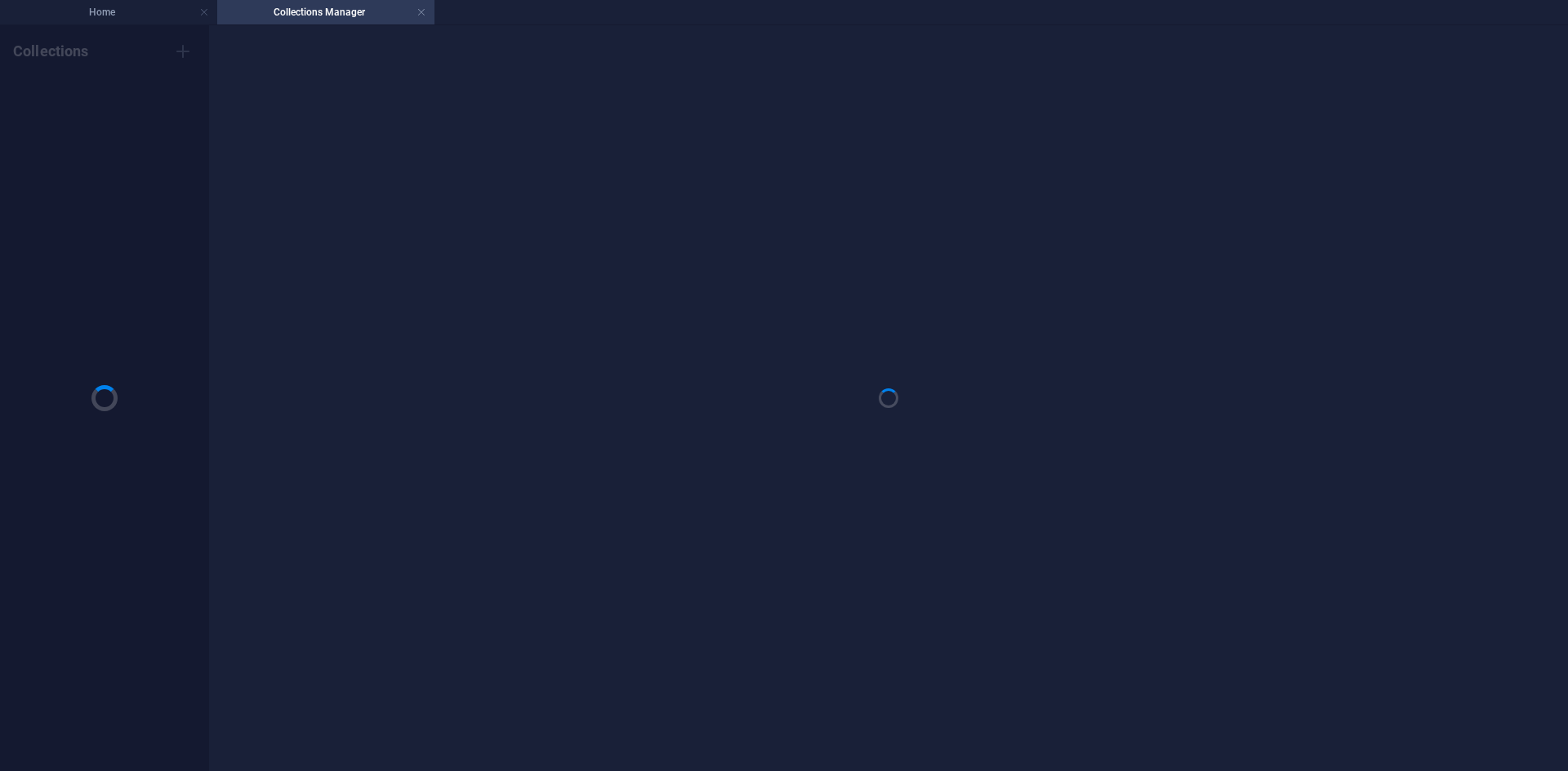
scroll to position [0, 0]
click at [293, 7] on h4 "Collections Manager" at bounding box center [325, 12] width 217 height 18
click at [174, 53] on icon "button" at bounding box center [183, 51] width 20 height 20
click at [136, 113] on div "Collections New Collection New Collection" at bounding box center [104, 398] width 209 height 746
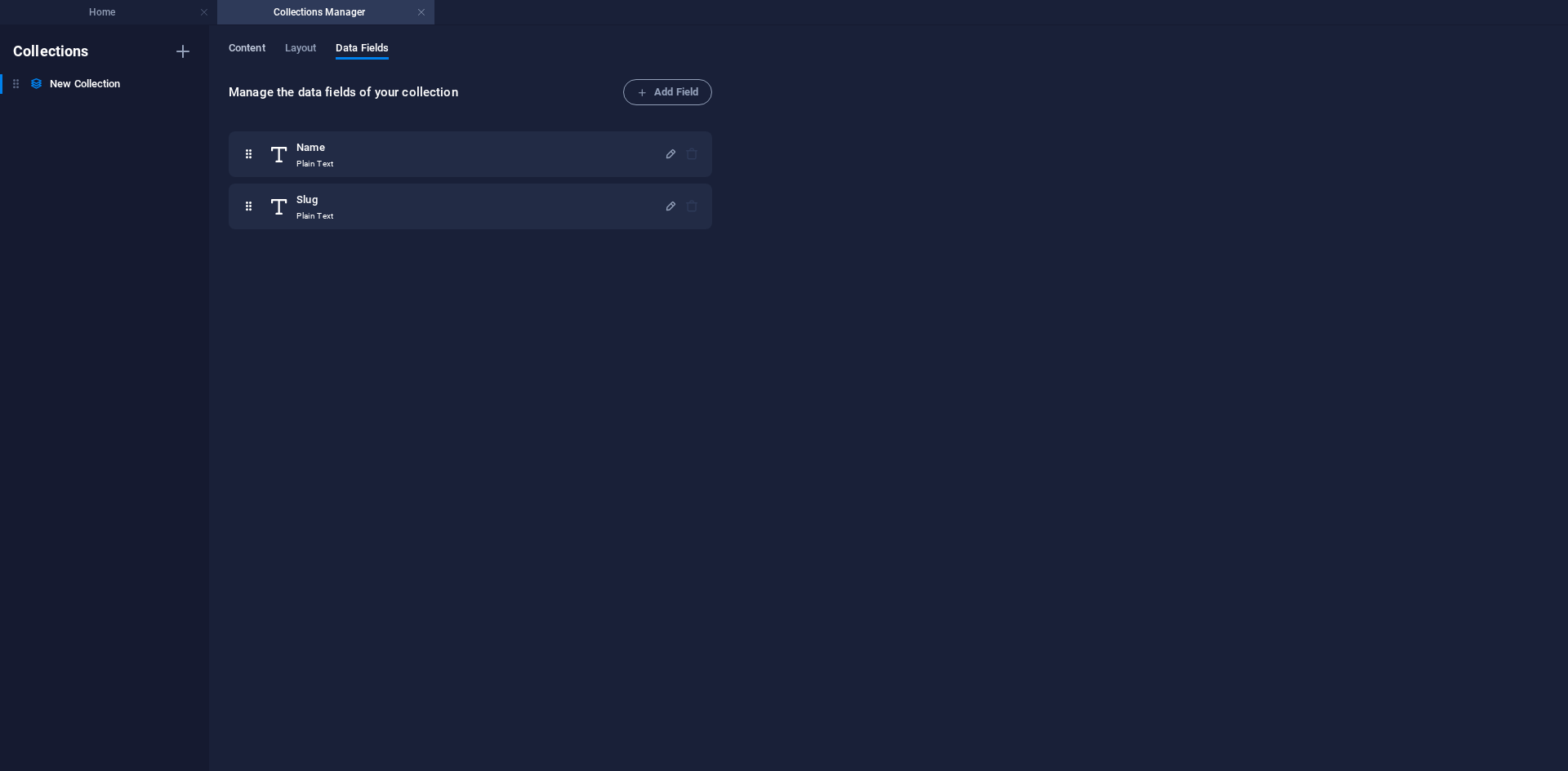
click at [253, 47] on span "Content" at bounding box center [246, 49] width 36 height 23
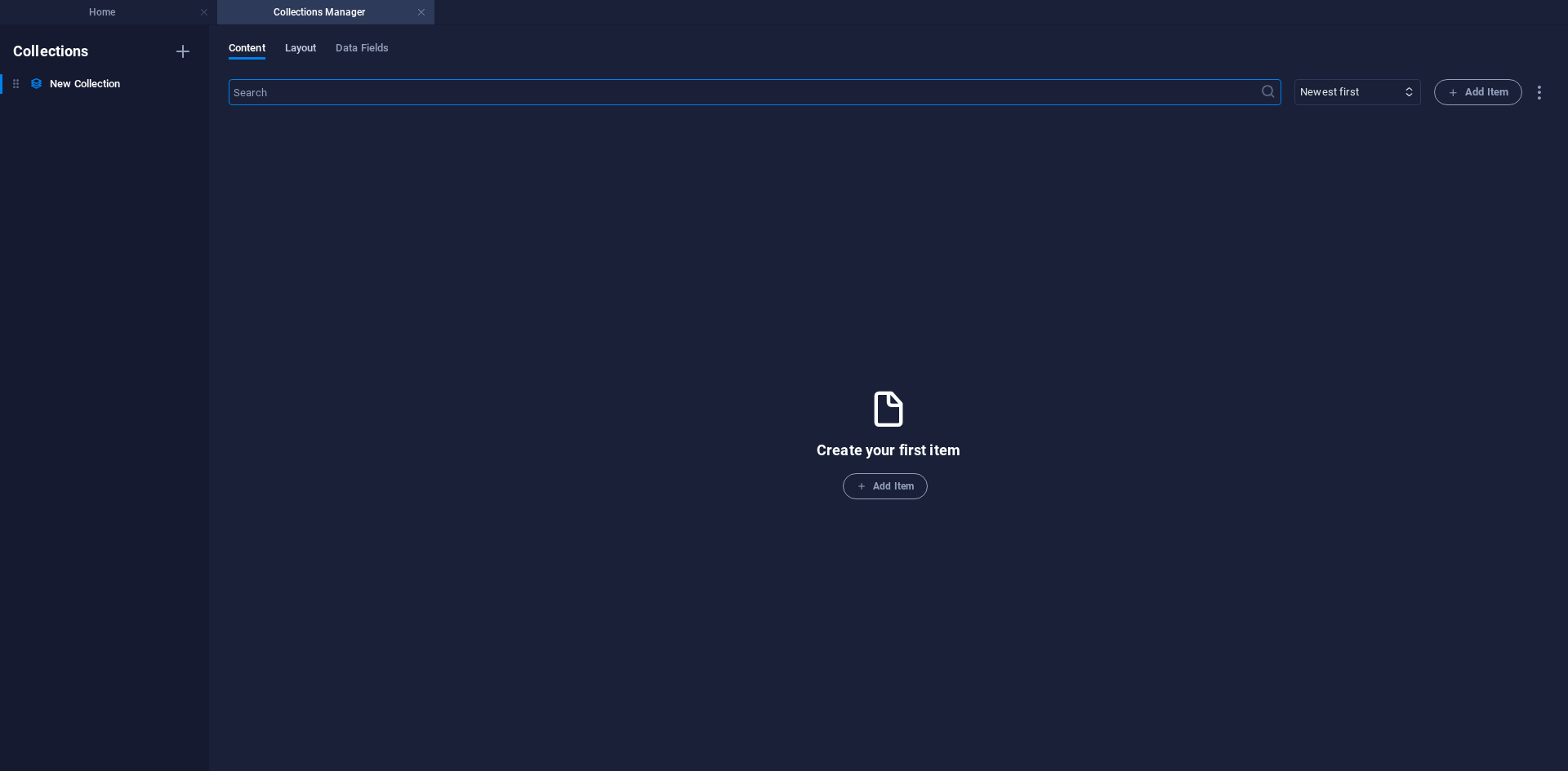
click at [312, 48] on span "Layout" at bounding box center [301, 49] width 32 height 23
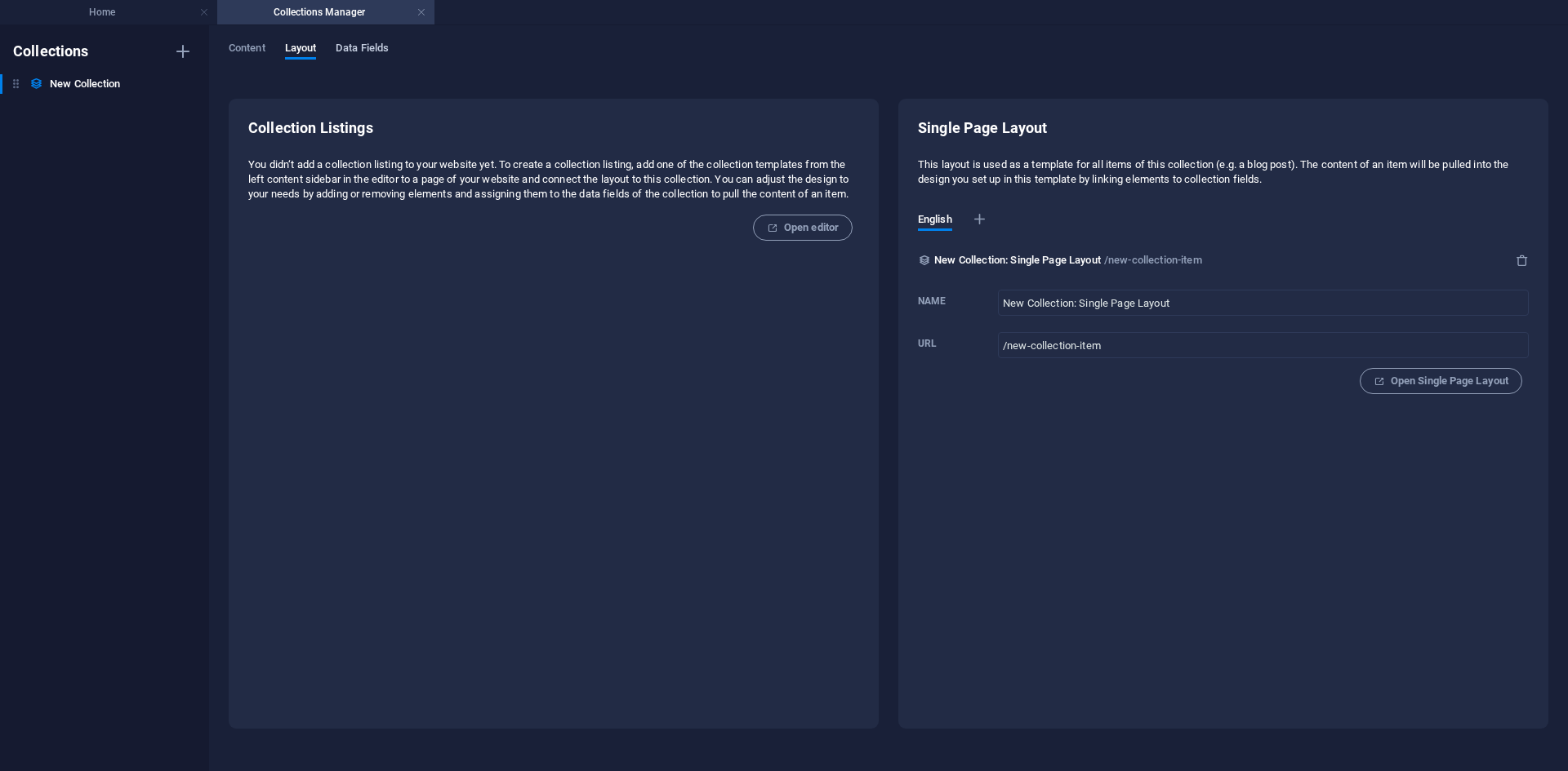
click at [380, 51] on span "Data Fields" at bounding box center [361, 49] width 53 height 23
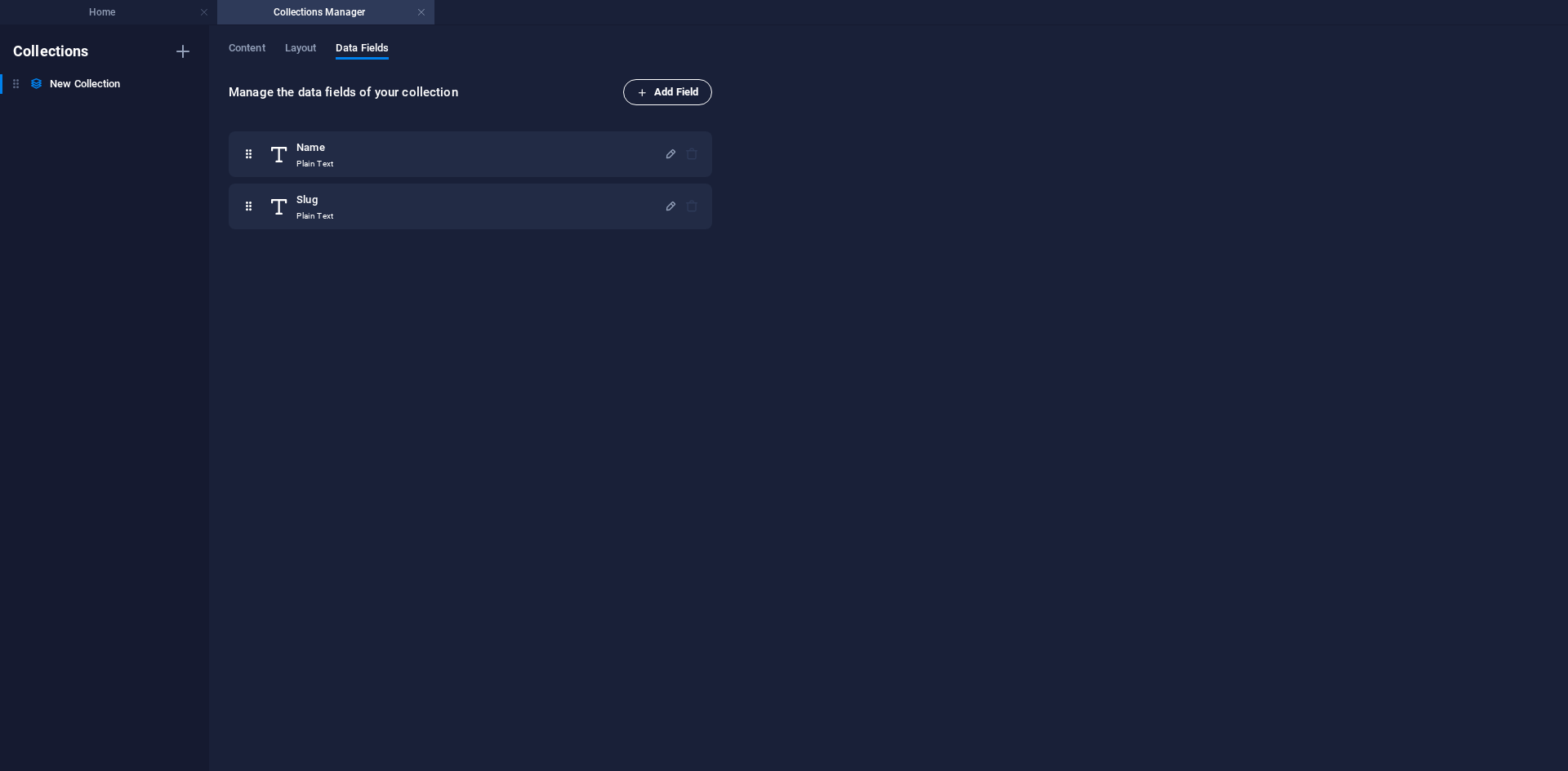
click at [652, 94] on span "Add Field" at bounding box center [668, 92] width 61 height 20
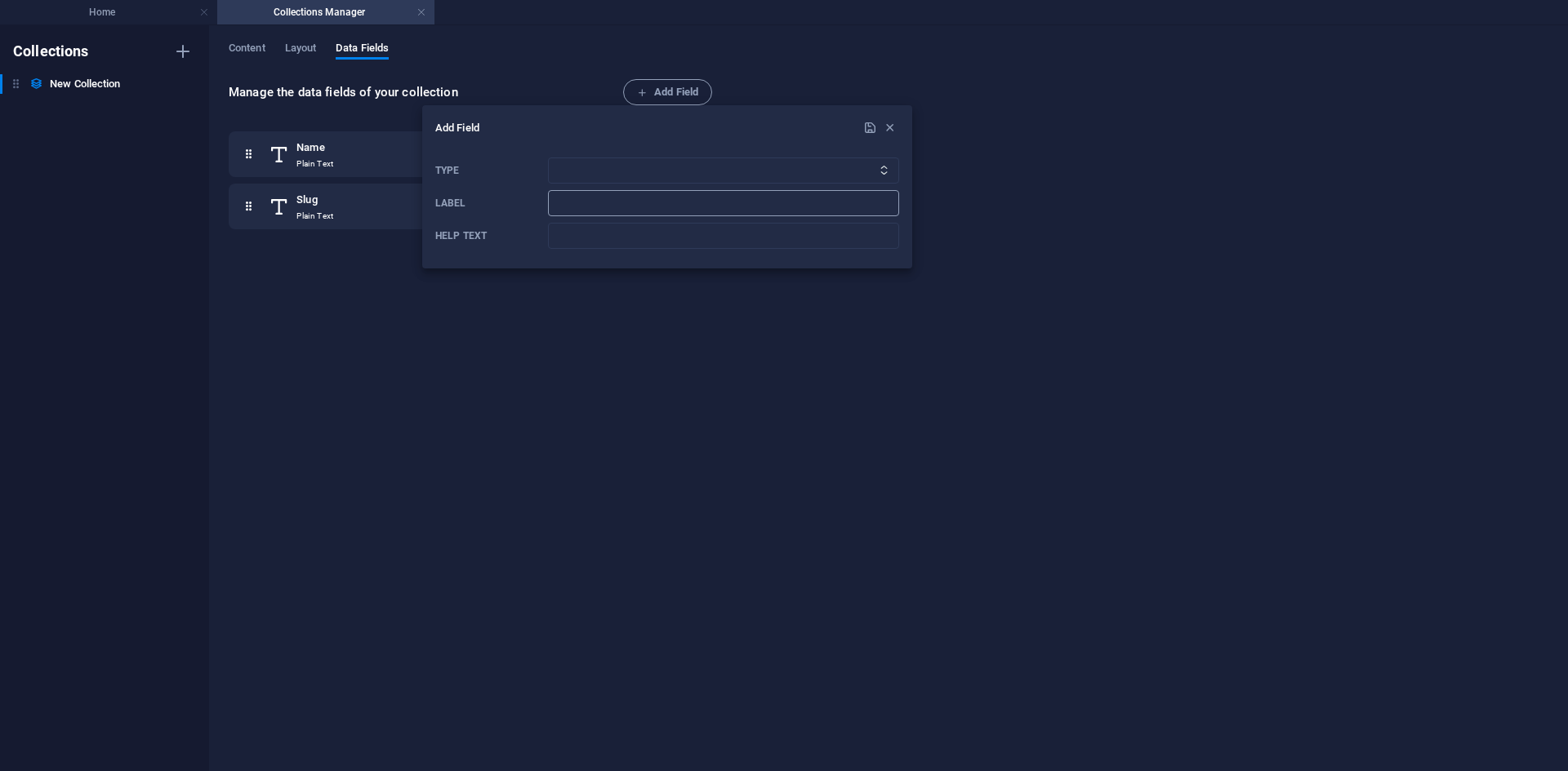
click at [610, 196] on input "Label" at bounding box center [723, 203] width 351 height 26
click at [637, 173] on select "Plain Text Link CMS Rich Text File Multiple Files Checkbox Choice Date Number" at bounding box center [723, 170] width 351 height 26
select select "link"
click at [548, 157] on select "Plain Text Link CMS Rich Text File Multiple Files Checkbox Choice Date Number" at bounding box center [723, 170] width 351 height 26
click at [586, 227] on input "Help text" at bounding box center [723, 236] width 351 height 26
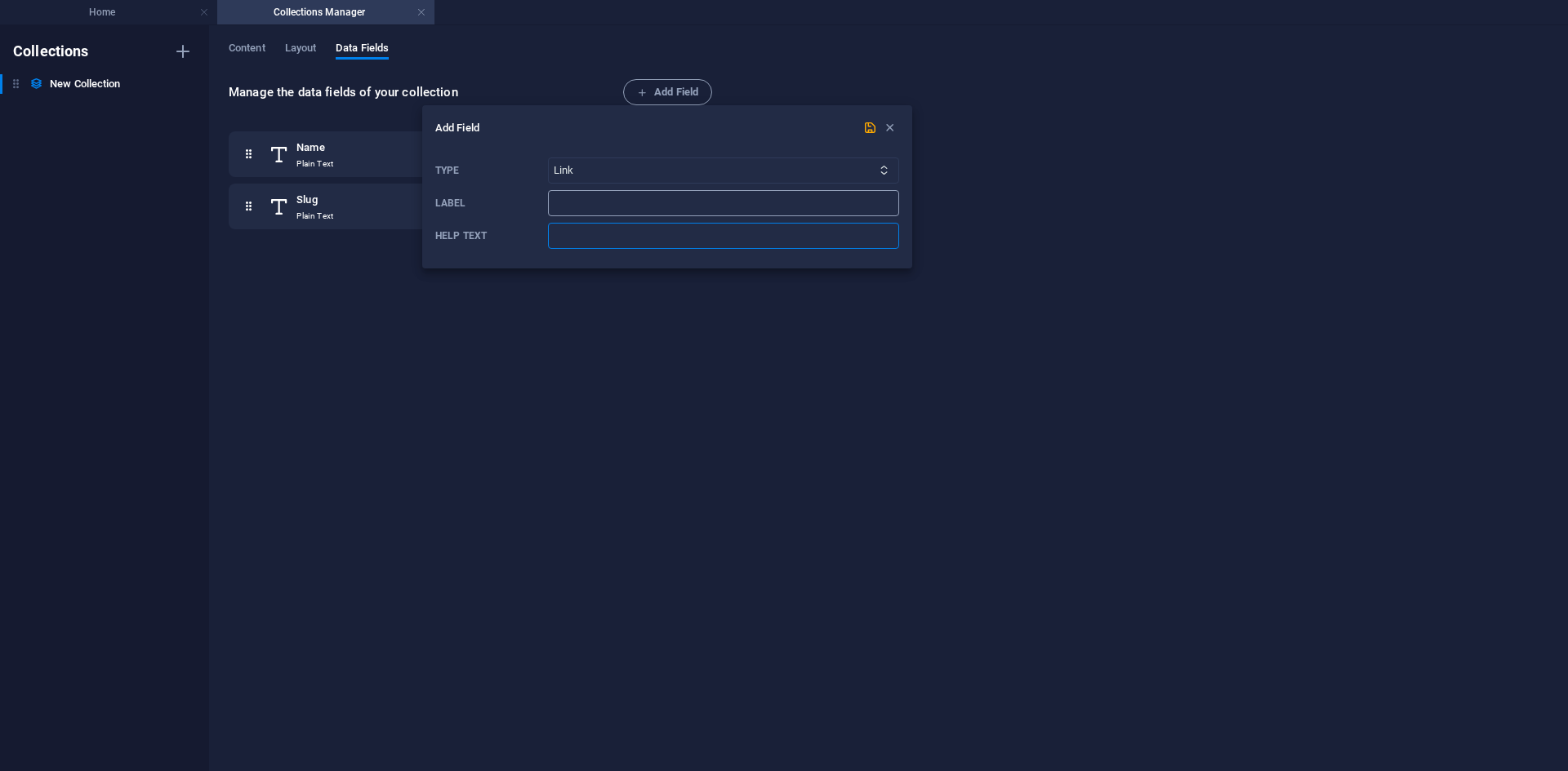
click at [644, 208] on input "Label" at bounding box center [723, 203] width 351 height 26
click at [888, 131] on icon "button" at bounding box center [890, 128] width 14 height 14
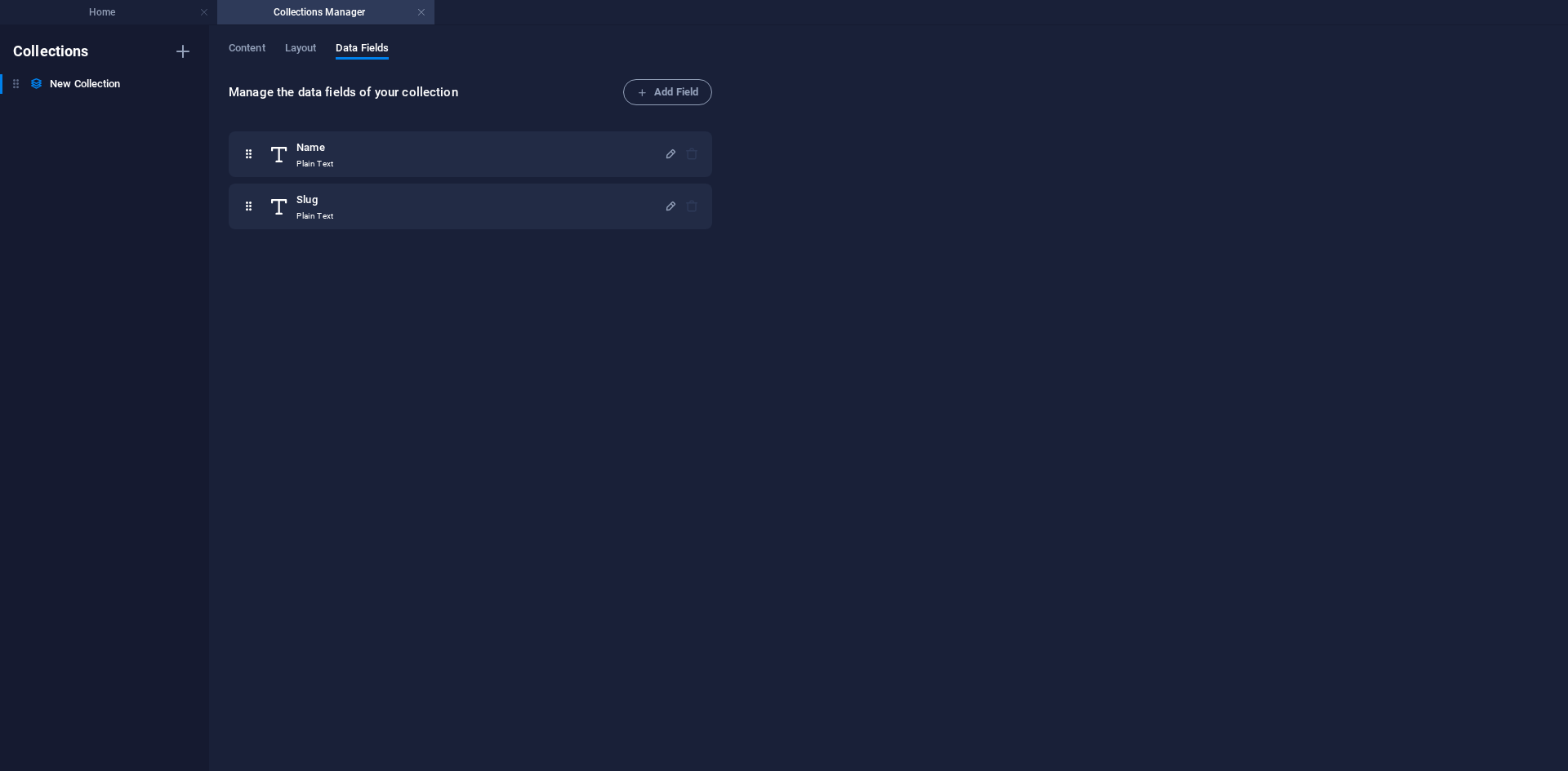
click at [408, 312] on div "Name Plain Text Slug Plain Text" at bounding box center [473, 438] width 490 height 631
click at [308, 50] on span "Layout" at bounding box center [301, 49] width 32 height 23
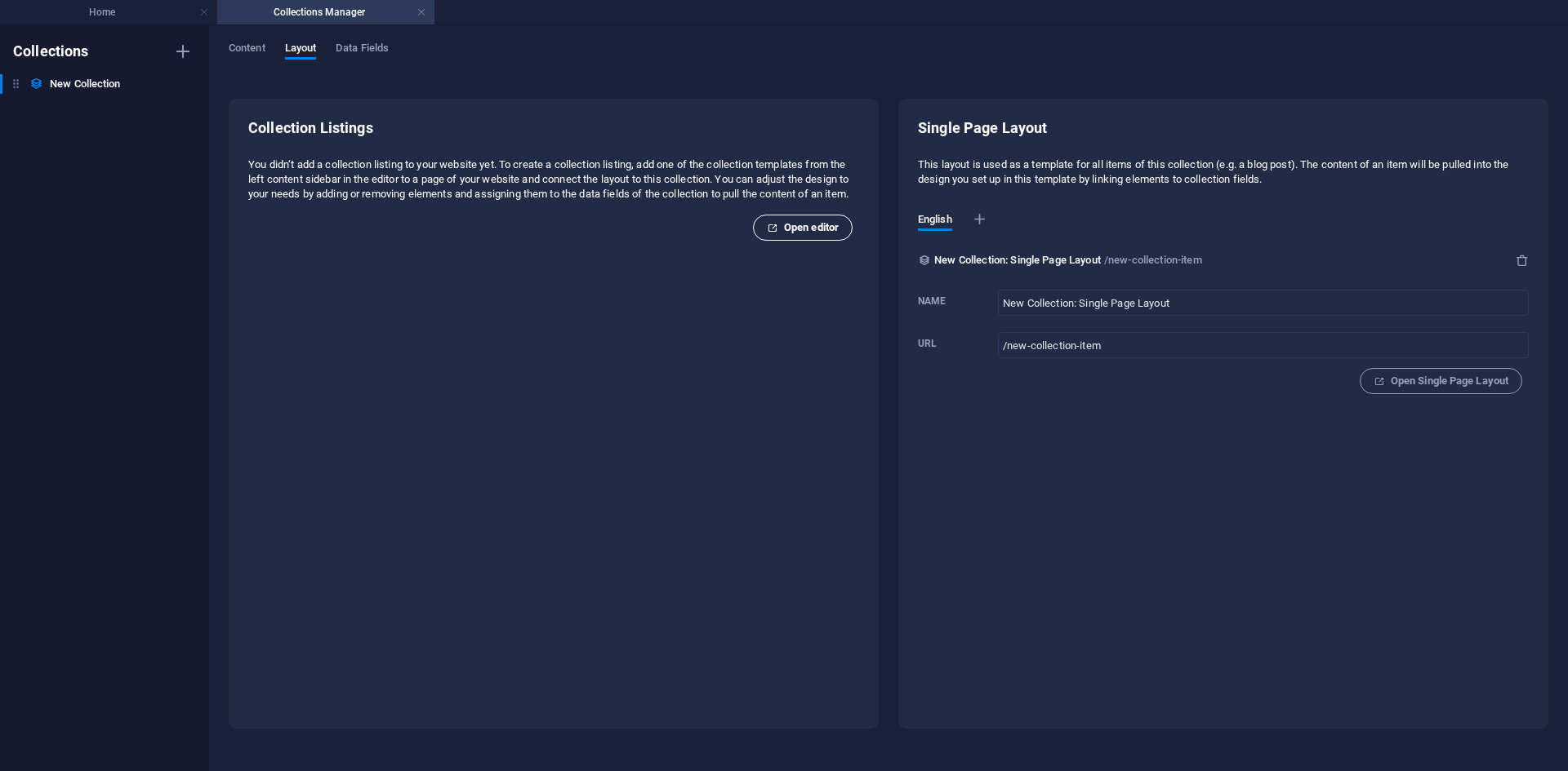
click at [804, 237] on span "Open editor" at bounding box center [802, 227] width 72 height 20
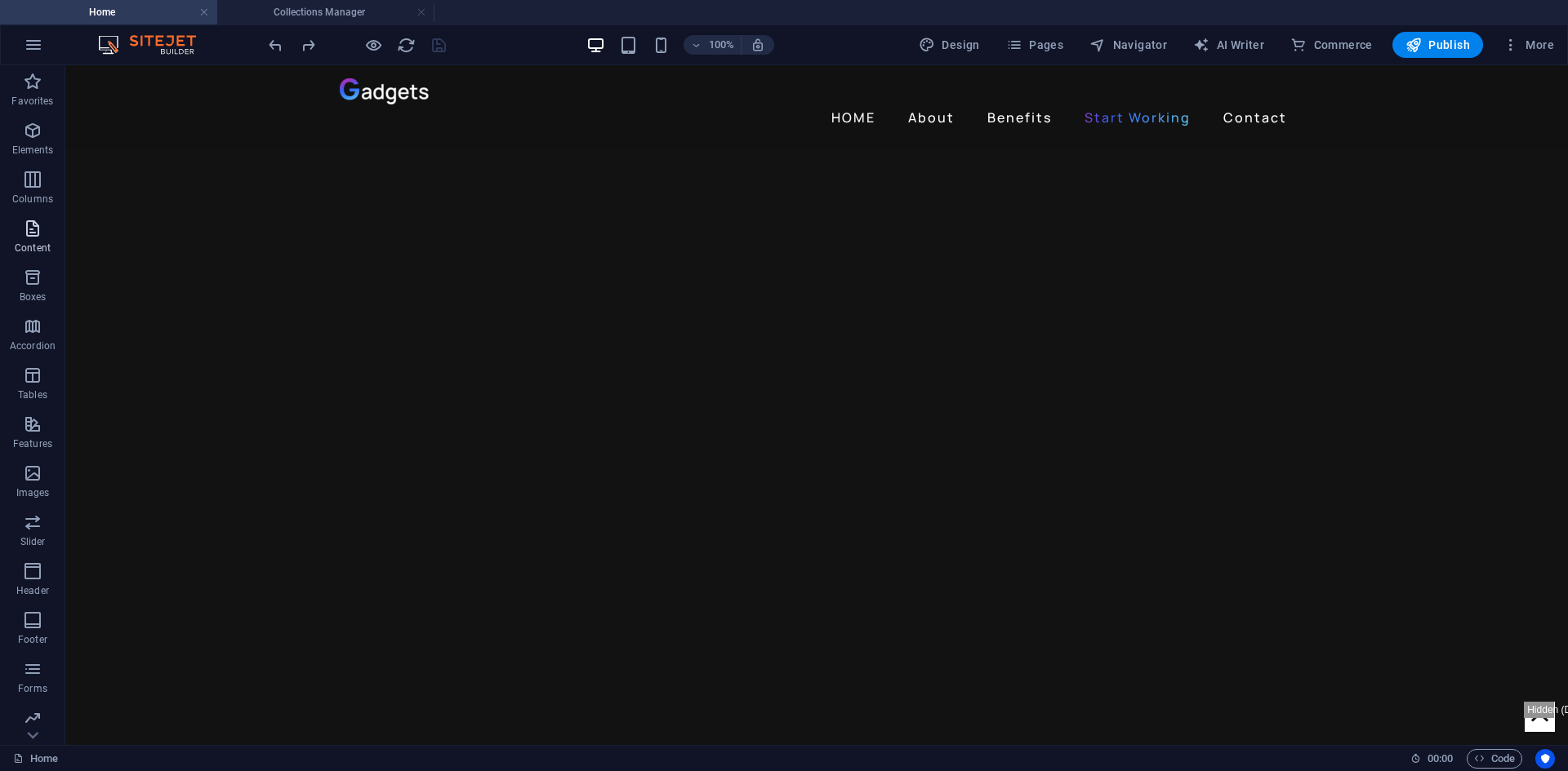
click at [29, 238] on span "Content" at bounding box center [33, 238] width 65 height 39
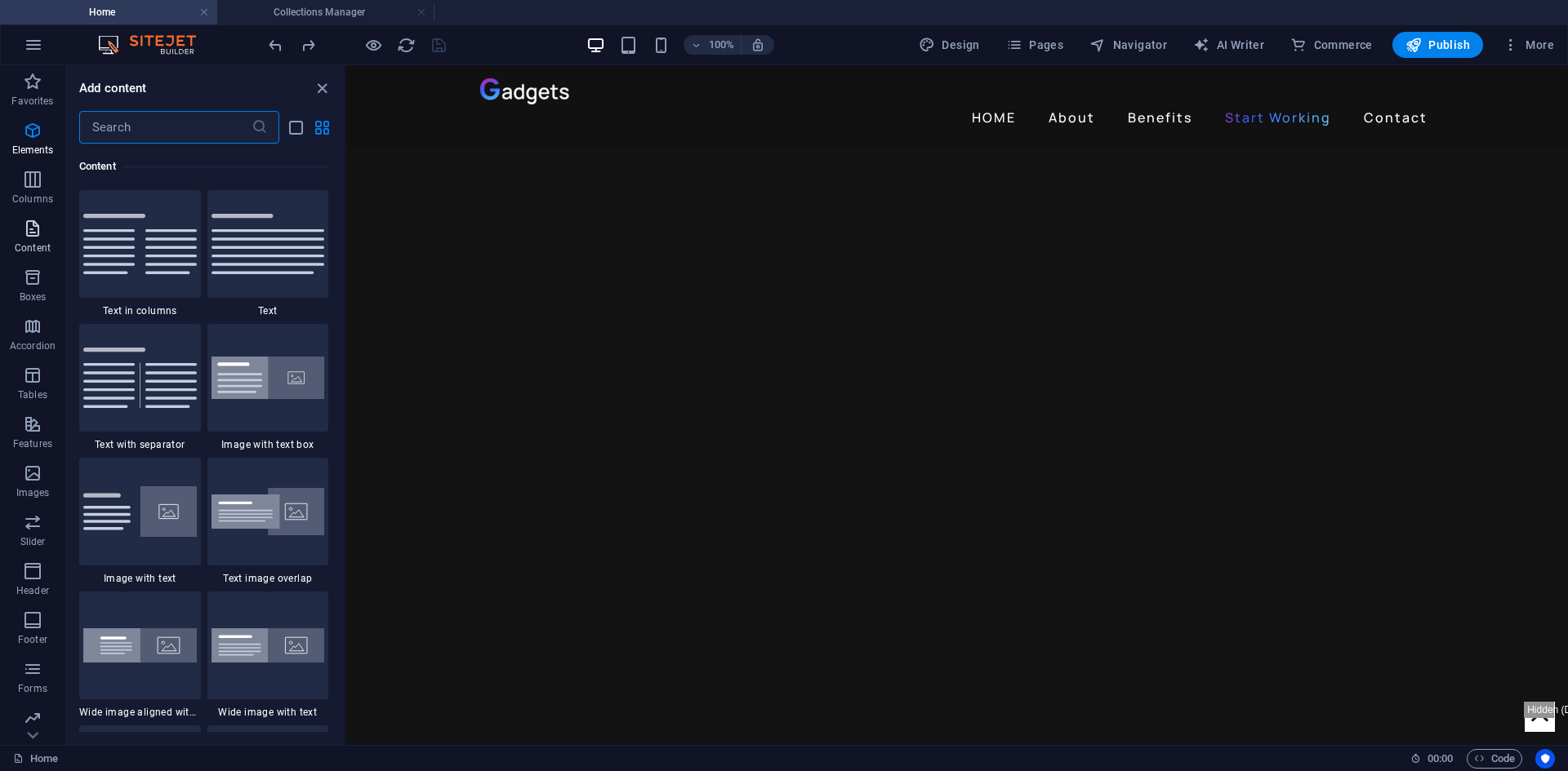
scroll to position [2856, 0]
click at [36, 284] on icon "button" at bounding box center [33, 277] width 20 height 20
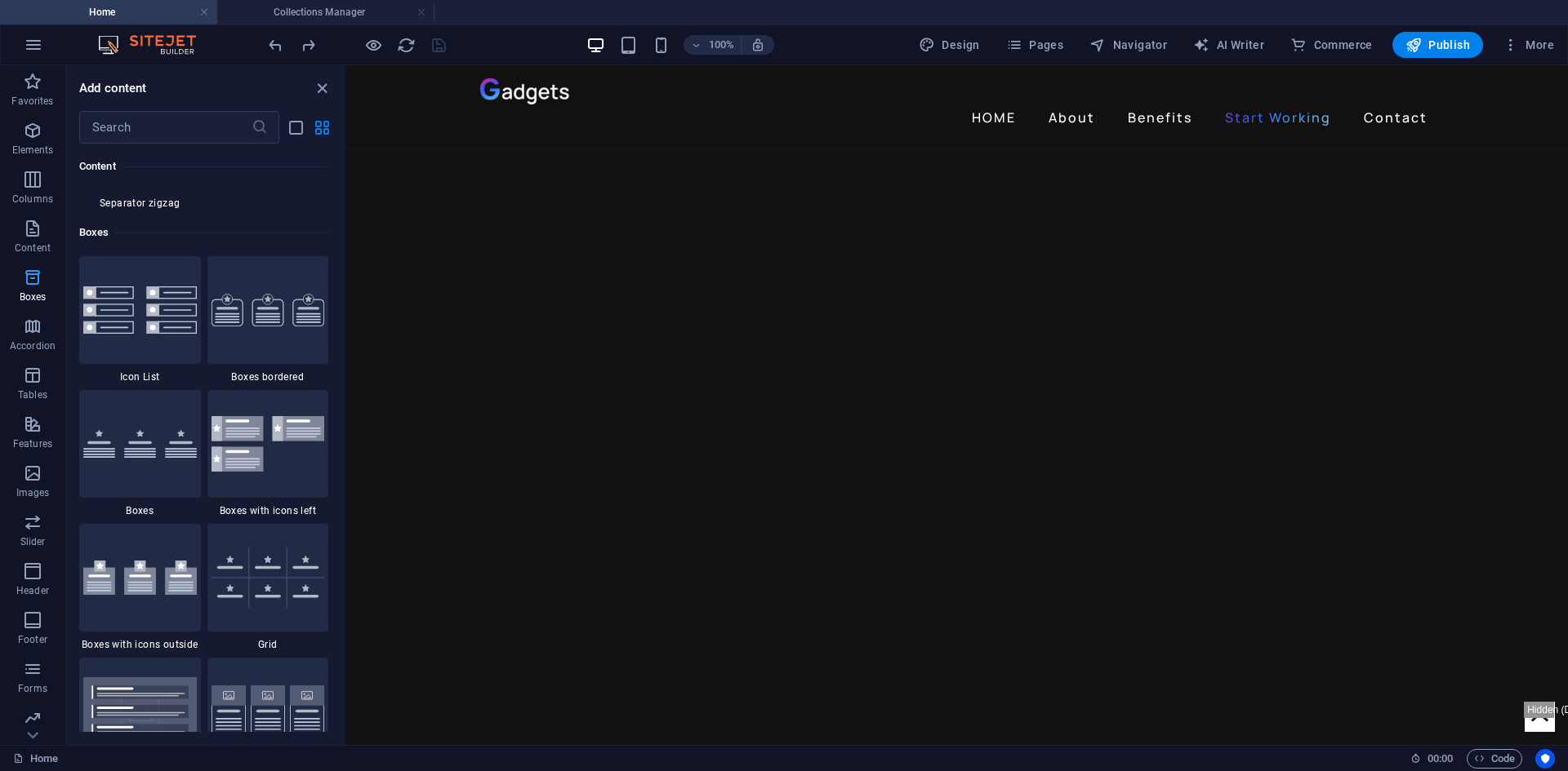
scroll to position [4502, 0]
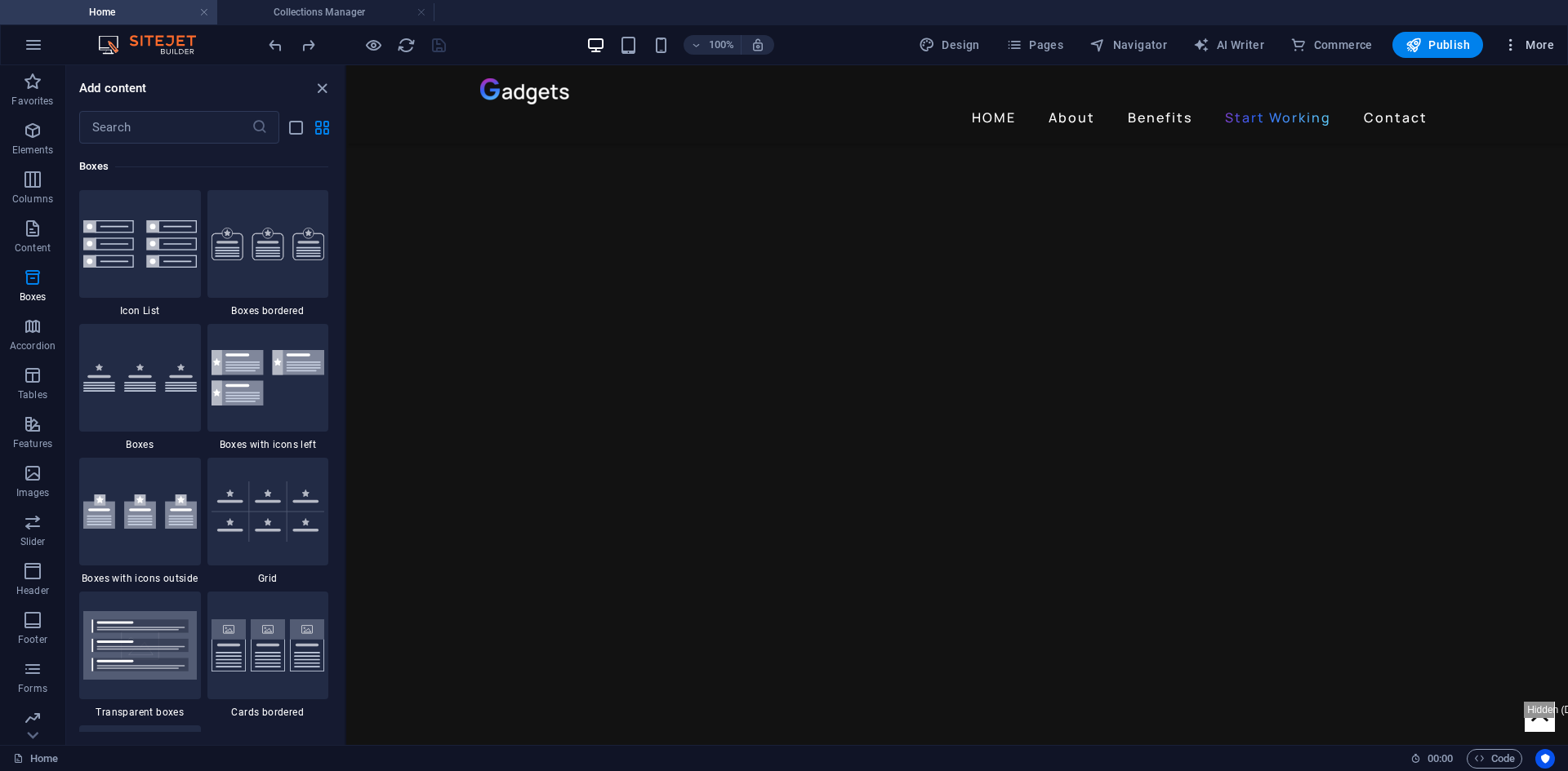
click at [1506, 40] on icon "button" at bounding box center [1511, 45] width 17 height 17
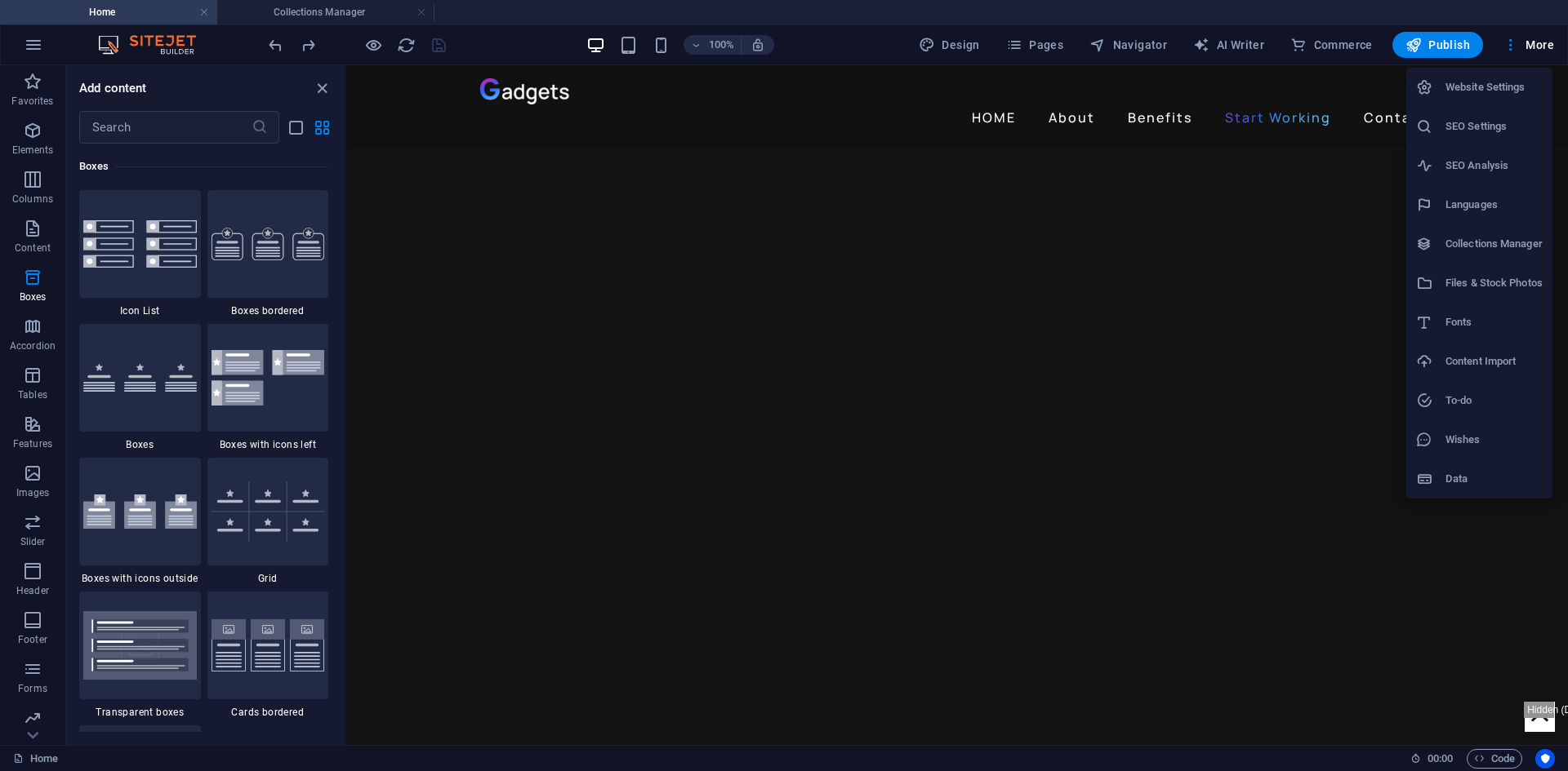
click at [1481, 240] on h6 "Collections Manager" at bounding box center [1494, 244] width 97 height 20
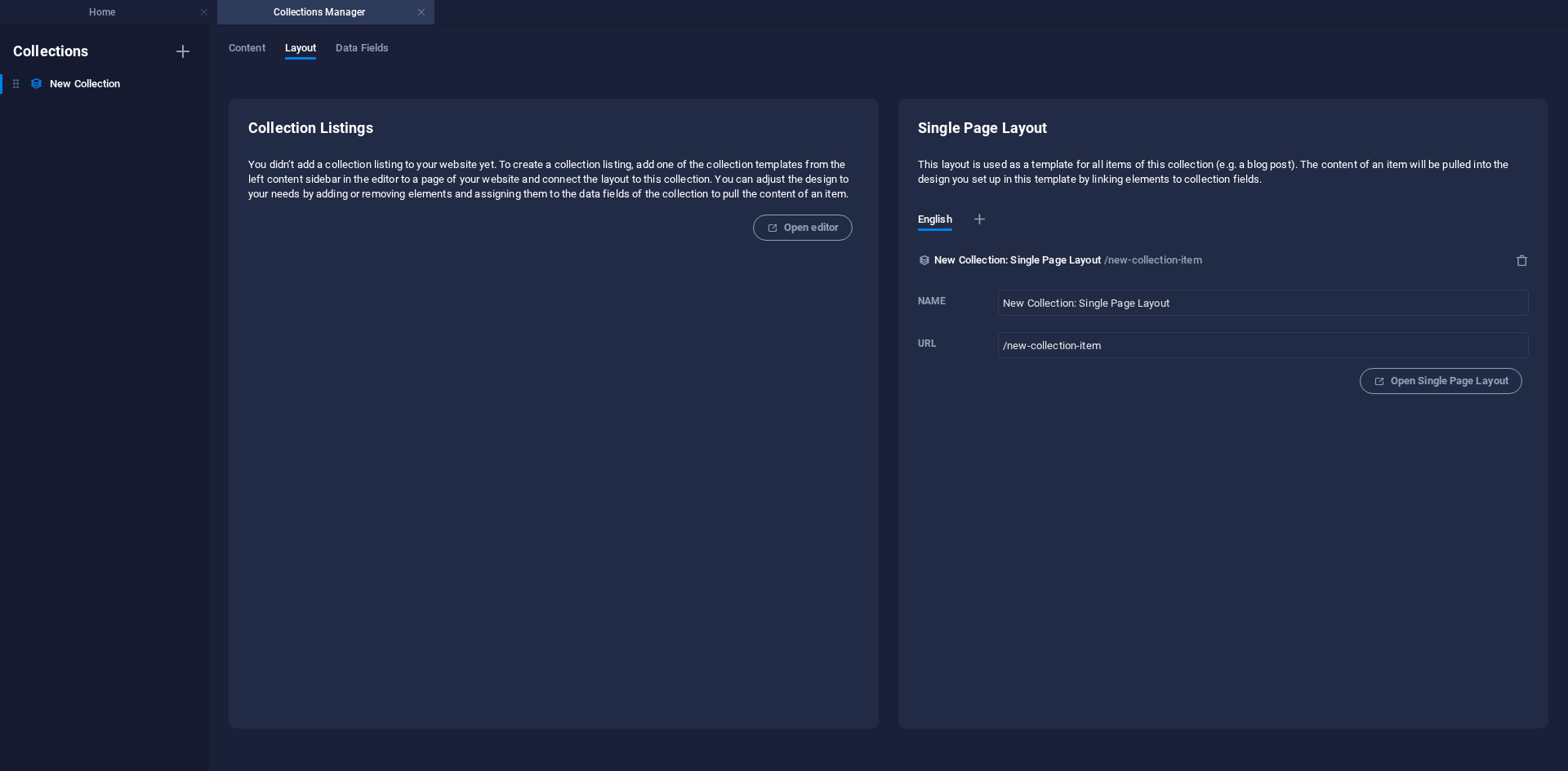
scroll to position [0, 0]
click at [183, 84] on icon "button" at bounding box center [183, 84] width 11 height 11
click at [191, 194] on h6 "Delete" at bounding box center [198, 195] width 45 height 20
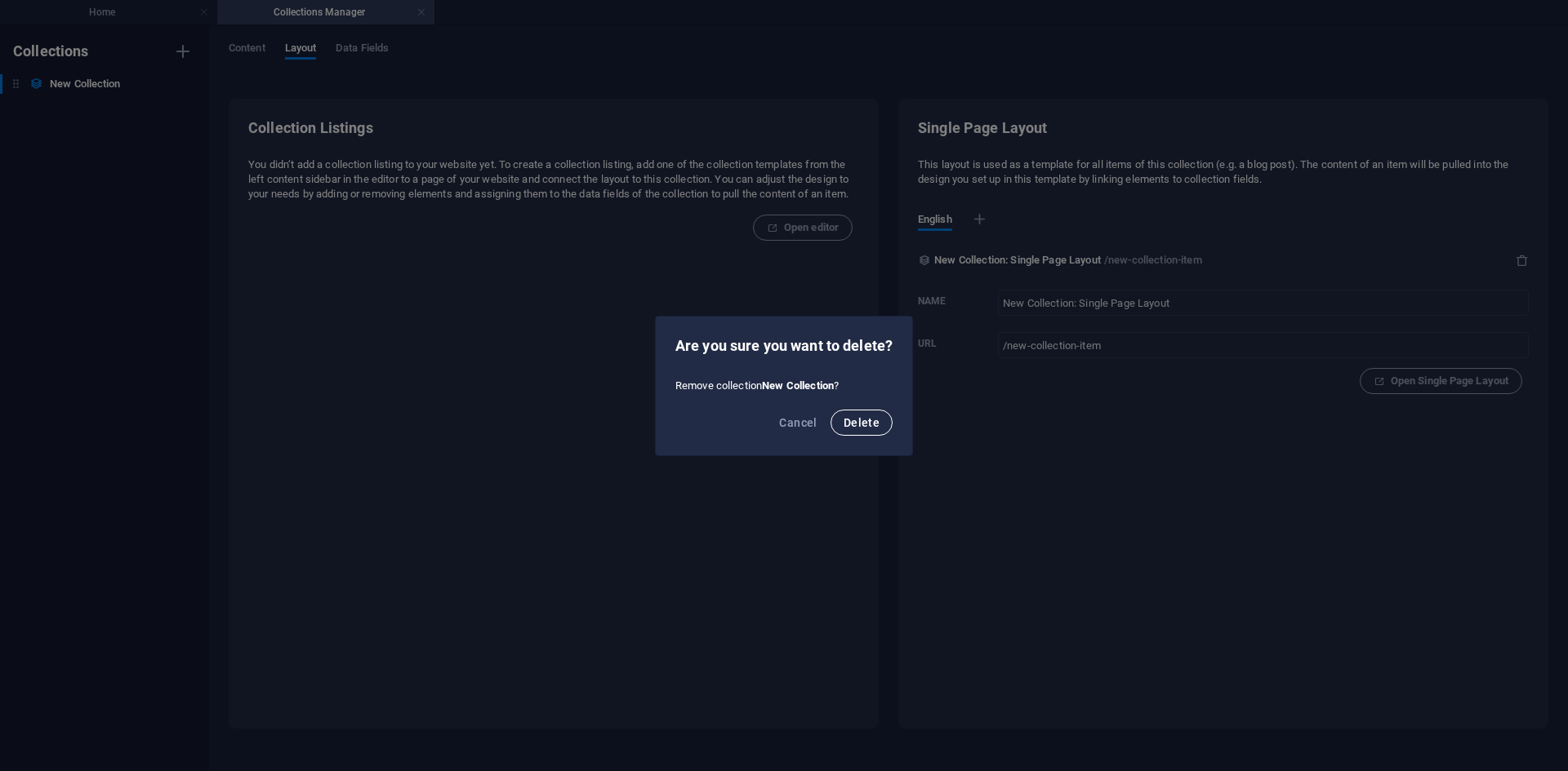
click at [858, 426] on span "Delete" at bounding box center [862, 423] width 36 height 13
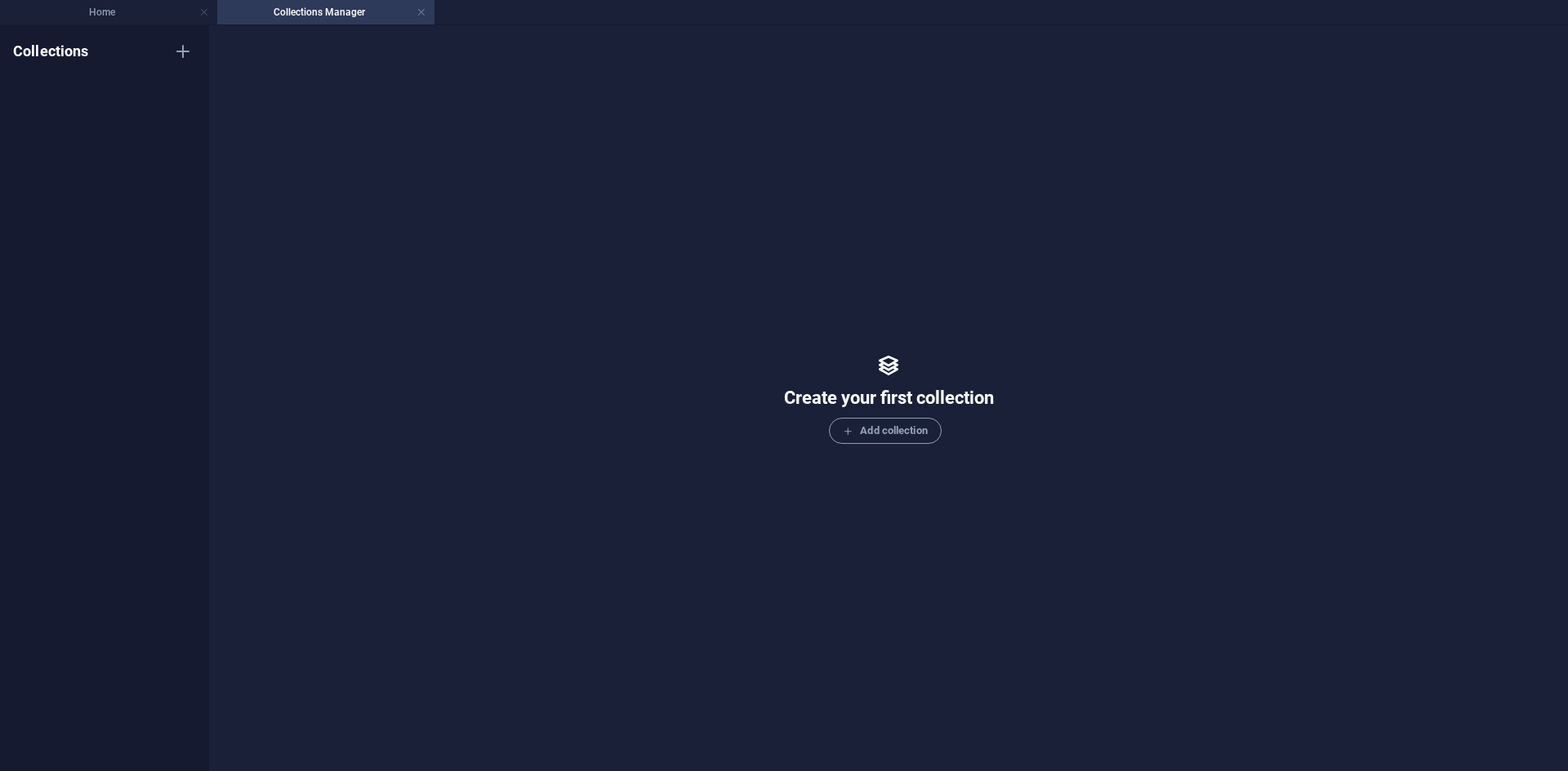
click at [362, 7] on h4 "Collections Manager" at bounding box center [325, 12] width 217 height 18
click at [426, 13] on link at bounding box center [421, 12] width 10 height 16
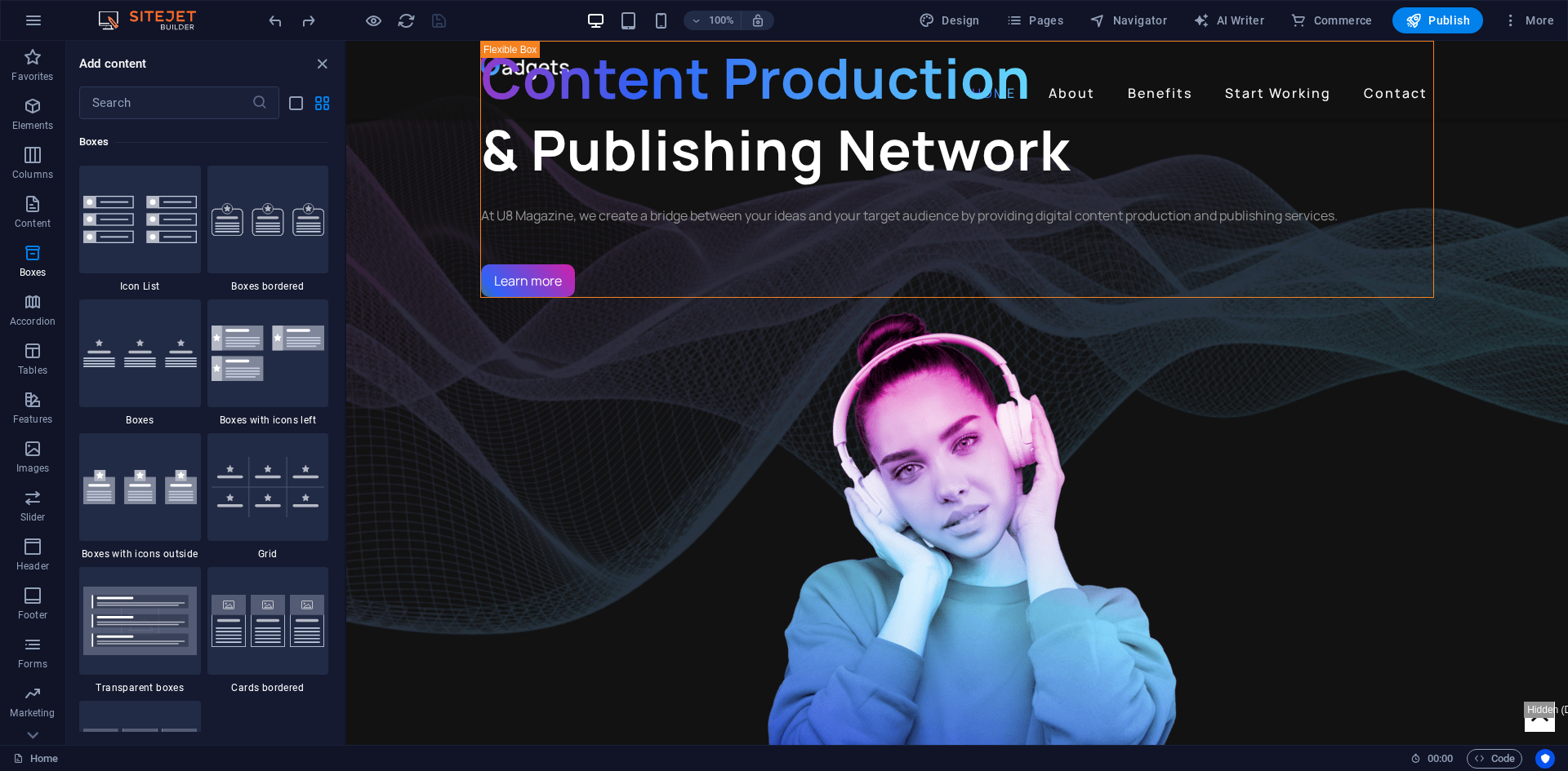
scroll to position [2590, 0]
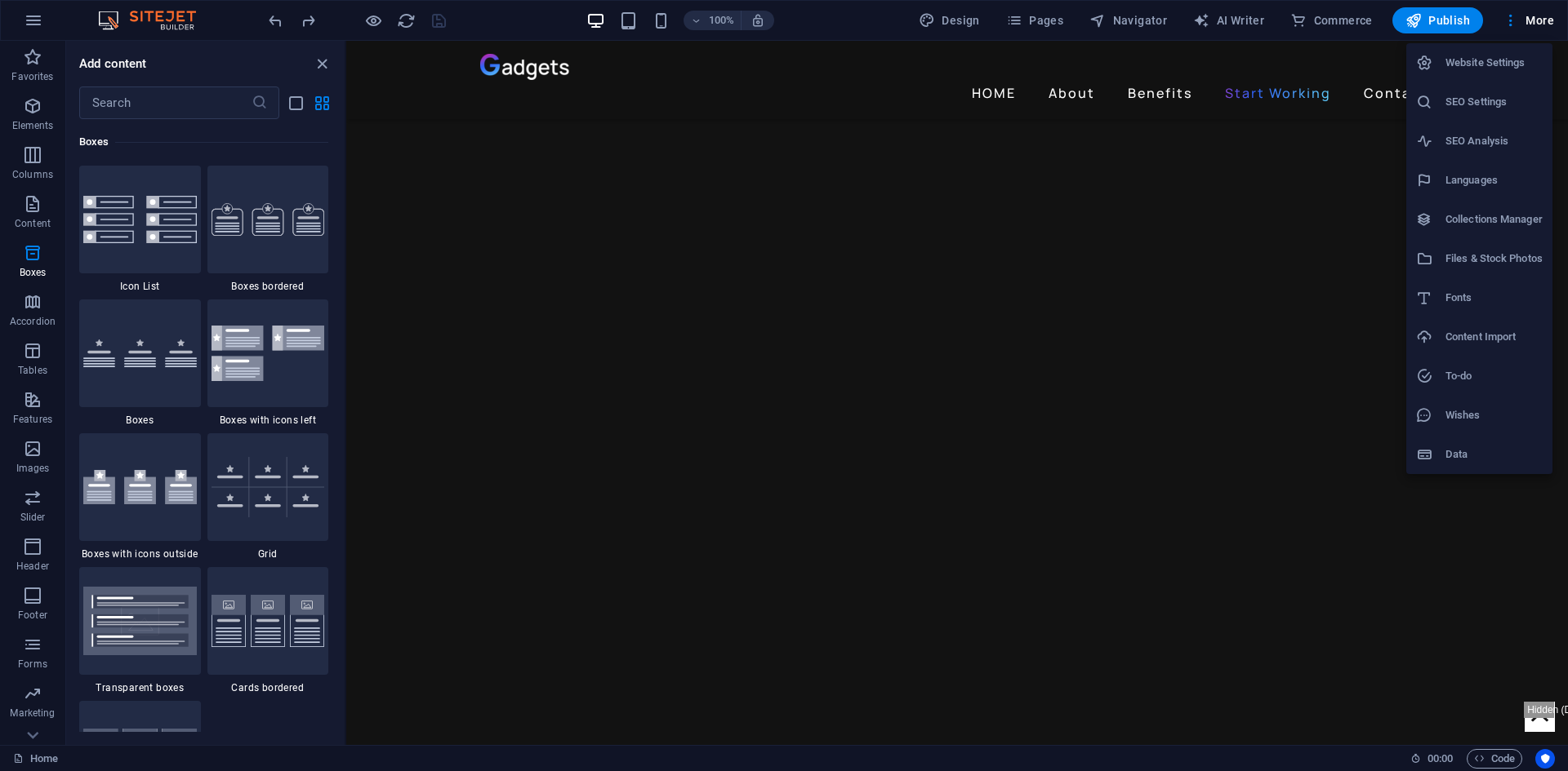
click at [1476, 70] on h6 "Website Settings" at bounding box center [1494, 62] width 97 height 20
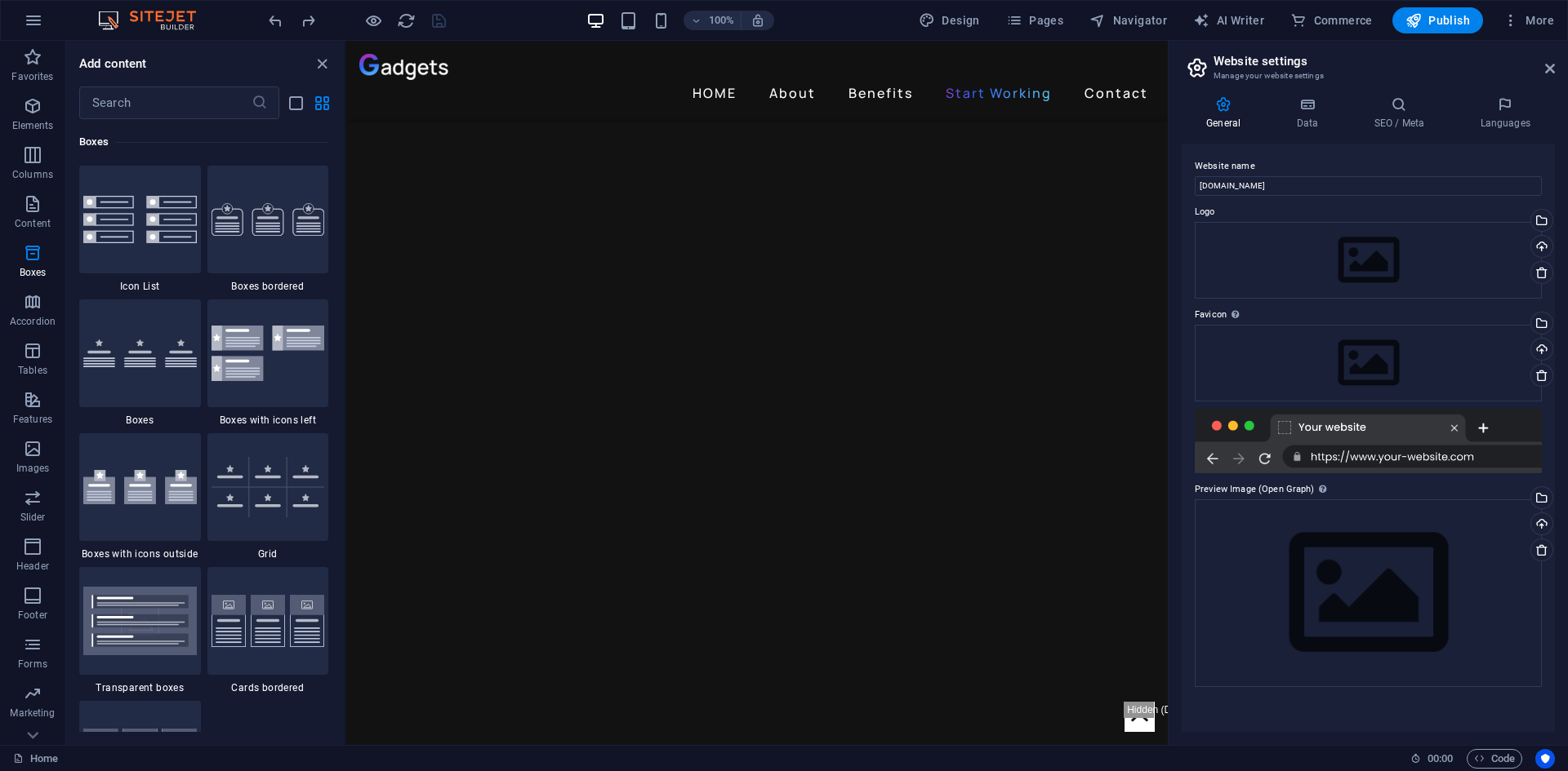
scroll to position [2657, 0]
click at [1314, 112] on icon at bounding box center [1307, 104] width 71 height 17
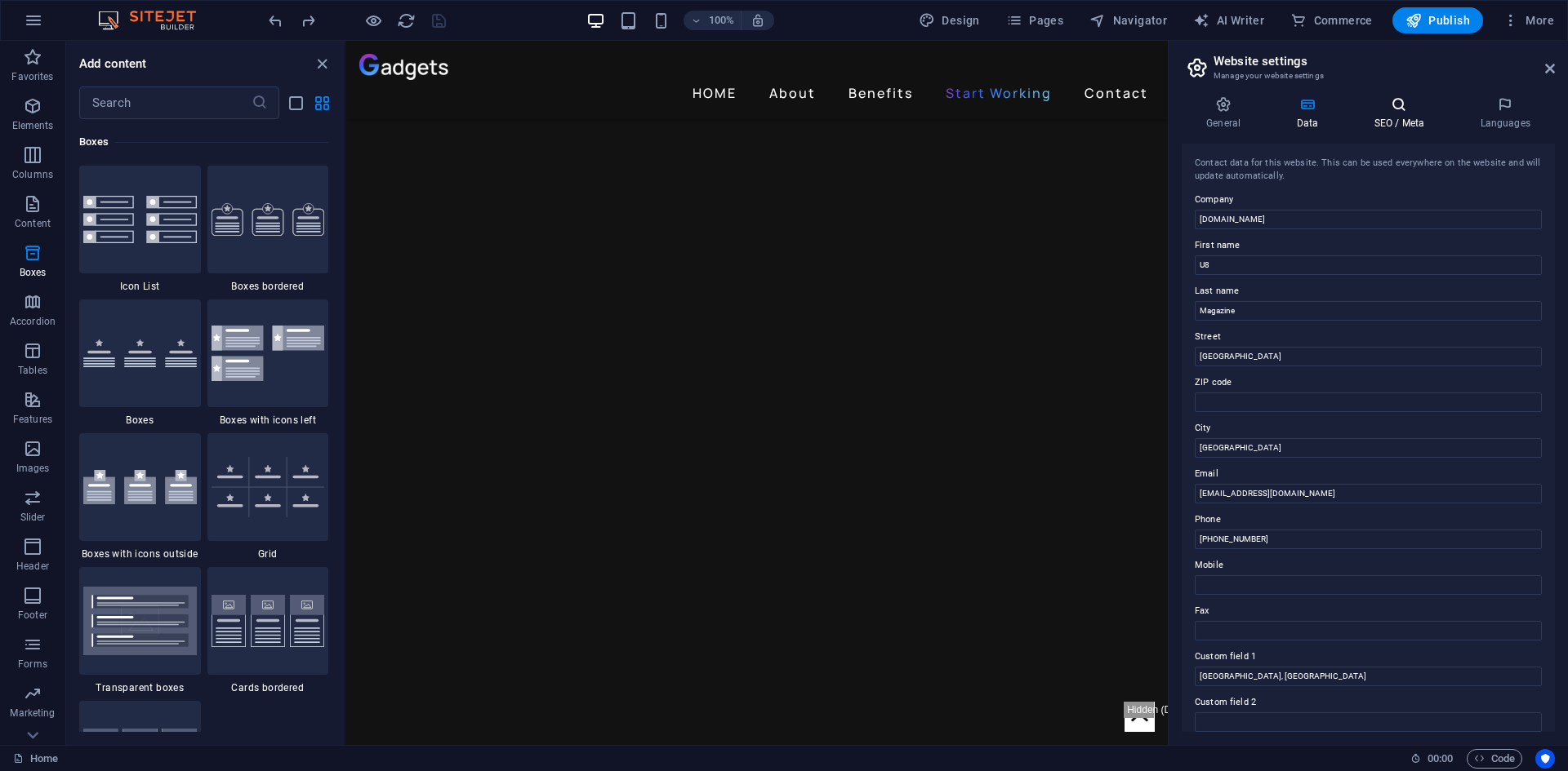
click at [1402, 109] on icon at bounding box center [1398, 104] width 100 height 17
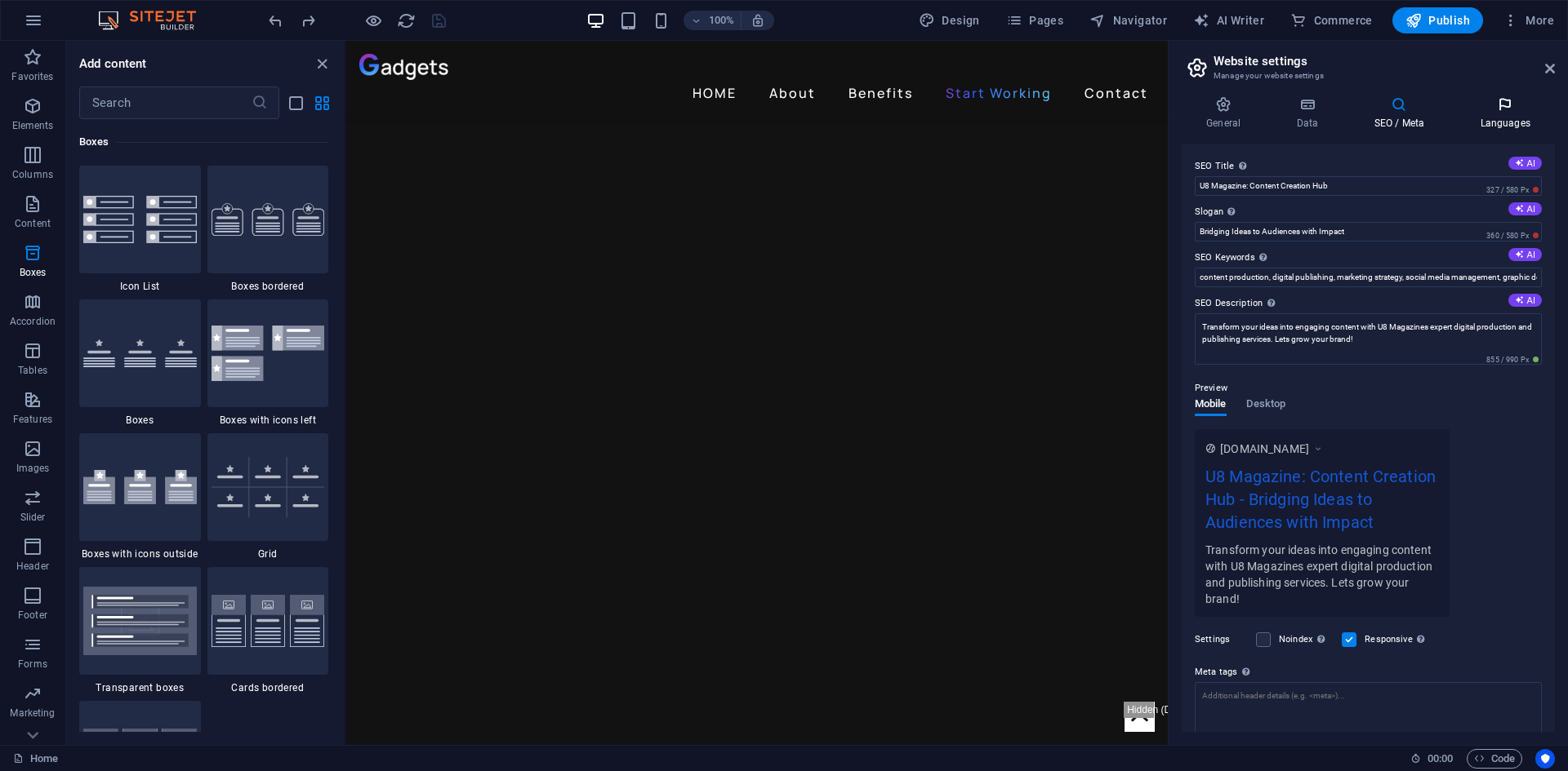
click at [1503, 113] on h4 "Languages" at bounding box center [1505, 113] width 100 height 34
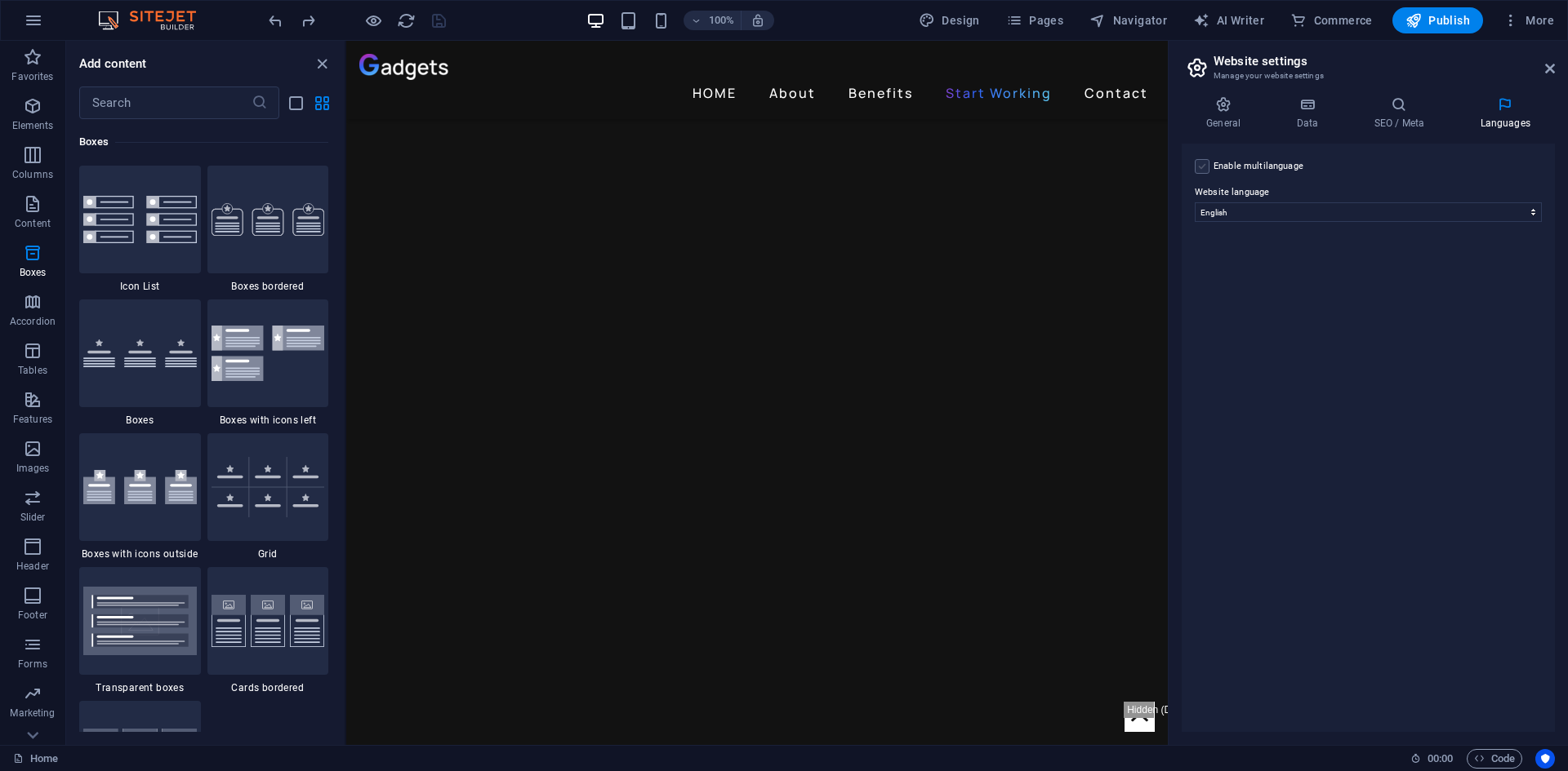
click at [1200, 165] on label at bounding box center [1202, 167] width 15 height 15
click at [0, 0] on input "Enable multilanguage To disable multilanguage delete all languages until only o…" at bounding box center [0, 0] width 0 height 0
click at [1268, 293] on select "Abkhazian Afar Afrikaans Akan Albanian Amharic Arabic Aragonese Armenian Assame…" at bounding box center [1369, 291] width 272 height 20
select select "46"
click at [1233, 281] on select "Abkhazian Afar Afrikaans Akan Albanian Amharic Arabic Aragonese Armenian Assame…" at bounding box center [1369, 291] width 272 height 20
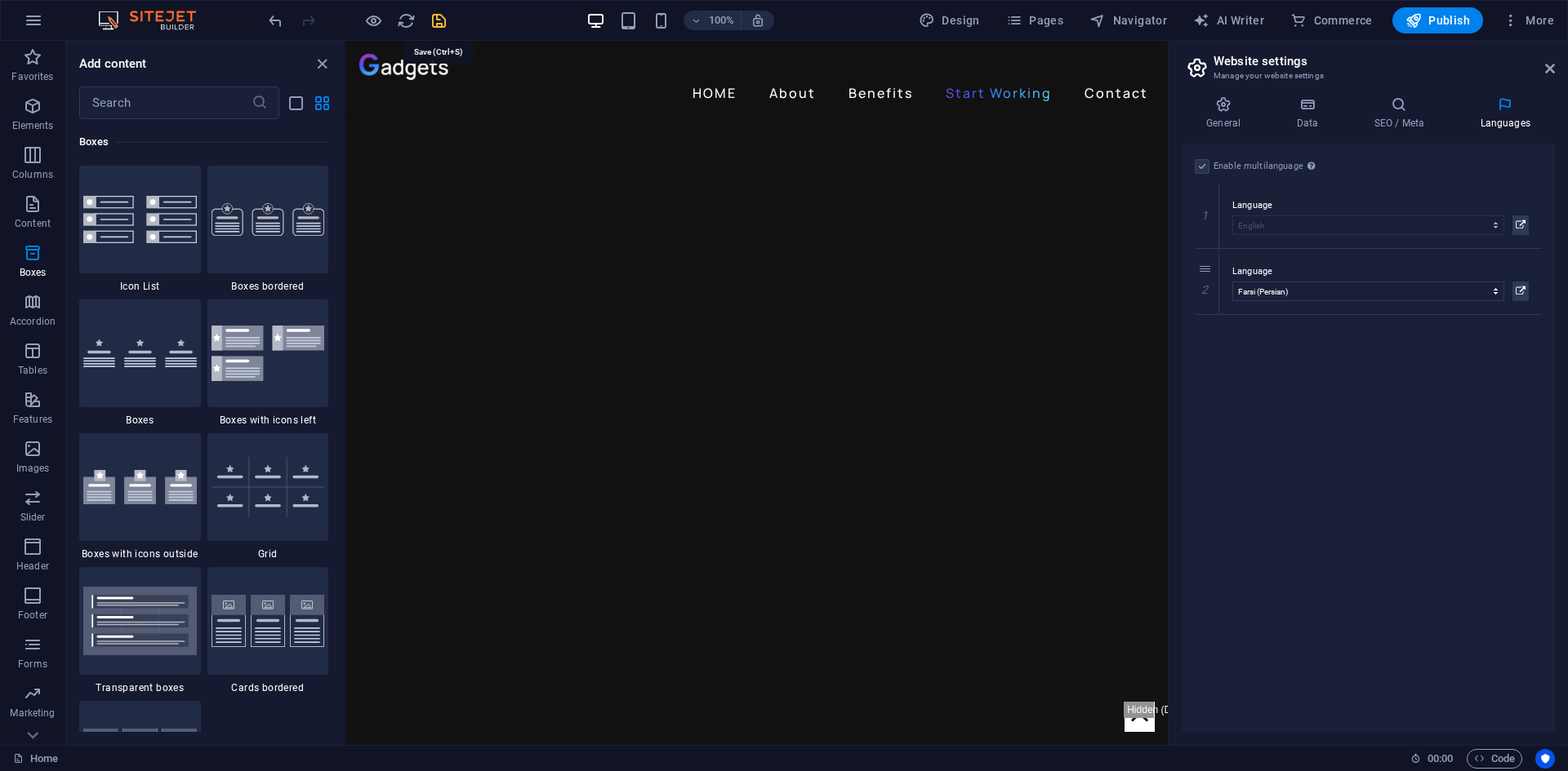
click at [439, 19] on icon "save" at bounding box center [439, 20] width 19 height 19
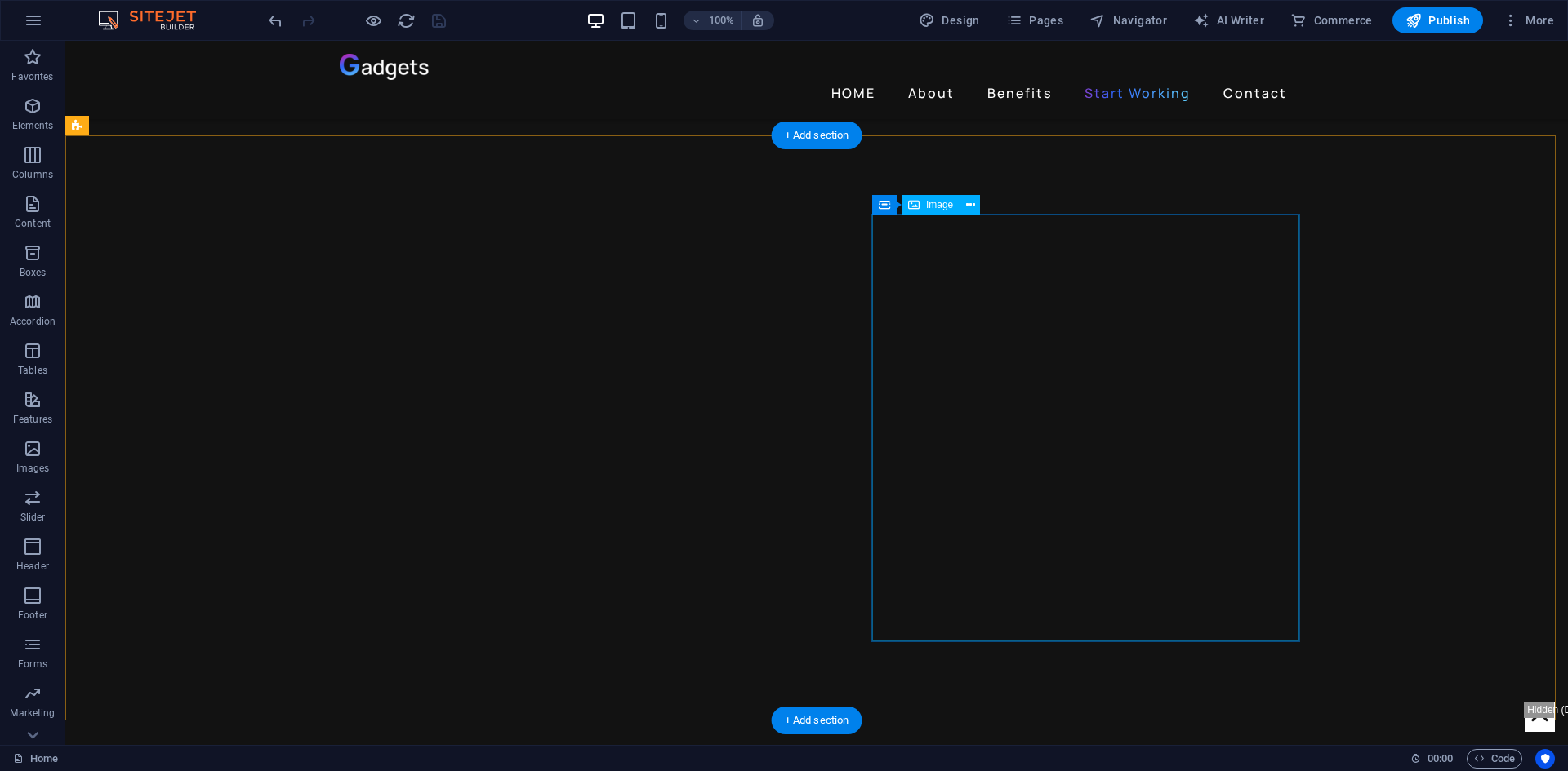
scroll to position [1365, 0]
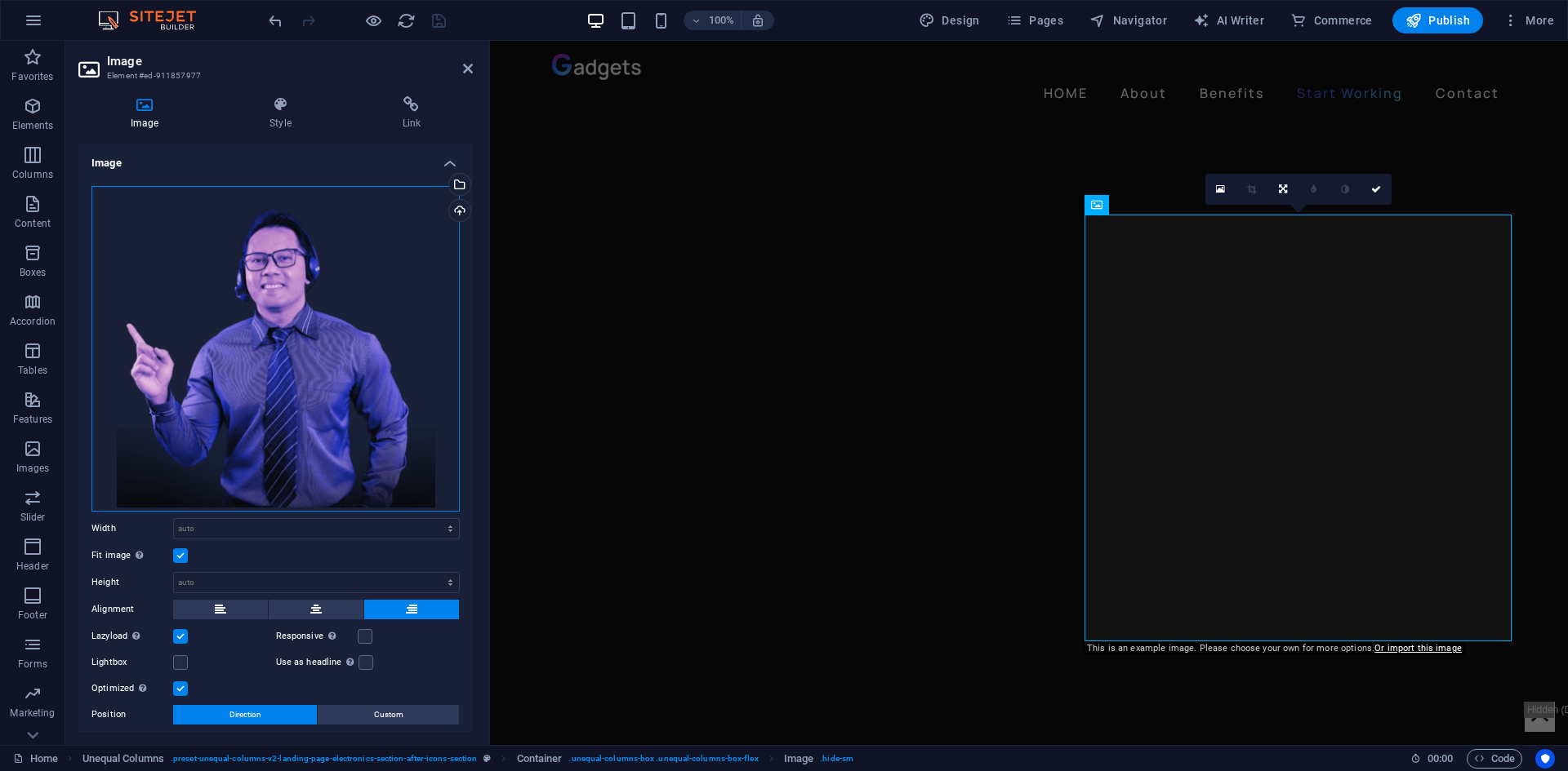
click at [292, 330] on div "Drag files here, click to choose files or select files from Files or our free s…" at bounding box center [275, 349] width 368 height 326
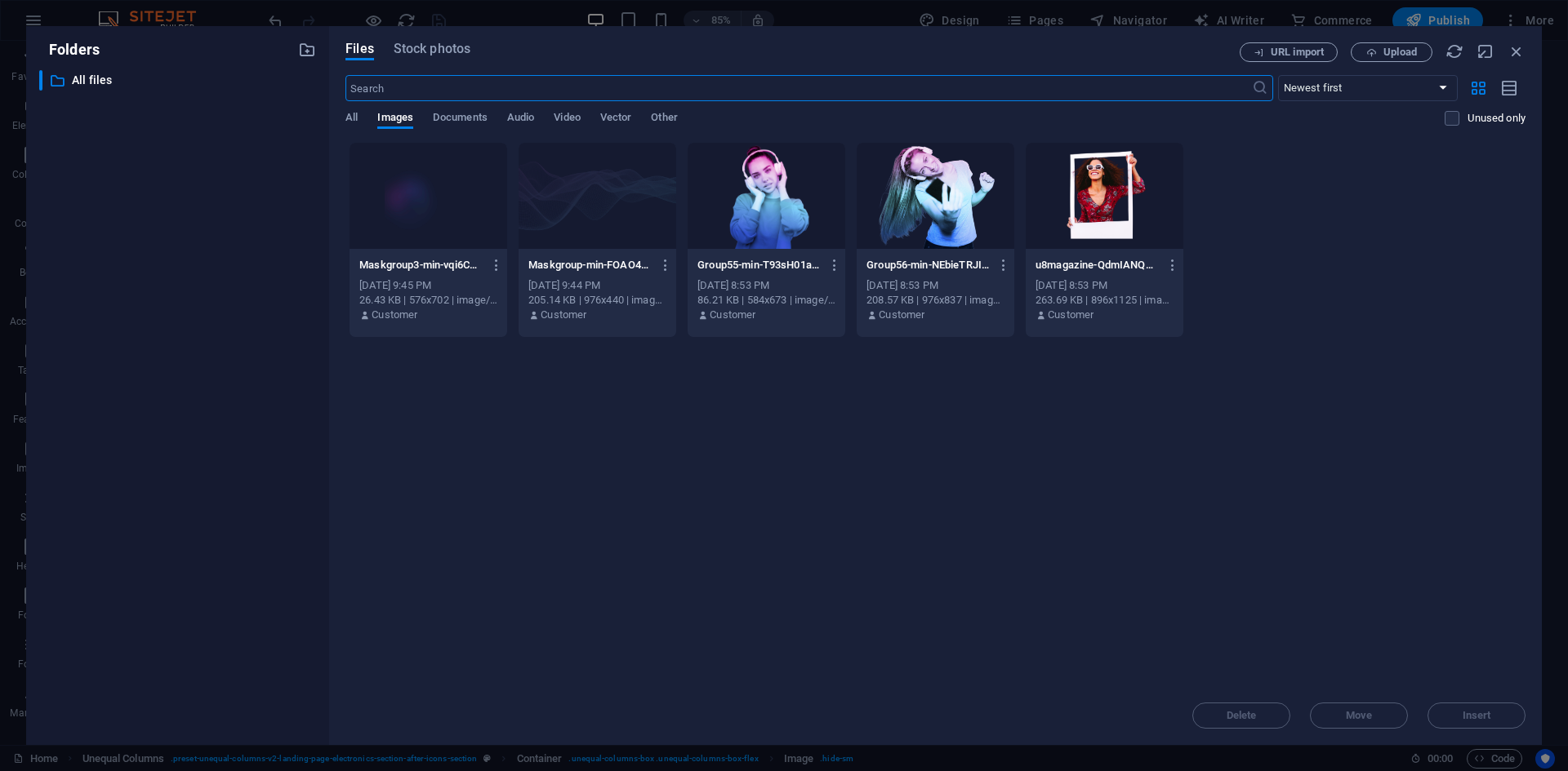
scroll to position [1477, 0]
click at [1403, 53] on span "Upload" at bounding box center [1400, 52] width 34 height 10
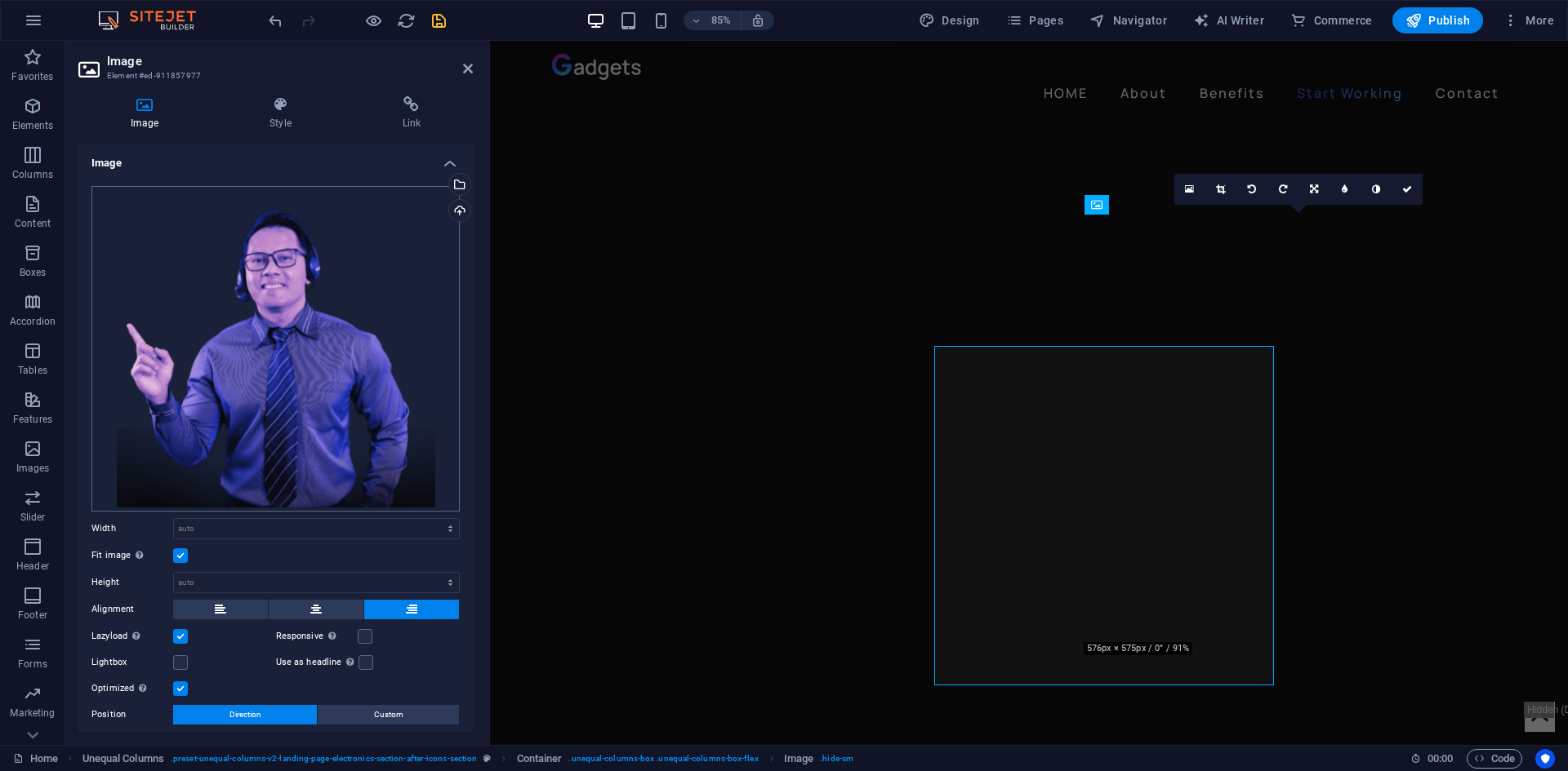
scroll to position [1365, 0]
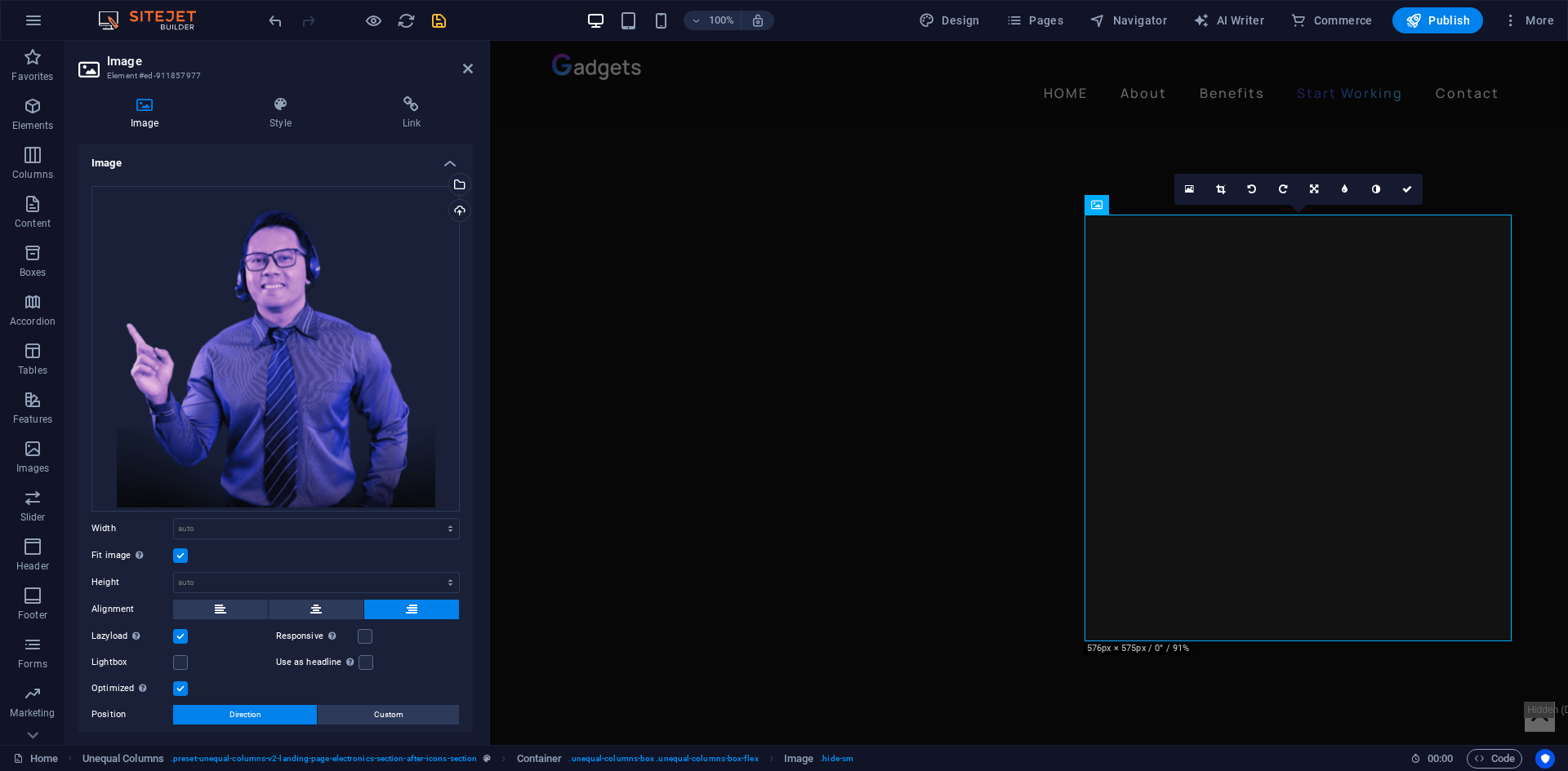
click at [447, 20] on icon "save" at bounding box center [439, 20] width 19 height 19
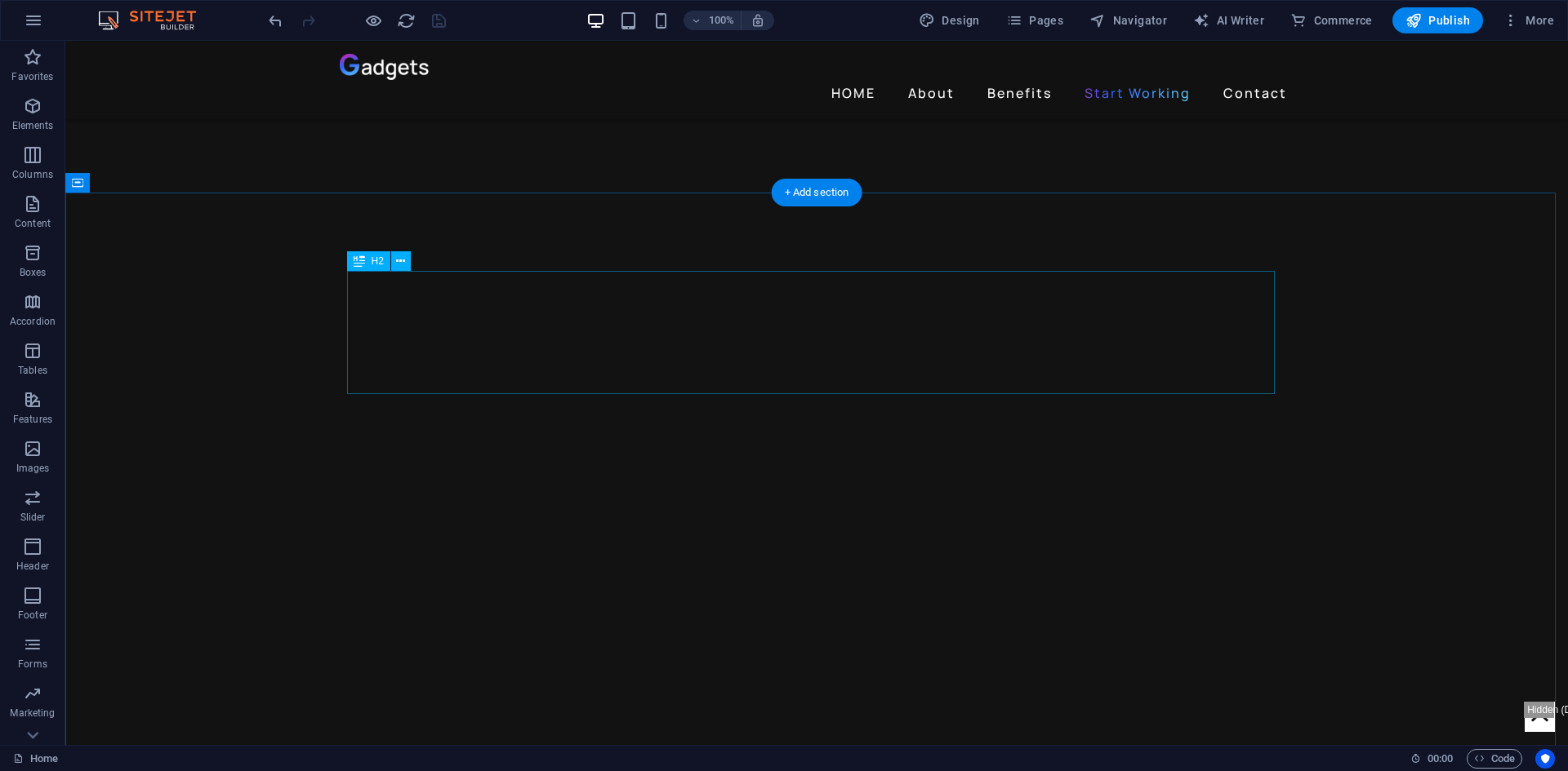
scroll to position [3324, 0]
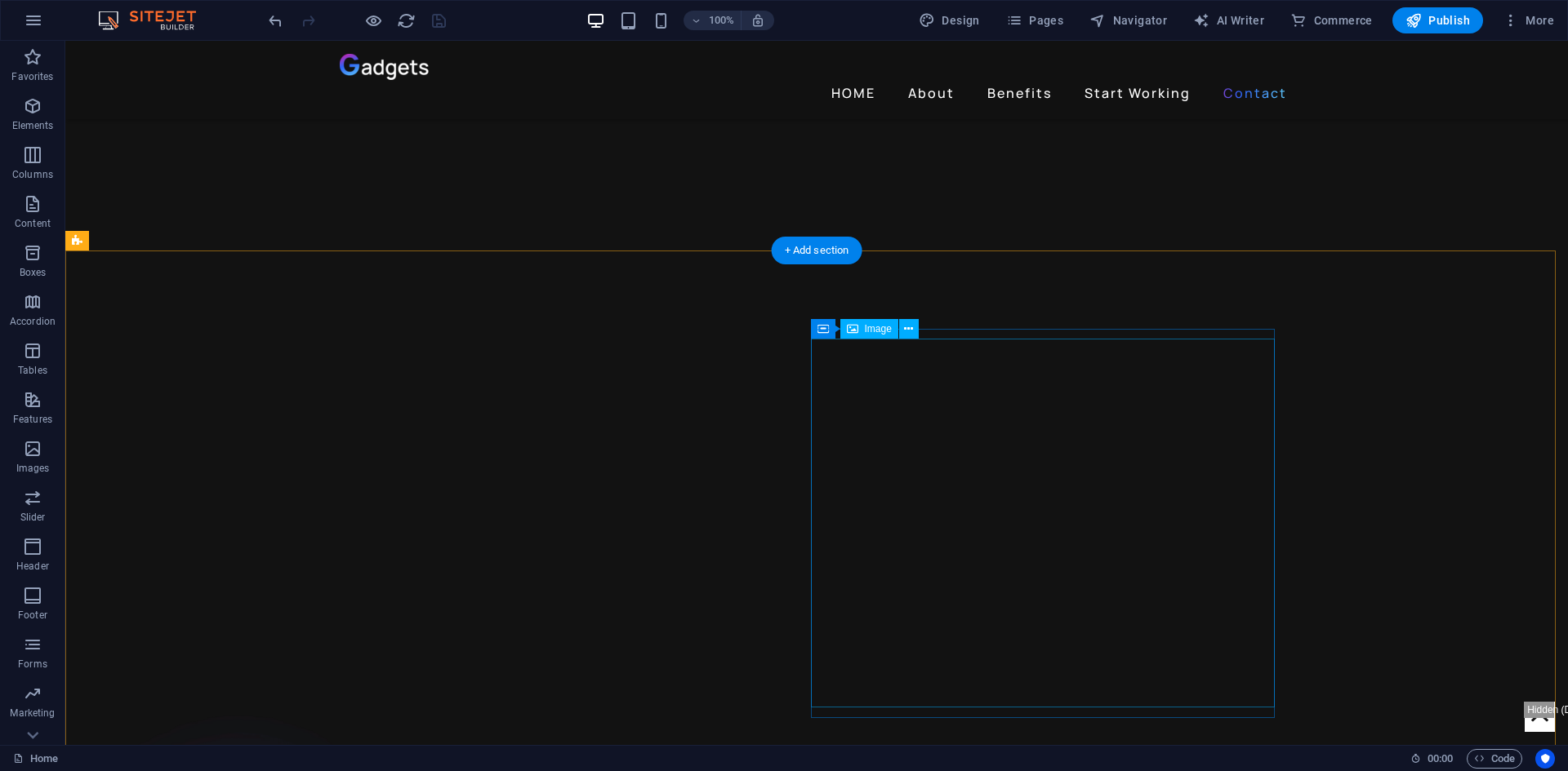
select select "%"
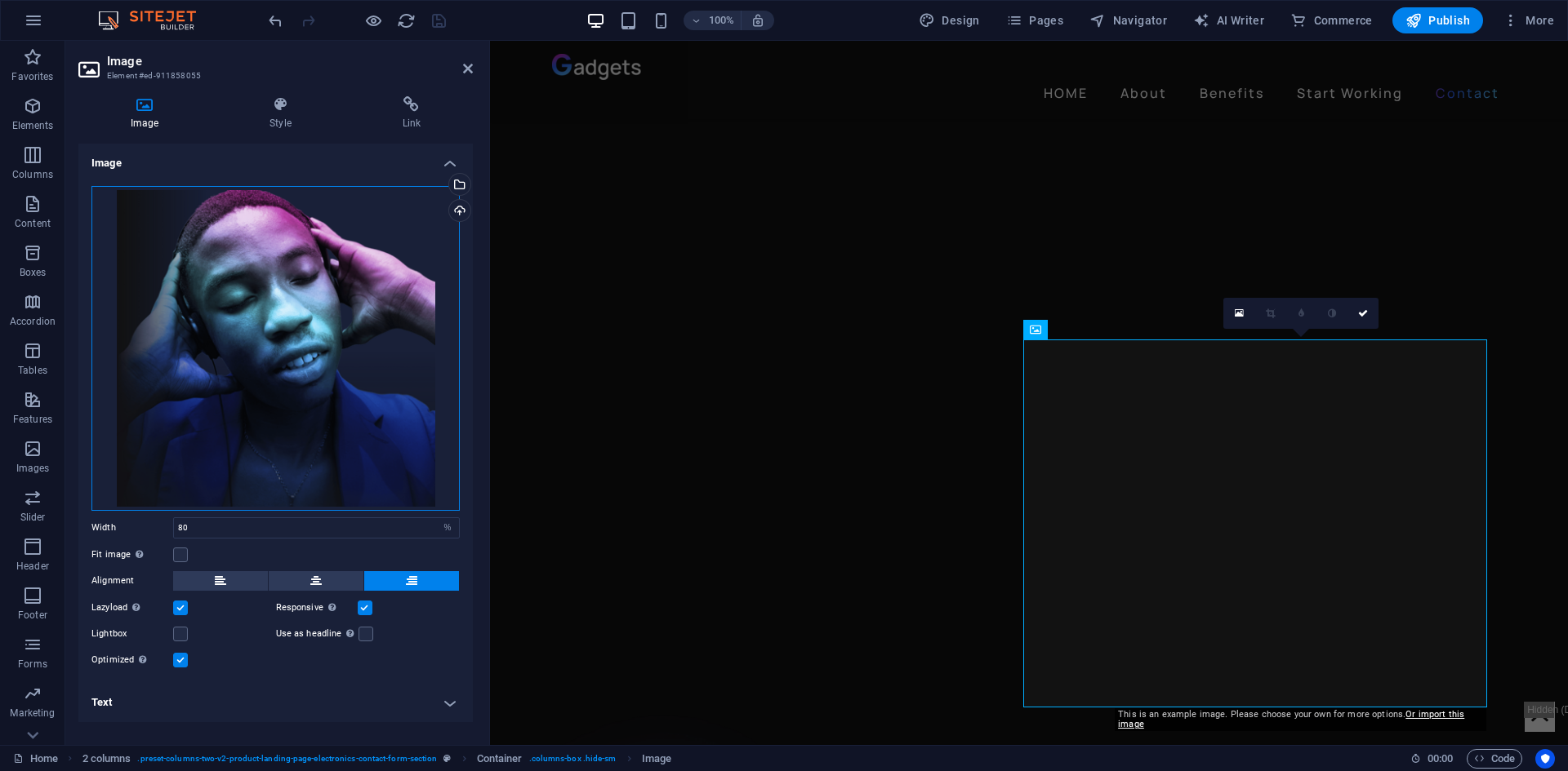
click at [258, 263] on div "Drag files here, click to choose files or select files from Files or our free s…" at bounding box center [275, 348] width 368 height 325
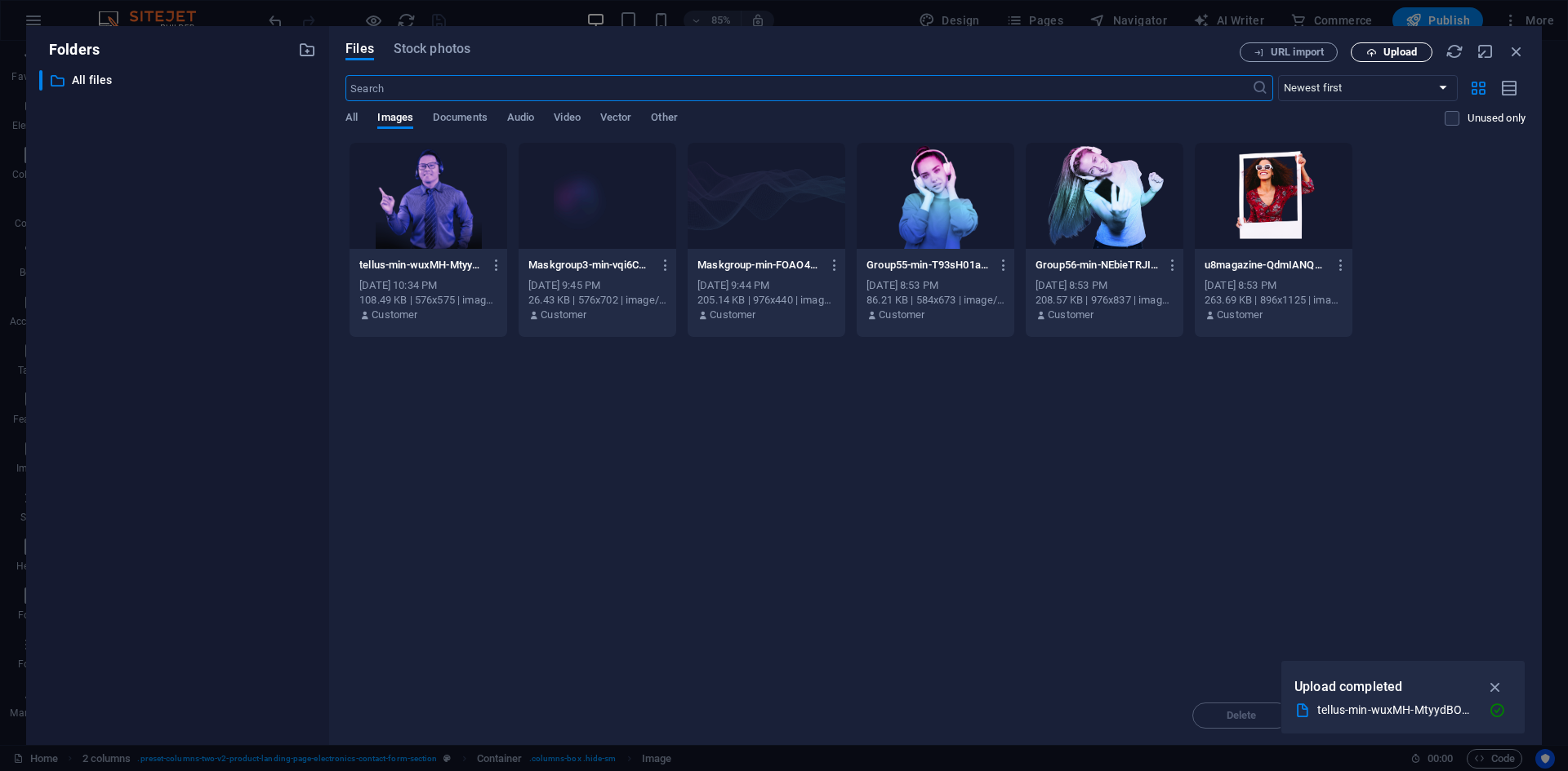
click at [1402, 51] on span "Upload" at bounding box center [1400, 52] width 34 height 10
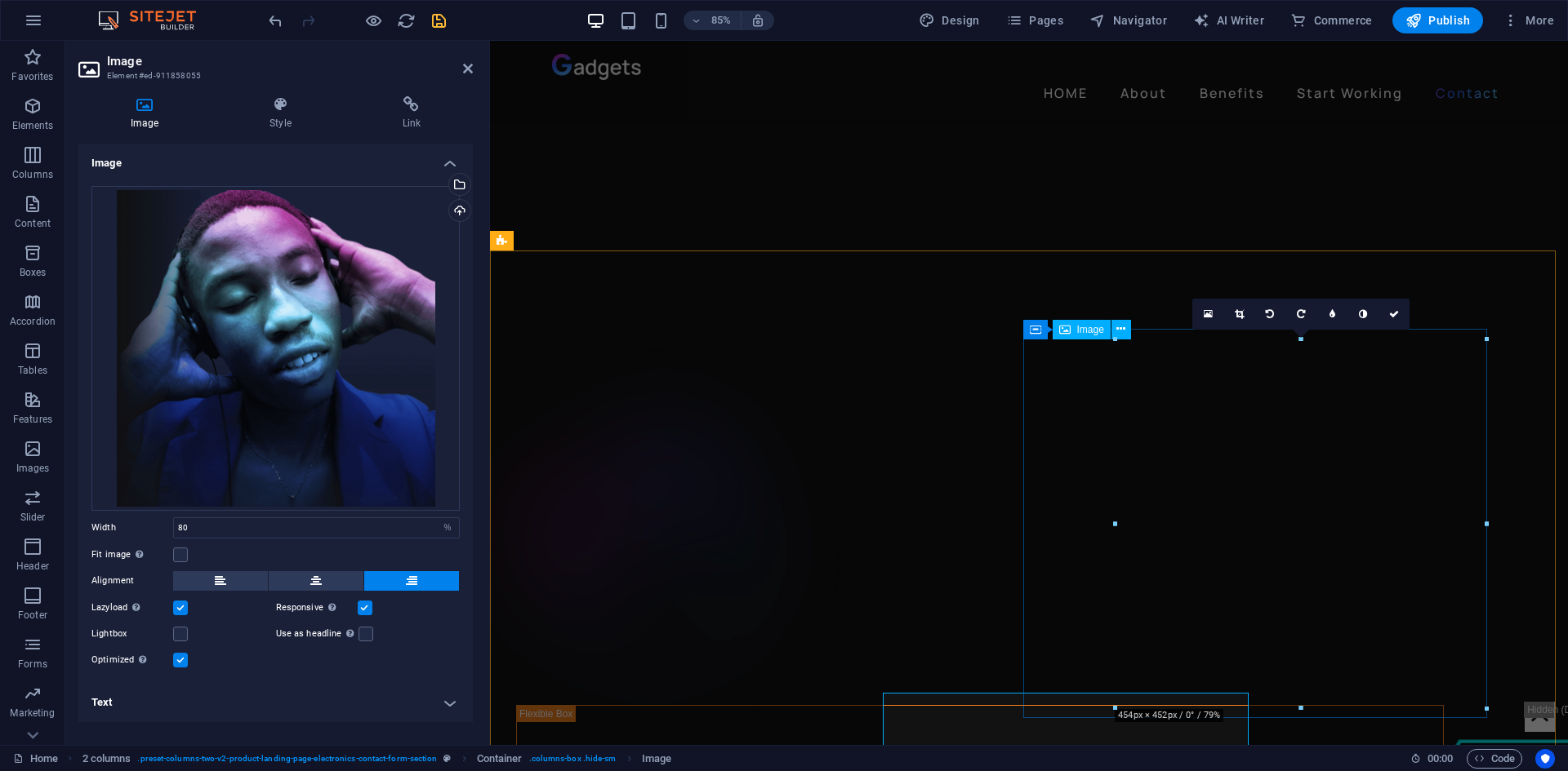
scroll to position [3324, 0]
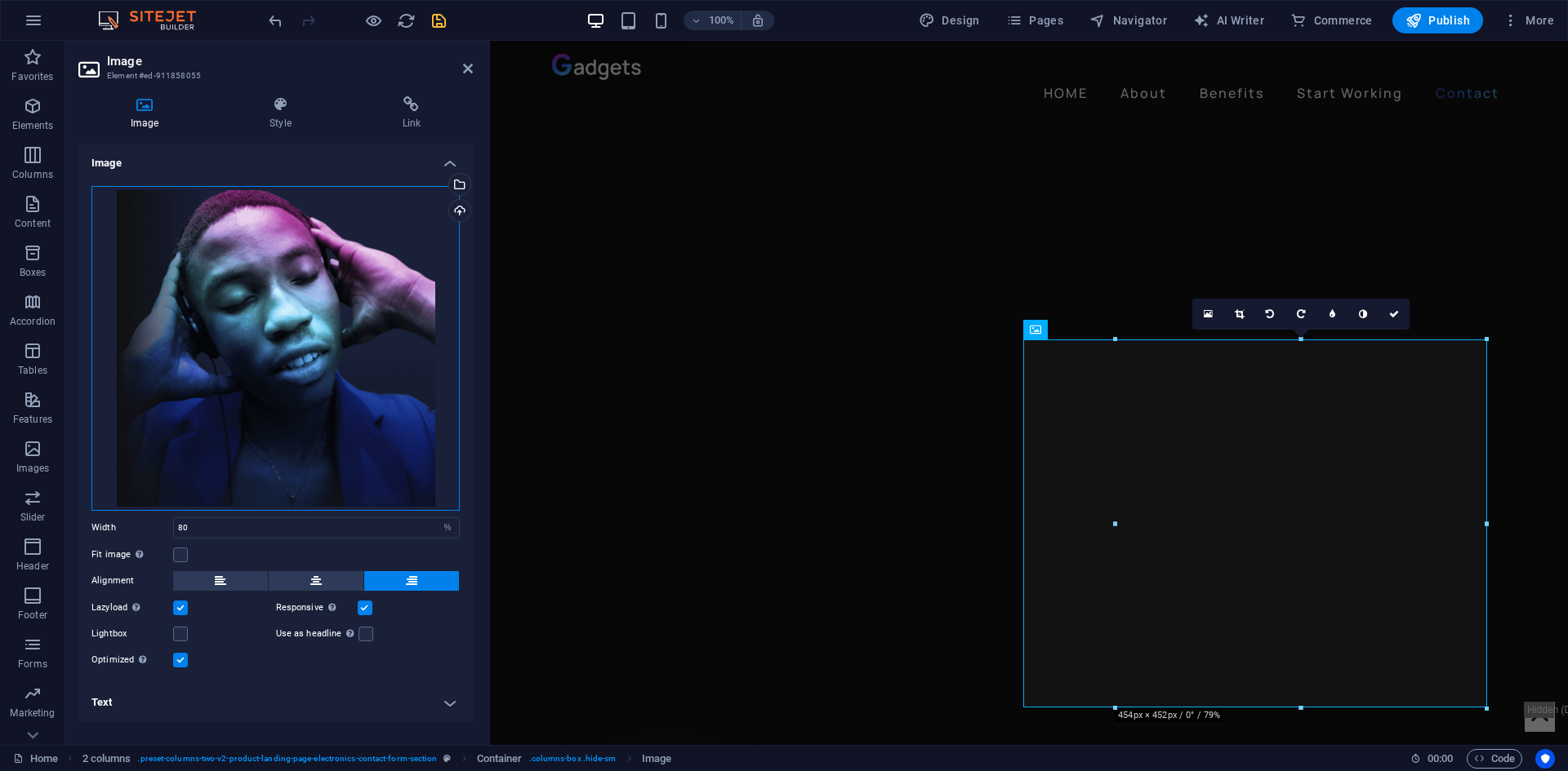
click at [297, 368] on div "Drag files here, click to choose files or select files from Files or our free s…" at bounding box center [275, 348] width 368 height 325
click at [297, 368] on body "u8magazine.com Home Favorites Elements Columns Content Boxes Accordion Tables F…" at bounding box center [784, 386] width 1568 height 771
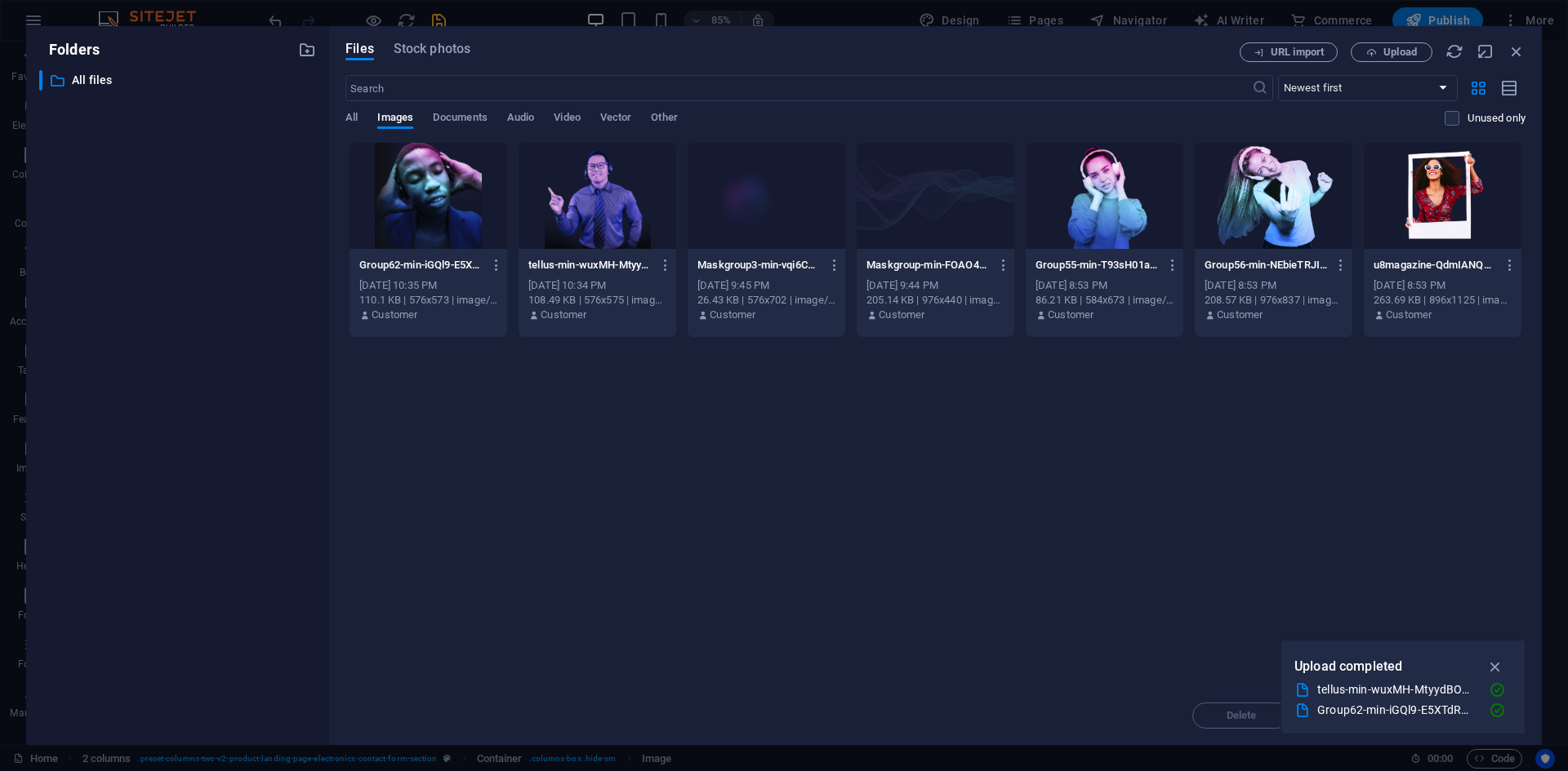
click at [417, 194] on div at bounding box center [428, 196] width 157 height 106
click at [436, 199] on div "1" at bounding box center [428, 196] width 157 height 106
click at [436, 199] on div at bounding box center [428, 196] width 157 height 106
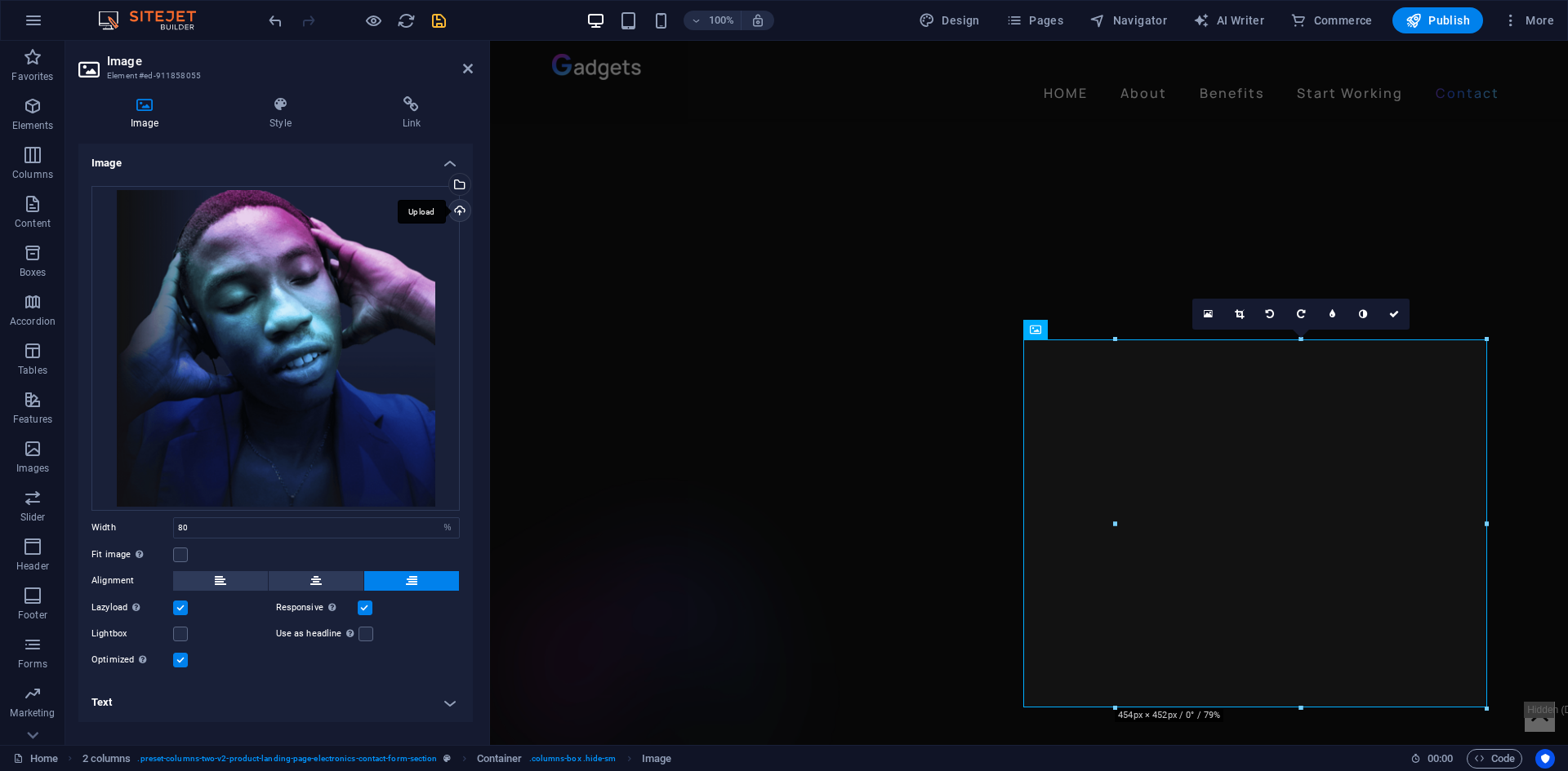
scroll to position [3324, 0]
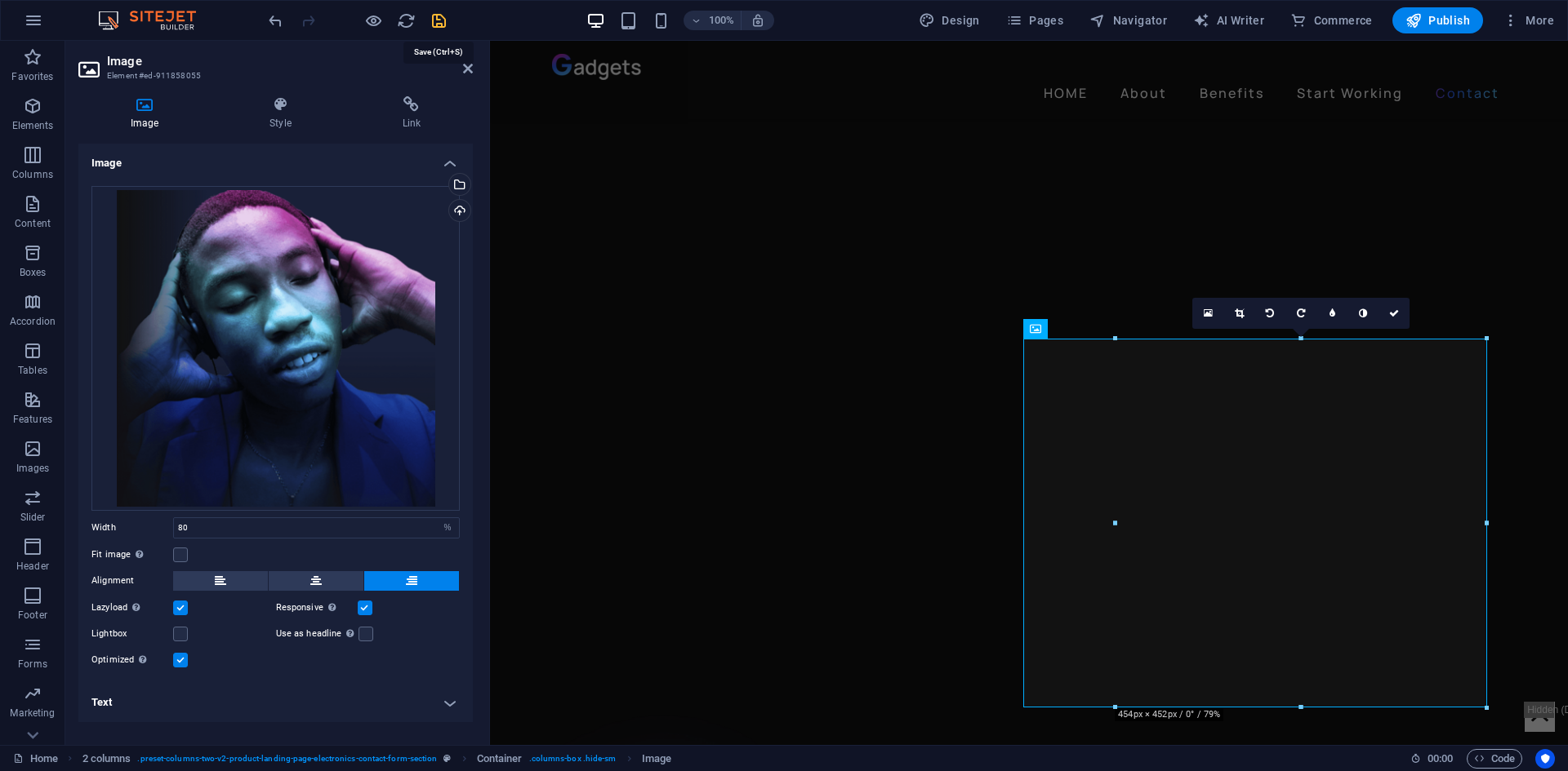
click at [429, 28] on icon "save" at bounding box center [439, 20] width 19 height 19
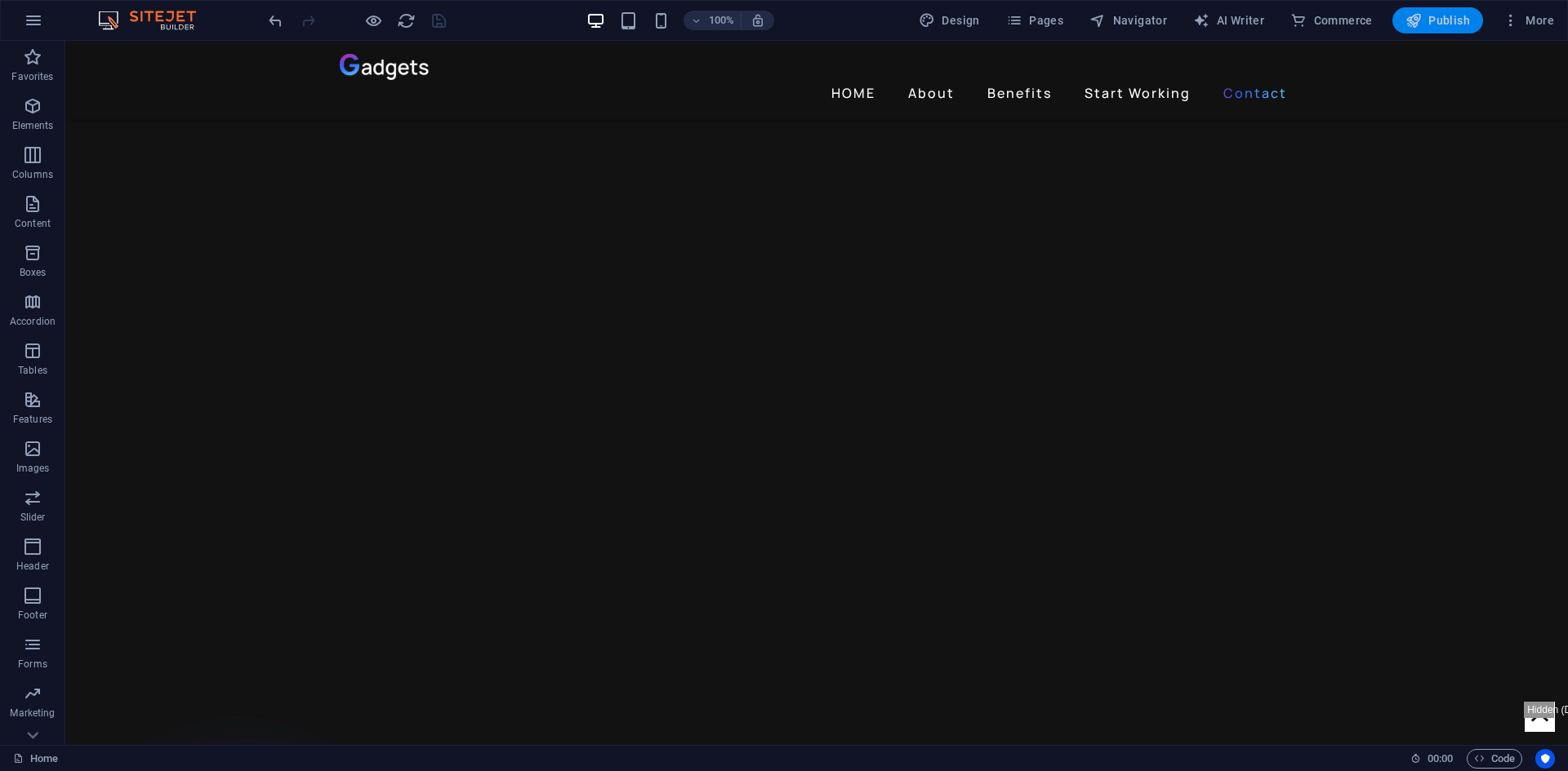
click at [1413, 20] on icon "button" at bounding box center [1414, 20] width 17 height 17
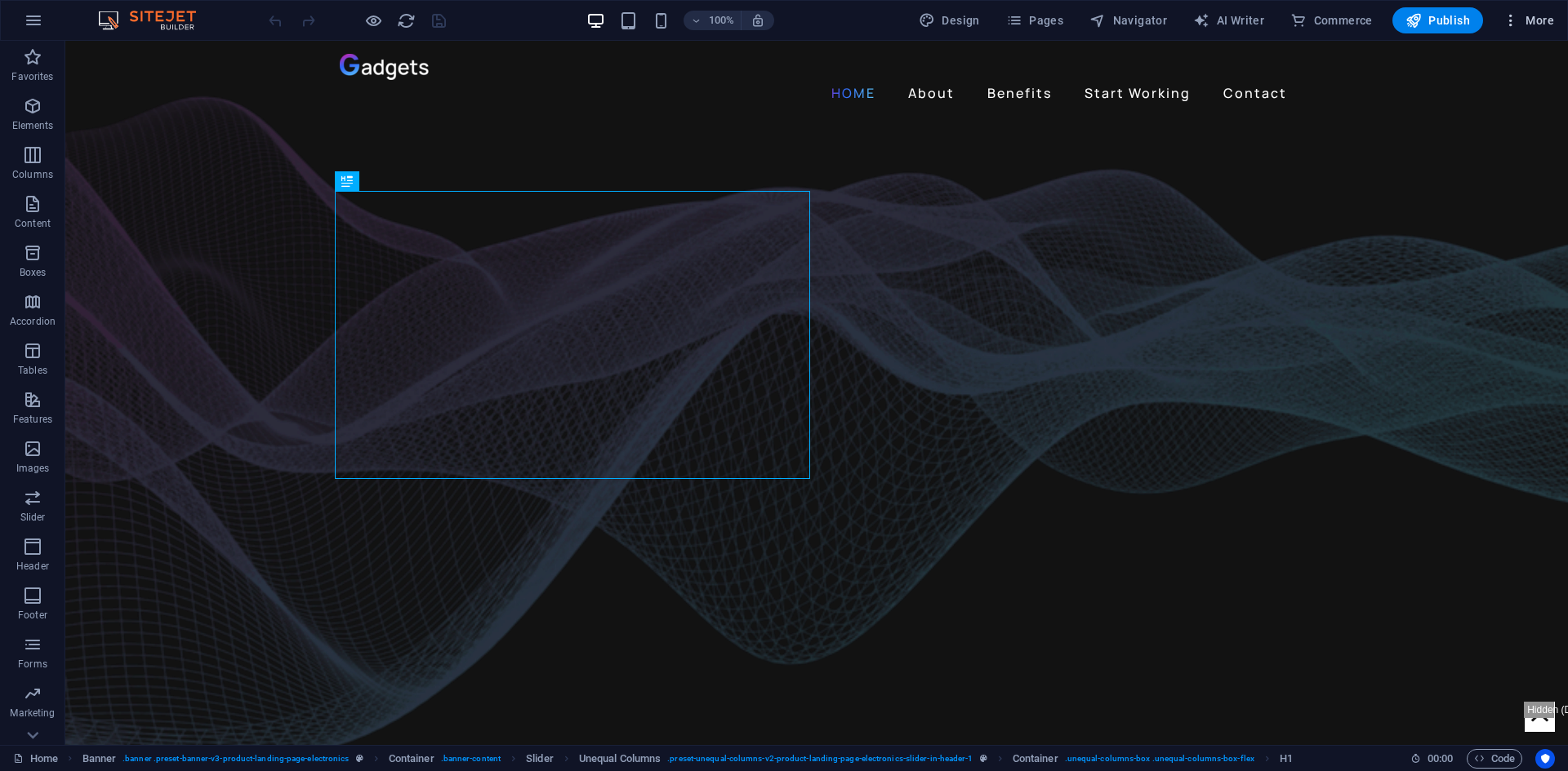
click at [1505, 15] on icon "button" at bounding box center [1511, 20] width 17 height 17
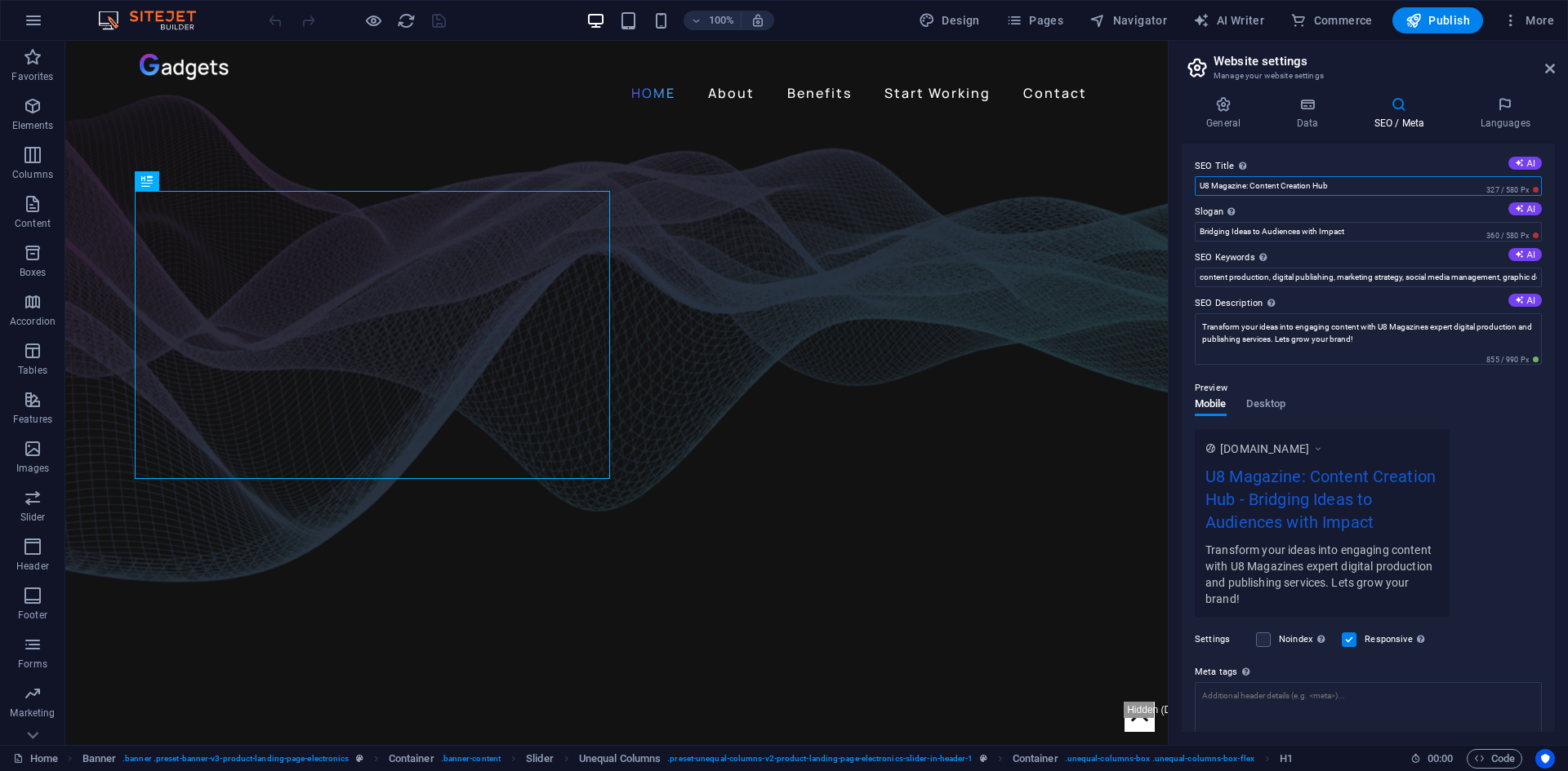
drag, startPoint x: 1248, startPoint y: 187, endPoint x: 1392, endPoint y: 188, distance: 144.0
click at [1392, 188] on input "U8 Magazine: Content Creation Hub" at bounding box center [1368, 185] width 348 height 20
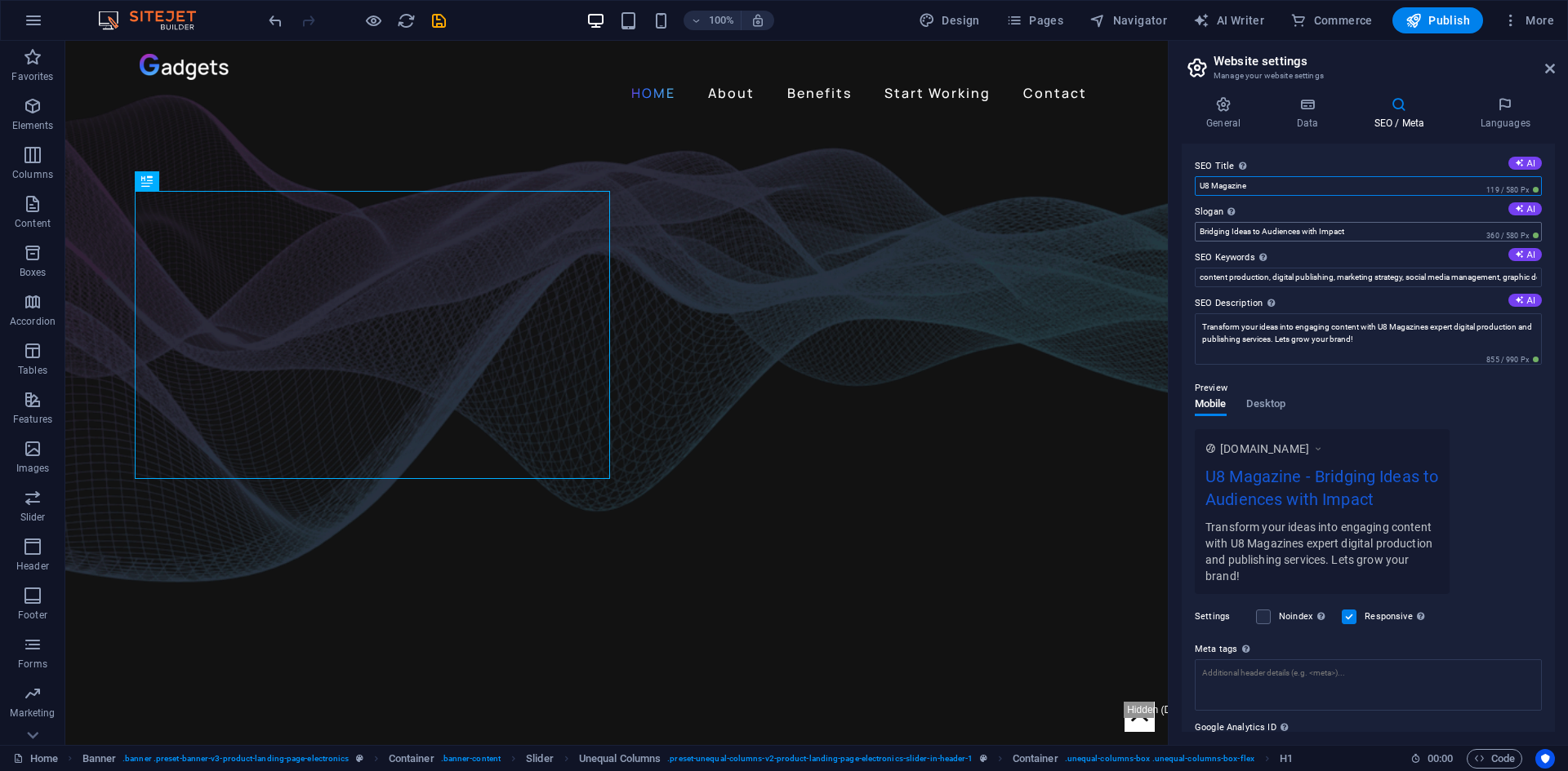
paste input "Content Creation Hub"
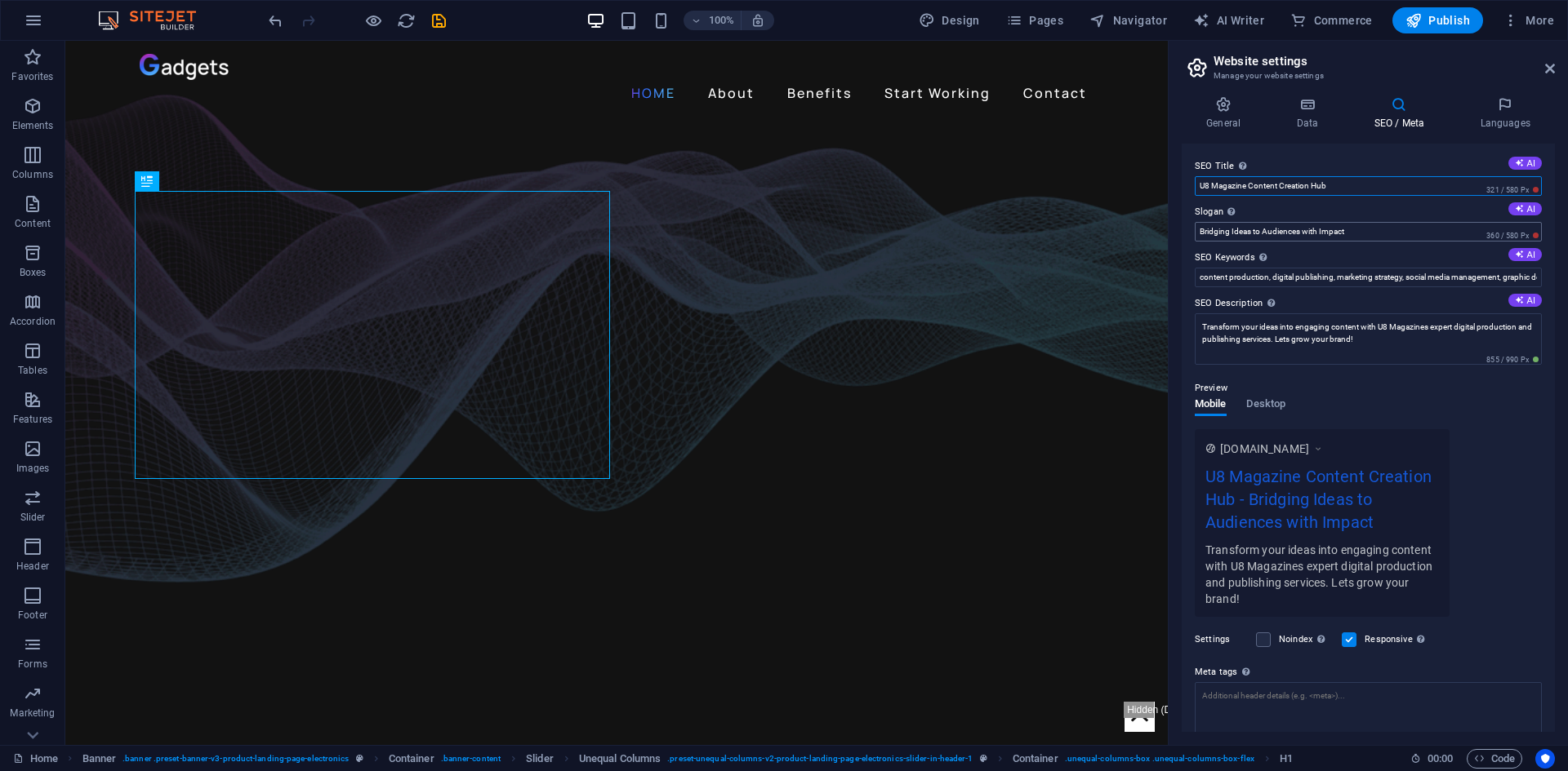
type input "U8 Magazine Content Creation Hub"
drag, startPoint x: 1370, startPoint y: 231, endPoint x: 1197, endPoint y: 227, distance: 173.0
click at [1197, 227] on input "Bridging Ideas to Audiences with Impact" at bounding box center [1368, 231] width 348 height 20
click at [1200, 327] on textarea "Transform your ideas into engaging content with U8 Magazines expert digital pro…" at bounding box center [1368, 339] width 348 height 51
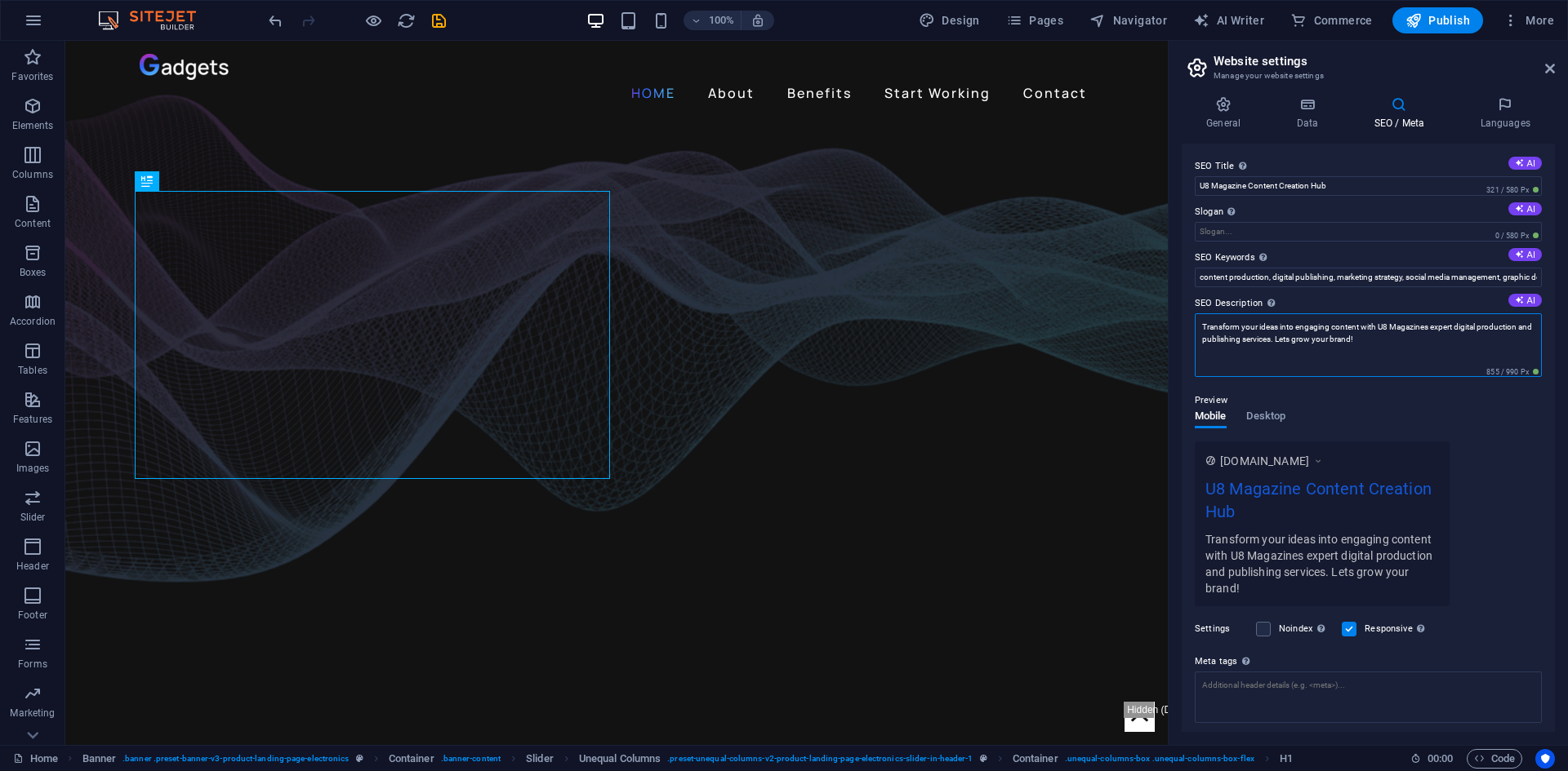
paste textarea "Bridging Ideas to Audiences with Impact"
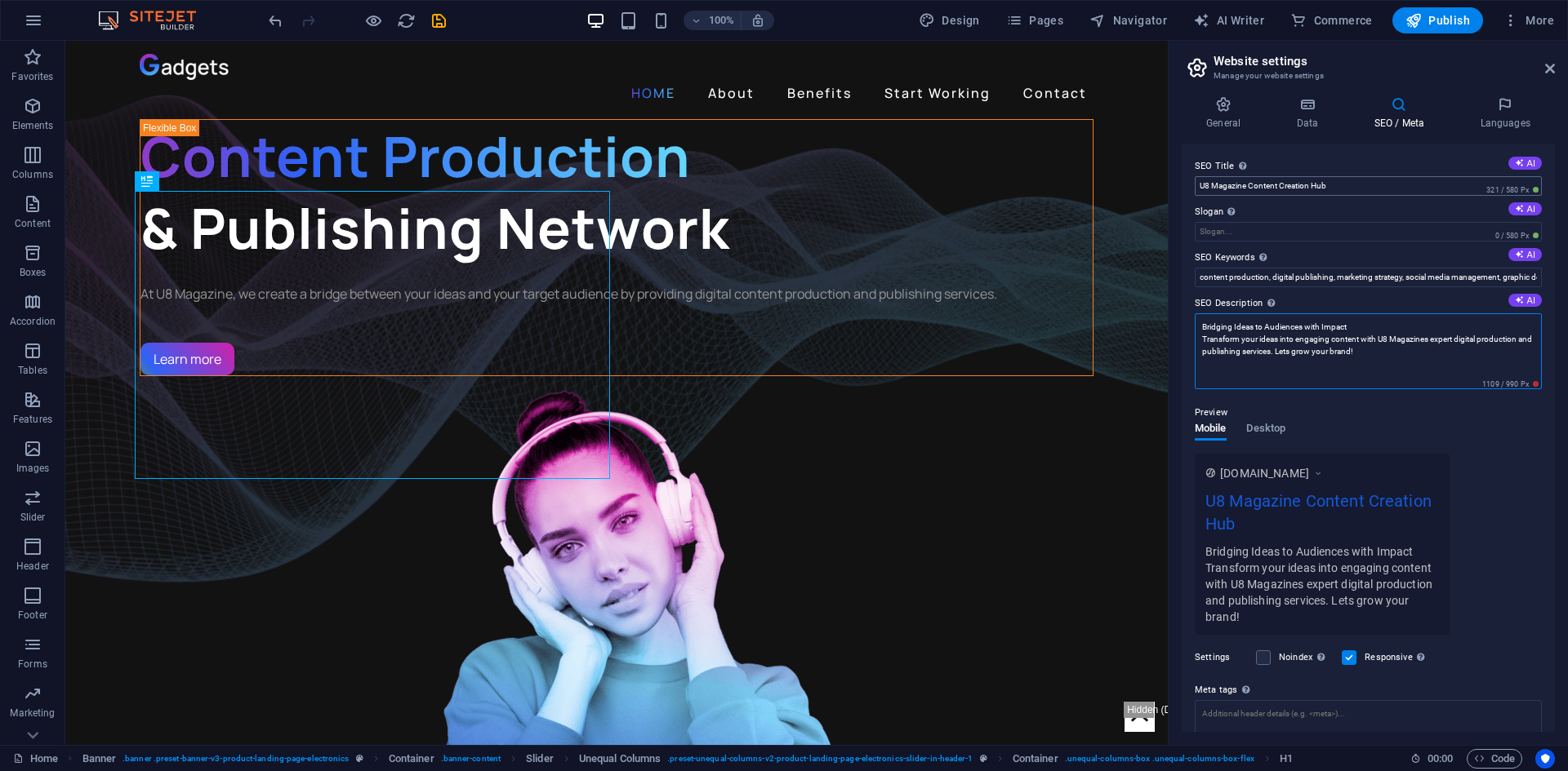
type textarea "Bridging Ideas to Audiences with Impact Transform your ideas into engaging cont…"
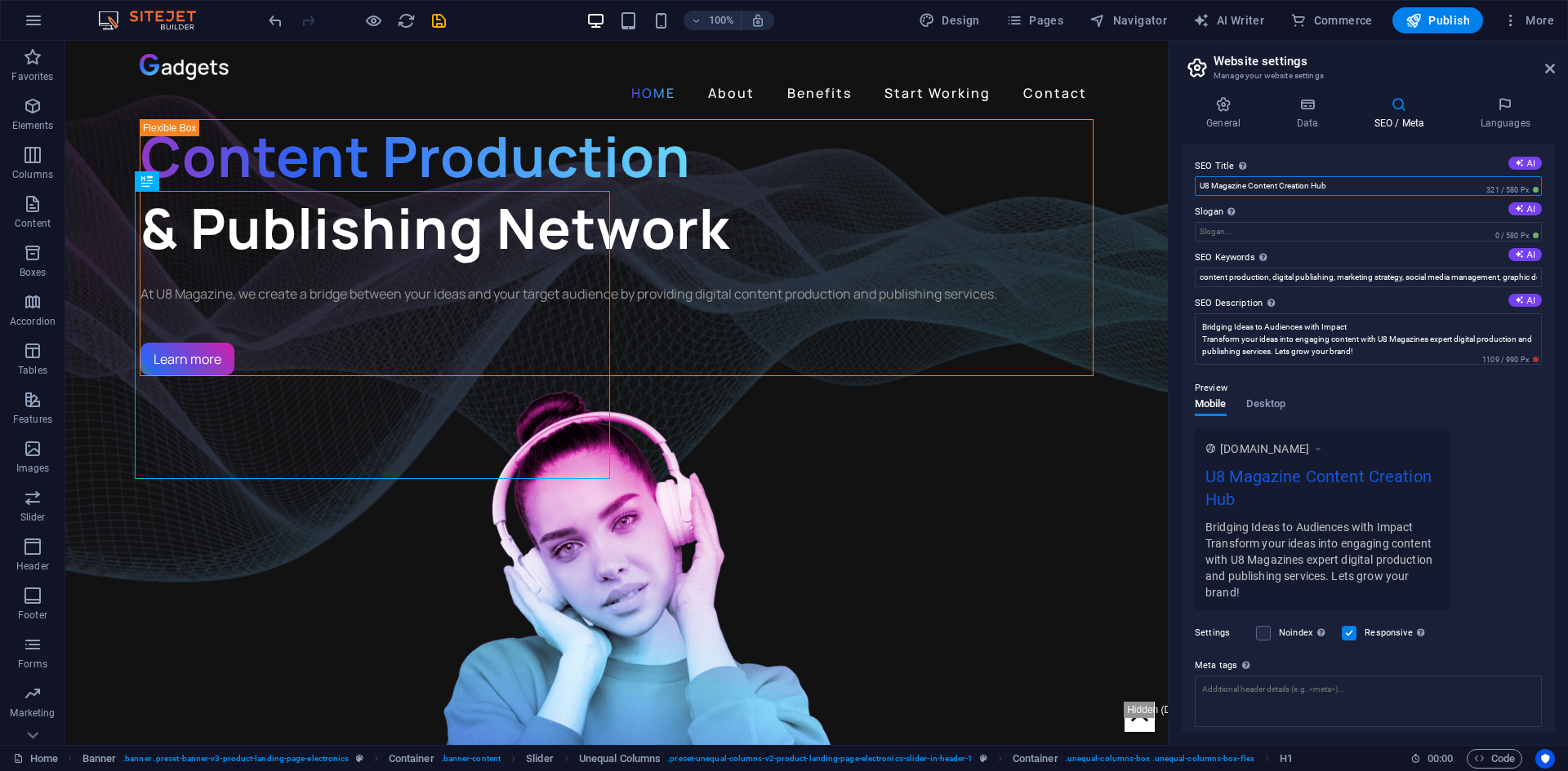
drag, startPoint x: 1248, startPoint y: 182, endPoint x: 1363, endPoint y: 178, distance: 115.1
click at [1363, 178] on input "U8 Magazine Content Creation Hub" at bounding box center [1368, 185] width 348 height 20
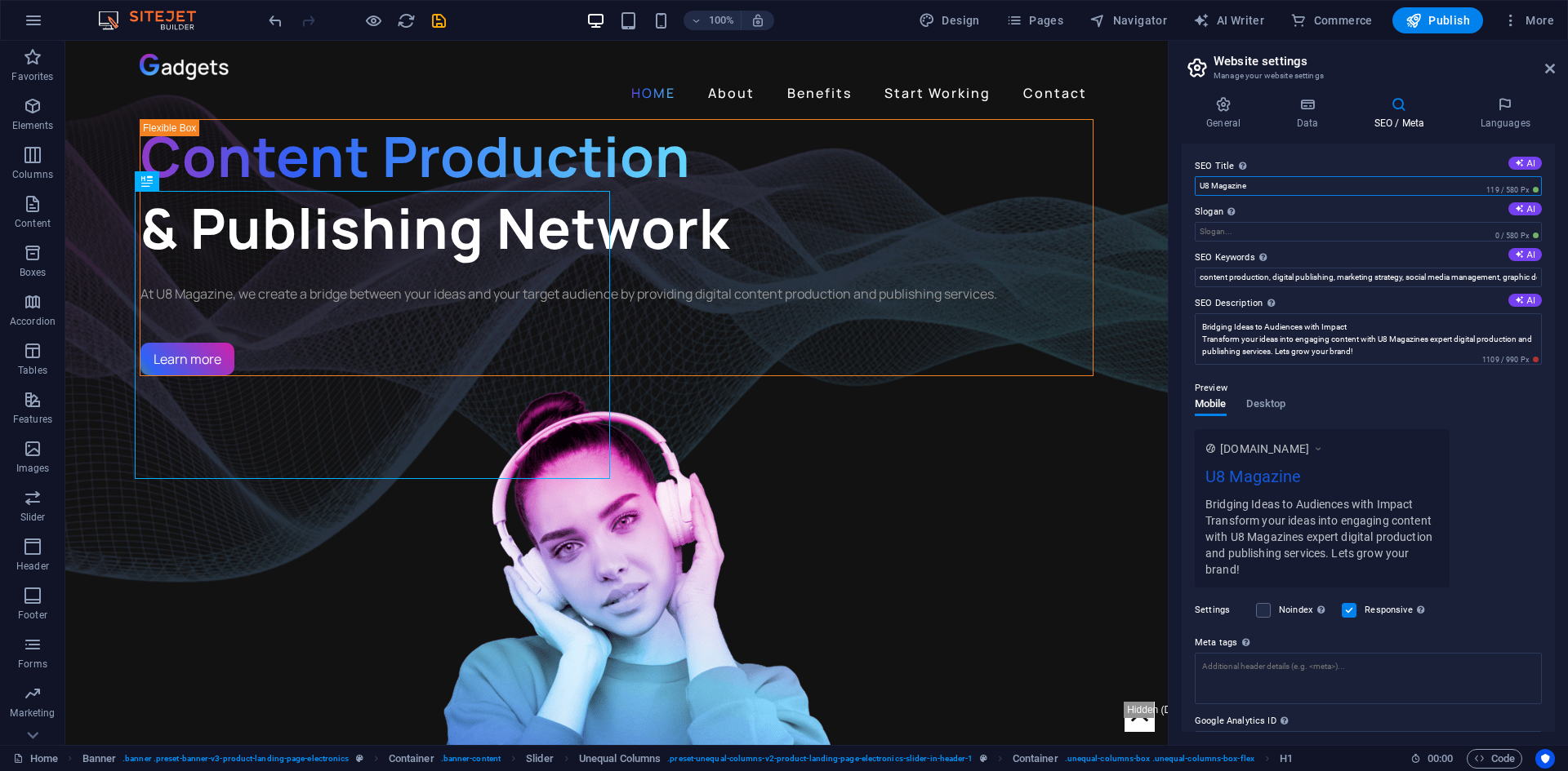
type input "U8 Magazine"
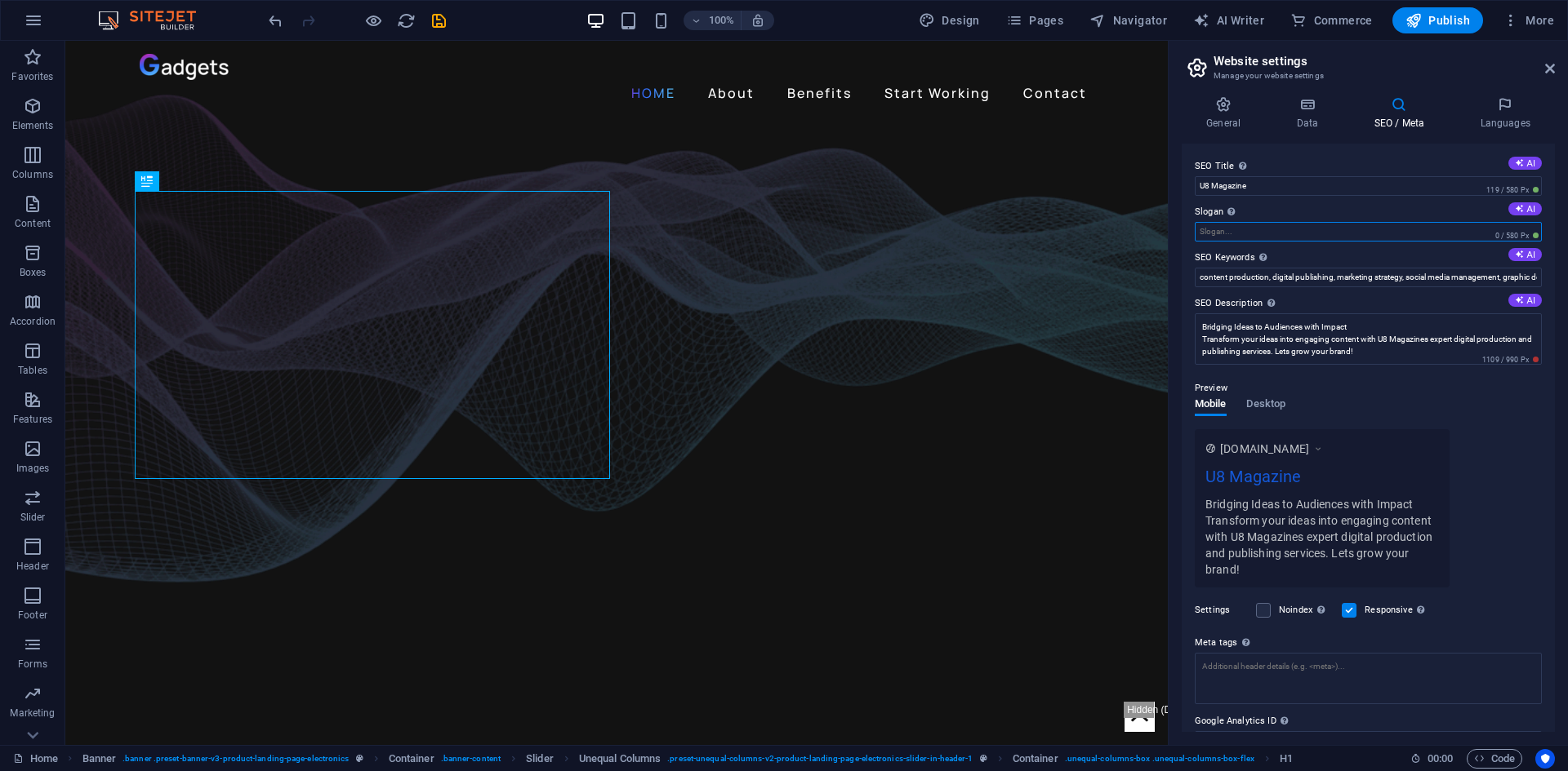
click at [1234, 241] on input "Slogan The slogan of your website. AI" at bounding box center [1368, 231] width 348 height 20
paste input "Content Creation Hub"
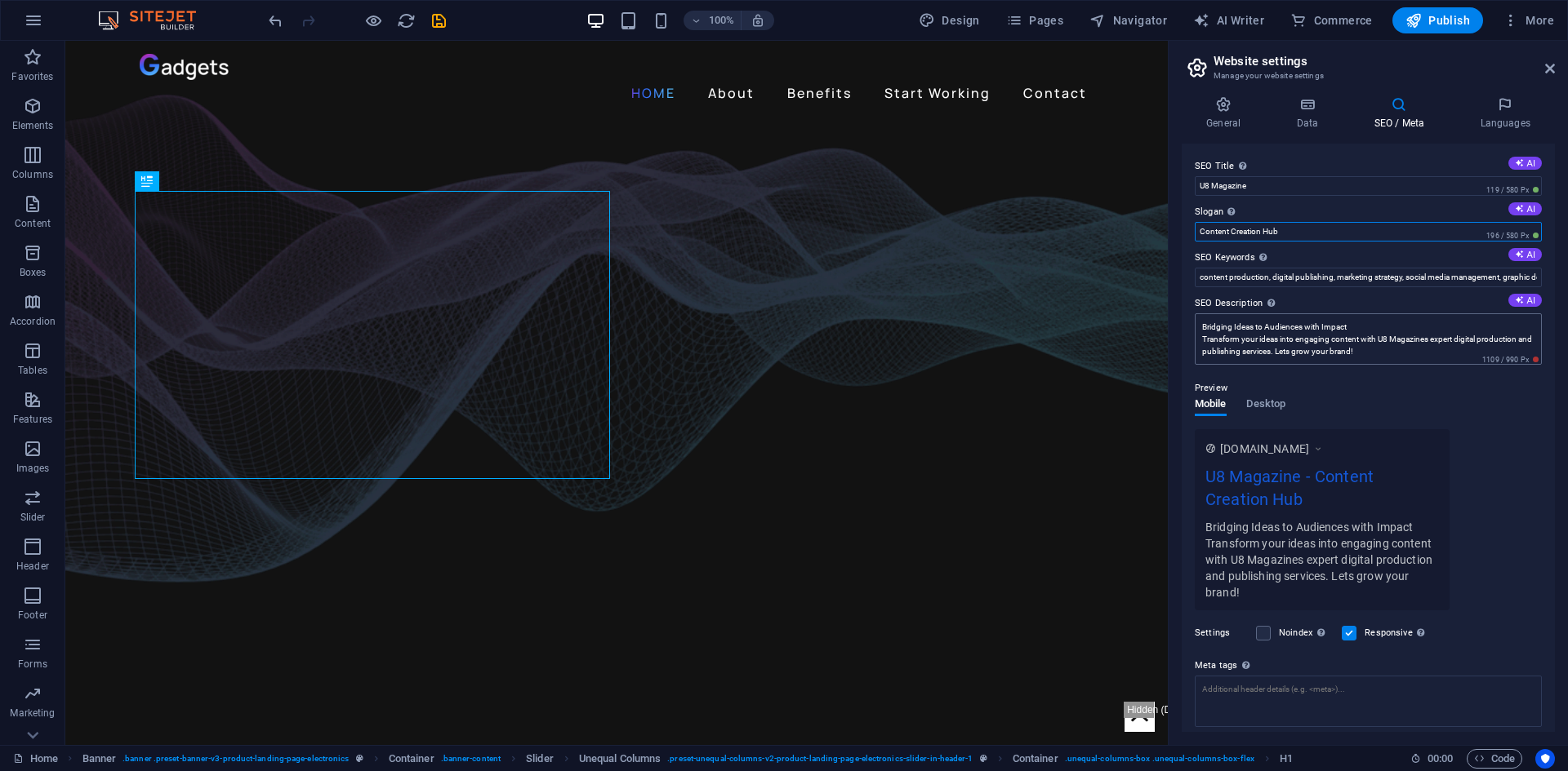
type input "Content Creation Hub"
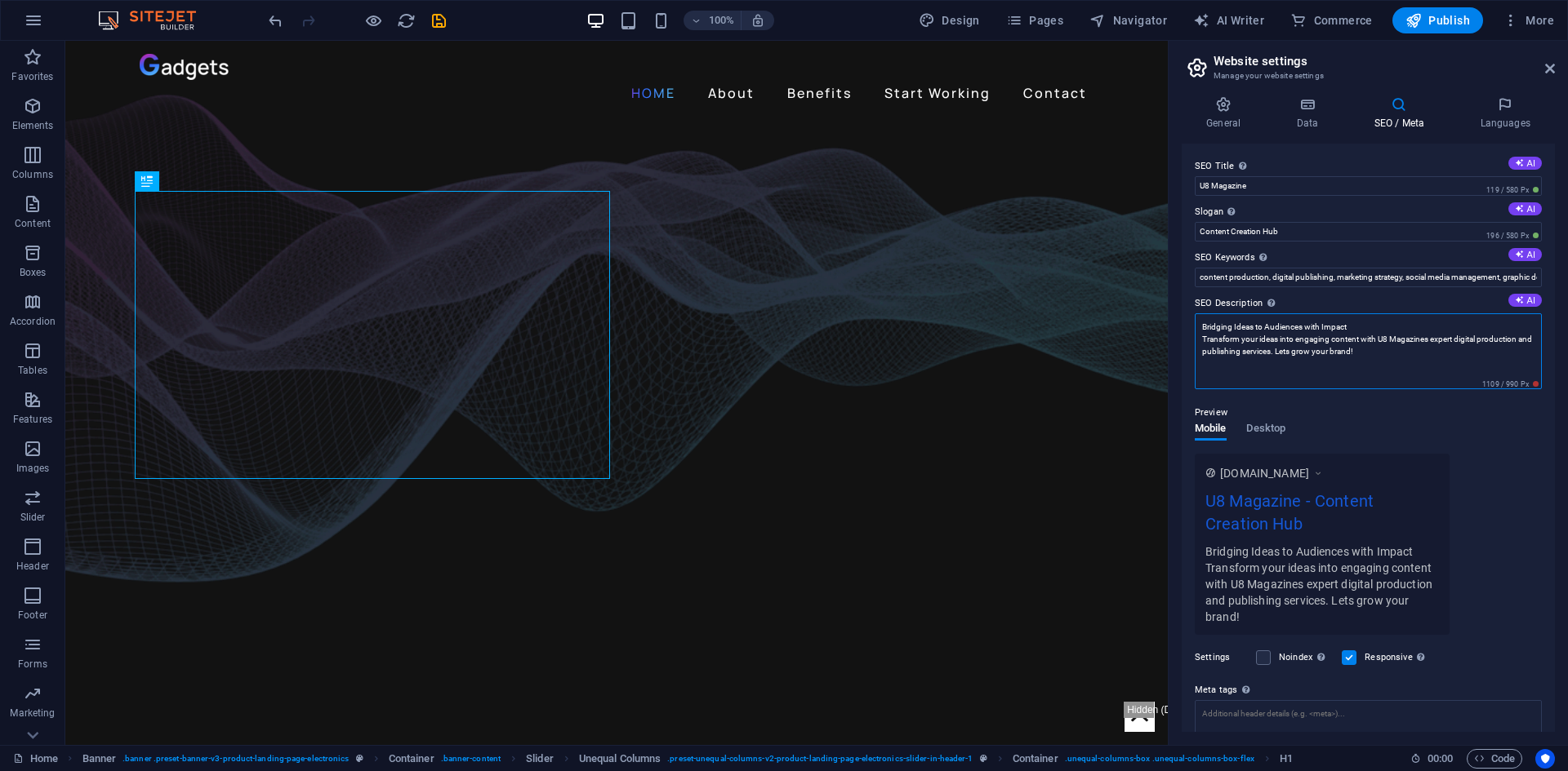
click at [1402, 354] on textarea "Bridging Ideas to Audiences with Impact Transform your ideas into engaging cont…" at bounding box center [1368, 352] width 348 height 76
click at [1520, 302] on icon at bounding box center [1520, 300] width 9 height 9
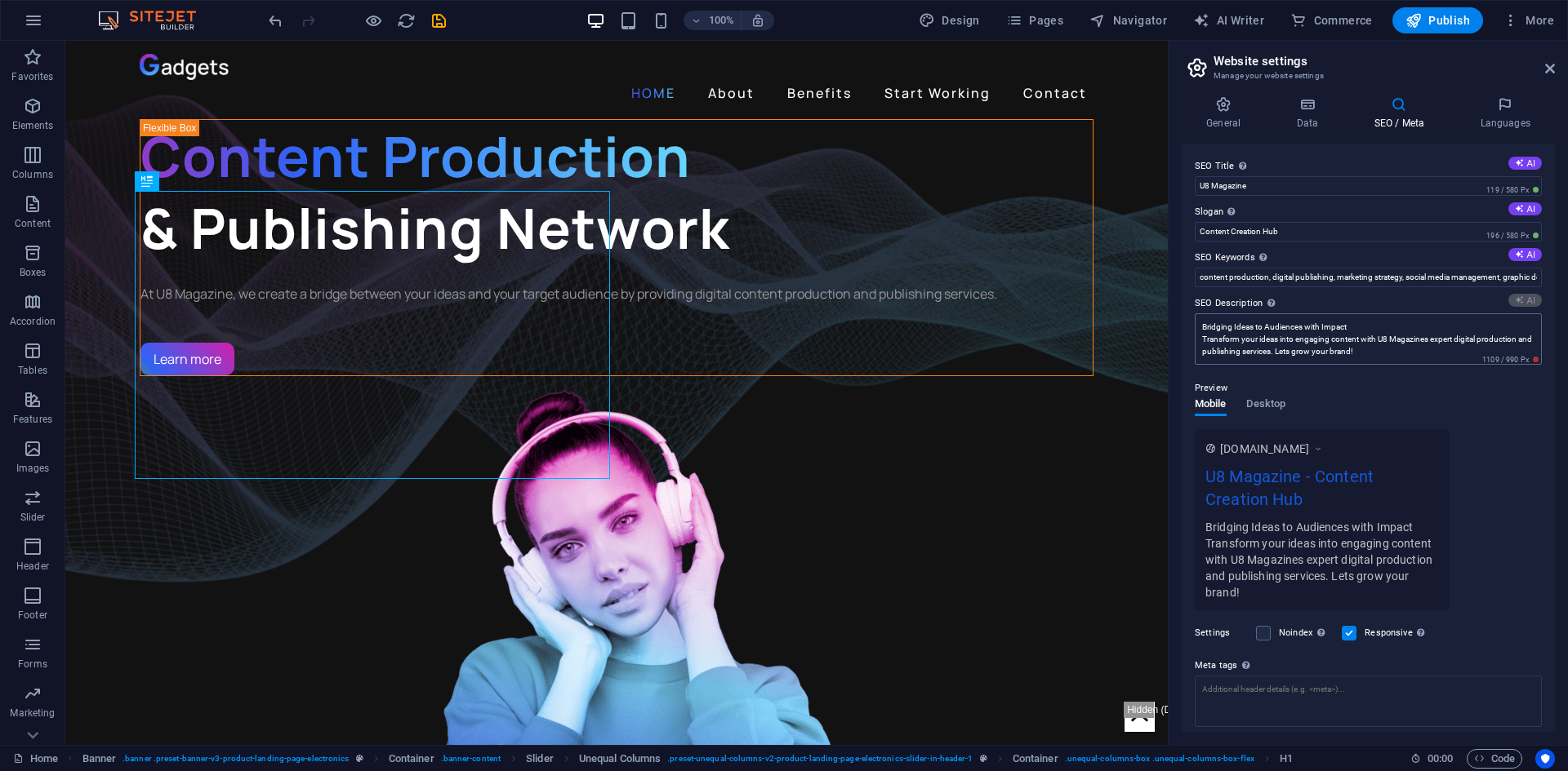
type textarea "Elevate your brand with U8 Magazines expert digital content production and publ…"
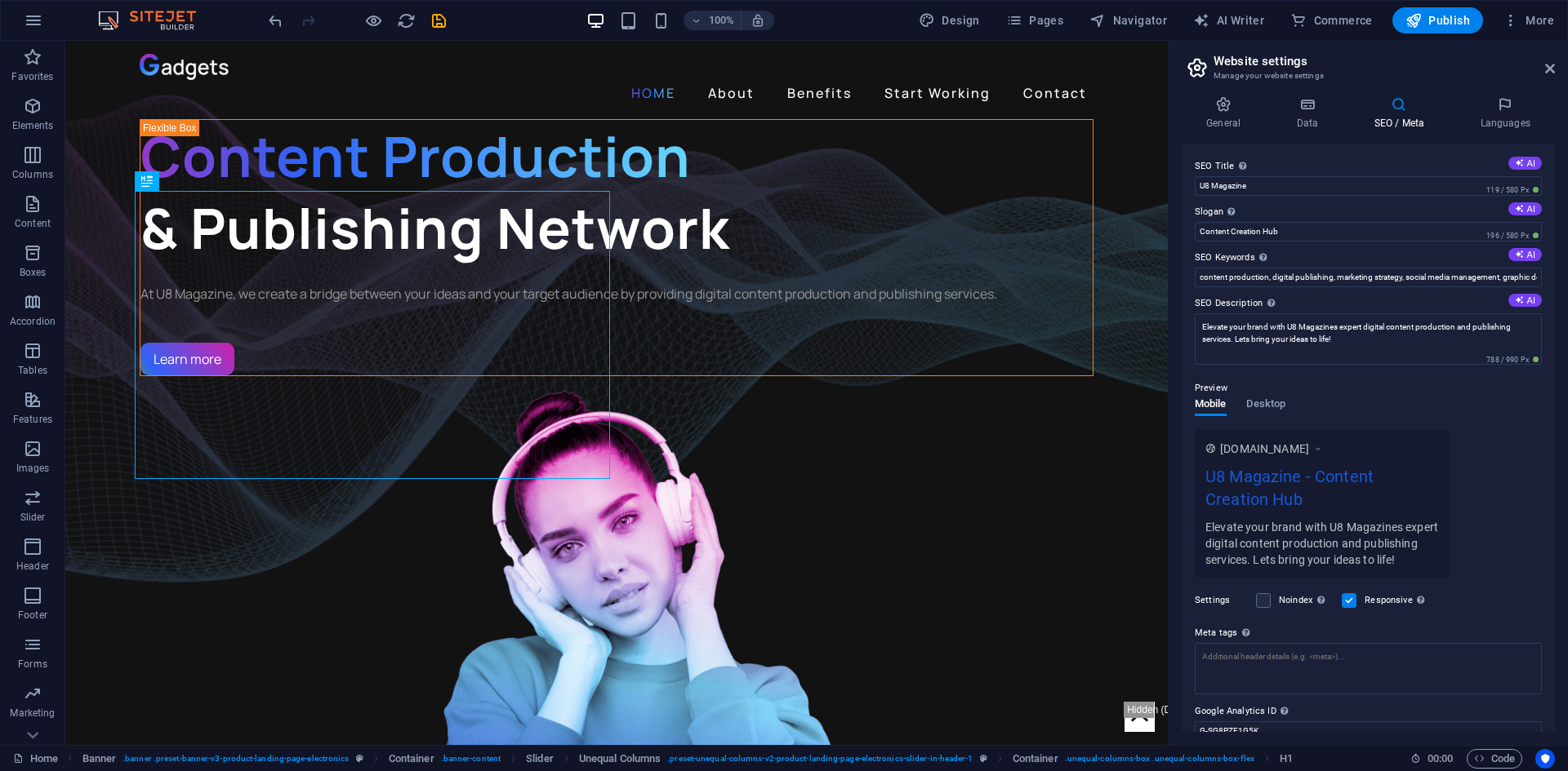
click at [1479, 386] on div "Preview" at bounding box center [1368, 388] width 348 height 20
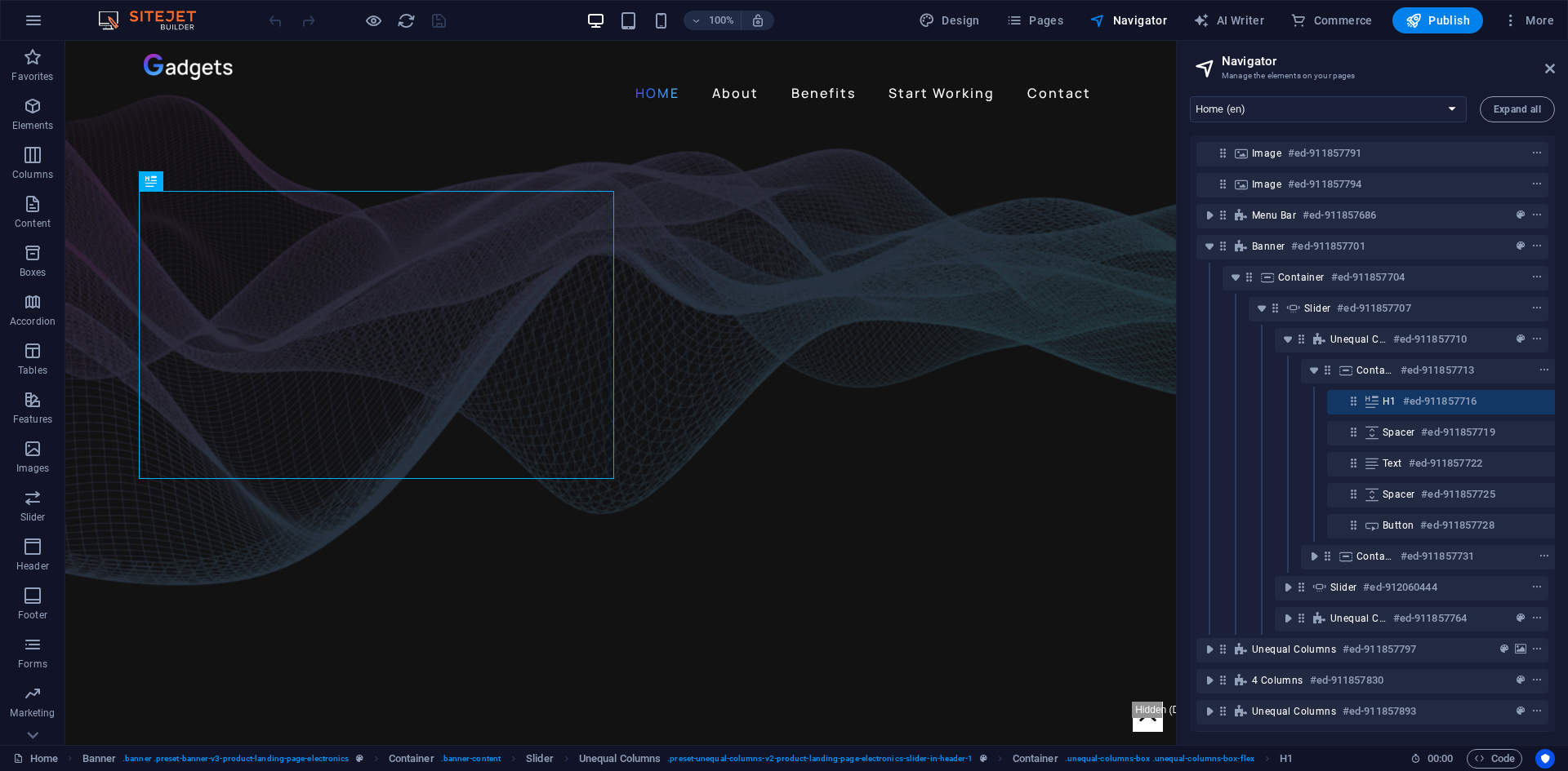
scroll to position [0, 30]
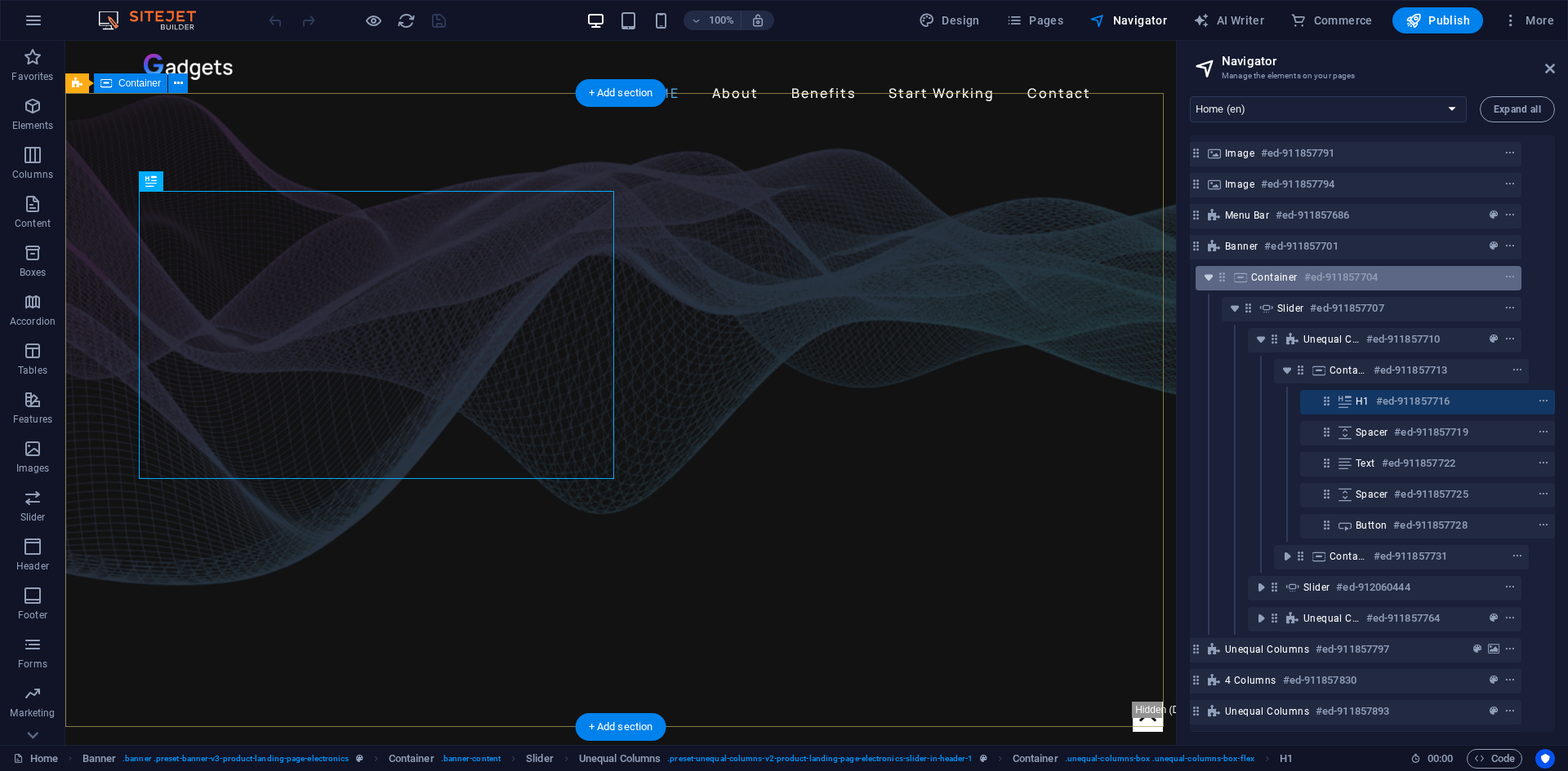
click at [1202, 271] on icon "toggle-expand" at bounding box center [1209, 277] width 17 height 17
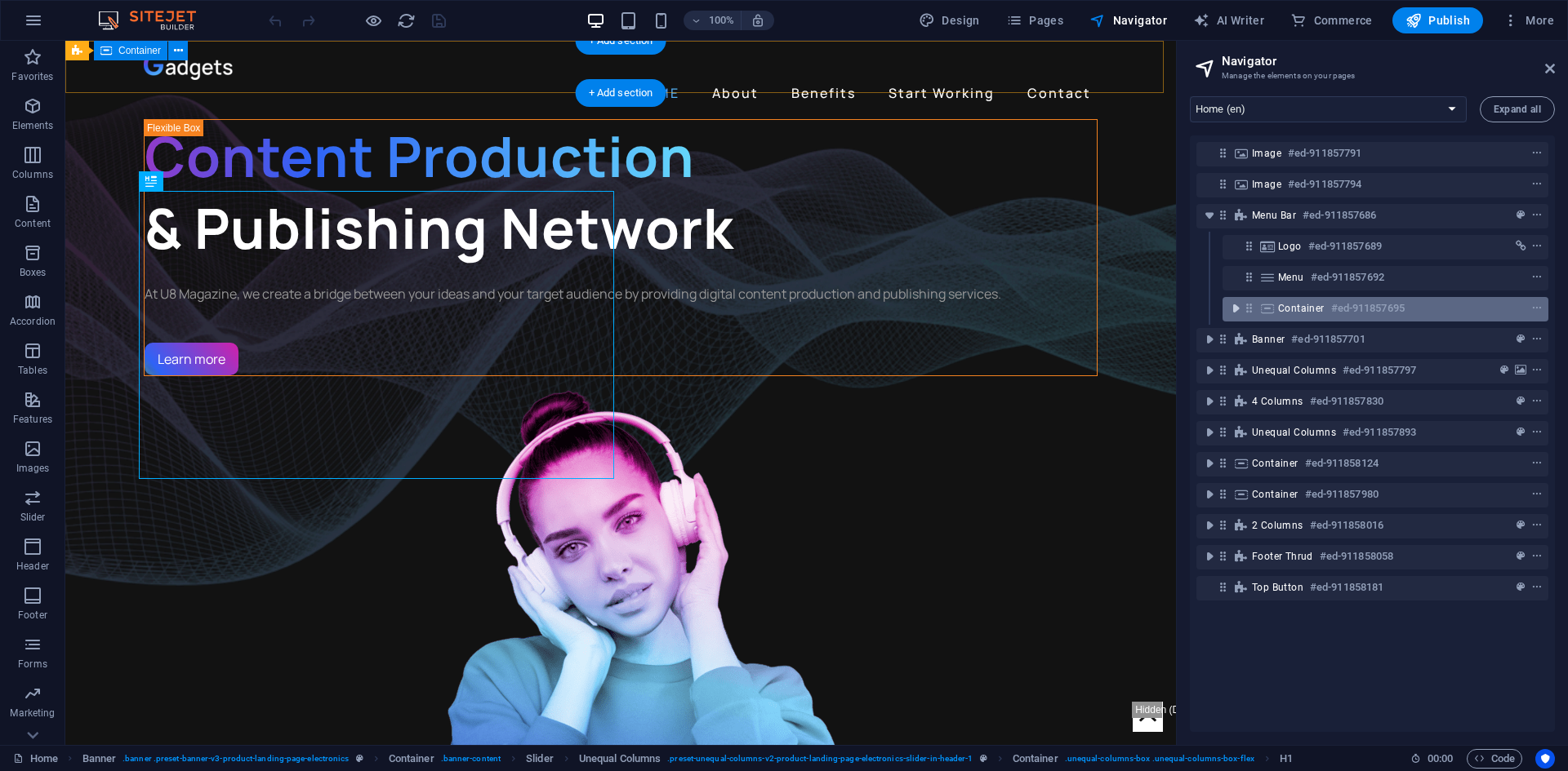
click at [1234, 308] on icon "toggle-expand" at bounding box center [1236, 309] width 17 height 17
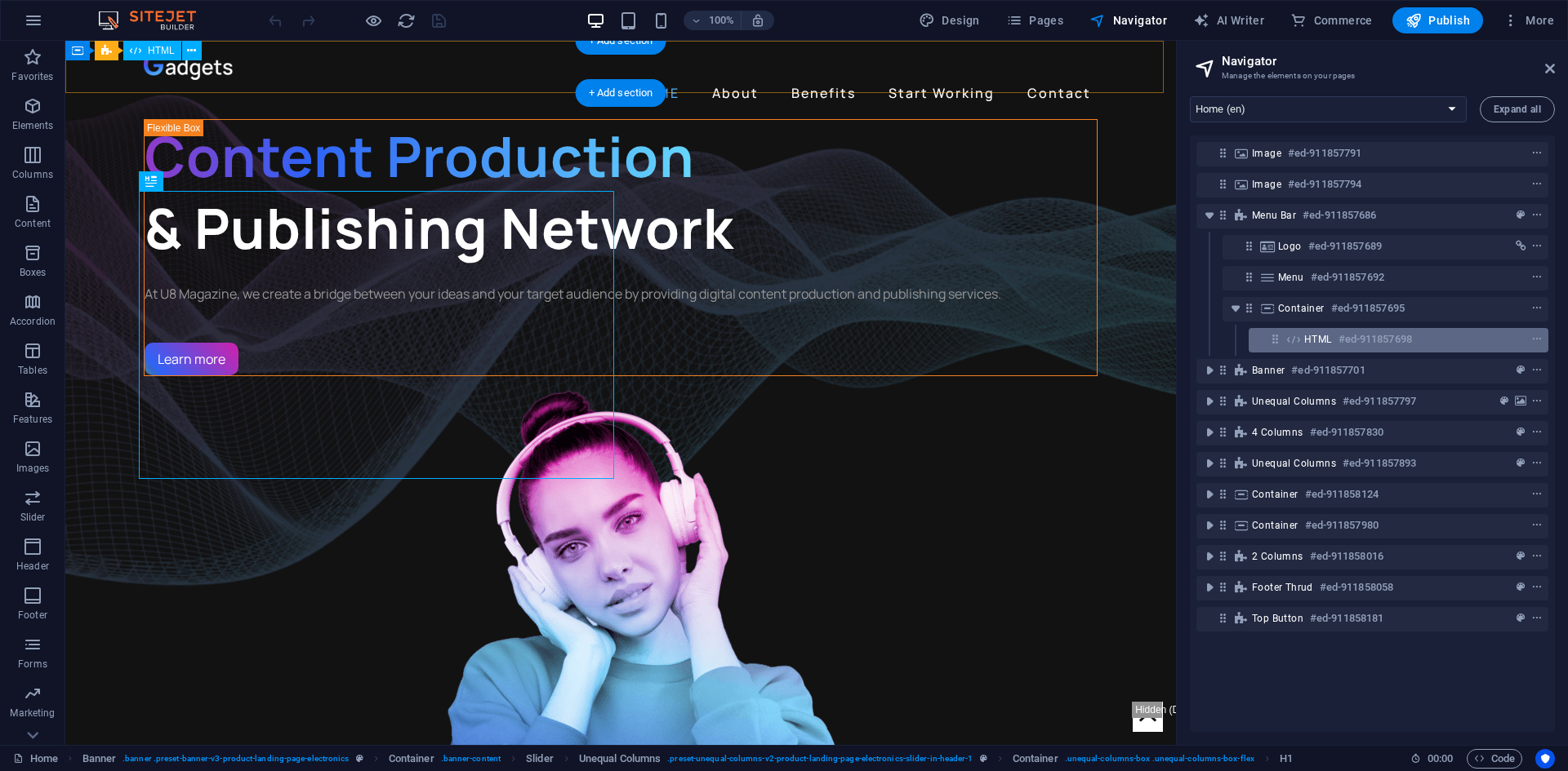
click at [1302, 333] on icon at bounding box center [1293, 340] width 18 height 13
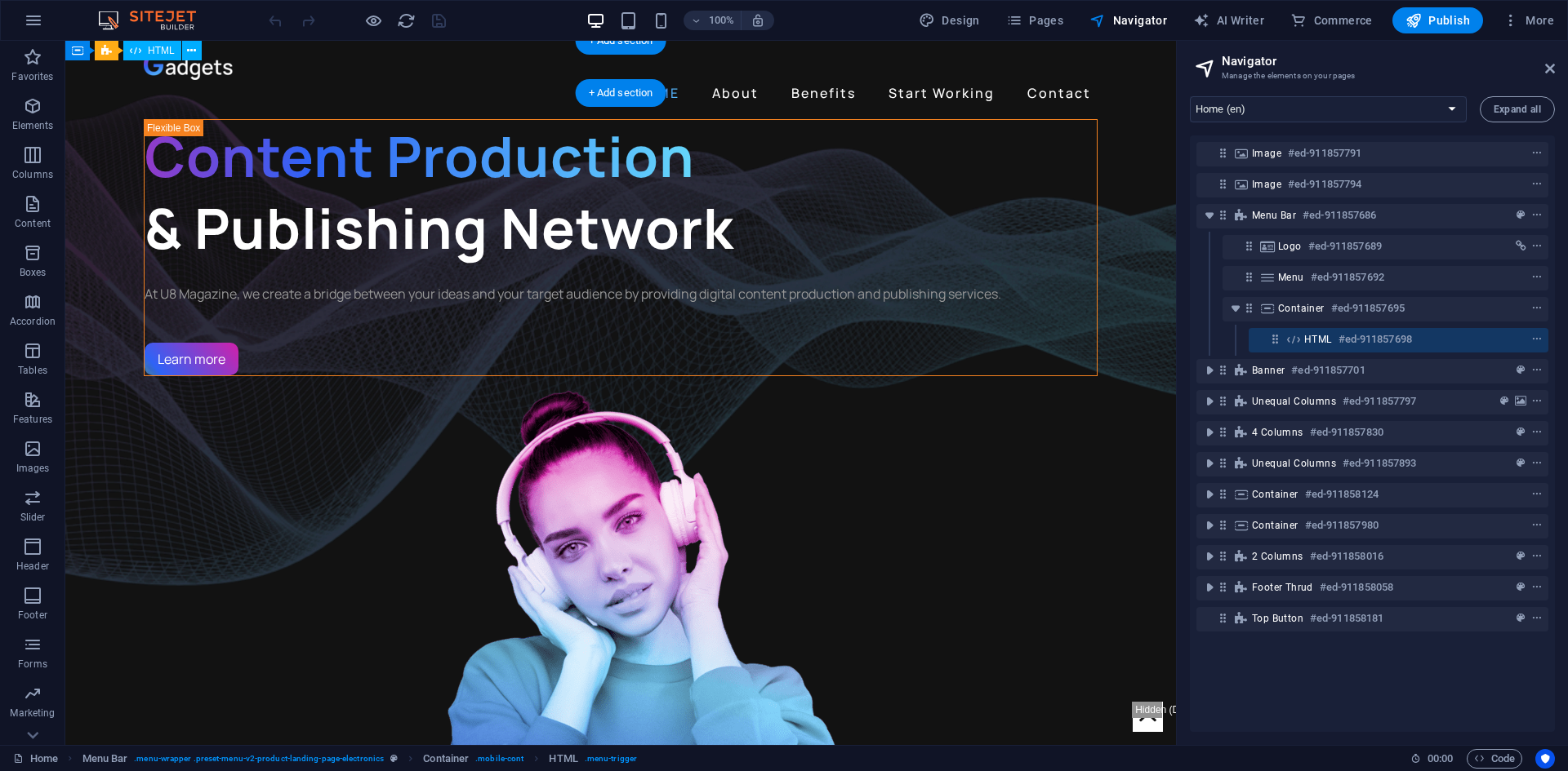
click at [1312, 343] on span "HTML" at bounding box center [1318, 340] width 28 height 13
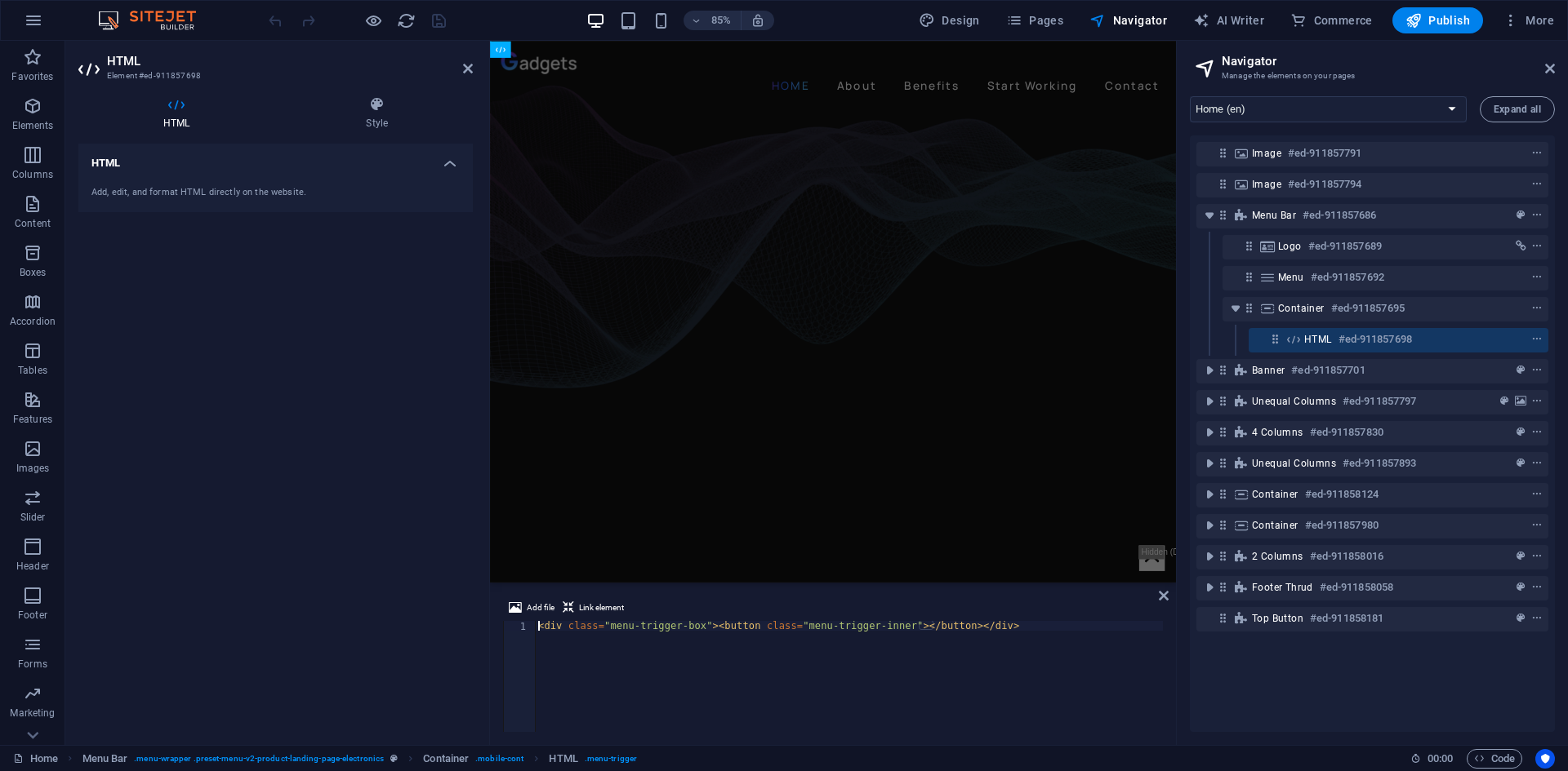
click at [245, 177] on div "Add, edit, and format HTML directly on the website." at bounding box center [275, 193] width 394 height 40
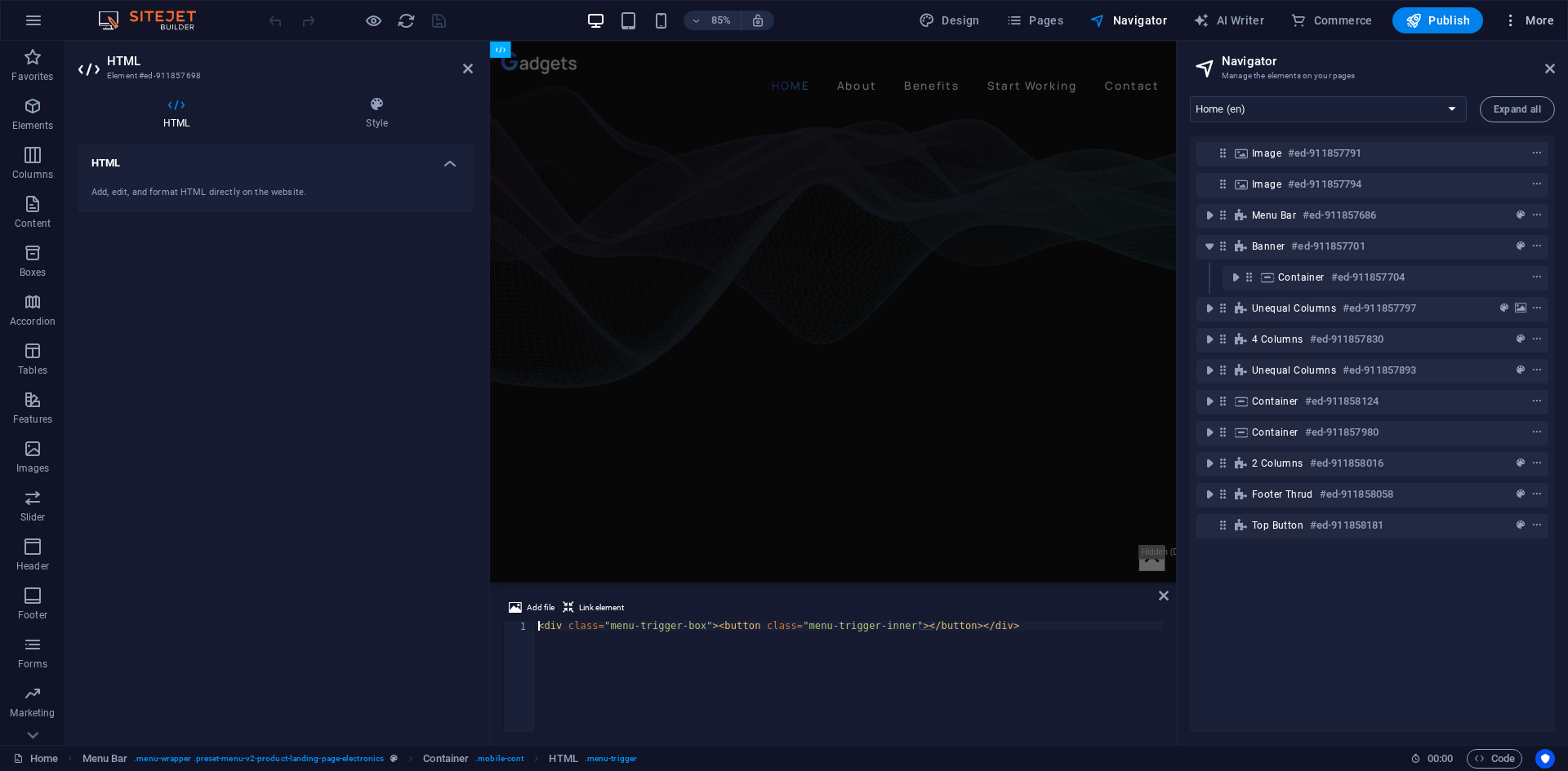
click at [1533, 21] on span "More" at bounding box center [1528, 20] width 51 height 17
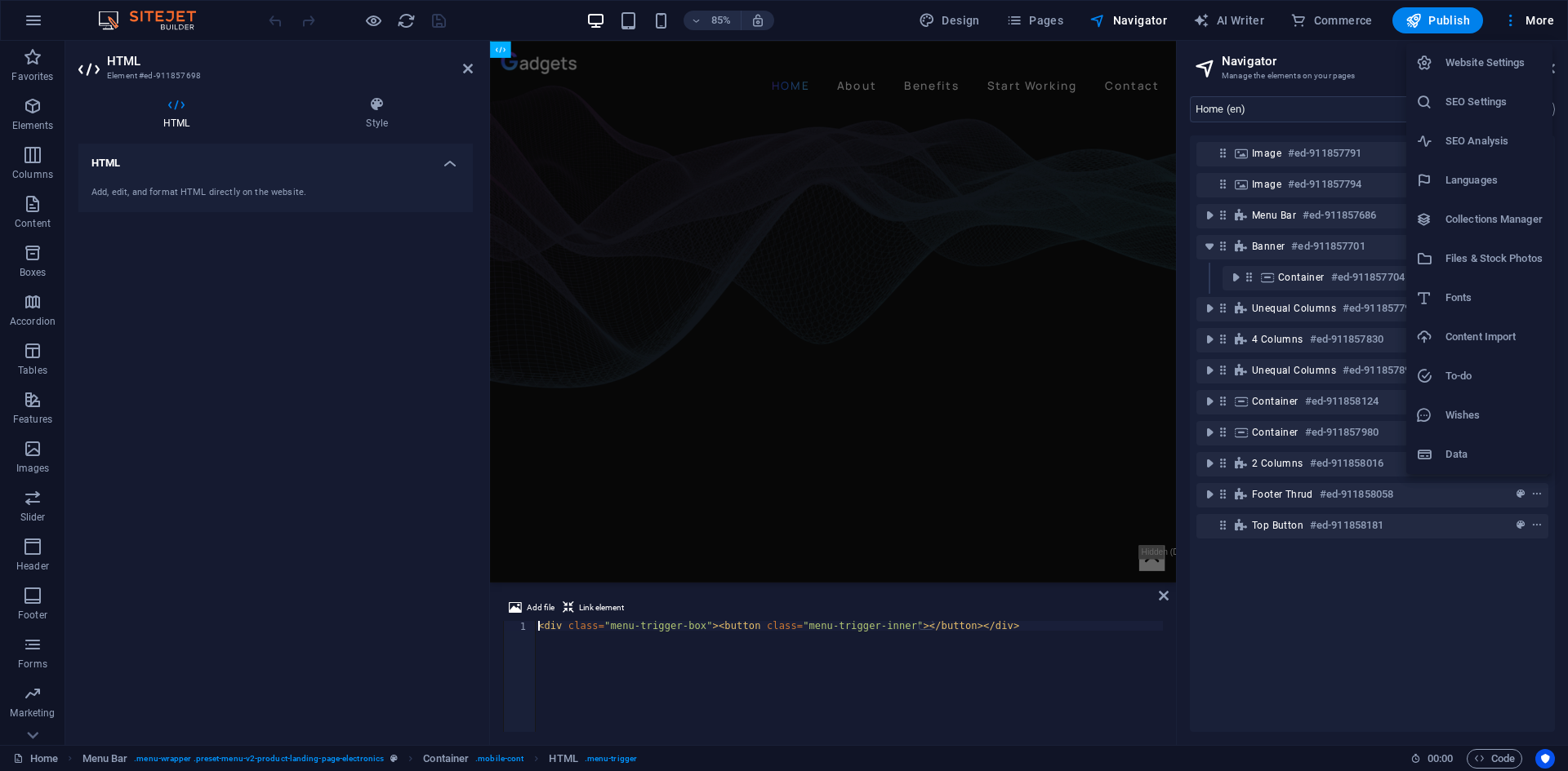
click at [1469, 107] on h6 "SEO Settings" at bounding box center [1494, 101] width 97 height 20
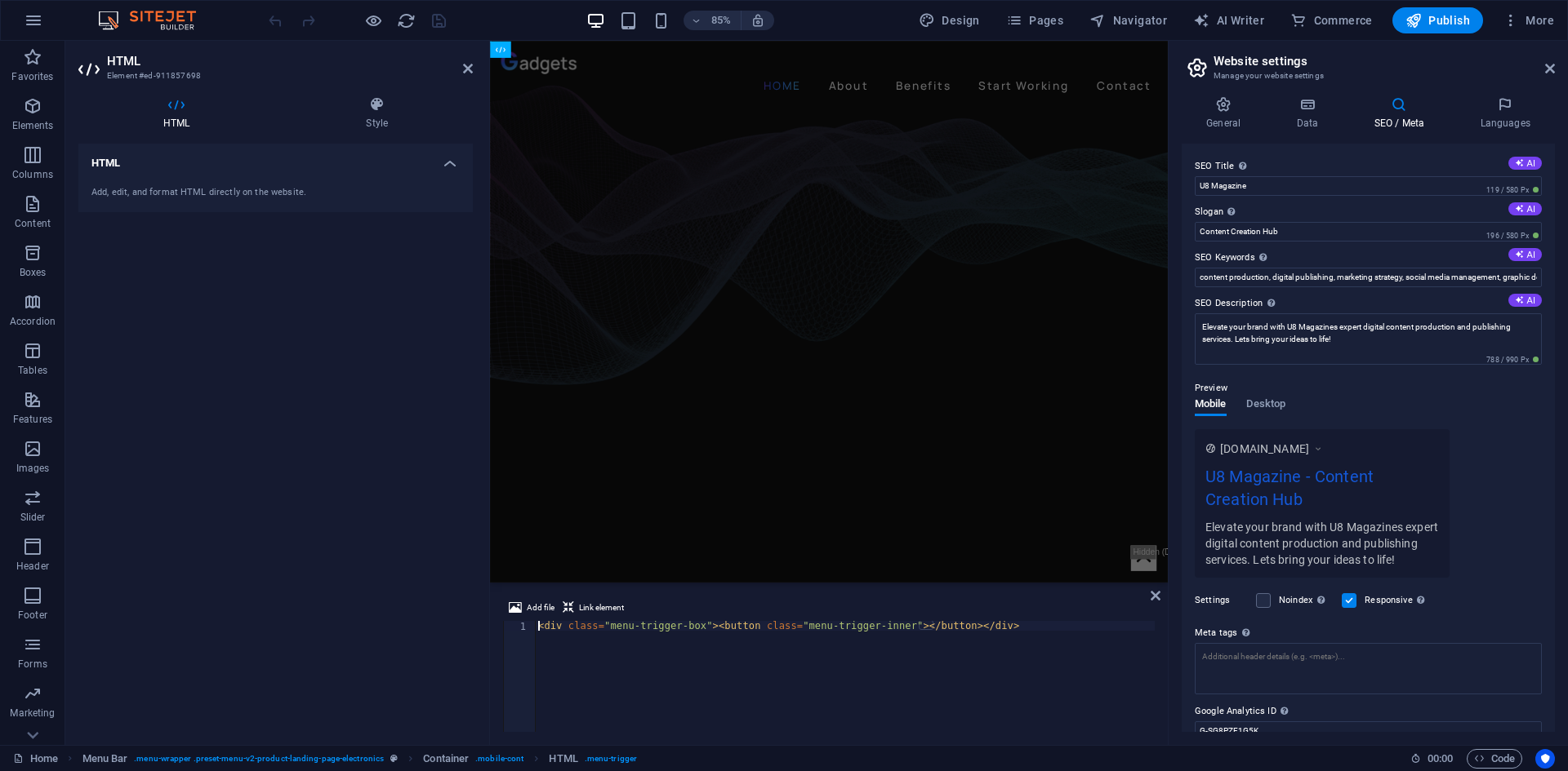
scroll to position [68, 0]
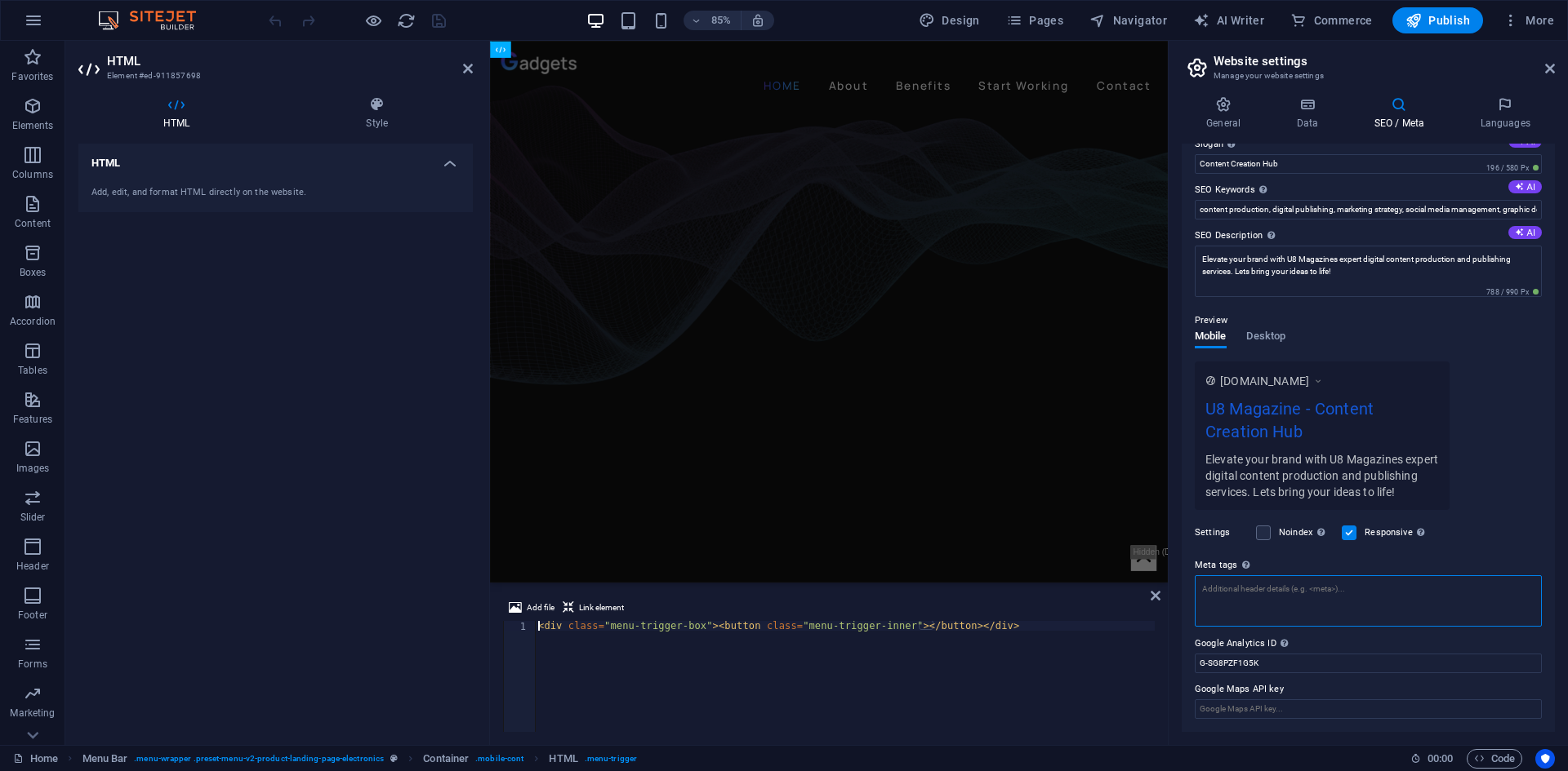
click at [1340, 602] on textarea "Meta tags Enter HTML code here that will be placed inside the tags of your webs…" at bounding box center [1368, 601] width 348 height 51
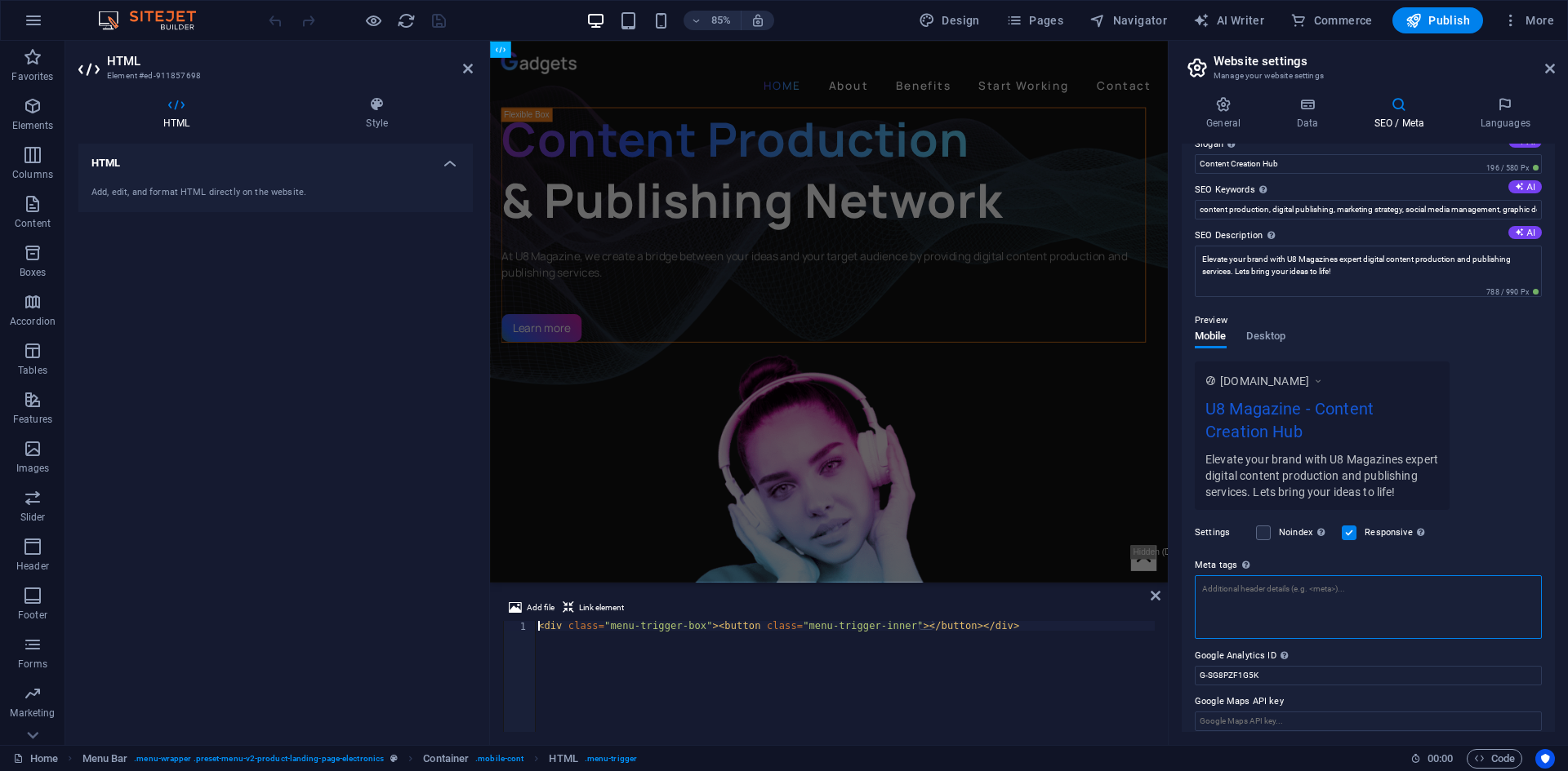
paste textarea "<script>var a=['en','fa'];window.location.href='/'+(navigator.languages.find(l=…"
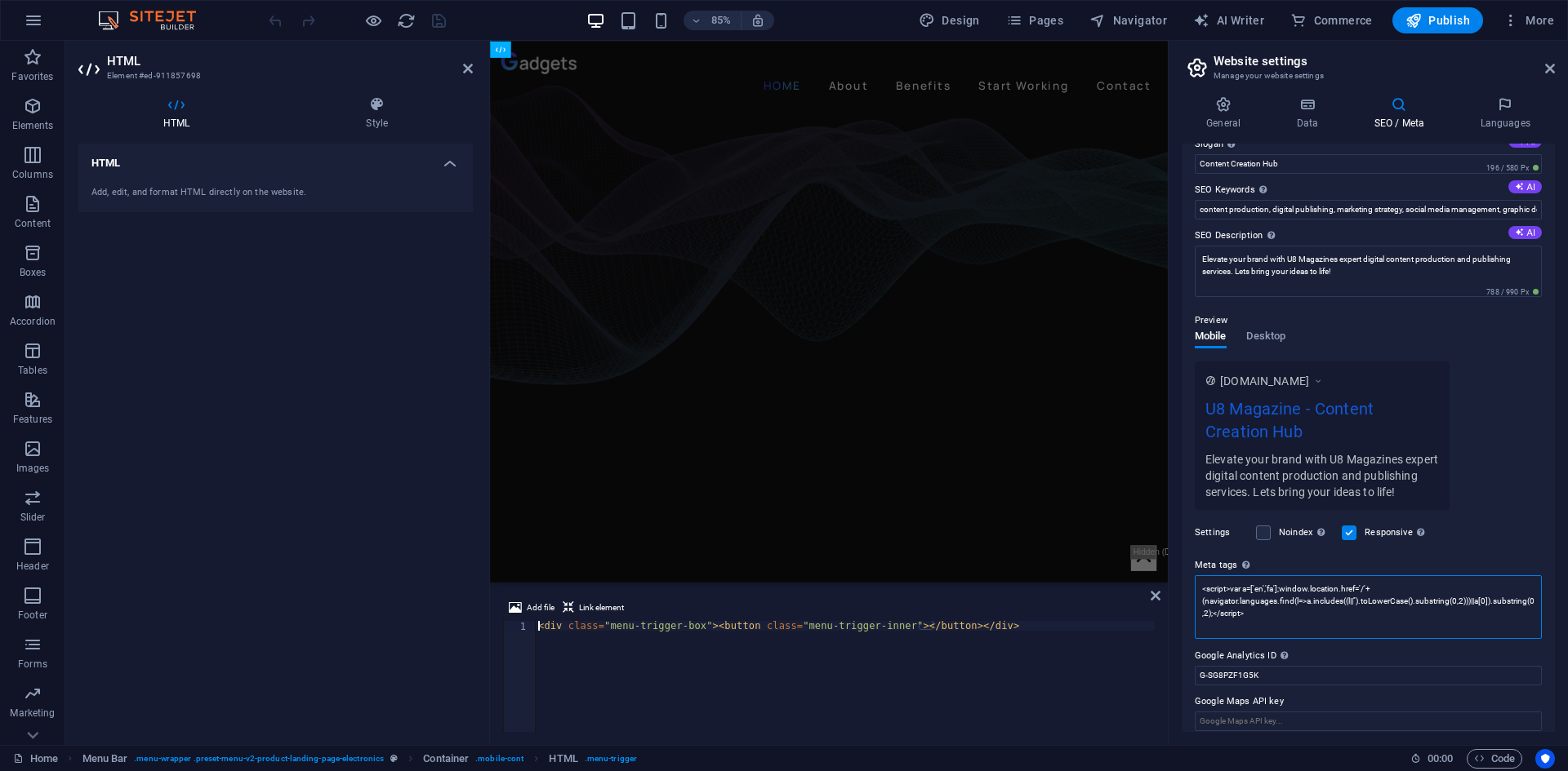
type textarea "<script>var a=['en','fa'];window.location.href='/'+(navigator.languages.find(l=…"
click at [1506, 541] on div "Settings Noindex Instruct search engines to exclude this website from search re…" at bounding box center [1368, 533] width 348 height 46
drag, startPoint x: 1380, startPoint y: 615, endPoint x: 1367, endPoint y: 615, distance: 13.0
click at [1367, 615] on textarea "<script>var a=['en','fa'];window.location.href='/'+(navigator.languages.find(l=…" at bounding box center [1368, 614] width 348 height 76
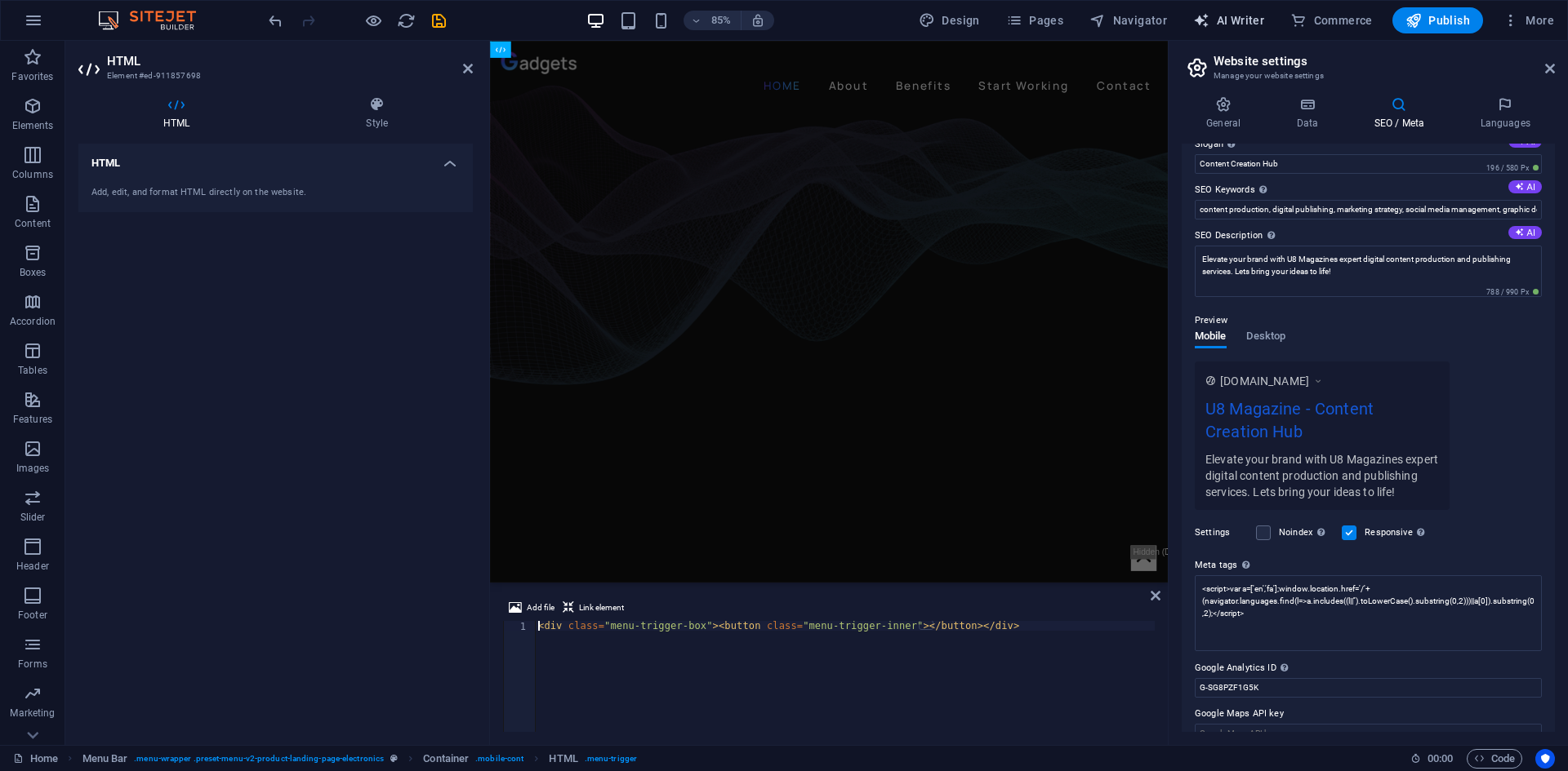
select select "English"
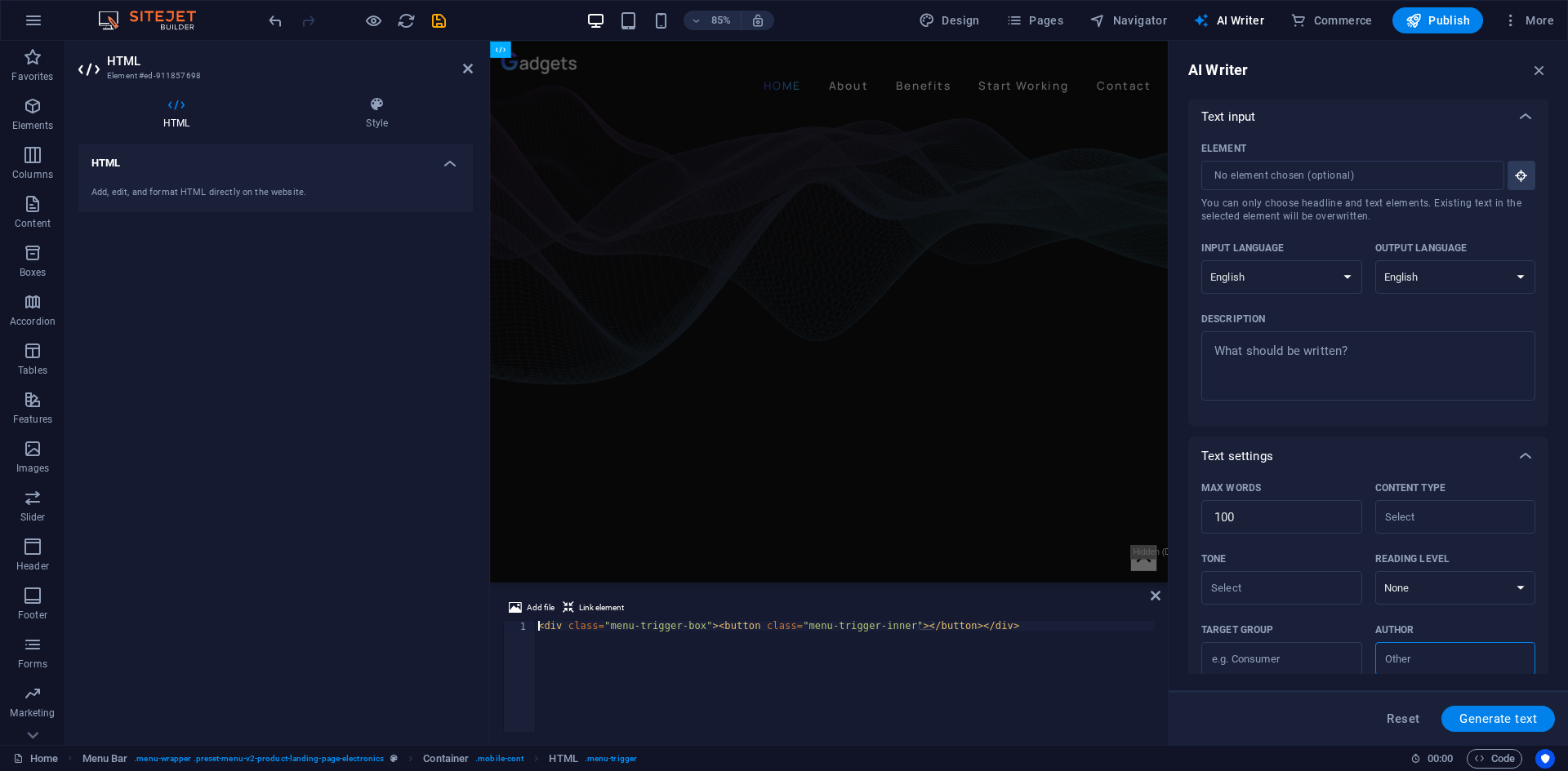
scroll to position [0, 0]
click at [1294, 167] on input "Element ​ You can only choose headline and text elements. Existing text in the …" at bounding box center [1347, 178] width 292 height 30
type textarea "x"
click at [1303, 367] on textarea "Description x ​" at bounding box center [1368, 368] width 318 height 53
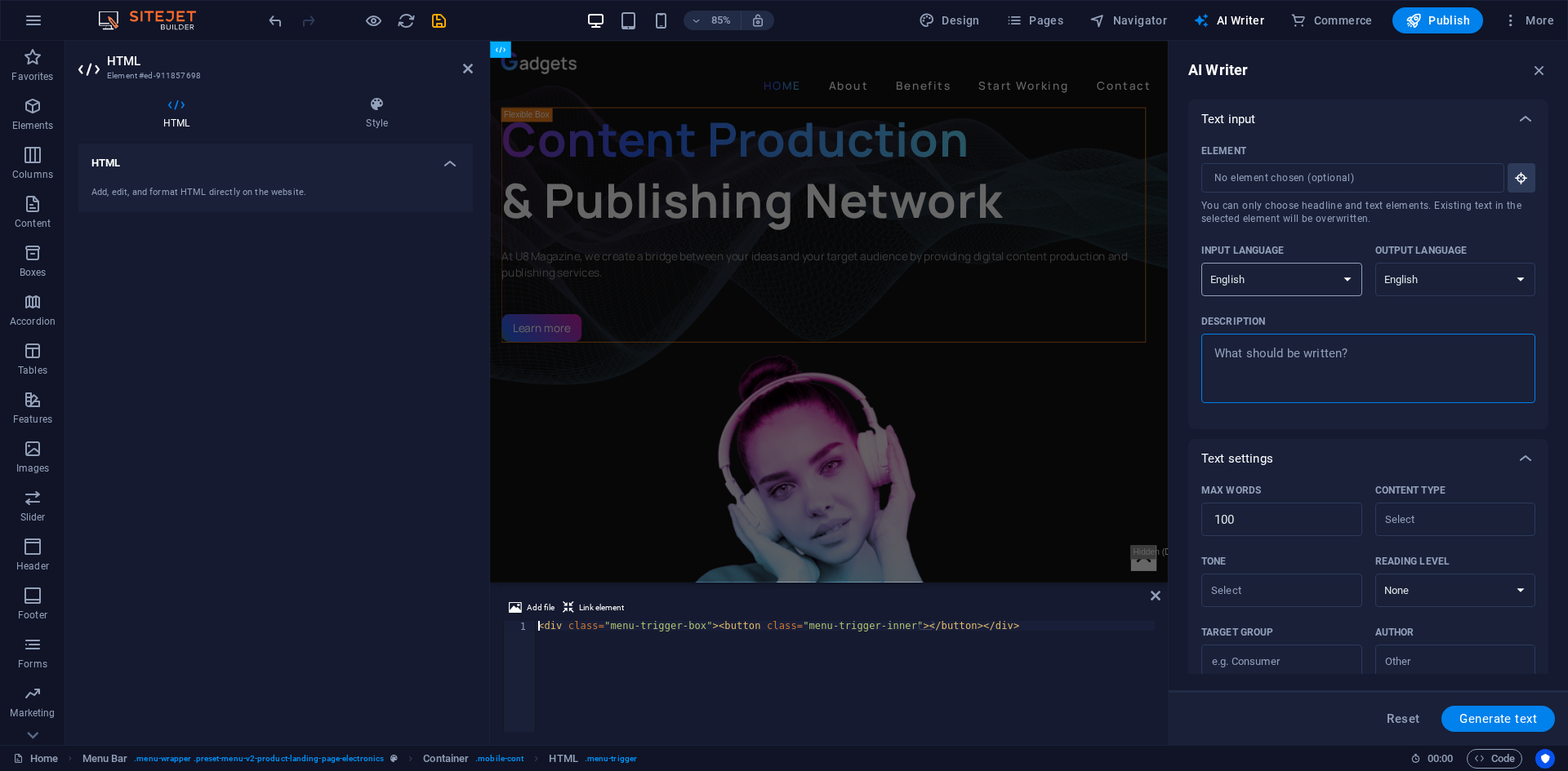
type textarea "a"
type textarea "x"
type textarea "ad"
type textarea "x"
type textarea "add"
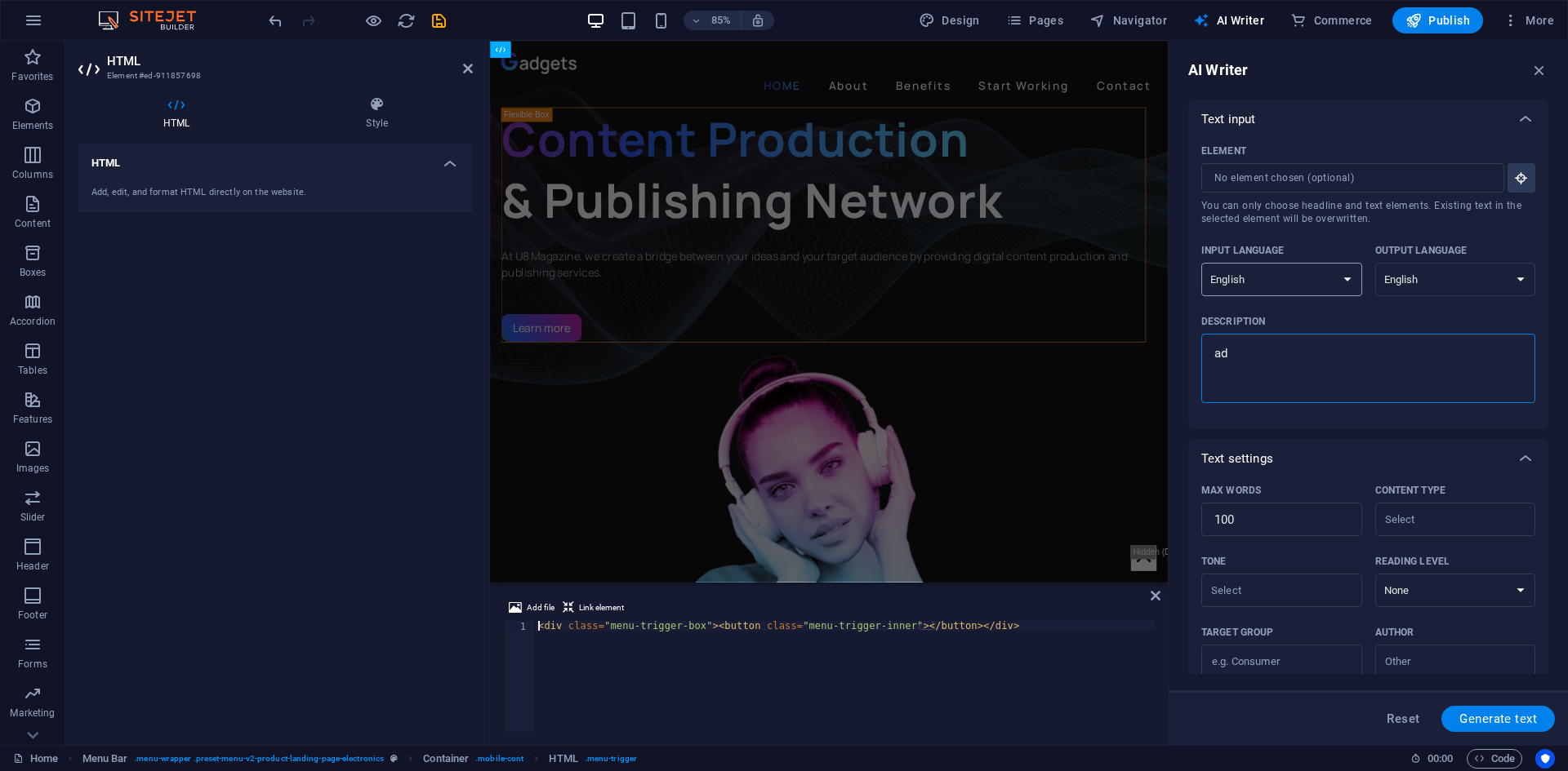
type textarea "x"
type textarea "add"
type textarea "x"
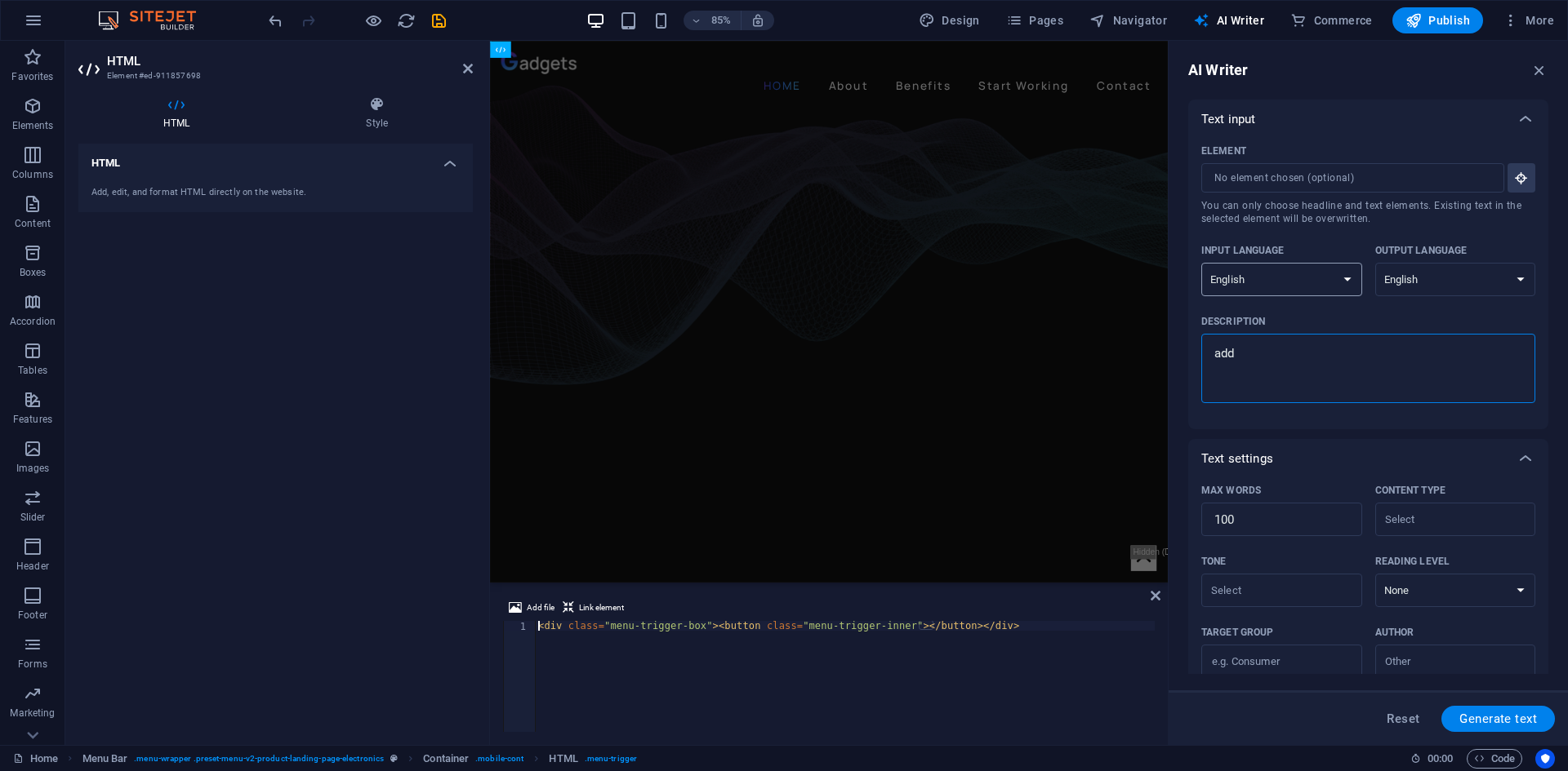
type textarea "add"
type textarea "x"
type textarea "ad"
type textarea "x"
type textarea "a"
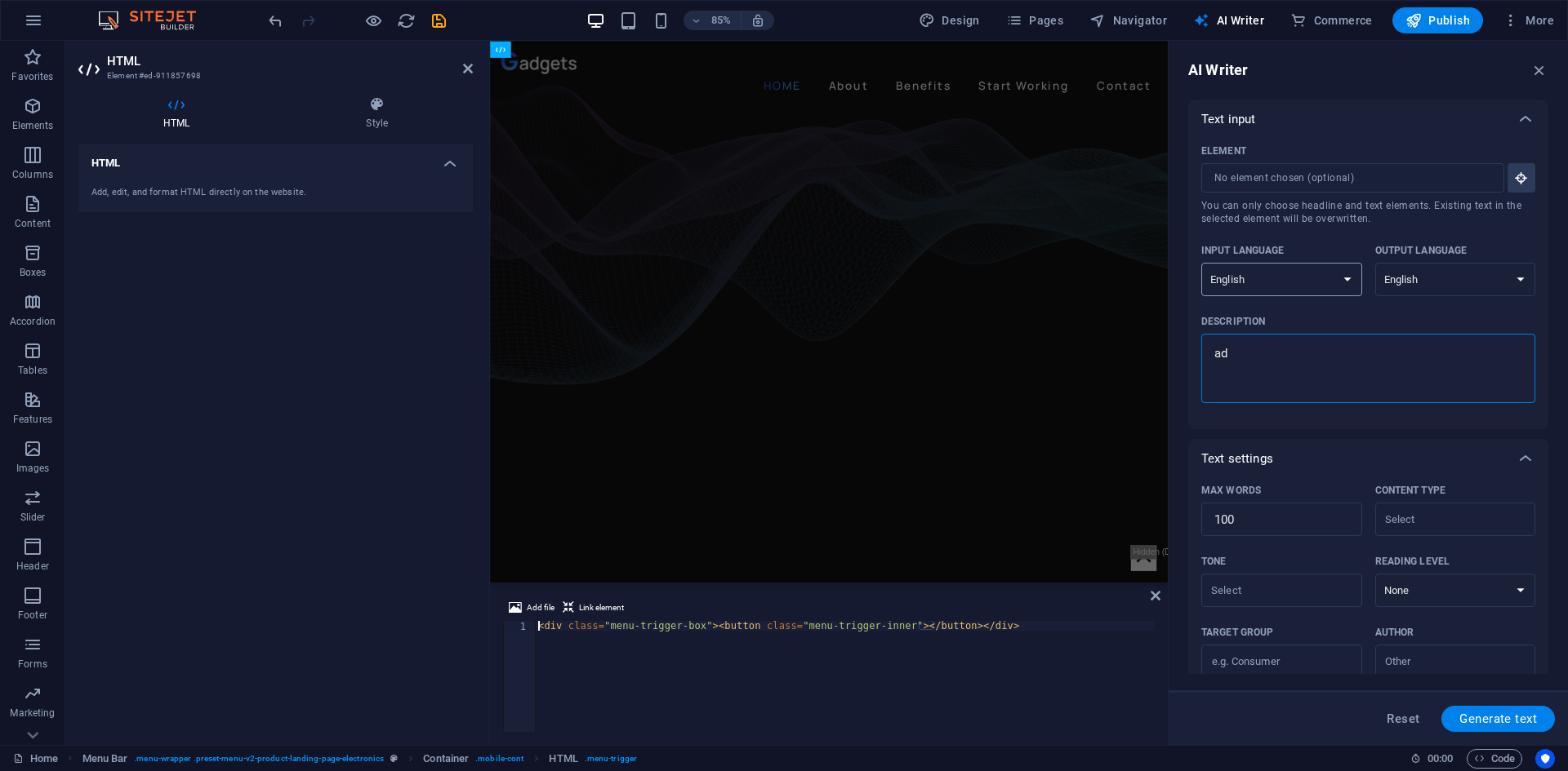
type textarea "x"
click at [1384, 352] on textarea "Description x ​" at bounding box center [1368, 368] width 318 height 53
paste textarea "Add a description to the <head> section of the page source: <meta name='descrip…"
type textarea "Add a description to the <head> section of the page source: <meta name='descrip…"
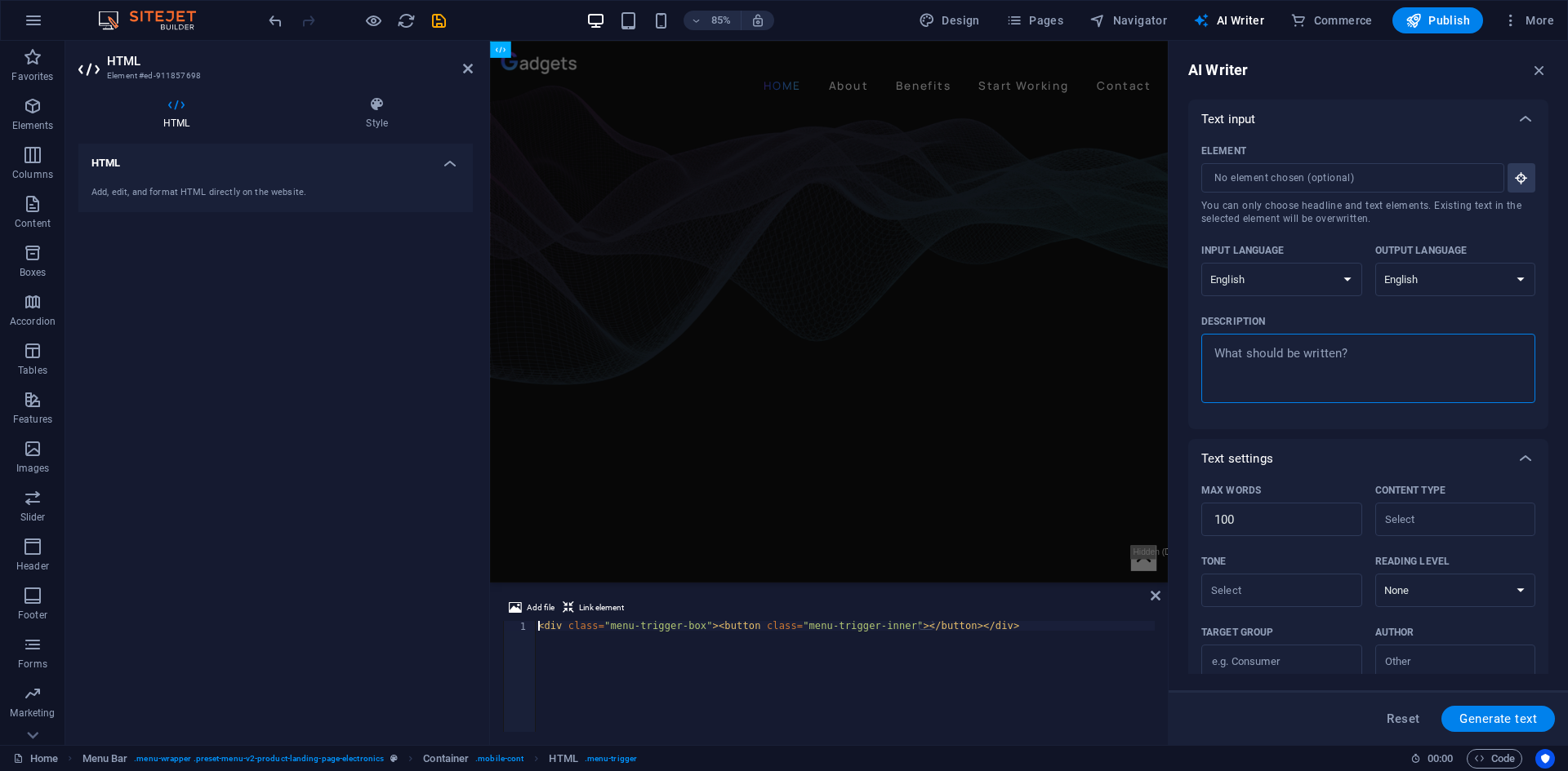
type textarea "x"
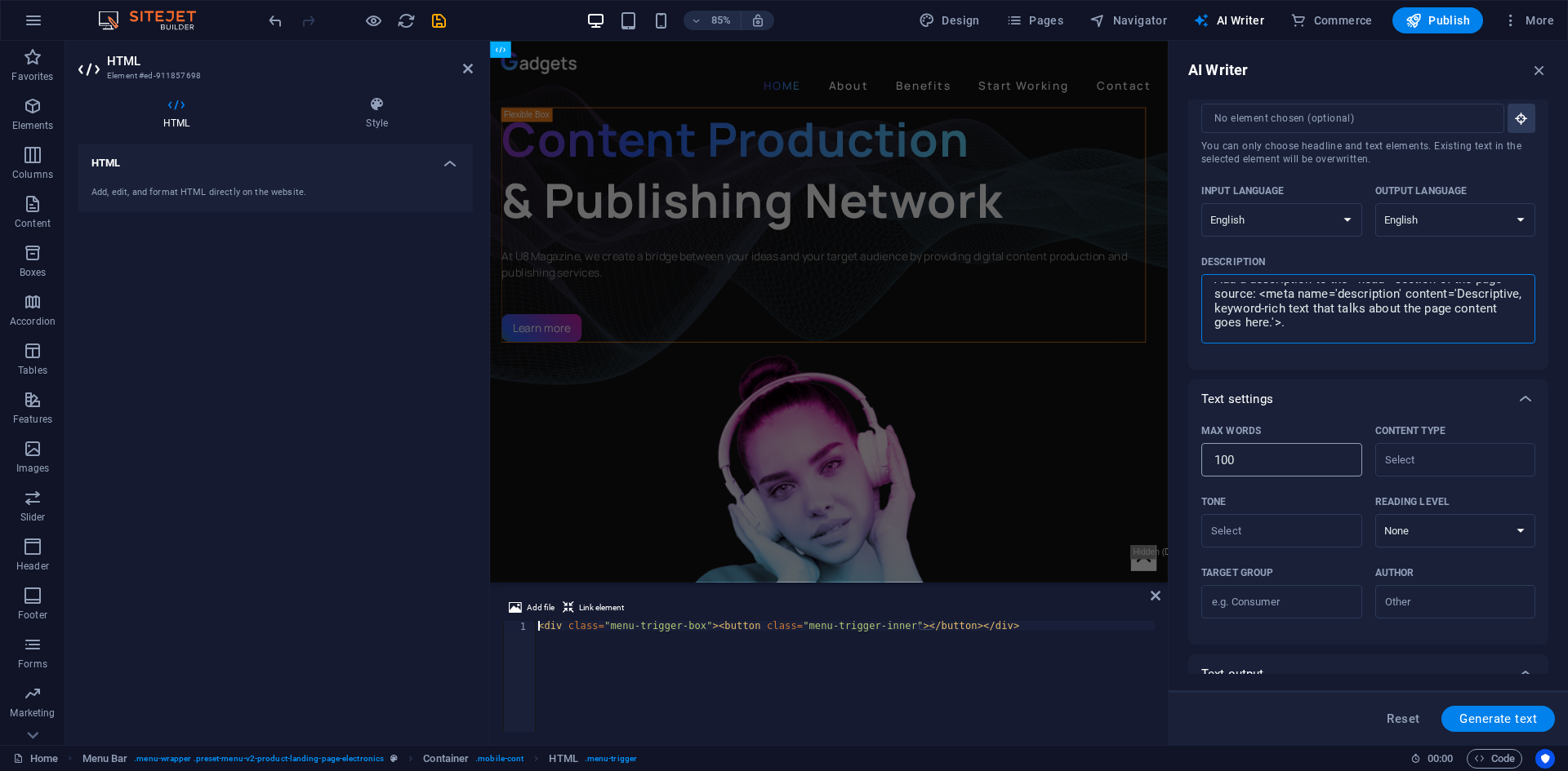
scroll to position [82, 0]
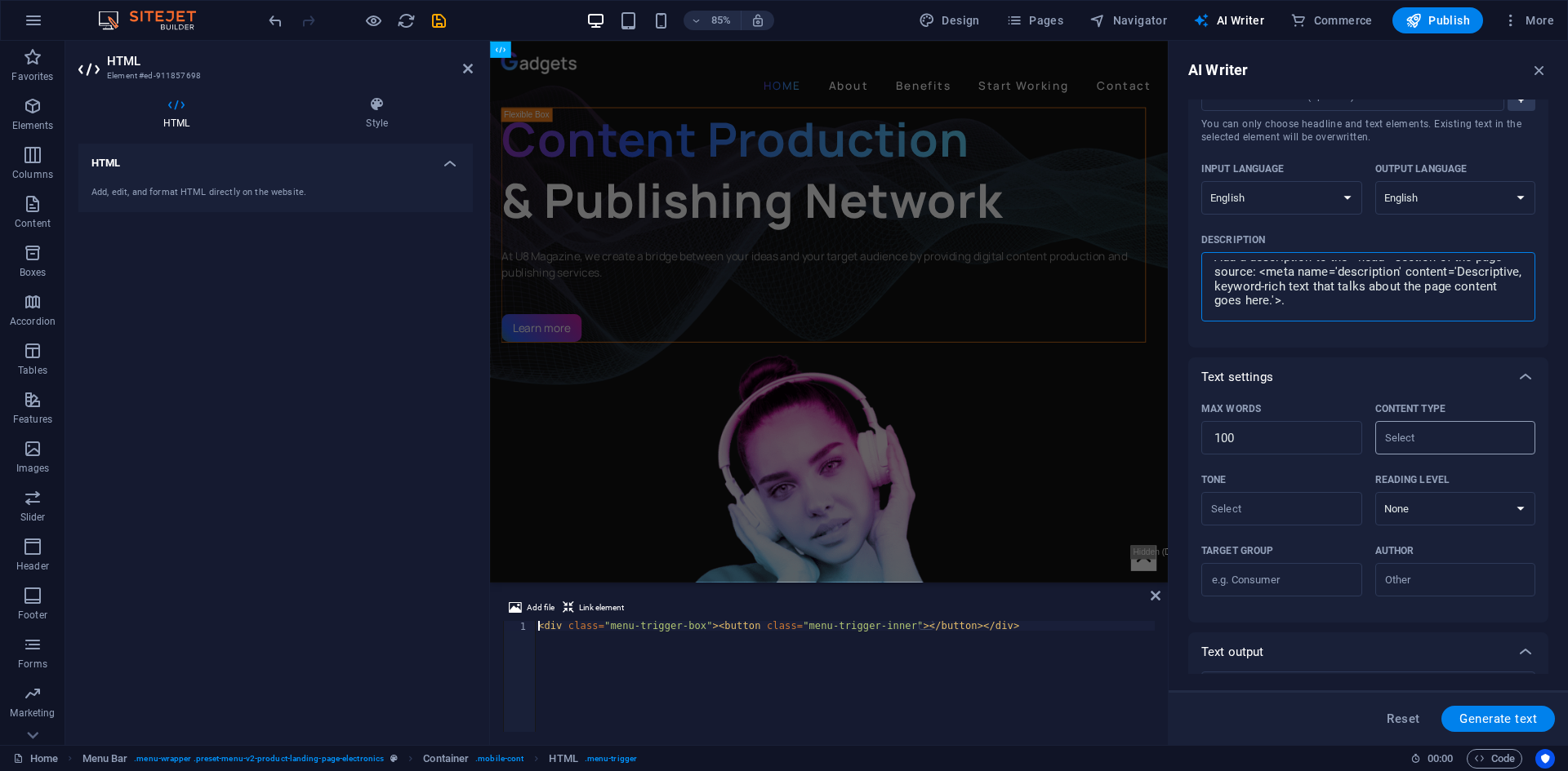
type textarea "Add a description to the <head> section of the page source: <meta name='descrip…"
type textarea "x"
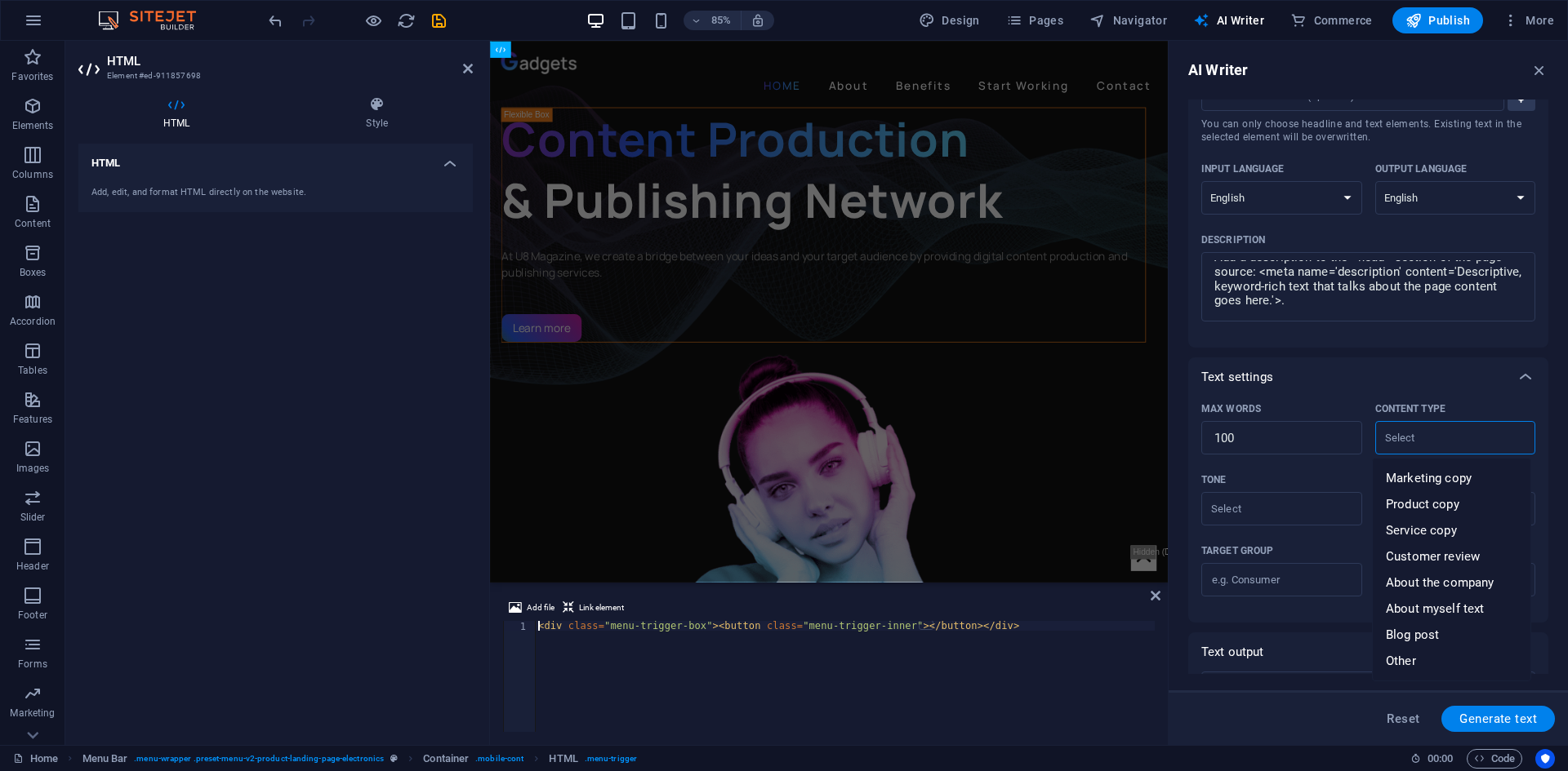
click at [1415, 440] on input "Content type ​" at bounding box center [1441, 438] width 124 height 23
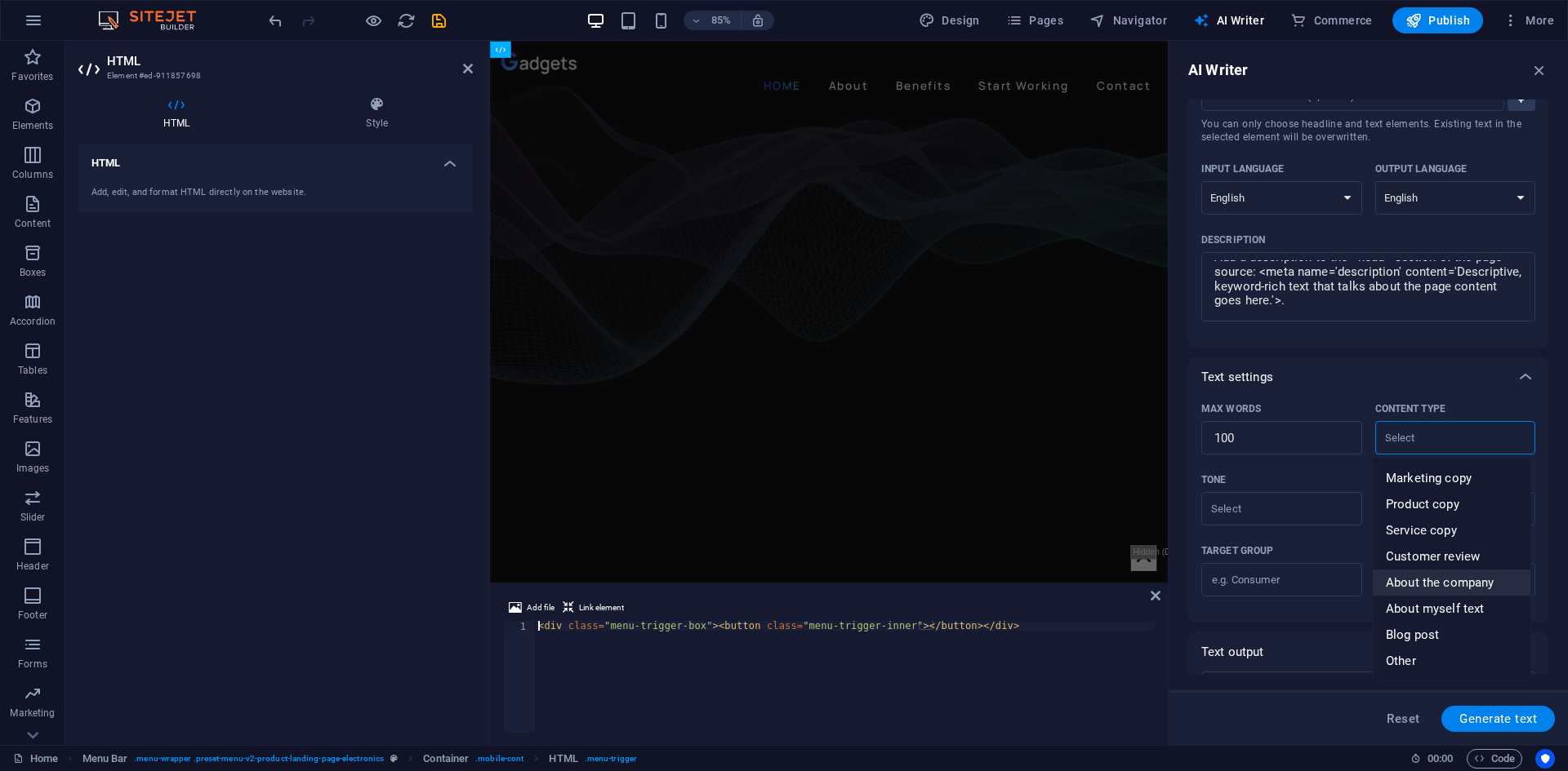
click at [1461, 578] on span "About the company" at bounding box center [1440, 583] width 108 height 17
type input "About the company"
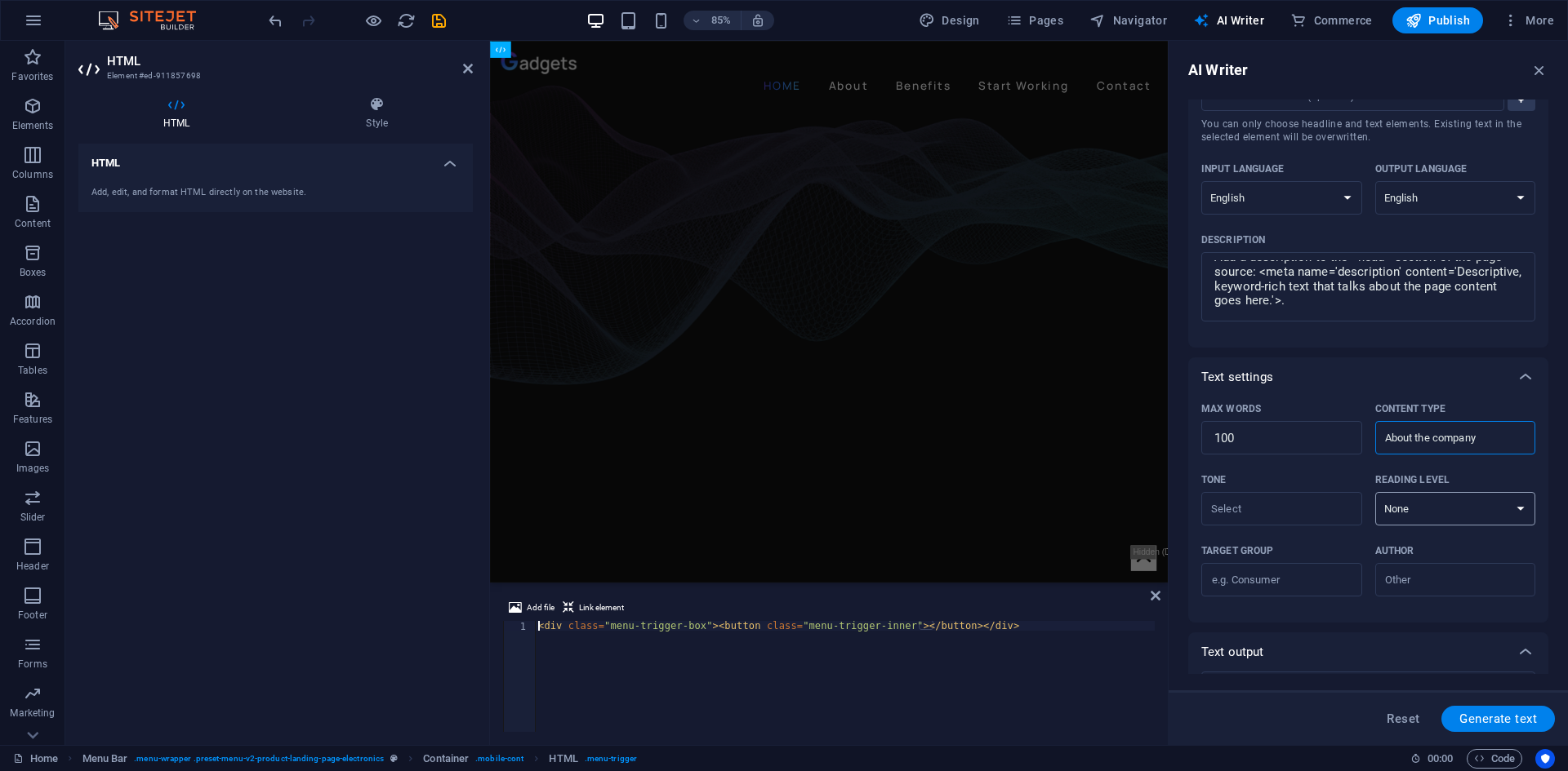
click at [1426, 510] on select "None Academic Adult Teen Child" at bounding box center [1455, 509] width 161 height 34
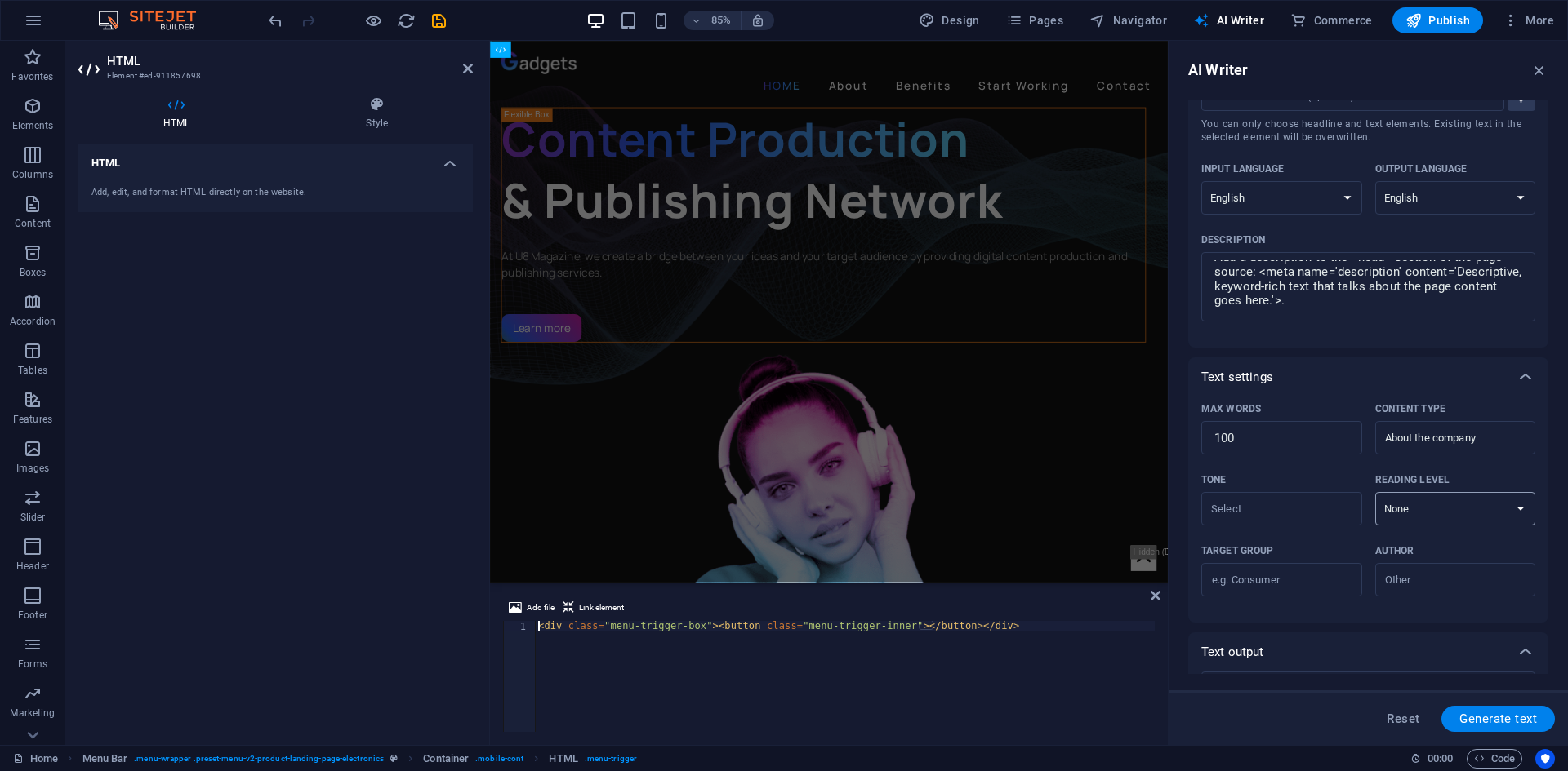
click at [1426, 510] on select "None Academic Adult Teen Child" at bounding box center [1455, 509] width 161 height 34
click at [1293, 513] on input "Tone ​" at bounding box center [1268, 508] width 124 height 23
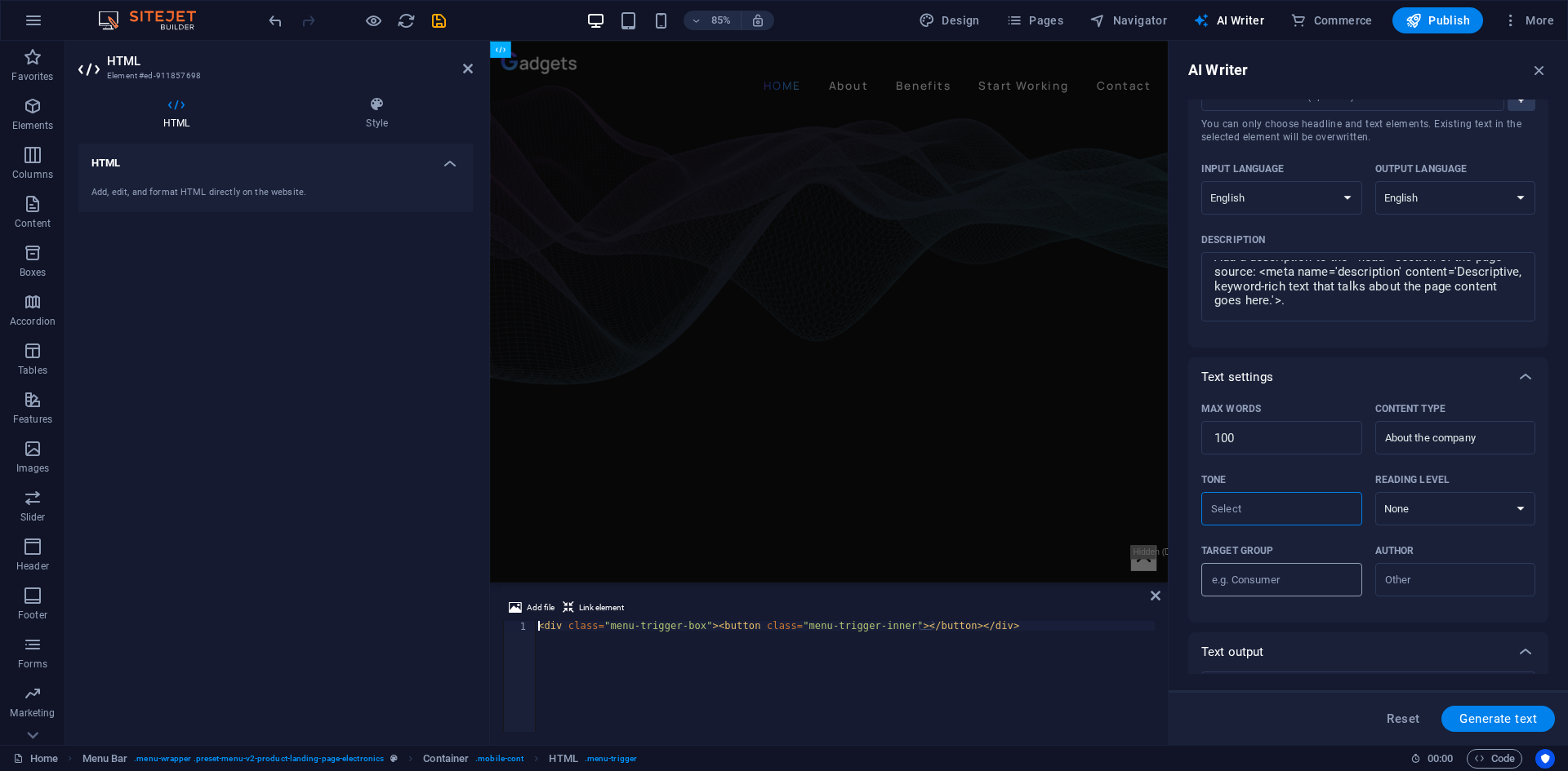
click at [1279, 586] on input "Target group ​" at bounding box center [1282, 580] width 161 height 26
click at [1422, 581] on input "Author ​" at bounding box center [1441, 579] width 124 height 23
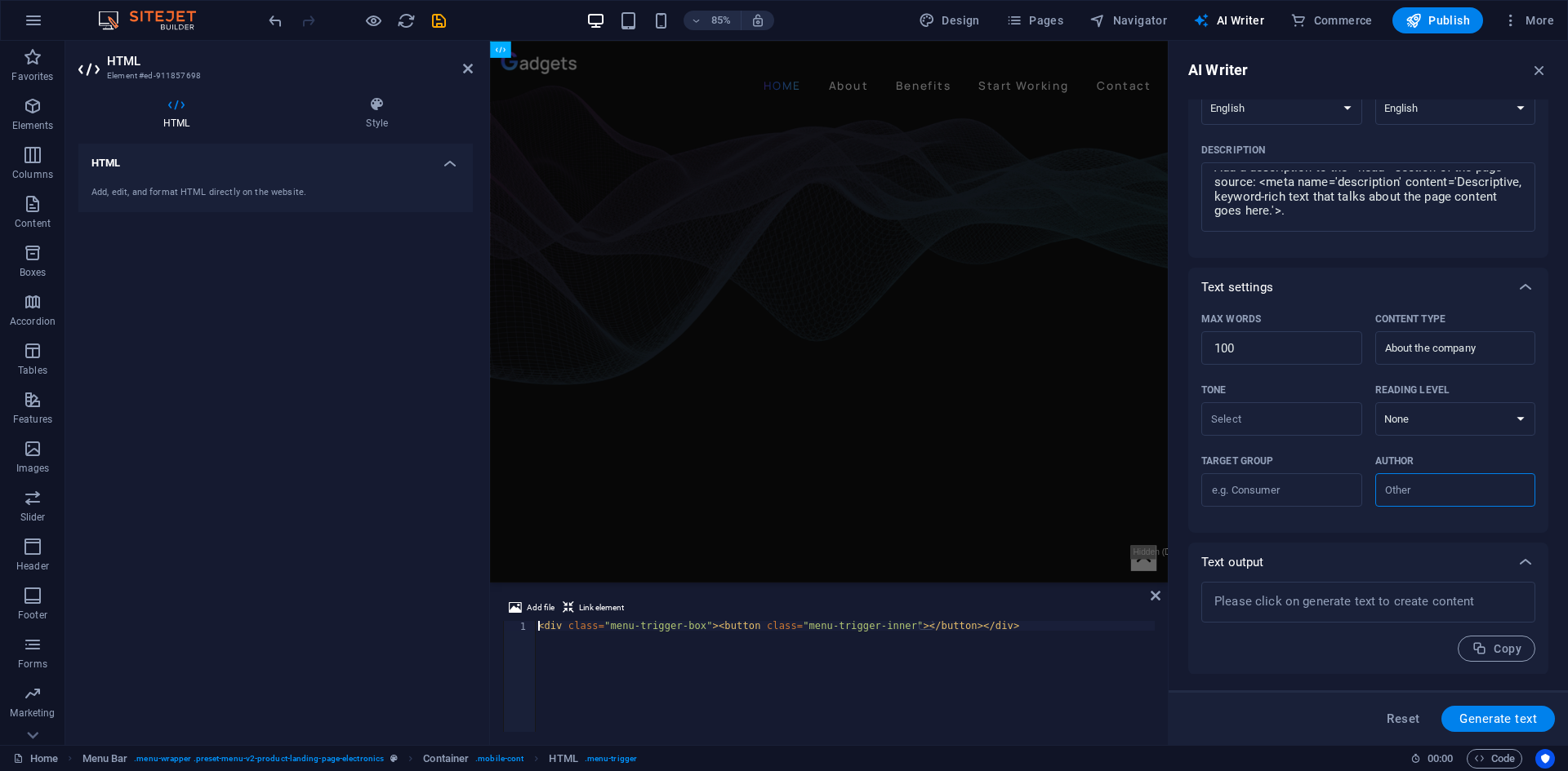
scroll to position [172, 0]
click at [1486, 720] on span "Generate text" at bounding box center [1498, 719] width 77 height 13
type textarea "x"
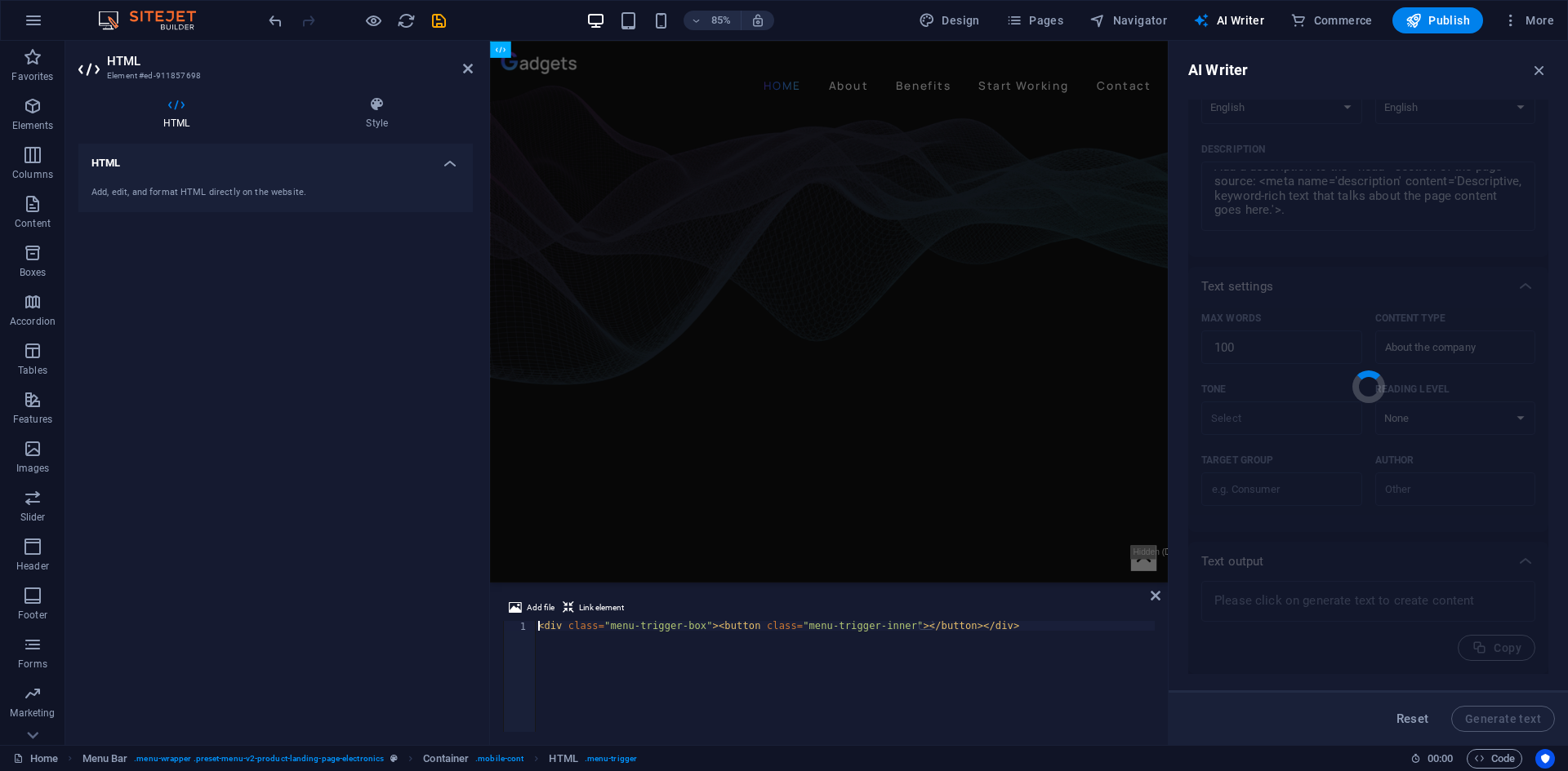
type textarea "x"
type textarea "<meta name='description' content='Discover our innovative solutions and service…"
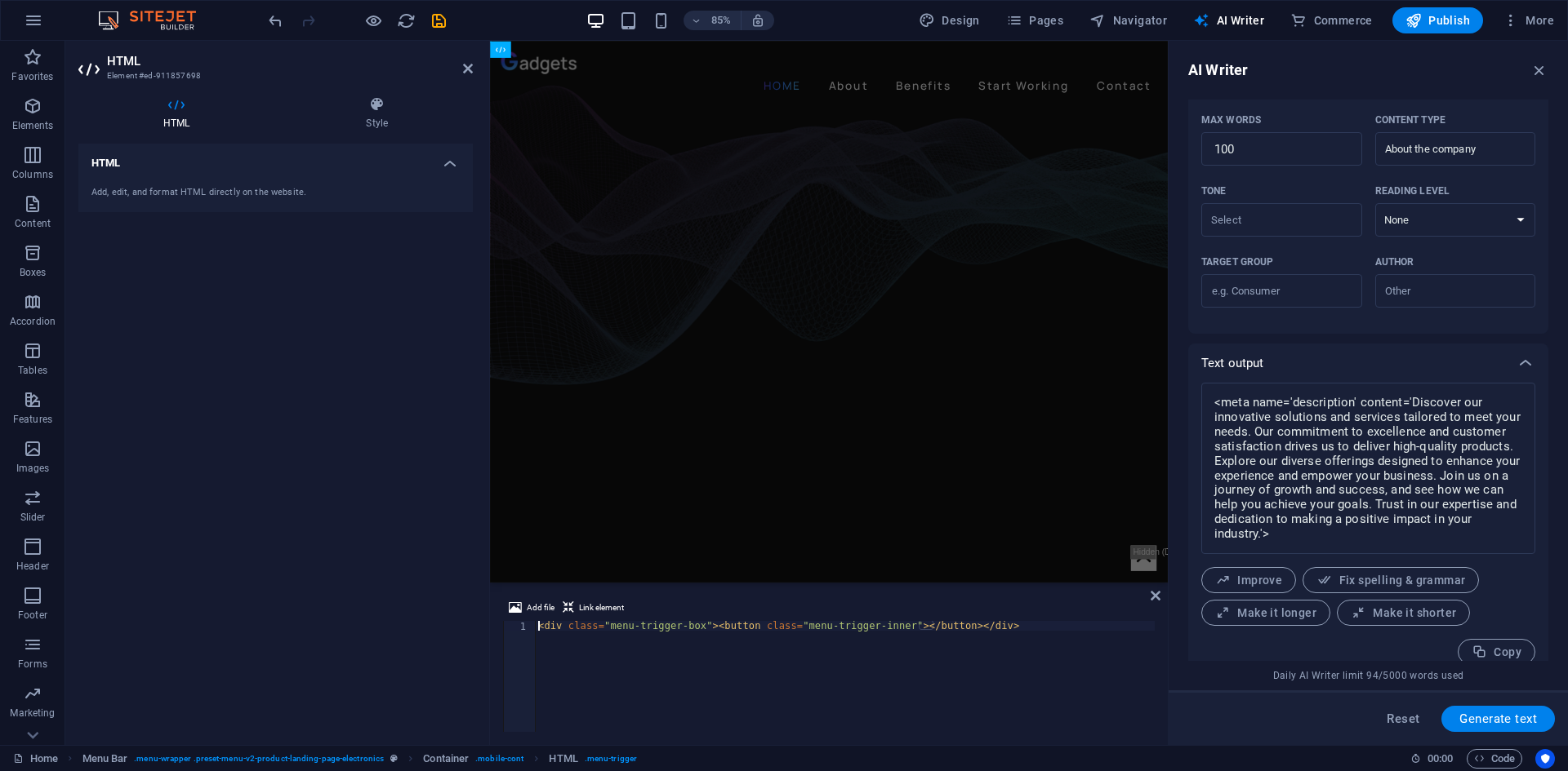
scroll to position [387, 0]
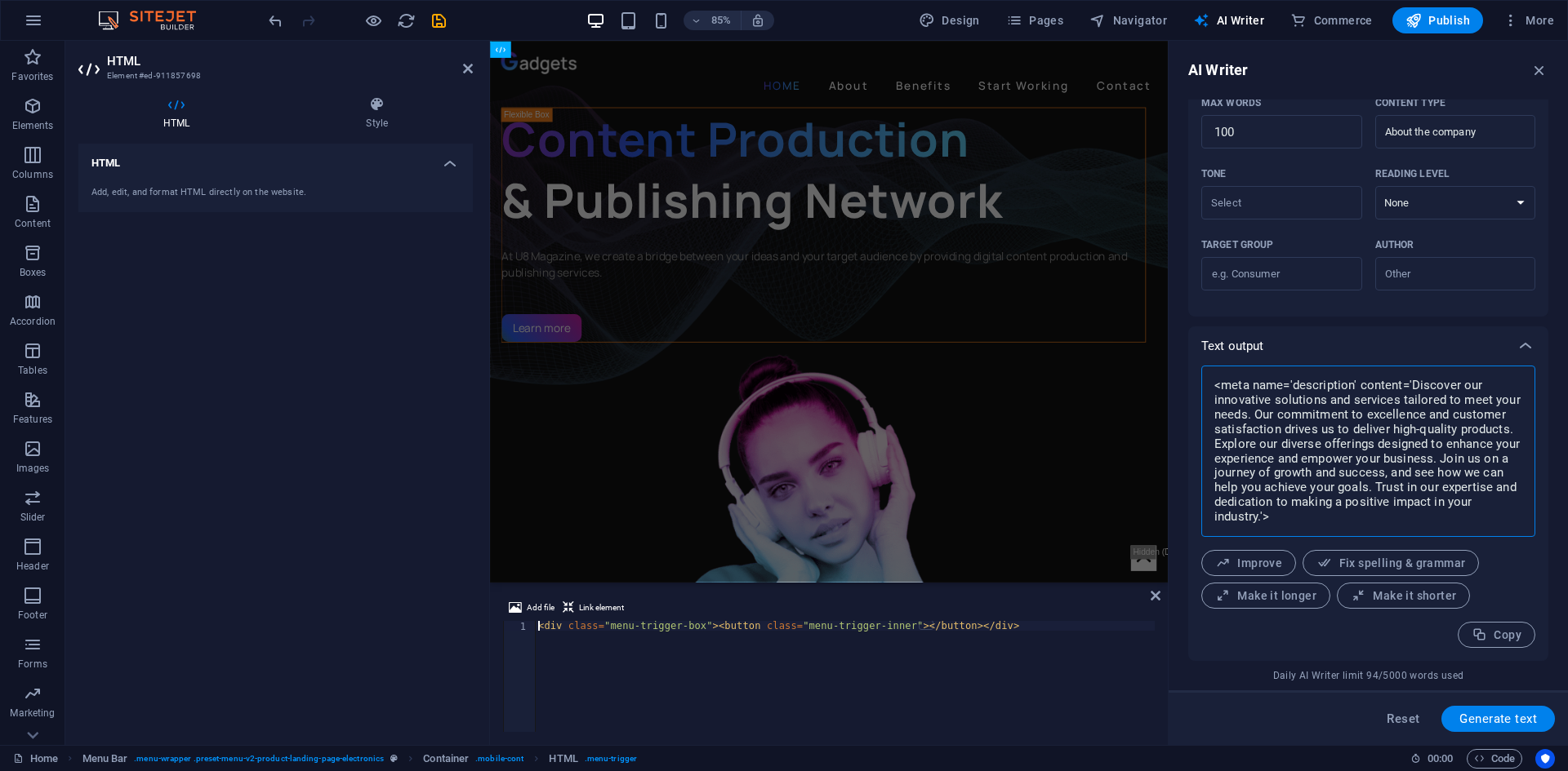
drag, startPoint x: 1290, startPoint y: 521, endPoint x: 1208, endPoint y: 387, distance: 157.1
click at [1208, 387] on div "<meta name='description' content='Discover our innovative solutions and service…" at bounding box center [1369, 452] width 334 height 171
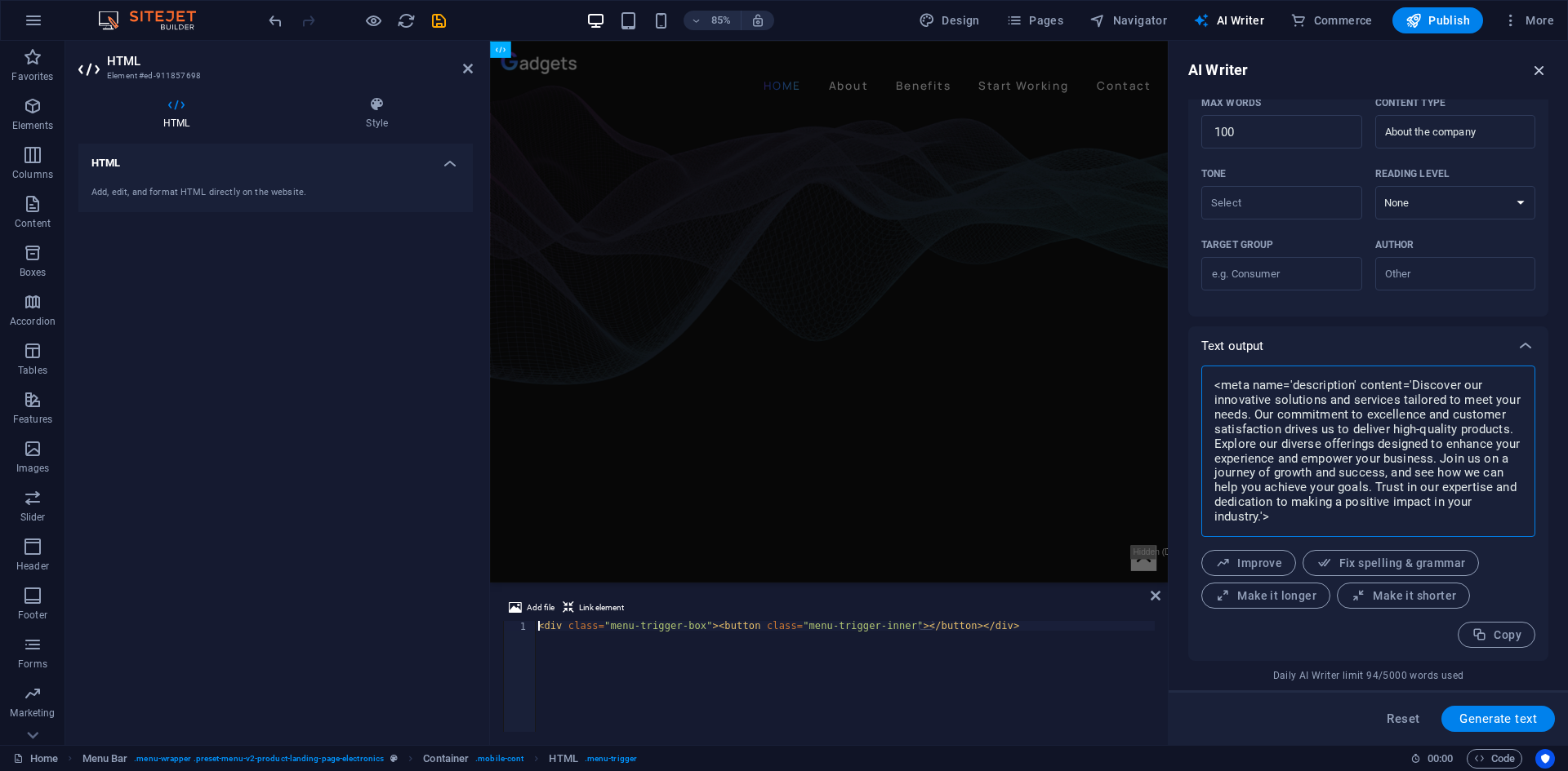
type textarea "x"
click at [1539, 69] on icon "button" at bounding box center [1539, 70] width 18 height 18
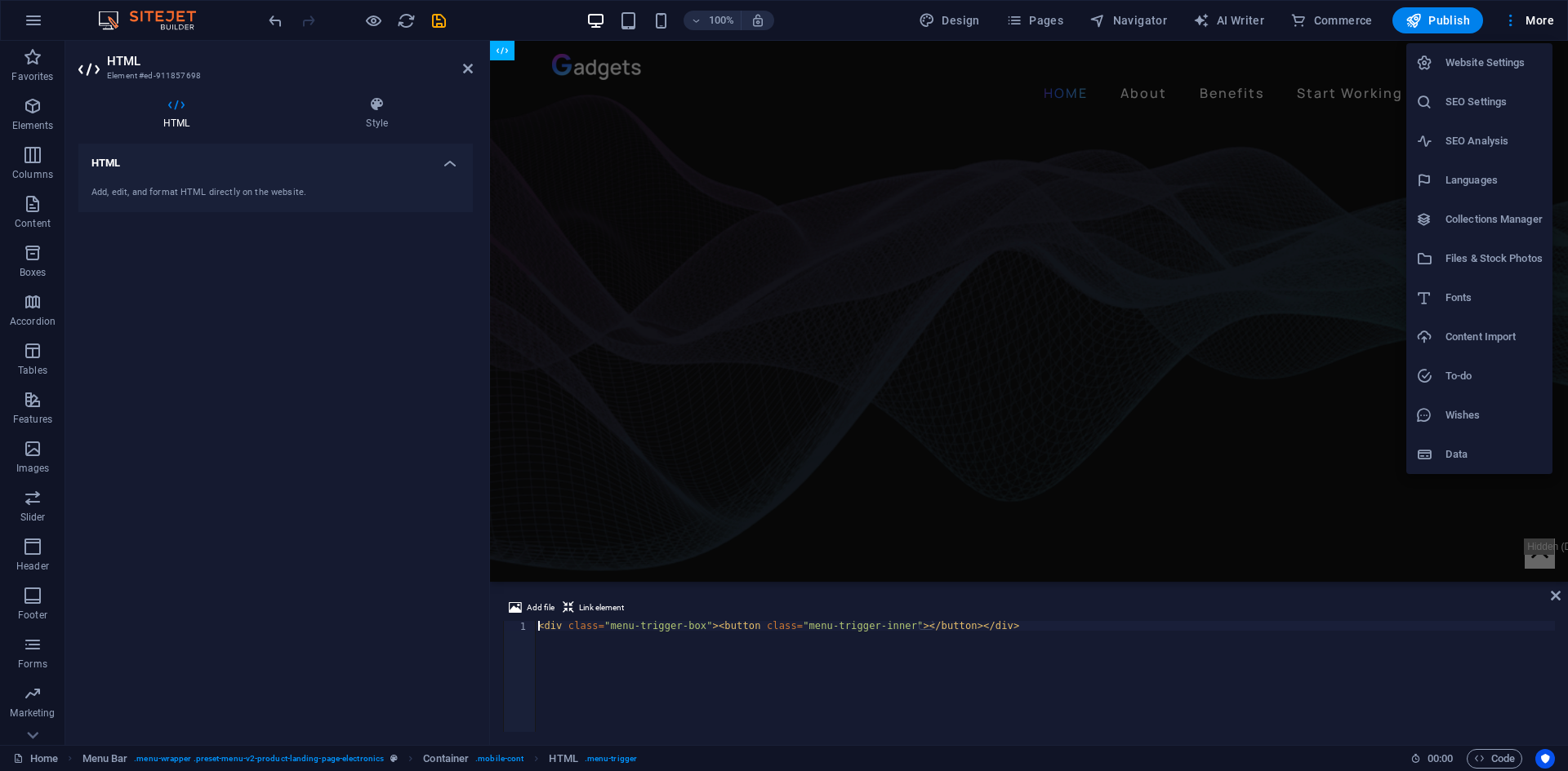
click at [1479, 67] on h6 "Website Settings" at bounding box center [1494, 62] width 97 height 20
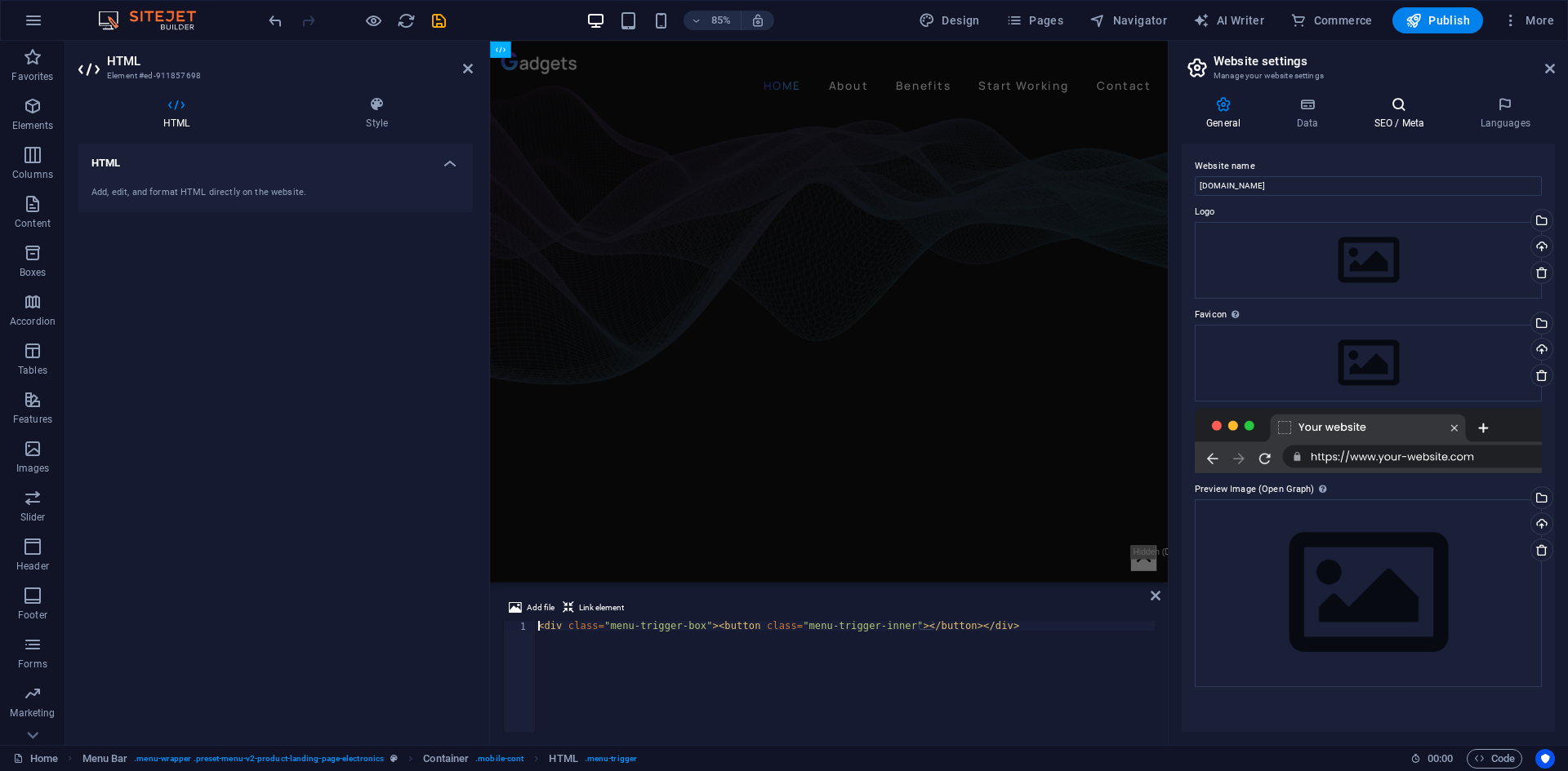
click at [1407, 99] on icon at bounding box center [1398, 104] width 100 height 17
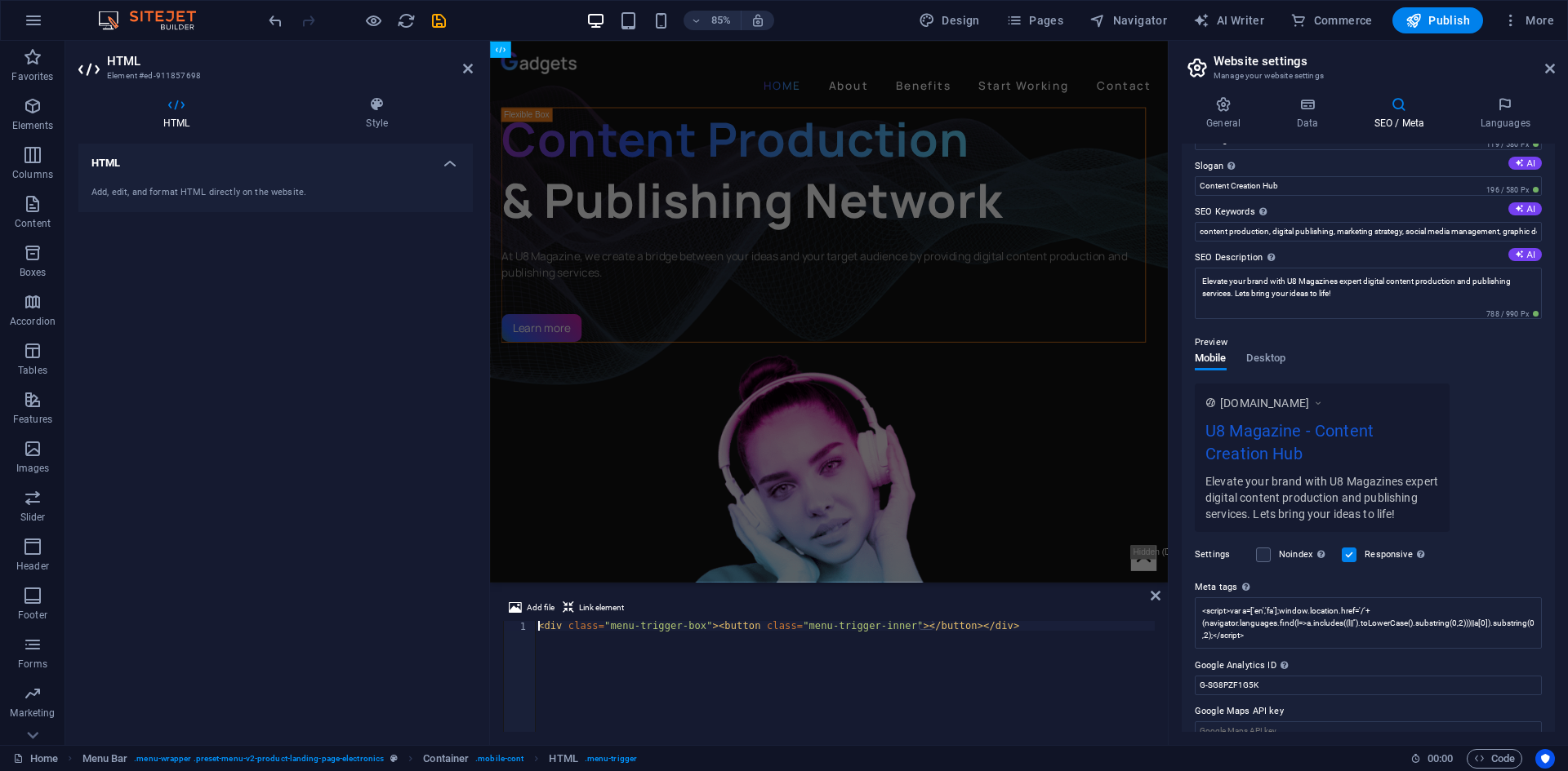
scroll to position [68, 0]
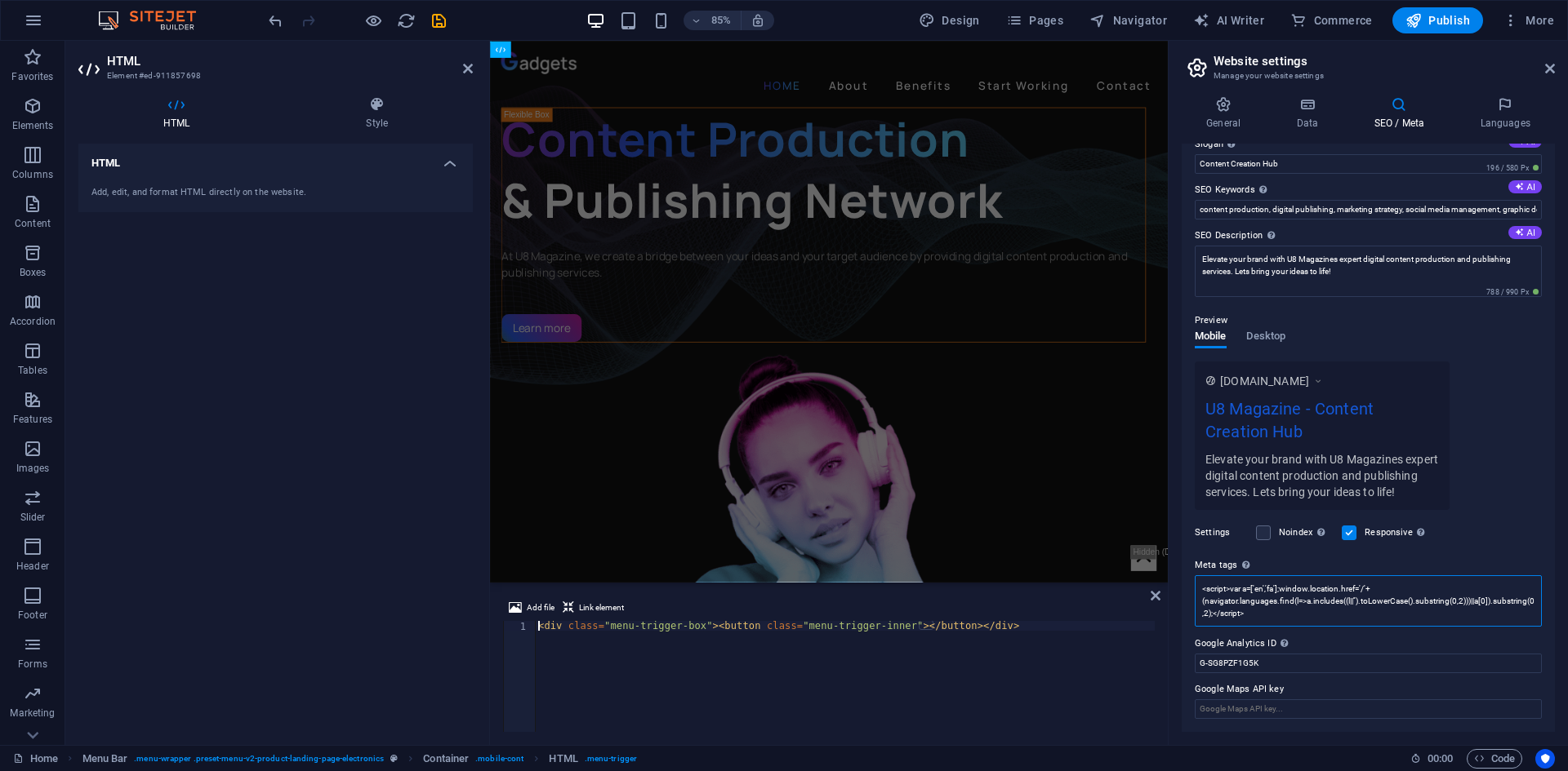
click at [1353, 605] on textarea "<script>var a=['en','fa'];window.location.href='/'+(navigator.languages.find(l=…" at bounding box center [1368, 601] width 348 height 51
paste textarea "meta name='description' content='Discover our innovative solutions and services…"
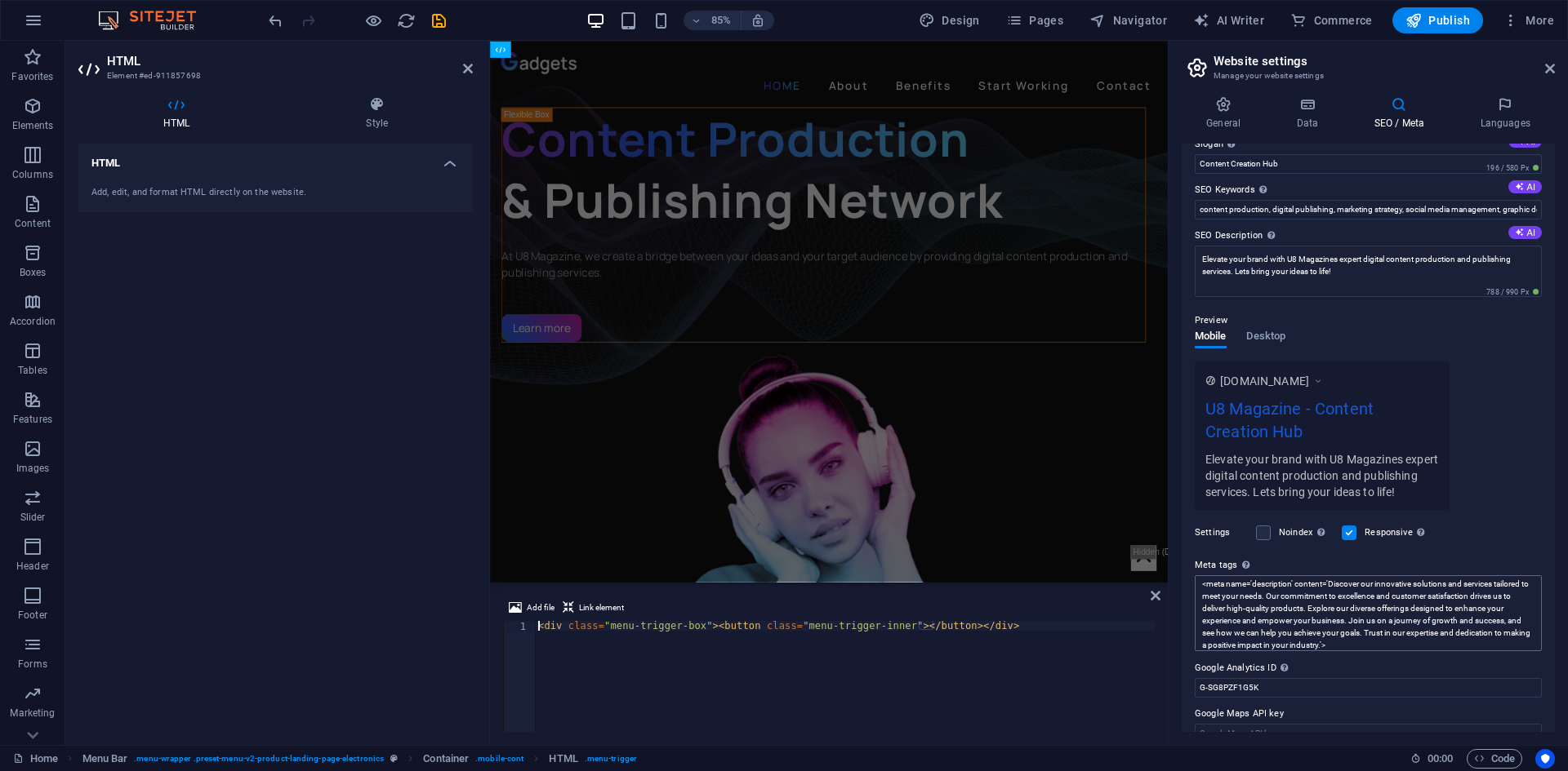
scroll to position [0, 0]
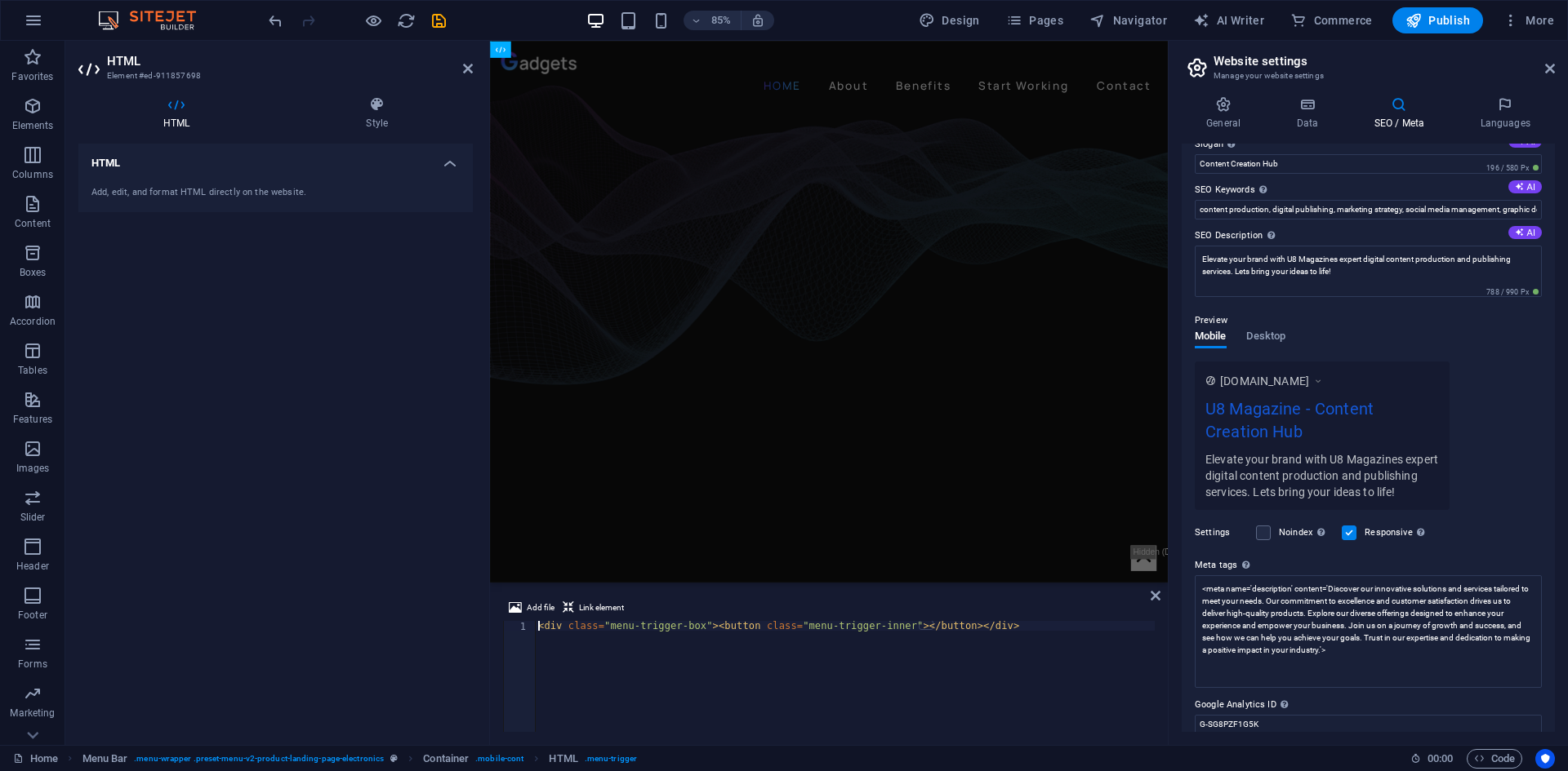
type textarea "<meta name="description" content="Discover our innovative solutions and service…"
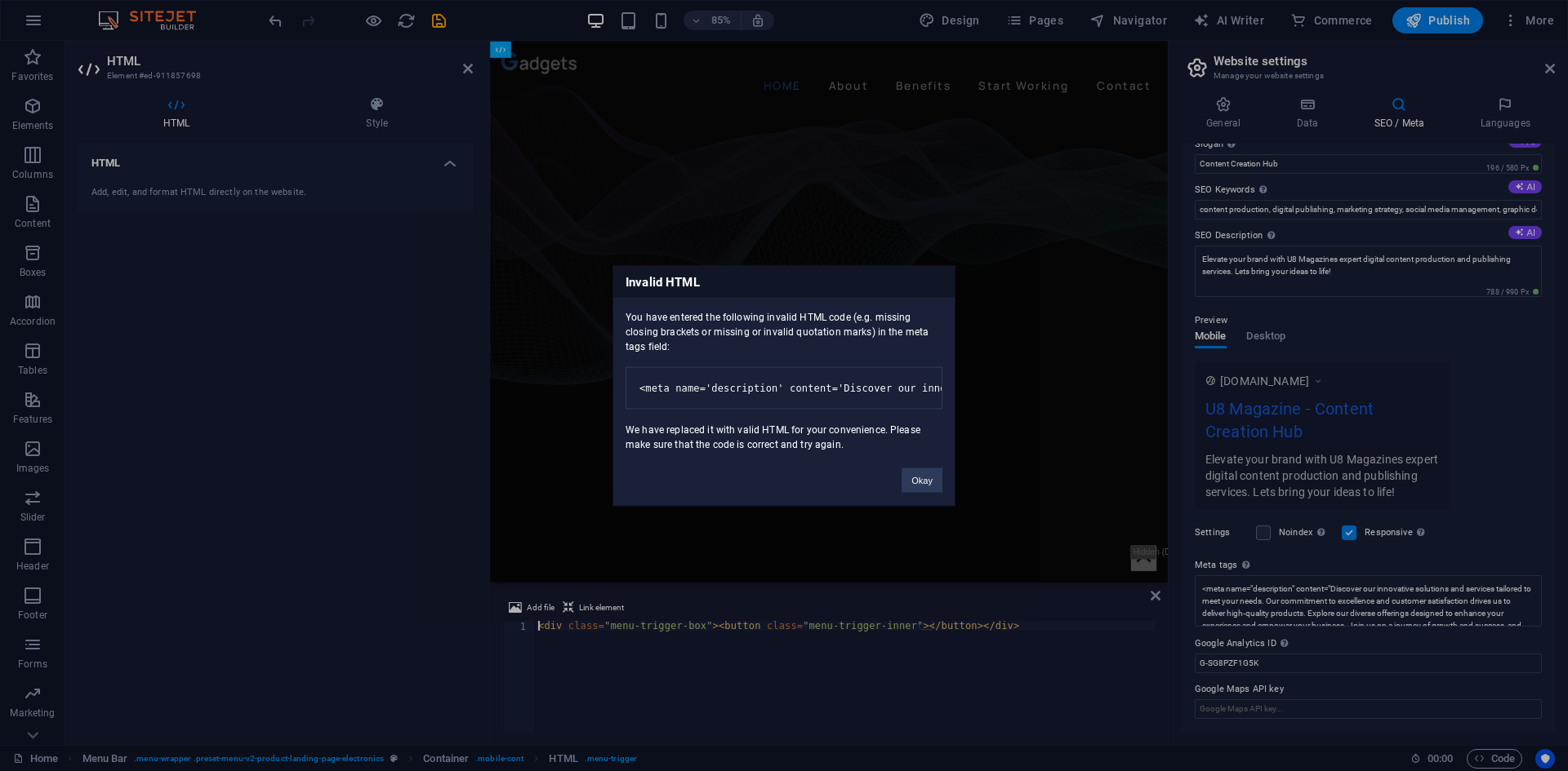
click at [1509, 525] on div "Invalid HTML You have entered the following invalid HTML code (e.g. missing clo…" at bounding box center [784, 386] width 1568 height 771
click at [440, 23] on div "Invalid HTML You have entered the following invalid HTML code (e.g. missing clo…" at bounding box center [784, 386] width 1568 height 771
click at [1413, 606] on div "Invalid HTML You have entered the following invalid HTML code (e.g. missing clo…" at bounding box center [784, 386] width 1568 height 771
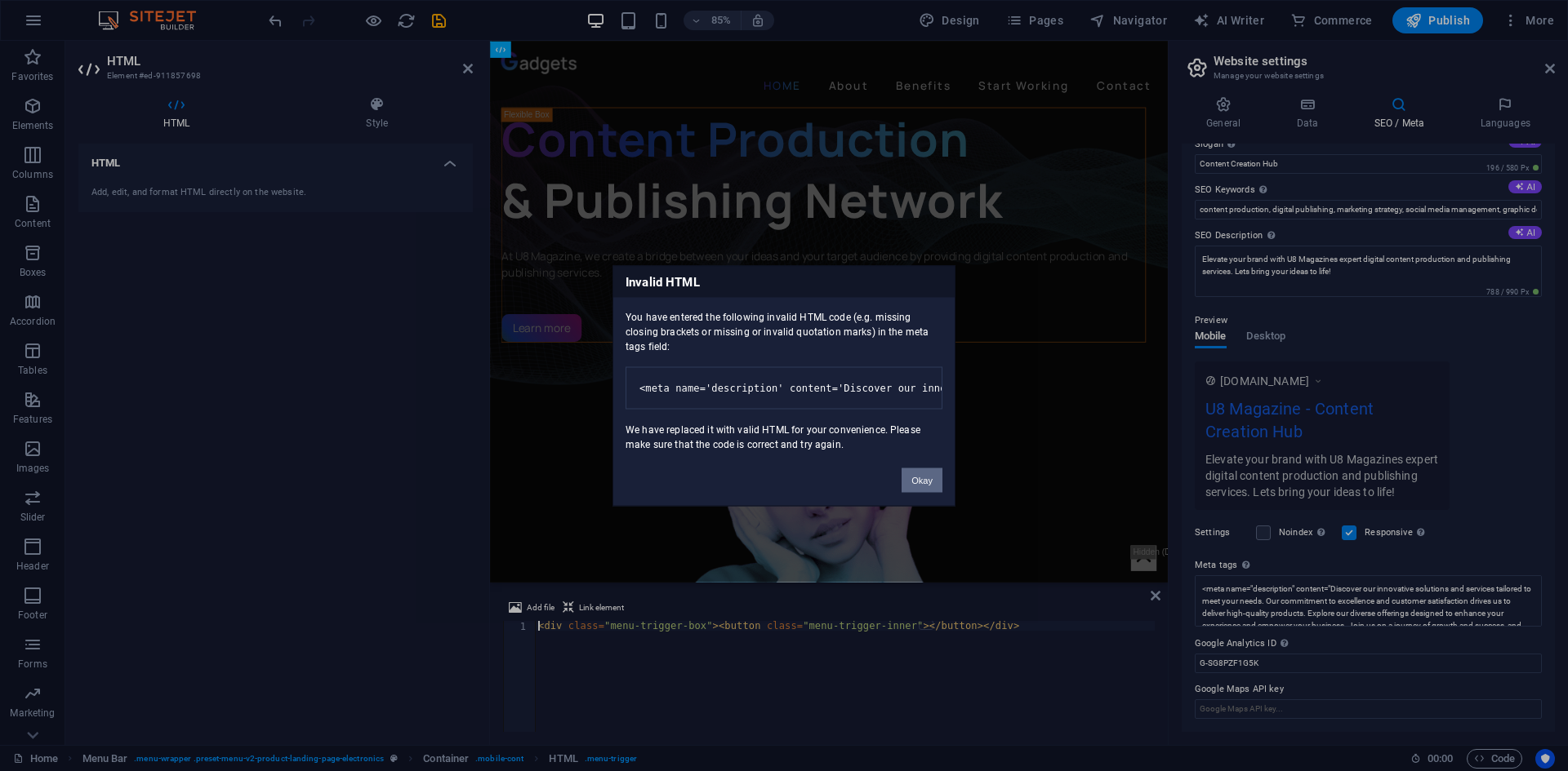
click at [923, 493] on button "Okay" at bounding box center [922, 480] width 41 height 24
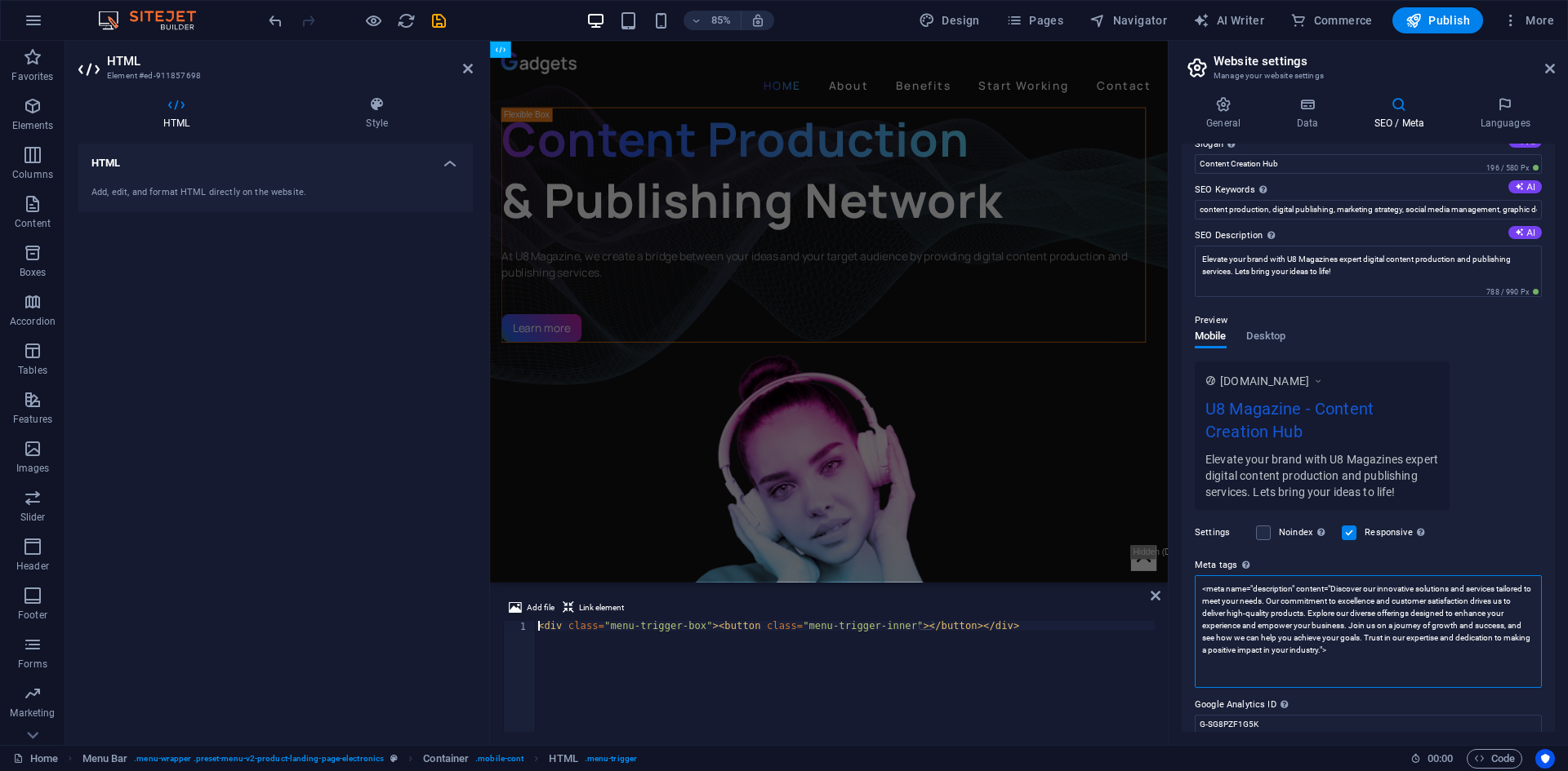
click at [1367, 631] on textarea "<meta name="description" content="Discover our innovative solutions and service…" at bounding box center [1368, 631] width 348 height 113
click at [0, 0] on icon "save" at bounding box center [0, 0] width 0 height 0
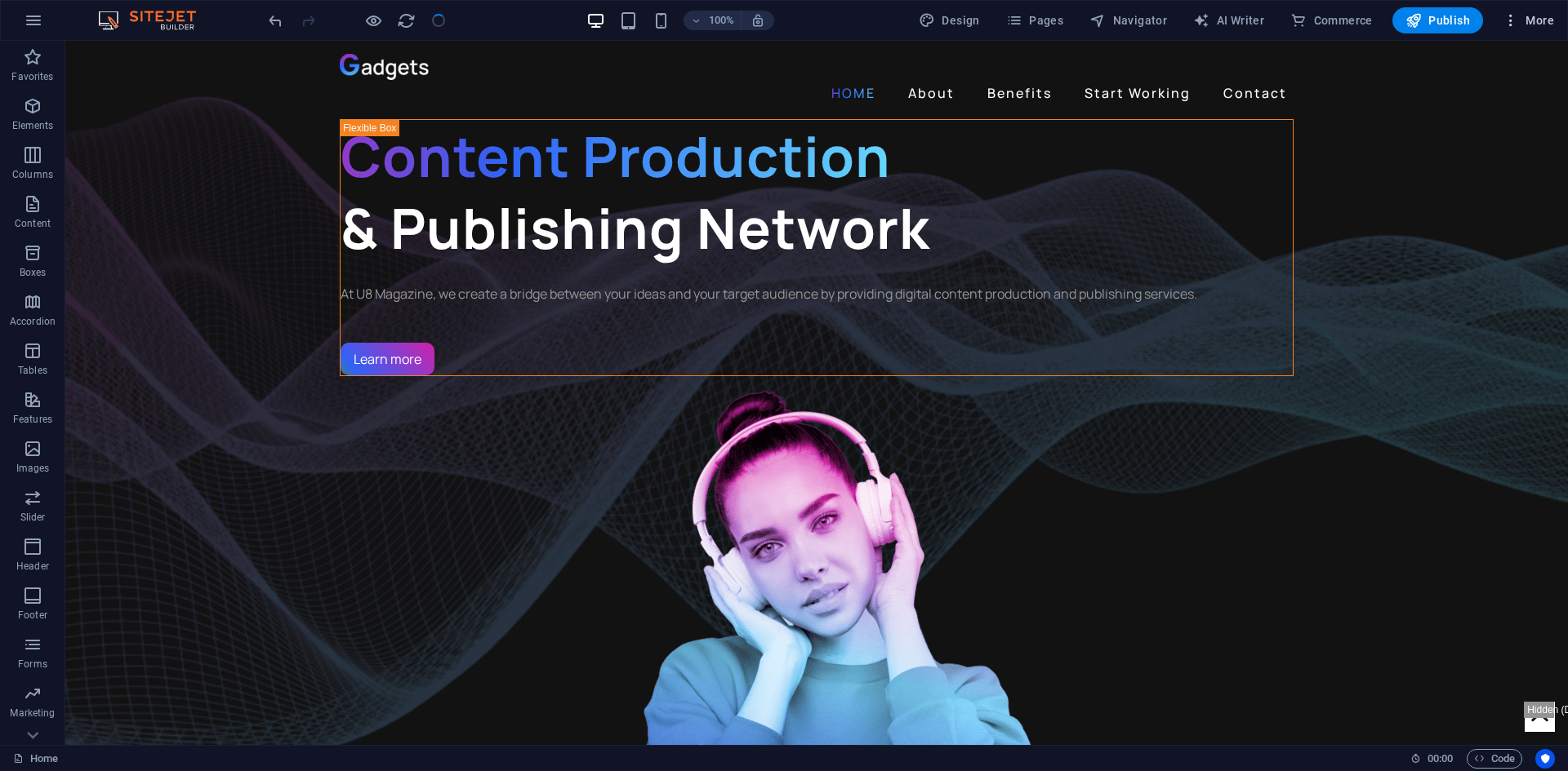
click at [1528, 14] on span "More" at bounding box center [1528, 20] width 51 height 17
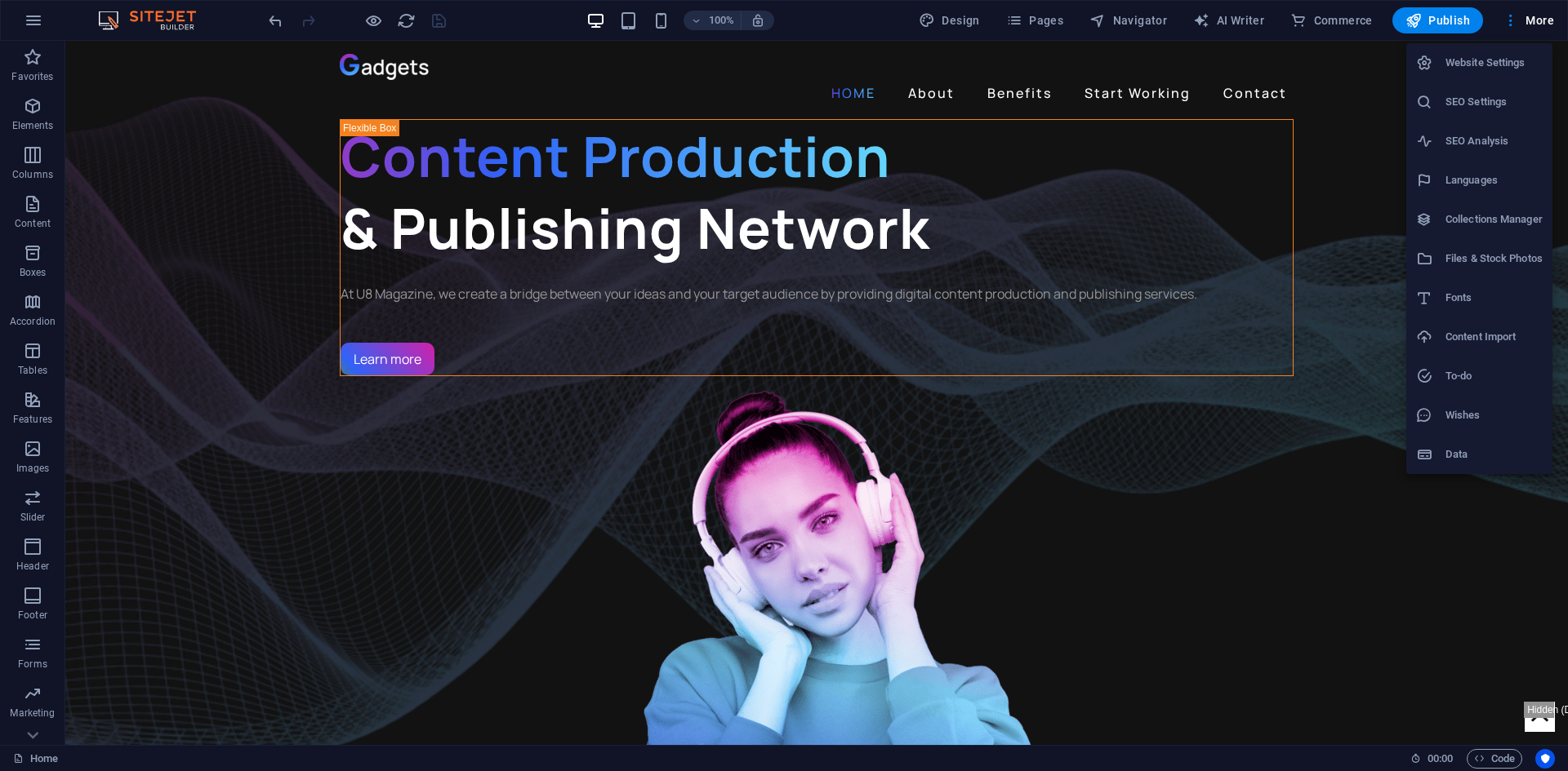
click at [1465, 67] on h6 "Website Settings" at bounding box center [1494, 62] width 97 height 20
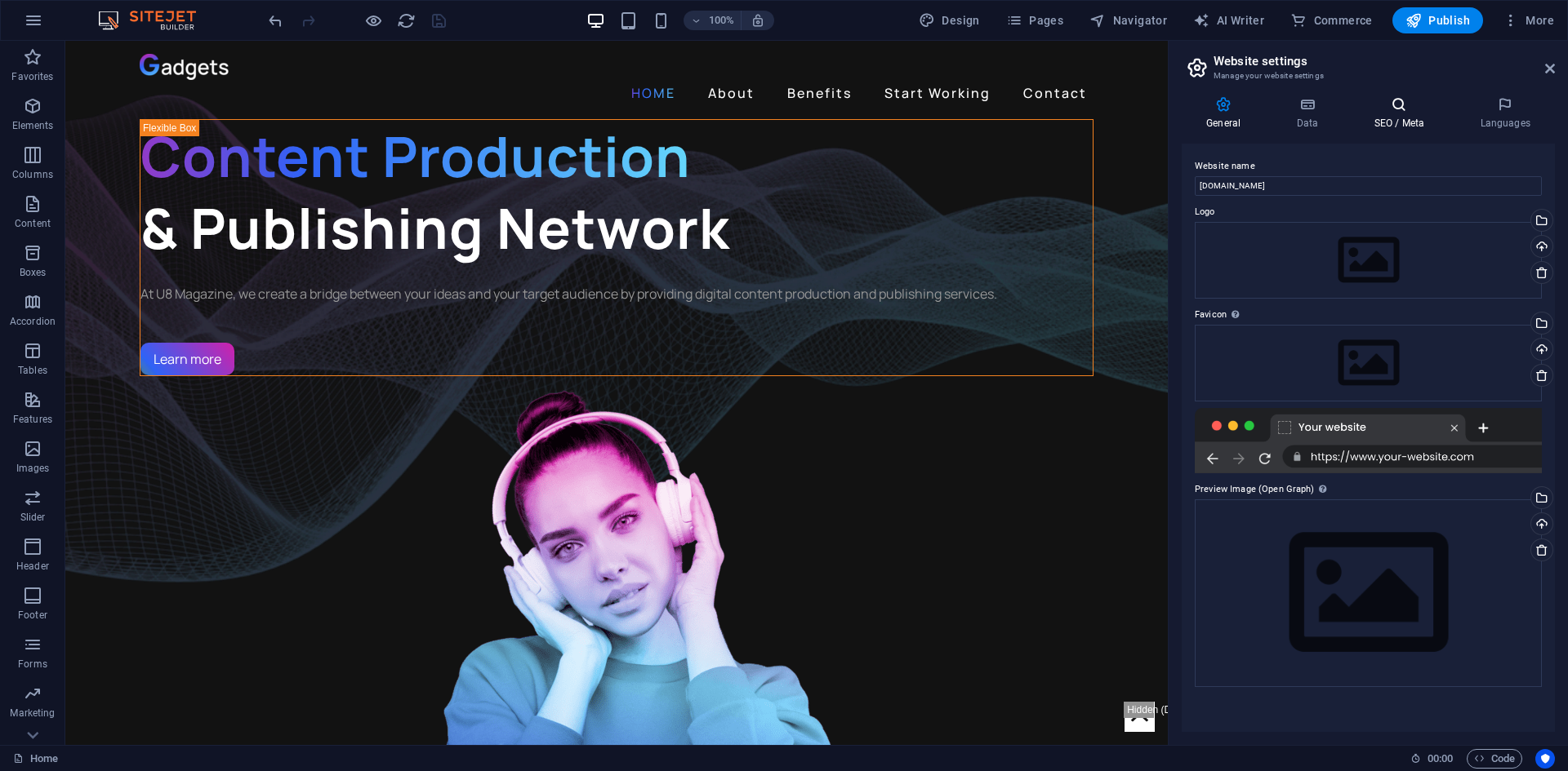
click at [1394, 107] on icon at bounding box center [1398, 104] width 100 height 17
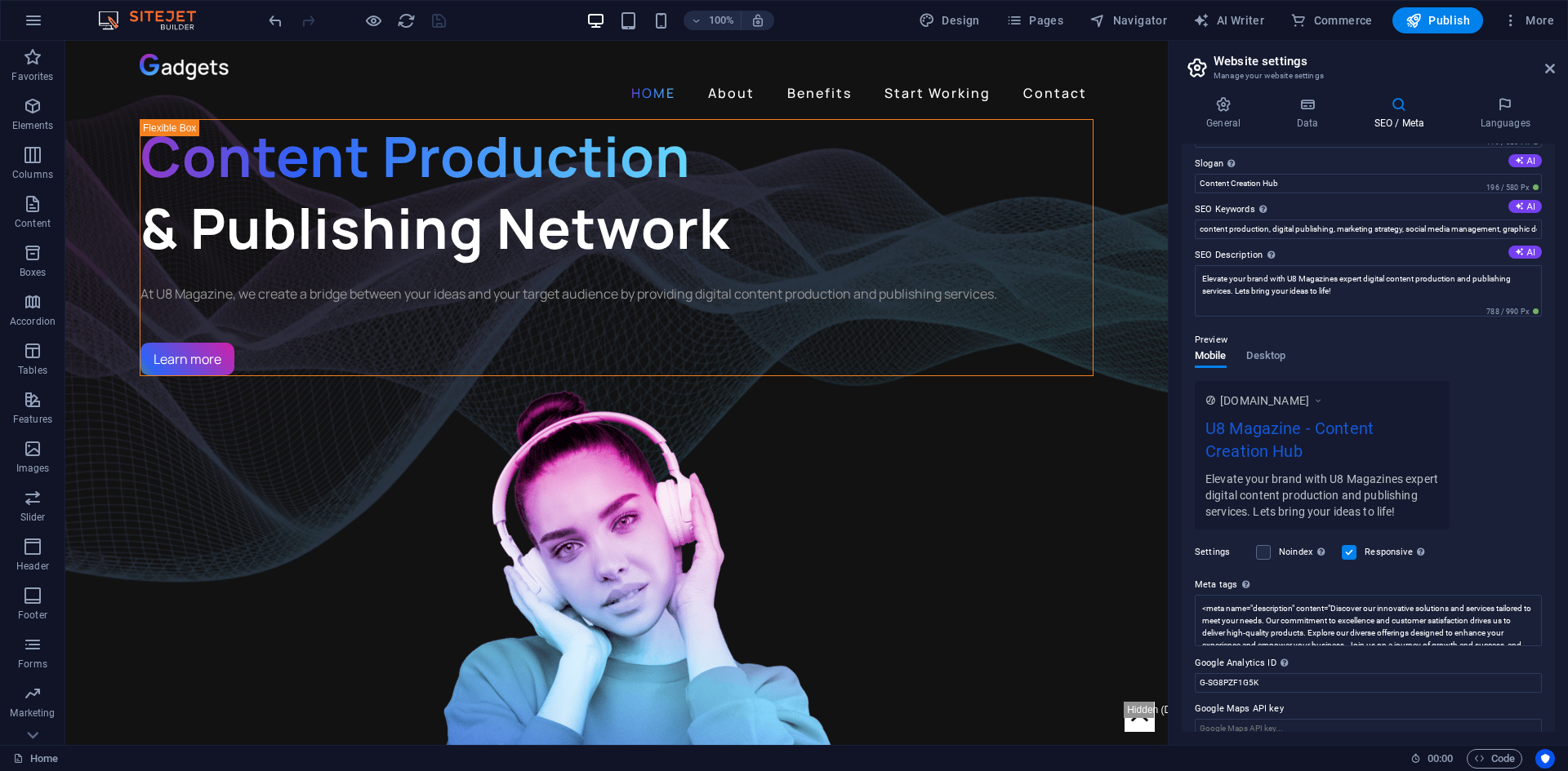
scroll to position [68, 0]
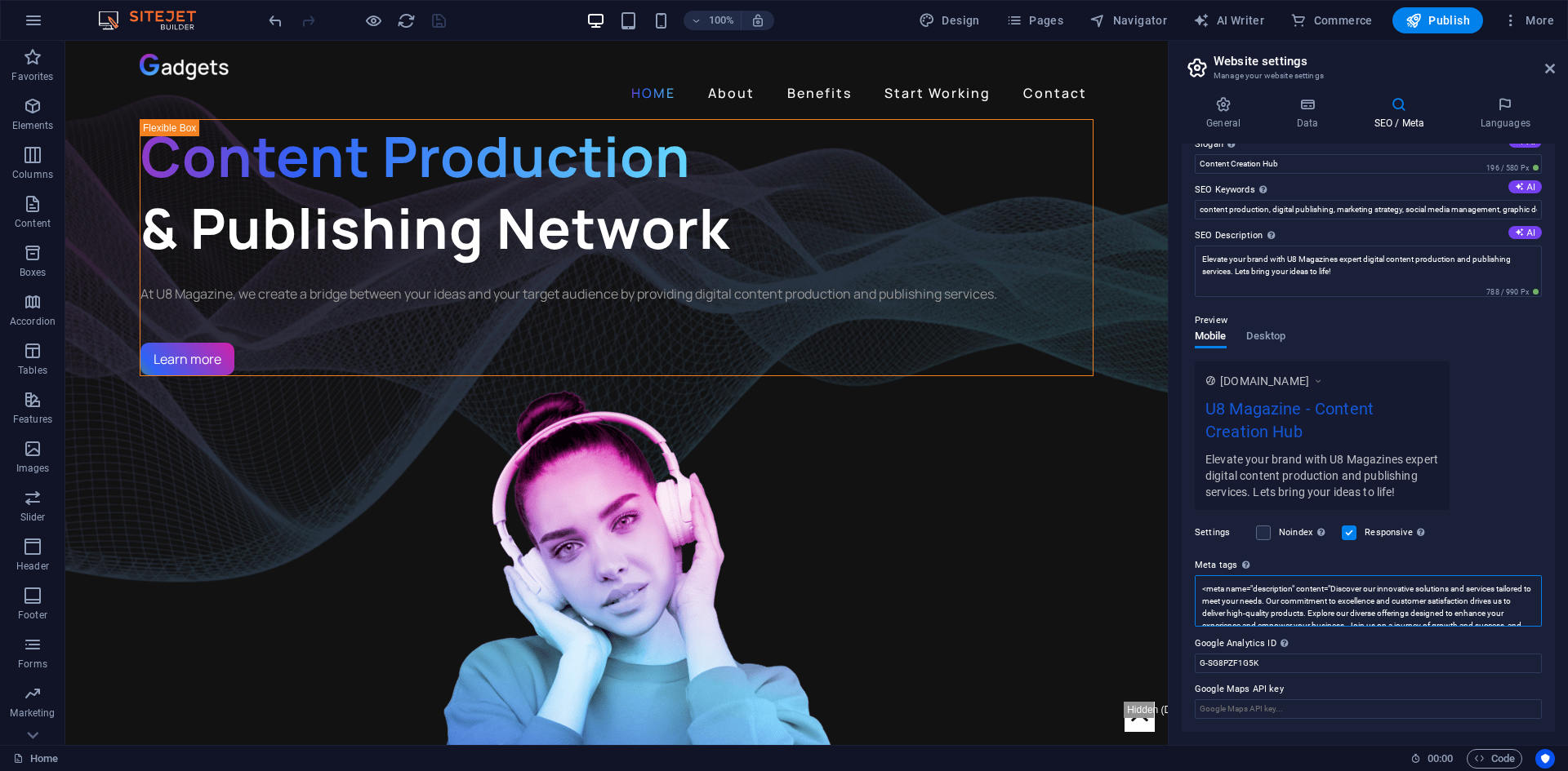
click at [1431, 619] on textarea "<meta name="description" content="Discover our innovative solutions and service…" at bounding box center [1368, 601] width 348 height 51
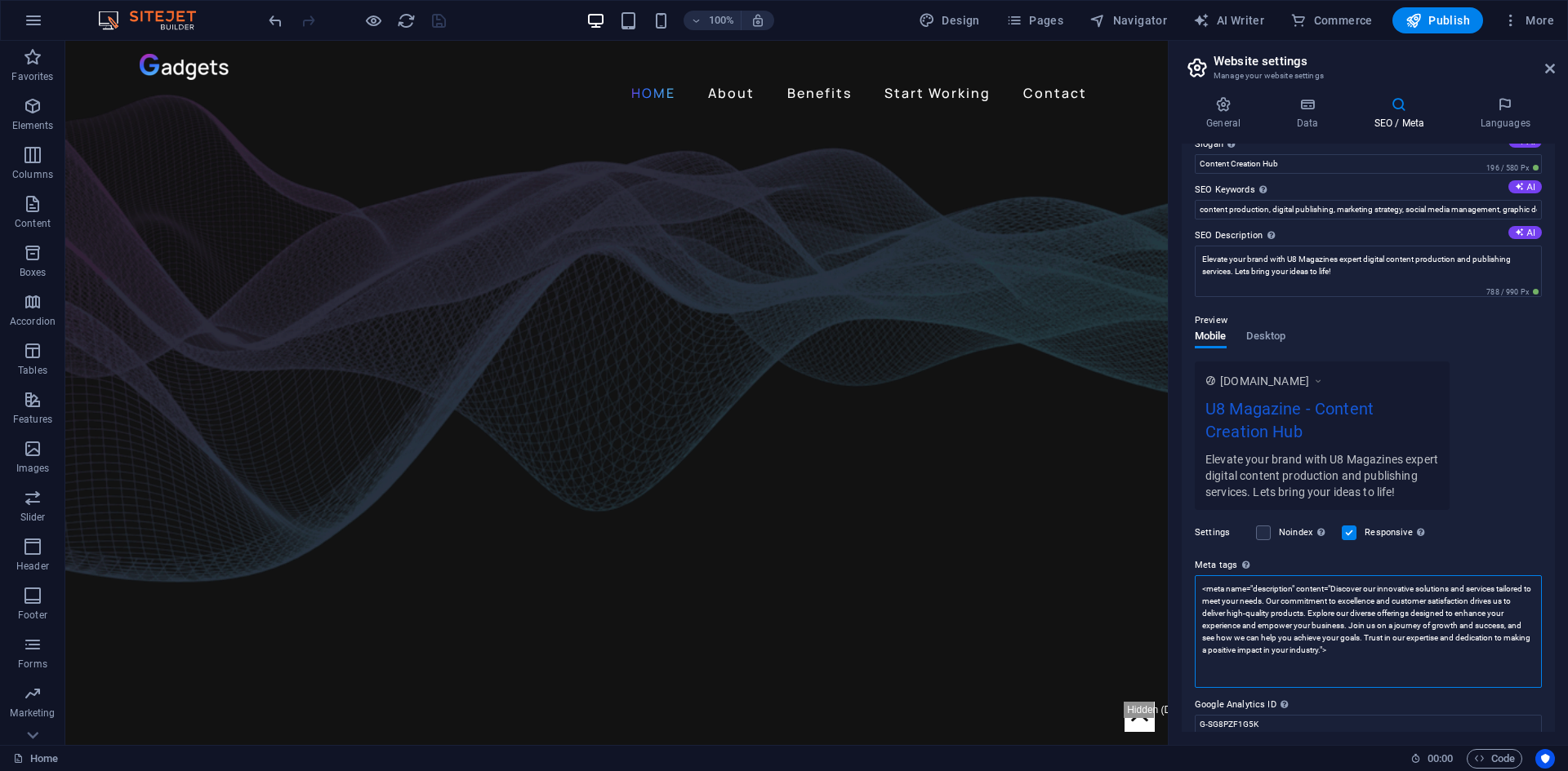
click at [1362, 670] on textarea "<meta name="description" content="Discover our innovative solutions and service…" at bounding box center [1368, 631] width 348 height 113
click at [1466, 347] on div "Preview Mobile Desktop [DOMAIN_NAME] U8 Magazine - Content Creation Hub Elevate…" at bounding box center [1368, 404] width 348 height 212
drag, startPoint x: 1495, startPoint y: 761, endPoint x: 1486, endPoint y: 749, distance: 15.0
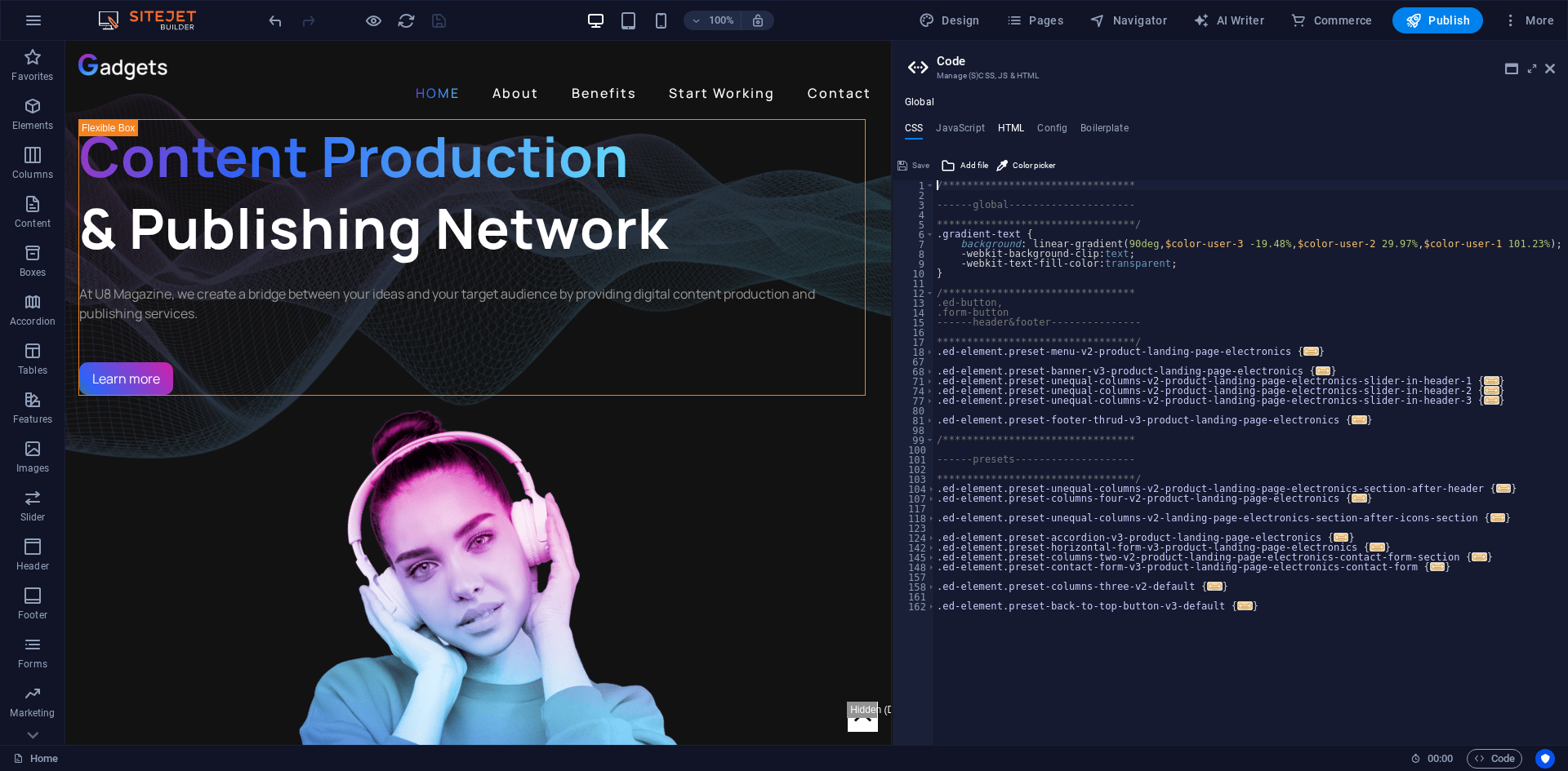
click at [1000, 122] on h4 "HTML" at bounding box center [1011, 130] width 27 height 18
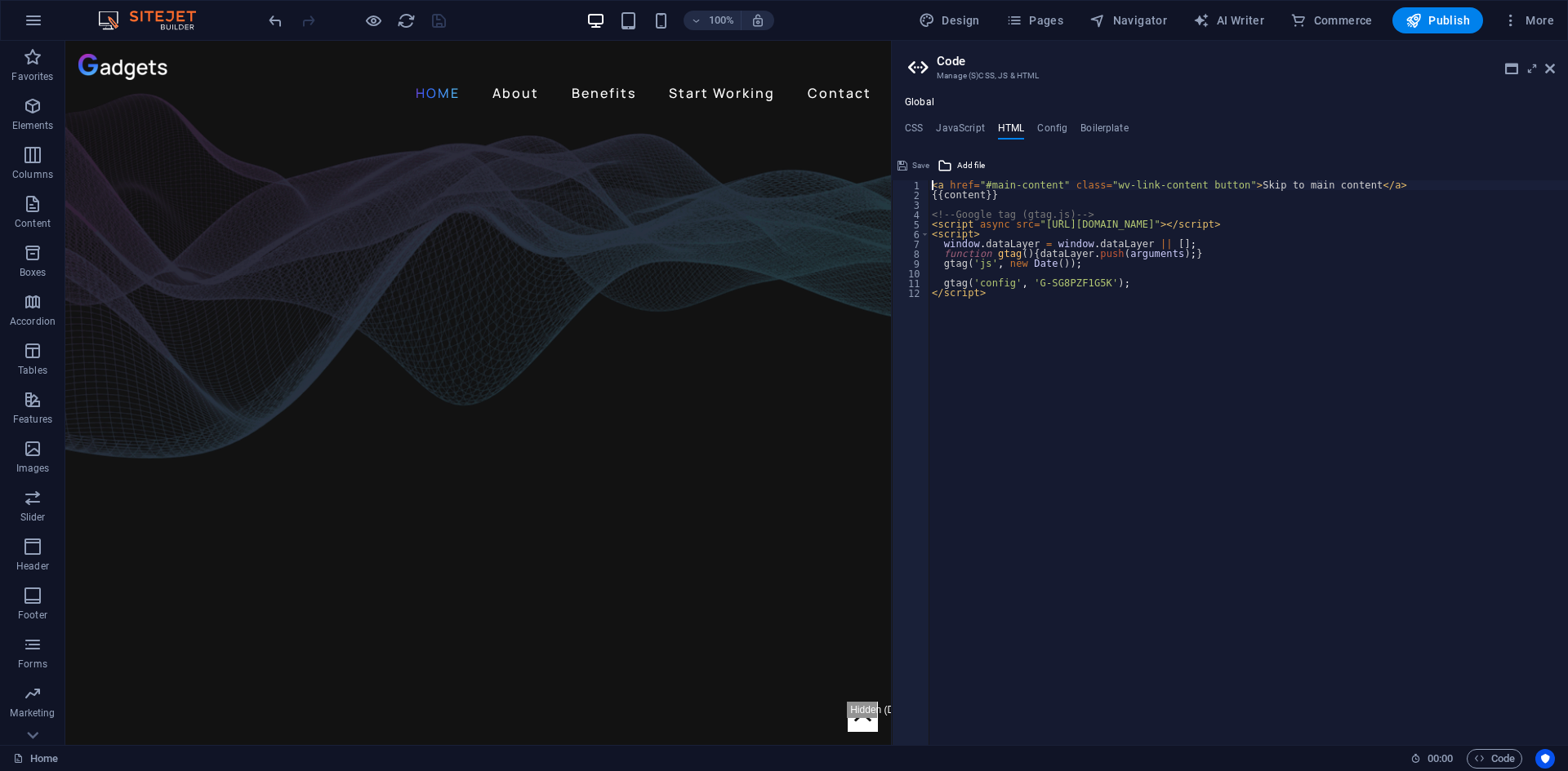
type textarea "<a href="#main-content" class="wv-link-content button">Skip to main content</a>"
paste textarea "<meta http-equiv='content-language' content='en-gb'>"
type textarea "<meta http-equiv='content-language' content='en-gb'>"
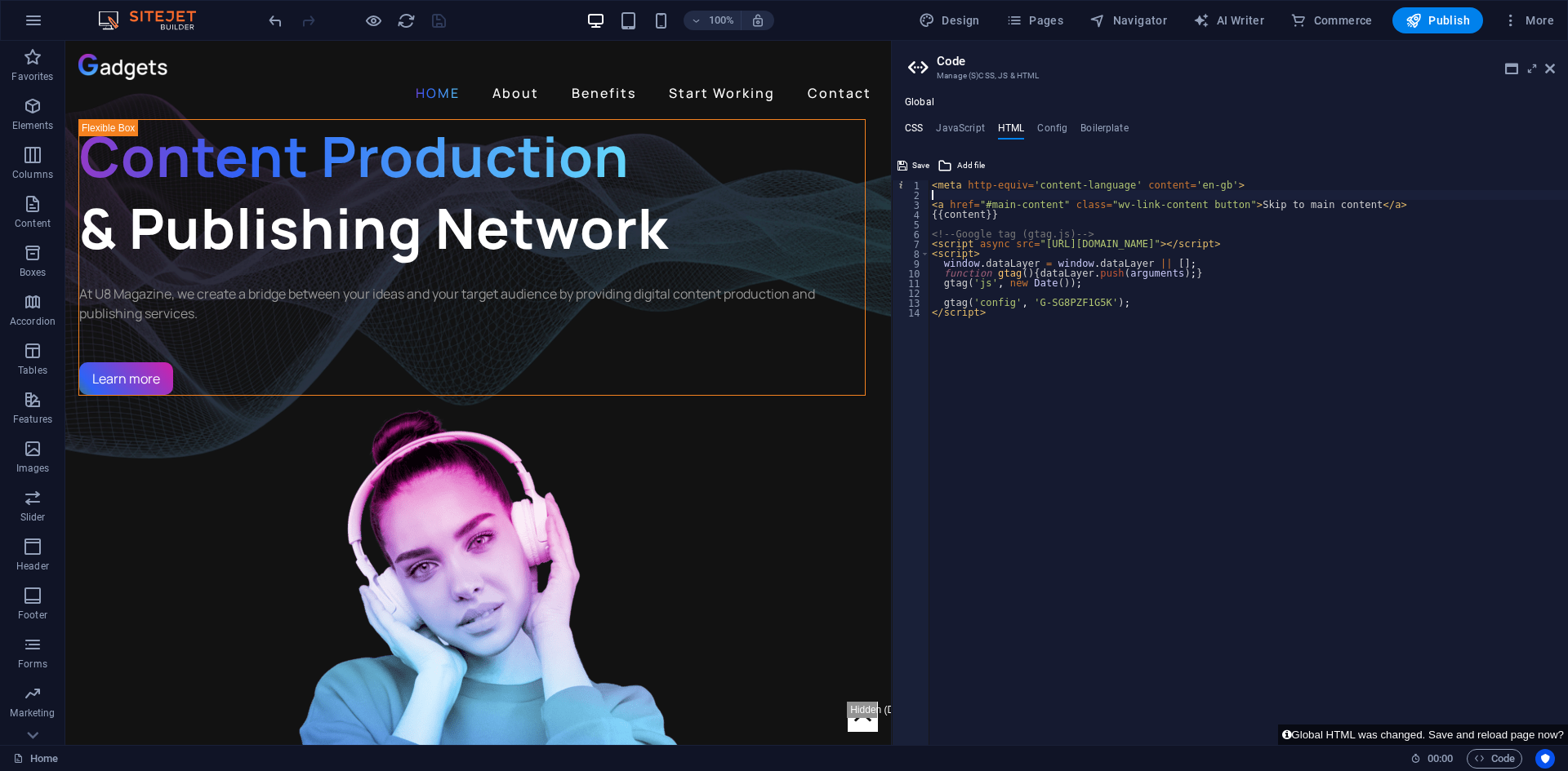
click at [915, 128] on h4 "CSS" at bounding box center [913, 130] width 18 height 18
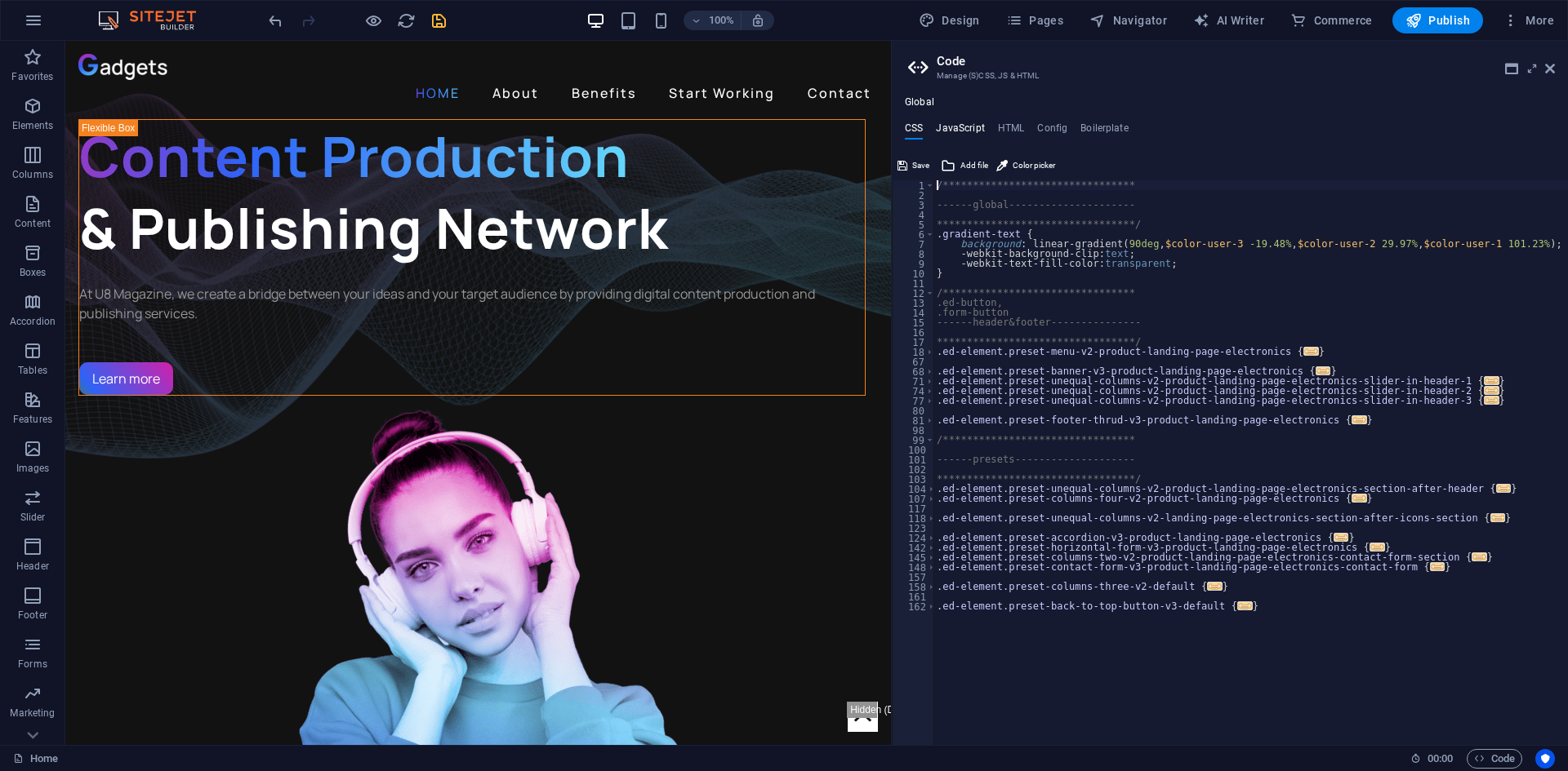
click at [967, 128] on h4 "JavaScript" at bounding box center [961, 130] width 48 height 18
type textarea "/* JS for preset "Menu V2" */"
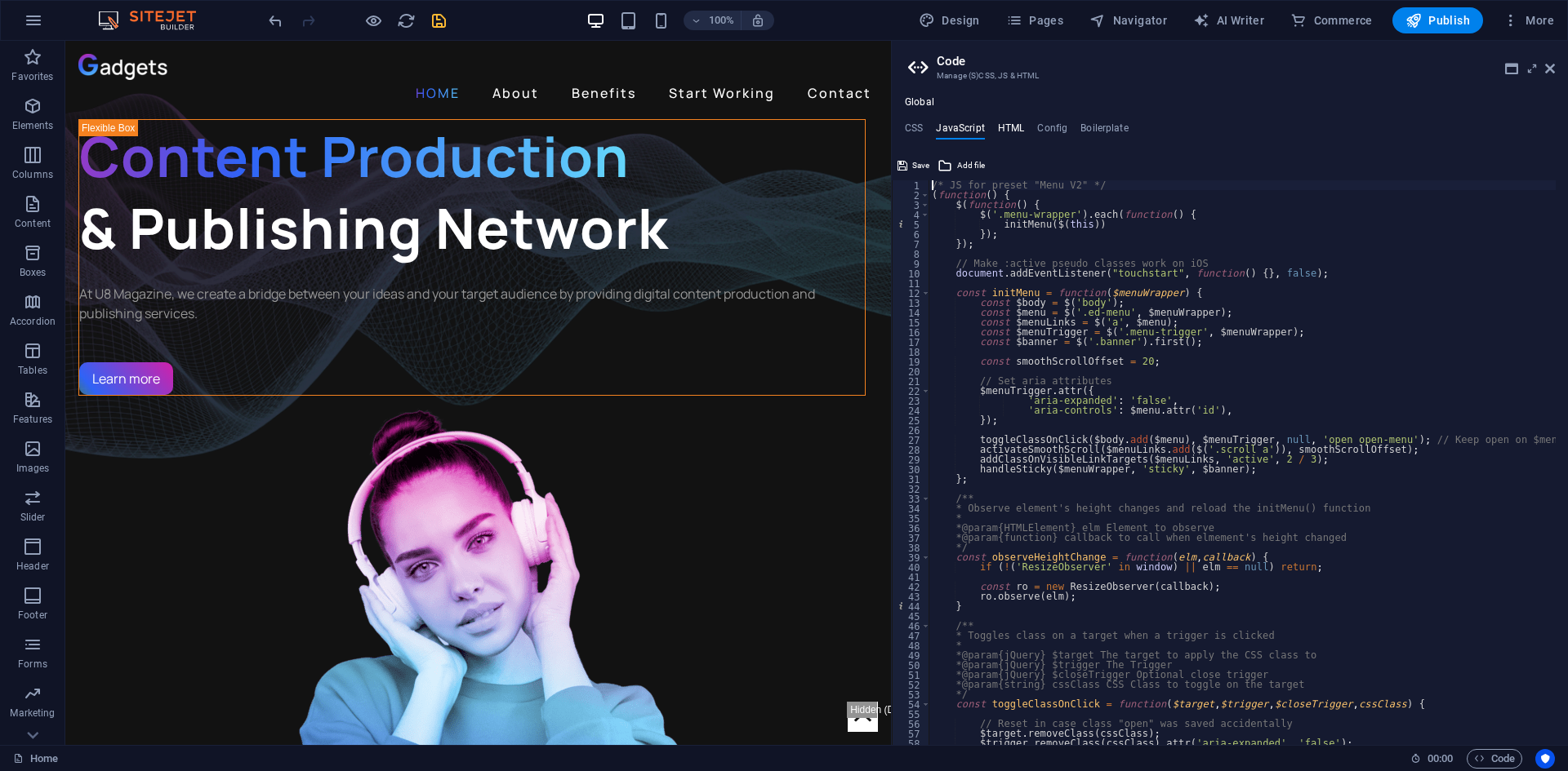
click at [999, 126] on h4 "HTML" at bounding box center [1011, 130] width 27 height 18
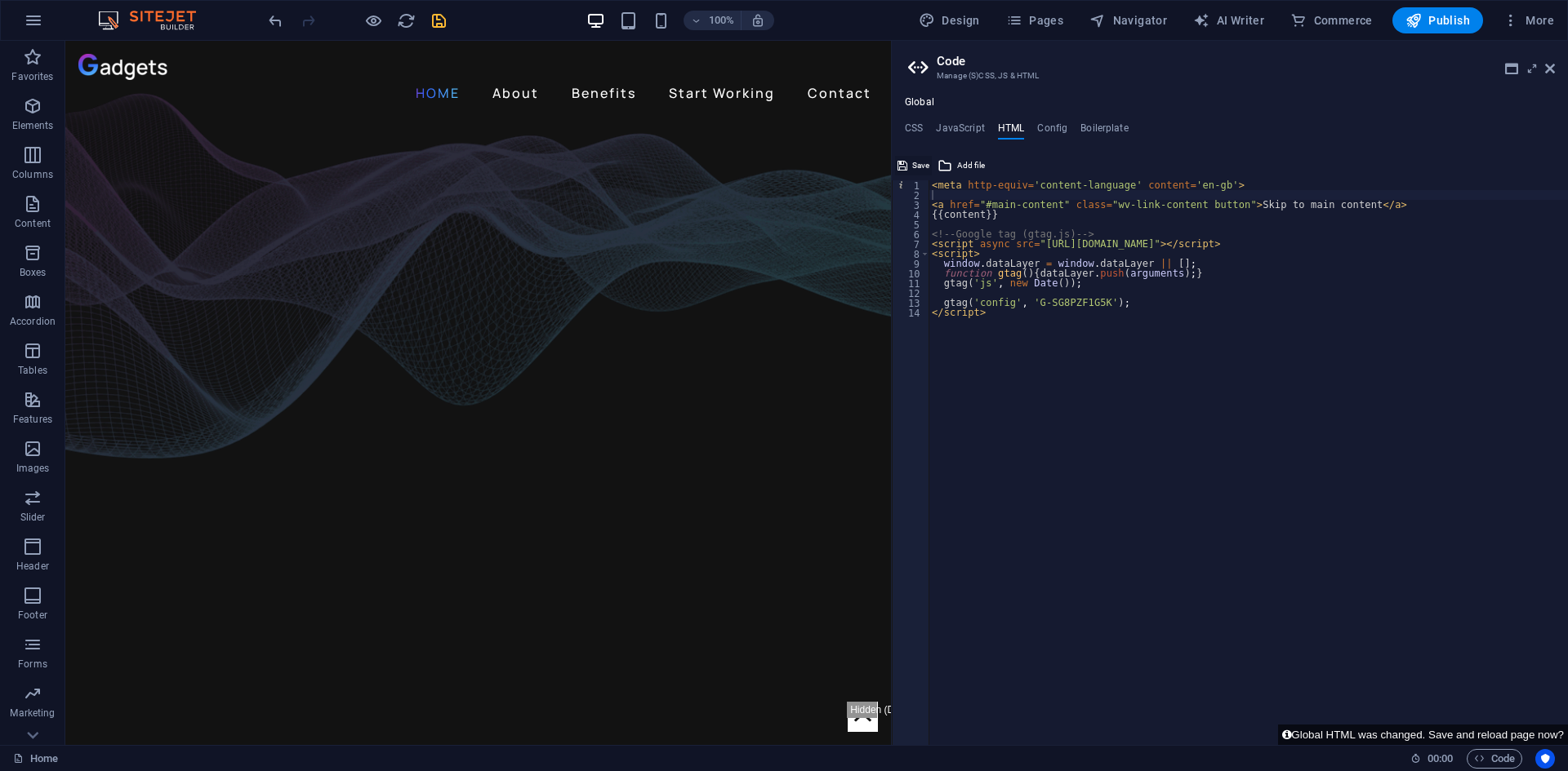
click at [917, 164] on span "Save" at bounding box center [920, 165] width 17 height 20
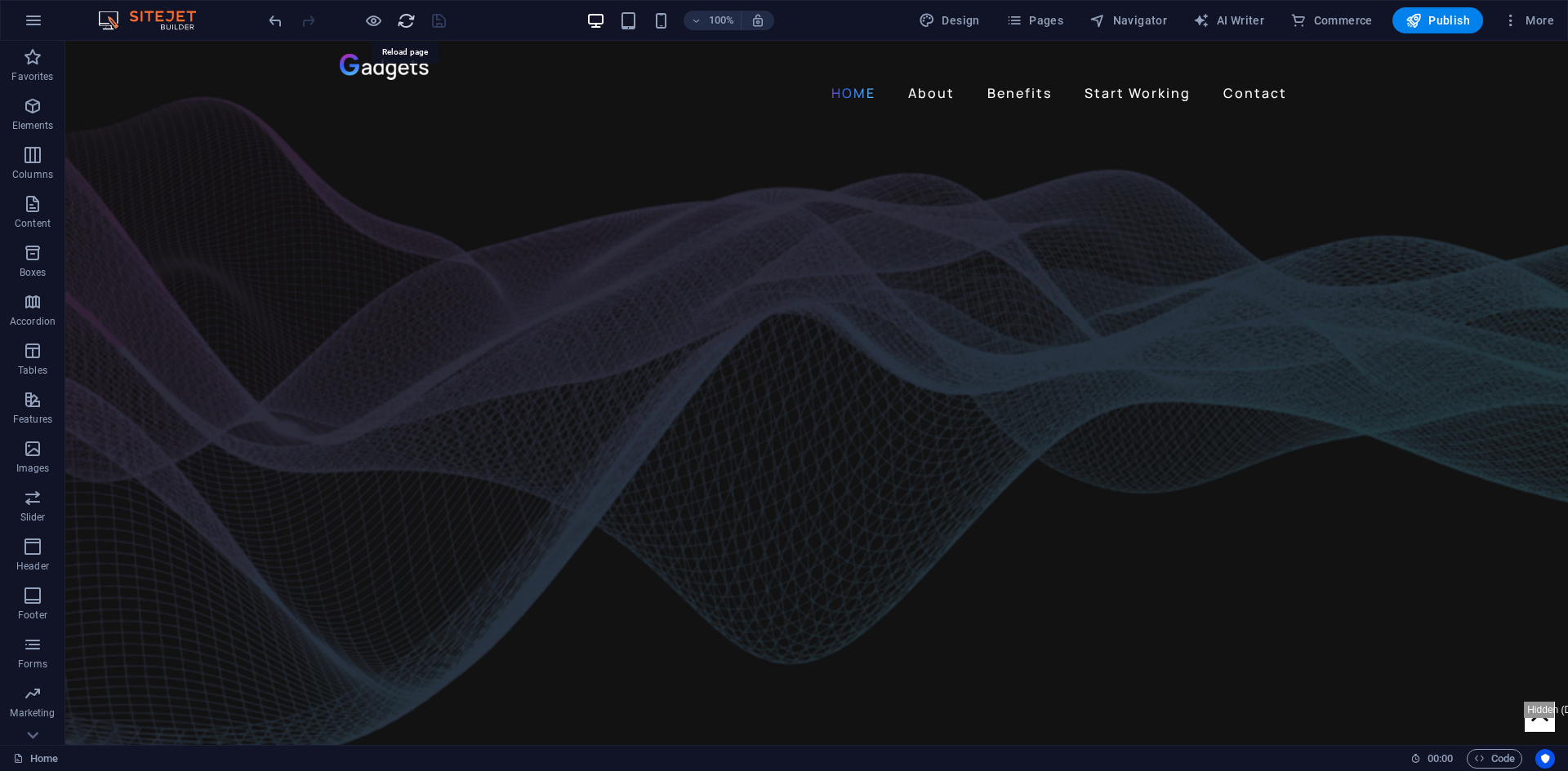
click at [403, 20] on icon "reload" at bounding box center [406, 20] width 19 height 19
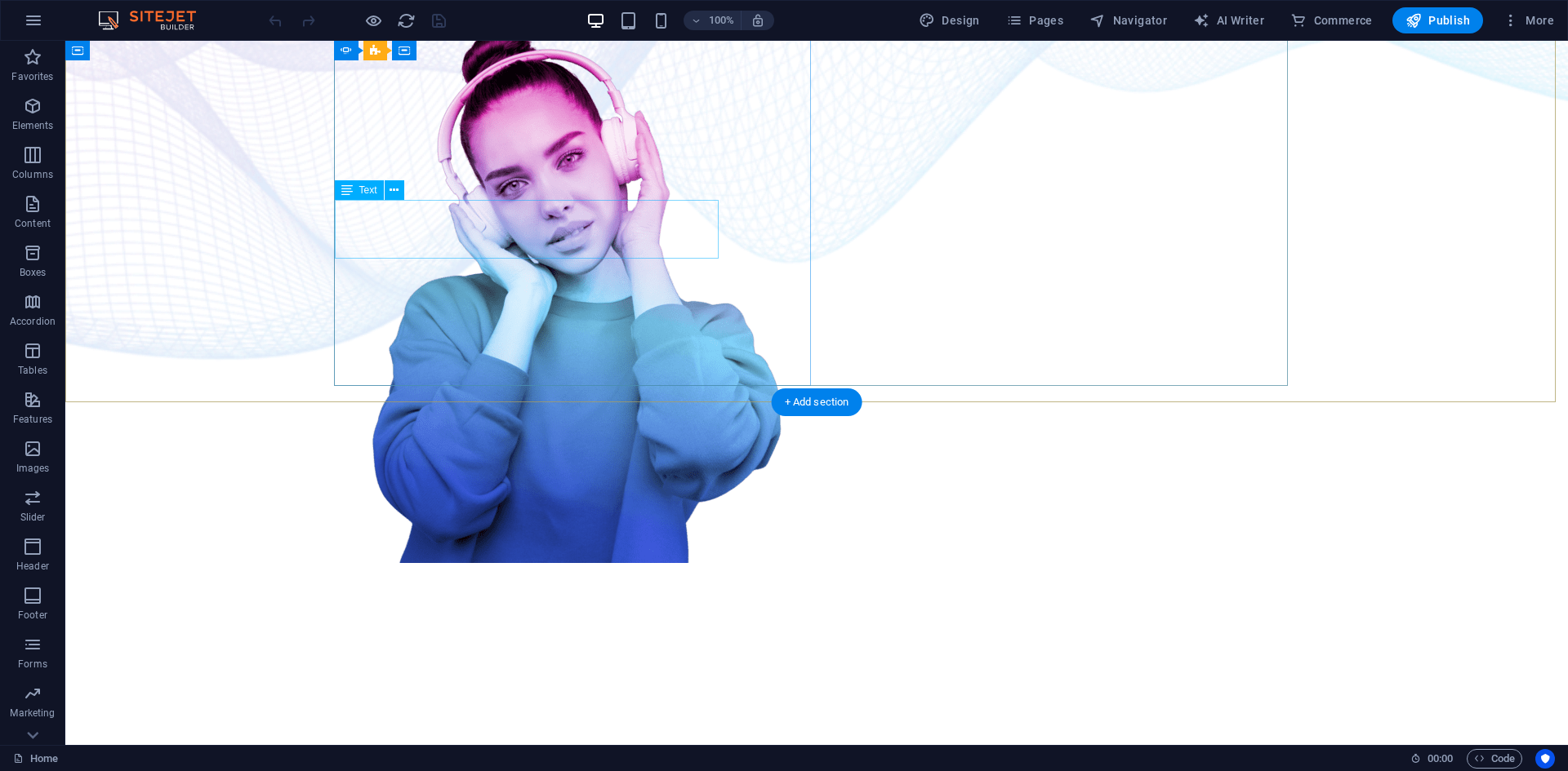
scroll to position [0, 0]
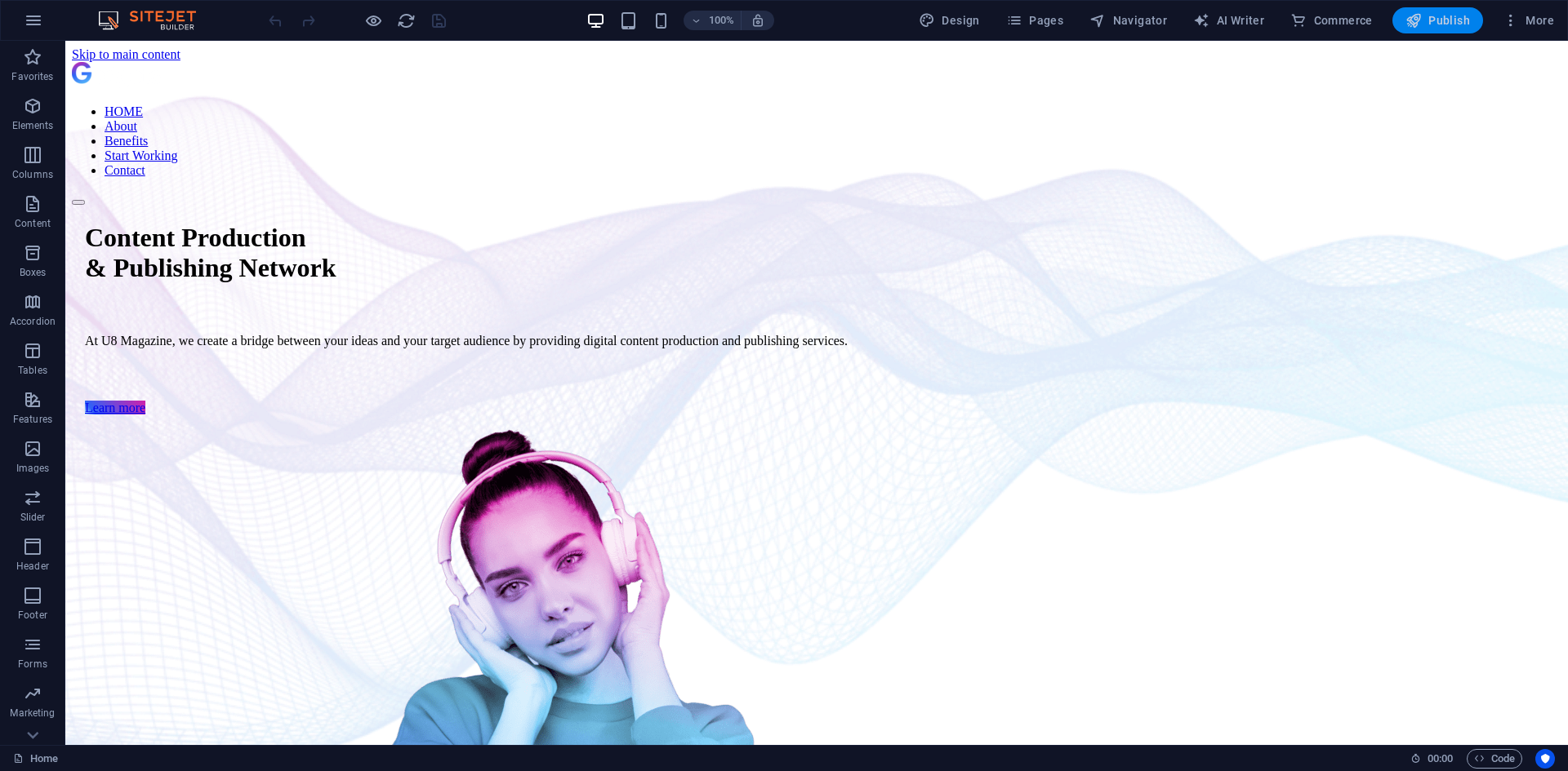
click at [1413, 15] on icon "button" at bounding box center [1414, 20] width 17 height 17
